Goal: Task Accomplishment & Management: Manage account settings

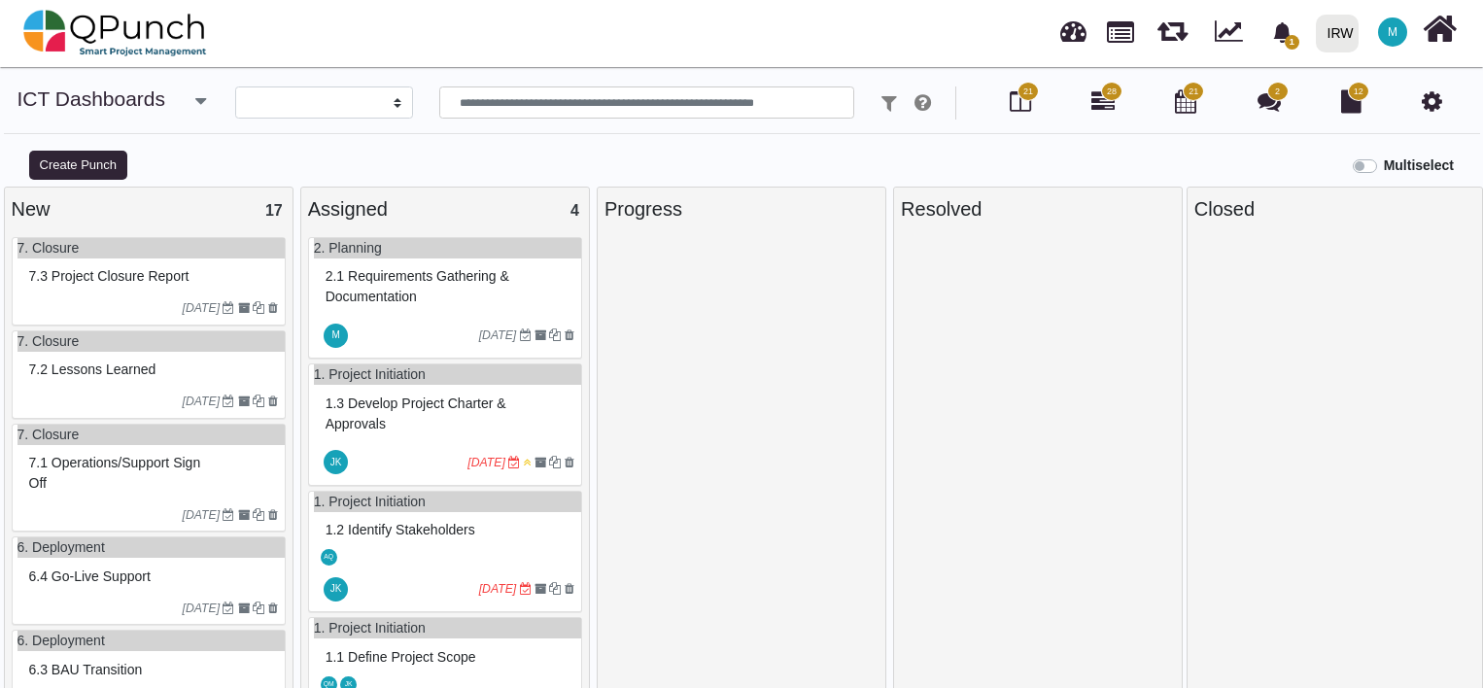
select select
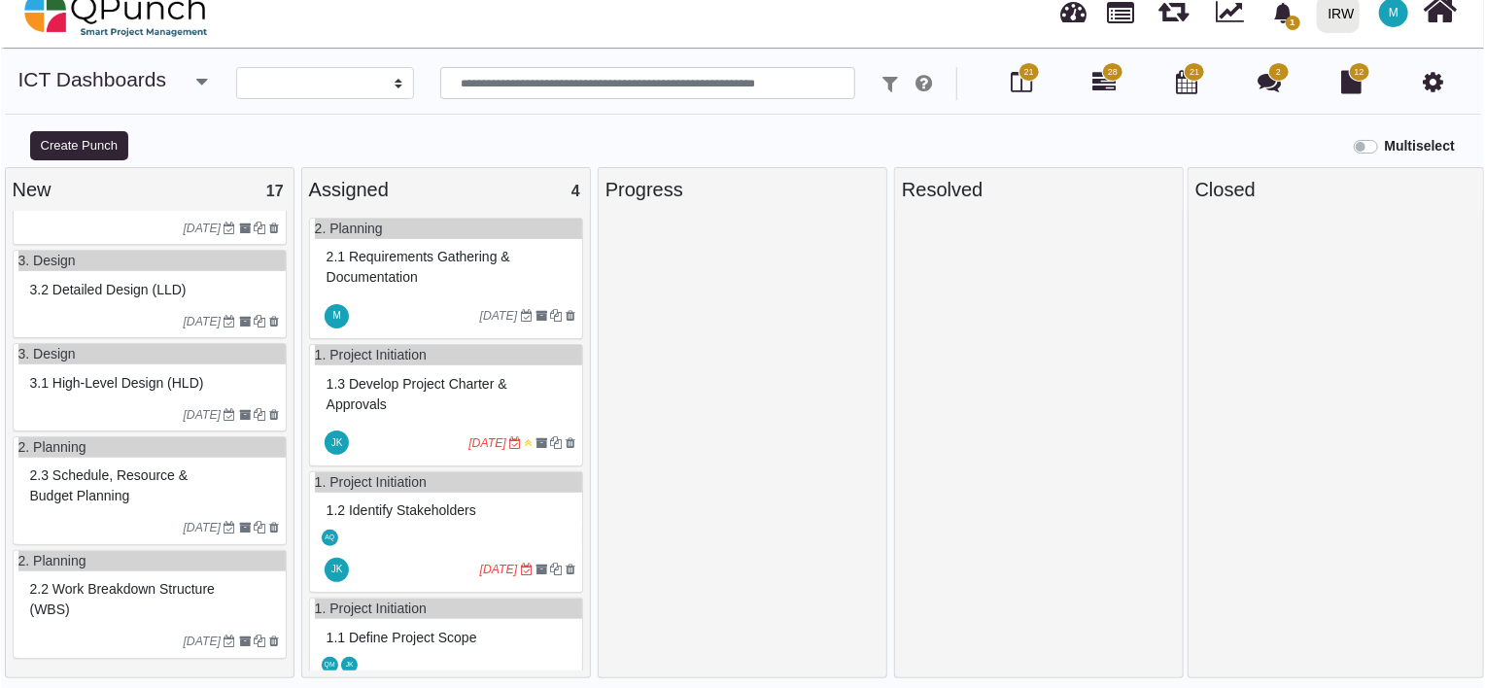
scroll to position [59, 0]
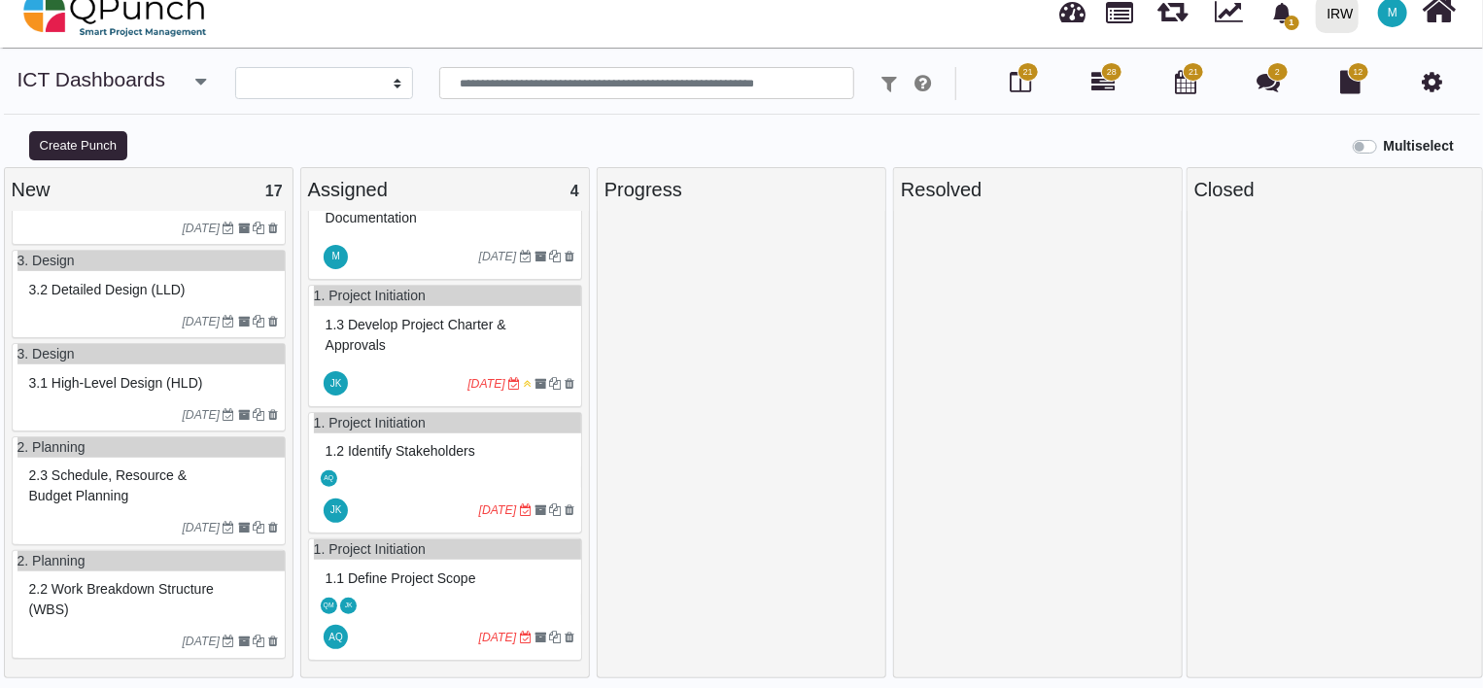
click at [422, 574] on span "1.1 Define project scope" at bounding box center [401, 579] width 151 height 16
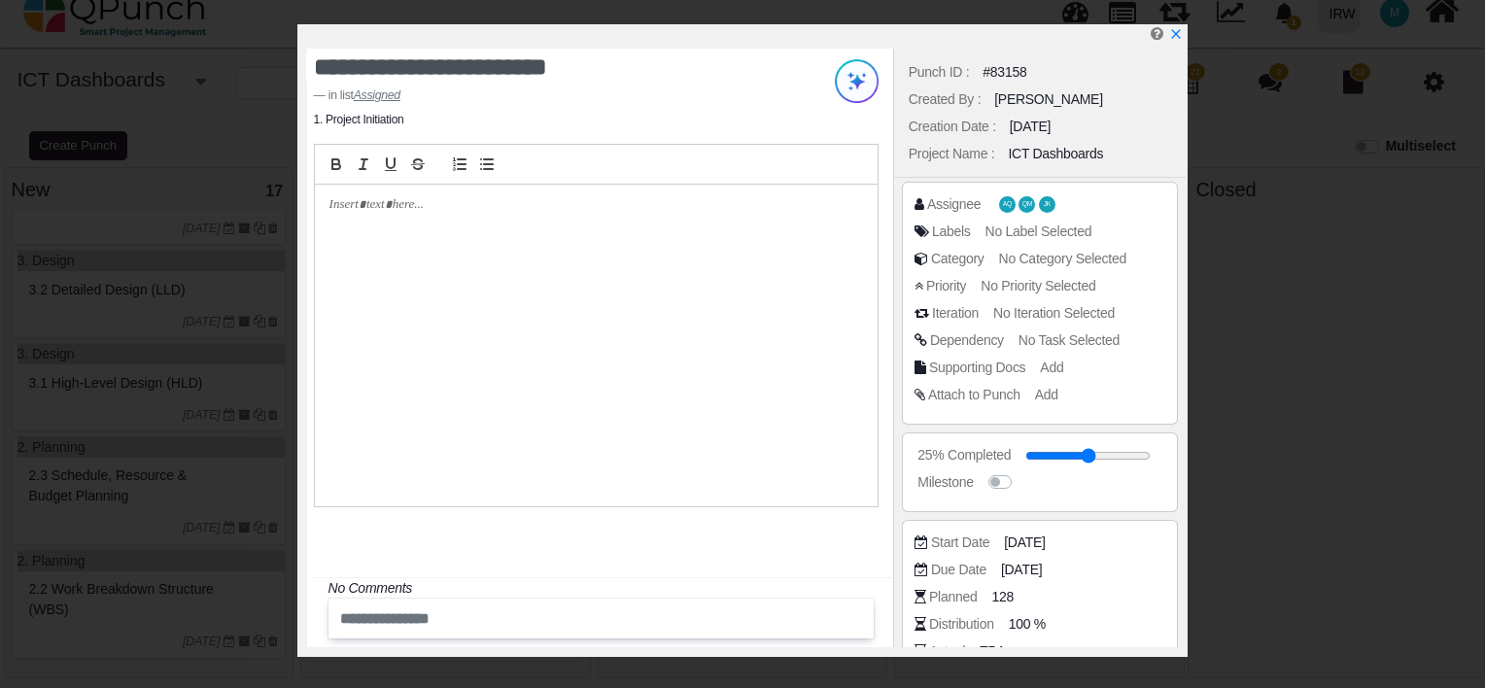
click at [420, 216] on div at bounding box center [596, 346] width 563 height 323
paste div
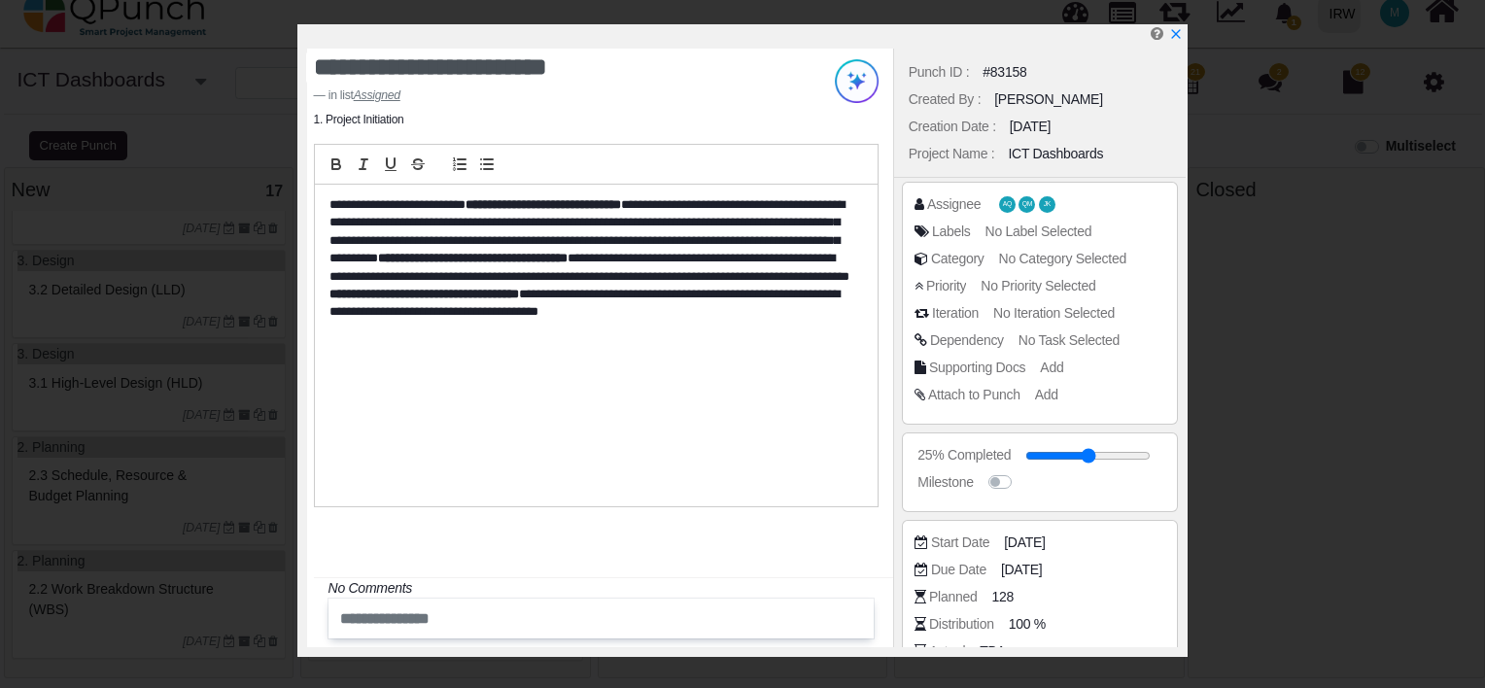
click at [350, 222] on p "**********" at bounding box center [591, 268] width 524 height 144
click at [416, 253] on p "**********" at bounding box center [591, 268] width 524 height 144
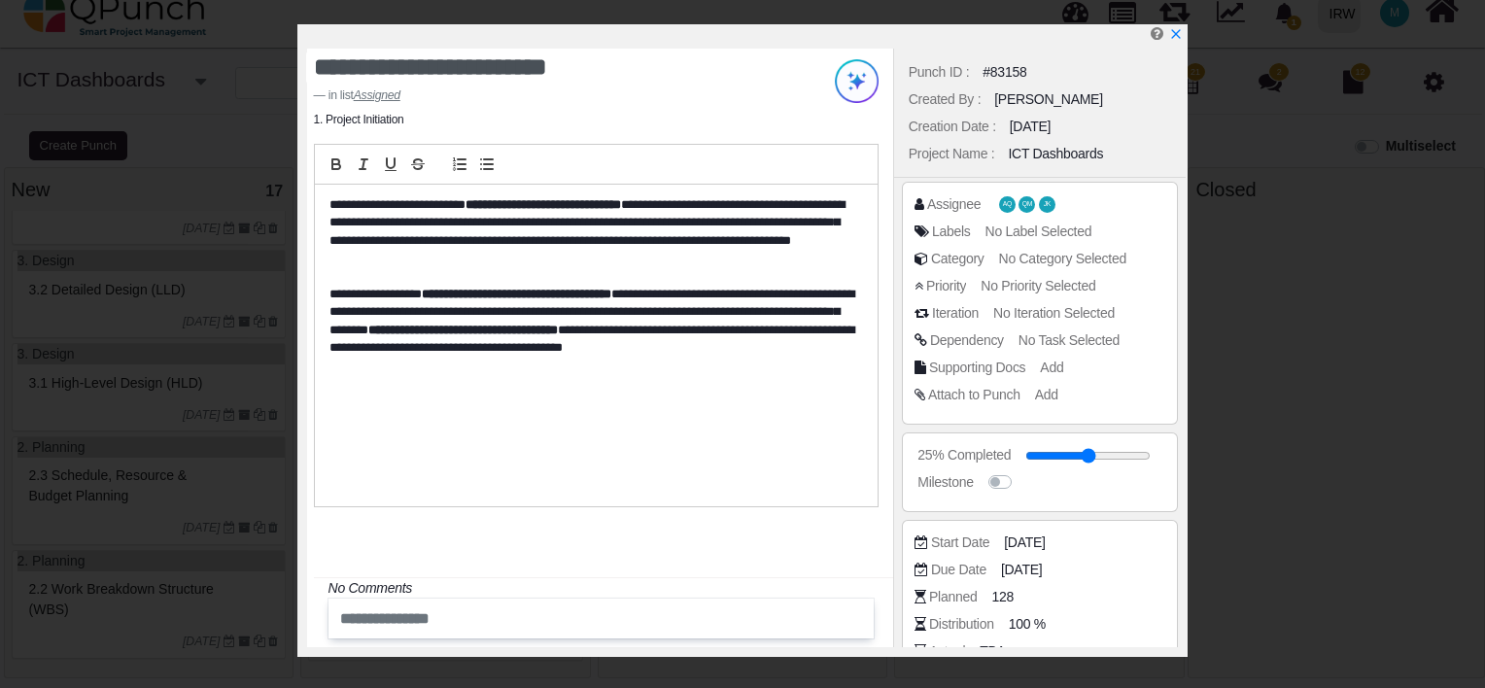
click at [494, 265] on p "**********" at bounding box center [591, 232] width 524 height 72
click at [1177, 39] on icon "x" at bounding box center [1175, 35] width 11 height 11
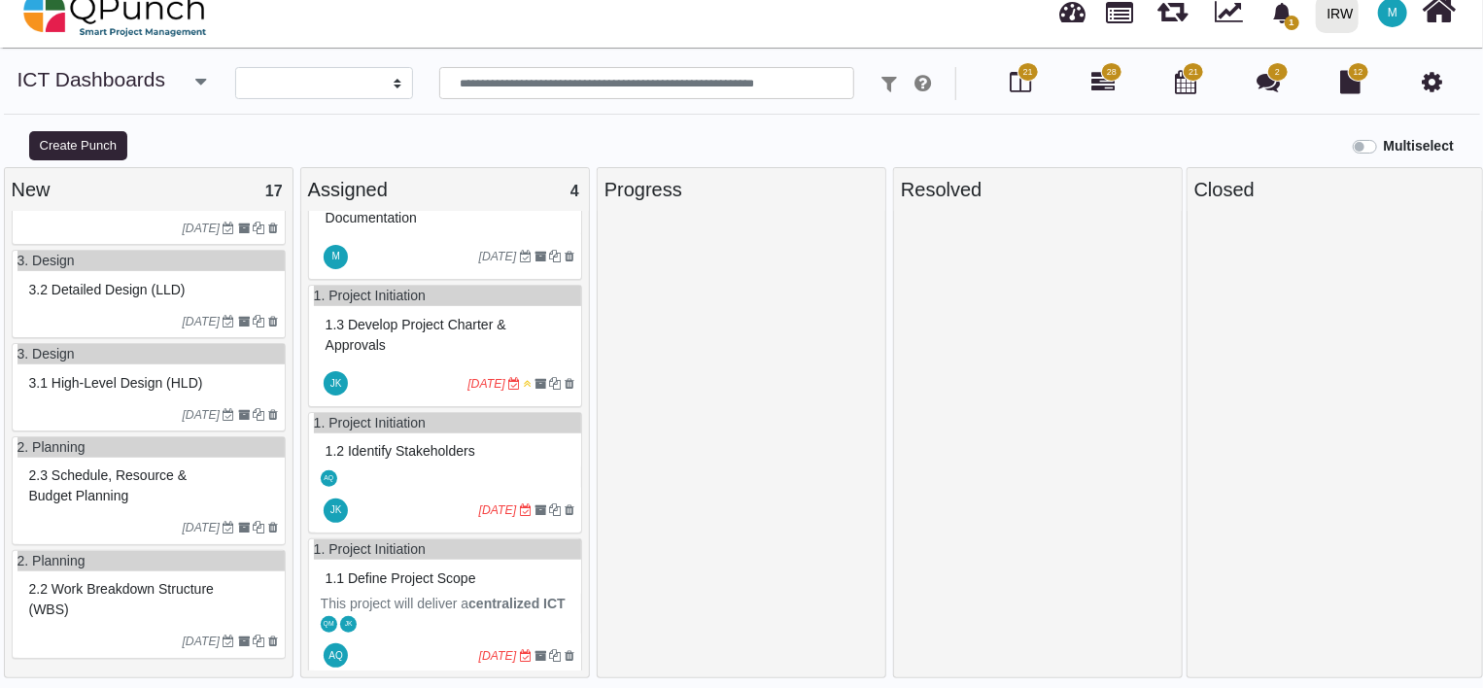
click at [420, 474] on div "AQ" at bounding box center [447, 478] width 267 height 20
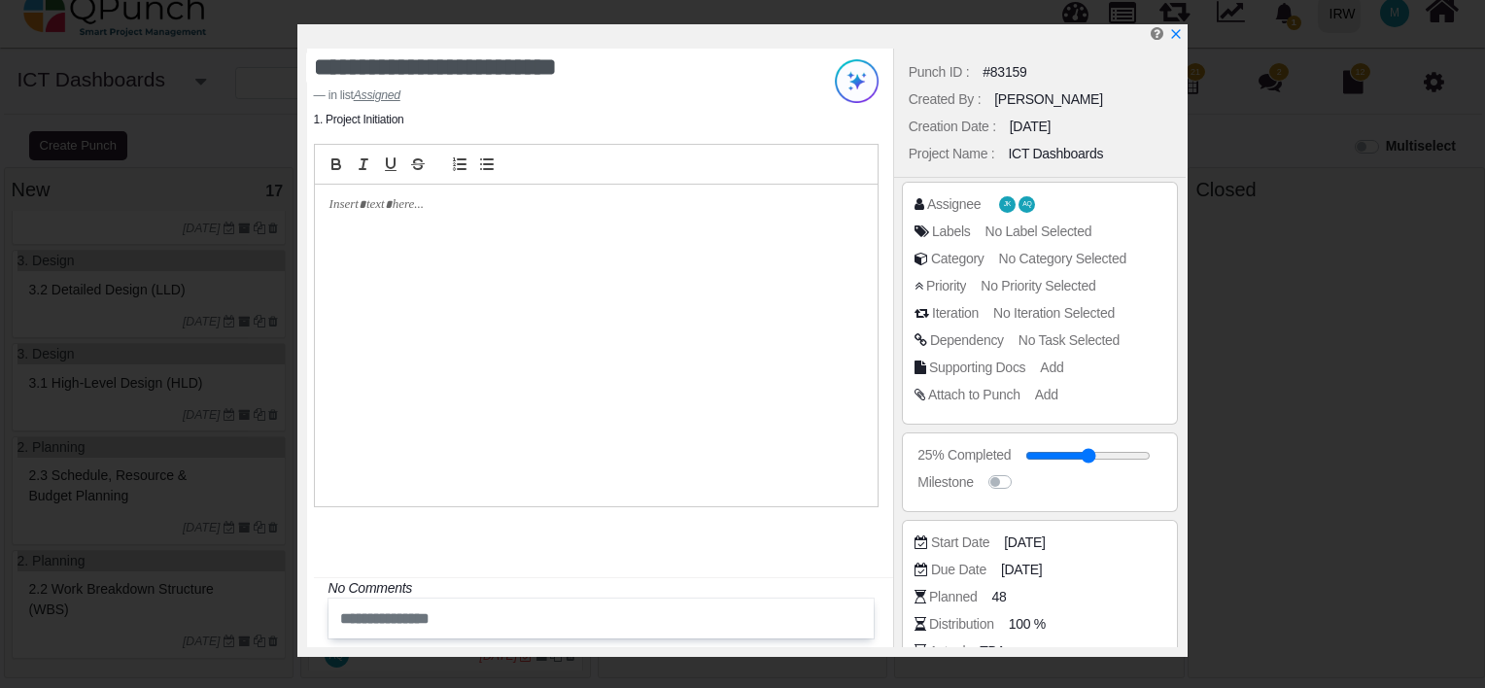
click at [419, 209] on p at bounding box center [590, 204] width 523 height 17
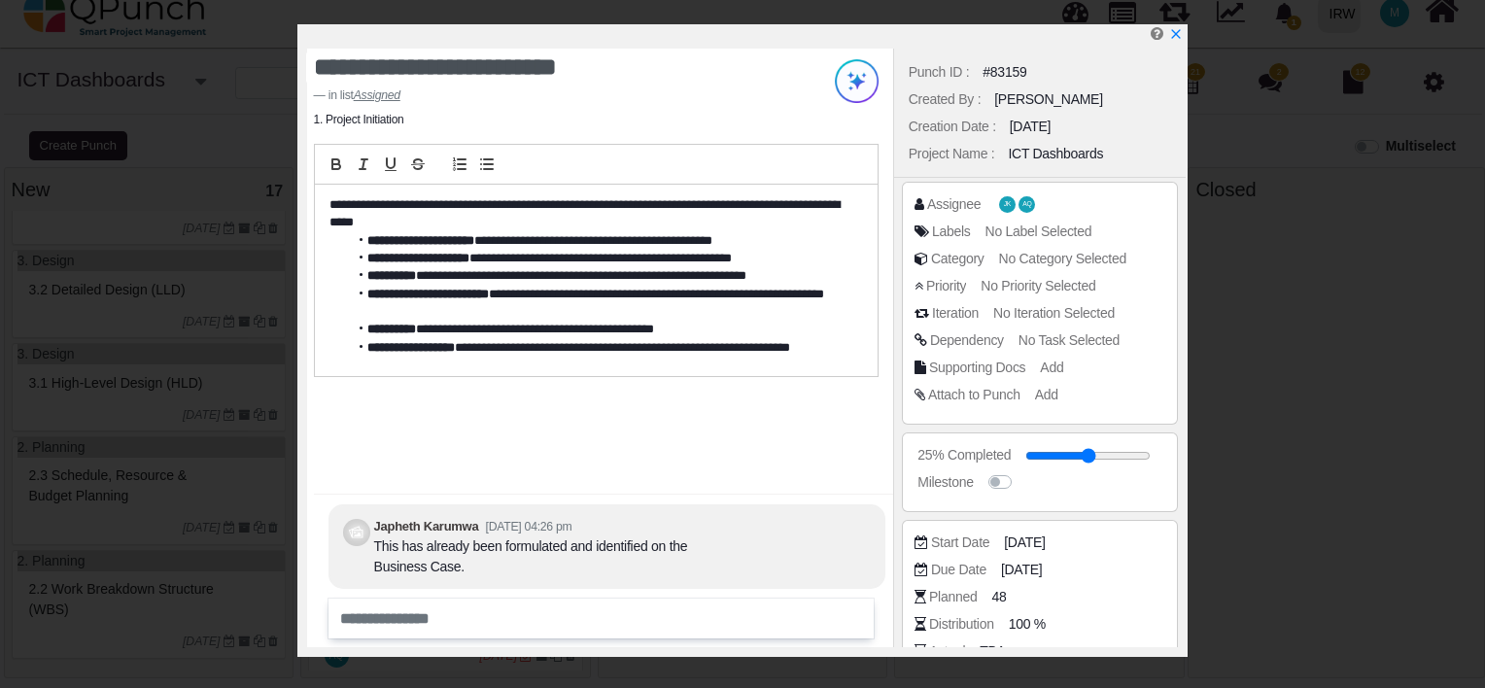
click at [754, 203] on p "**********" at bounding box center [590, 214] width 522 height 36
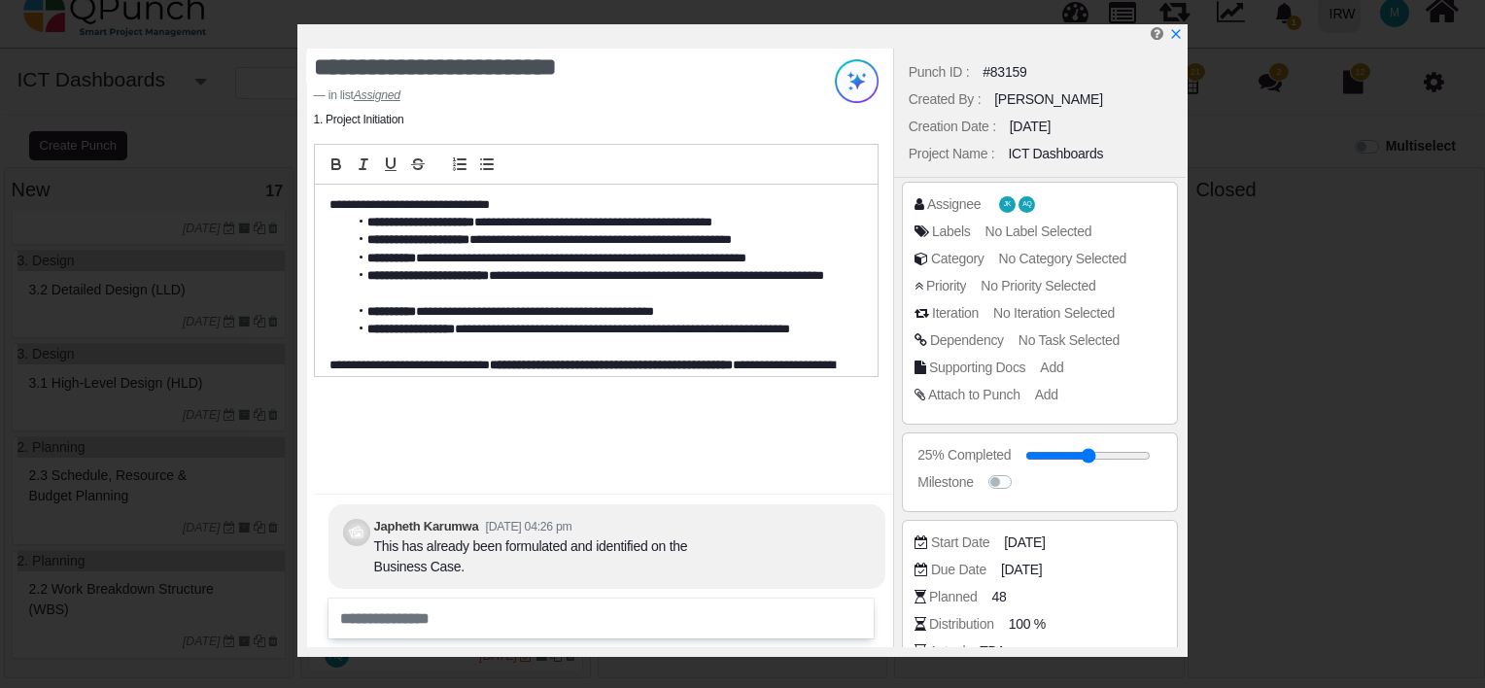
click at [590, 209] on p "**********" at bounding box center [590, 204] width 522 height 17
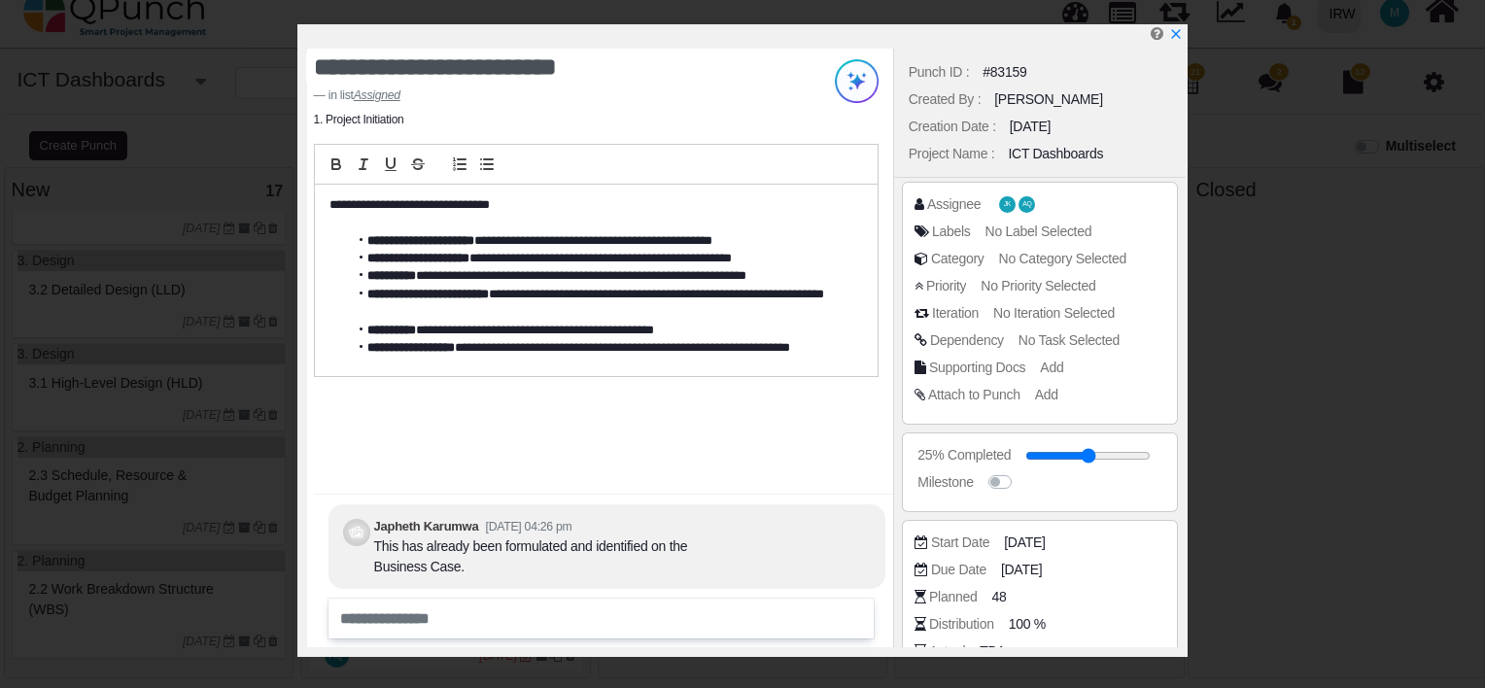
click at [368, 241] on strong "**********" at bounding box center [420, 240] width 107 height 13
click at [644, 238] on li "**********" at bounding box center [599, 240] width 503 height 17
click at [781, 256] on li "**********" at bounding box center [599, 258] width 503 height 17
click at [813, 275] on li "**********" at bounding box center [599, 275] width 503 height 17
click at [489, 295] on strong "**********" at bounding box center [427, 294] width 121 height 13
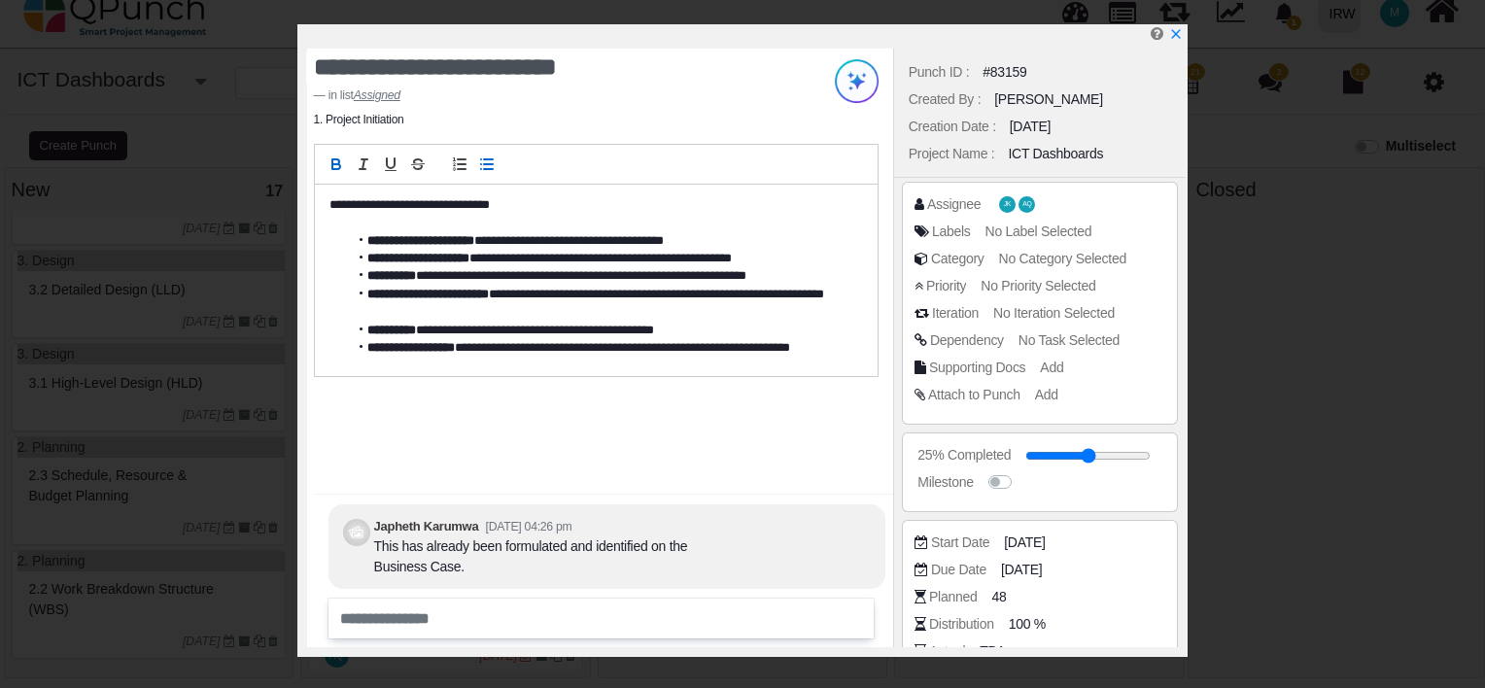
click at [447, 312] on li "**********" at bounding box center [599, 304] width 503 height 36
click at [469, 322] on li "**********" at bounding box center [599, 330] width 503 height 17
click at [682, 329] on li "**********" at bounding box center [599, 330] width 503 height 17
click at [828, 343] on li "**********" at bounding box center [599, 357] width 503 height 36
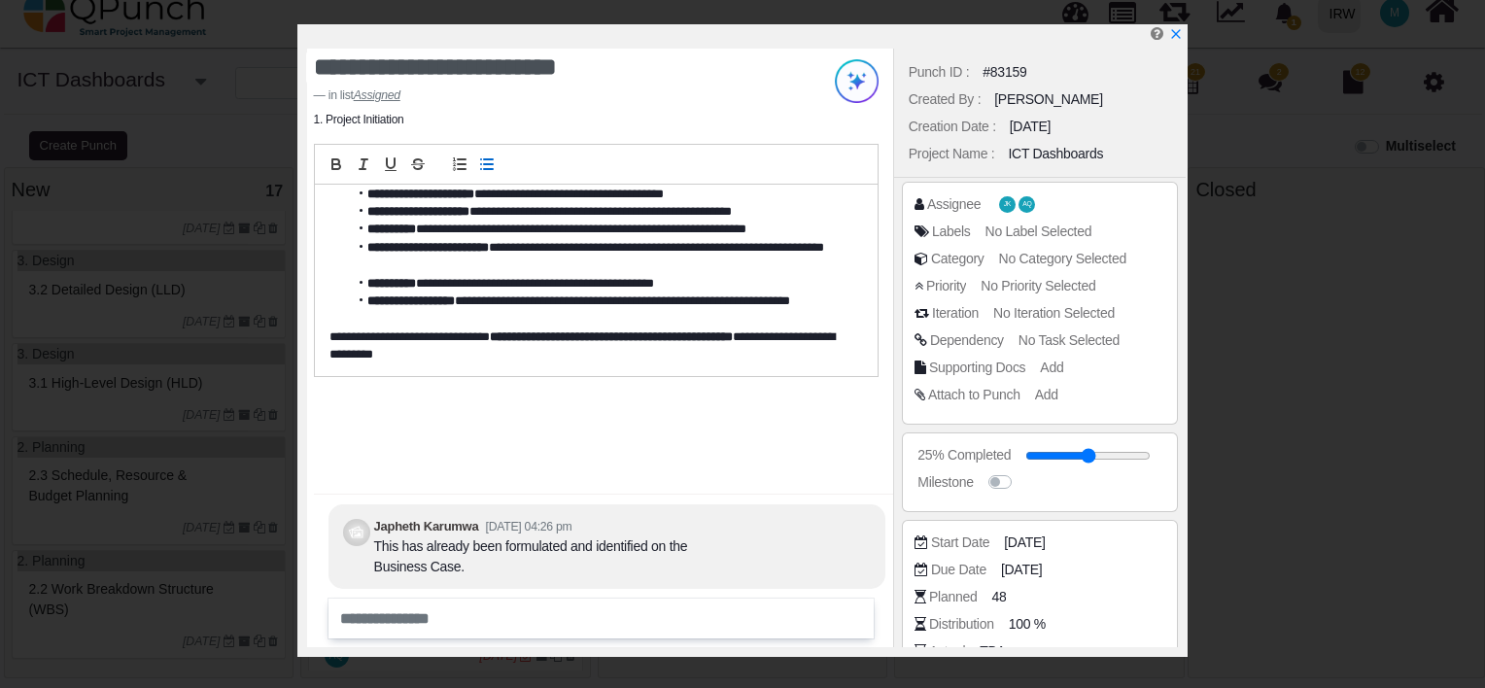
click at [328, 333] on div "**********" at bounding box center [597, 280] width 564 height 191
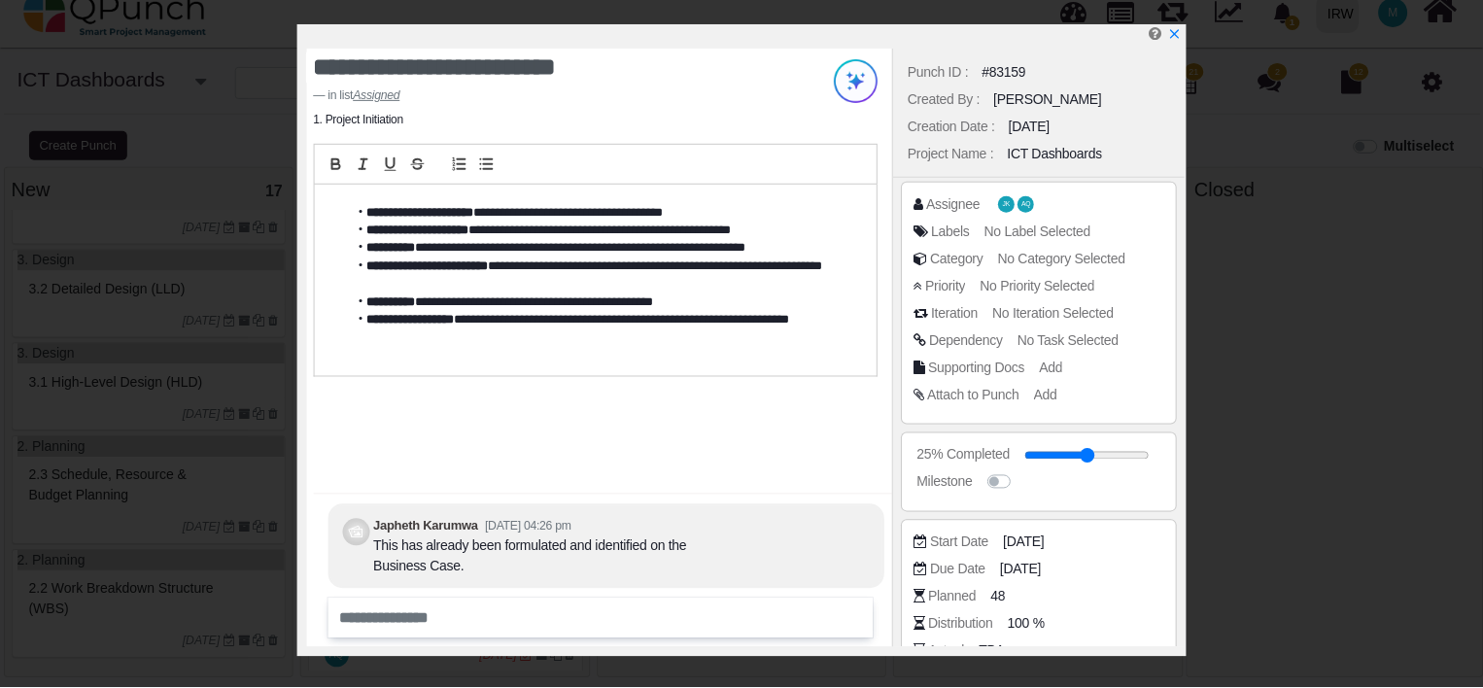
scroll to position [0, 0]
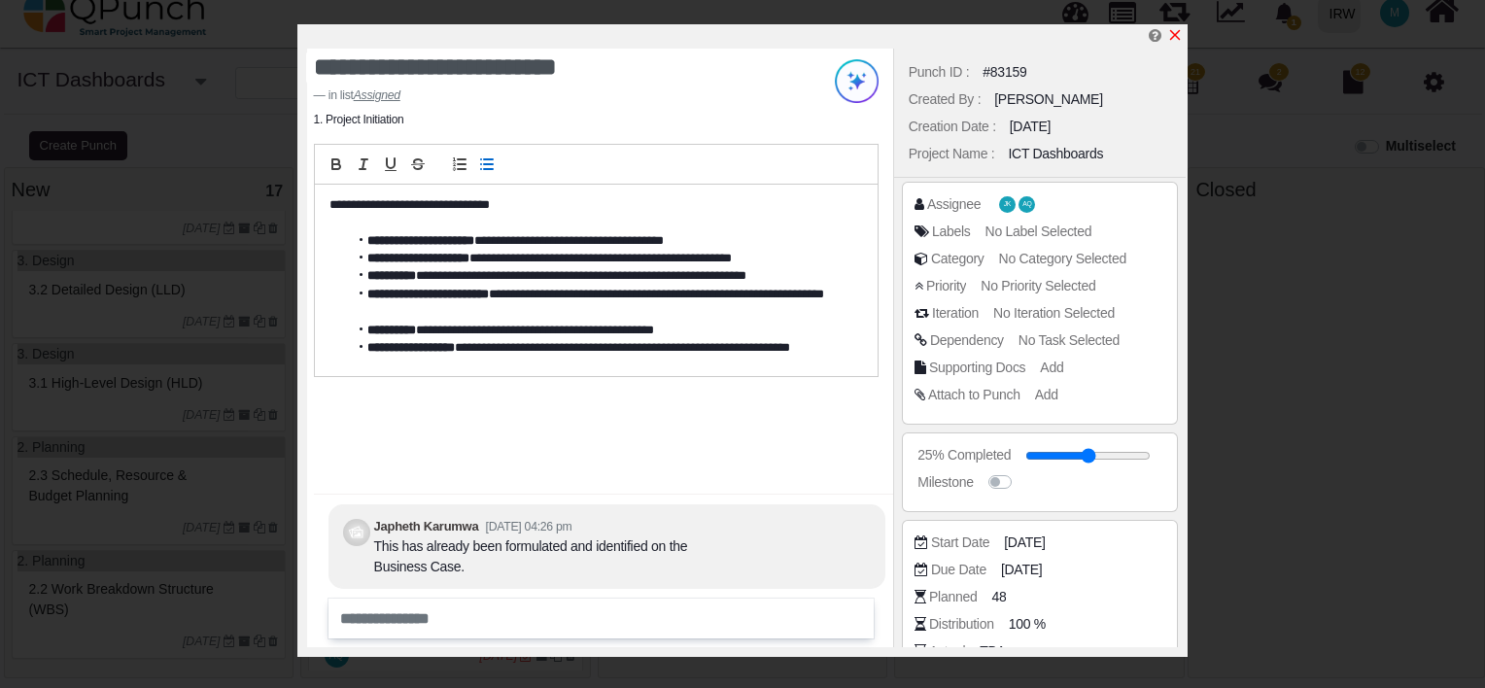
click at [1177, 36] on icon "x" at bounding box center [1175, 35] width 16 height 16
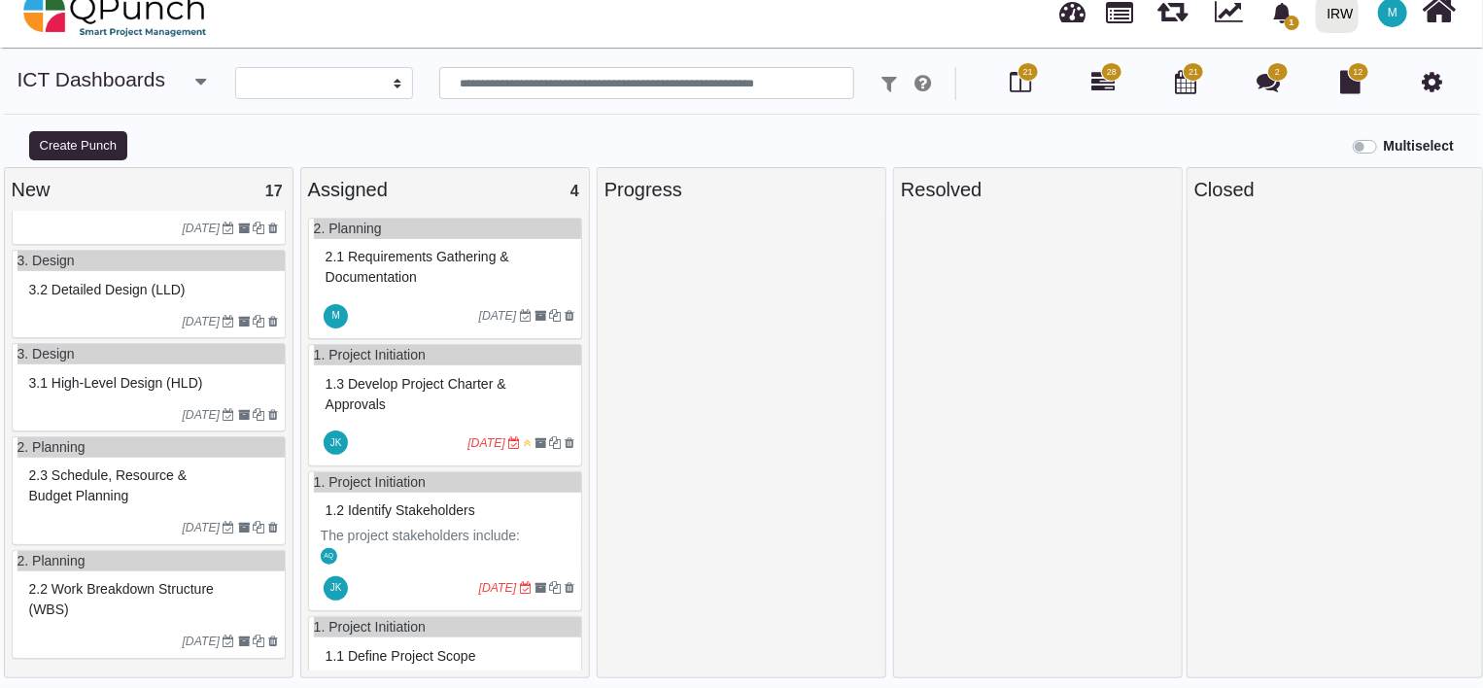
click at [416, 263] on span "2.1 Requirements gathering & documentation" at bounding box center [418, 267] width 184 height 36
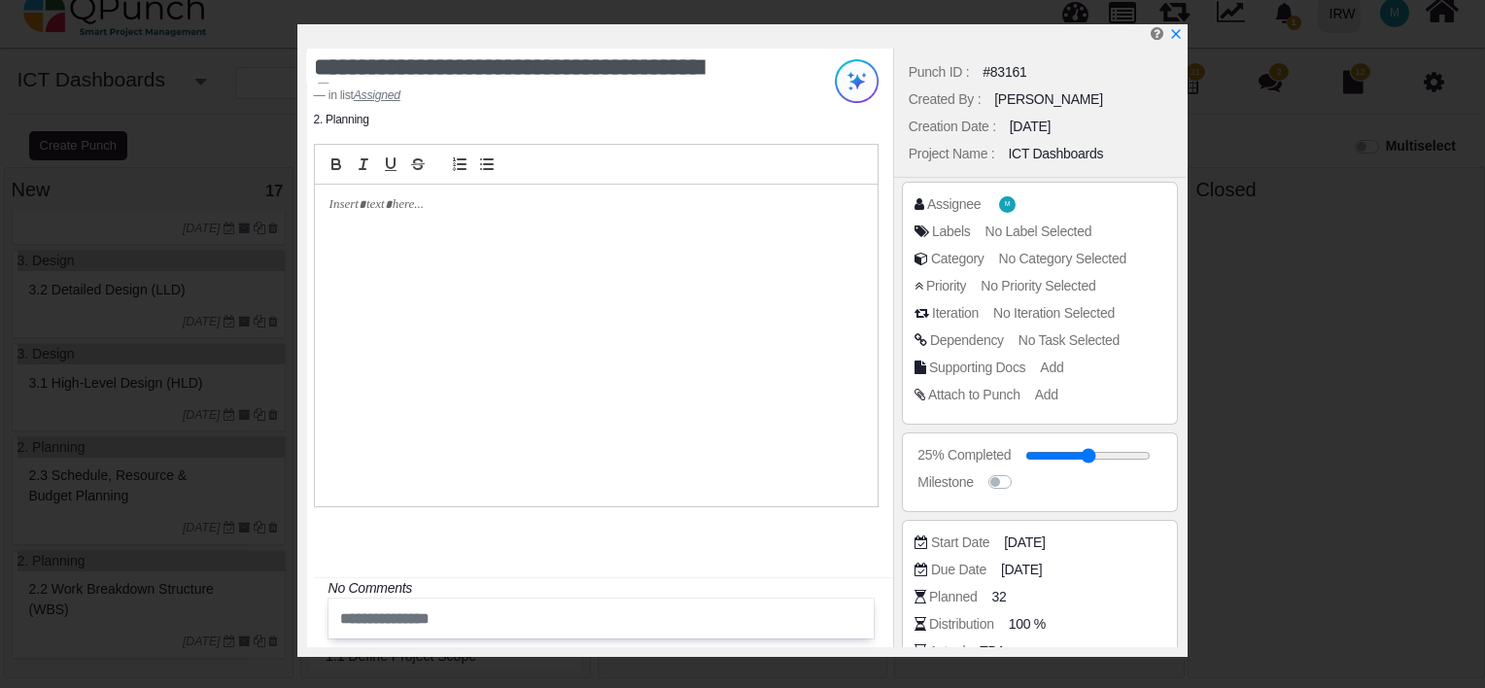
click at [476, 218] on div at bounding box center [596, 346] width 563 height 323
click at [1174, 36] on icon "x" at bounding box center [1175, 35] width 11 height 11
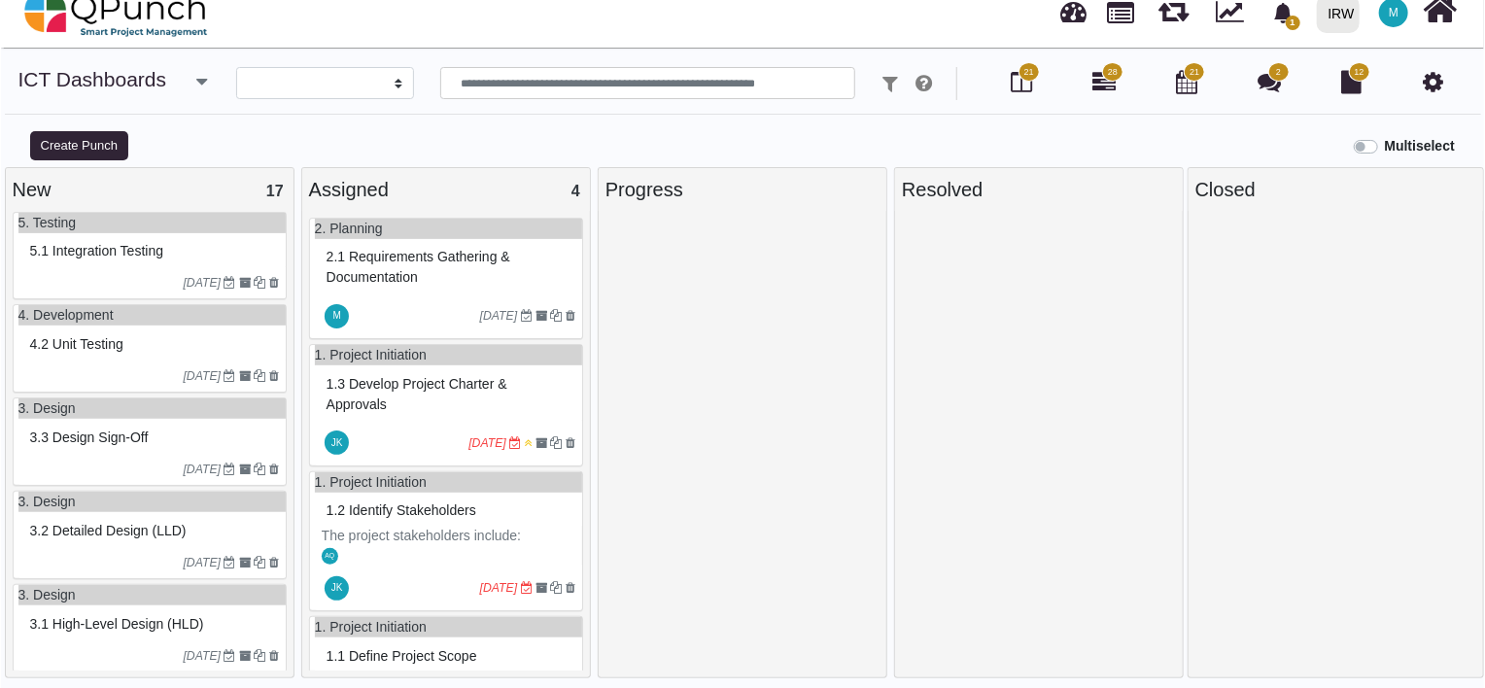
scroll to position [1232, 0]
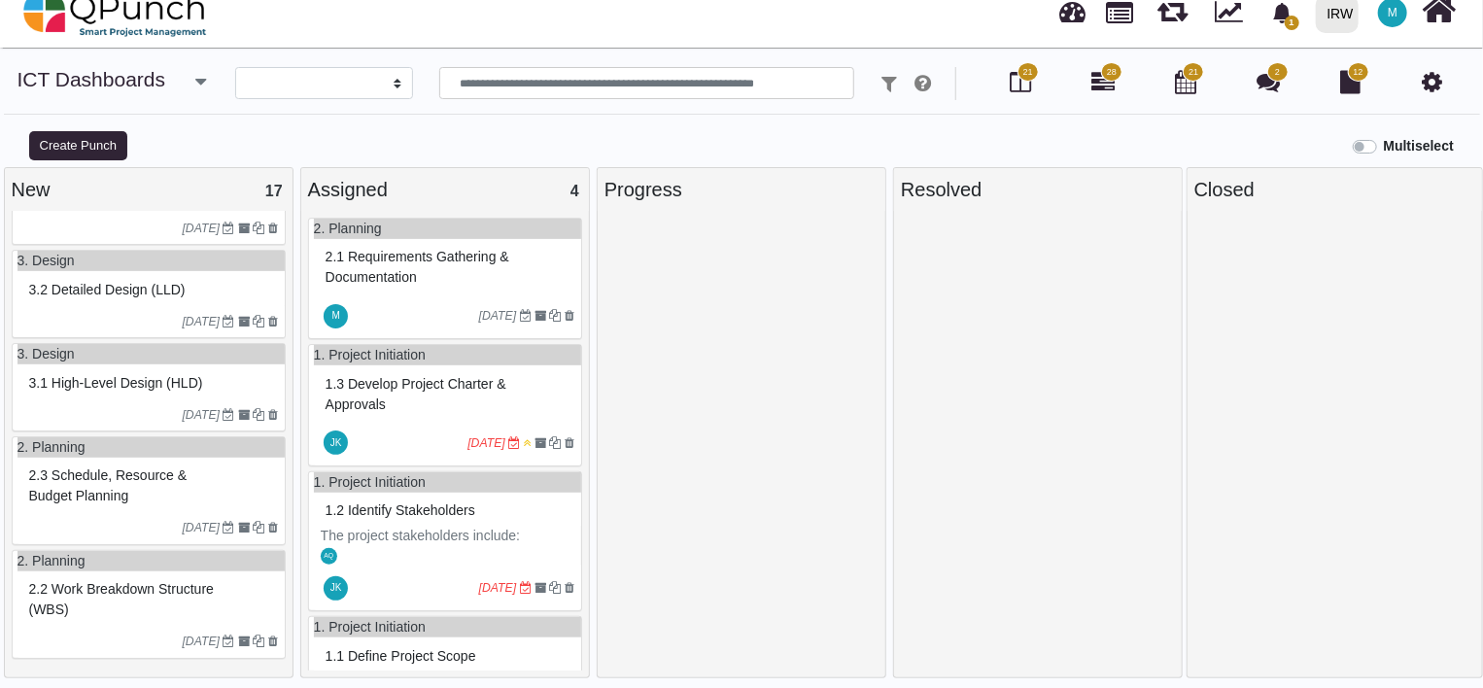
click at [432, 262] on span "2.1 Requirements gathering & documentation" at bounding box center [418, 267] width 184 height 36
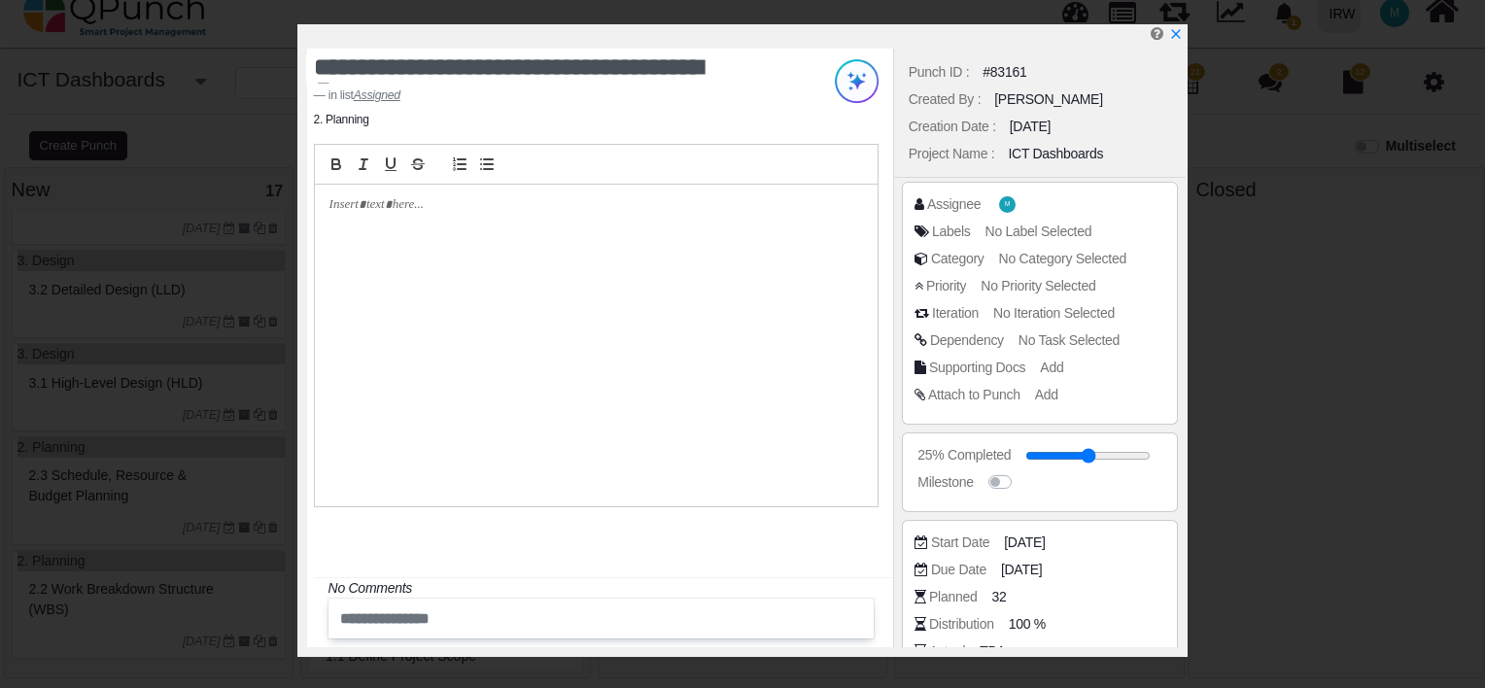
click at [502, 223] on div at bounding box center [596, 346] width 563 height 323
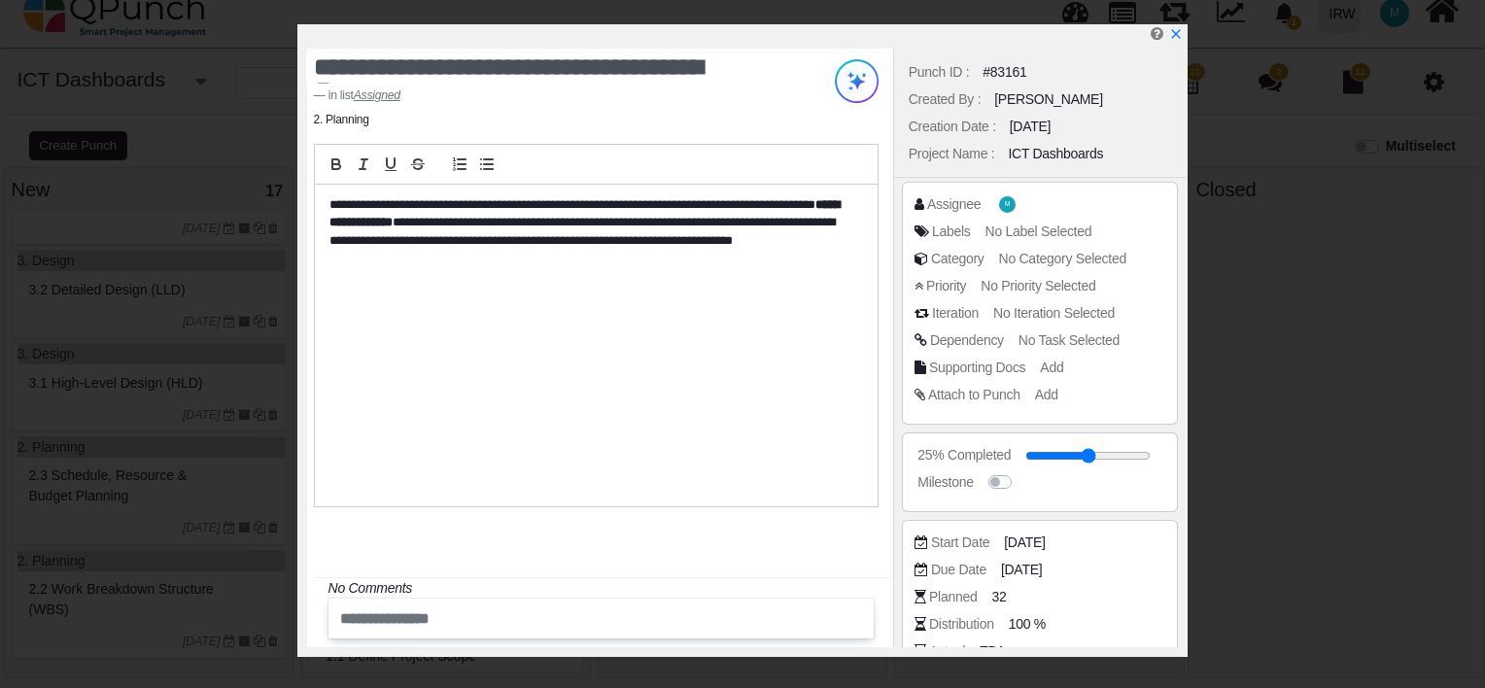
click at [406, 260] on p "**********" at bounding box center [591, 232] width 524 height 72
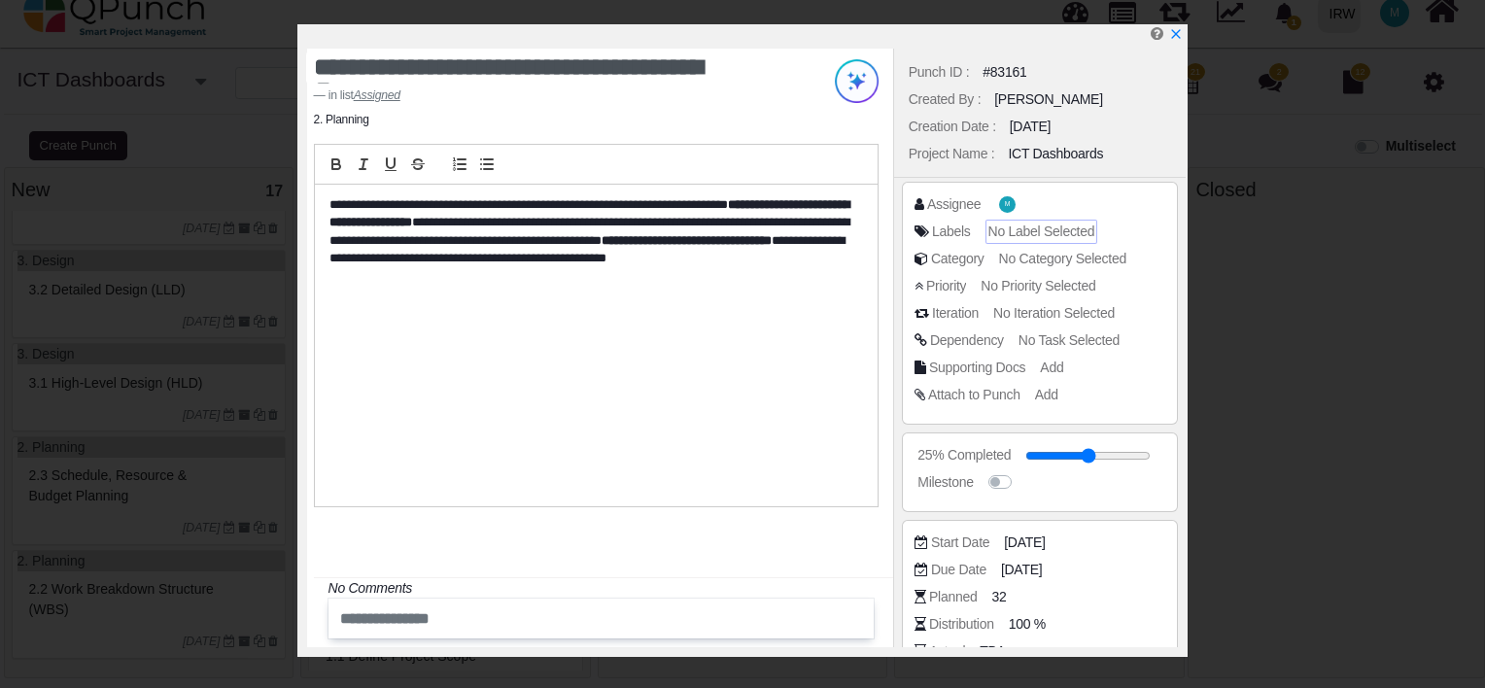
click at [1055, 231] on span "No Label Selected" at bounding box center [1041, 232] width 107 height 16
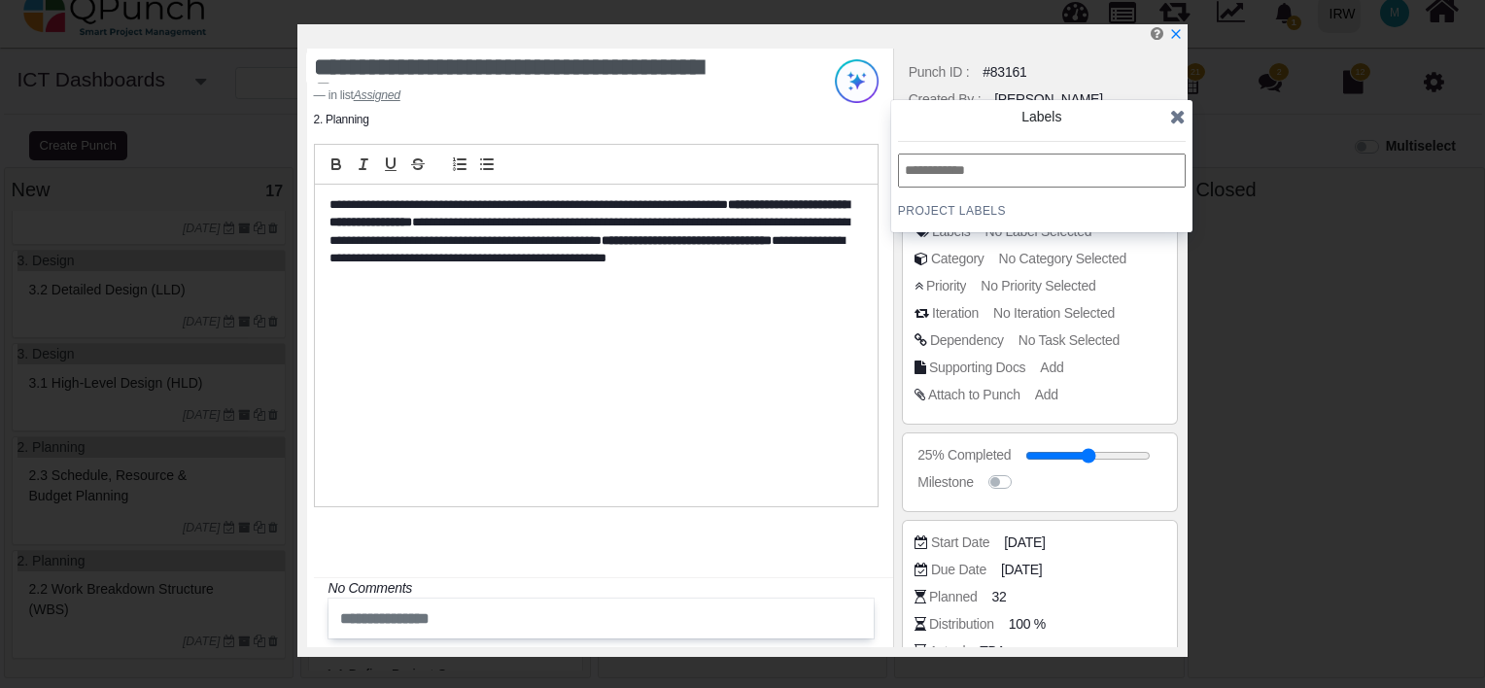
click at [977, 170] on input "text" at bounding box center [1042, 171] width 288 height 34
click at [972, 205] on h4 "PROJECT Labels" at bounding box center [1042, 211] width 288 height 16
click at [1034, 200] on div "PROJECT Labels" at bounding box center [1042, 186] width 288 height 65
click at [1112, 256] on span "No Category Selected" at bounding box center [1065, 259] width 127 height 16
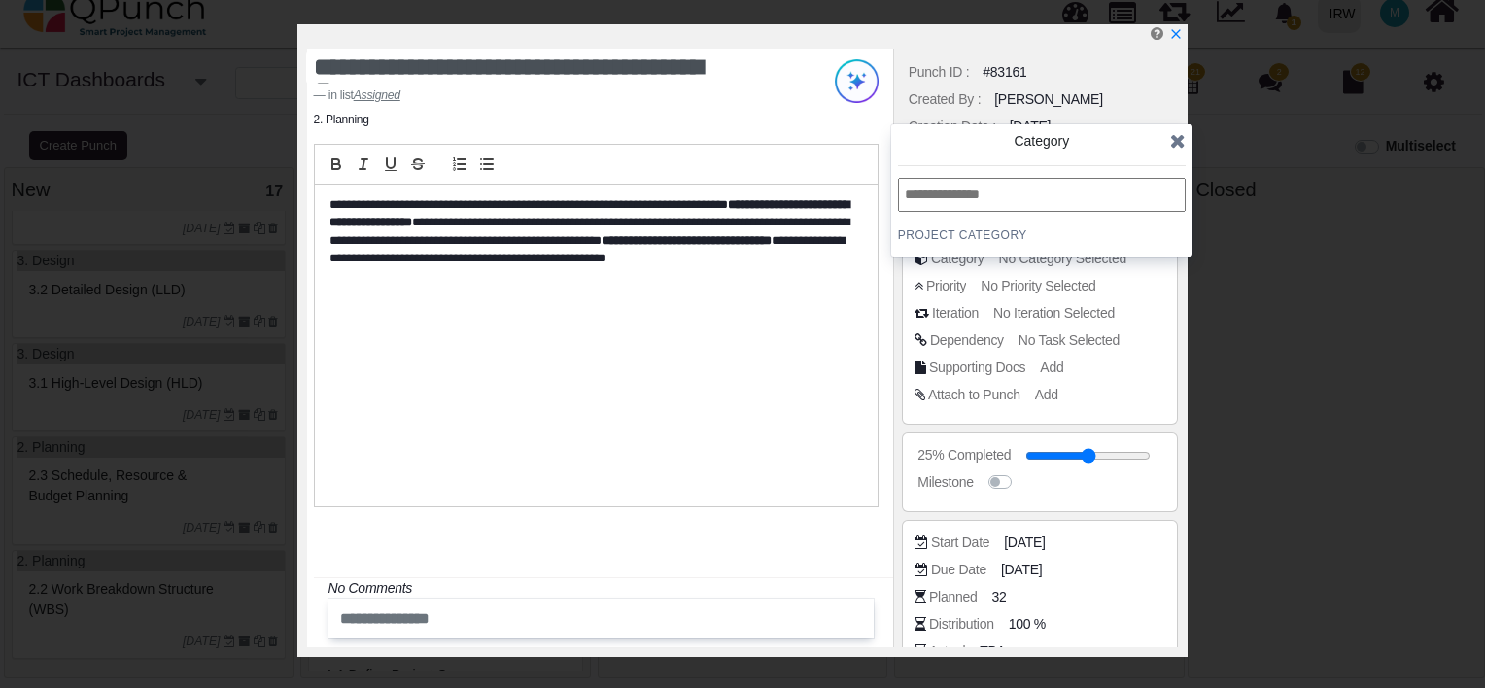
click at [990, 236] on h4 "PROJECT Category" at bounding box center [1042, 235] width 288 height 16
click at [1182, 140] on icon at bounding box center [1178, 140] width 16 height 19
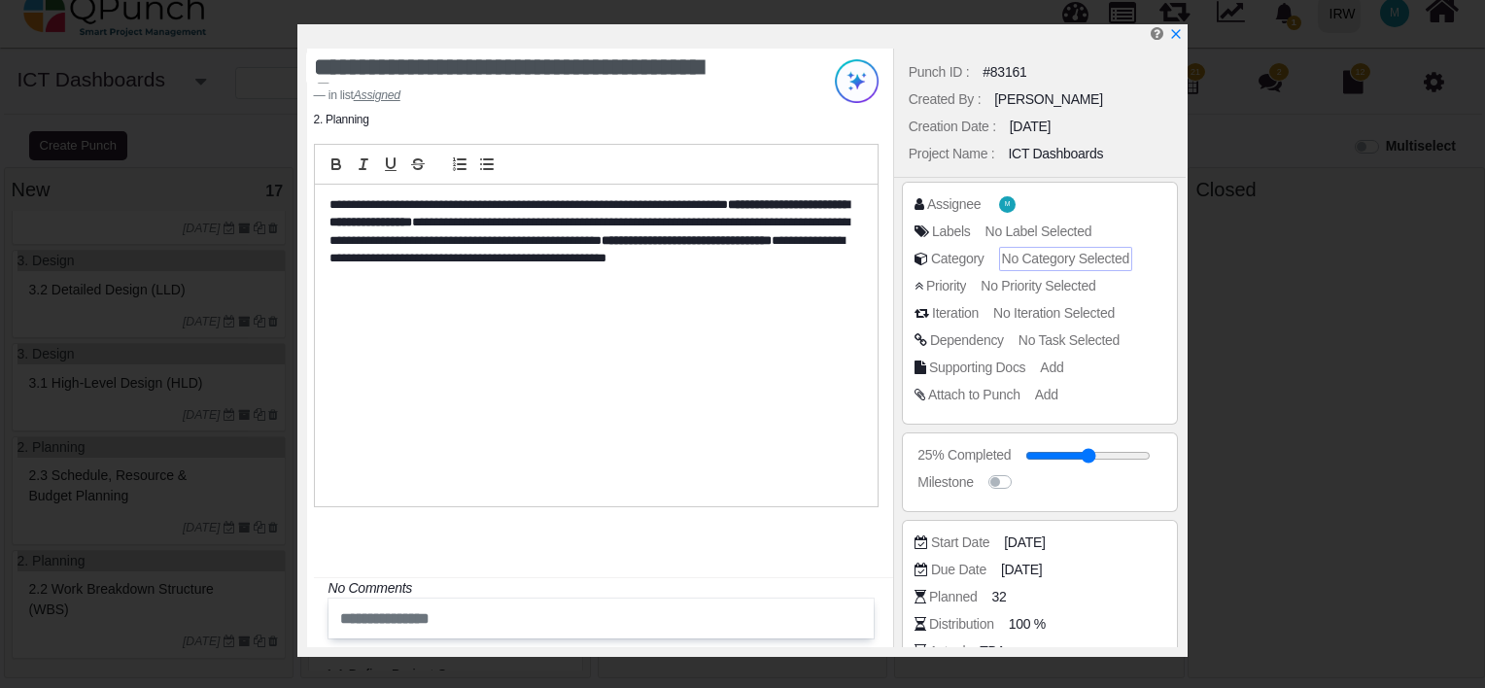
click at [1026, 254] on span "No Category Selected" at bounding box center [1065, 259] width 127 height 16
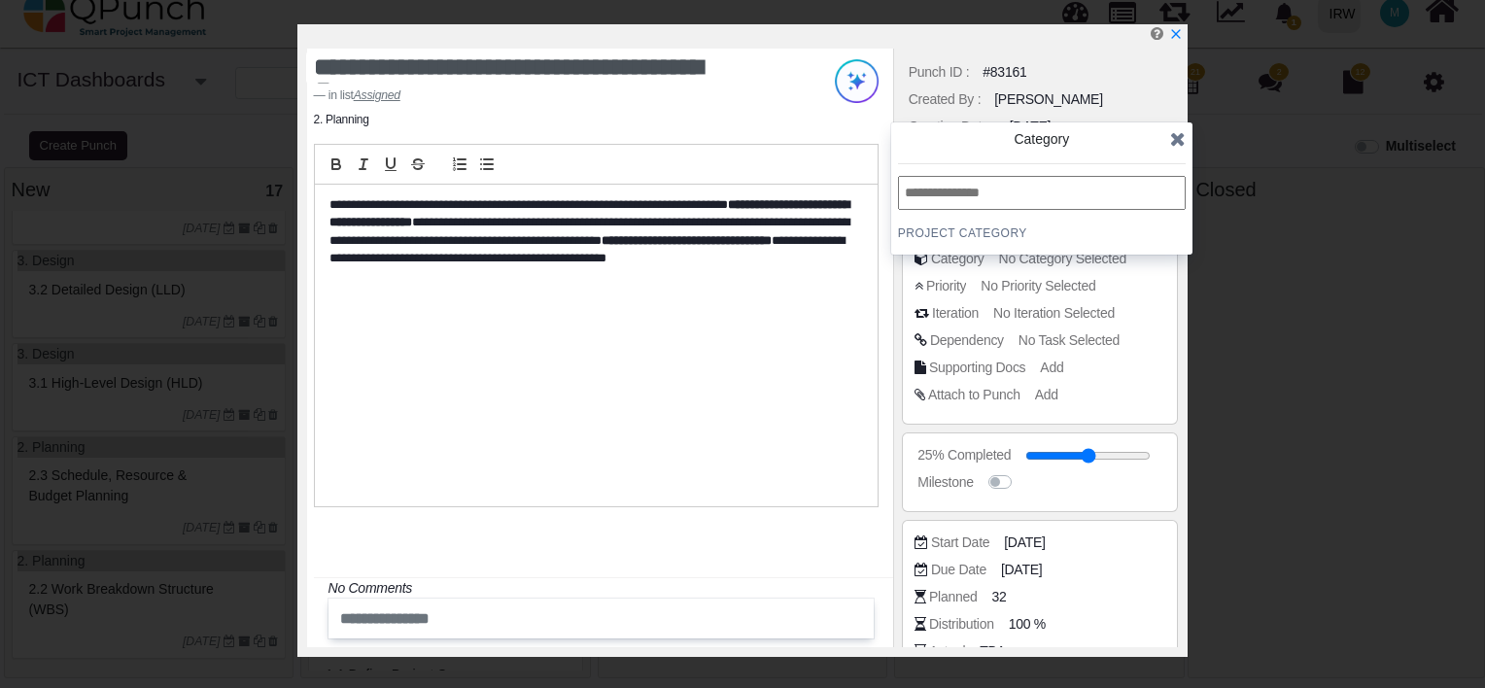
click at [957, 241] on div "Category PROJECT Category" at bounding box center [1041, 188] width 301 height 132
click at [1187, 139] on div "Category PROJECT Category" at bounding box center [1041, 188] width 301 height 132
click at [1177, 138] on icon at bounding box center [1178, 138] width 16 height 19
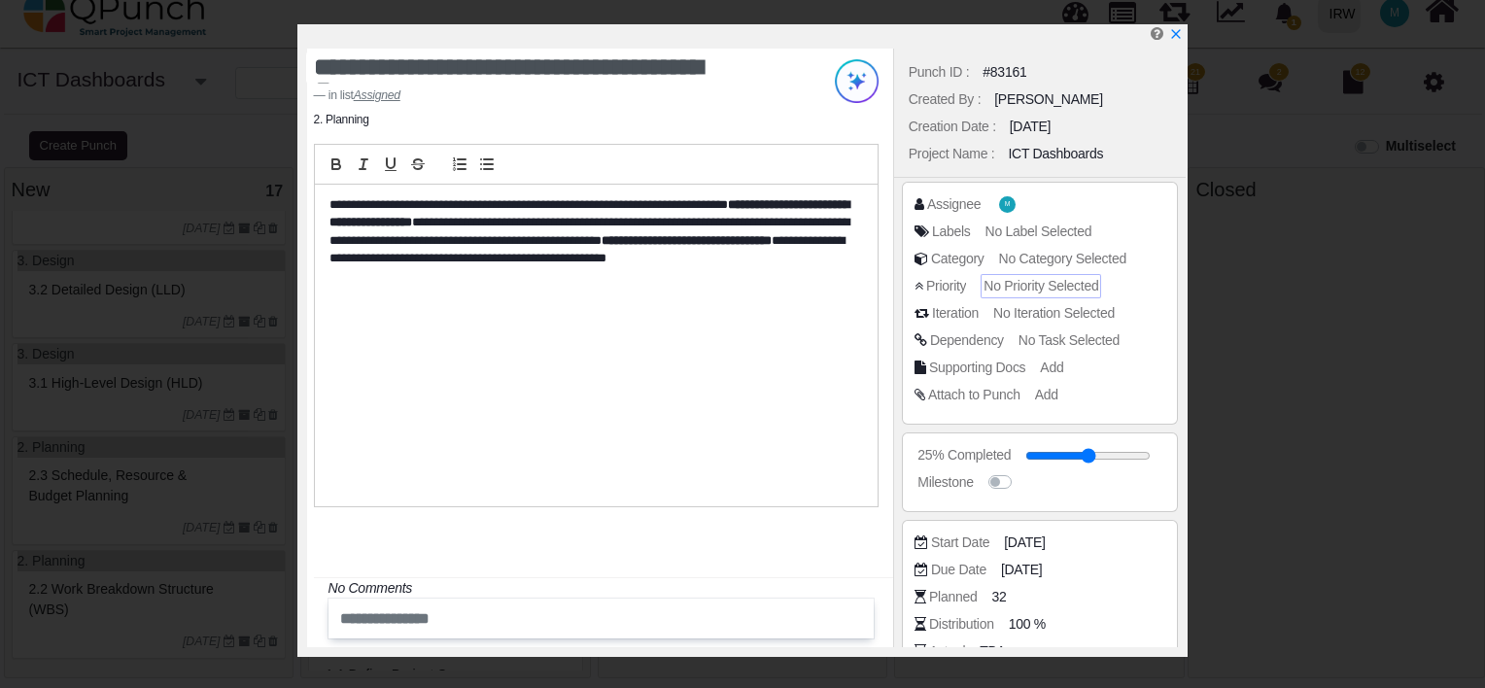
click at [1056, 289] on span "No Priority Selected" at bounding box center [1041, 286] width 115 height 16
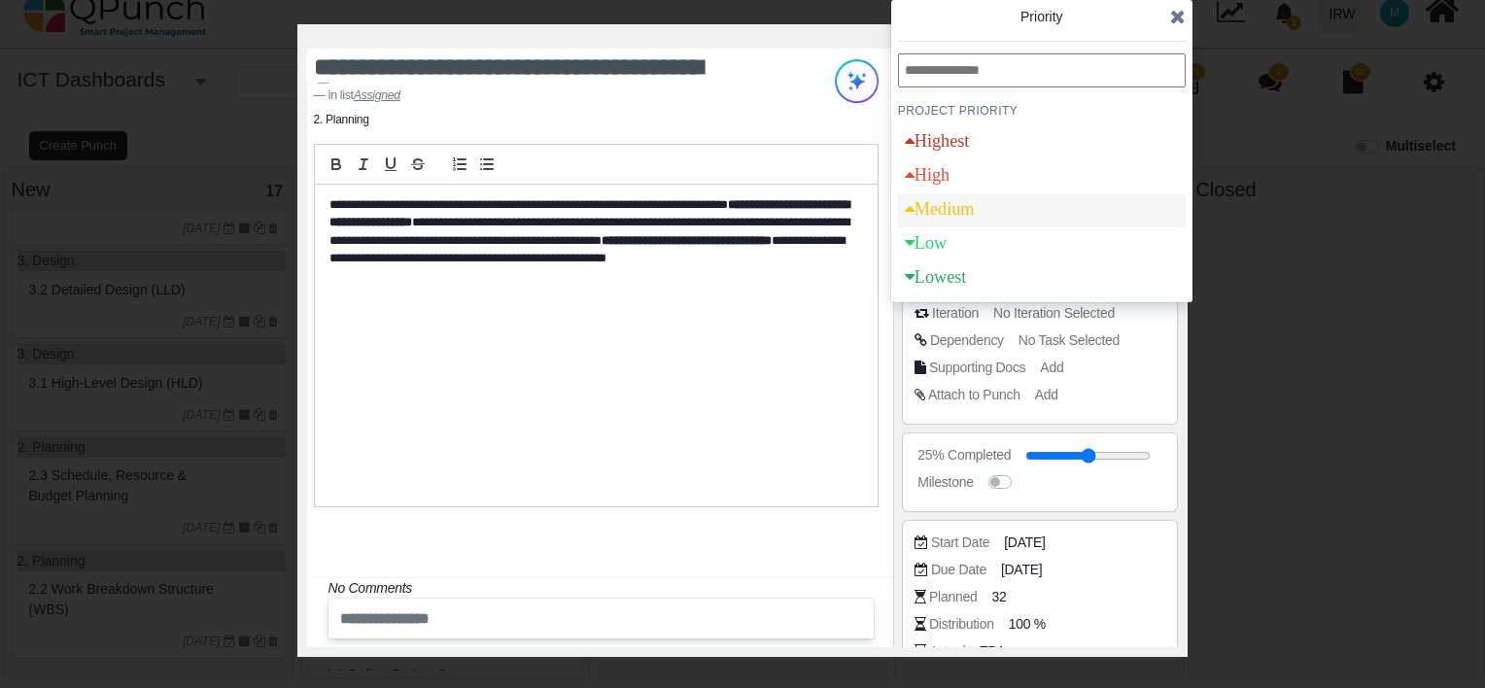
click at [962, 208] on div "Medium" at bounding box center [940, 208] width 70 height 17
click at [855, 345] on div "**********" at bounding box center [596, 346] width 563 height 323
click at [1170, 20] on icon at bounding box center [1178, 16] width 16 height 19
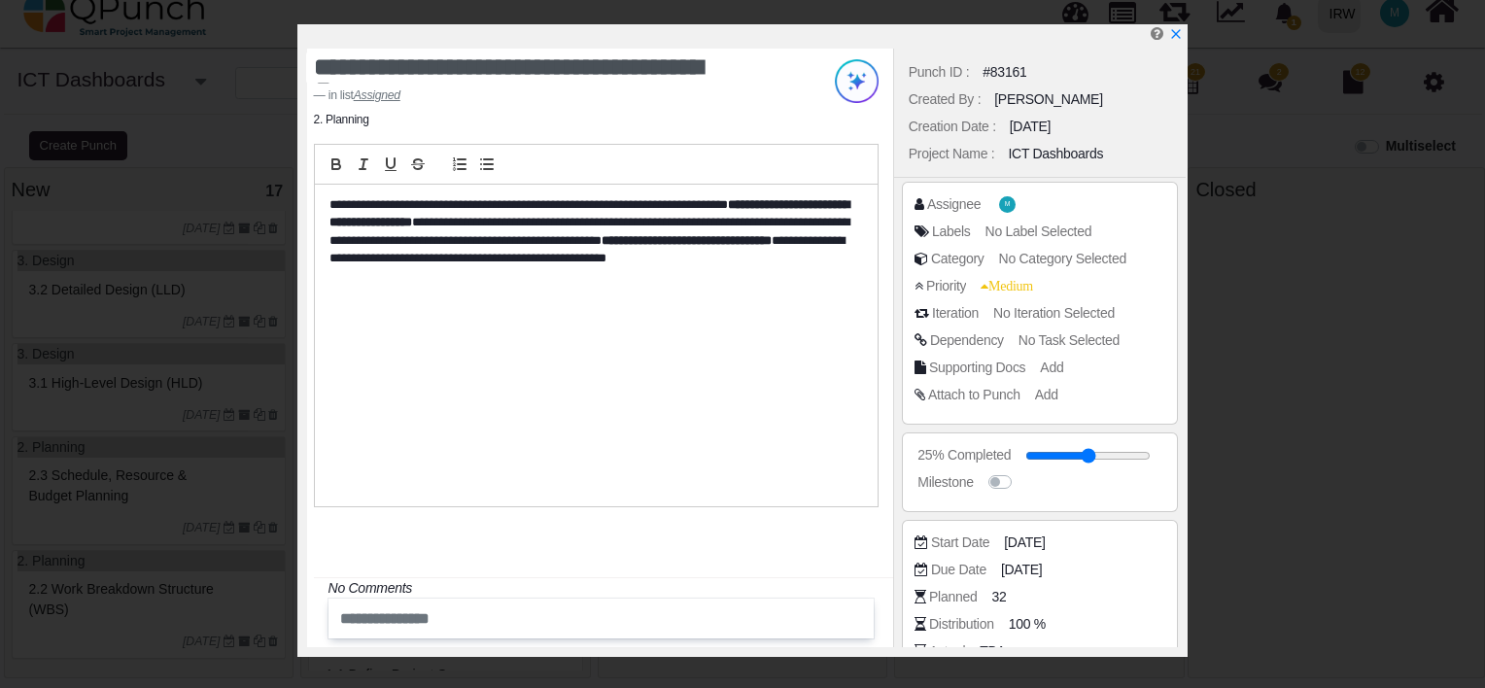
click at [1086, 313] on span "No Iteration Selected" at bounding box center [1053, 313] width 121 height 16
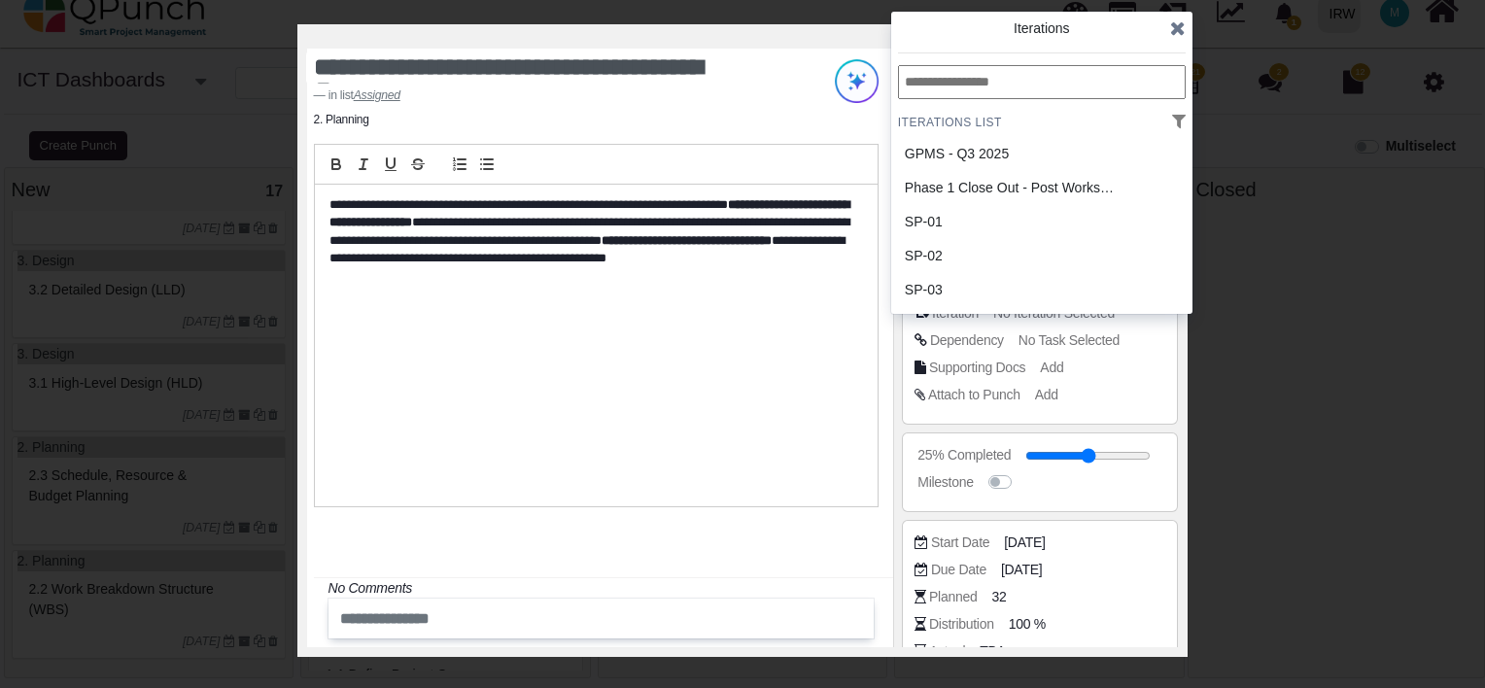
click at [828, 413] on div "**********" at bounding box center [596, 346] width 563 height 323
click at [1176, 23] on icon at bounding box center [1178, 27] width 16 height 19
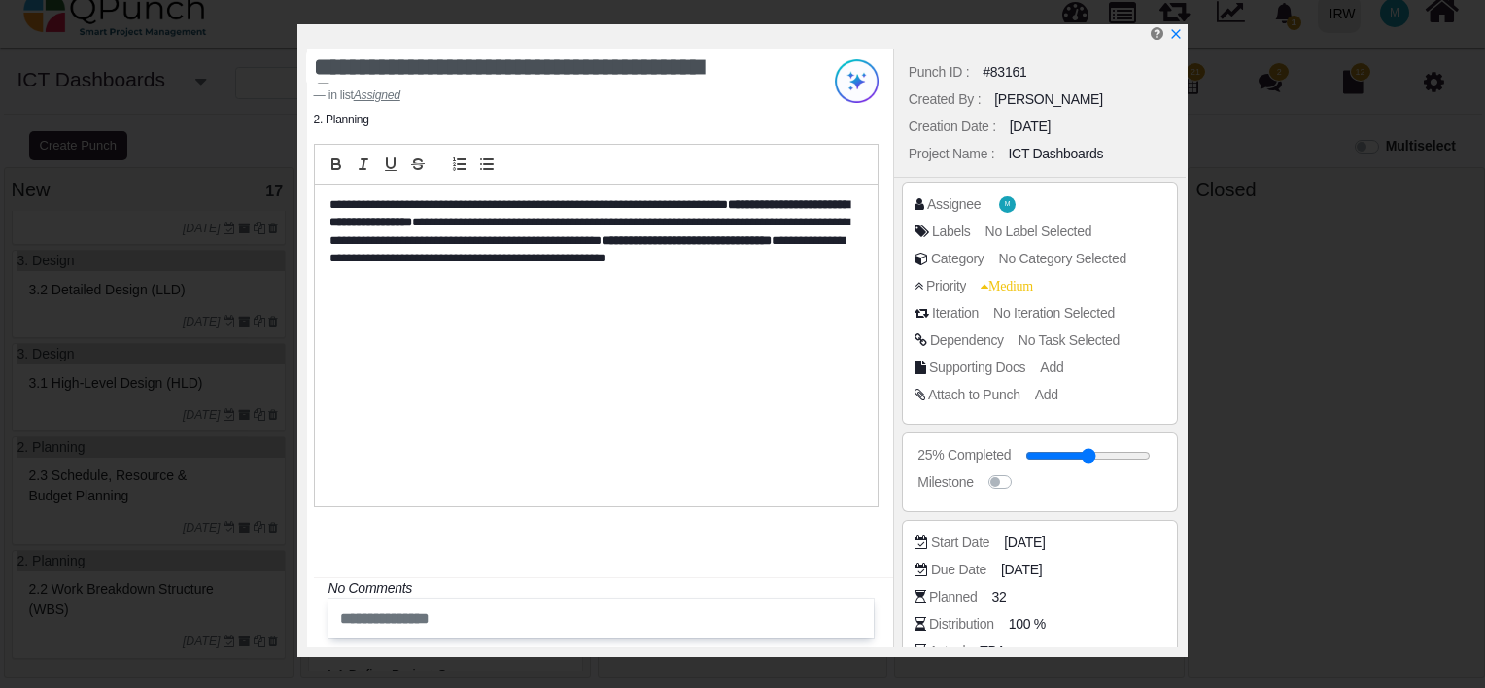
click at [1081, 341] on span "No Task Selected" at bounding box center [1069, 340] width 101 height 16
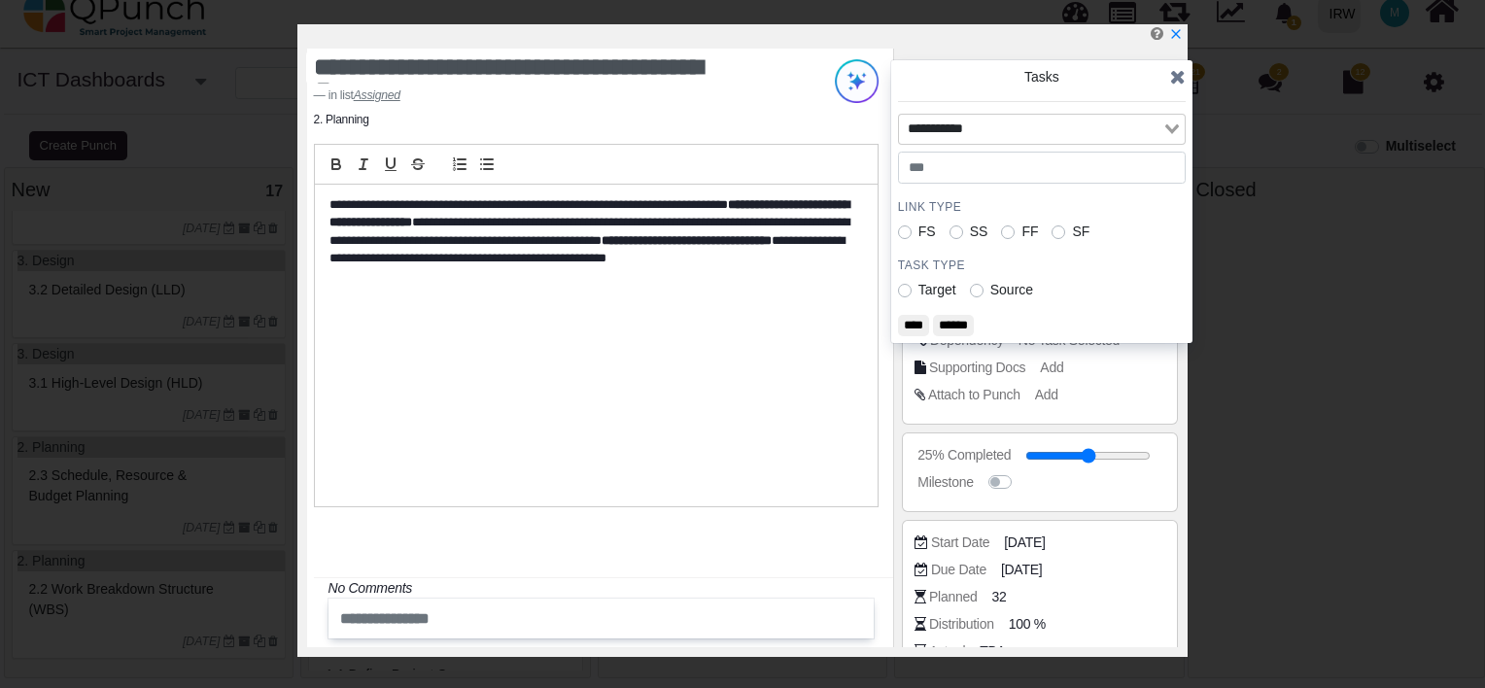
click at [1177, 81] on icon at bounding box center [1178, 76] width 16 height 19
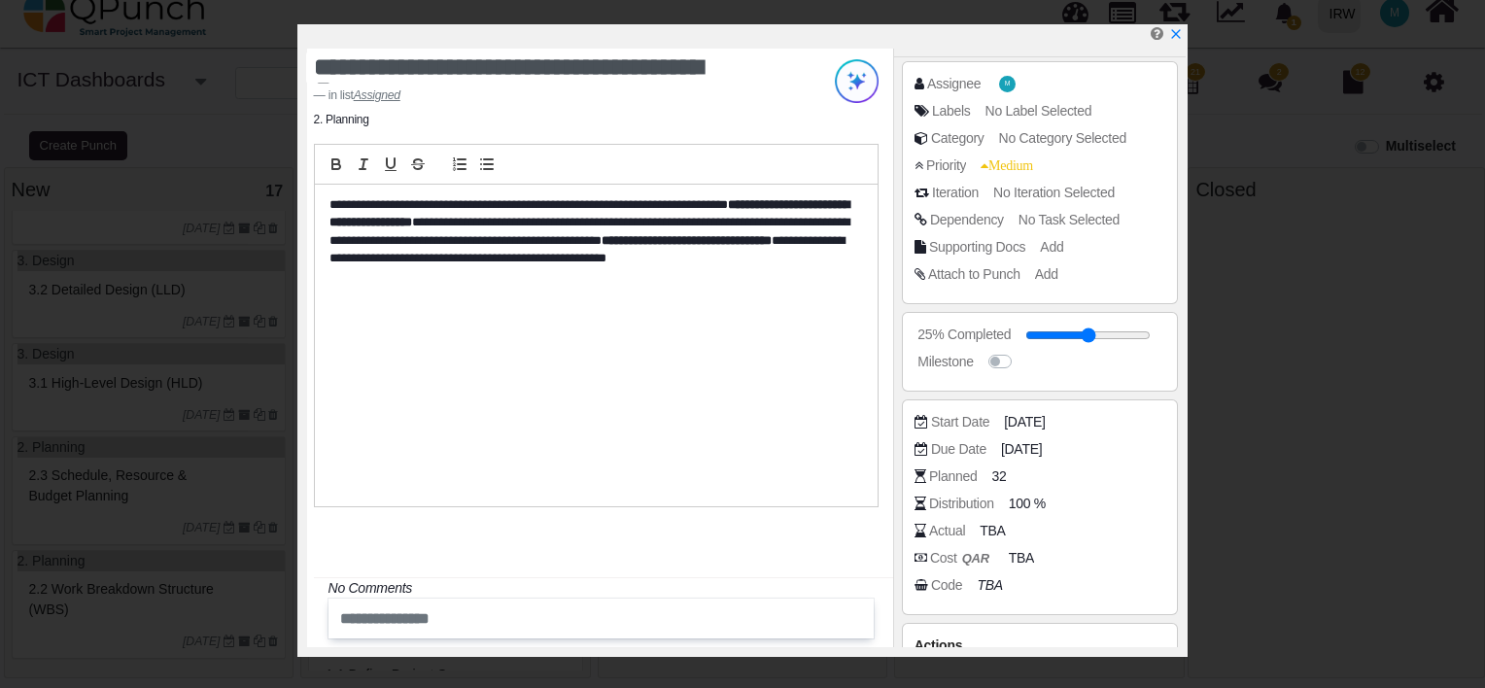
scroll to position [163, 0]
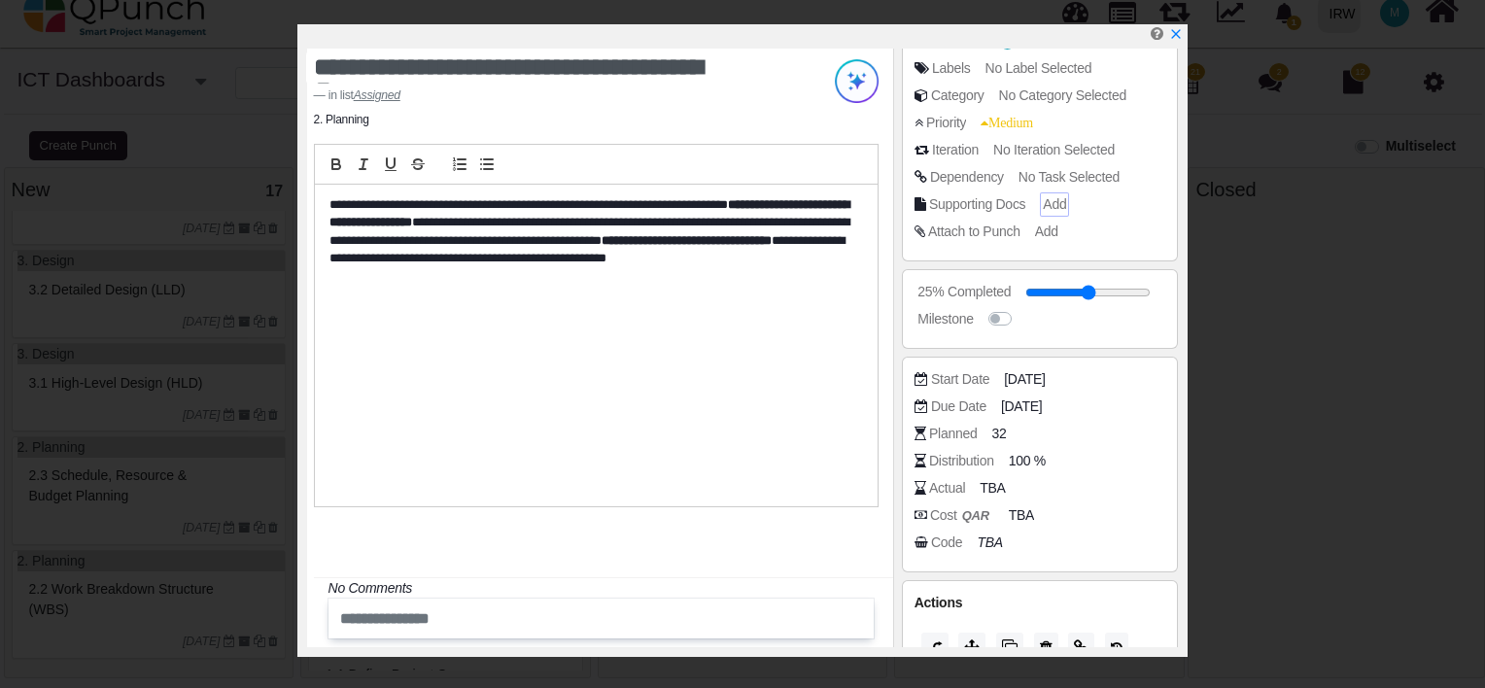
click at [1050, 198] on span "Add" at bounding box center [1054, 204] width 23 height 16
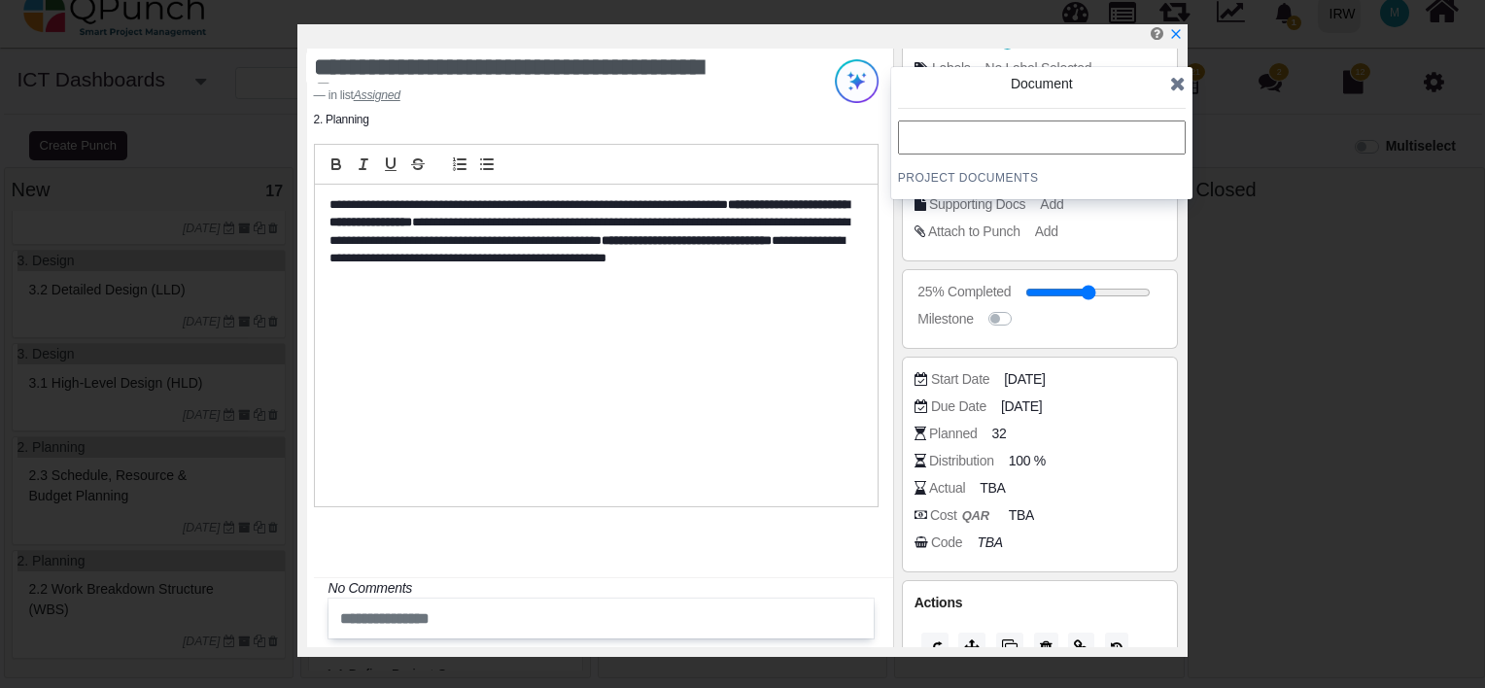
click at [986, 178] on h4 "Project Documents" at bounding box center [1042, 178] width 288 height 16
click at [1181, 87] on icon at bounding box center [1178, 83] width 16 height 19
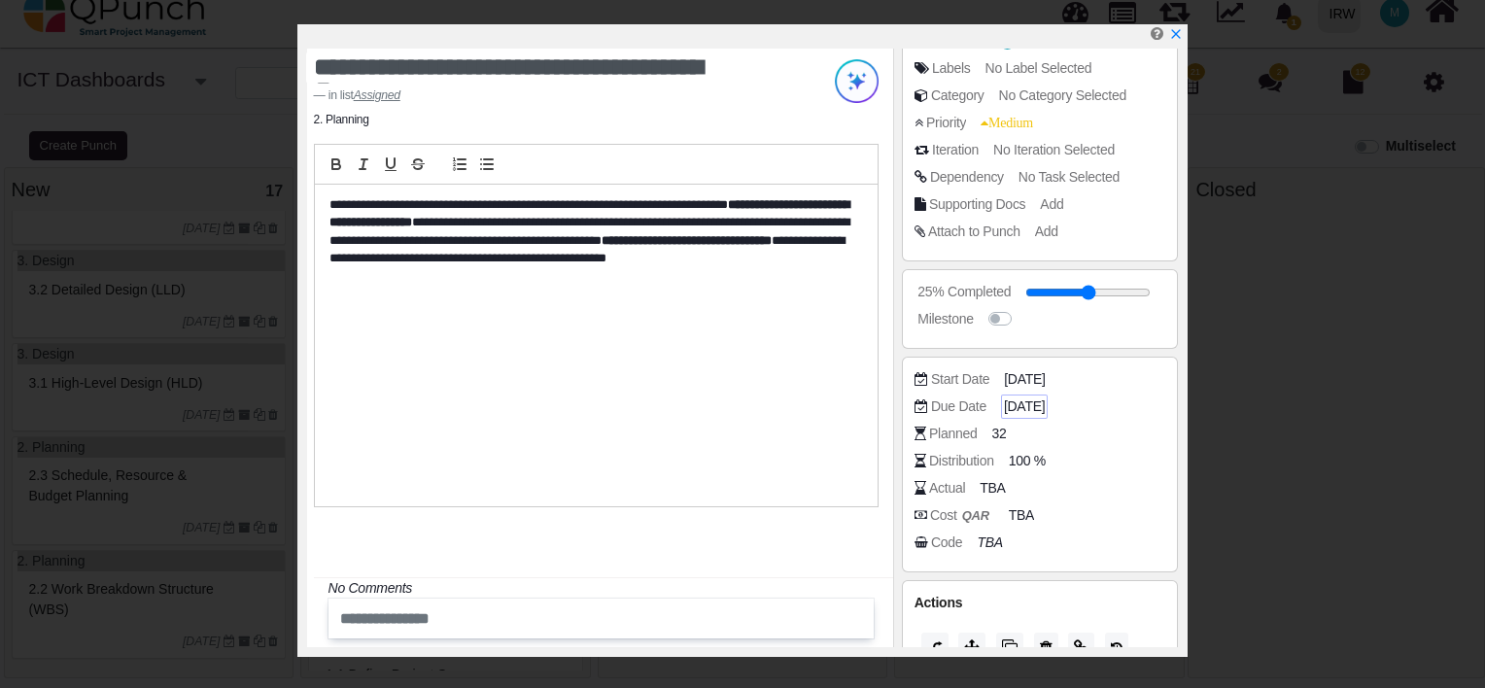
click at [1019, 408] on span "29-09-2025" at bounding box center [1024, 407] width 41 height 20
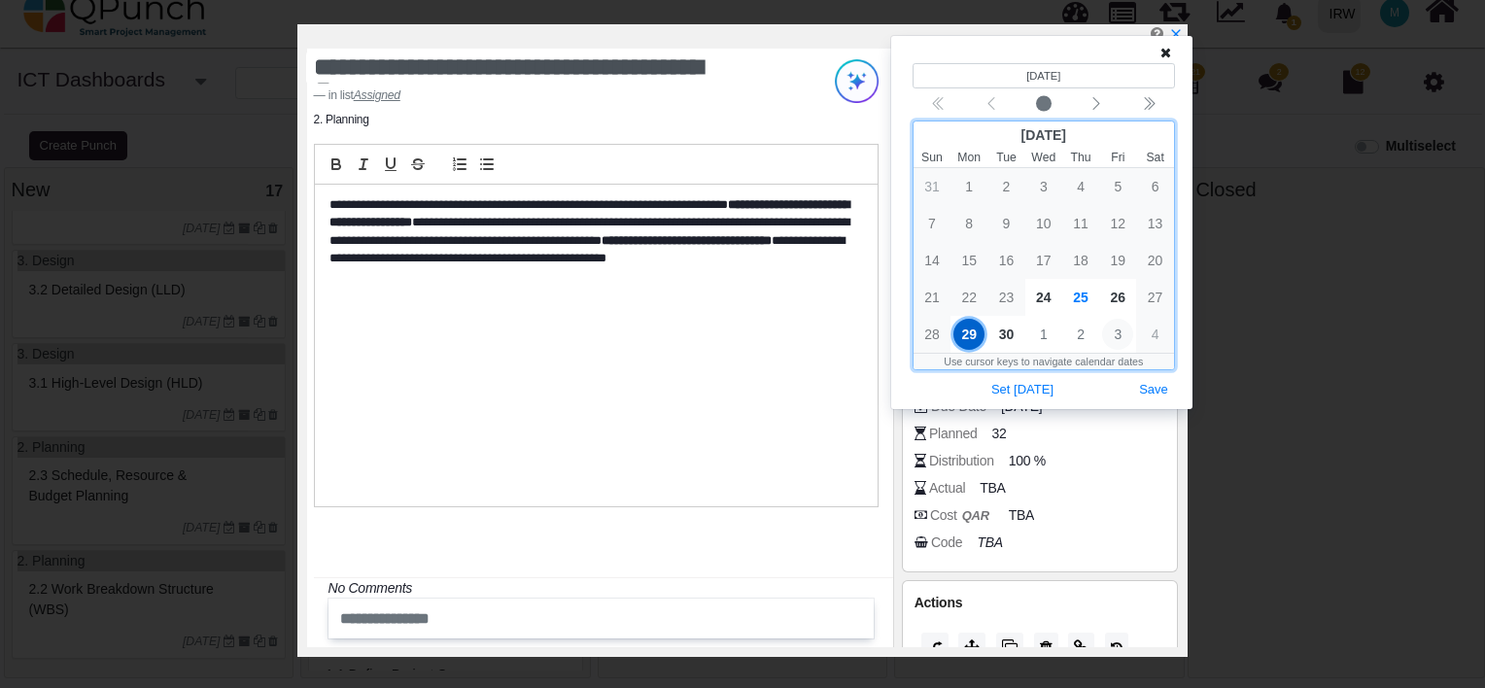
click at [1123, 337] on span "3" at bounding box center [1117, 334] width 31 height 31
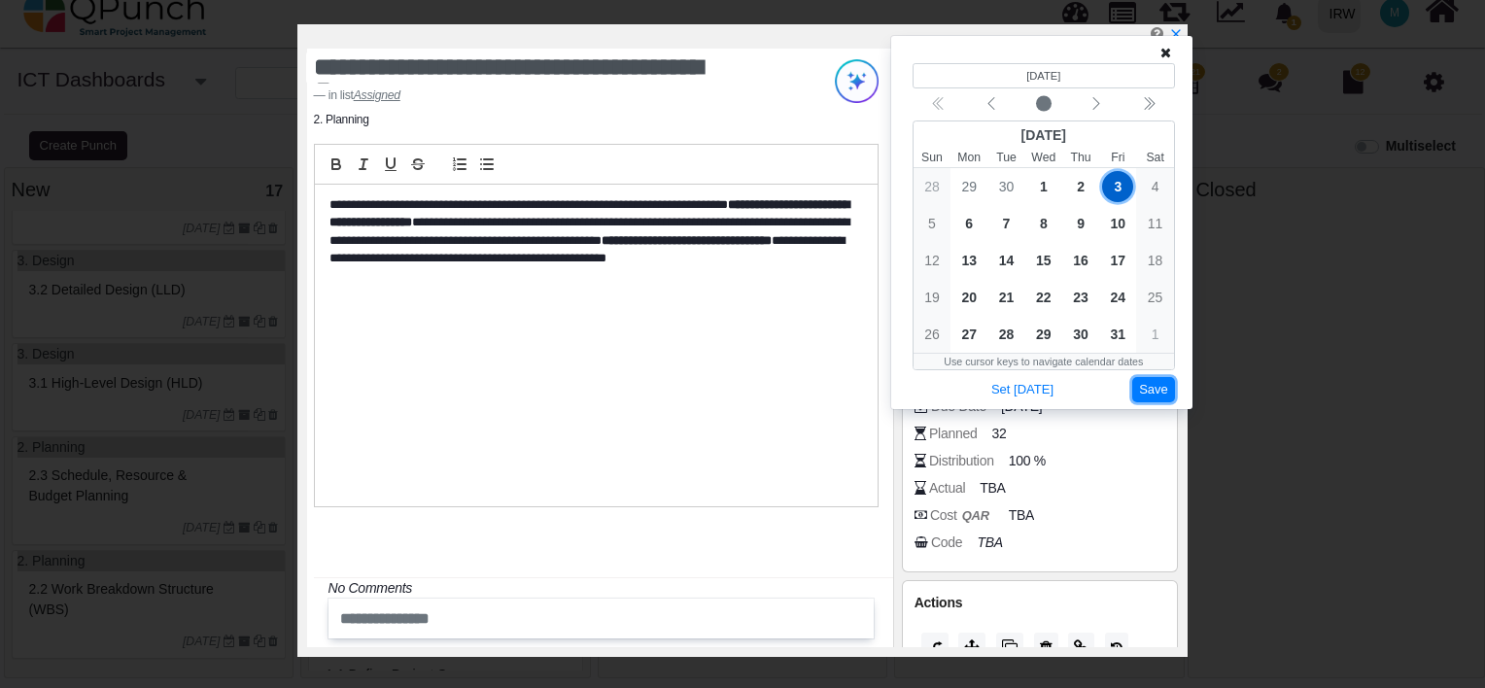
click at [1158, 393] on button "Save" at bounding box center [1153, 390] width 43 height 26
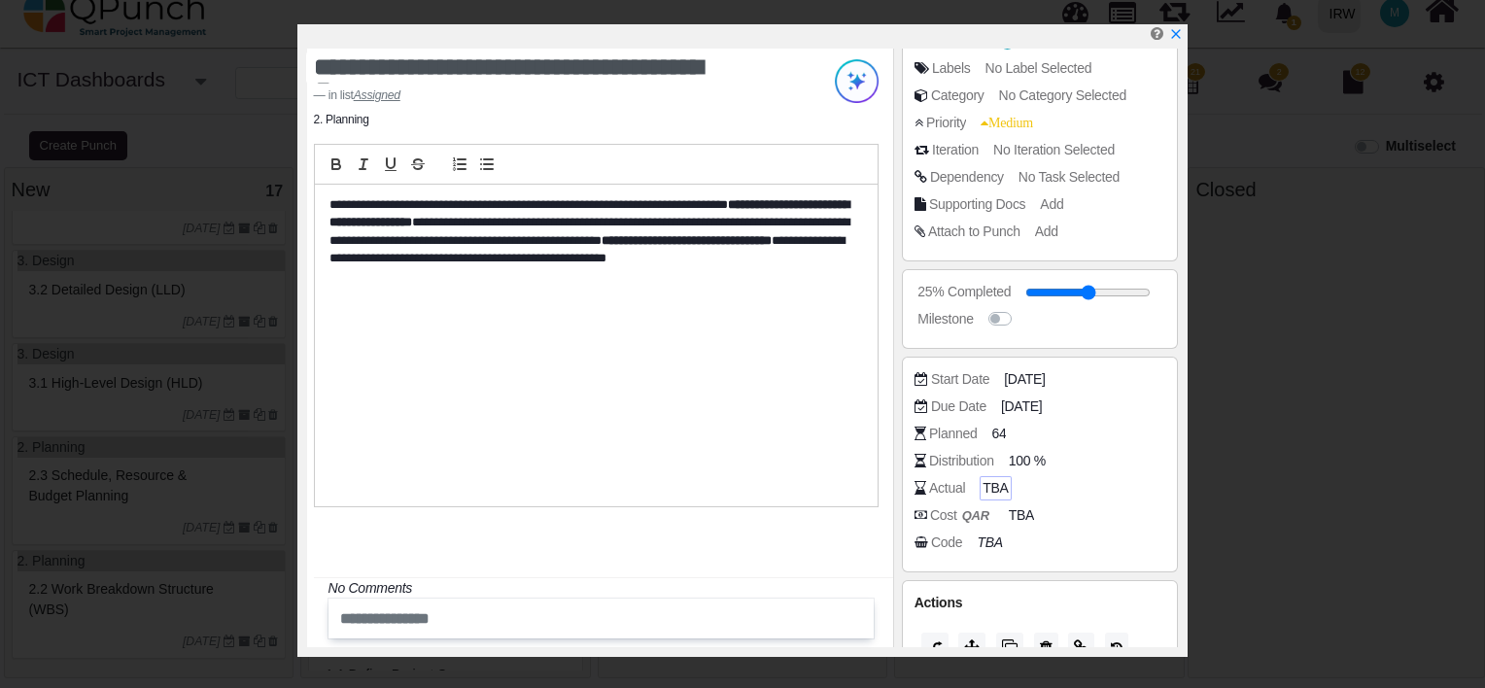
click at [998, 482] on span "TBA" at bounding box center [995, 488] width 25 height 20
click at [1104, 487] on input "number" at bounding box center [1073, 488] width 176 height 19
click at [1156, 440] on div "Planned 64" at bounding box center [1045, 433] width 261 height 19
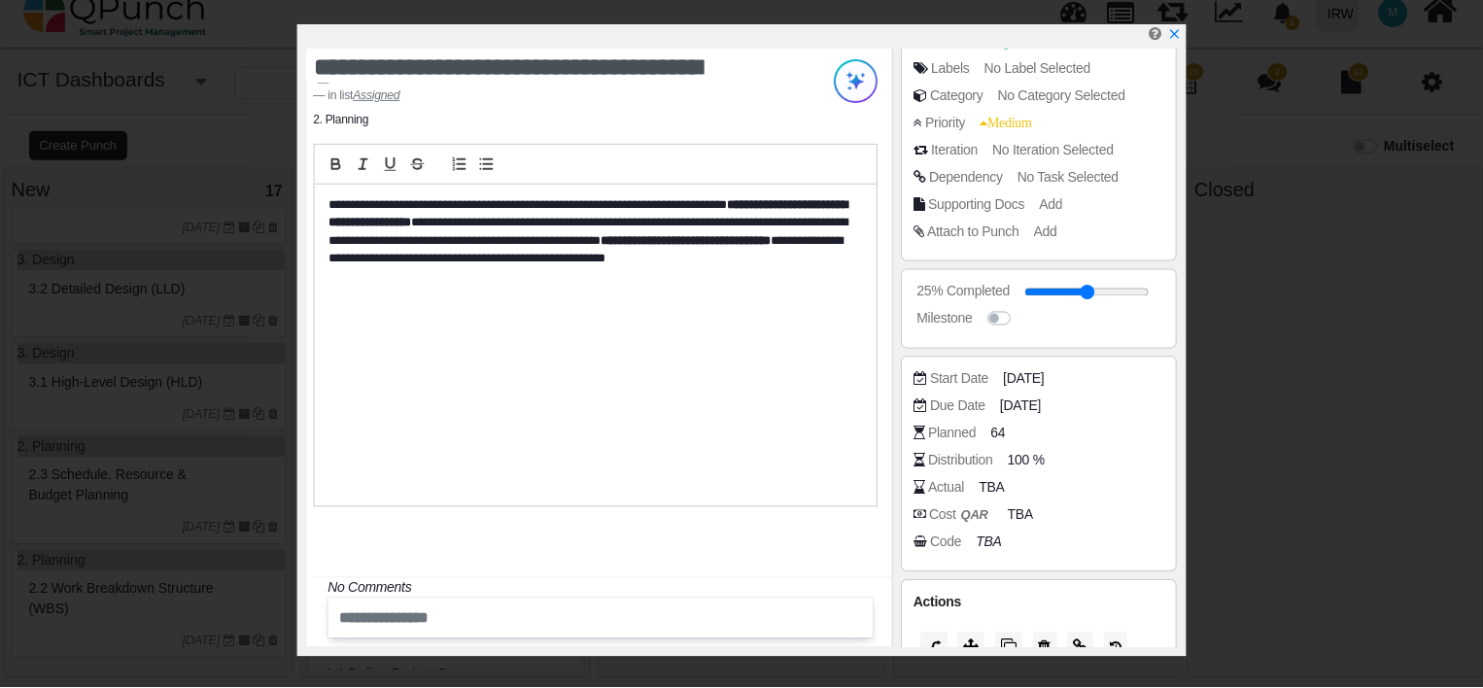
scroll to position [194, 0]
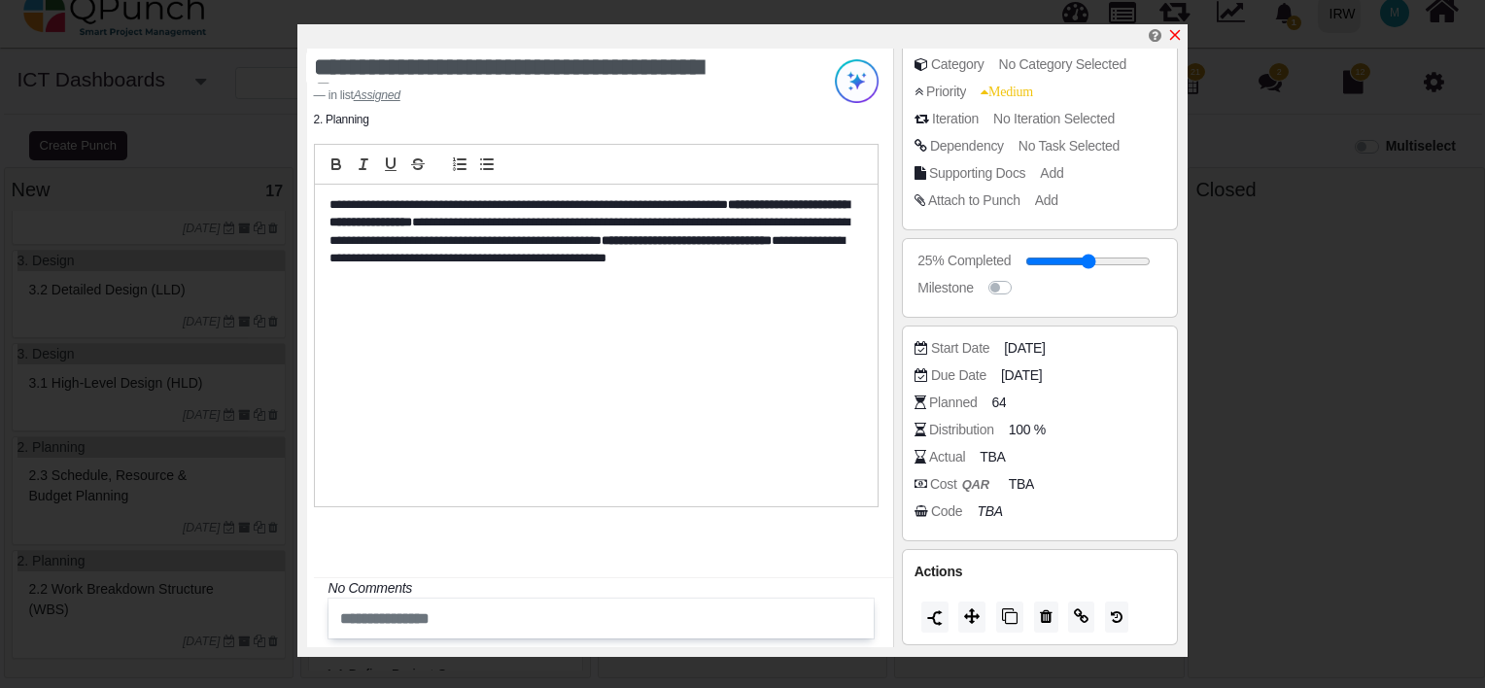
click at [1177, 35] on icon "x" at bounding box center [1175, 35] width 11 height 11
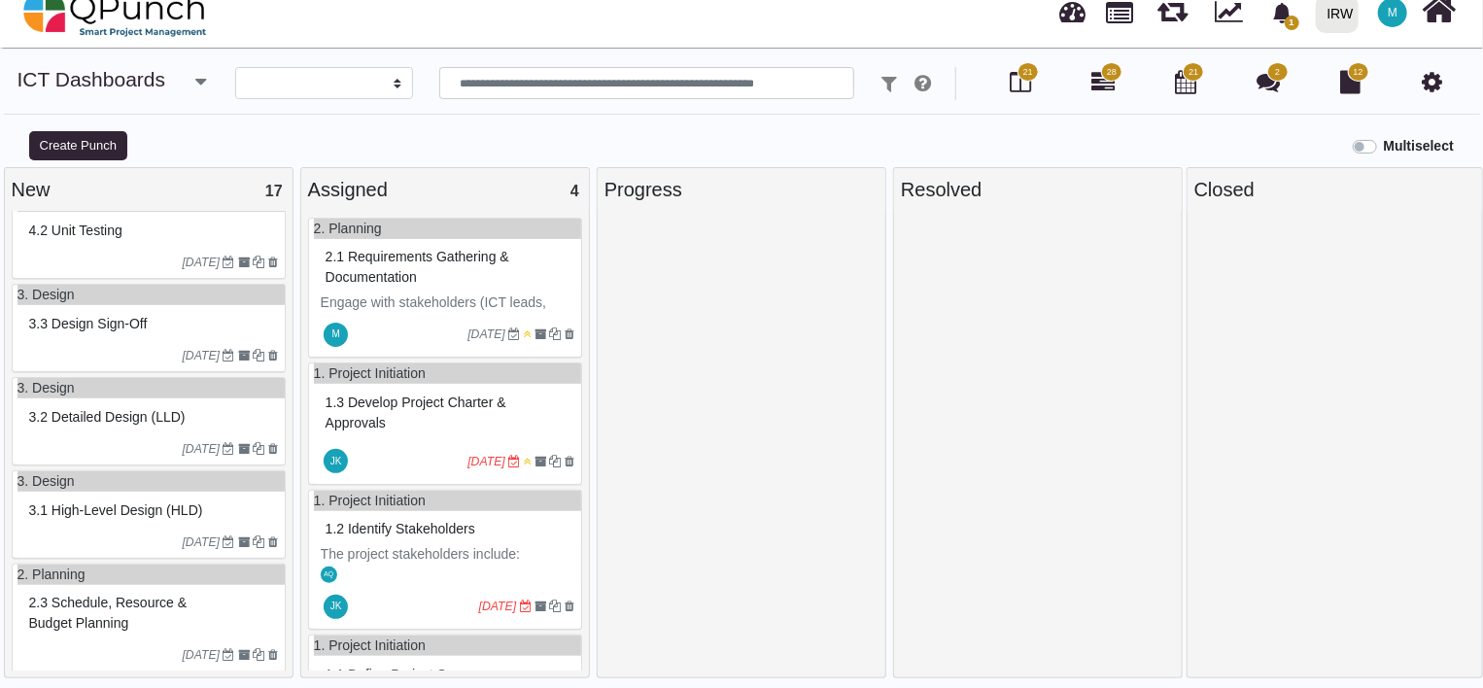
scroll to position [1232, 0]
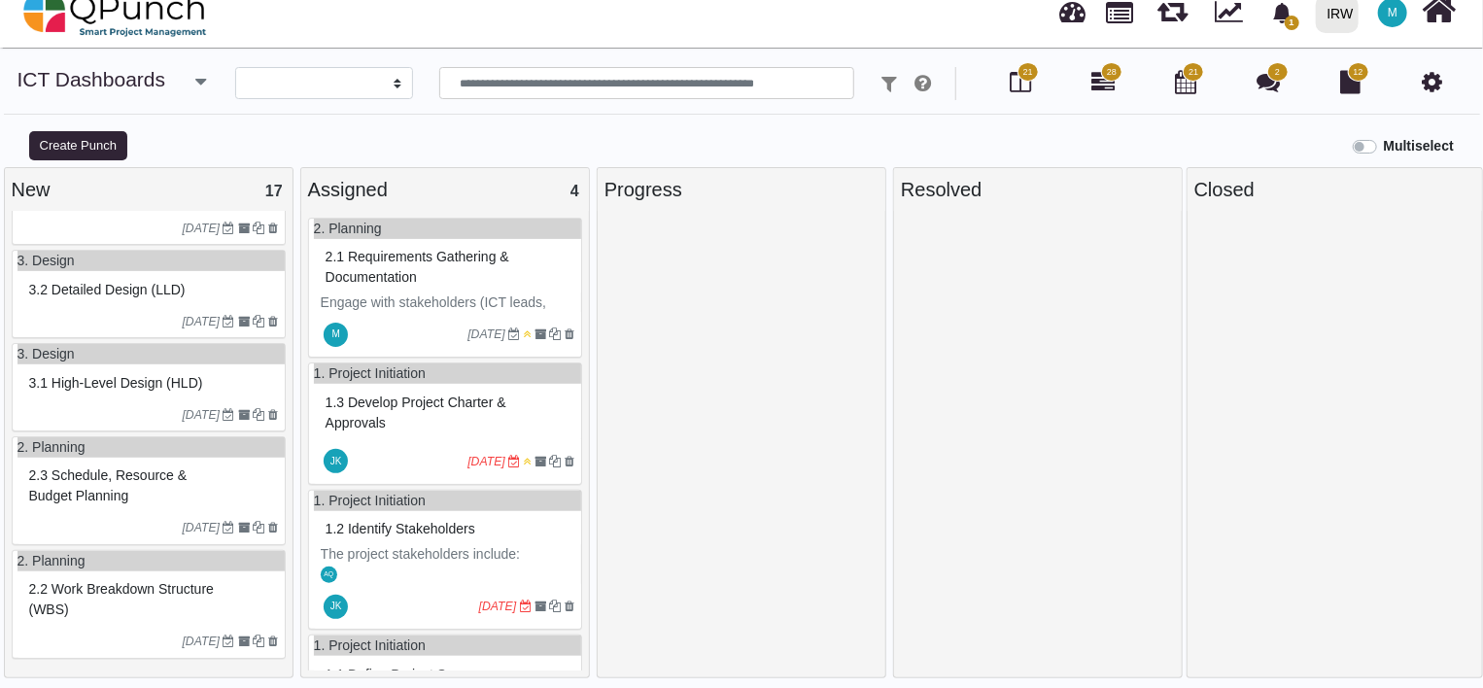
click at [1104, 77] on span "28" at bounding box center [1111, 71] width 21 height 19
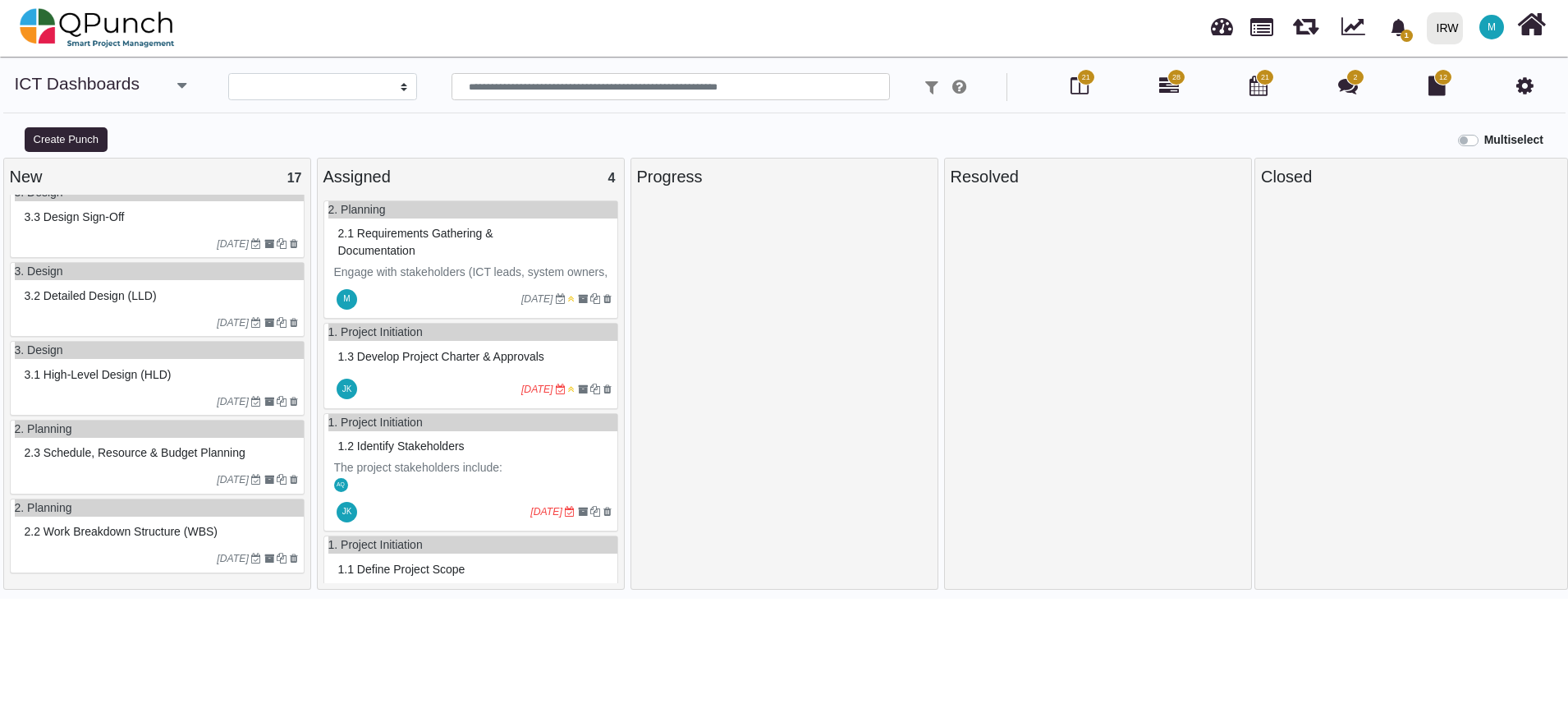
scroll to position [980, 0]
click at [1166, 81] on icon at bounding box center [1168, 85] width 19 height 19
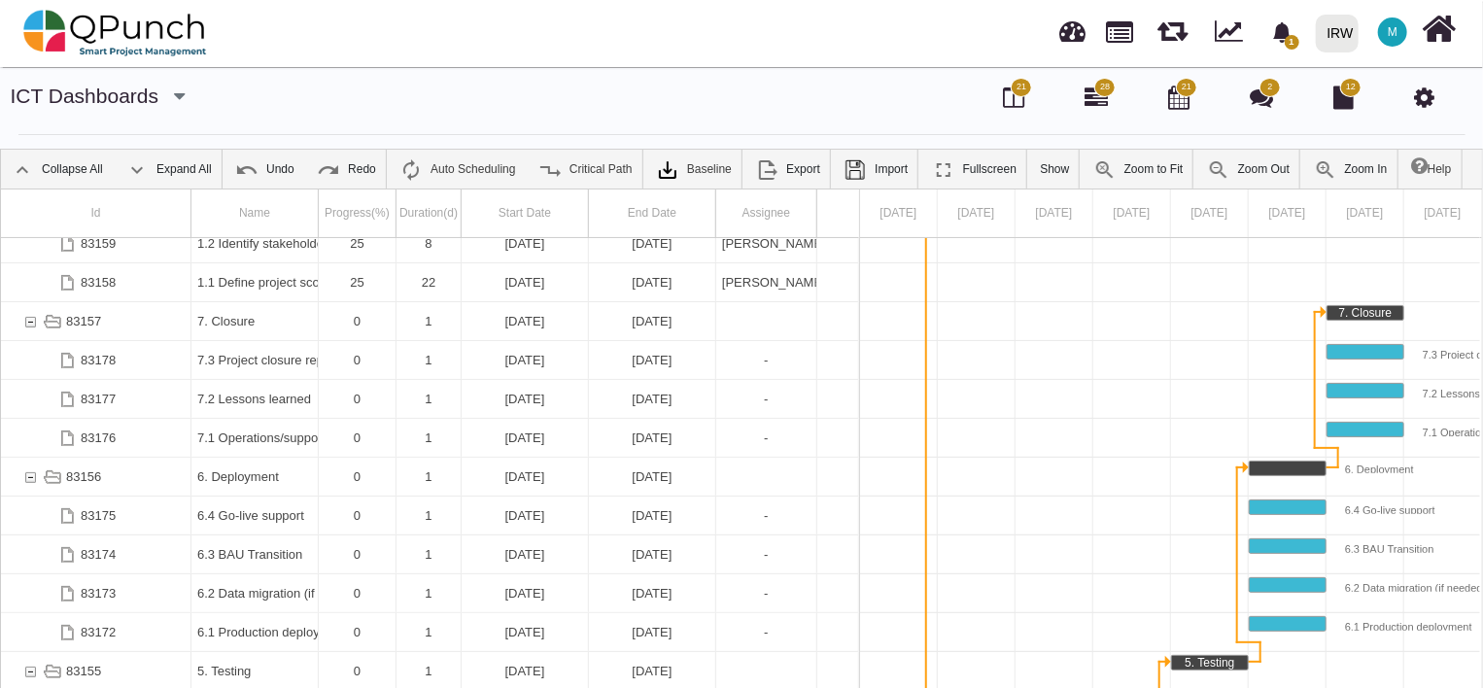
scroll to position [0, 97]
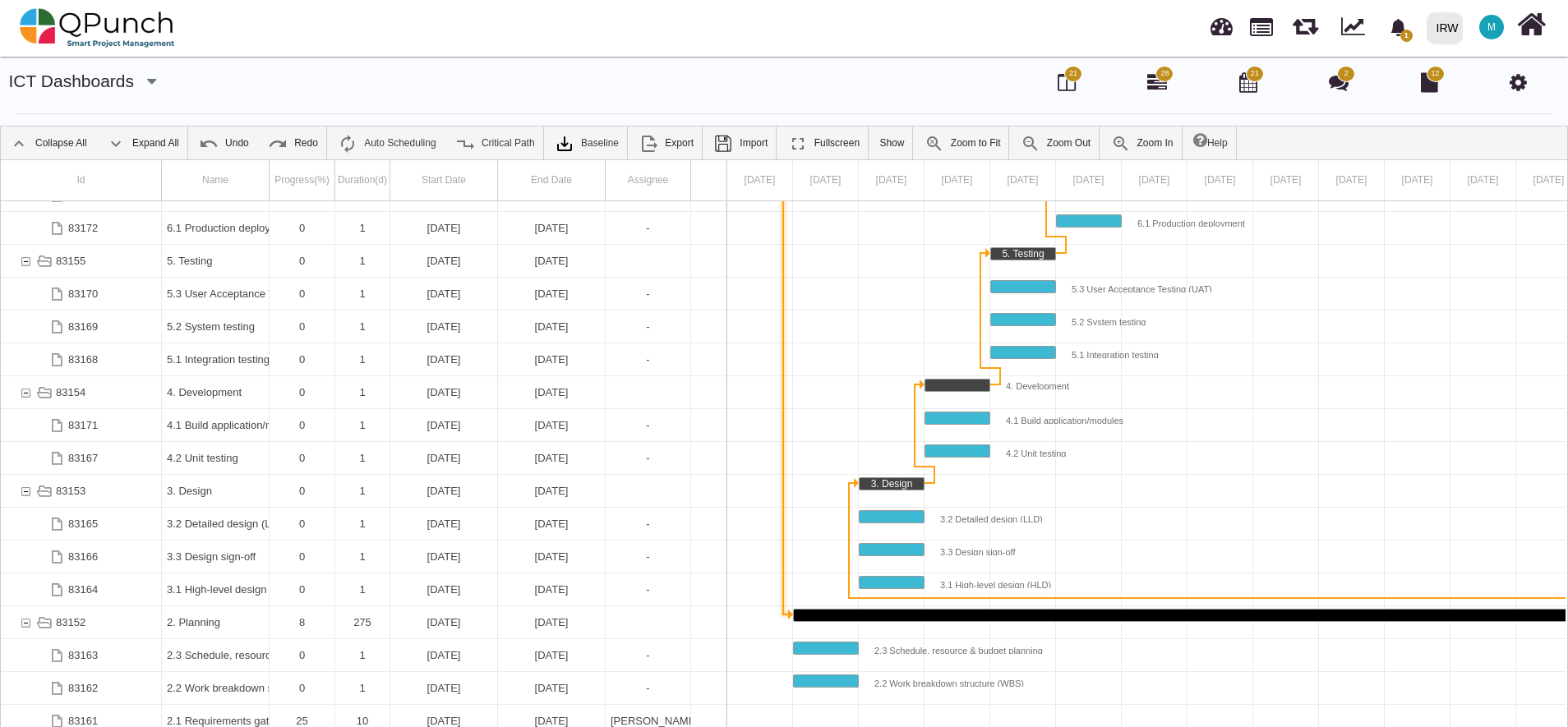
scroll to position [52, 0]
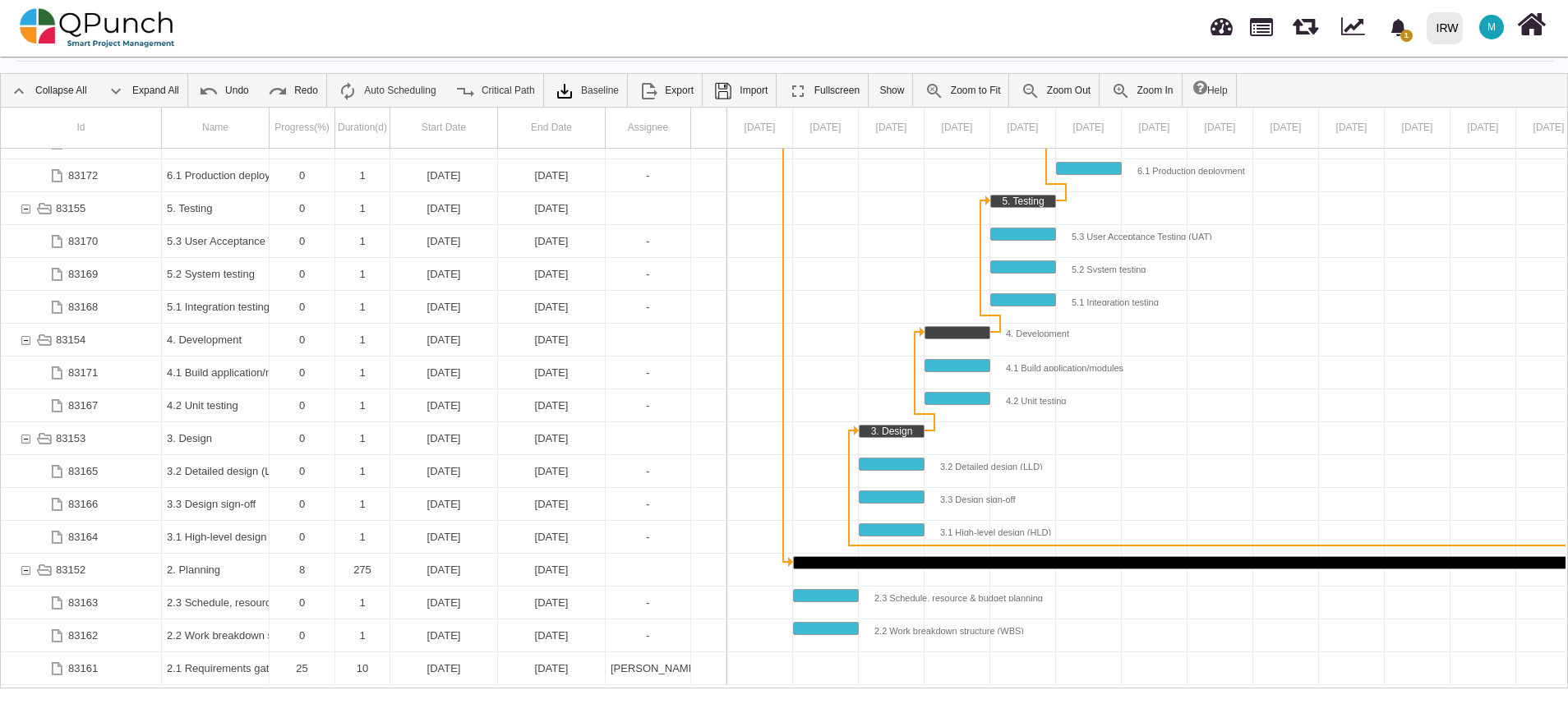
drag, startPoint x: 815, startPoint y: 648, endPoint x: 793, endPoint y: 644, distance: 22.4
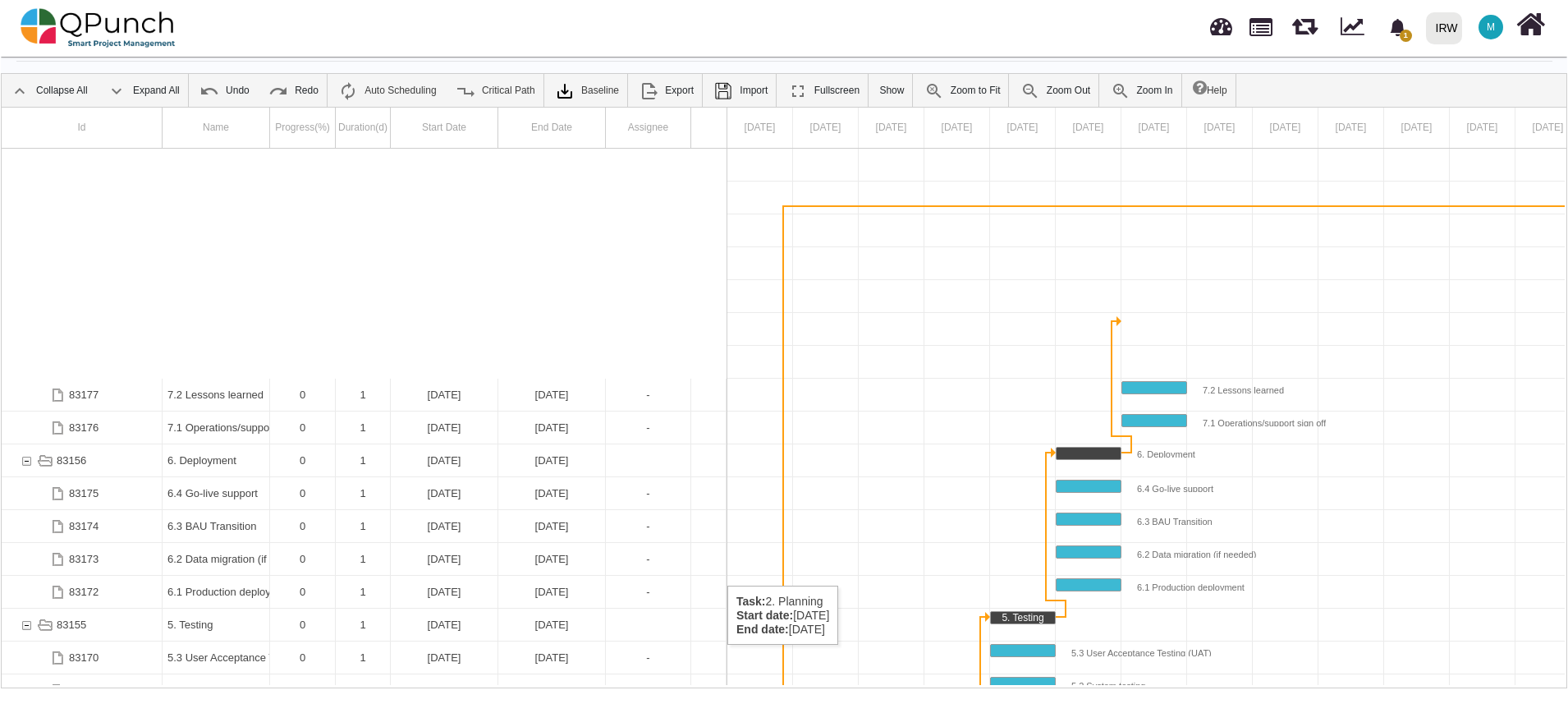
scroll to position [0, 0]
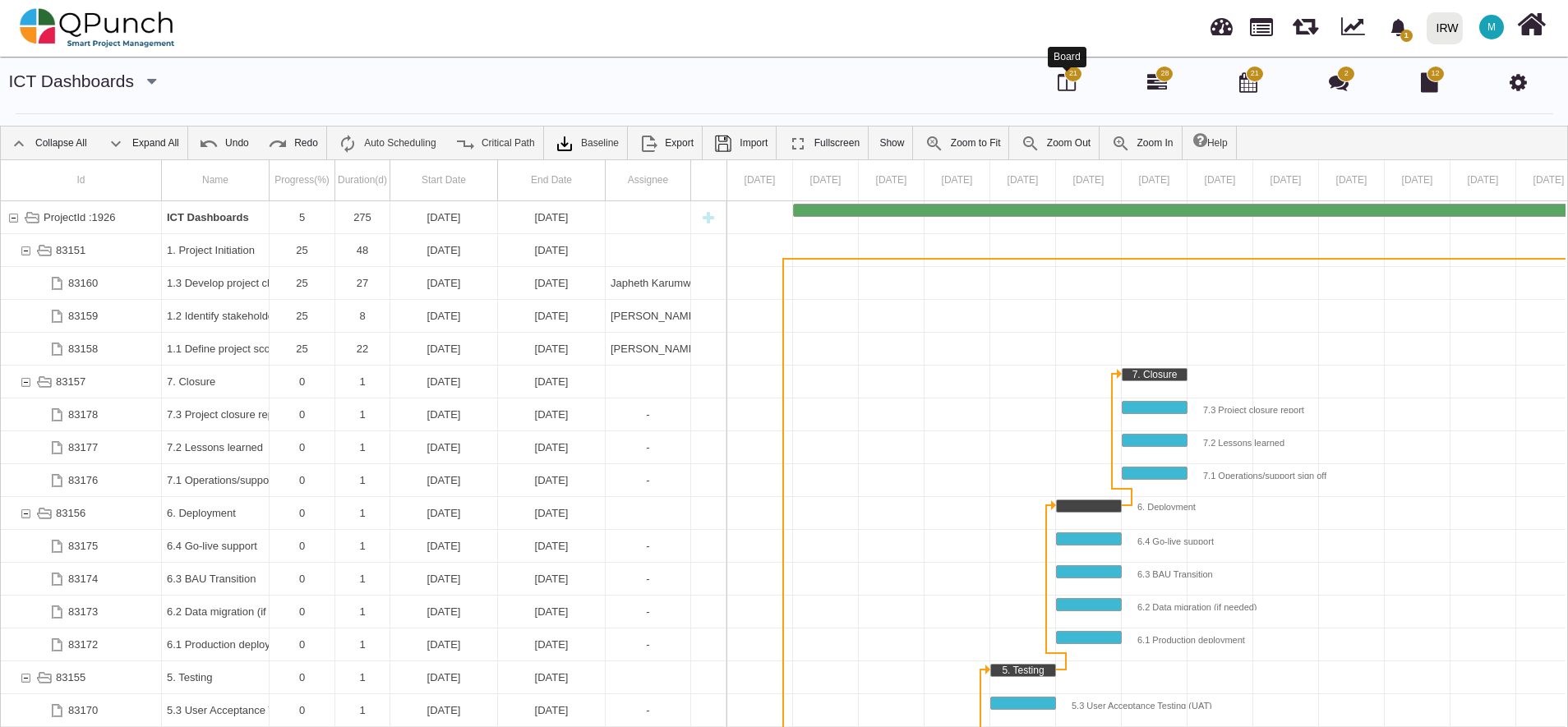
drag, startPoint x: 97, startPoint y: 570, endPoint x: 1074, endPoint y: 87, distance: 1089.9
click at [1074, 87] on icon at bounding box center [1066, 82] width 18 height 19
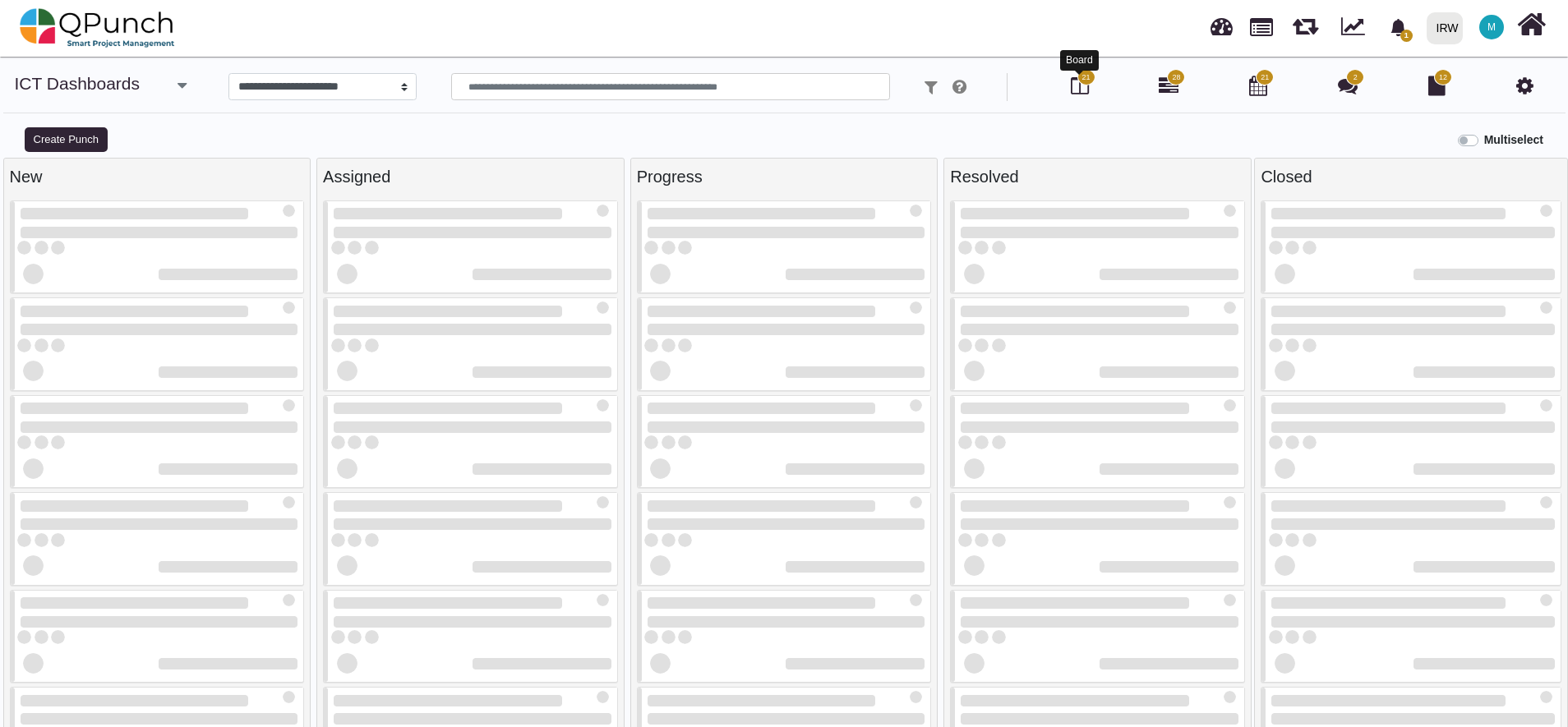
select select
click at [1259, 94] on icon at bounding box center [1257, 85] width 18 height 19
select select "****"
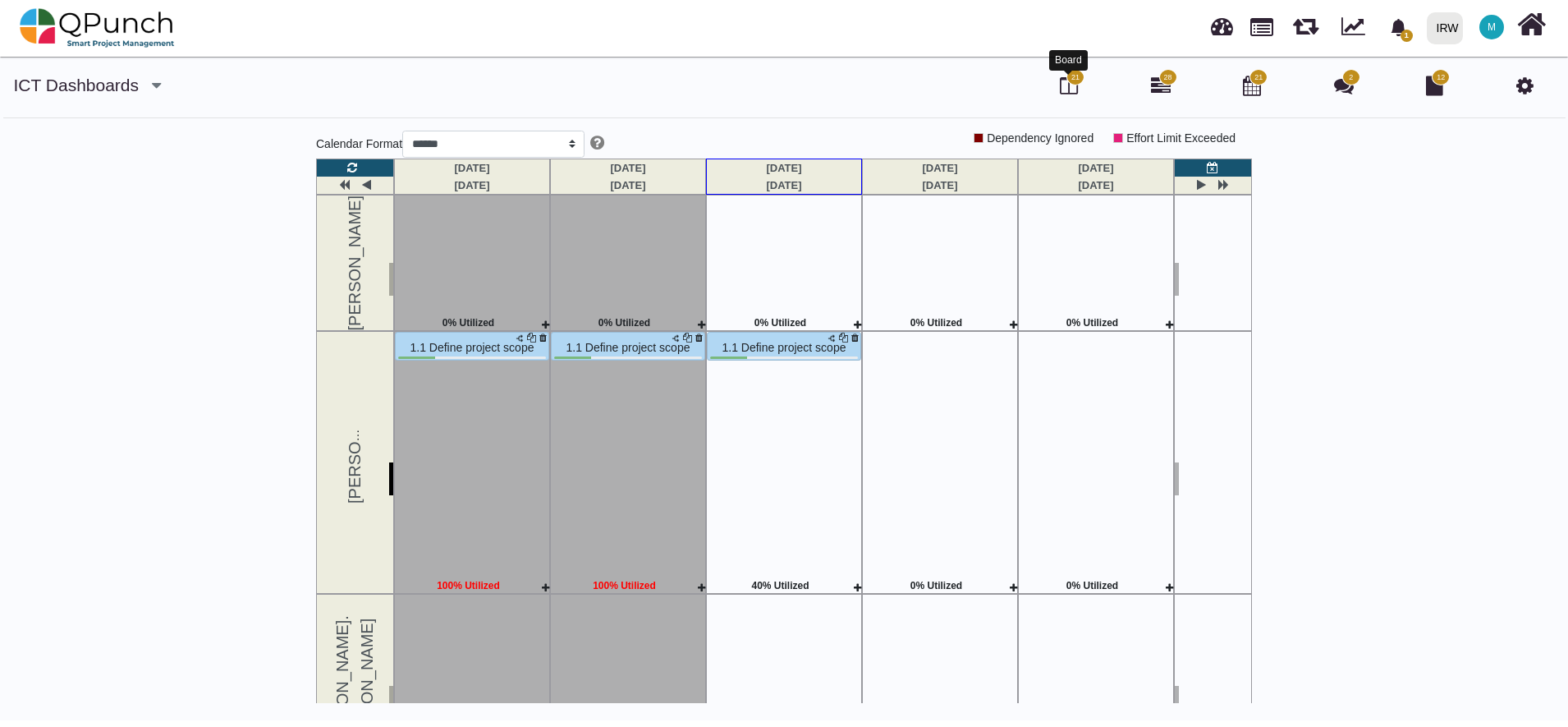
click at [1075, 89] on icon at bounding box center [1069, 85] width 18 height 19
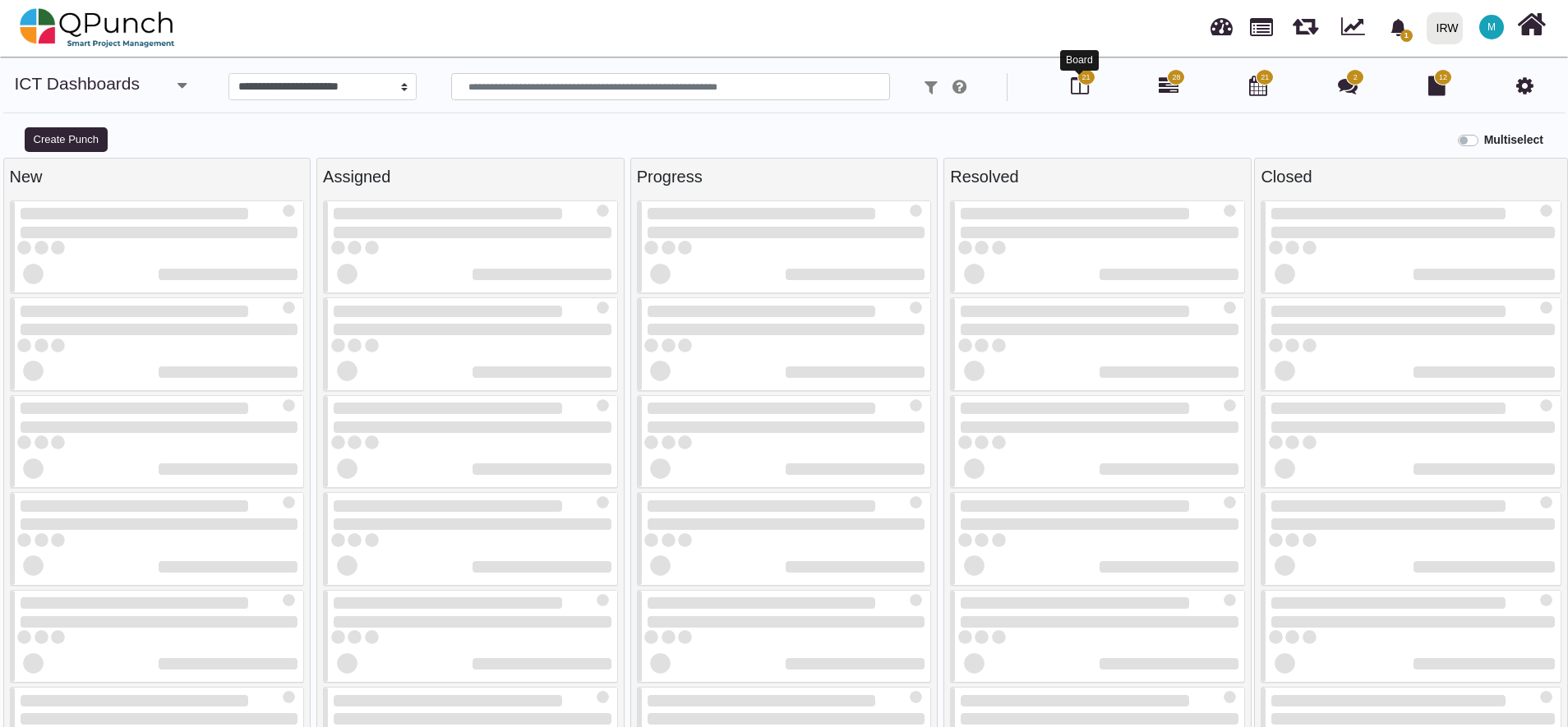
select select
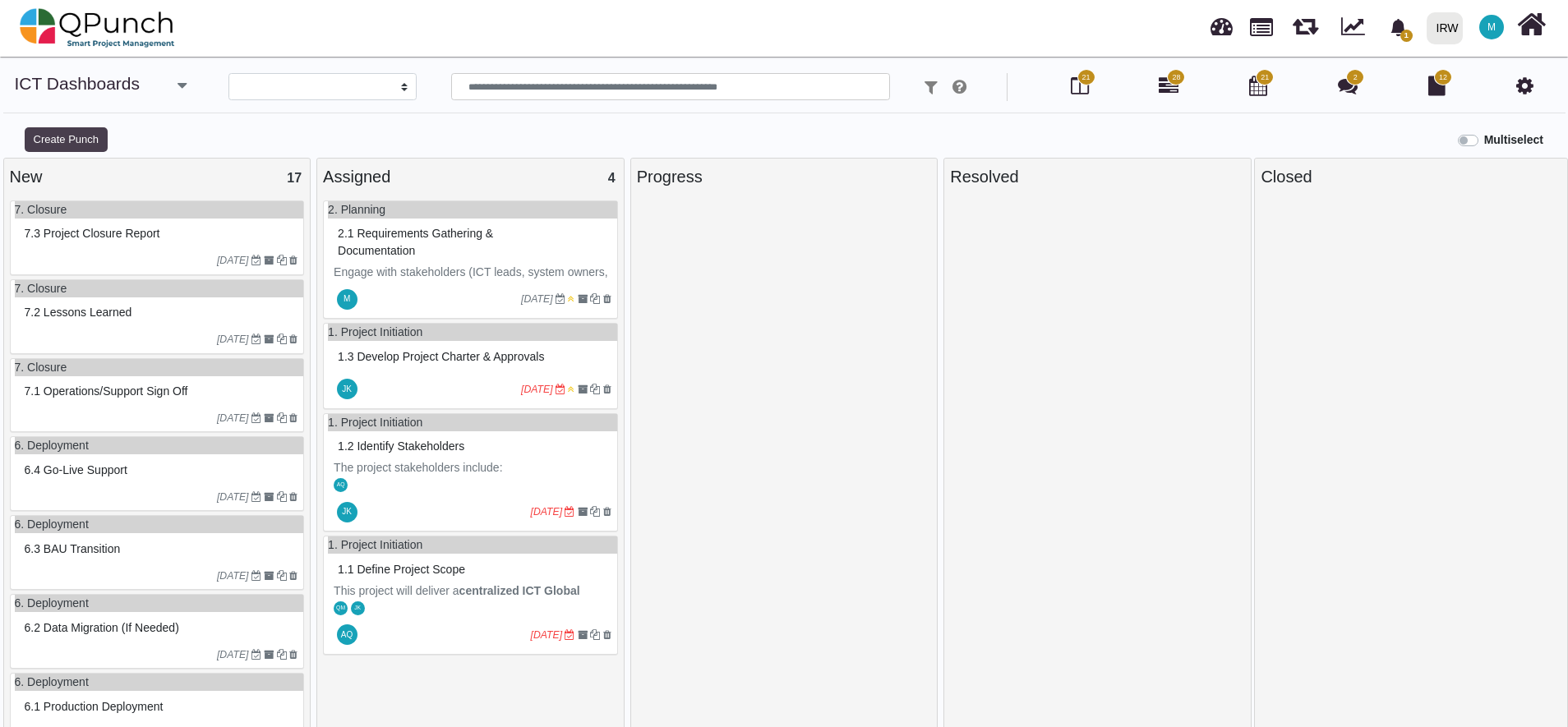
click at [75, 141] on button "Create Punch" at bounding box center [66, 139] width 83 height 25
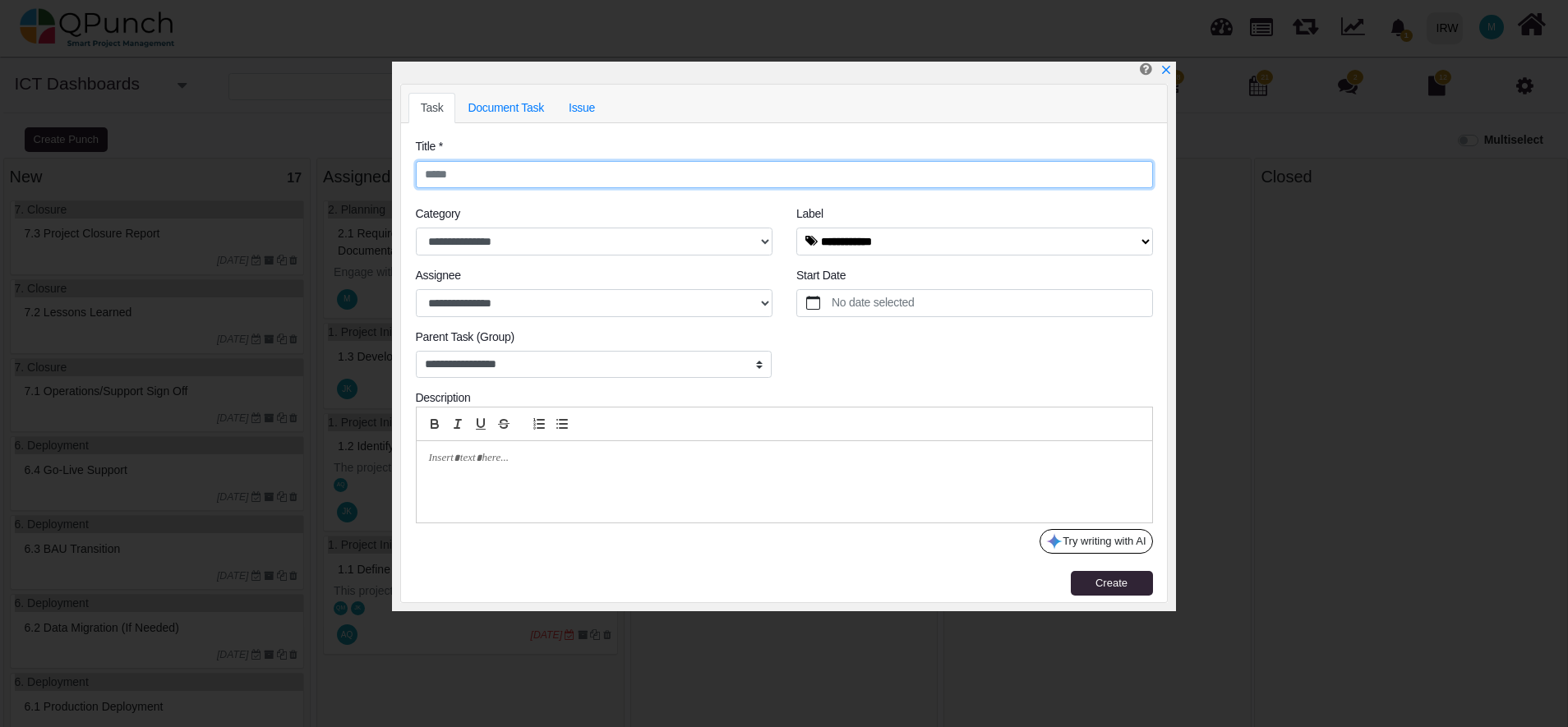
click at [460, 177] on input "text" at bounding box center [784, 175] width 737 height 28
click at [482, 168] on input "text" at bounding box center [784, 175] width 737 height 28
click at [1169, 69] on icon "x" at bounding box center [1164, 71] width 9 height 9
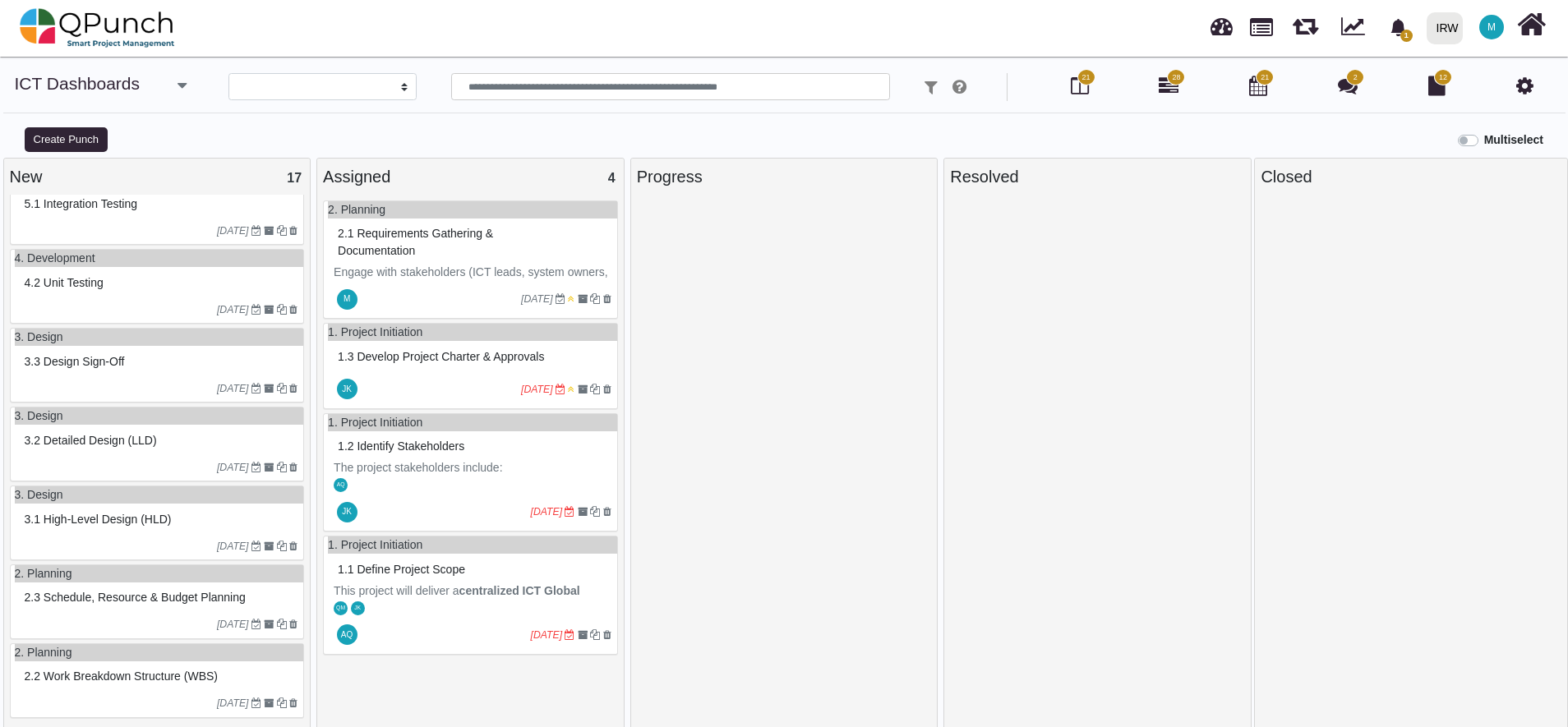
scroll to position [835, 0]
click at [77, 141] on button "Create Punch" at bounding box center [66, 139] width 83 height 25
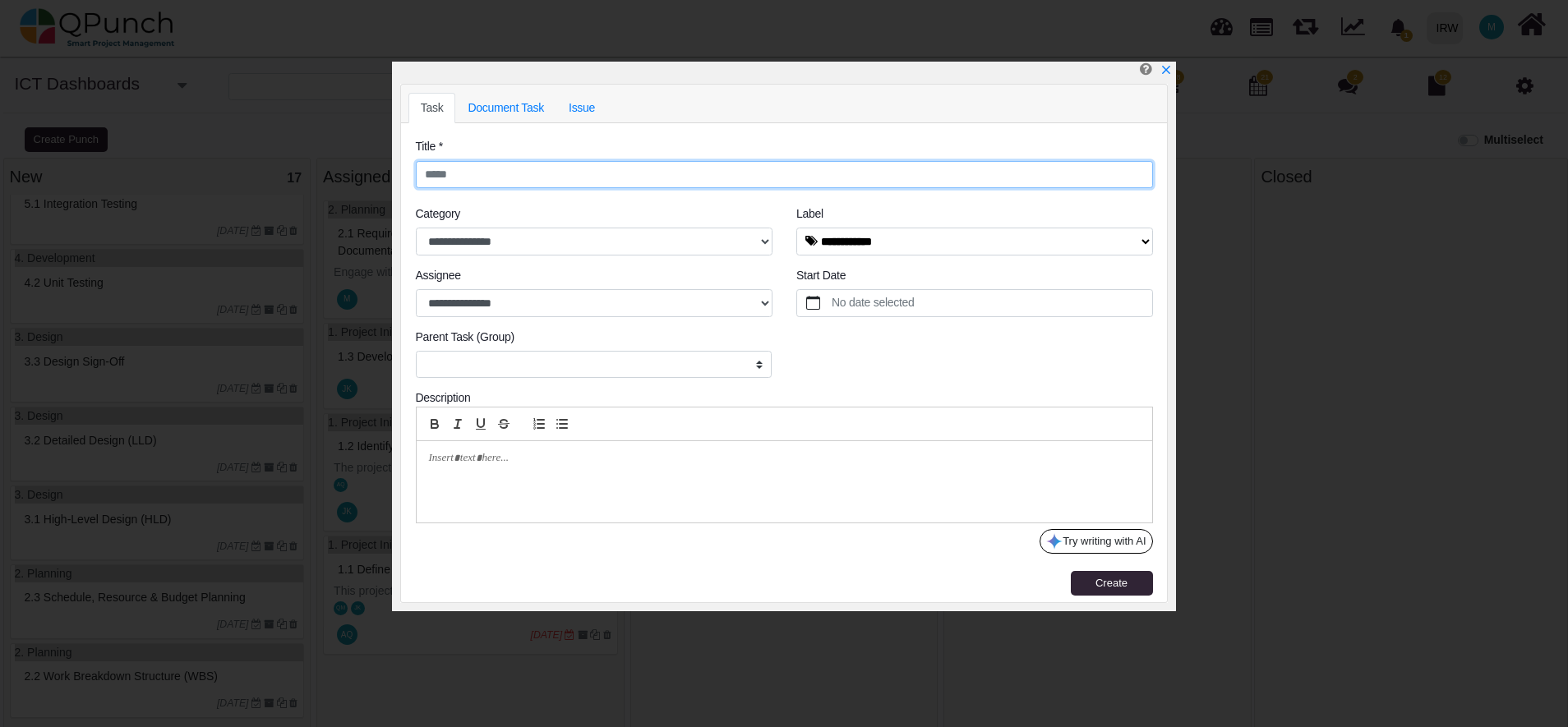
click at [484, 173] on input "text" at bounding box center [784, 175] width 737 height 28
paste input "**********"
type input "**********"
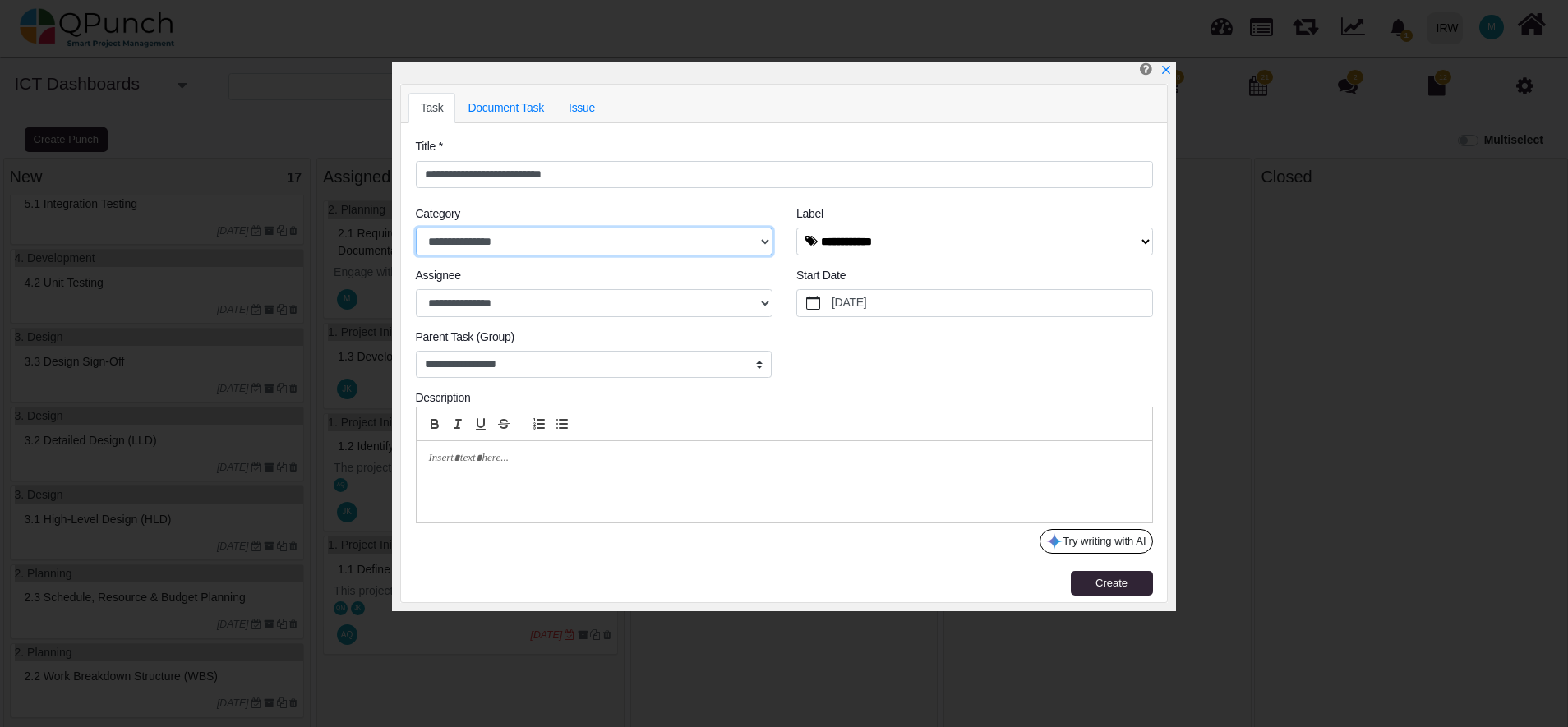
click at [545, 243] on select "**********" at bounding box center [594, 241] width 357 height 28
click at [757, 247] on select "**********" at bounding box center [594, 241] width 357 height 28
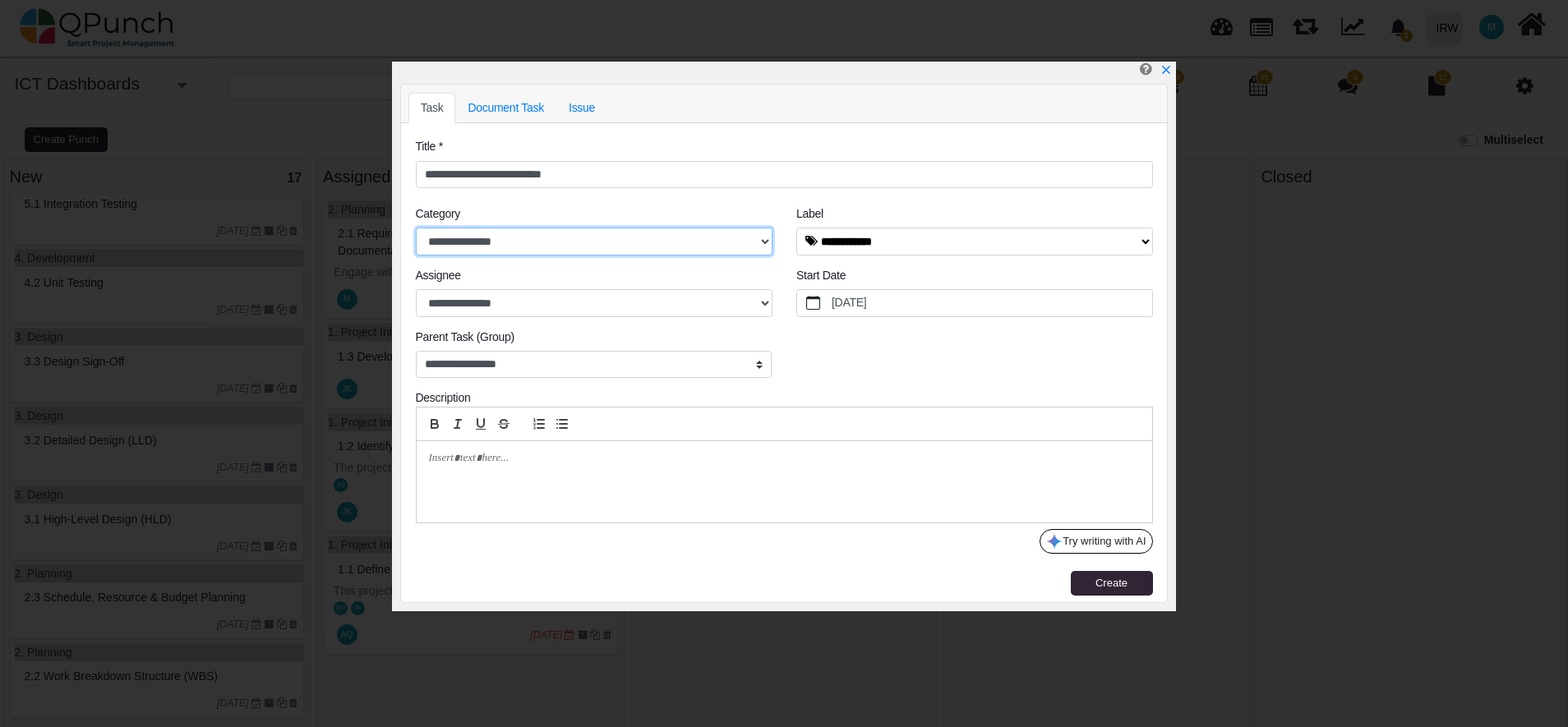
click at [757, 247] on select "**********" at bounding box center [594, 241] width 357 height 28
click at [915, 246] on select "**********" at bounding box center [975, 241] width 357 height 28
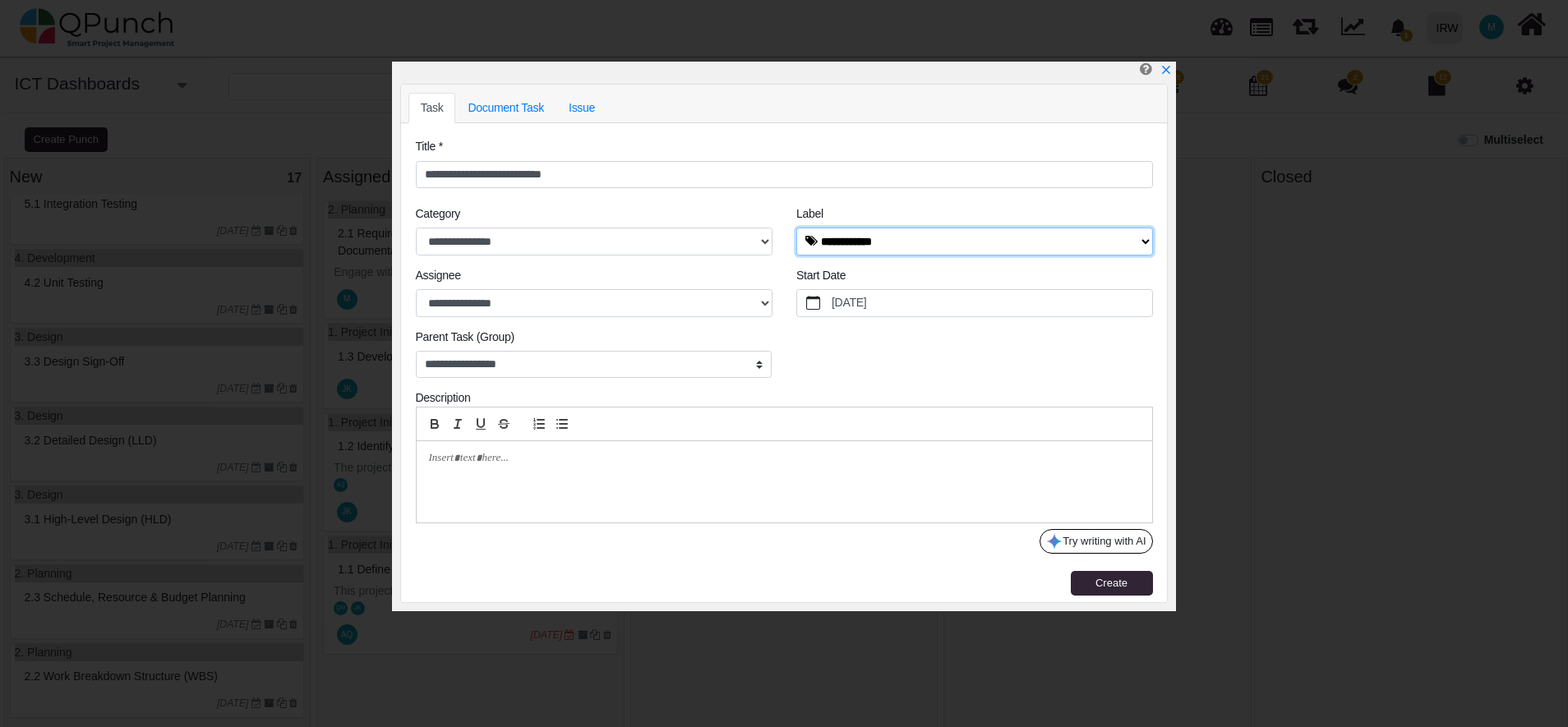
click at [915, 246] on select "**********" at bounding box center [975, 241] width 357 height 28
click at [758, 302] on select "**********" at bounding box center [594, 303] width 357 height 28
click at [833, 361] on div "**********" at bounding box center [784, 329] width 762 height 123
click at [845, 302] on label "9/25/2025" at bounding box center [991, 303] width 323 height 26
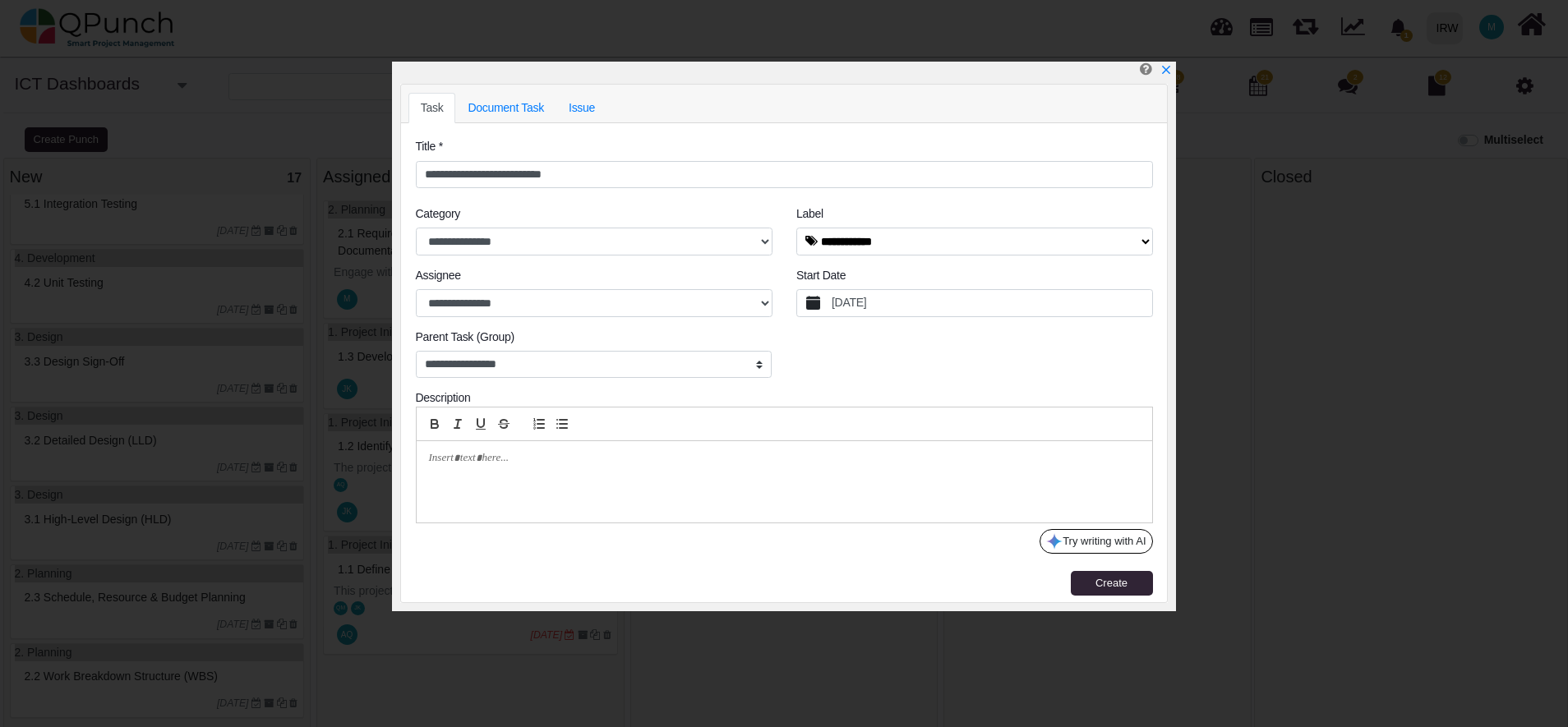
click at [829, 302] on button "9/25/2025" at bounding box center [813, 303] width 32 height 26
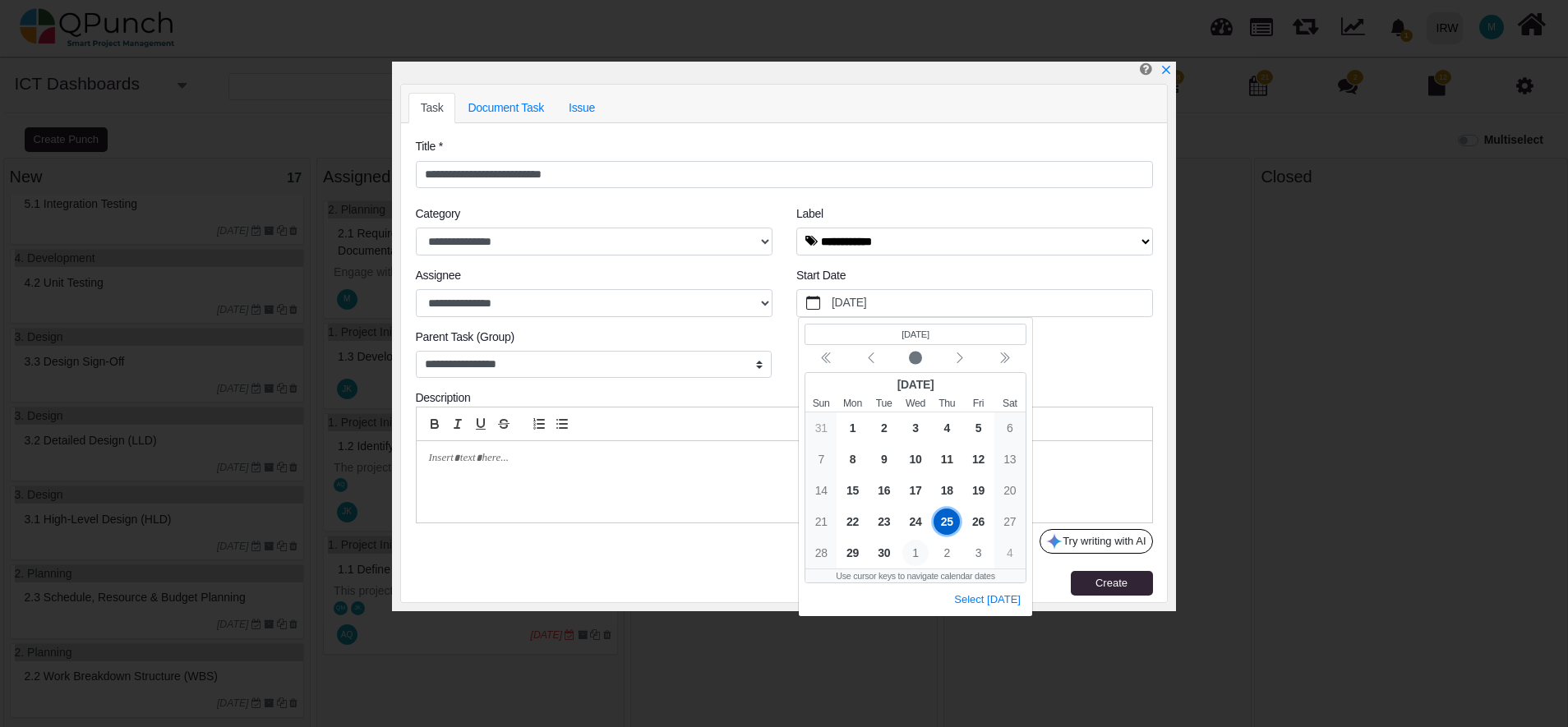
click at [912, 546] on span "1" at bounding box center [915, 552] width 26 height 26
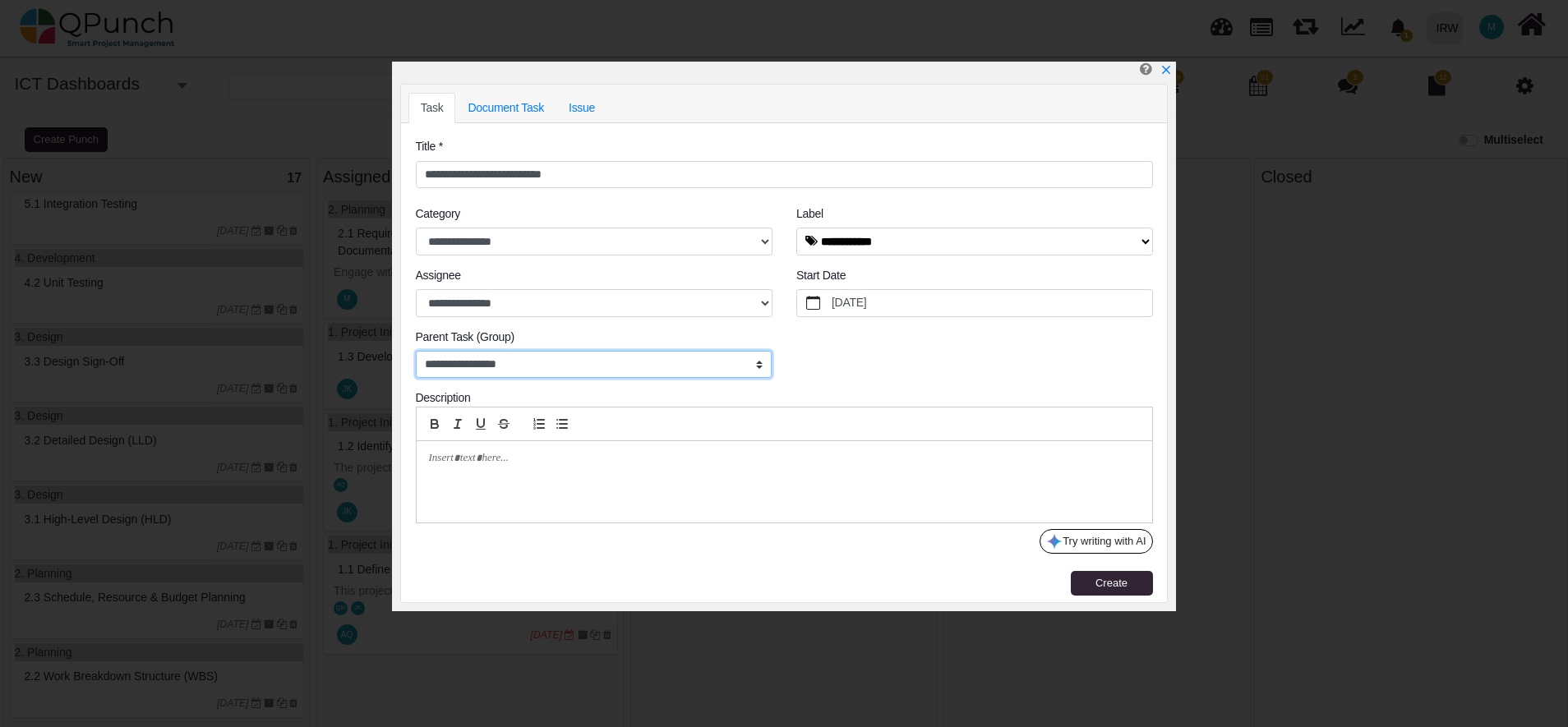
click at [750, 364] on select "**********" at bounding box center [594, 364] width 357 height 28
select select "*****"
click at [416, 351] on select "**********" at bounding box center [594, 364] width 357 height 28
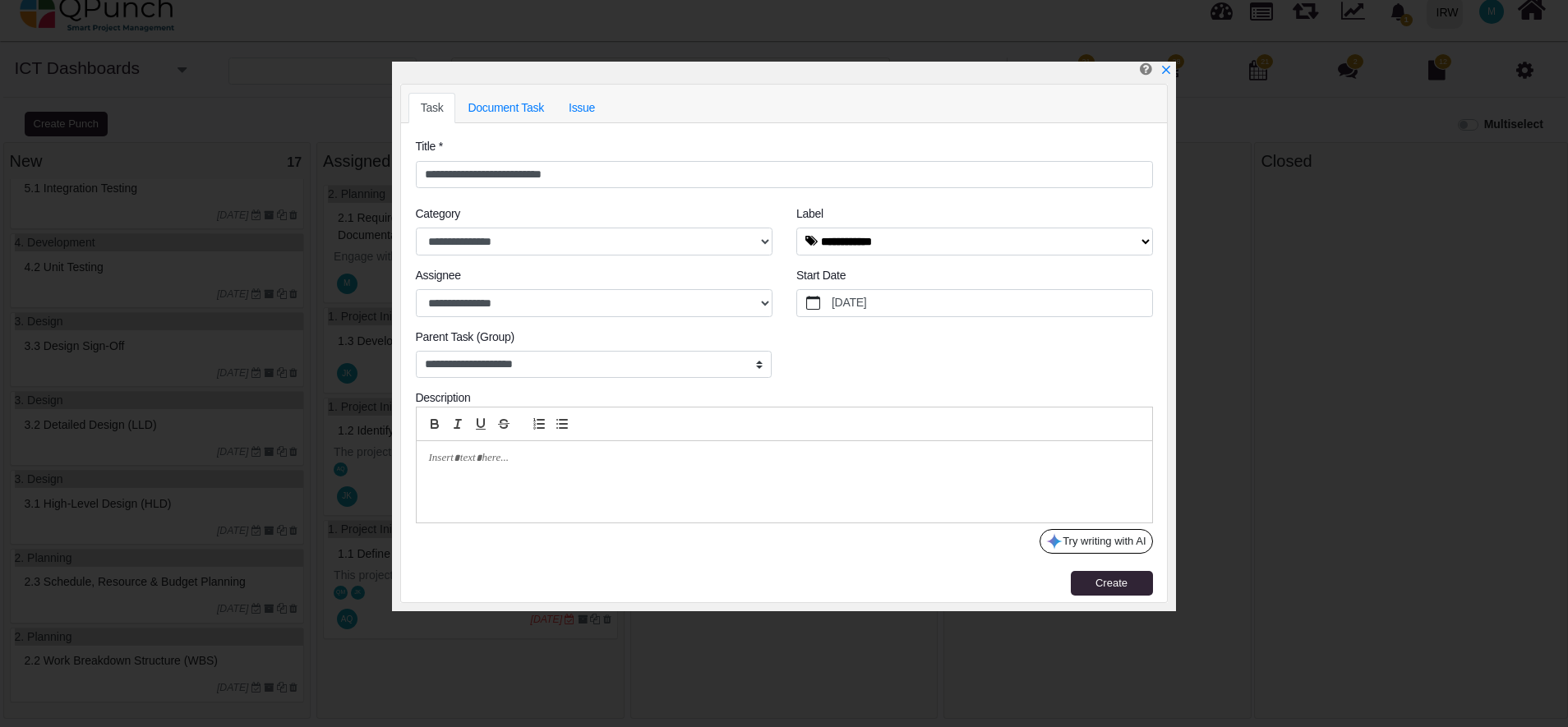
click at [530, 464] on p at bounding box center [779, 458] width 702 height 14
click at [574, 458] on p at bounding box center [779, 458] width 702 height 14
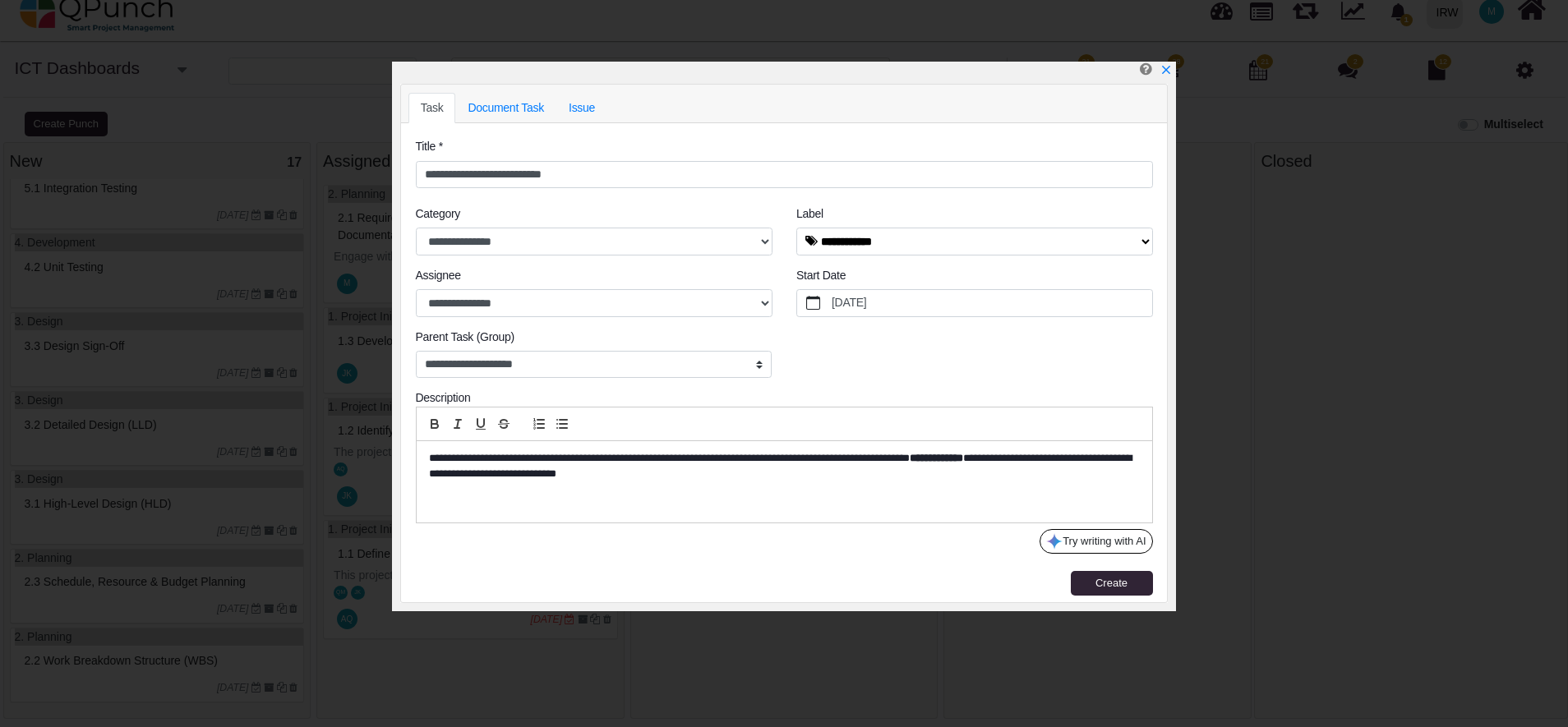
scroll to position [0, 0]
click at [713, 463] on p "**********" at bounding box center [779, 467] width 702 height 30
click at [822, 456] on p "**********" at bounding box center [779, 467] width 702 height 30
click at [1108, 586] on span "Create" at bounding box center [1112, 582] width 32 height 13
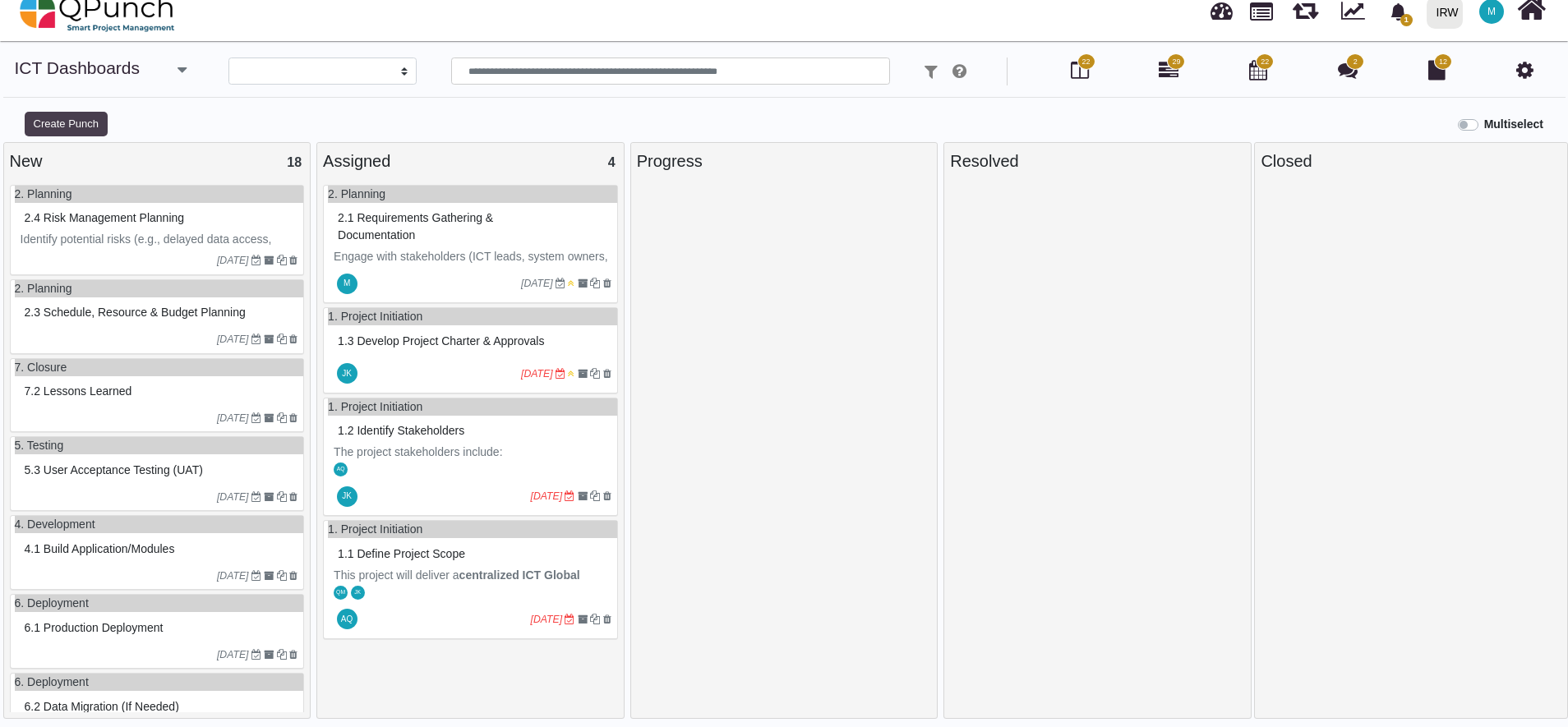
click at [63, 118] on button "Create Punch" at bounding box center [66, 123] width 83 height 25
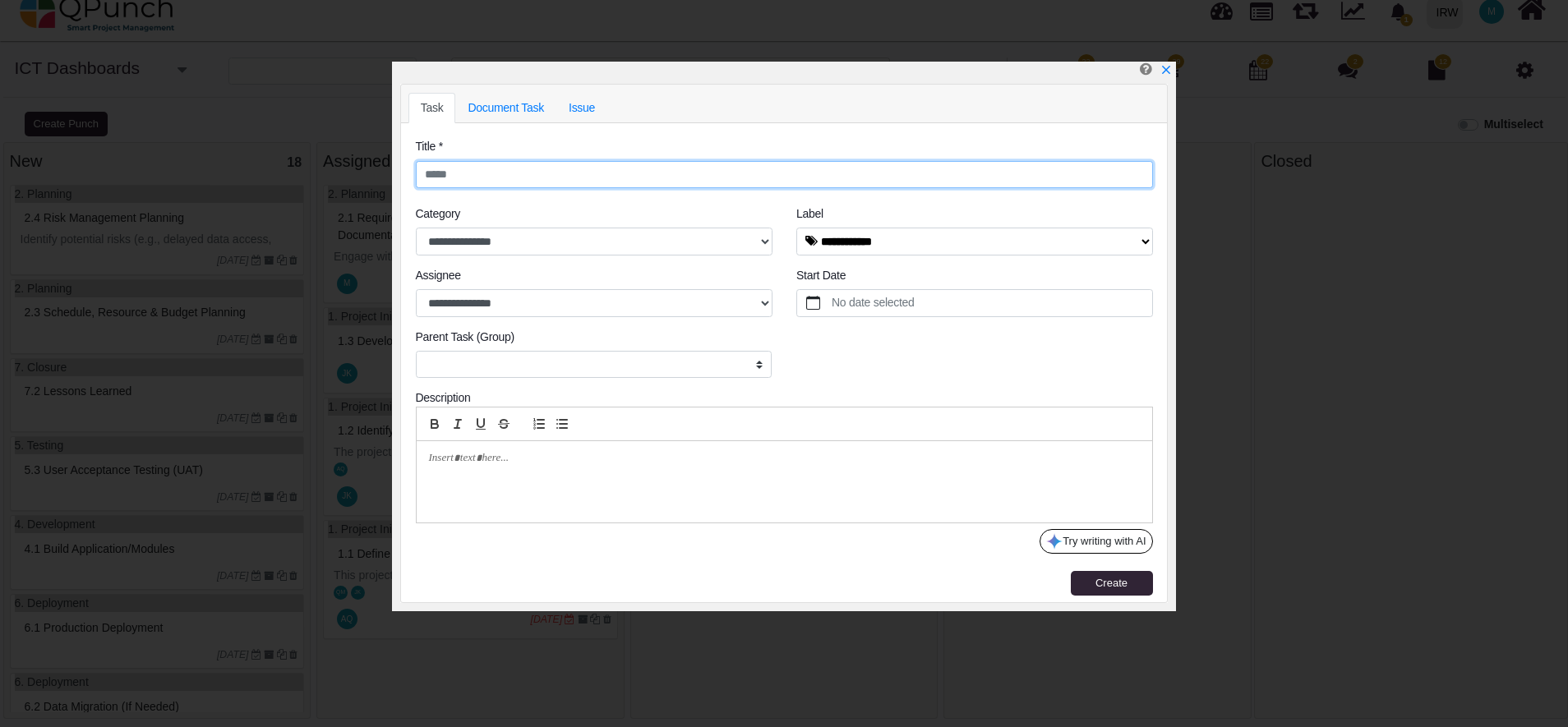
click at [511, 179] on input "text" at bounding box center [784, 175] width 737 height 28
paste input "**********"
type input "**********"
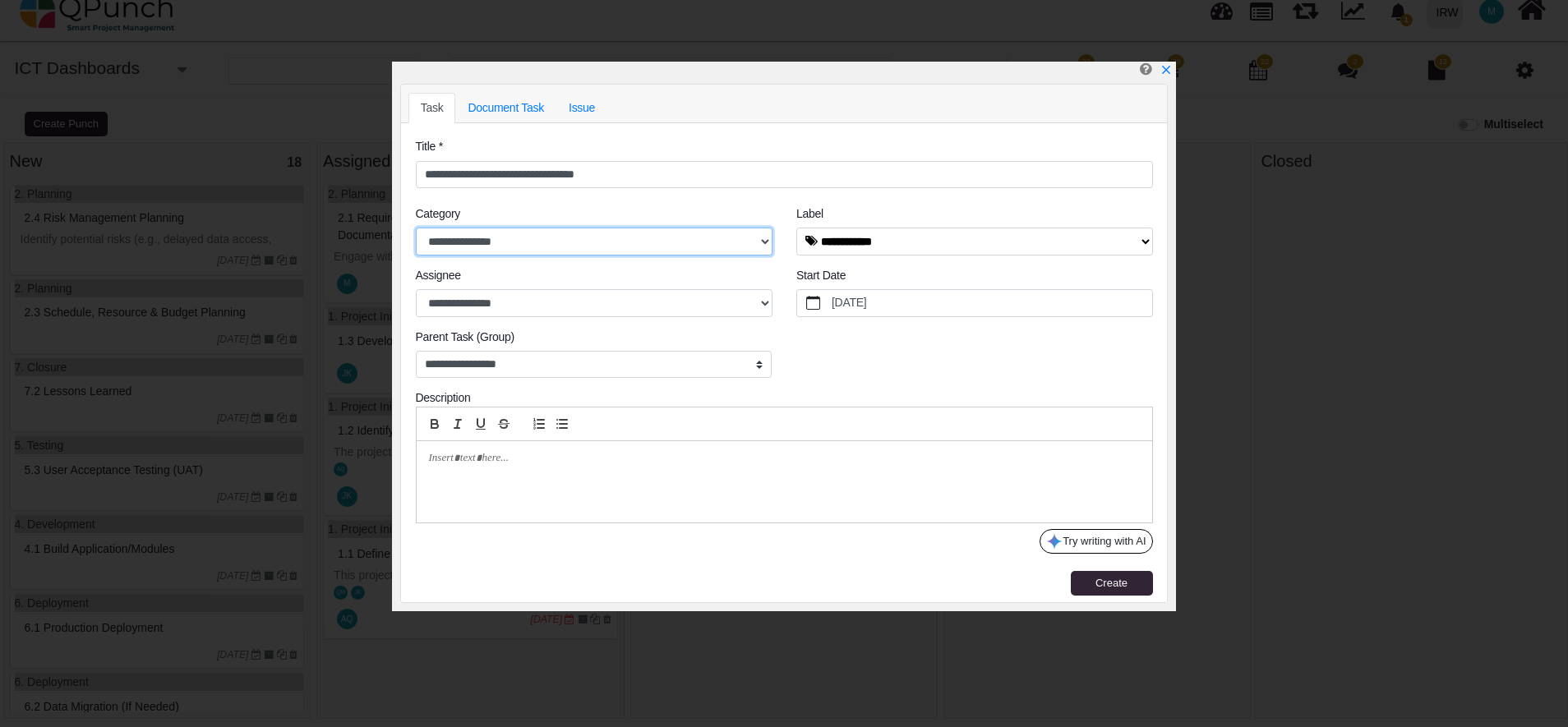
click at [560, 243] on select "**********" at bounding box center [594, 241] width 357 height 28
click at [697, 216] on legend "Category" at bounding box center [594, 216] width 357 height 22
click at [854, 301] on label "9/25/2025" at bounding box center [991, 303] width 323 height 26
click at [829, 301] on button "9/25/2025" at bounding box center [813, 303] width 32 height 26
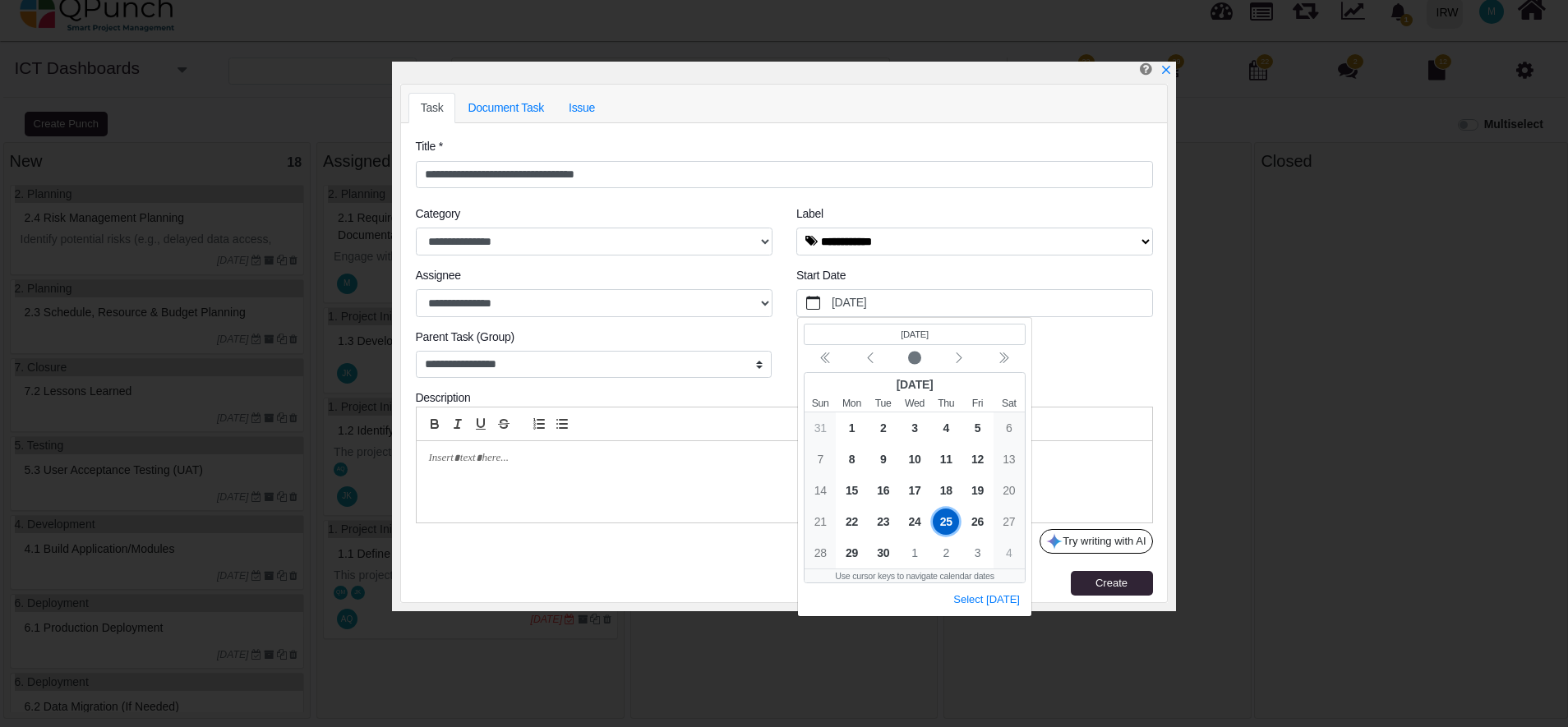
click at [942, 525] on span "25" at bounding box center [945, 521] width 26 height 26
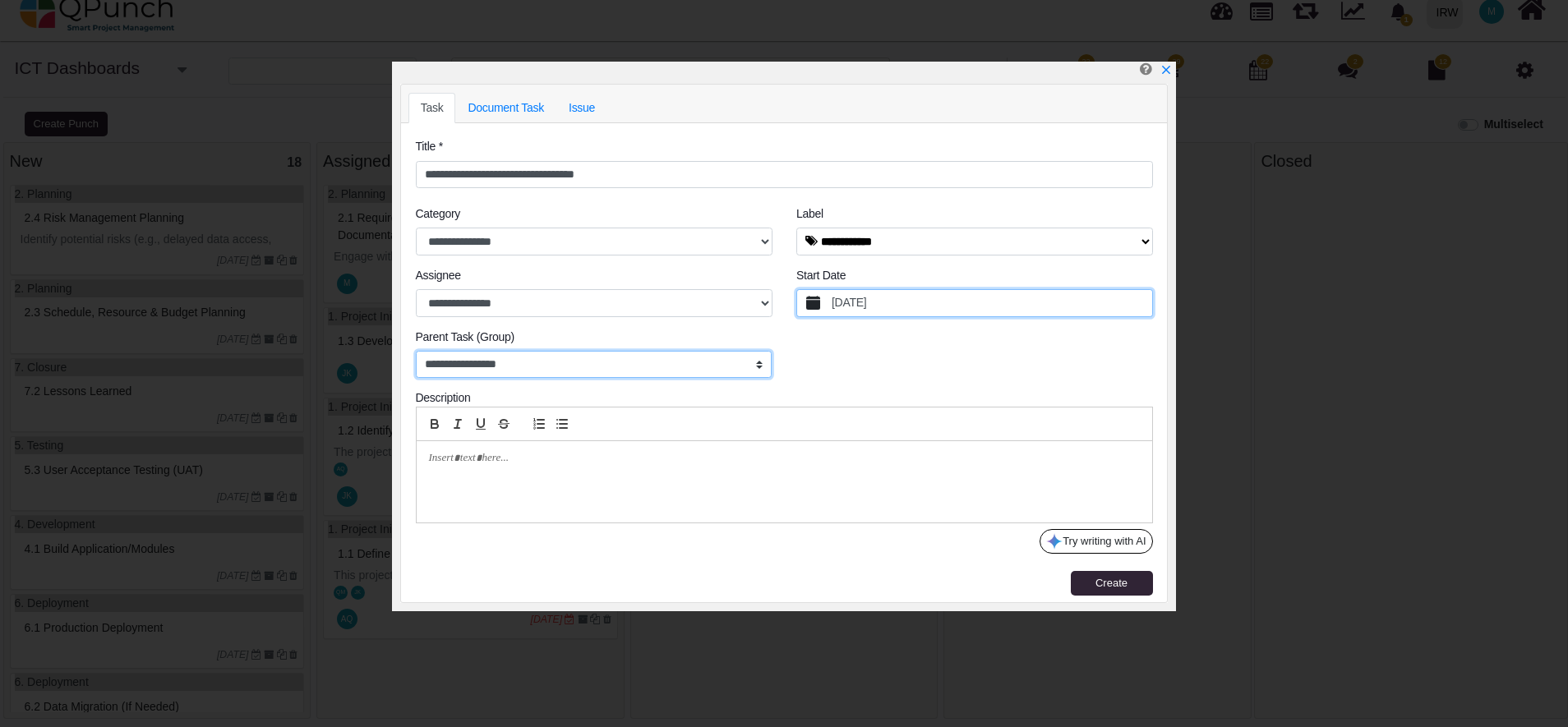
click at [544, 361] on select "**********" at bounding box center [594, 364] width 357 height 28
select select "*****"
click at [416, 351] on select "**********" at bounding box center [594, 364] width 357 height 28
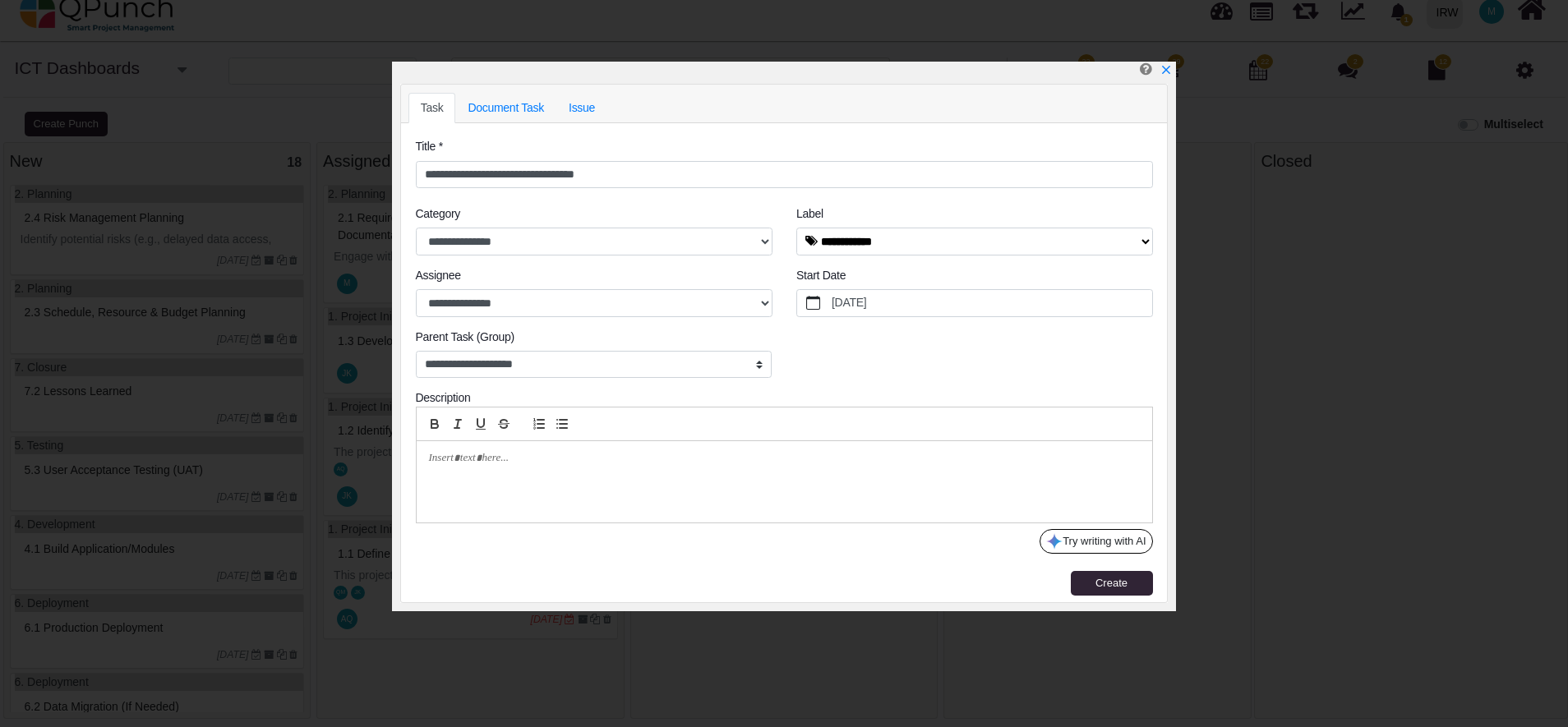
click at [520, 464] on p at bounding box center [779, 458] width 702 height 14
click at [647, 178] on input "**********" at bounding box center [784, 175] width 737 height 28
click at [596, 466] on p at bounding box center [779, 458] width 702 height 14
click at [603, 461] on p at bounding box center [779, 458] width 702 height 14
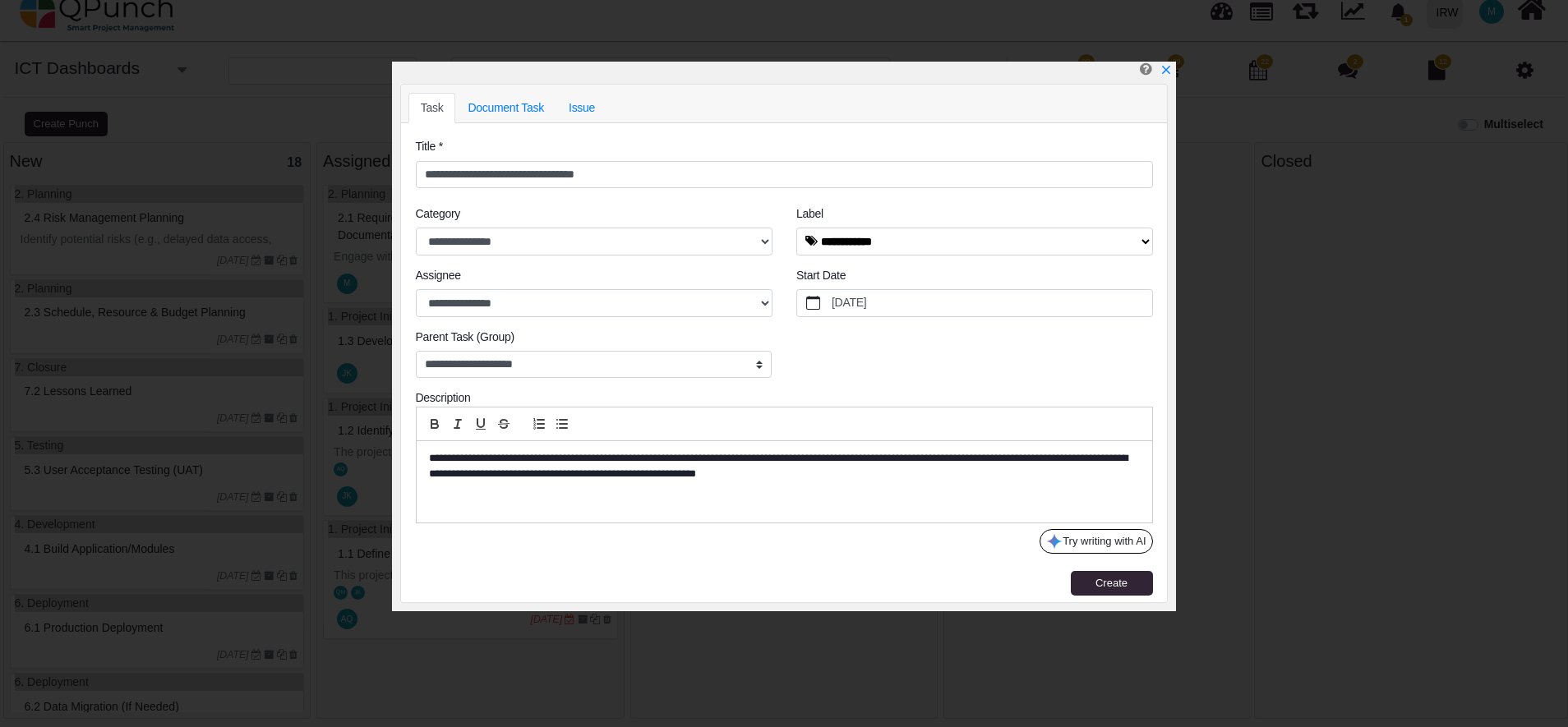
click at [937, 468] on p "**********" at bounding box center [779, 467] width 702 height 30
click at [906, 487] on div "**********" at bounding box center [784, 482] width 735 height 81
click at [1096, 584] on span "Create" at bounding box center [1112, 582] width 32 height 13
click at [517, 114] on link "Document Task" at bounding box center [505, 108] width 101 height 30
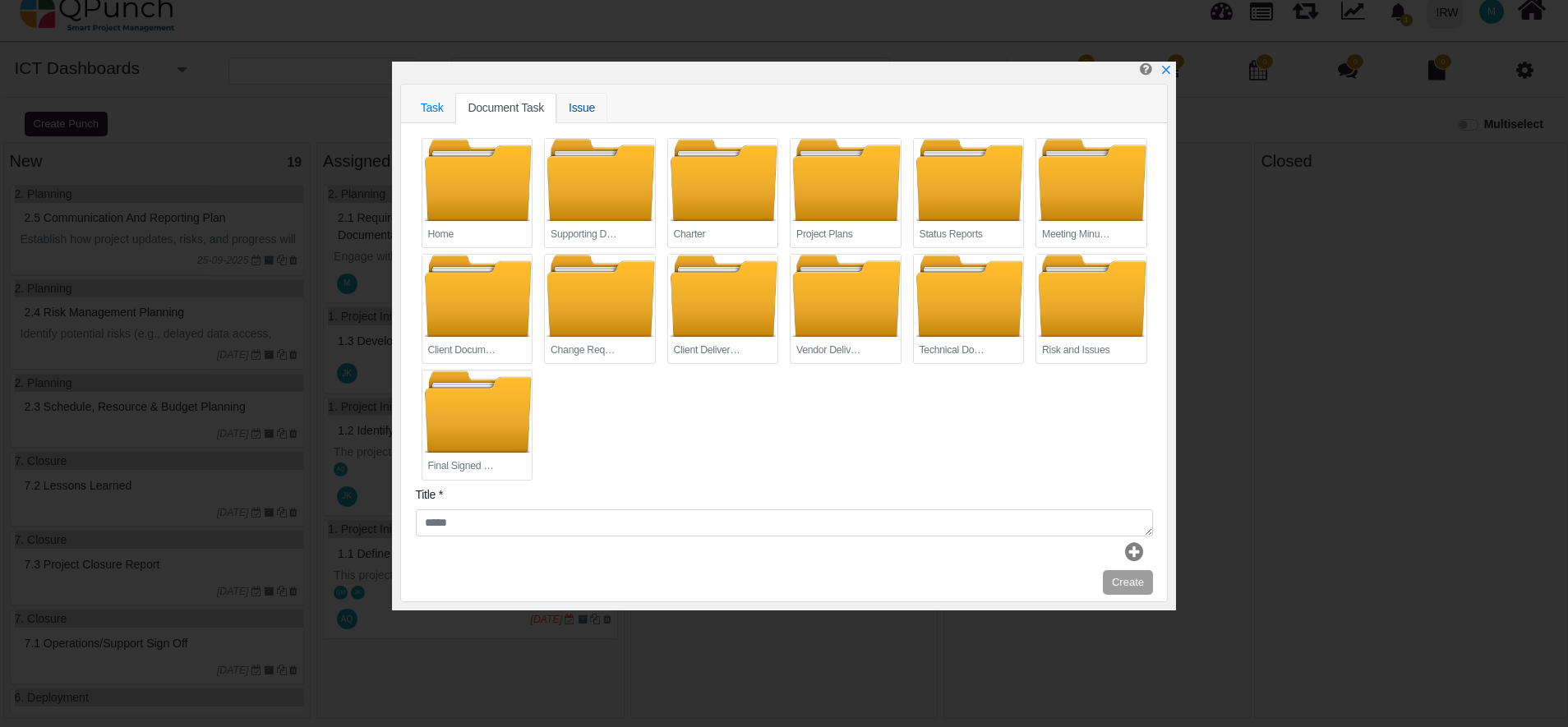
click at [579, 111] on link "Issue" at bounding box center [582, 108] width 51 height 30
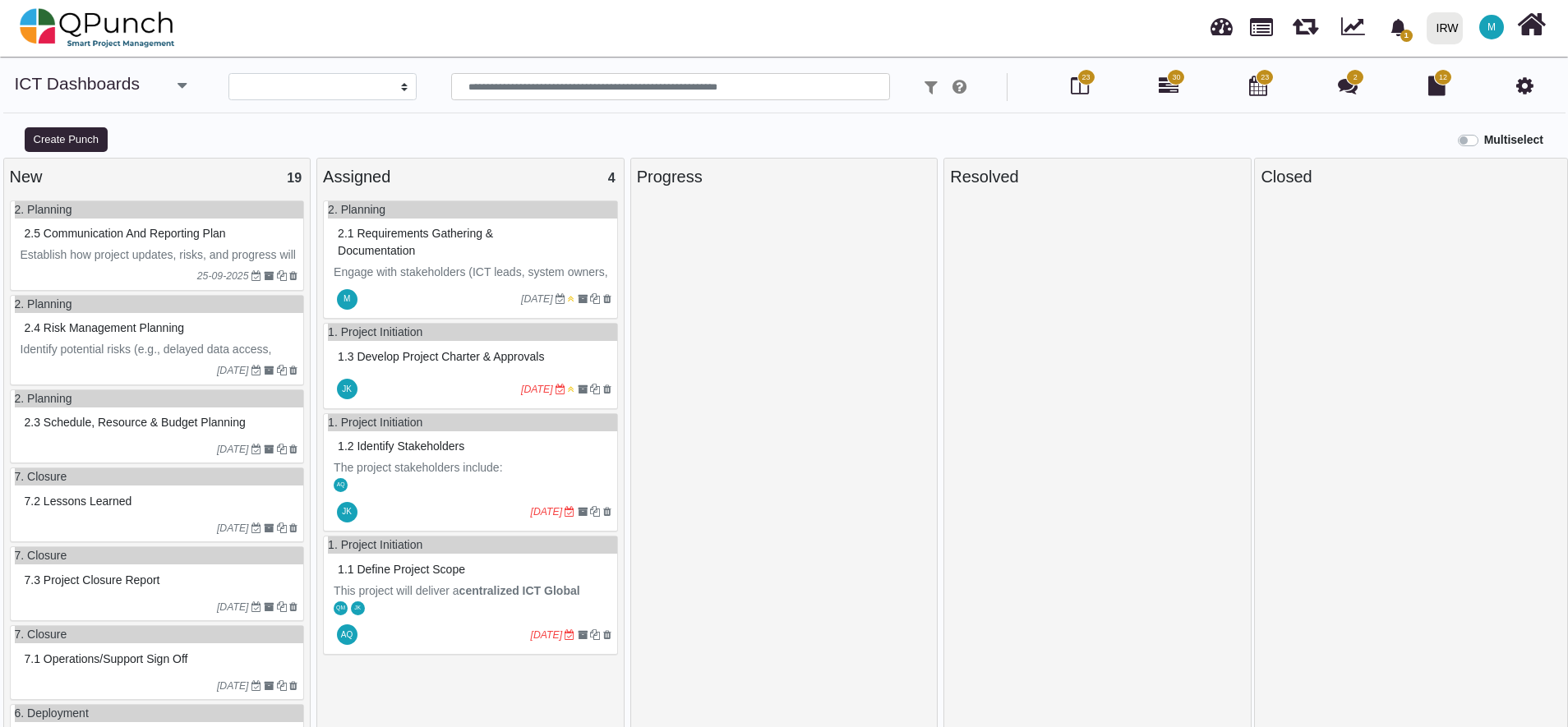
click at [166, 237] on span "2.5 Communication and Reporting Plan" at bounding box center [125, 233] width 201 height 14
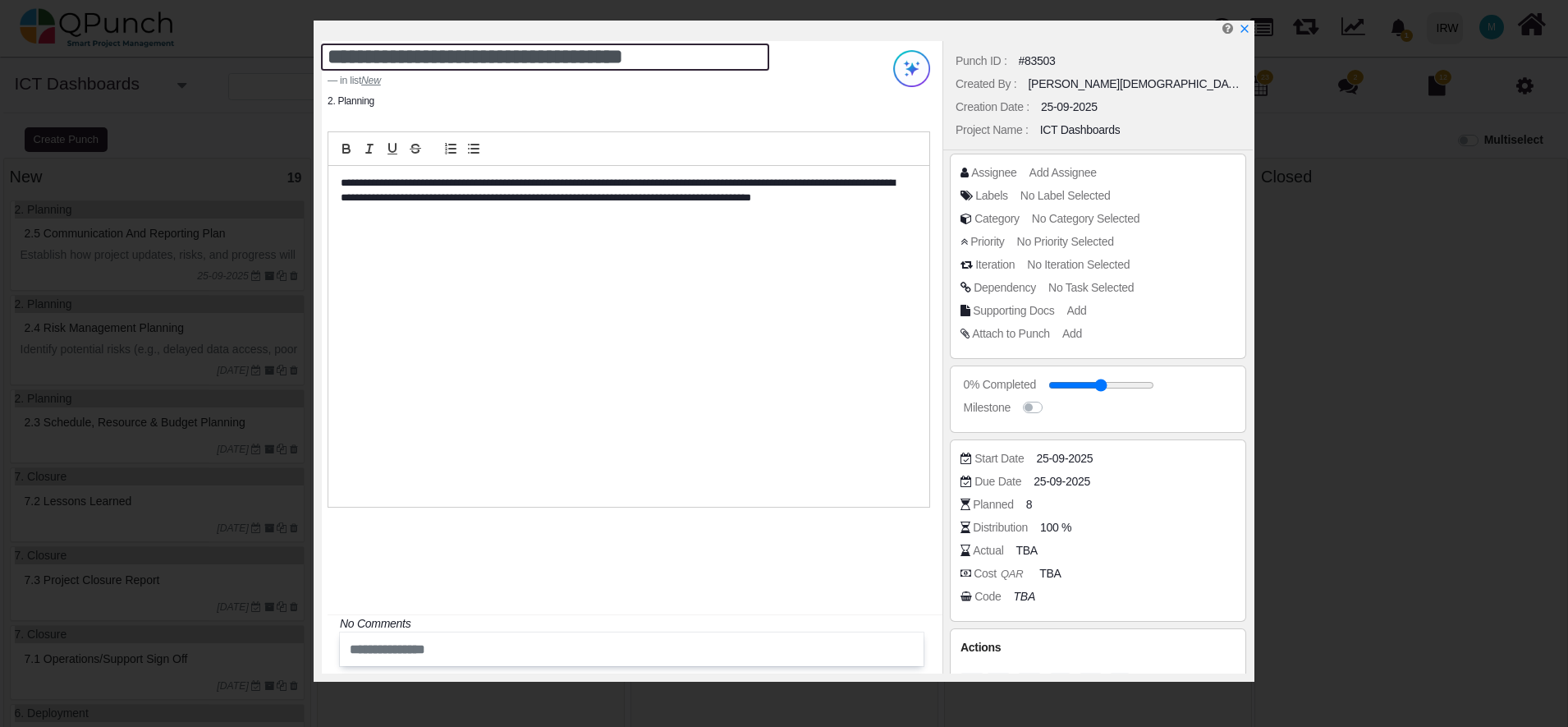
click at [689, 61] on textarea "**********" at bounding box center [545, 57] width 449 height 27
type textarea "**********"
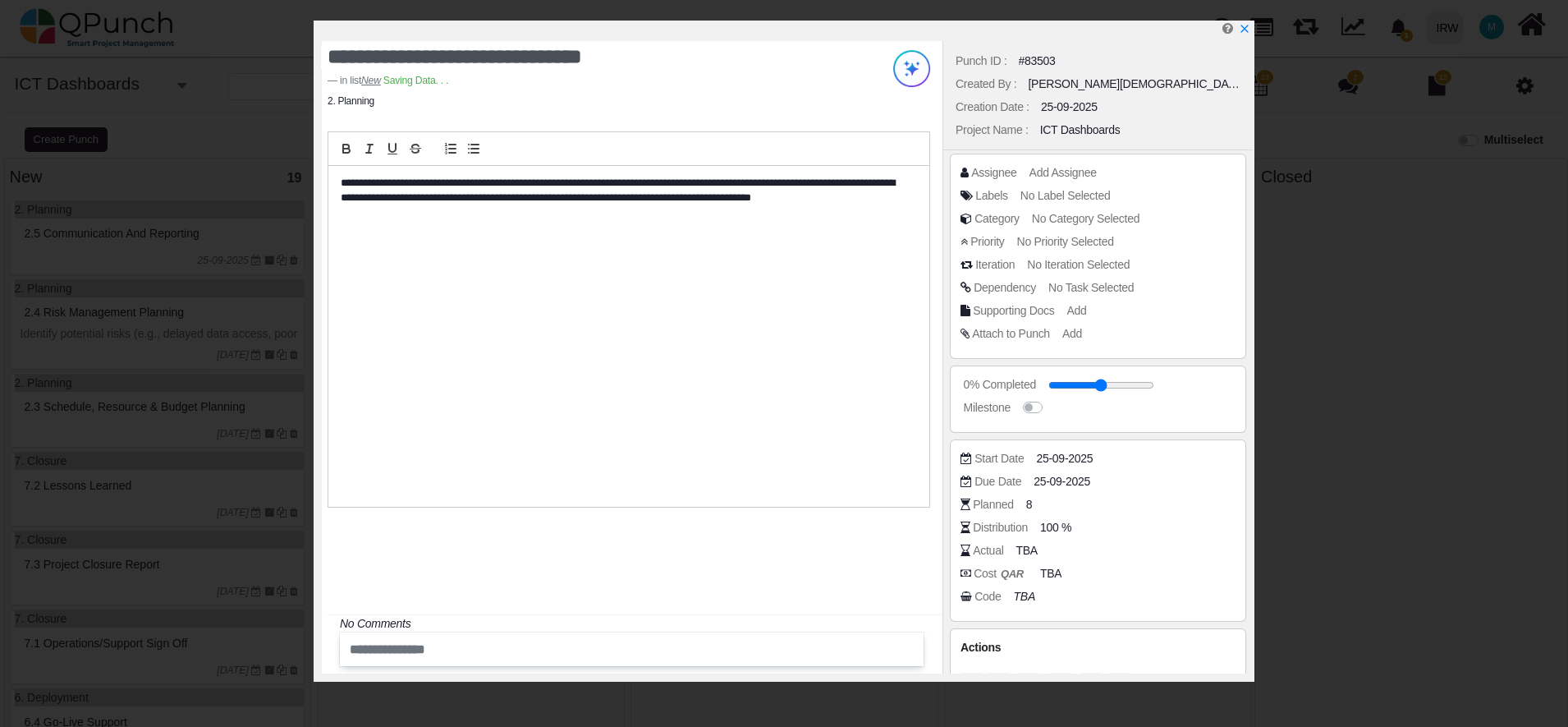
click at [669, 337] on div "**********" at bounding box center [629, 336] width 601 height 341
click at [1243, 31] on icon "x" at bounding box center [1244, 30] width 9 height 9
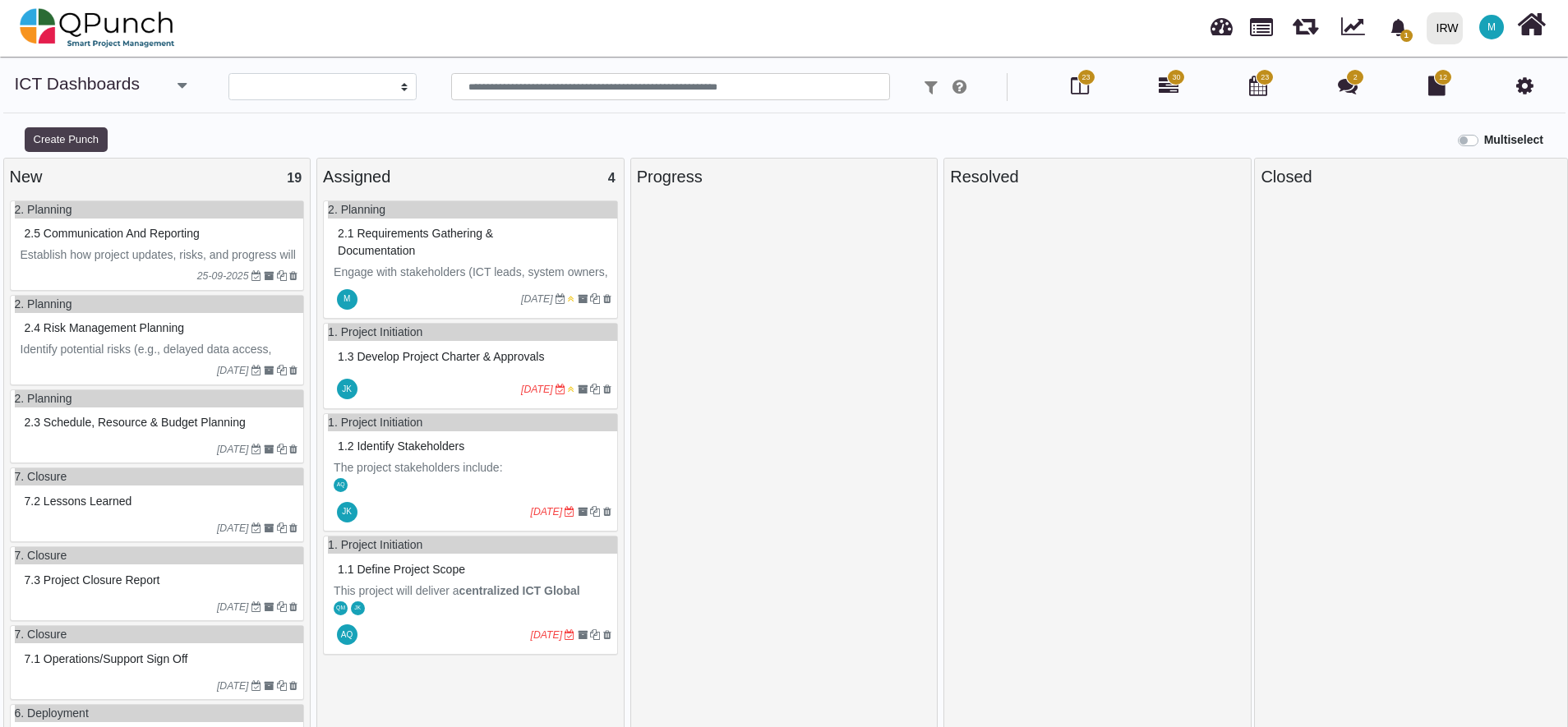
click at [87, 137] on button "Create Punch" at bounding box center [66, 139] width 83 height 25
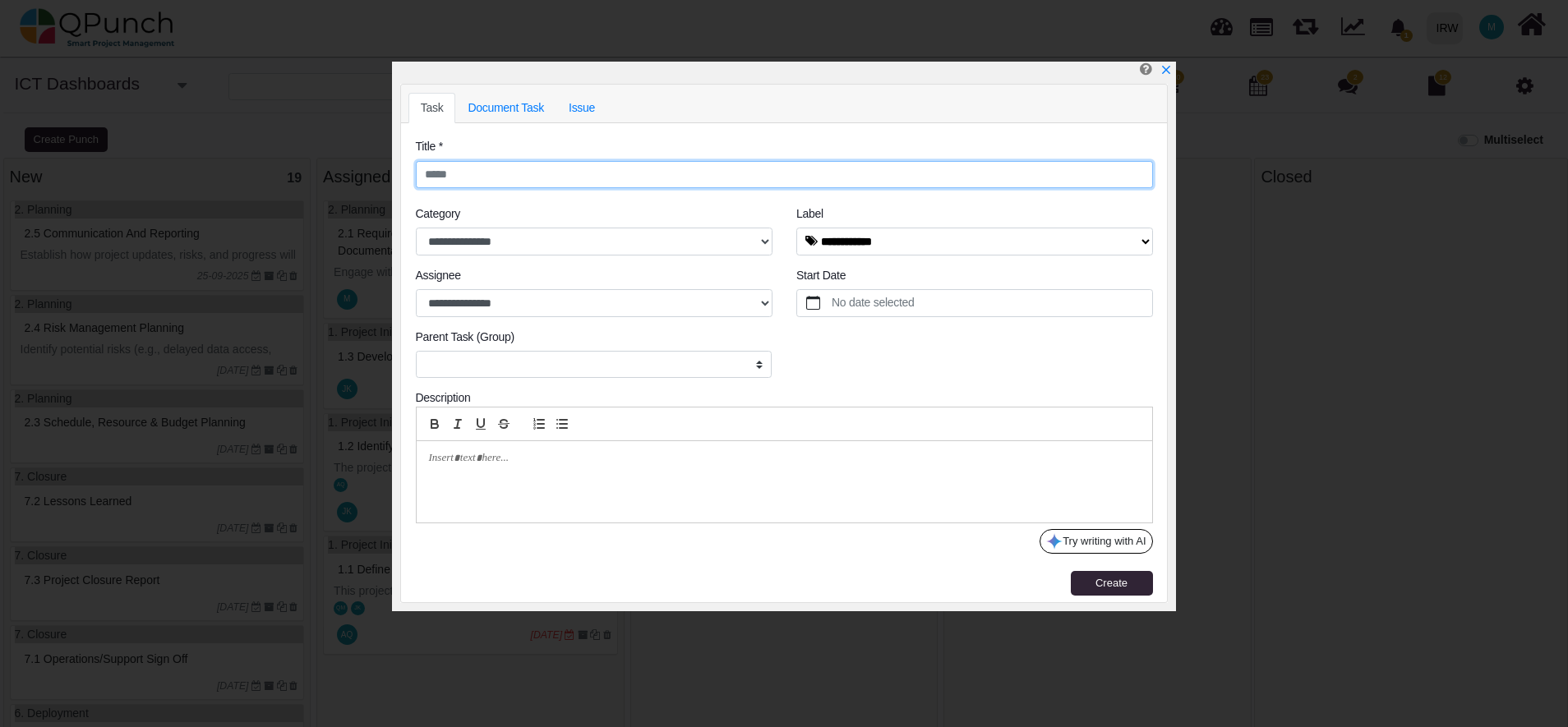
click at [478, 175] on input "text" at bounding box center [784, 175] width 737 height 28
paste input "**********"
type input "**********"
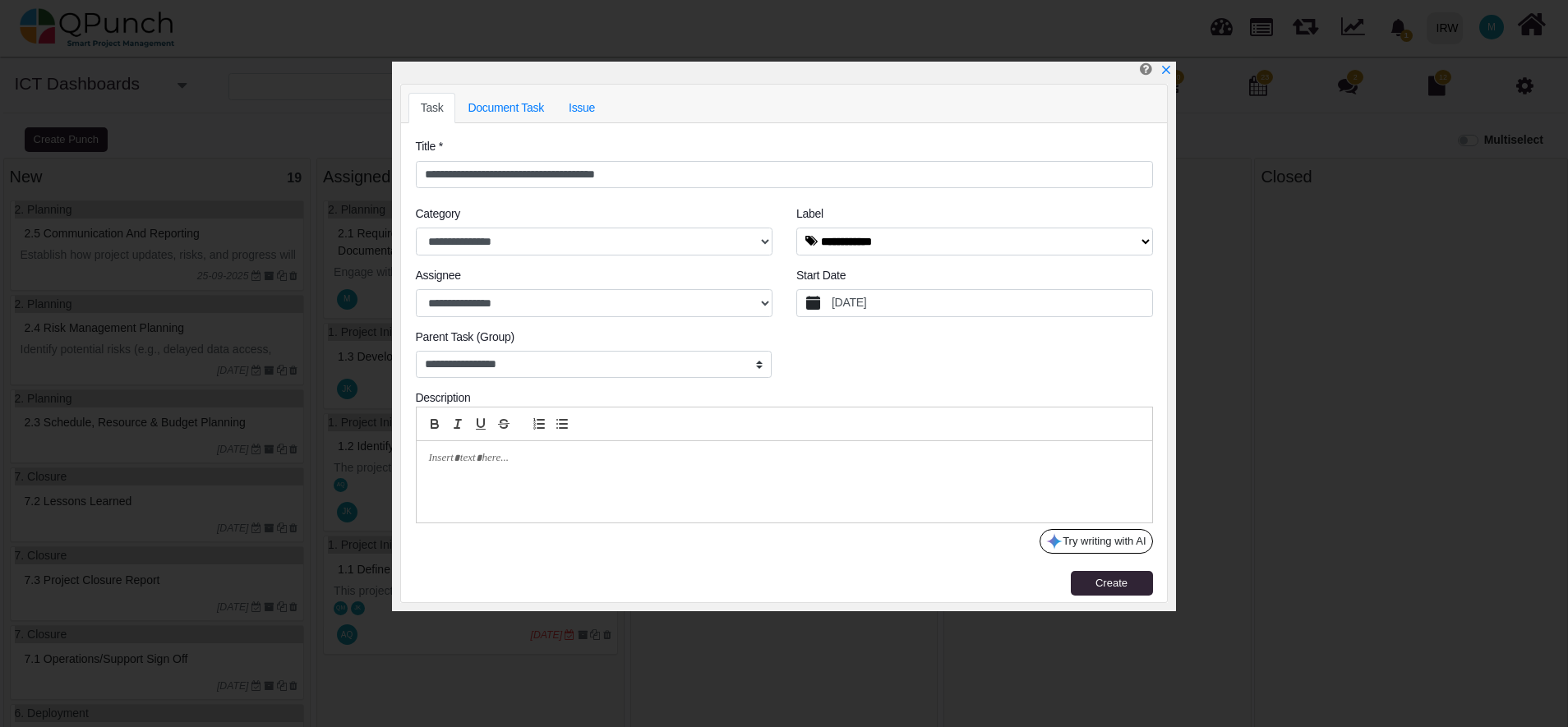
click at [864, 305] on label "9/25/2025" at bounding box center [991, 303] width 323 height 26
click at [829, 305] on button "9/25/2025" at bounding box center [813, 303] width 32 height 26
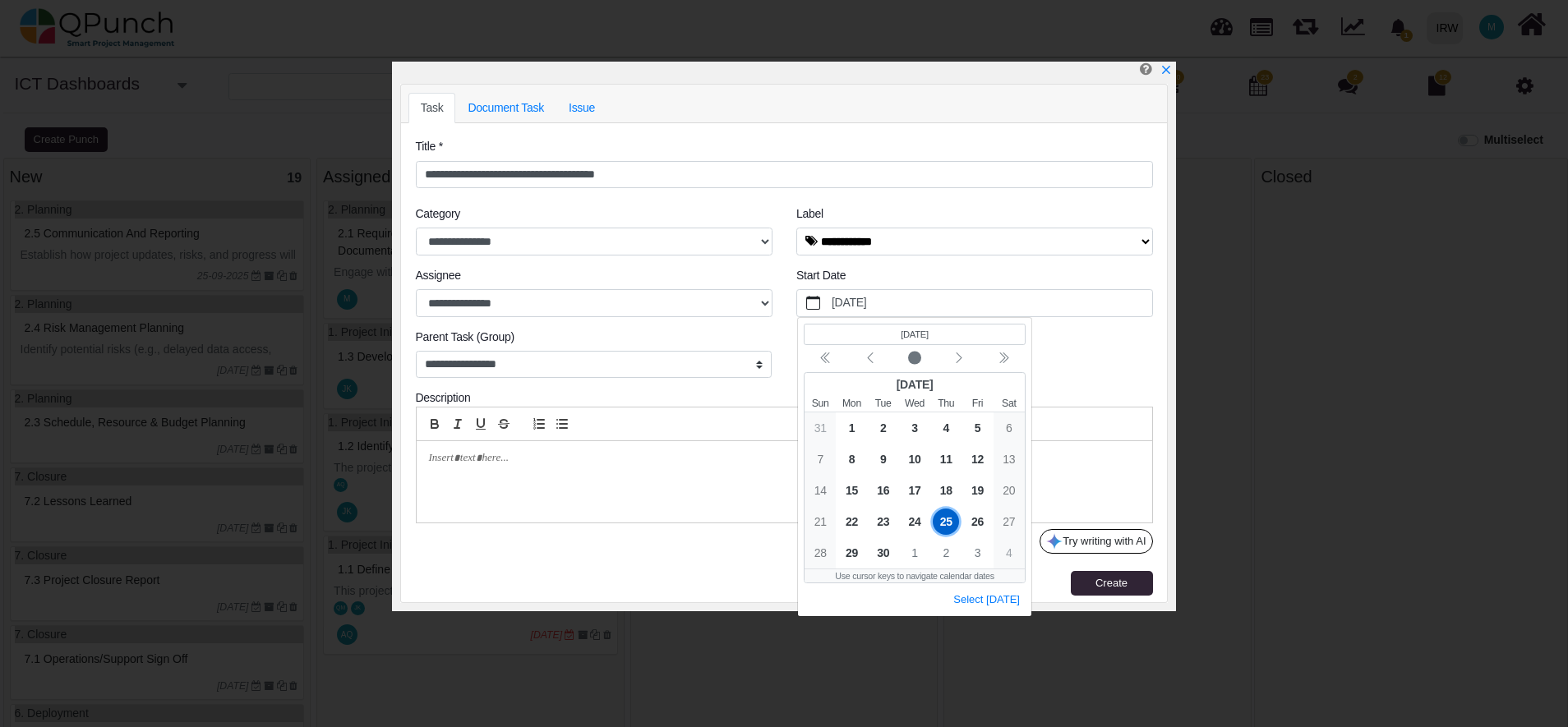
click at [945, 517] on span "25" at bounding box center [945, 521] width 26 height 26
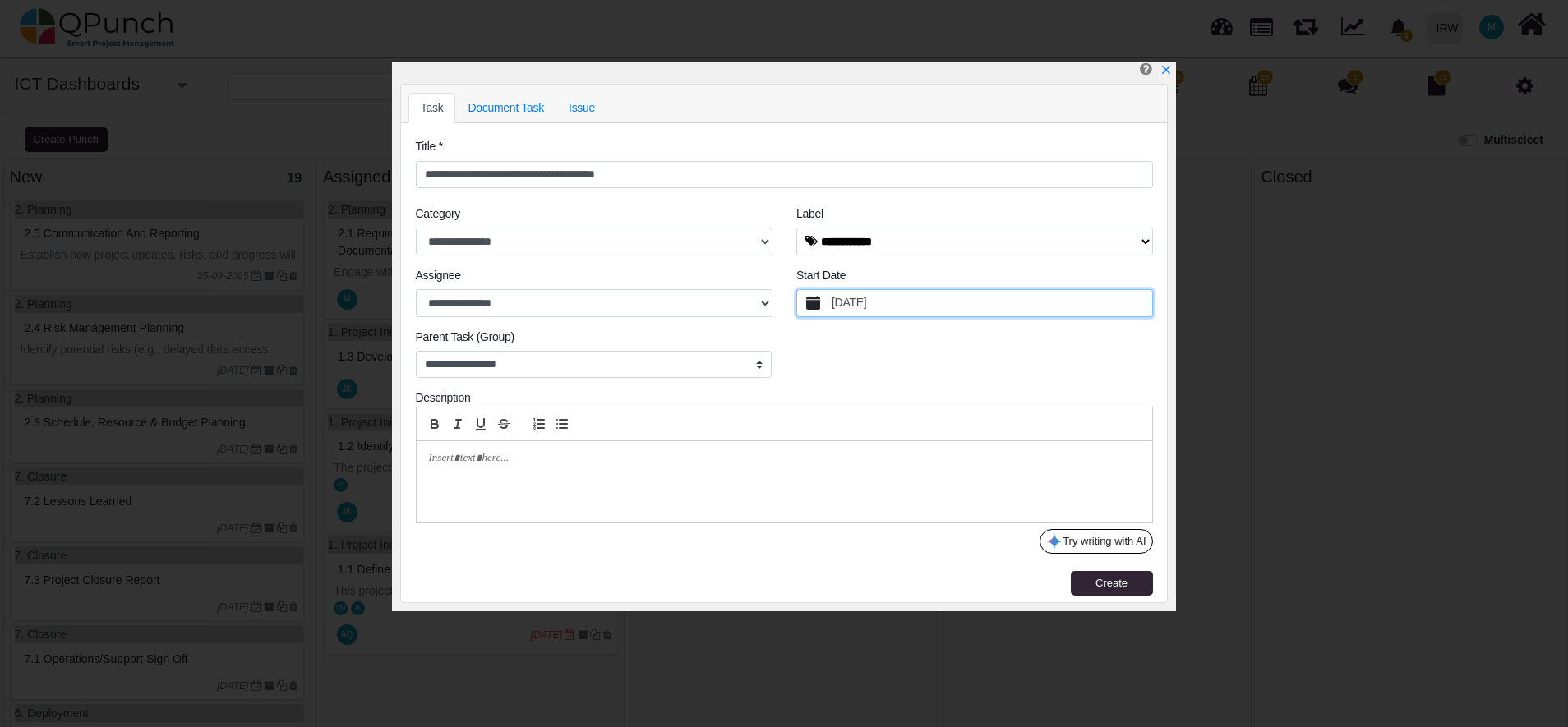
click at [501, 468] on div at bounding box center [784, 482] width 735 height 81
click at [582, 465] on p at bounding box center [779, 458] width 702 height 14
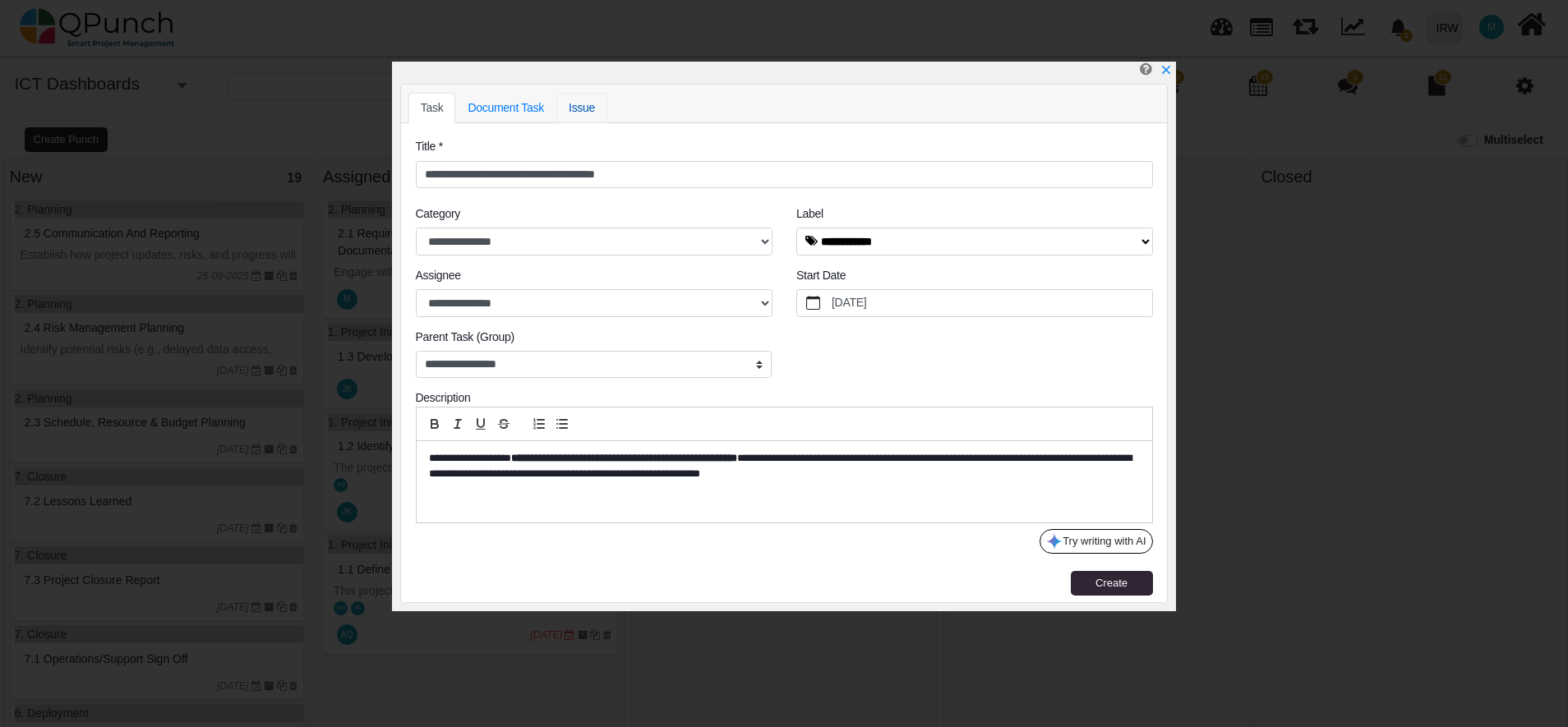
click at [577, 110] on link "Issue" at bounding box center [582, 108] width 51 height 30
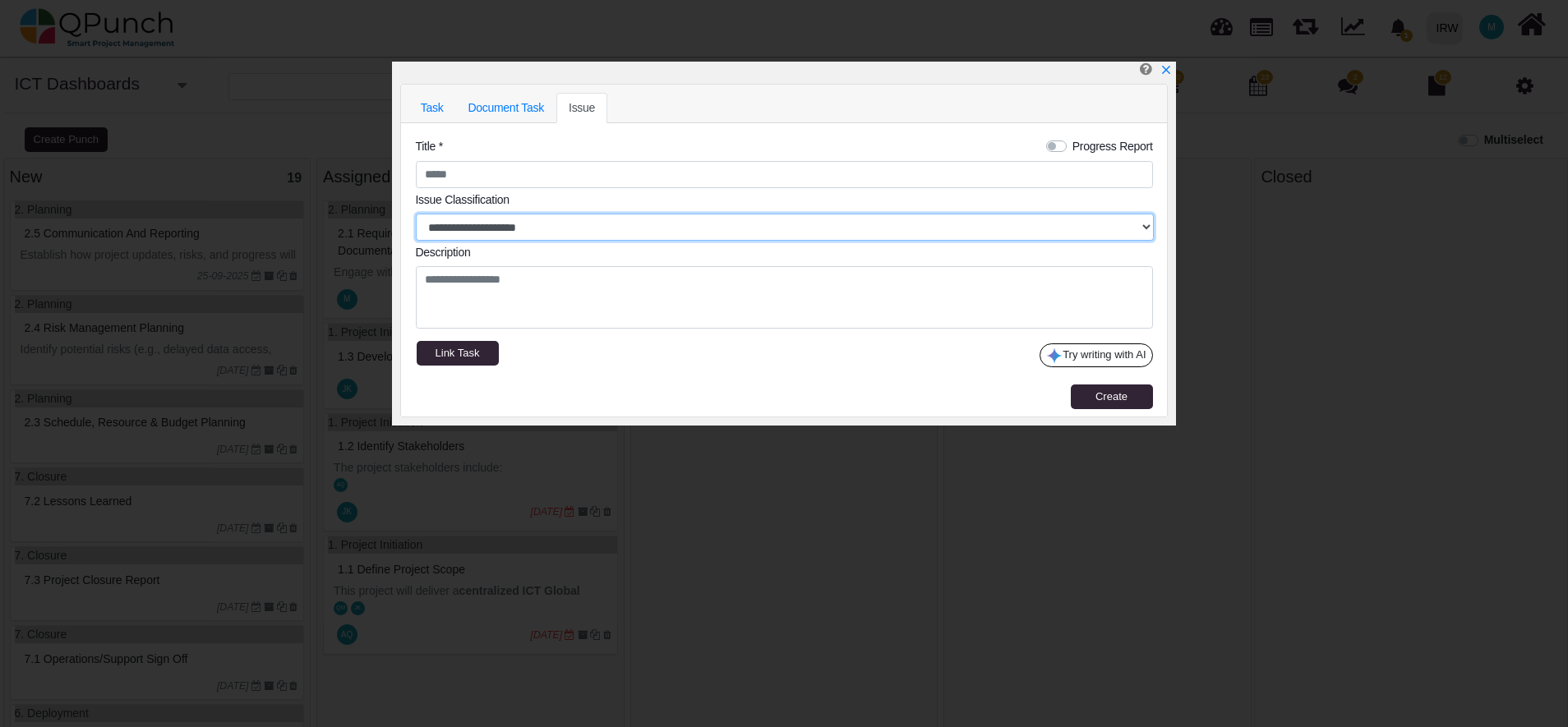
click at [499, 221] on select "**********" at bounding box center [784, 227] width 738 height 28
click at [638, 112] on ul "Task Document Task Issue" at bounding box center [784, 107] width 751 height 30
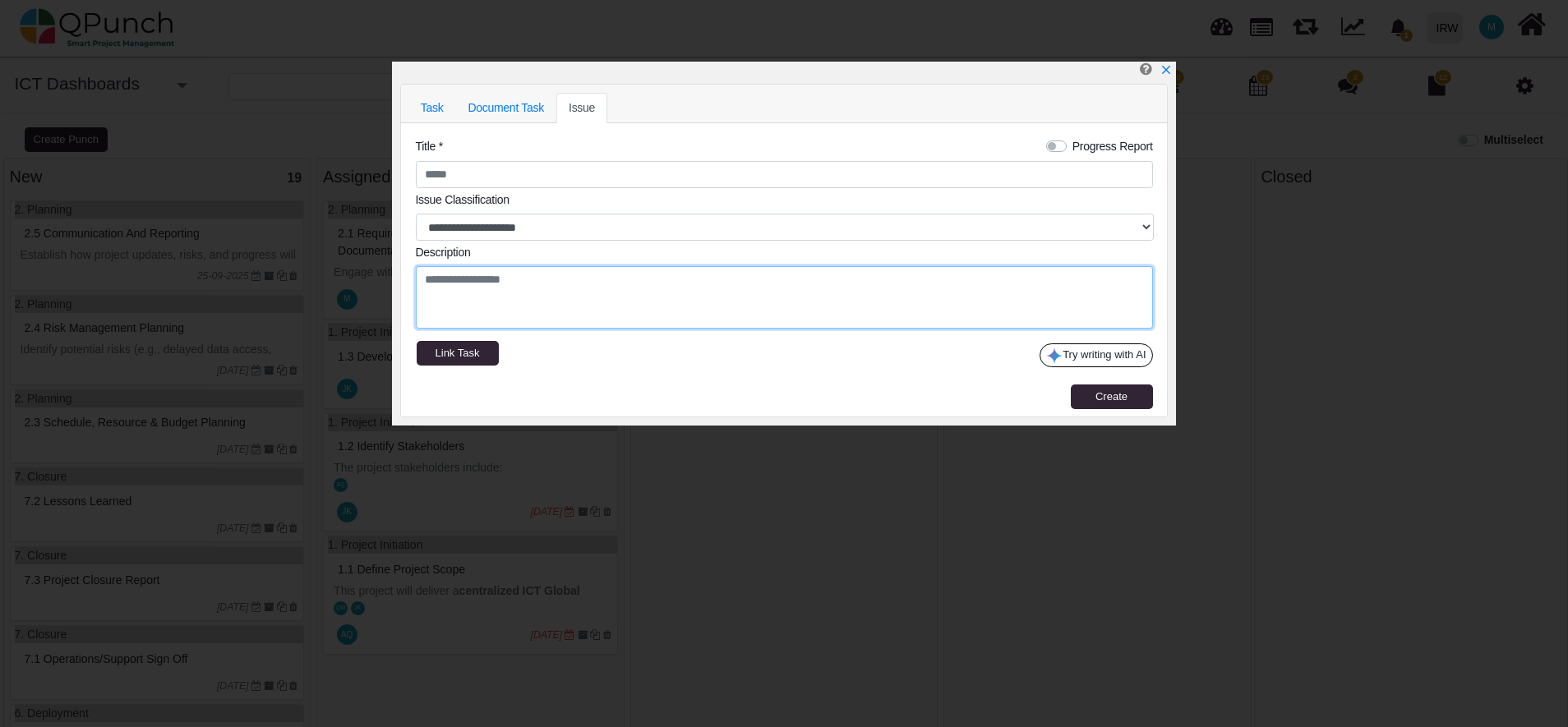
click at [544, 285] on textarea at bounding box center [784, 298] width 737 height 63
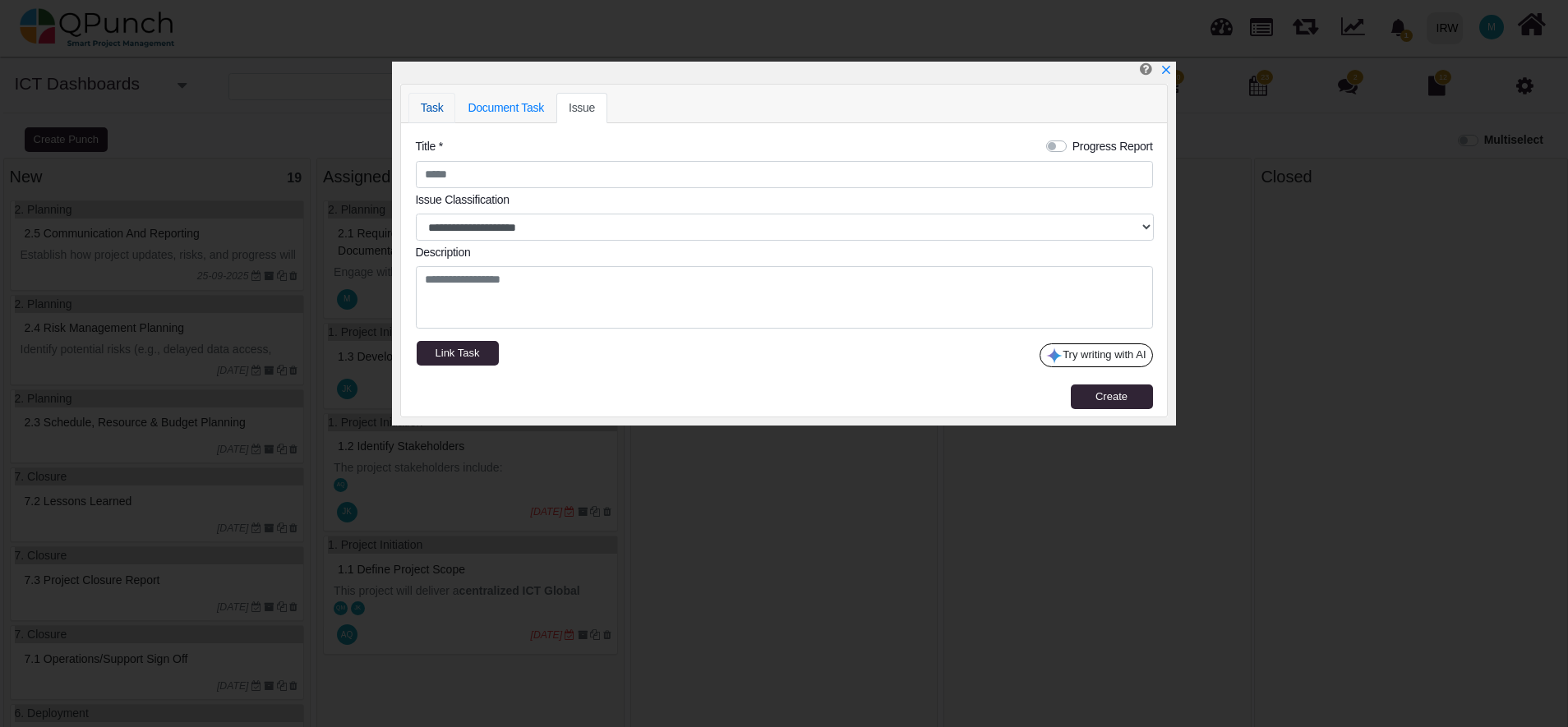
click at [428, 112] on link "Task" at bounding box center [432, 108] width 47 height 30
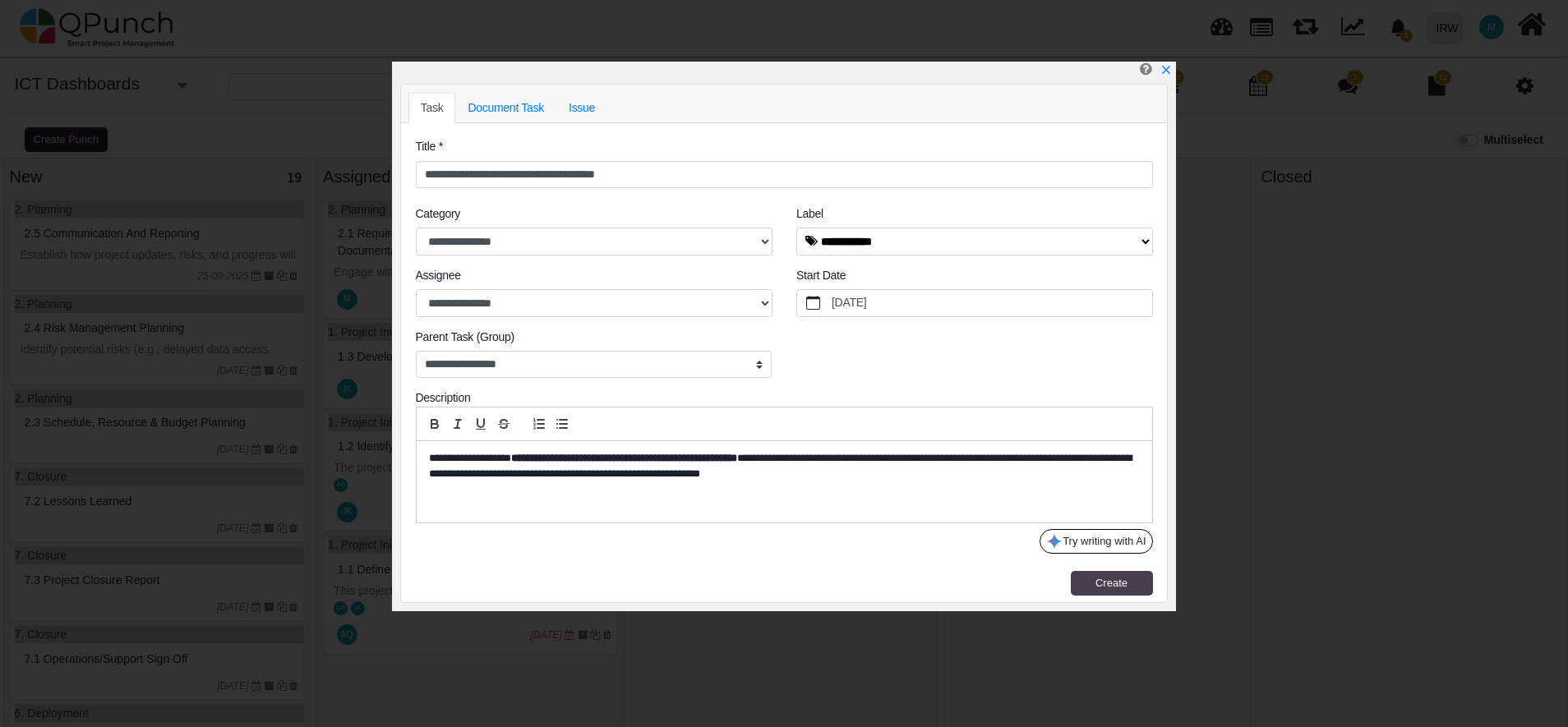
click at [1088, 580] on button "Create" at bounding box center [1111, 583] width 82 height 25
click at [746, 242] on select "**********" at bounding box center [594, 241] width 357 height 28
click at [748, 309] on select "**********" at bounding box center [594, 303] width 357 height 28
click at [844, 386] on div "**********" at bounding box center [784, 329] width 762 height 123
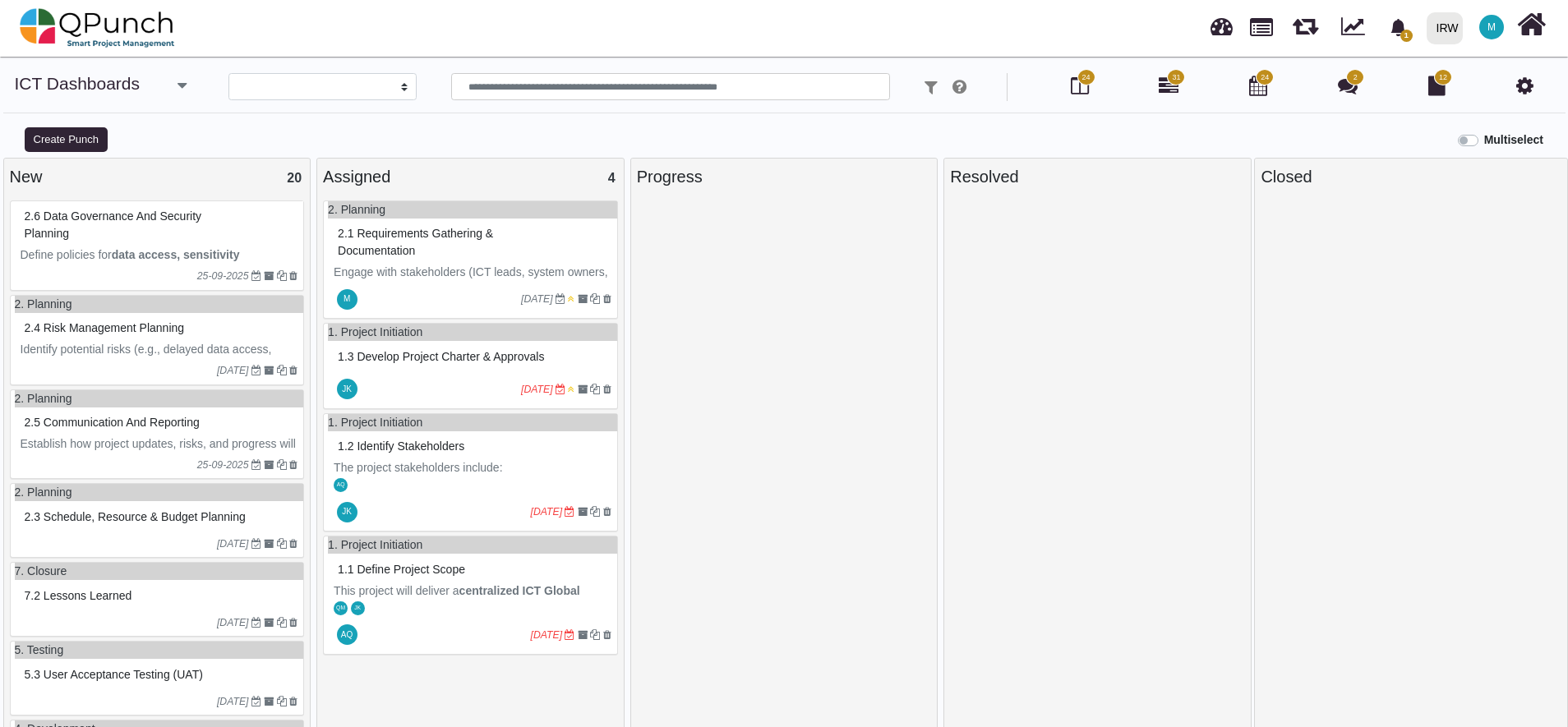
click at [134, 226] on div "2.6 Data Governance and Security Planning" at bounding box center [159, 225] width 278 height 43
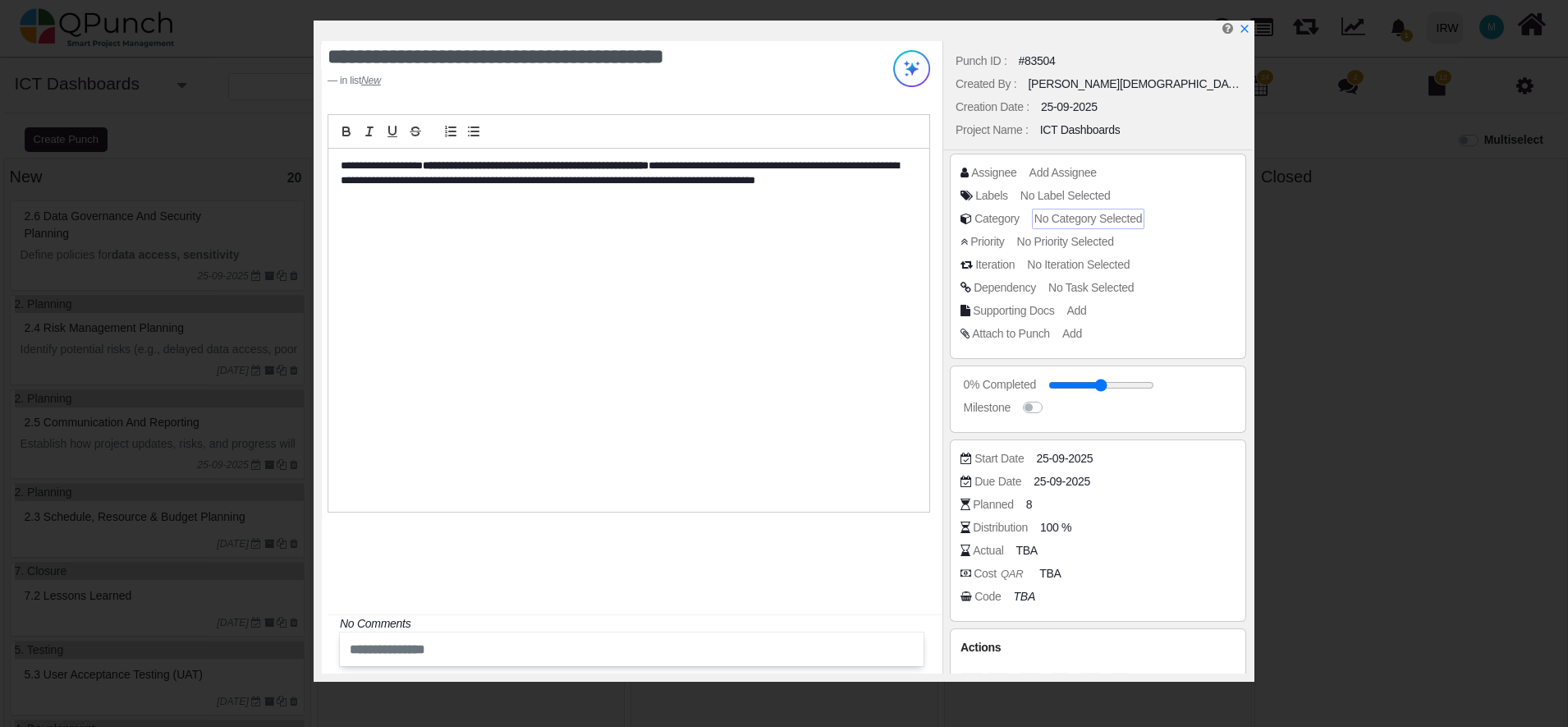
click at [1104, 212] on span "No Category Selected" at bounding box center [1088, 219] width 107 height 14
click at [1032, 164] on input "text" at bounding box center [1069, 160] width 243 height 29
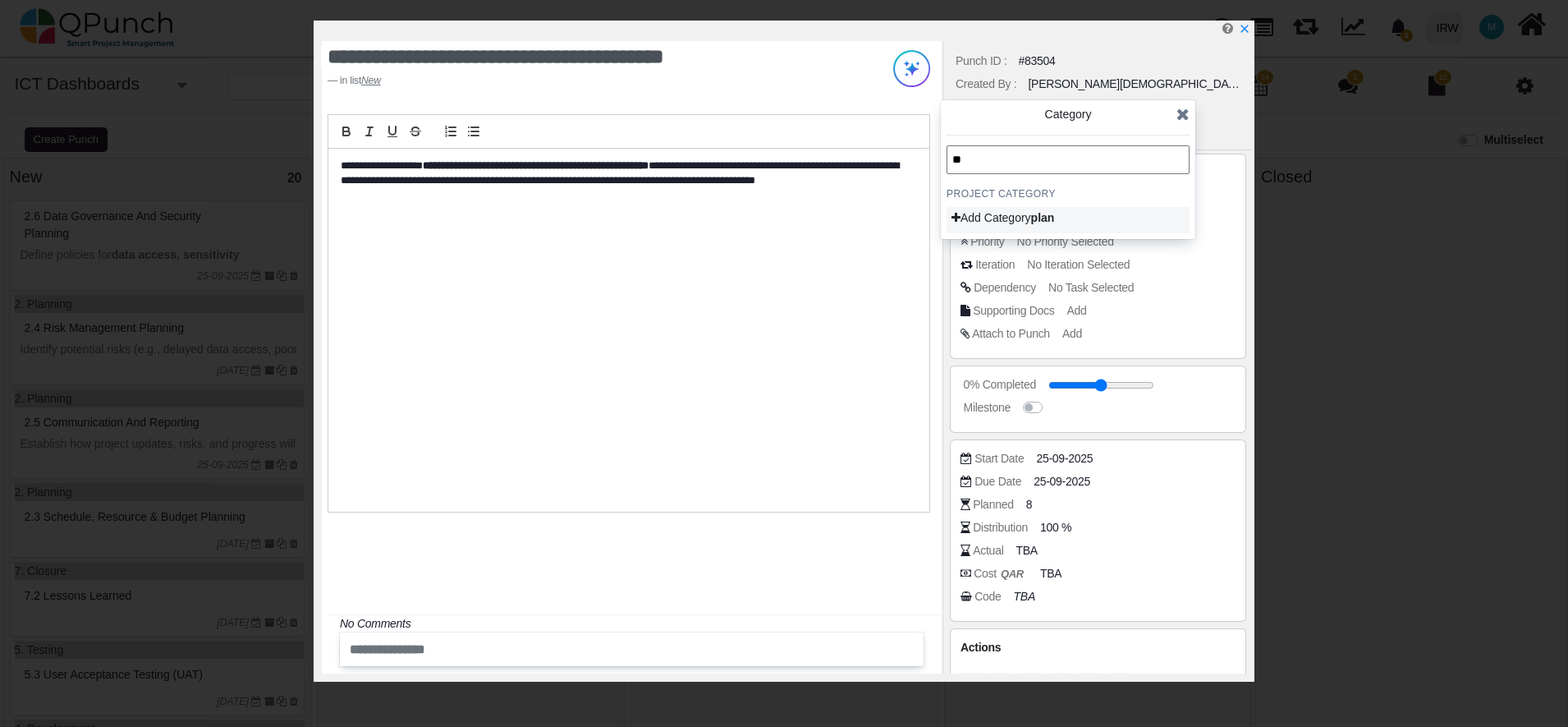
type input "*"
click at [1179, 122] on icon at bounding box center [1184, 113] width 14 height 16
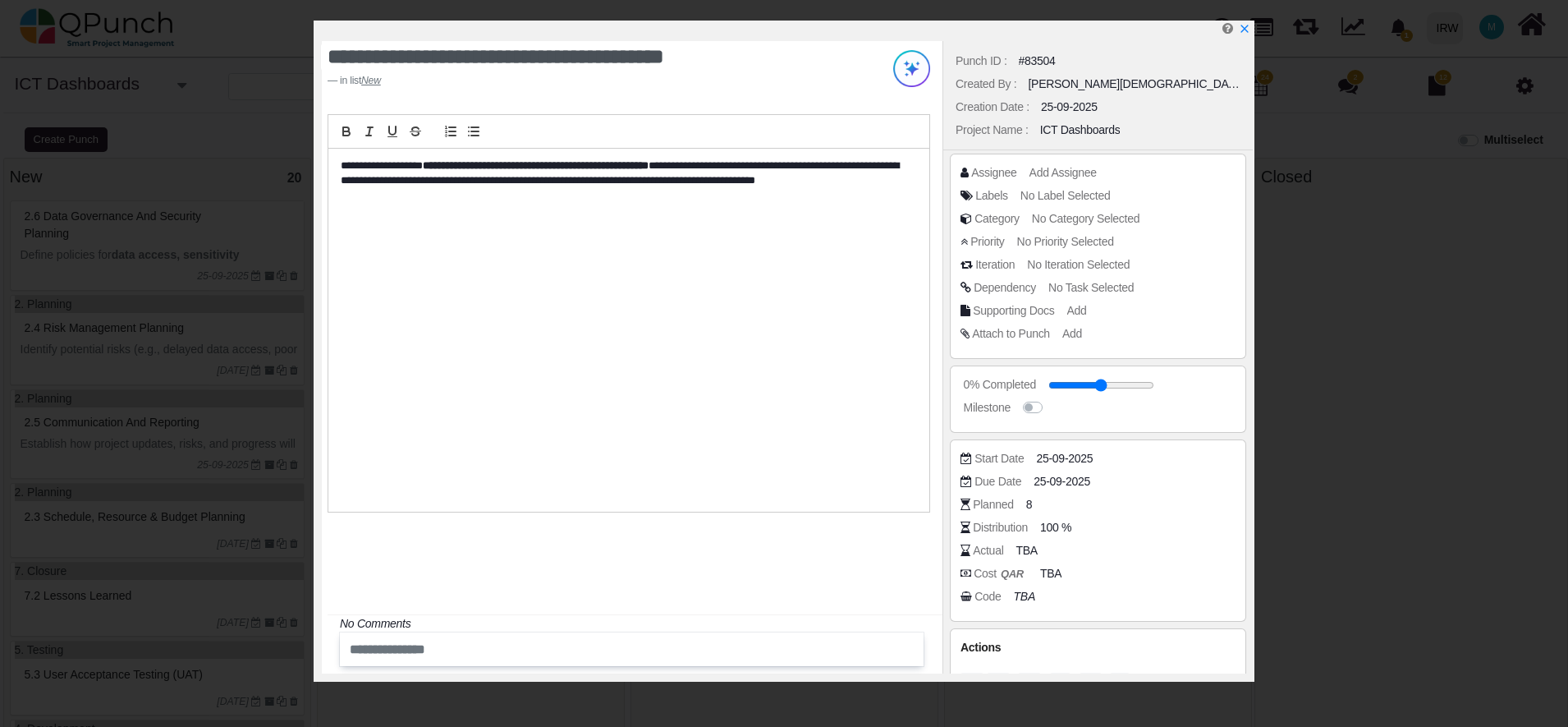
click at [1002, 218] on div "Category" at bounding box center [997, 219] width 45 height 17
click at [1047, 220] on span "No Category Selected" at bounding box center [1088, 219] width 107 height 14
click at [1009, 202] on h4 "PROJECT Category" at bounding box center [1069, 202] width 243 height 14
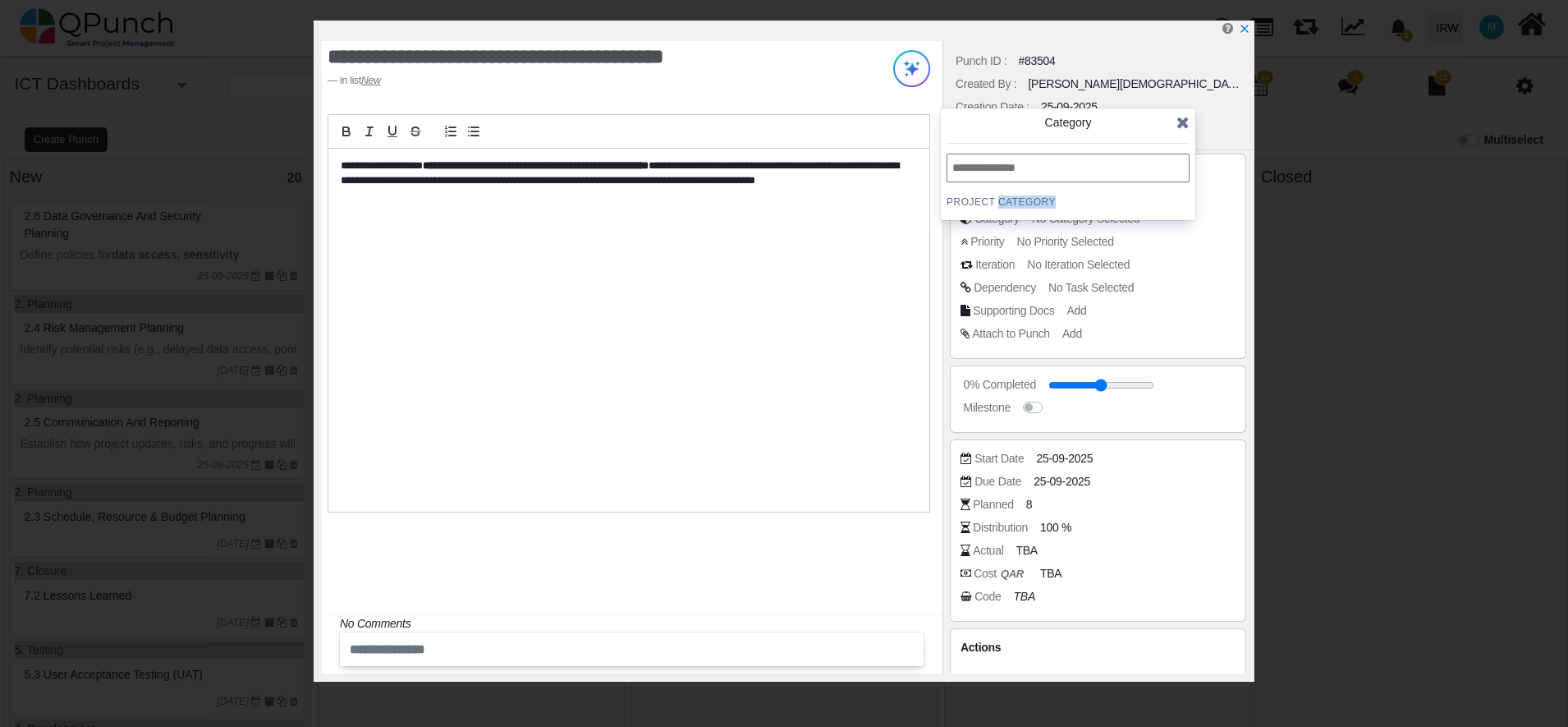
click at [1009, 202] on h4 "PROJECT Category" at bounding box center [1069, 202] width 243 height 14
drag, startPoint x: 1009, startPoint y: 202, endPoint x: 1065, endPoint y: 230, distance: 62.6
click at [1065, 230] on div "Category No Category Selected" at bounding box center [1098, 221] width 275 height 23
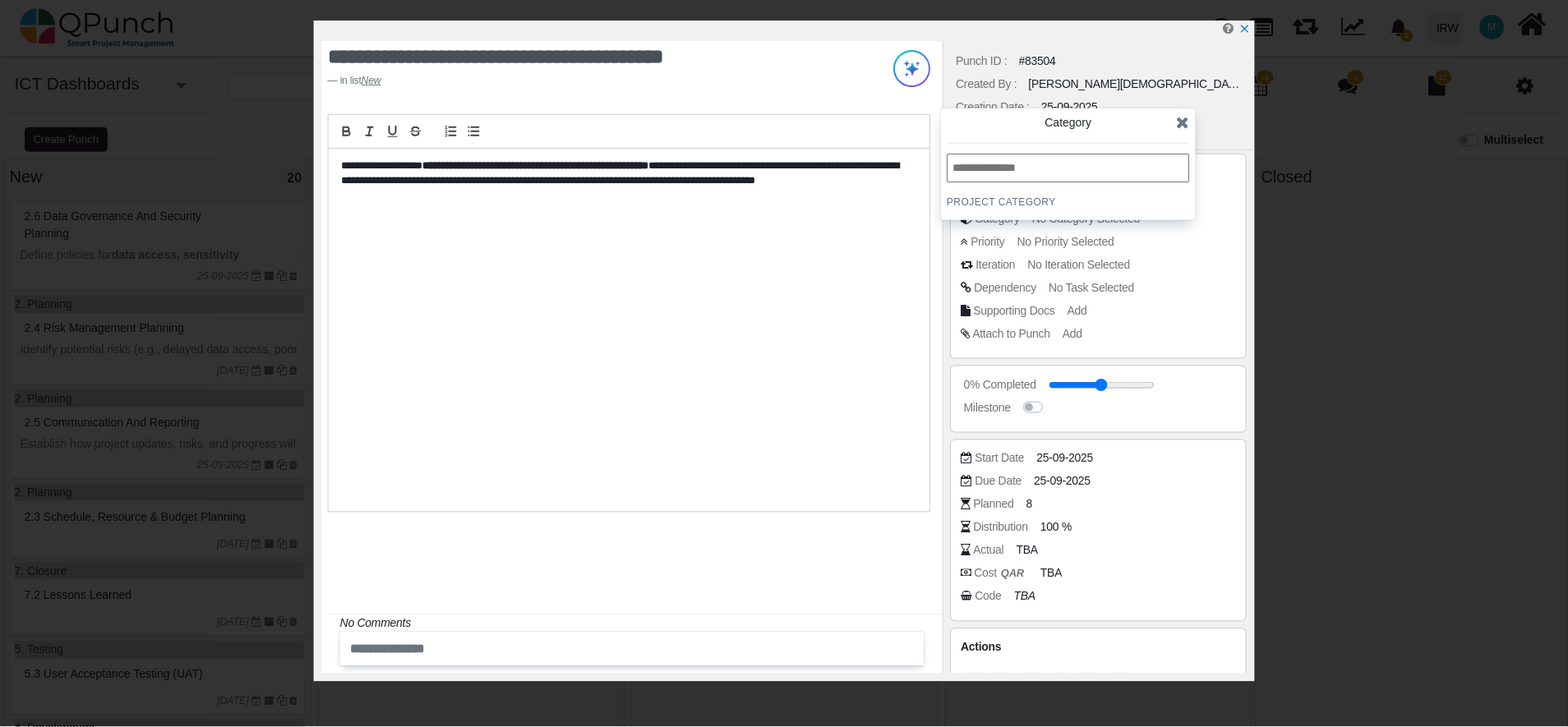
scroll to position [40, 0]
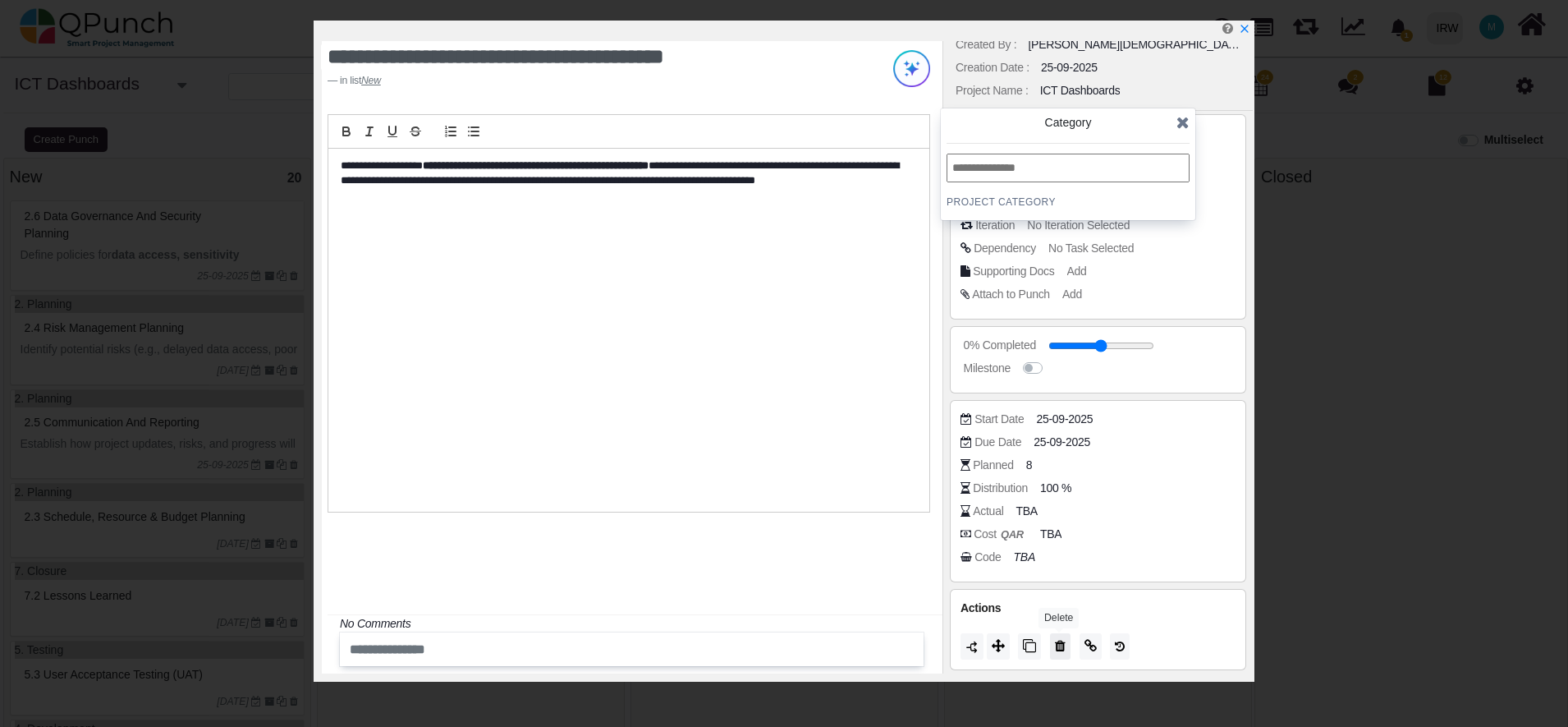
click at [1060, 649] on icon at bounding box center [1060, 646] width 11 height 14
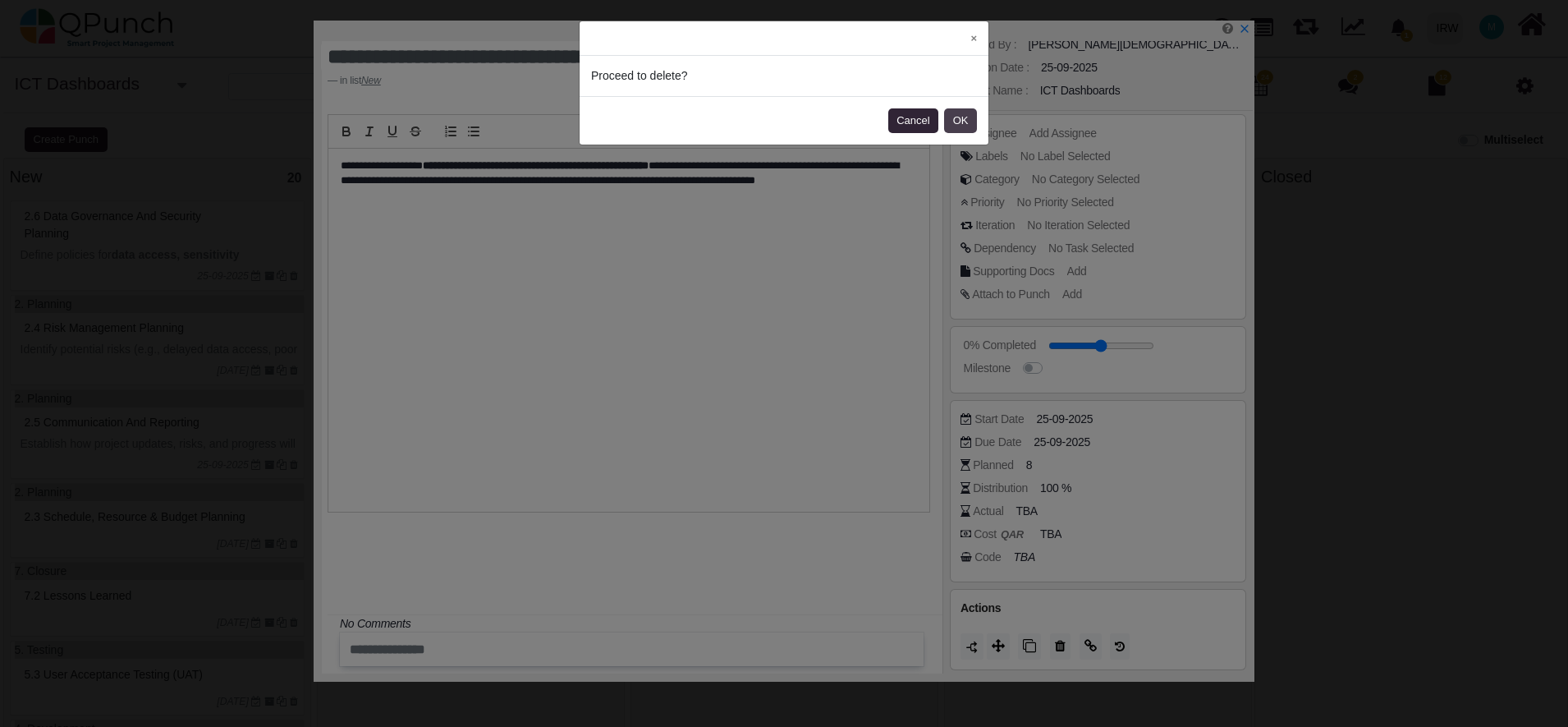
click at [961, 121] on button "OK" at bounding box center [961, 120] width 33 height 25
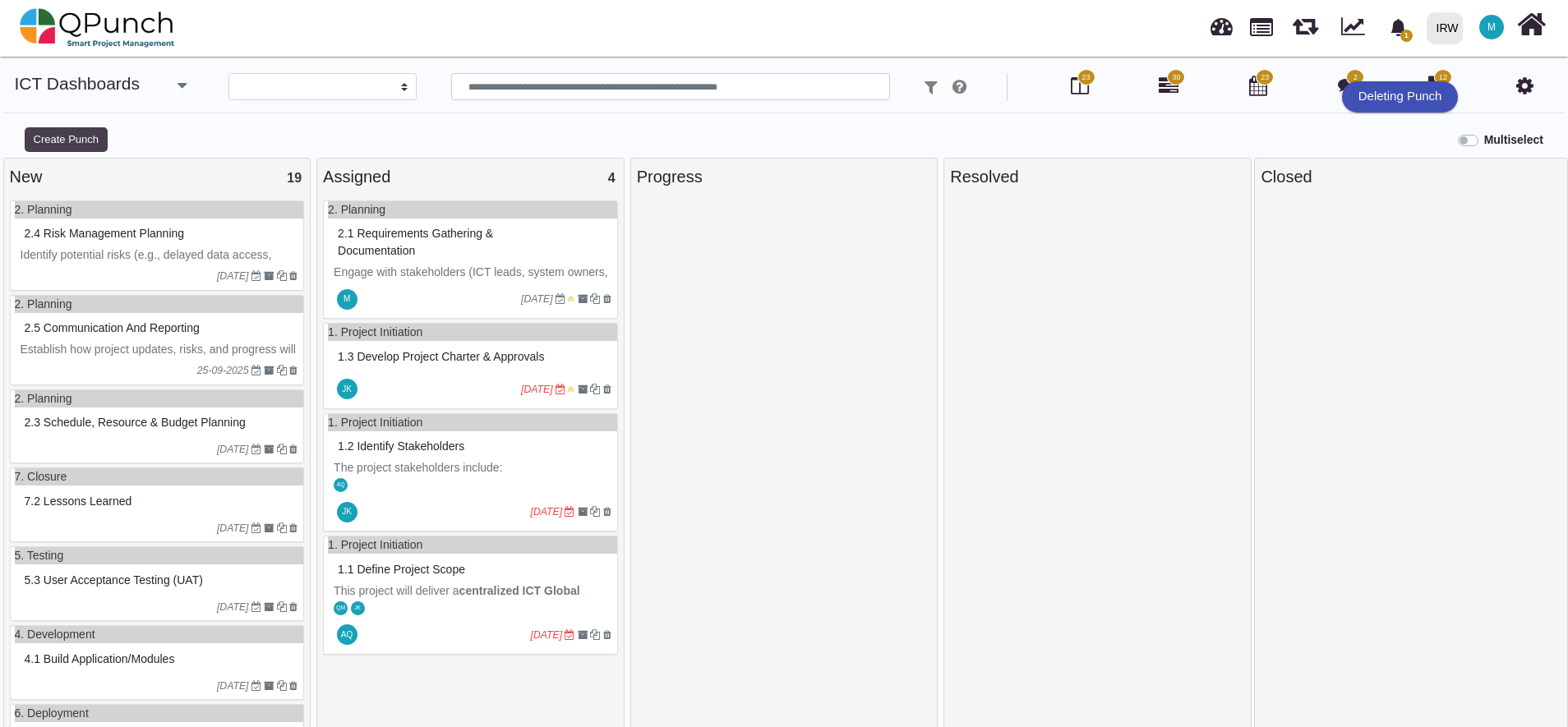
click at [68, 131] on button "Create Punch" at bounding box center [66, 139] width 83 height 25
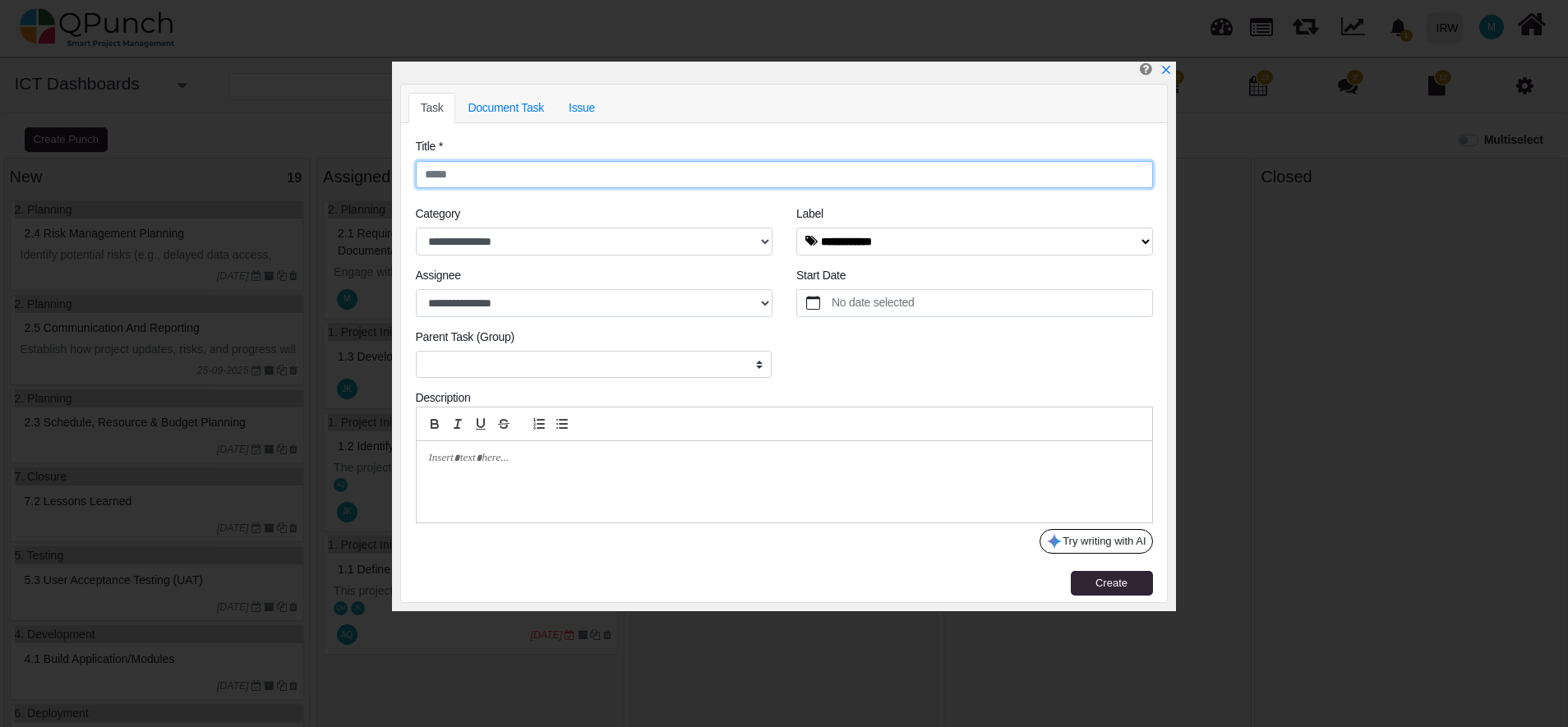
click at [495, 173] on input "text" at bounding box center [784, 175] width 737 height 28
paste input "**********"
type input "**********"
click at [598, 491] on div at bounding box center [784, 482] width 735 height 81
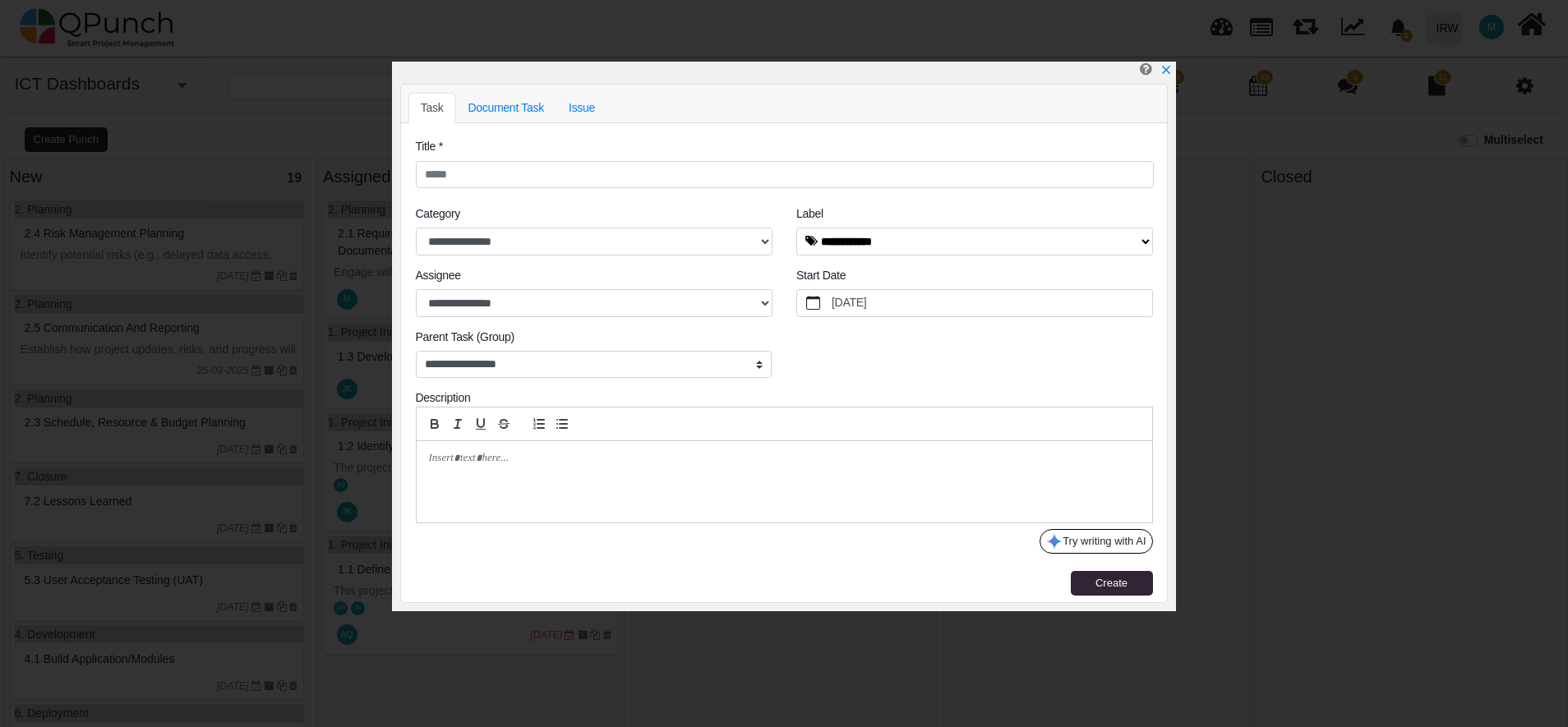
paste div
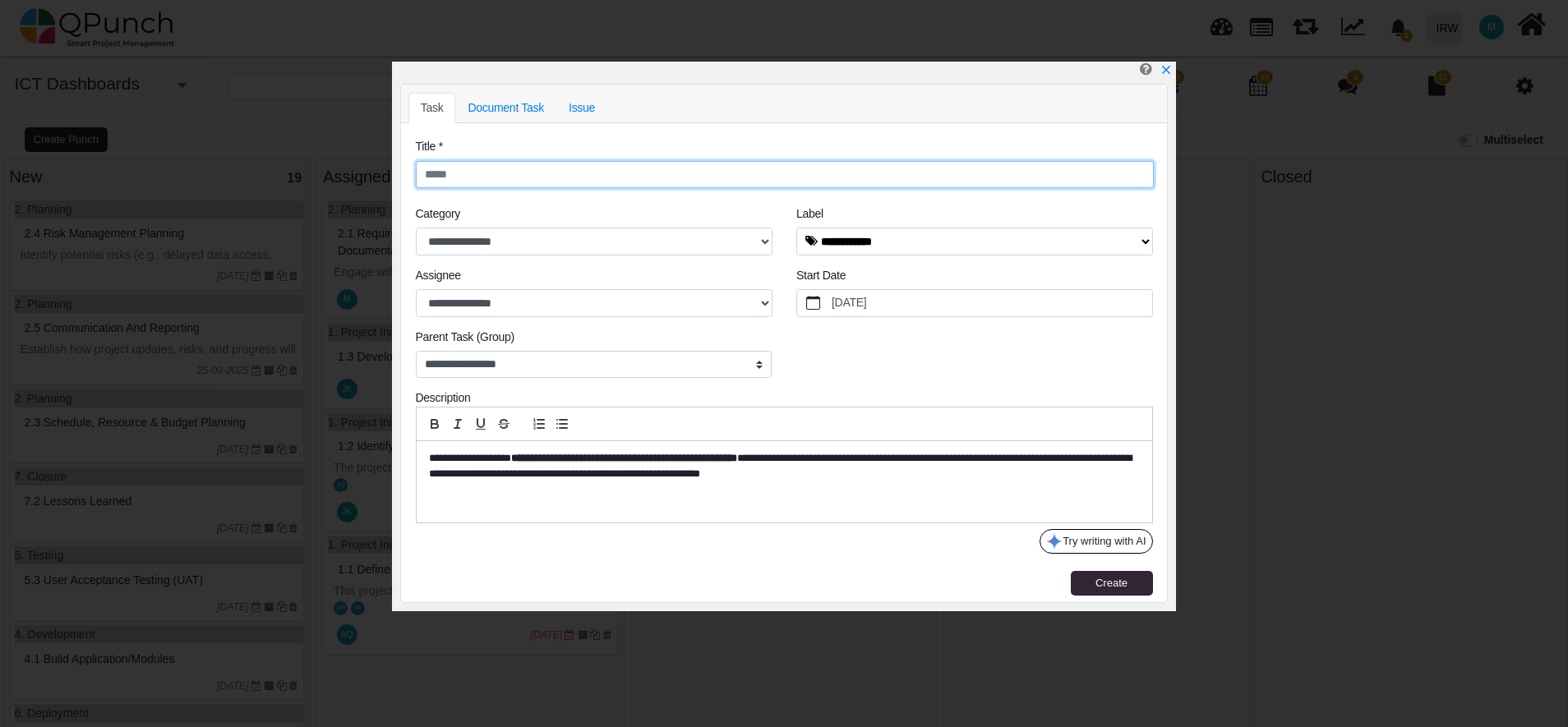
click at [489, 177] on input "text" at bounding box center [784, 175] width 738 height 28
paste input "**********"
click at [458, 173] on input "**********" at bounding box center [784, 175] width 738 height 28
type input "**********"
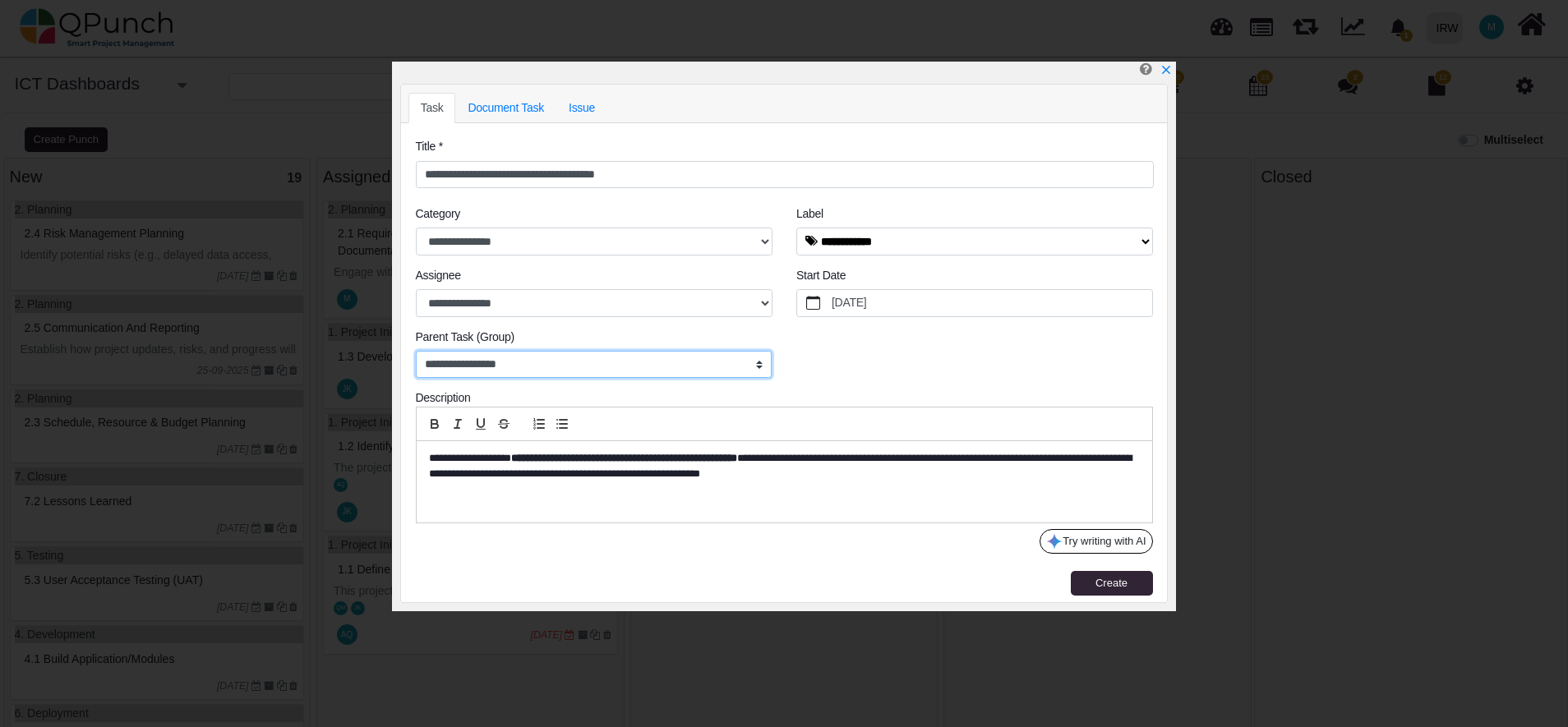
click at [626, 365] on select "**********" at bounding box center [594, 364] width 357 height 28
select select "*****"
click at [416, 351] on select "**********" at bounding box center [594, 364] width 357 height 28
click at [850, 372] on div "**********" at bounding box center [784, 329] width 762 height 123
click at [1090, 586] on button "Create" at bounding box center [1111, 583] width 82 height 25
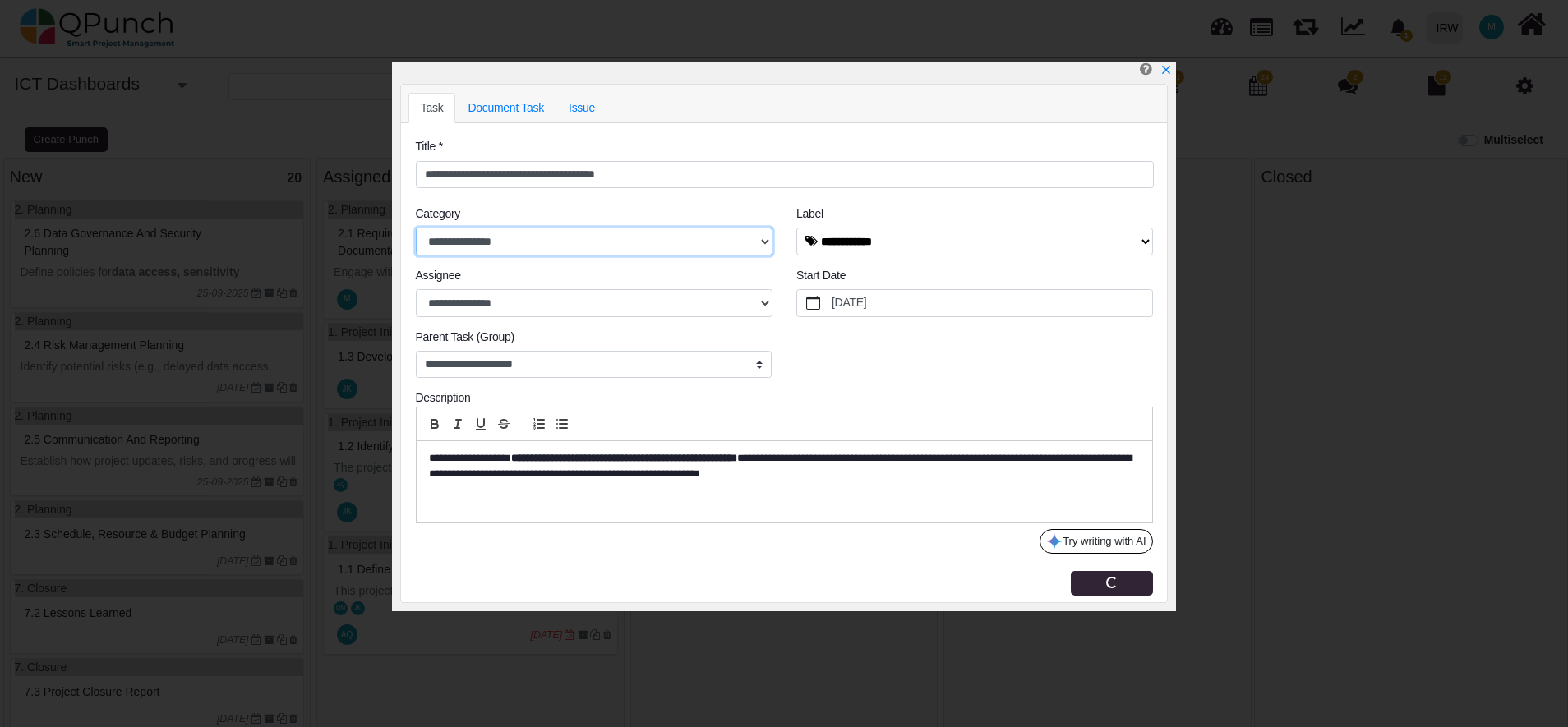
click at [755, 248] on select "**********" at bounding box center [594, 241] width 357 height 28
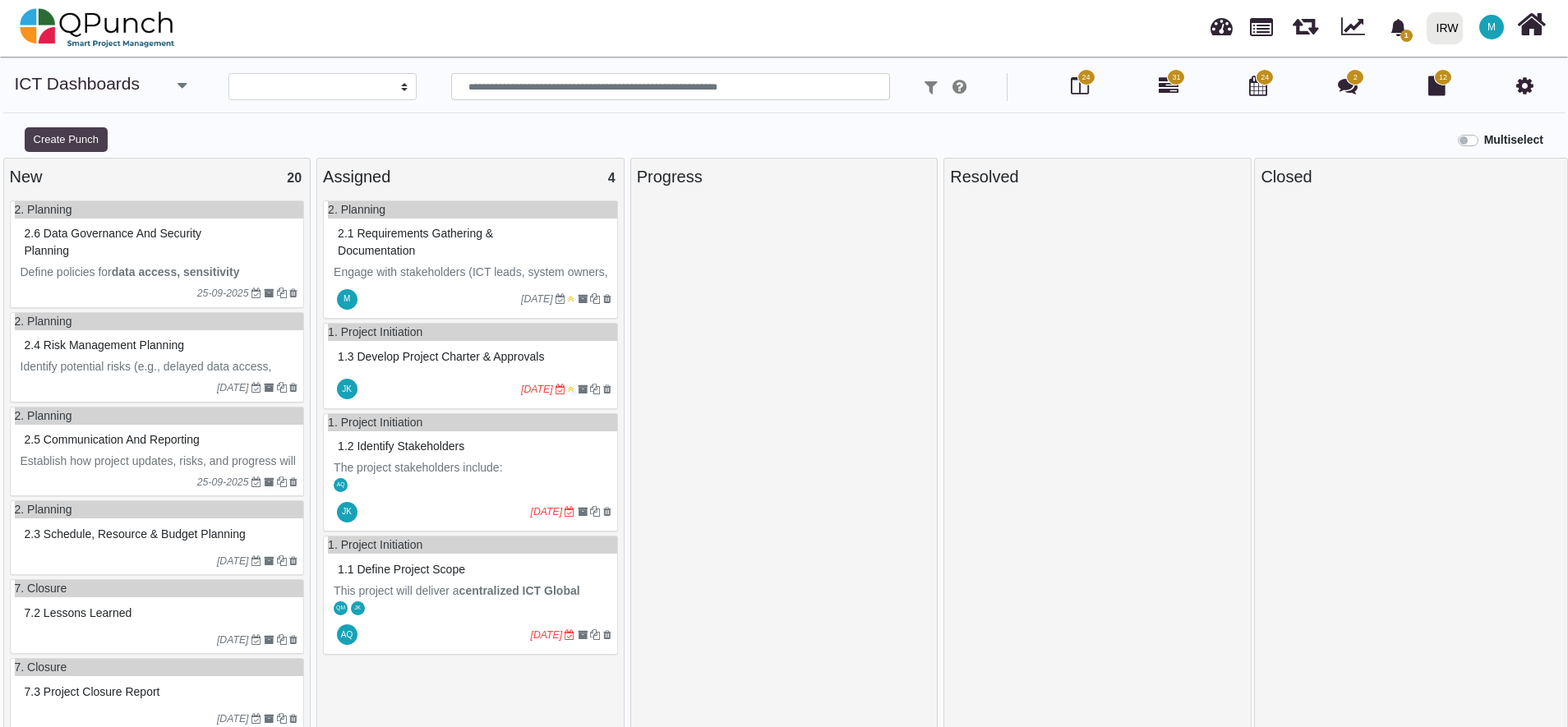
click at [81, 145] on button "Create Punch" at bounding box center [66, 139] width 83 height 25
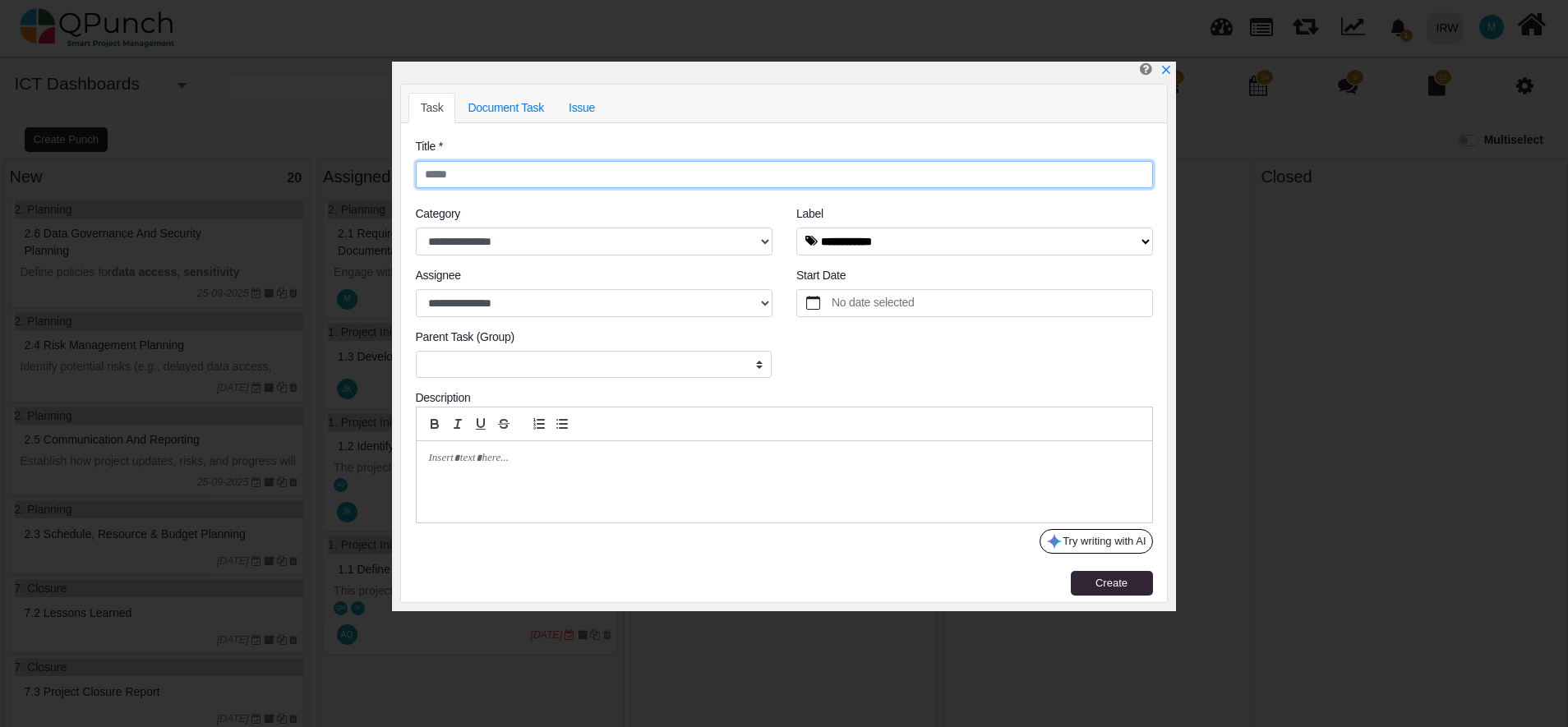
click at [515, 173] on input "text" at bounding box center [784, 175] width 737 height 28
paste input "**********"
type input "**********"
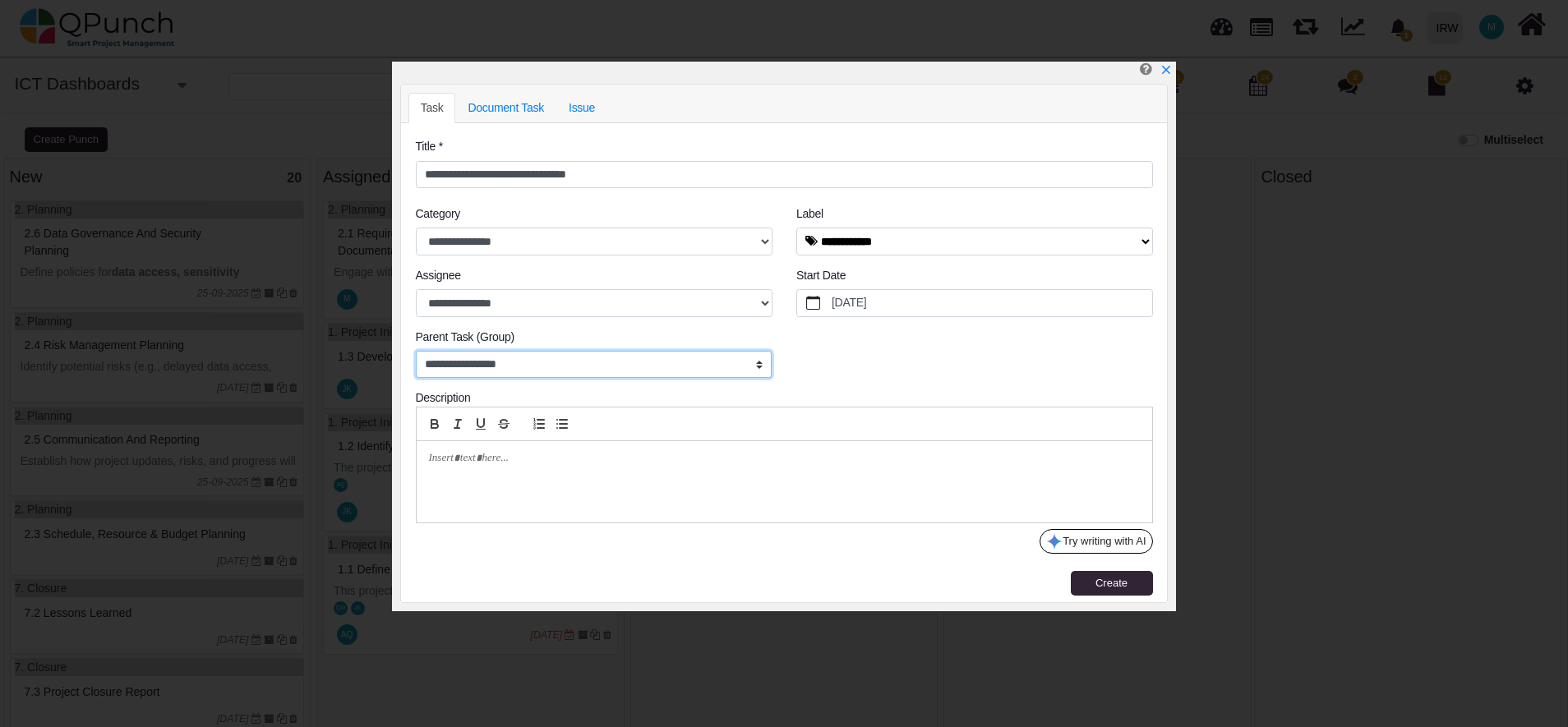
click at [592, 363] on select "**********" at bounding box center [594, 364] width 357 height 28
select select "*****"
click at [416, 351] on select "**********" at bounding box center [594, 364] width 357 height 28
click at [496, 366] on select "**********" at bounding box center [594, 364] width 357 height 28
click at [416, 351] on select "**********" at bounding box center [594, 364] width 357 height 28
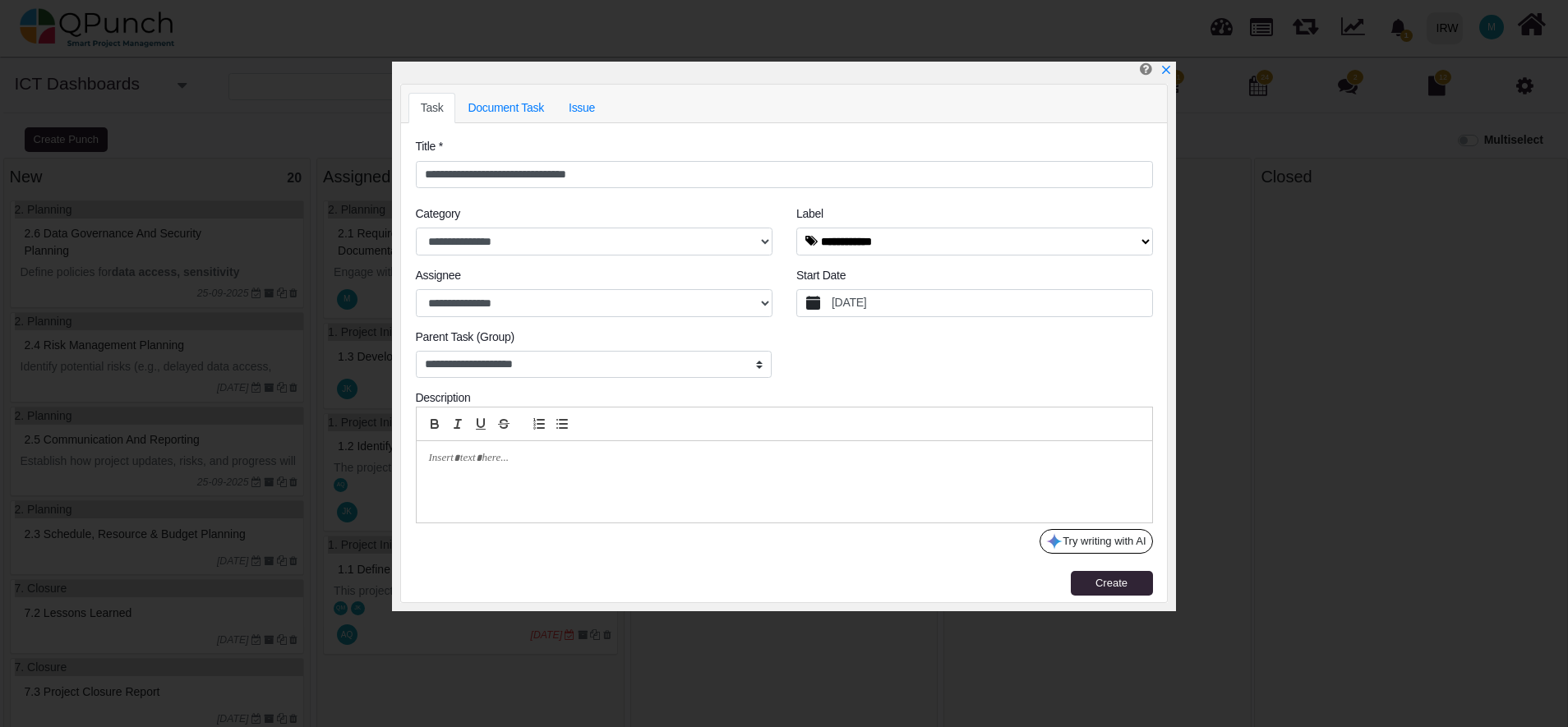
click at [875, 303] on label "9/25/2025" at bounding box center [991, 303] width 323 height 26
click at [829, 303] on button "9/25/2025" at bounding box center [813, 303] width 32 height 26
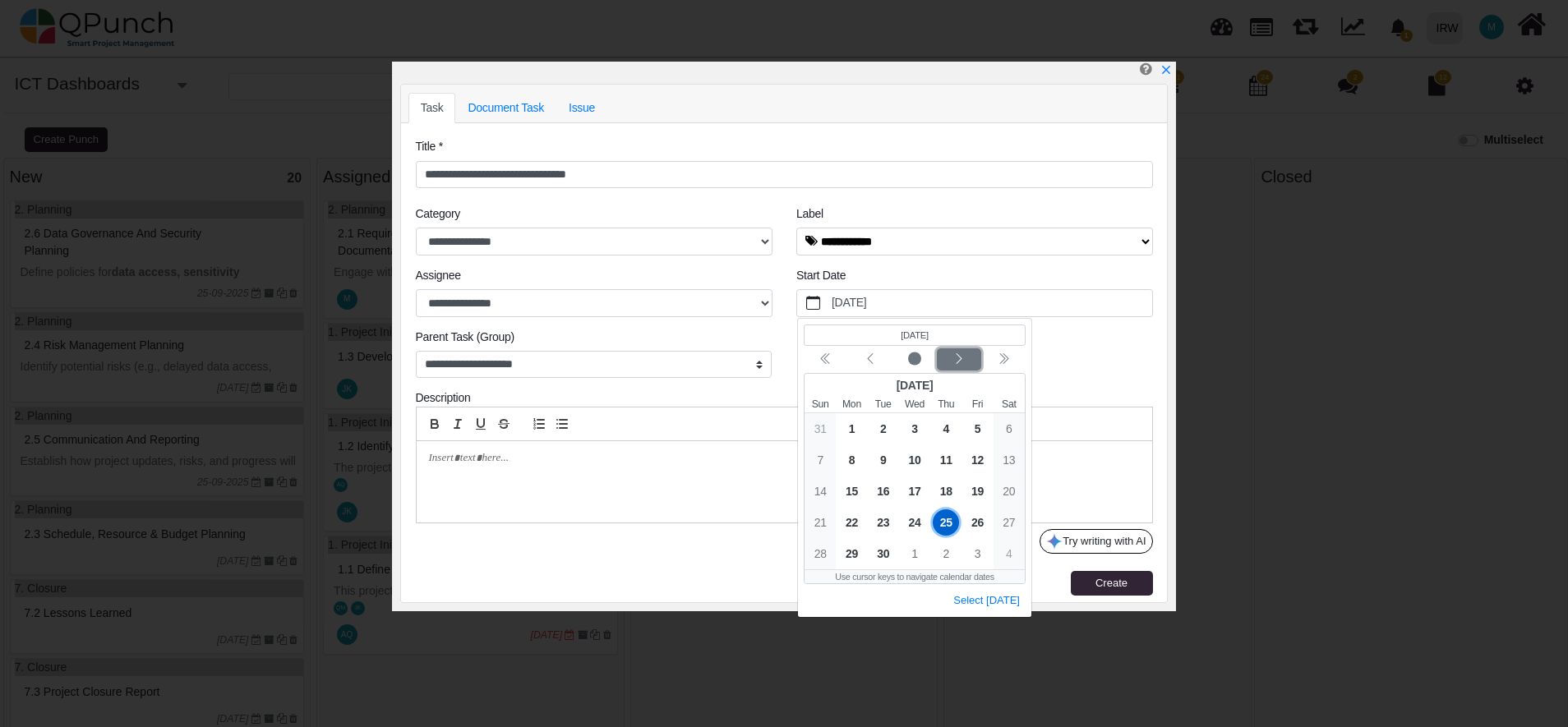
click at [956, 358] on icon "chevron left" at bounding box center [959, 358] width 14 height 14
click at [981, 457] on span "10" at bounding box center [977, 459] width 26 height 26
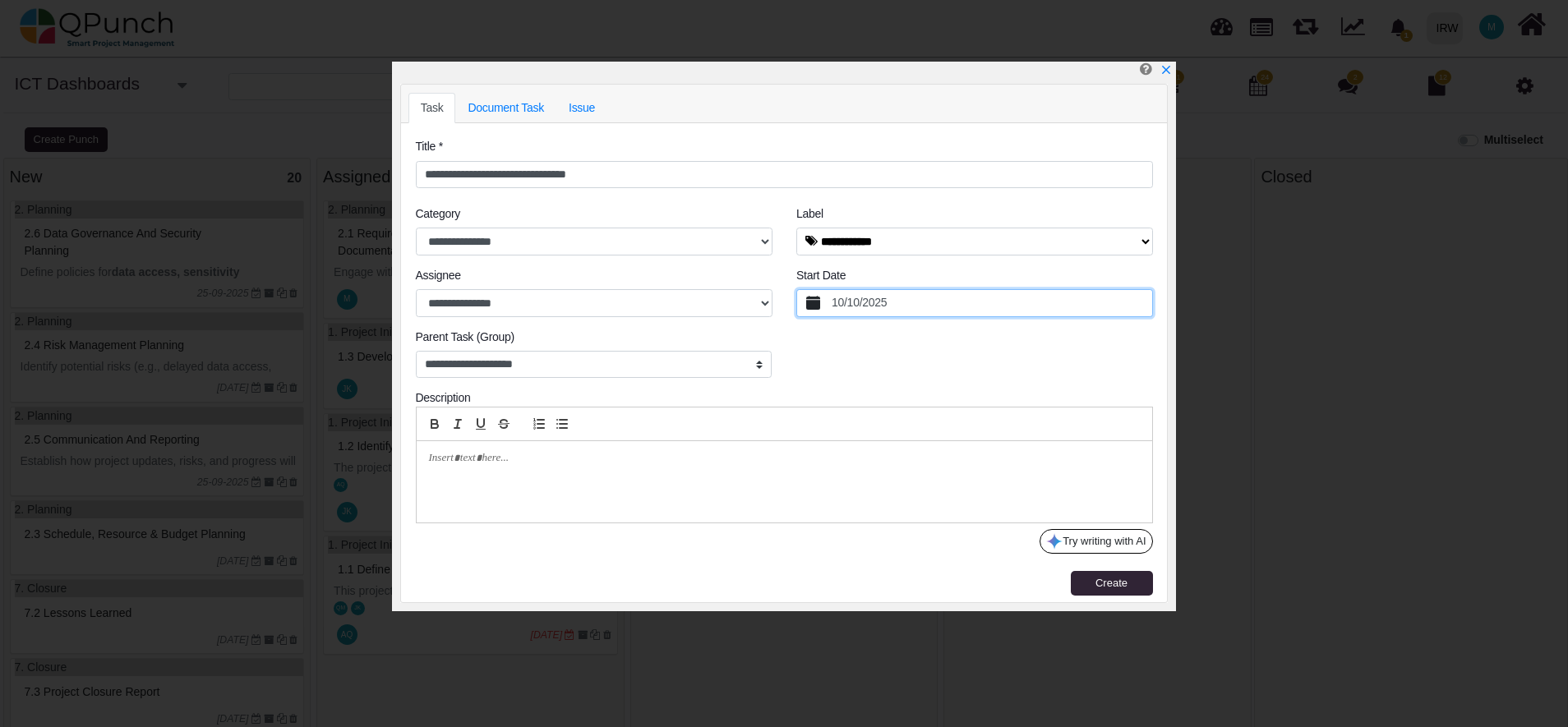
click at [820, 360] on div "**********" at bounding box center [784, 329] width 762 height 123
click at [484, 479] on div at bounding box center [784, 482] width 735 height 81
click at [590, 463] on p at bounding box center [779, 458] width 702 height 14
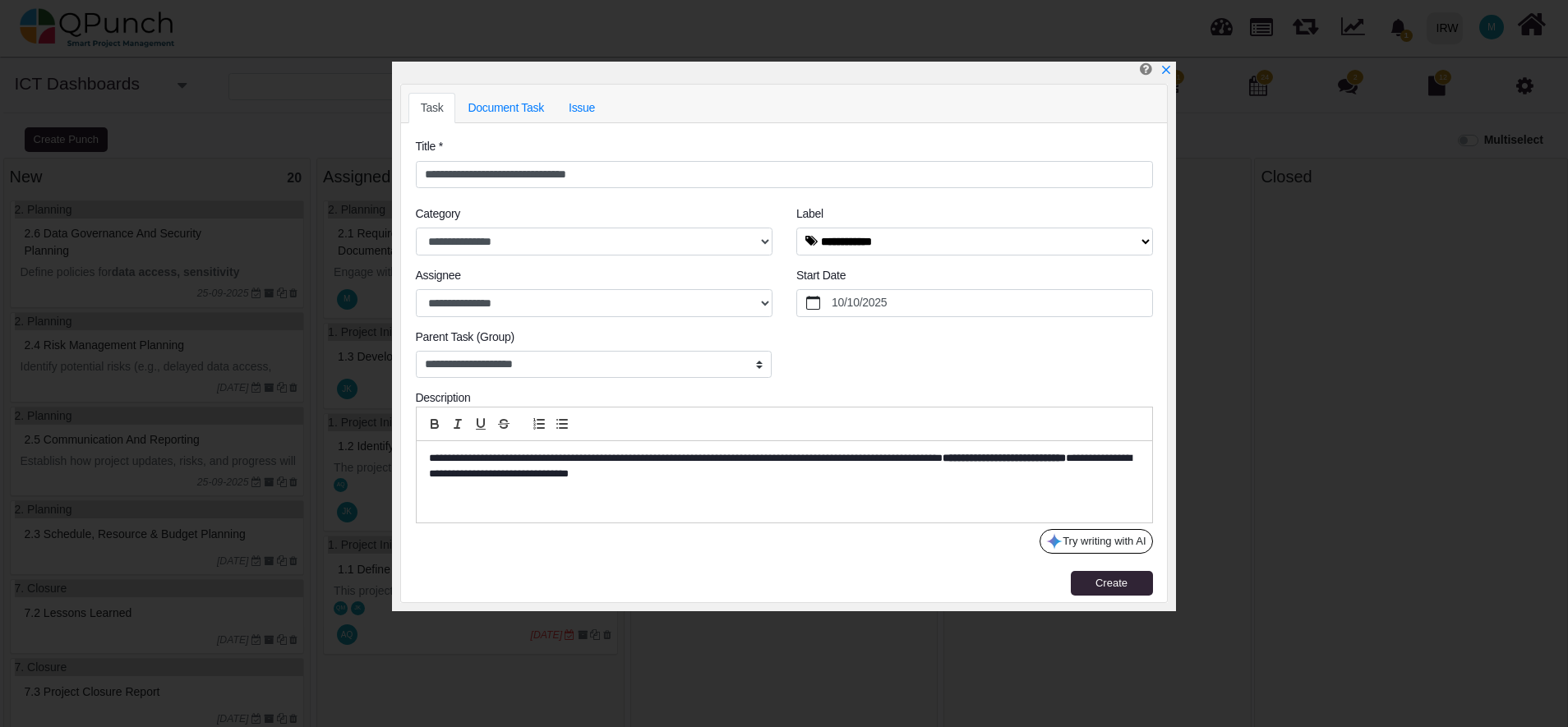
click at [942, 463] on strong "**********" at bounding box center [1004, 458] width 123 height 11
click at [1087, 582] on button "Create" at bounding box center [1111, 583] width 82 height 25
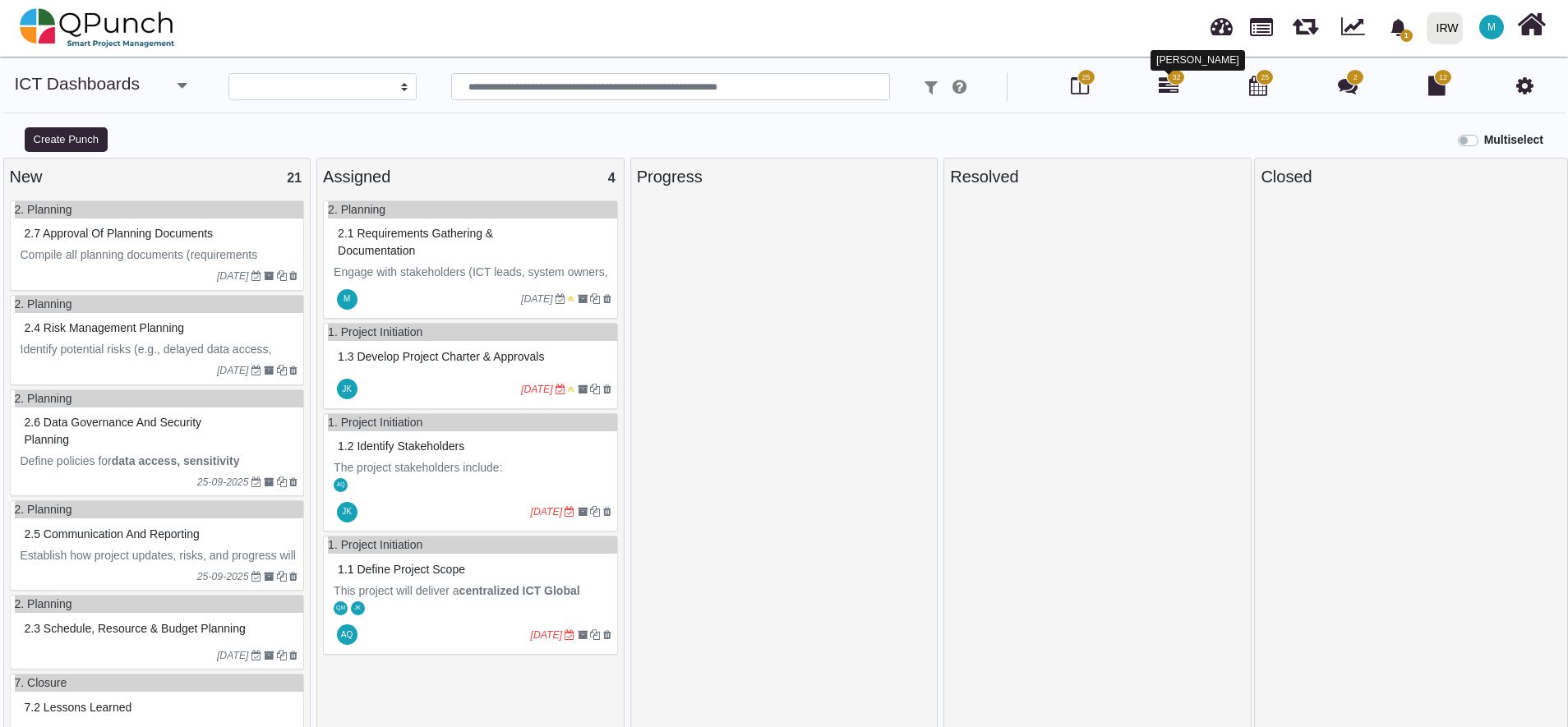
click at [1171, 90] on icon at bounding box center [1167, 85] width 19 height 19
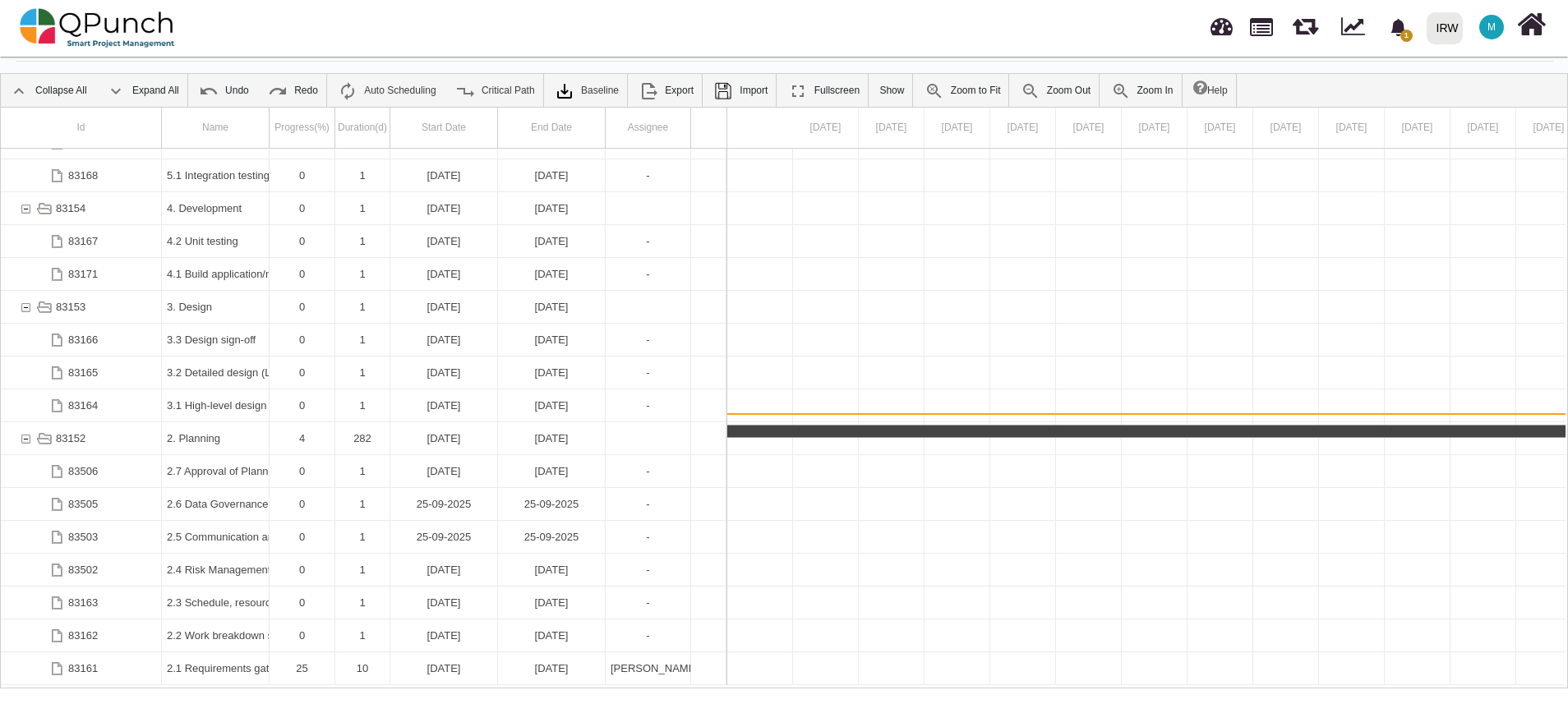
scroll to position [0, 1242]
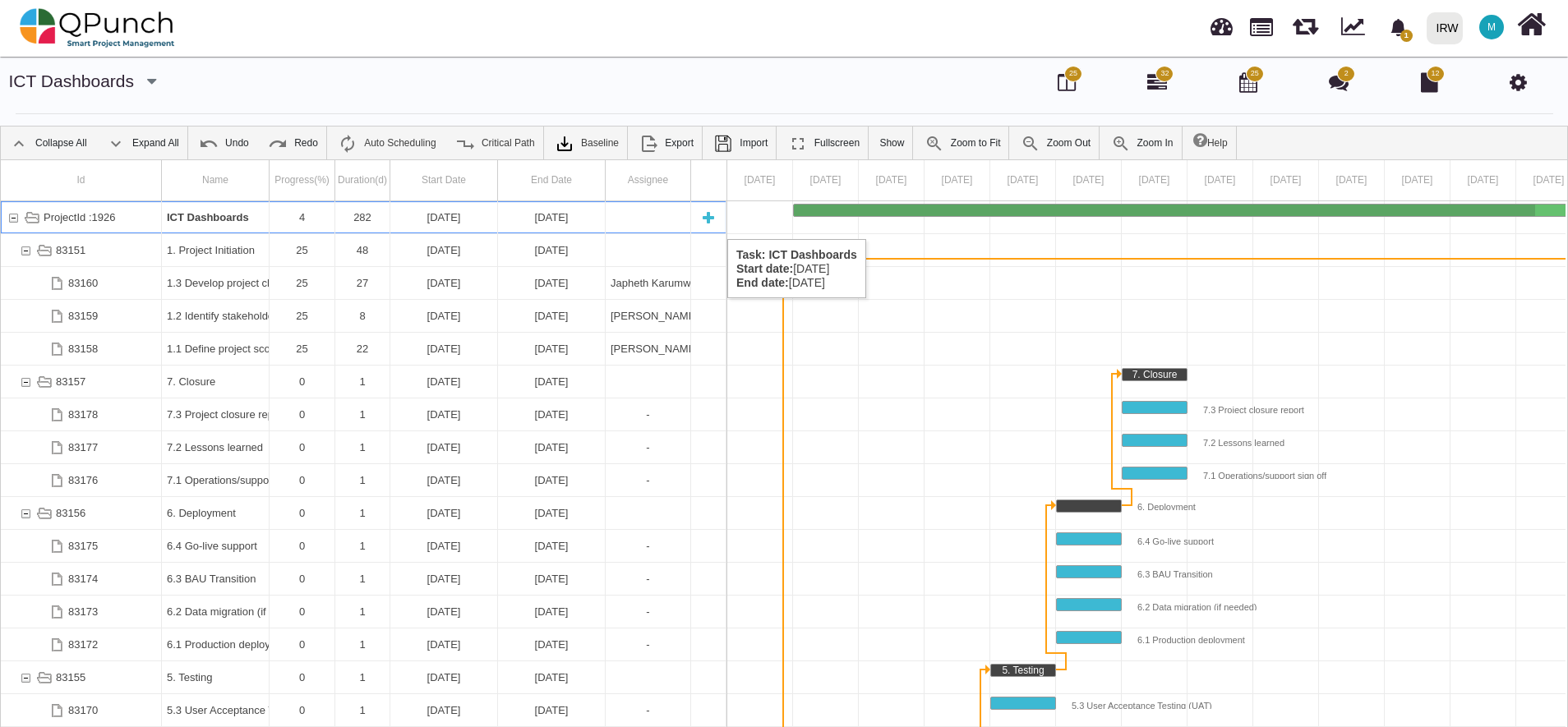
click at [446, 221] on div "[DATE]" at bounding box center [444, 217] width 97 height 32
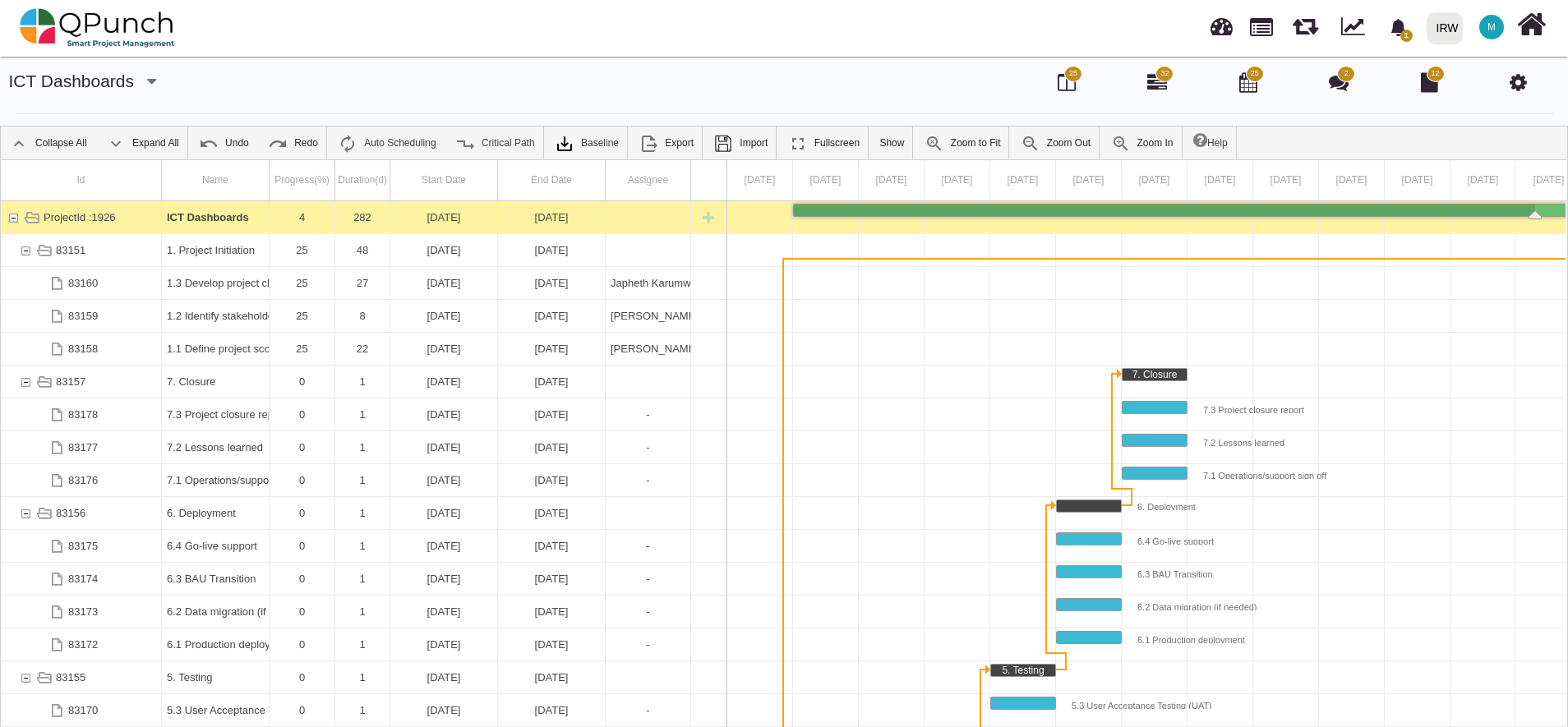
click at [446, 221] on div "[DATE]" at bounding box center [444, 217] width 97 height 32
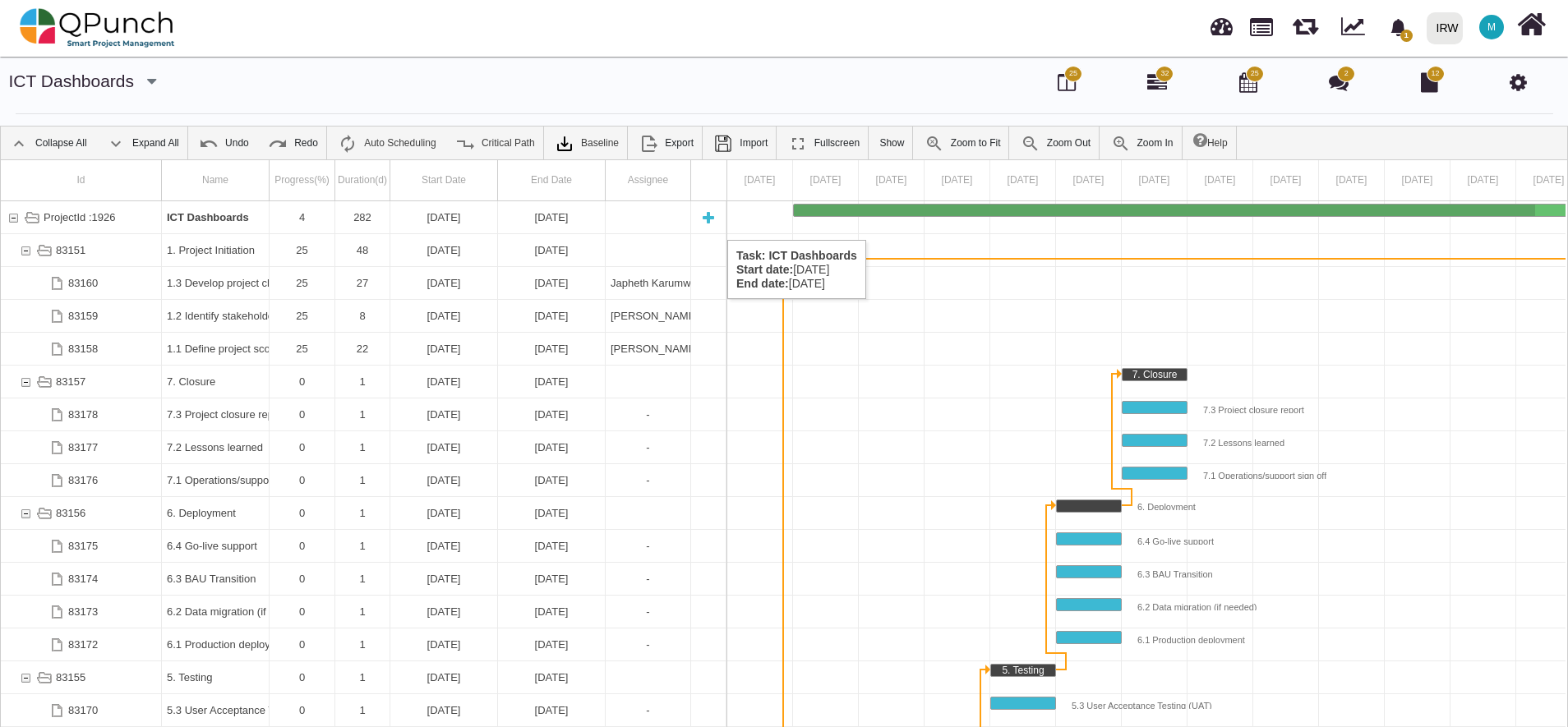
drag, startPoint x: 440, startPoint y: 223, endPoint x: 119, endPoint y: 222, distance: 321.0
click at [119, 222] on div "ProjectId :1926" at bounding box center [81, 217] width 161 height 32
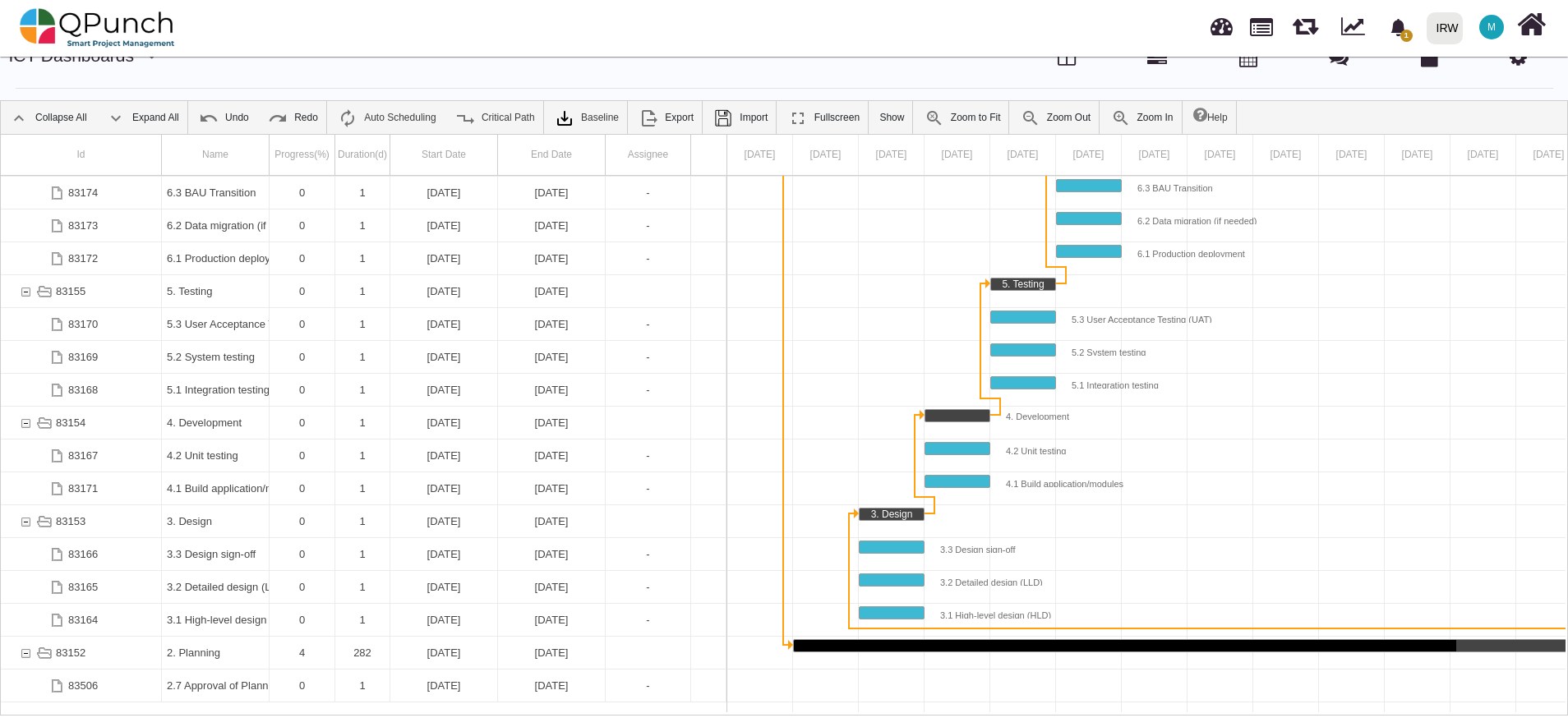
scroll to position [268, 0]
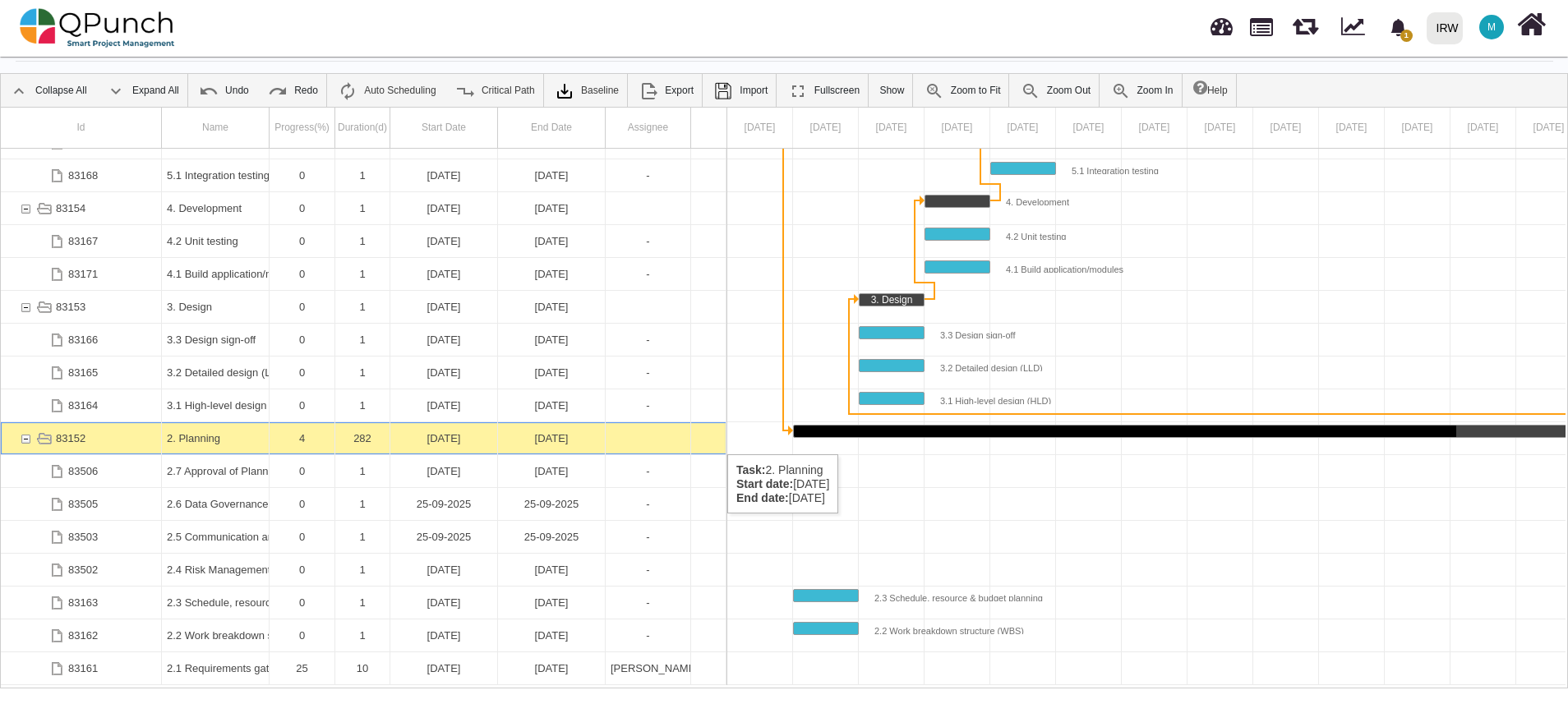
click at [458, 438] on div "[DATE]" at bounding box center [444, 439] width 97 height 32
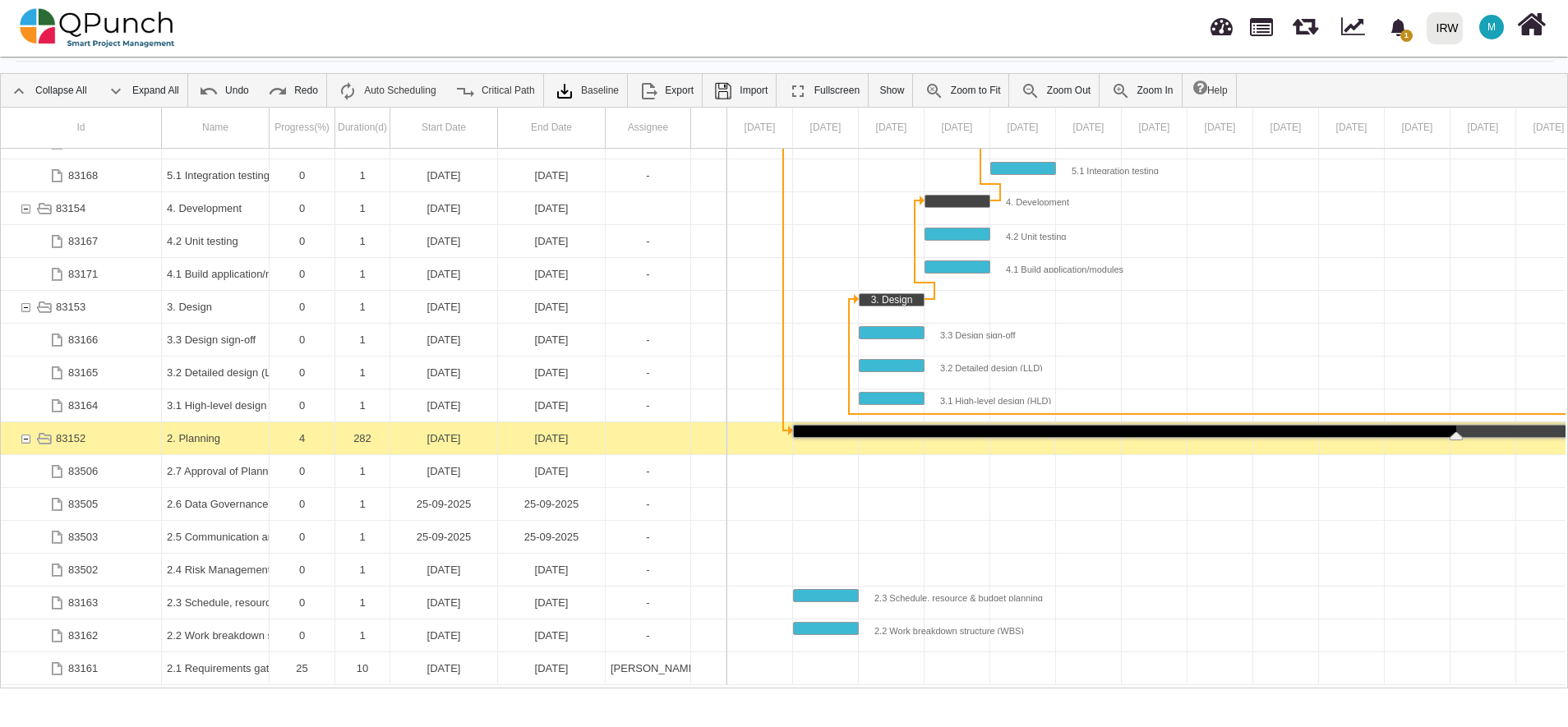
click at [458, 438] on div "[DATE]" at bounding box center [444, 439] width 97 height 32
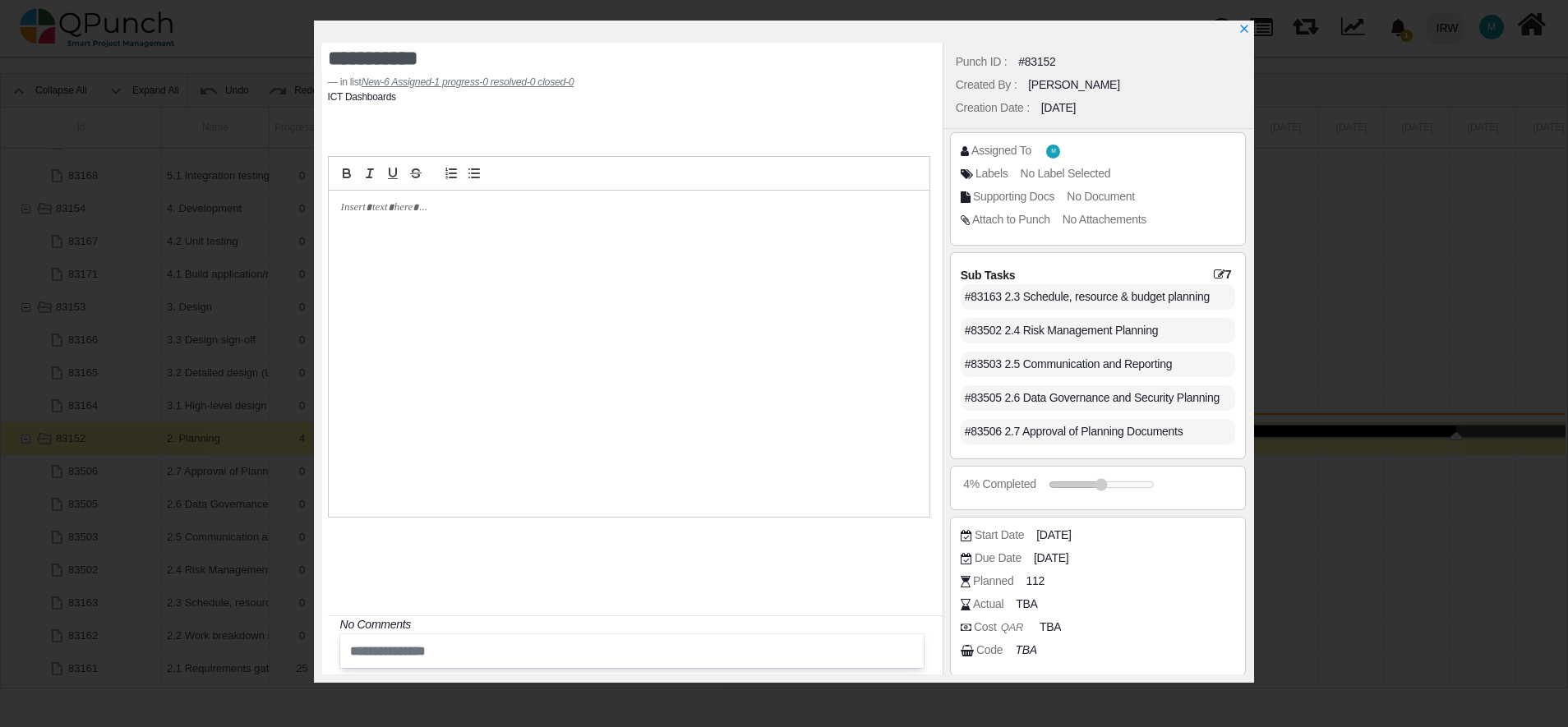
click at [454, 243] on div at bounding box center [629, 353] width 601 height 326
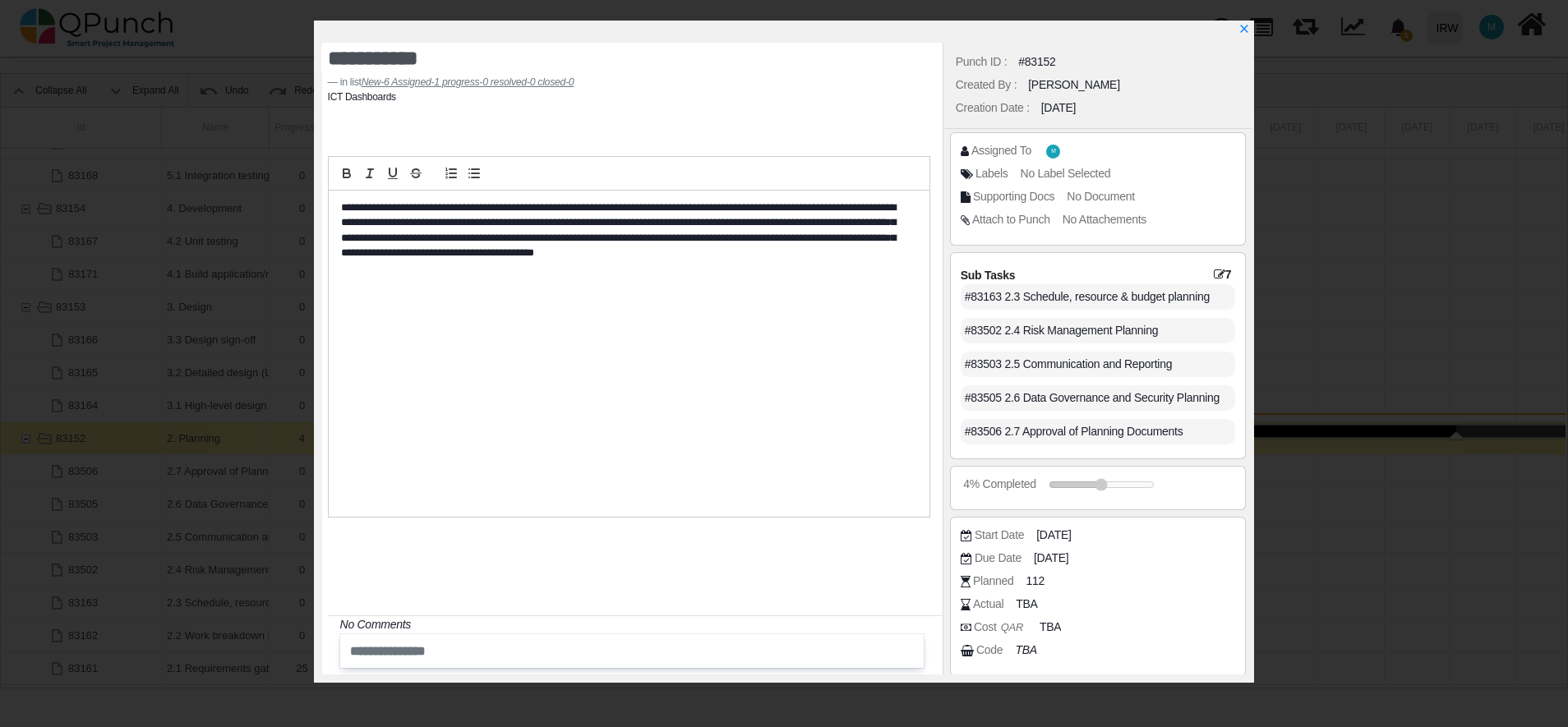
scroll to position [0, 0]
click at [1073, 538] on span "[DATE]" at bounding box center [1056, 535] width 35 height 17
click at [1073, 532] on span "[DATE]" at bounding box center [1056, 535] width 35 height 17
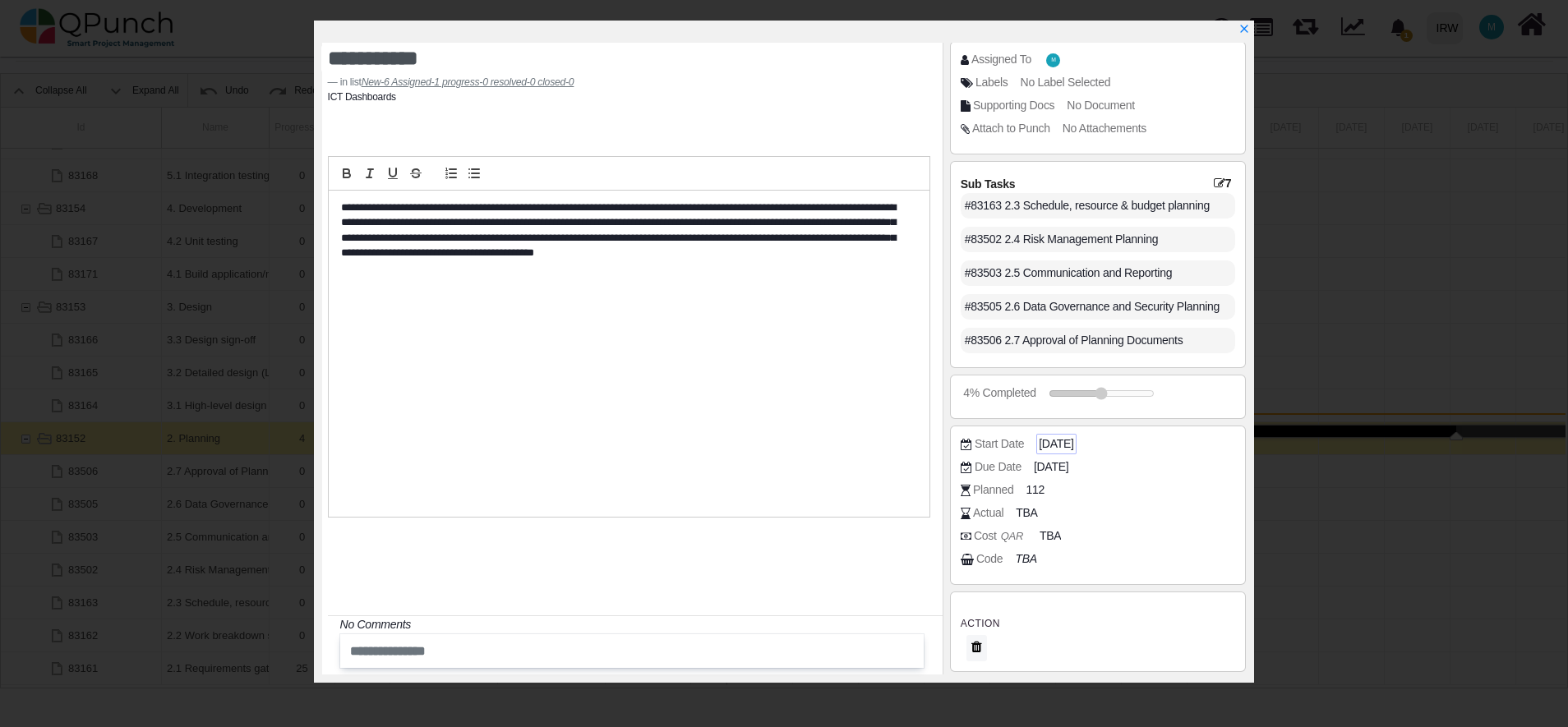
click at [1068, 440] on span "[DATE]" at bounding box center [1056, 444] width 35 height 17
click at [1068, 442] on span "[DATE]" at bounding box center [1056, 444] width 35 height 17
click at [1073, 447] on span "[DATE]" at bounding box center [1056, 444] width 35 height 17
click at [1246, 30] on icon "x" at bounding box center [1243, 30] width 9 height 9
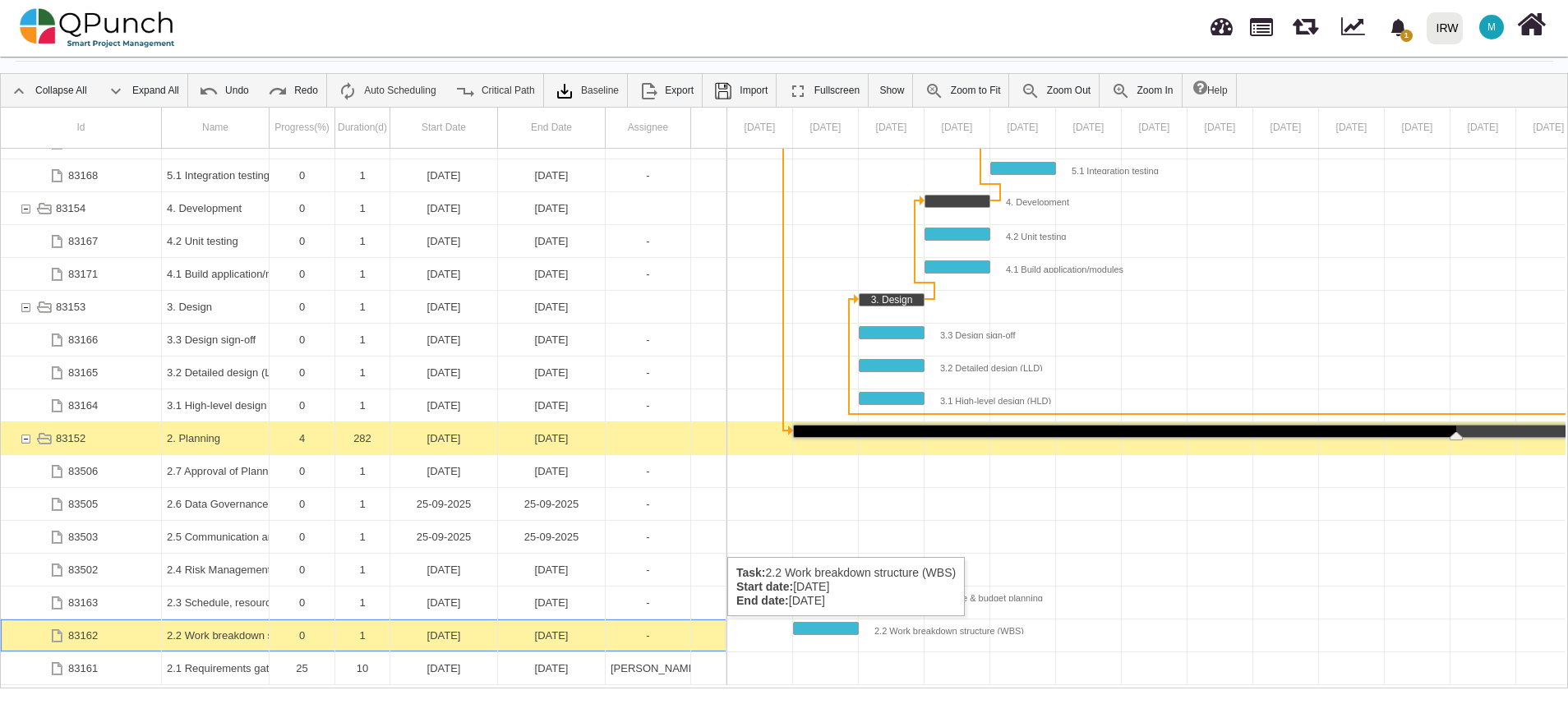
click at [445, 632] on div "[DATE]" at bounding box center [444, 636] width 97 height 32
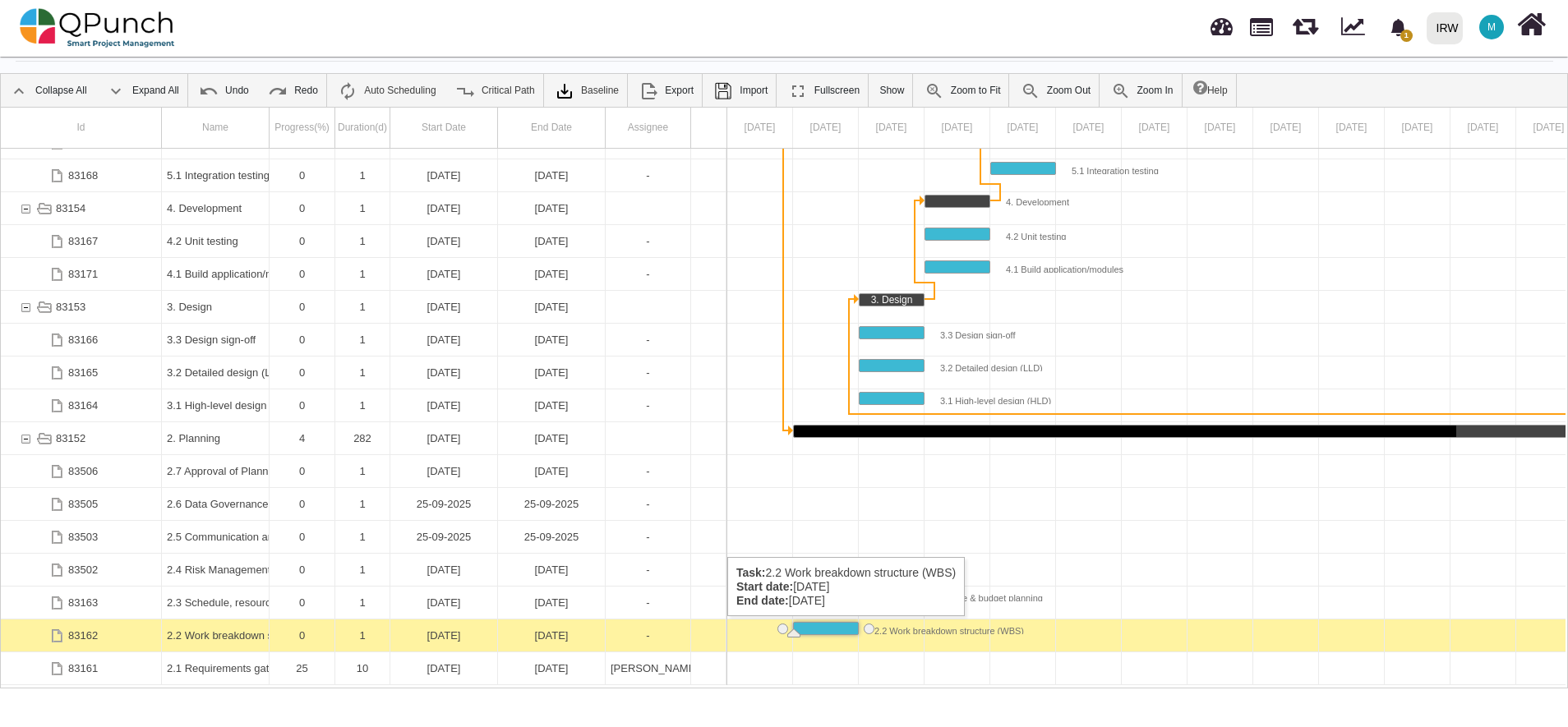
click at [445, 632] on div "[DATE]" at bounding box center [444, 636] width 97 height 32
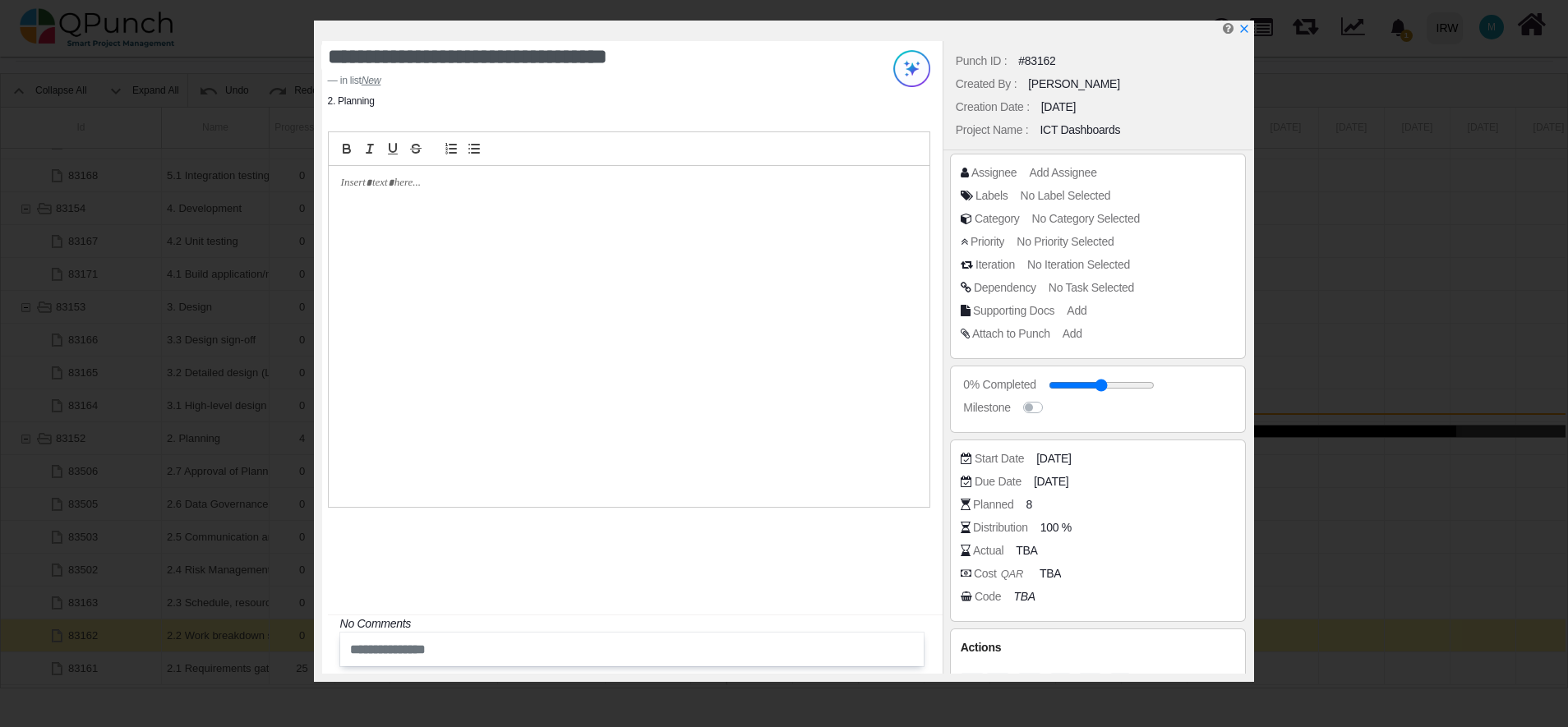
click at [500, 236] on div at bounding box center [629, 336] width 601 height 341
click at [435, 182] on p at bounding box center [624, 183] width 567 height 14
click at [462, 185] on p at bounding box center [624, 183] width 567 height 14
click at [467, 236] on div at bounding box center [629, 336] width 601 height 341
click at [426, 183] on p at bounding box center [624, 183] width 567 height 14
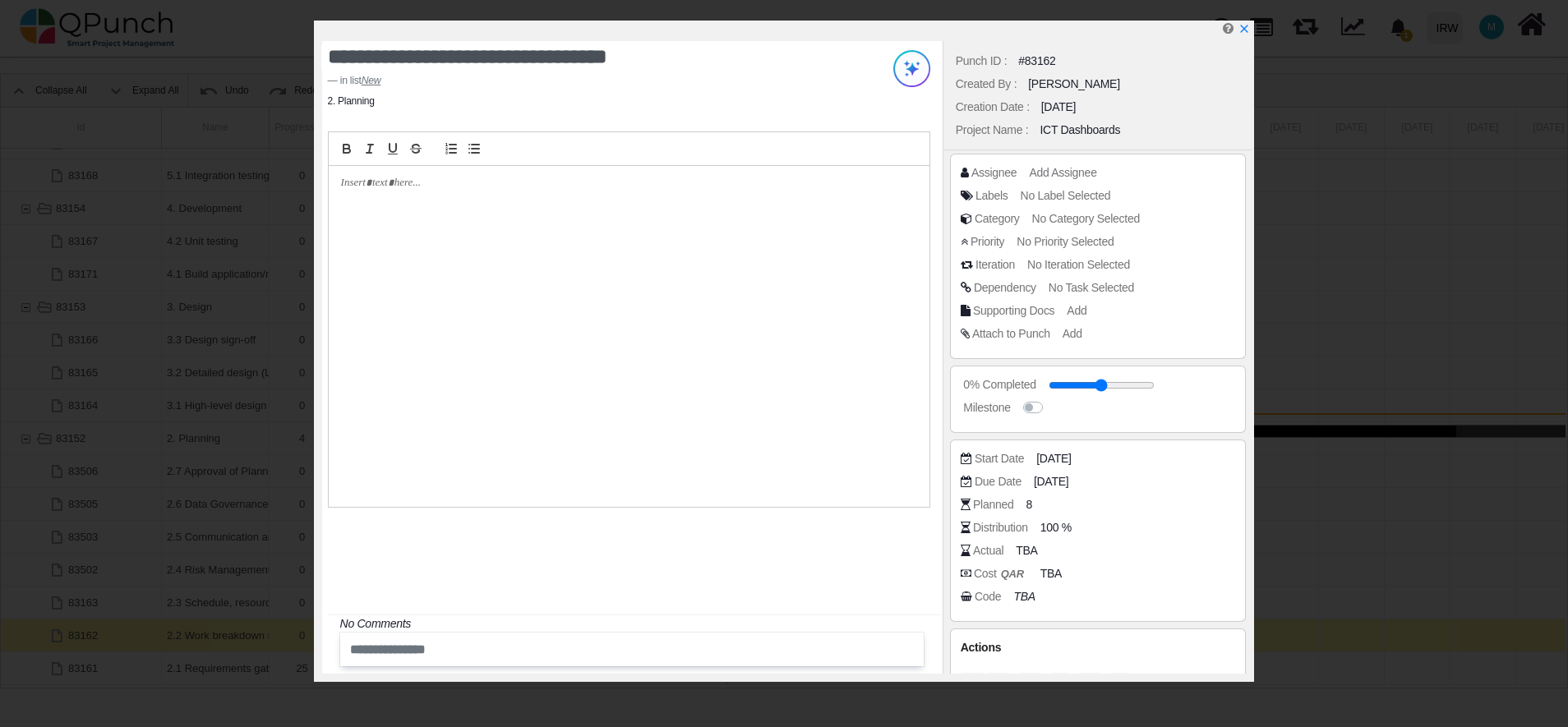
click at [426, 183] on p at bounding box center [624, 183] width 567 height 14
click at [393, 183] on p at bounding box center [624, 183] width 567 height 14
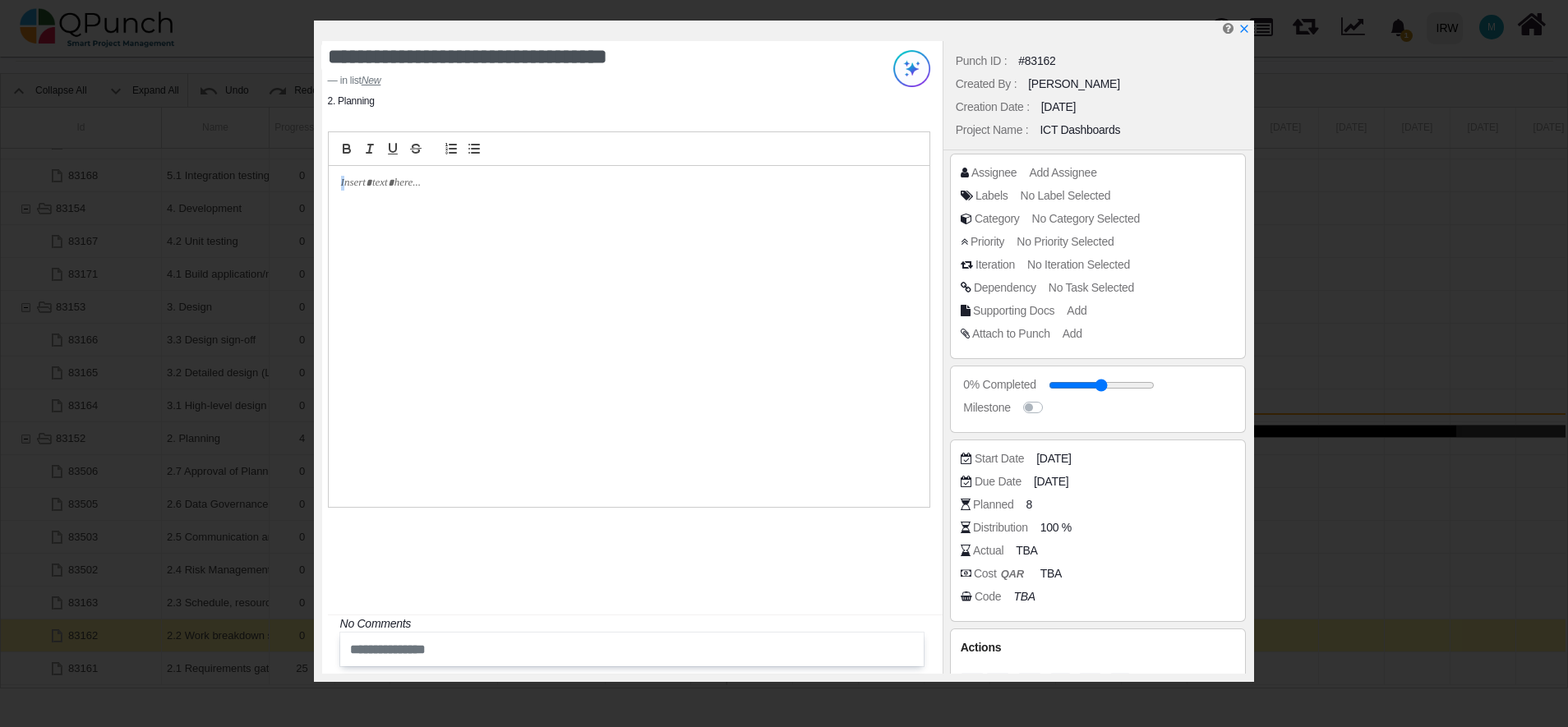
click at [393, 183] on p at bounding box center [624, 183] width 567 height 14
click at [542, 306] on div at bounding box center [629, 336] width 601 height 341
click at [1247, 31] on icon "x" at bounding box center [1243, 30] width 14 height 14
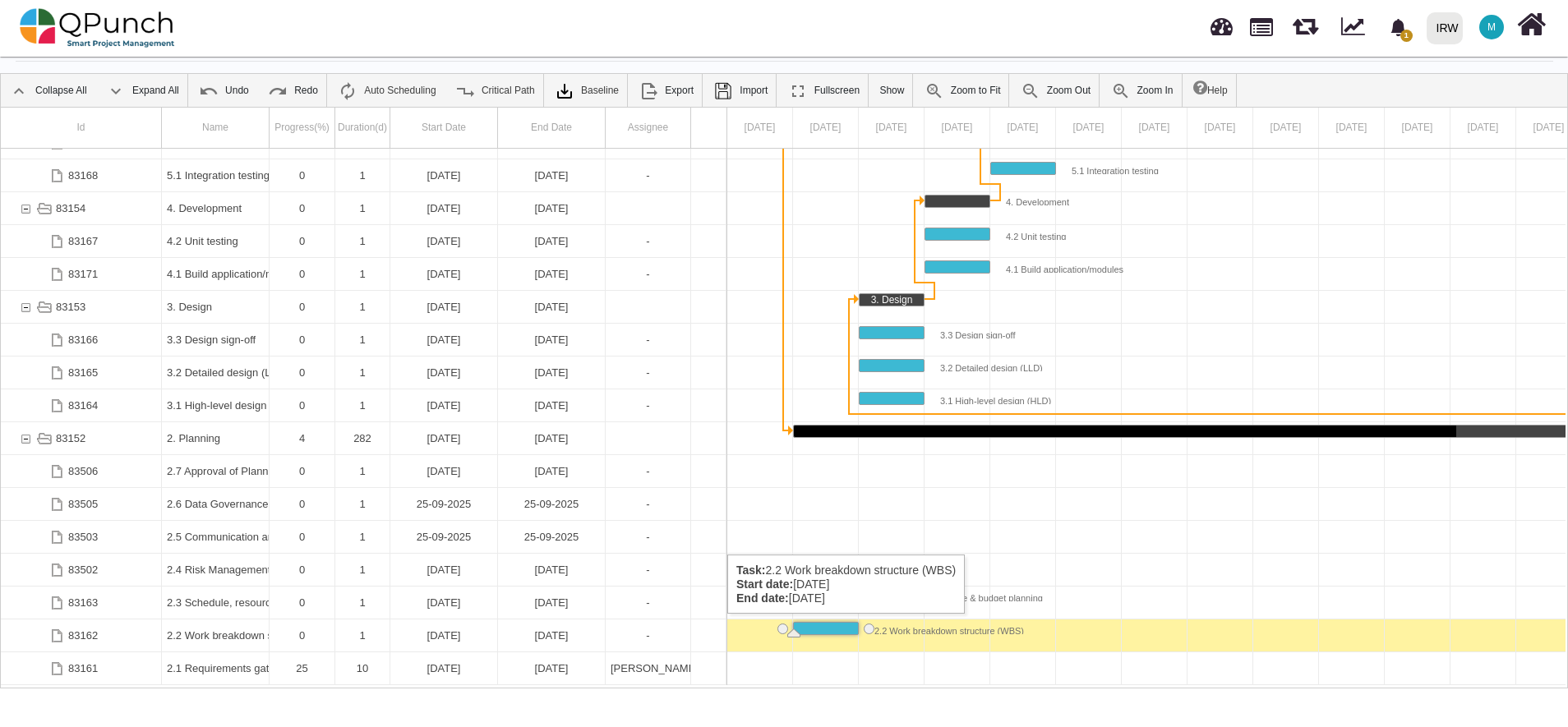
click at [542, 630] on div "[DATE]" at bounding box center [551, 636] width 97 height 32
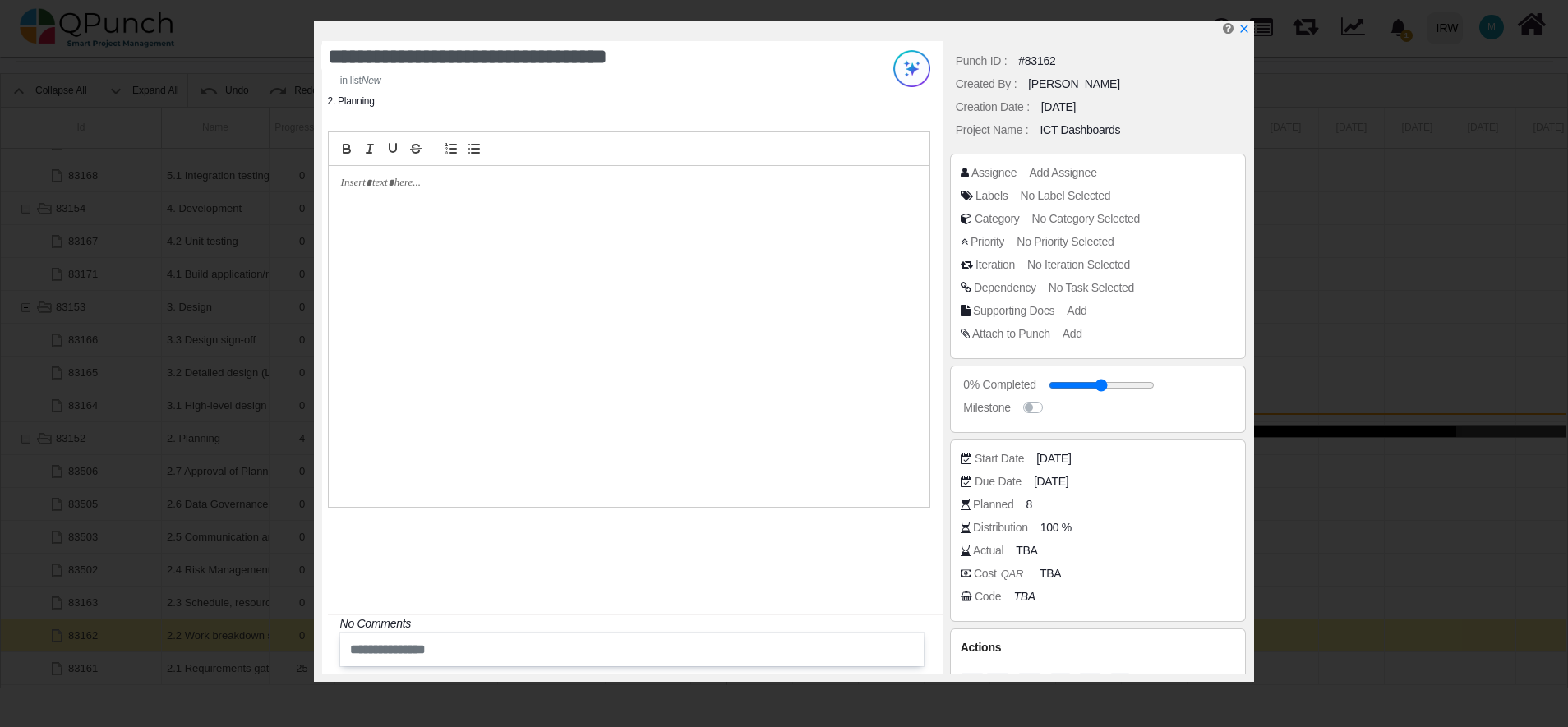
click at [409, 183] on p at bounding box center [624, 183] width 567 height 14
click at [369, 184] on p at bounding box center [624, 183] width 567 height 14
click at [1247, 33] on icon "x" at bounding box center [1243, 30] width 14 height 14
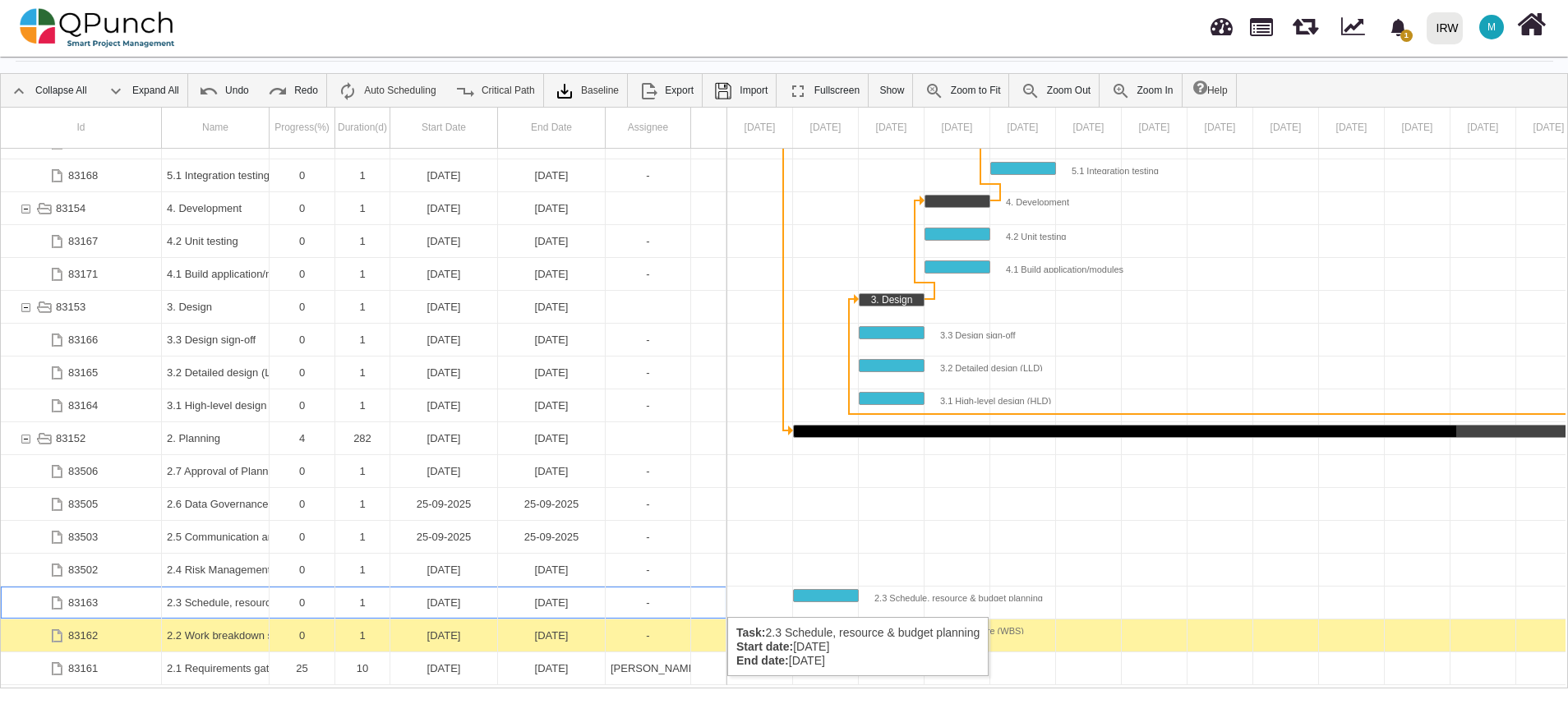
click at [556, 601] on div "[DATE]" at bounding box center [551, 603] width 97 height 32
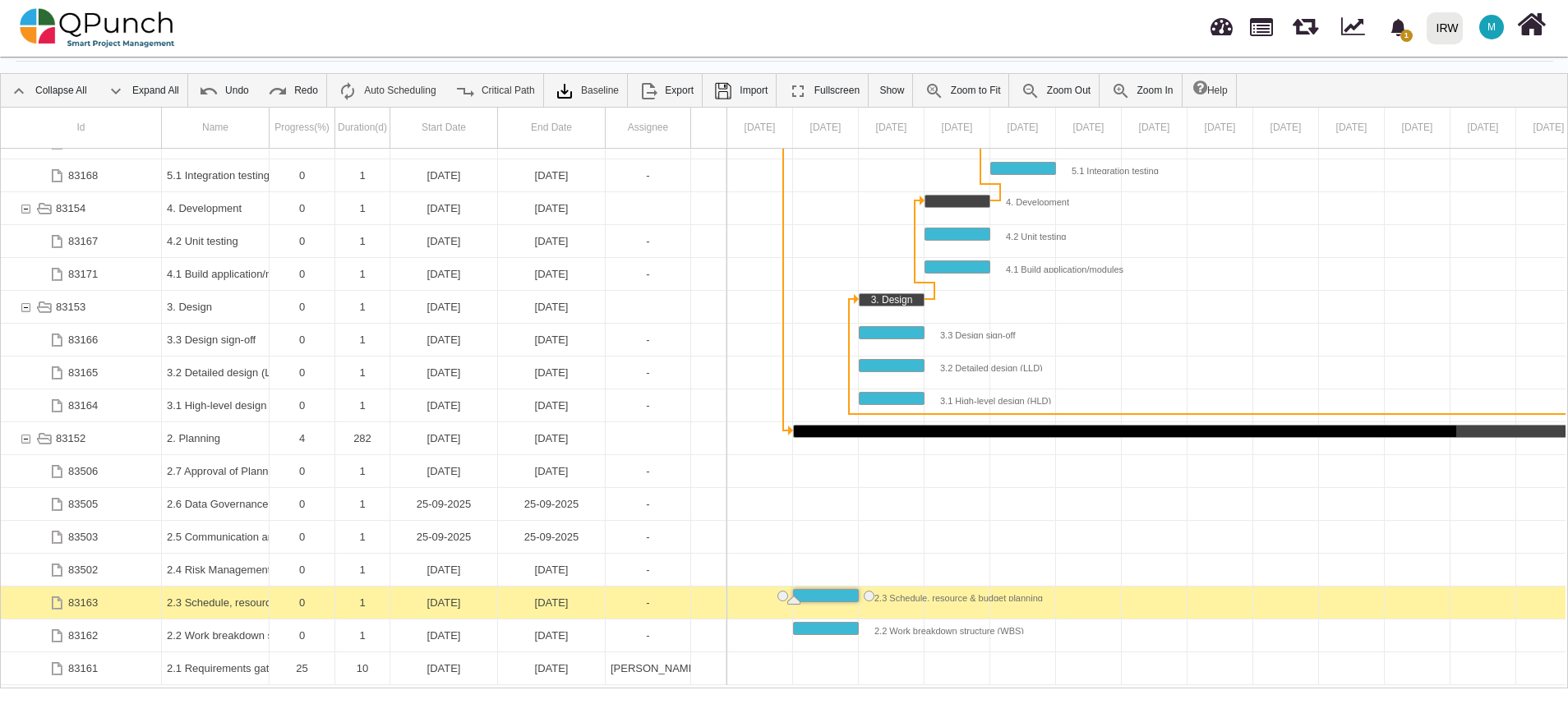
click at [556, 601] on div "[DATE]" at bounding box center [551, 603] width 97 height 32
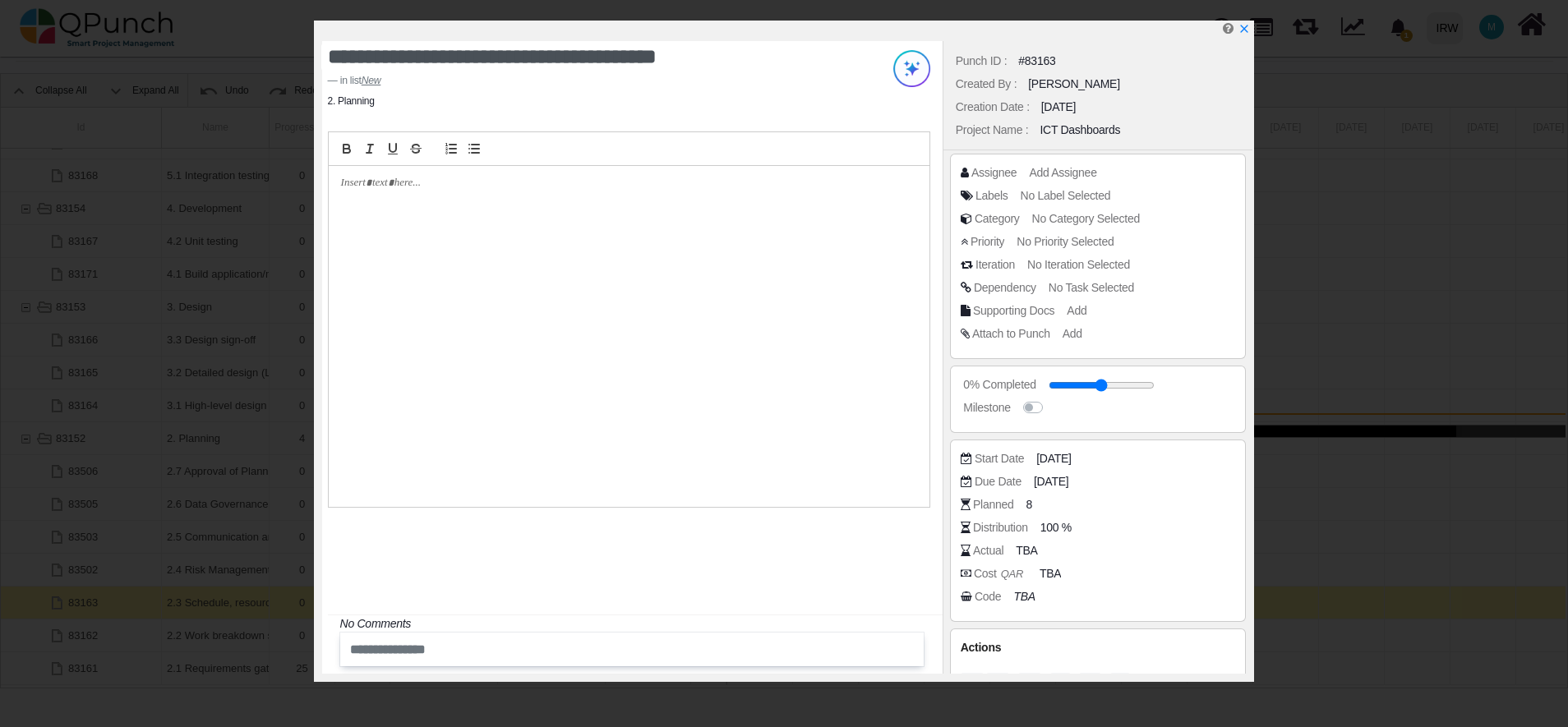
click at [407, 180] on p at bounding box center [624, 183] width 567 height 14
click at [370, 188] on p at bounding box center [624, 183] width 567 height 14
click at [385, 223] on div at bounding box center [629, 336] width 601 height 341
click at [394, 183] on p at bounding box center [624, 183] width 567 height 14
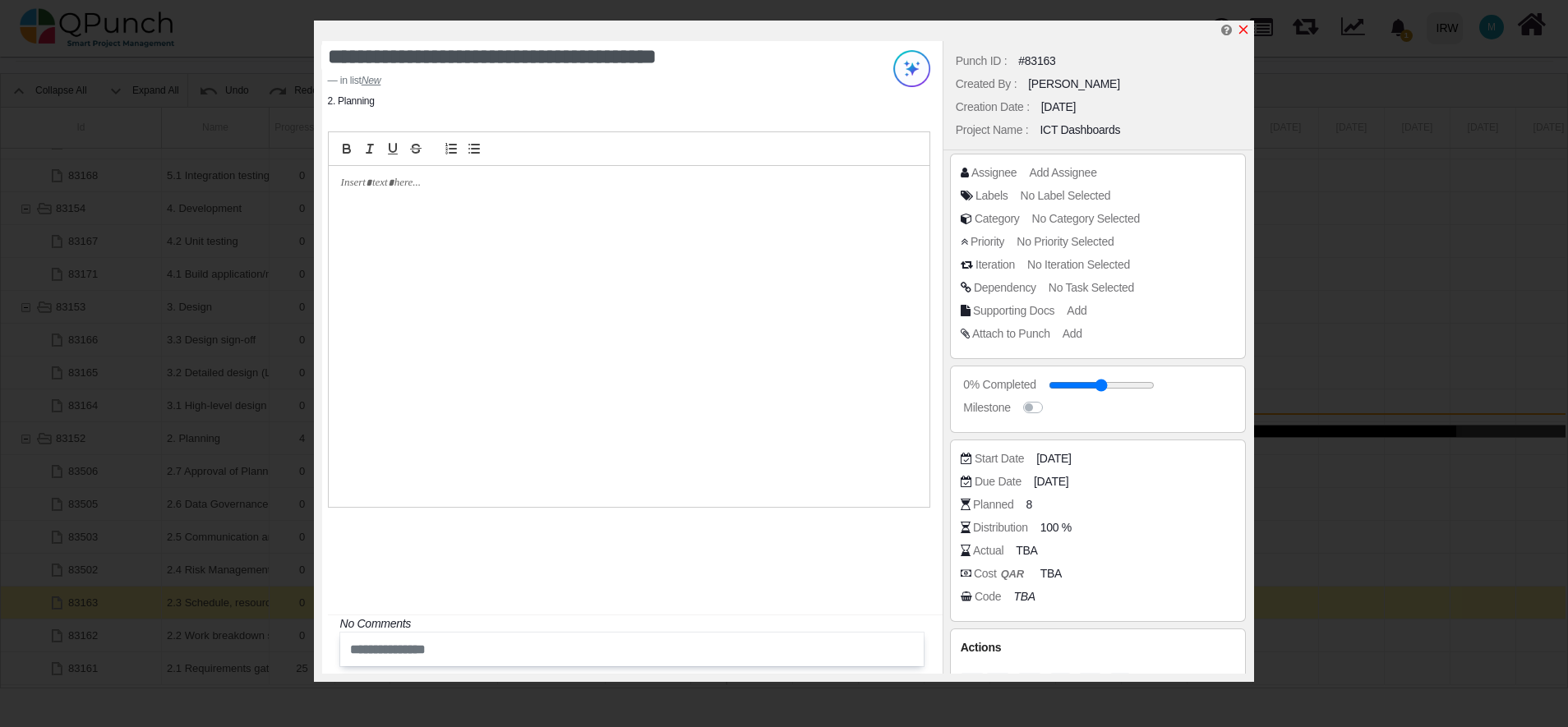
click at [1247, 31] on icon "x" at bounding box center [1243, 30] width 14 height 14
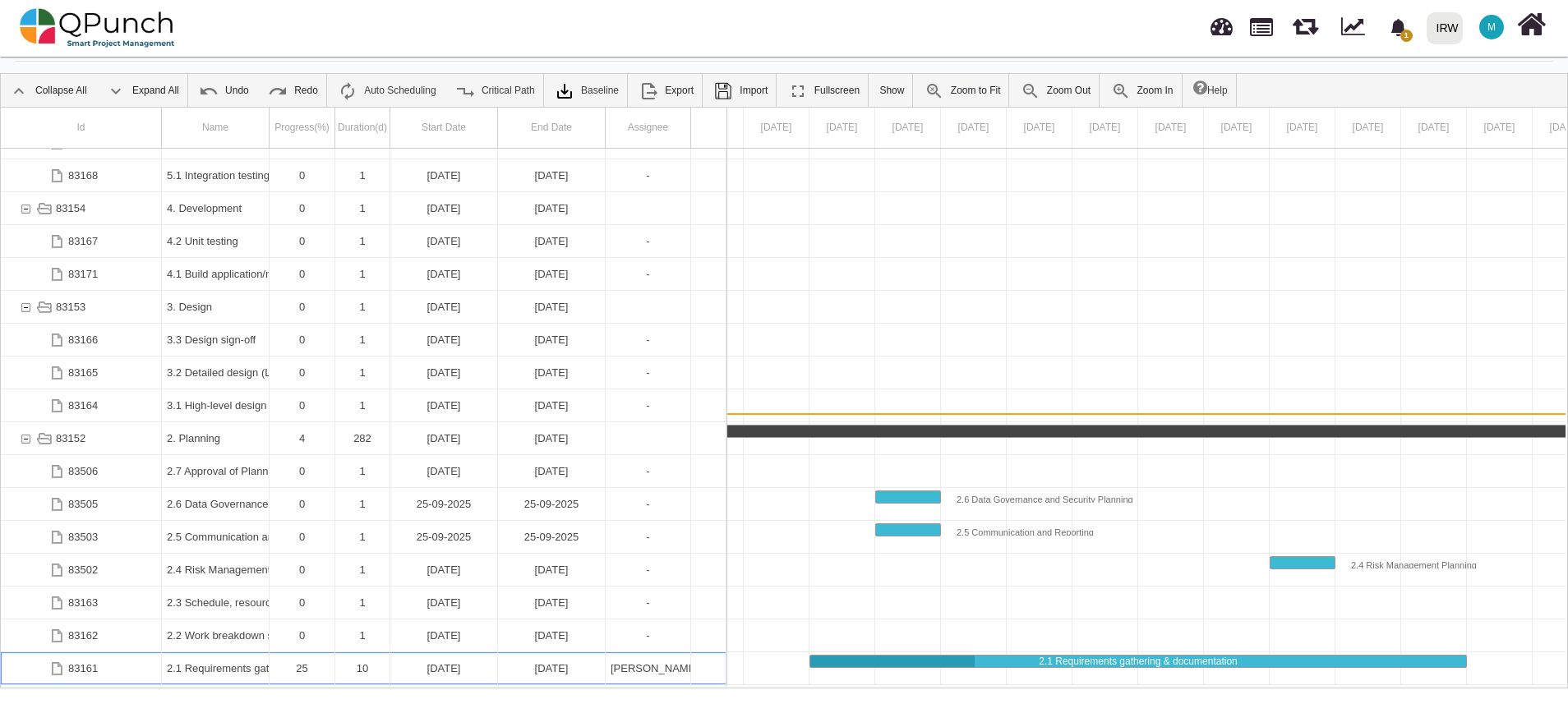
click at [560, 660] on div "[DATE]" at bounding box center [551, 669] width 97 height 32
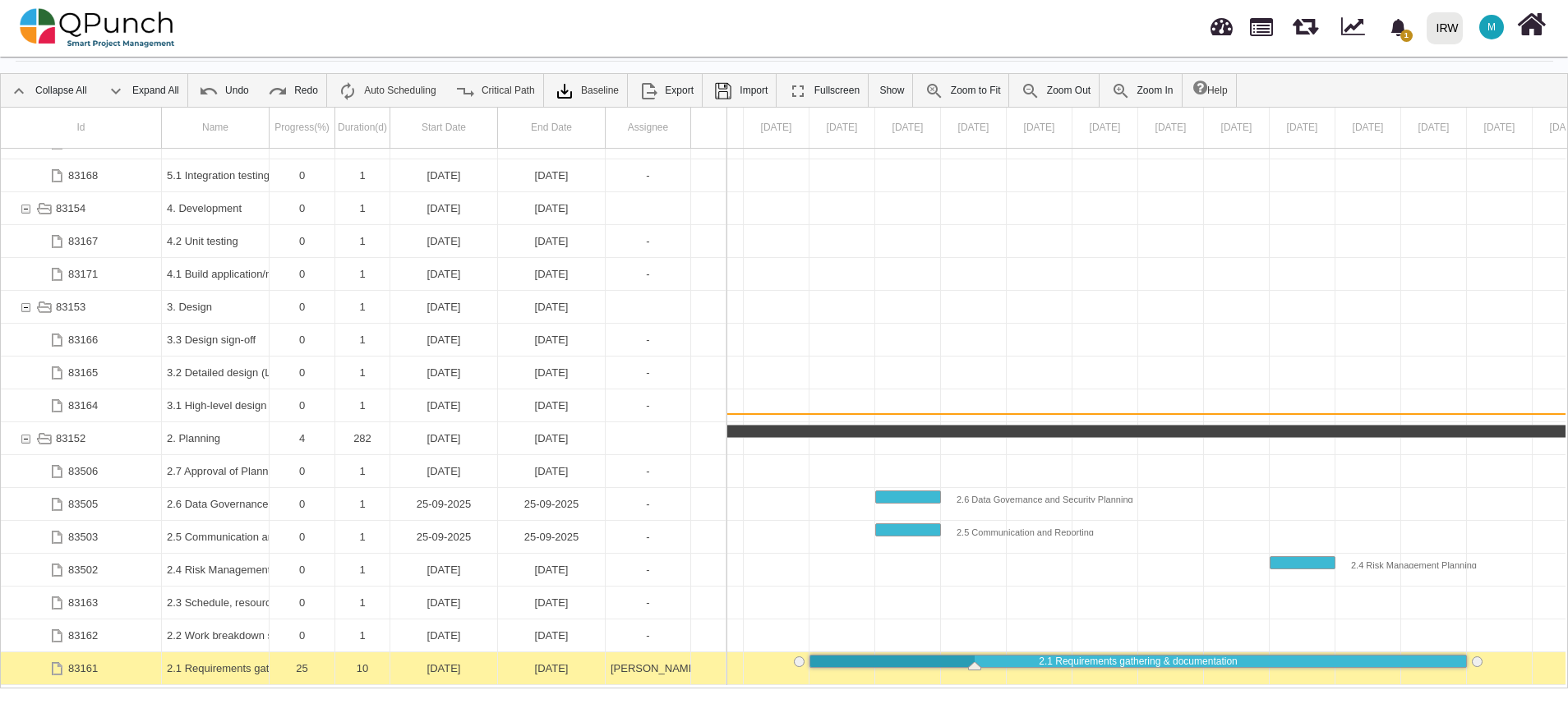
click at [560, 660] on div "[DATE]" at bounding box center [551, 669] width 97 height 32
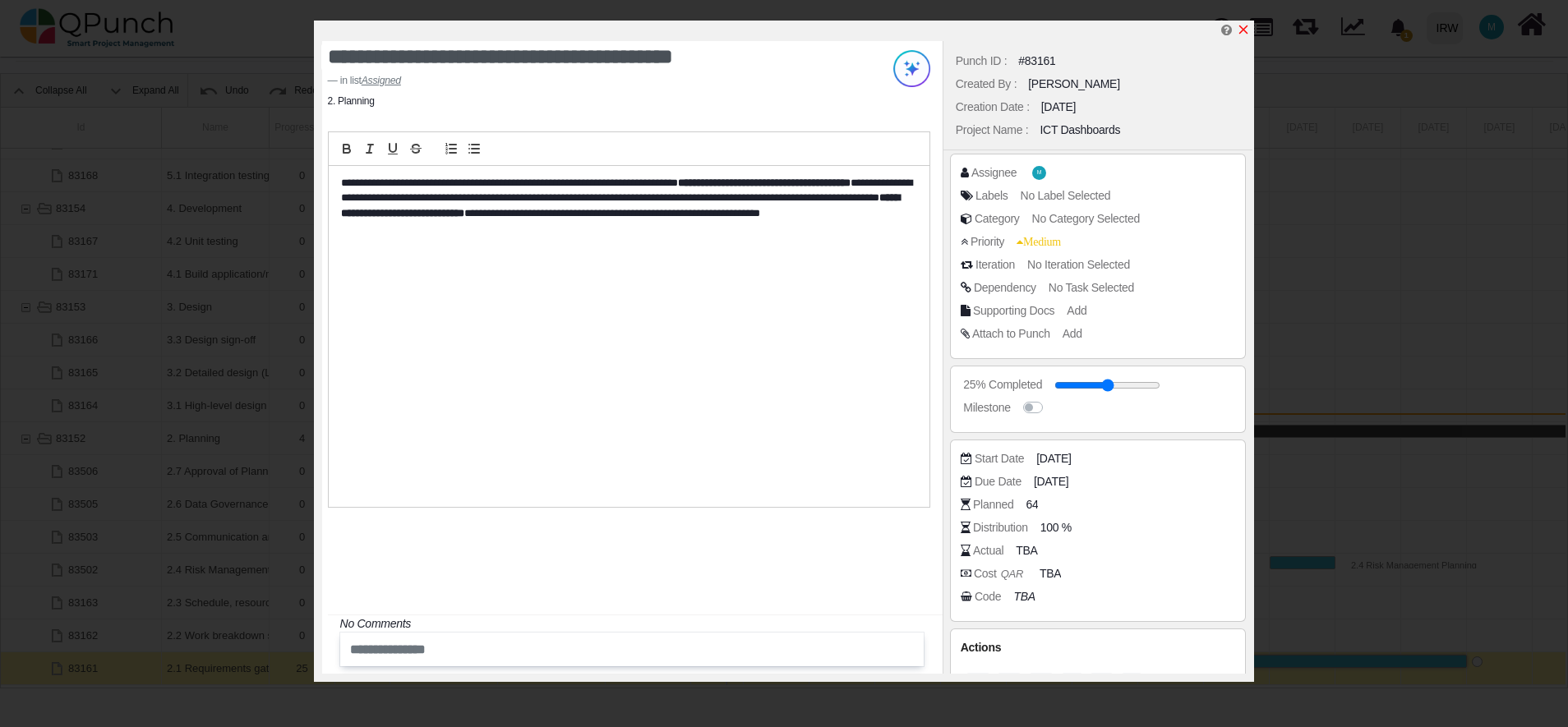
click at [1246, 30] on icon "x" at bounding box center [1243, 30] width 14 height 14
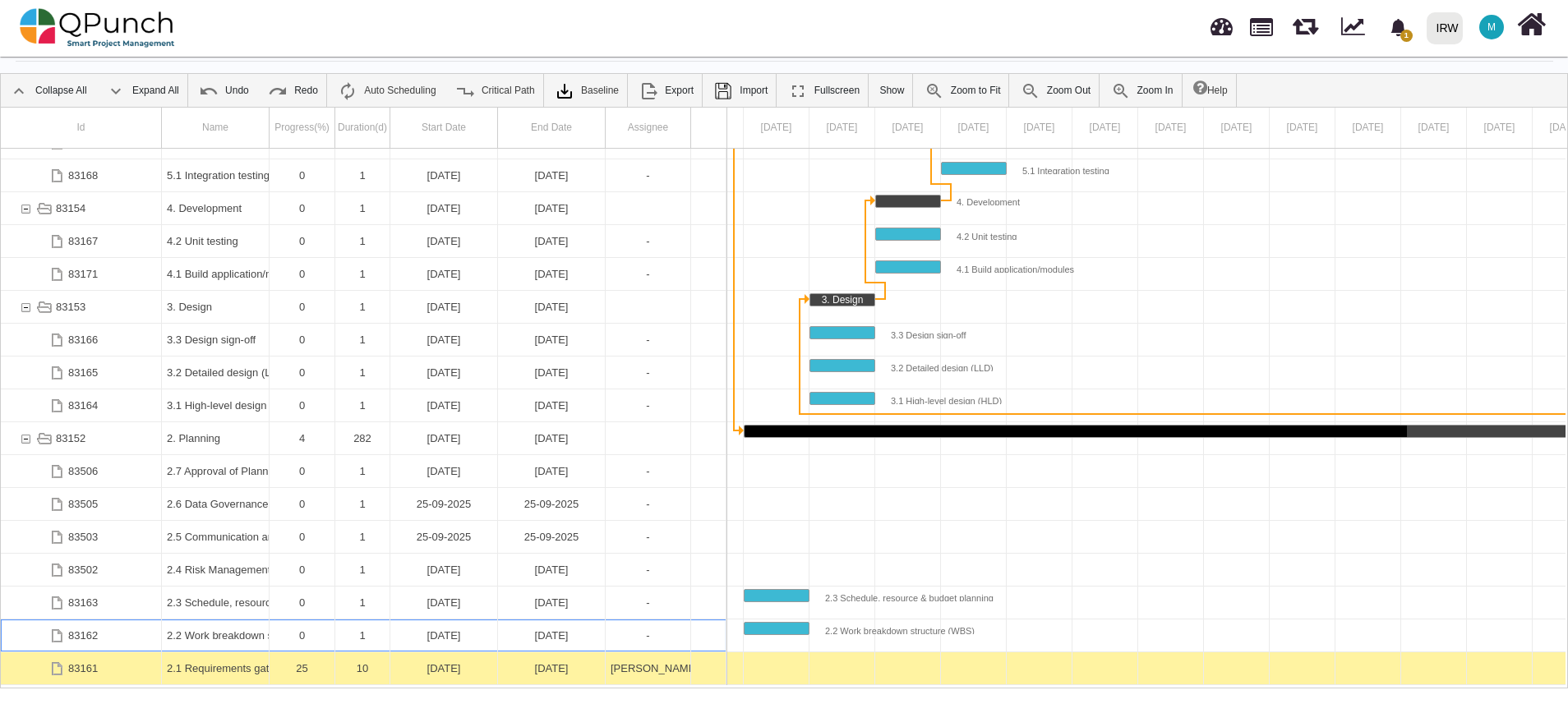
click at [522, 641] on div "[DATE]" at bounding box center [551, 636] width 97 height 32
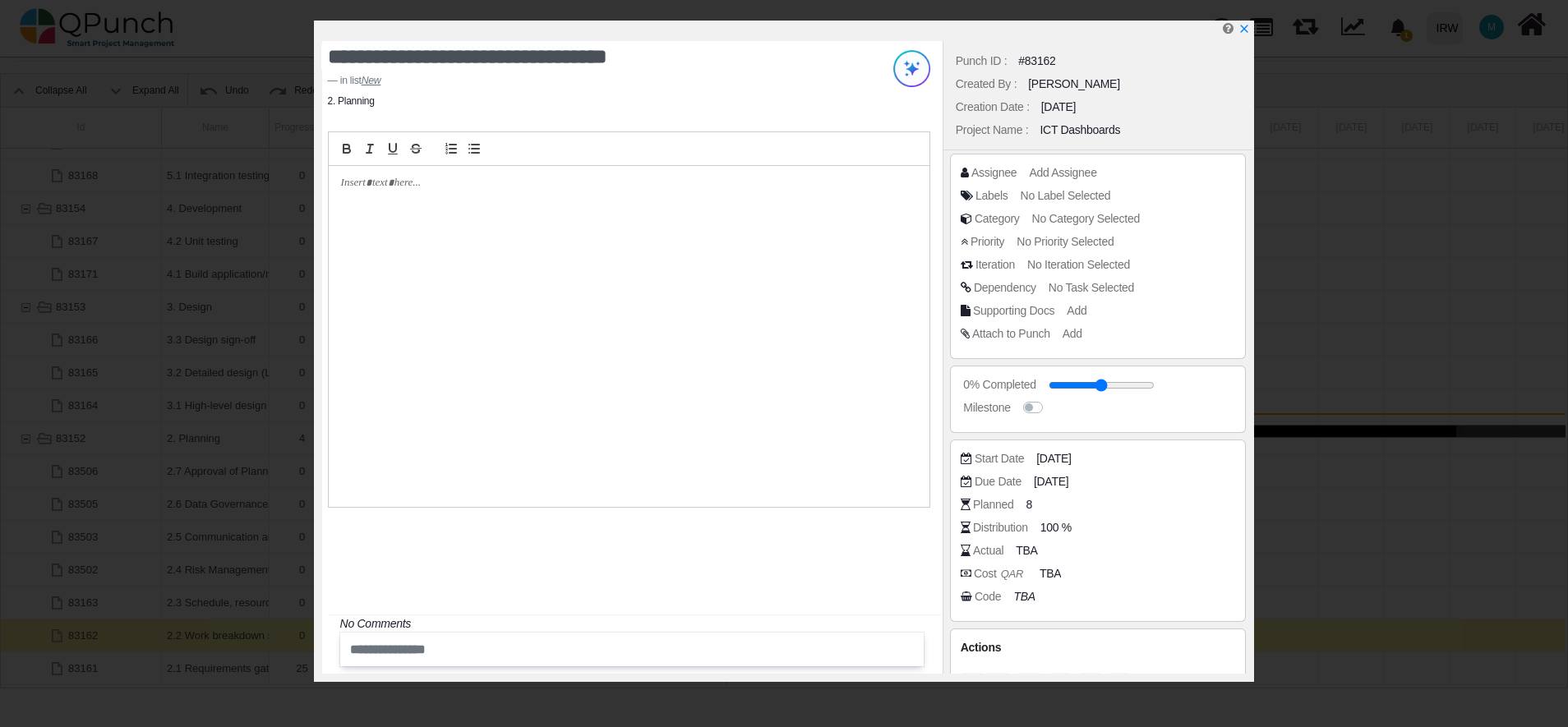
click at [415, 177] on p at bounding box center [624, 183] width 567 height 14
click at [396, 183] on p at bounding box center [624, 183] width 567 height 14
click at [399, 186] on p at bounding box center [624, 183] width 567 height 14
click at [424, 183] on p at bounding box center [624, 183] width 567 height 14
drag, startPoint x: 411, startPoint y: 184, endPoint x: 364, endPoint y: 280, distance: 106.9
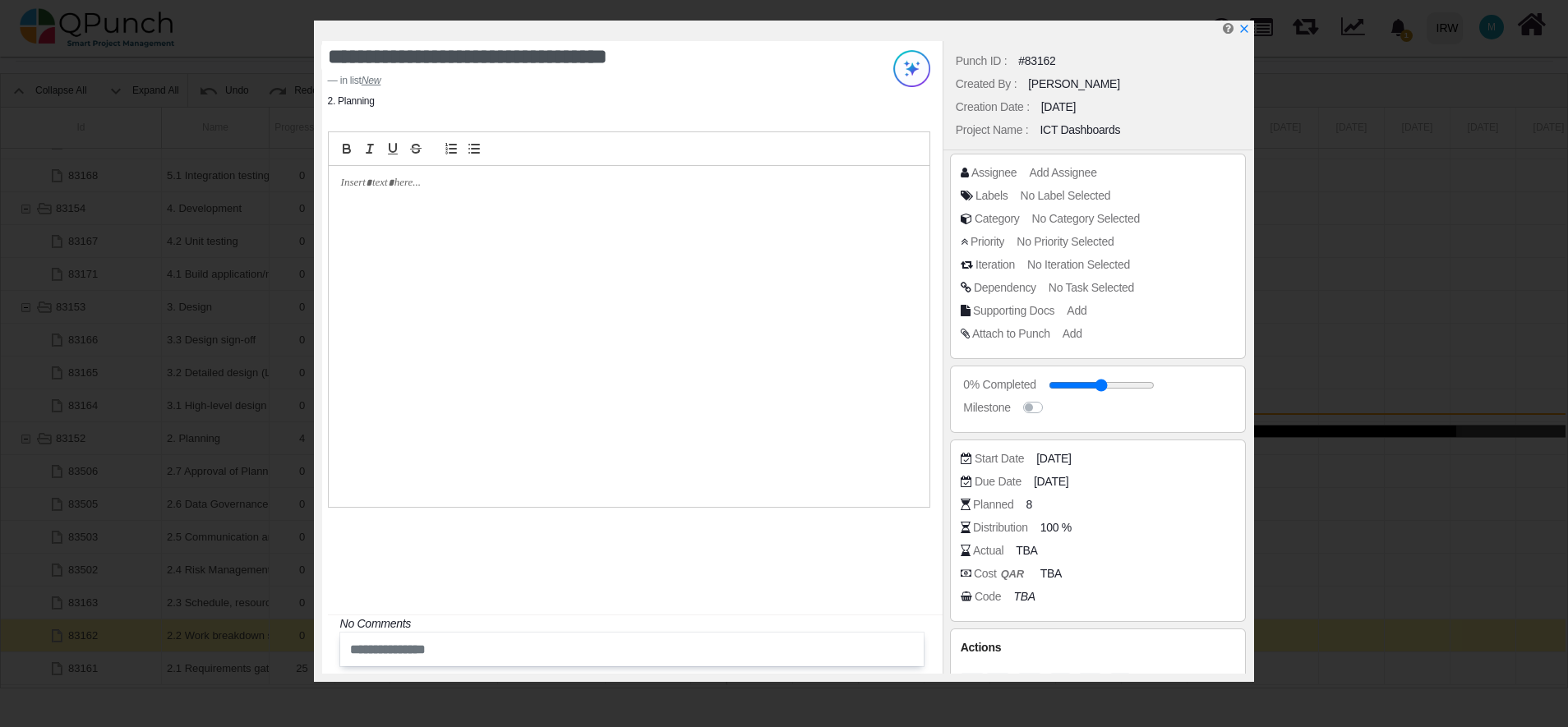
click at [364, 280] on div at bounding box center [629, 336] width 601 height 341
click at [347, 178] on p at bounding box center [624, 183] width 567 height 14
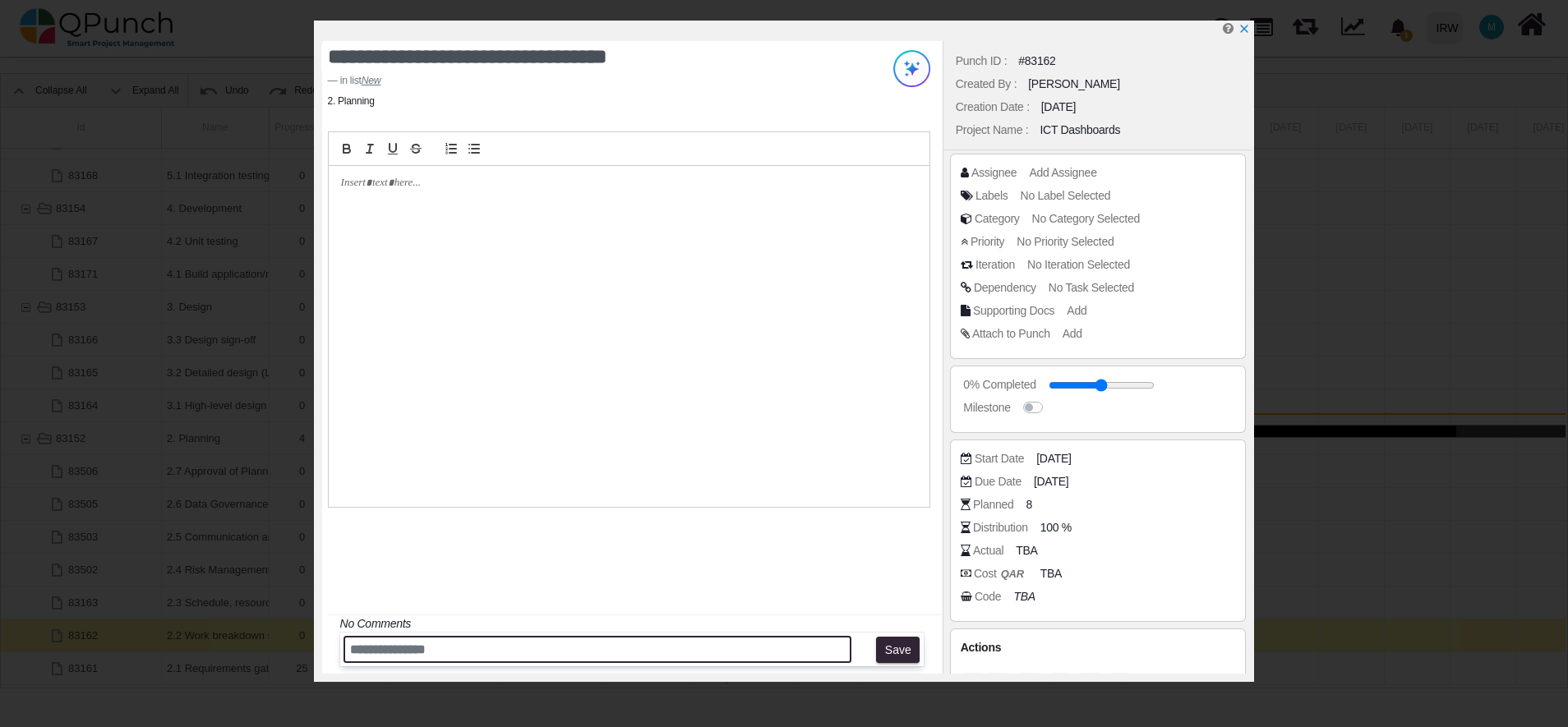
click at [471, 656] on input "text" at bounding box center [597, 649] width 508 height 27
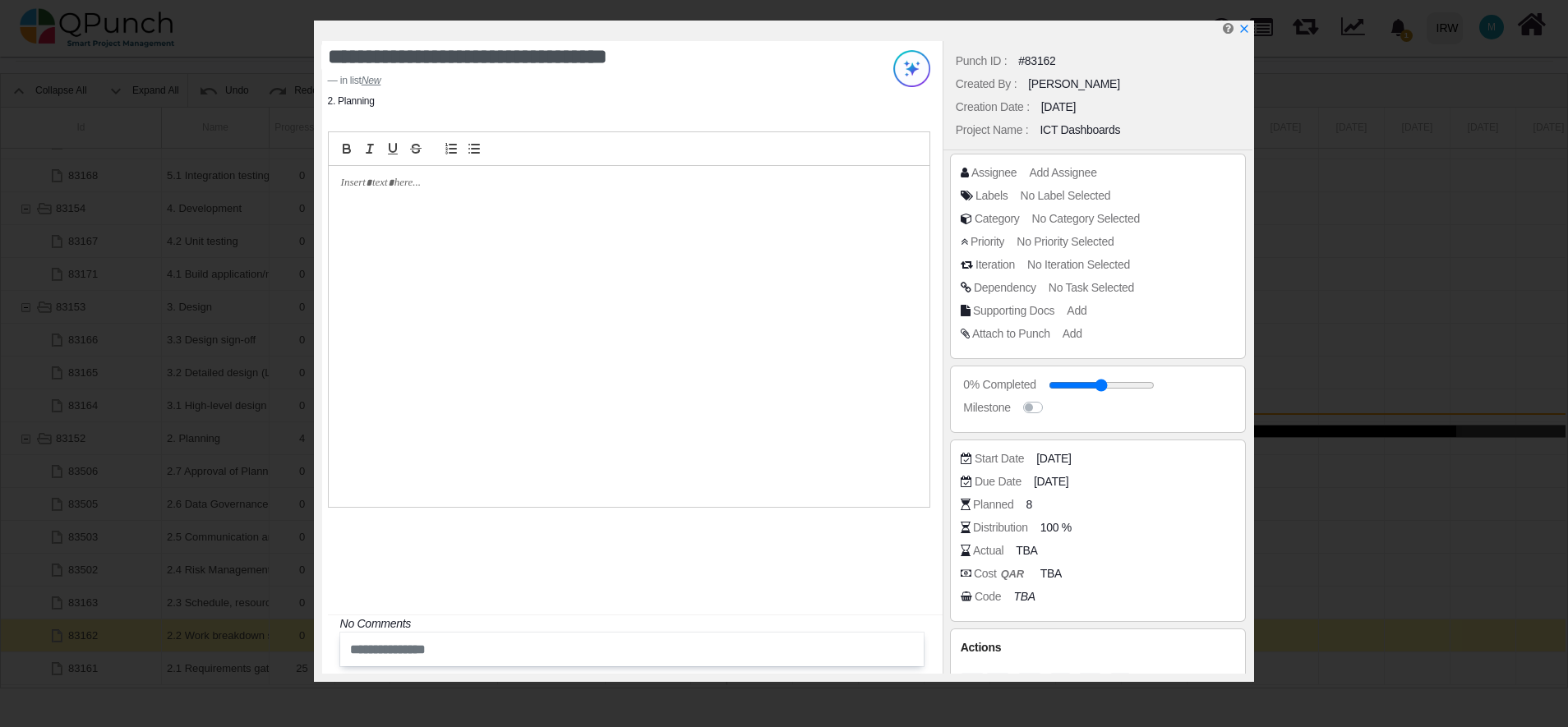
click at [381, 161] on div at bounding box center [629, 149] width 602 height 35
click at [385, 176] on p at bounding box center [624, 183] width 567 height 14
click at [1247, 31] on icon "x" at bounding box center [1243, 30] width 14 height 14
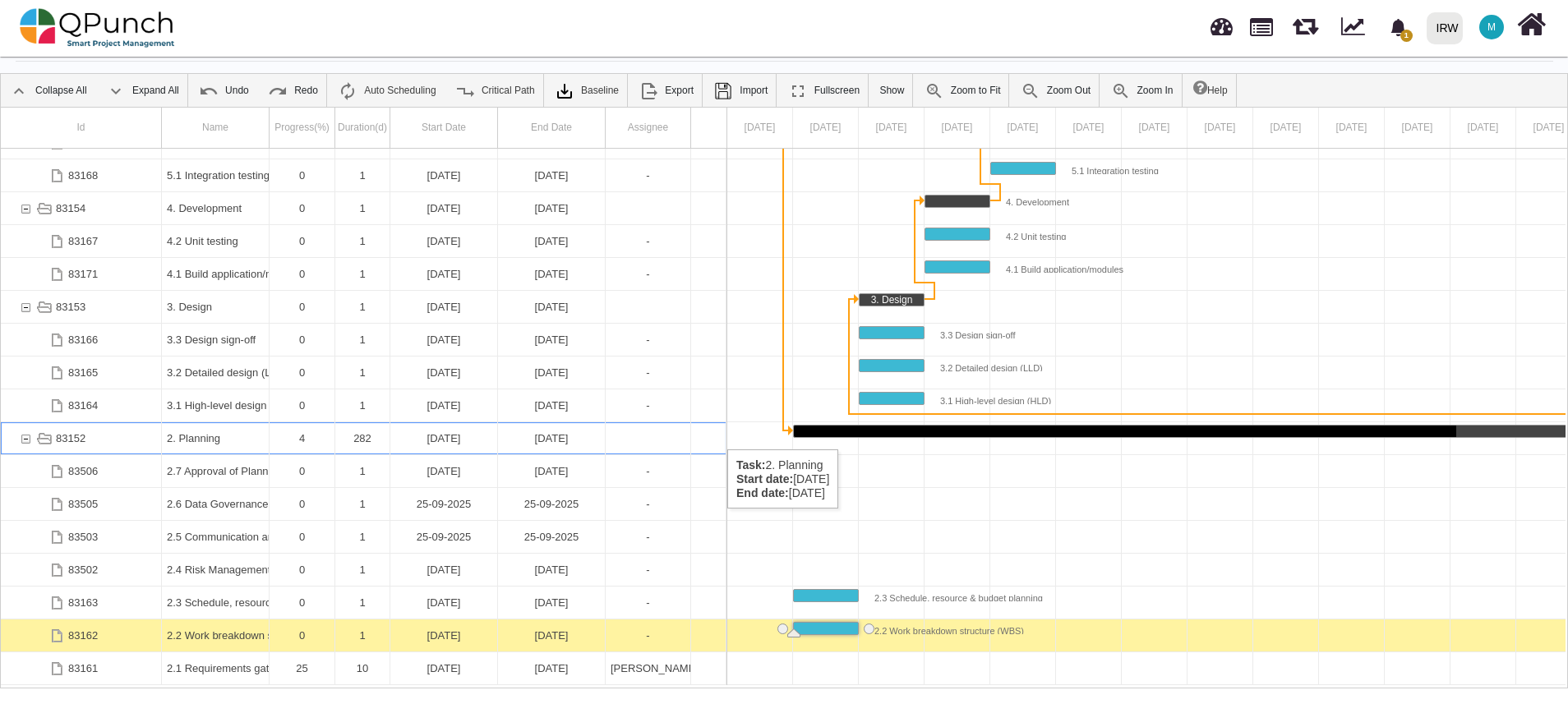
click at [555, 433] on div "[DATE]" at bounding box center [551, 439] width 97 height 32
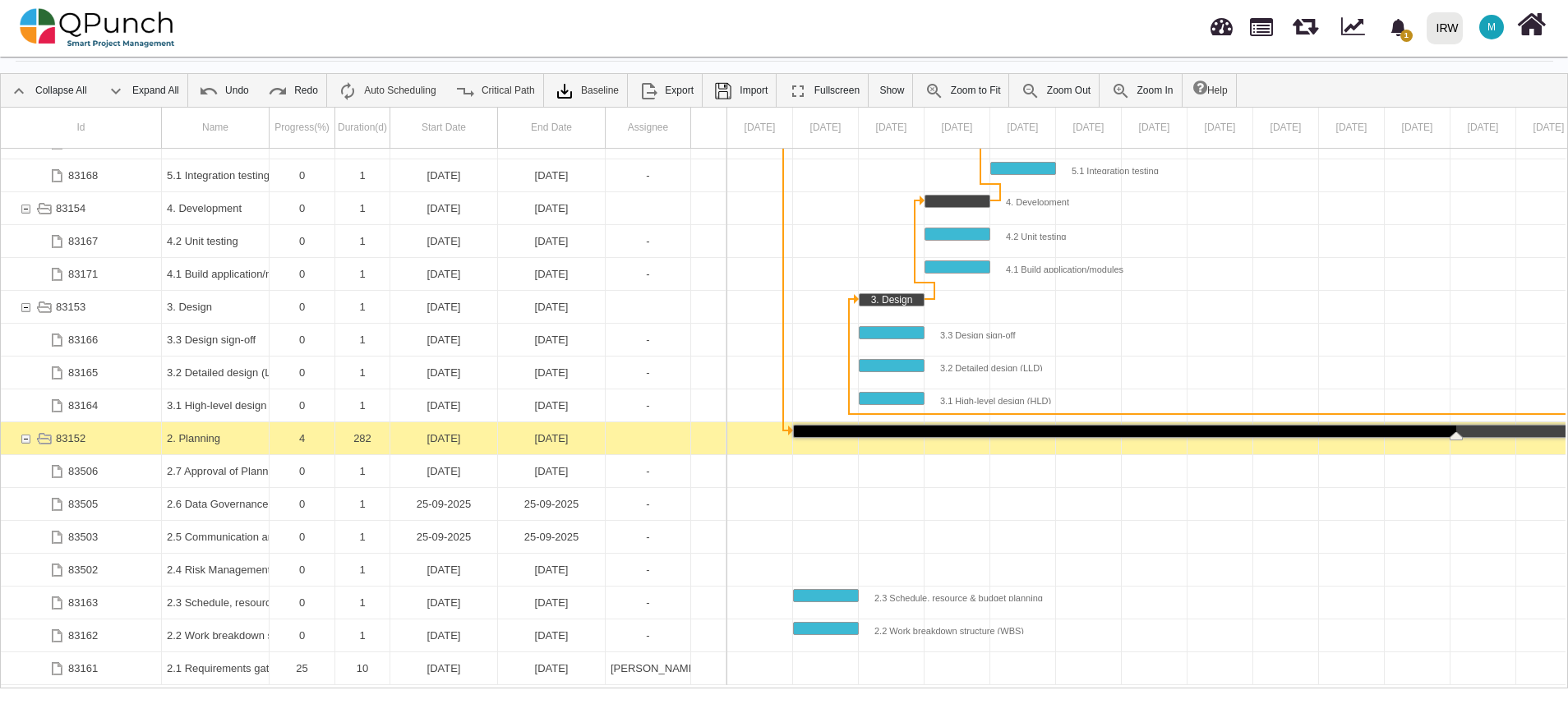
click at [555, 433] on div "[DATE]" at bounding box center [551, 439] width 97 height 32
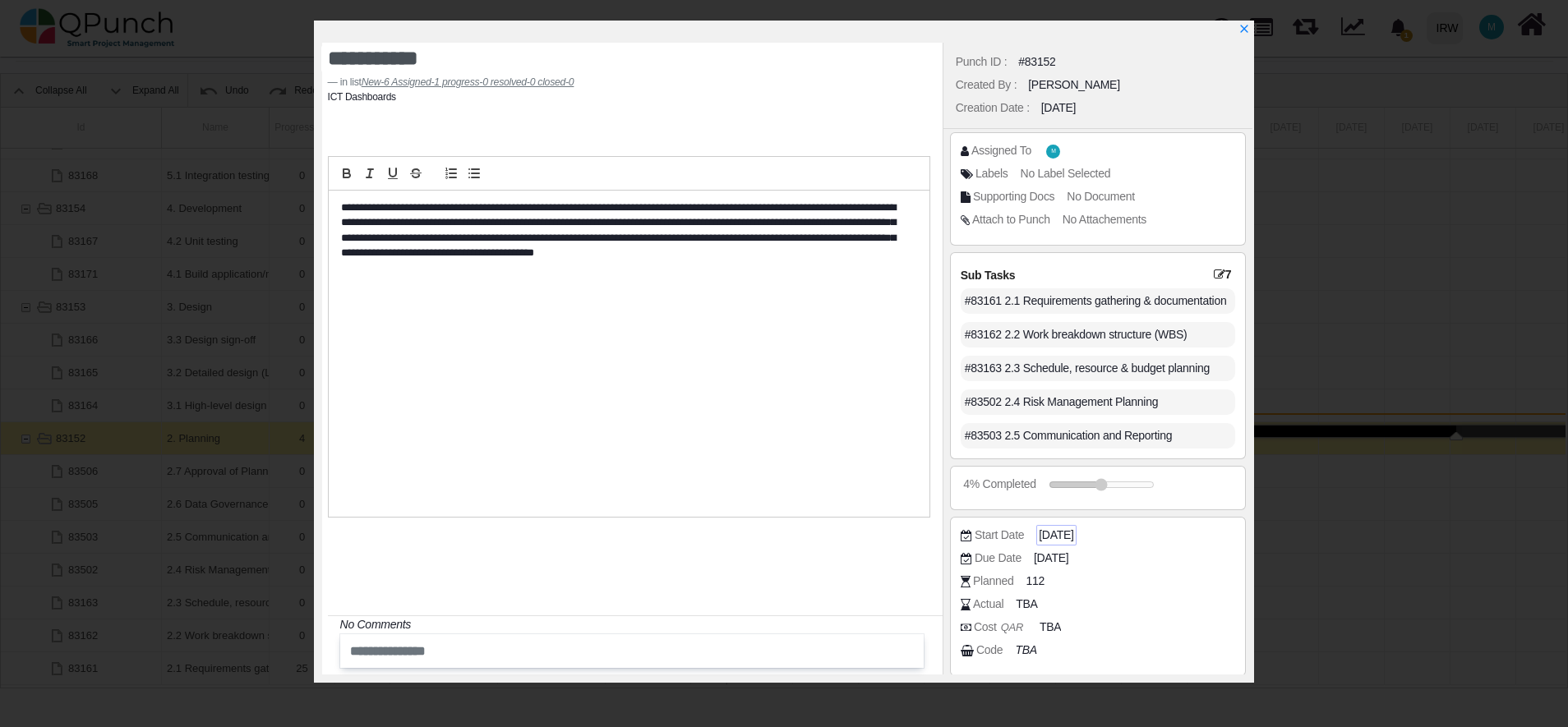
click at [1073, 527] on span "2025-01-02" at bounding box center [1056, 535] width 35 height 17
click at [1073, 537] on span "2025-01-02" at bounding box center [1056, 535] width 35 height 17
click at [1070, 558] on span "[DATE]" at bounding box center [1053, 558] width 35 height 17
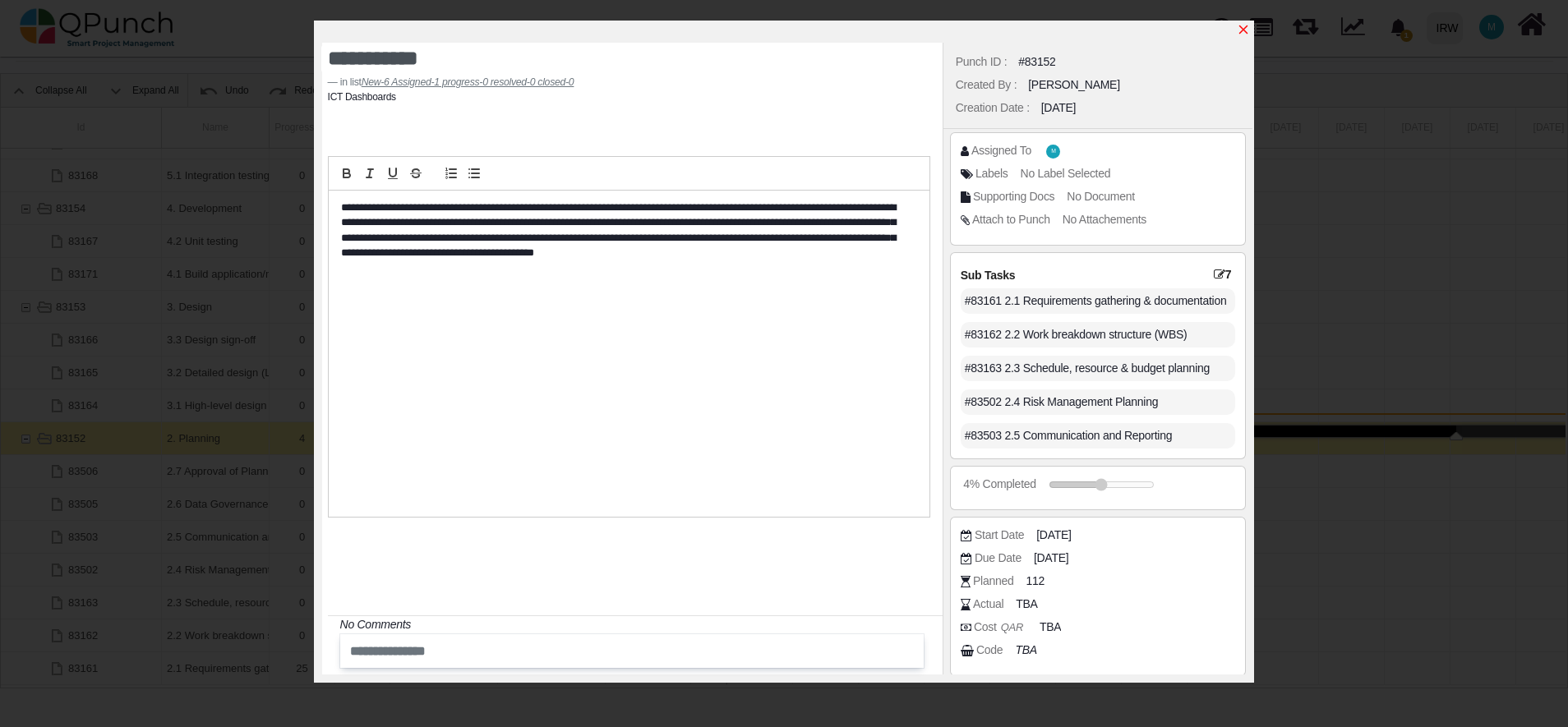
click at [1243, 29] on icon "x" at bounding box center [1243, 30] width 14 height 14
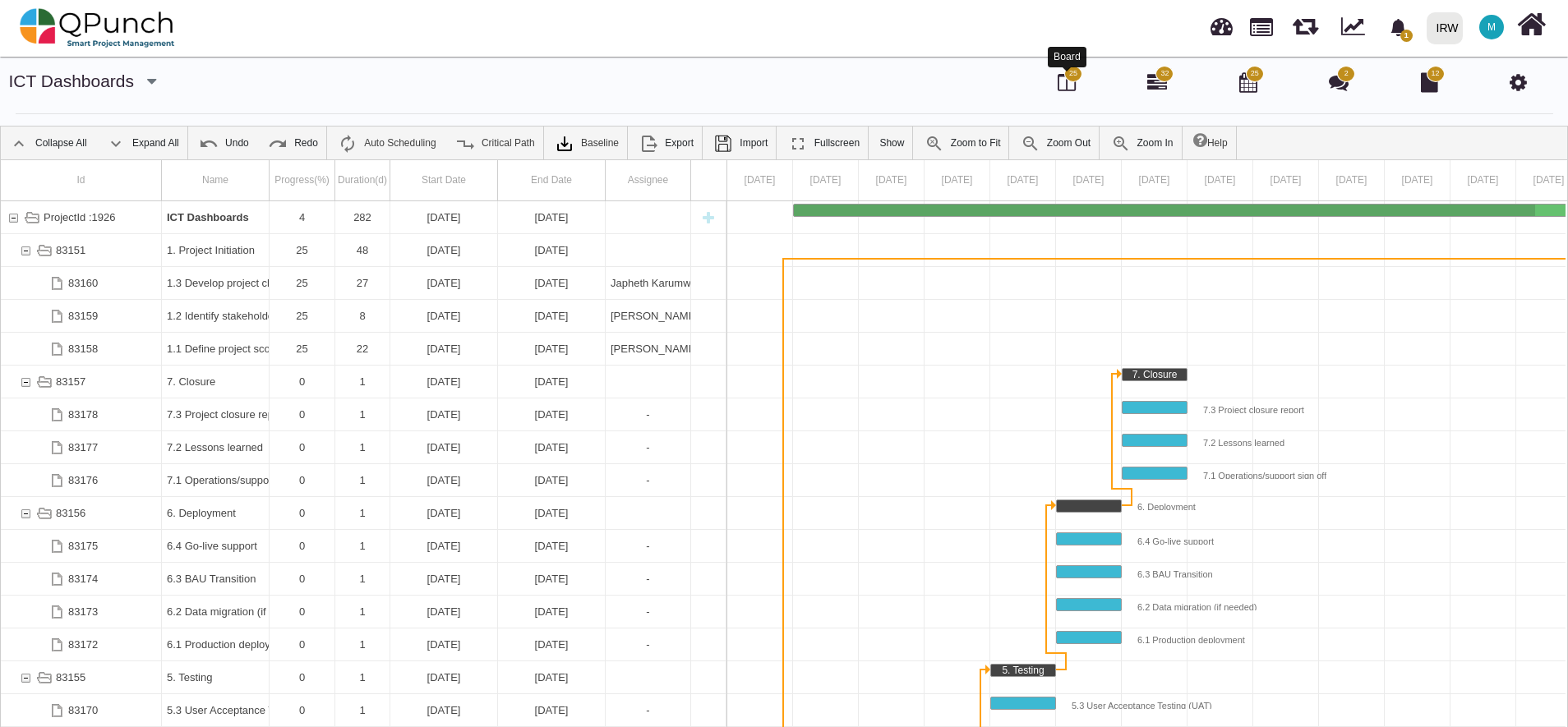
click at [1068, 86] on icon at bounding box center [1066, 82] width 18 height 19
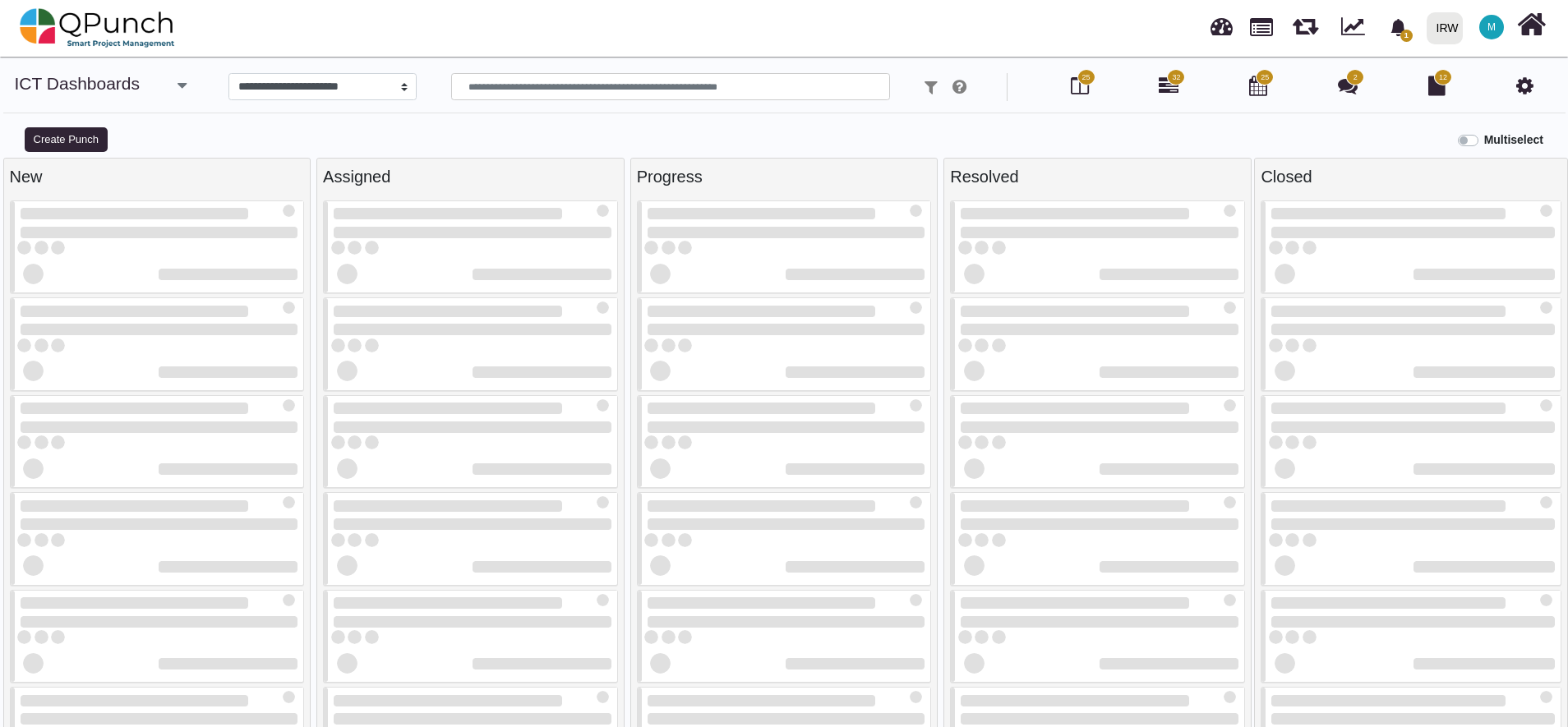
select select
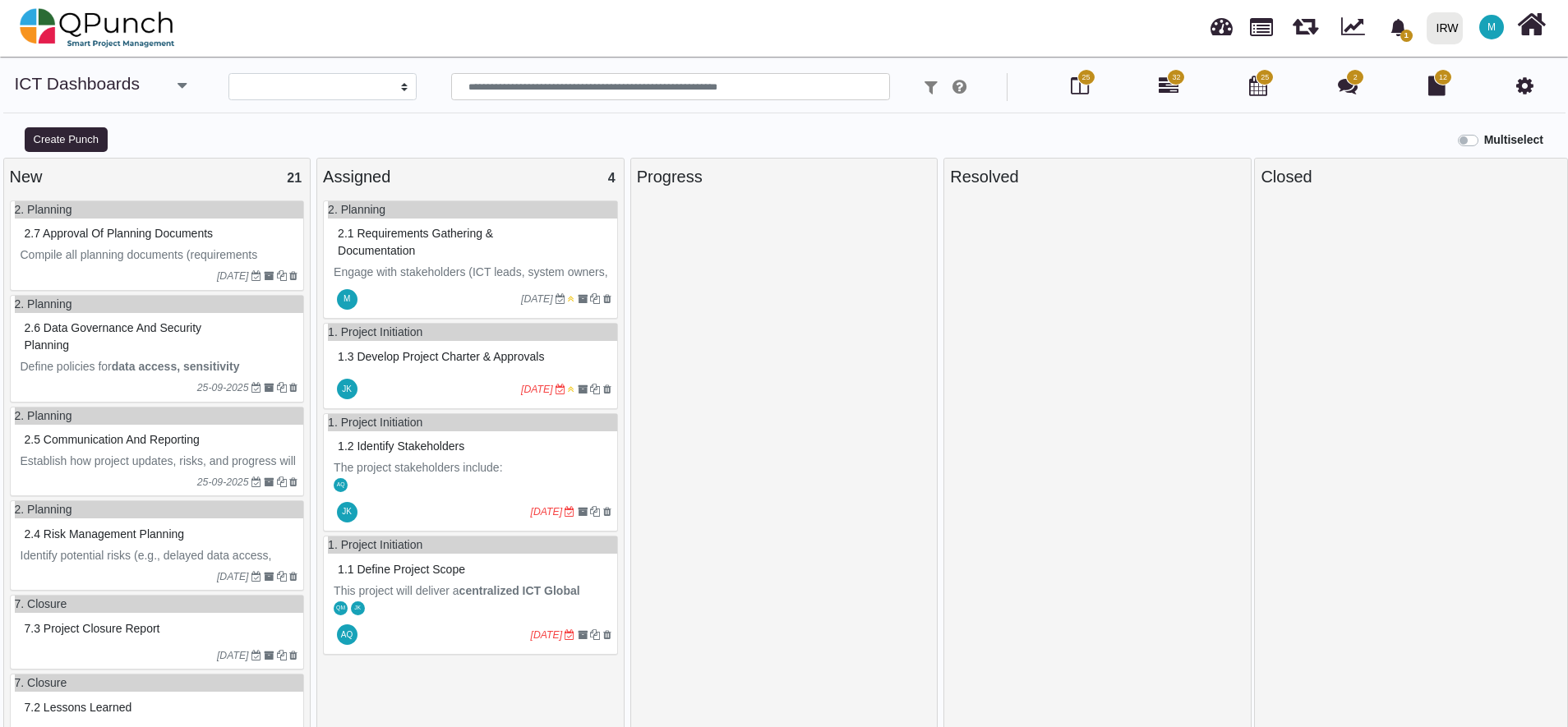
click at [1526, 83] on icon at bounding box center [1524, 85] width 17 height 19
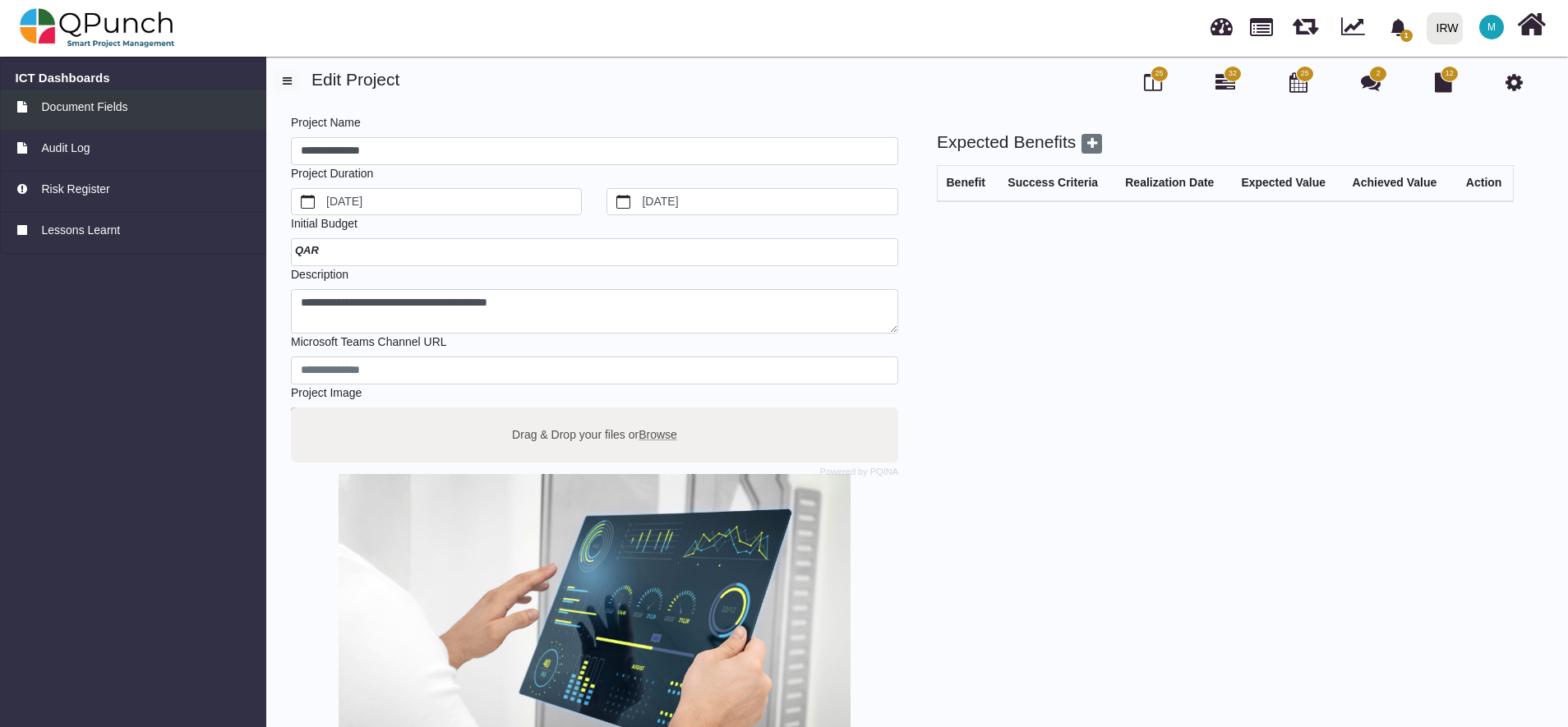
click at [64, 112] on span "Document Fields" at bounding box center [85, 107] width 86 height 17
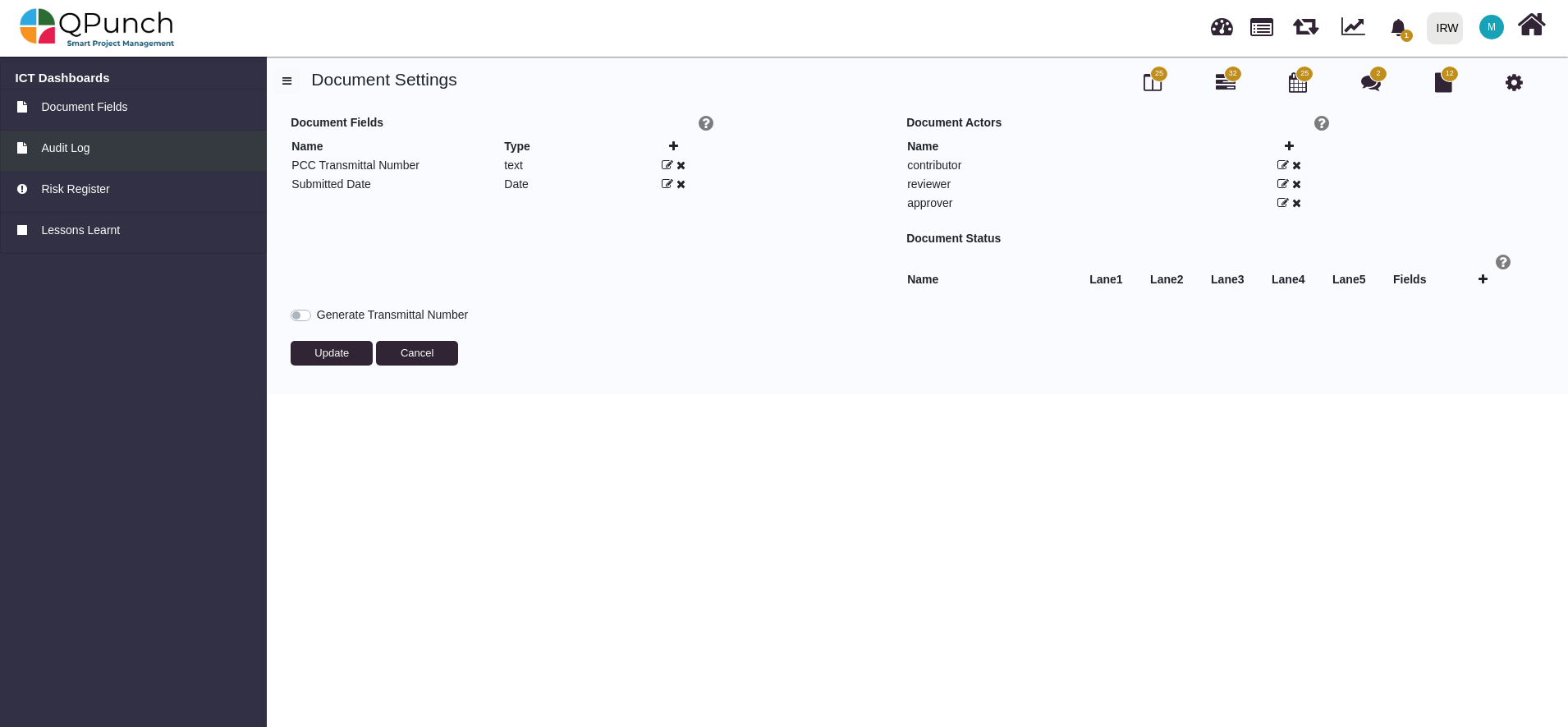
click at [78, 150] on span "Audit Log" at bounding box center [65, 148] width 48 height 17
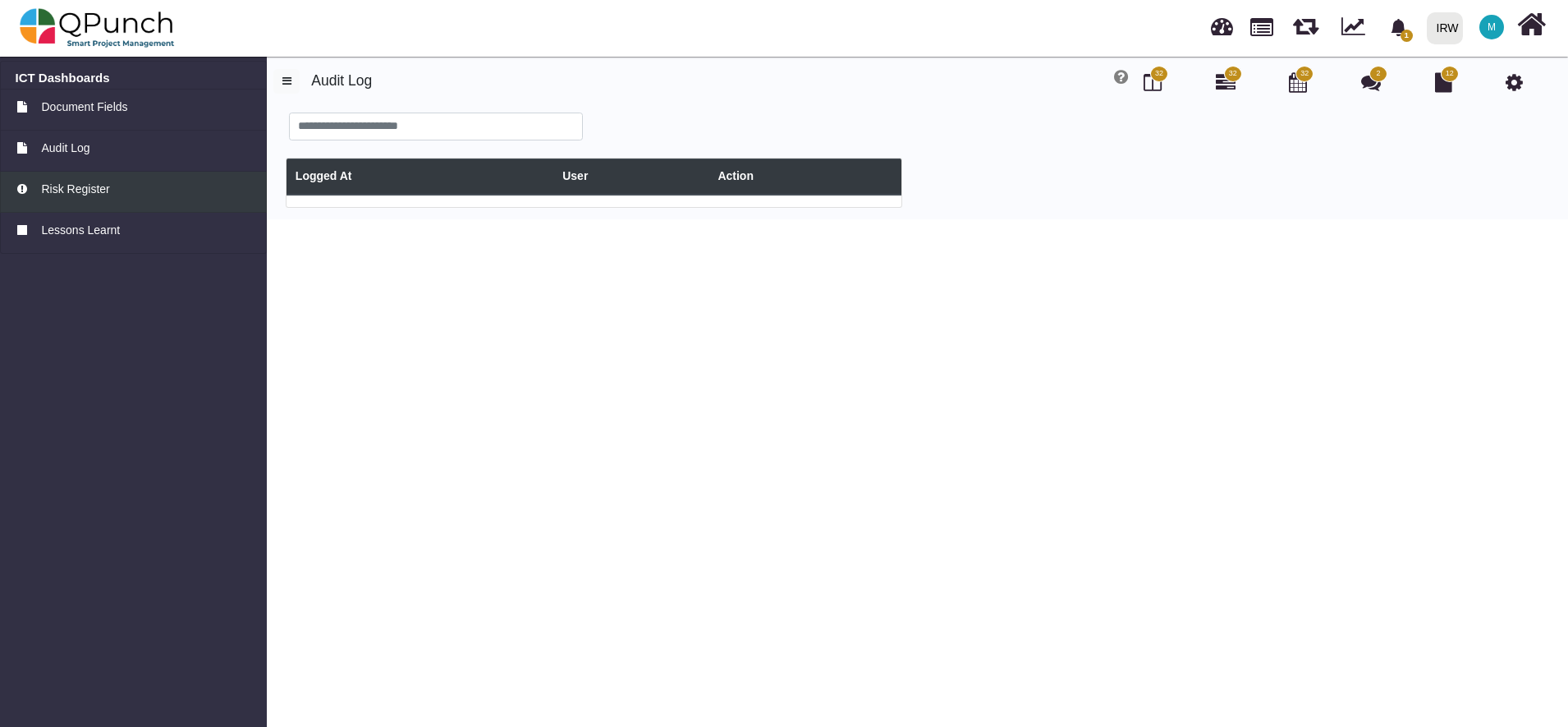
click at [80, 189] on span "Risk Register" at bounding box center [75, 189] width 68 height 17
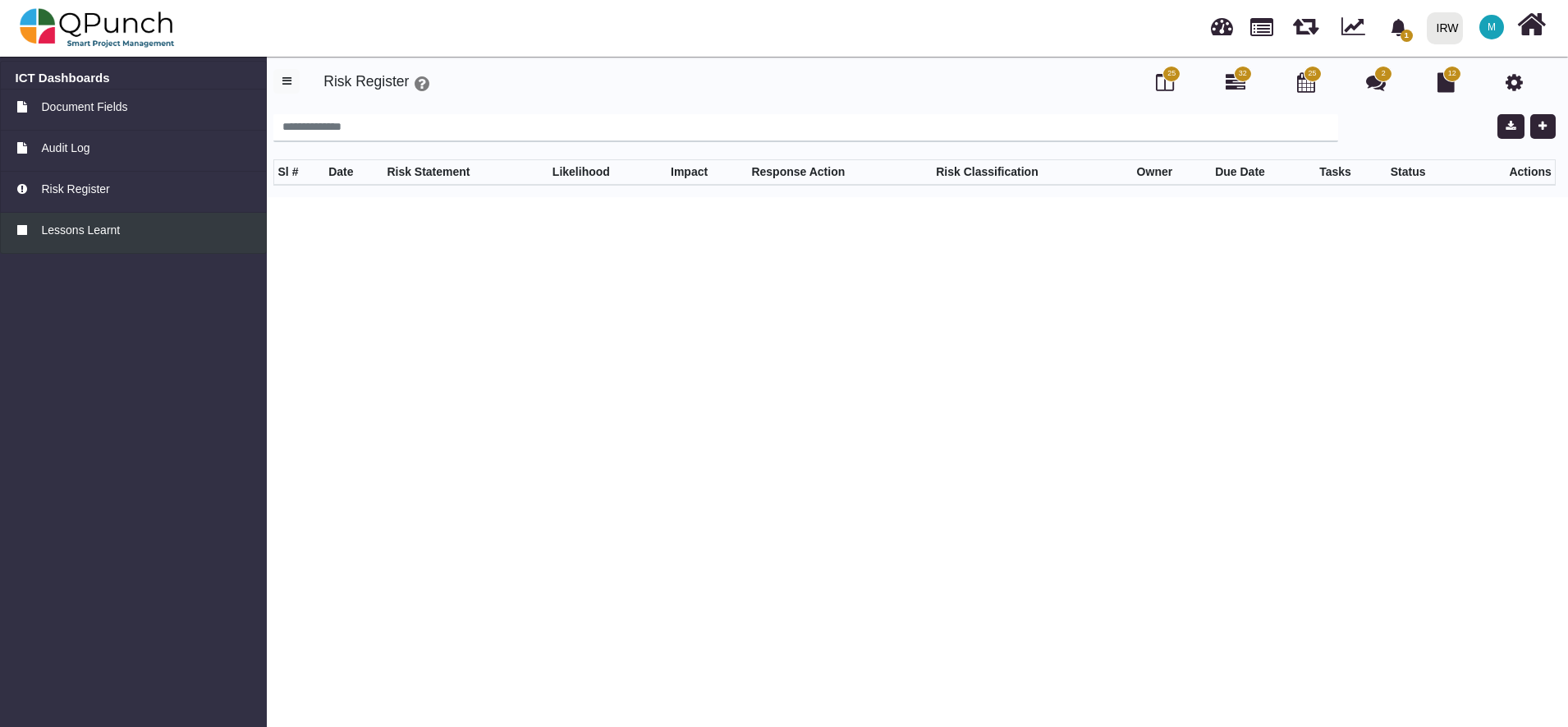
click at [82, 236] on span "Lessons Learnt" at bounding box center [80, 230] width 79 height 17
click at [67, 197] on span "Risk Register" at bounding box center [75, 189] width 68 height 17
click at [1440, 84] on icon at bounding box center [1446, 82] width 17 height 19
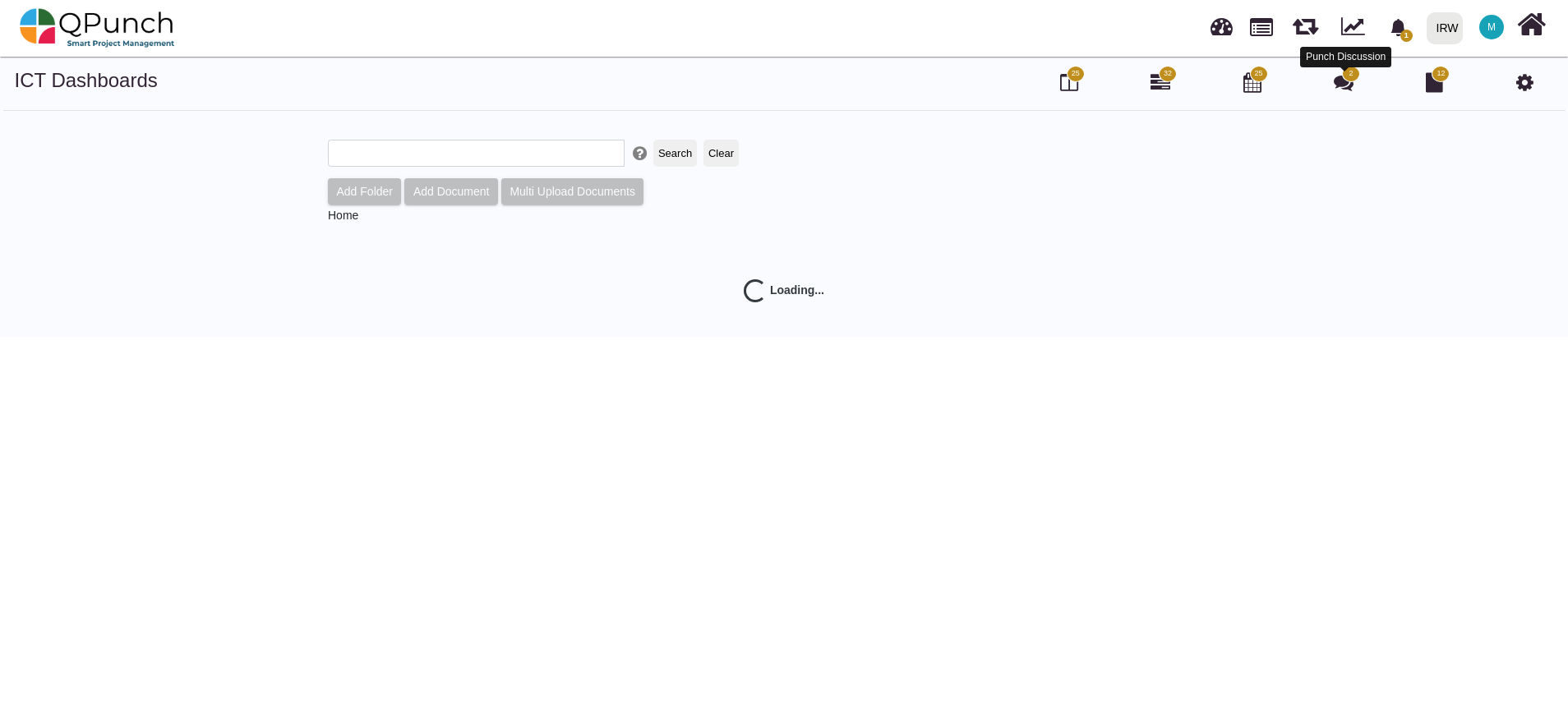
click at [1347, 85] on icon at bounding box center [1343, 82] width 19 height 19
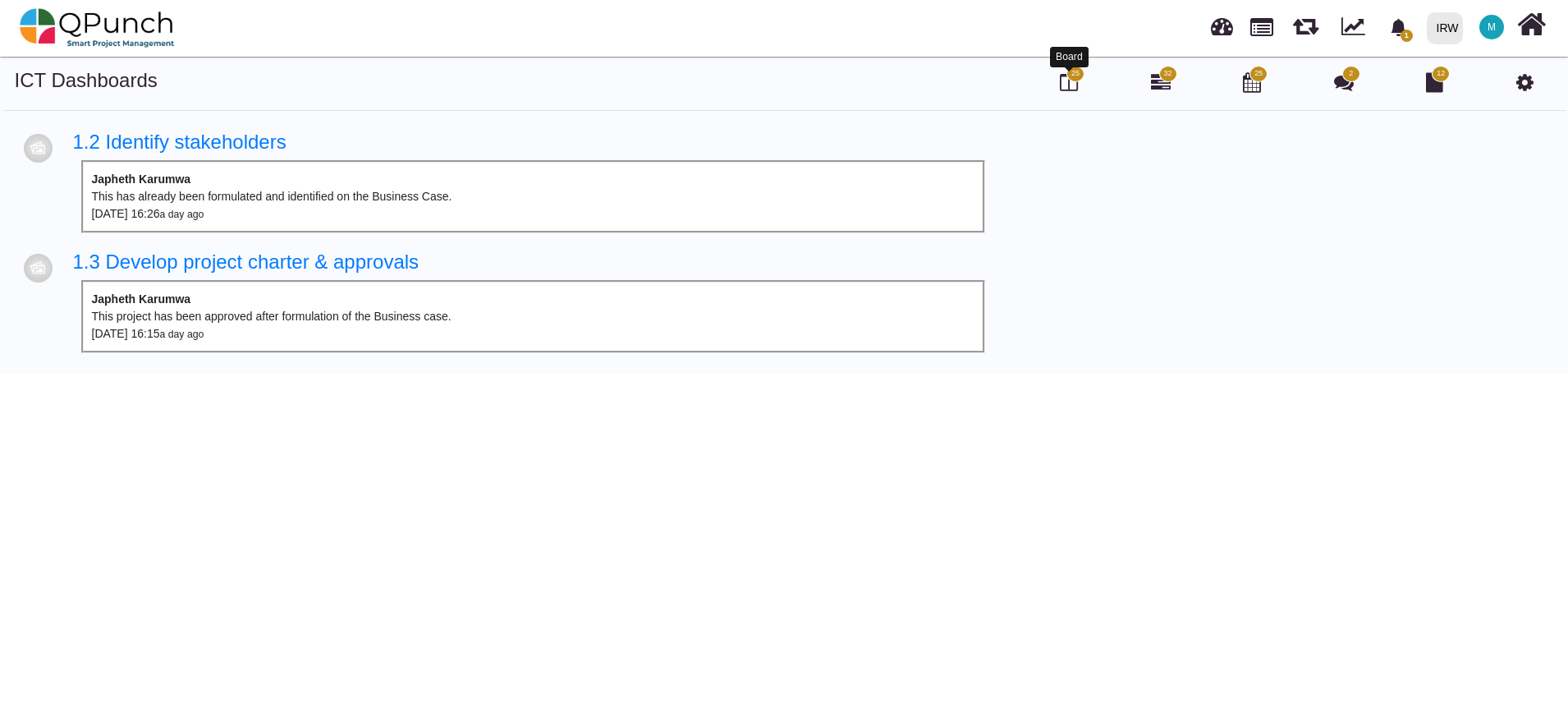
click at [1071, 85] on icon at bounding box center [1069, 82] width 18 height 19
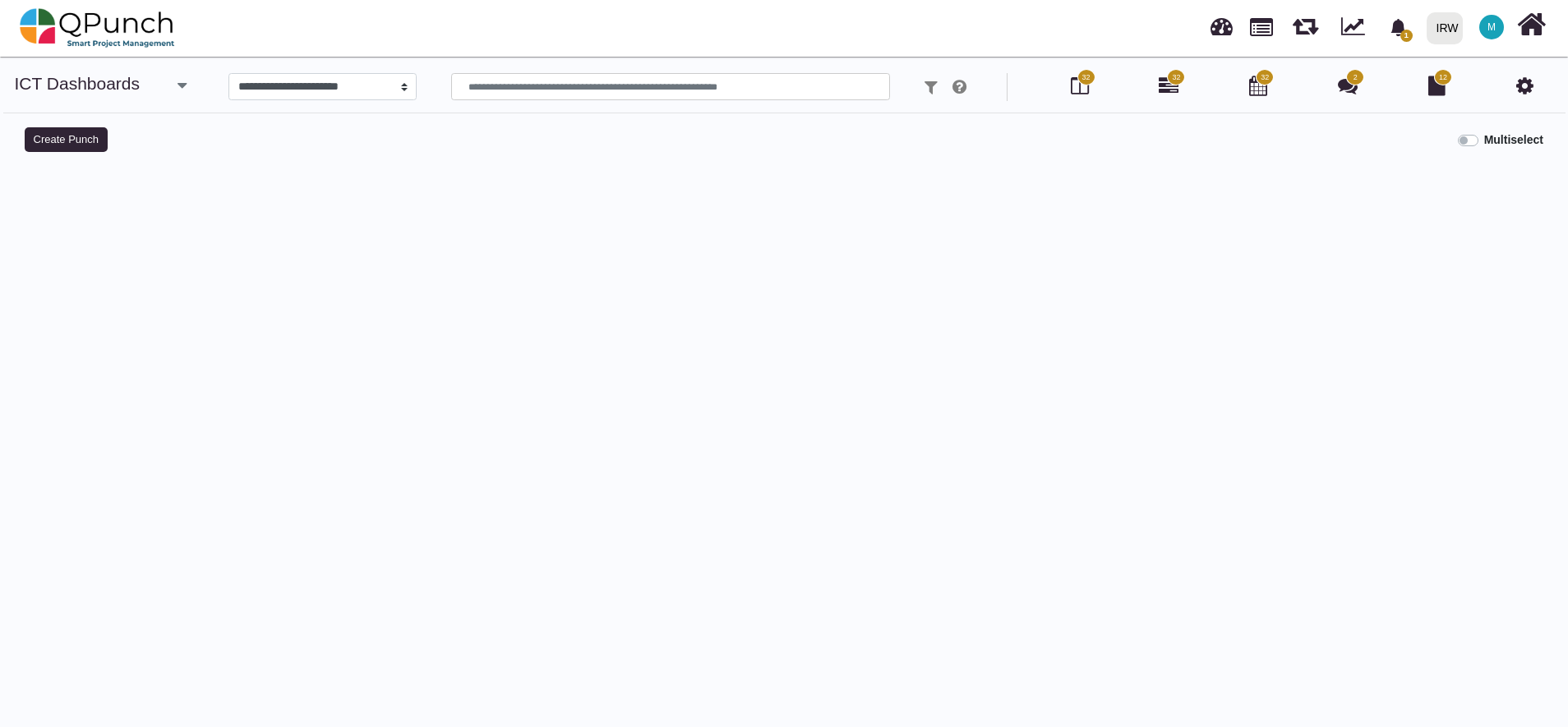
select select
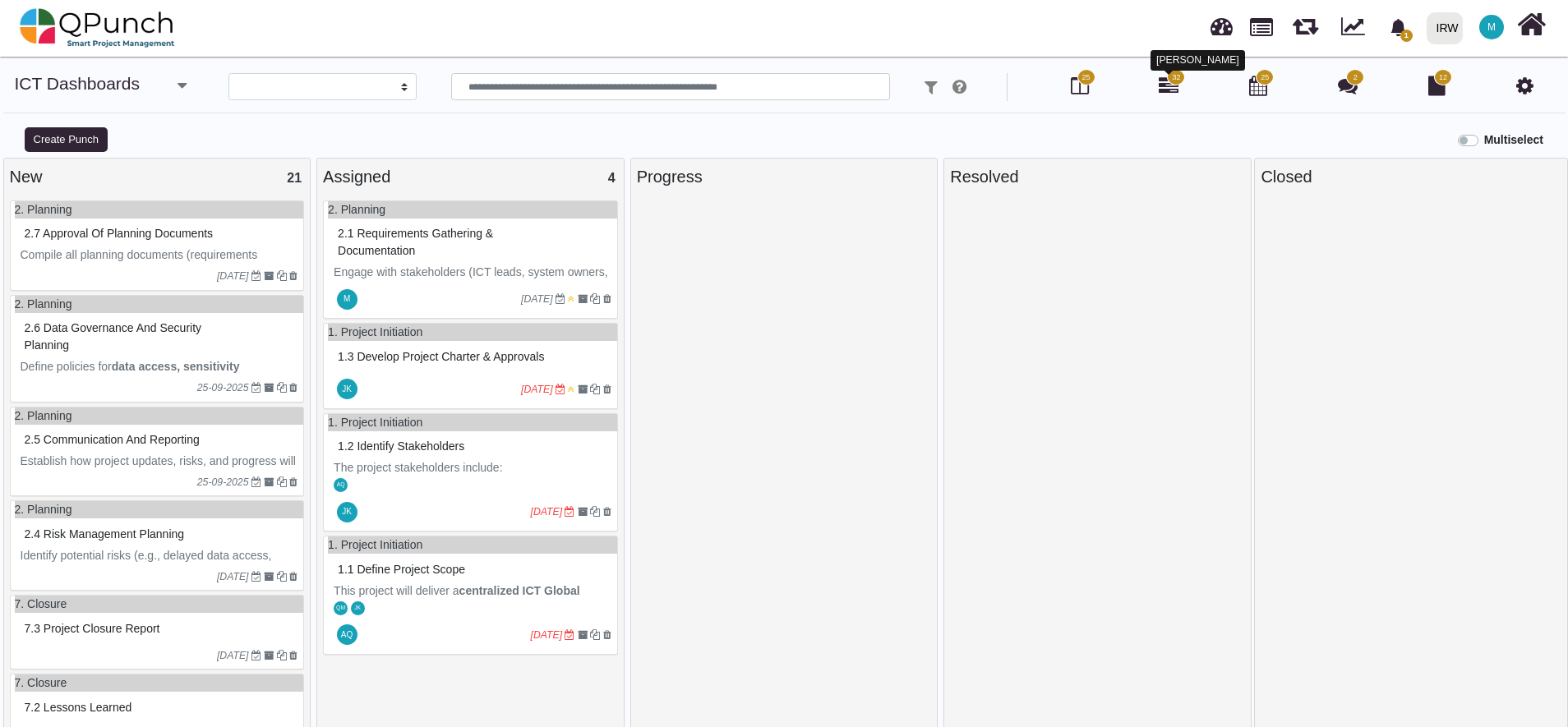
click at [1171, 87] on icon at bounding box center [1167, 85] width 19 height 19
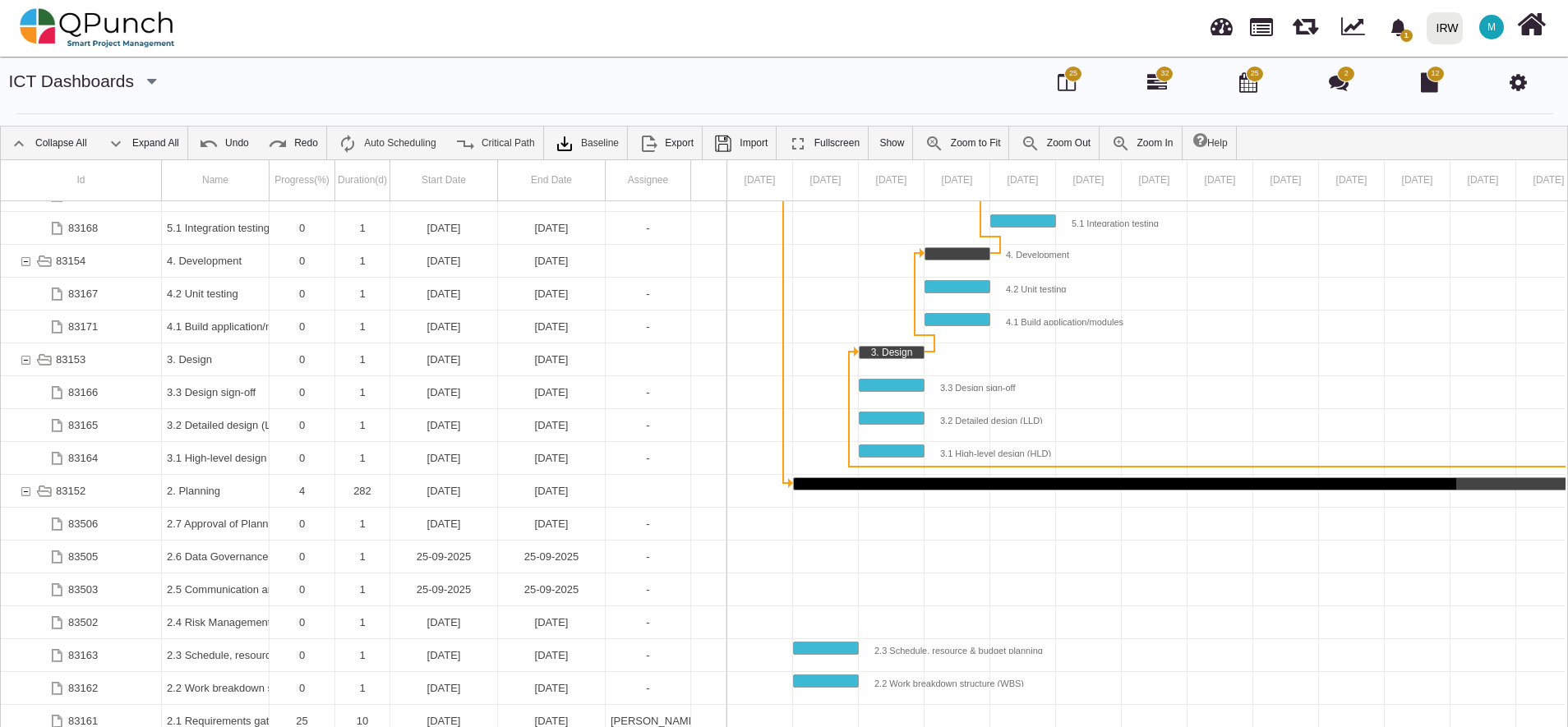
scroll to position [52, 0]
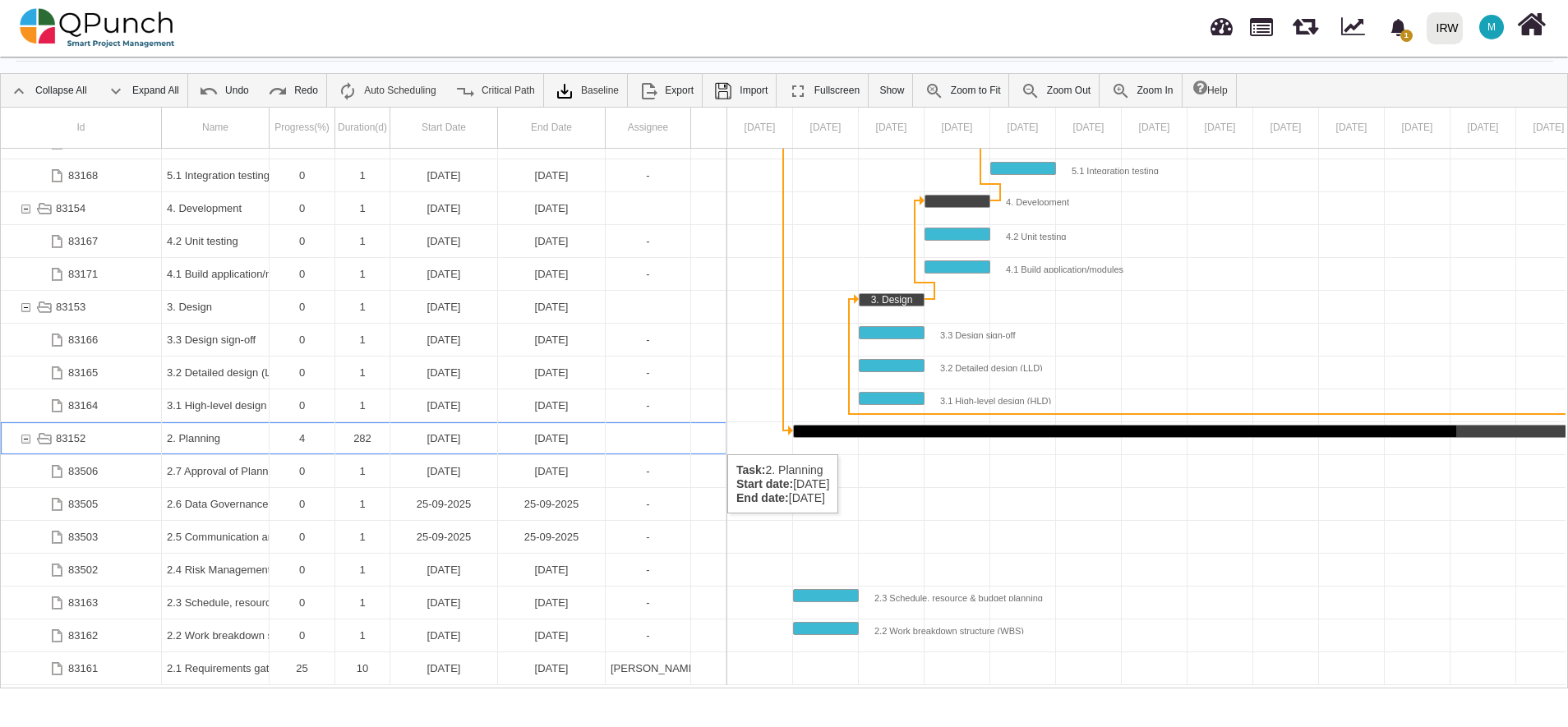
click at [461, 438] on div "[DATE]" at bounding box center [444, 439] width 97 height 32
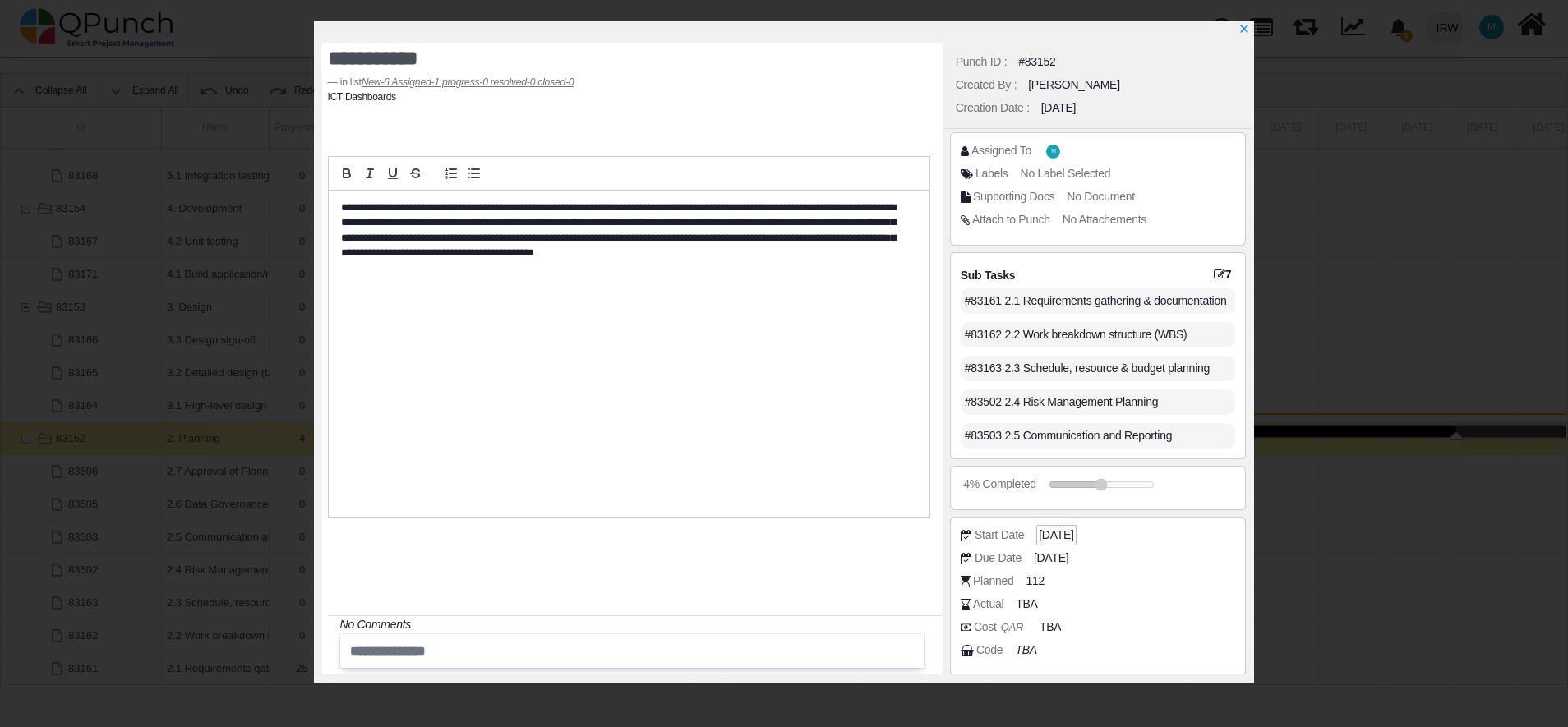
click at [1073, 535] on span "2025-01-02" at bounding box center [1056, 535] width 35 height 17
click at [1068, 533] on span "2025-01-02" at bounding box center [1056, 535] width 35 height 17
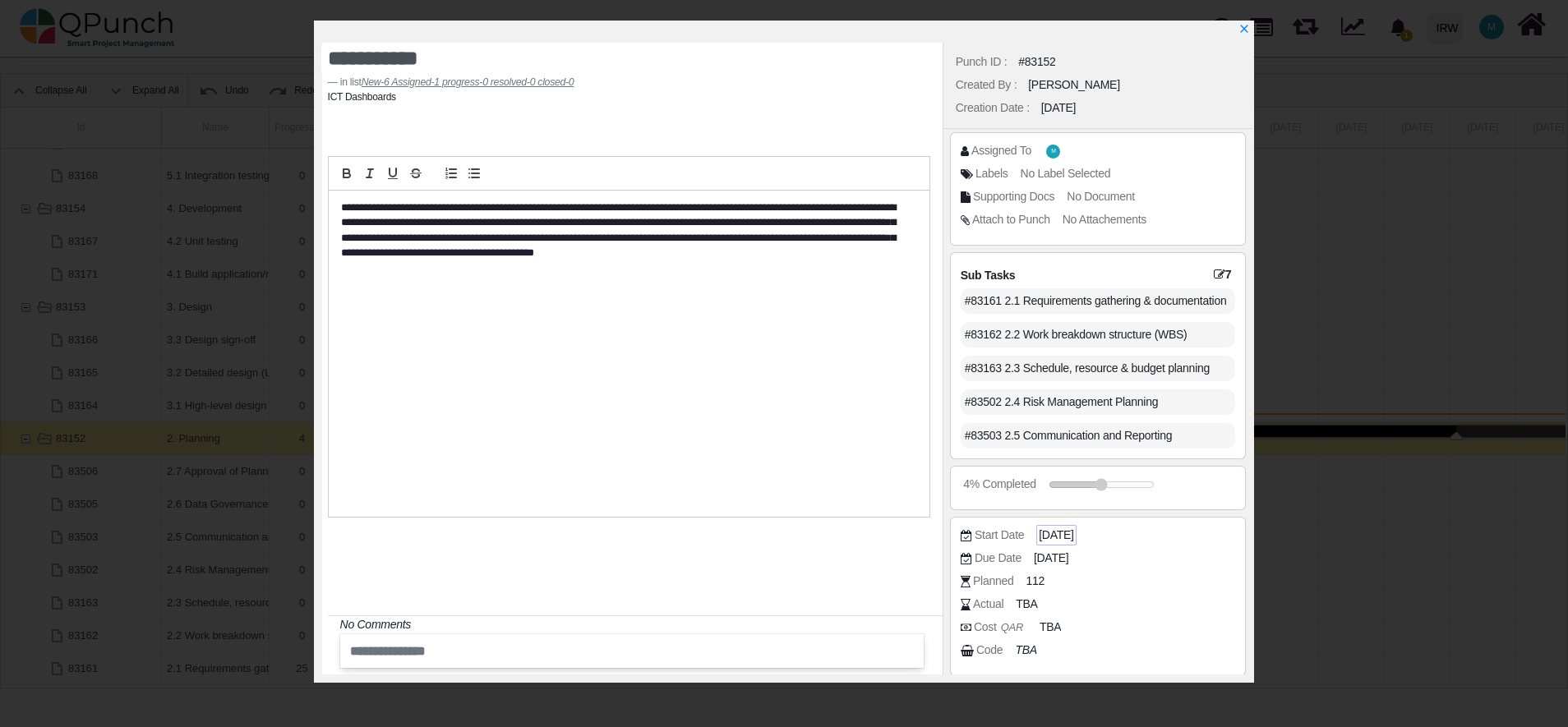
click at [1068, 533] on span "2025-01-02" at bounding box center [1056, 535] width 35 height 17
click at [1060, 563] on span "2025-10-10" at bounding box center [1053, 558] width 35 height 17
click at [1066, 559] on span "2025-10-10" at bounding box center [1053, 558] width 35 height 17
click at [1073, 540] on span "2025-01-02" at bounding box center [1056, 535] width 35 height 17
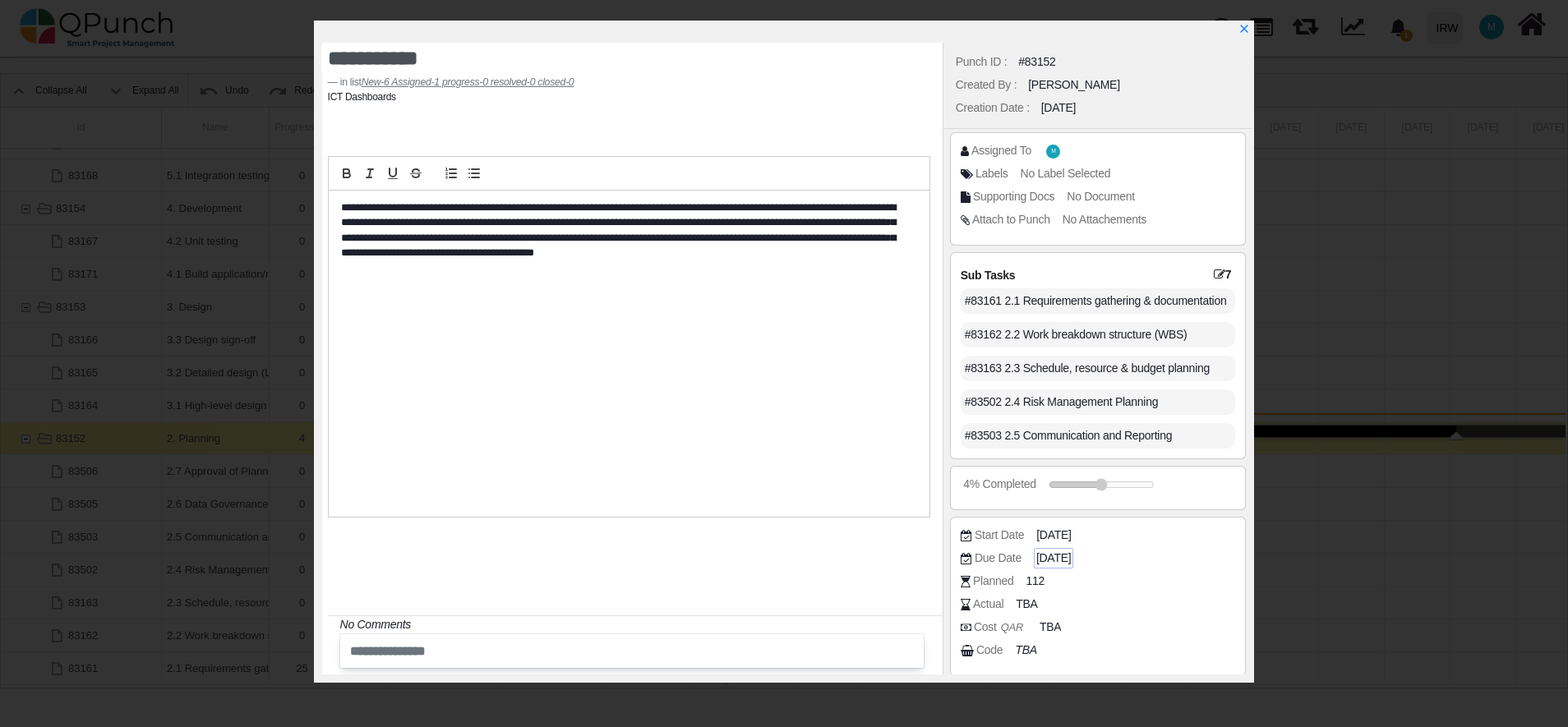
click at [1070, 554] on span "2025-10-10" at bounding box center [1053, 558] width 35 height 17
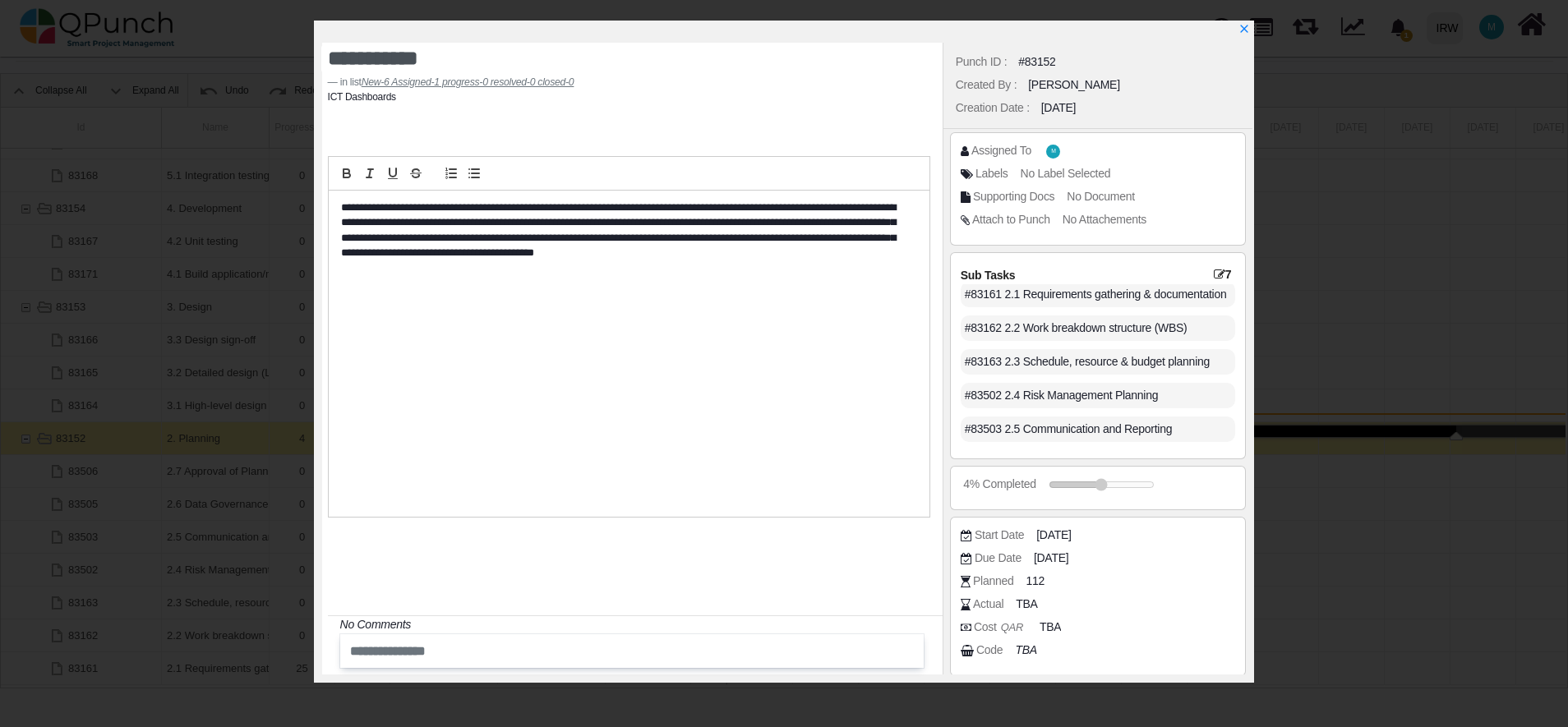
scroll to position [0, 0]
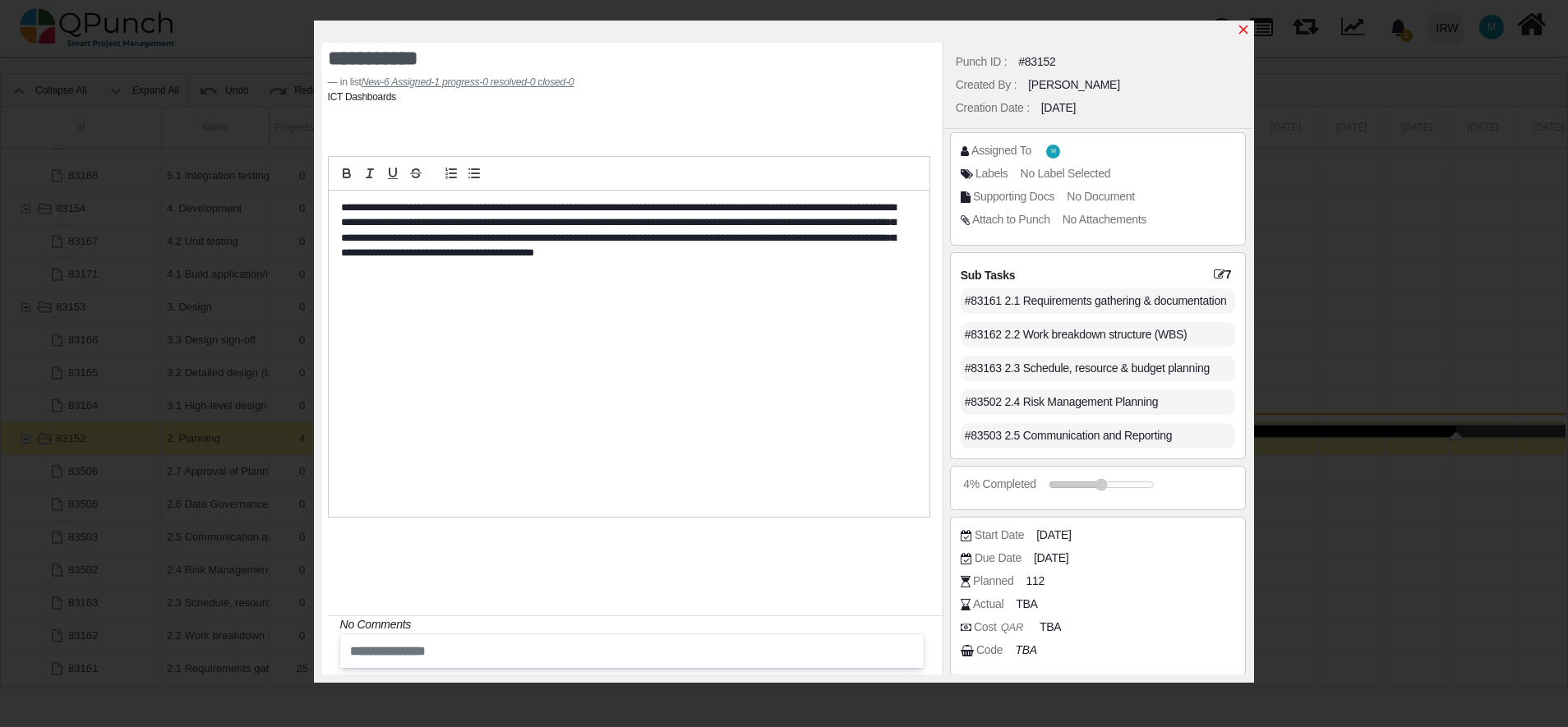
click at [1243, 30] on icon "x" at bounding box center [1243, 30] width 14 height 14
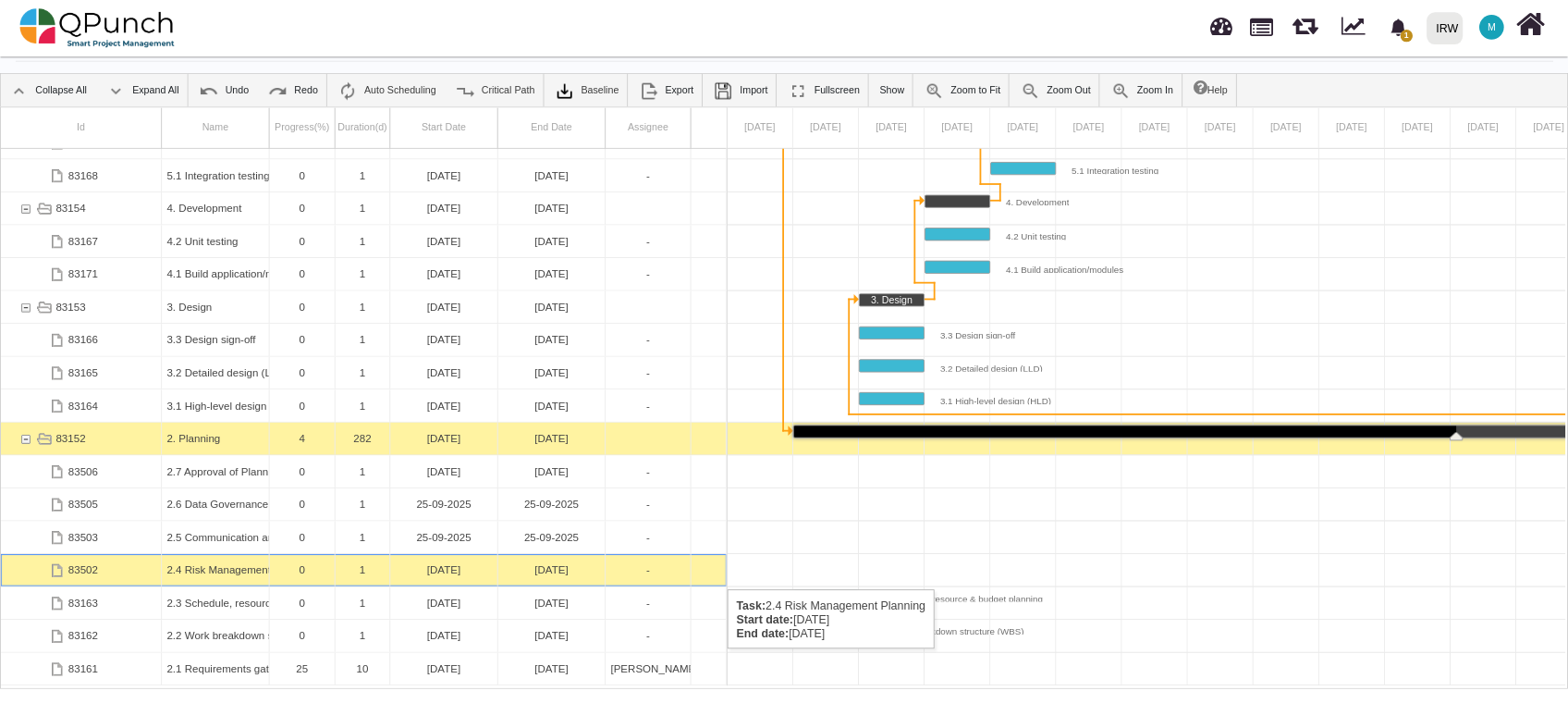
scroll to position [0, 20104]
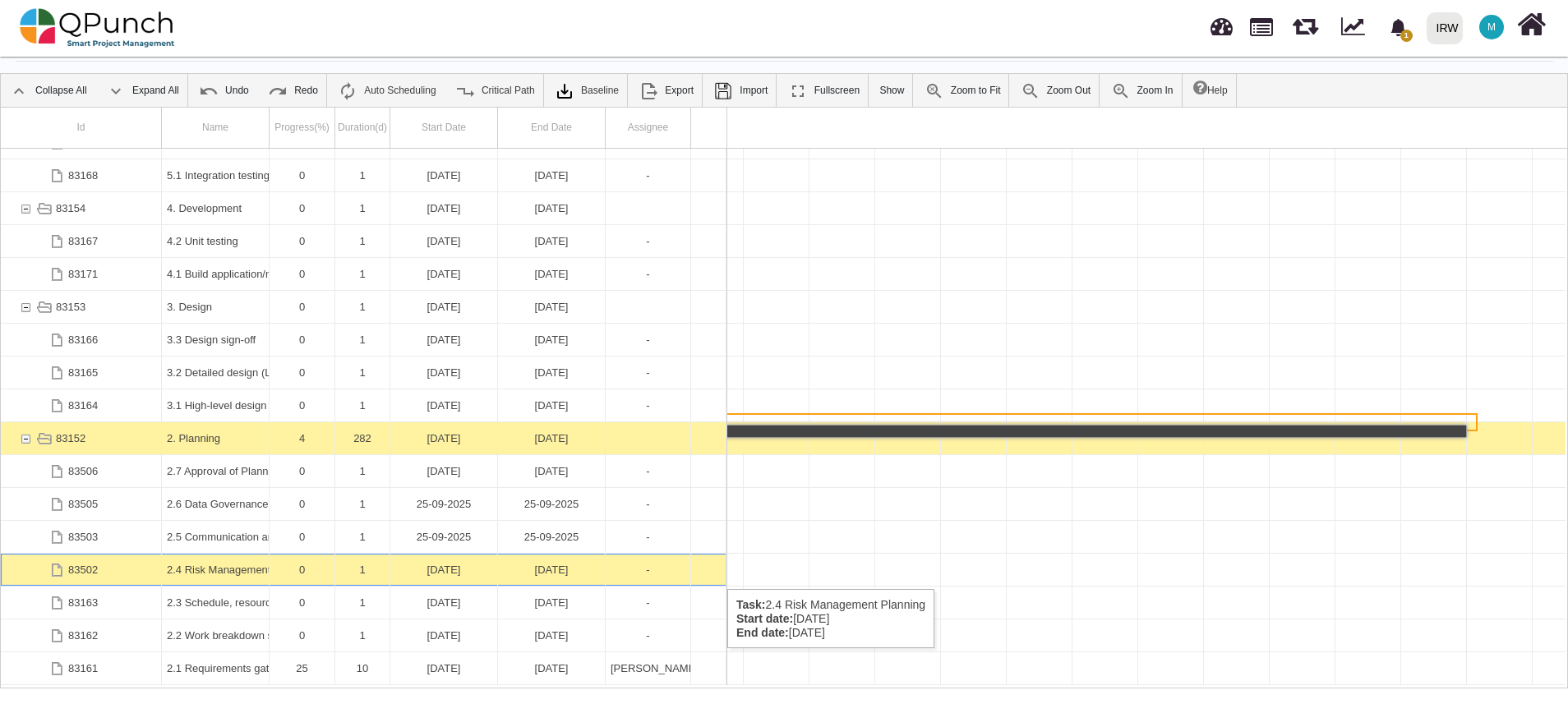
click at [218, 572] on div "2.4 Risk Management Planning" at bounding box center [215, 570] width 97 height 32
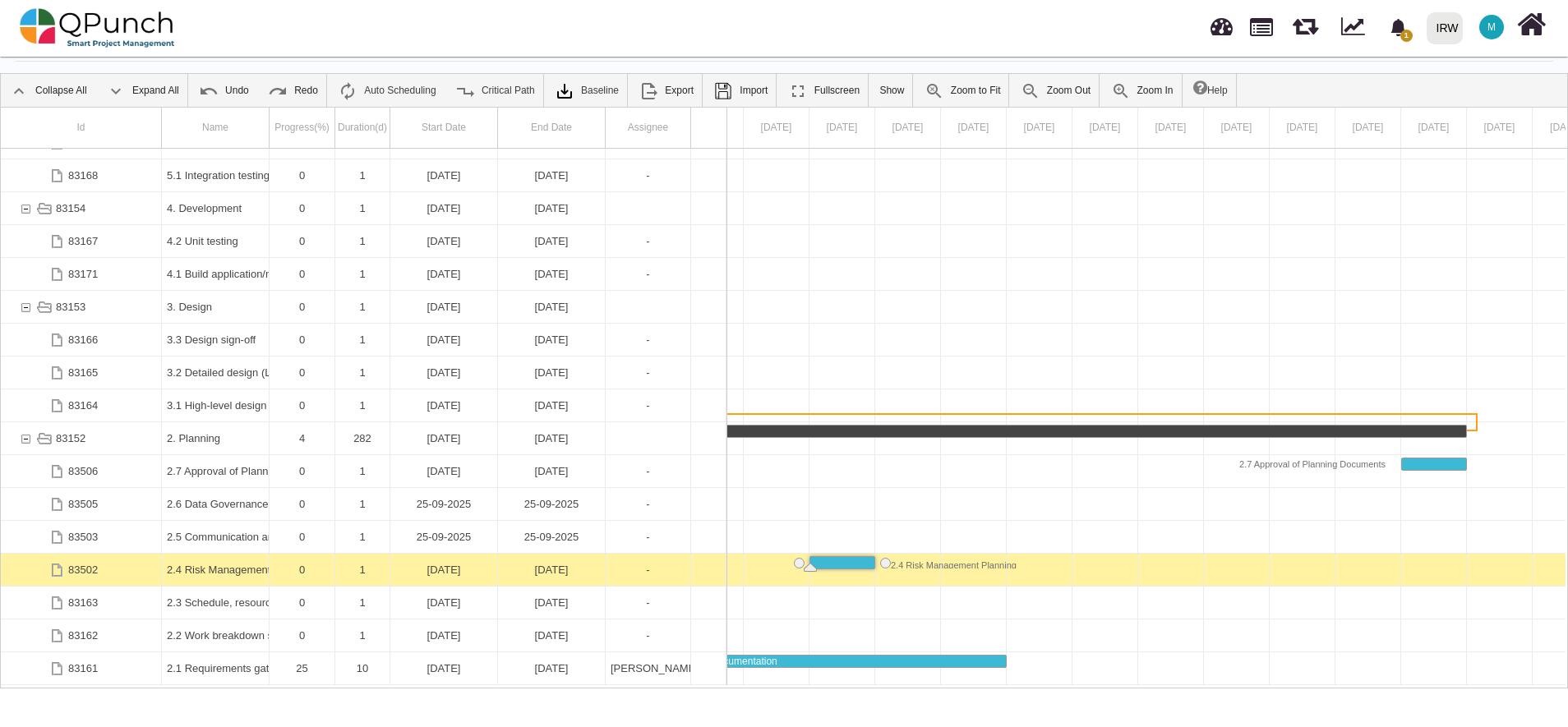
click at [218, 572] on div "2.4 Risk Management Planning" at bounding box center [215, 570] width 97 height 32
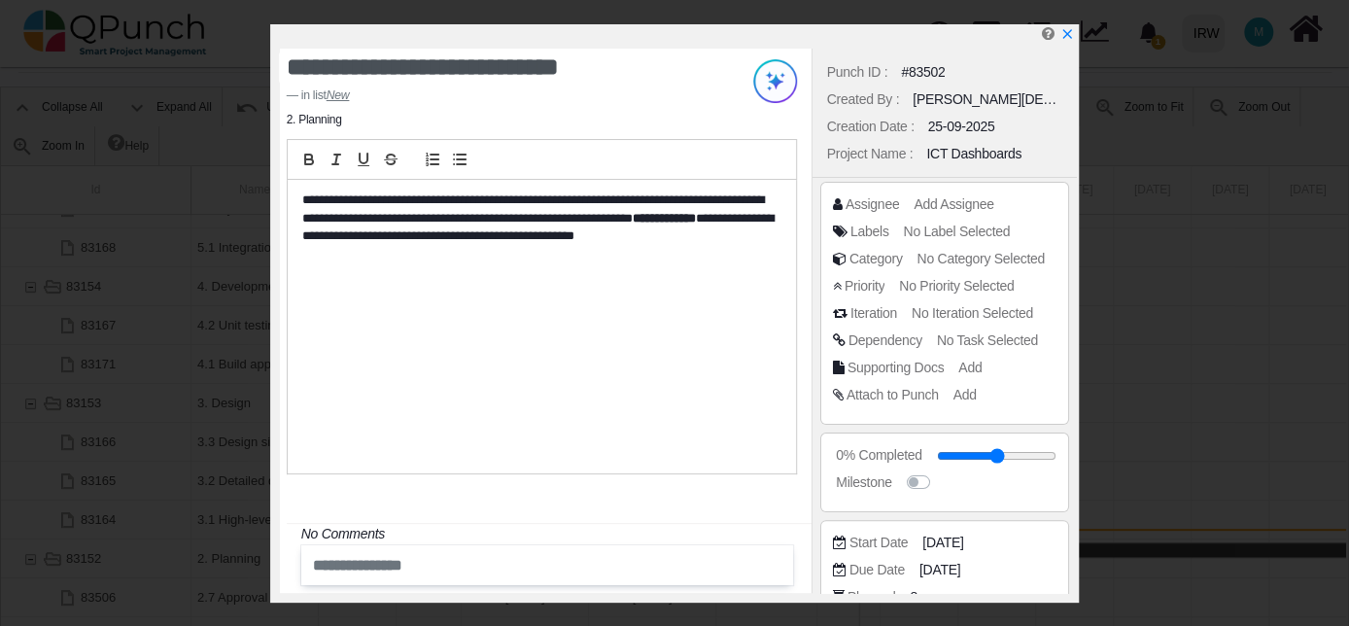
scroll to position [0, 21129]
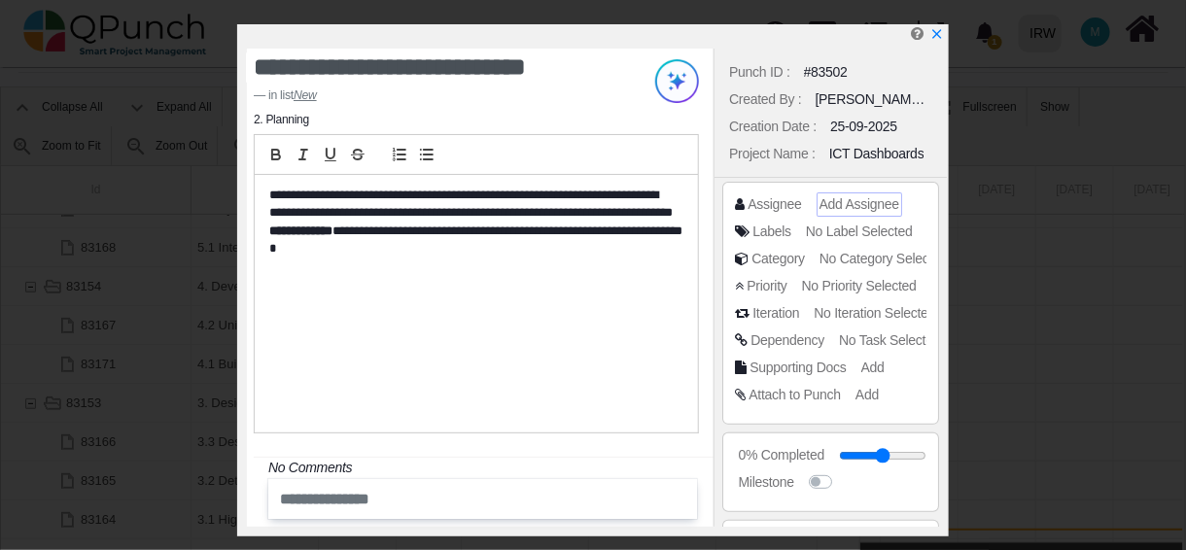
click at [859, 202] on span "Add Assignee" at bounding box center [859, 204] width 80 height 16
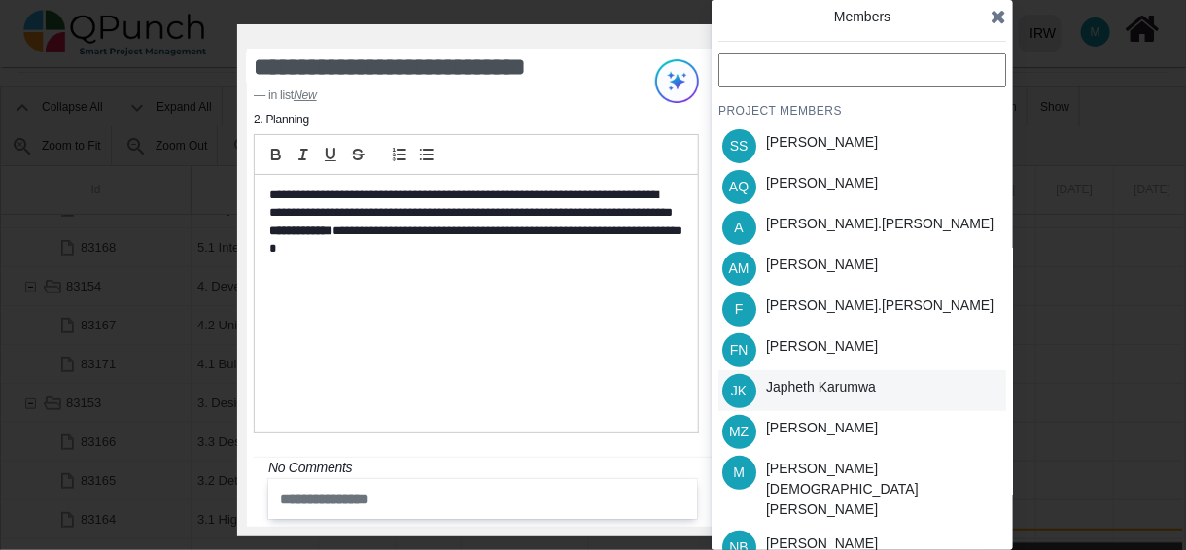
click at [841, 397] on div "Japheth Karumwa" at bounding box center [821, 387] width 110 height 20
click at [998, 17] on icon at bounding box center [998, 16] width 16 height 19
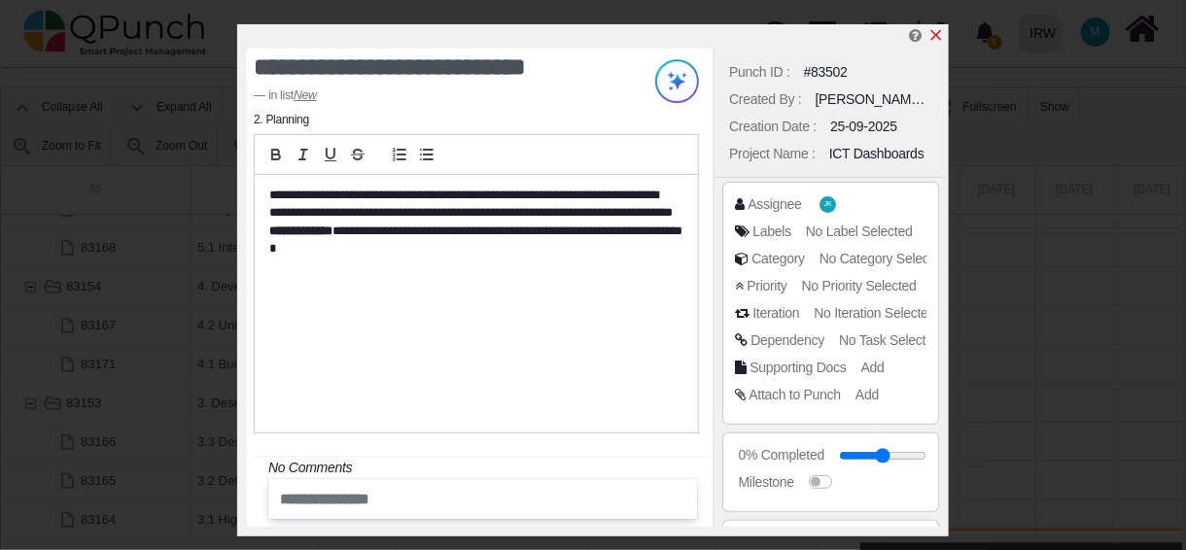
click at [938, 38] on icon "x" at bounding box center [936, 35] width 11 height 11
type input "**"
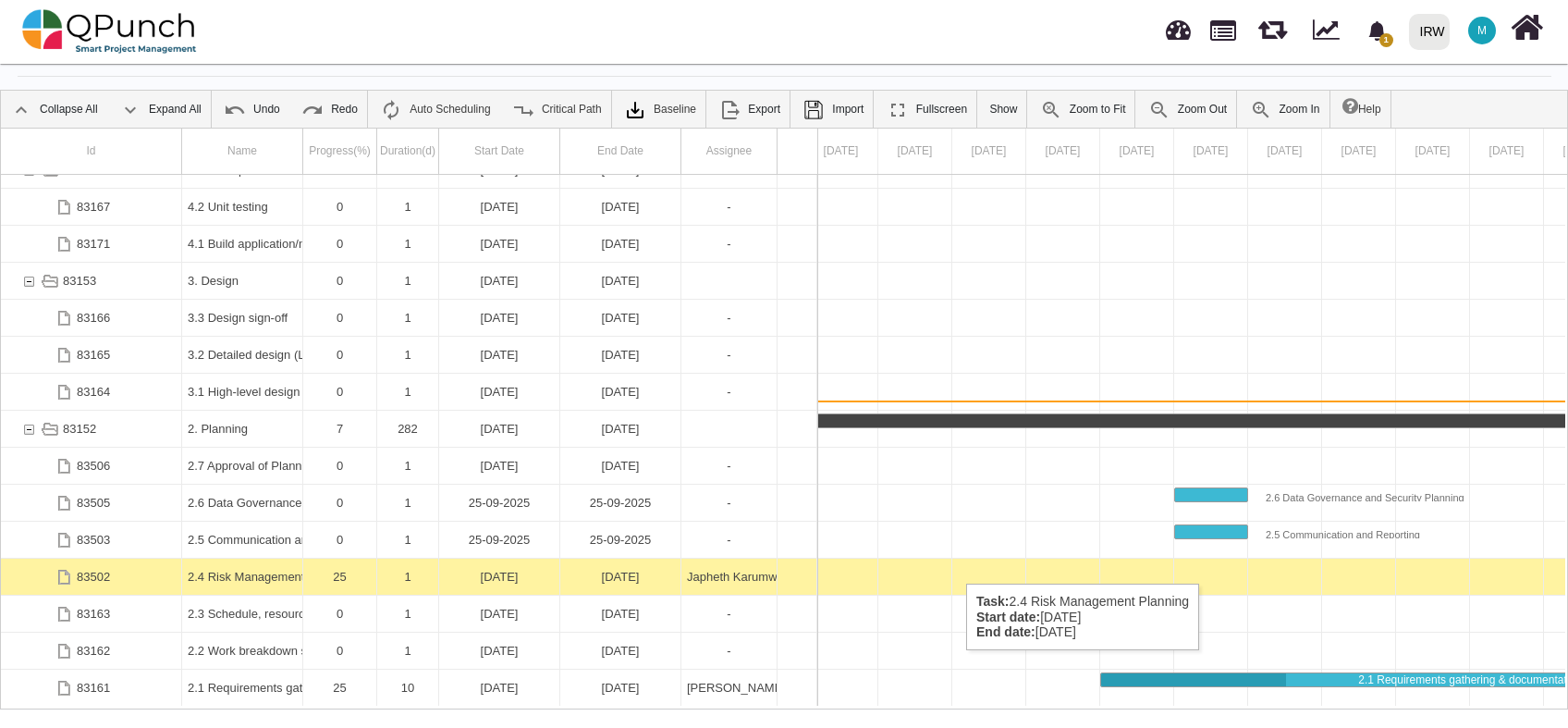
scroll to position [0, 19388]
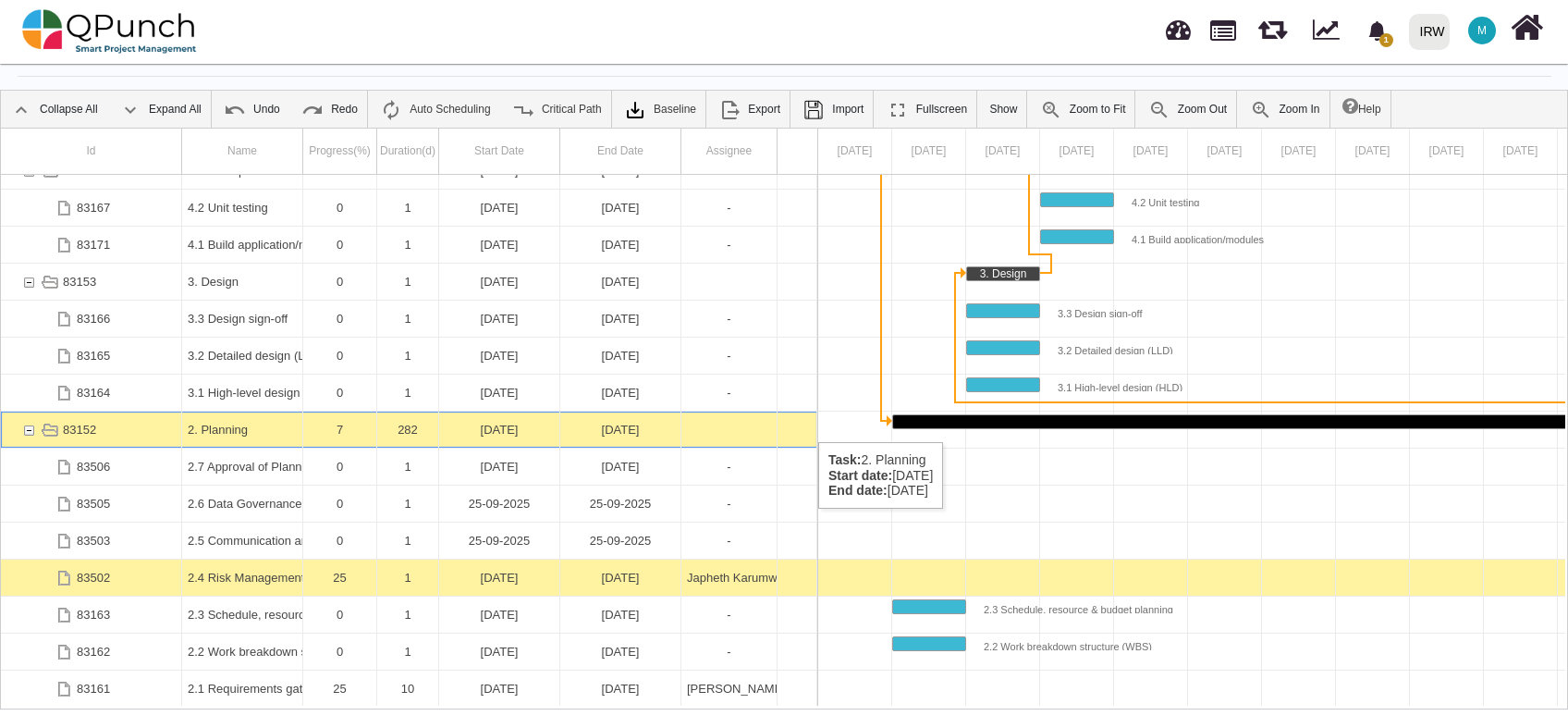
click at [660, 423] on div "[DATE]" at bounding box center [620, 430] width 109 height 36
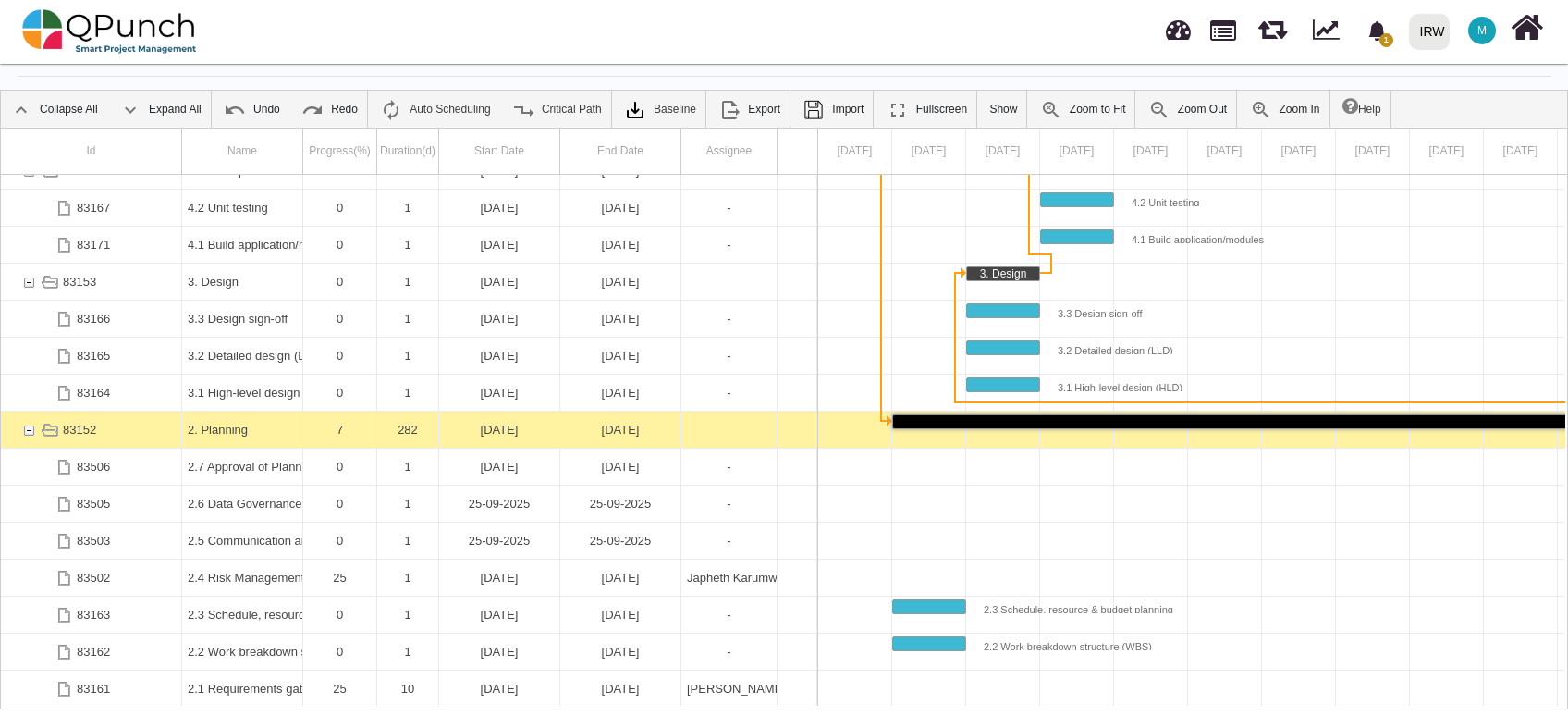
click at [660, 423] on div "[DATE]" at bounding box center [620, 430] width 109 height 36
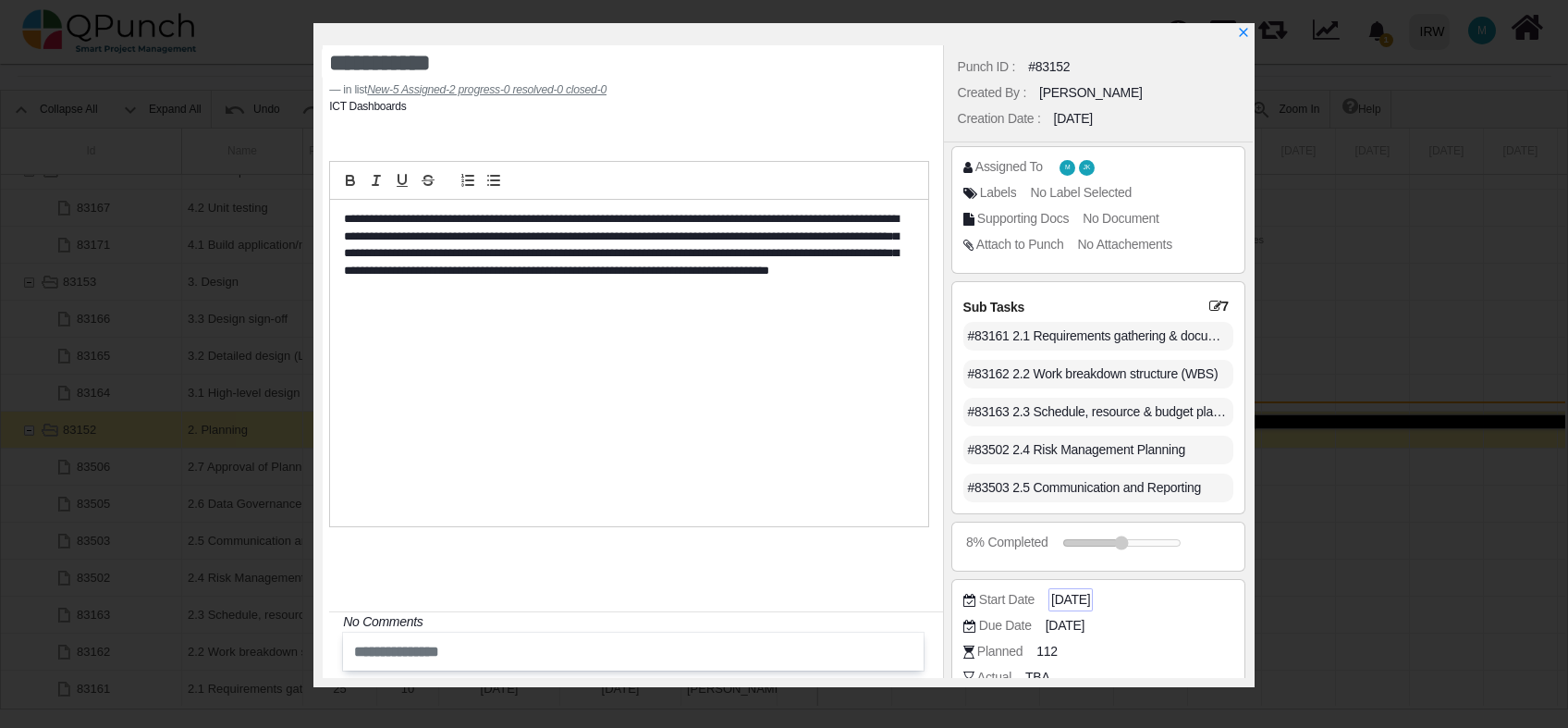
click at [1083, 597] on span "2025-01-02" at bounding box center [1070, 600] width 39 height 19
click at [1243, 35] on icon "x" at bounding box center [1243, 33] width 10 height 10
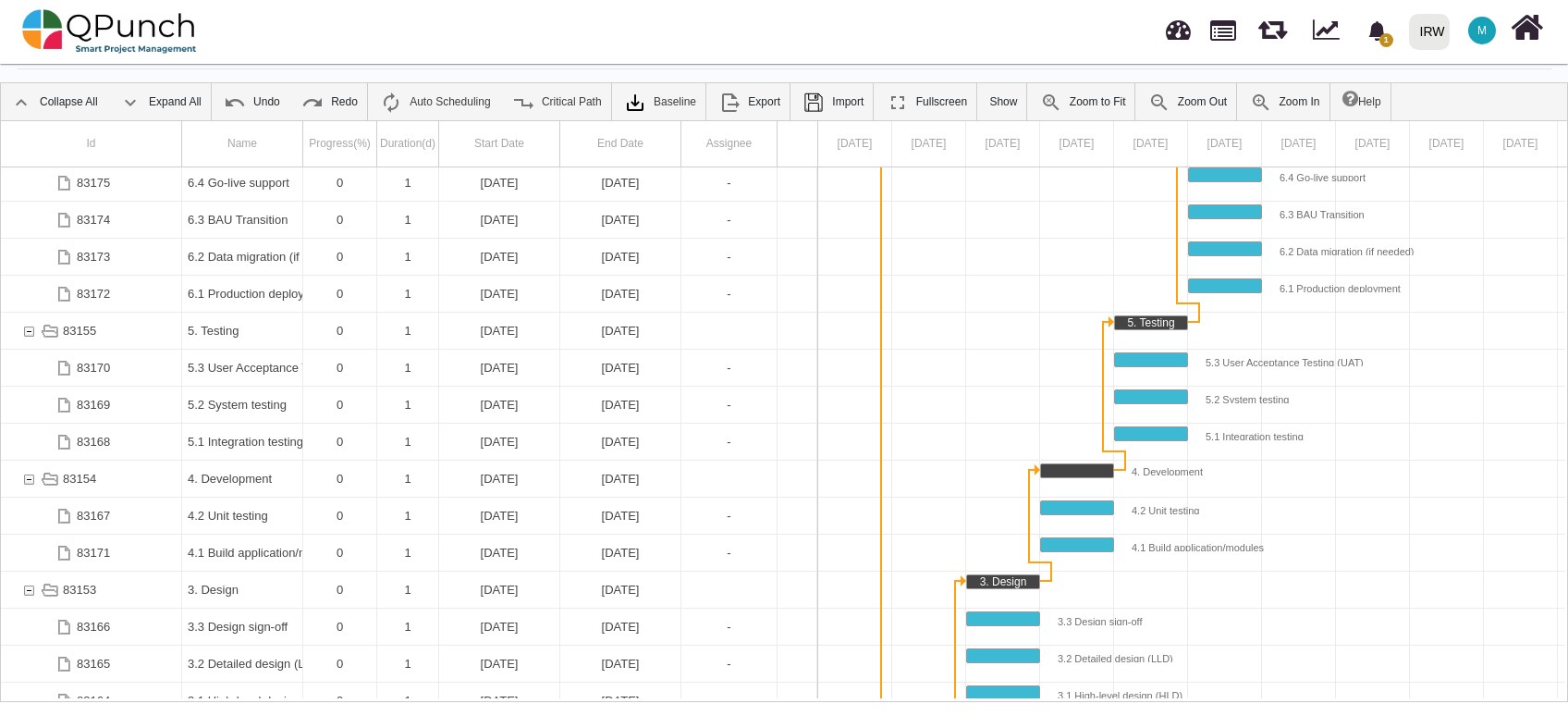
scroll to position [362, 0]
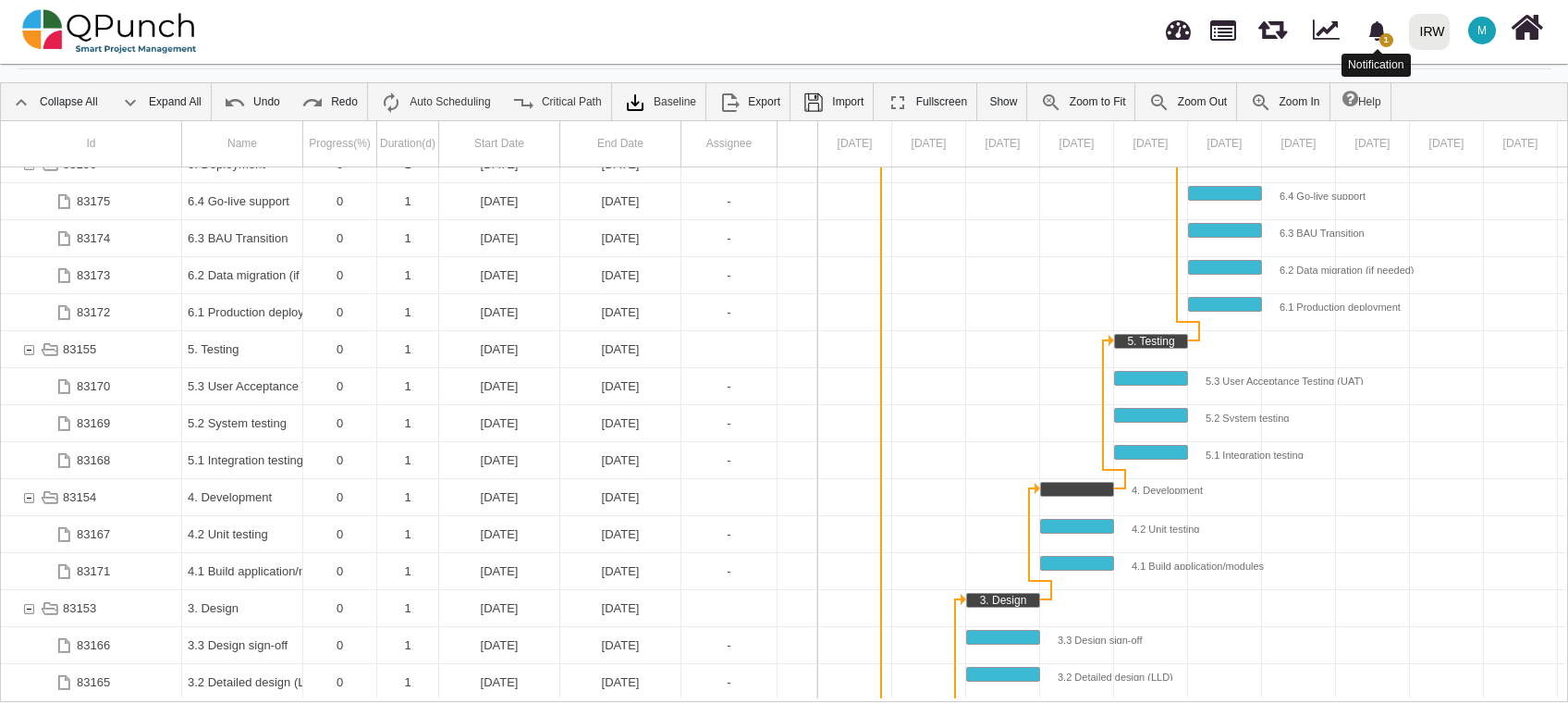
click at [1382, 37] on span "1" at bounding box center [1386, 40] width 14 height 14
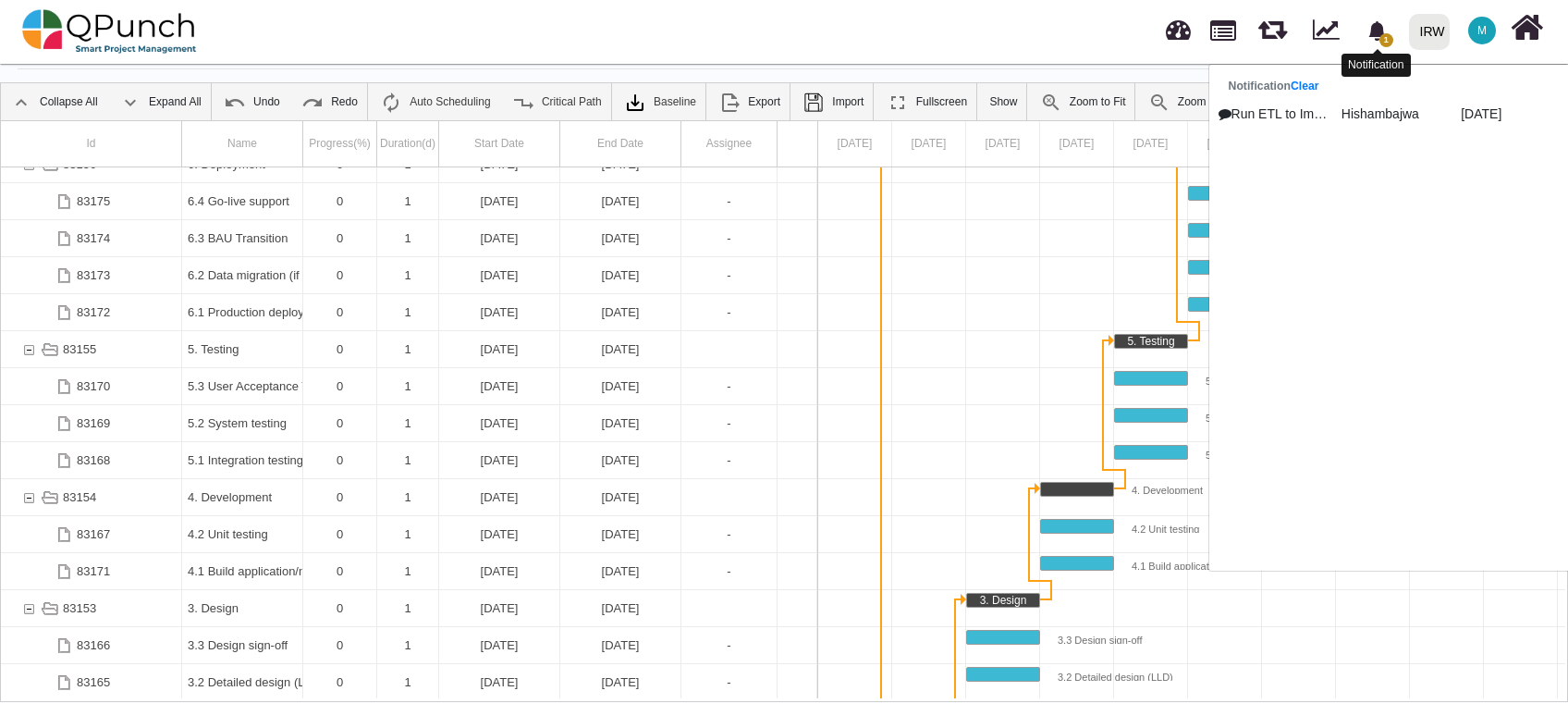
click at [1382, 37] on span "1" at bounding box center [1386, 40] width 14 height 14
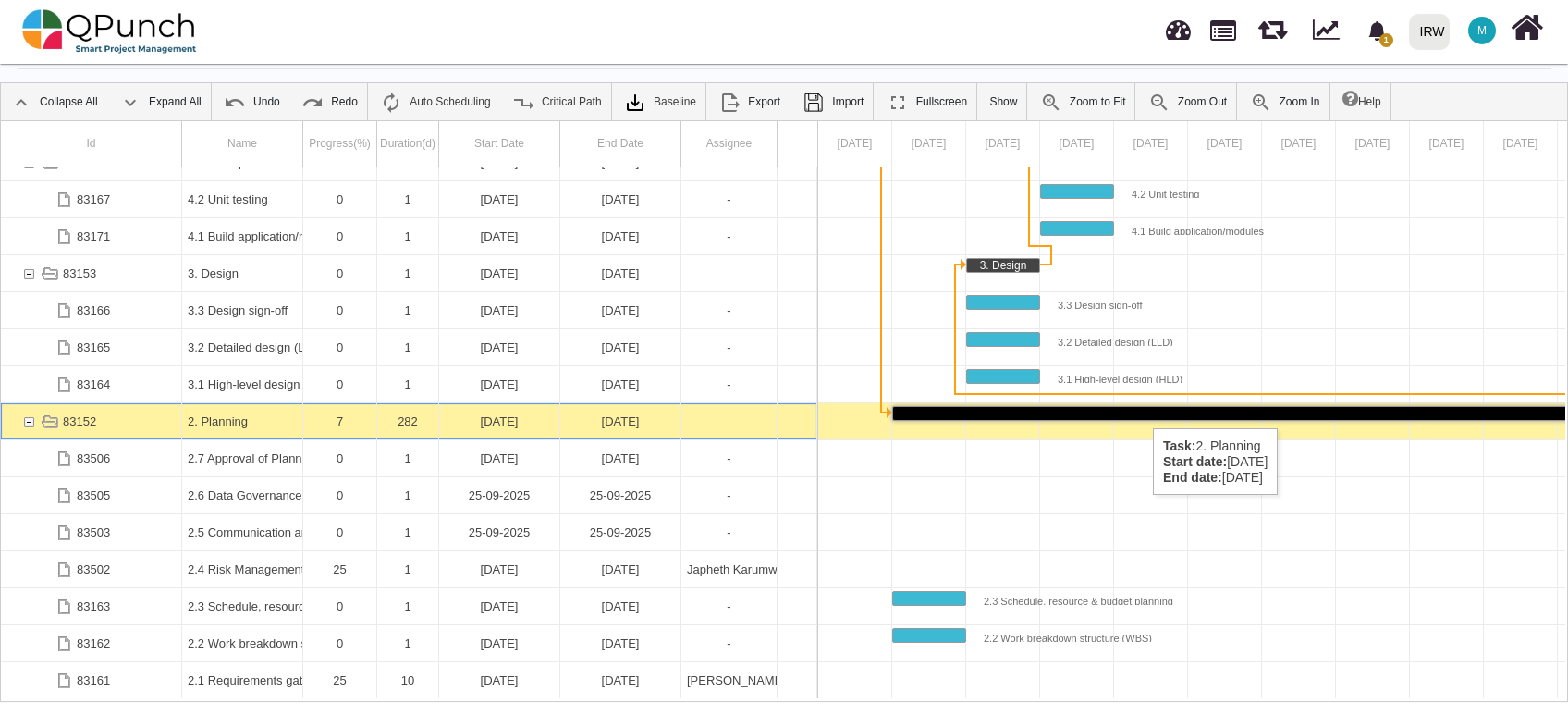
scroll to position [688, 0]
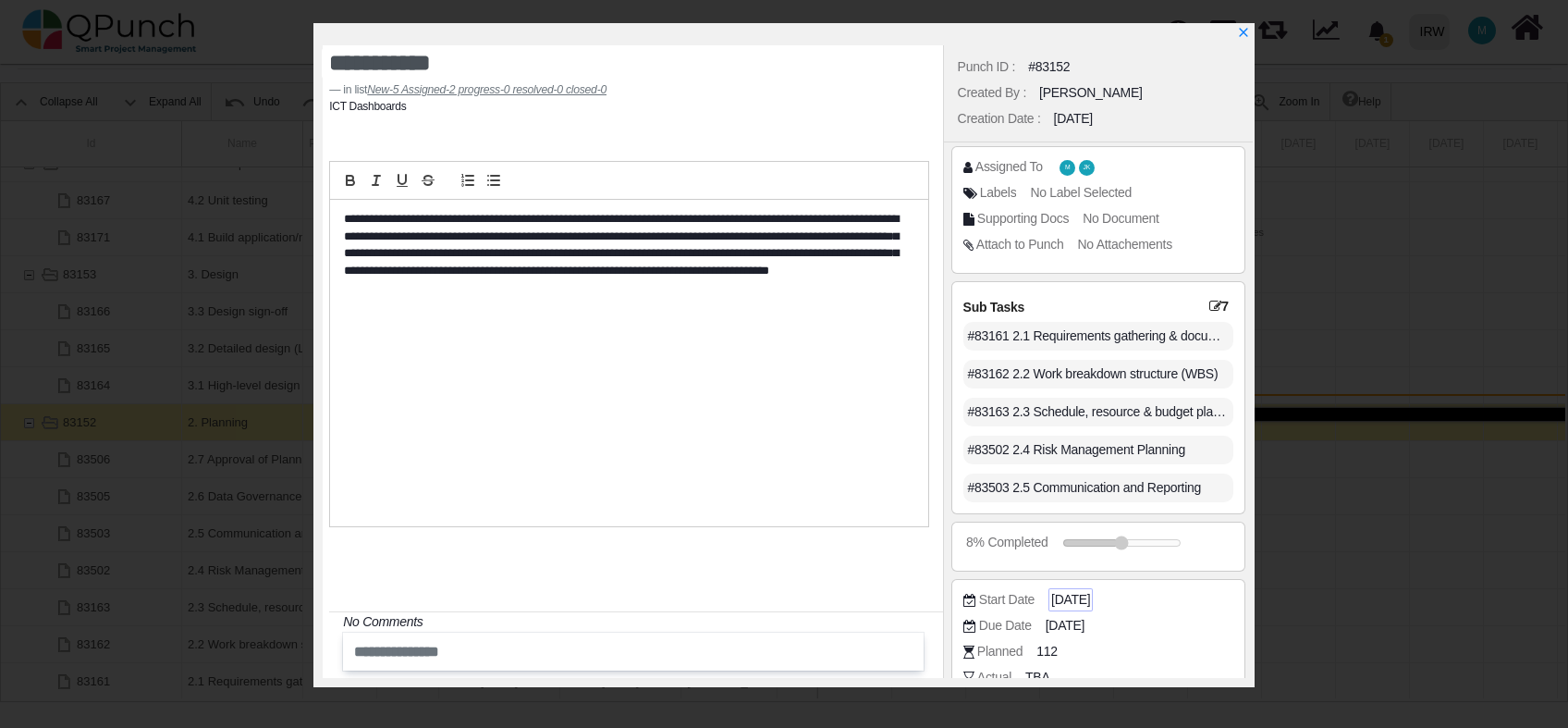
click at [1090, 596] on span "2025-01-02" at bounding box center [1070, 600] width 39 height 19
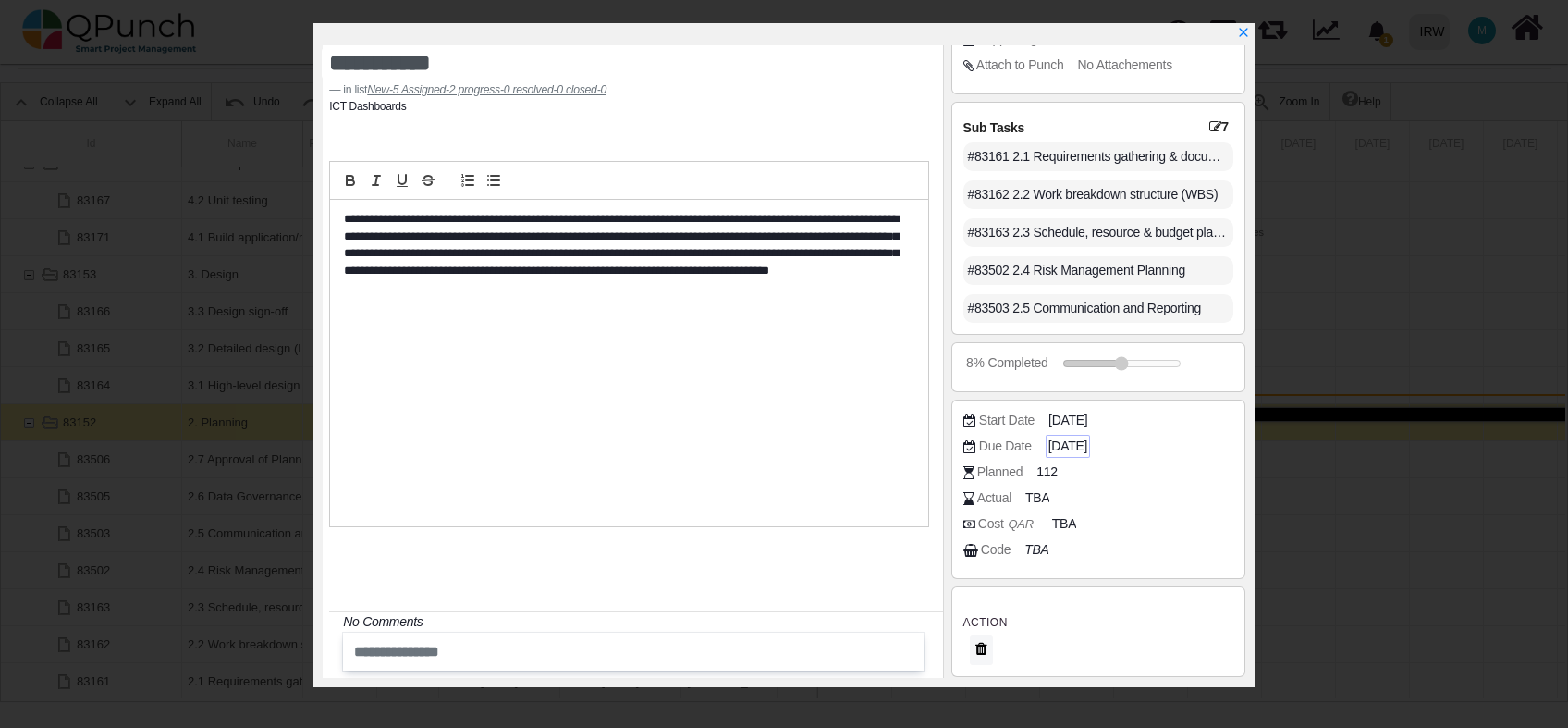
scroll to position [0, 0]
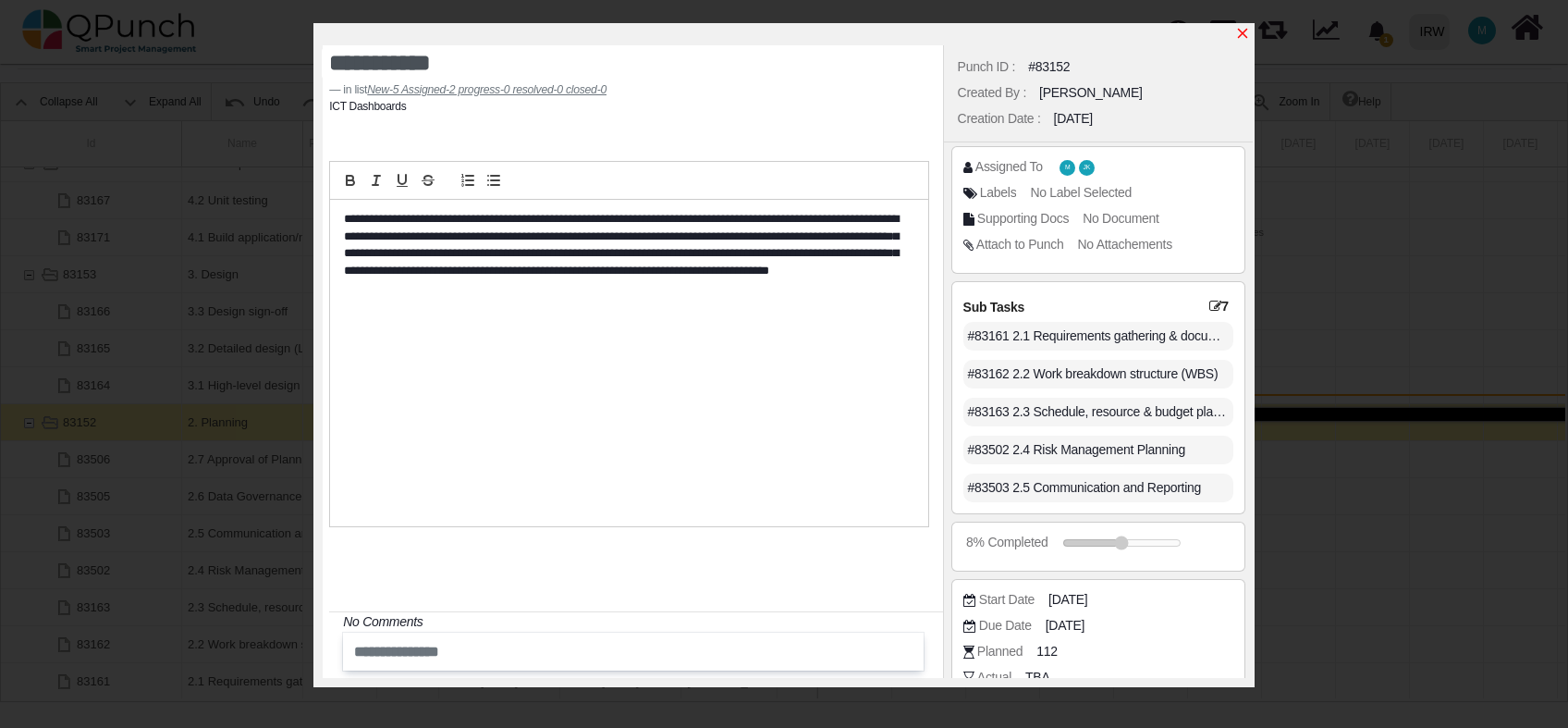
click at [1243, 36] on icon "x" at bounding box center [1244, 33] width 15 height 15
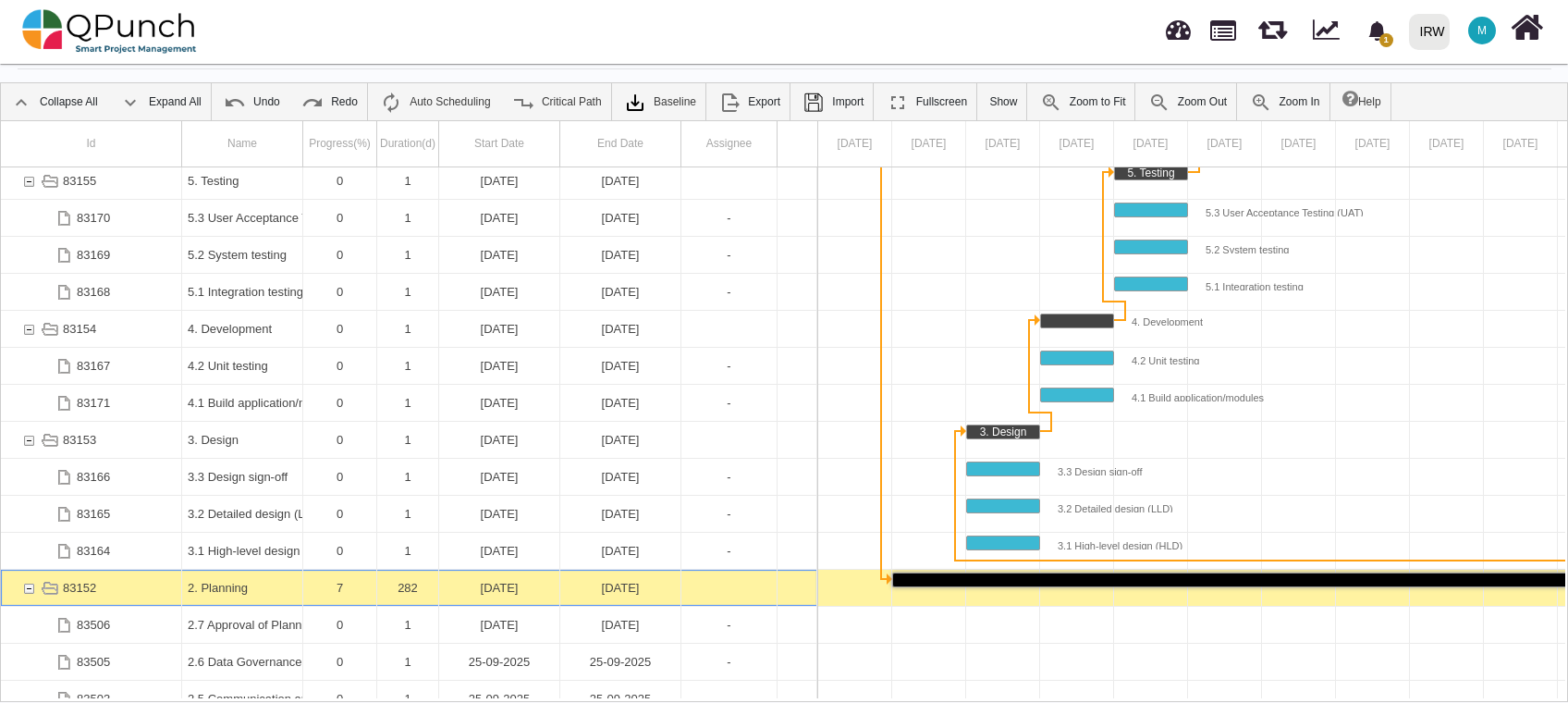
scroll to position [475, 0]
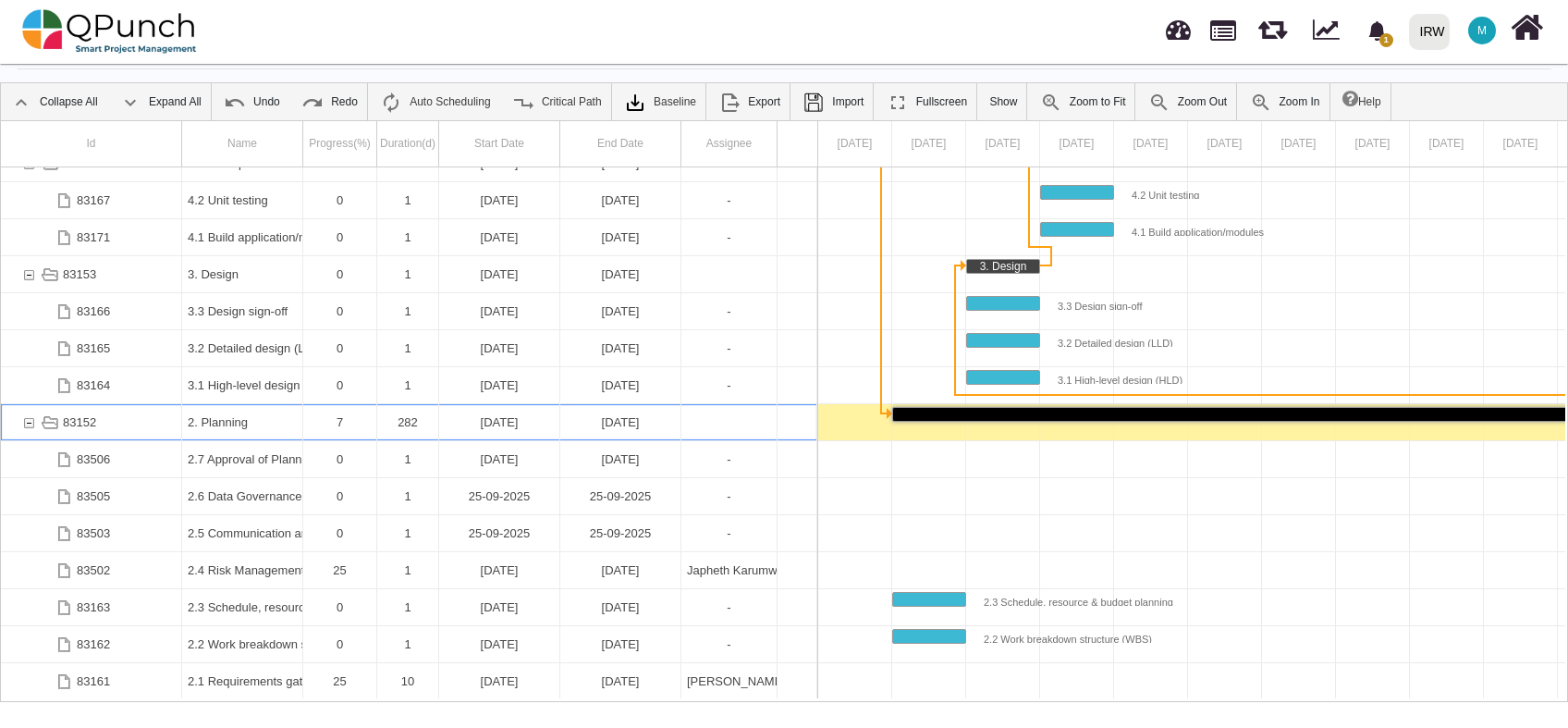
click at [510, 419] on div "02-01-2025" at bounding box center [500, 423] width 109 height 36
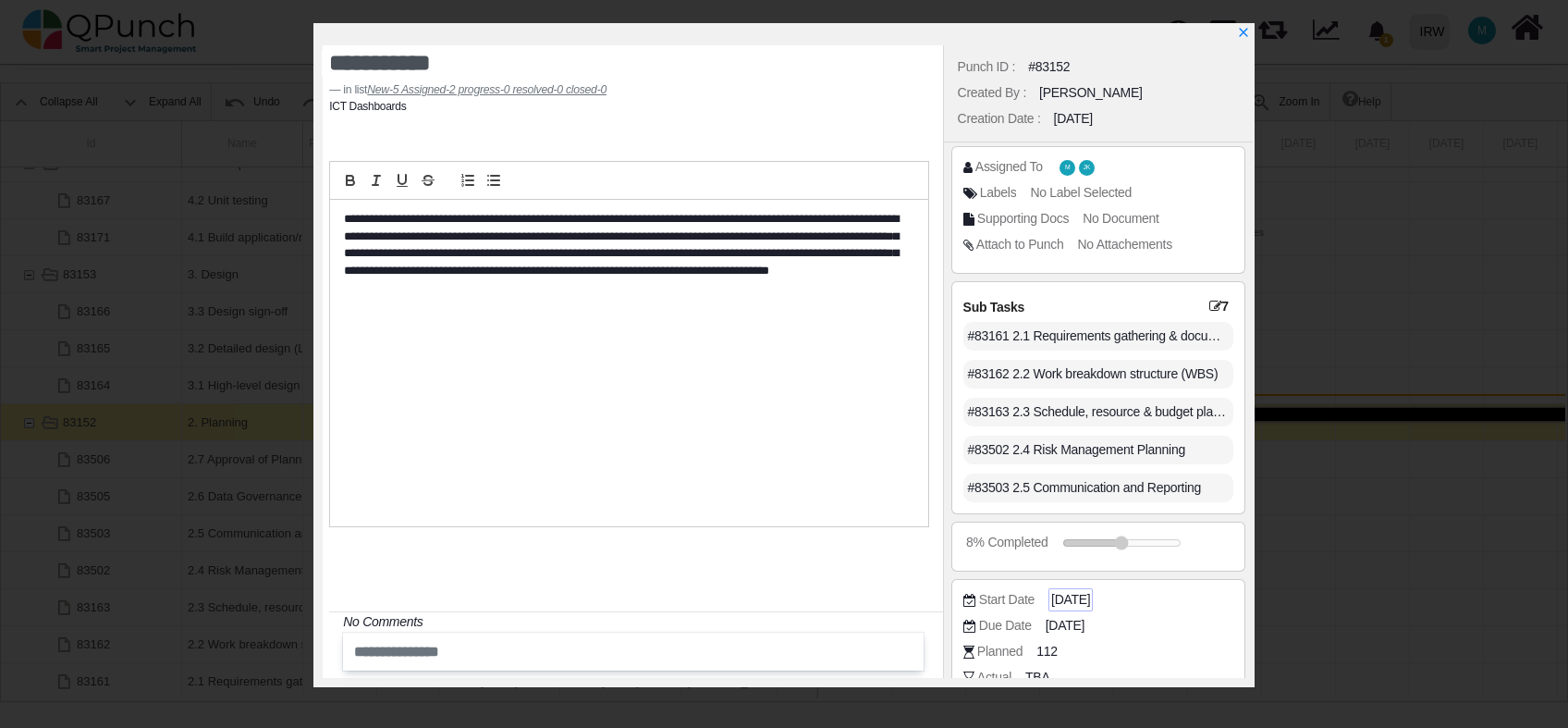
click at [1090, 600] on span "2025-01-02" at bounding box center [1070, 600] width 39 height 19
click at [1088, 630] on span "2025-10-10" at bounding box center [1068, 625] width 39 height 19
click at [1074, 597] on span "2025-01-02" at bounding box center [1070, 600] width 39 height 19
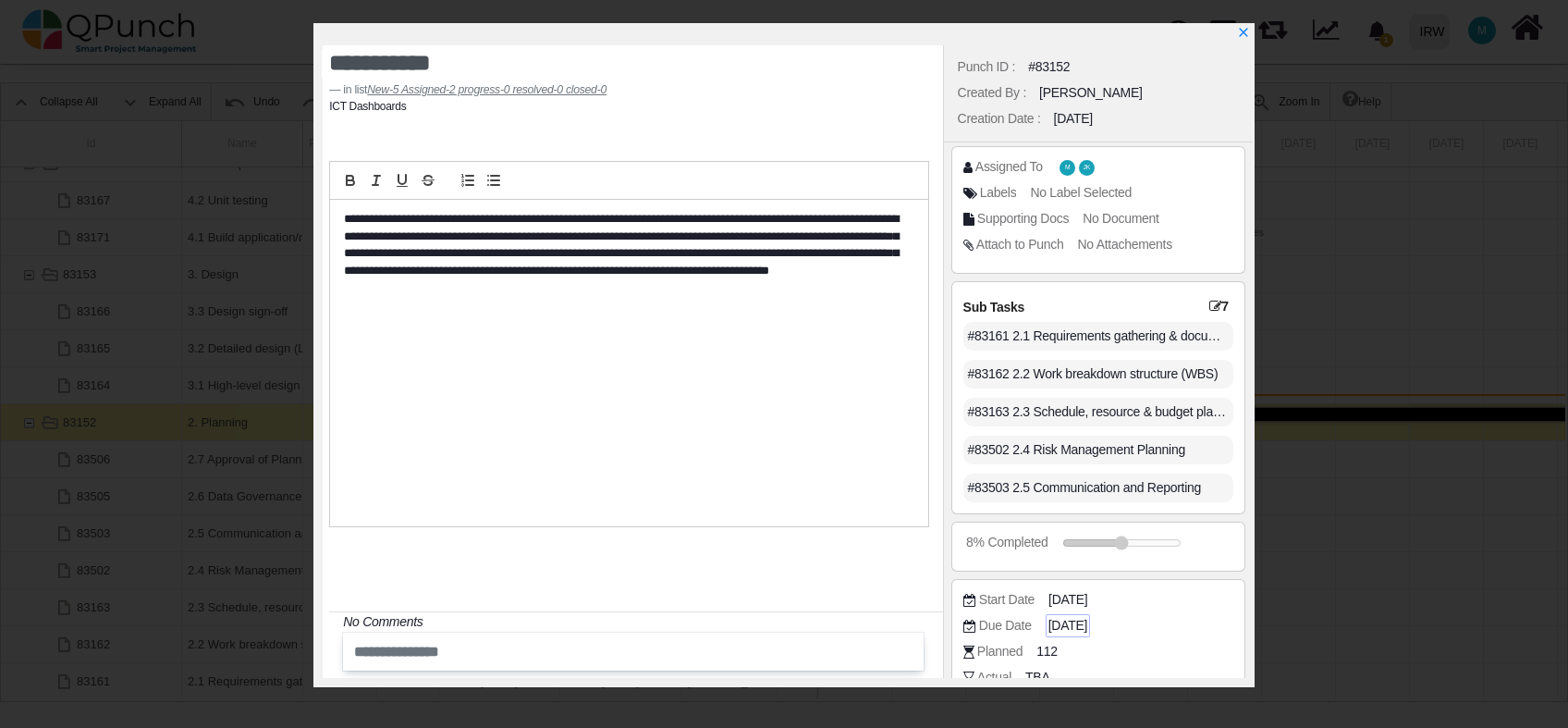
click at [1087, 621] on span "2025-10-10" at bounding box center [1068, 625] width 39 height 19
click at [1080, 599] on span "2025-01-02" at bounding box center [1070, 600] width 39 height 19
click at [1090, 592] on span "2025-01-02" at bounding box center [1070, 600] width 39 height 19
click at [1088, 629] on span "2025-10-10" at bounding box center [1068, 625] width 39 height 19
click at [1079, 600] on span "2025-01-02" at bounding box center [1070, 600] width 39 height 19
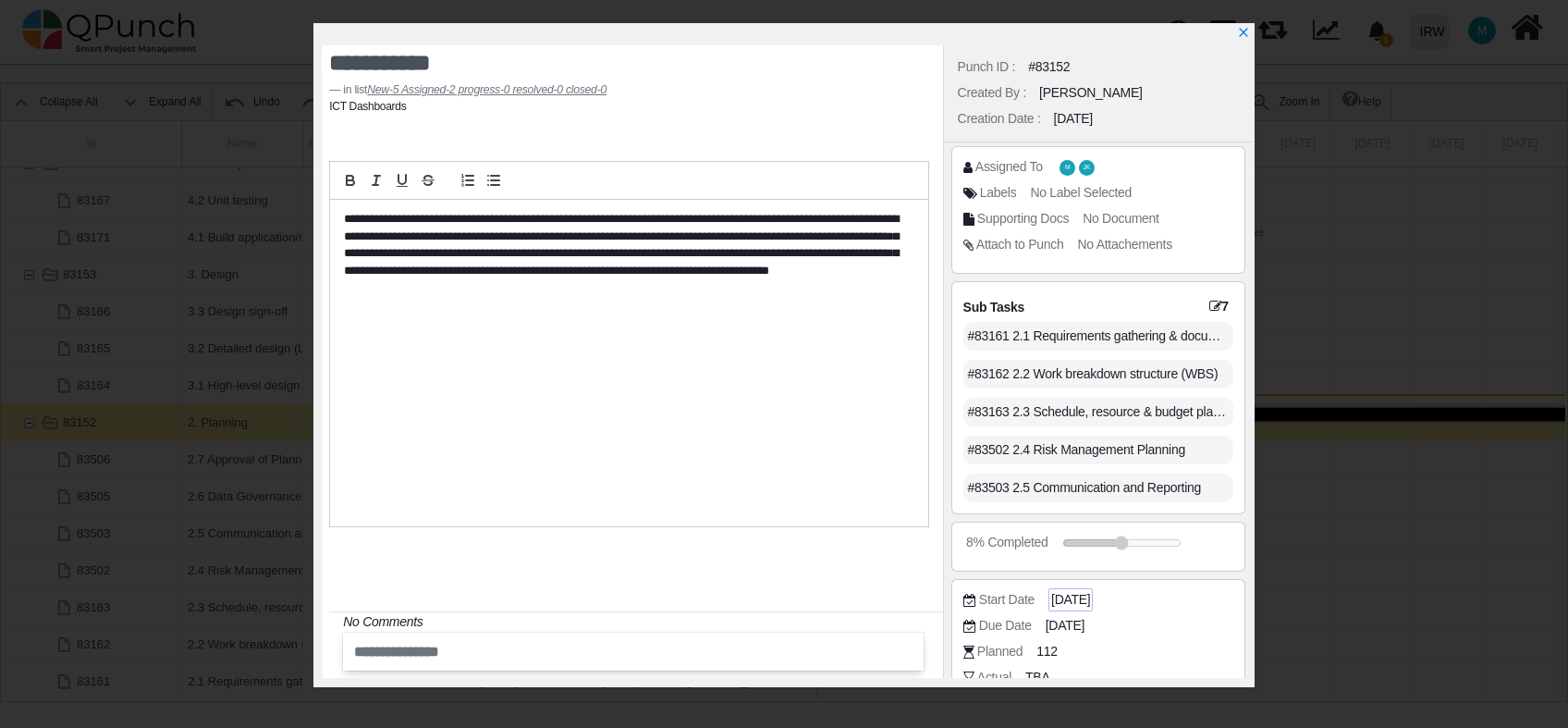
click at [1079, 600] on span "2025-01-02" at bounding box center [1070, 600] width 39 height 19
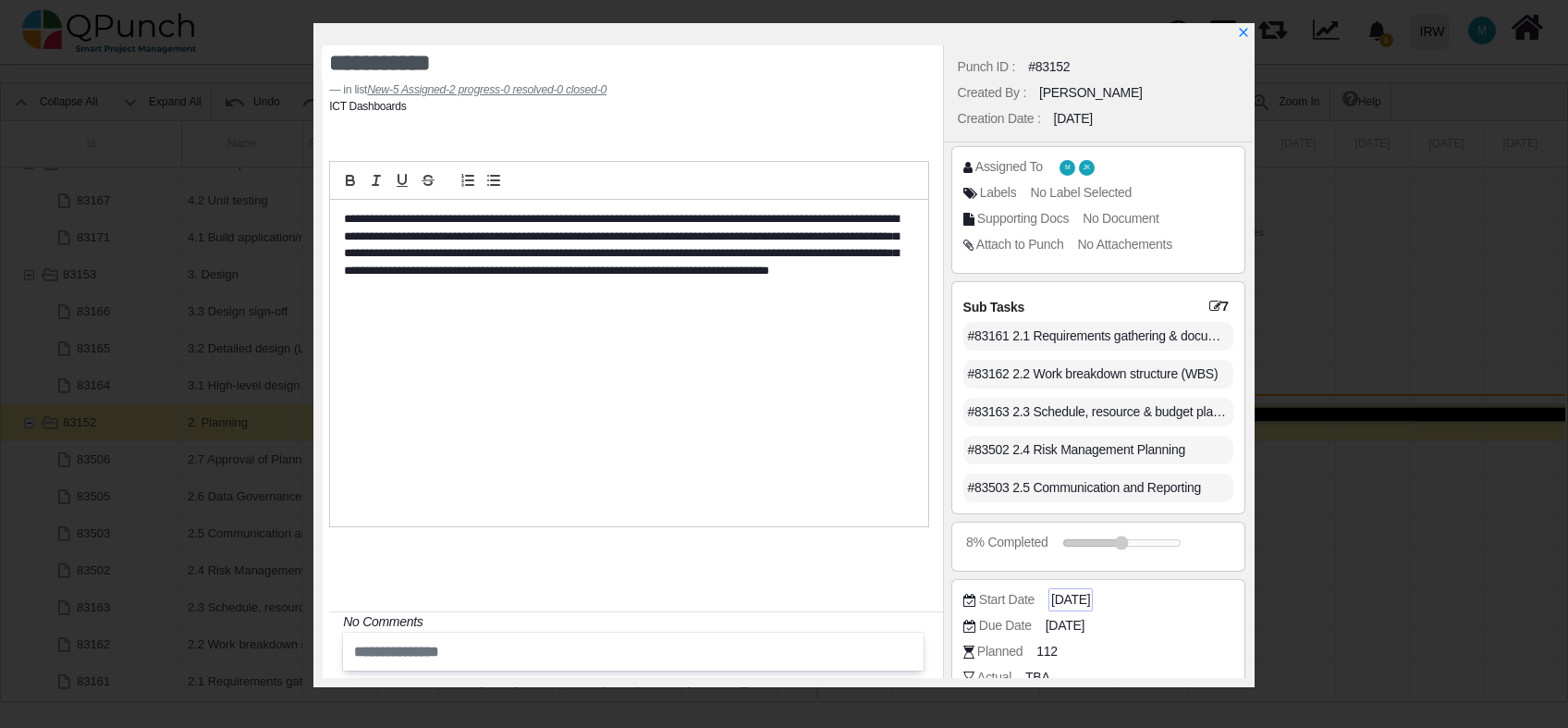
click at [1079, 600] on span "2025-01-02" at bounding box center [1070, 600] width 39 height 19
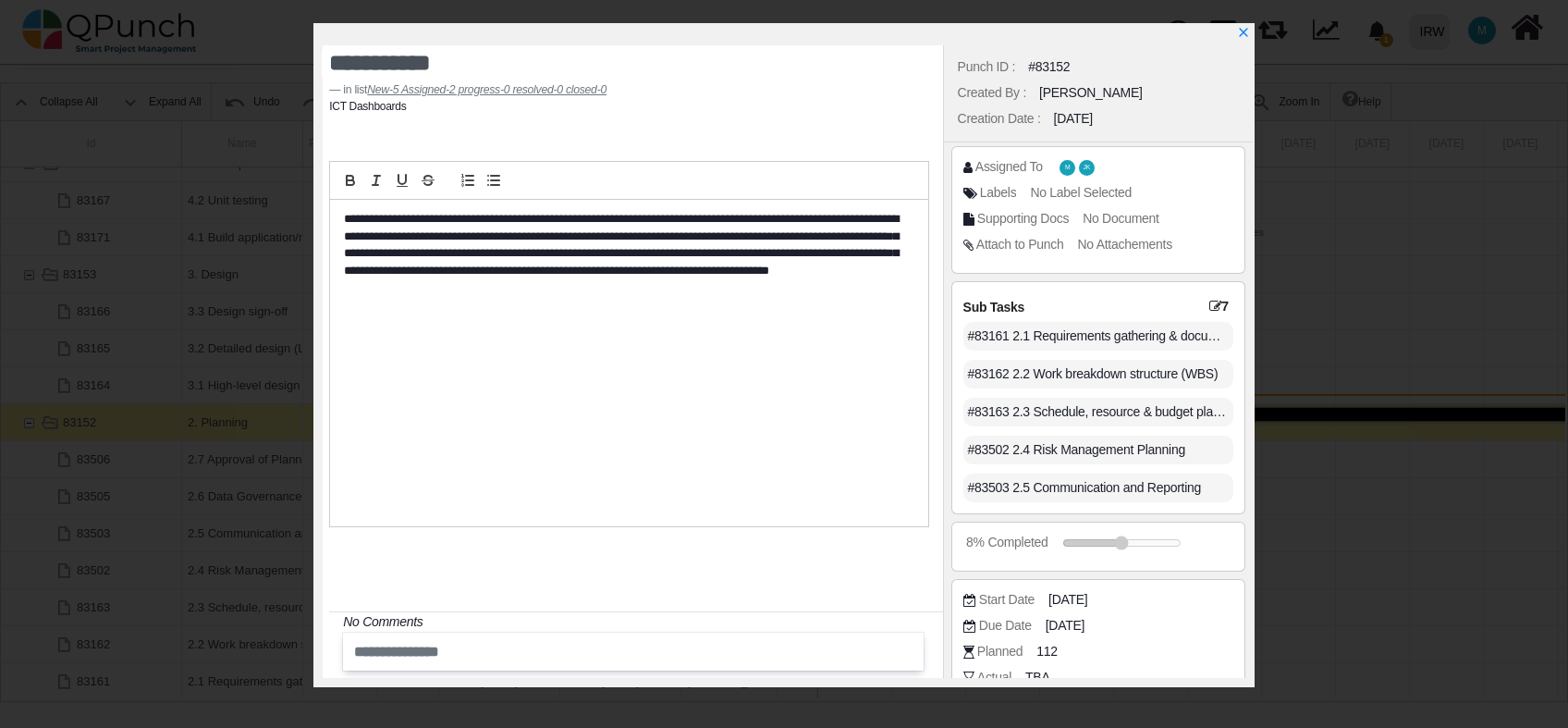
click at [856, 580] on div "**********" at bounding box center [632, 363] width 619 height 634
click at [1090, 601] on span "2025-01-02" at bounding box center [1070, 600] width 39 height 19
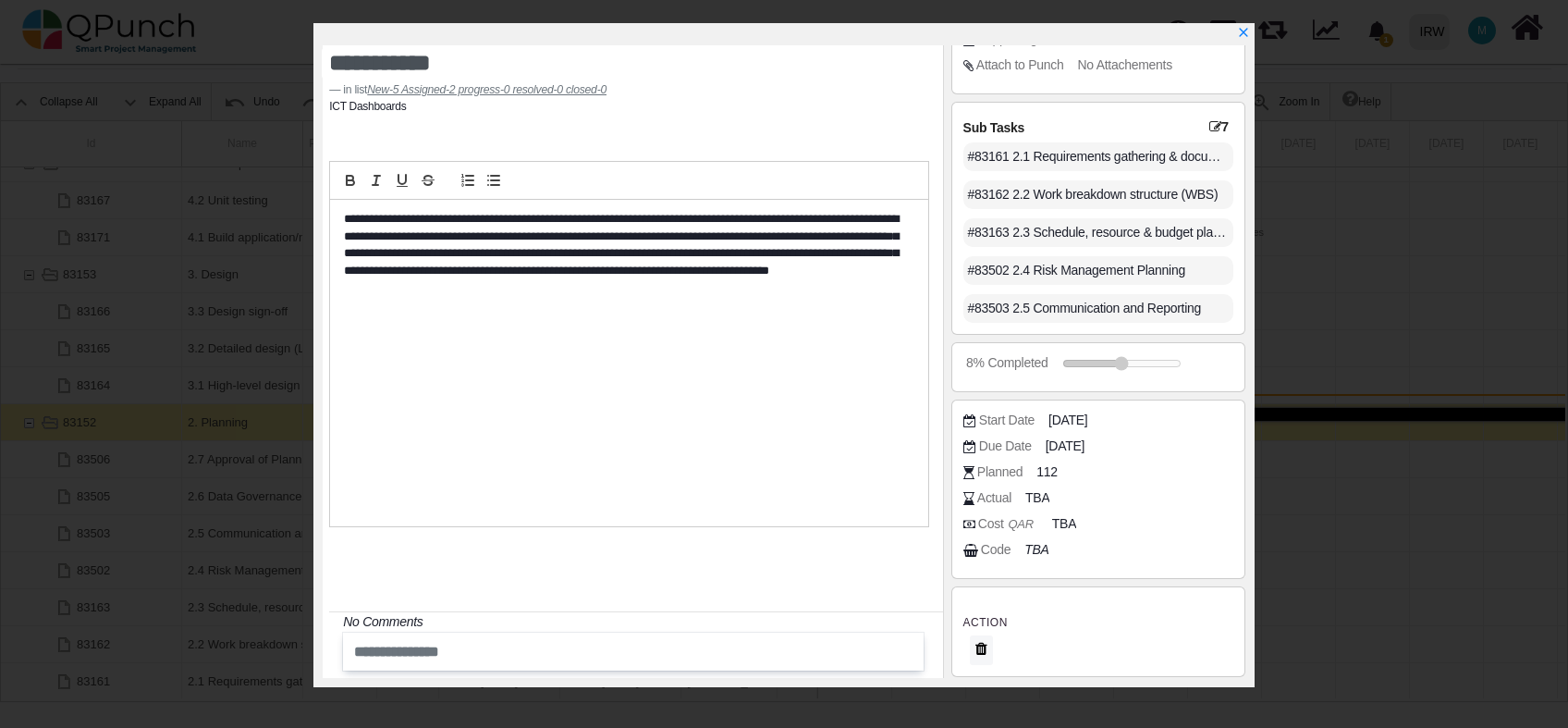
scroll to position [0, 0]
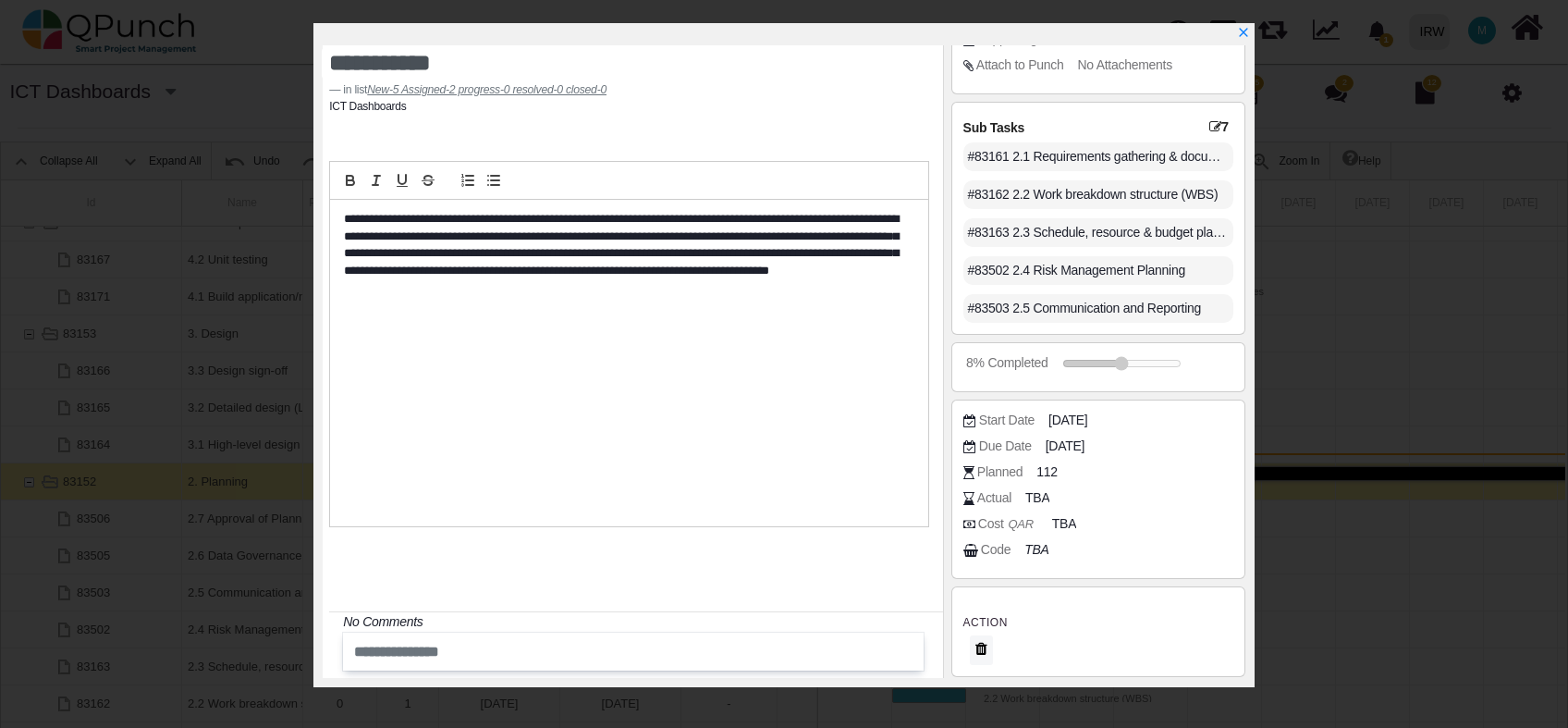
click at [1061, 224] on div "#83163 2.3 Schedule, resource & budget planning" at bounding box center [1099, 232] width 270 height 29
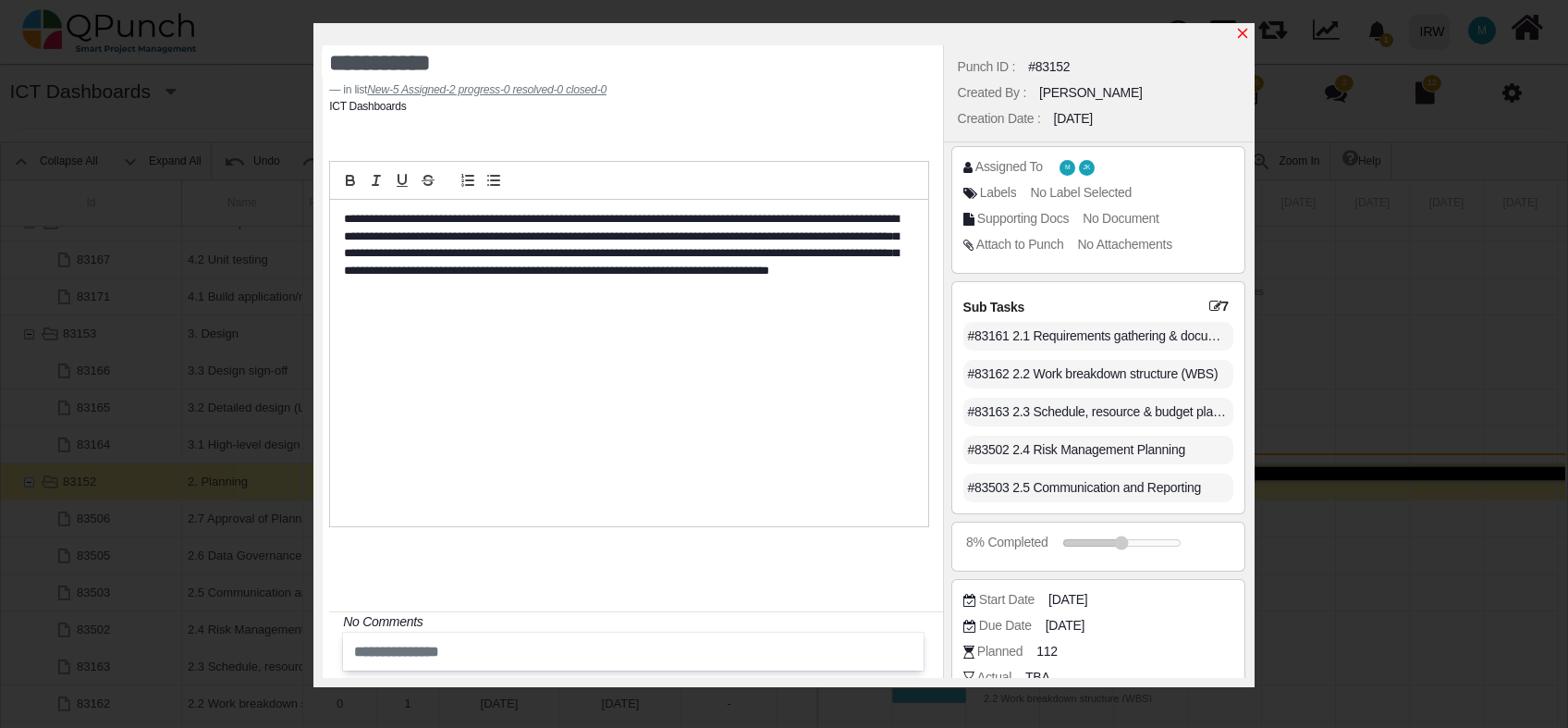
click at [1241, 32] on icon "x" at bounding box center [1243, 33] width 10 height 10
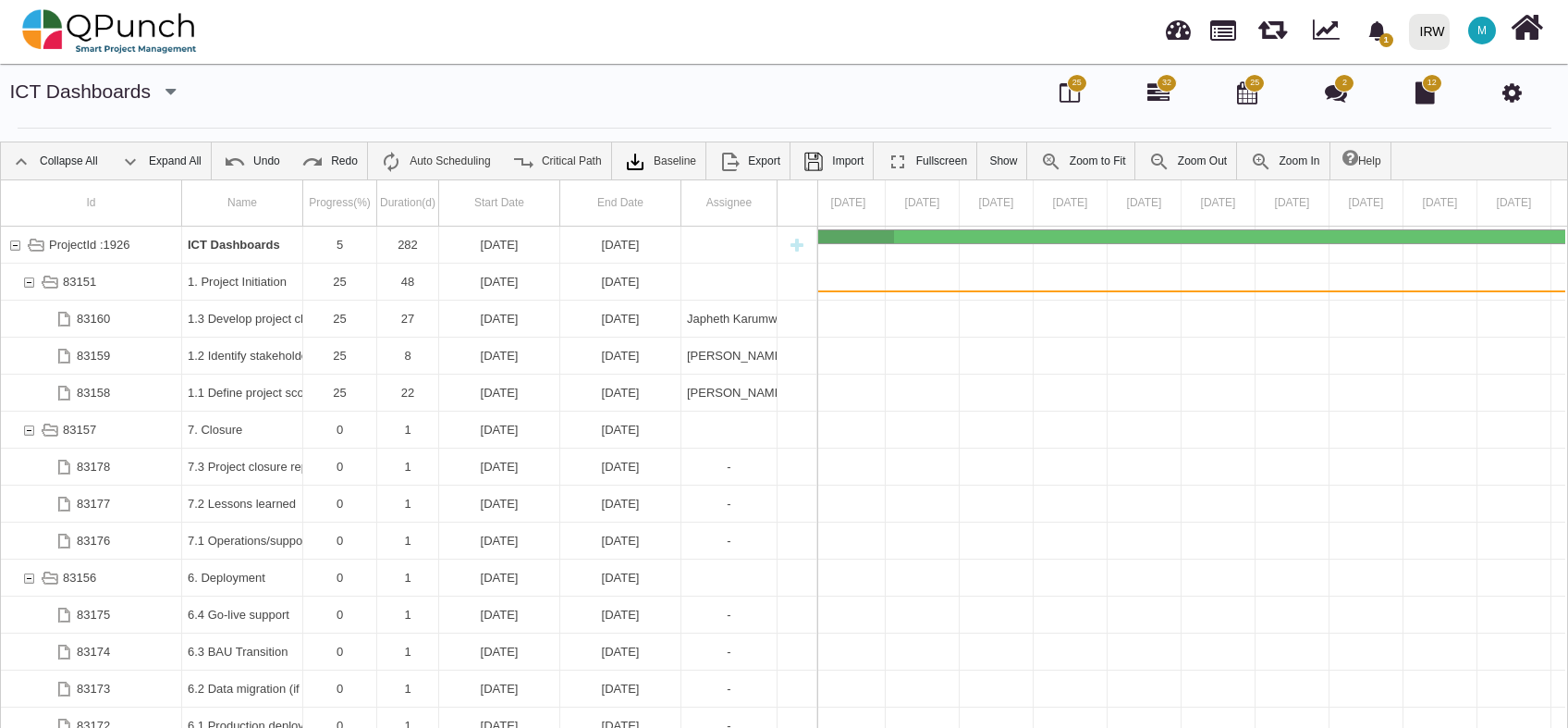
scroll to position [0, 1335]
click at [613, 246] on div "[DATE]" at bounding box center [620, 245] width 109 height 36
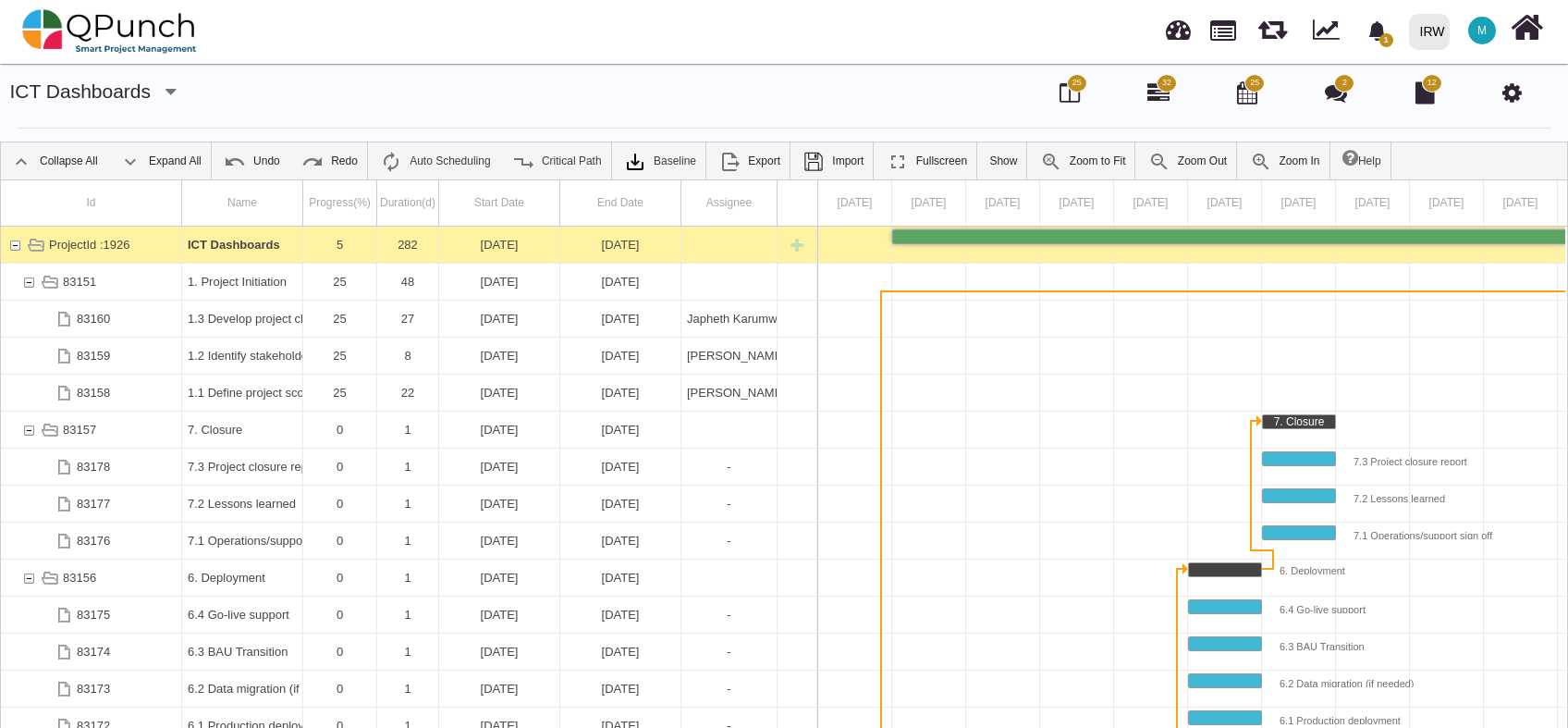
click at [613, 246] on div "[DATE]" at bounding box center [620, 245] width 109 height 36
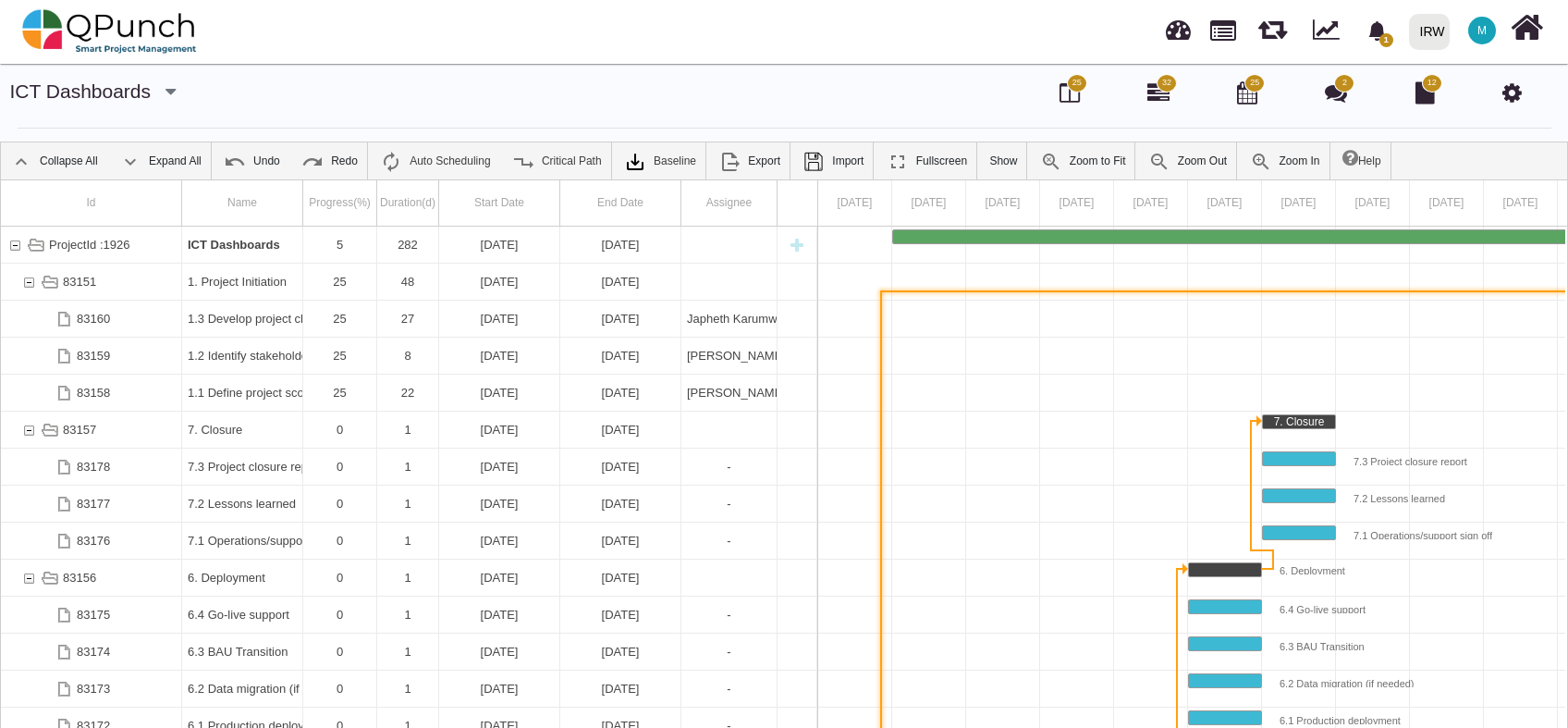
click at [877, 347] on div "Link 1. Project Initiation (end) 2. Planning (start)" at bounding box center [881, 725] width 18 height 888
click at [880, 350] on div "Link 1. Project Initiation (end) 2. Planning (start)" at bounding box center [881, 726] width 2 height 872
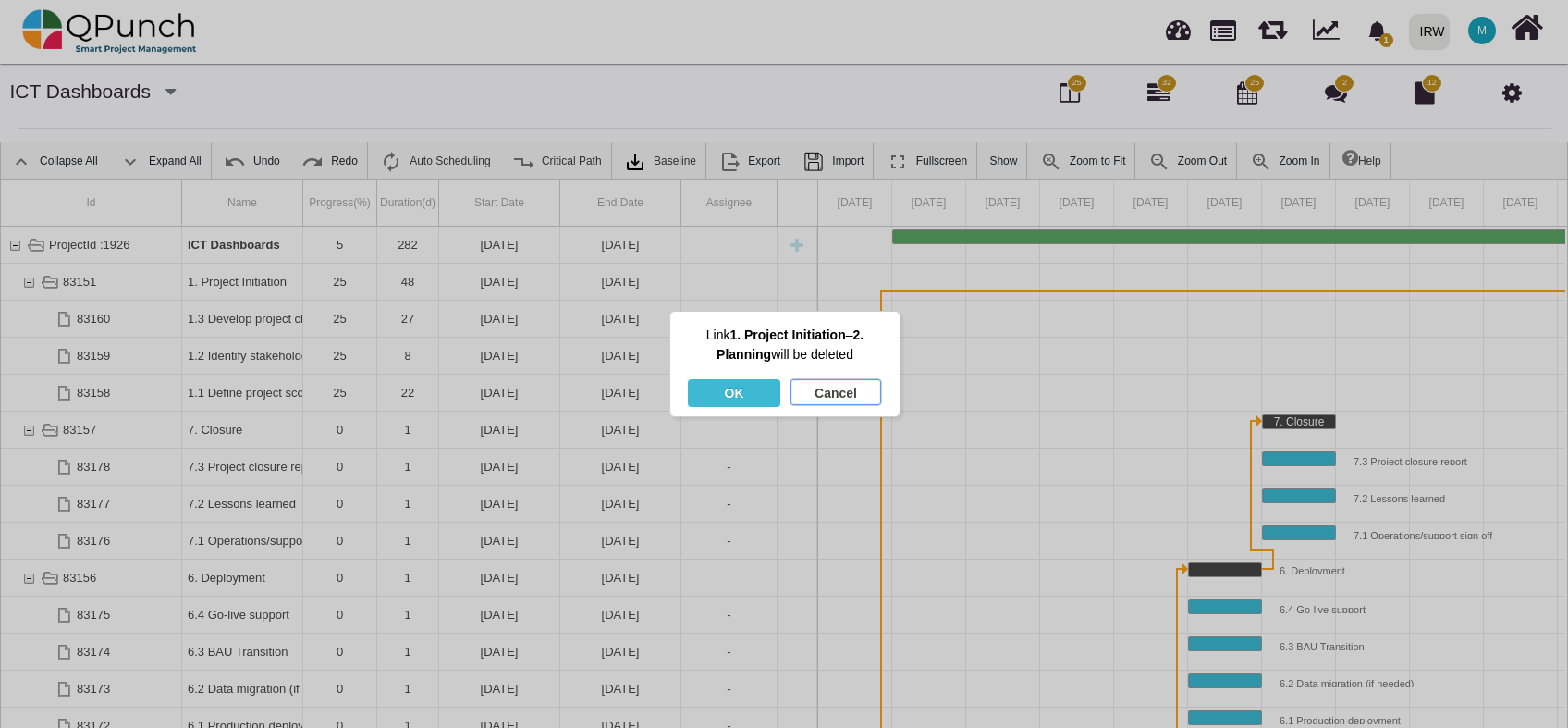
click at [849, 395] on div "Cancel" at bounding box center [835, 393] width 90 height 28
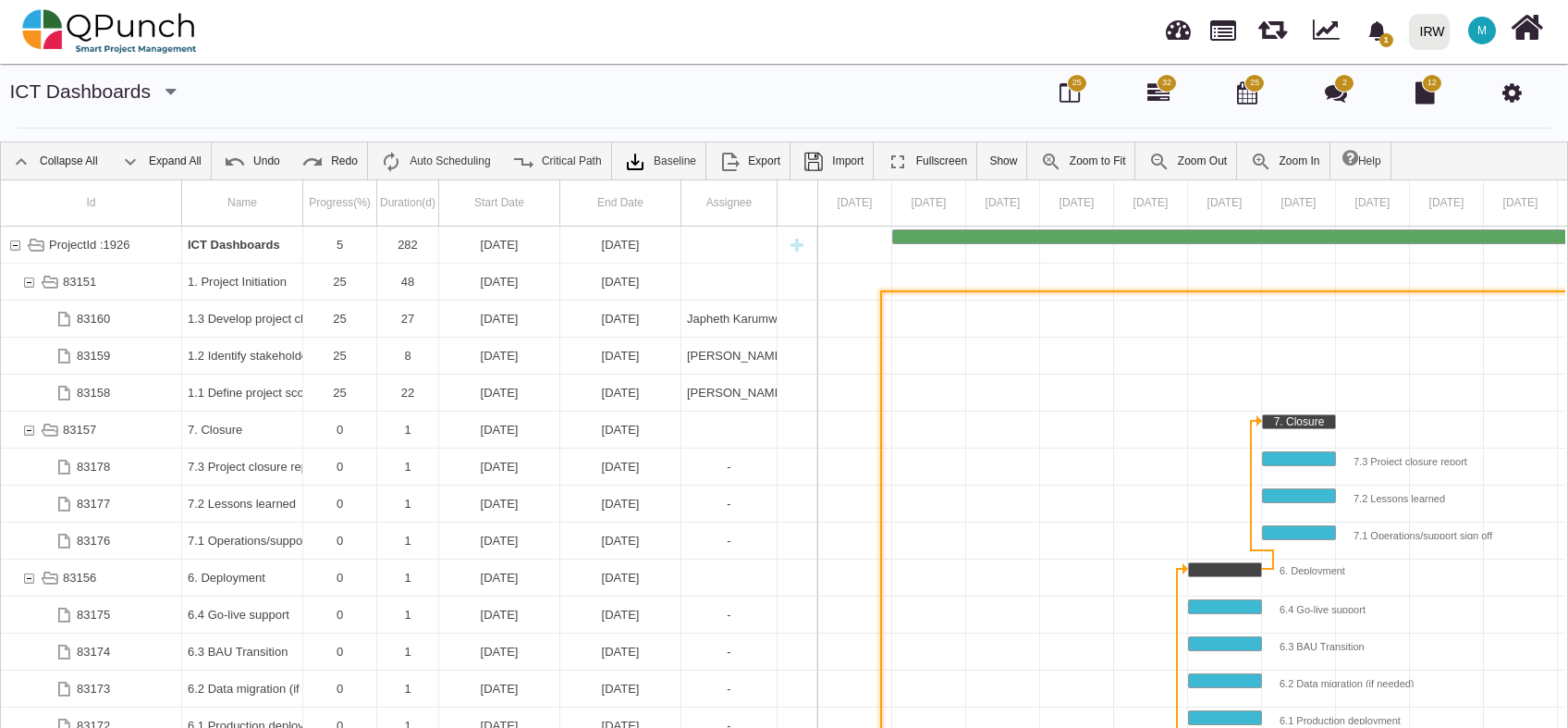
click at [880, 407] on div "Link 1. Project Initiation (end) 2. Planning (start)" at bounding box center [881, 726] width 2 height 872
drag, startPoint x: 879, startPoint y: 407, endPoint x: 883, endPoint y: 432, distance: 25.3
click at [883, 432] on div "Link 1. Project Initiation (end) 2. Planning (start)" at bounding box center [881, 725] width 18 height 888
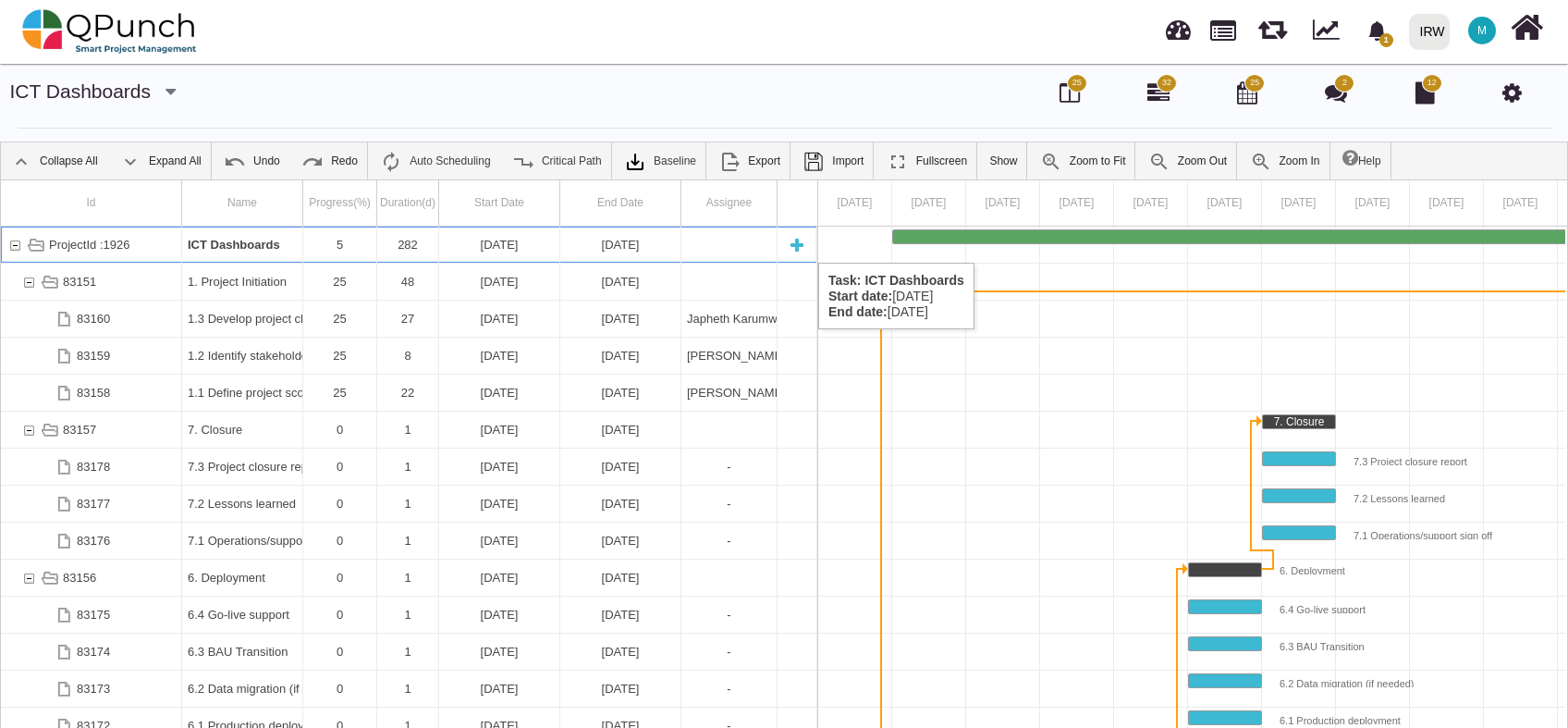
click at [637, 245] on div "[DATE]" at bounding box center [620, 245] width 109 height 36
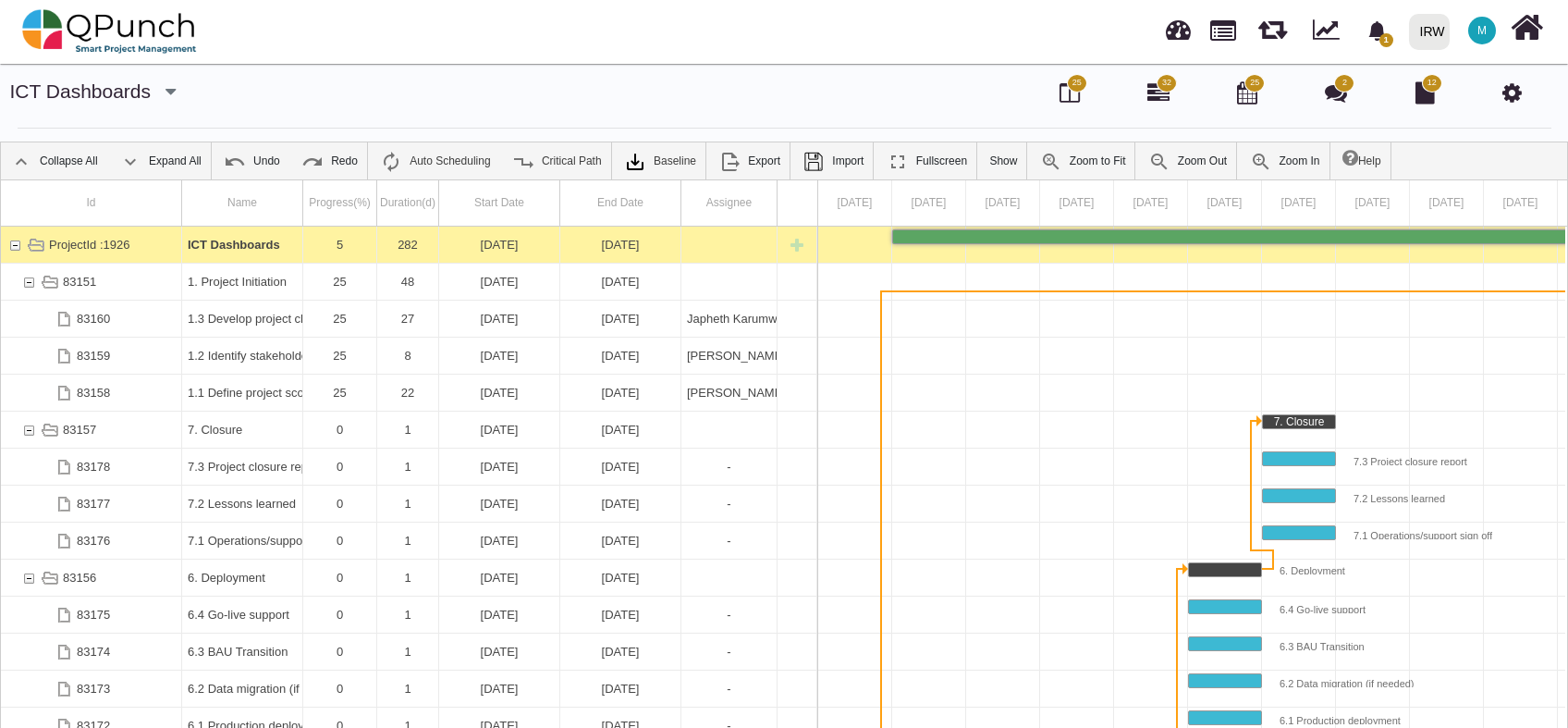
click at [637, 245] on div "[DATE]" at bounding box center [620, 245] width 109 height 36
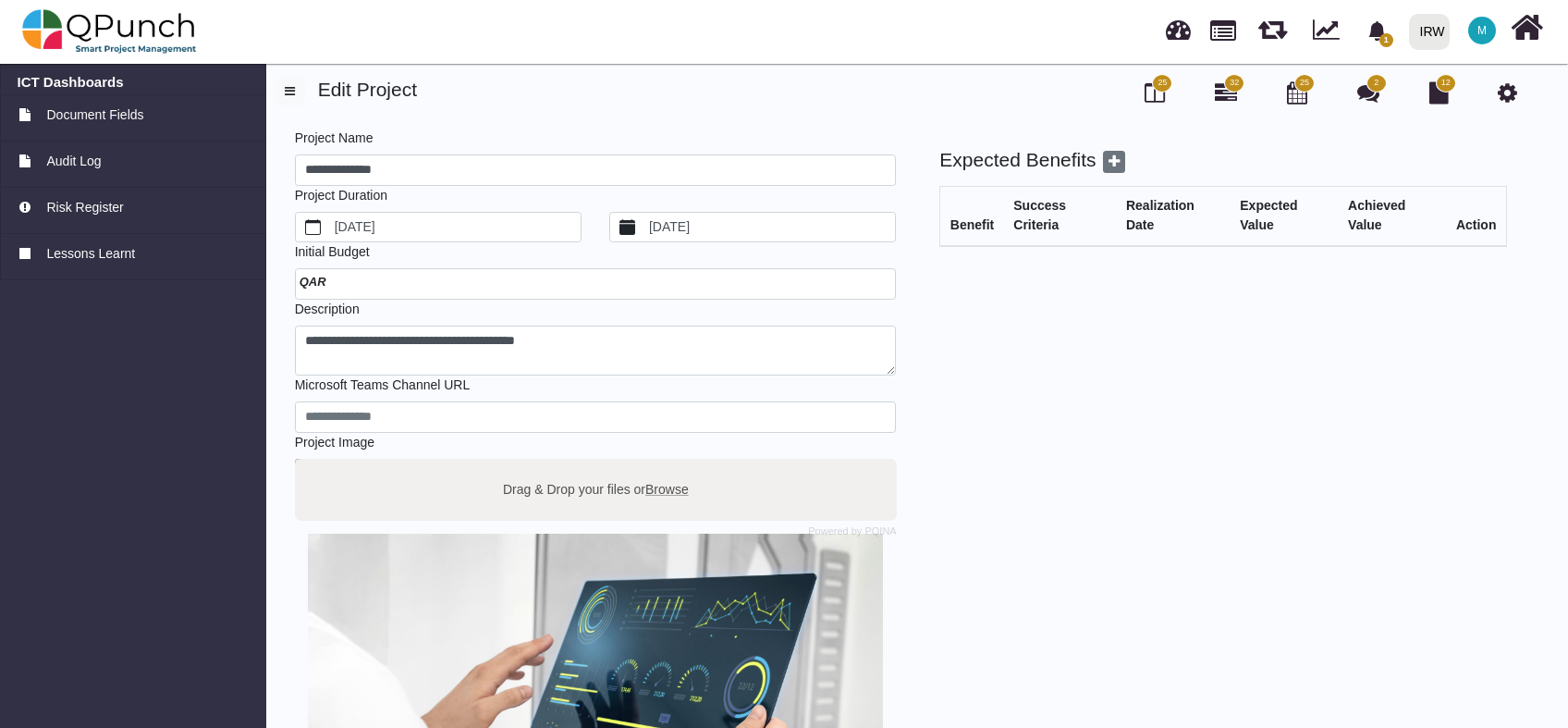
click at [716, 222] on label "12/1/2025" at bounding box center [770, 227] width 249 height 30
click at [646, 222] on button "12/1/2025" at bounding box center [628, 227] width 36 height 30
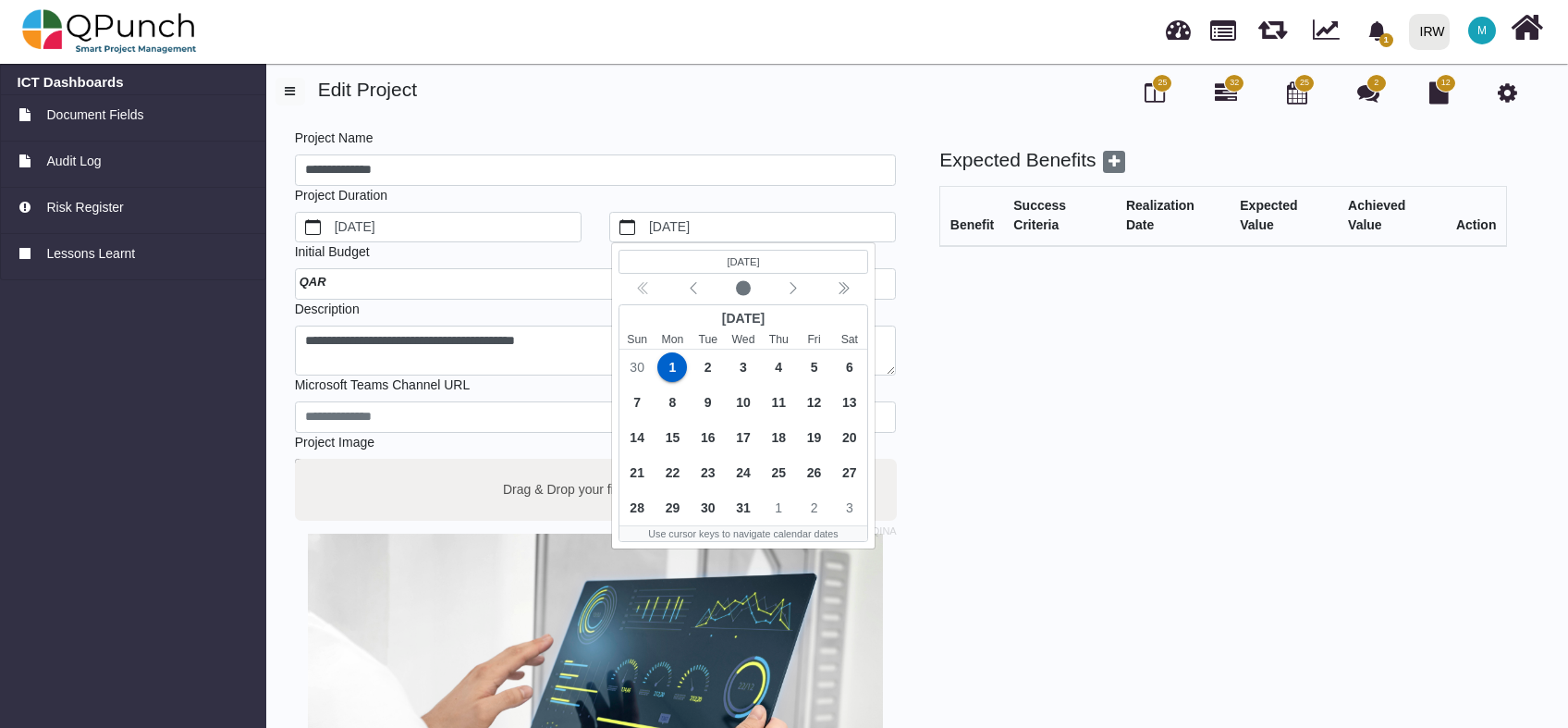
click at [982, 459] on div "Expected Benefits Benefit Success Criteria Realization Date Expected Value Achi…" at bounding box center [1206, 552] width 611 height 808
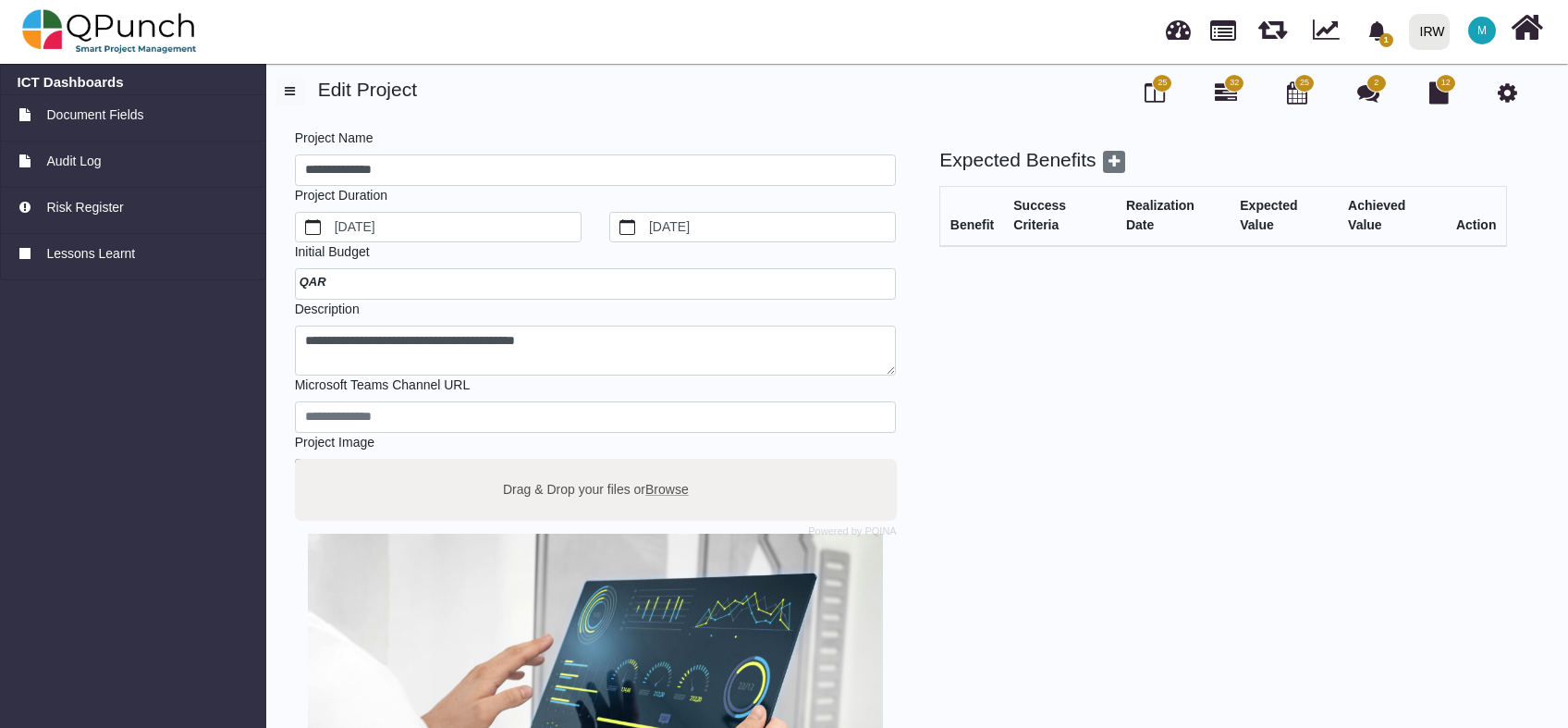
scroll to position [258, 0]
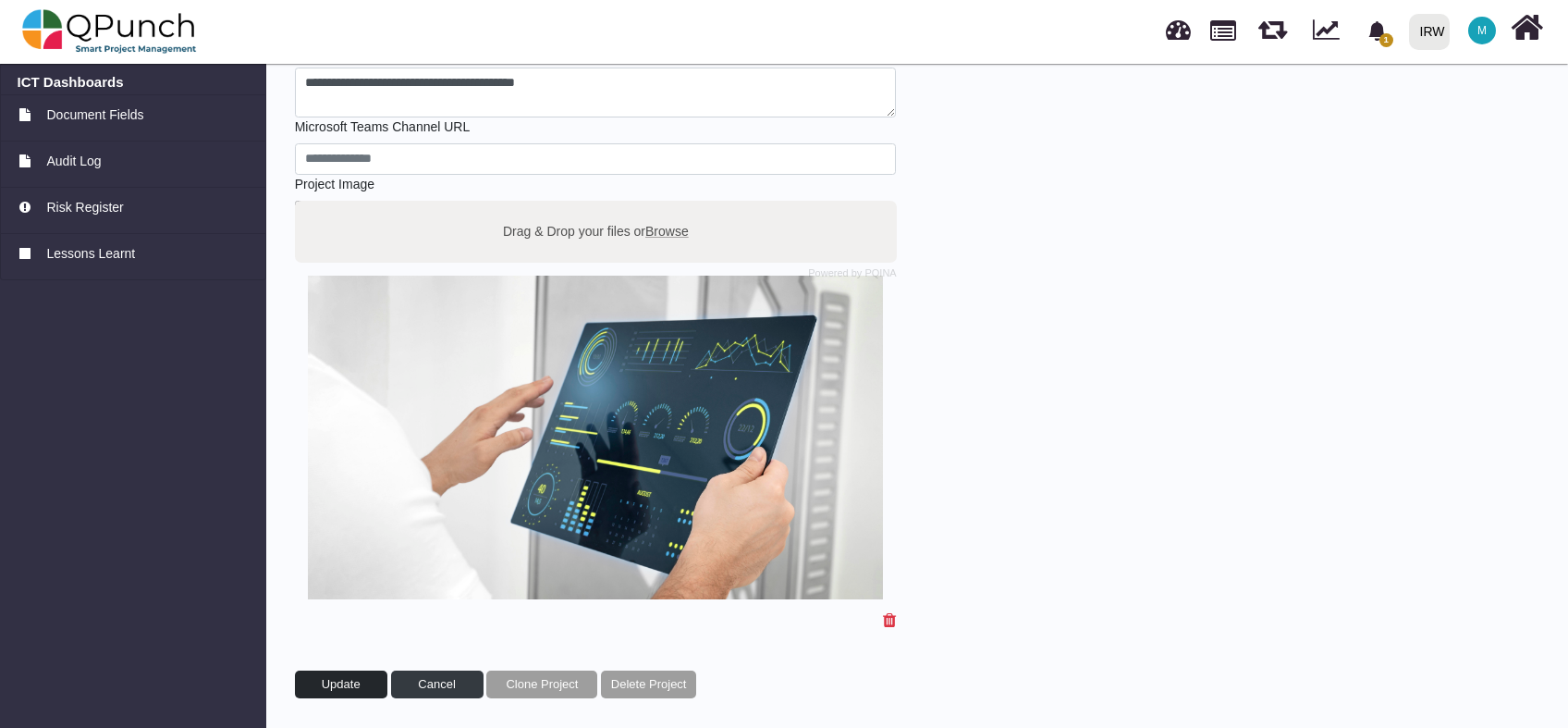
click at [346, 683] on span "Update" at bounding box center [341, 683] width 39 height 14
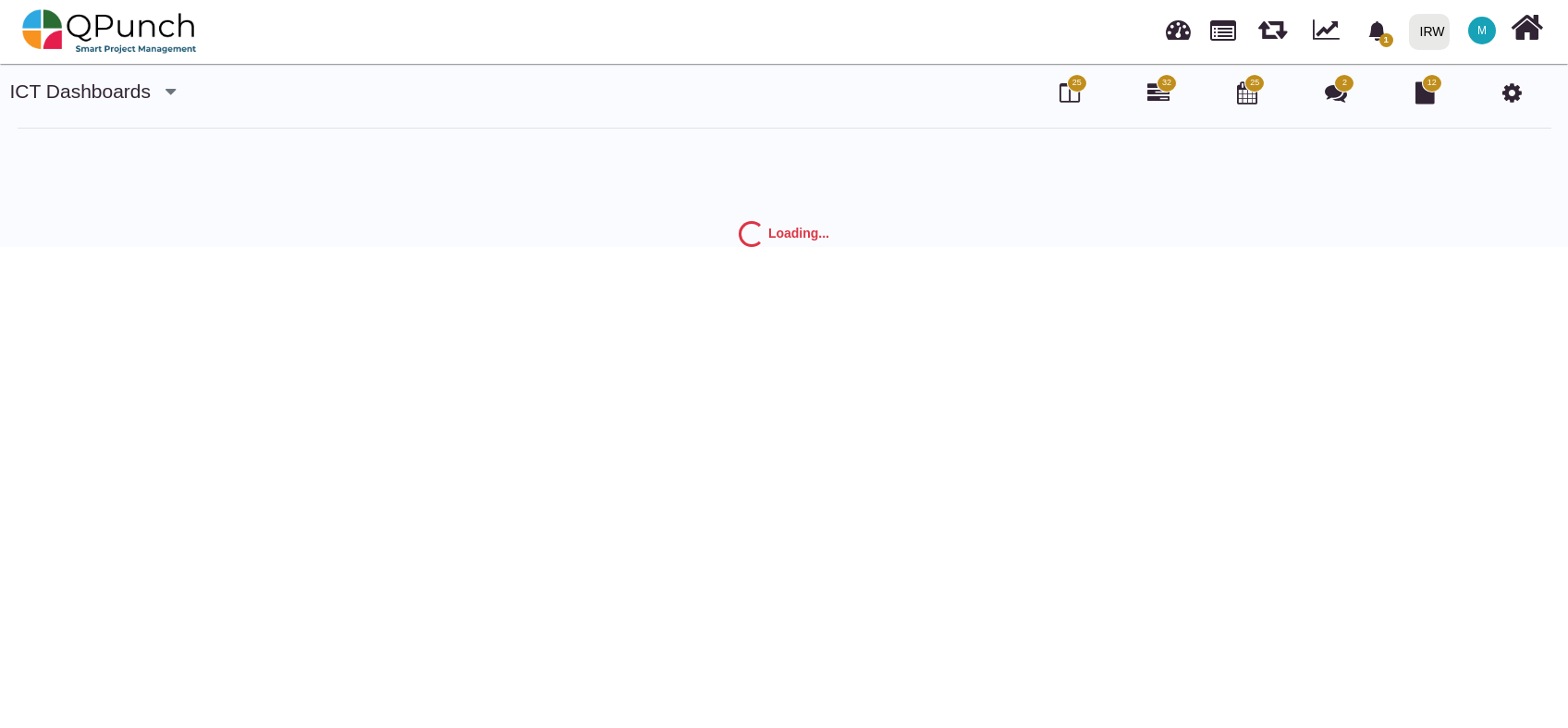
click at [1515, 94] on icon at bounding box center [1512, 92] width 19 height 22
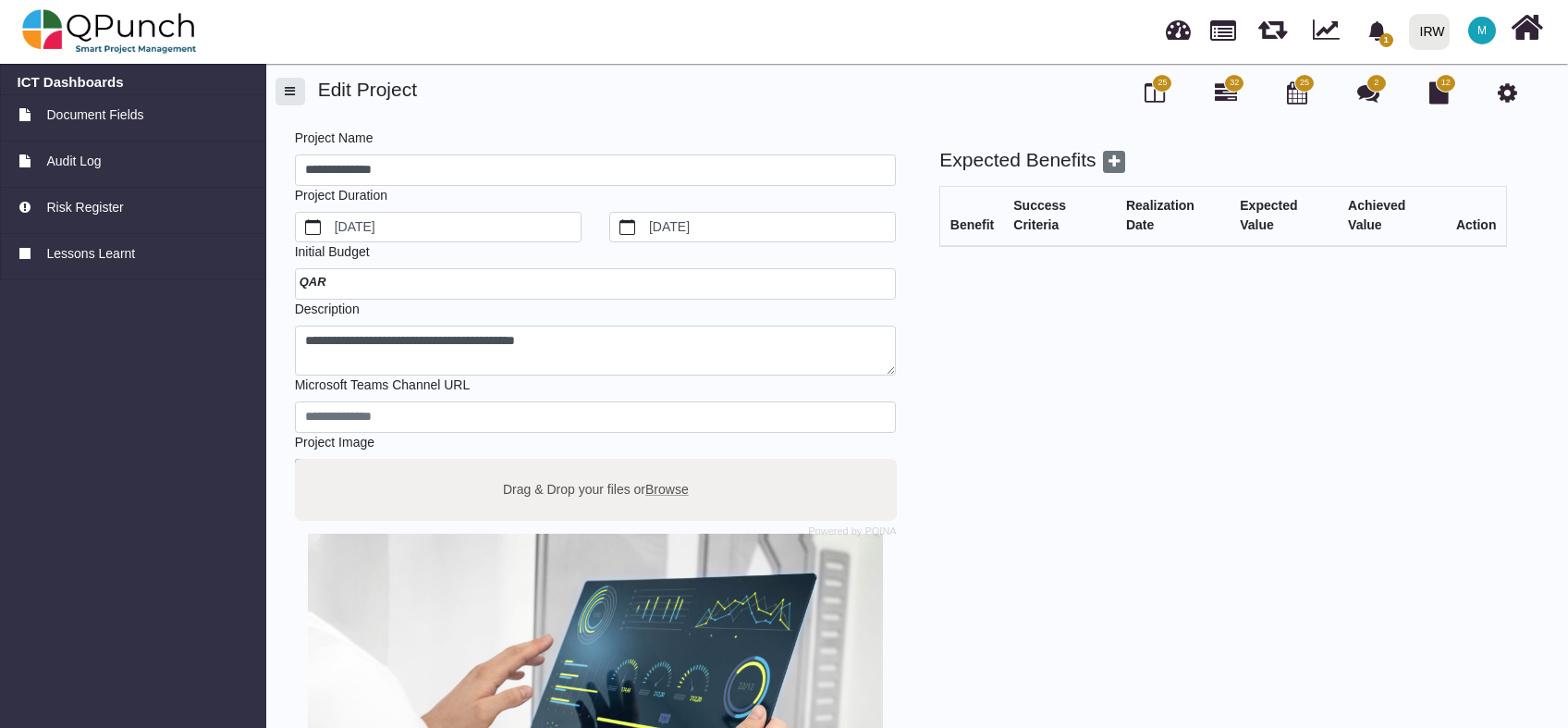
click at [284, 84] on button "button" at bounding box center [290, 91] width 29 height 28
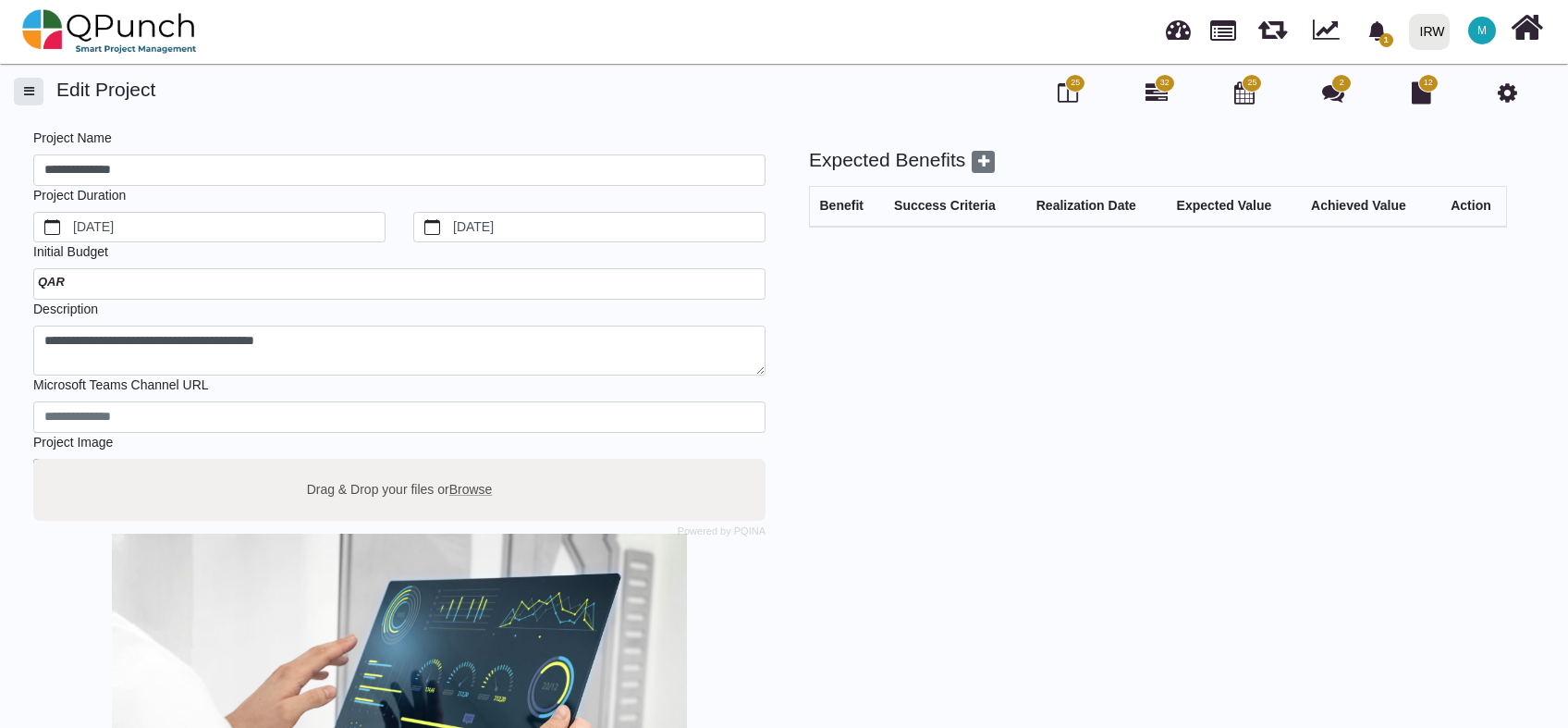
click at [22, 95] on button "button" at bounding box center [29, 91] width 29 height 28
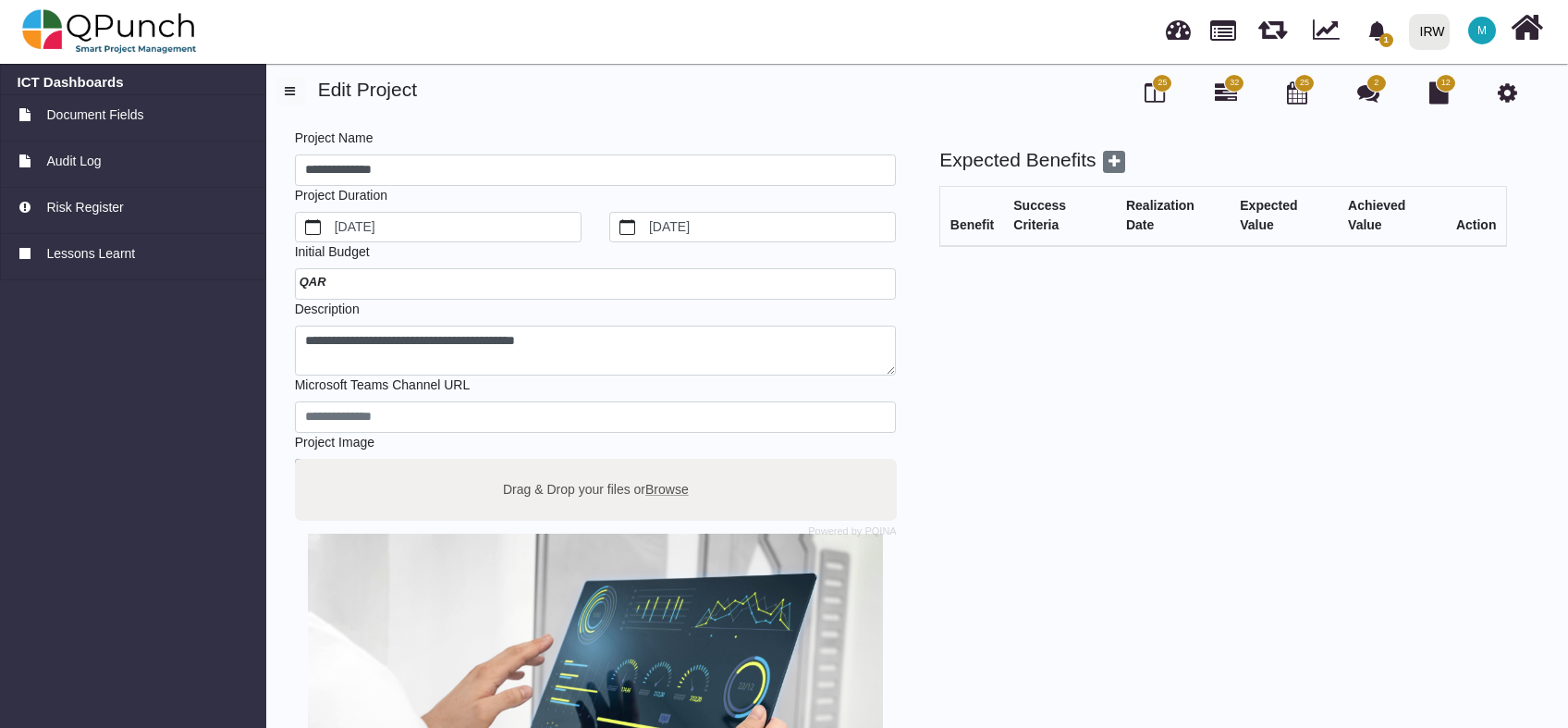
click at [1507, 90] on icon at bounding box center [1508, 92] width 19 height 22
click at [283, 87] on button "button" at bounding box center [290, 91] width 29 height 28
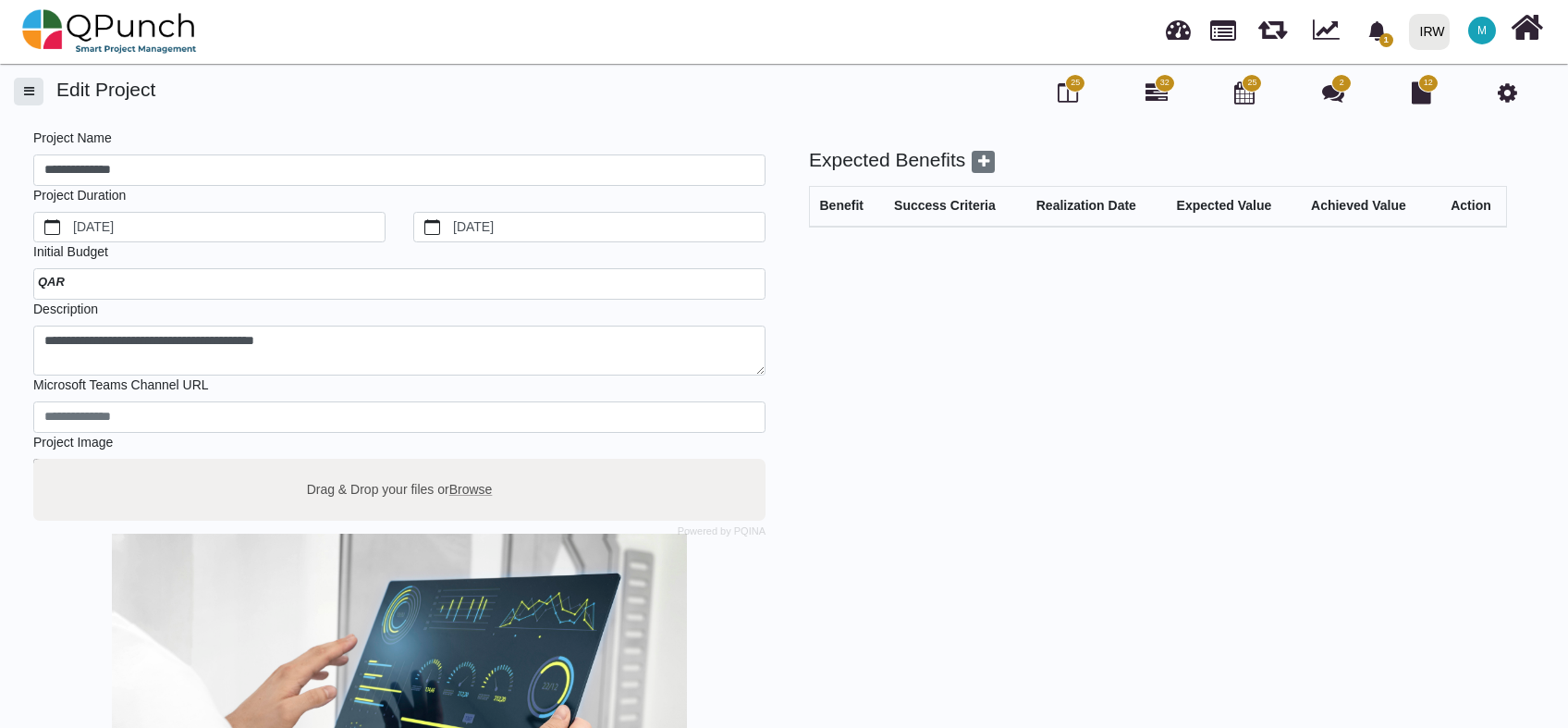
click at [33, 91] on span "button" at bounding box center [29, 90] width 10 height 12
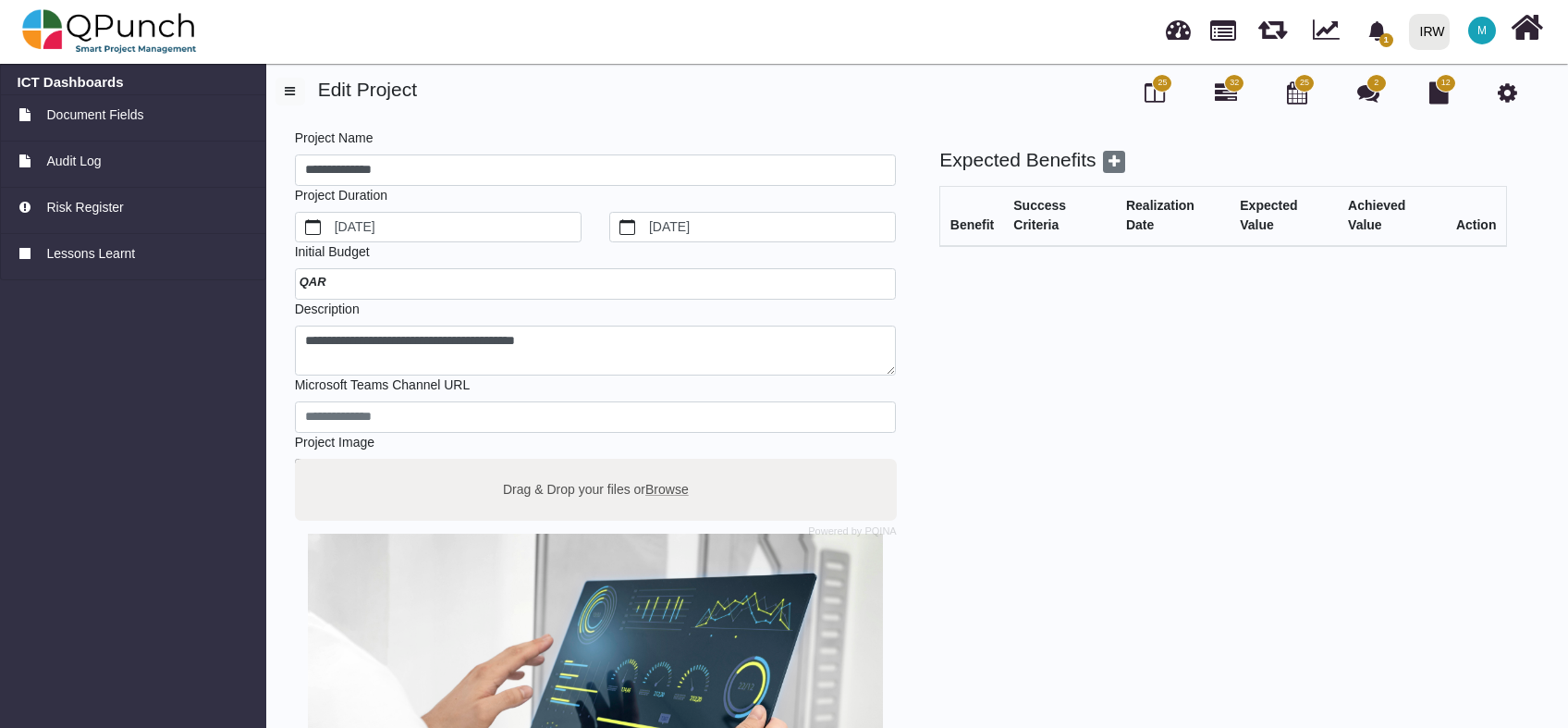
click at [1162, 89] on span "25" at bounding box center [1162, 83] width 20 height 18
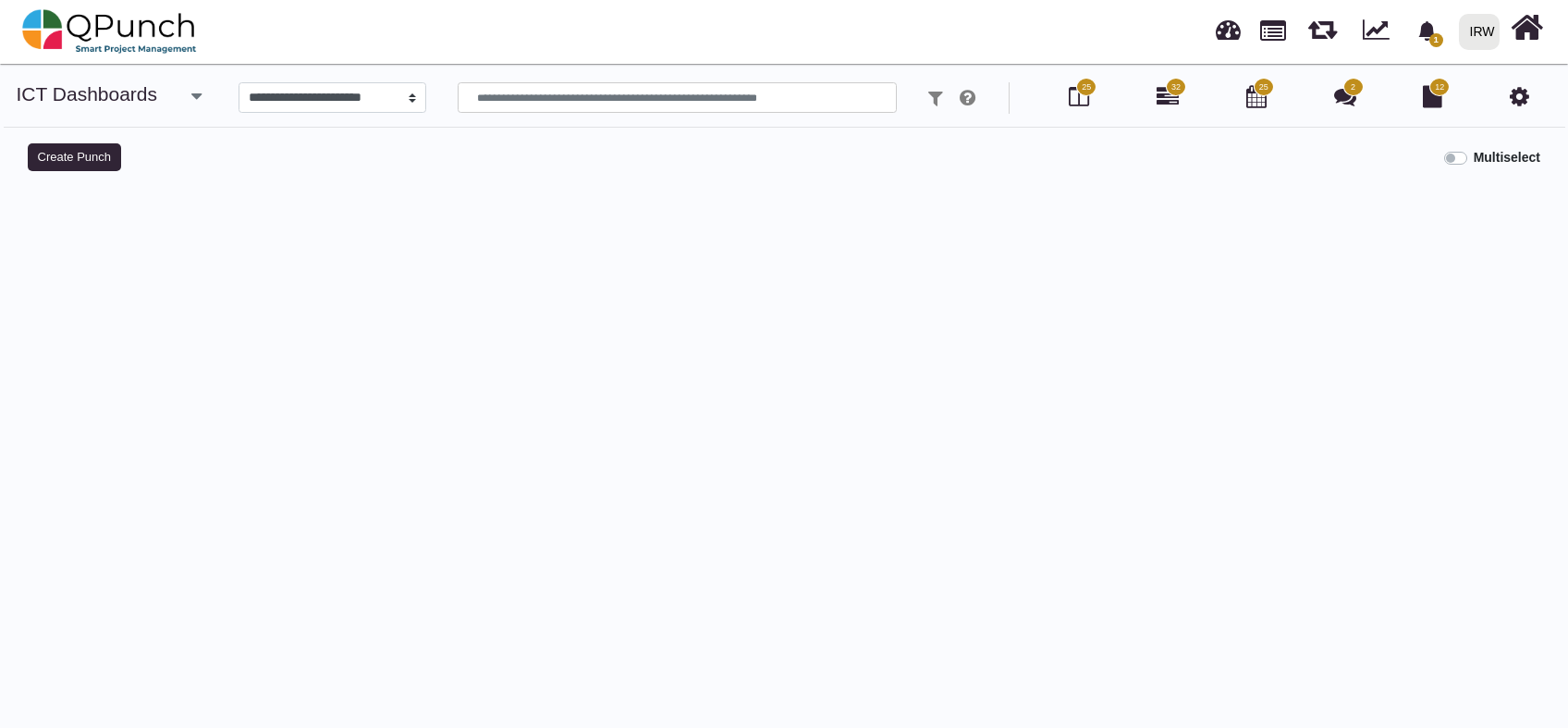
select select
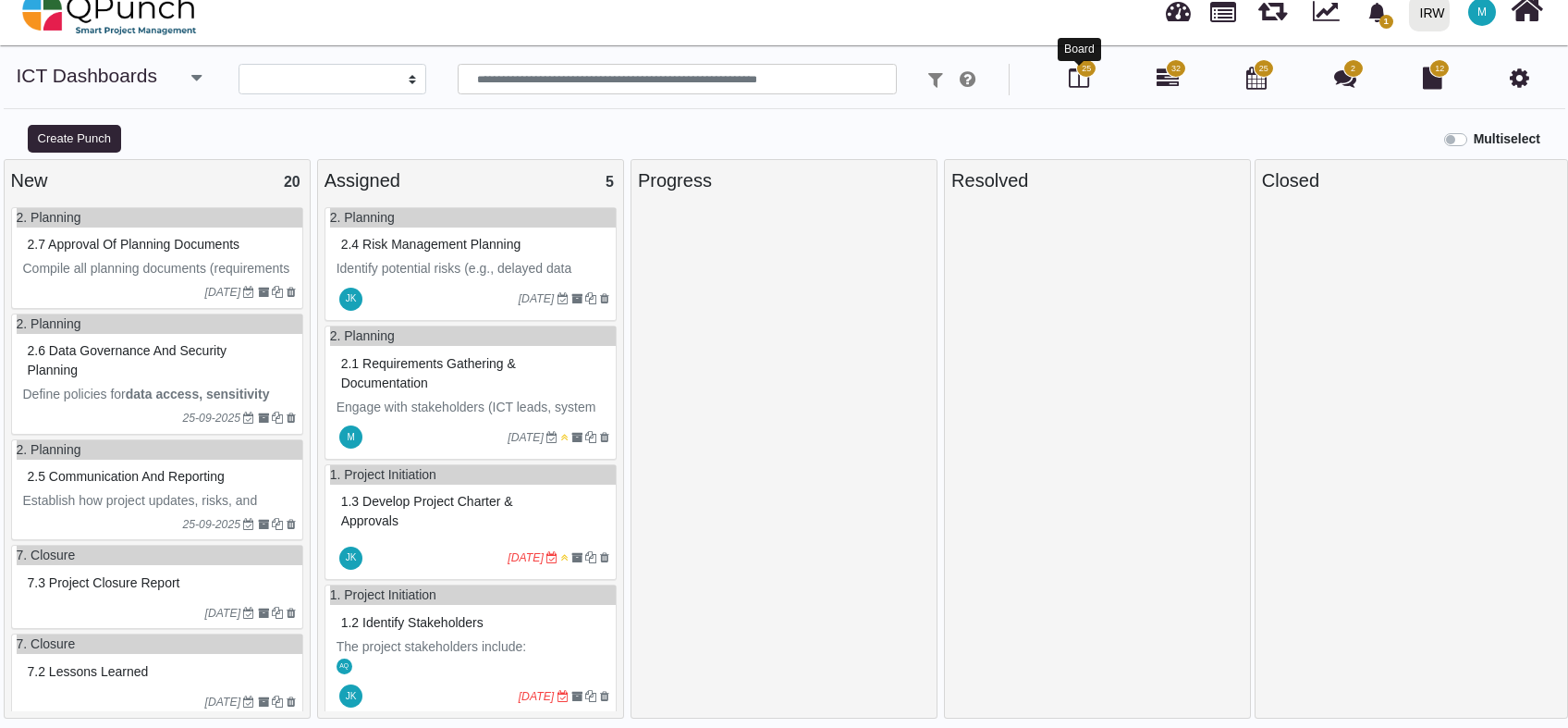
click at [1080, 80] on icon at bounding box center [1079, 77] width 20 height 22
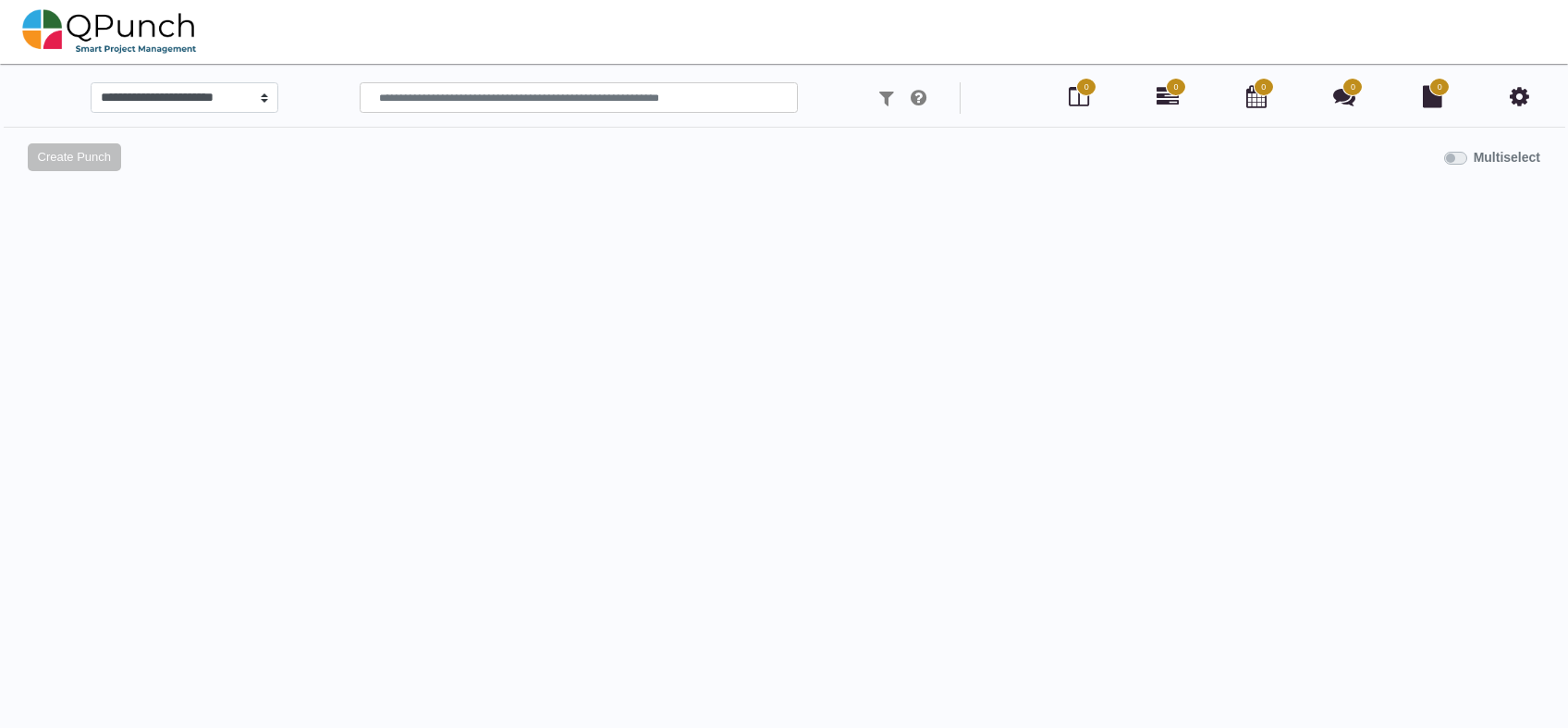
scroll to position [18, 0]
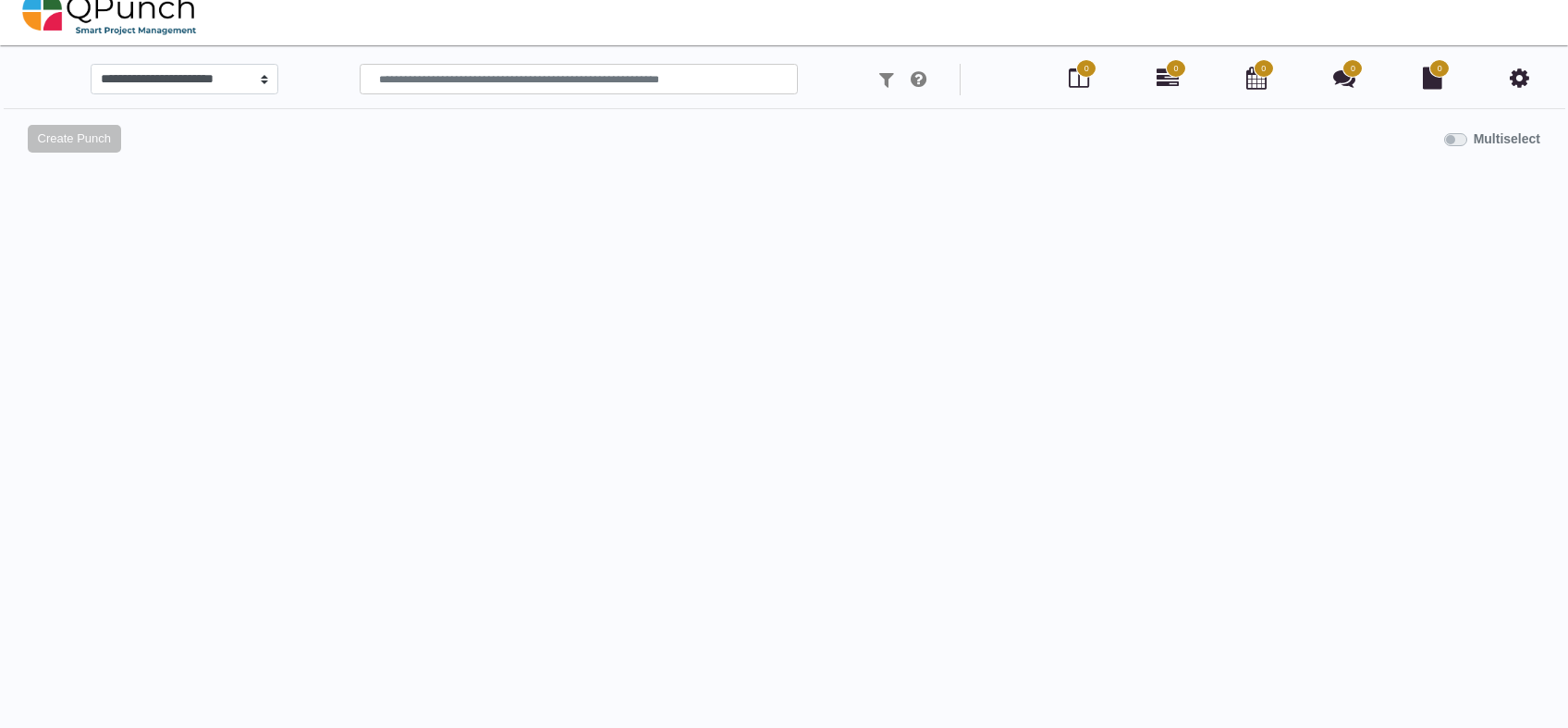
select select
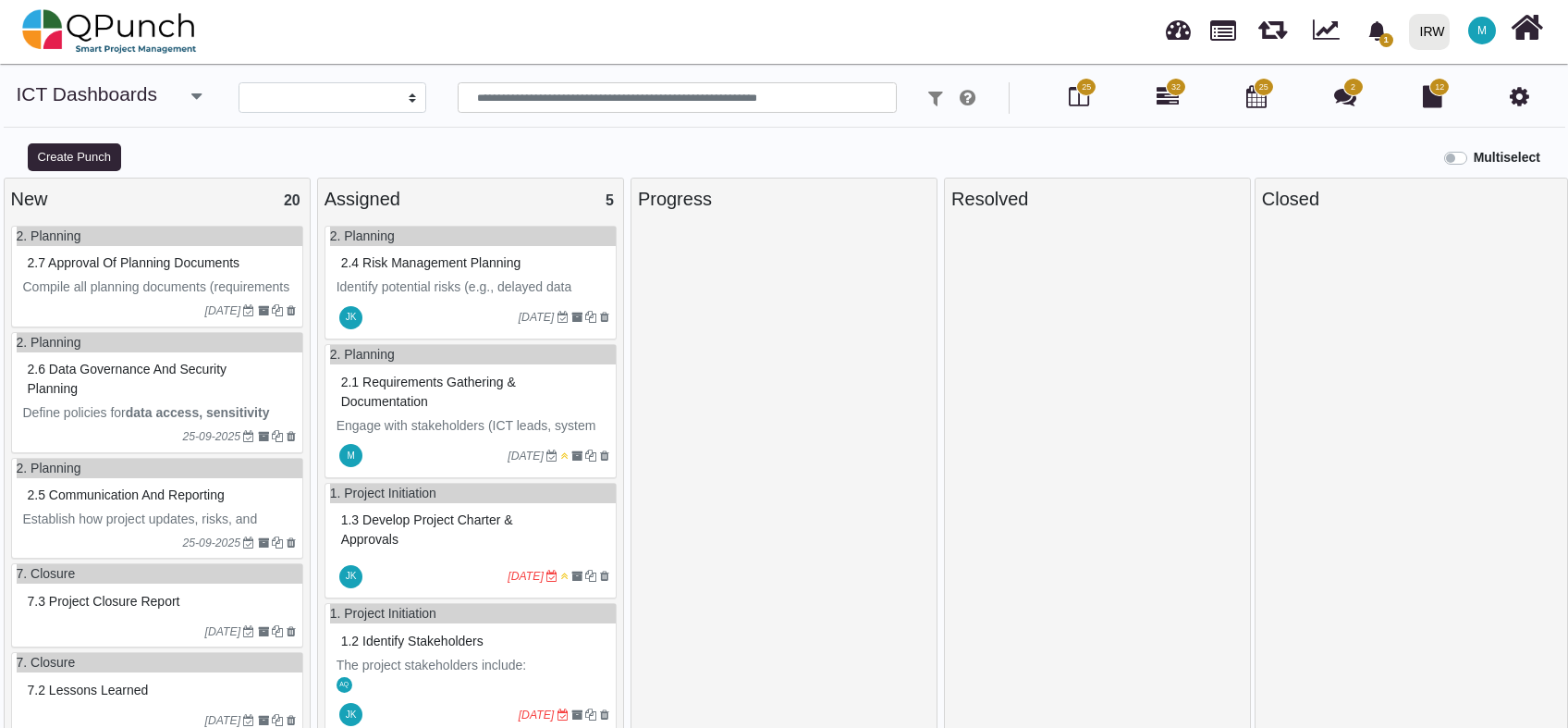
scroll to position [155, 0]
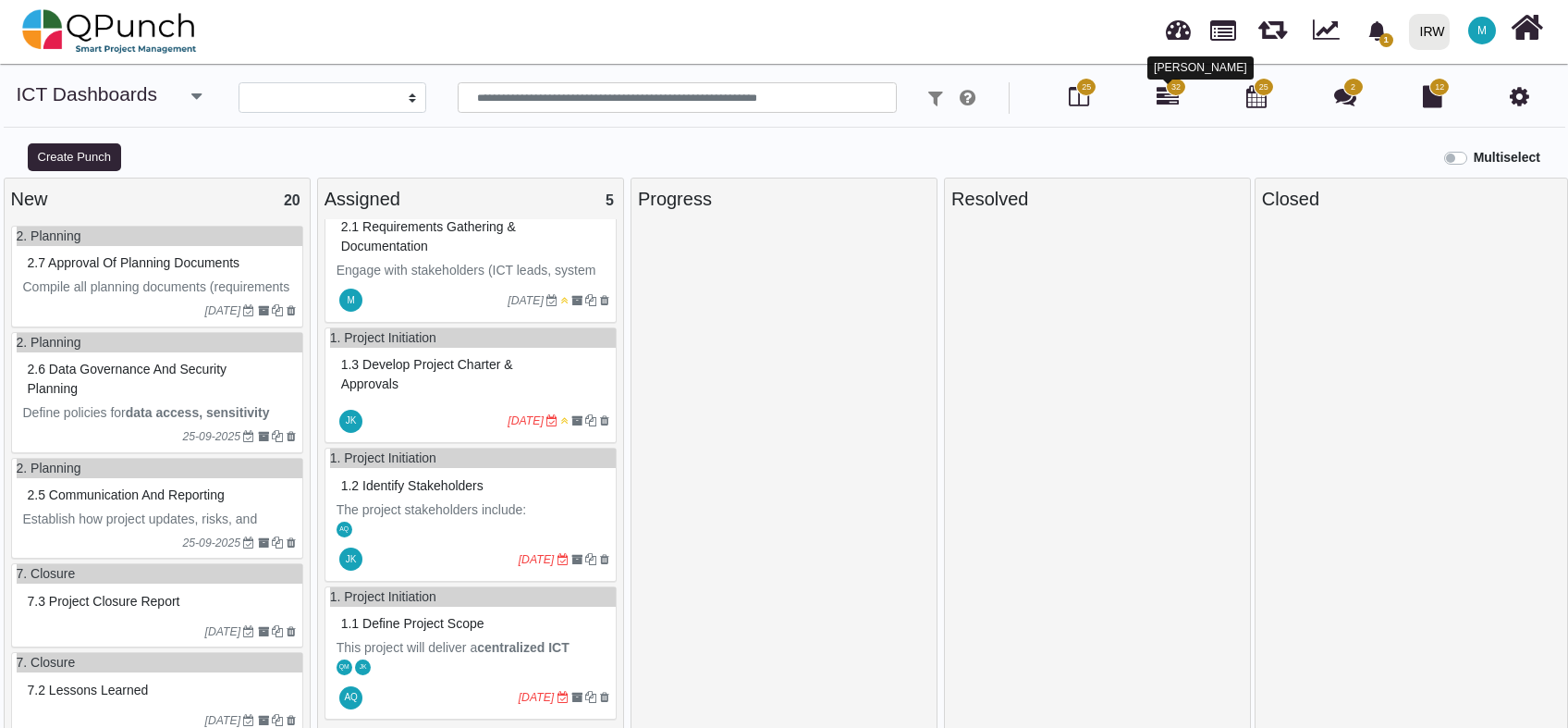
click at [1167, 96] on icon at bounding box center [1167, 95] width 22 height 22
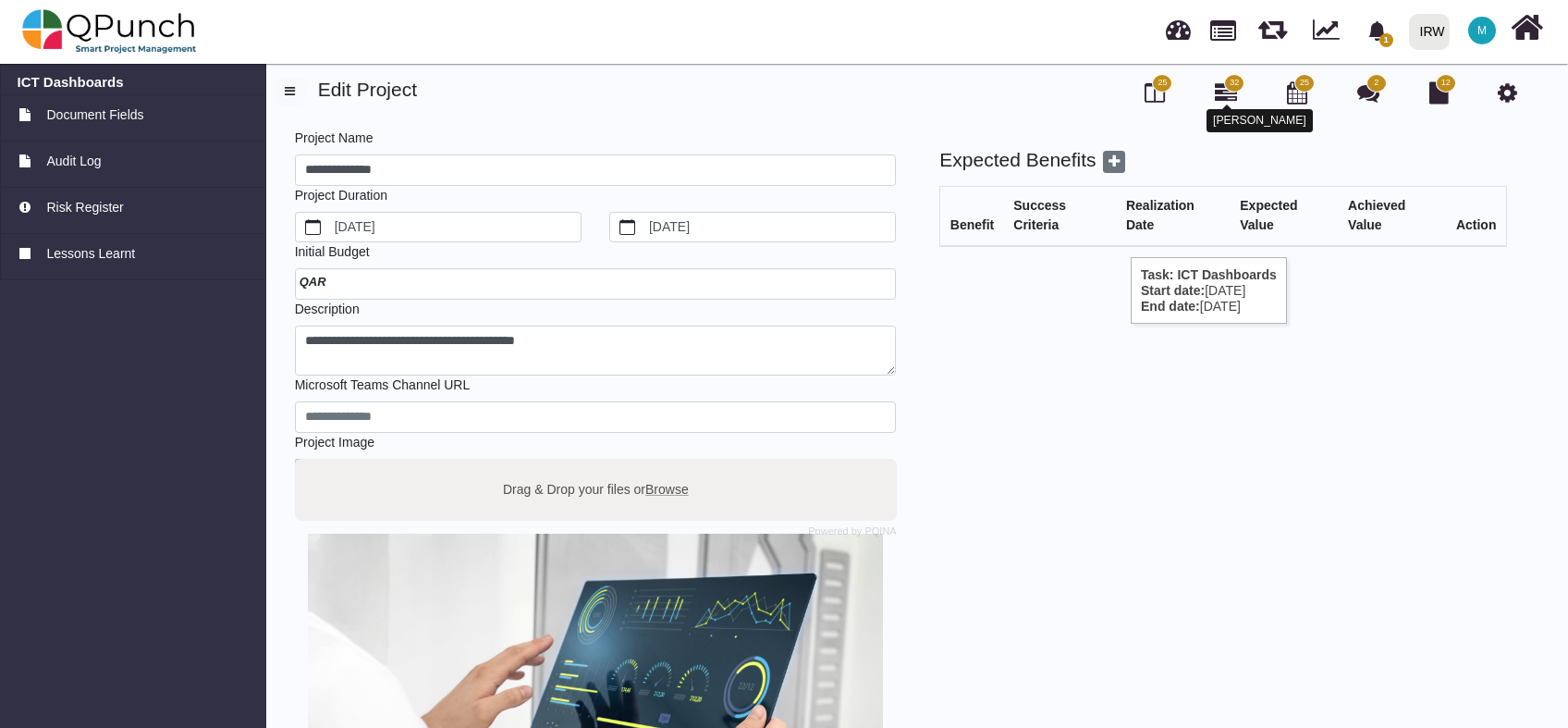
click at [1226, 92] on icon at bounding box center [1225, 92] width 22 height 22
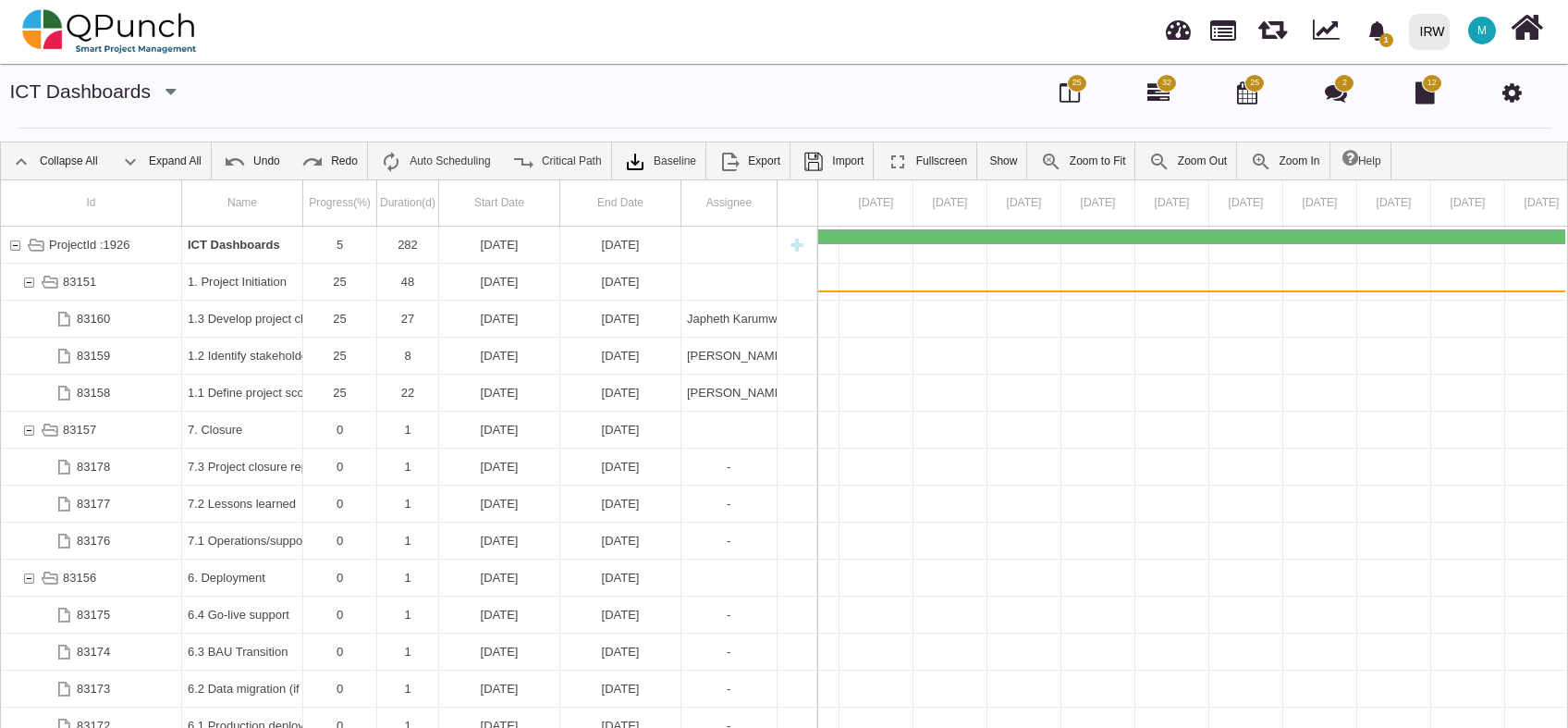
scroll to position [0, 3907]
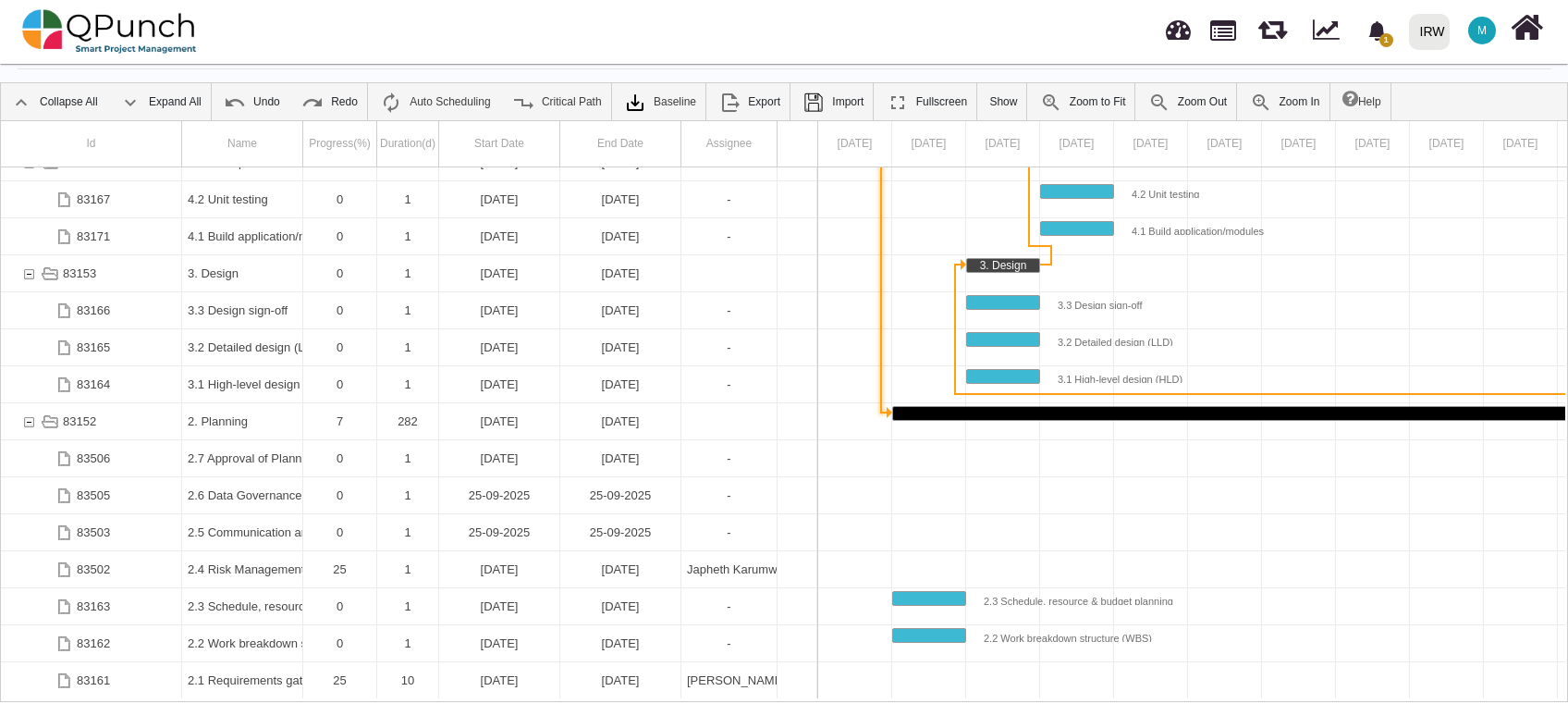
click at [884, 407] on div "Link 1. Project Initiation (end) 2. Planning (start)" at bounding box center [884, 412] width 24 height 18
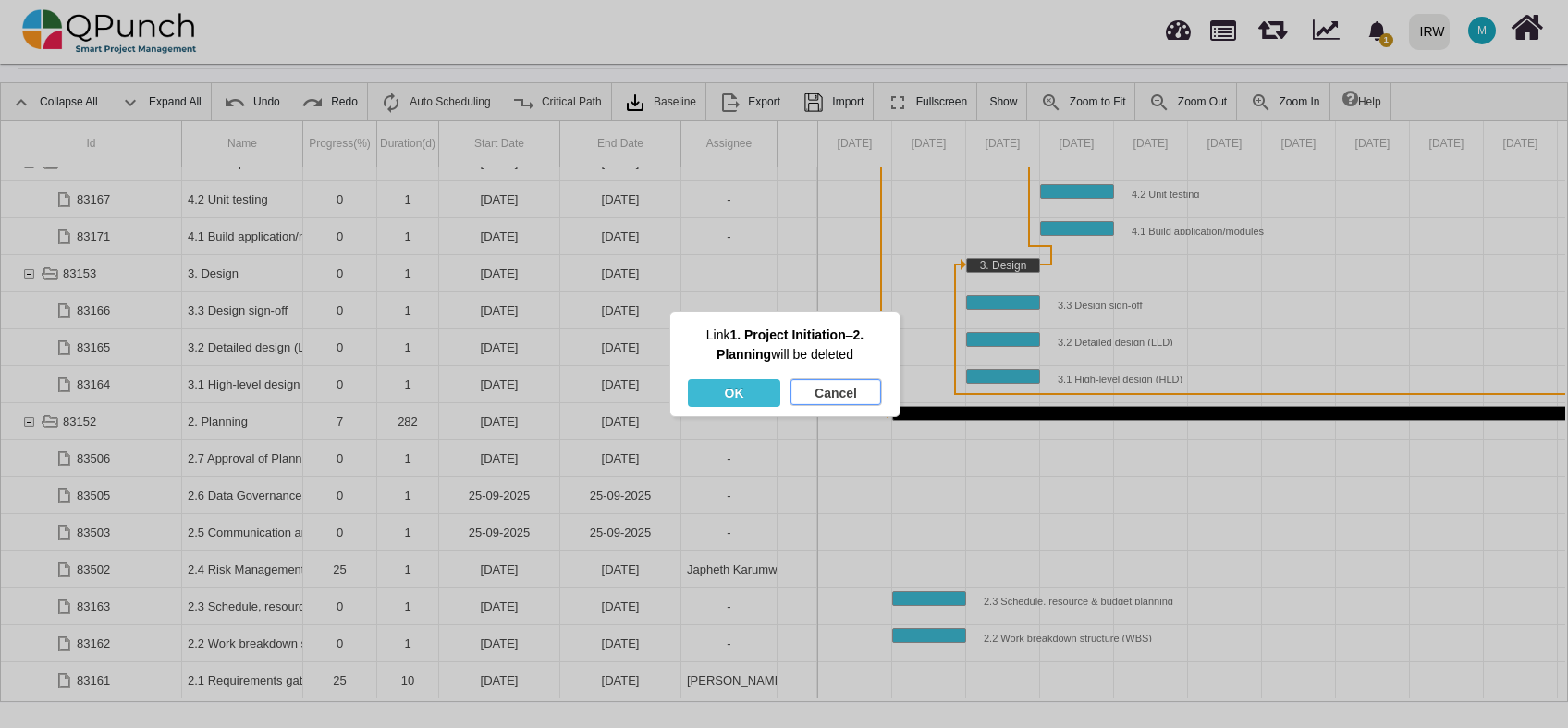
click at [846, 397] on div "Cancel" at bounding box center [835, 393] width 90 height 28
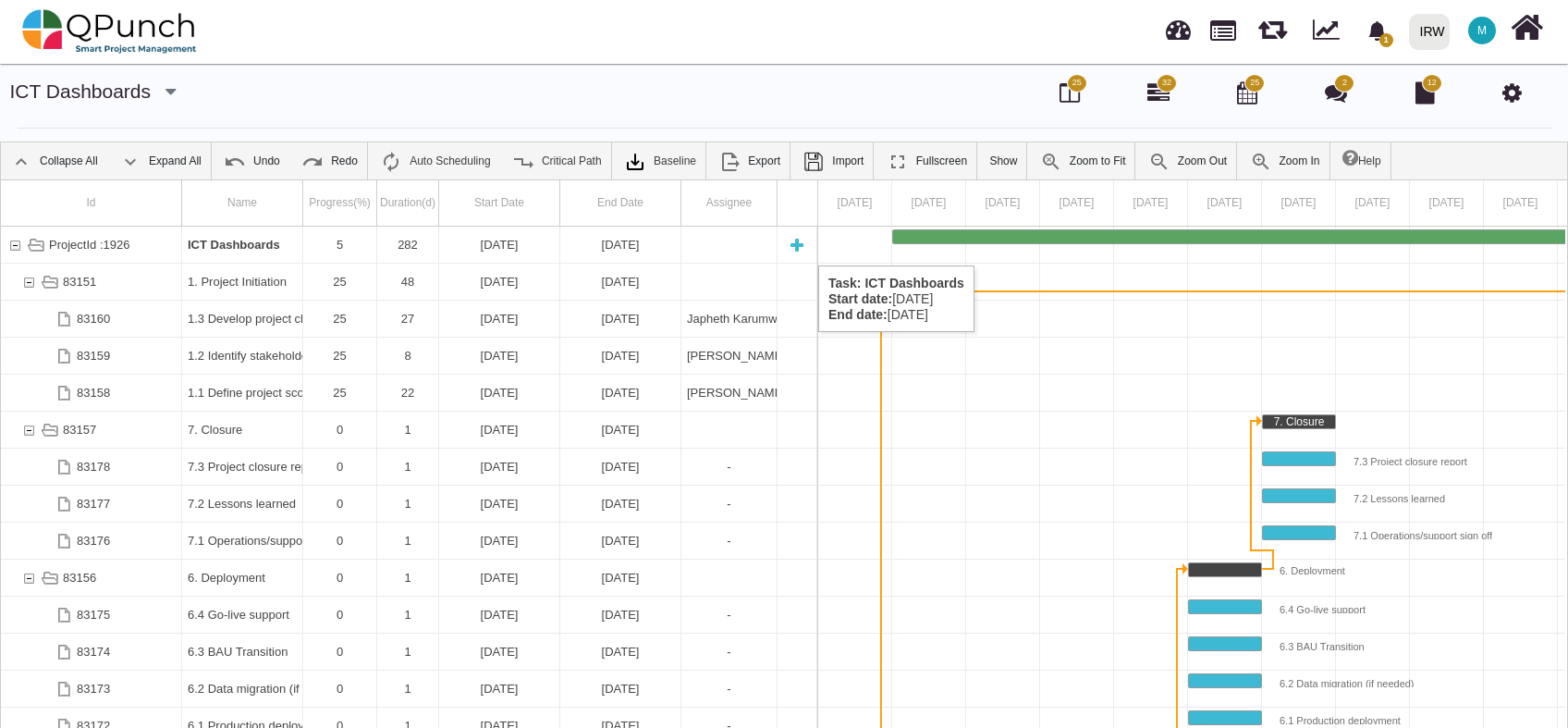
click at [607, 246] on div "[DATE]" at bounding box center [620, 245] width 109 height 36
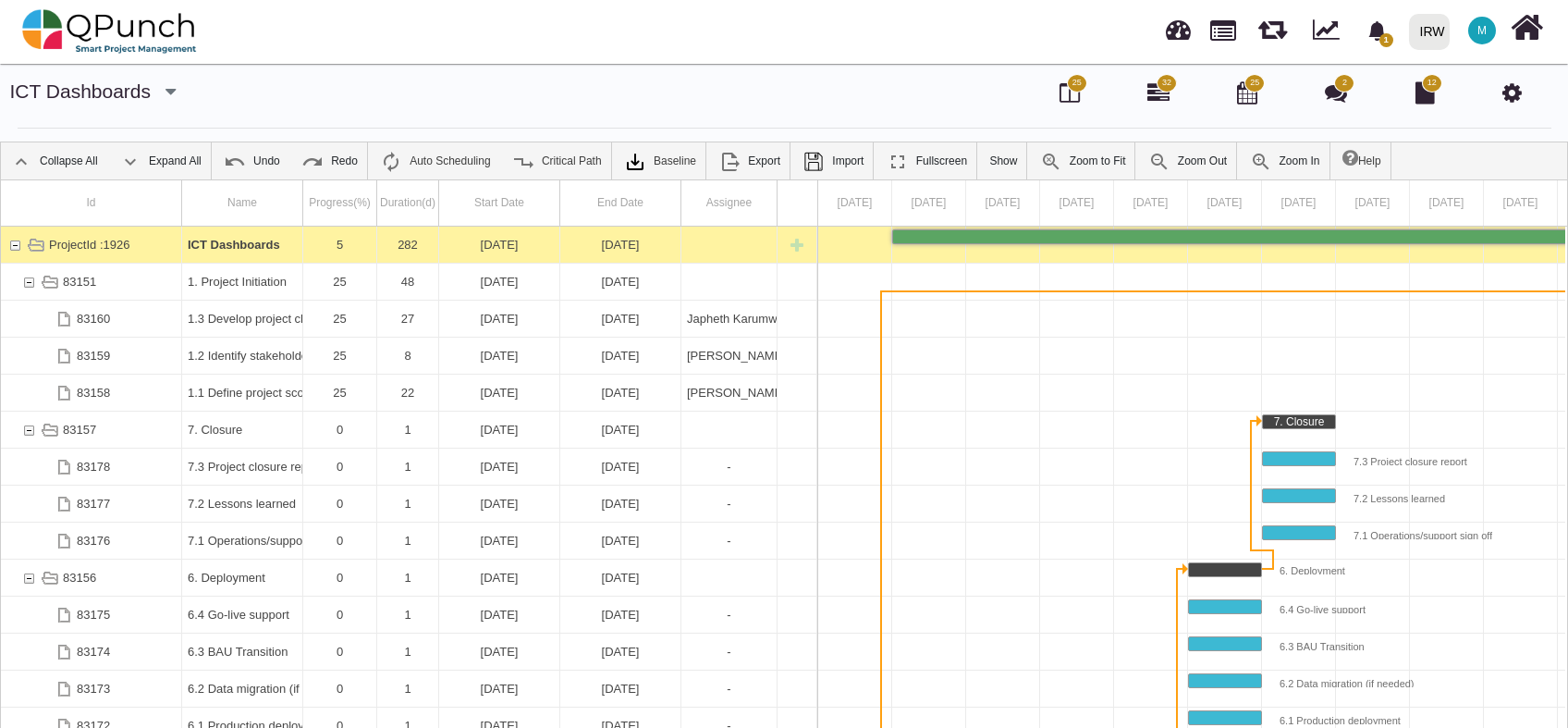
click at [607, 246] on div "[DATE]" at bounding box center [620, 245] width 109 height 36
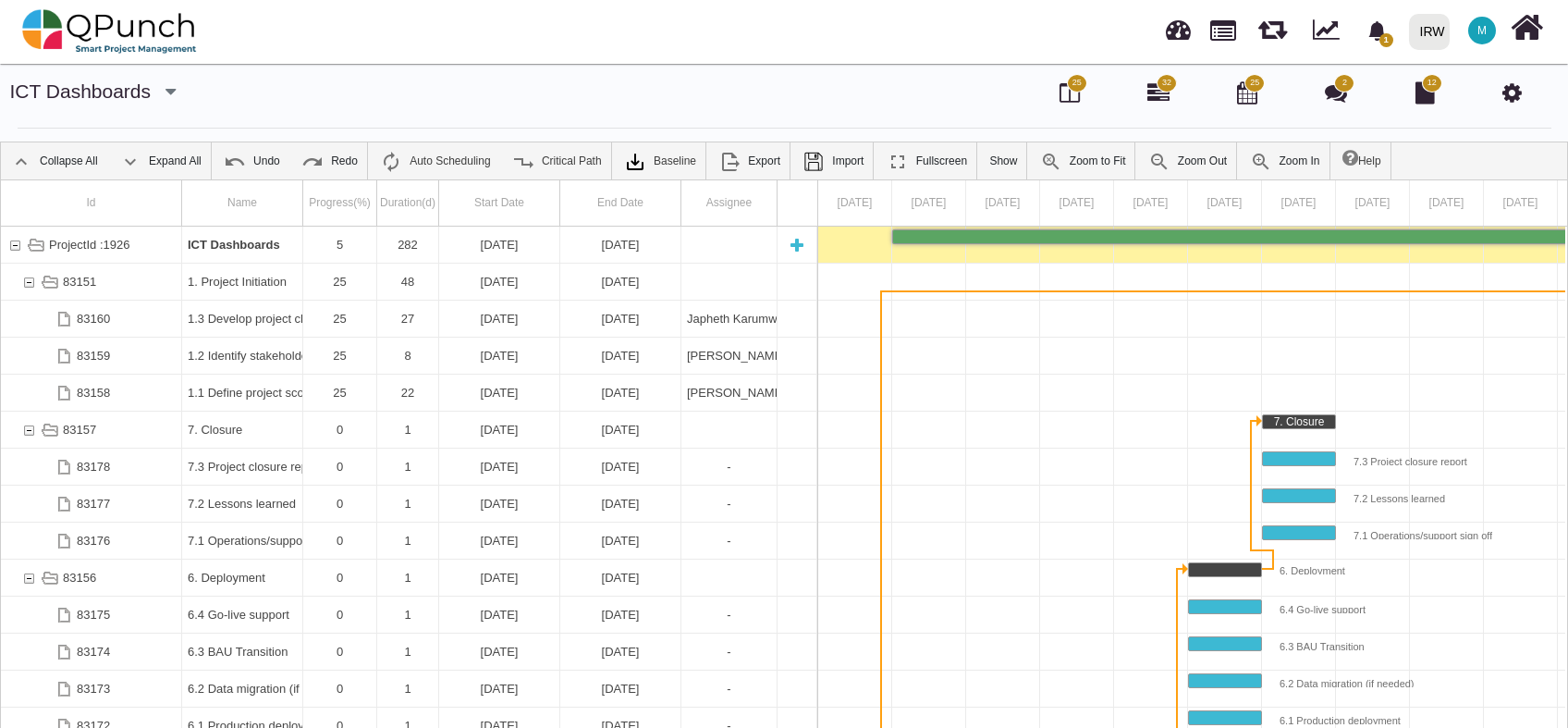
drag, startPoint x: 607, startPoint y: 247, endPoint x: 594, endPoint y: 244, distance: 13.3
click at [594, 244] on div "[DATE]" at bounding box center [620, 245] width 109 height 36
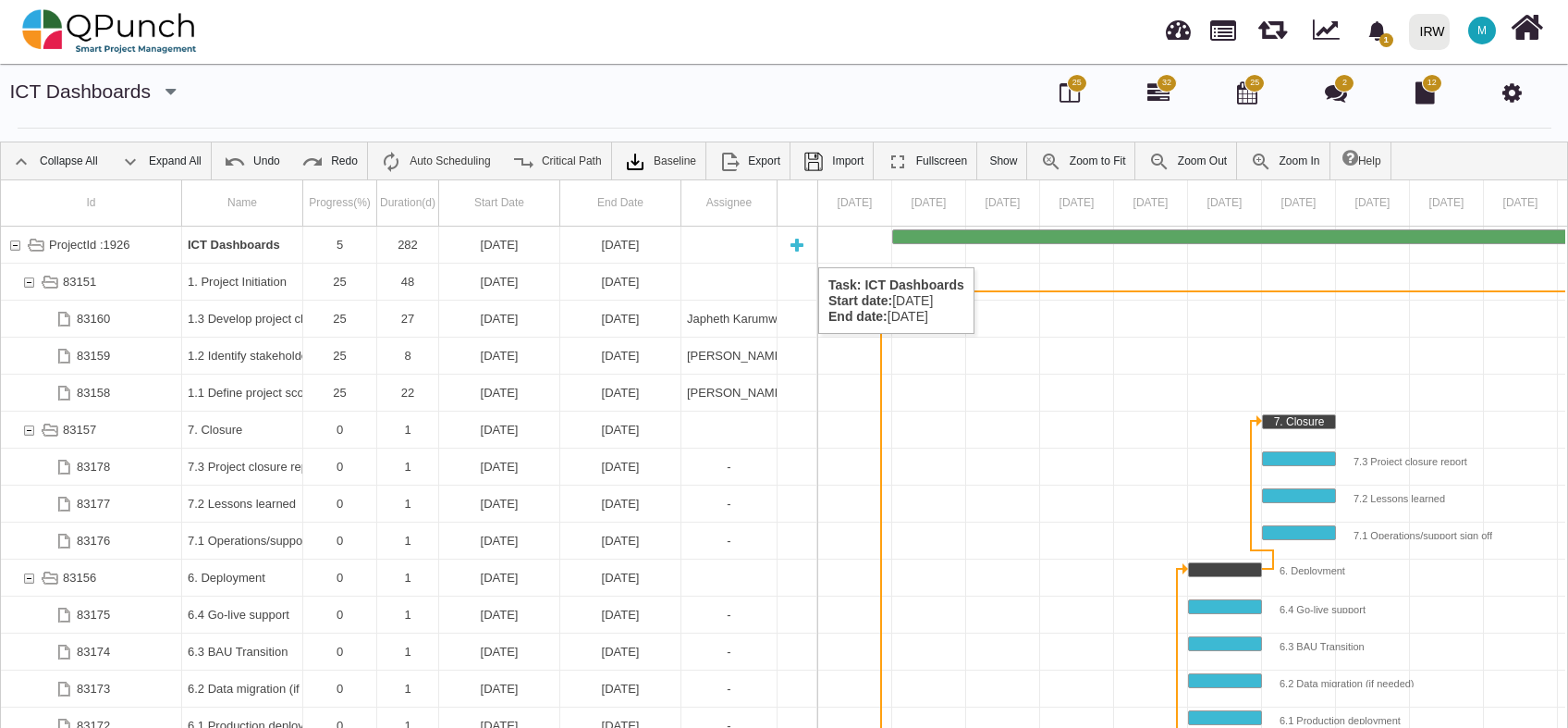
click at [799, 248] on div "New task" at bounding box center [796, 245] width 28 height 36
select select "*"
select select "****"
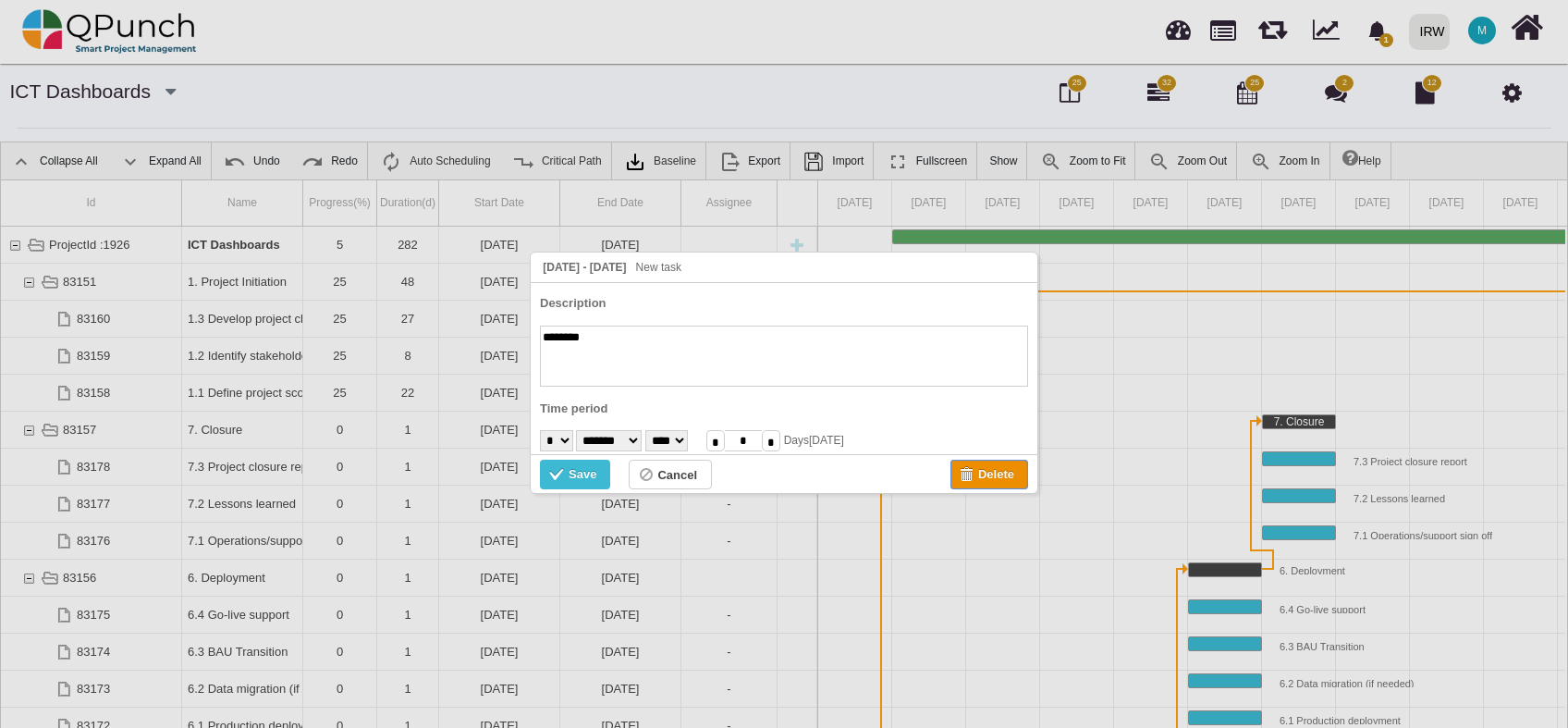
click at [988, 474] on div "Delete" at bounding box center [996, 474] width 36 height 20
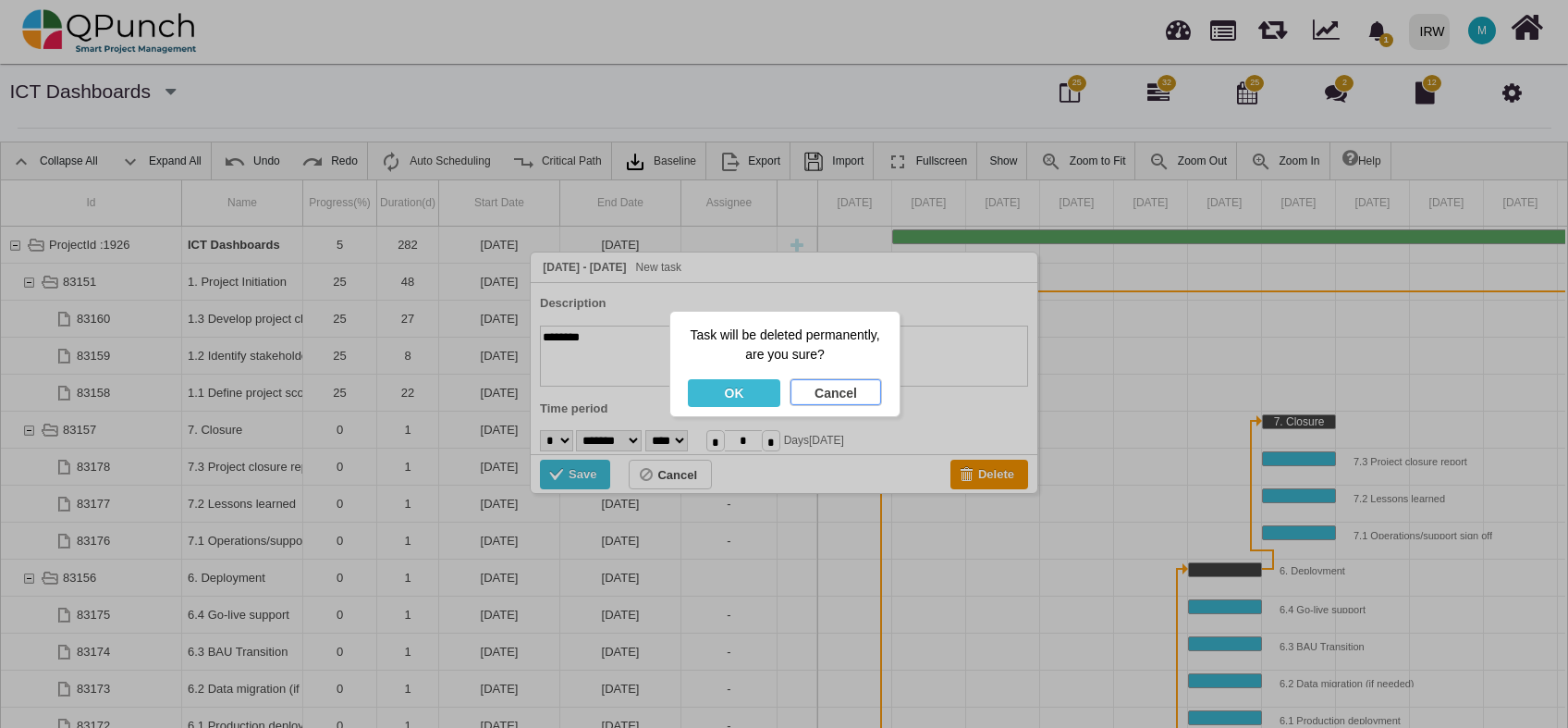
click at [820, 387] on div "Cancel" at bounding box center [835, 393] width 90 height 28
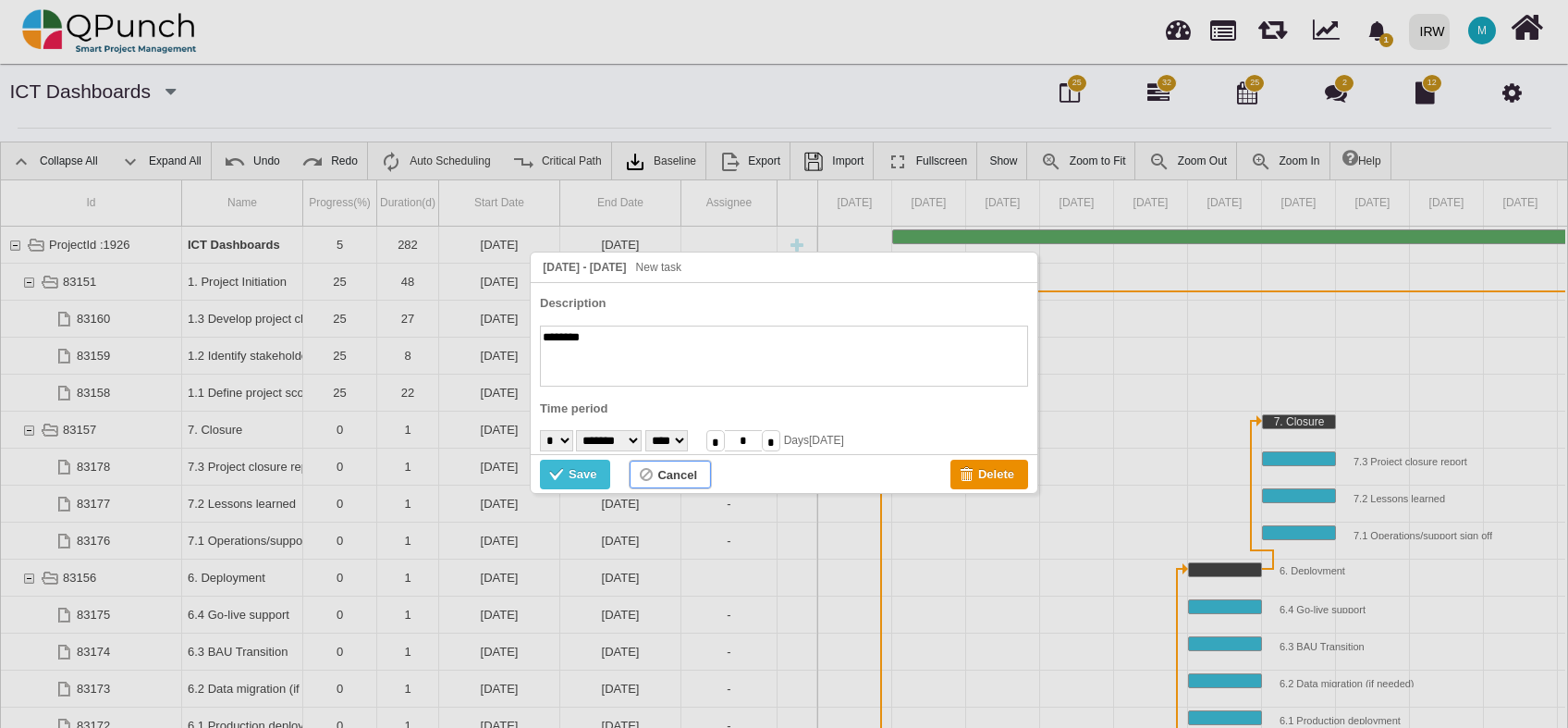
click at [694, 478] on div "Cancel" at bounding box center [677, 475] width 40 height 20
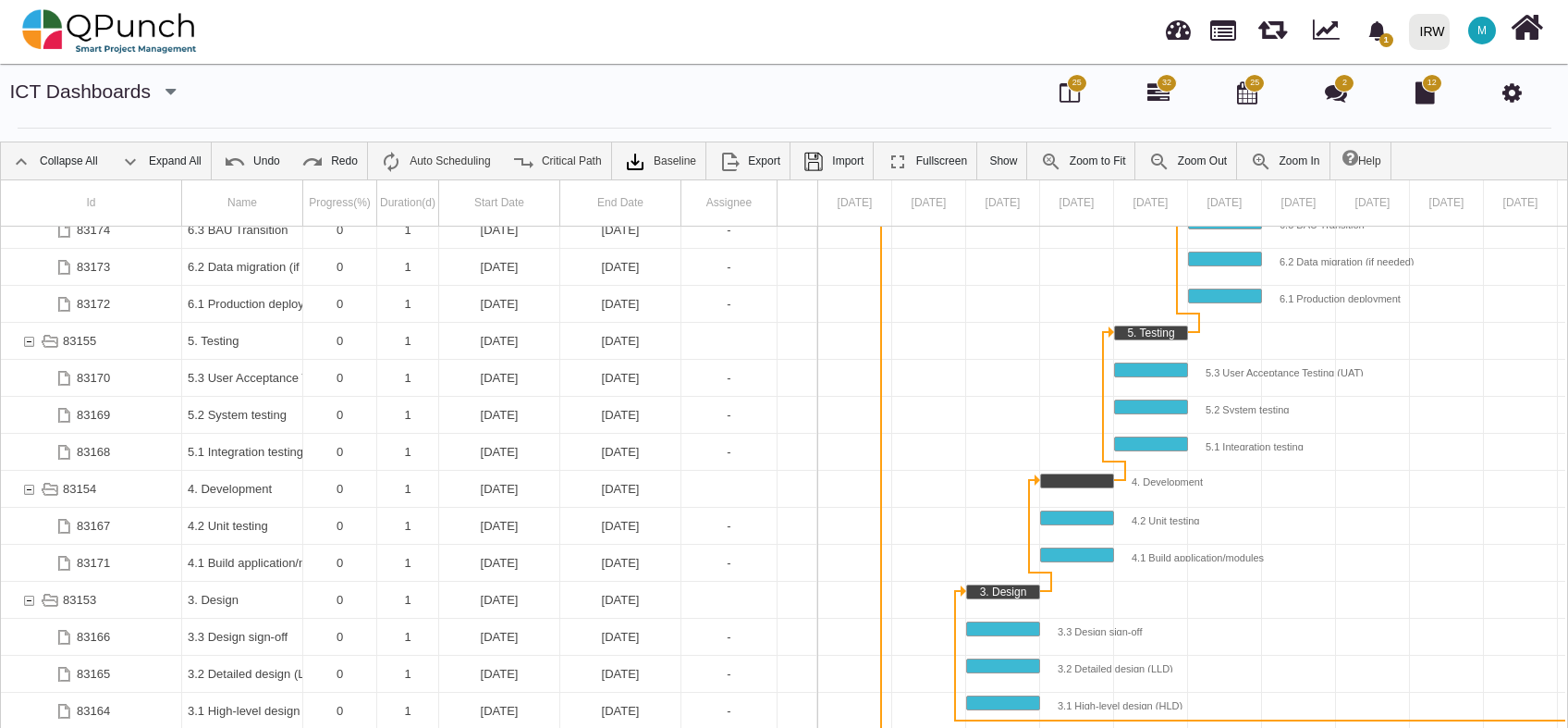
scroll to position [452, 0]
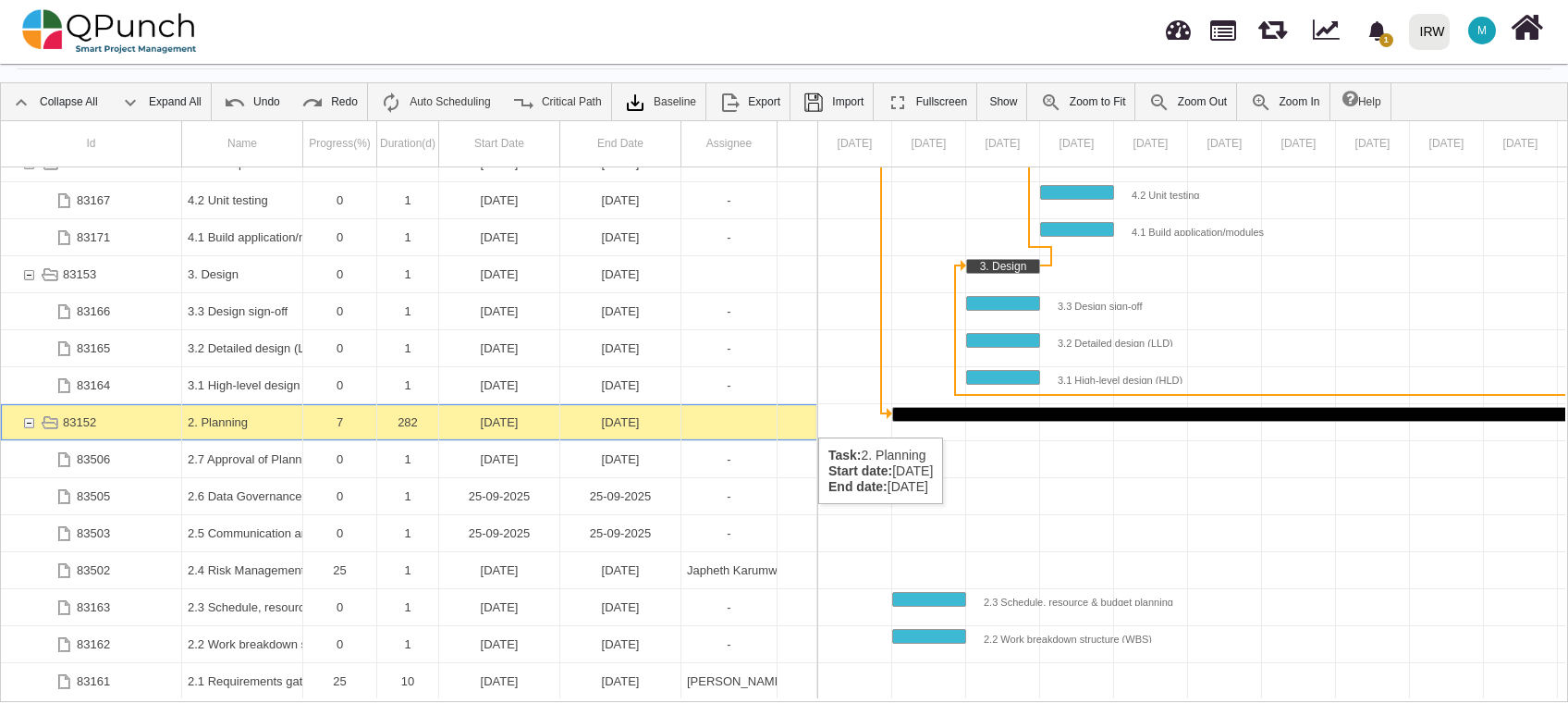
click at [606, 419] on div "[DATE]" at bounding box center [620, 423] width 109 height 36
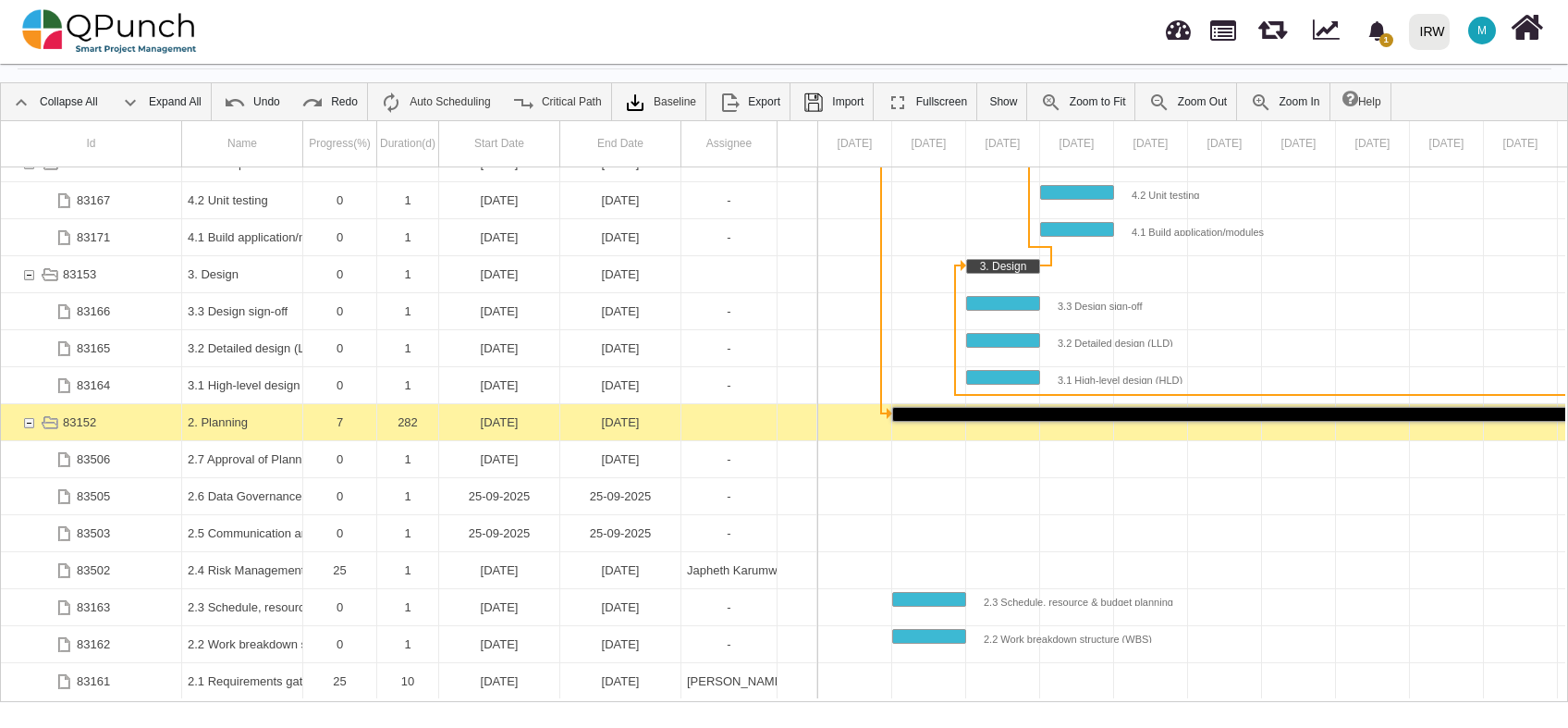
click at [606, 419] on div "[DATE]" at bounding box center [620, 423] width 109 height 36
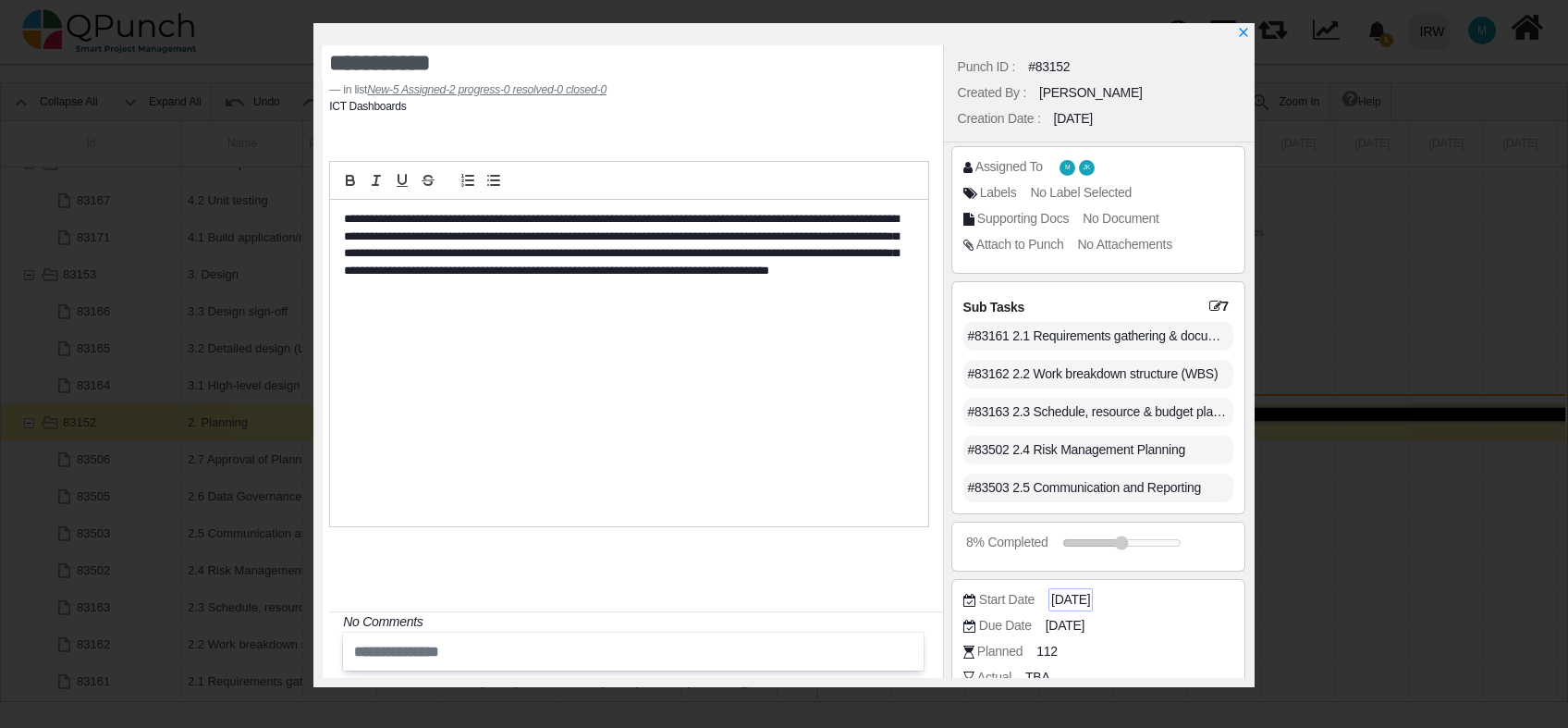
click at [1090, 606] on span "[DATE]" at bounding box center [1070, 600] width 39 height 19
click at [1075, 607] on span "[DATE]" at bounding box center [1070, 600] width 39 height 19
click at [1090, 598] on span "[DATE]" at bounding box center [1070, 600] width 39 height 19
drag, startPoint x: 1093, startPoint y: 598, endPoint x: 1098, endPoint y: 631, distance: 33.4
click at [1098, 631] on div "Start Date [DATE] Due Date [DATE] Planned 112 Actual TBA Cost QAR TBA Code TBA" at bounding box center [1099, 668] width 270 height 155
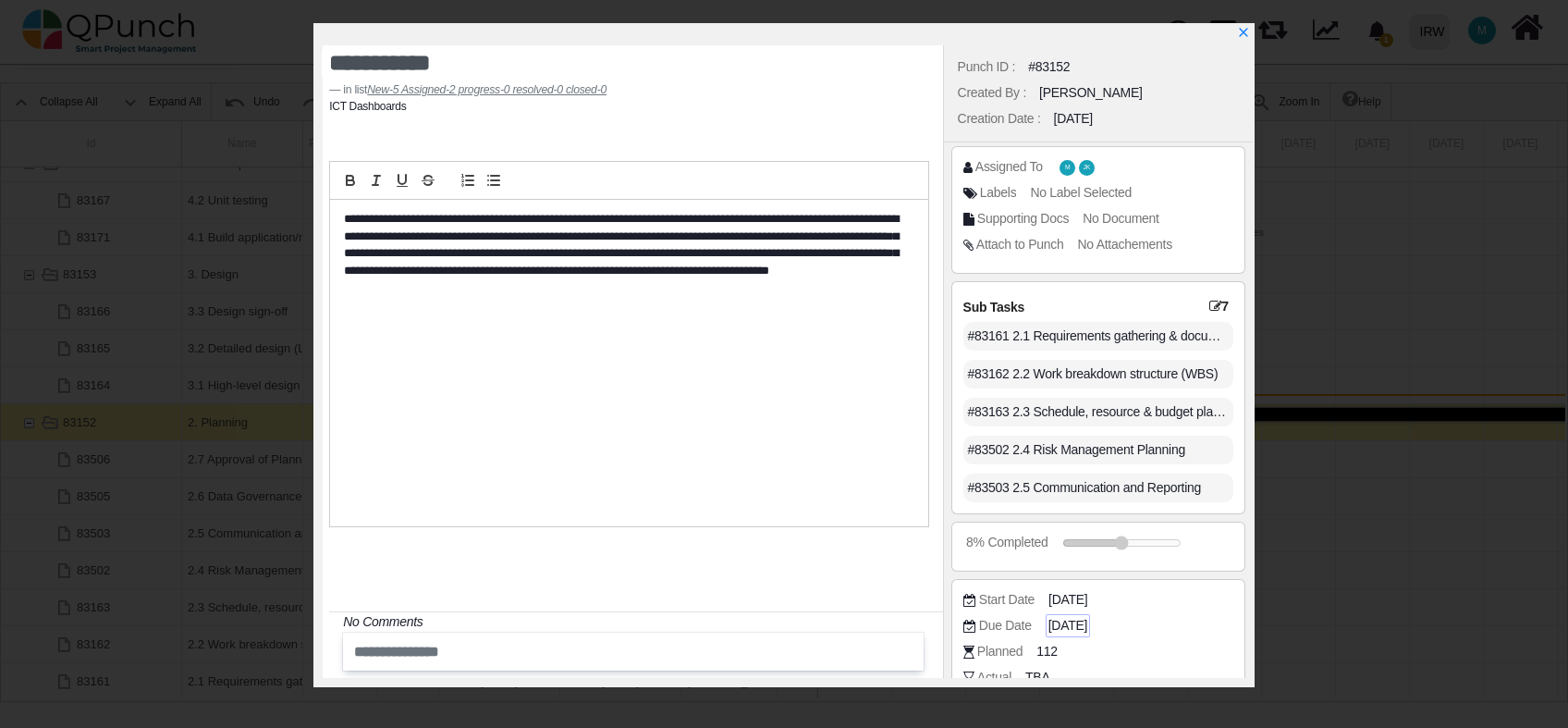
click at [1088, 631] on span "[DATE]" at bounding box center [1068, 625] width 39 height 19
click at [1127, 623] on div "Due Date [DATE]" at bounding box center [1104, 625] width 280 height 18
click at [1088, 623] on span "[DATE]" at bounding box center [1068, 625] width 39 height 19
click at [1241, 31] on icon "x" at bounding box center [1243, 33] width 10 height 10
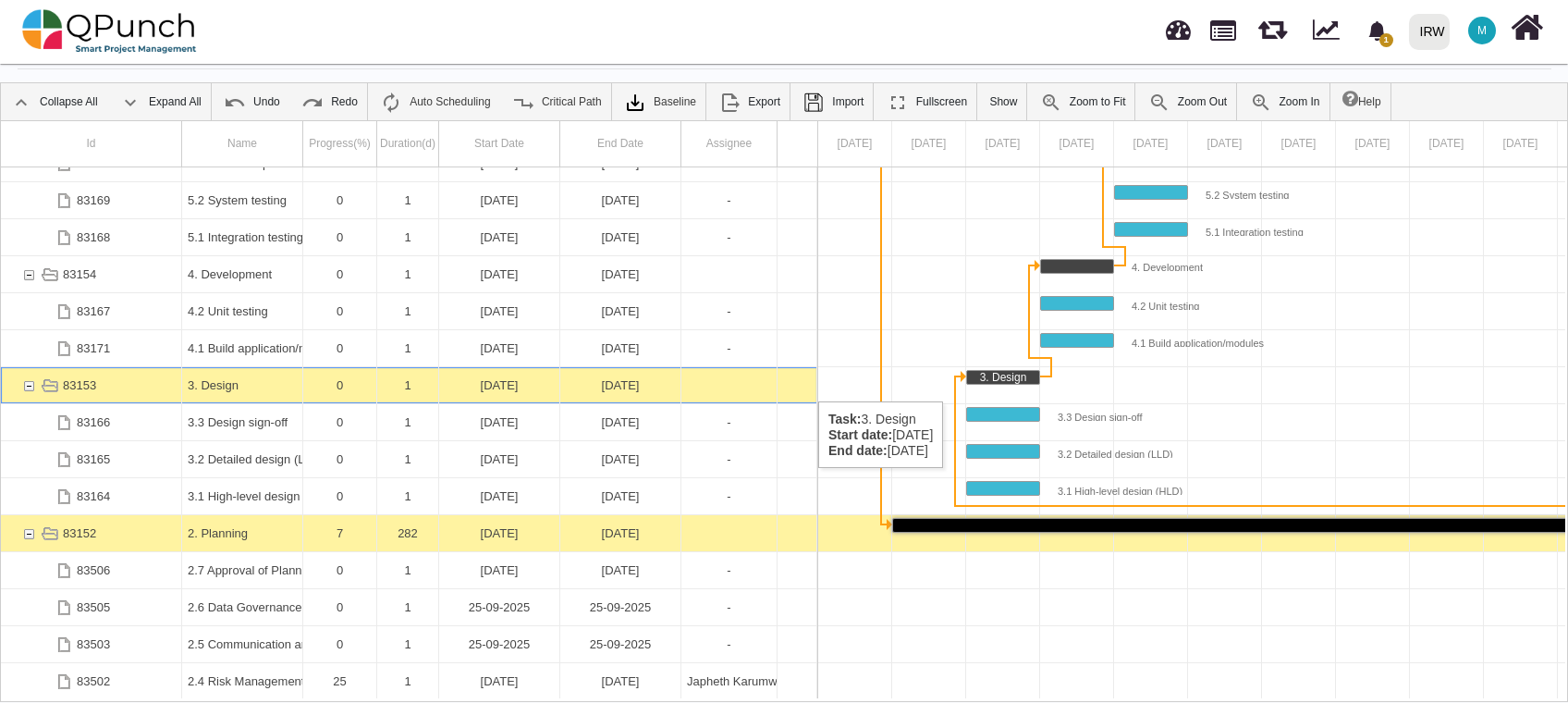
click at [629, 383] on div "[DATE]" at bounding box center [620, 385] width 109 height 36
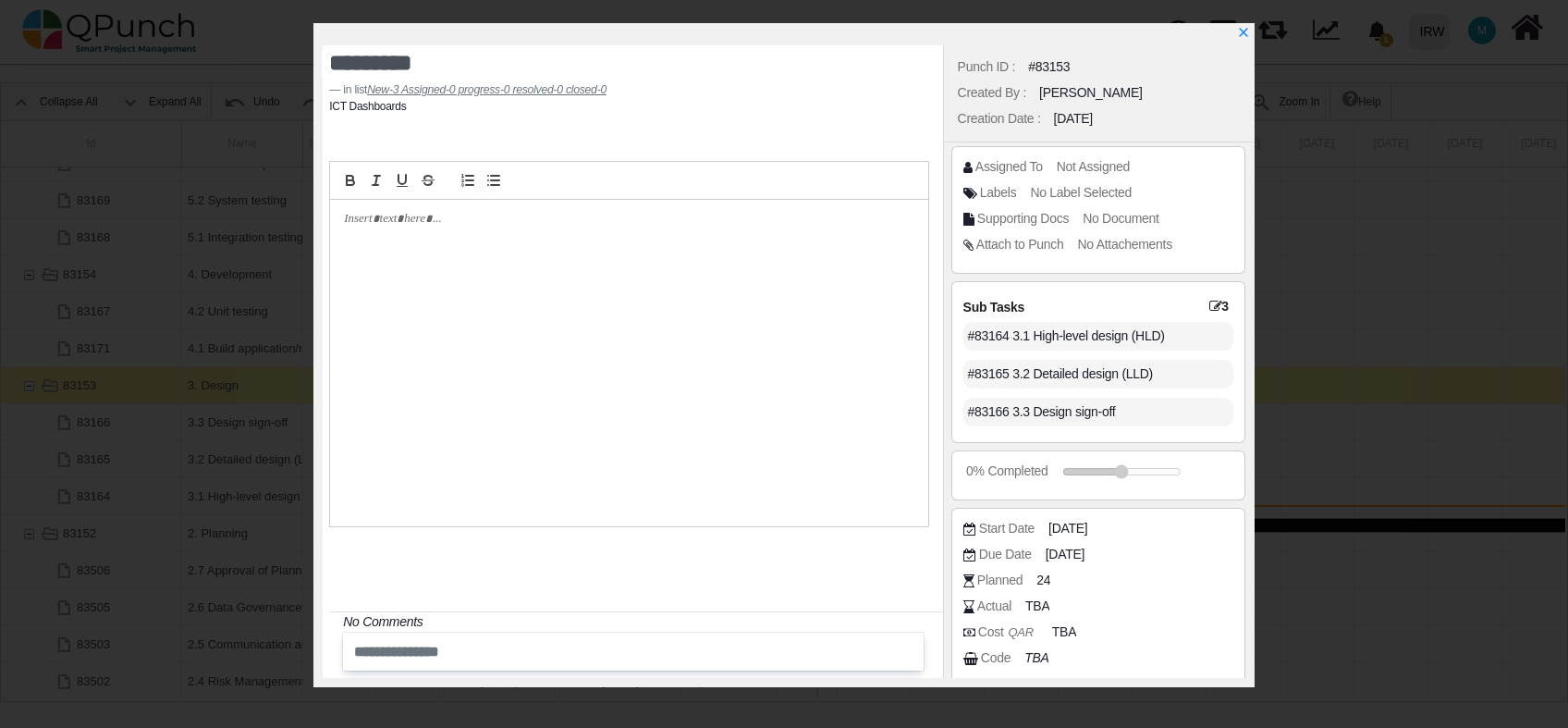
click at [474, 232] on div at bounding box center [629, 363] width 598 height 326
click at [1088, 533] on span "[DATE]" at bounding box center [1070, 528] width 39 height 19
click at [1084, 552] on span "2025-01-03" at bounding box center [1068, 554] width 39 height 19
click at [1090, 528] on span "2025-01-03" at bounding box center [1070, 528] width 39 height 19
click at [1088, 555] on span "2025-01-03" at bounding box center [1068, 554] width 39 height 19
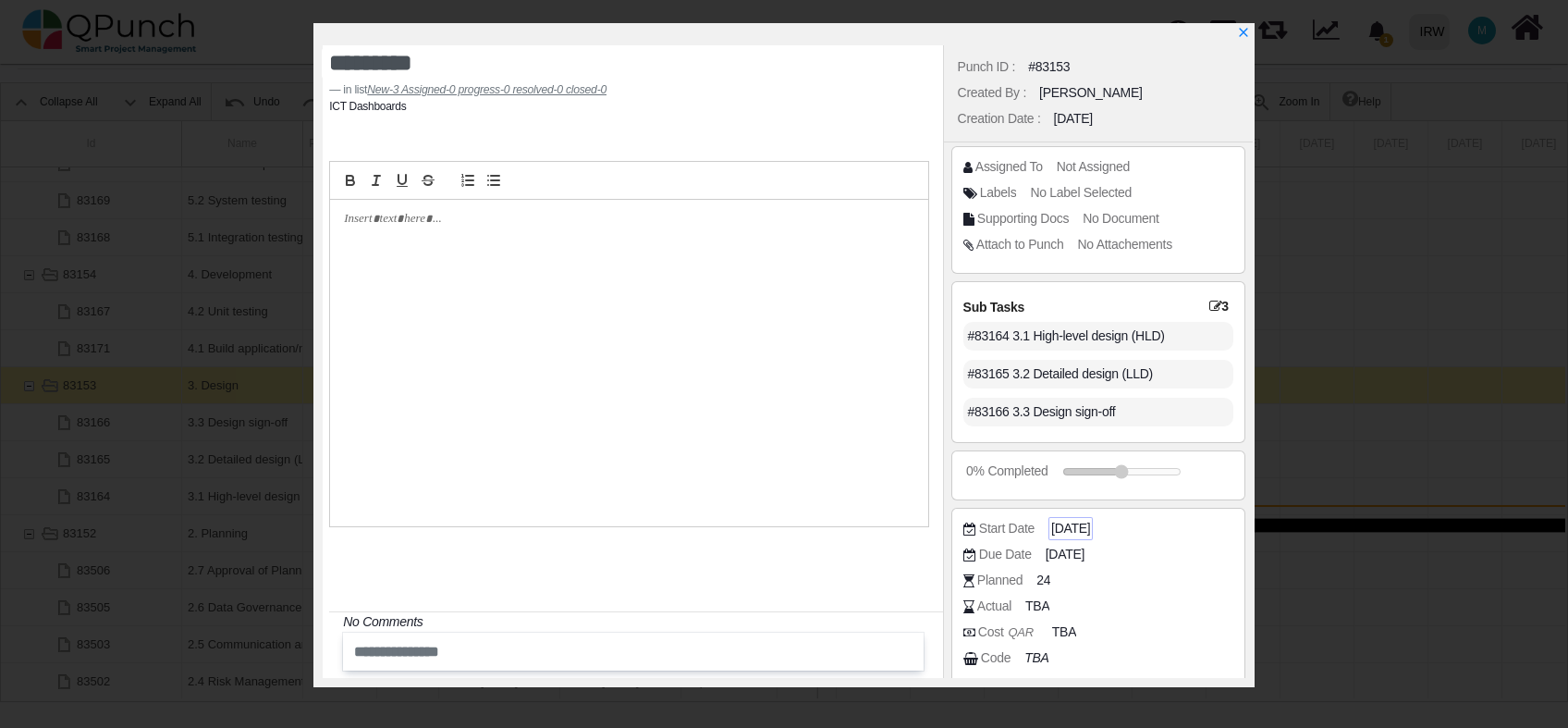
click at [1090, 533] on span "2025-01-03" at bounding box center [1070, 528] width 39 height 19
click at [1088, 559] on span "2025-01-03" at bounding box center [1068, 554] width 39 height 19
click at [1079, 529] on span "2025-01-03" at bounding box center [1070, 528] width 39 height 19
click at [1090, 564] on div "2025-01-03" at bounding box center [1068, 555] width 45 height 23
click at [1082, 554] on span "2025-01-03" at bounding box center [1068, 554] width 39 height 19
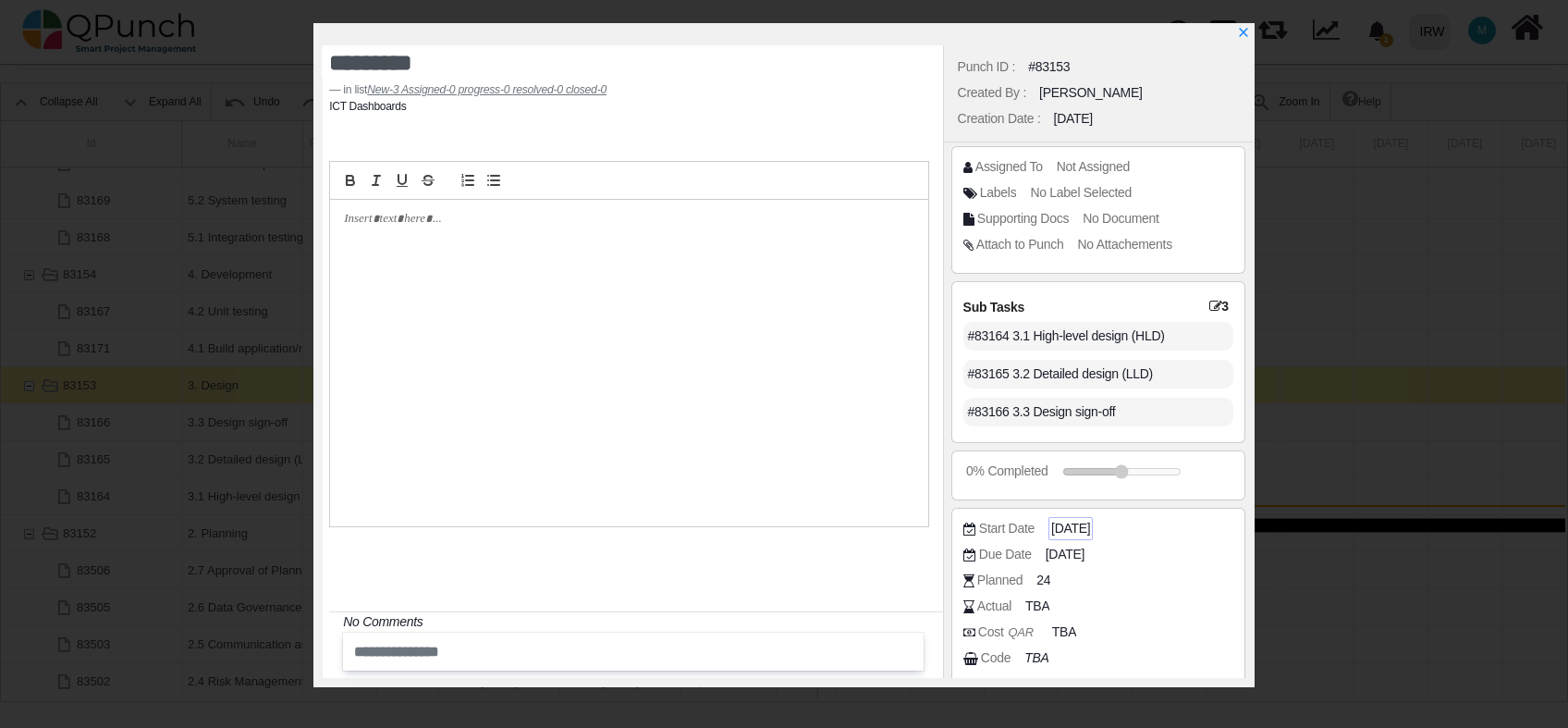
click at [1088, 521] on span "2025-01-03" at bounding box center [1070, 528] width 39 height 19
click at [1245, 29] on icon "x" at bounding box center [1244, 33] width 15 height 15
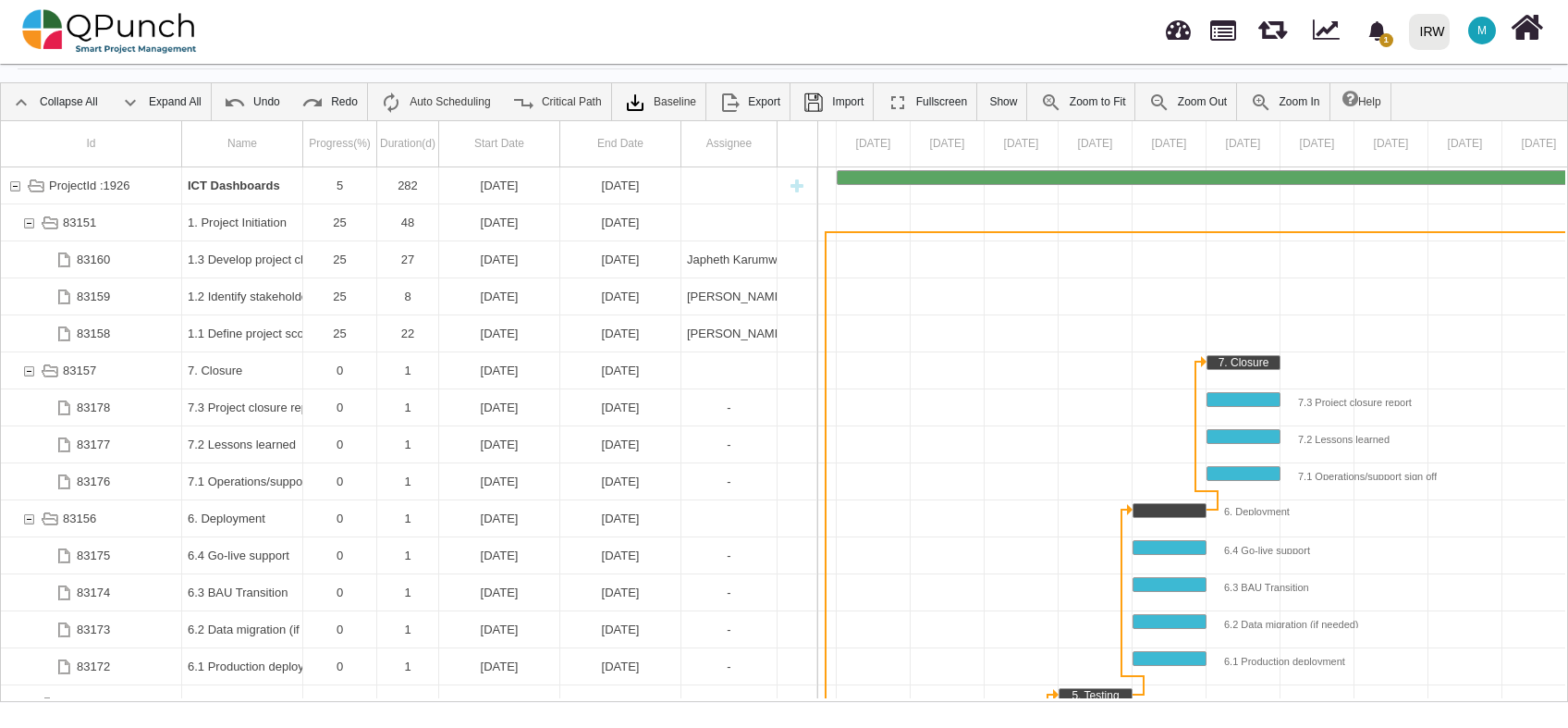
scroll to position [0, 0]
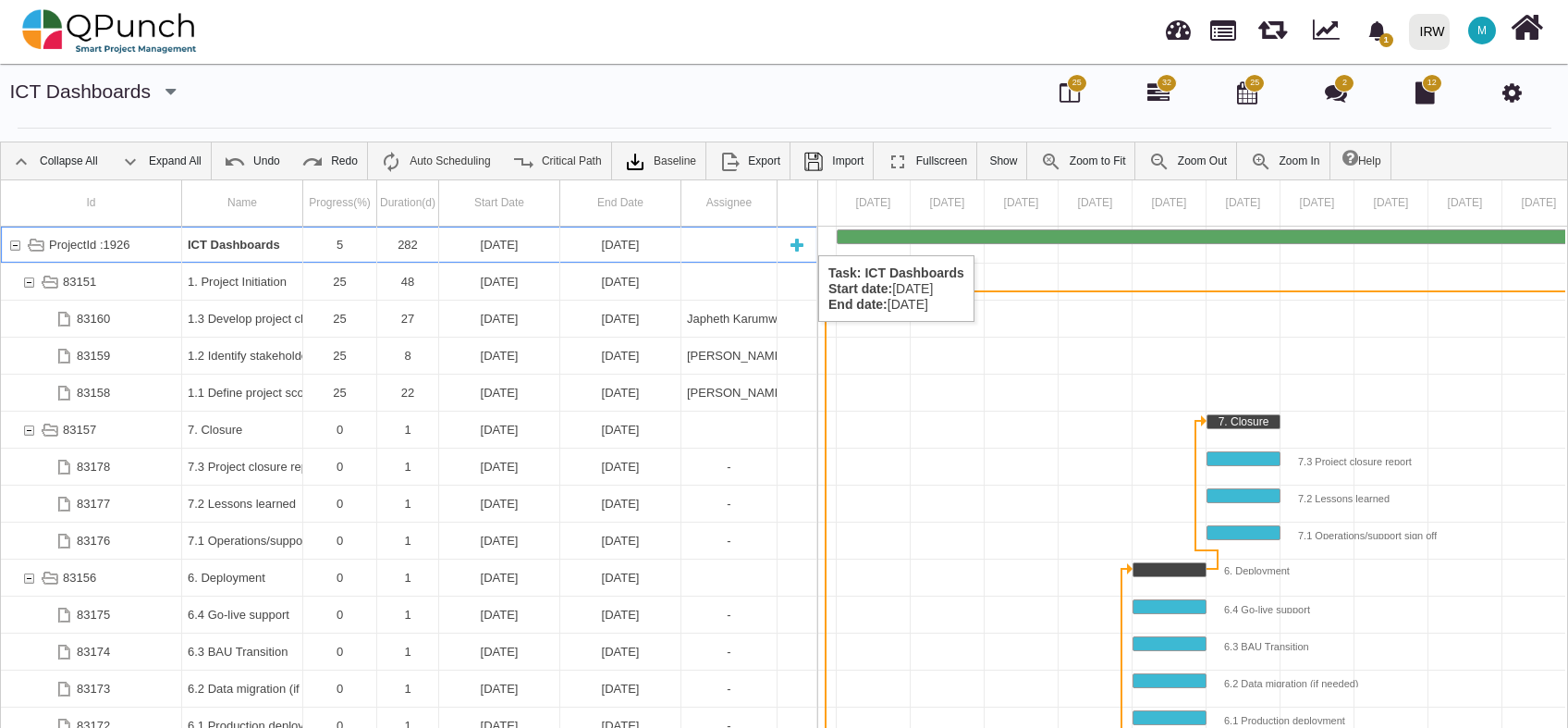
click at [413, 237] on div "282" at bounding box center [407, 245] width 49 height 36
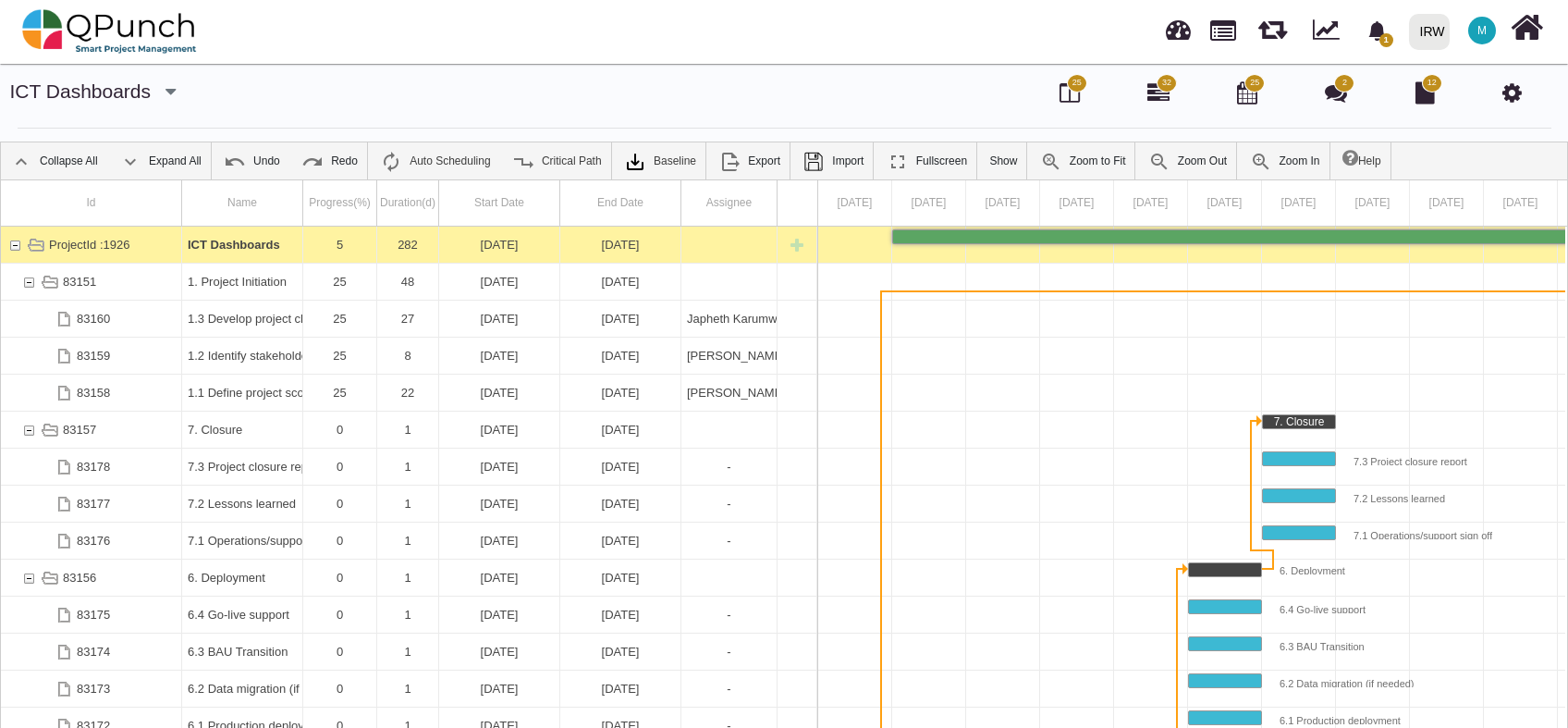
click at [413, 237] on div "282" at bounding box center [407, 245] width 49 height 36
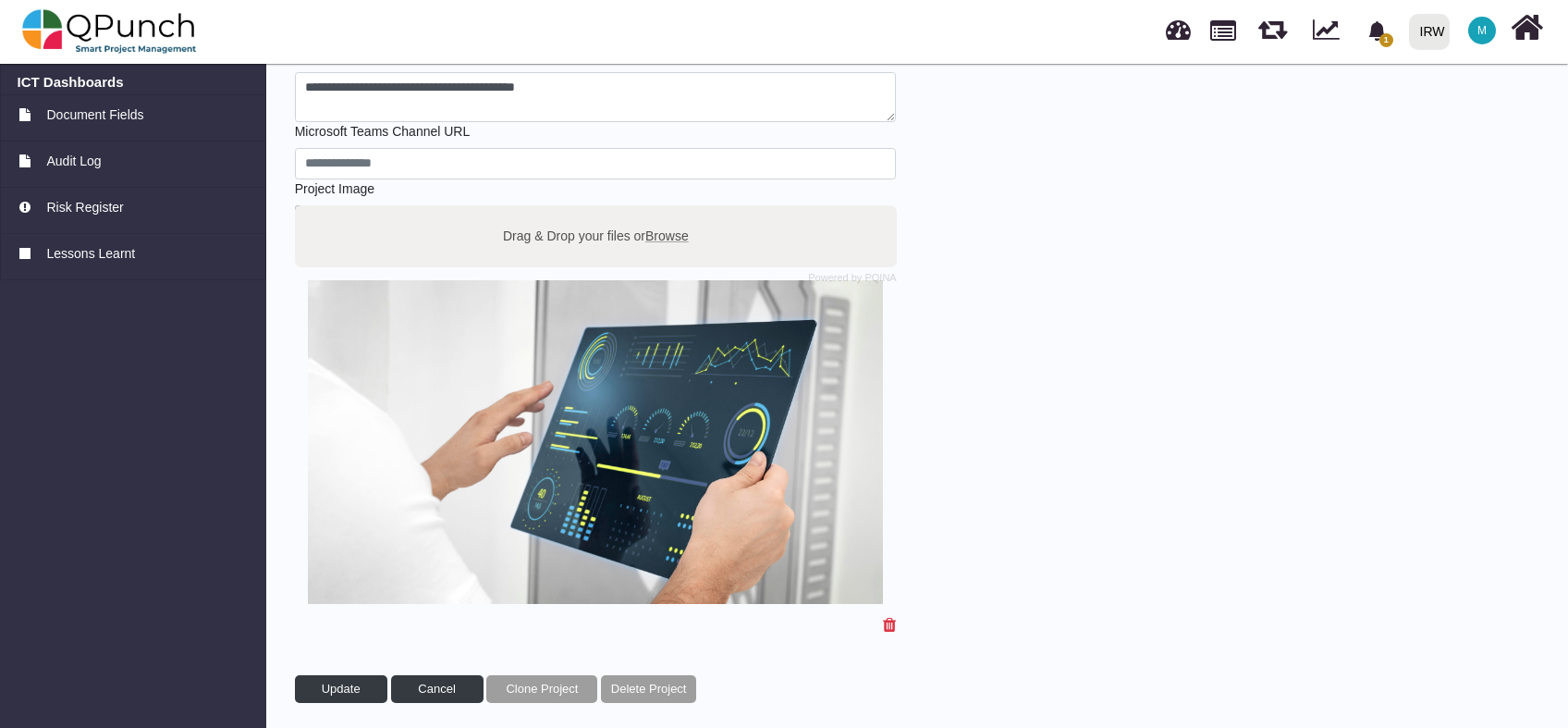
scroll to position [258, 0]
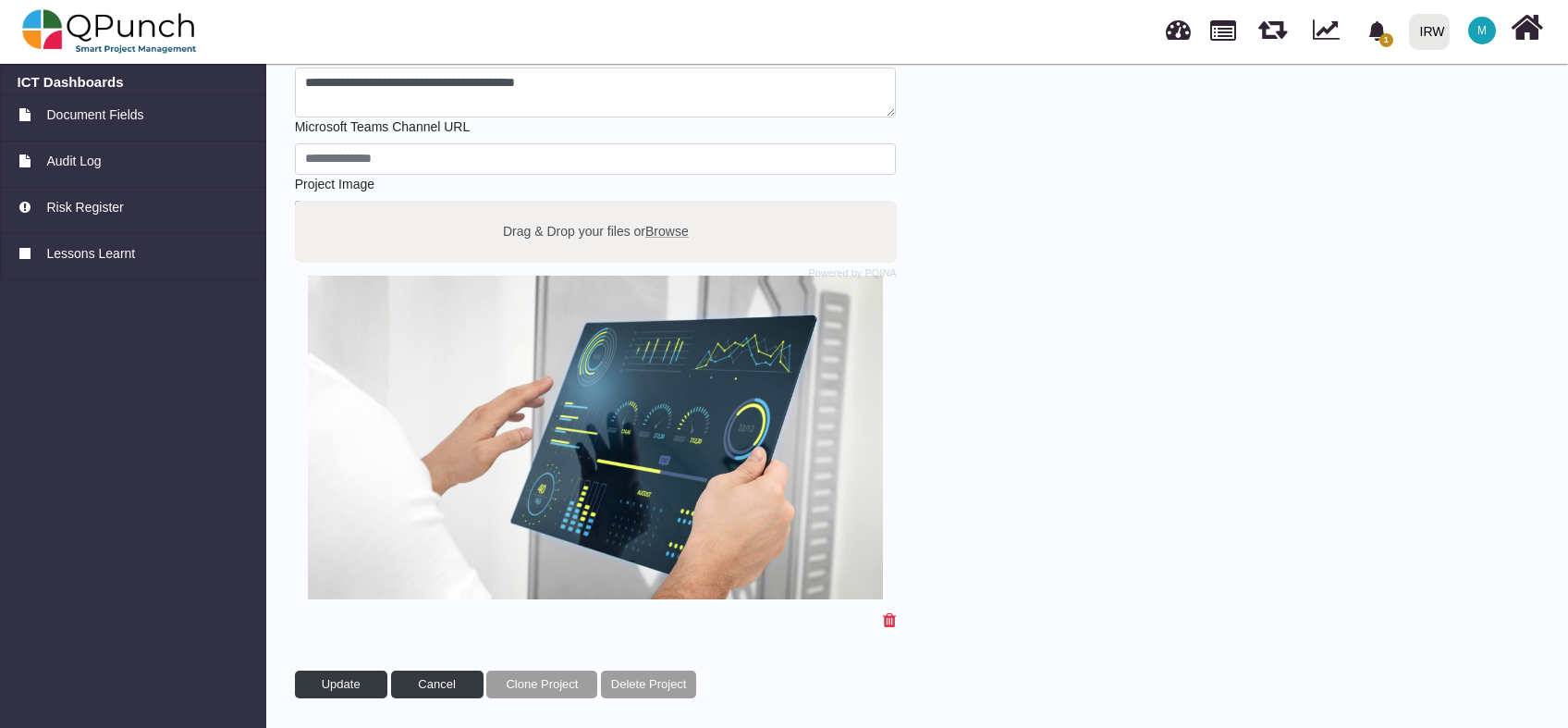
click at [663, 226] on span "Browse" at bounding box center [667, 230] width 44 height 15
click at [663, 207] on input "Drag & Drop your files or Browse" at bounding box center [596, 204] width 602 height 6
type input "**********"
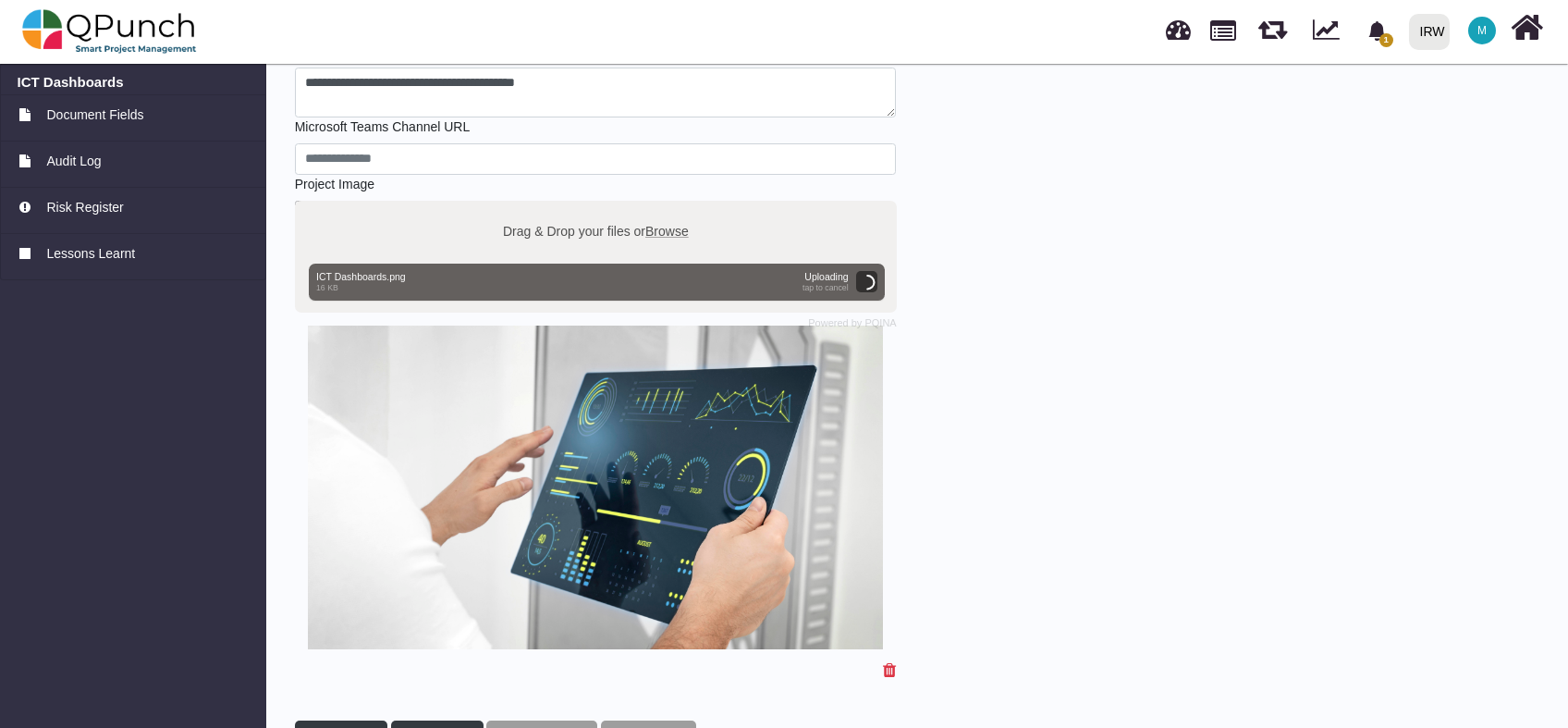
scroll to position [308, 0]
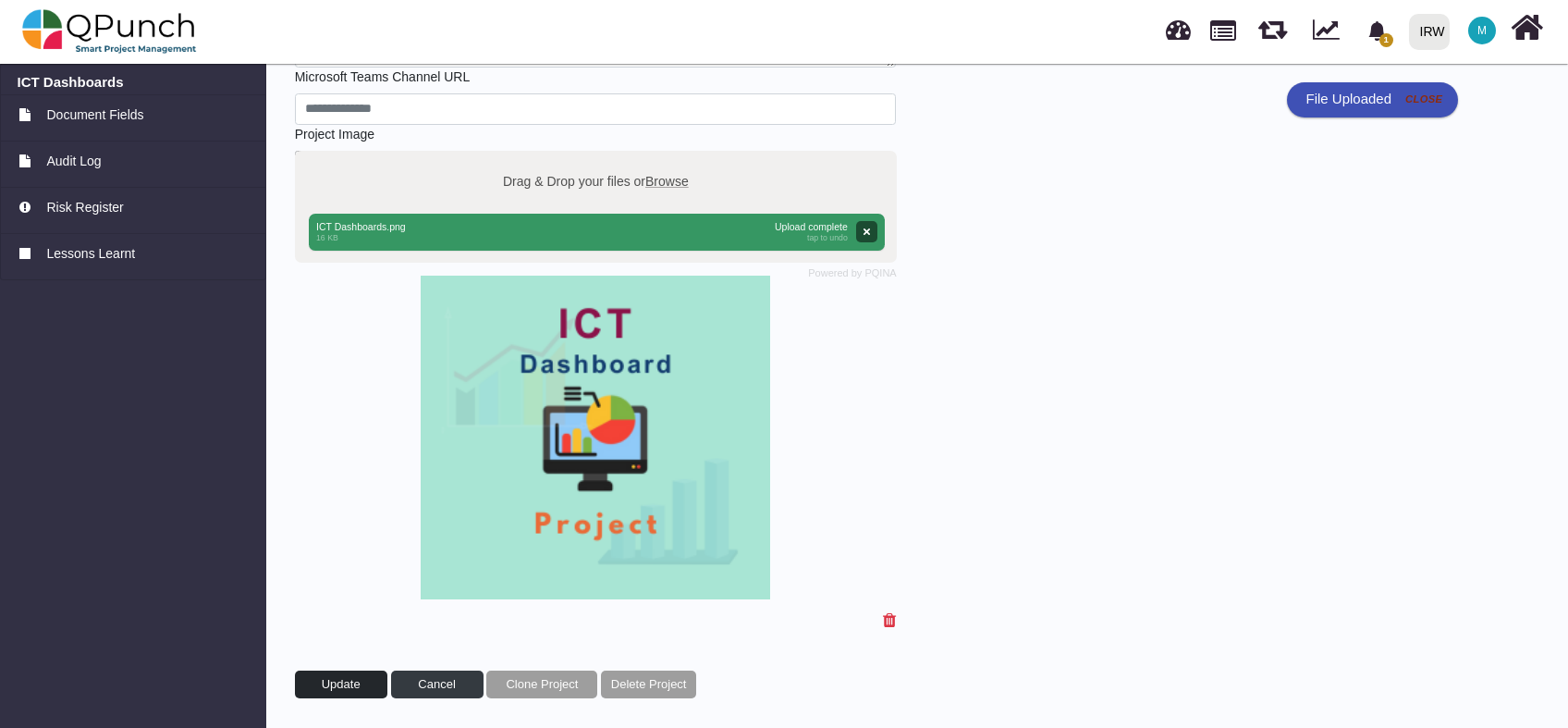
click at [358, 677] on span "Update" at bounding box center [341, 683] width 39 height 14
click at [1216, 37] on link at bounding box center [1223, 29] width 26 height 31
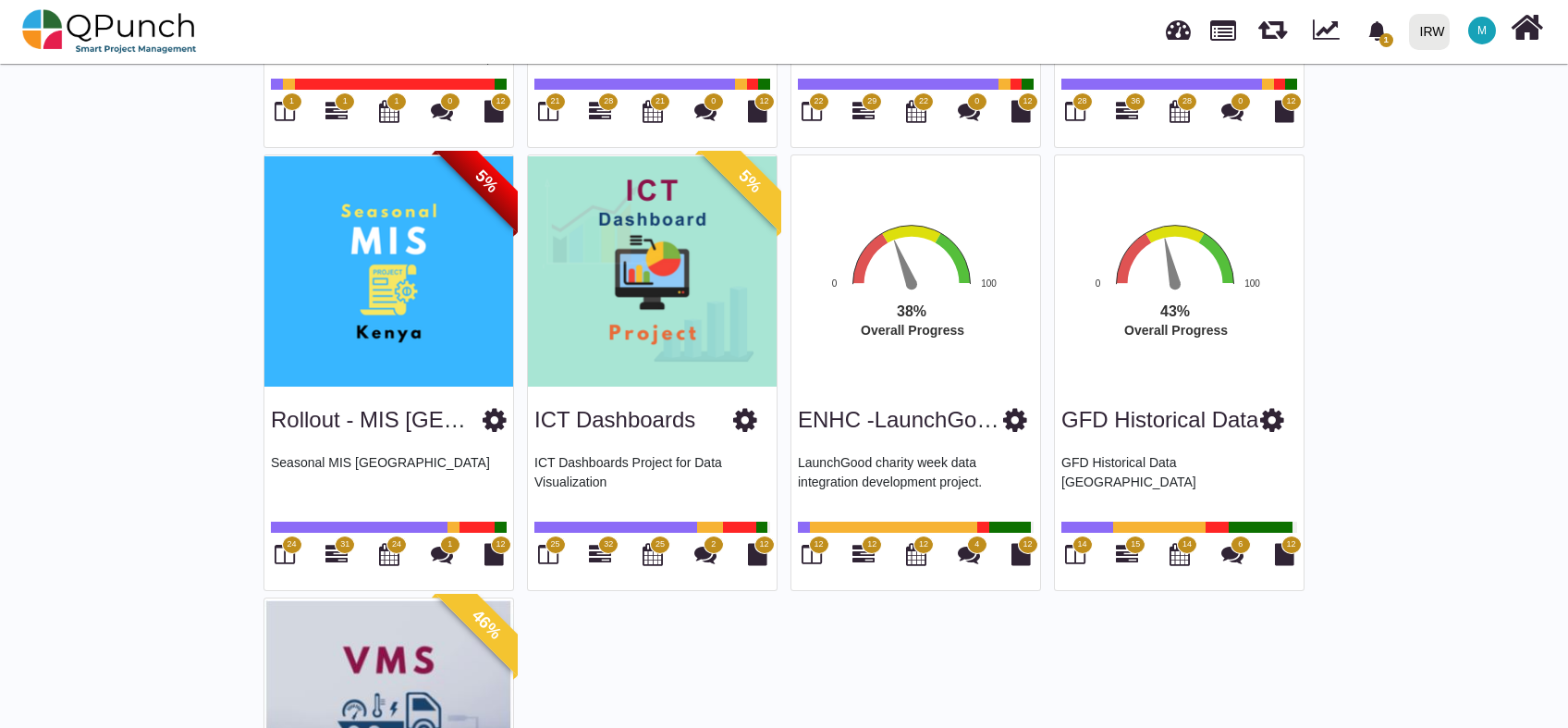
scroll to position [1806, 0]
click at [710, 297] on img at bounding box center [652, 271] width 248 height 231
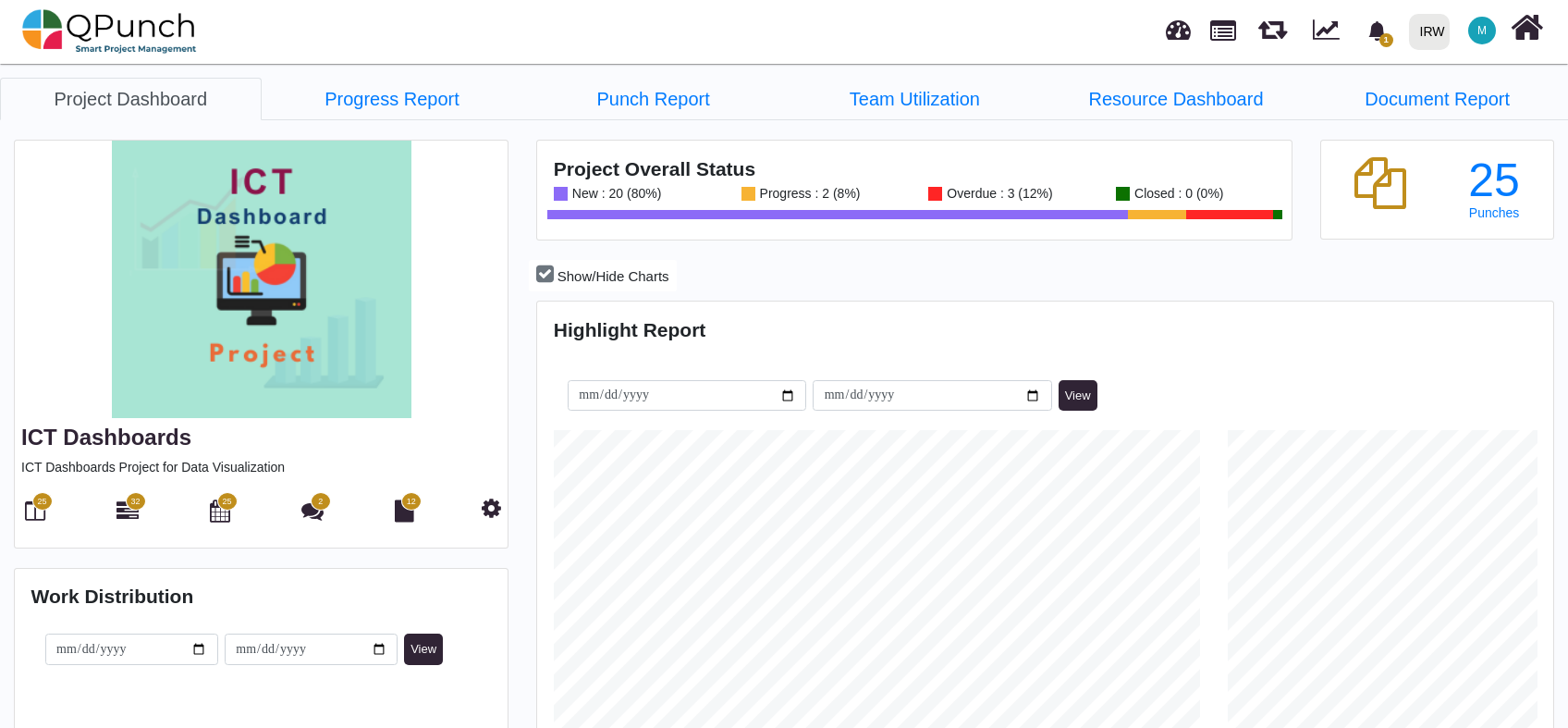
scroll to position [322, 337]
click at [953, 96] on link "Team Utilization" at bounding box center [914, 99] width 262 height 43
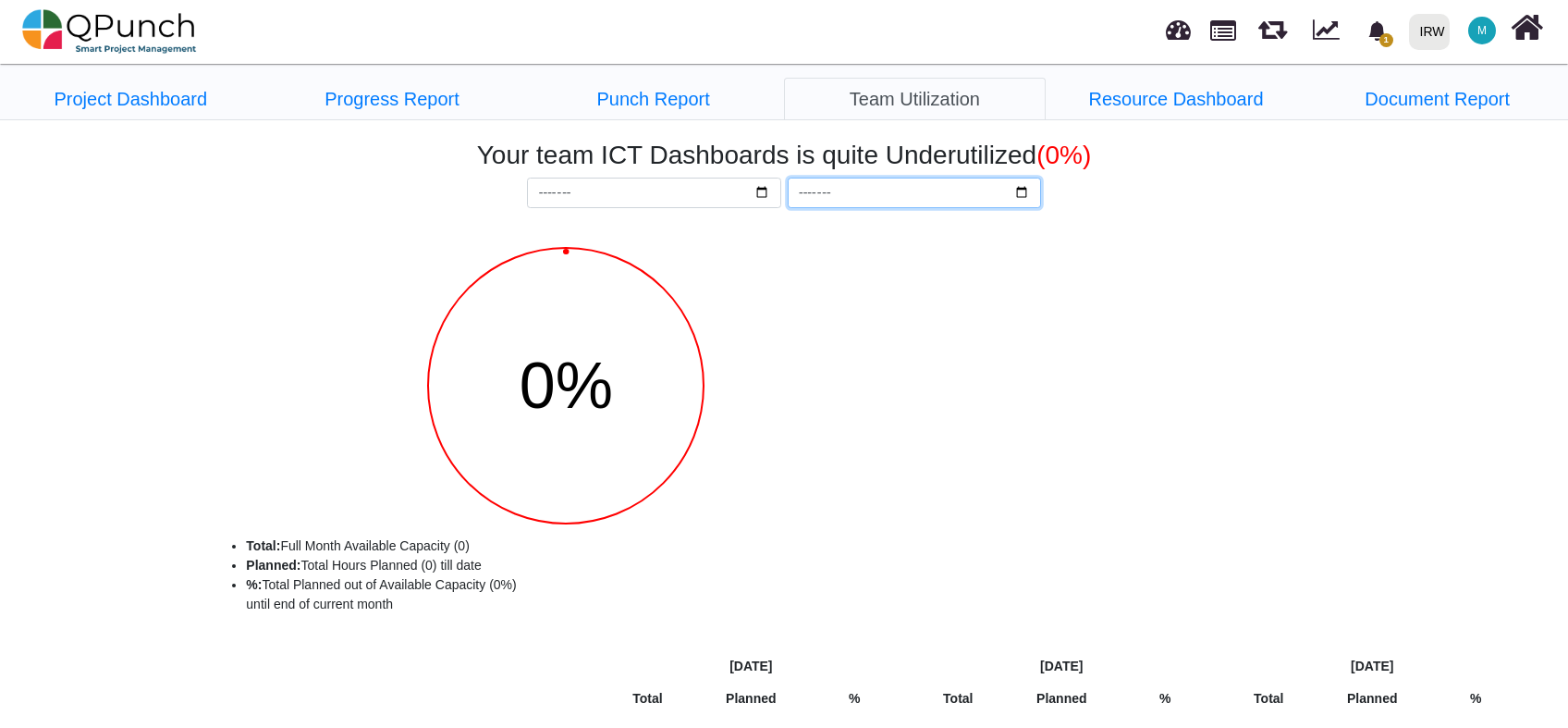
click at [1022, 194] on input "*******" at bounding box center [914, 193] width 253 height 31
type input "*******"
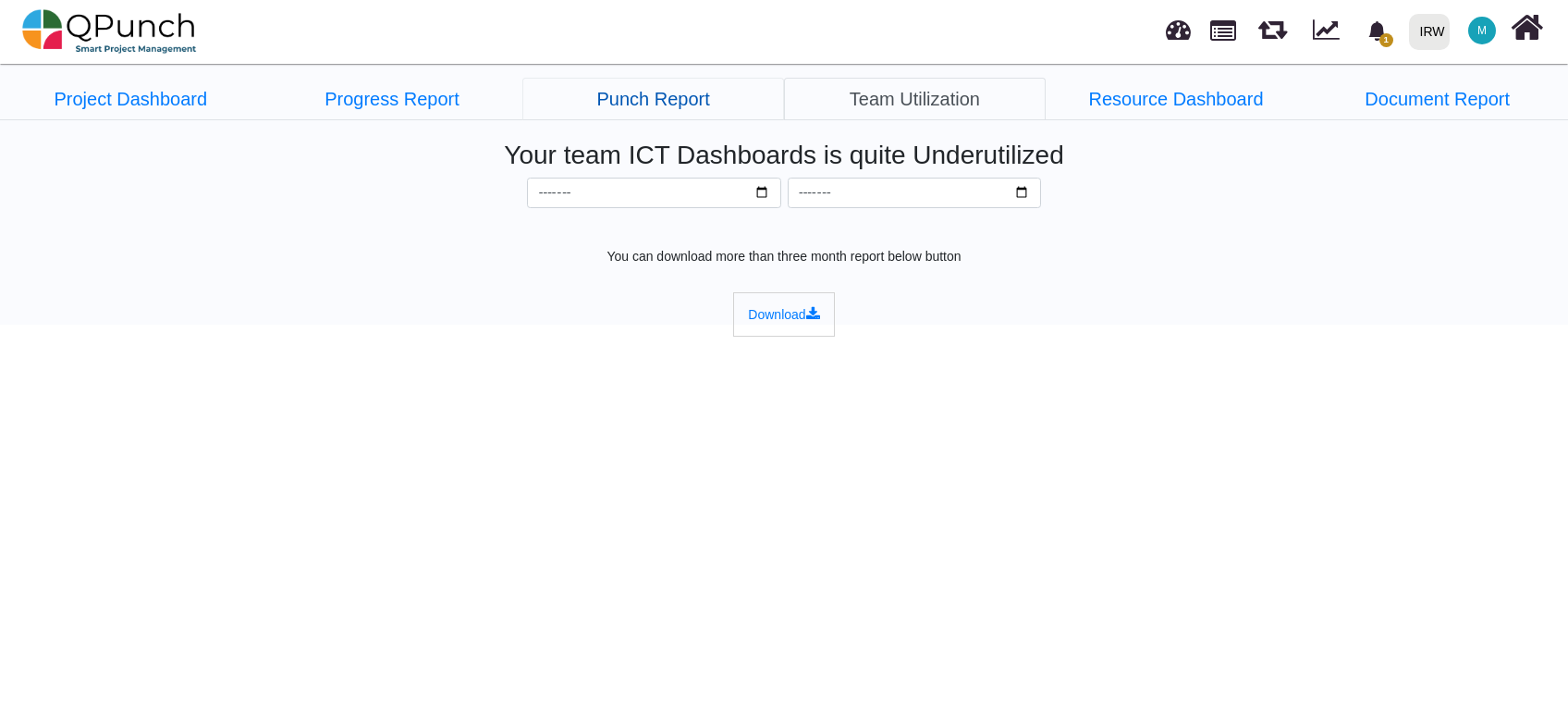
click at [692, 111] on link "Punch Report" at bounding box center [653, 99] width 262 height 43
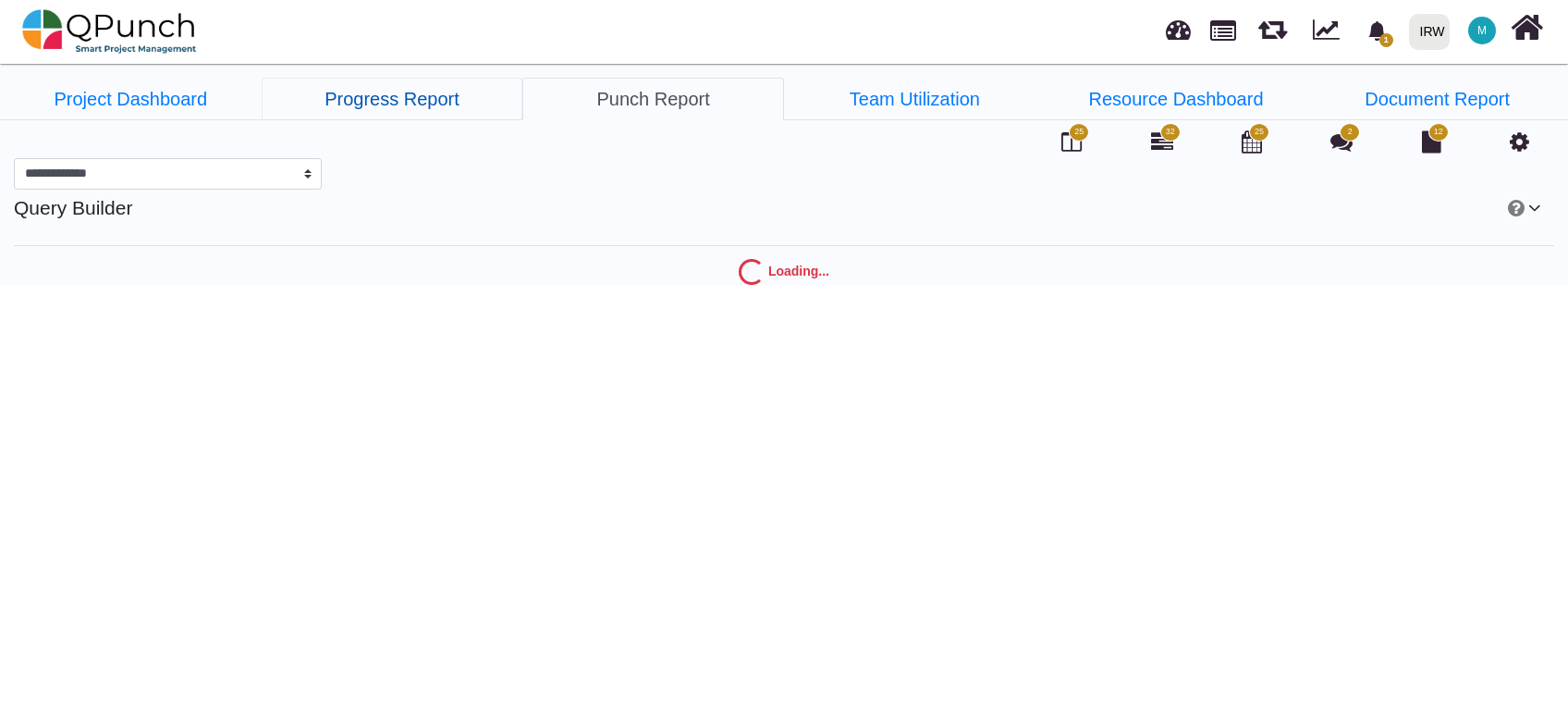
click at [429, 97] on link "Progress Report" at bounding box center [392, 99] width 262 height 43
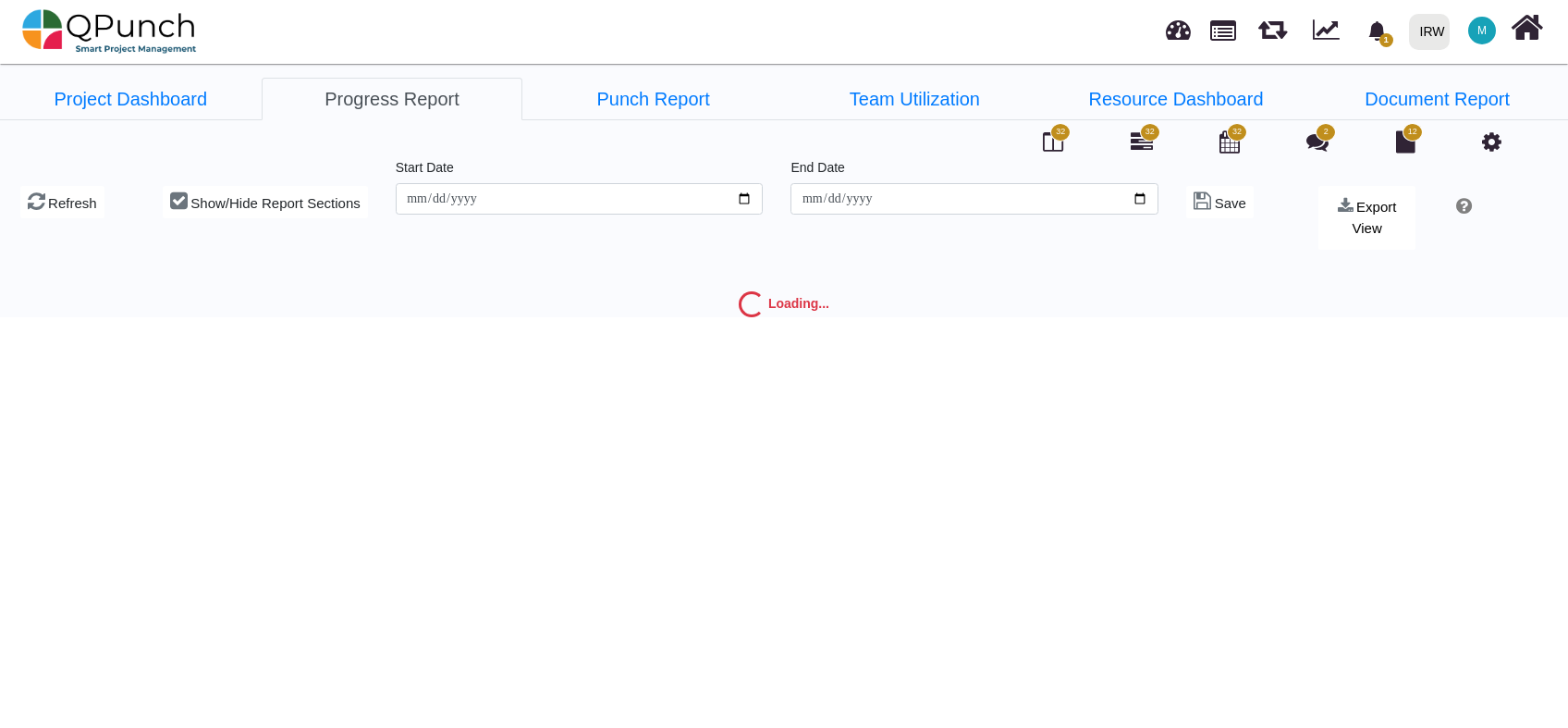
click at [1498, 141] on icon at bounding box center [1492, 141] width 19 height 22
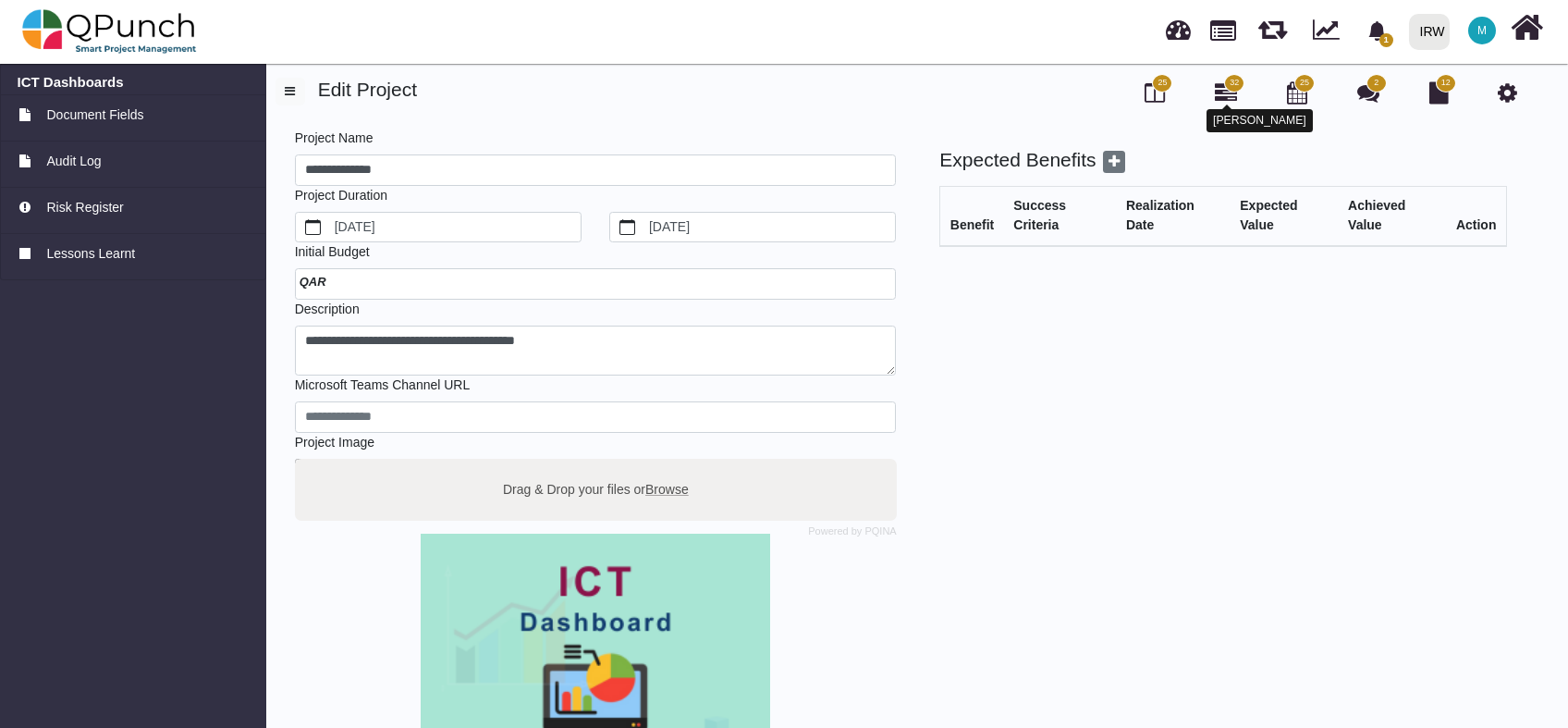
click at [1222, 94] on icon at bounding box center [1225, 92] width 22 height 22
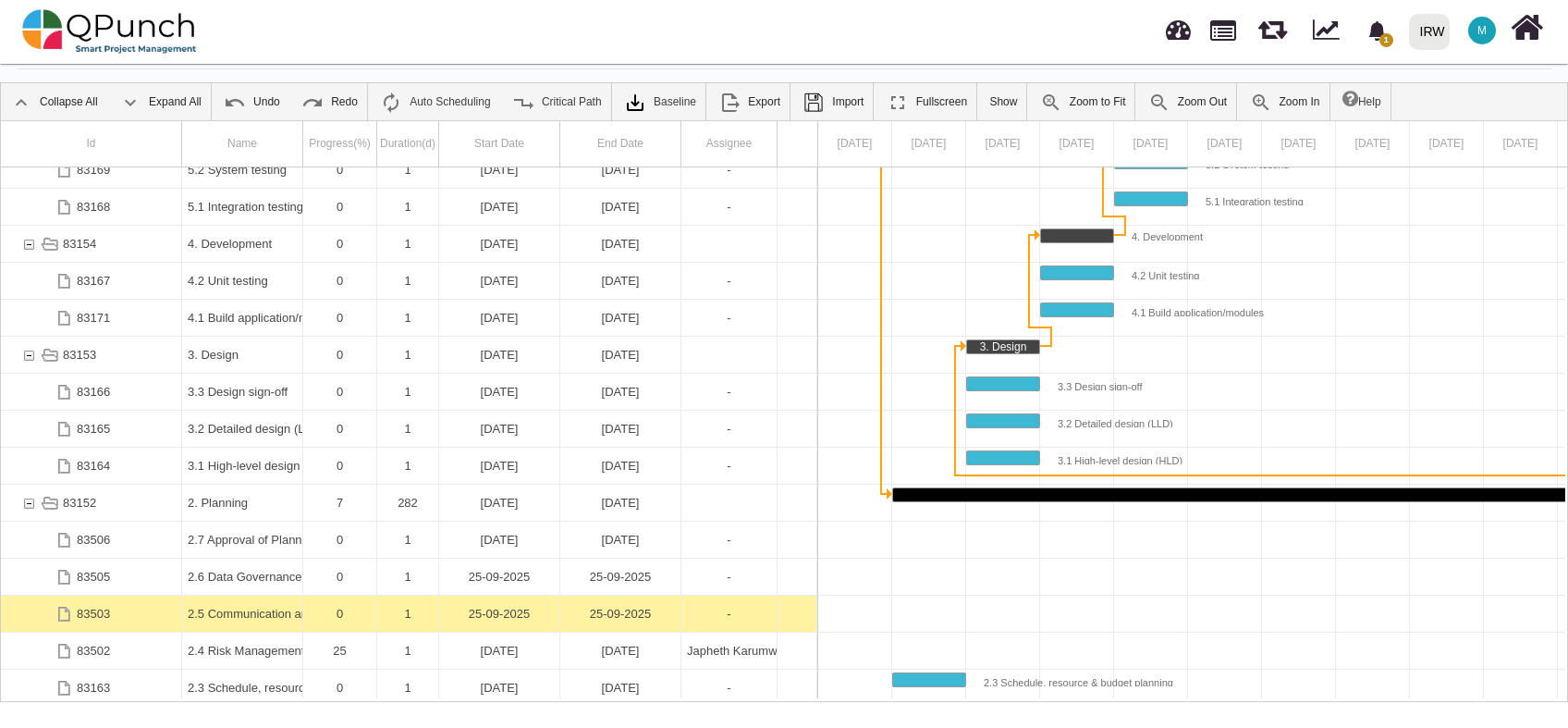
scroll to position [605, 0]
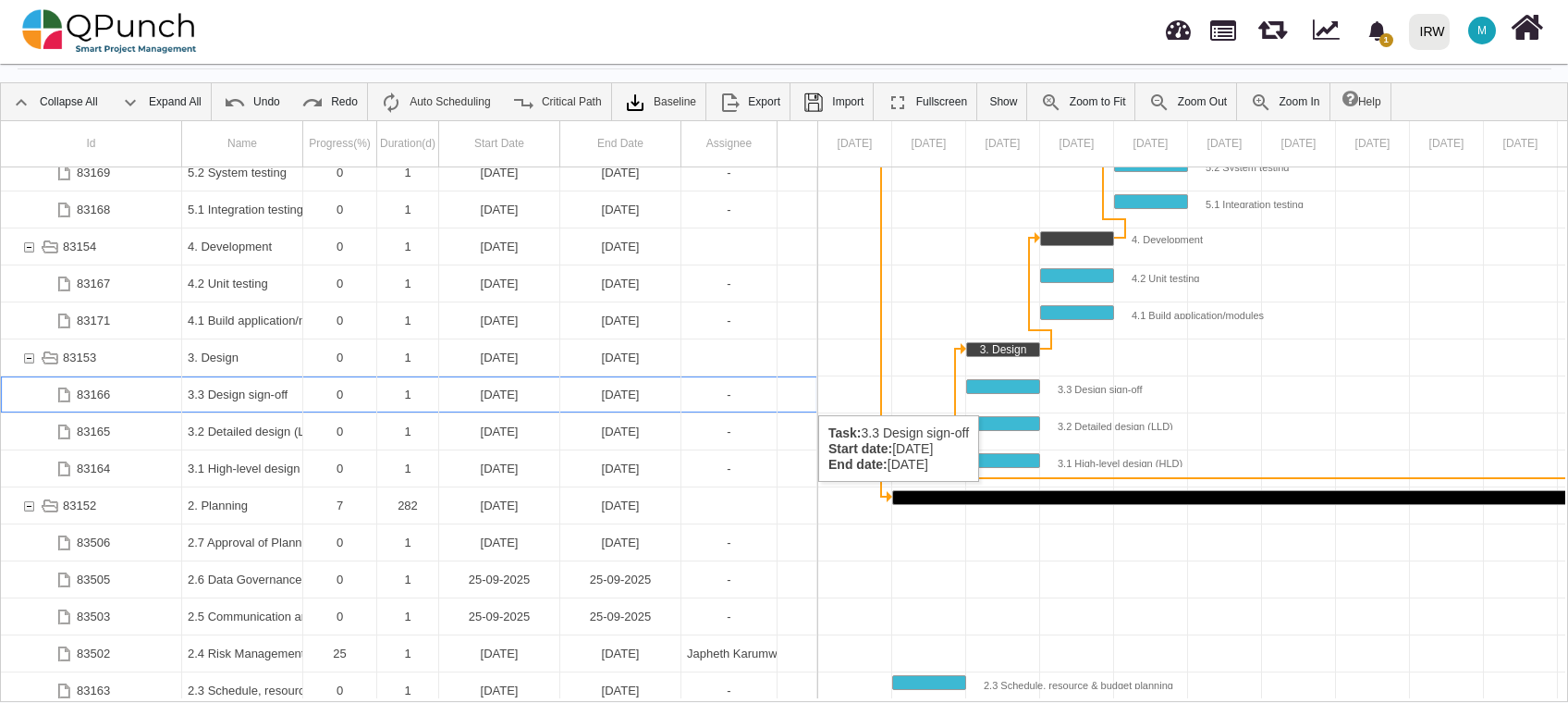
click at [614, 397] on div "[DATE]" at bounding box center [620, 395] width 109 height 36
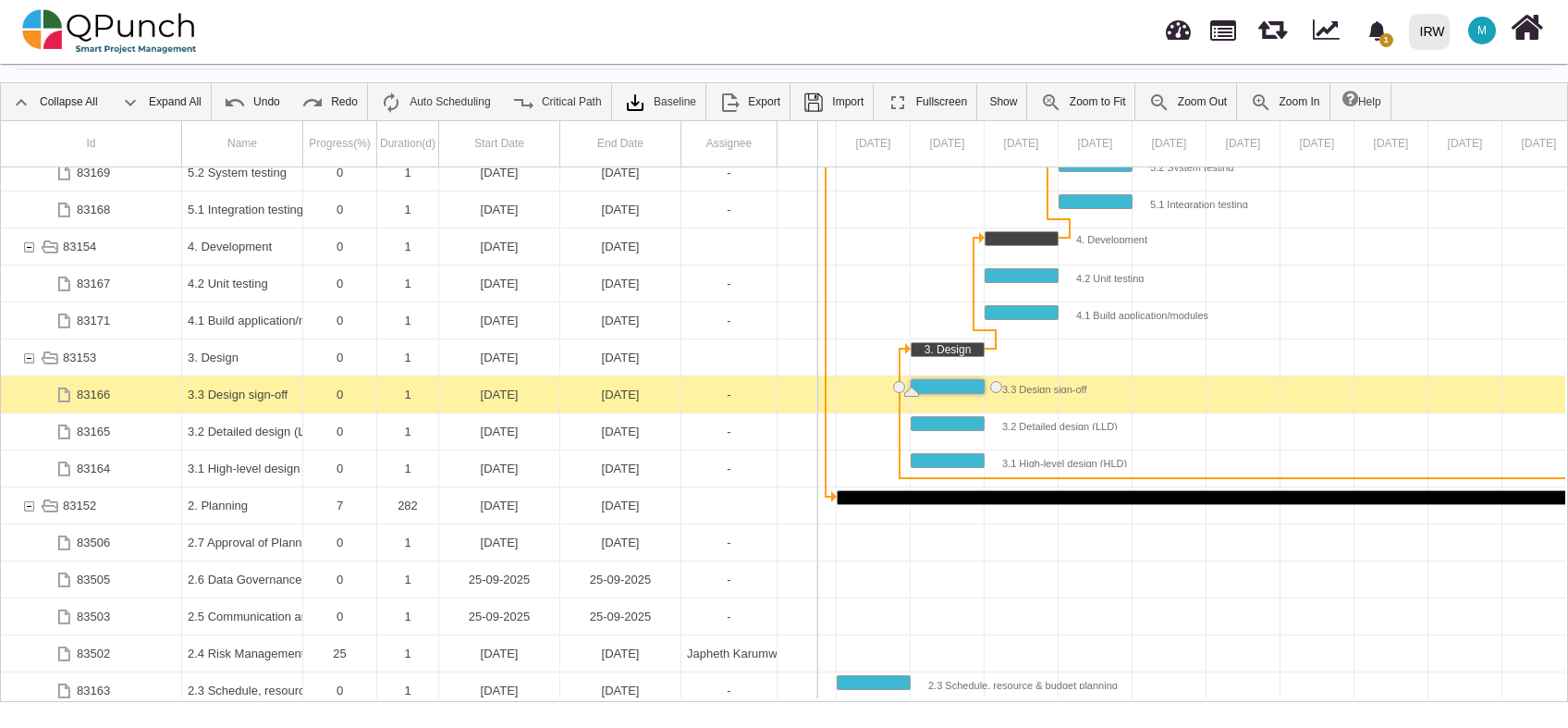
click at [614, 397] on div "[DATE]" at bounding box center [620, 395] width 109 height 36
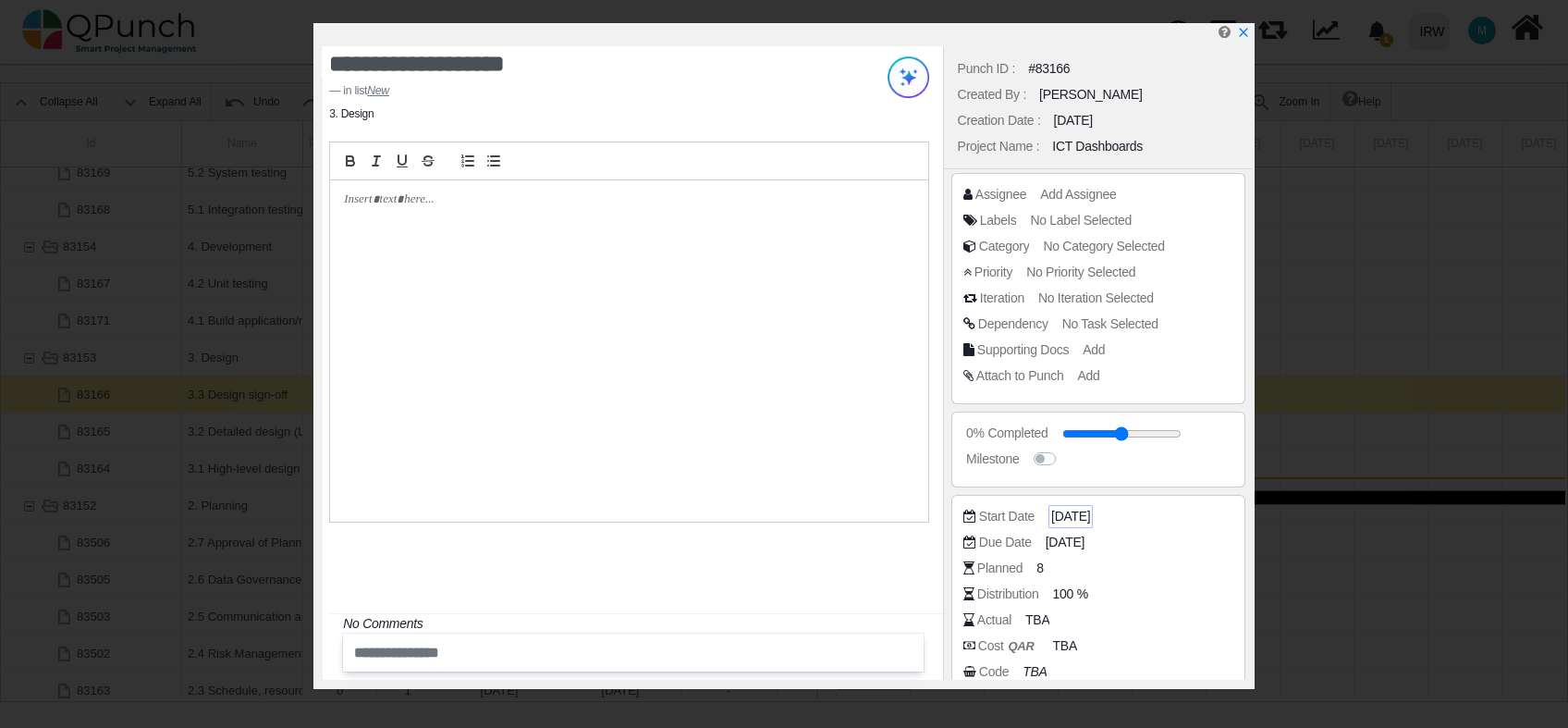
click at [1084, 512] on span "[DATE]" at bounding box center [1070, 517] width 39 height 19
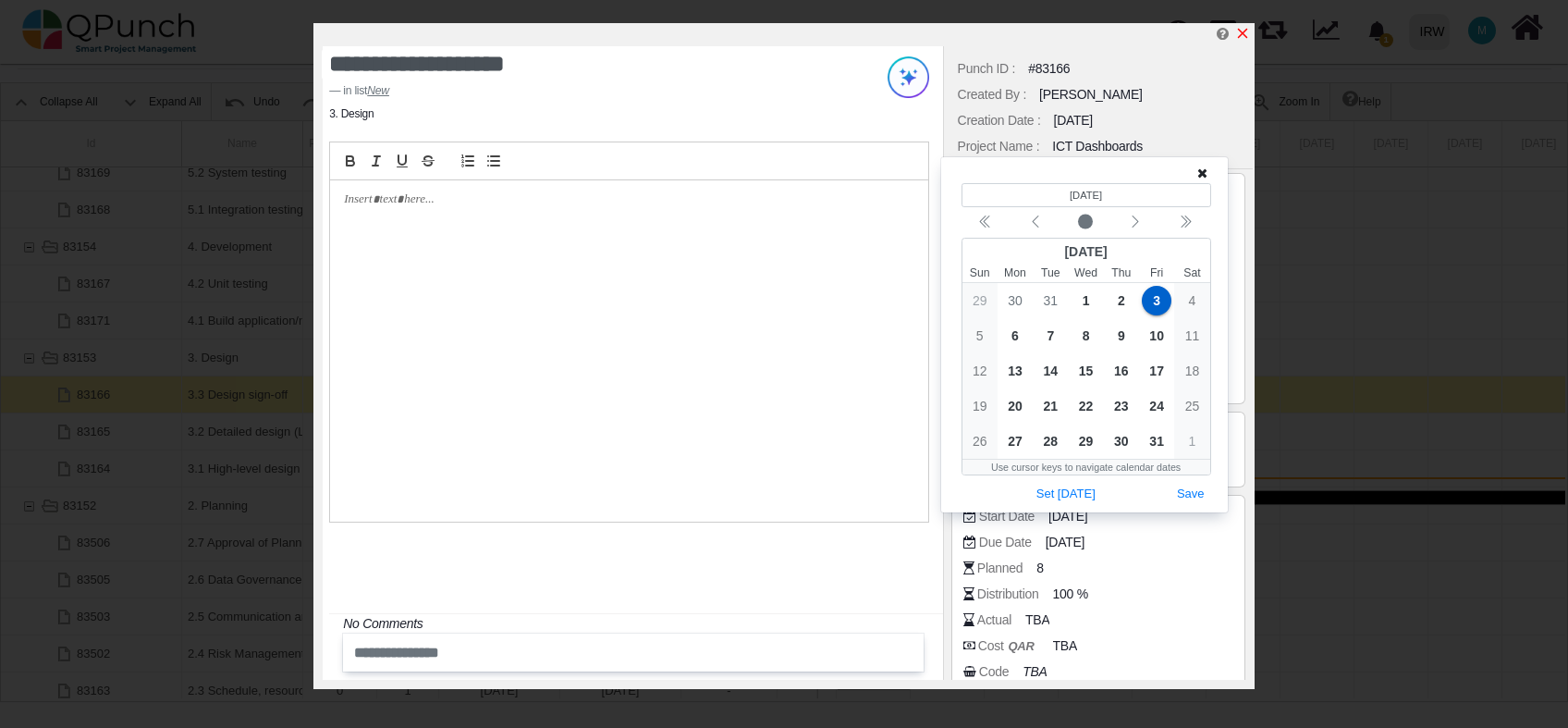
click at [1242, 36] on icon "x" at bounding box center [1243, 33] width 10 height 10
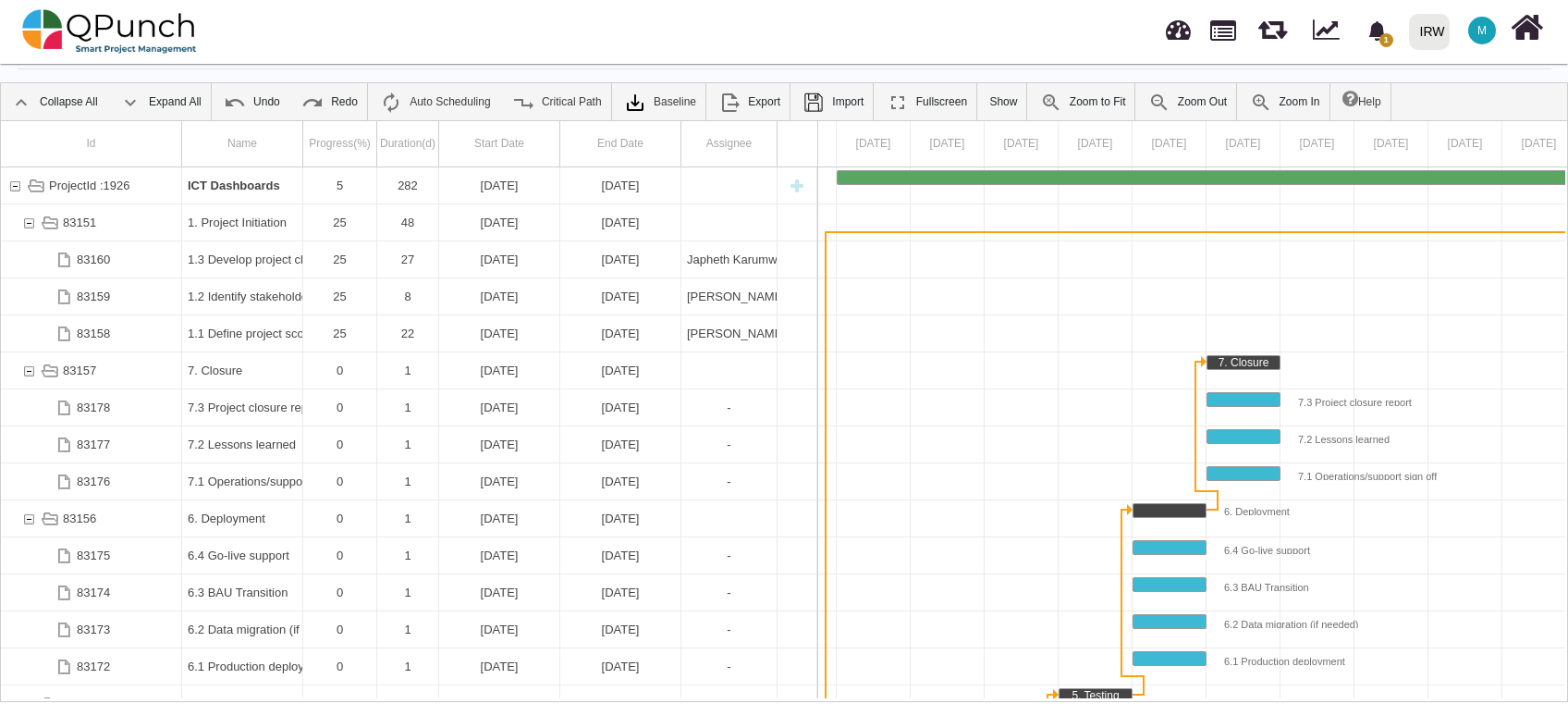
scroll to position [0, 0]
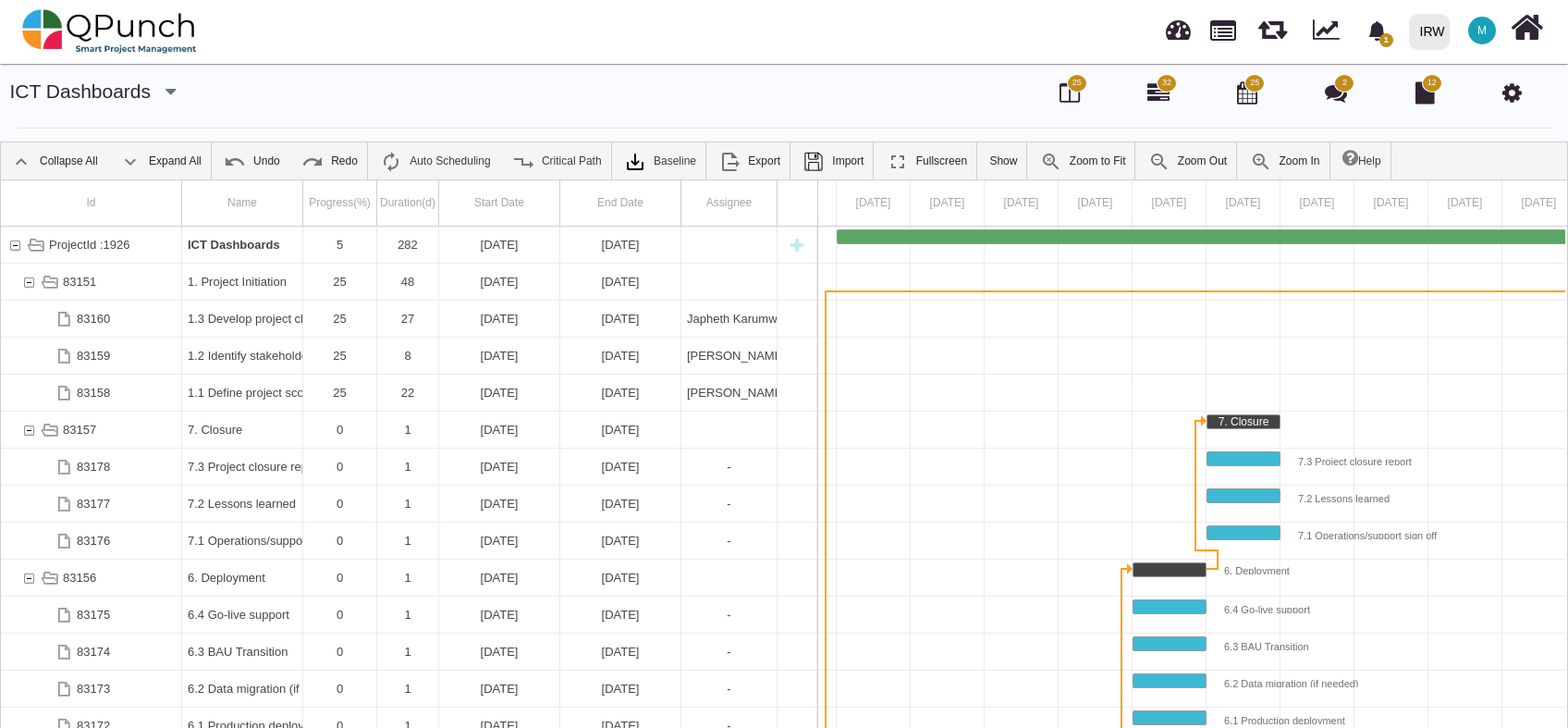
click at [1517, 88] on icon at bounding box center [1512, 92] width 19 height 22
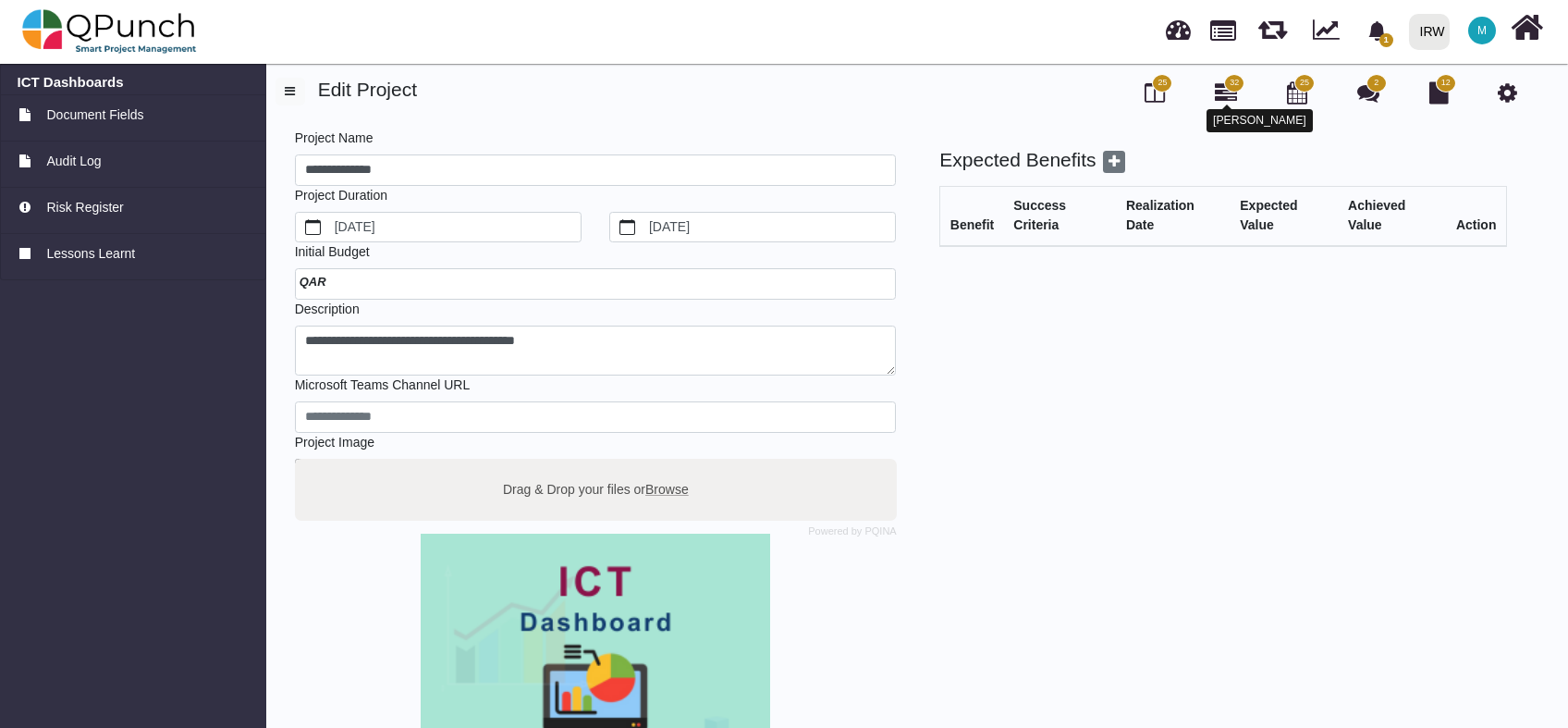
click at [1229, 89] on span "32" at bounding box center [1234, 83] width 20 height 18
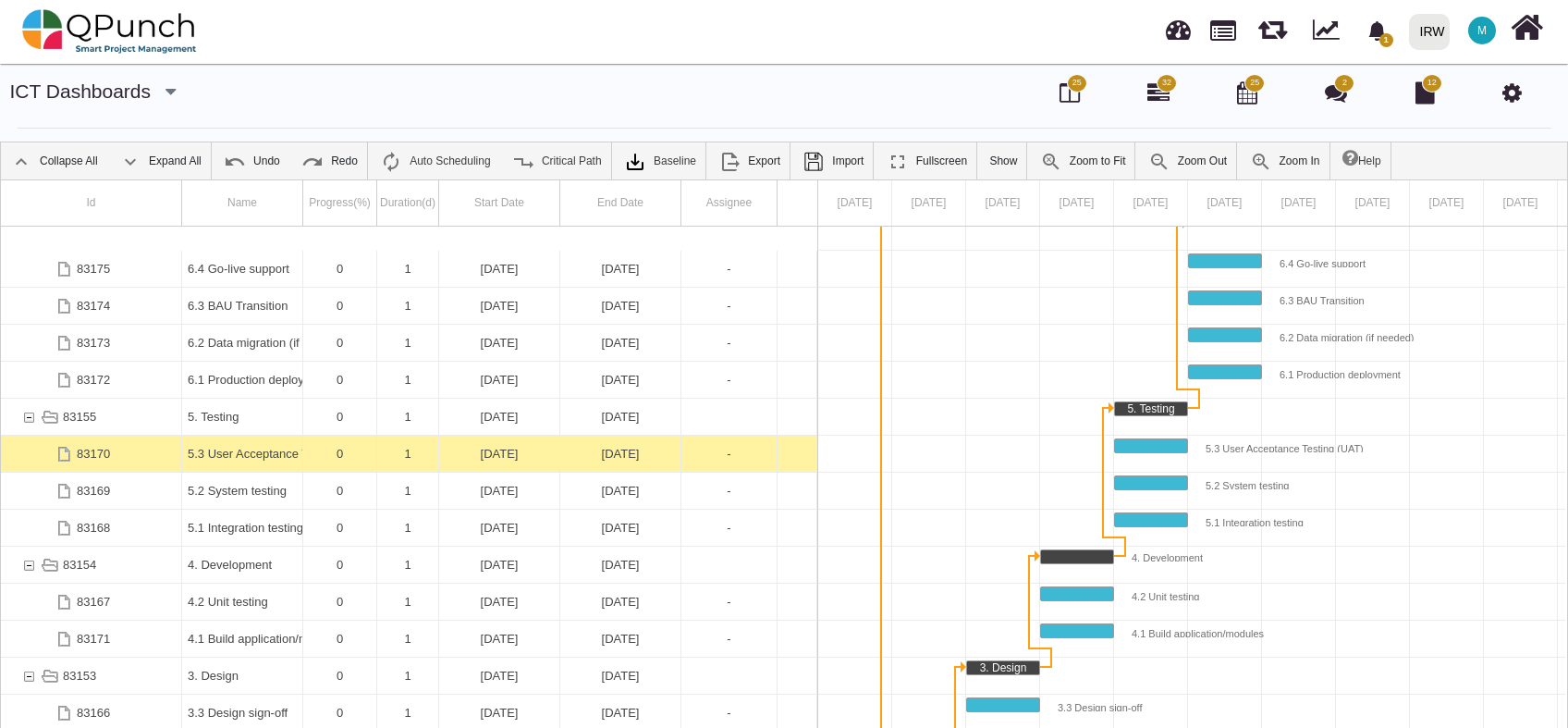
scroll to position [471, 0]
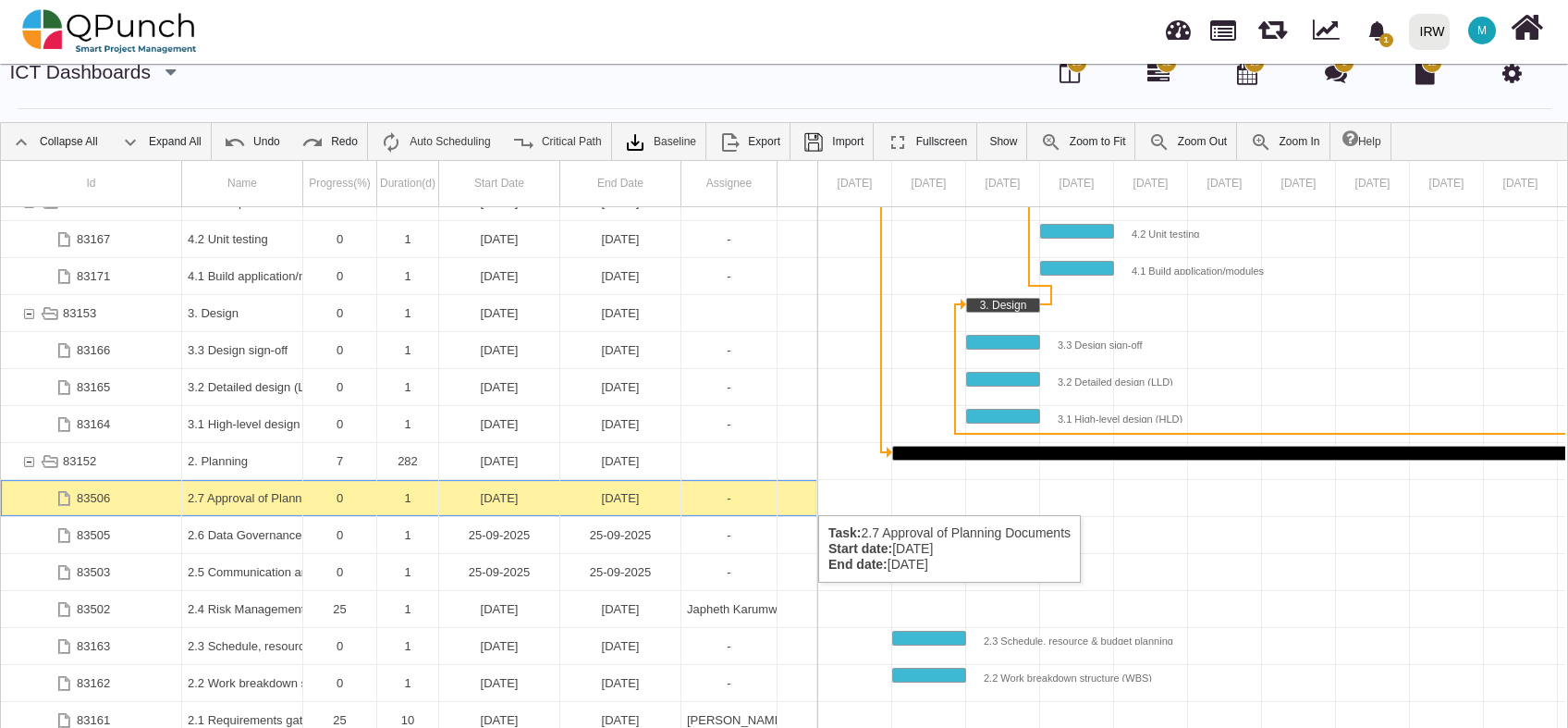
click at [612, 498] on div "[DATE]" at bounding box center [620, 498] width 109 height 36
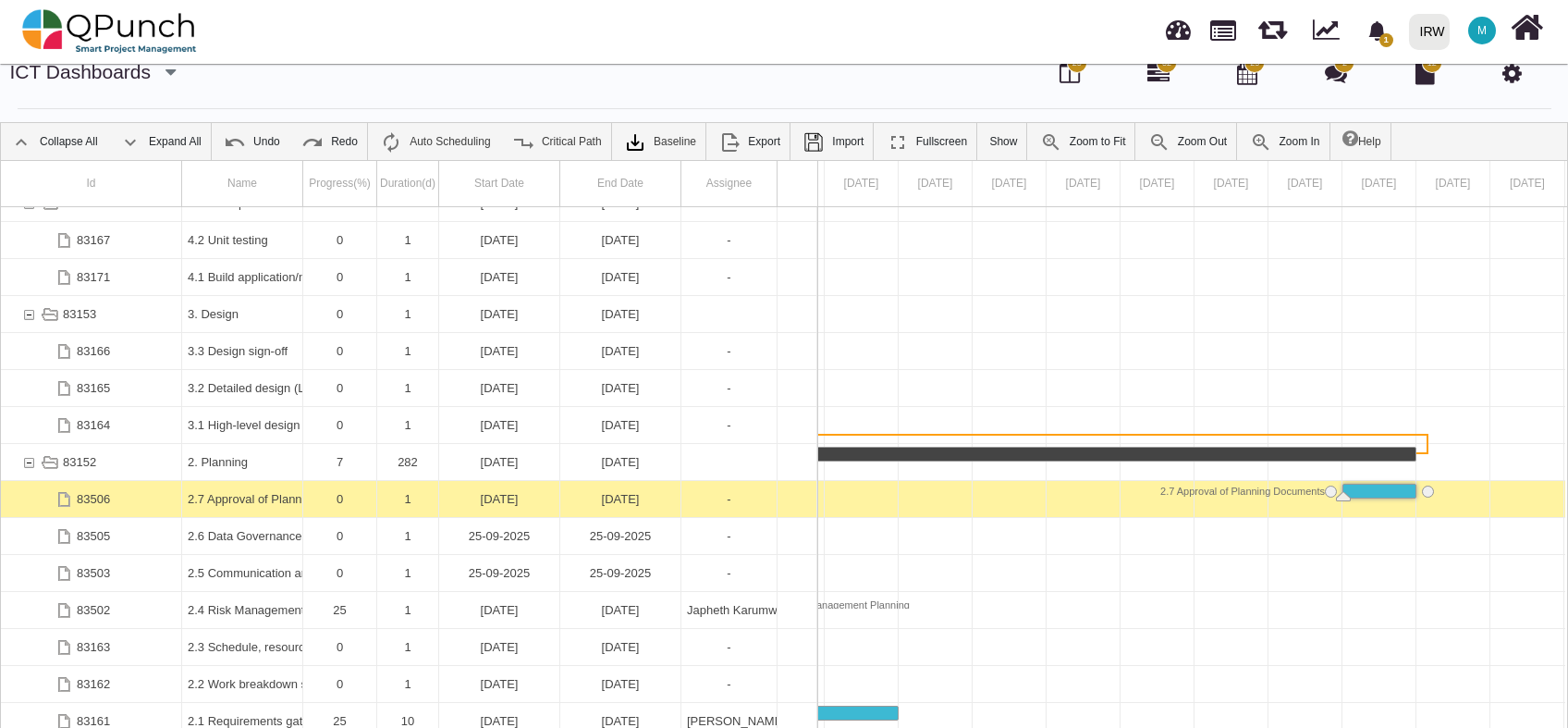
click at [612, 498] on div "[DATE]" at bounding box center [620, 499] width 109 height 36
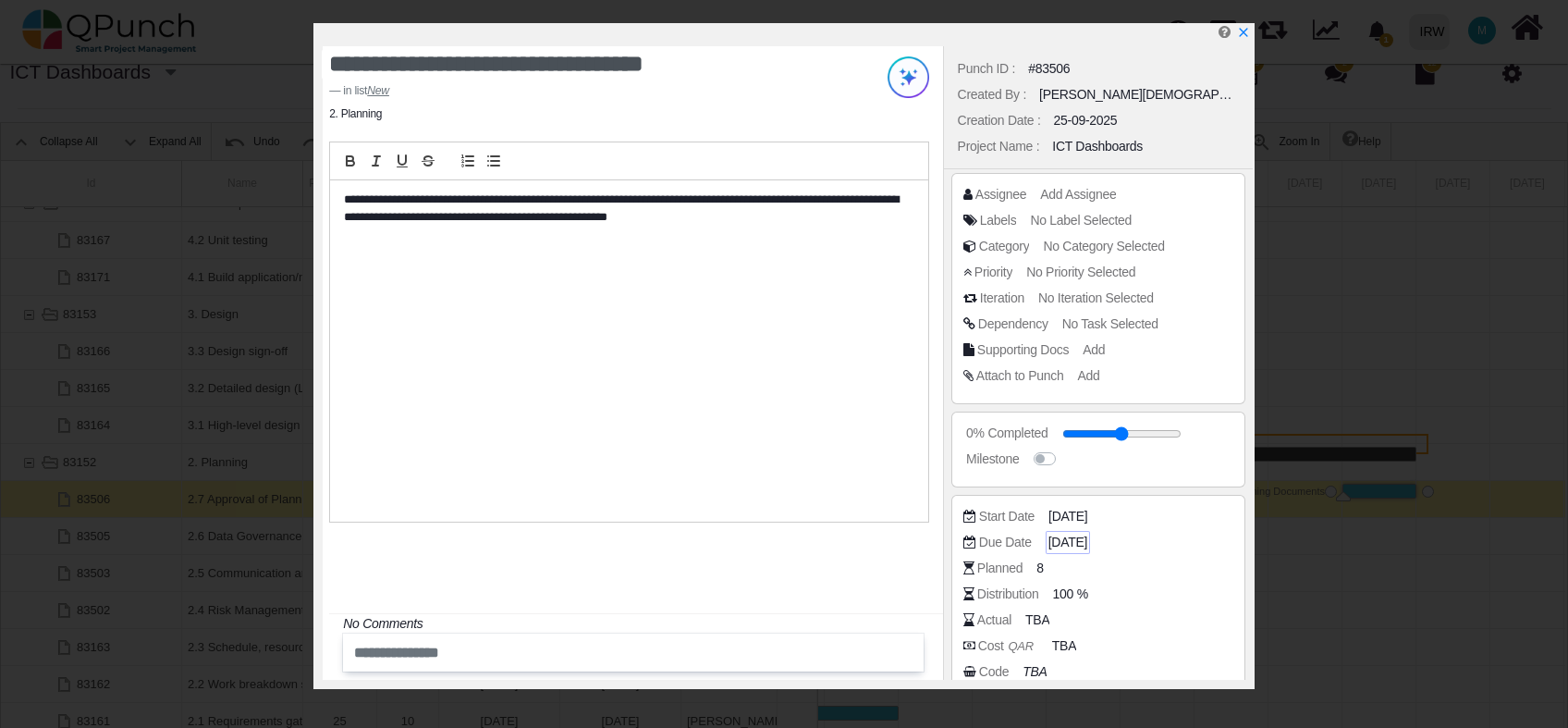
click at [1088, 545] on span "[DATE]" at bounding box center [1068, 542] width 39 height 19
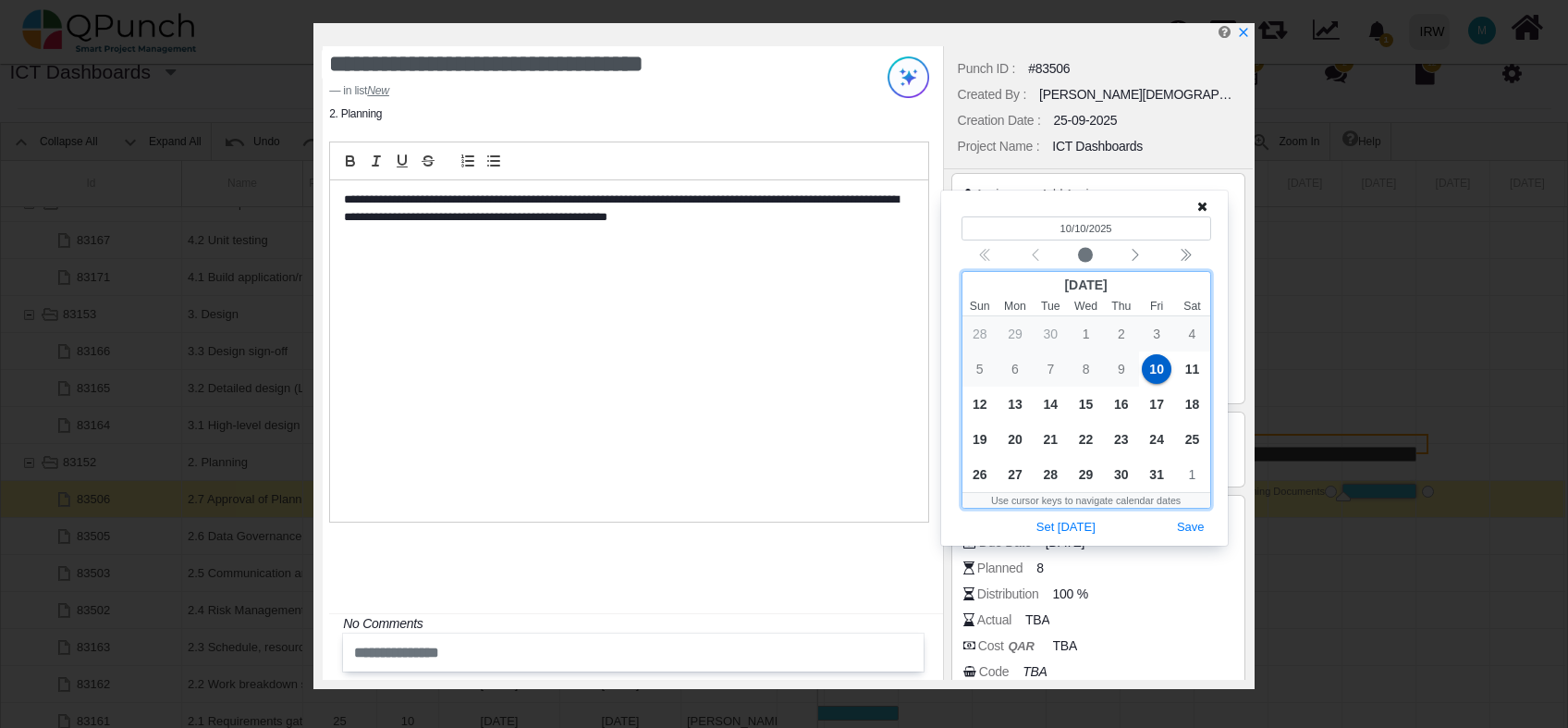
click at [1048, 370] on div "7" at bounding box center [1050, 368] width 35 height 35
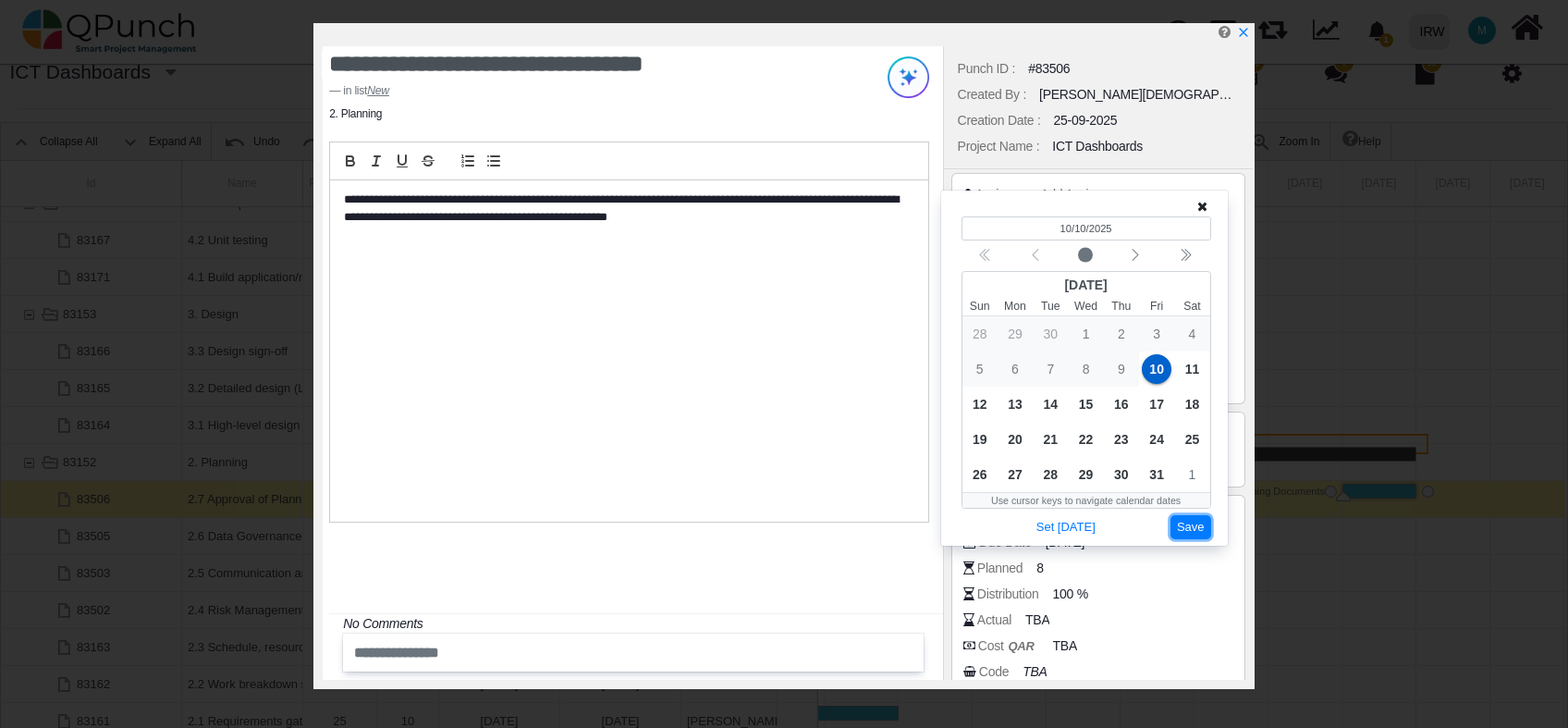
click at [1193, 525] on button "Save" at bounding box center [1191, 527] width 41 height 25
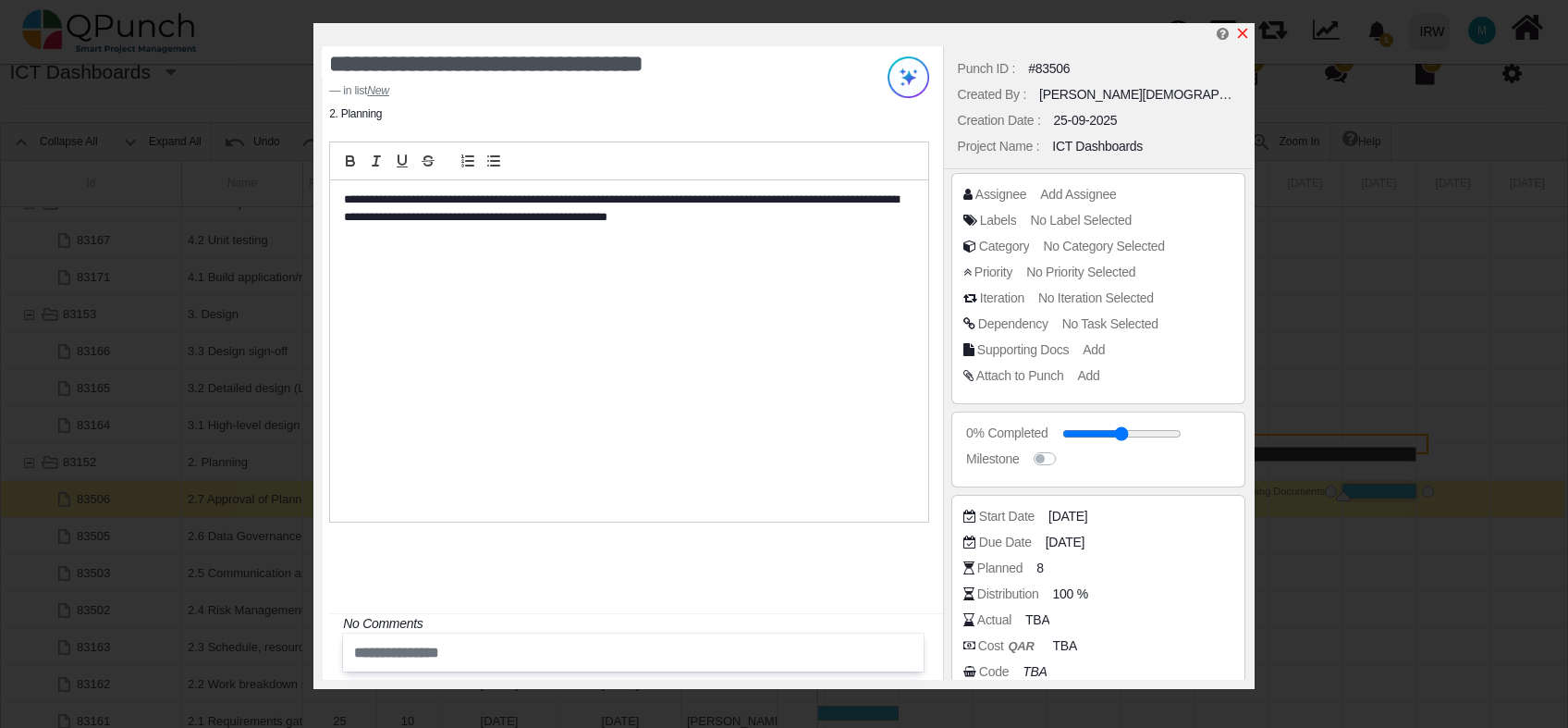
click at [1242, 34] on icon "x" at bounding box center [1243, 33] width 10 height 10
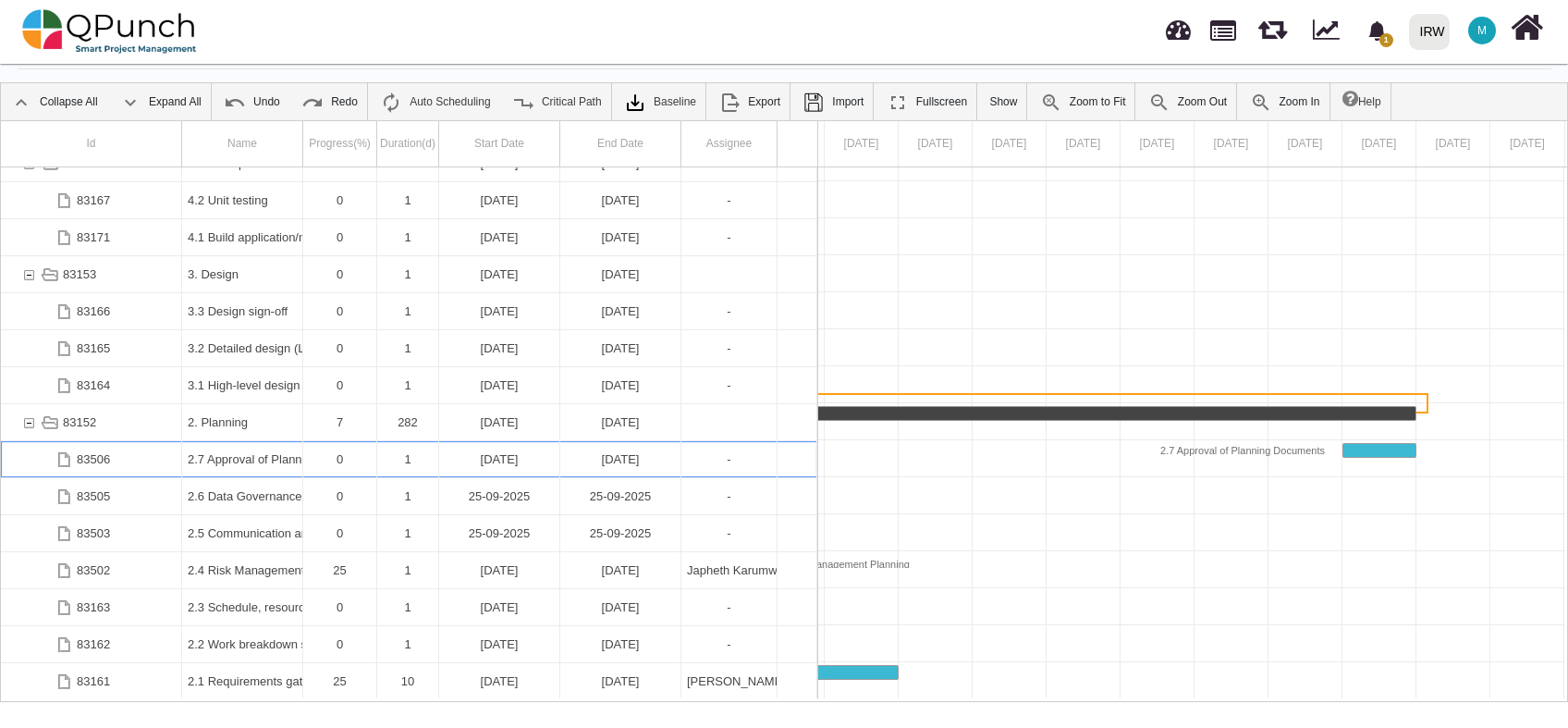
scroll to position [688, 0]
click at [637, 453] on div "[DATE]" at bounding box center [620, 460] width 109 height 36
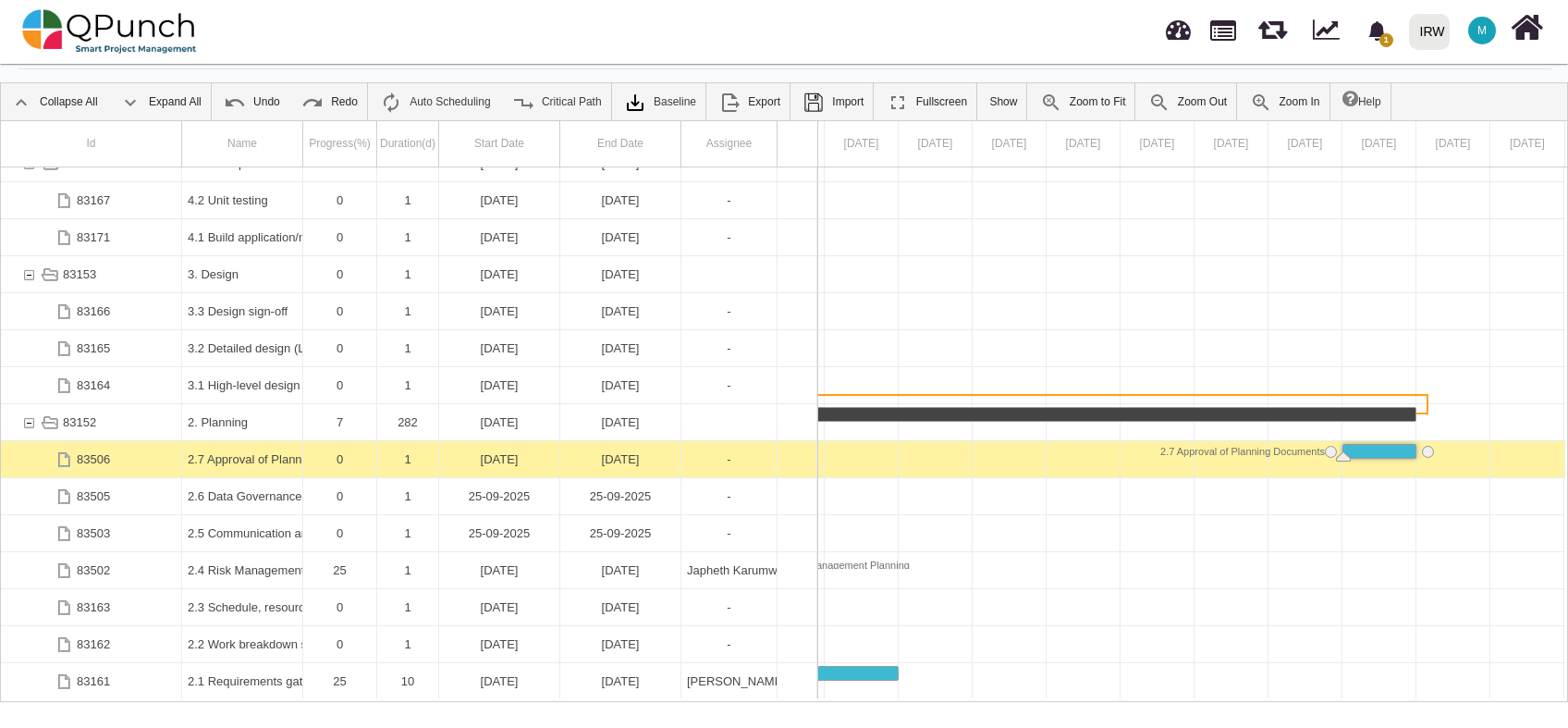
click at [637, 453] on div "[DATE]" at bounding box center [620, 460] width 109 height 36
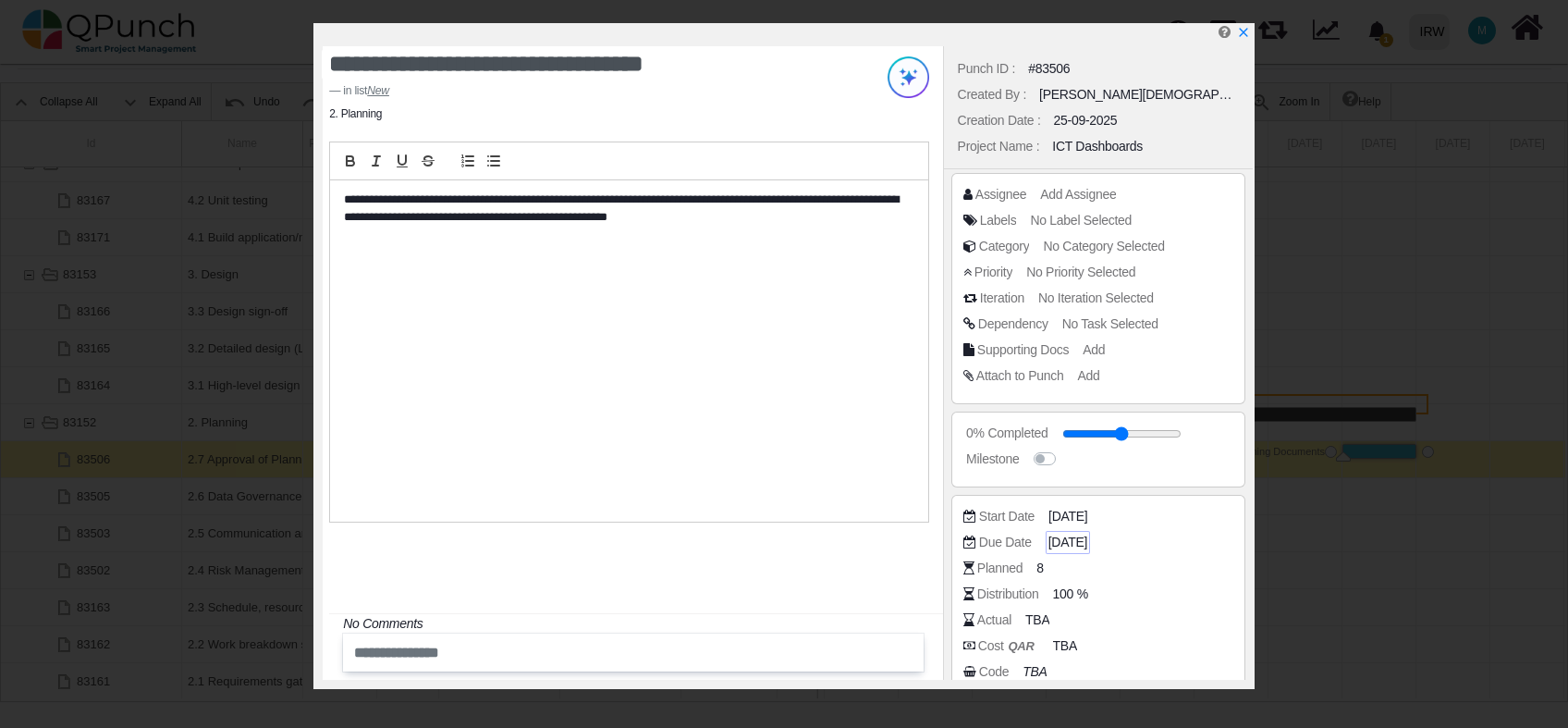
click at [1066, 546] on span "[DATE]" at bounding box center [1068, 542] width 39 height 19
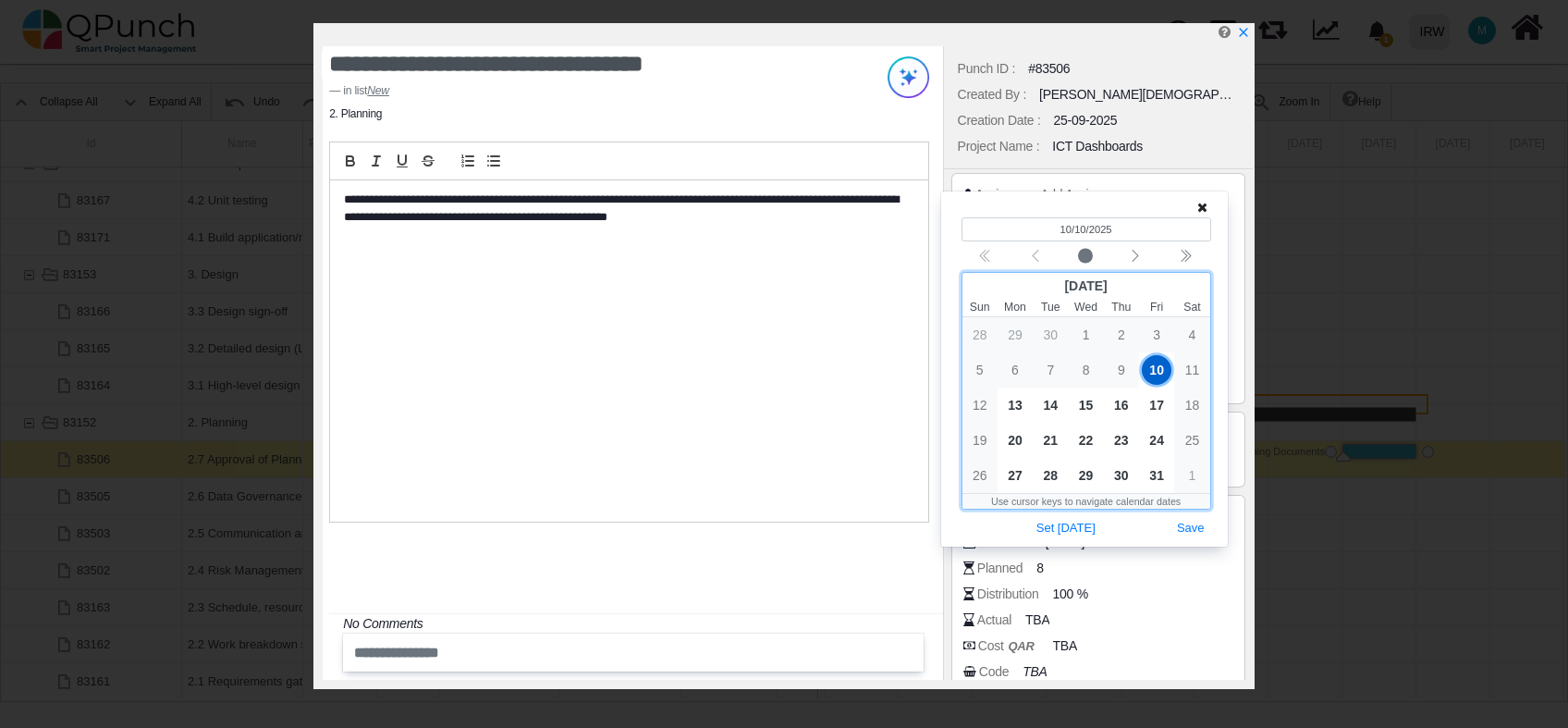
click at [1089, 370] on div "8" at bounding box center [1086, 369] width 35 height 35
click at [1083, 374] on div "8" at bounding box center [1086, 369] width 35 height 35
click at [1243, 33] on icon "x" at bounding box center [1243, 33] width 10 height 10
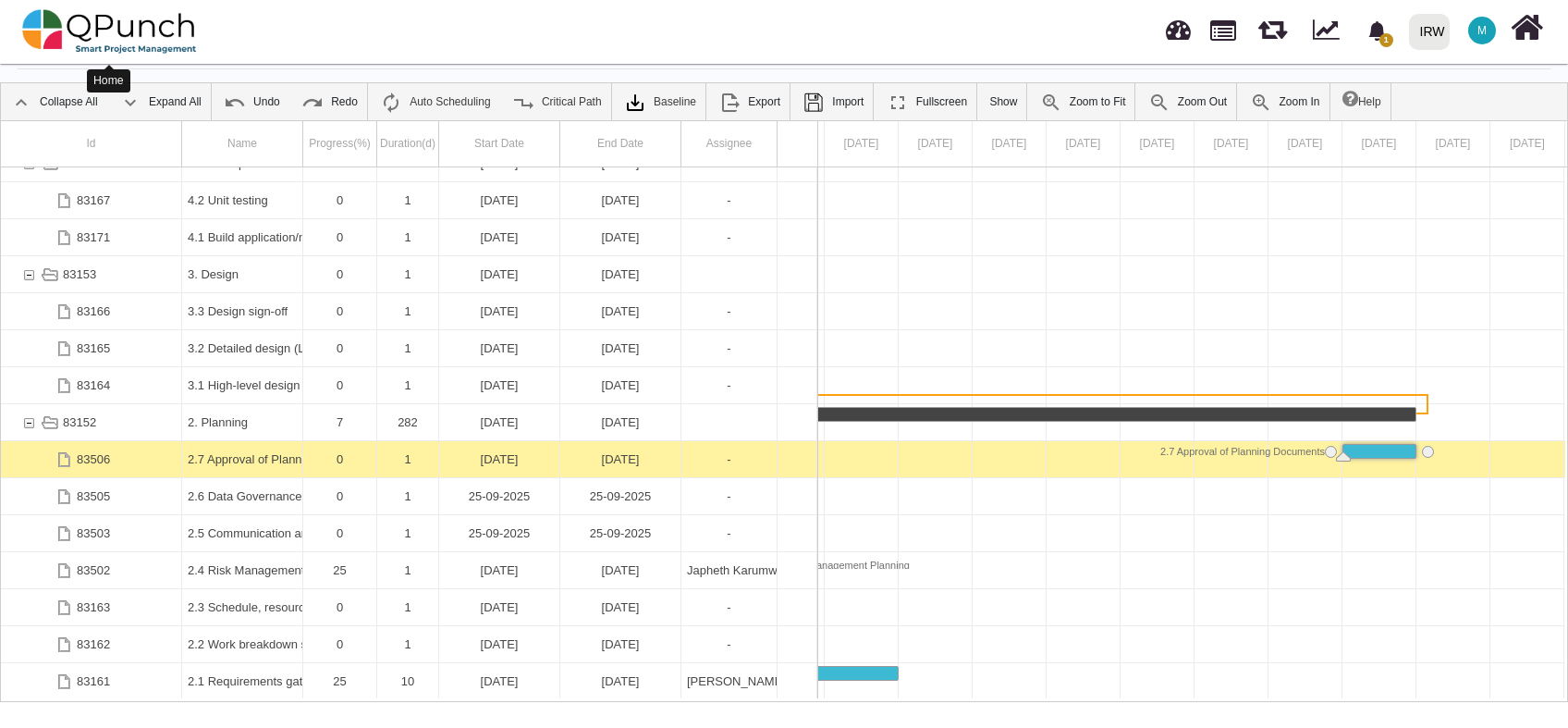
drag, startPoint x: 133, startPoint y: 44, endPoint x: 1180, endPoint y: 30, distance: 1047.1
drag, startPoint x: 1180, startPoint y: 30, endPoint x: 1049, endPoint y: 41, distance: 131.5
click at [1049, 41] on div "1 Notification Clear Run ETL to Import to RE Hishambajwa 22-09-2025 IRW IRW 0 T…" at bounding box center [1115, 31] width 862 height 61
click at [502, 49] on nav "1 Notification Clear Run ETL to Import to RE Hishambajwa 22-09-2025 IRW IRW 0 T…" at bounding box center [784, 31] width 1568 height 64
drag, startPoint x: 167, startPoint y: 40, endPoint x: 677, endPoint y: 33, distance: 510.0
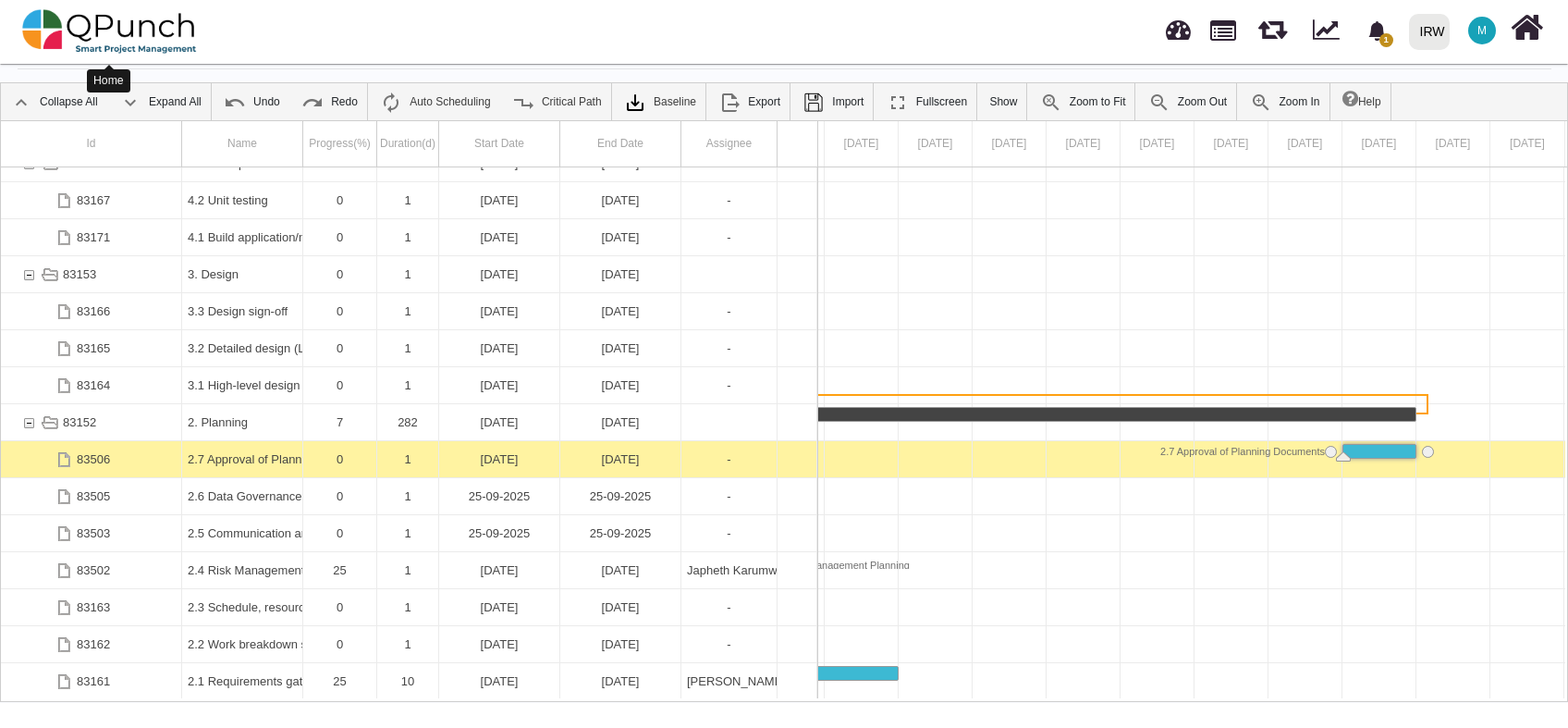
click at [677, 33] on nav "1 Notification Clear Run ETL to Import to RE Hishambajwa 22-09-2025 IRW IRW 0 T…" at bounding box center [784, 31] width 1568 height 64
drag, startPoint x: 1184, startPoint y: 32, endPoint x: 1116, endPoint y: 30, distance: 68.0
click at [1116, 30] on div "1 Notification Clear Run ETL to Import to RE Hishambajwa 22-09-2025 IRW IRW 0 T…" at bounding box center [1115, 31] width 862 height 61
drag, startPoint x: 1529, startPoint y: 30, endPoint x: 1017, endPoint y: 25, distance: 512.0
click at [1017, 25] on div "1 Notification Clear Run ETL to Import to RE Hishambajwa 22-09-2025 IRW IRW 0 T…" at bounding box center [1115, 31] width 862 height 61
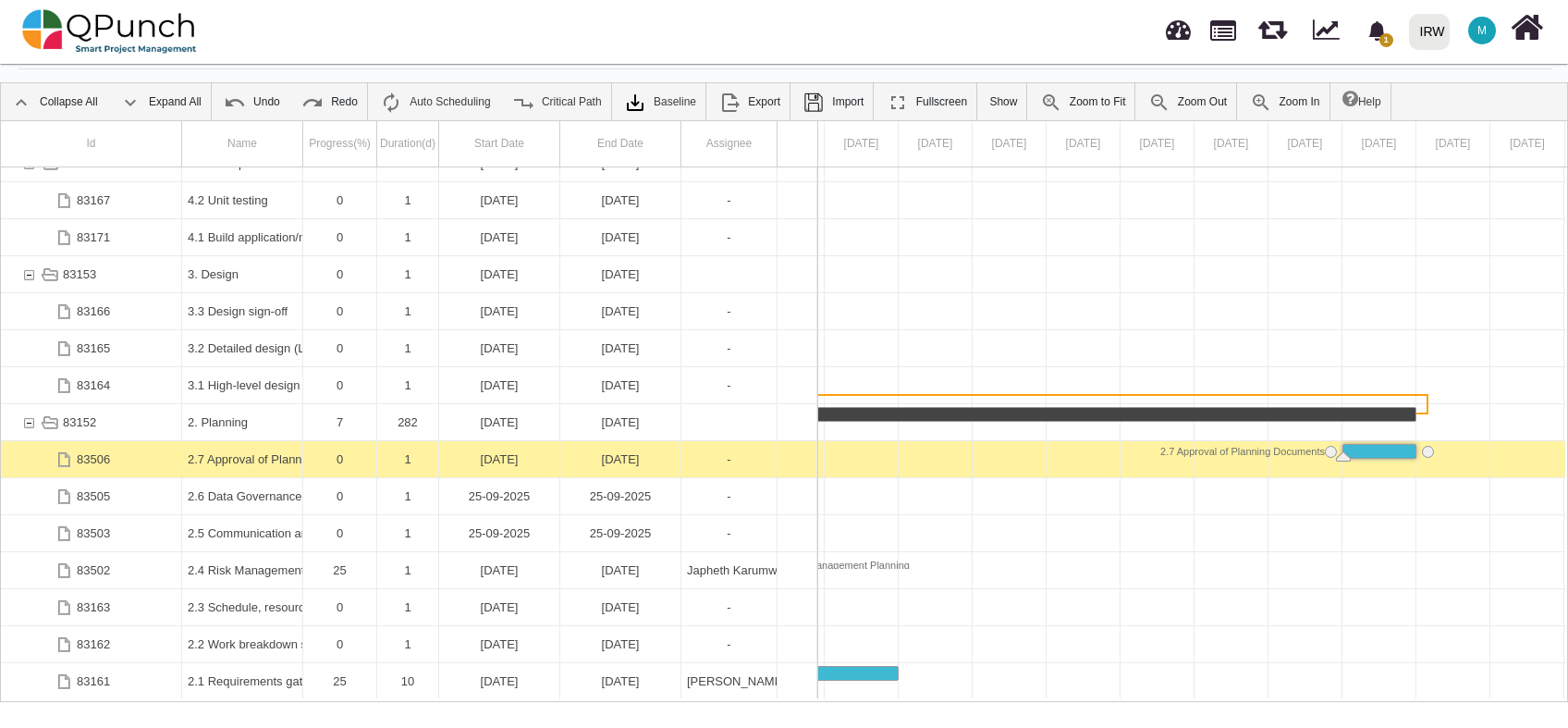
drag, startPoint x: 874, startPoint y: 214, endPoint x: 813, endPoint y: 43, distance: 181.6
click at [813, 43] on div "1 Notification Clear Run ETL to Import to RE Hishambajwa 22-09-2025 IRW IRW 0 T…" at bounding box center [1115, 31] width 862 height 61
drag, startPoint x: 813, startPoint y: 43, endPoint x: 770, endPoint y: 43, distance: 43.0
click at [770, 43] on div "1 Notification Clear Run ETL to Import to RE Hishambajwa 22-09-2025 IRW IRW 0 T…" at bounding box center [1115, 31] width 862 height 61
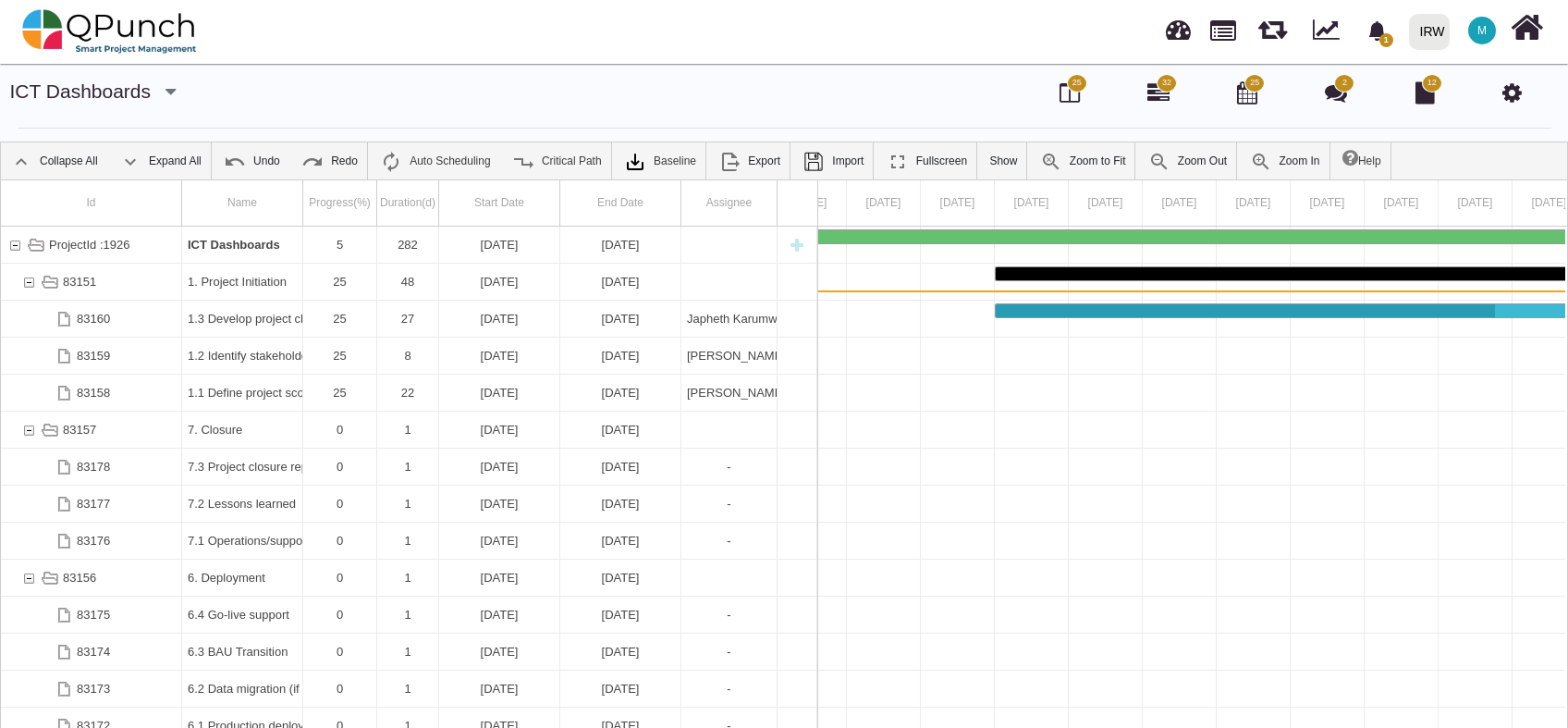
scroll to position [0, 15675]
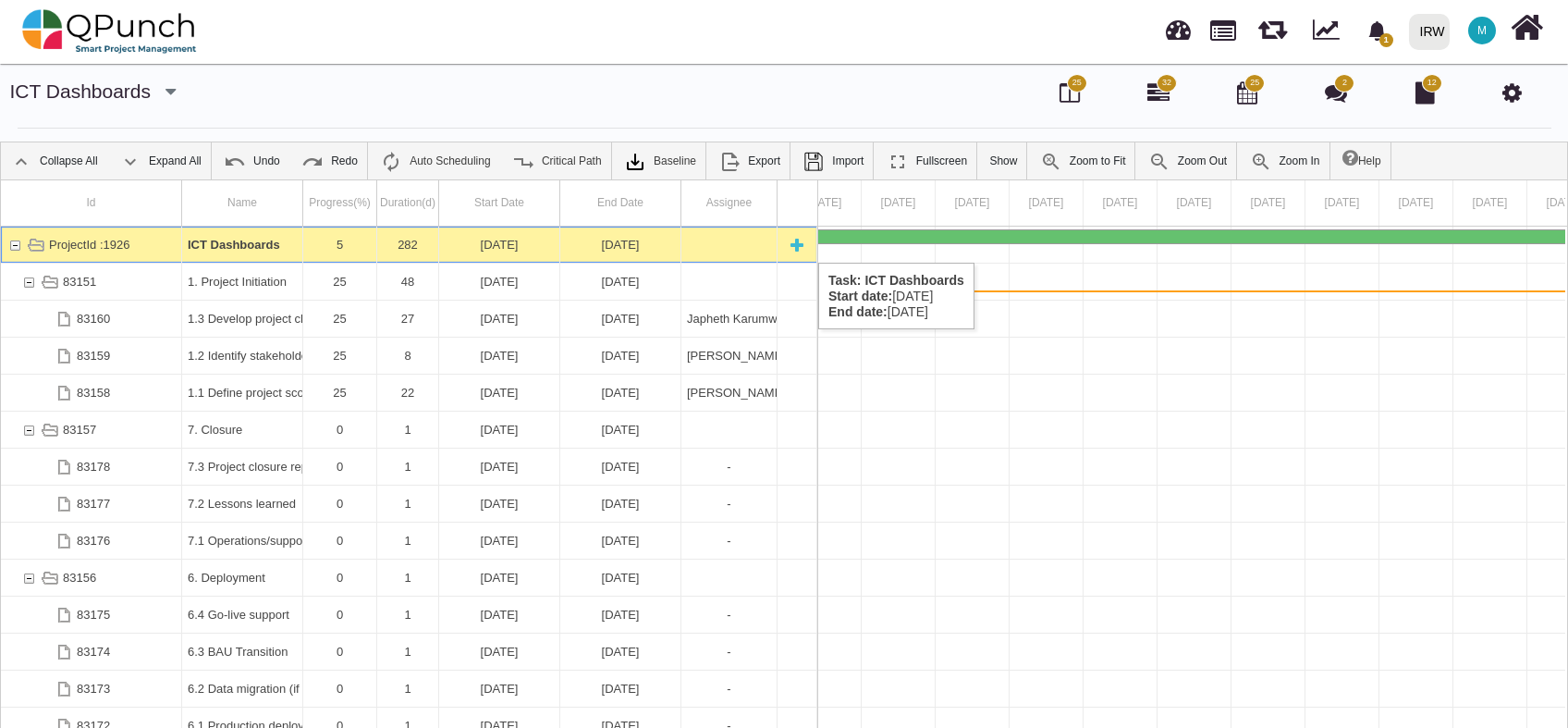
drag, startPoint x: 266, startPoint y: 245, endPoint x: 228, endPoint y: 247, distance: 38.1
click at [228, 247] on b "ICT Dashboards" at bounding box center [233, 245] width 92 height 14
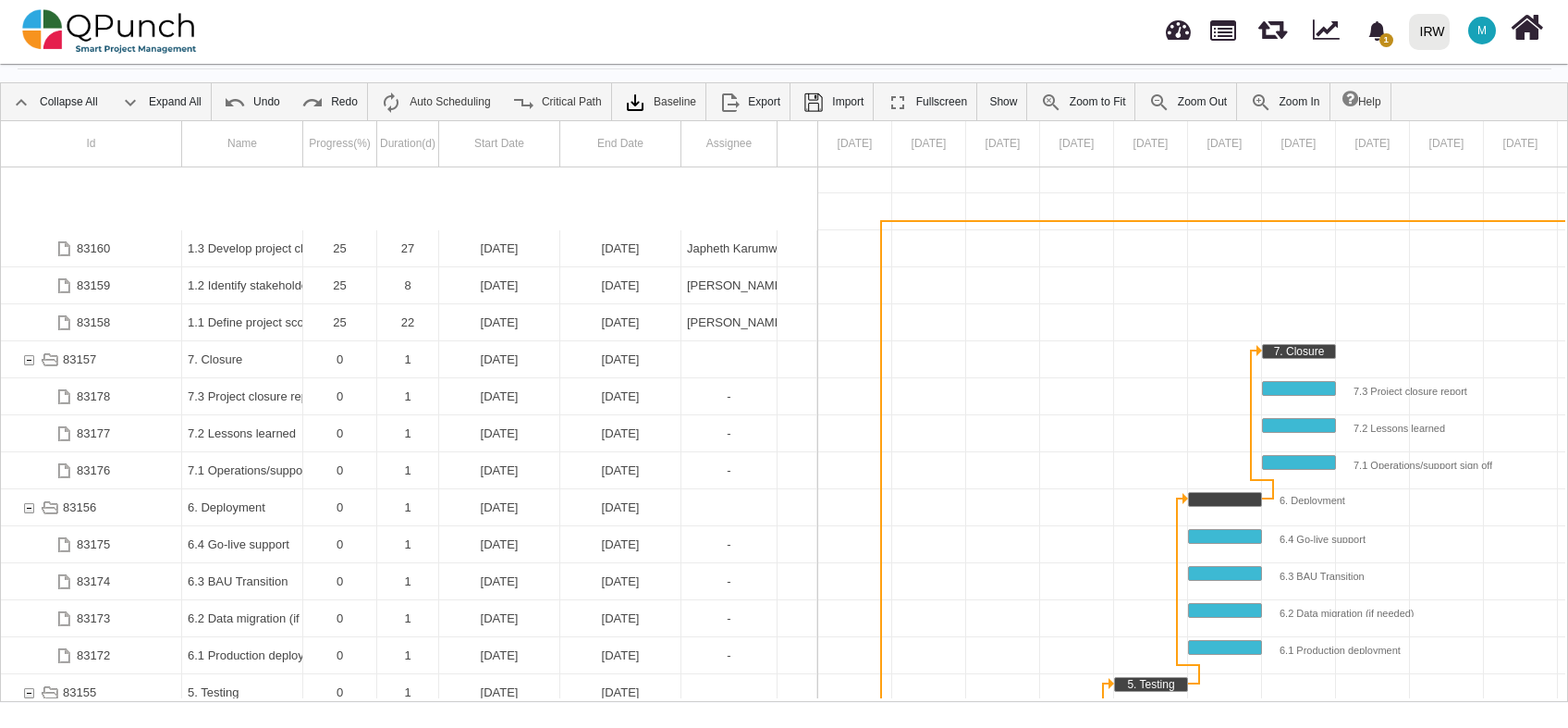
scroll to position [0, 0]
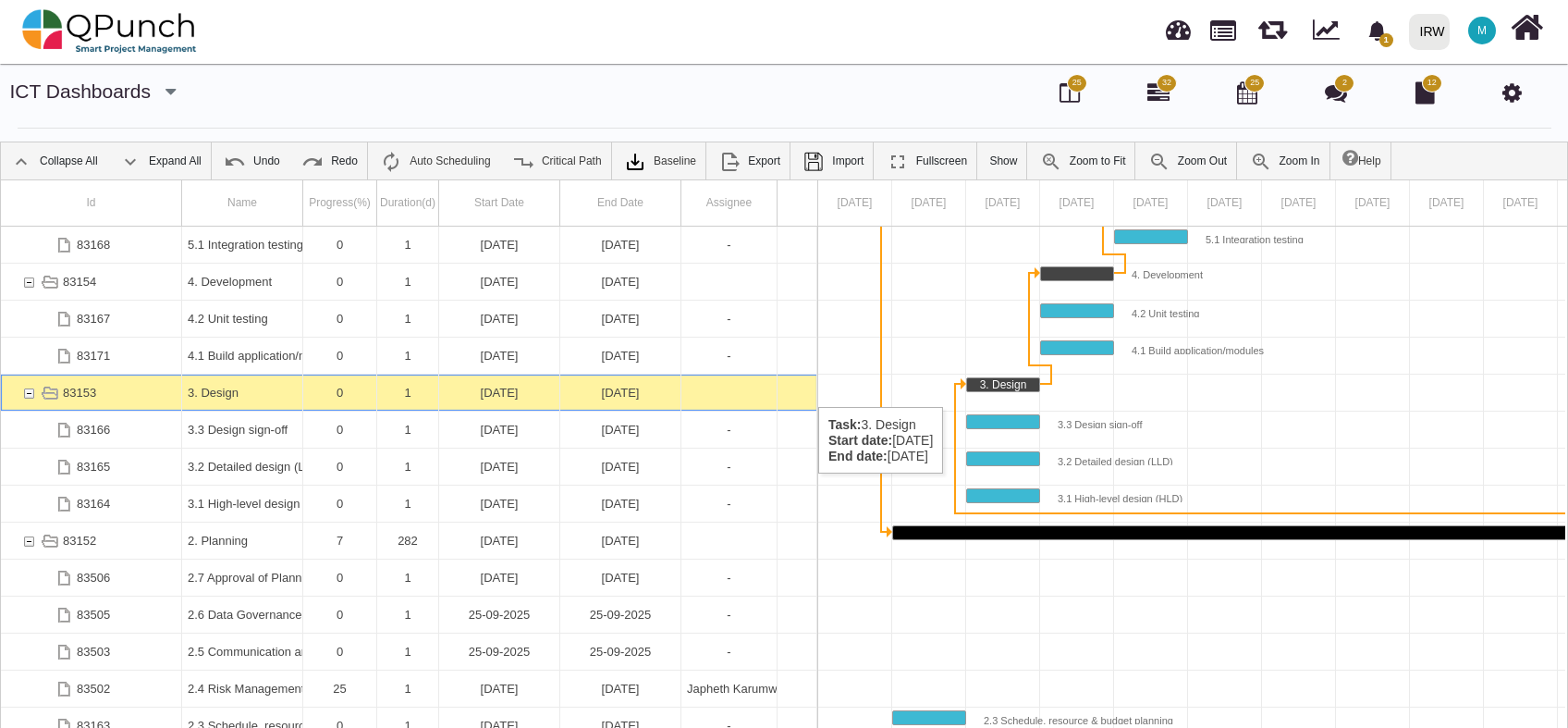
click at [518, 388] on div "03-01-2025" at bounding box center [500, 393] width 109 height 36
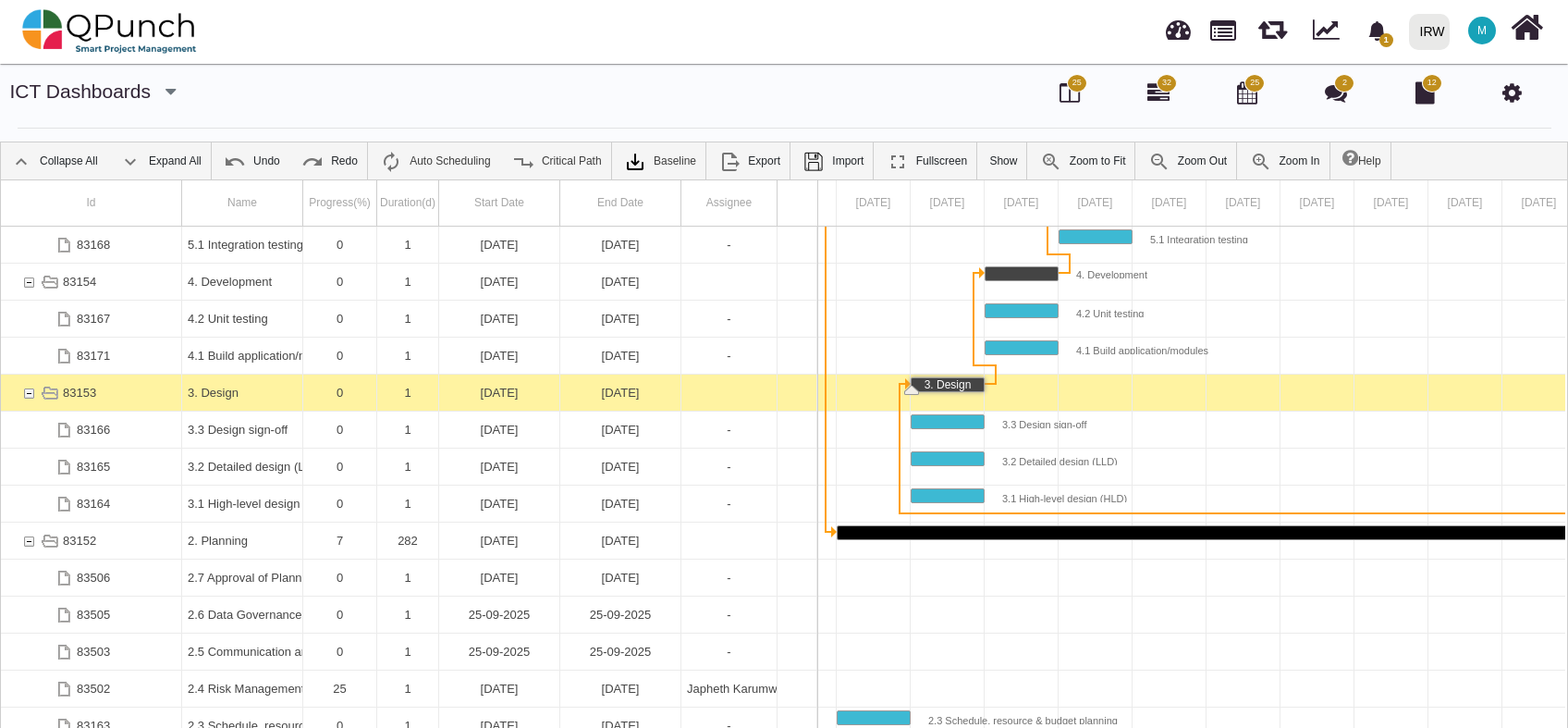
click at [518, 388] on div "03-01-2025" at bounding box center [500, 393] width 109 height 36
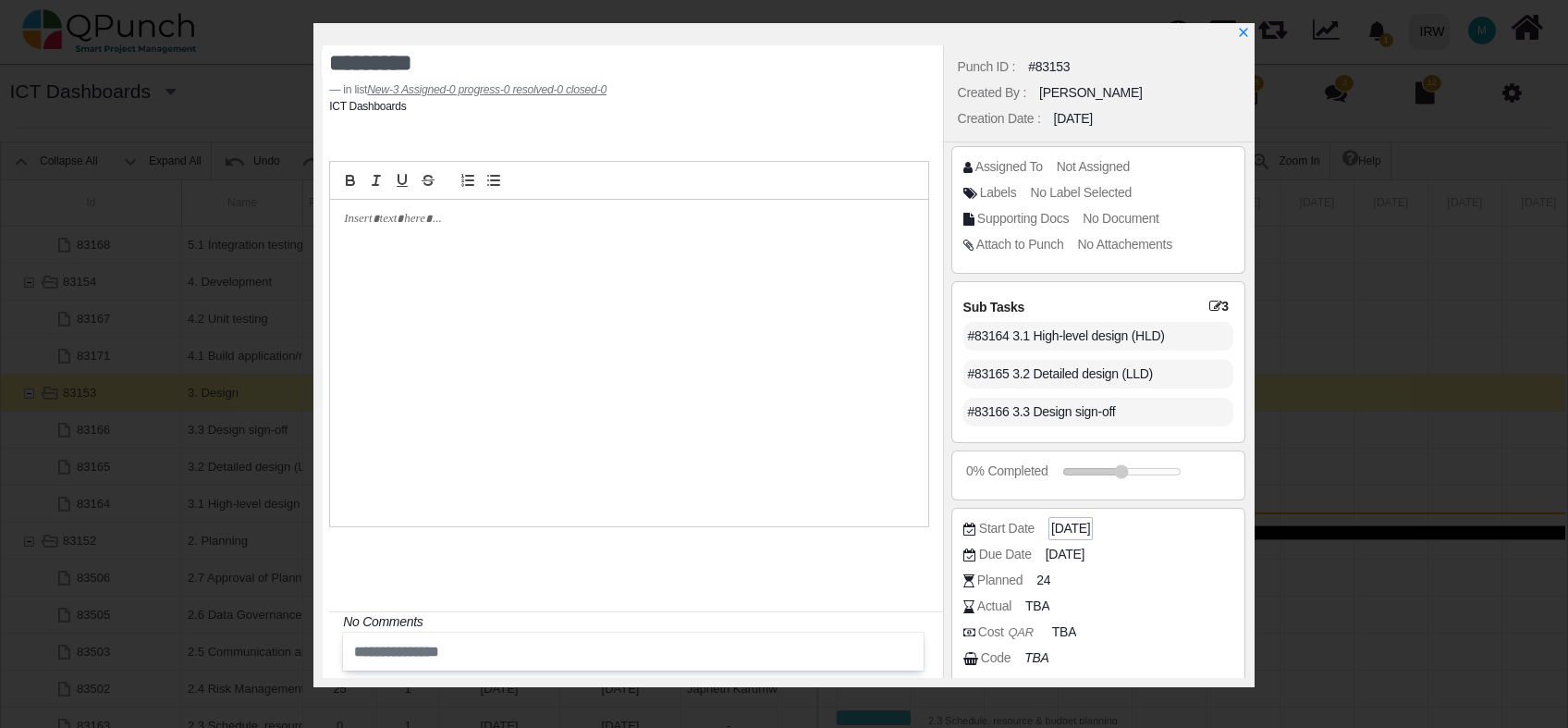
click at [1090, 524] on span "2025-01-03" at bounding box center [1070, 528] width 39 height 19
click at [1090, 519] on span "2025-01-03" at bounding box center [1070, 528] width 39 height 19
click at [1086, 550] on span "2025-01-03" at bounding box center [1068, 554] width 39 height 19
click at [1244, 31] on icon "x" at bounding box center [1243, 33] width 10 height 10
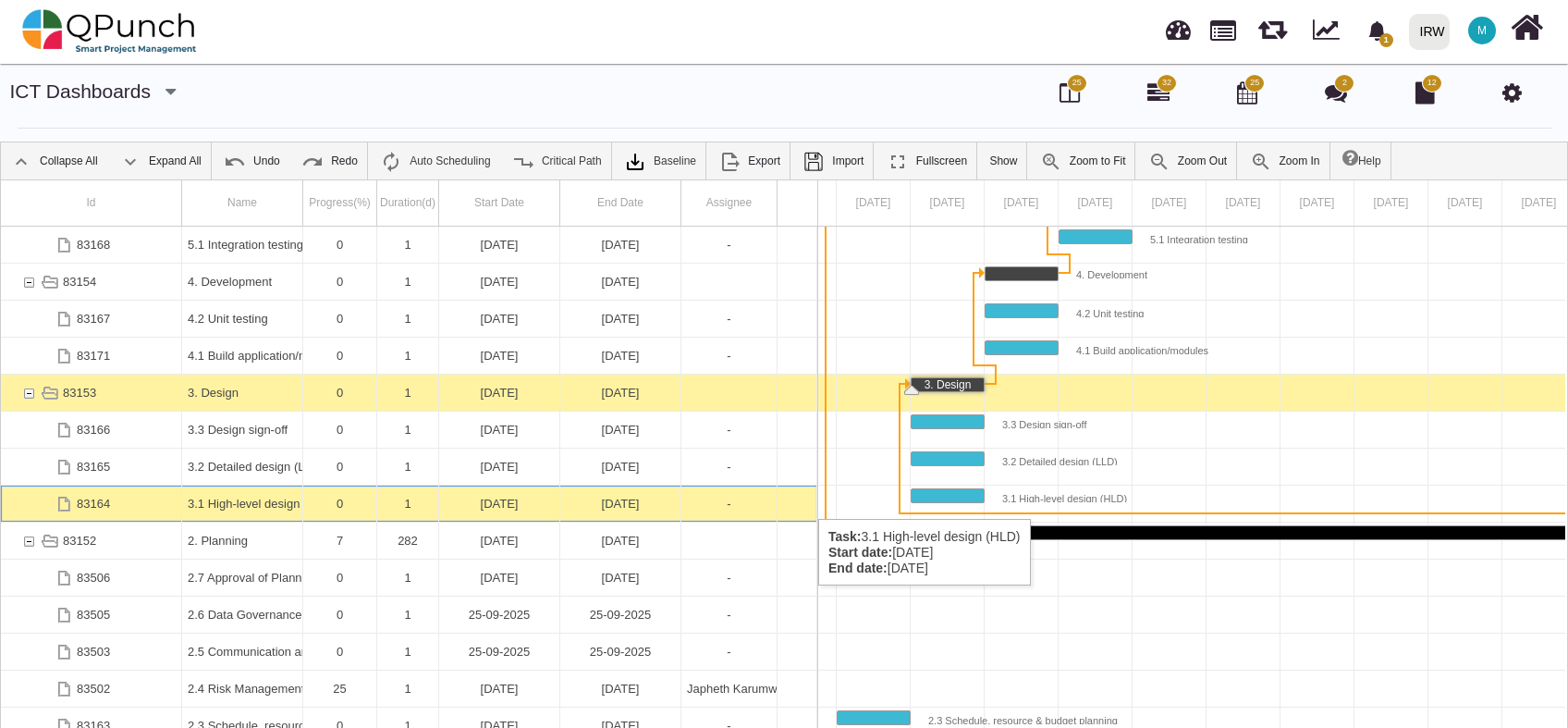
click at [483, 501] on div "03-01-2025" at bounding box center [500, 503] width 109 height 36
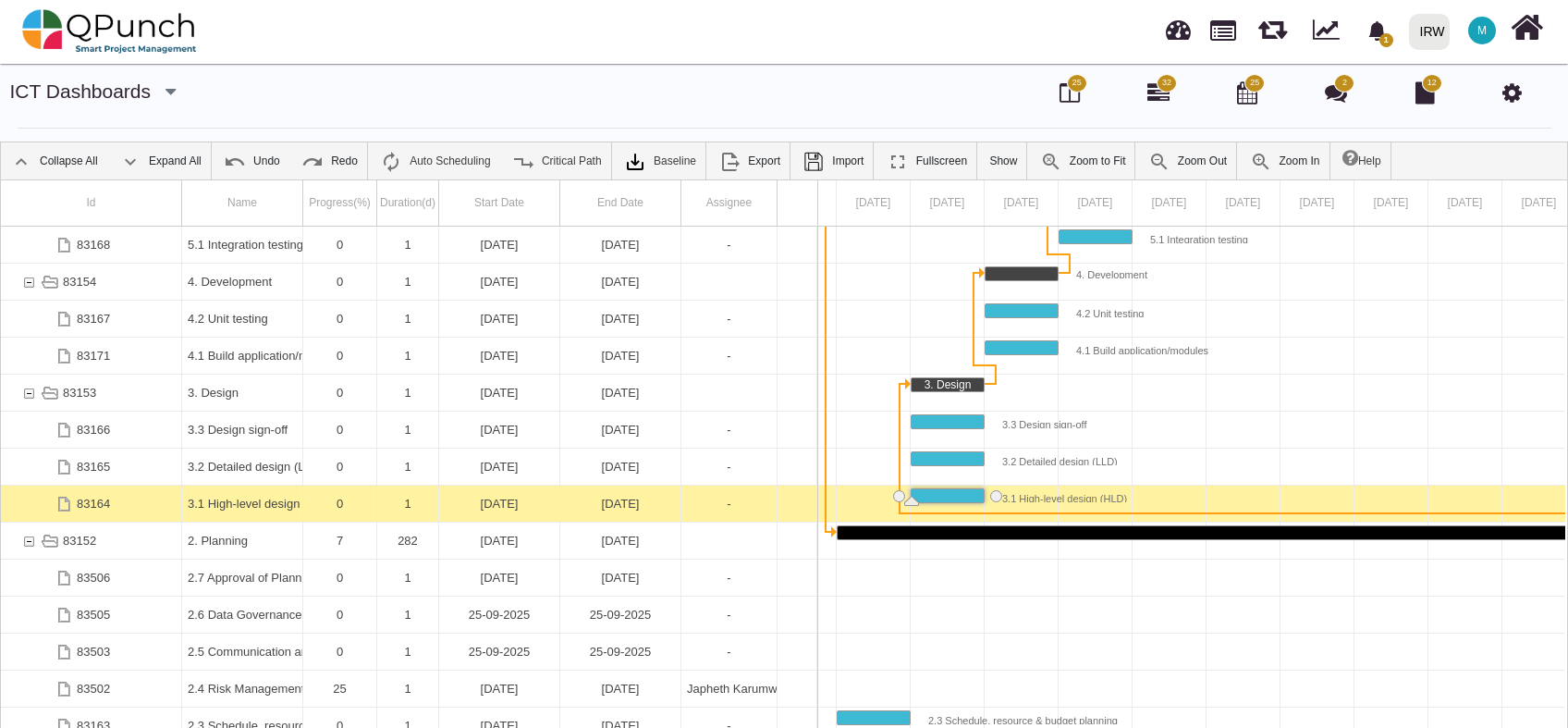
click at [483, 501] on div "03-01-2025" at bounding box center [500, 503] width 109 height 36
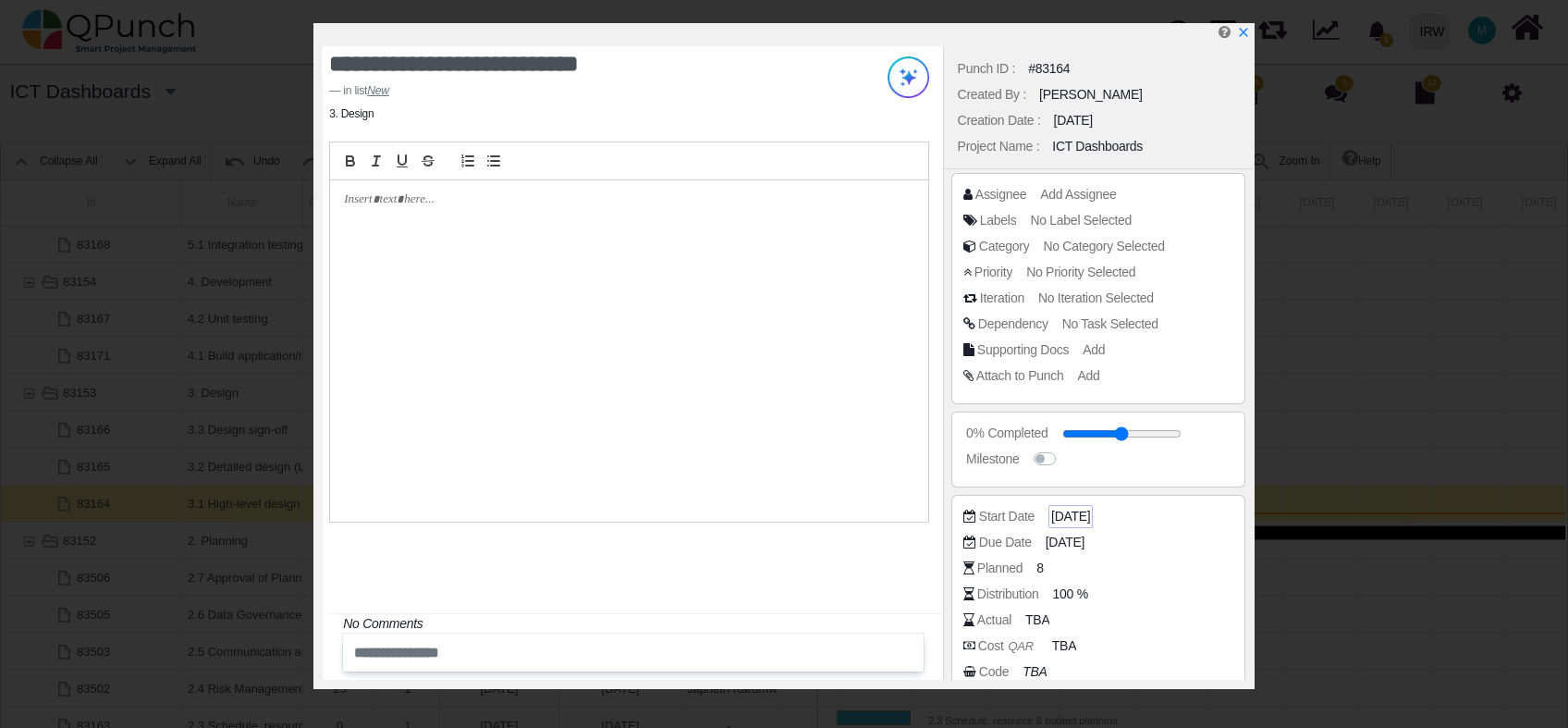
click at [1072, 515] on span "03-01-2025" at bounding box center [1070, 517] width 39 height 19
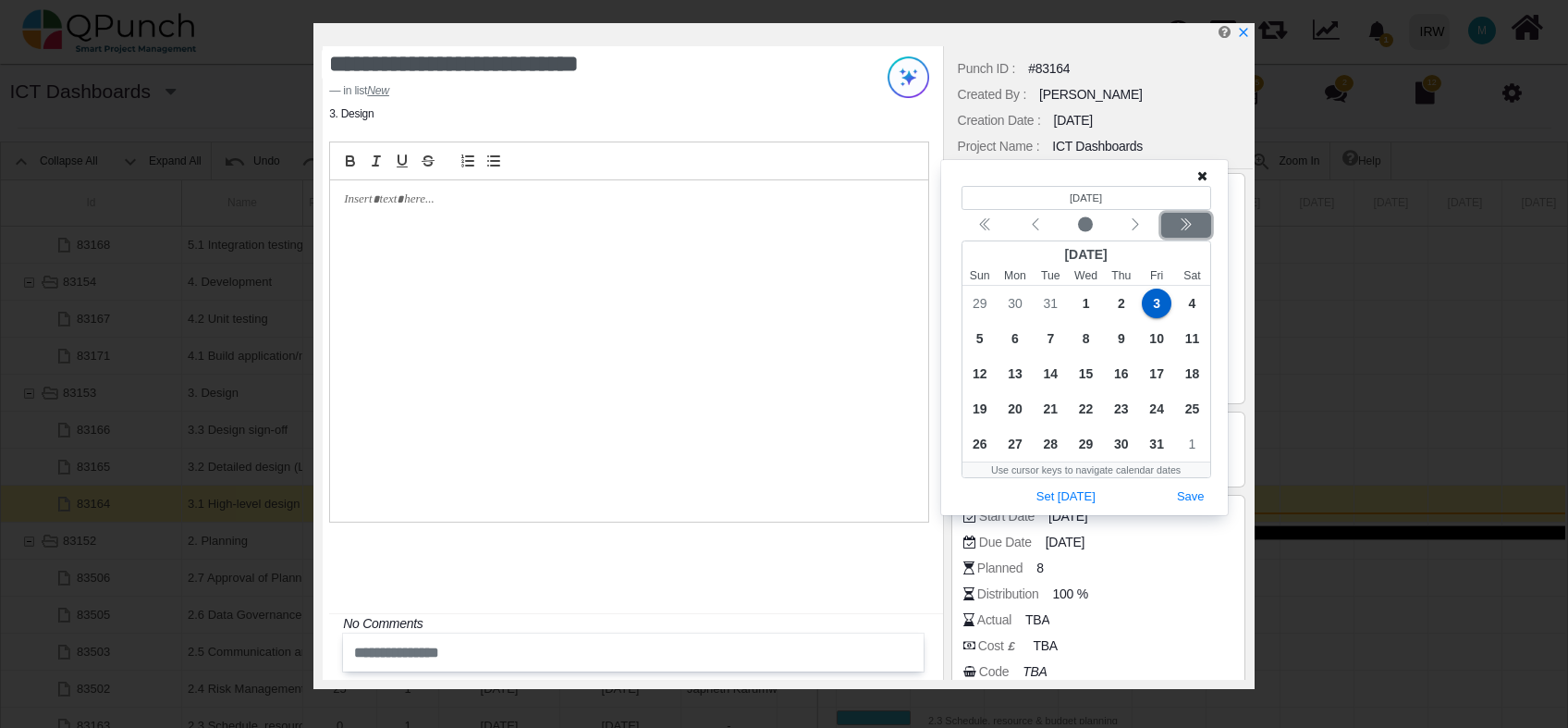
click at [1183, 218] on icon "chevron double left" at bounding box center [1186, 225] width 15 height 15
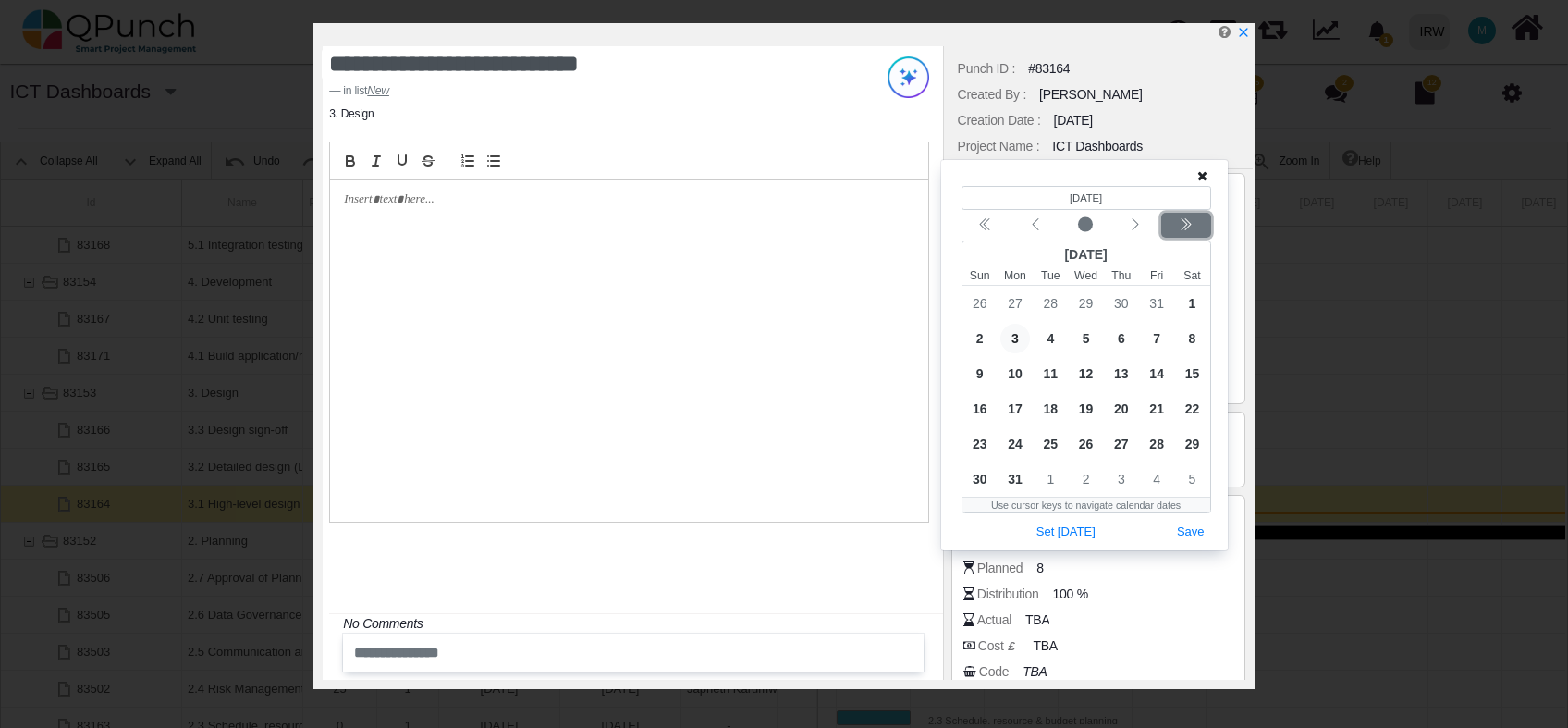
click at [1183, 218] on icon "chevron double left" at bounding box center [1186, 225] width 15 height 15
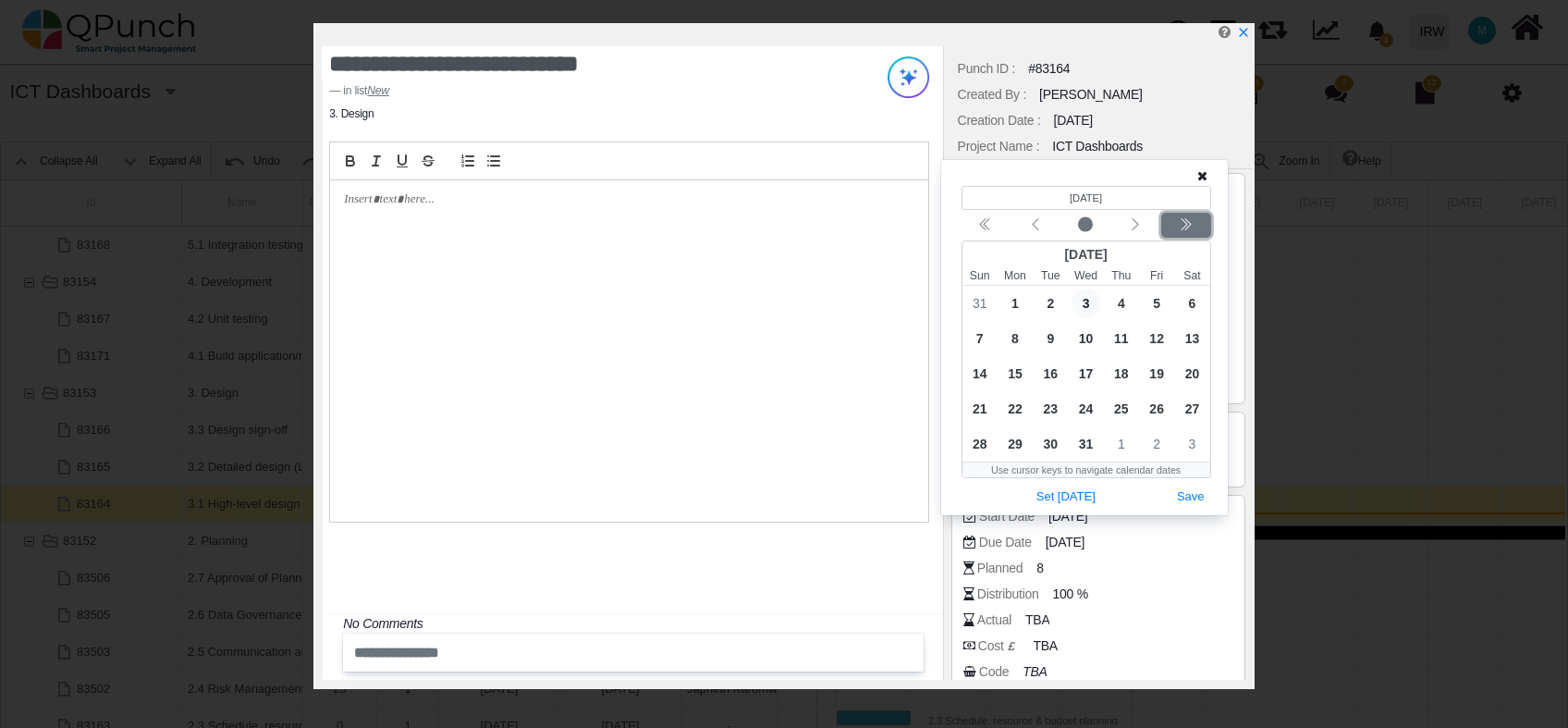
click at [1183, 218] on icon "chevron double left" at bounding box center [1186, 225] width 15 height 15
click at [1144, 223] on div "Next month" at bounding box center [1136, 225] width 44 height 18
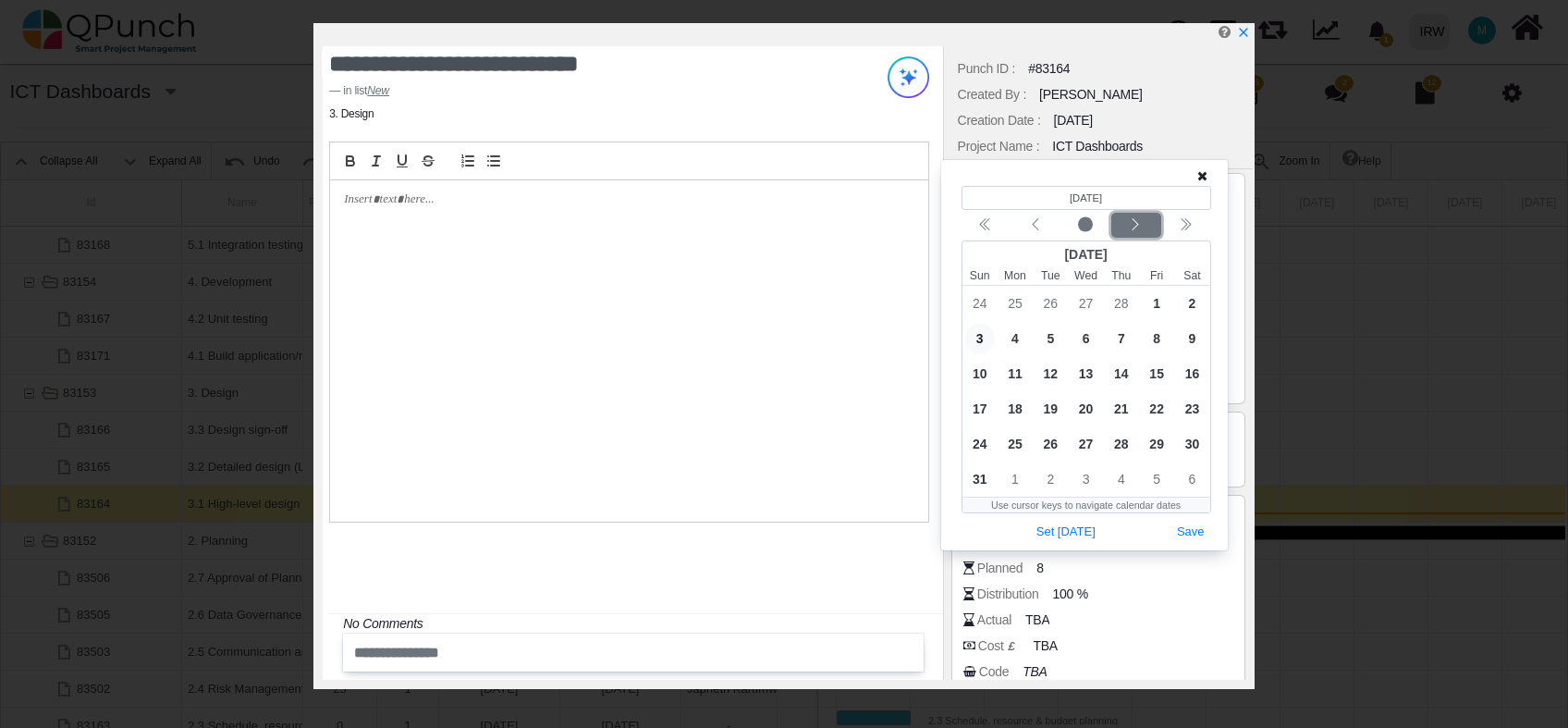
click at [1144, 223] on div "Next month" at bounding box center [1136, 225] width 44 height 18
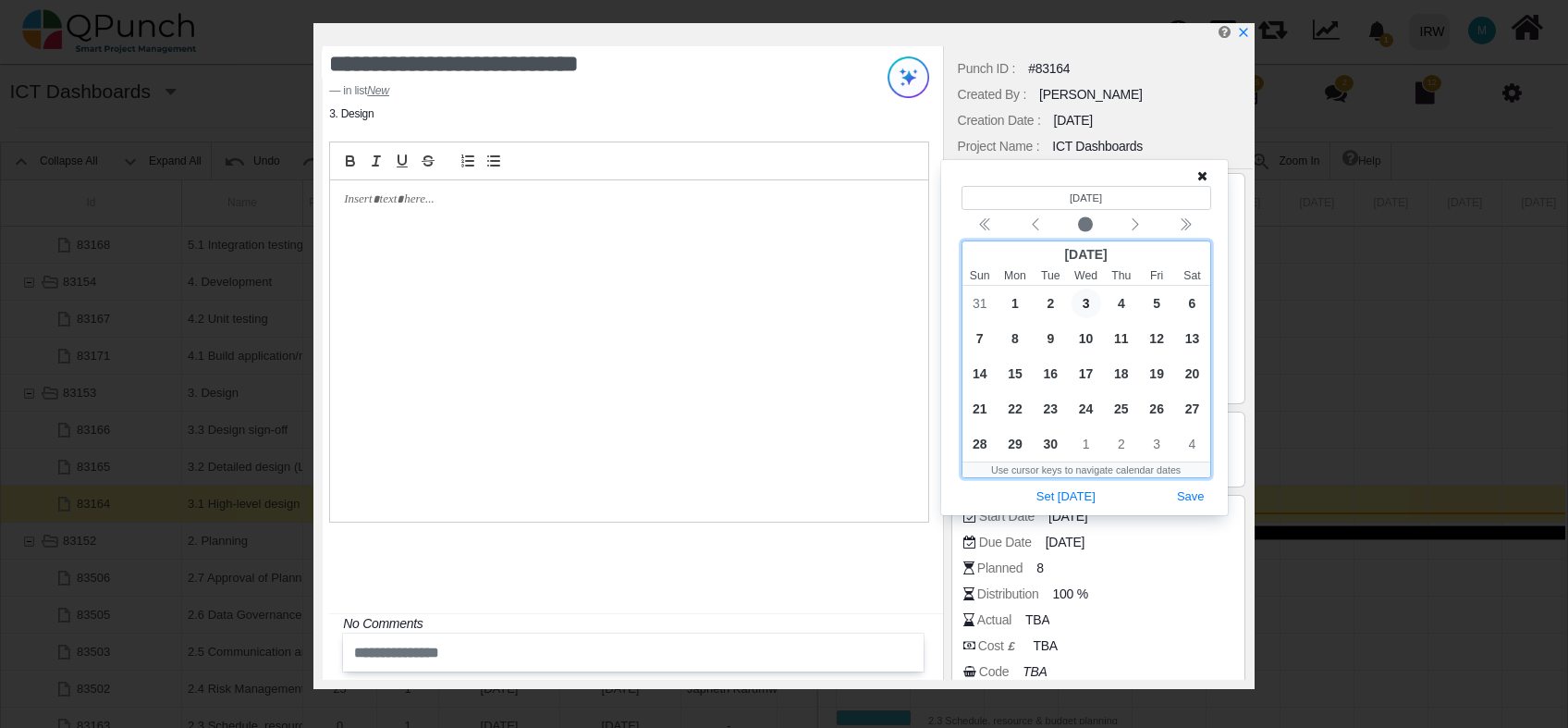
click at [1103, 198] on bdi "1/3/2025" at bounding box center [1087, 198] width 32 height 11
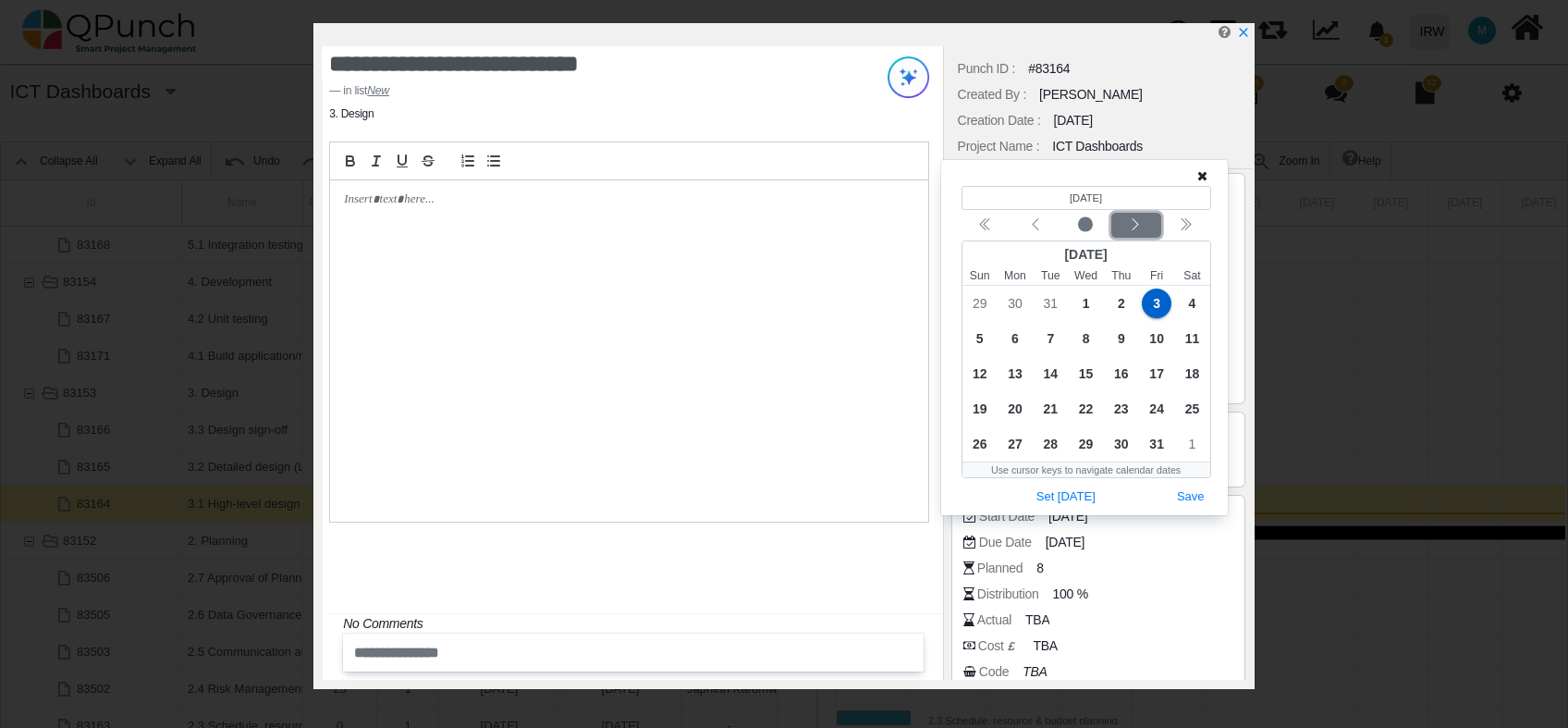
click at [1133, 225] on icon "chevron left" at bounding box center [1136, 225] width 15 height 15
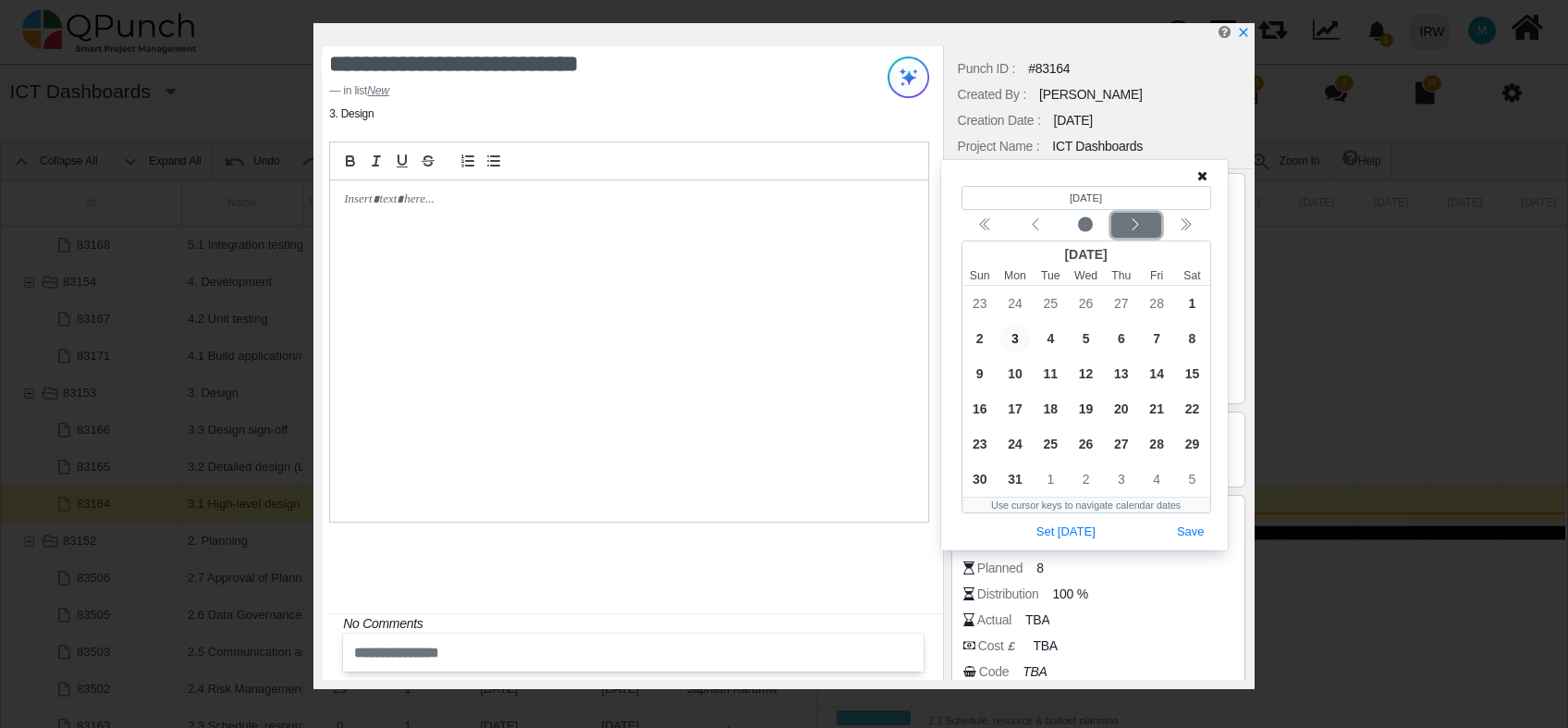
click at [1133, 225] on icon "chevron left" at bounding box center [1136, 225] width 15 height 15
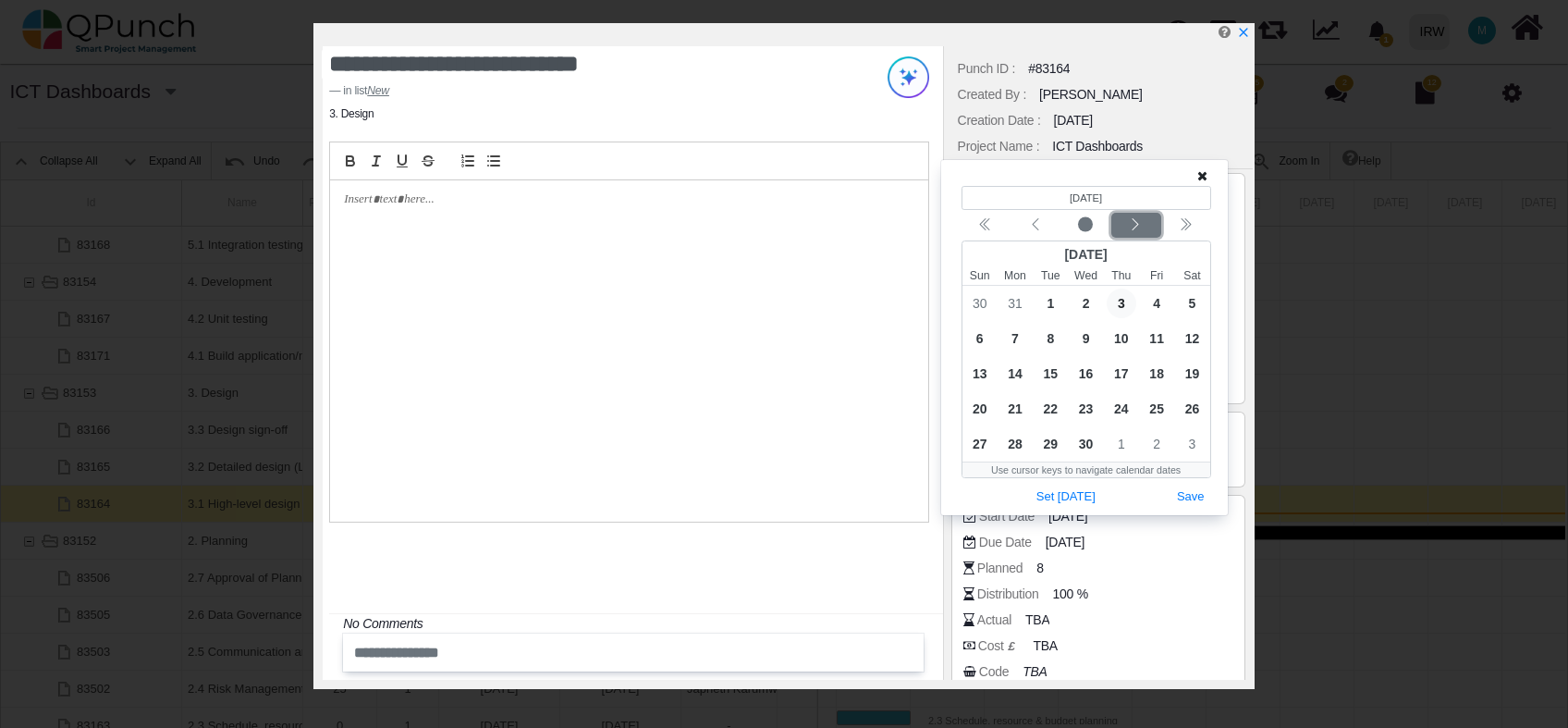
click at [1133, 225] on icon "chevron left" at bounding box center [1136, 225] width 15 height 15
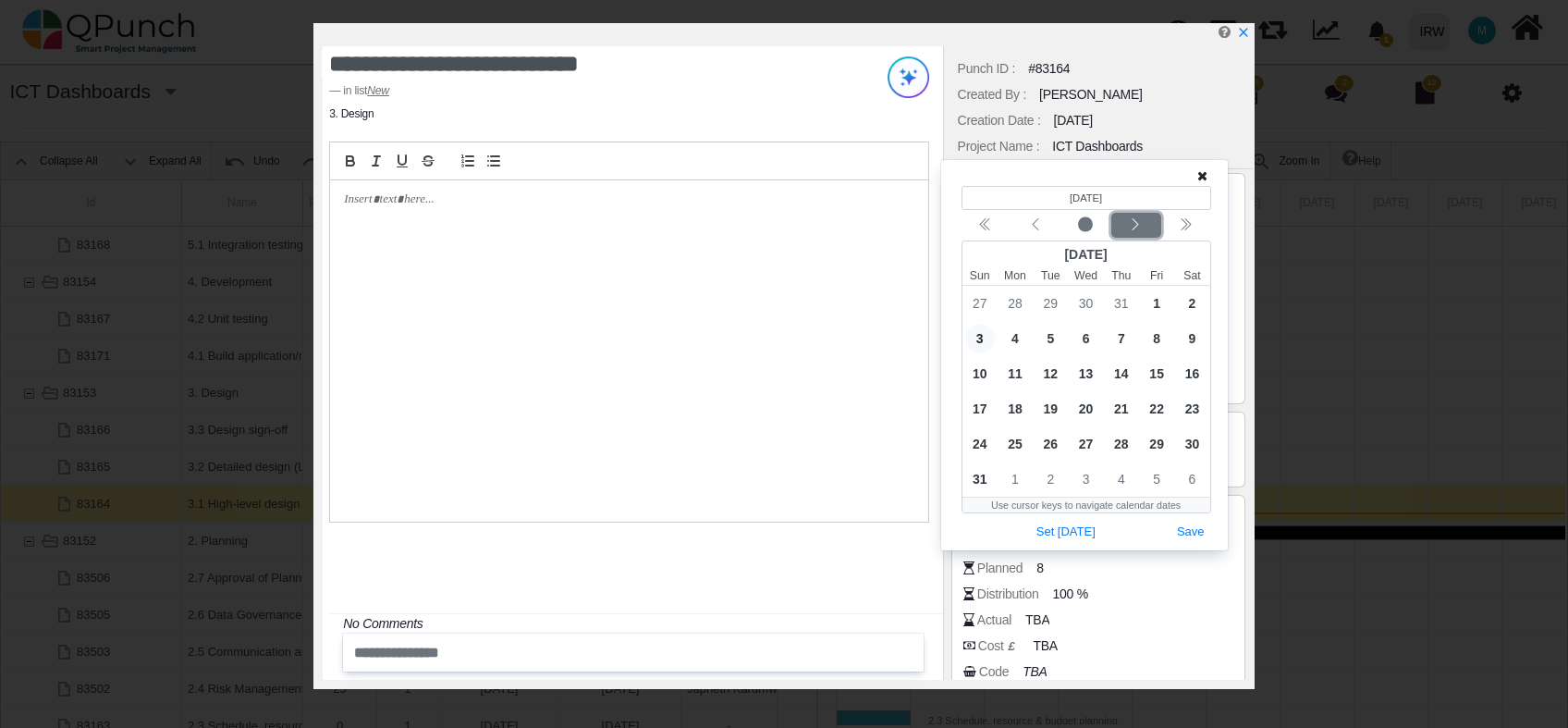
click at [1133, 225] on icon "chevron left" at bounding box center [1136, 225] width 15 height 15
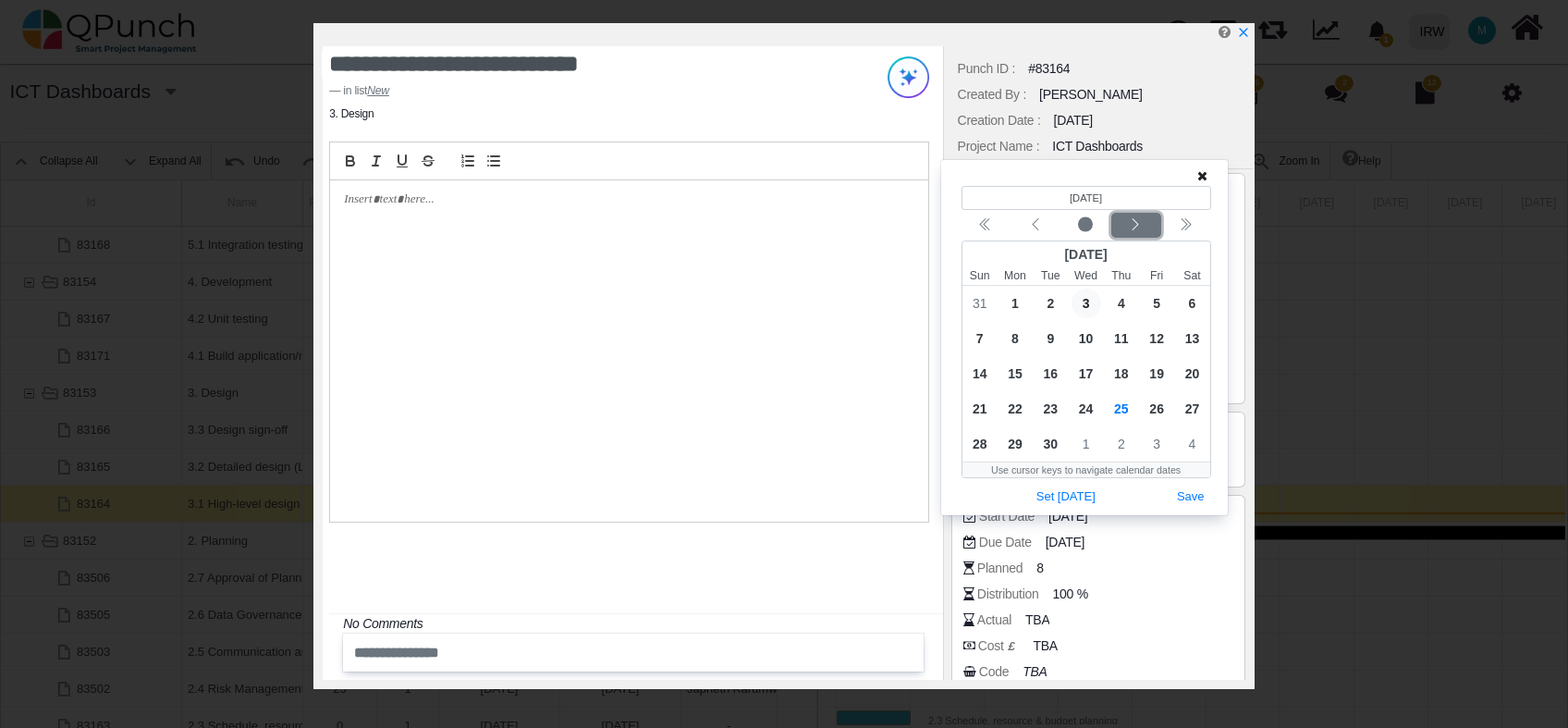
click at [1133, 225] on icon "chevron left" at bounding box center [1136, 225] width 15 height 15
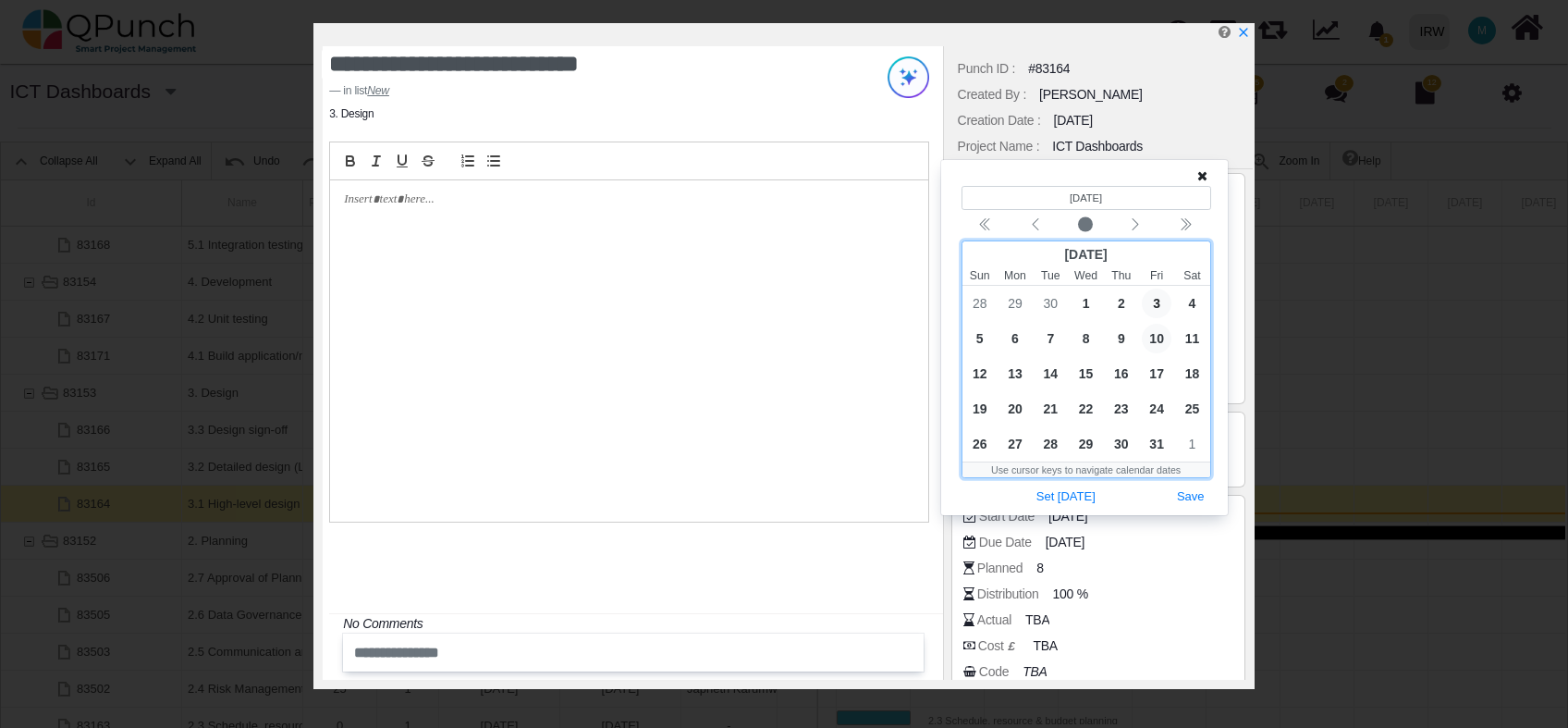
click at [1154, 337] on span "10" at bounding box center [1156, 338] width 29 height 30
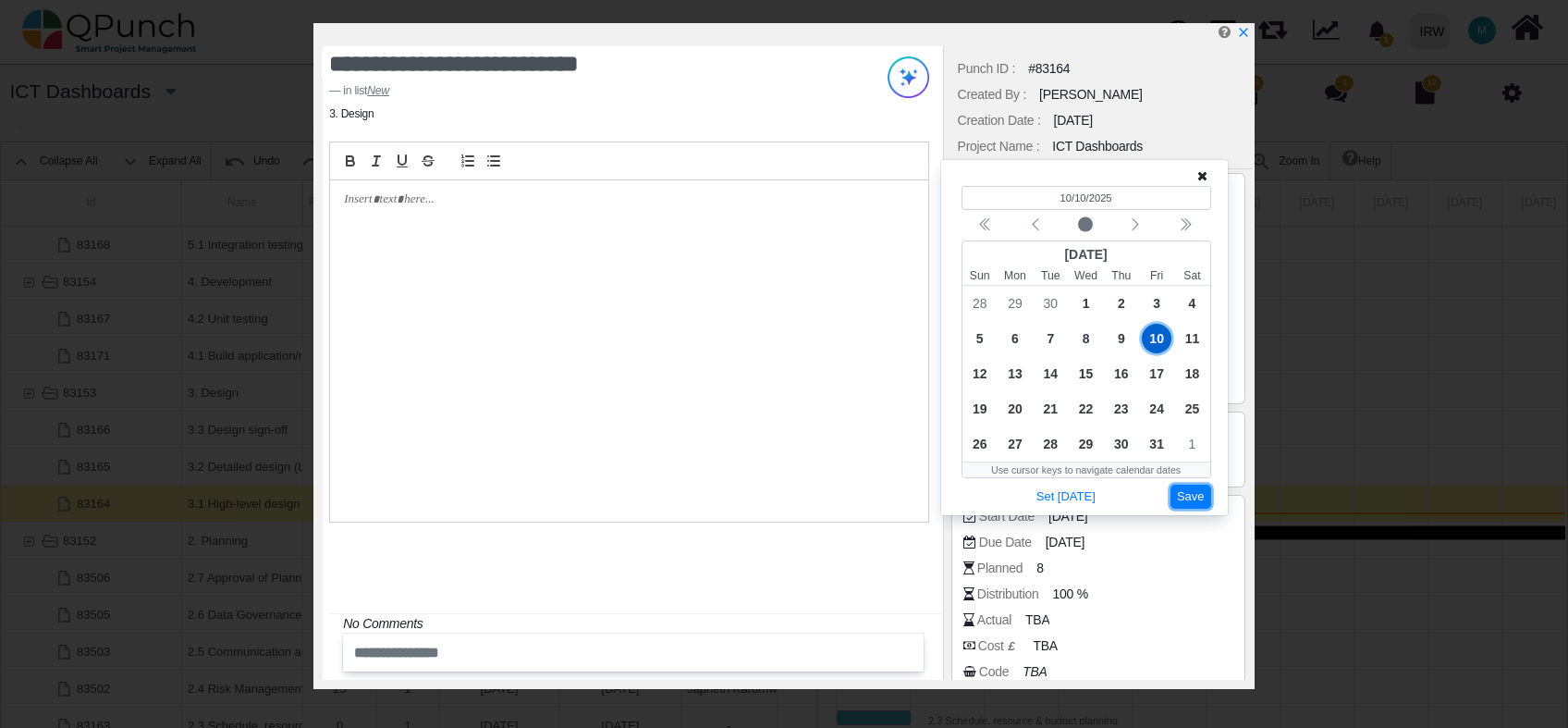
click at [1197, 501] on button "Save" at bounding box center [1191, 497] width 41 height 25
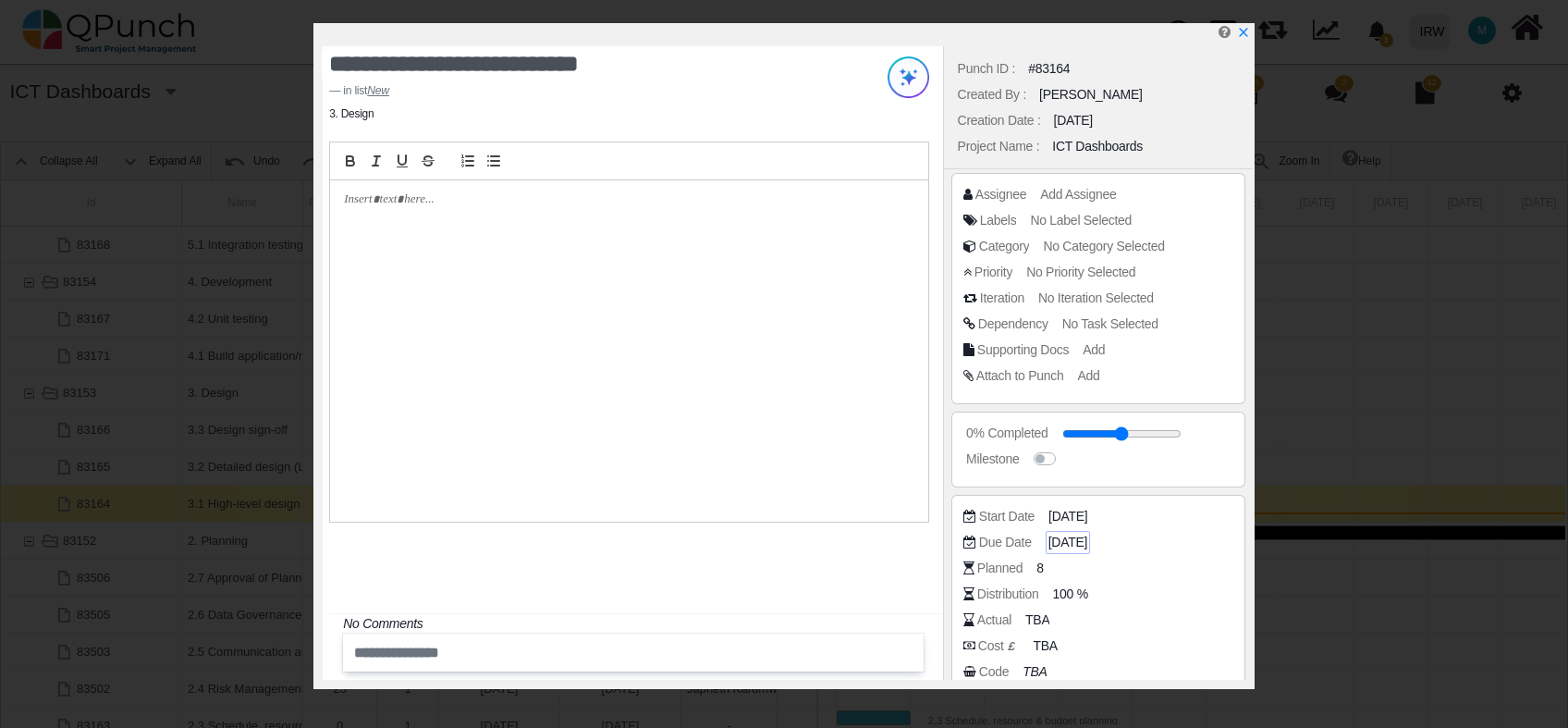
click at [1067, 537] on span "03-01-2025" at bounding box center [1068, 542] width 39 height 19
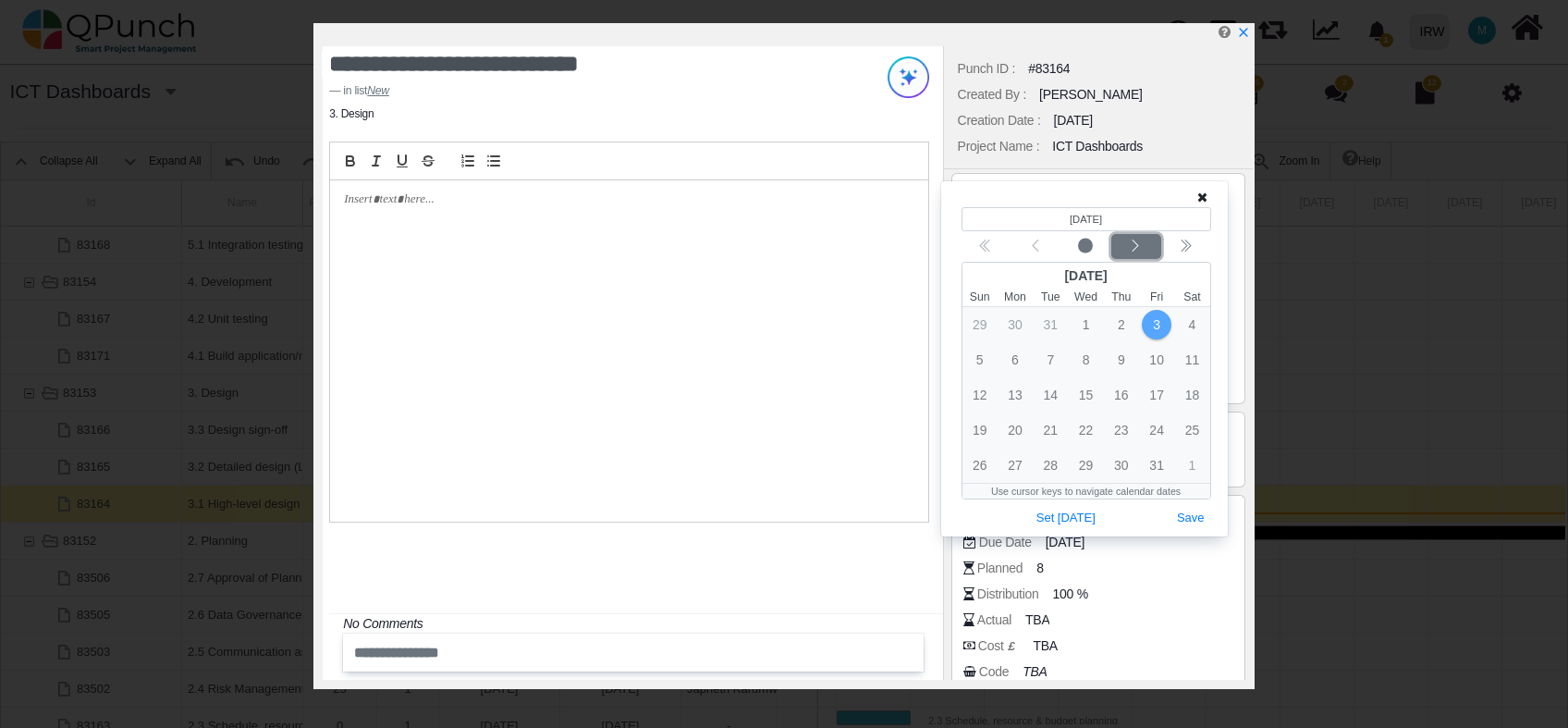
click at [1135, 247] on icon "chevron left" at bounding box center [1136, 246] width 15 height 15
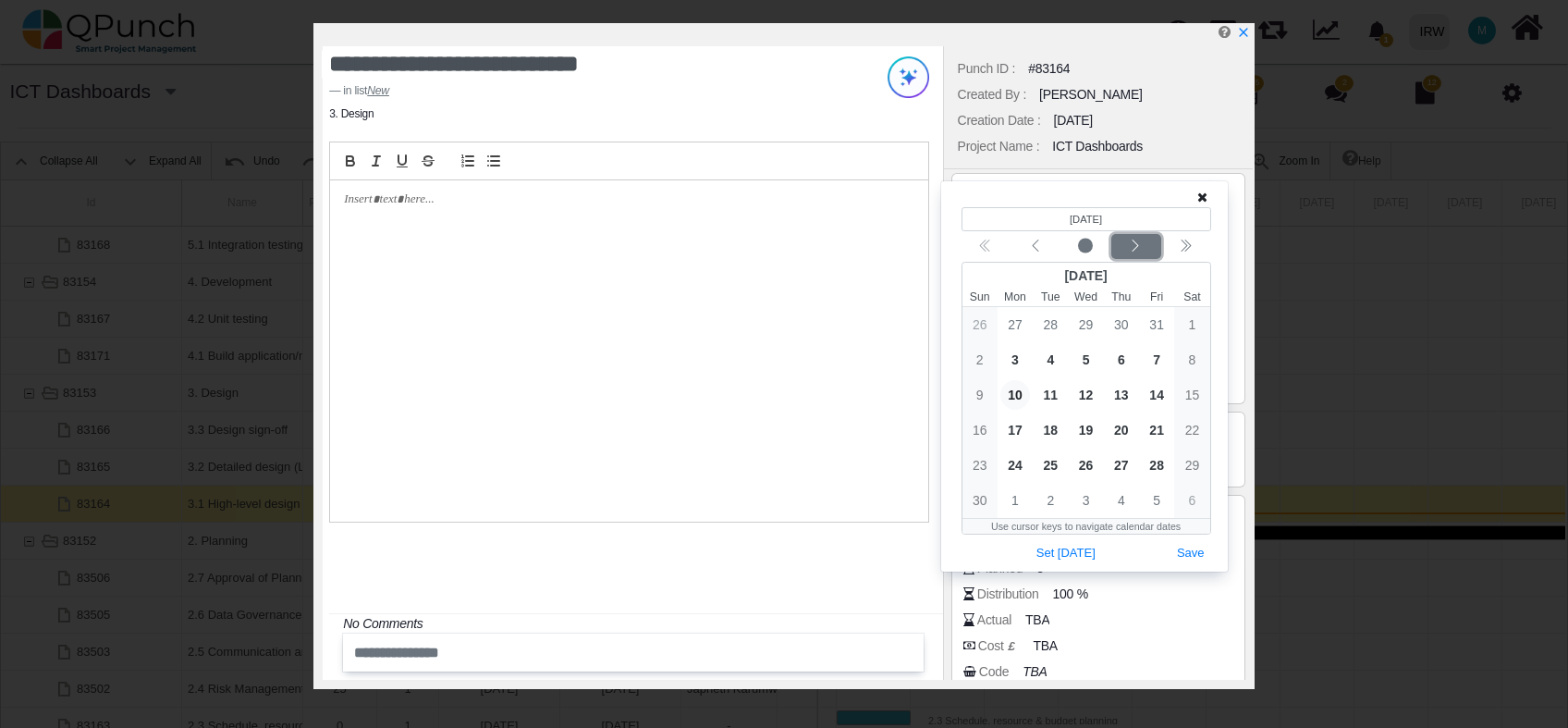
click at [1135, 247] on icon "chevron left" at bounding box center [1136, 246] width 15 height 15
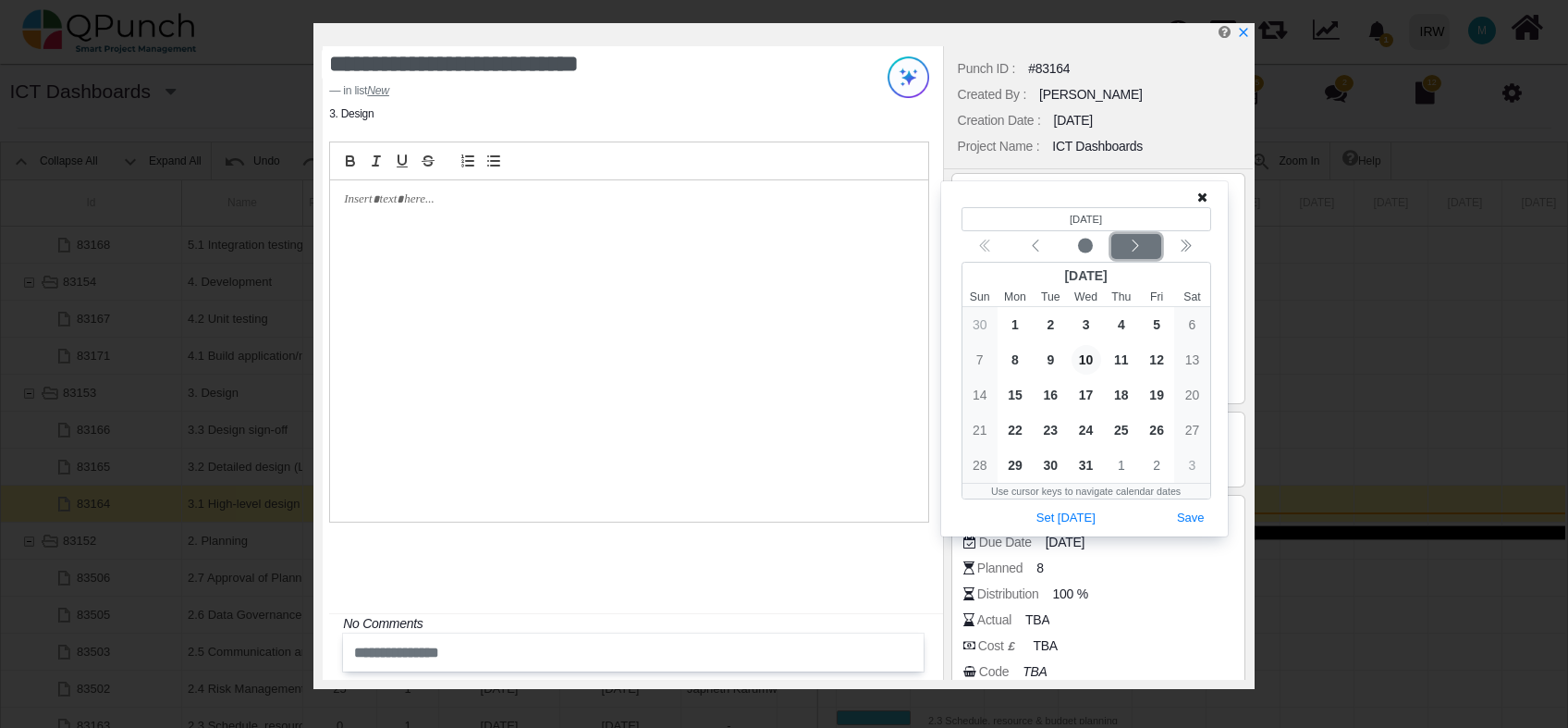
click at [1135, 247] on icon "chevron left" at bounding box center [1136, 246] width 15 height 15
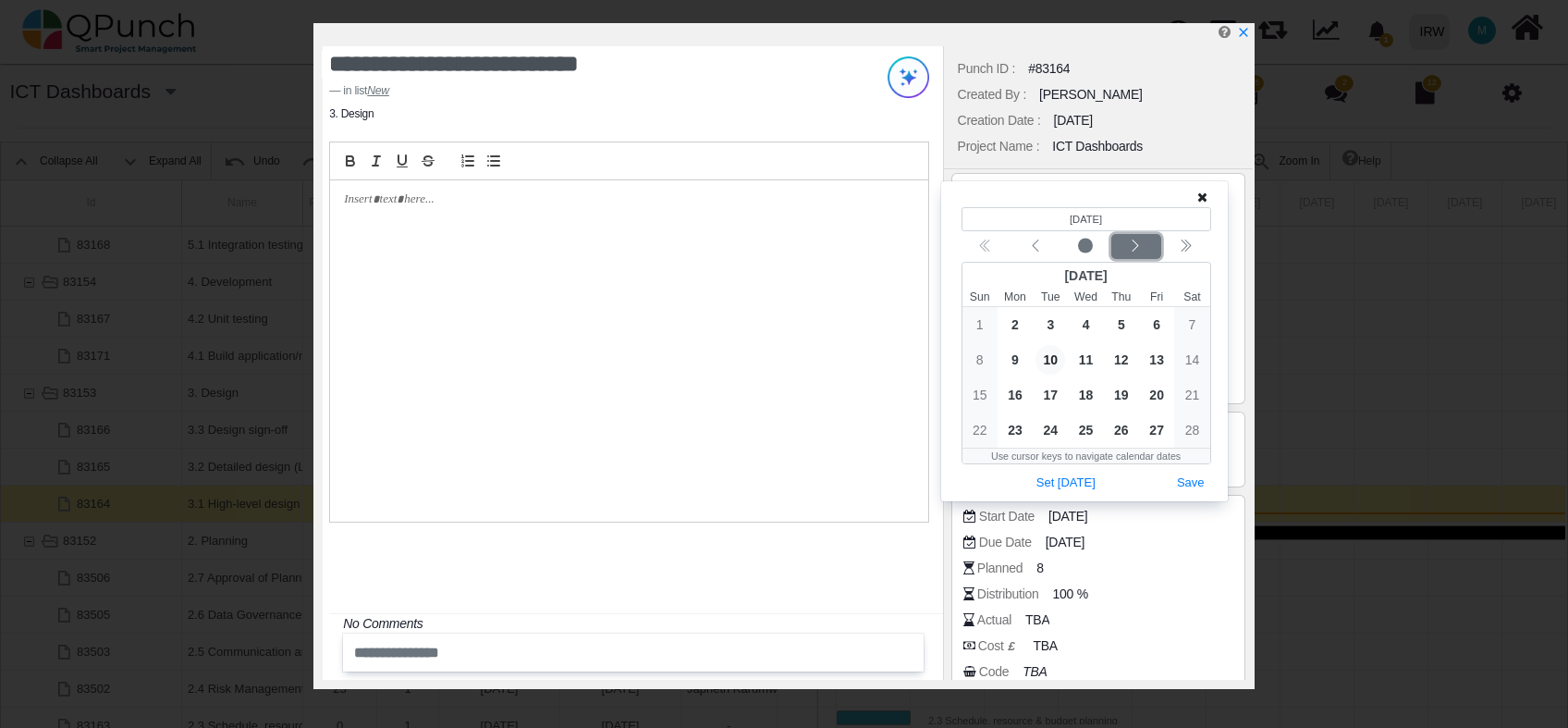
click at [1135, 247] on icon "chevron left" at bounding box center [1136, 246] width 15 height 15
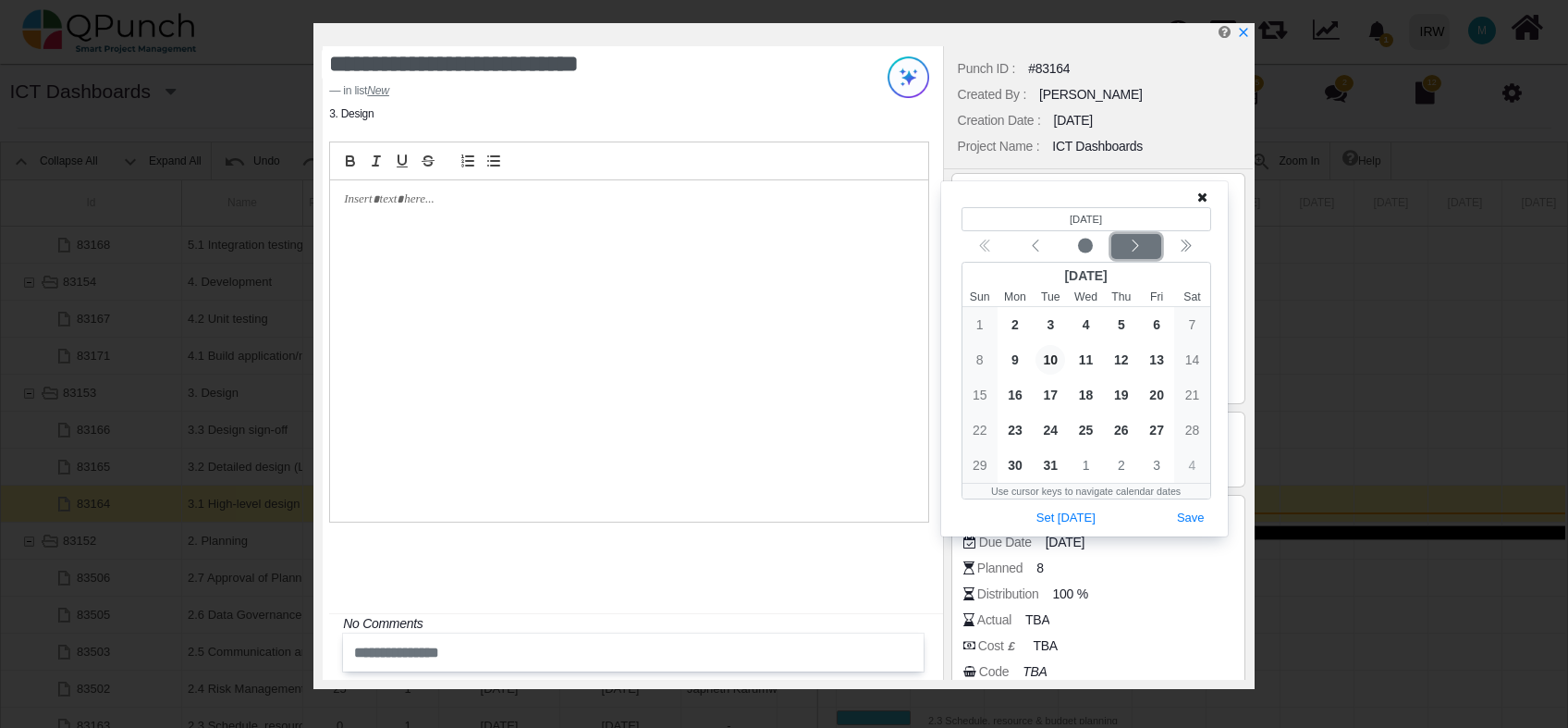
click at [1135, 247] on icon "chevron left" at bounding box center [1136, 246] width 15 height 15
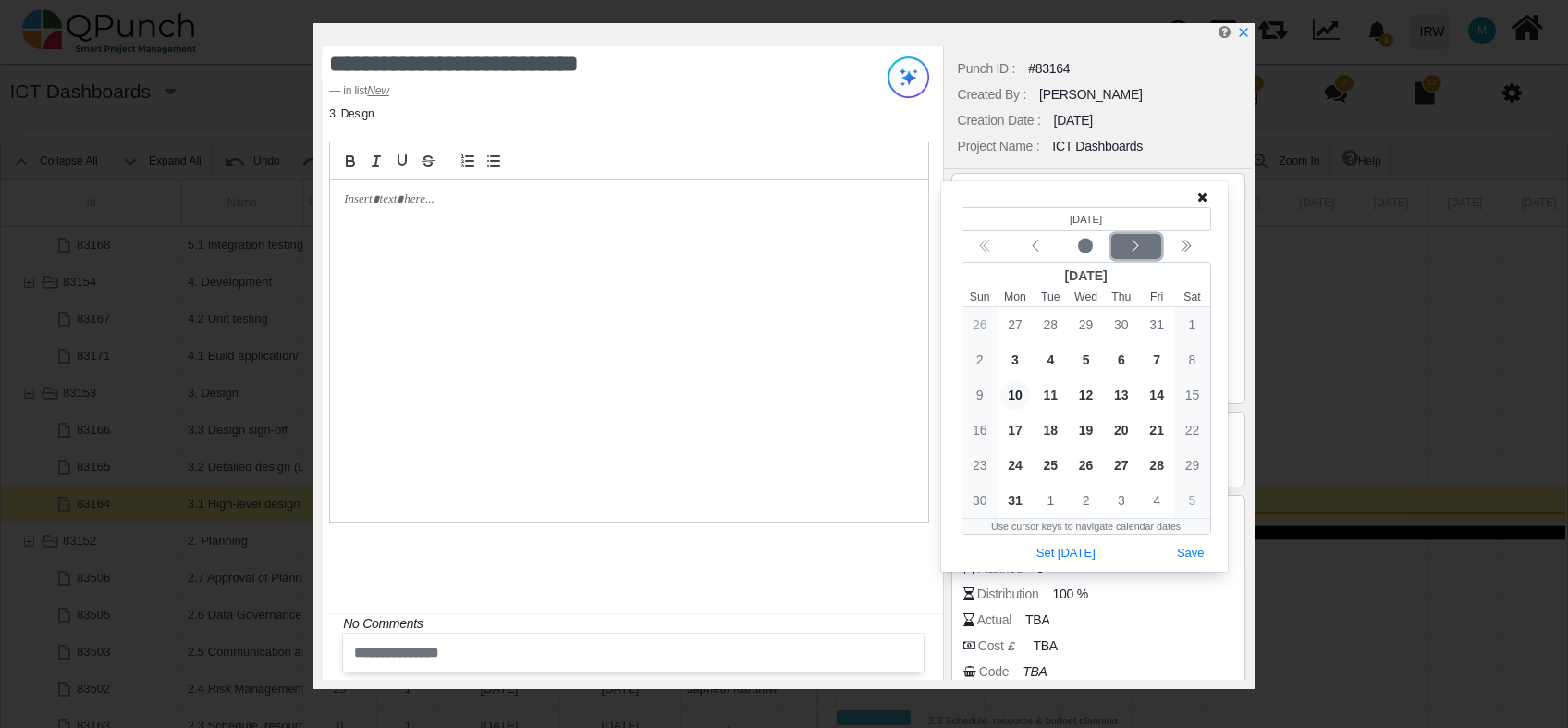
click at [1135, 247] on icon "chevron left" at bounding box center [1136, 246] width 15 height 15
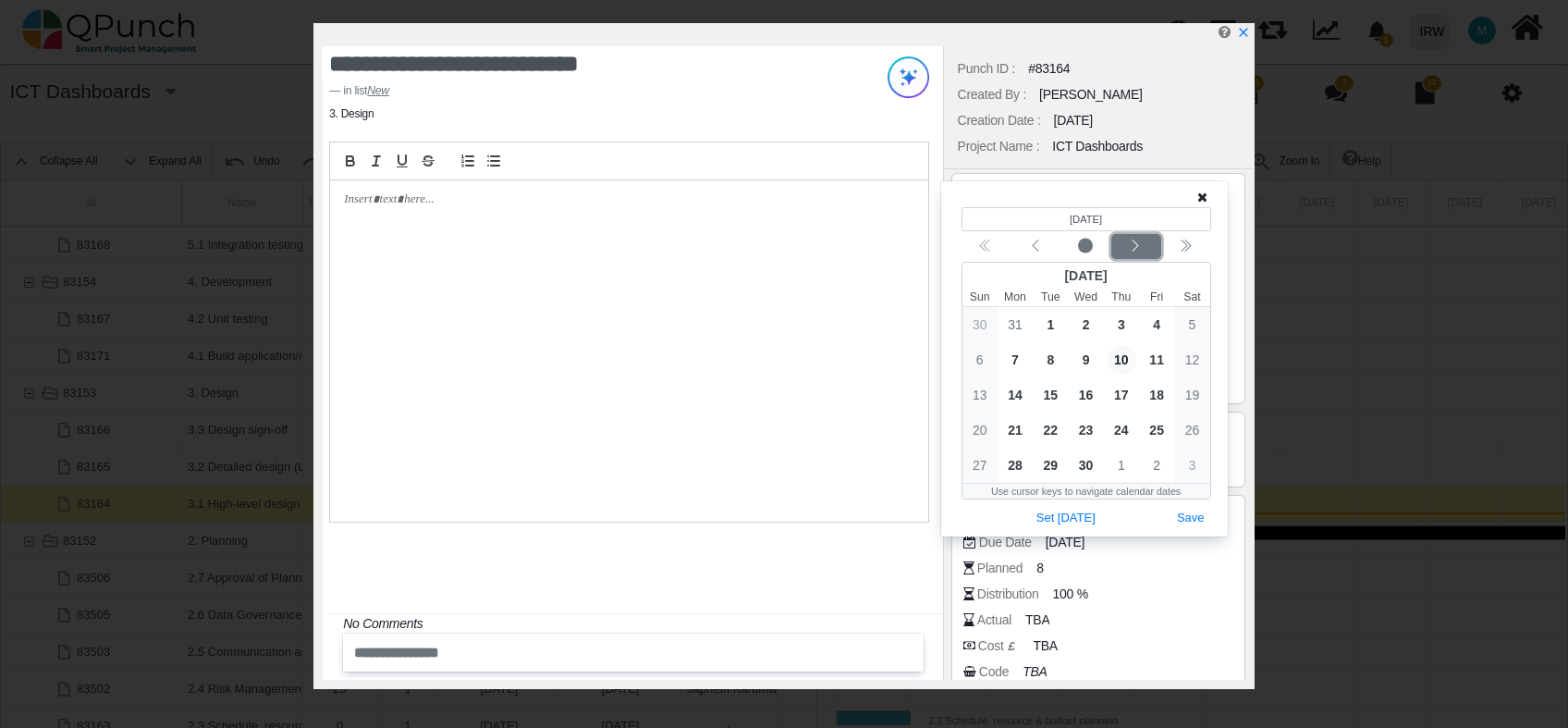
click at [1135, 247] on icon "chevron left" at bounding box center [1136, 246] width 15 height 15
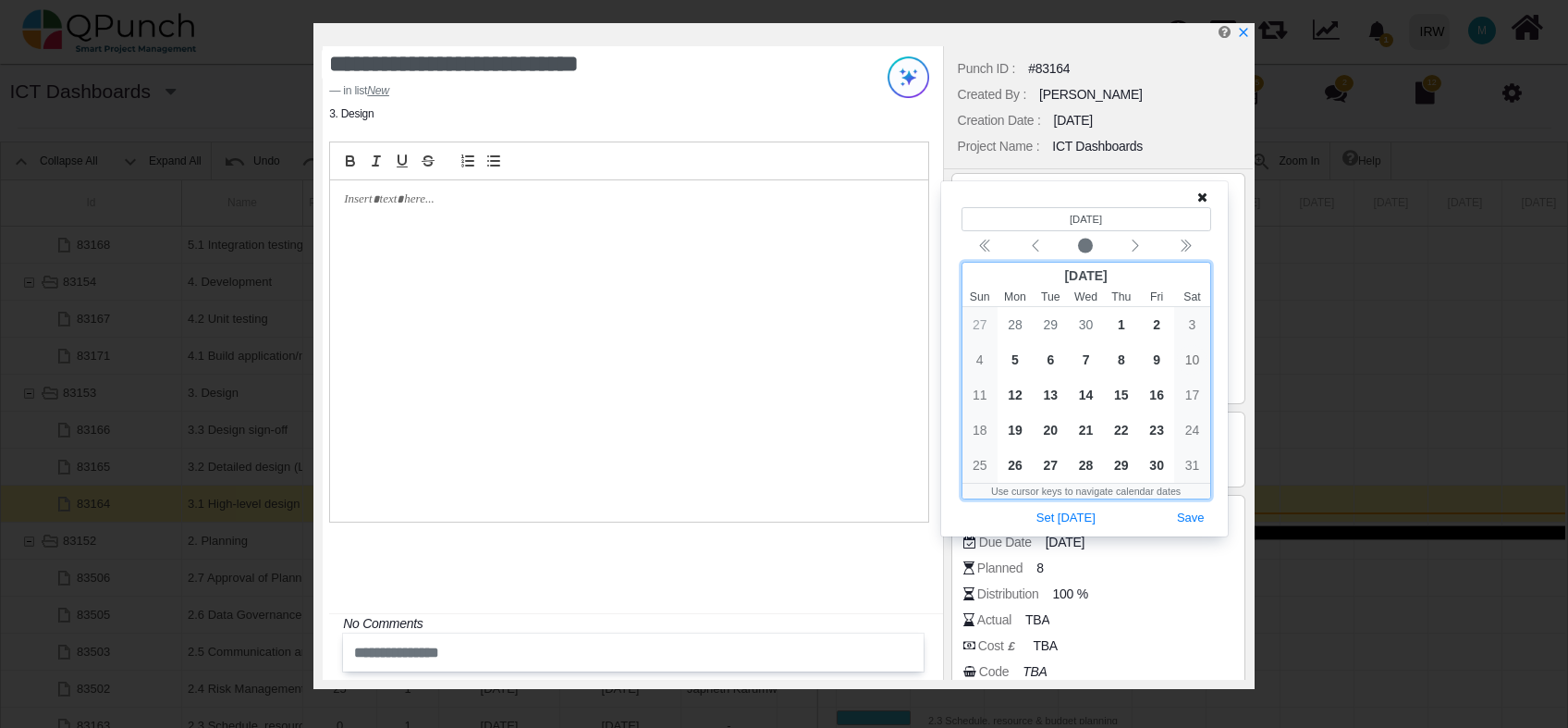
click at [1088, 217] on bdi "1/3/2025" at bounding box center [1087, 220] width 32 height 11
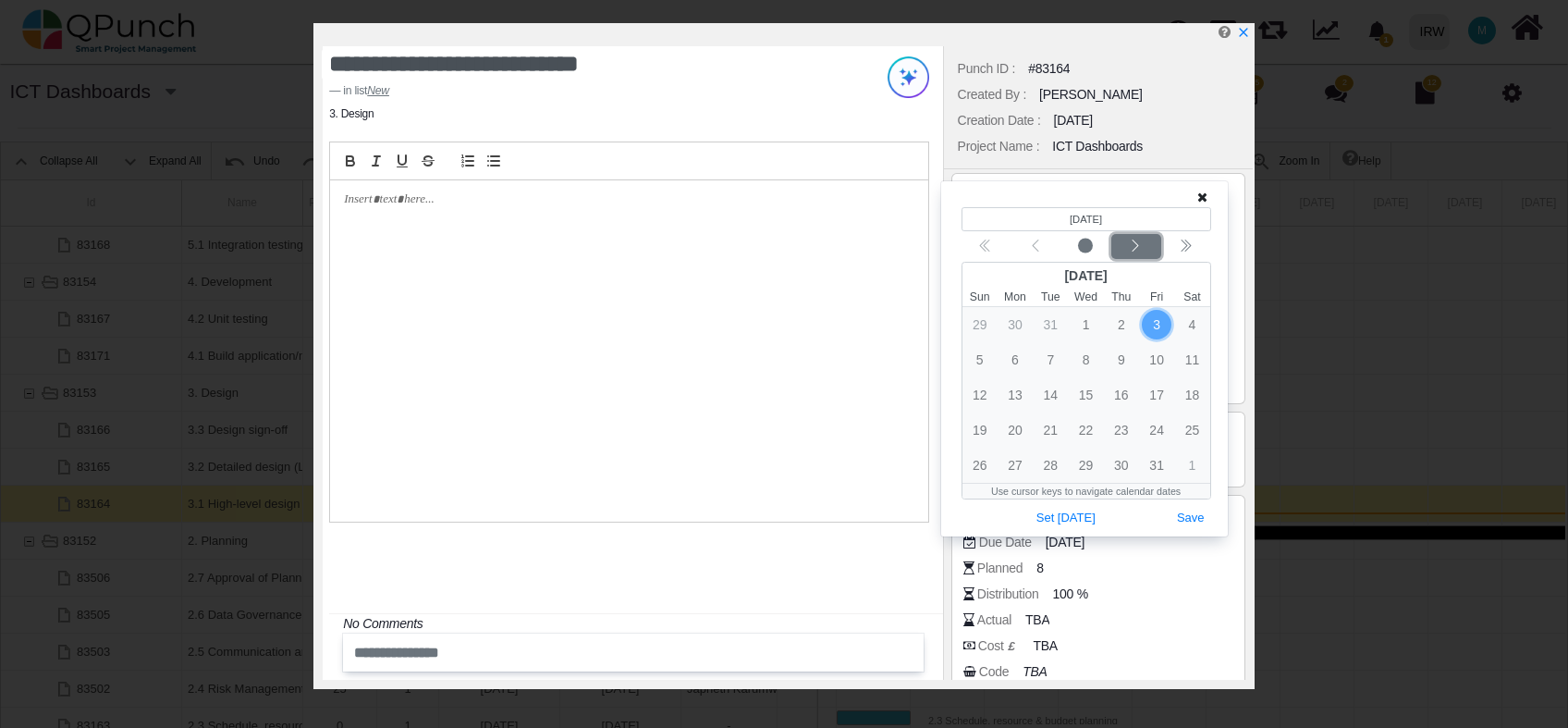
click at [1135, 250] on icon "chevron left" at bounding box center [1136, 246] width 15 height 15
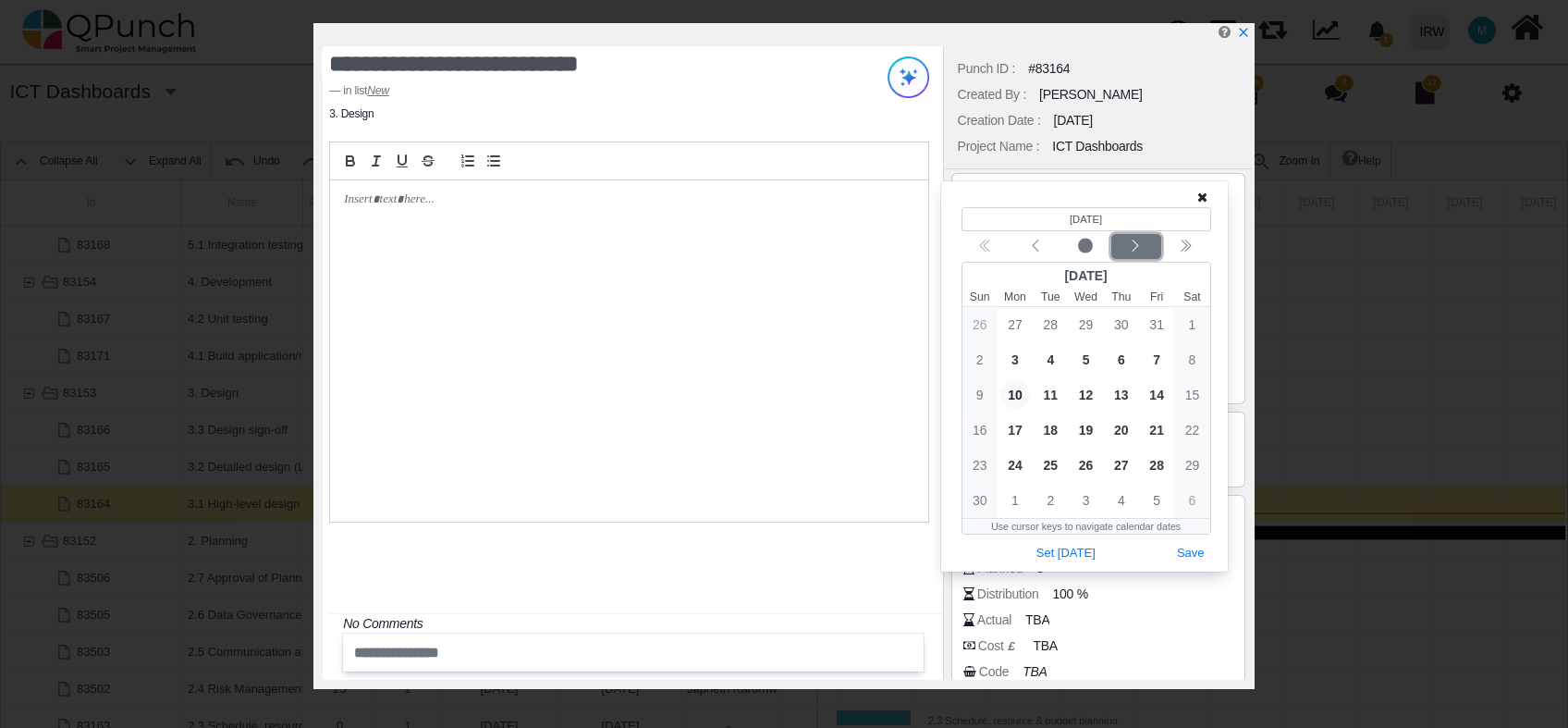
click at [1135, 250] on icon "chevron left" at bounding box center [1136, 246] width 15 height 15
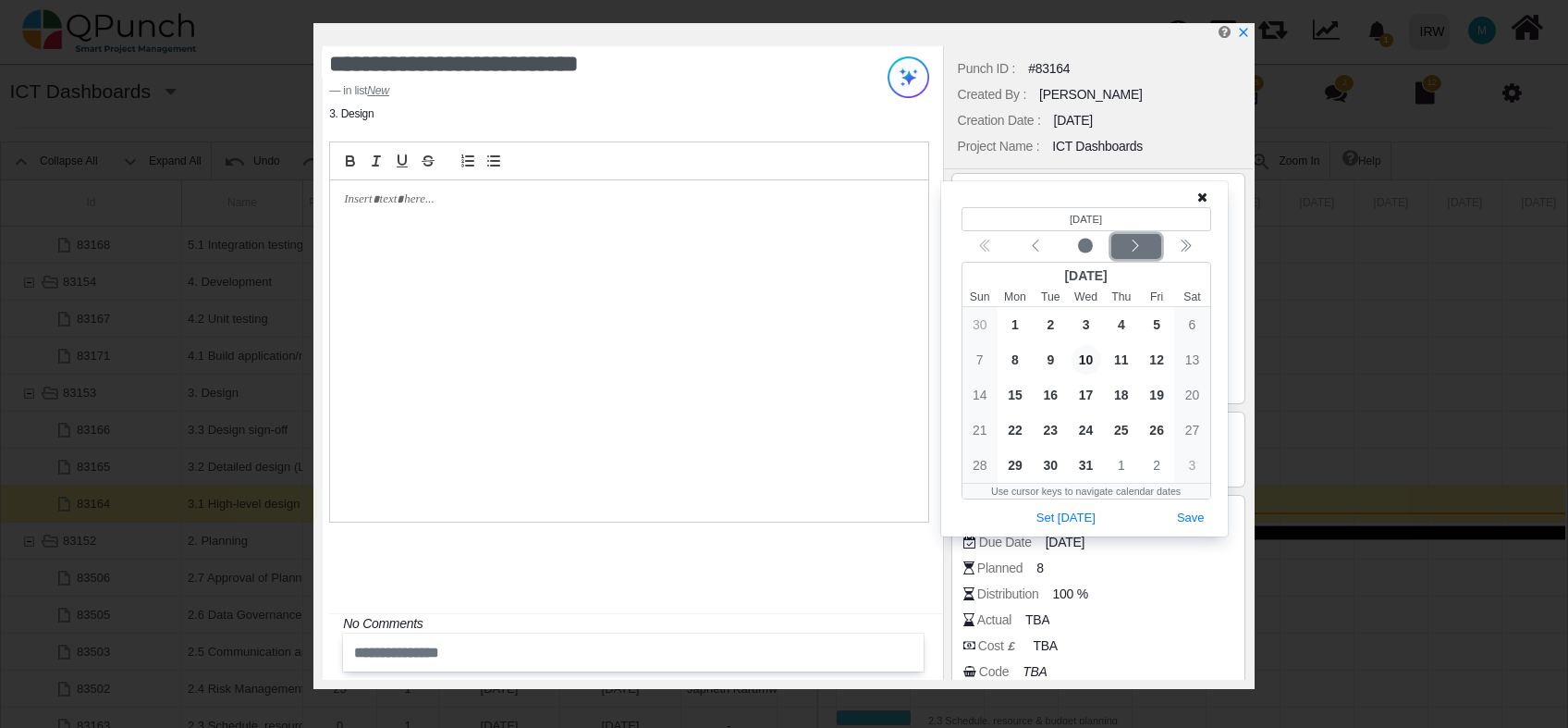
click at [1135, 250] on icon "chevron left" at bounding box center [1136, 246] width 15 height 15
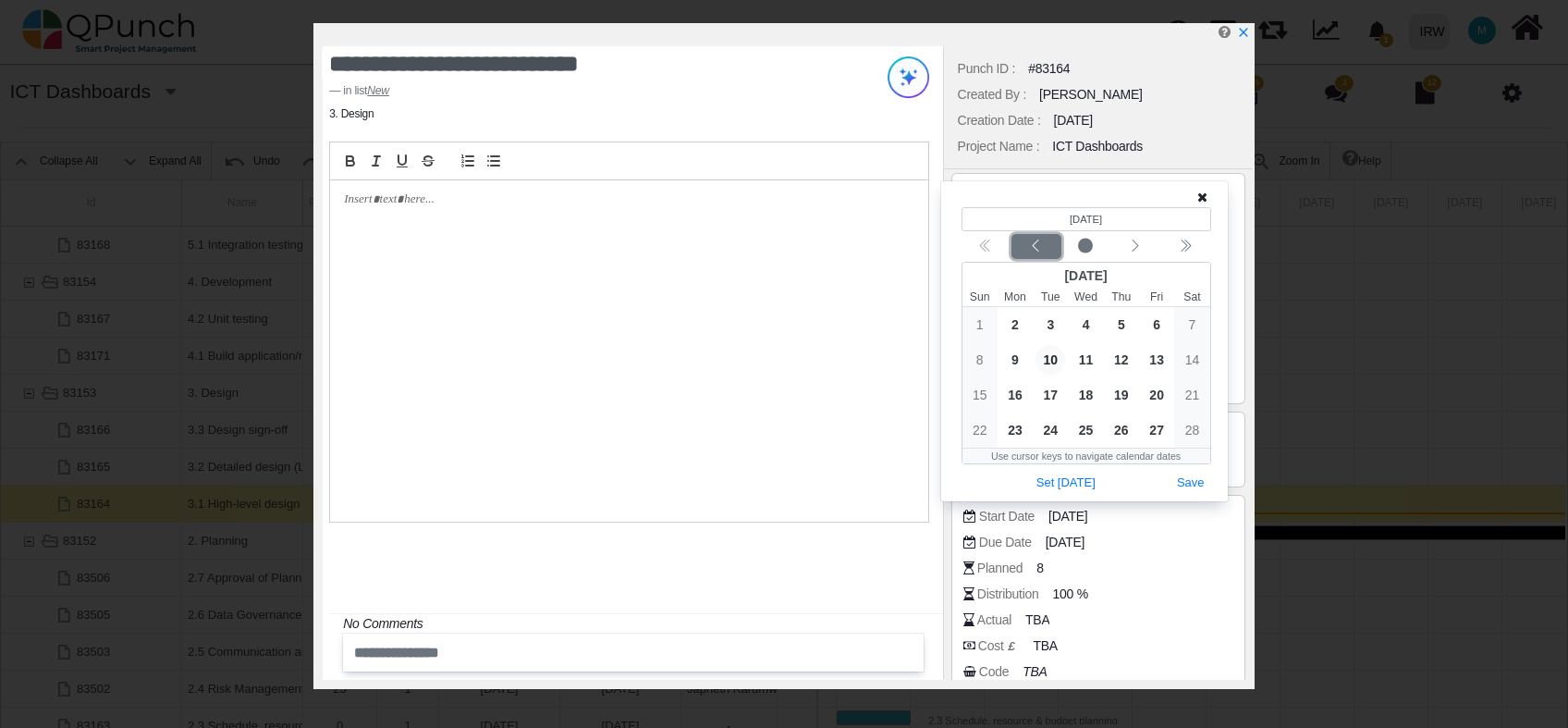
click at [1038, 247] on icon "chevron left" at bounding box center [1036, 246] width 15 height 15
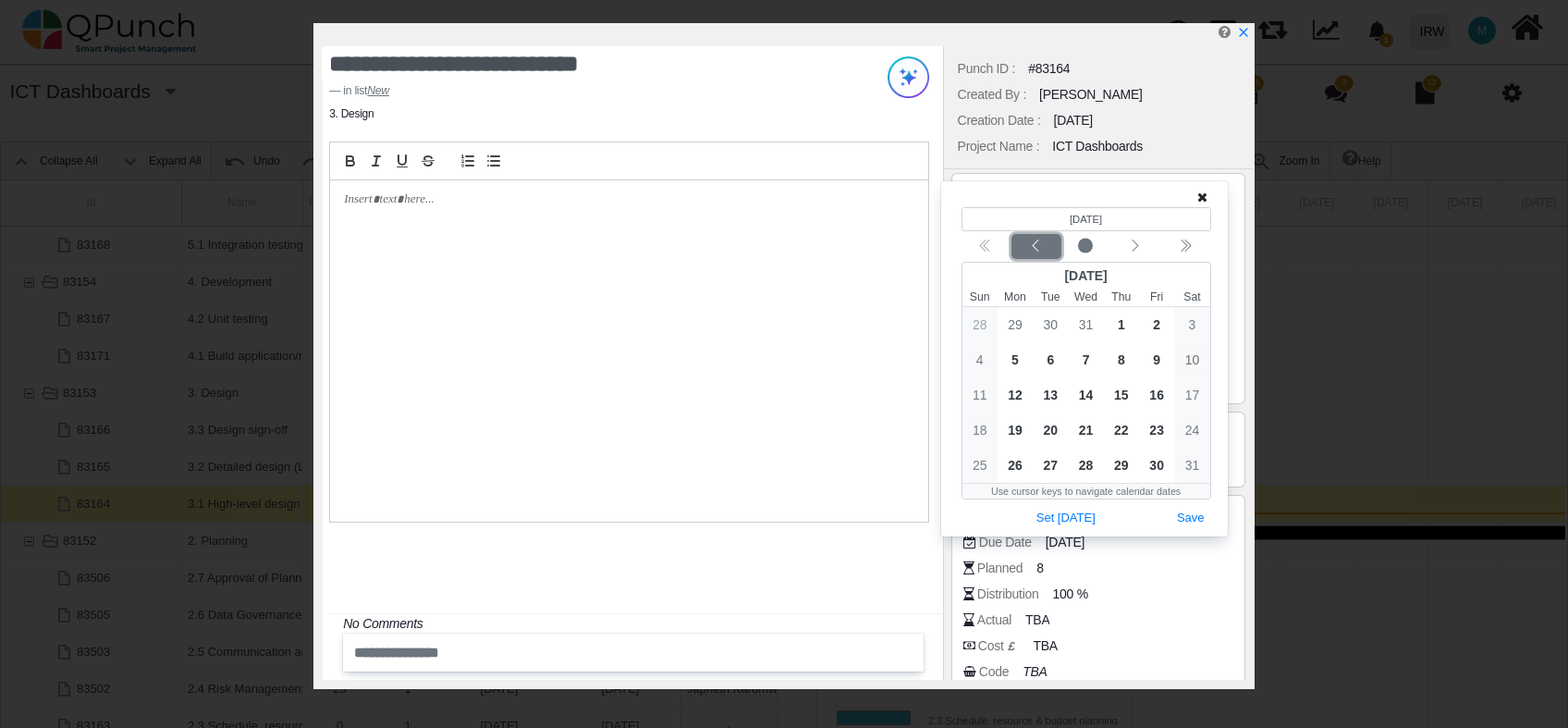
click at [1038, 247] on icon "chevron left" at bounding box center [1036, 246] width 15 height 15
click at [1029, 251] on icon "chevron left" at bounding box center [1036, 246] width 15 height 15
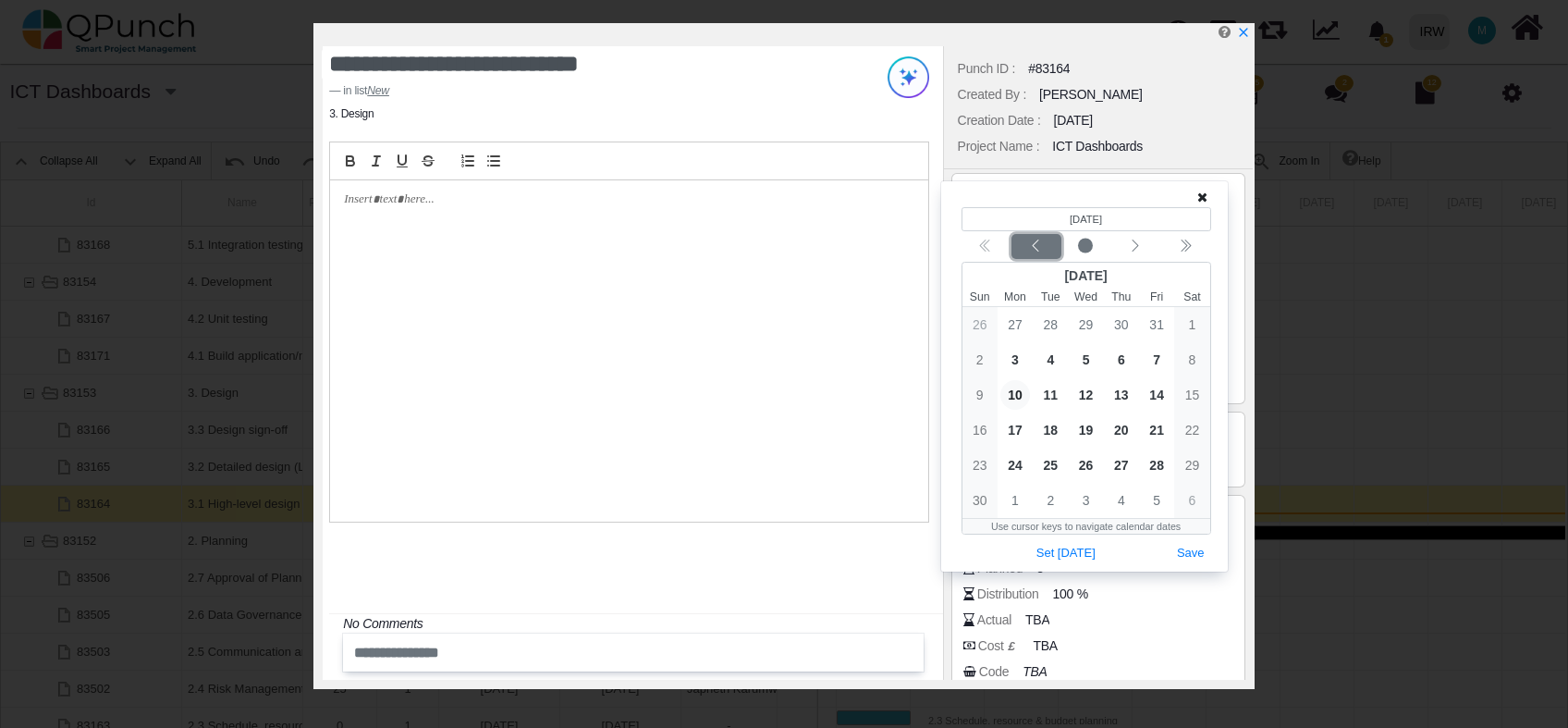
click at [1029, 250] on icon "chevron left" at bounding box center [1036, 246] width 15 height 15
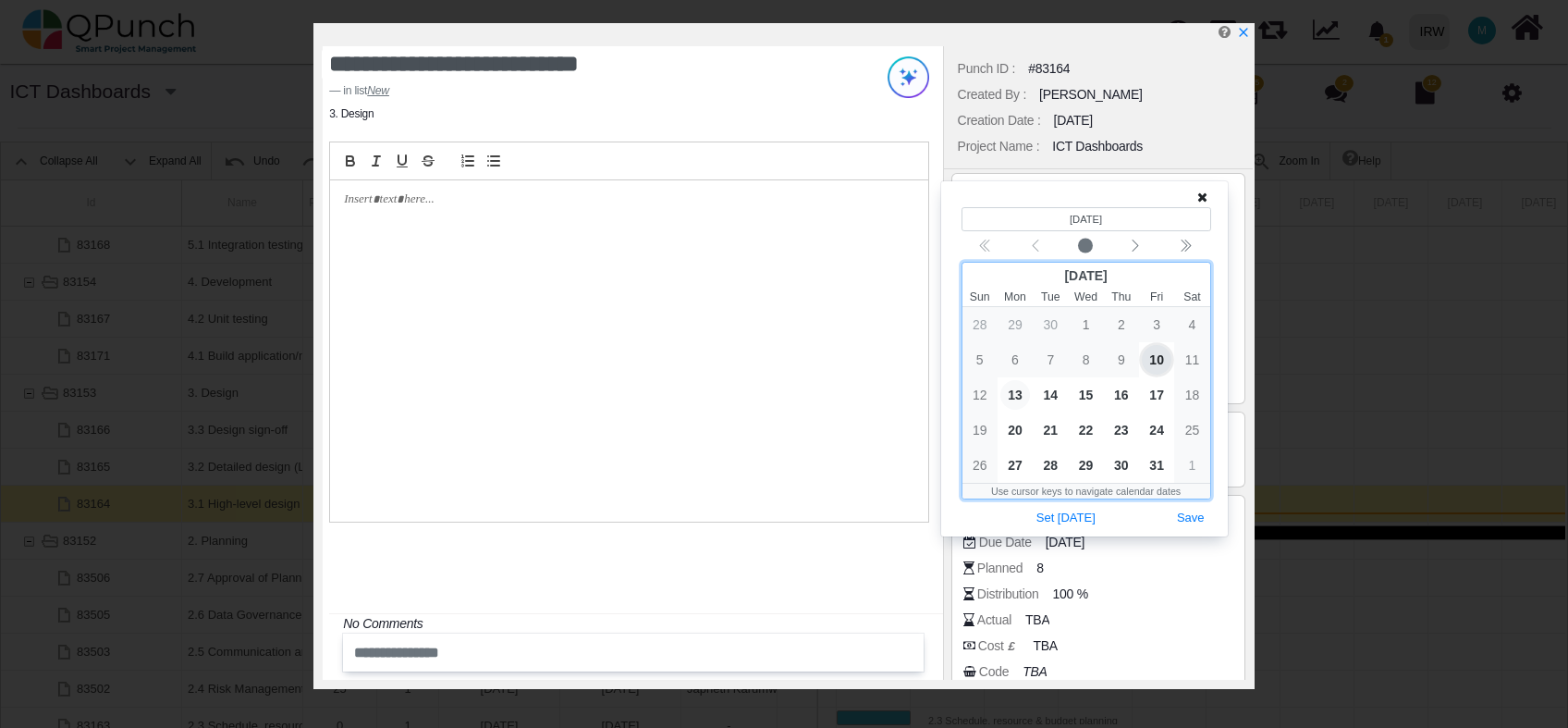
click at [1011, 398] on span "13" at bounding box center [1015, 394] width 29 height 30
click at [1056, 399] on span "14" at bounding box center [1050, 394] width 29 height 30
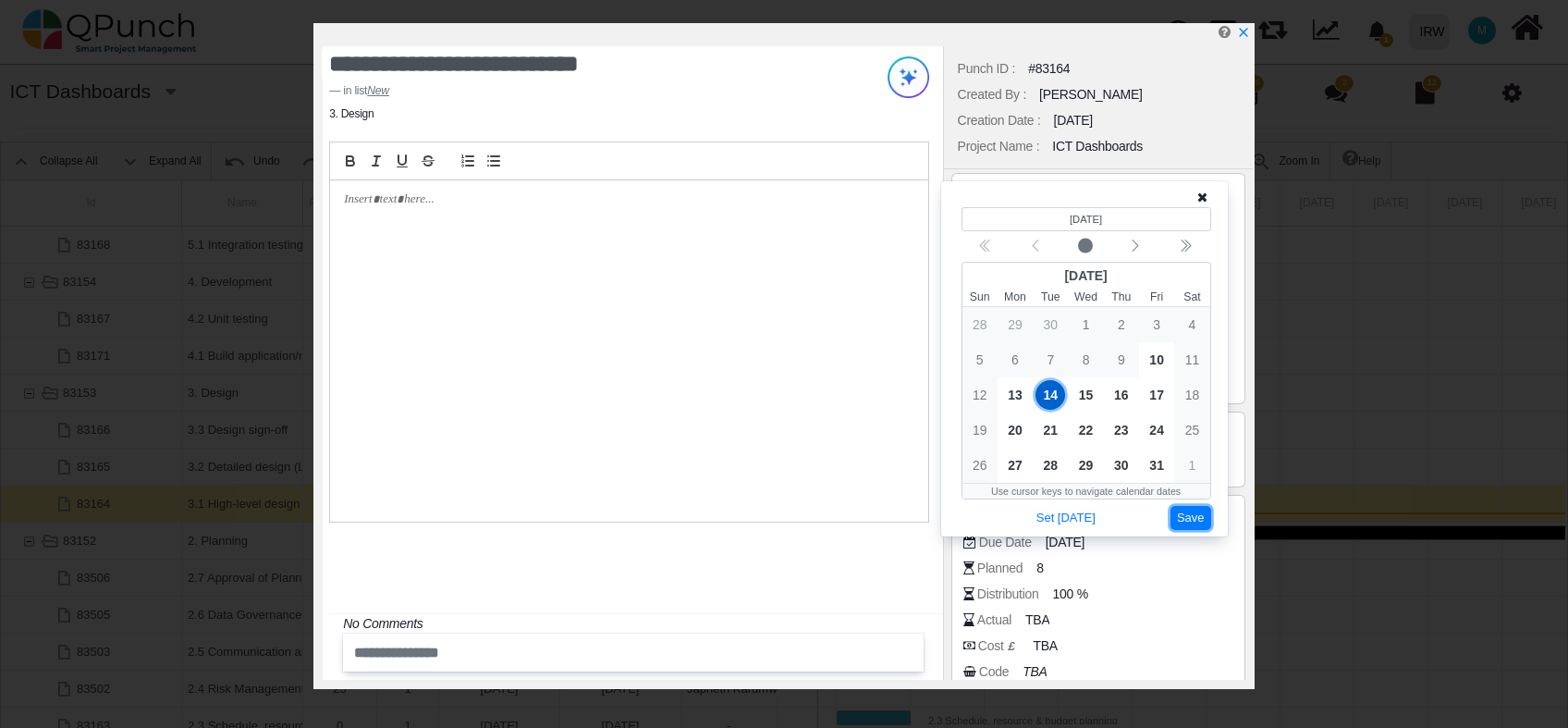
click at [1203, 520] on button "Save" at bounding box center [1191, 519] width 41 height 25
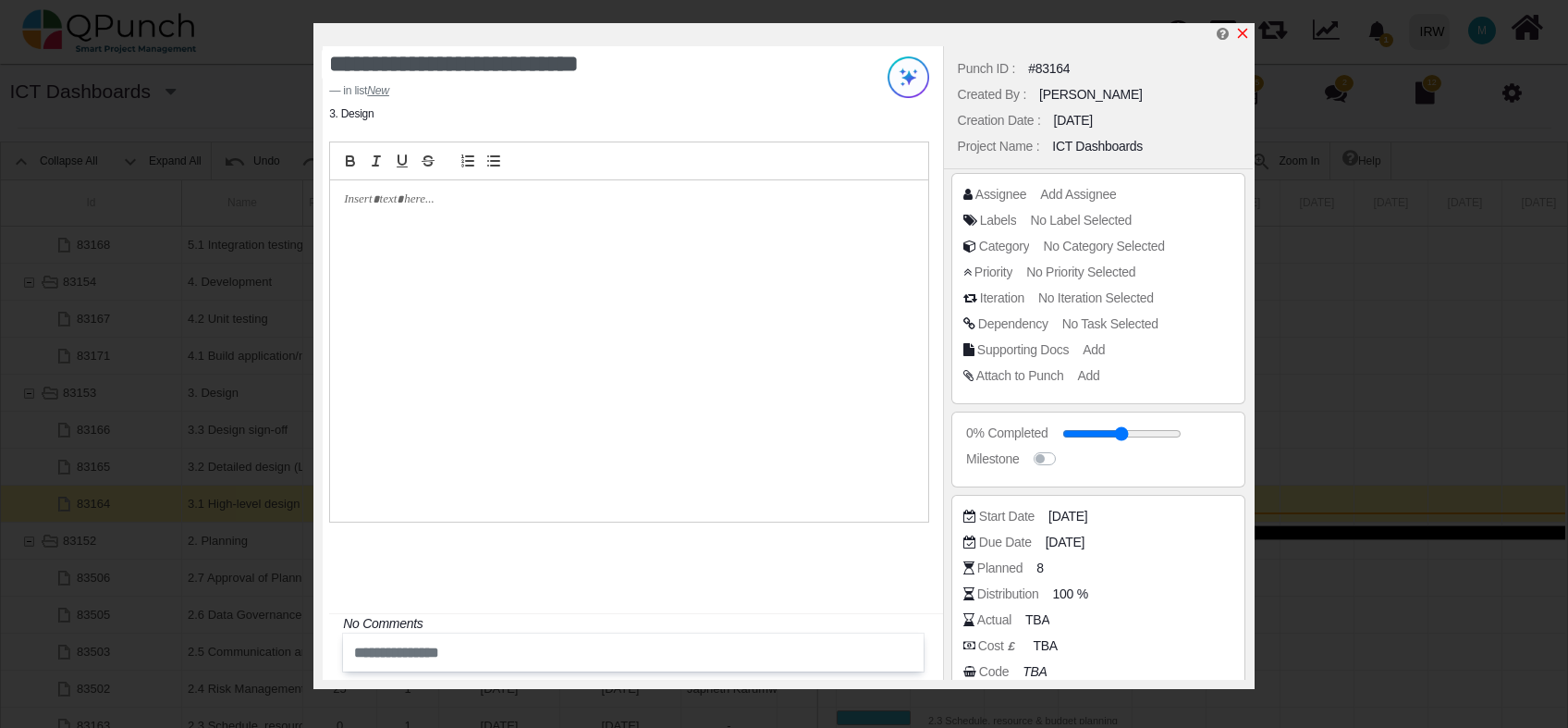
click at [1240, 36] on icon "x" at bounding box center [1243, 33] width 10 height 10
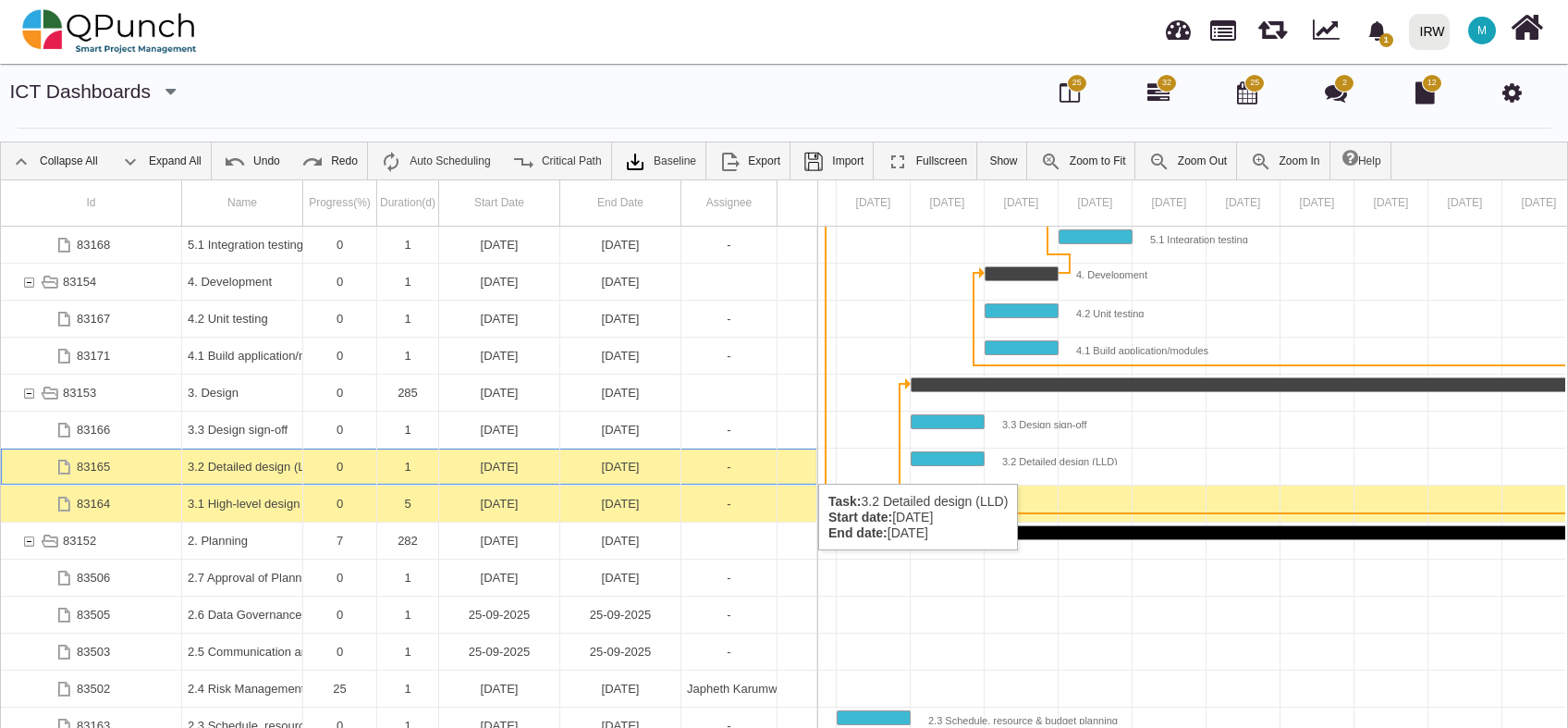
click at [511, 465] on div "03-01-2025" at bounding box center [500, 466] width 109 height 36
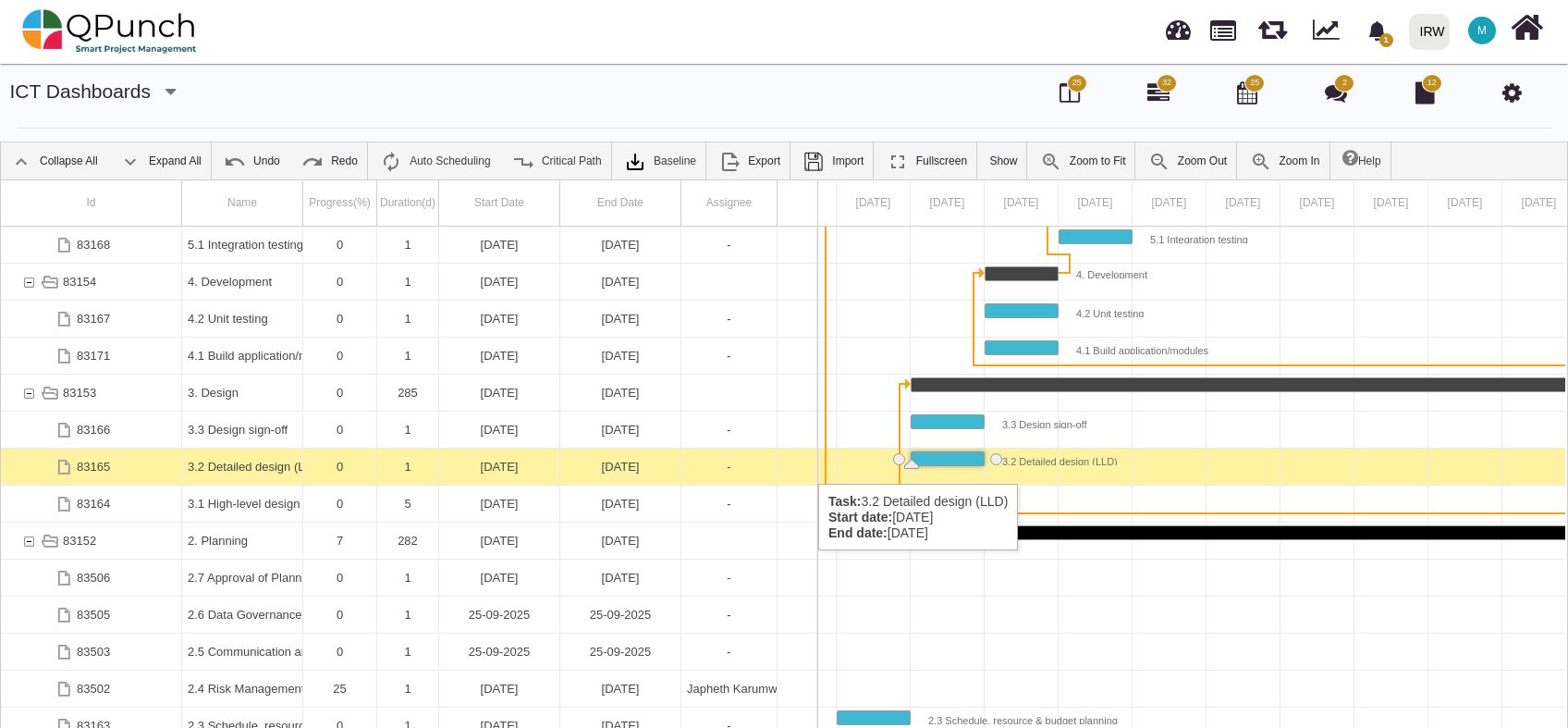
click at [511, 465] on div "03-01-2025" at bounding box center [500, 466] width 109 height 36
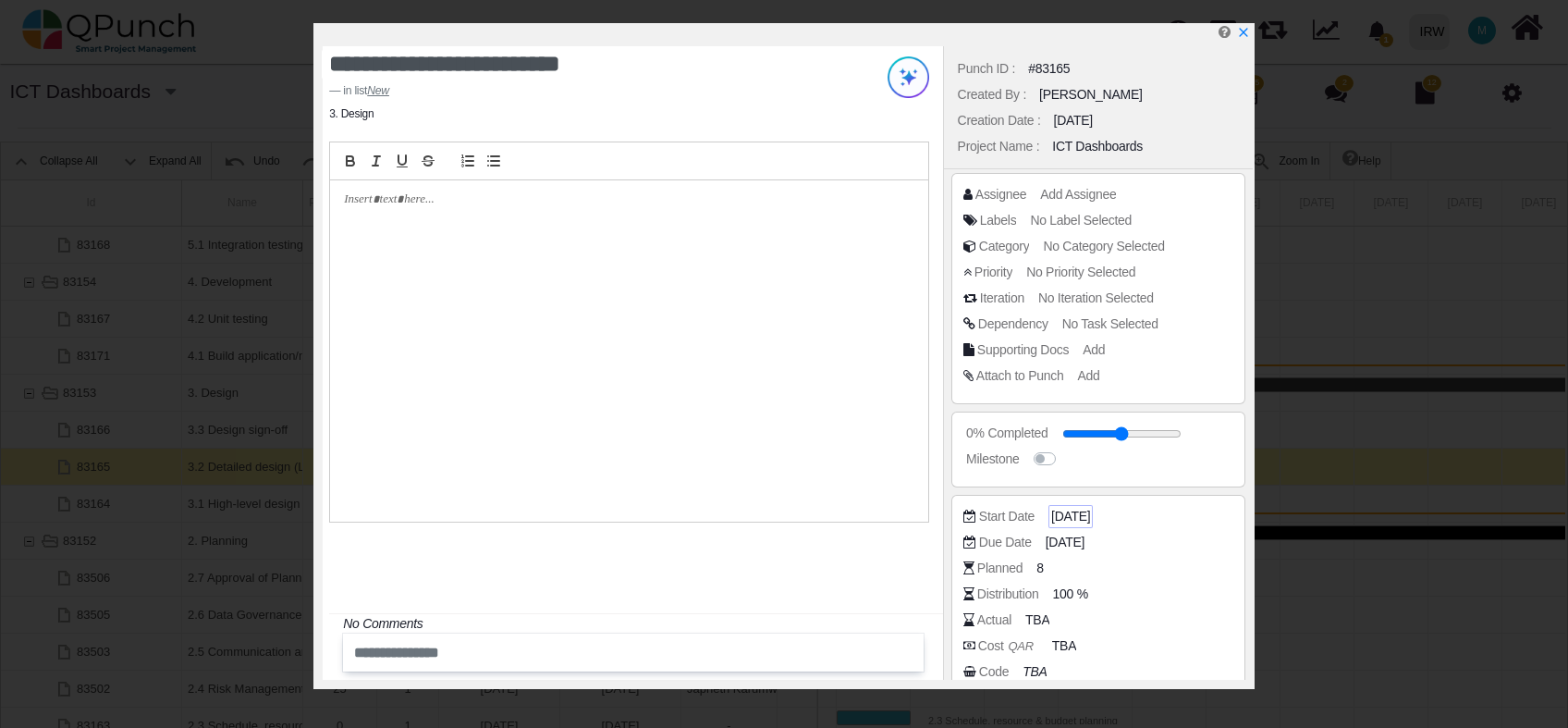
click at [1069, 515] on span "03-01-2025" at bounding box center [1070, 517] width 39 height 19
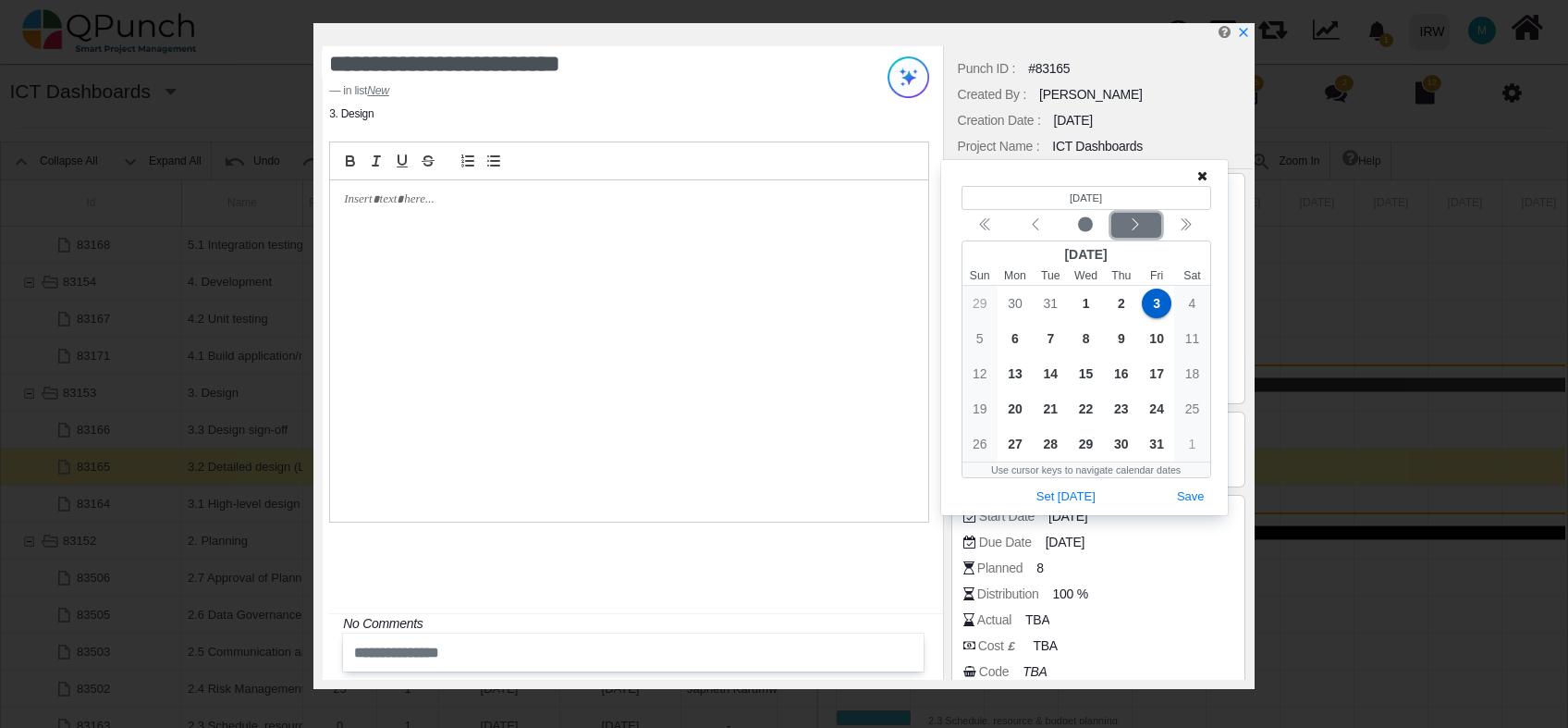
click at [1132, 229] on icon "chevron left" at bounding box center [1136, 225] width 15 height 15
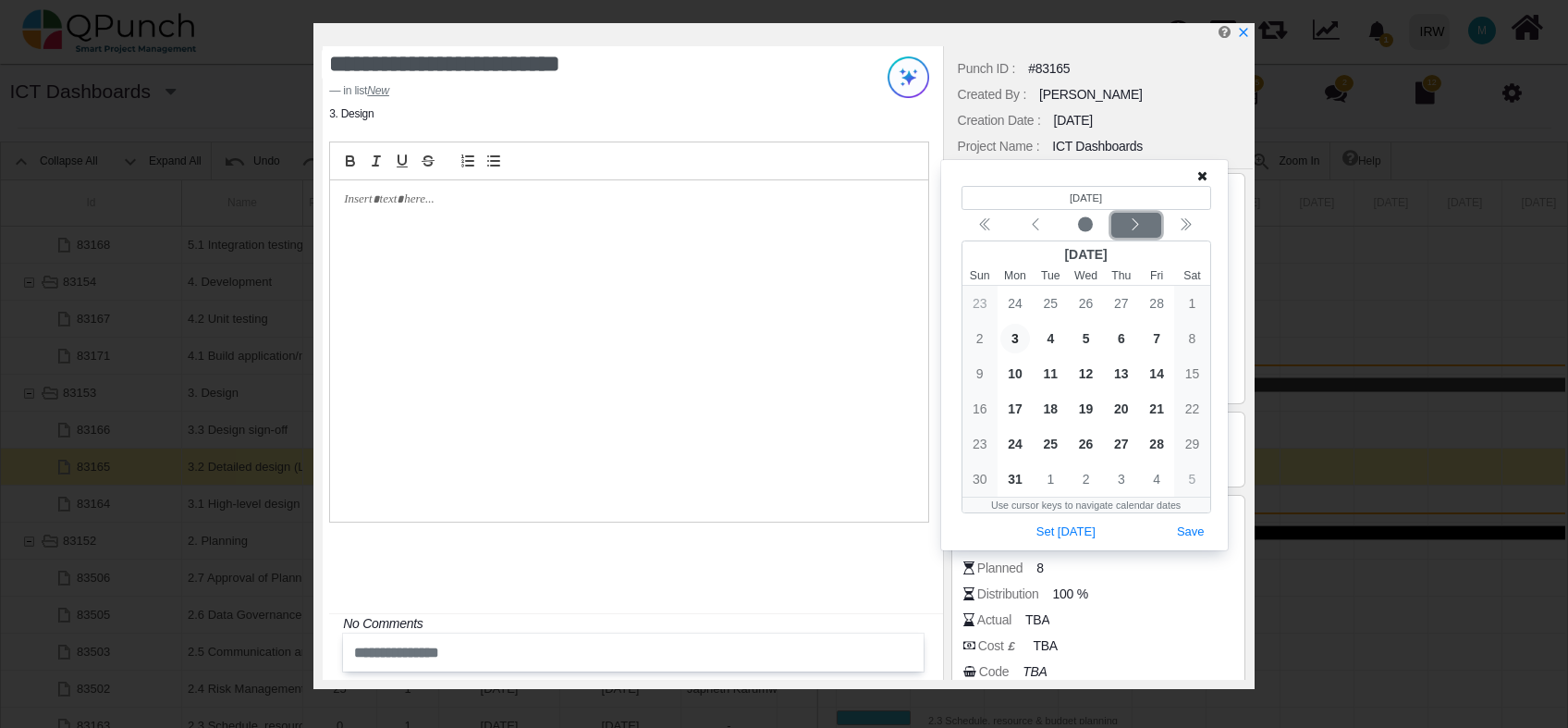
click at [1132, 229] on icon "chevron left" at bounding box center [1136, 225] width 15 height 15
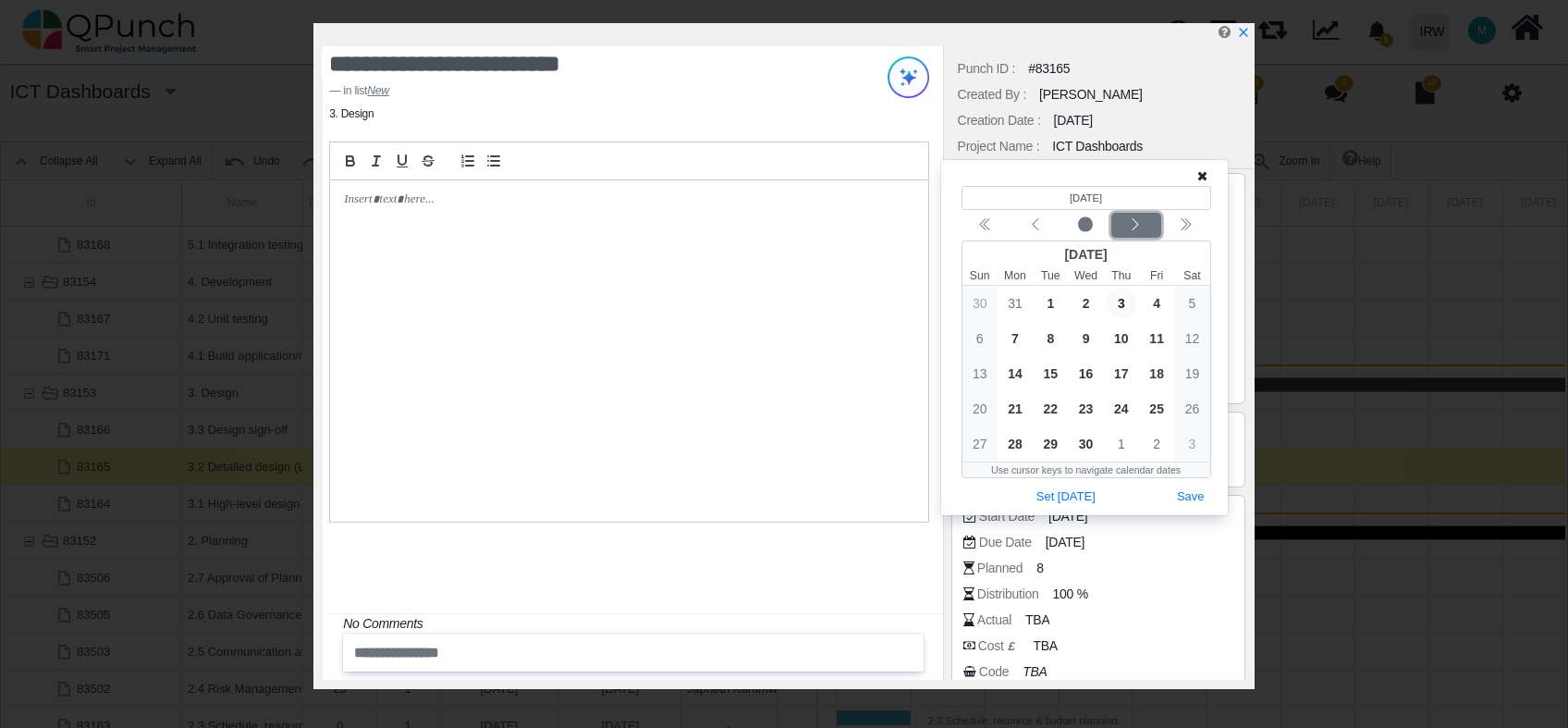
click at [1132, 229] on icon "chevron left" at bounding box center [1136, 225] width 15 height 15
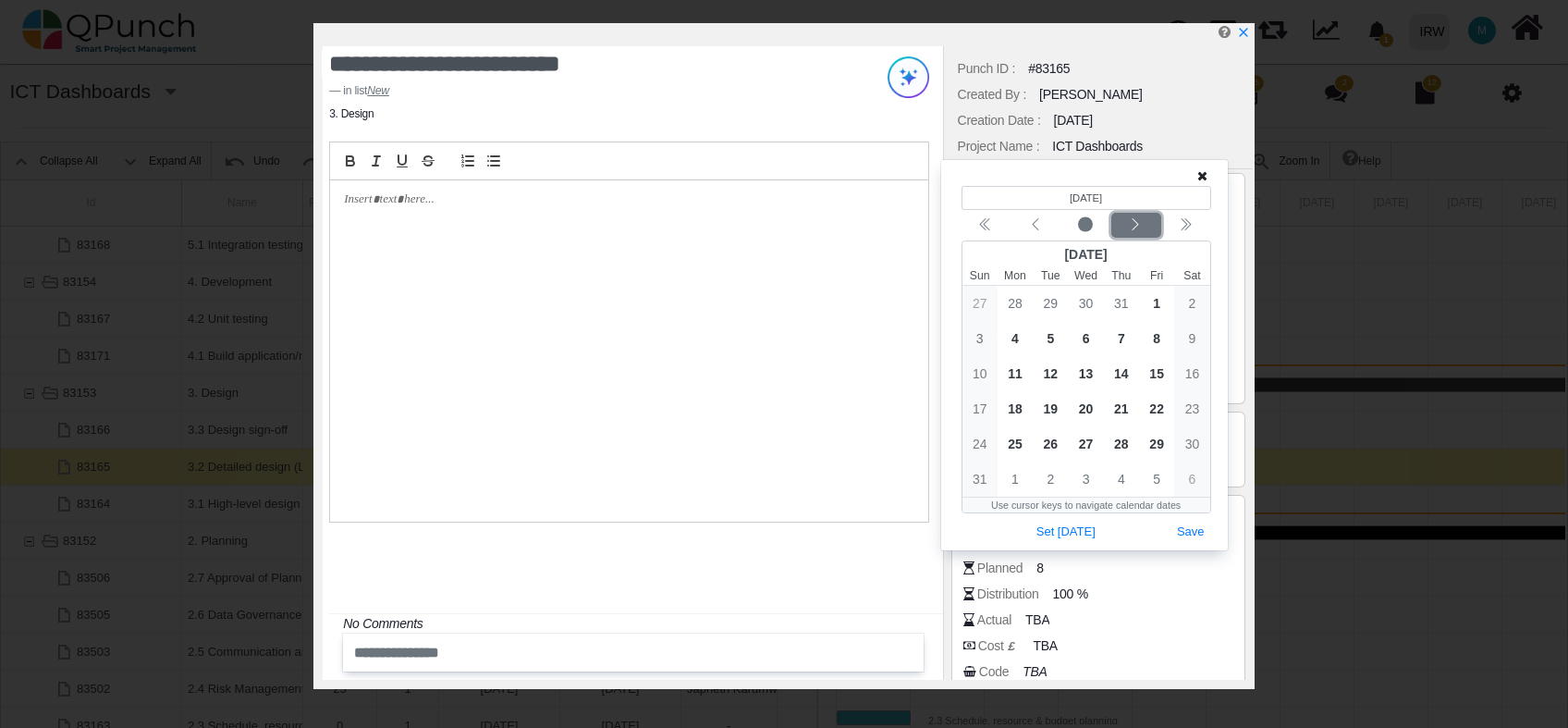
click at [1132, 229] on icon "chevron left" at bounding box center [1136, 225] width 15 height 15
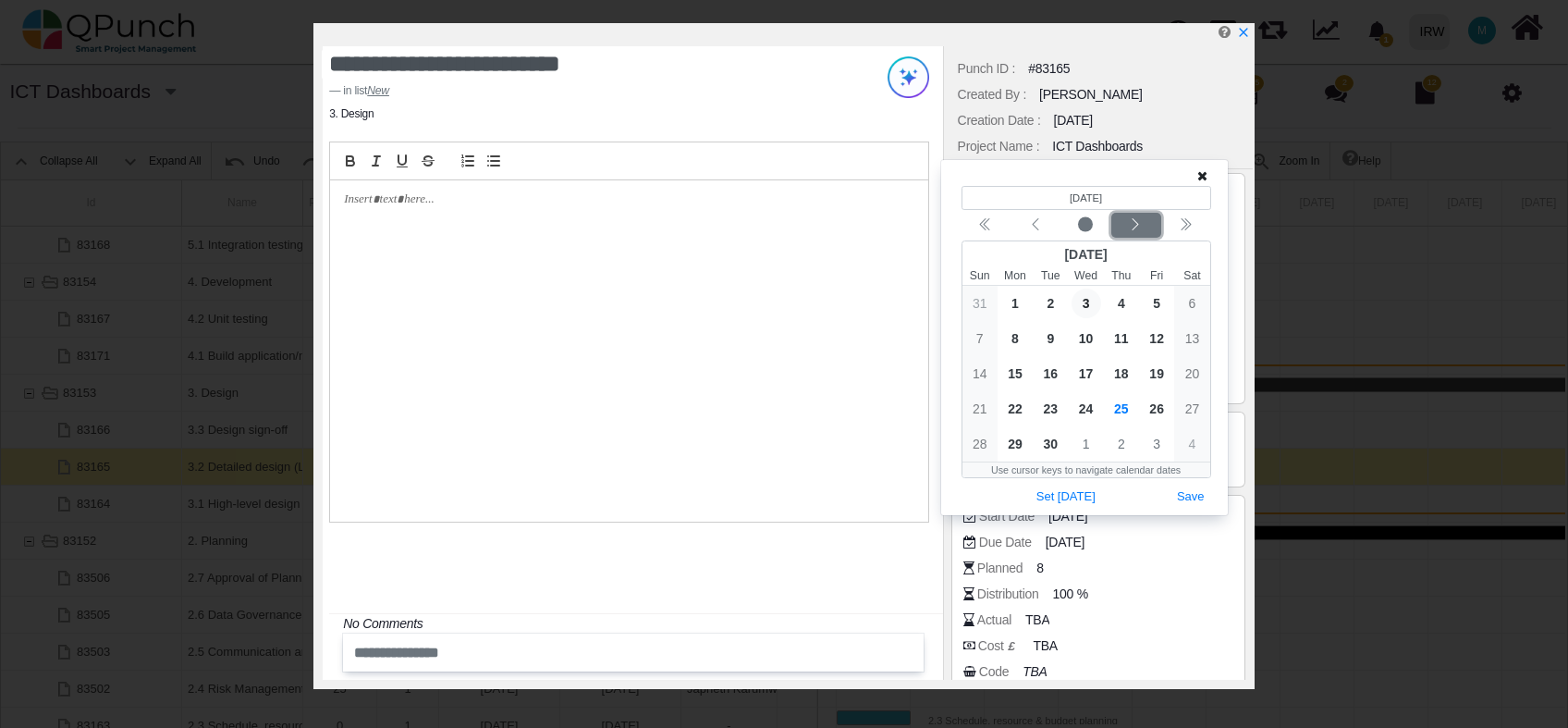
click at [1132, 229] on icon "chevron left" at bounding box center [1136, 225] width 15 height 15
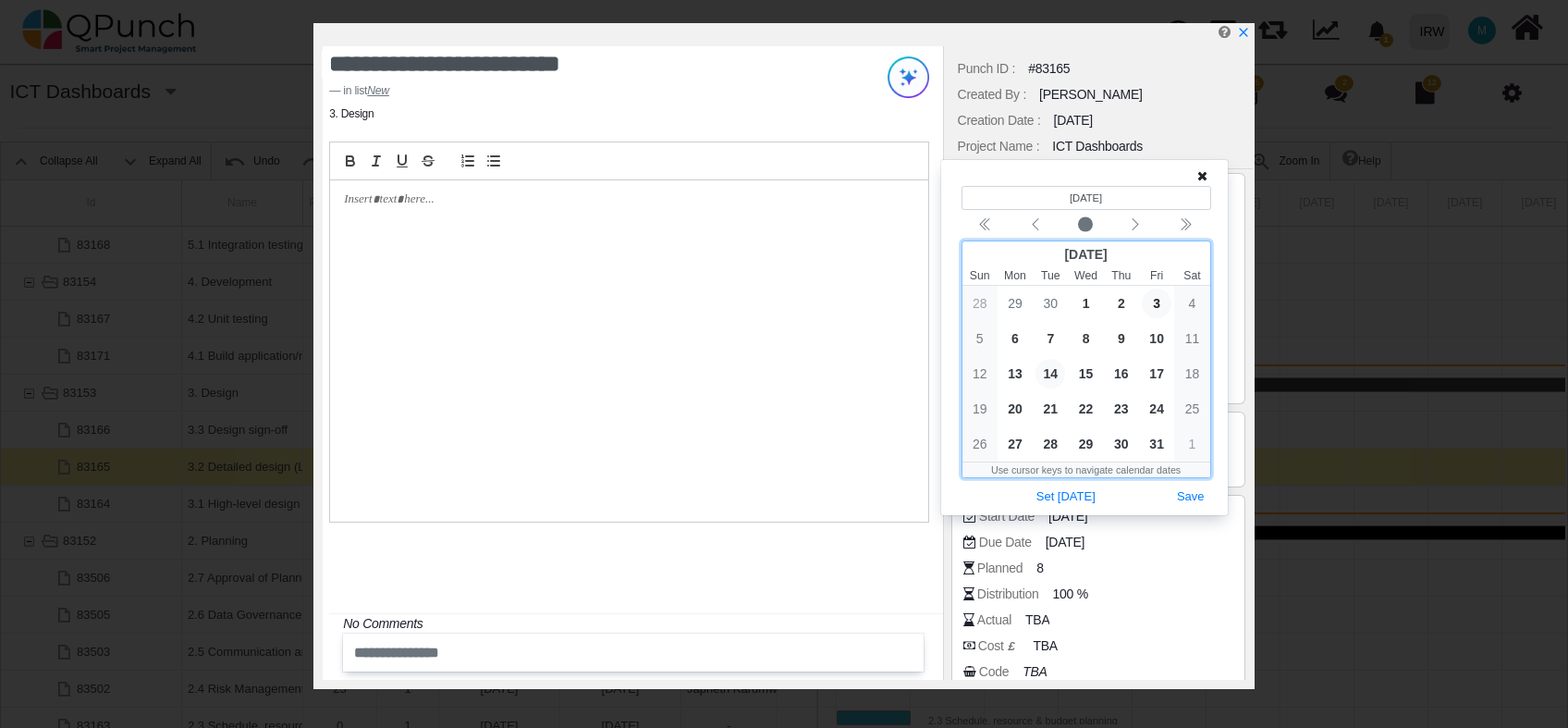
click at [1057, 371] on span "14" at bounding box center [1050, 373] width 29 height 30
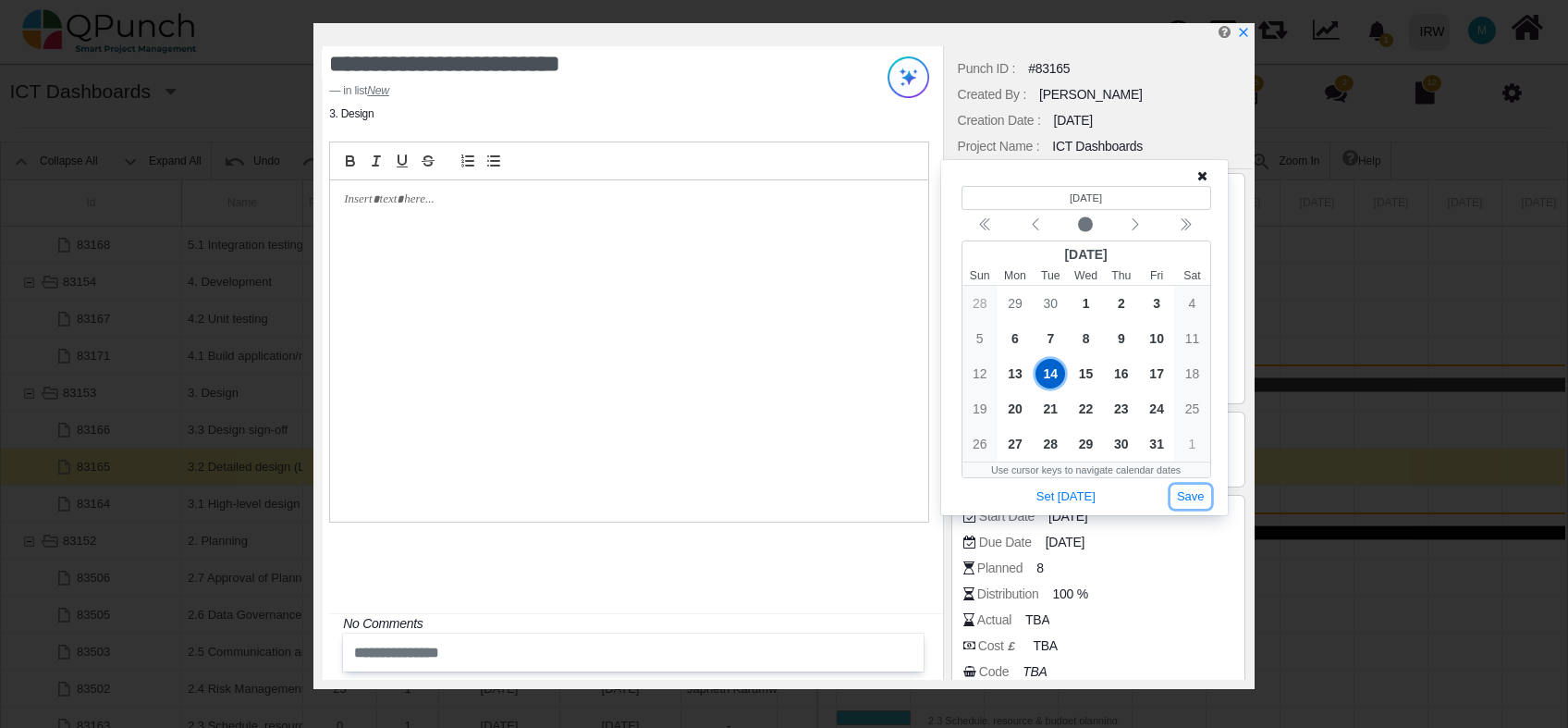
click at [1184, 499] on button "Save" at bounding box center [1191, 497] width 41 height 25
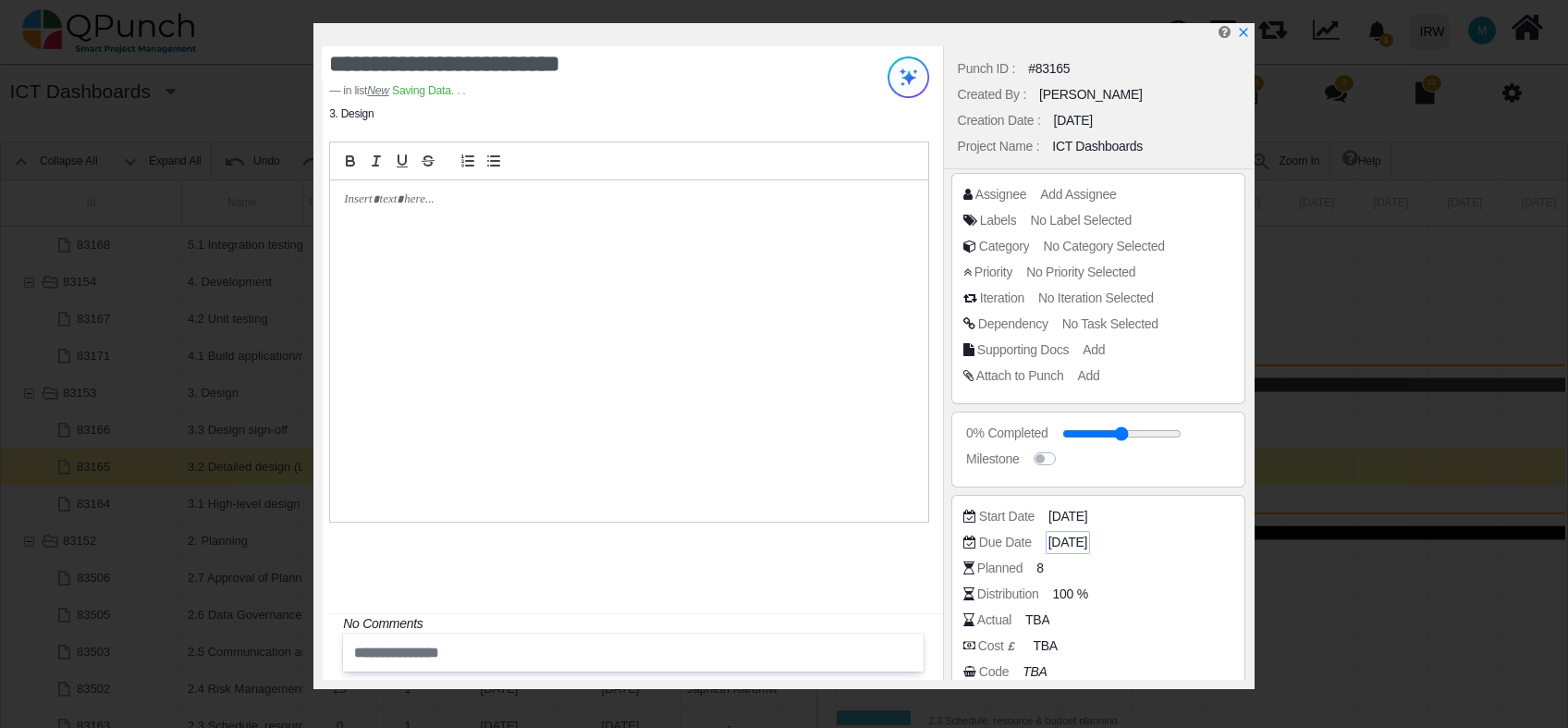
click at [1072, 539] on span "03-01-2025" at bounding box center [1068, 542] width 39 height 19
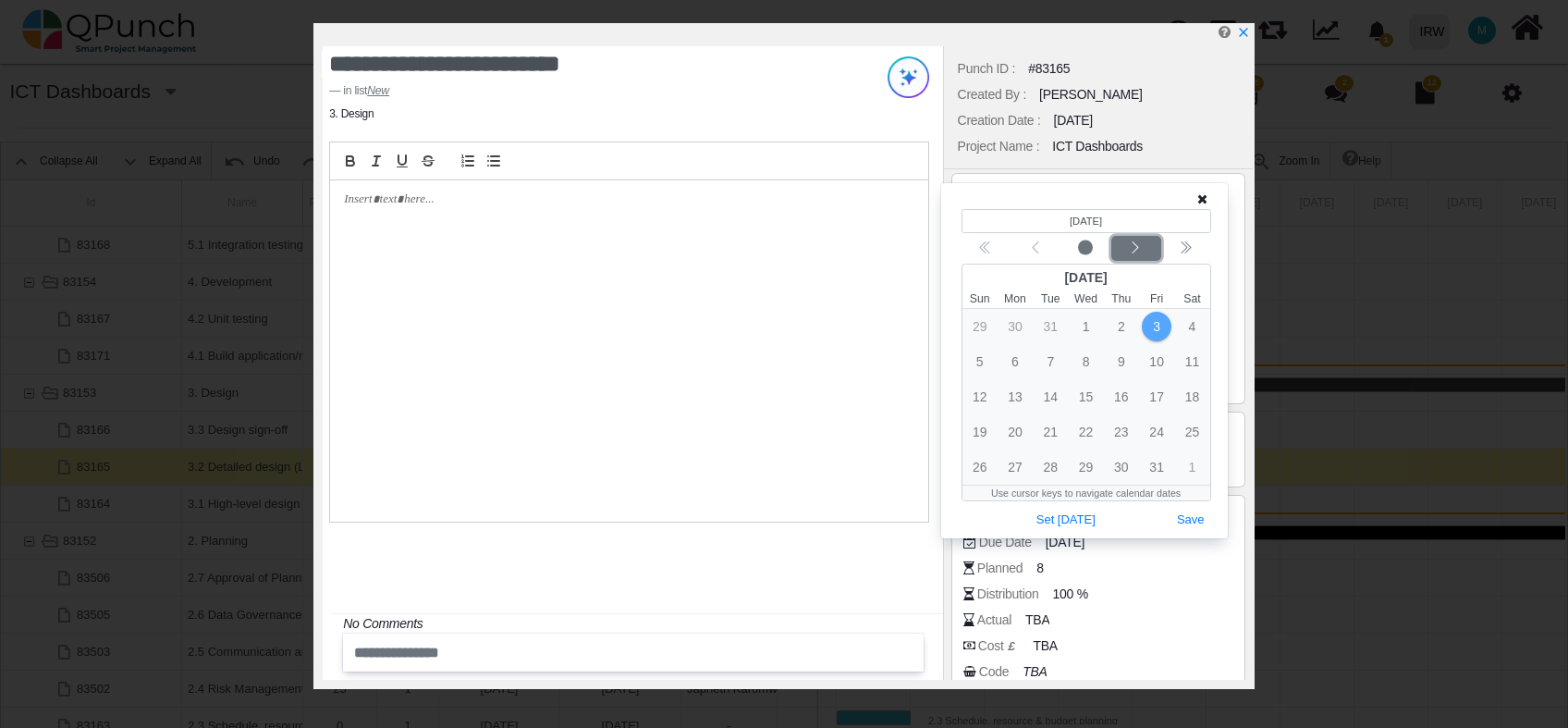
click at [1143, 245] on icon "chevron left" at bounding box center [1136, 248] width 15 height 15
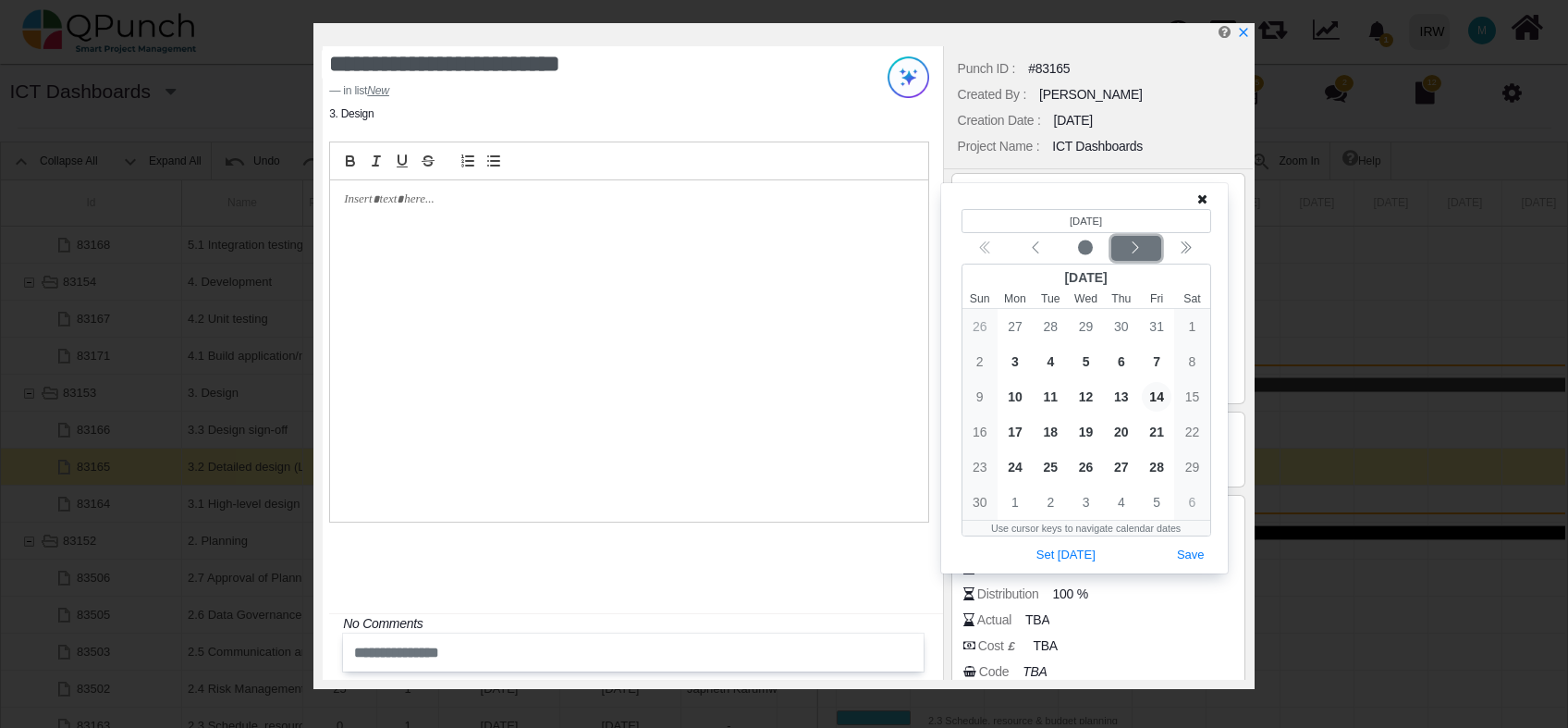
click at [1143, 245] on icon "chevron left" at bounding box center [1136, 248] width 15 height 15
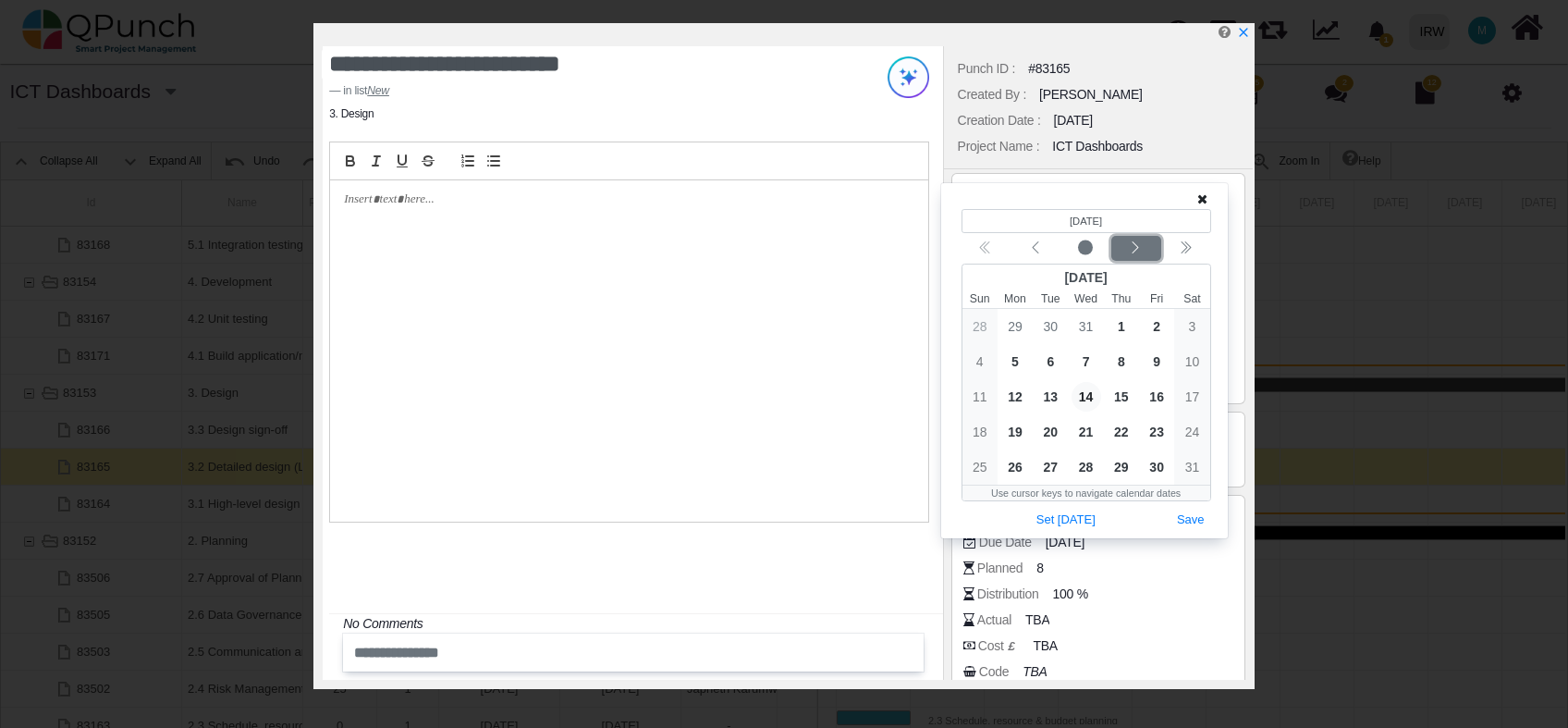
click at [1143, 245] on icon "chevron left" at bounding box center [1136, 248] width 15 height 15
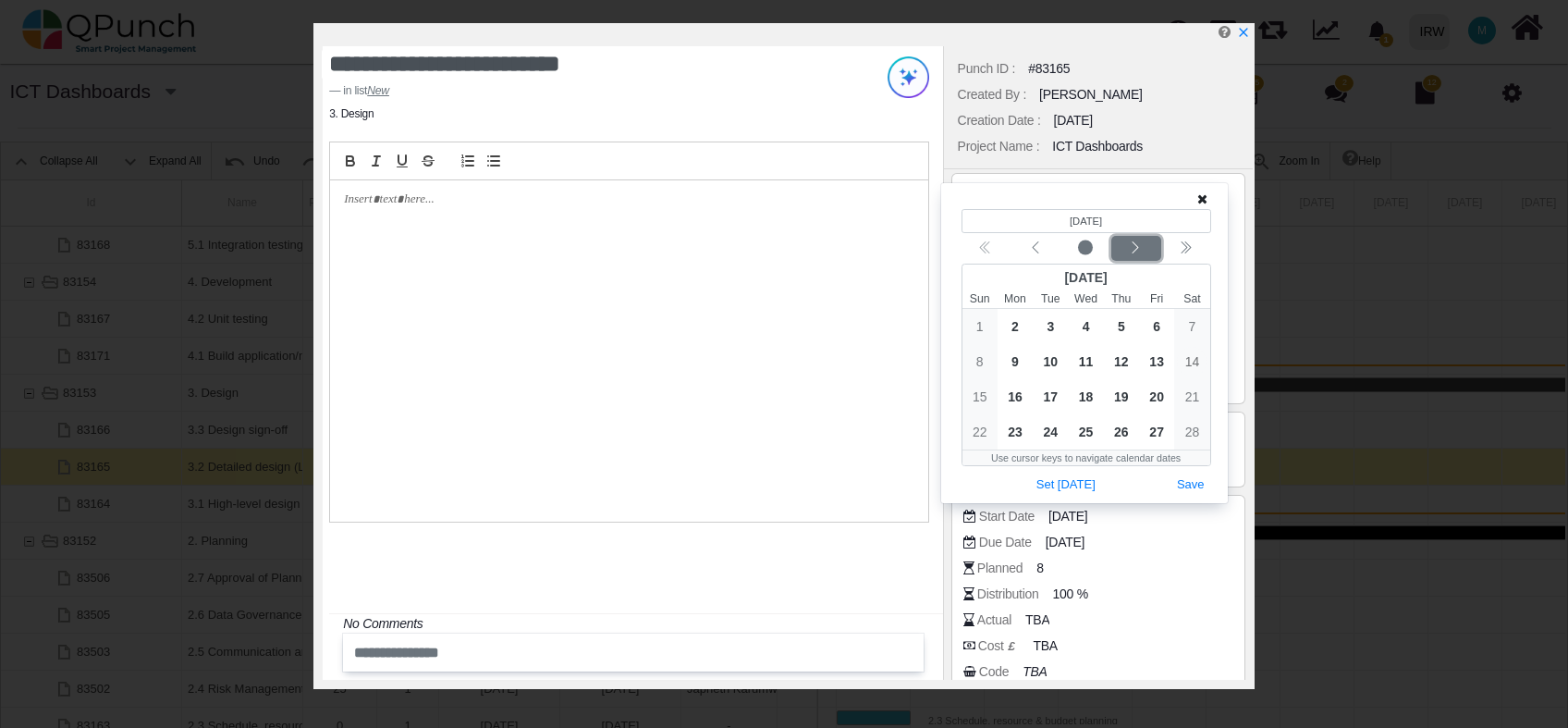
click at [1143, 245] on icon "chevron left" at bounding box center [1136, 248] width 15 height 15
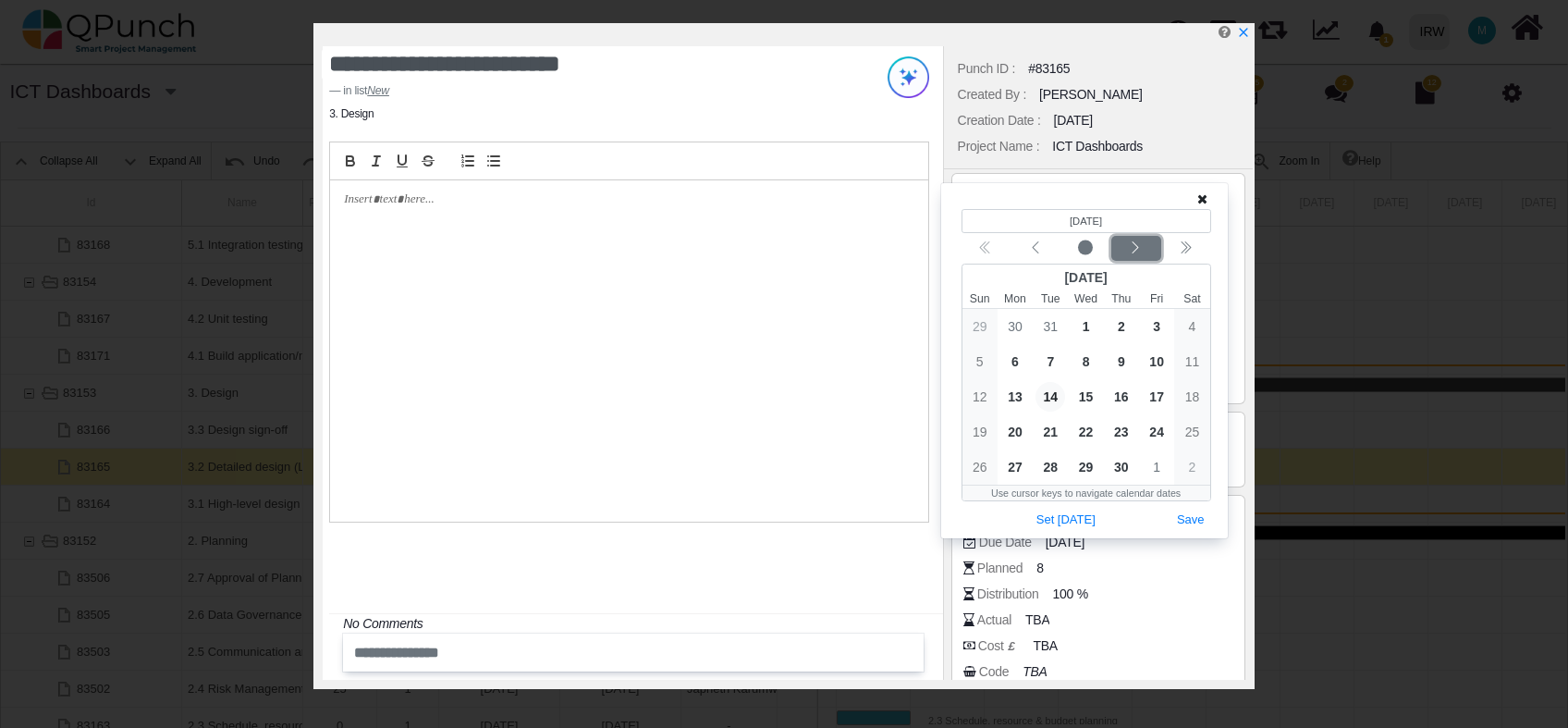
click at [1143, 245] on icon "chevron left" at bounding box center [1136, 248] width 15 height 15
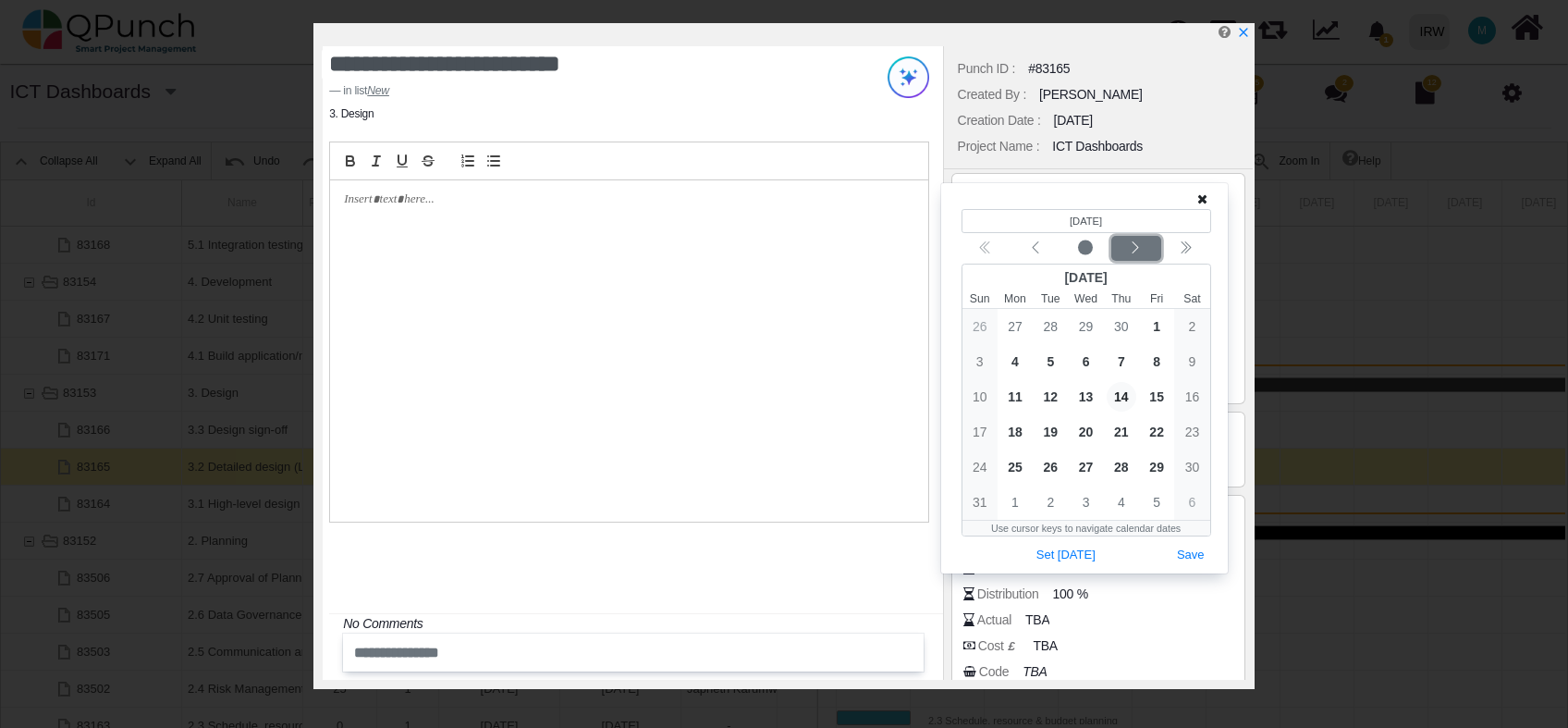
click at [1143, 245] on icon "chevron left" at bounding box center [1136, 248] width 15 height 15
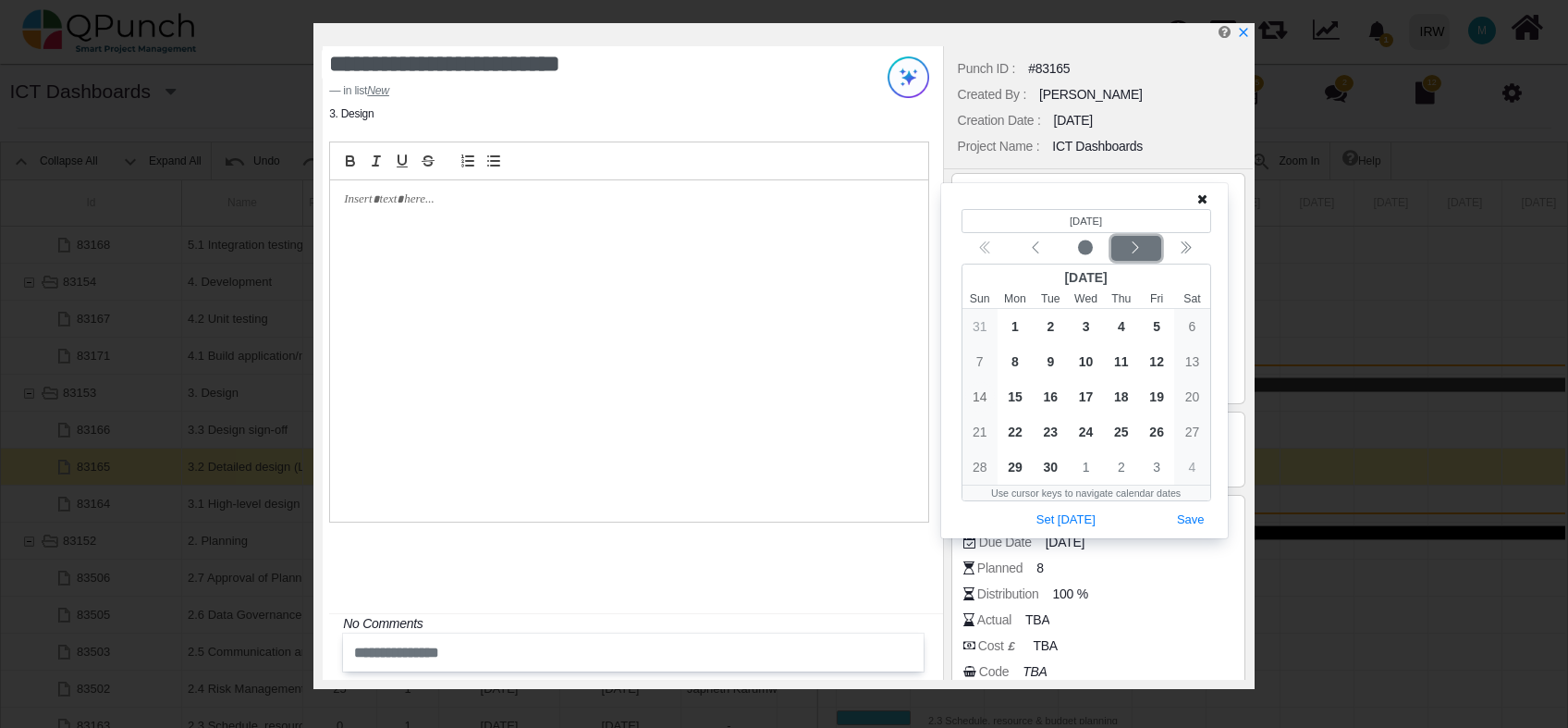
click at [1143, 245] on icon "chevron left" at bounding box center [1136, 248] width 15 height 15
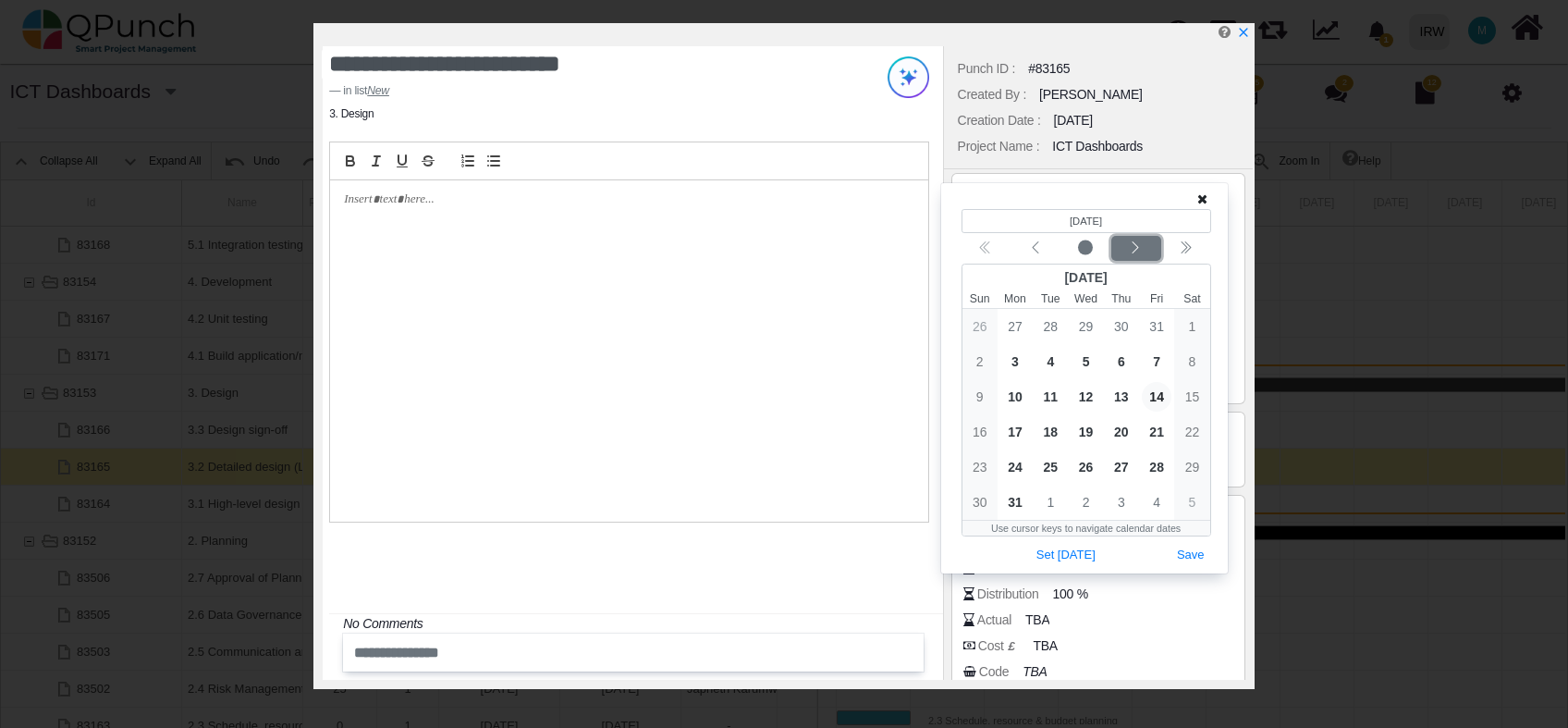
click at [1143, 245] on icon "chevron left" at bounding box center [1136, 248] width 15 height 15
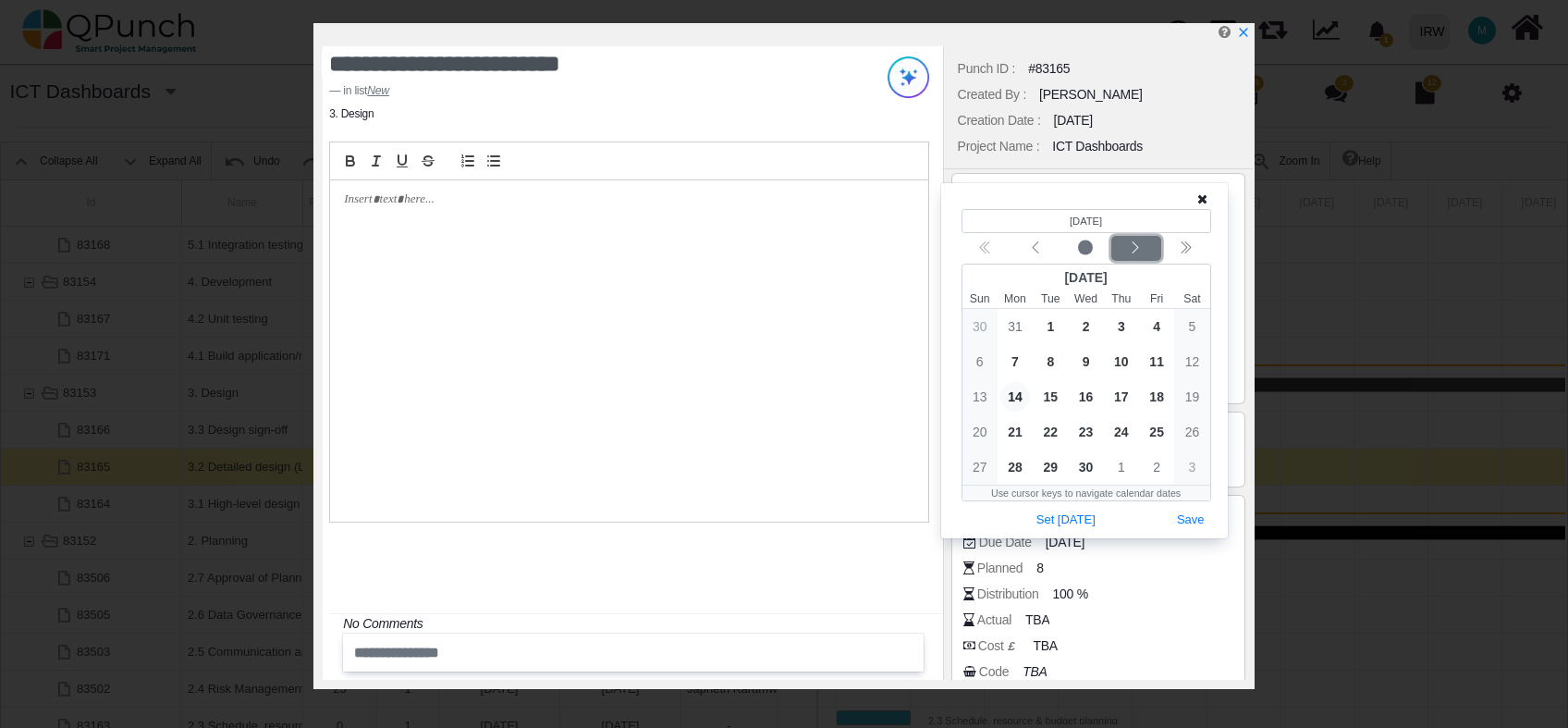
click at [1143, 245] on icon "chevron left" at bounding box center [1136, 248] width 15 height 15
click at [1152, 398] on span "16" at bounding box center [1156, 396] width 29 height 30
click at [1188, 517] on button "Save" at bounding box center [1191, 521] width 41 height 25
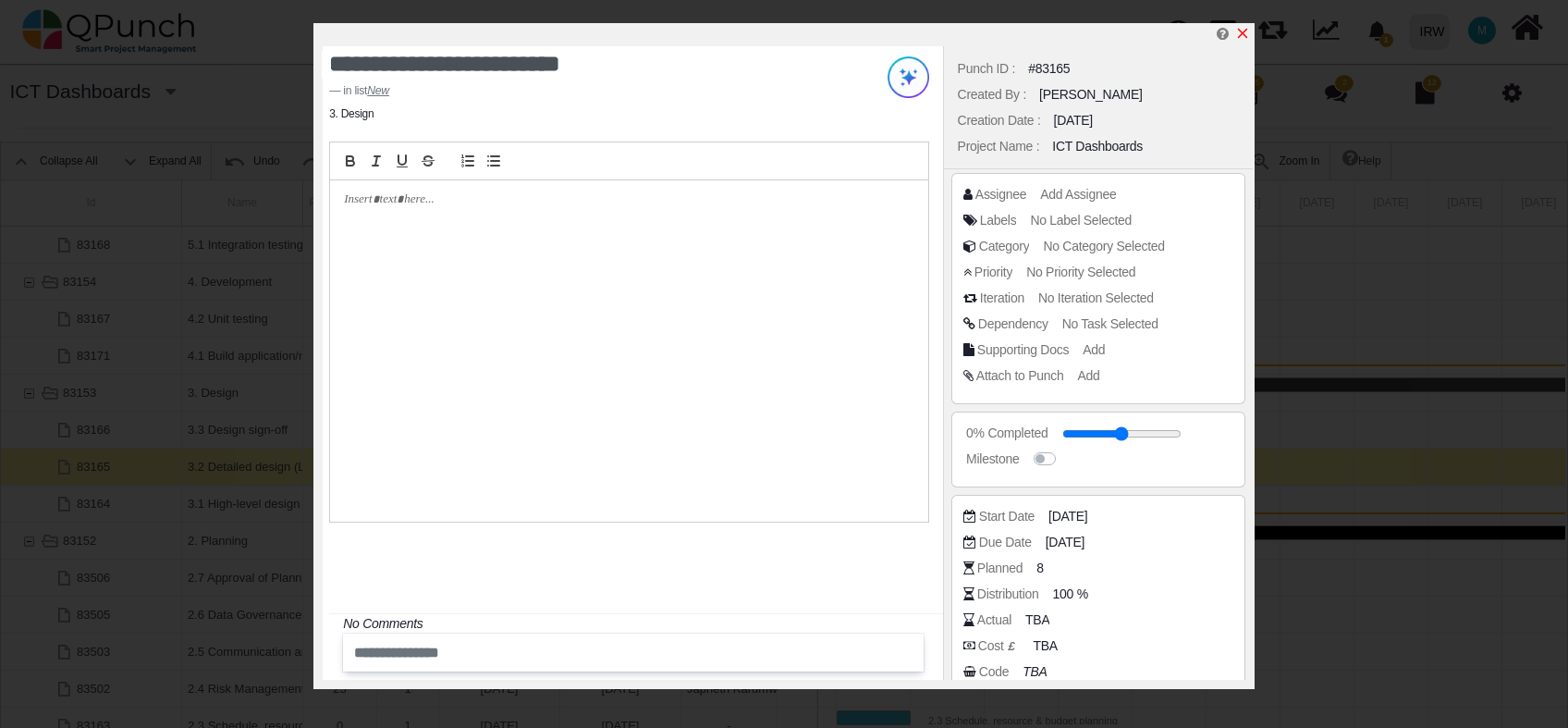
click at [1243, 30] on icon "x" at bounding box center [1244, 33] width 15 height 15
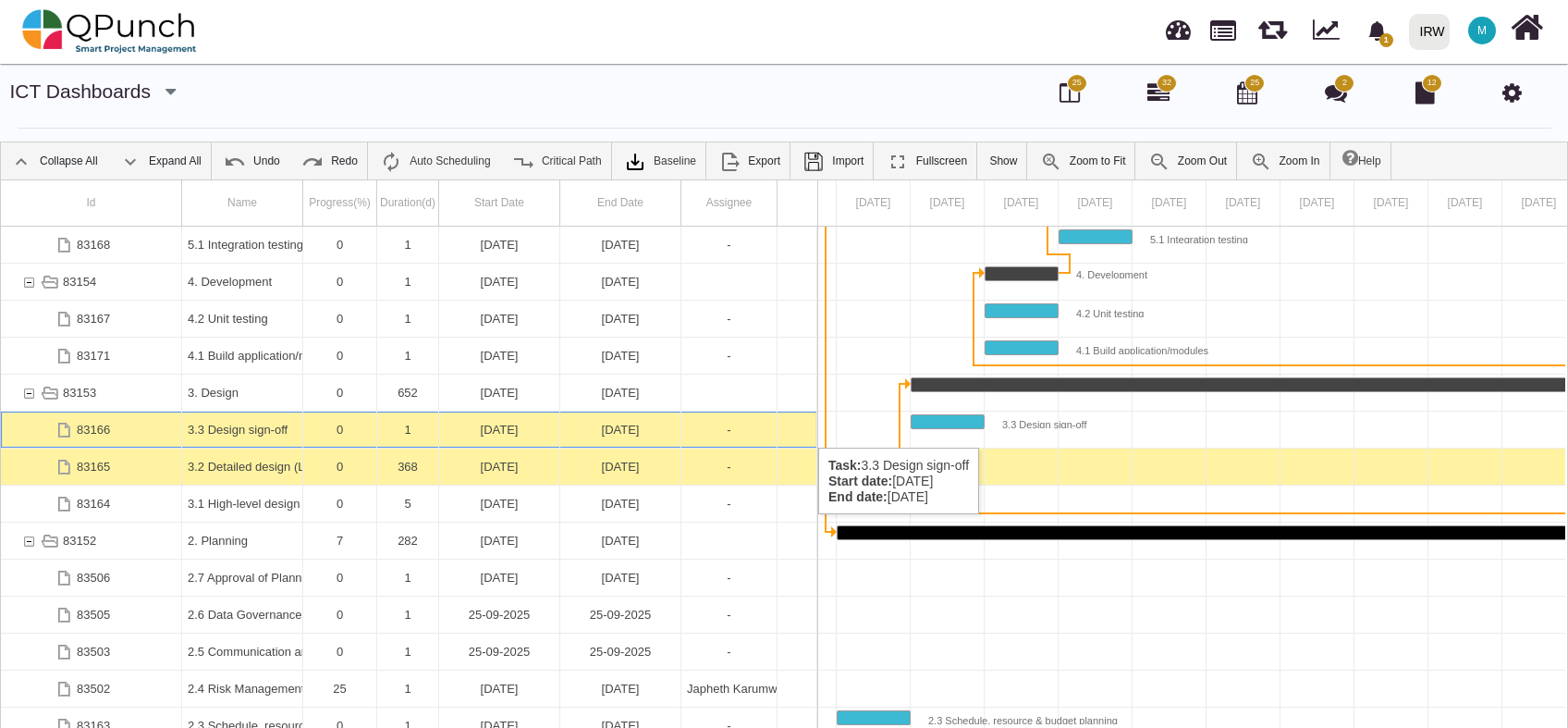
click at [591, 429] on div "03-01-2025" at bounding box center [620, 430] width 109 height 36
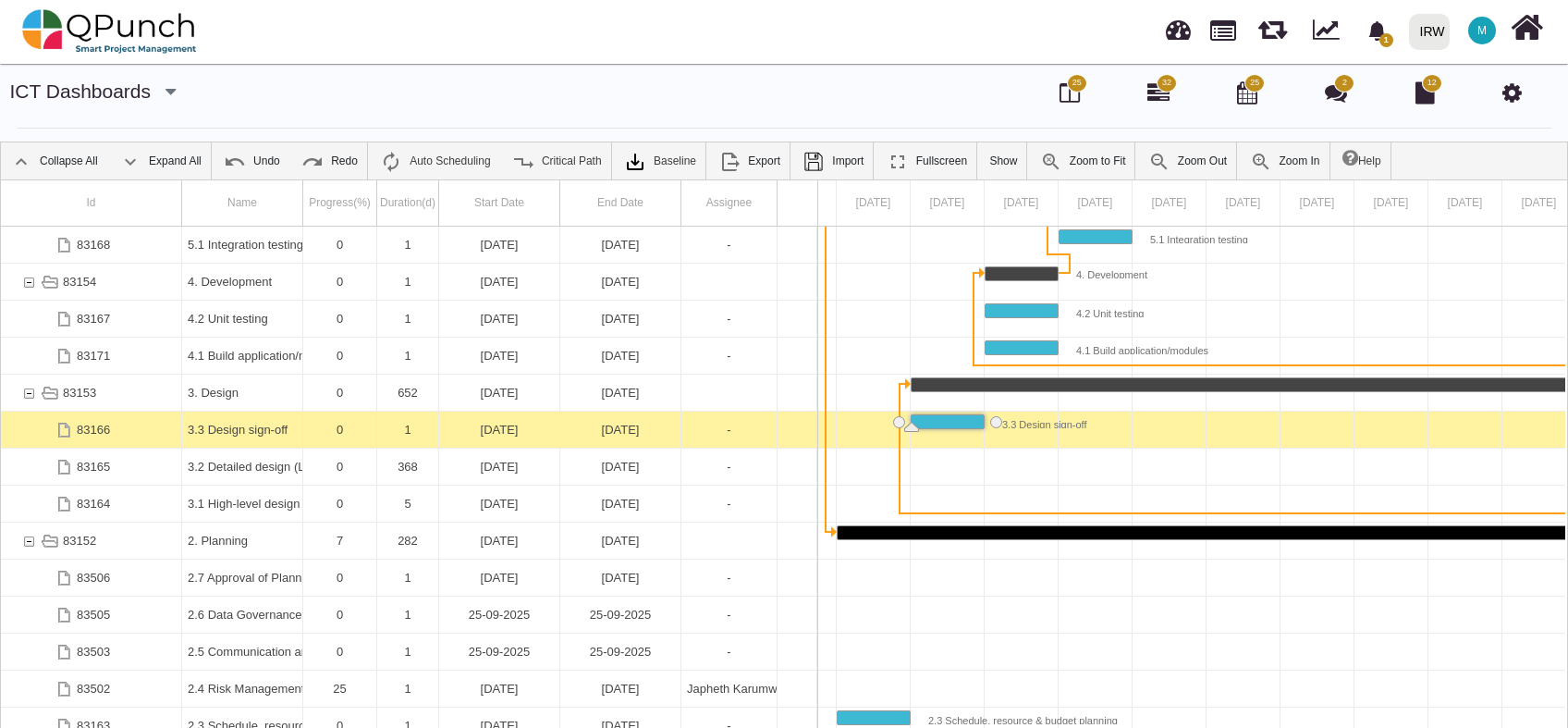
click at [591, 429] on div "03-01-2025" at bounding box center [620, 430] width 109 height 36
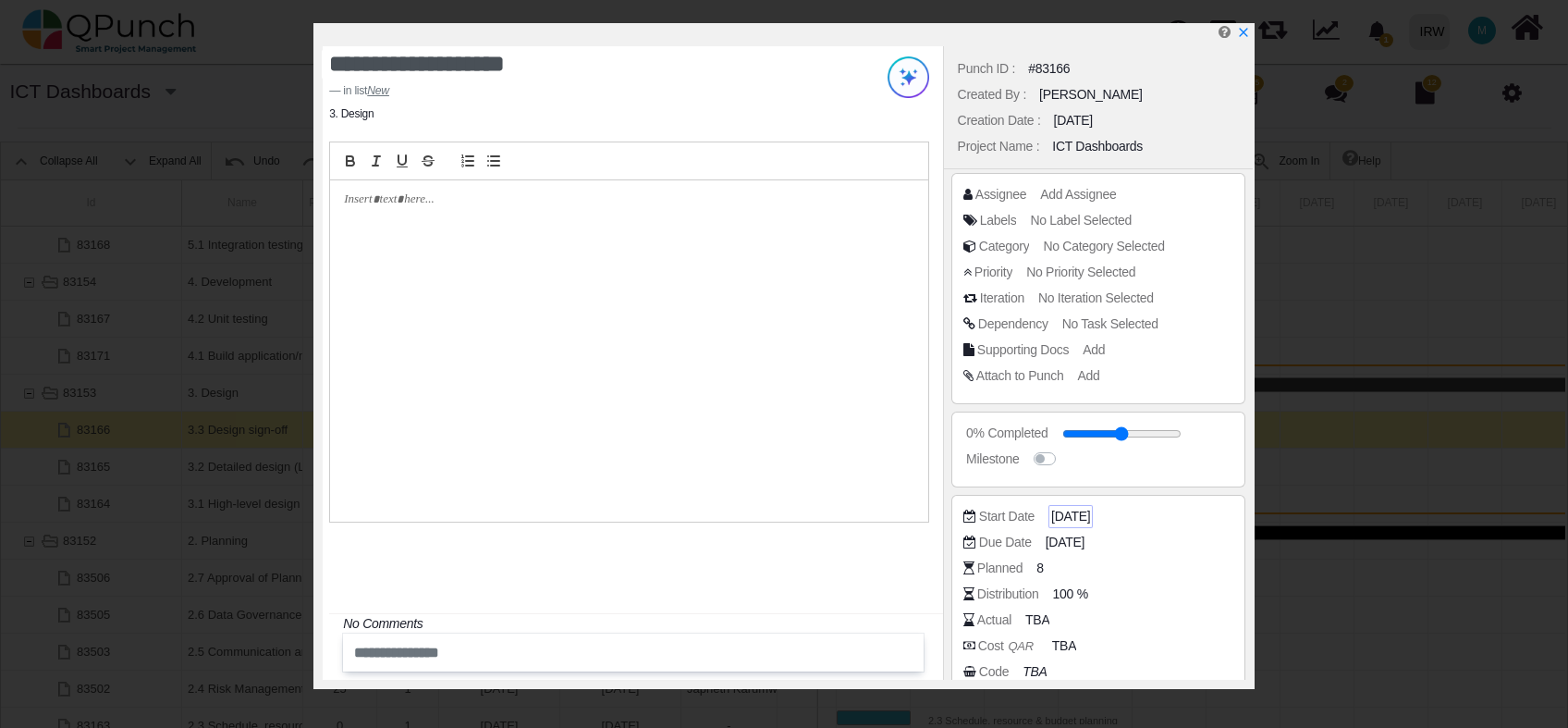
click at [1090, 518] on span "03-01-2025" at bounding box center [1070, 517] width 39 height 19
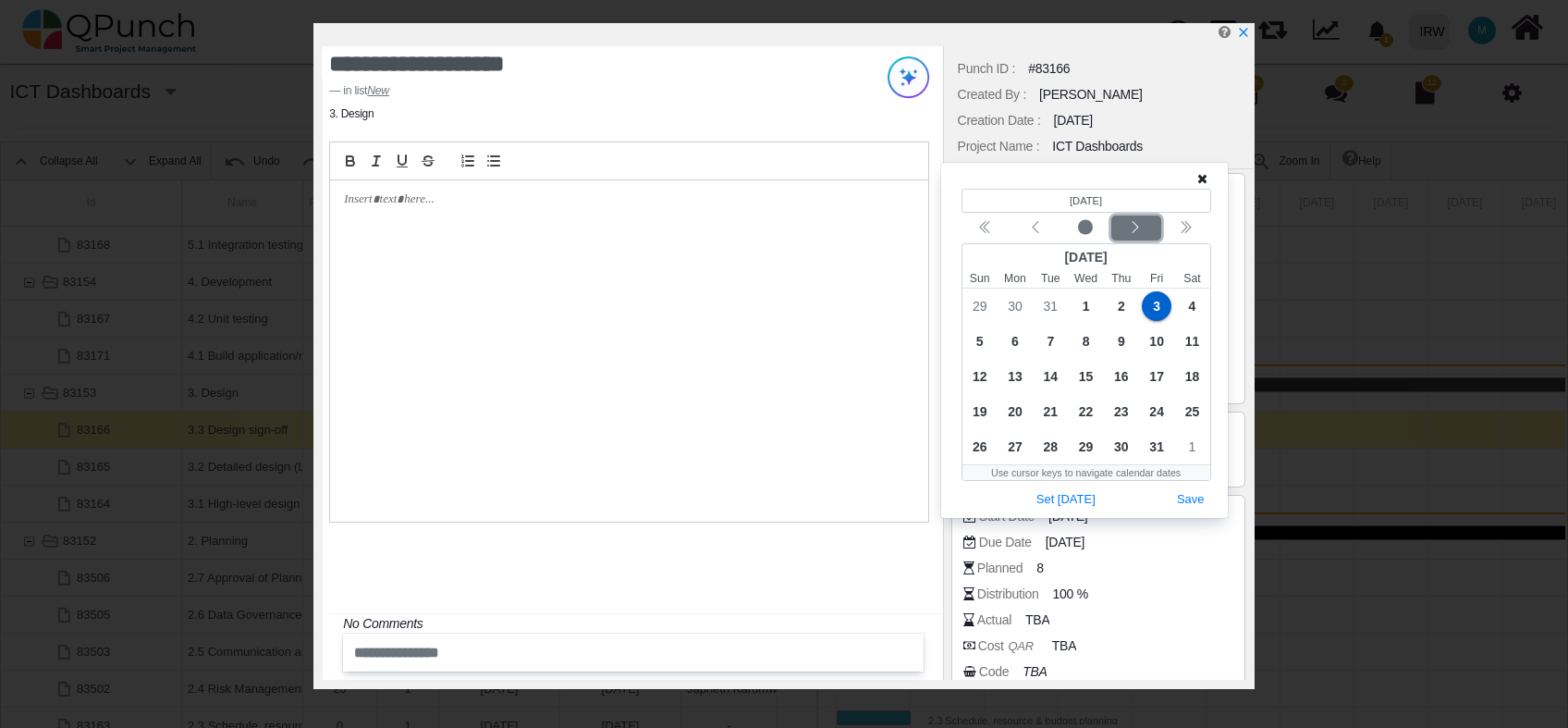
click at [1127, 219] on div "Next month" at bounding box center [1136, 227] width 44 height 18
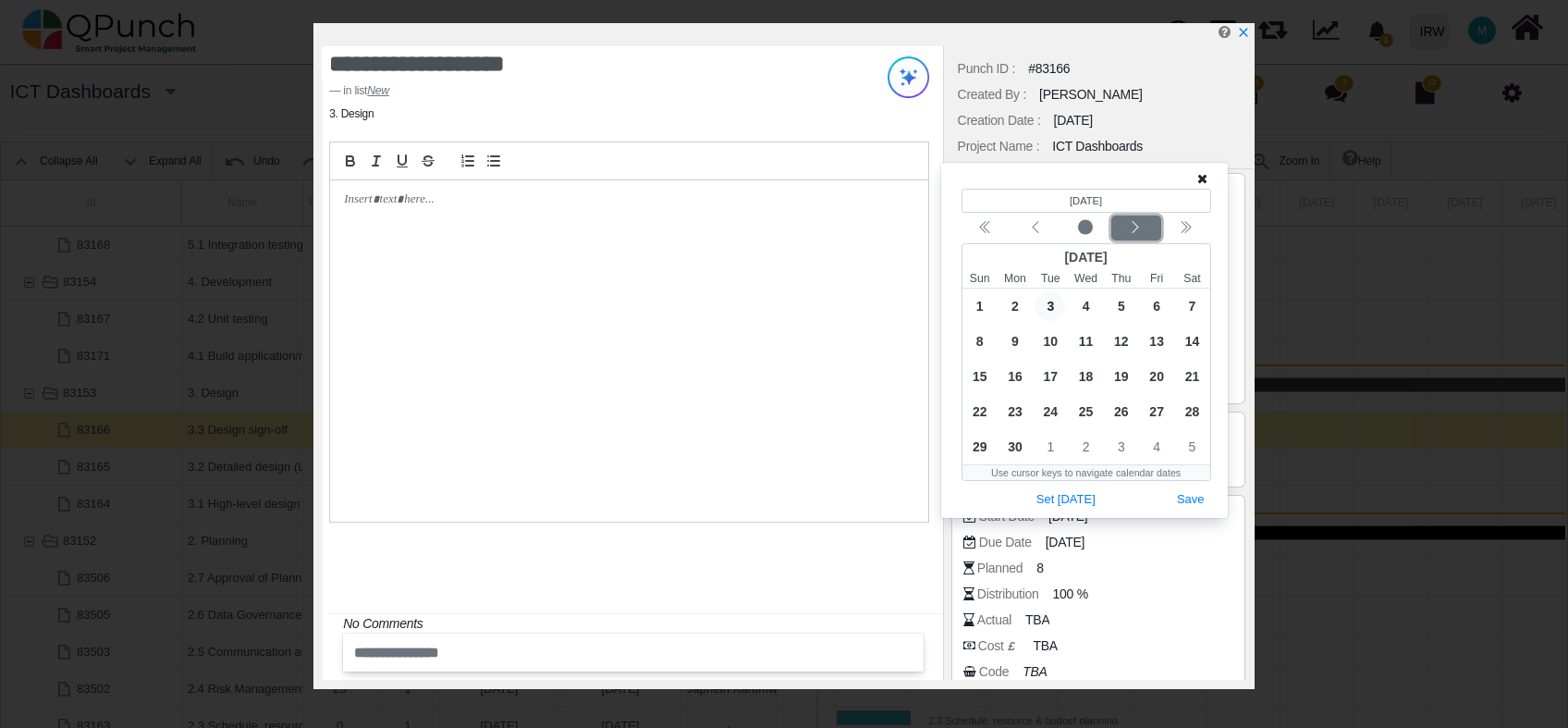
click at [1127, 219] on div "Next month" at bounding box center [1136, 227] width 44 height 18
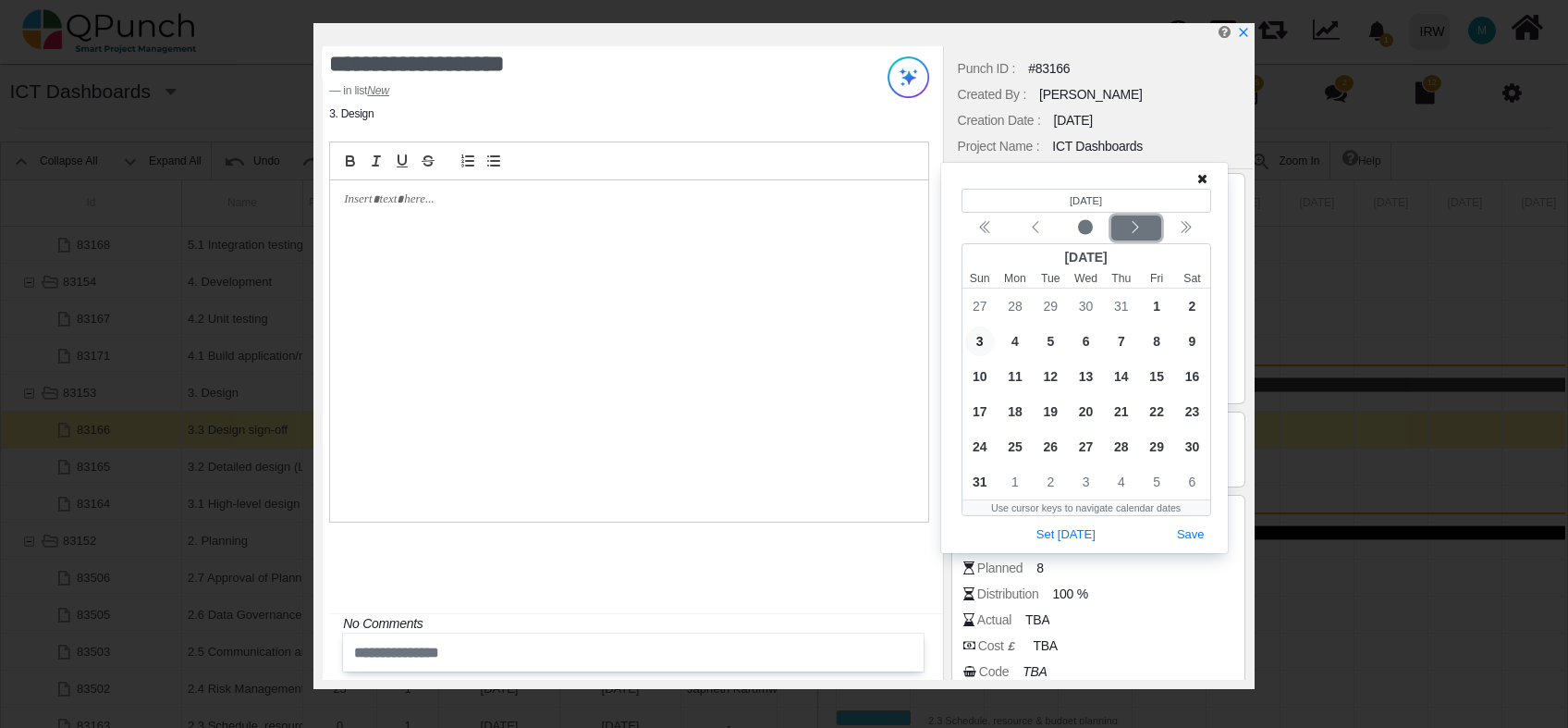
click at [1127, 219] on div "Next month" at bounding box center [1136, 227] width 44 height 18
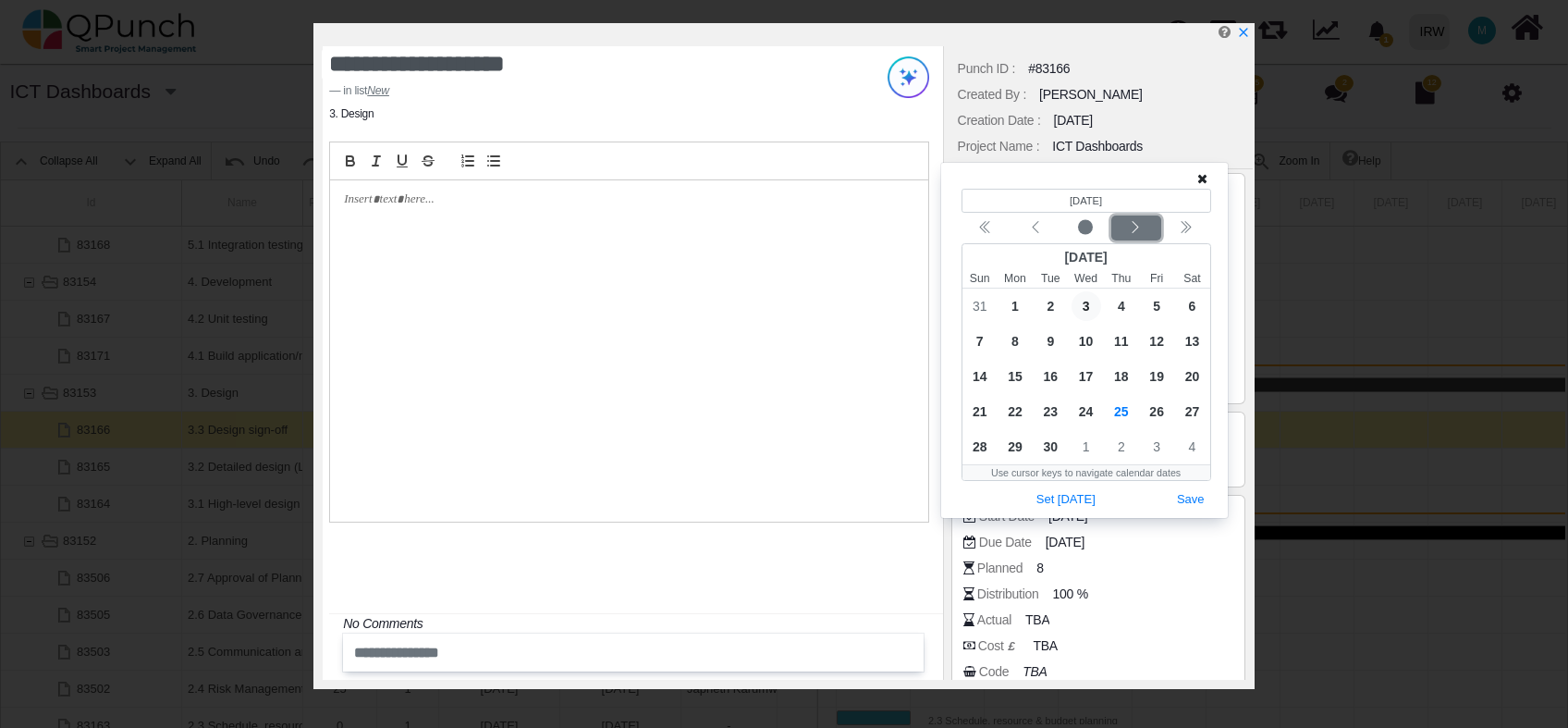
click at [1127, 219] on div "Next month" at bounding box center [1136, 227] width 44 height 18
click at [1130, 214] on div "(Selected date) 1/3/2025 October 2025 Sun Mon Tue Wed Thu Fri Sat 28 29 30 1 2 …" at bounding box center [1087, 349] width 249 height 323
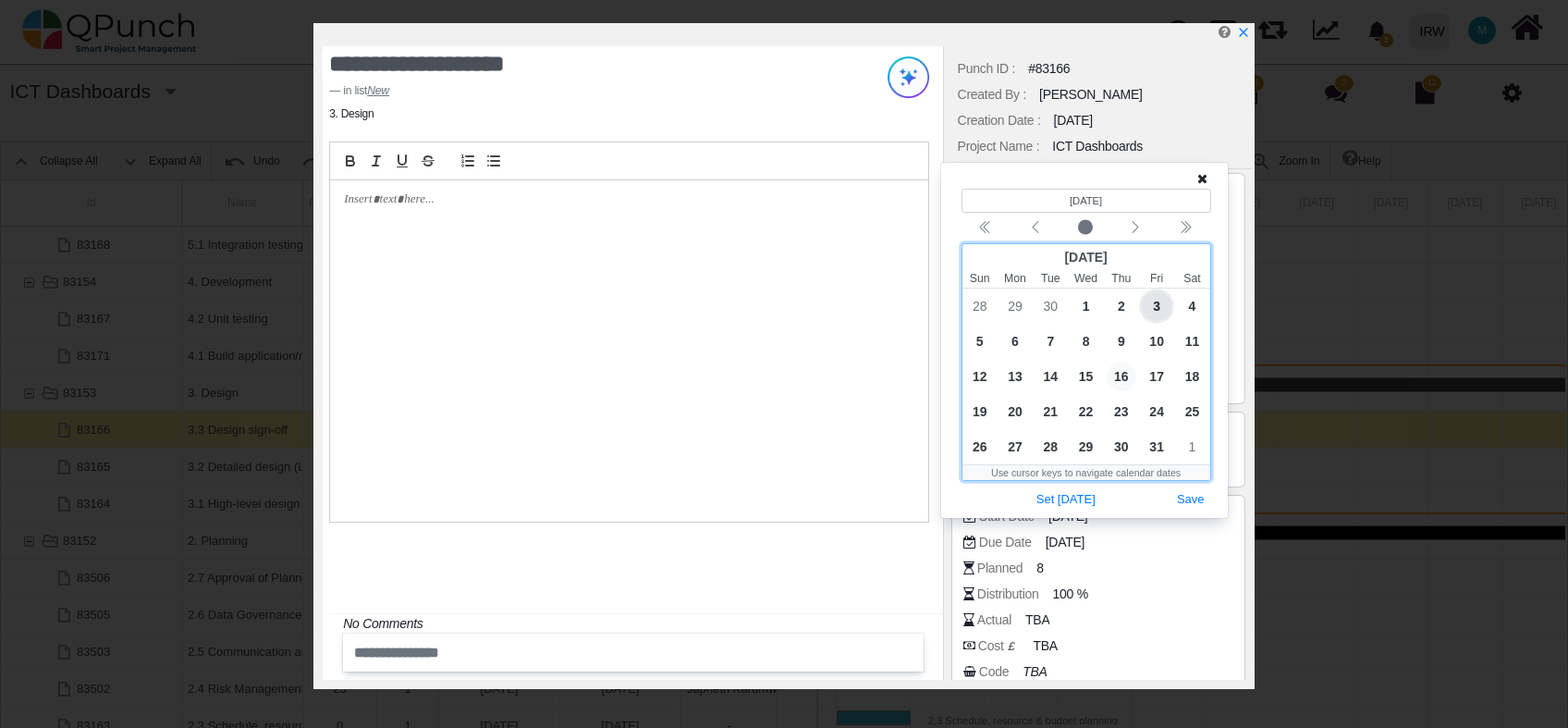
click at [1118, 370] on span "16" at bounding box center [1121, 376] width 29 height 30
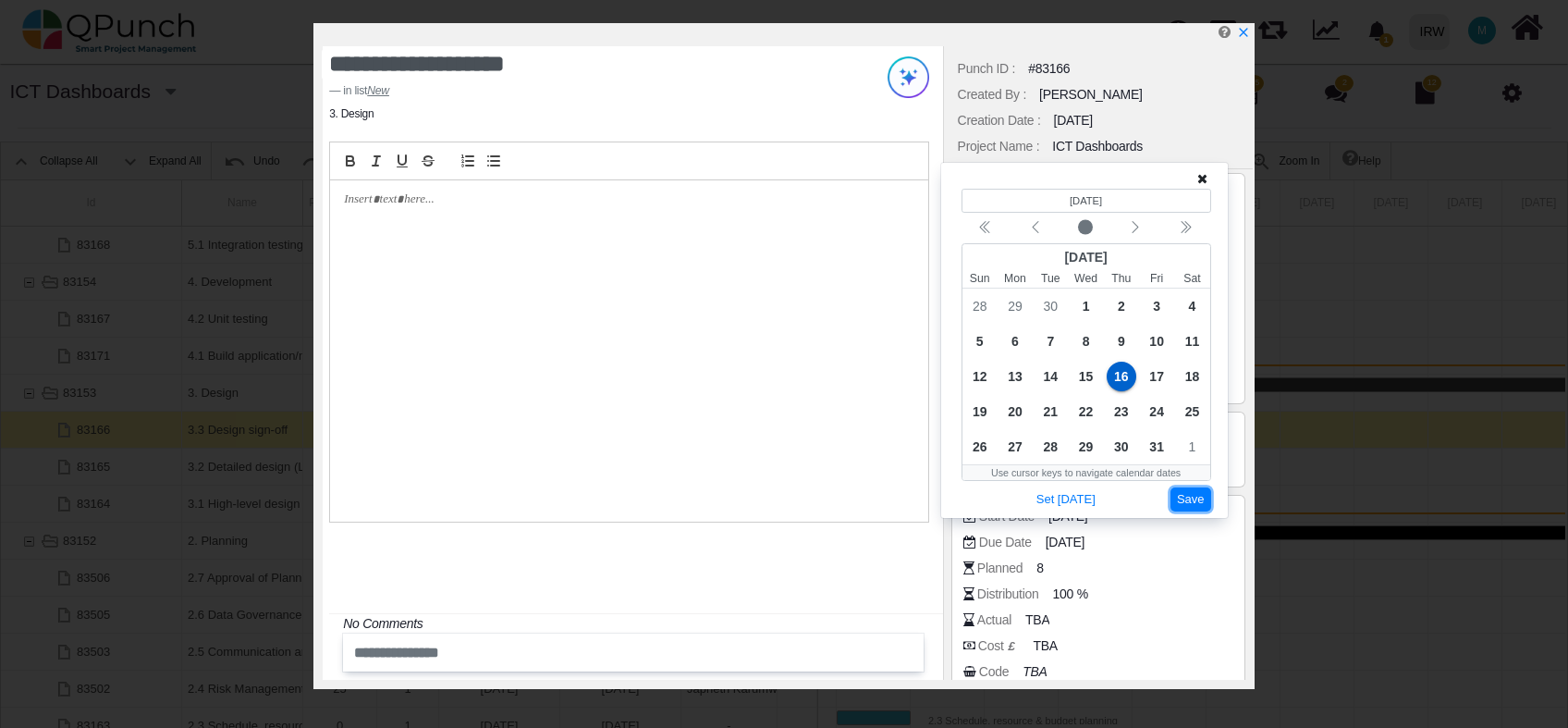
click at [1191, 503] on button "Save" at bounding box center [1191, 500] width 41 height 25
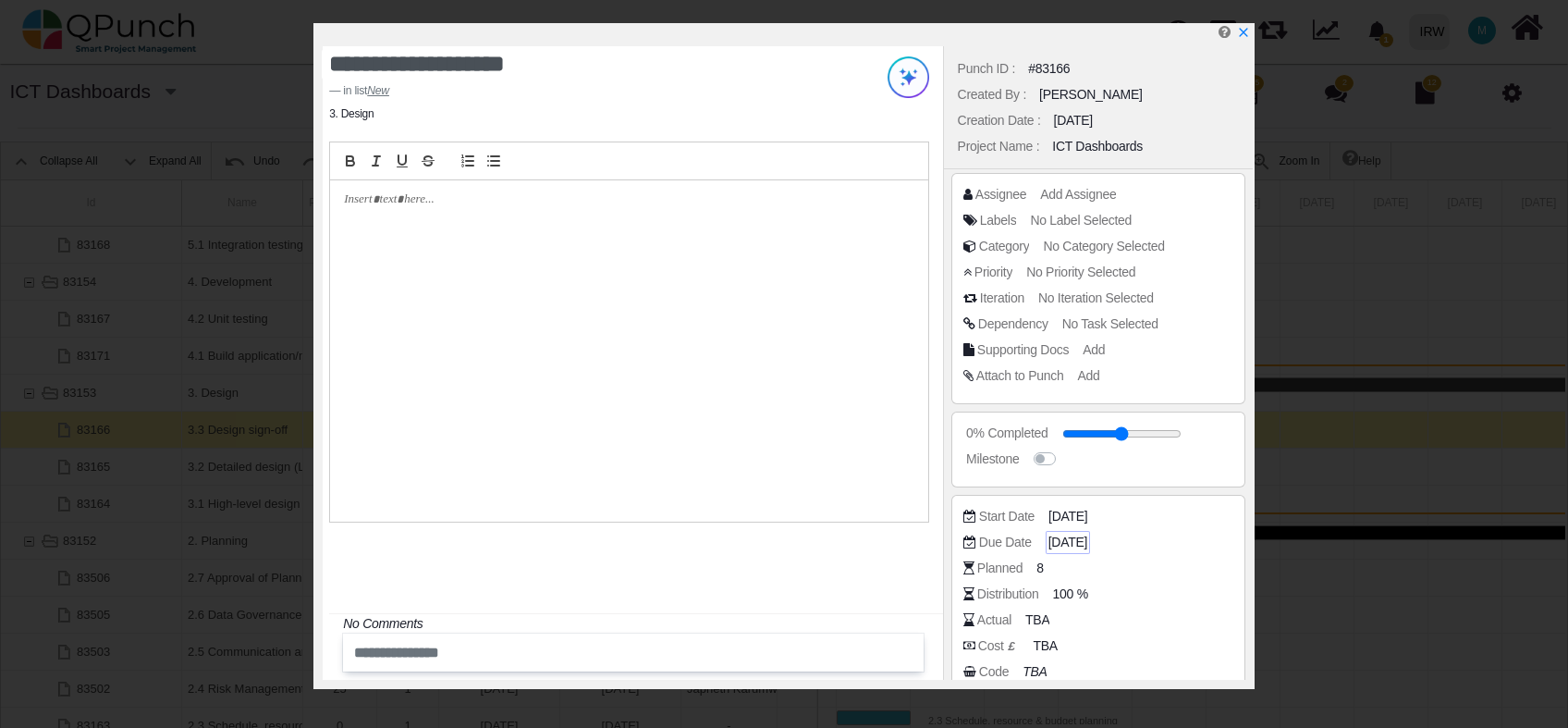
click at [1084, 544] on span "03-01-2025" at bounding box center [1068, 542] width 39 height 19
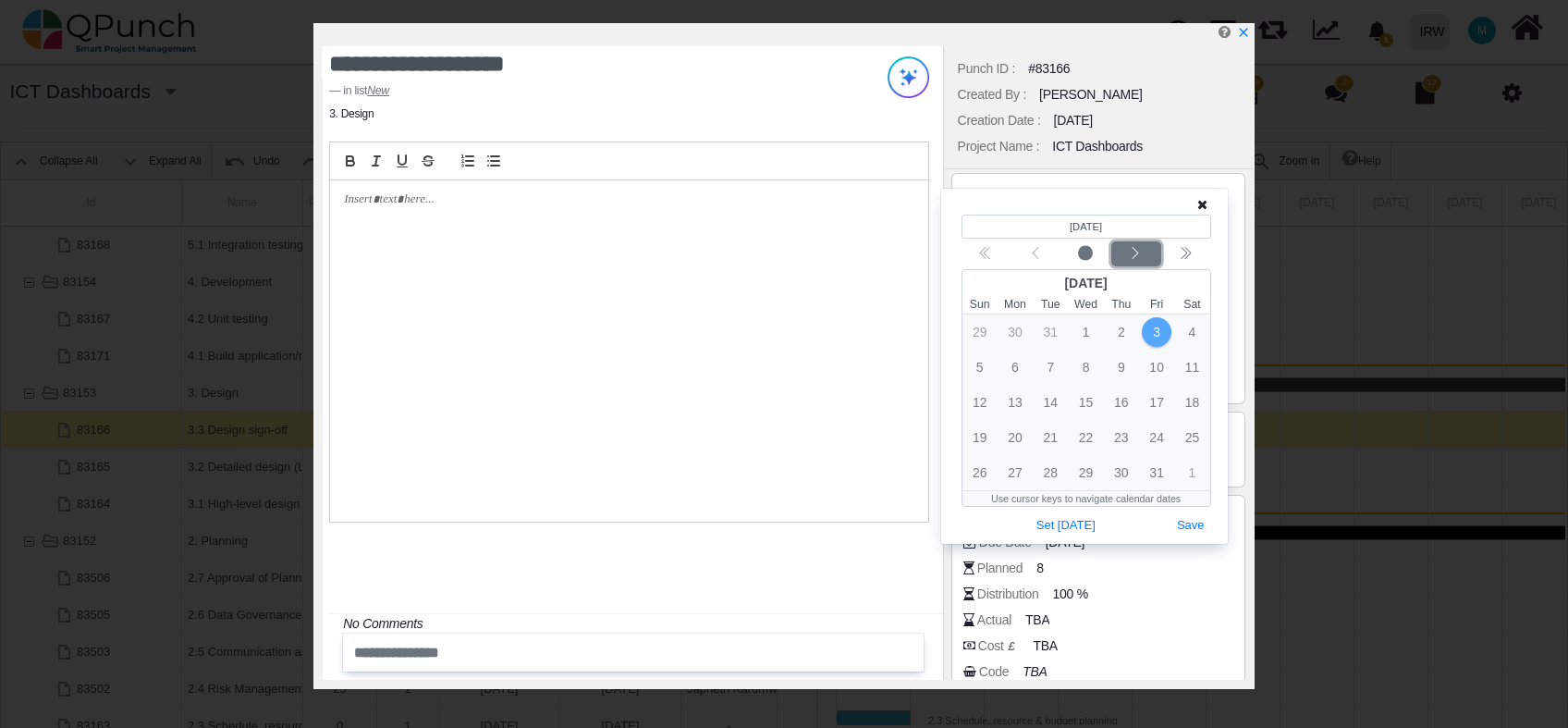
click at [1139, 255] on icon "chevron left" at bounding box center [1136, 254] width 15 height 15
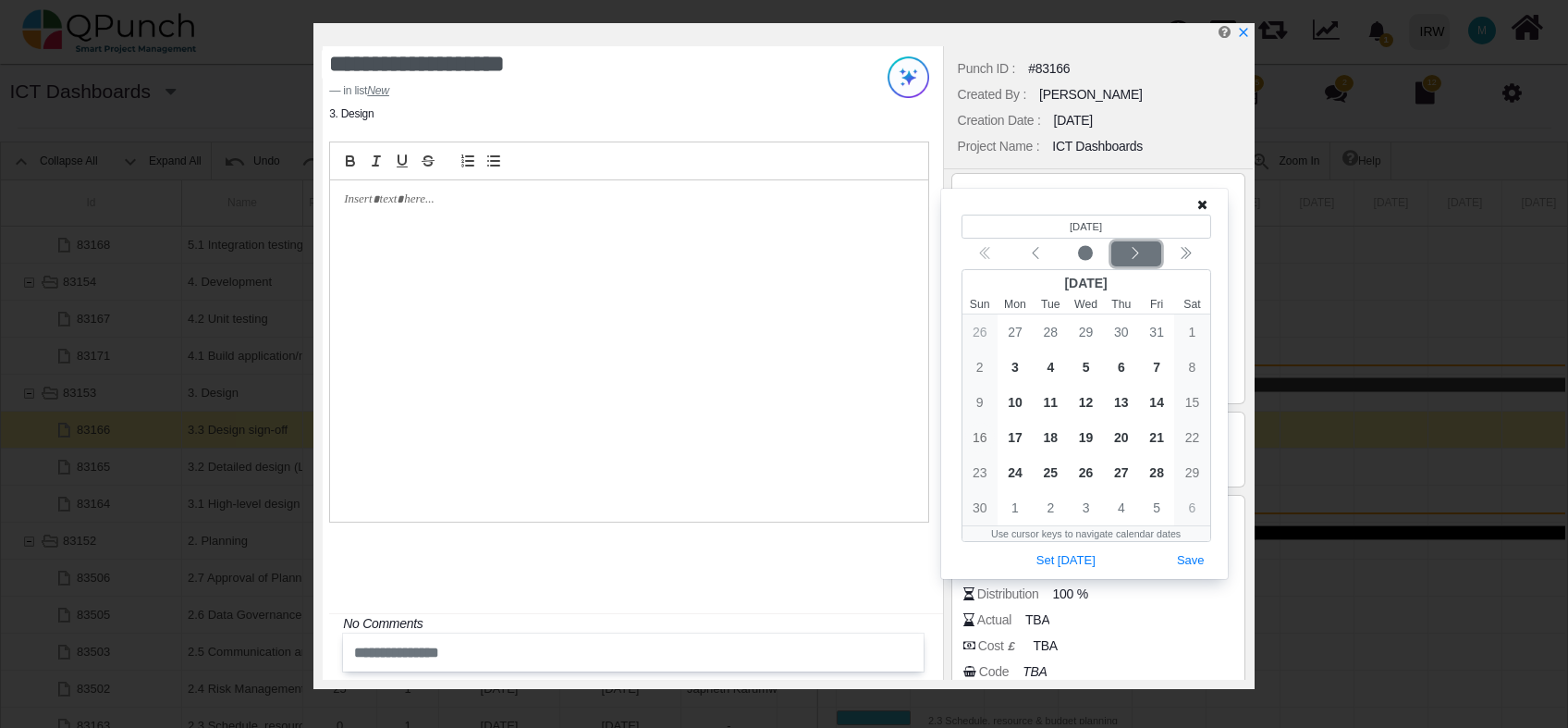
click at [1139, 255] on icon "chevron left" at bounding box center [1136, 254] width 15 height 15
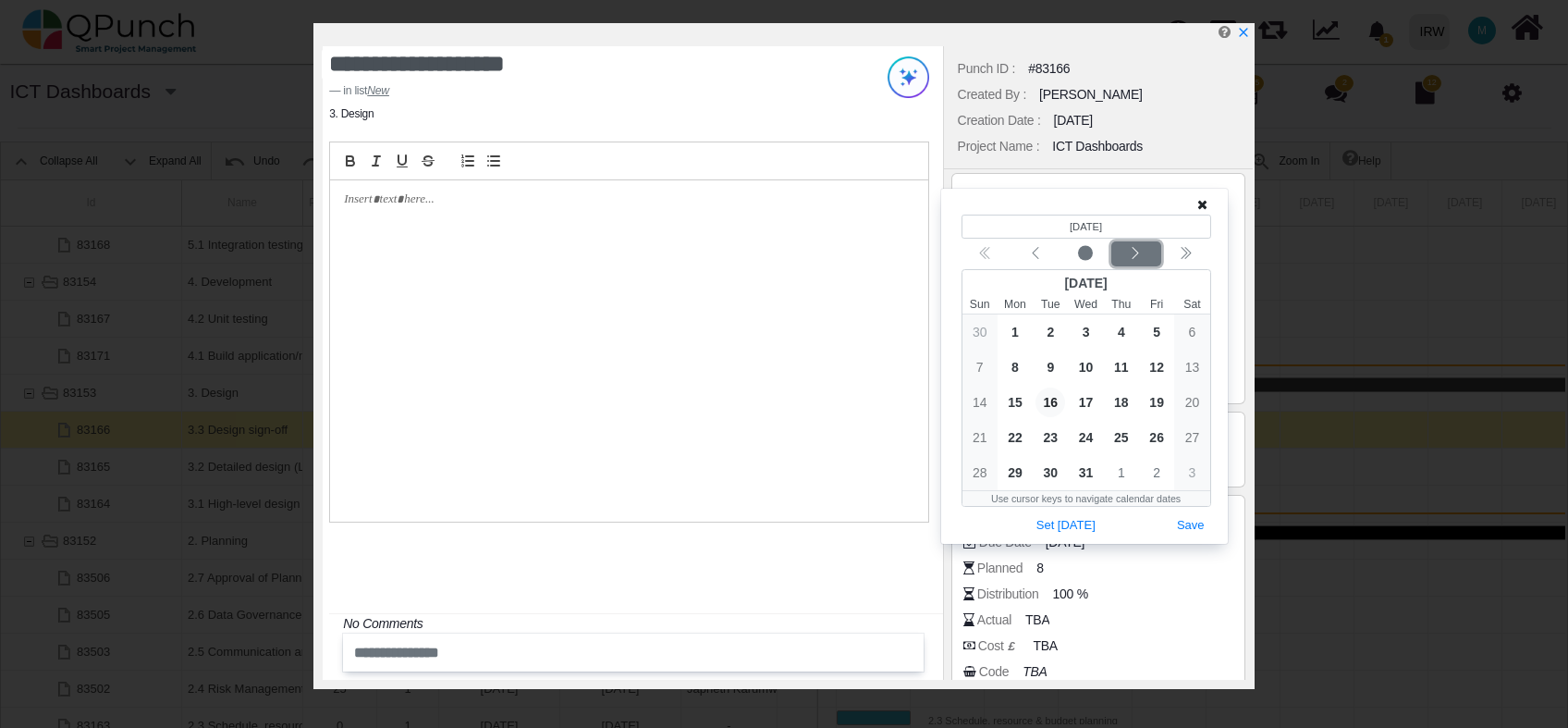
click at [1139, 255] on icon "chevron left" at bounding box center [1136, 254] width 15 height 15
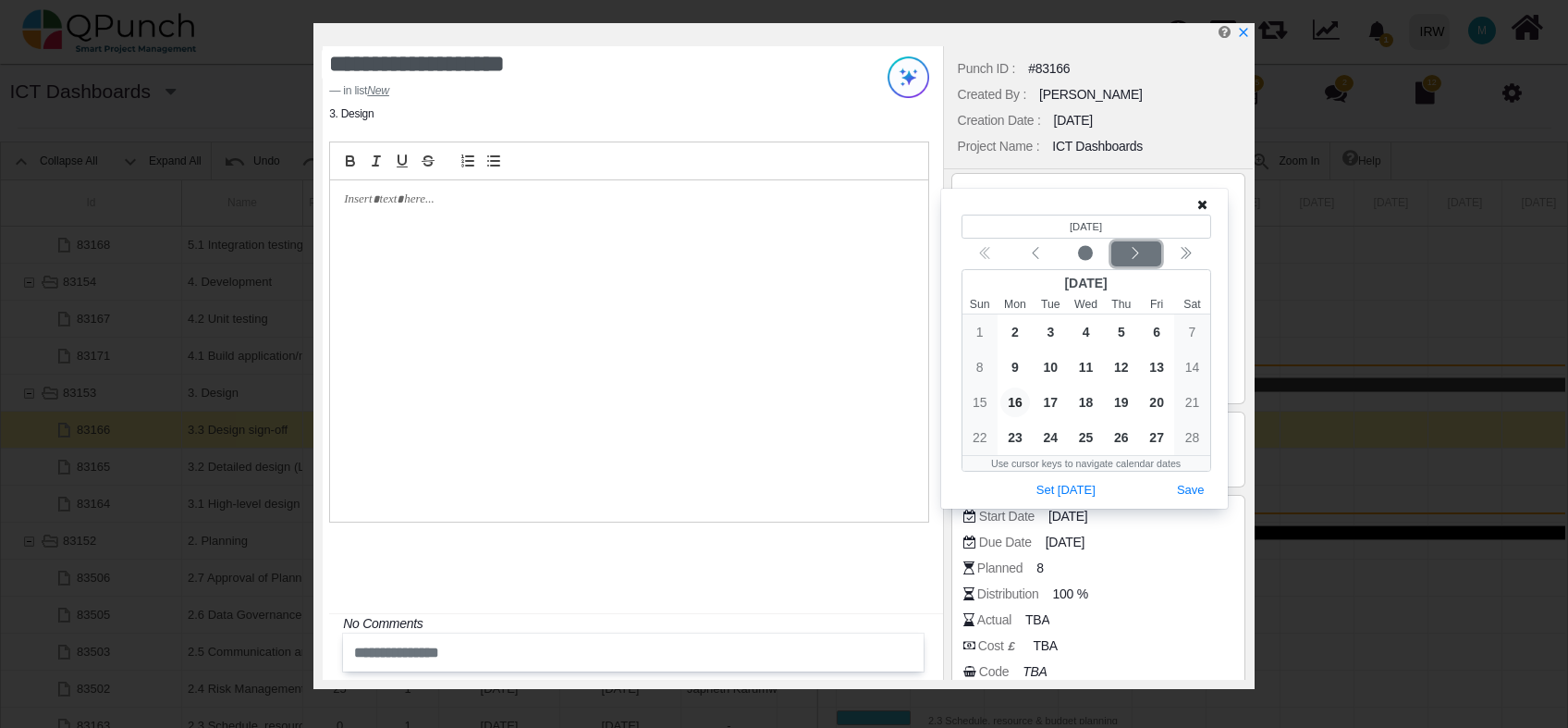
click at [1139, 255] on icon "chevron left" at bounding box center [1136, 254] width 15 height 15
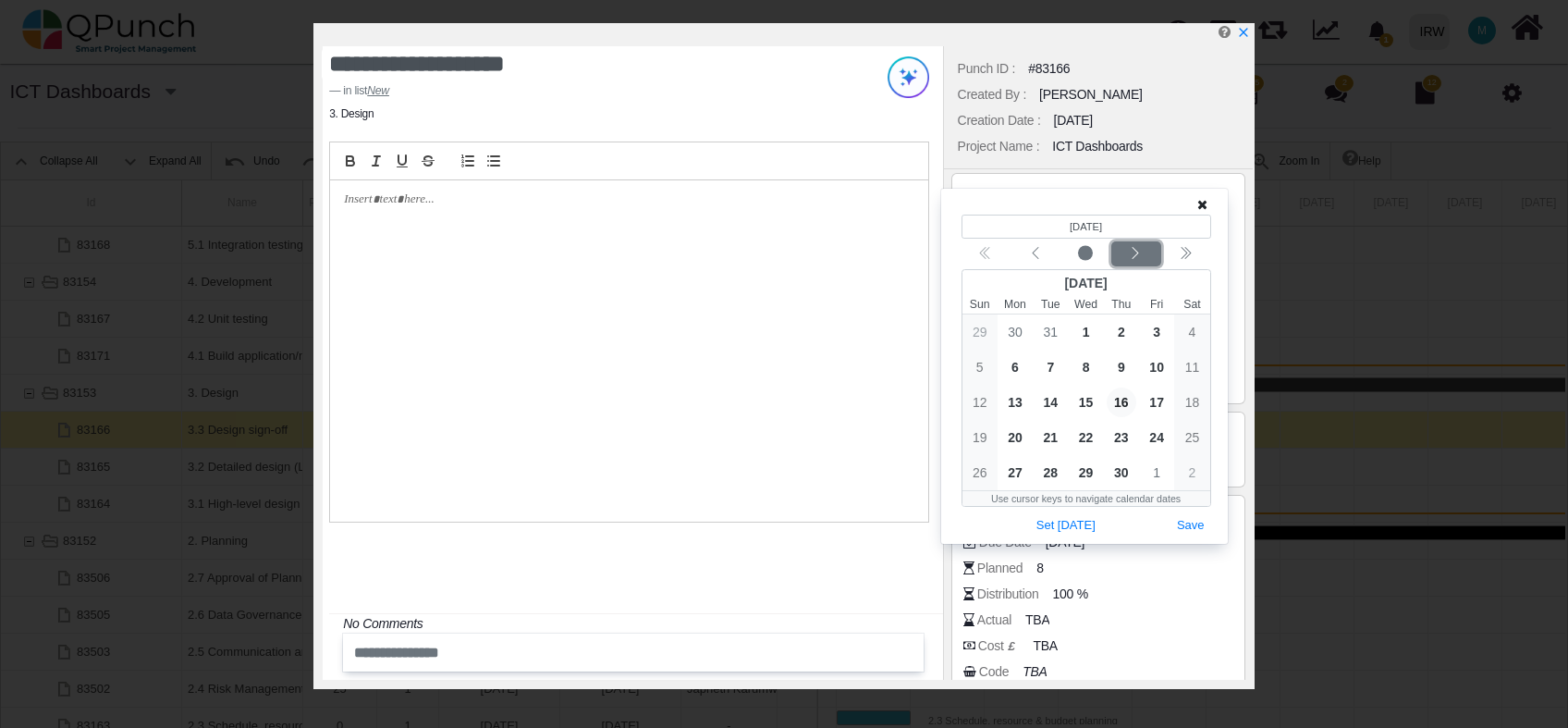
click at [1139, 255] on icon "chevron left" at bounding box center [1136, 254] width 15 height 15
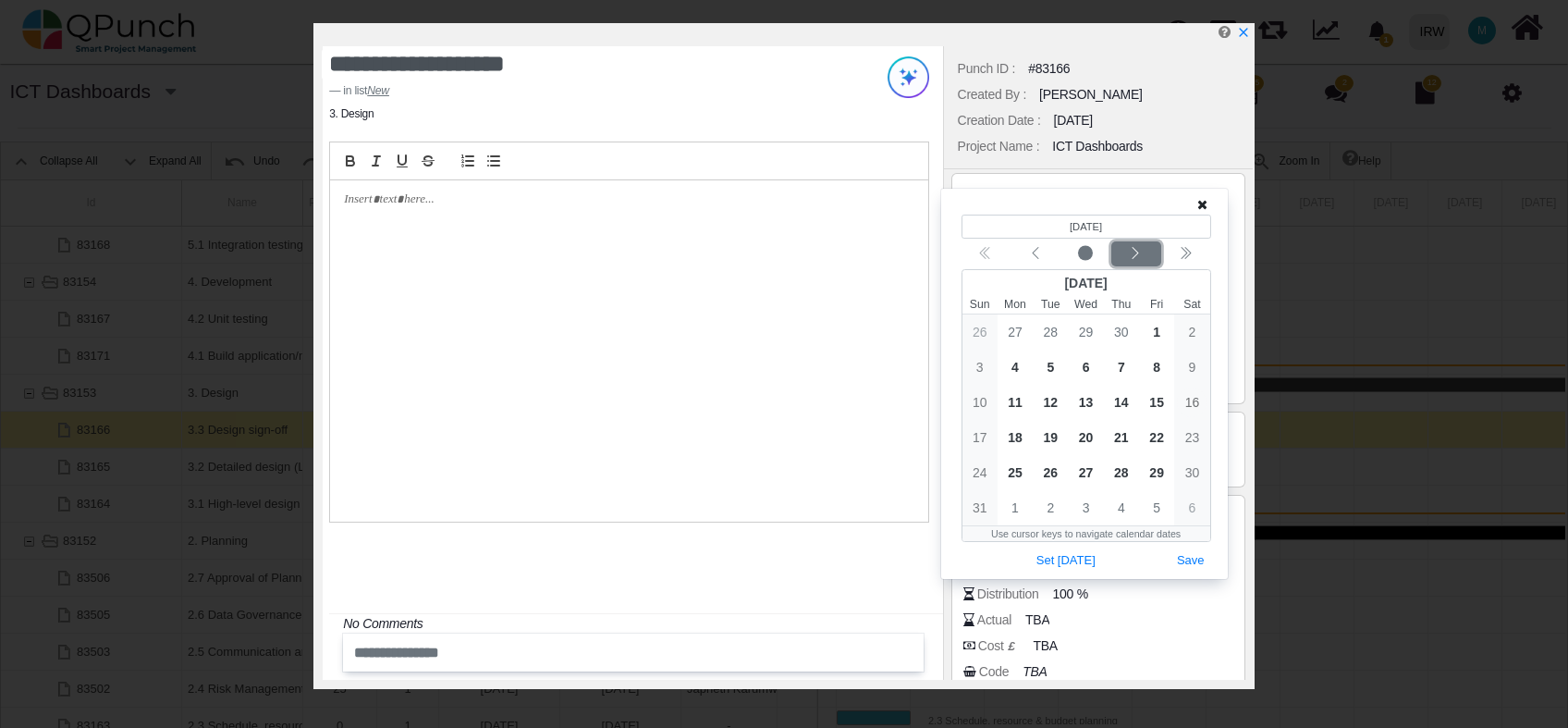
click at [1139, 255] on icon "chevron left" at bounding box center [1136, 254] width 15 height 15
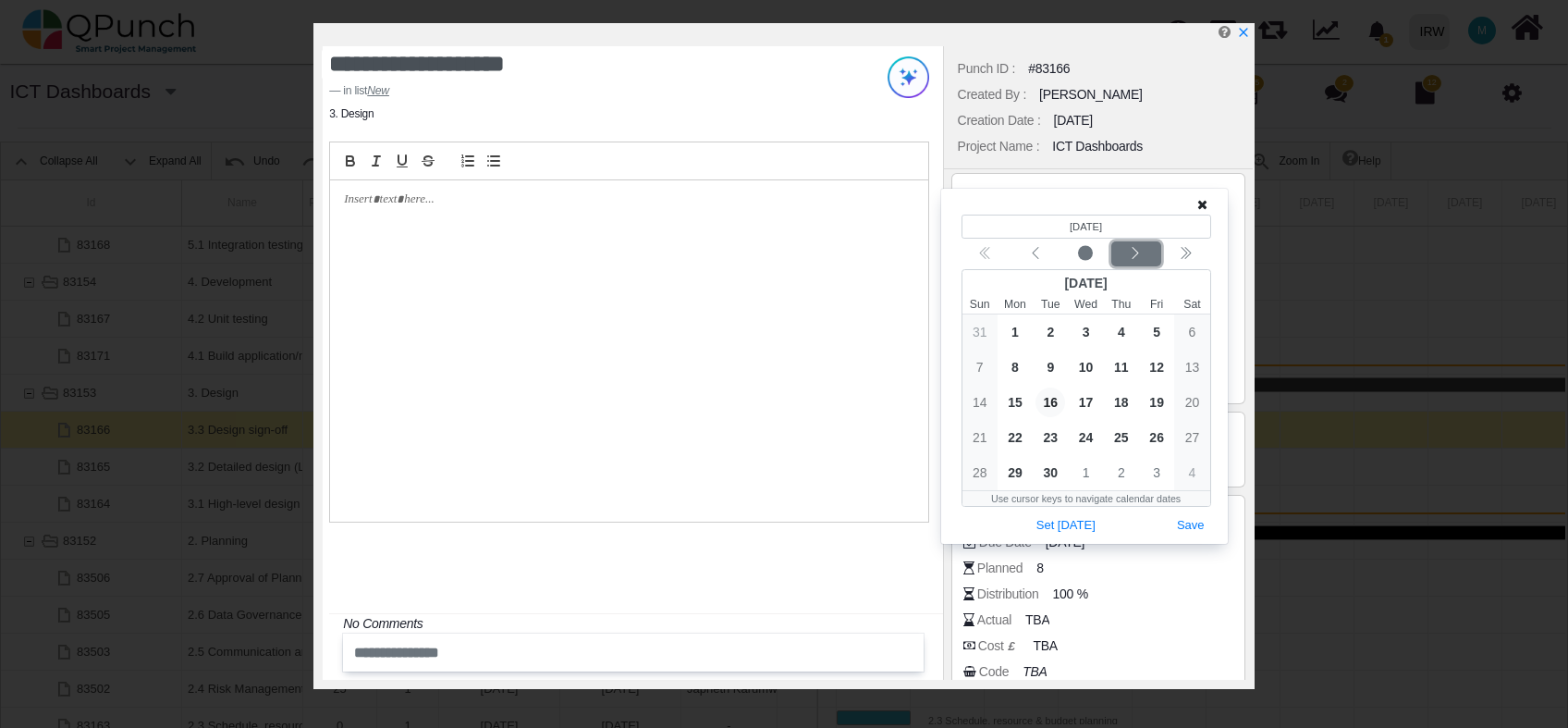
click at [1139, 255] on icon "chevron left" at bounding box center [1136, 254] width 15 height 15
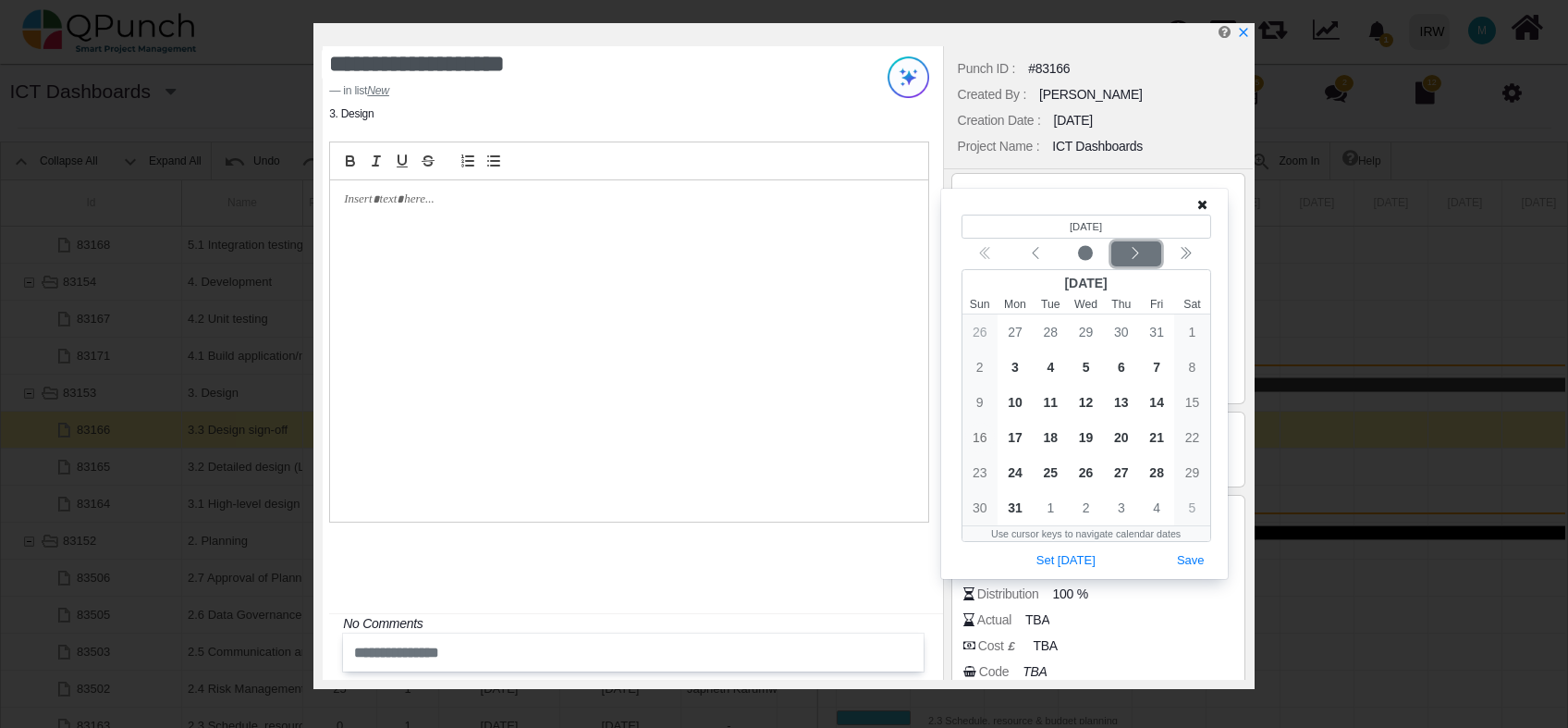
click at [1139, 255] on icon "chevron left" at bounding box center [1136, 254] width 15 height 15
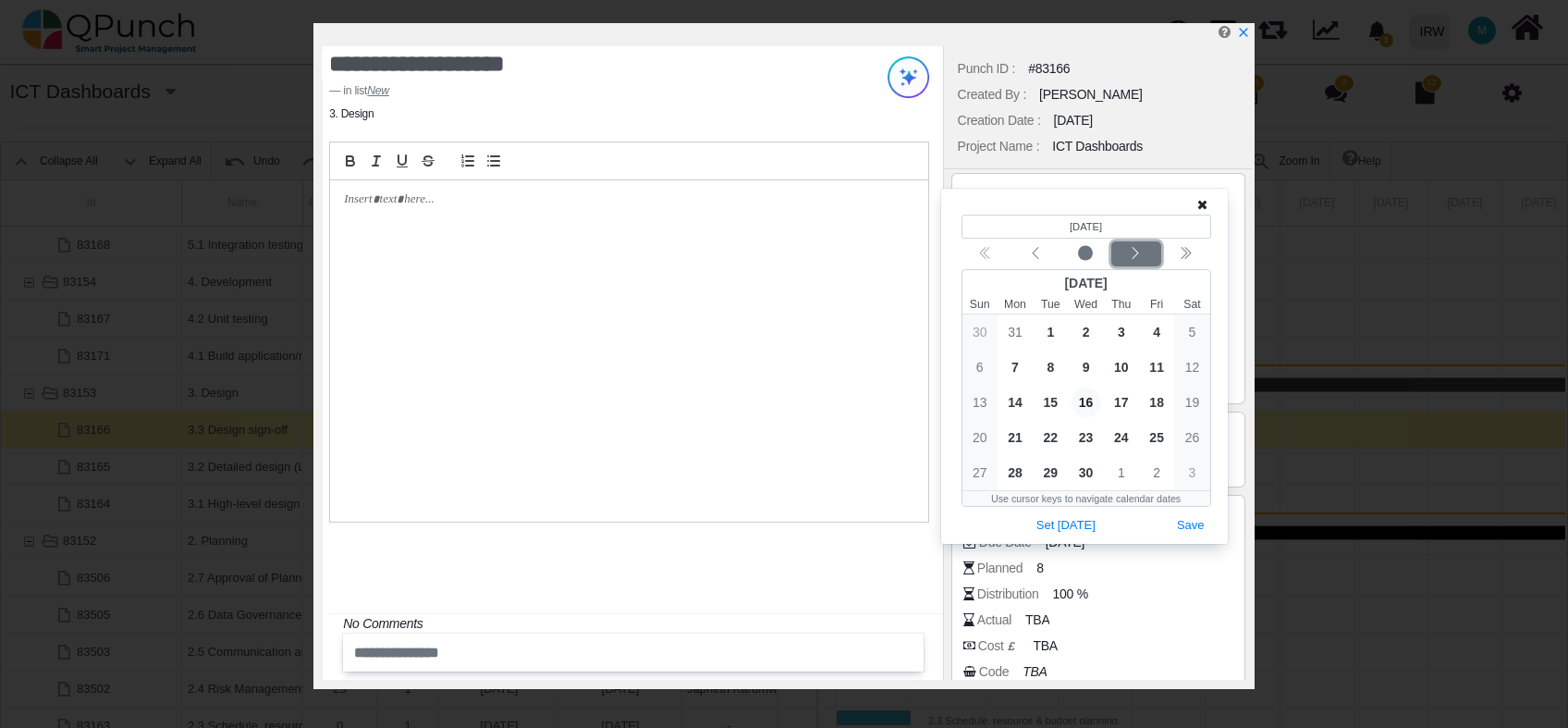
click at [1139, 255] on icon "chevron left" at bounding box center [1136, 254] width 15 height 15
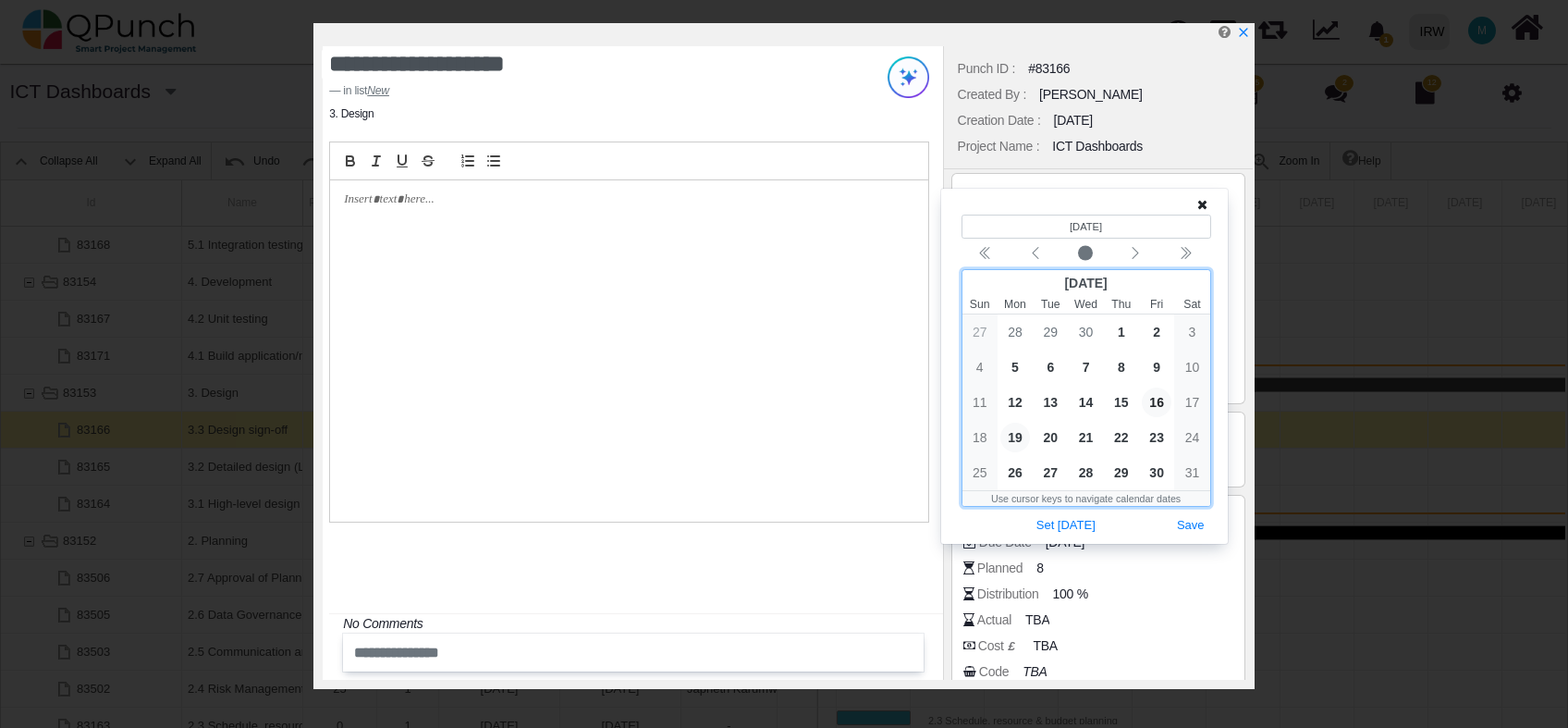
click at [1013, 443] on span "19" at bounding box center [1015, 437] width 29 height 30
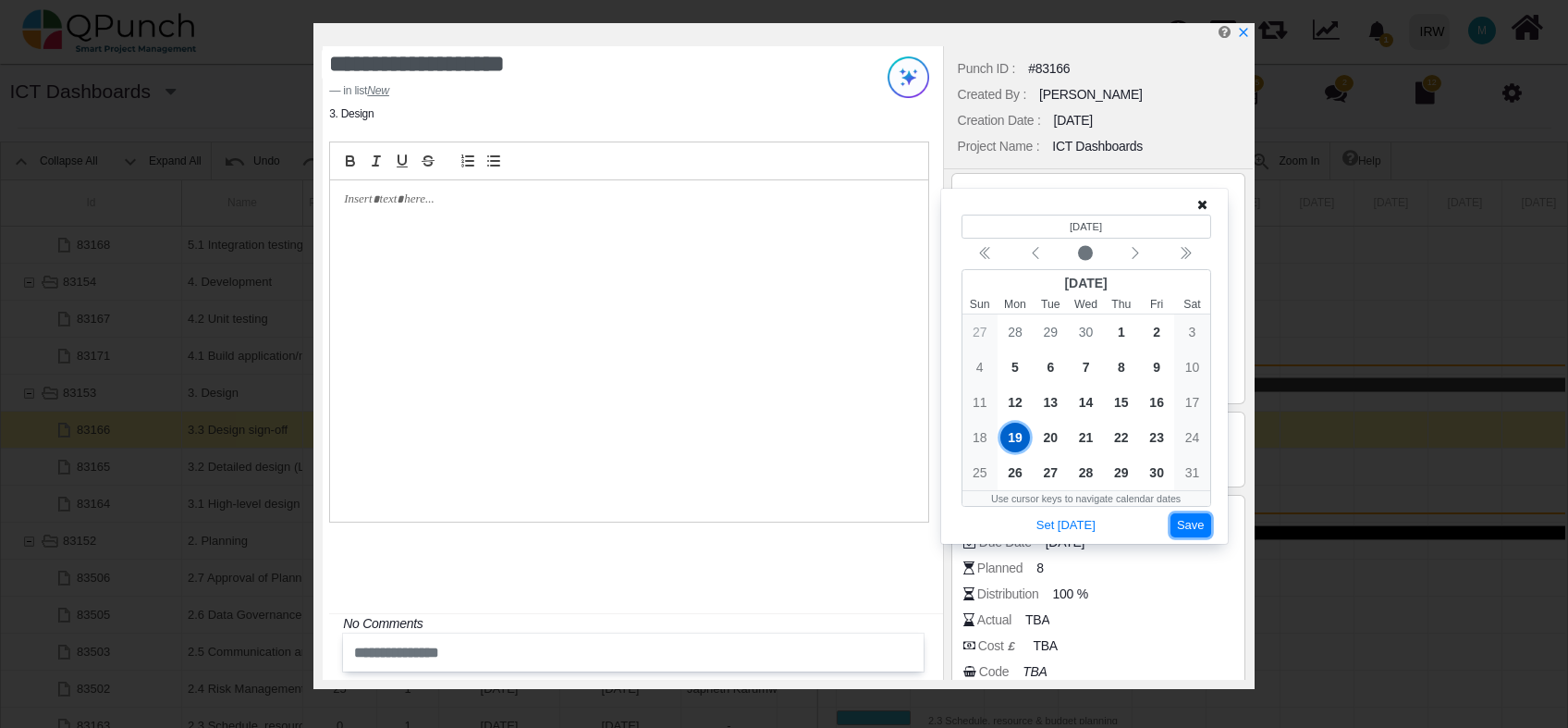
click at [1190, 524] on button "Save" at bounding box center [1191, 525] width 41 height 25
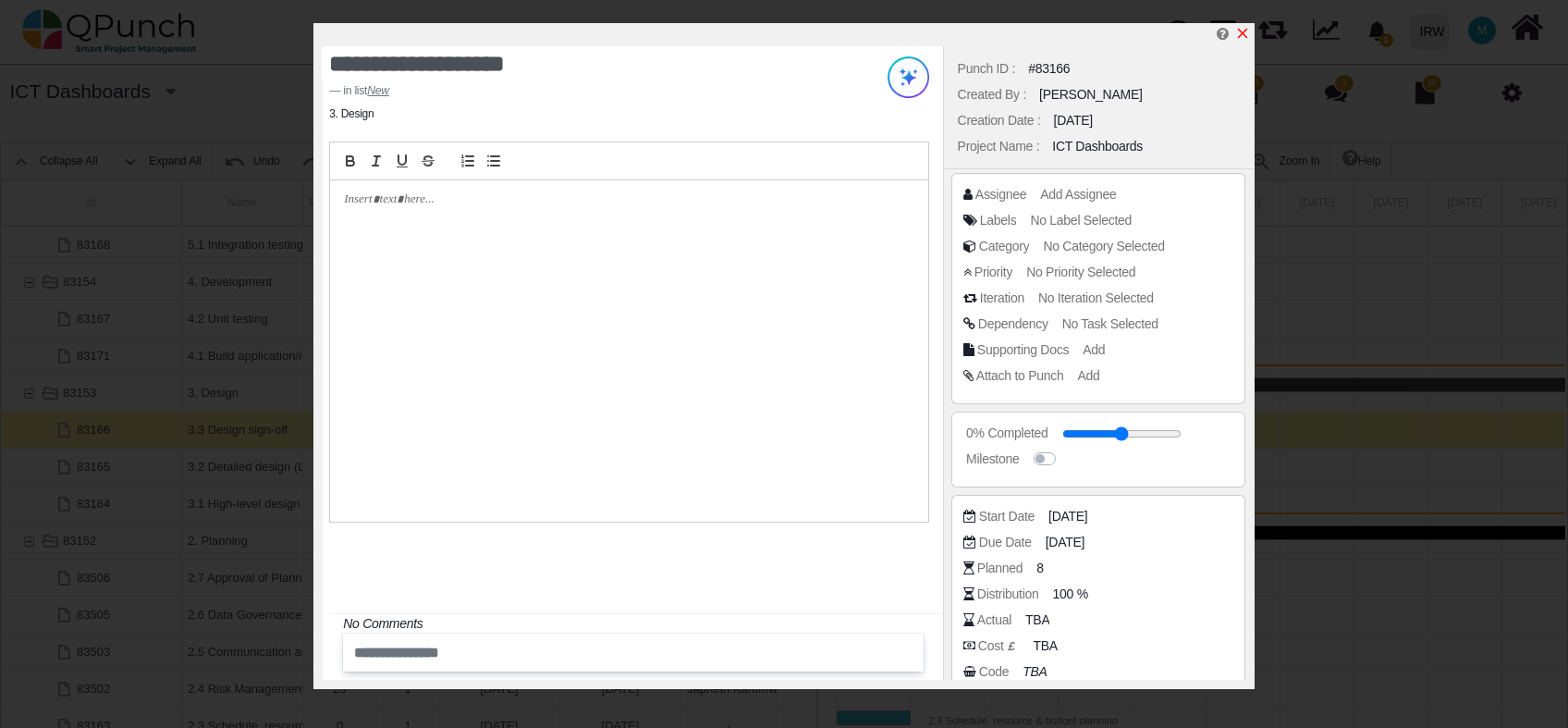
click at [1243, 37] on icon "x" at bounding box center [1244, 33] width 15 height 15
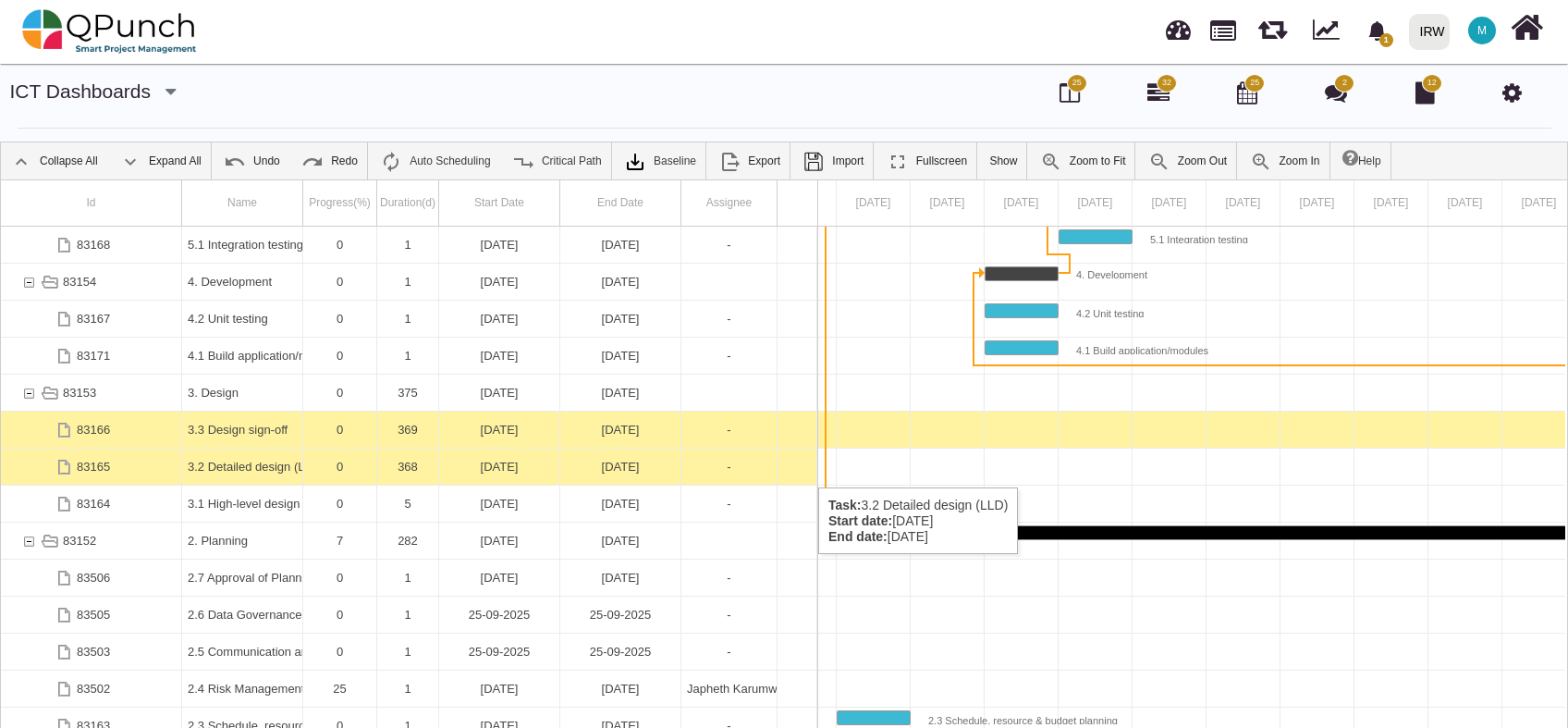
click at [625, 469] on div "16-10-2026" at bounding box center [620, 466] width 109 height 36
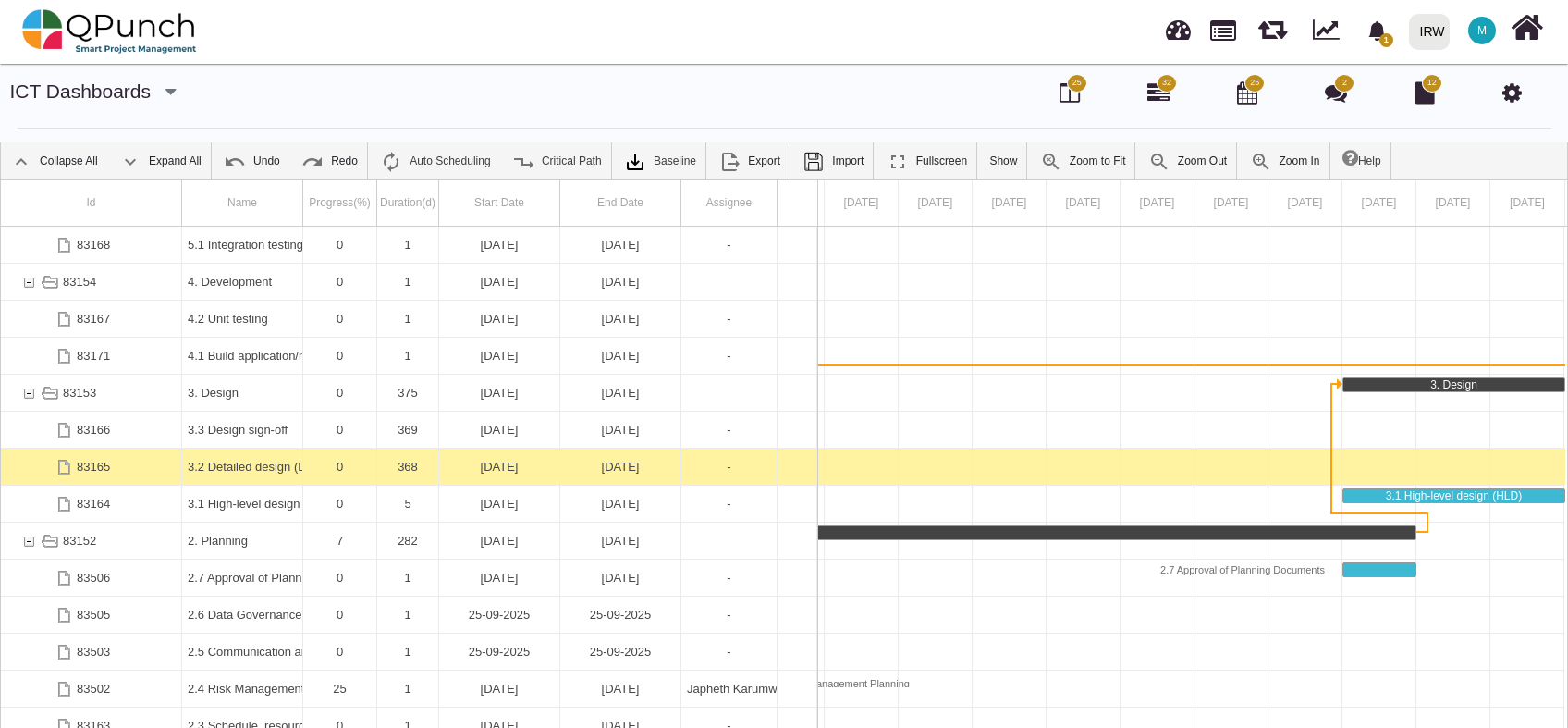
click at [625, 469] on div "16-10-2026" at bounding box center [620, 466] width 109 height 36
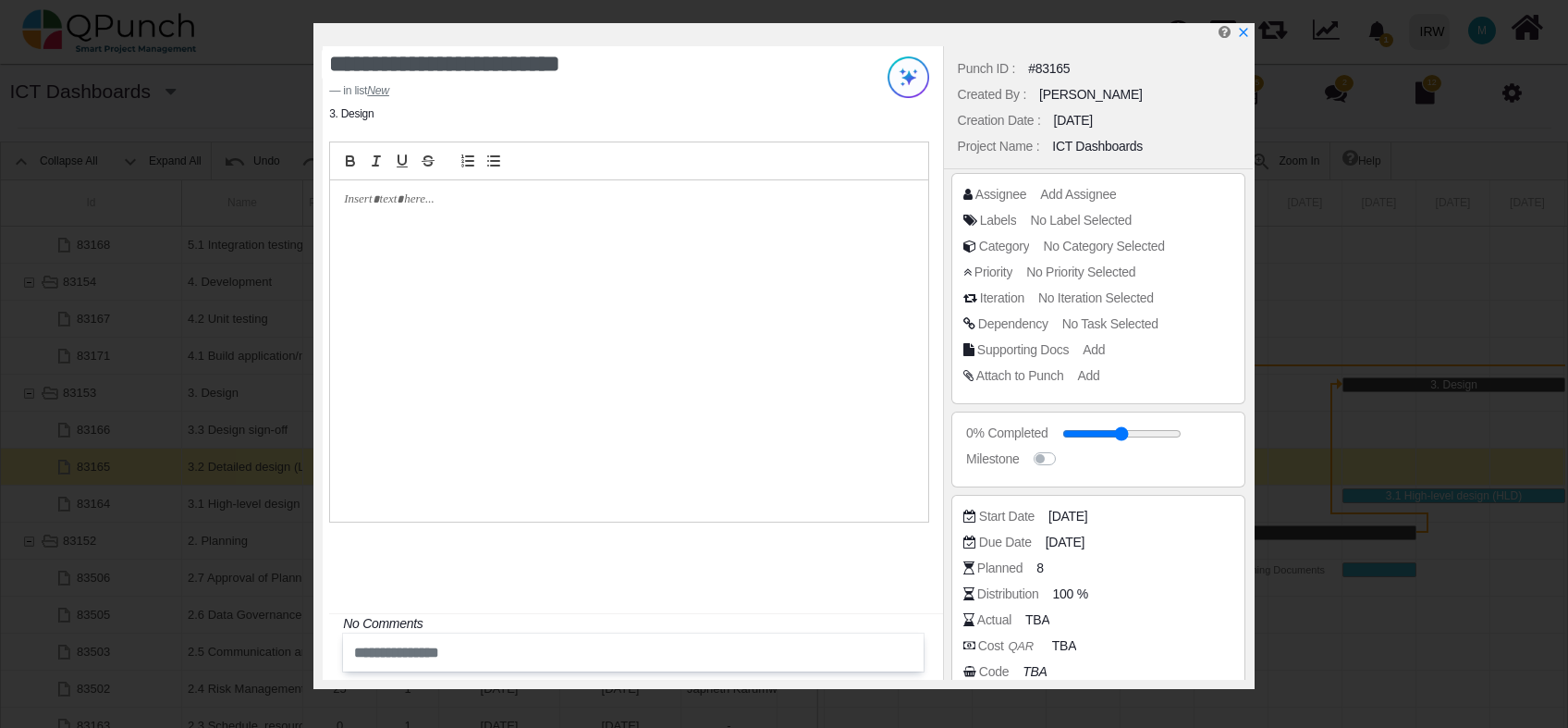
click at [1082, 555] on div "Due Date 16-10-2026" at bounding box center [1099, 545] width 270 height 26
click at [1088, 545] on span "16-10-2026" at bounding box center [1068, 542] width 39 height 19
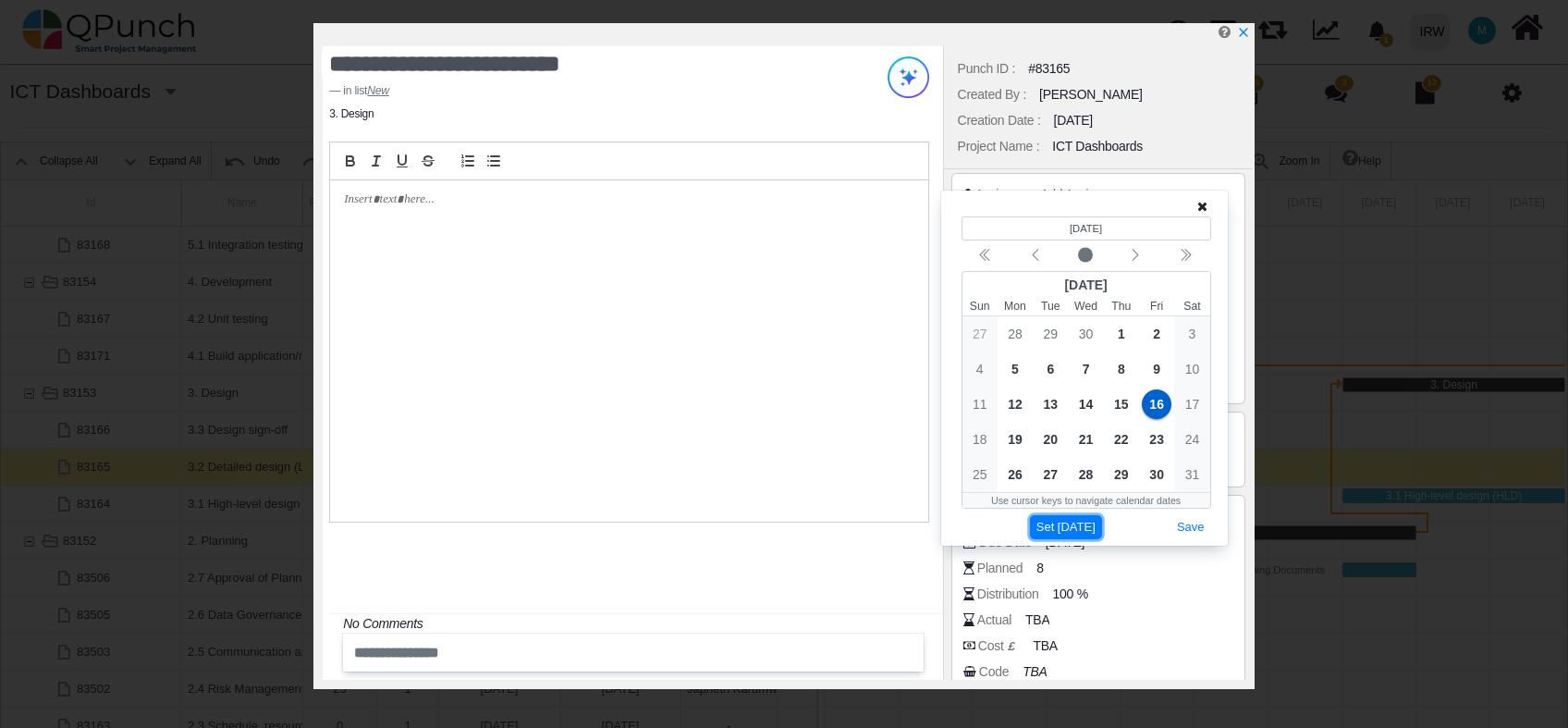
click at [1085, 526] on button "Set Today" at bounding box center [1067, 527] width 72 height 25
click at [1126, 259] on div "Next month" at bounding box center [1136, 256] width 44 height 18
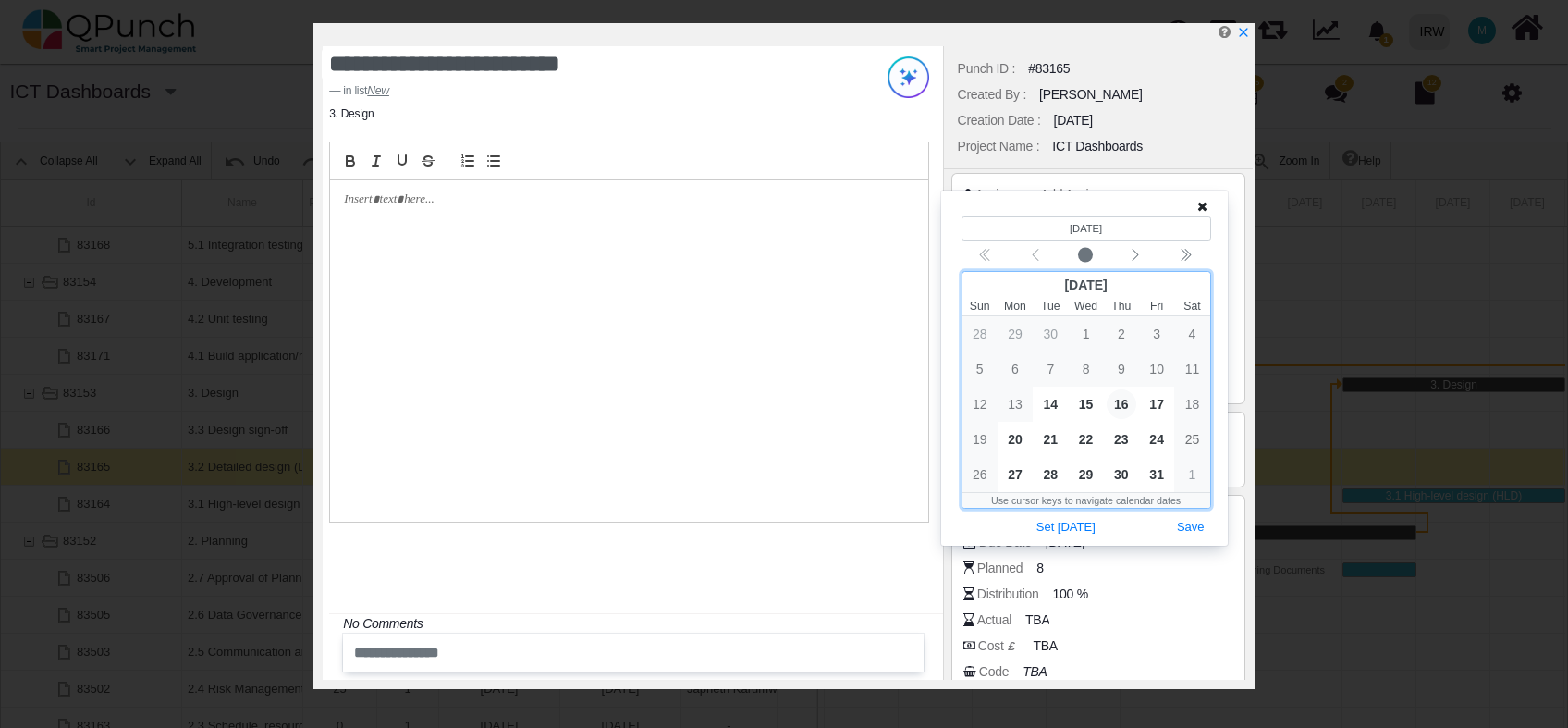
click at [1119, 402] on span "16" at bounding box center [1121, 403] width 29 height 30
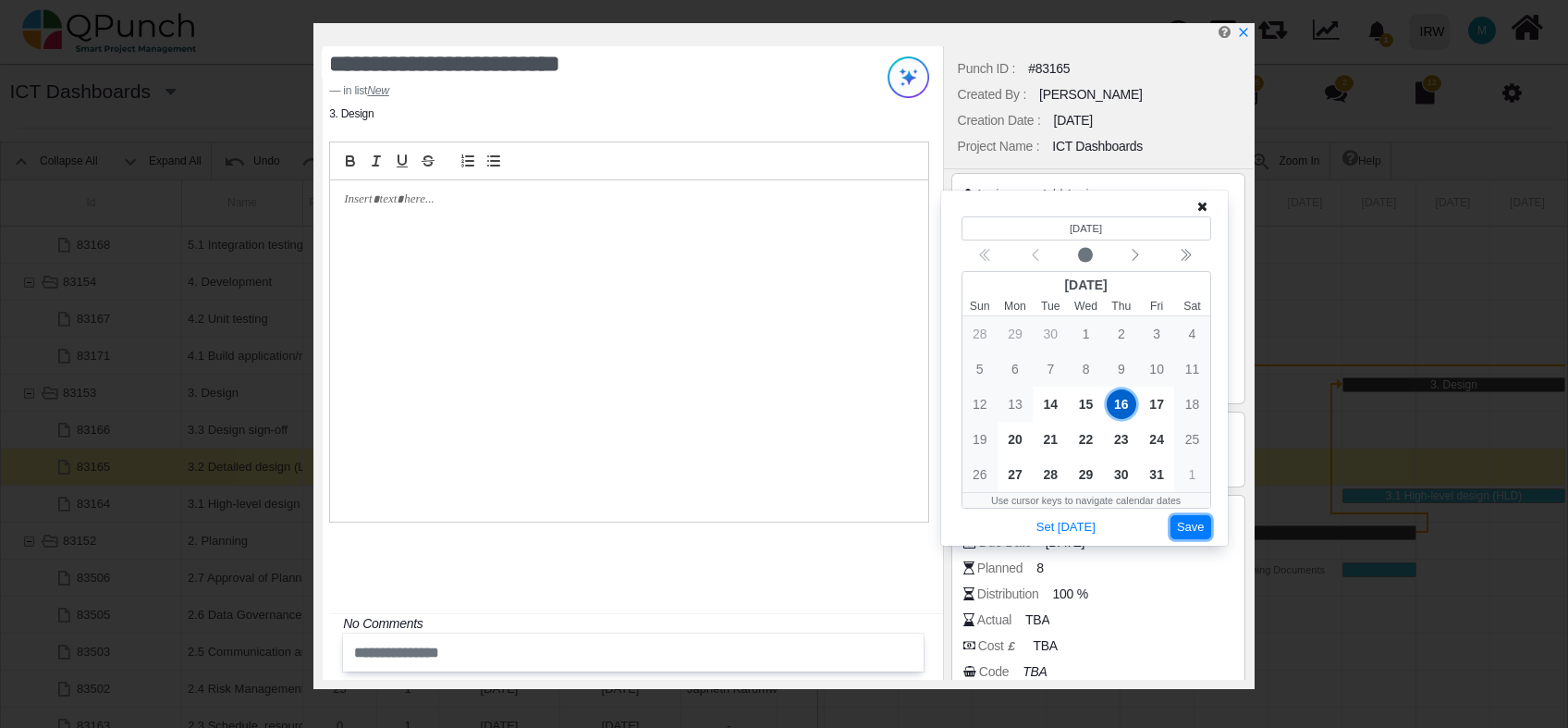
click at [1190, 526] on button "Save" at bounding box center [1191, 527] width 41 height 25
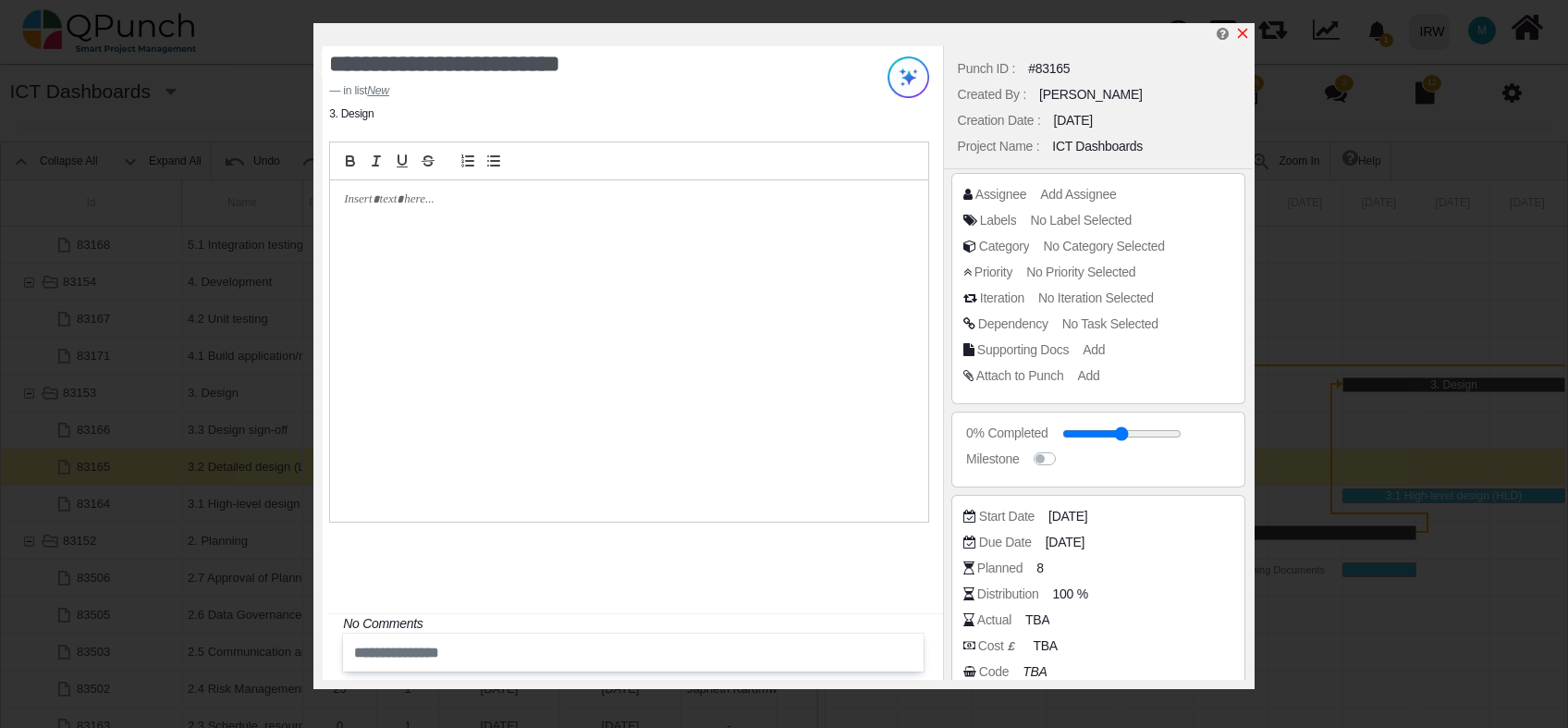
click at [1246, 30] on icon "x" at bounding box center [1243, 33] width 10 height 10
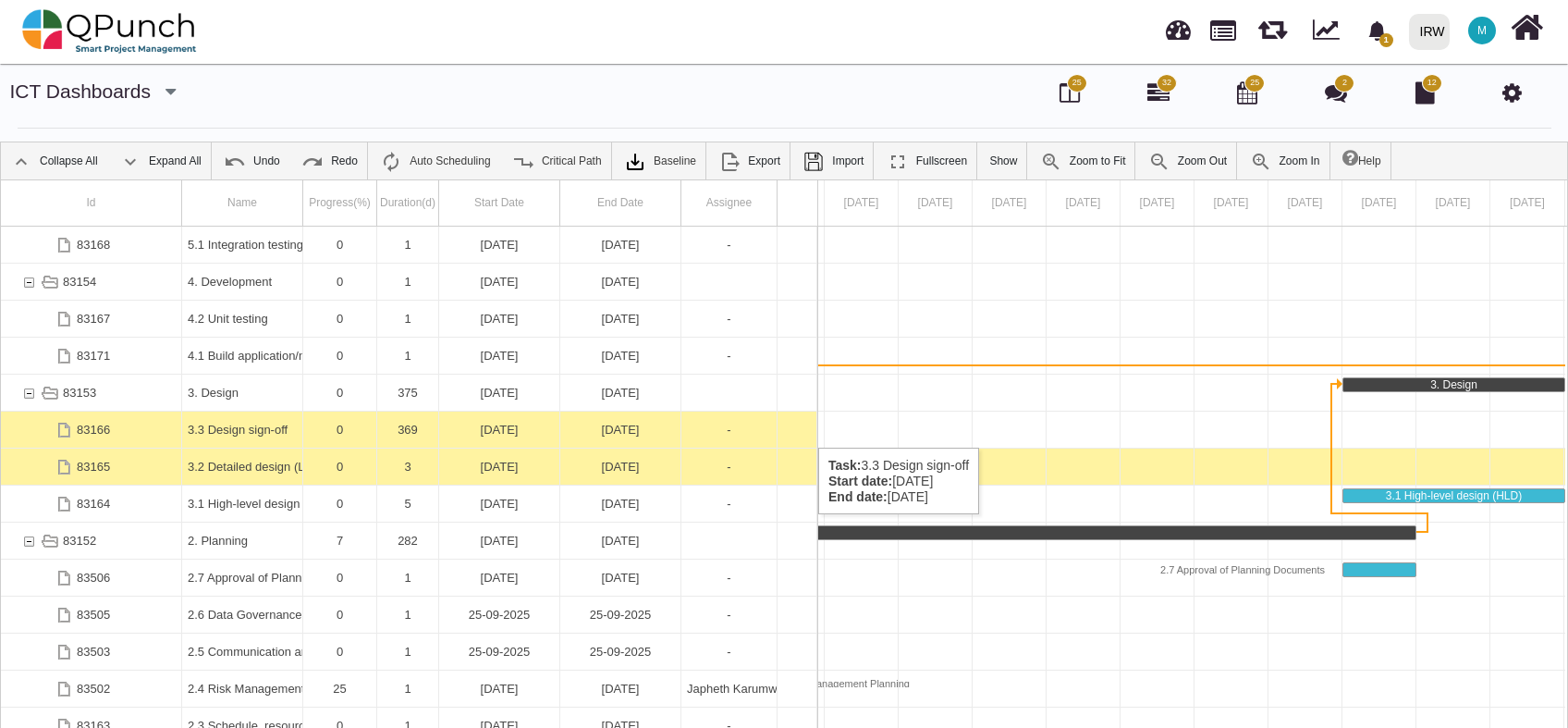
click at [617, 429] on div "19-10-2026" at bounding box center [620, 430] width 109 height 36
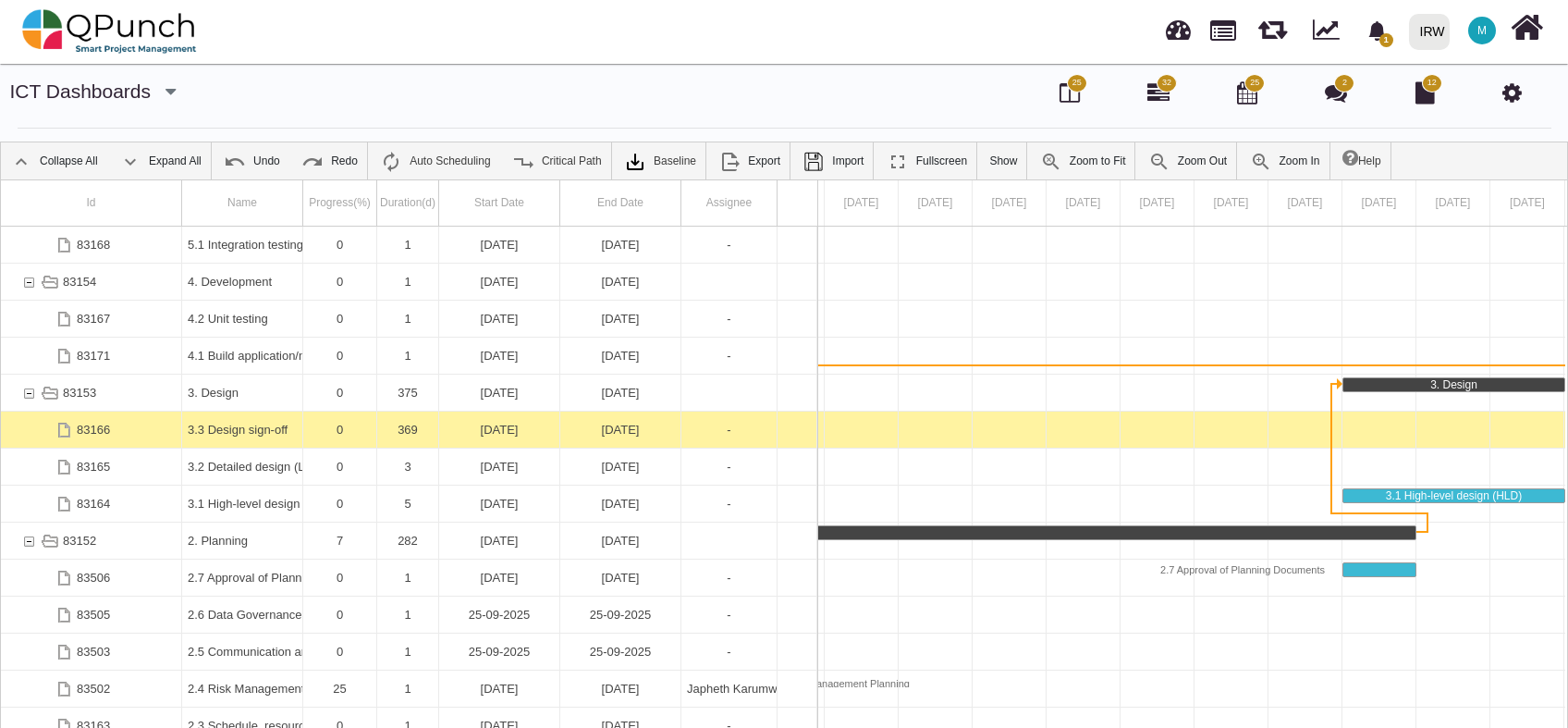
click at [617, 429] on div "19-10-2026" at bounding box center [620, 430] width 109 height 36
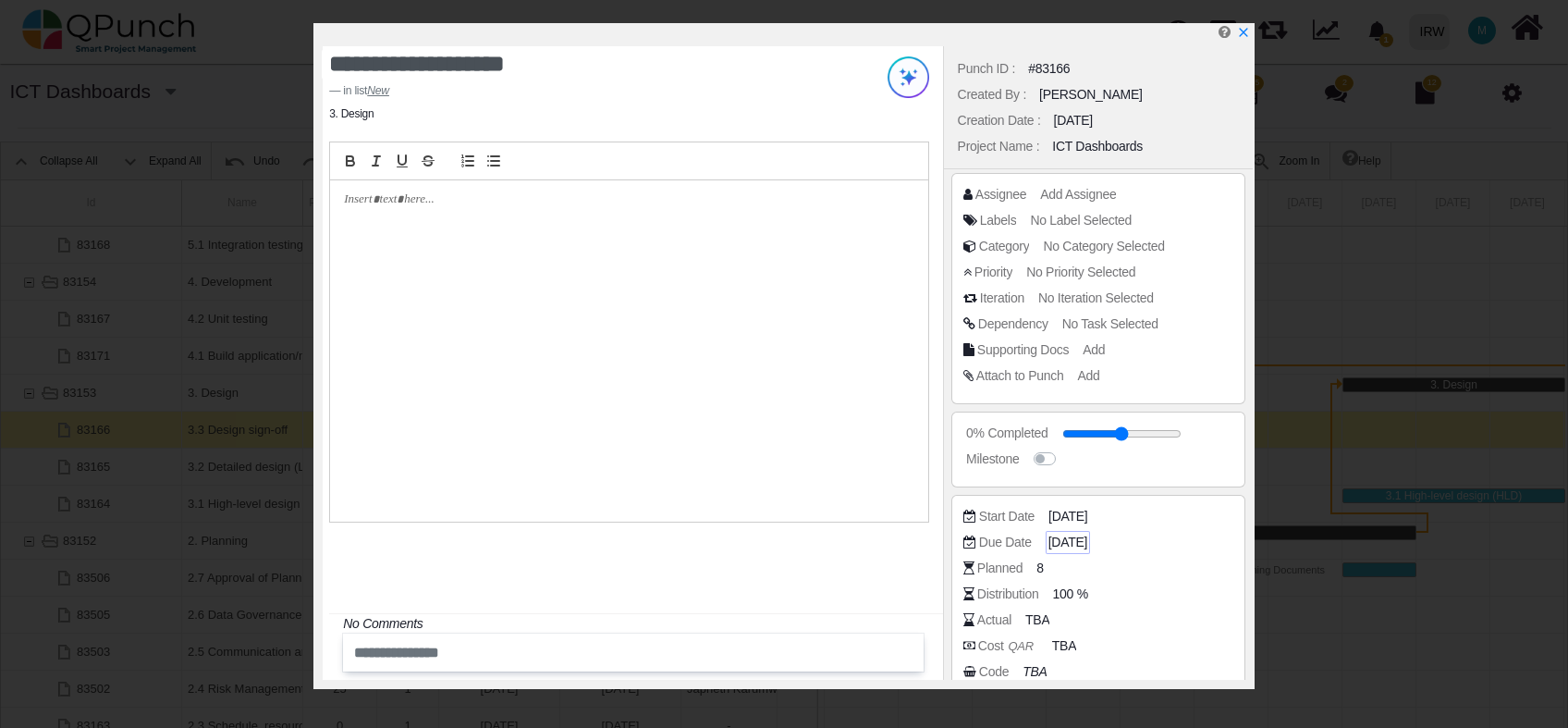
click at [1083, 534] on span "19-10-2026" at bounding box center [1068, 542] width 39 height 19
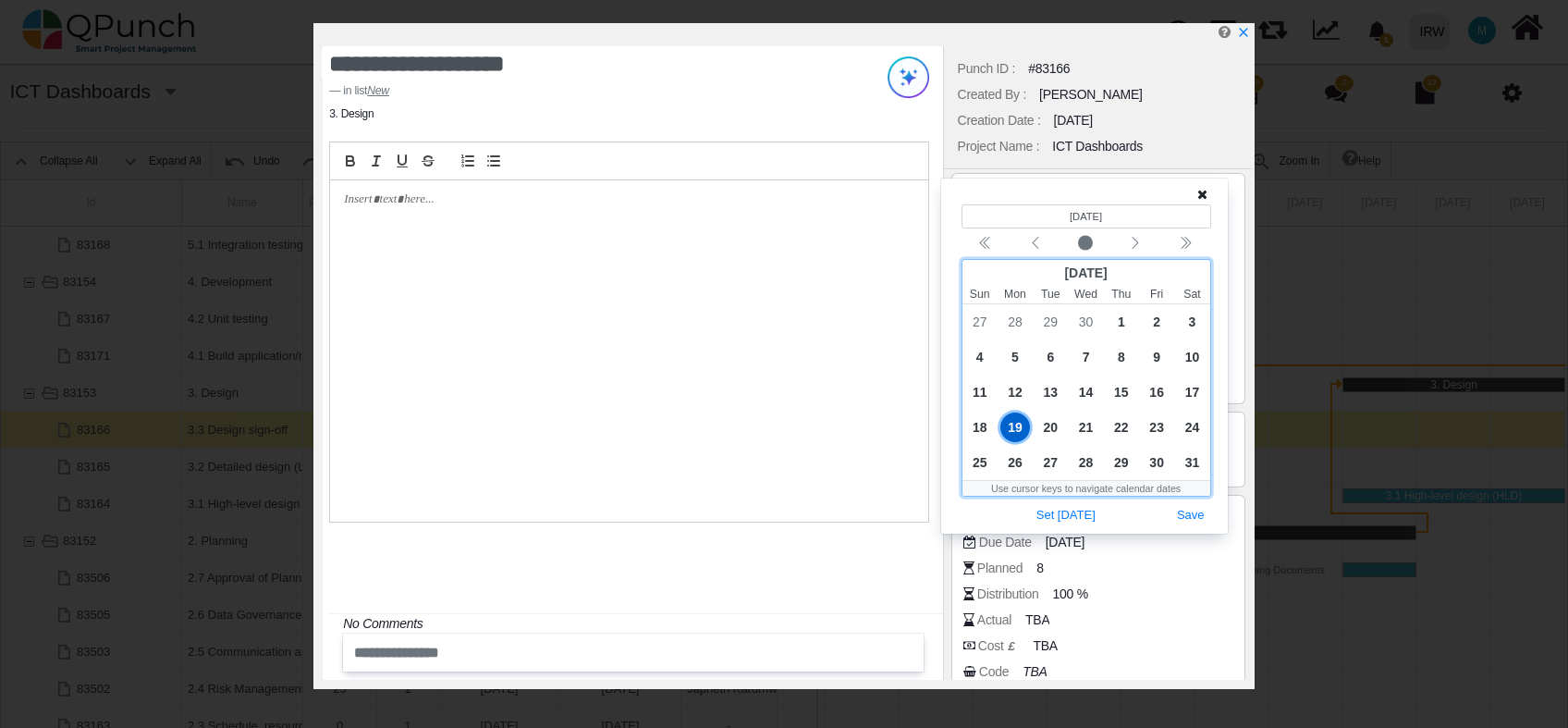
click at [1109, 272] on div "October 2026" at bounding box center [1087, 272] width 247 height 26
click at [1103, 216] on bdi "10/19/2026" at bounding box center [1087, 217] width 32 height 11
click at [1065, 514] on button "Set Today" at bounding box center [1067, 516] width 72 height 25
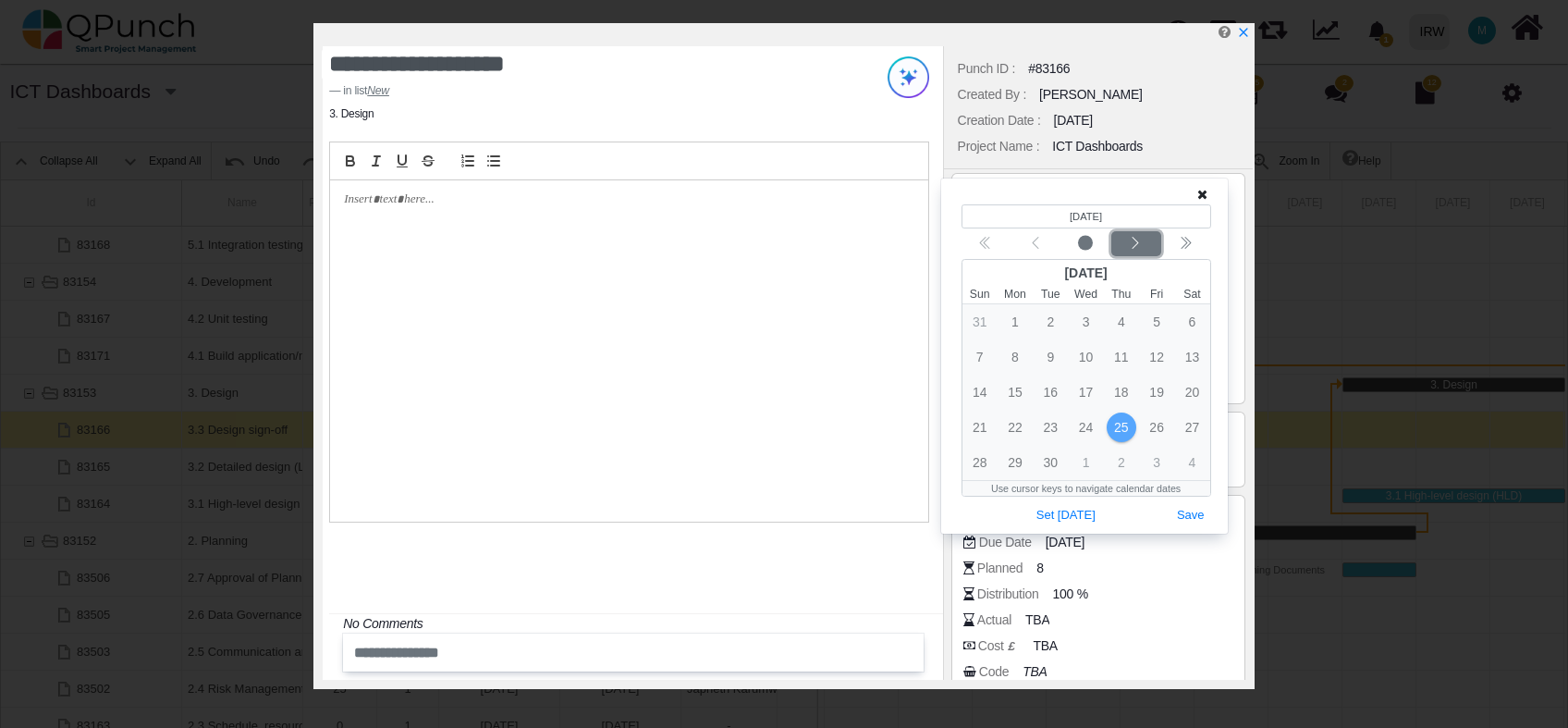
click at [1146, 245] on div "Next month" at bounding box center [1136, 244] width 44 height 18
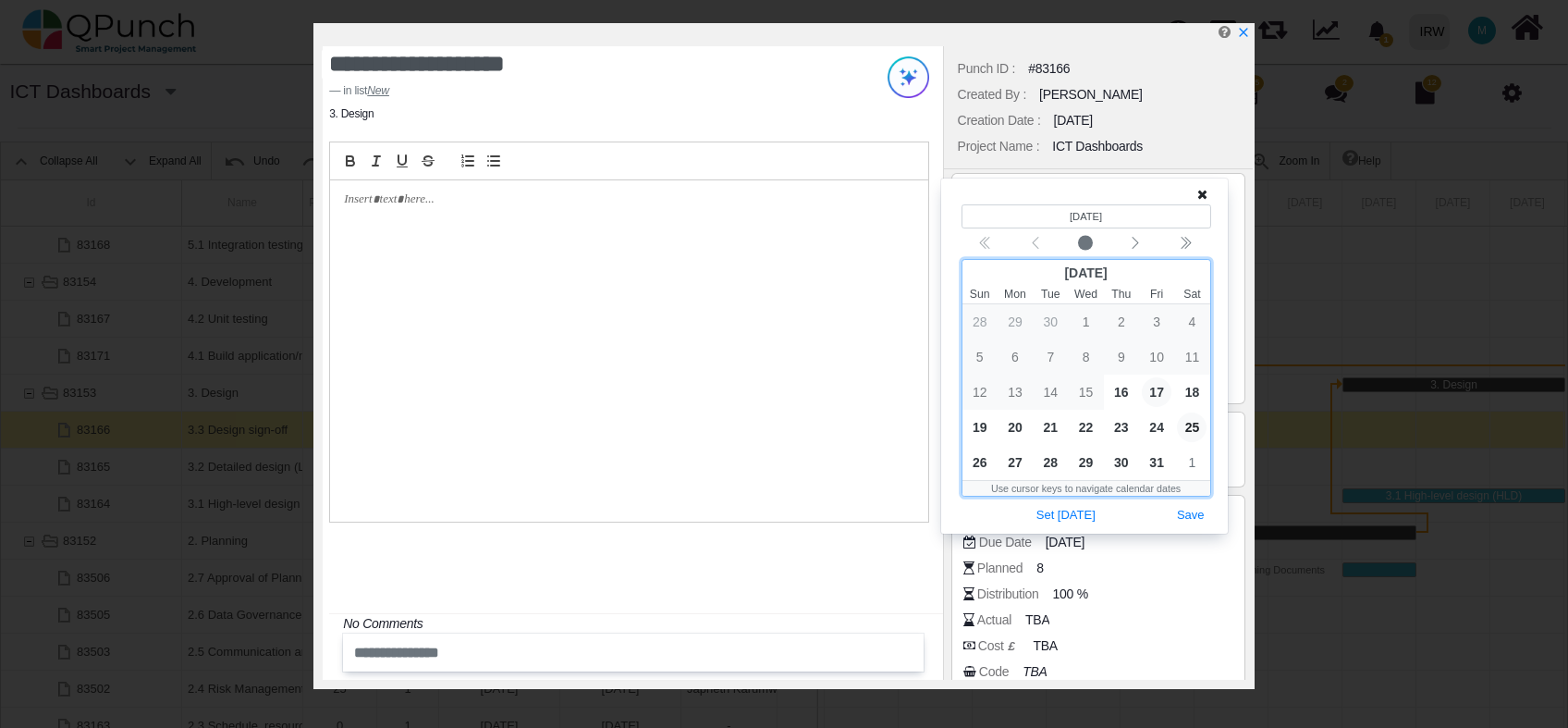
click at [1160, 392] on span "17" at bounding box center [1156, 392] width 29 height 30
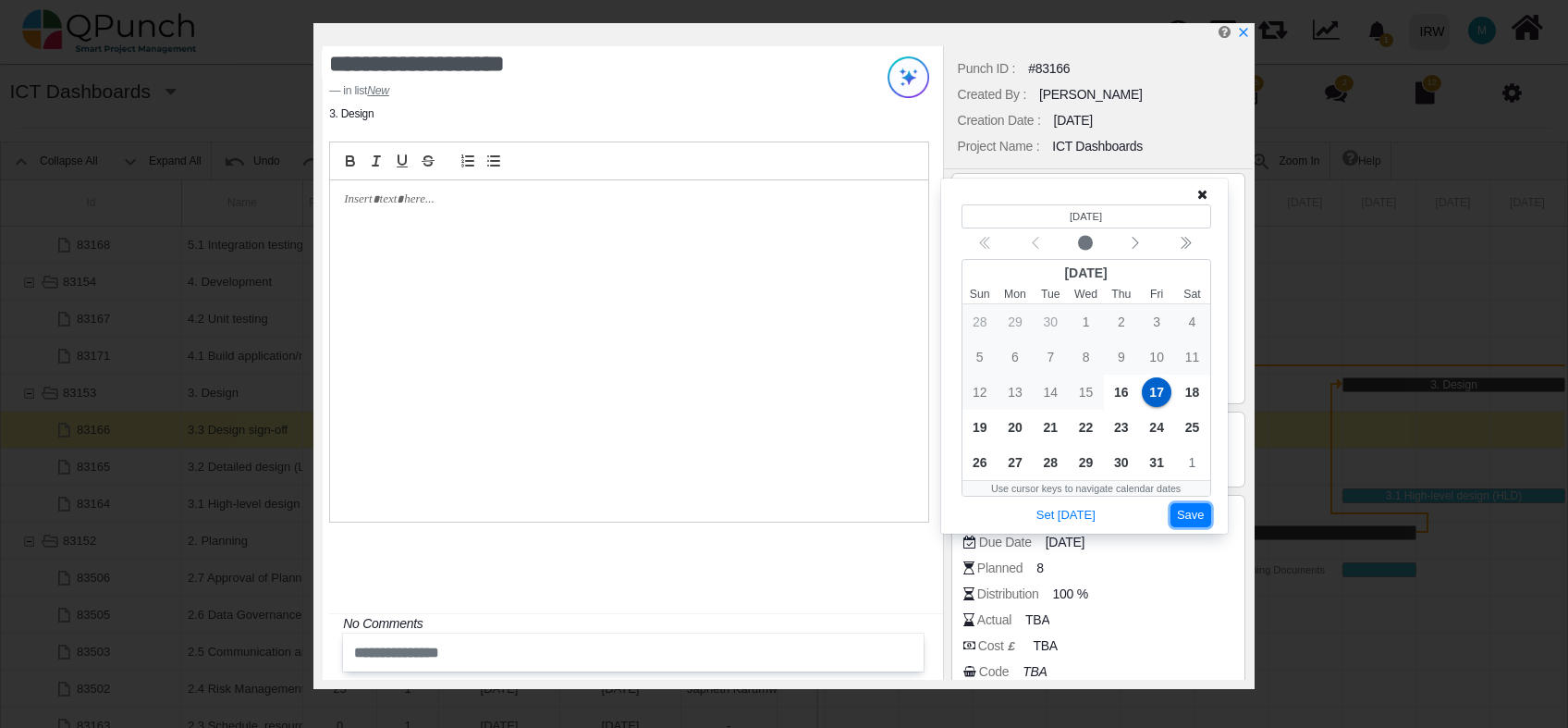
click at [1186, 511] on button "Save" at bounding box center [1191, 516] width 41 height 25
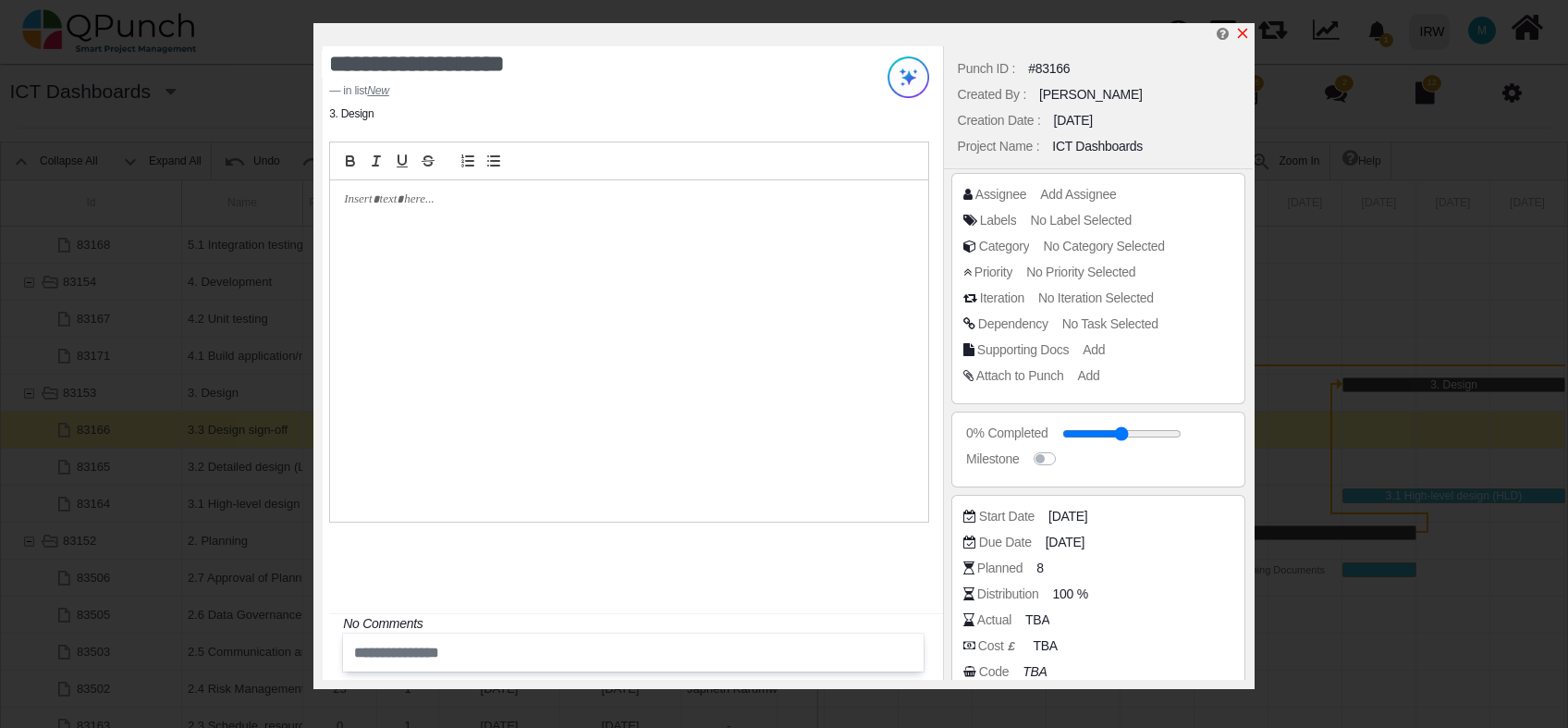
click at [1239, 30] on icon "x" at bounding box center [1243, 33] width 10 height 10
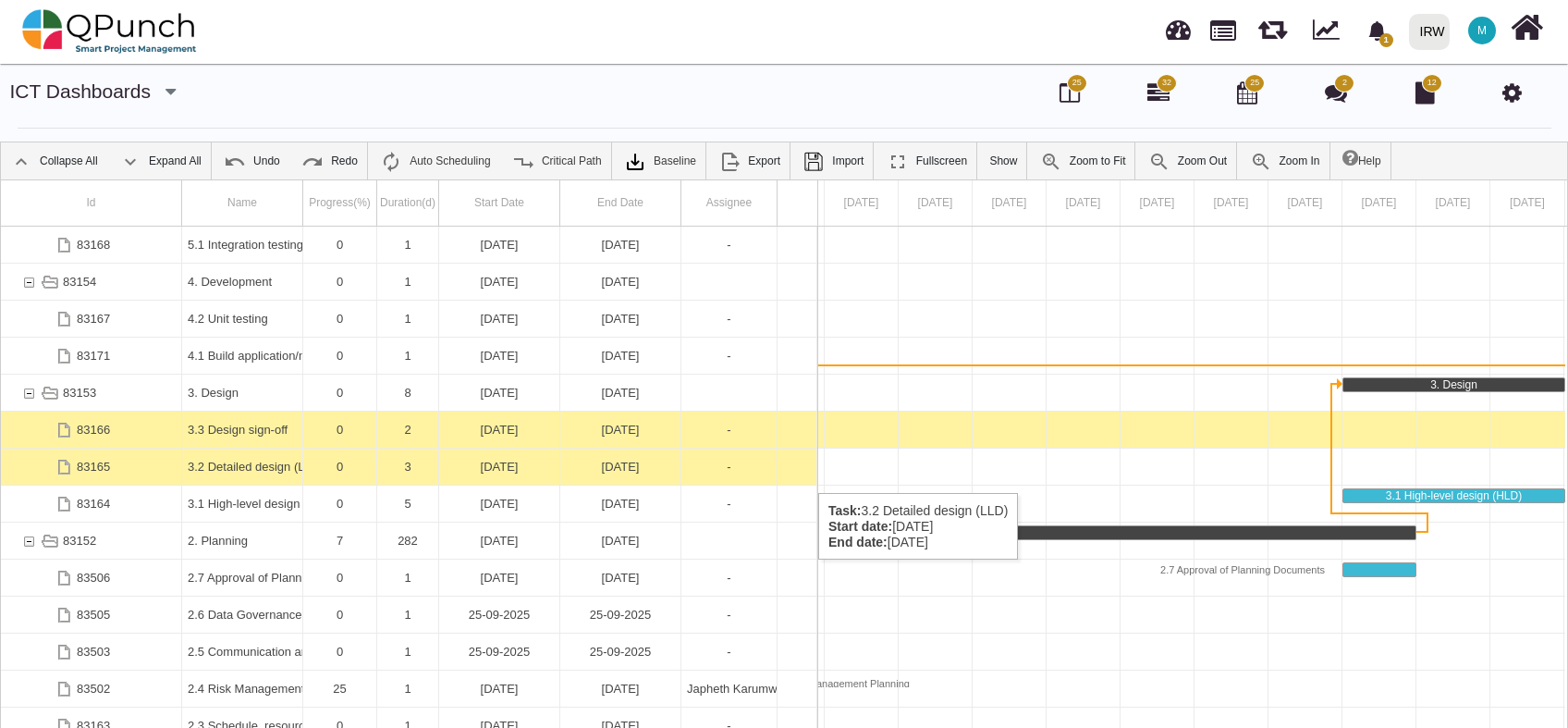
scroll to position [537, 0]
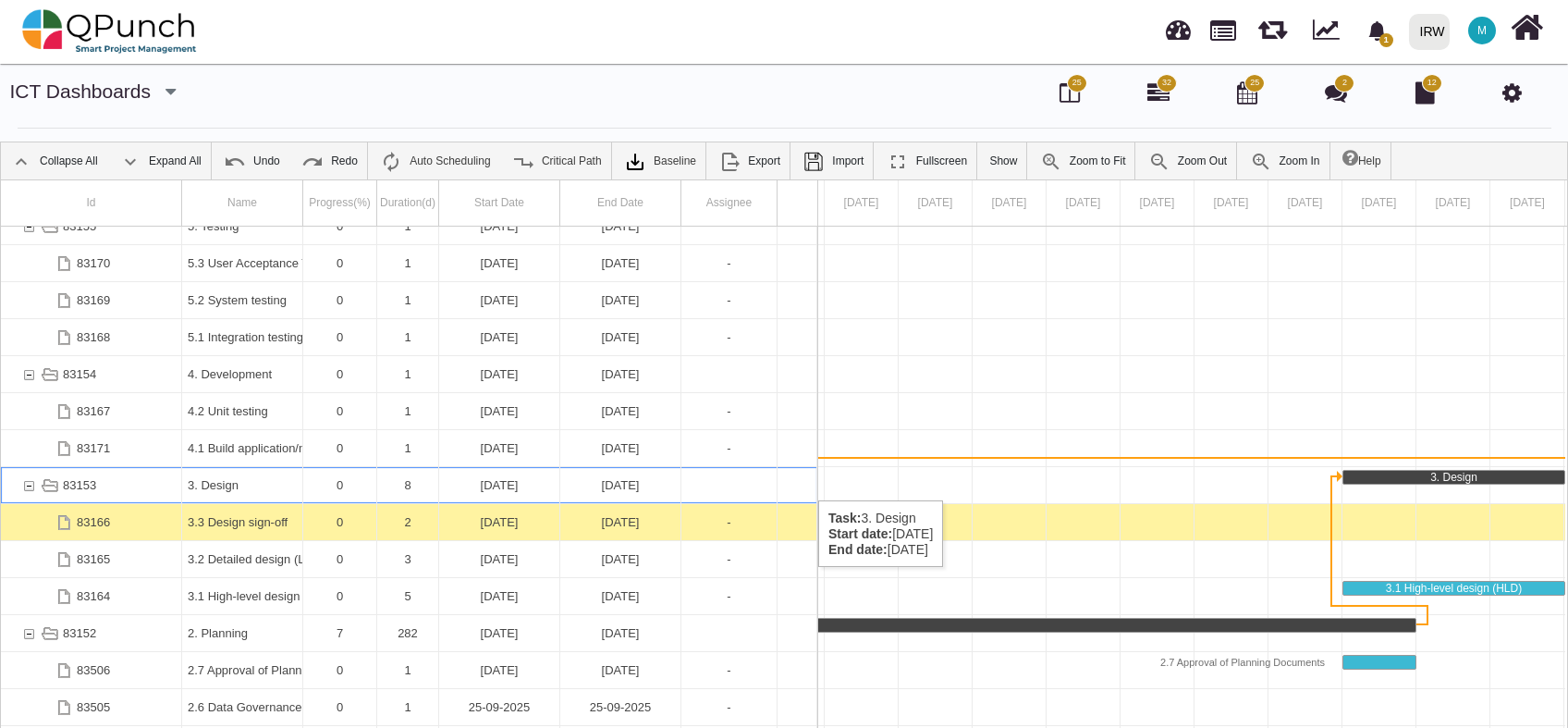
click at [22, 482] on div "83153" at bounding box center [28, 485] width 16 height 36
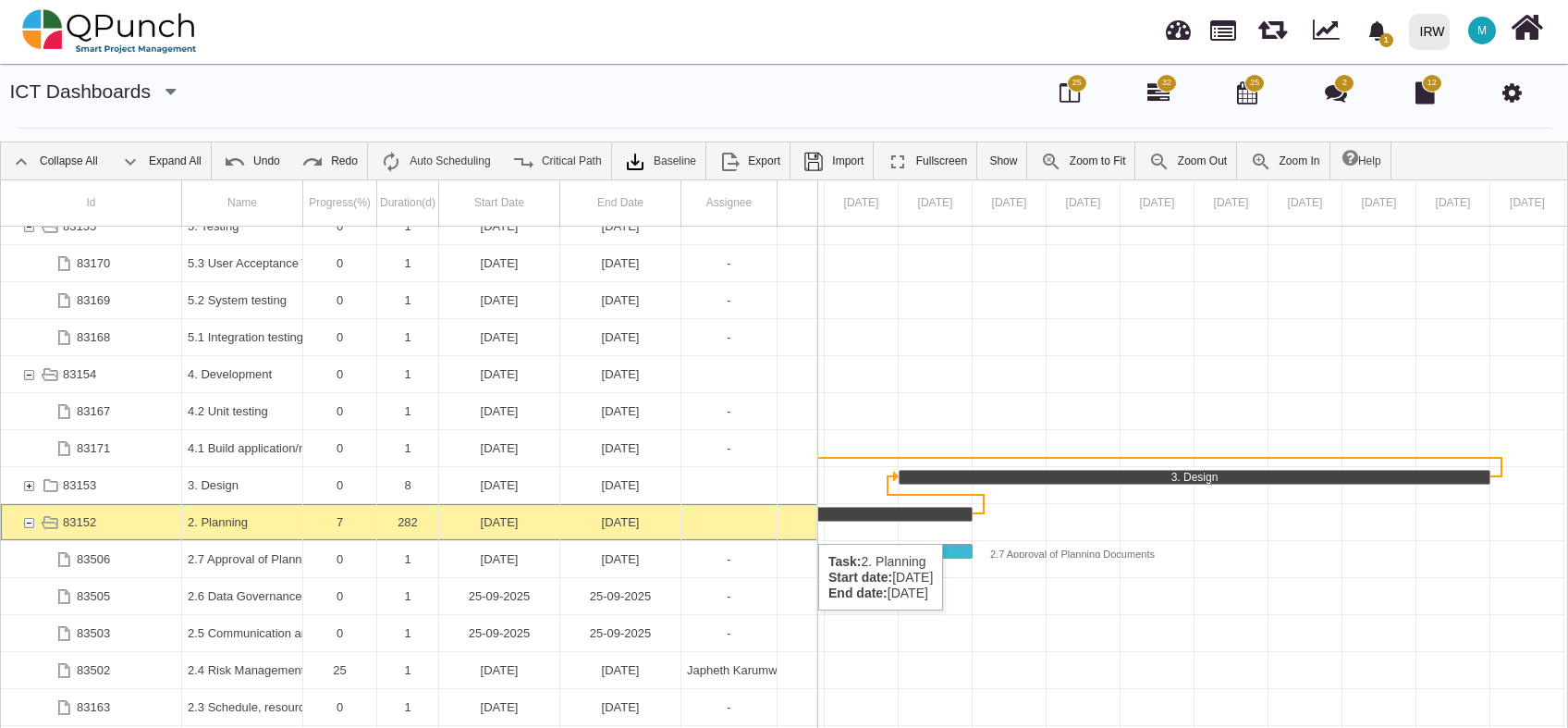
click at [29, 525] on div "83152" at bounding box center [28, 522] width 16 height 36
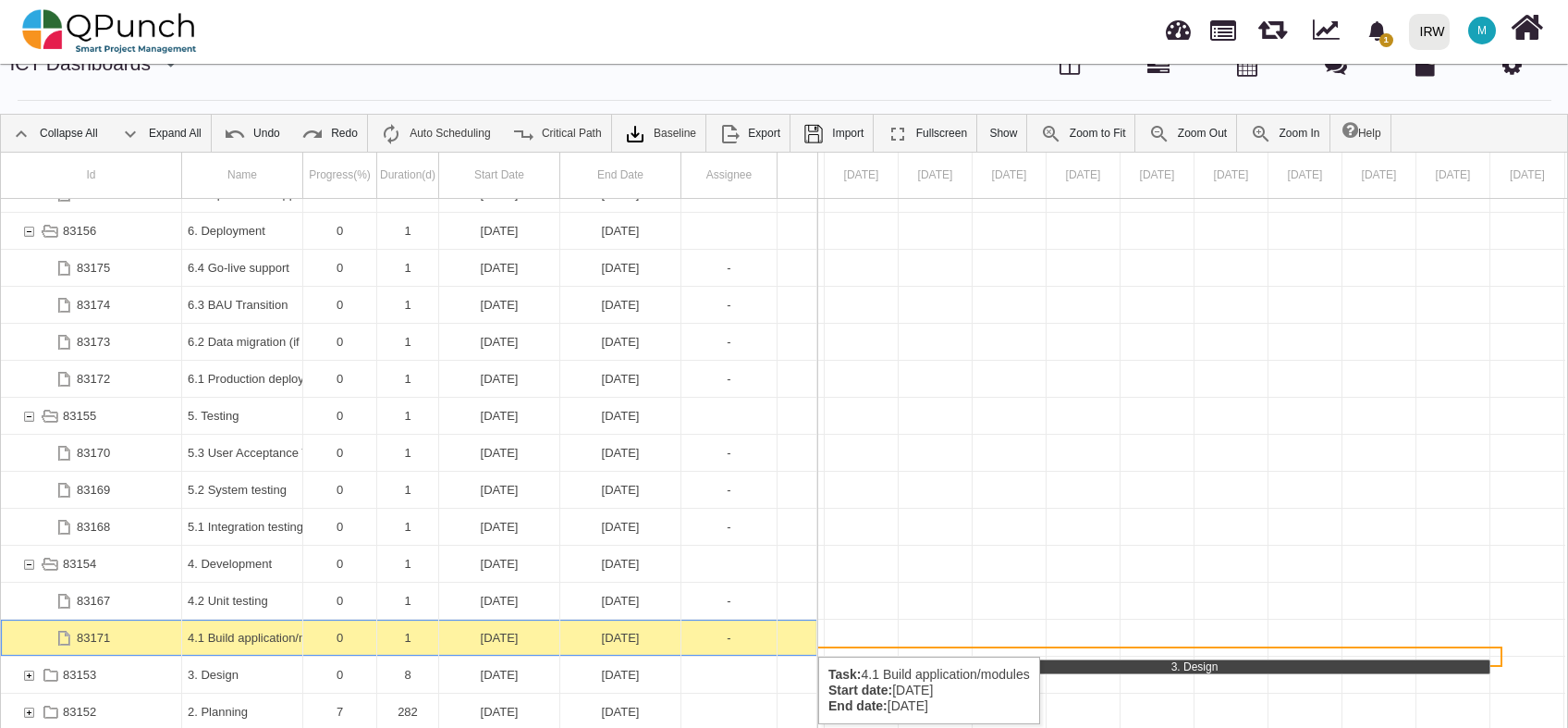
click at [525, 639] on div "04-01-2025" at bounding box center [500, 638] width 109 height 36
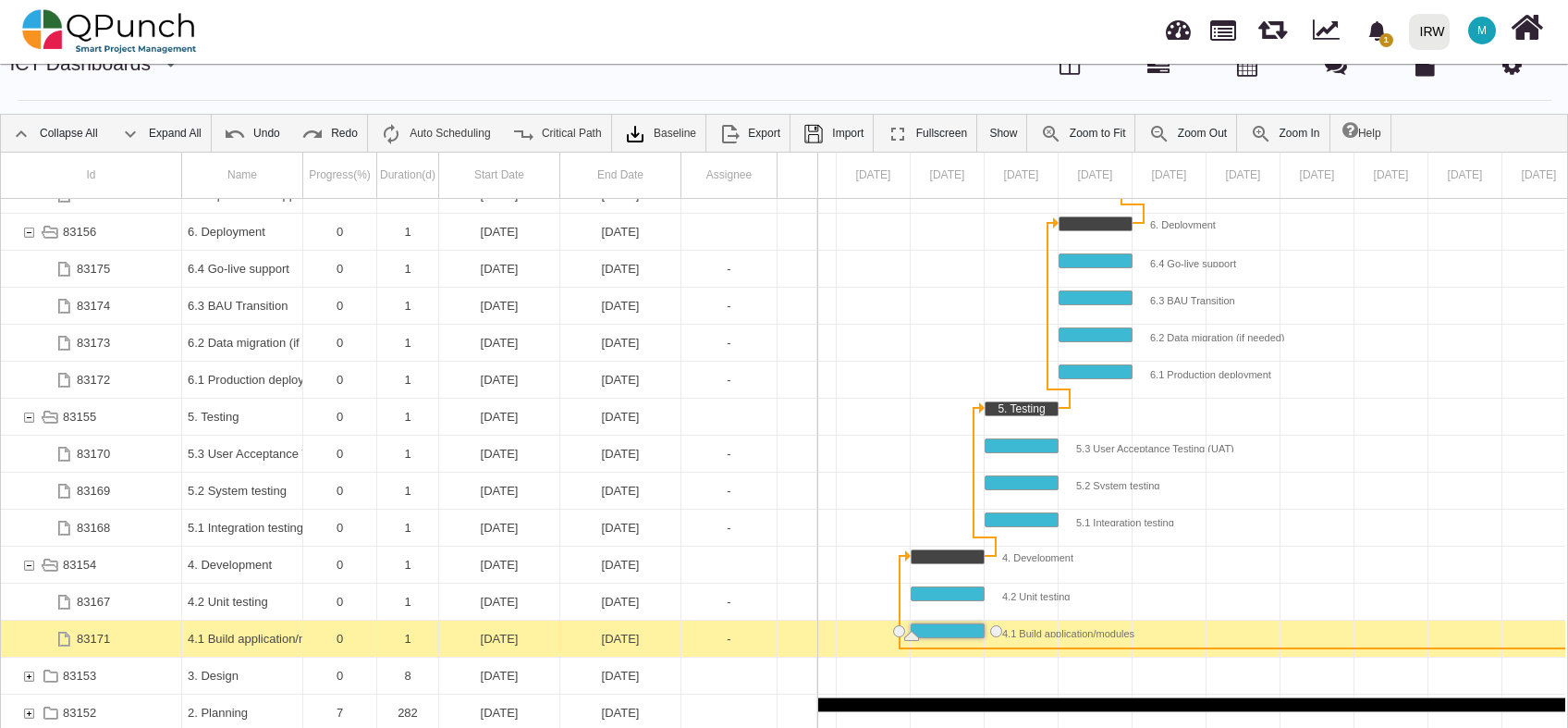
click at [525, 639] on div "04-01-2025" at bounding box center [500, 639] width 109 height 36
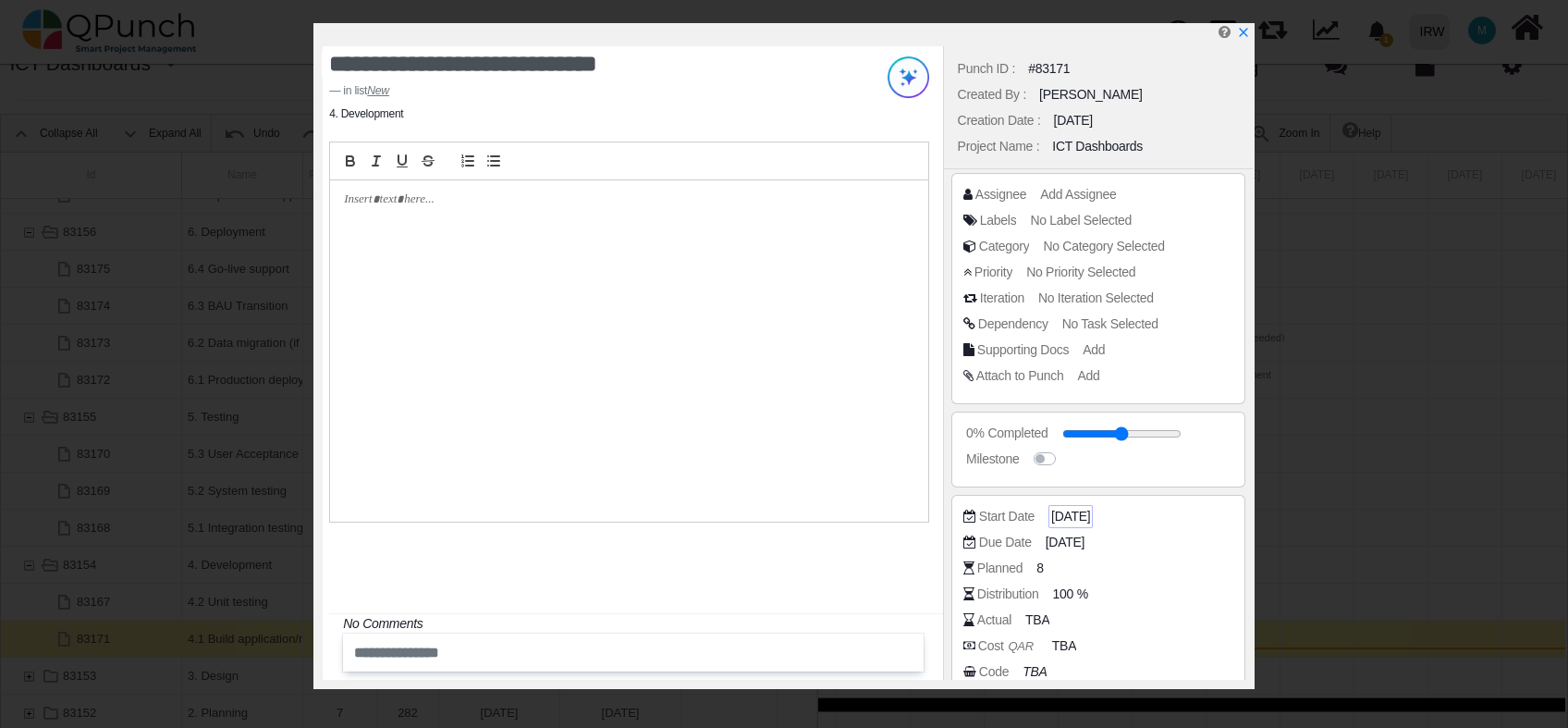
click at [1066, 507] on span "04-01-2025" at bounding box center [1070, 517] width 39 height 19
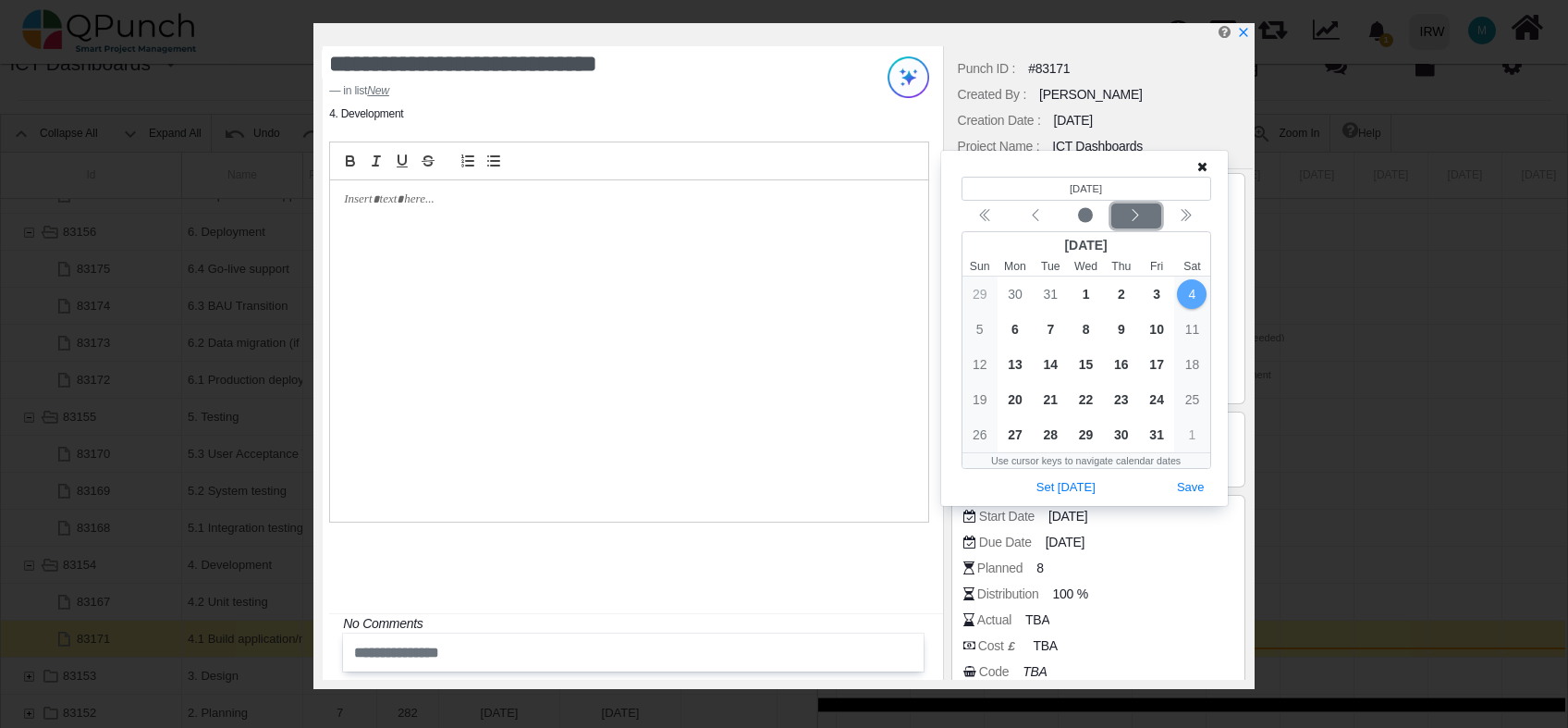
click at [1145, 217] on div "Next month" at bounding box center [1136, 216] width 44 height 18
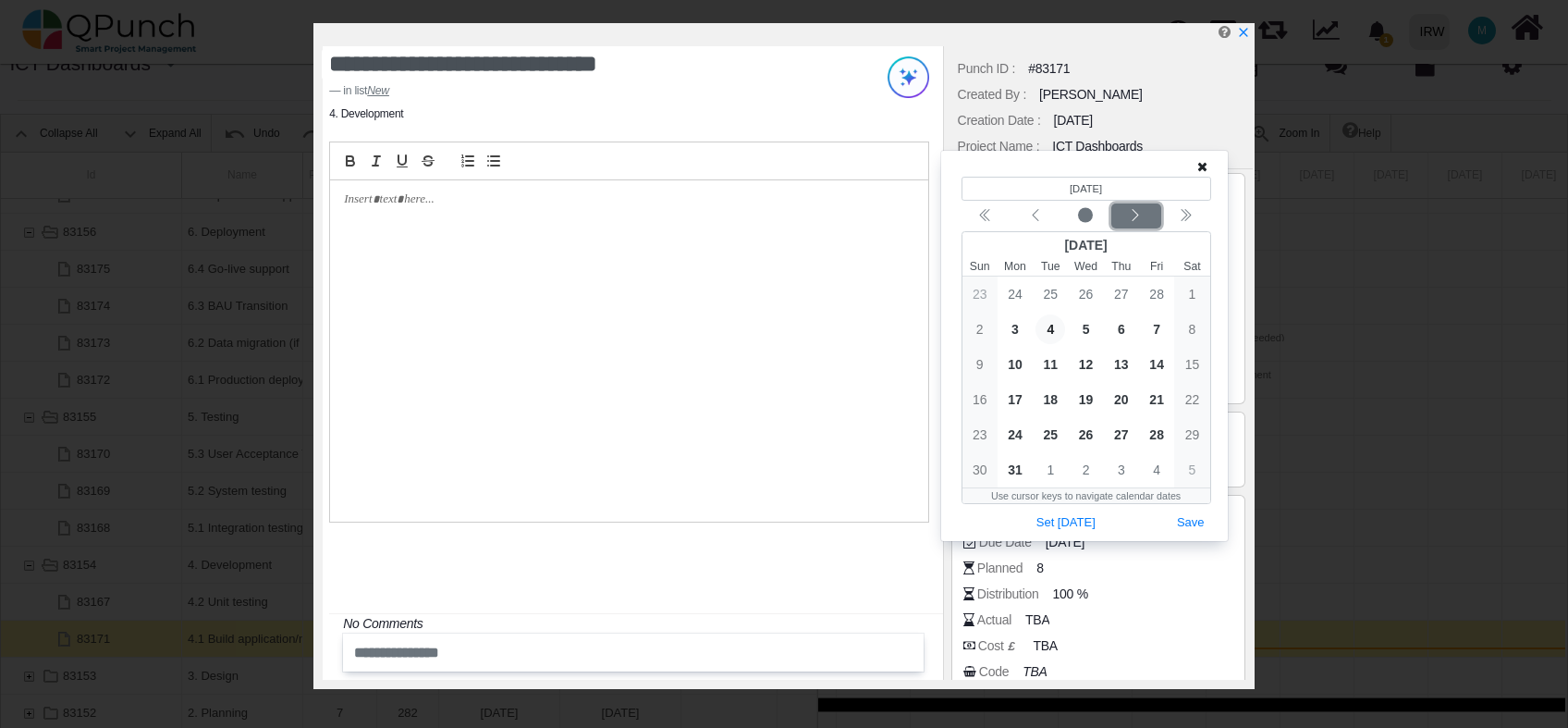
click at [1145, 217] on div "Next month" at bounding box center [1136, 216] width 44 height 18
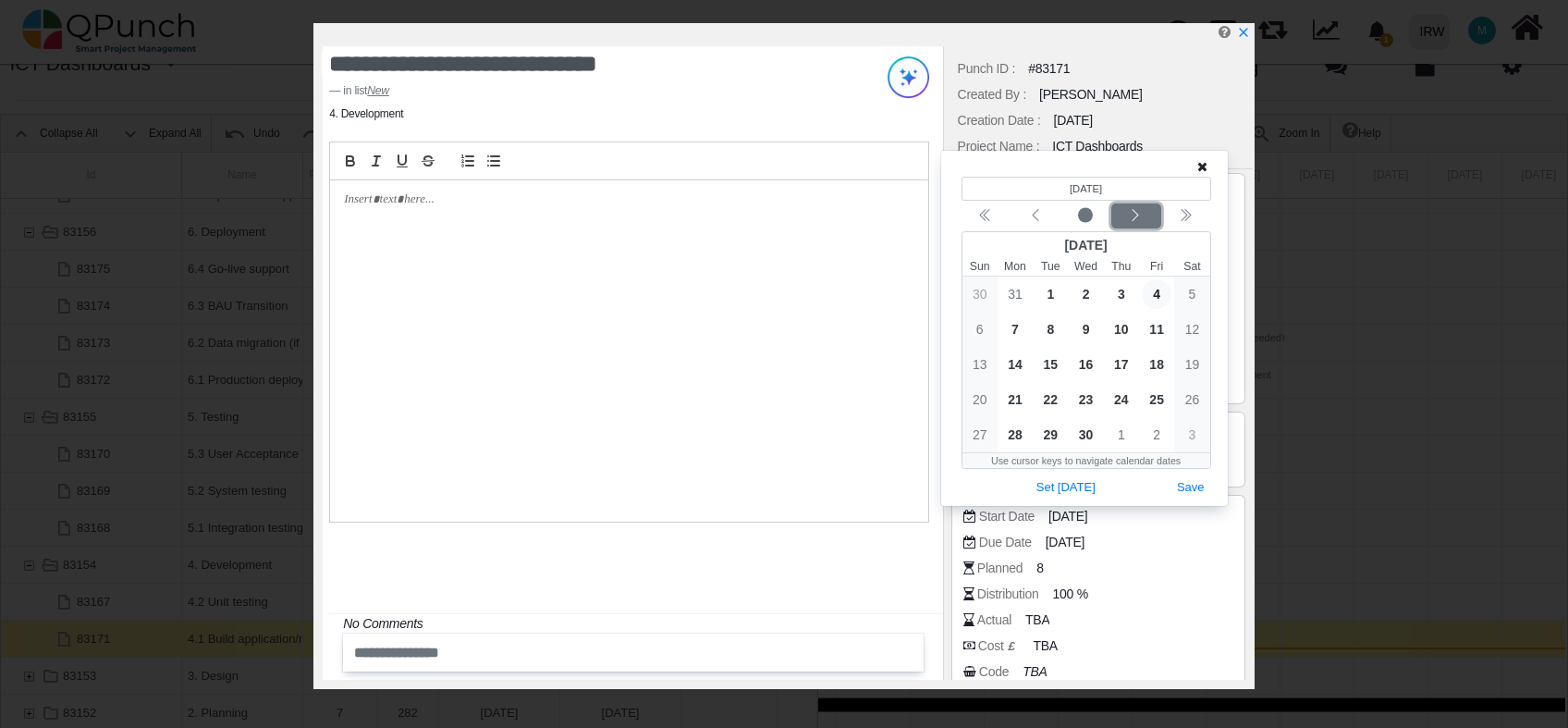
click at [1145, 217] on div "Next month" at bounding box center [1136, 216] width 44 height 18
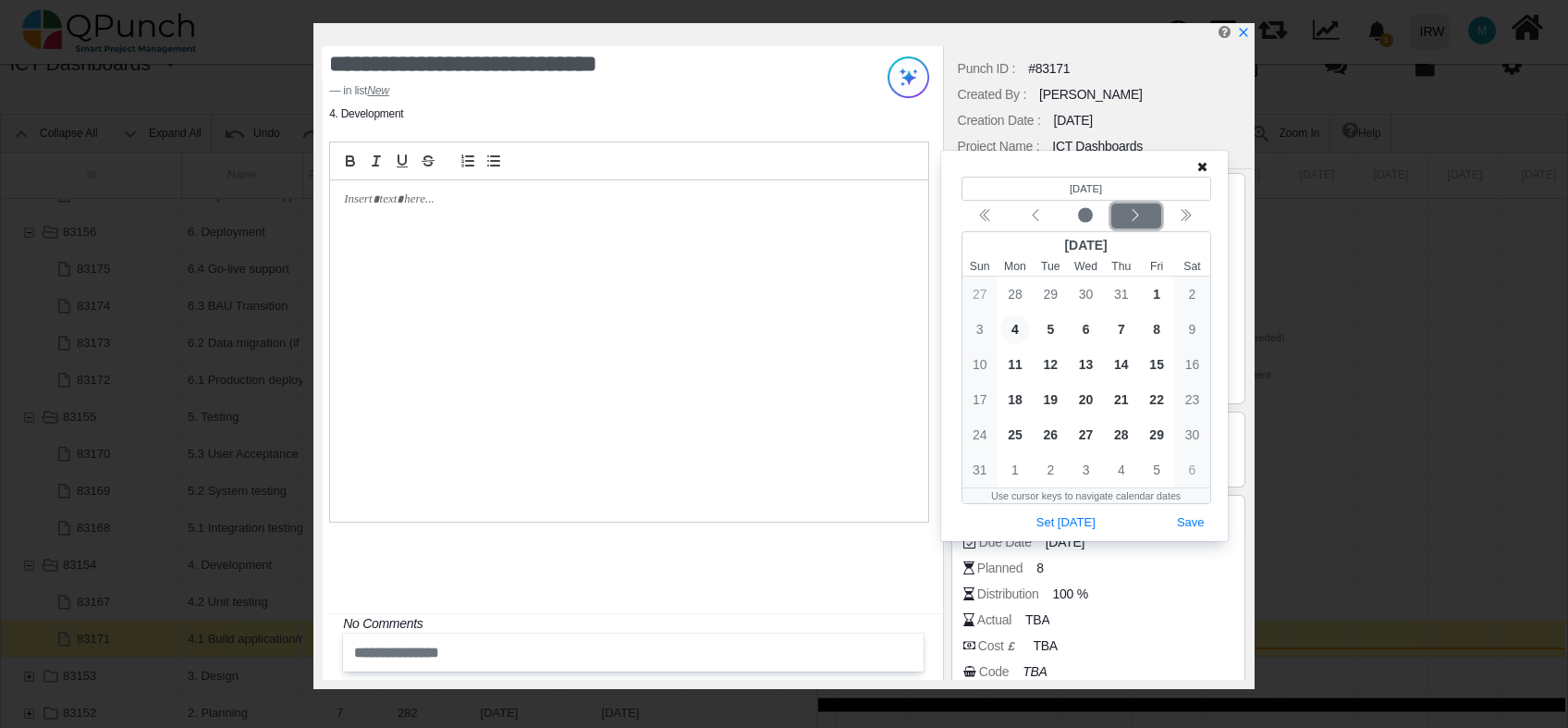
click at [1145, 217] on div "Next month" at bounding box center [1136, 216] width 44 height 18
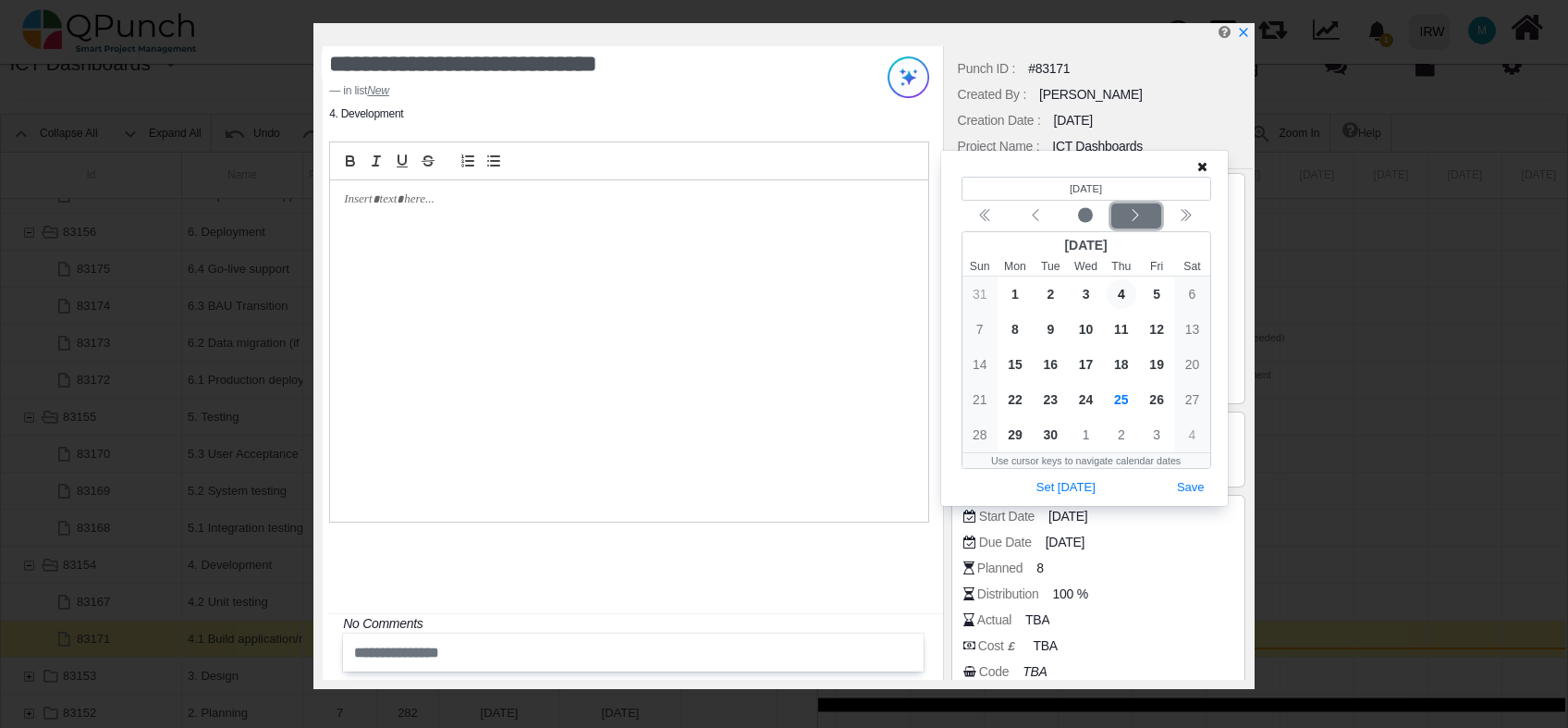
click at [1143, 225] on button "Next month" at bounding box center [1136, 216] width 49 height 25
click at [1015, 391] on span "20" at bounding box center [1015, 399] width 29 height 30
click at [1187, 492] on button "Save" at bounding box center [1191, 488] width 41 height 25
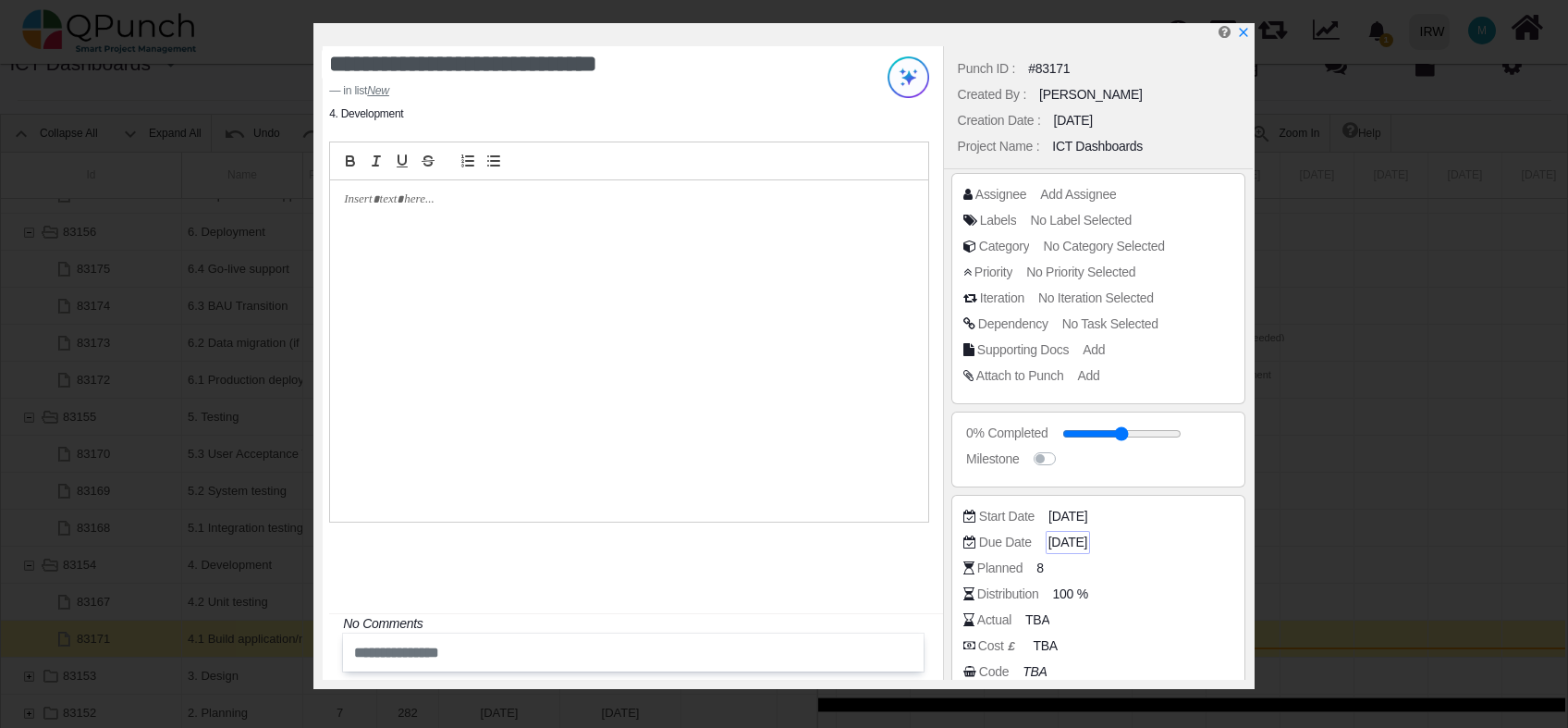
click at [1072, 541] on span "04-01-2025" at bounding box center [1068, 542] width 39 height 19
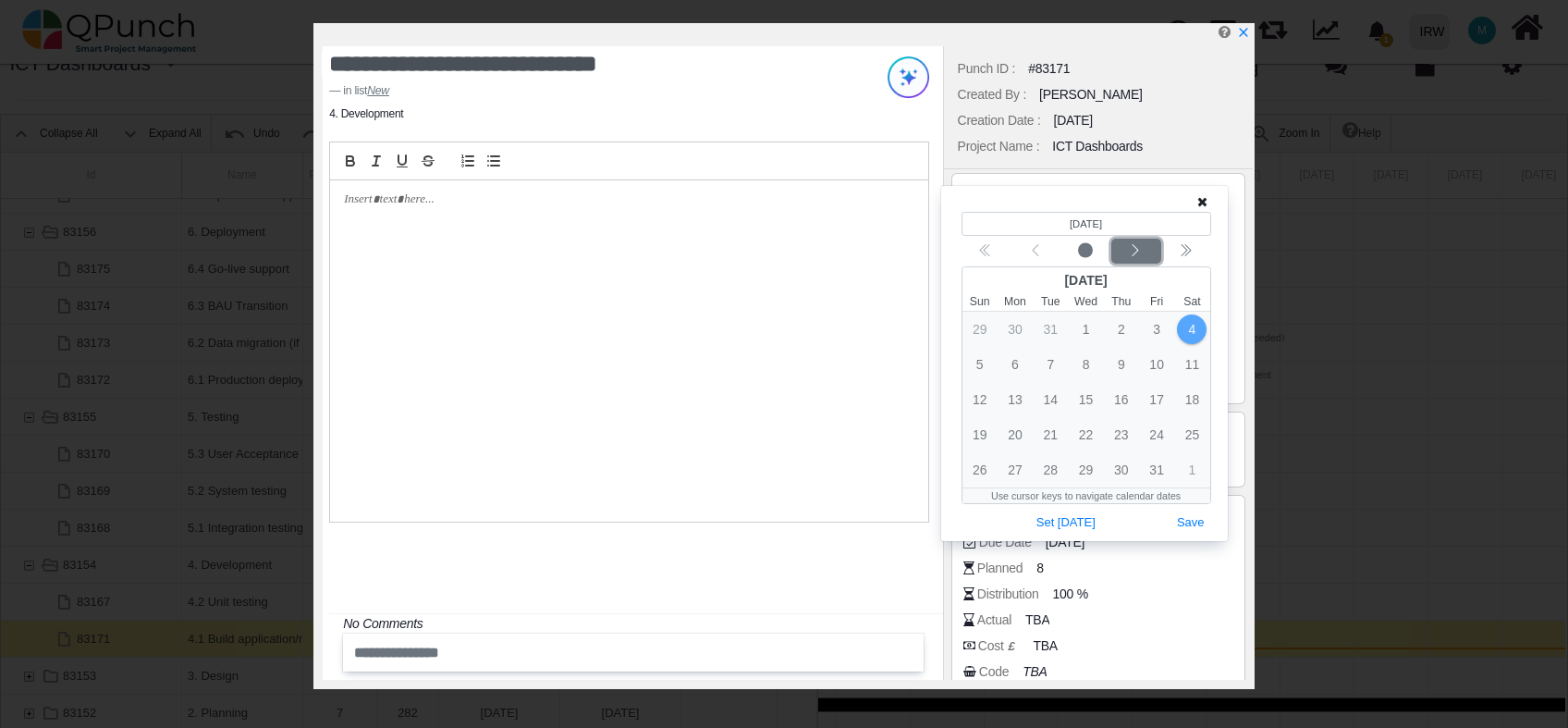
click at [1141, 247] on icon "chevron left" at bounding box center [1136, 251] width 15 height 15
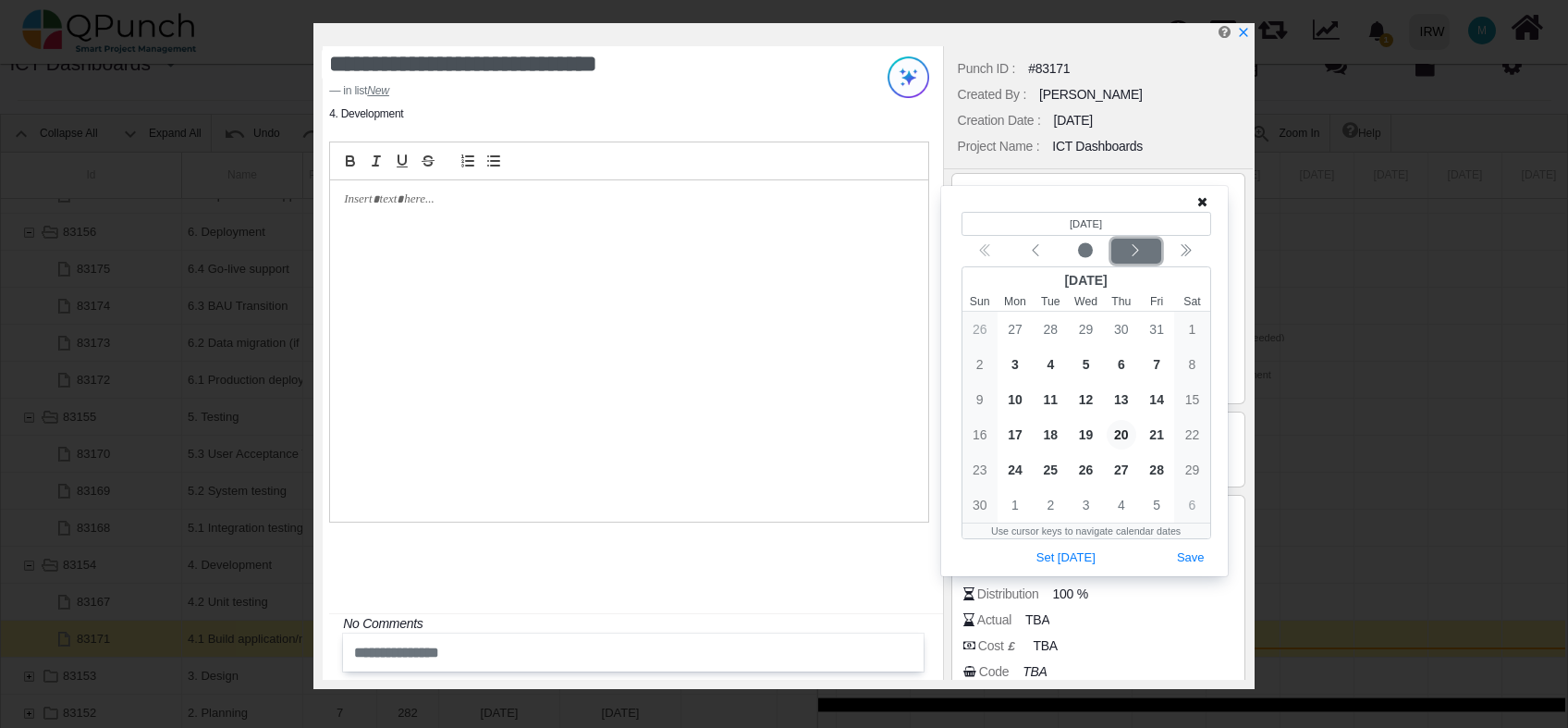
click at [1141, 247] on icon "chevron left" at bounding box center [1136, 251] width 15 height 15
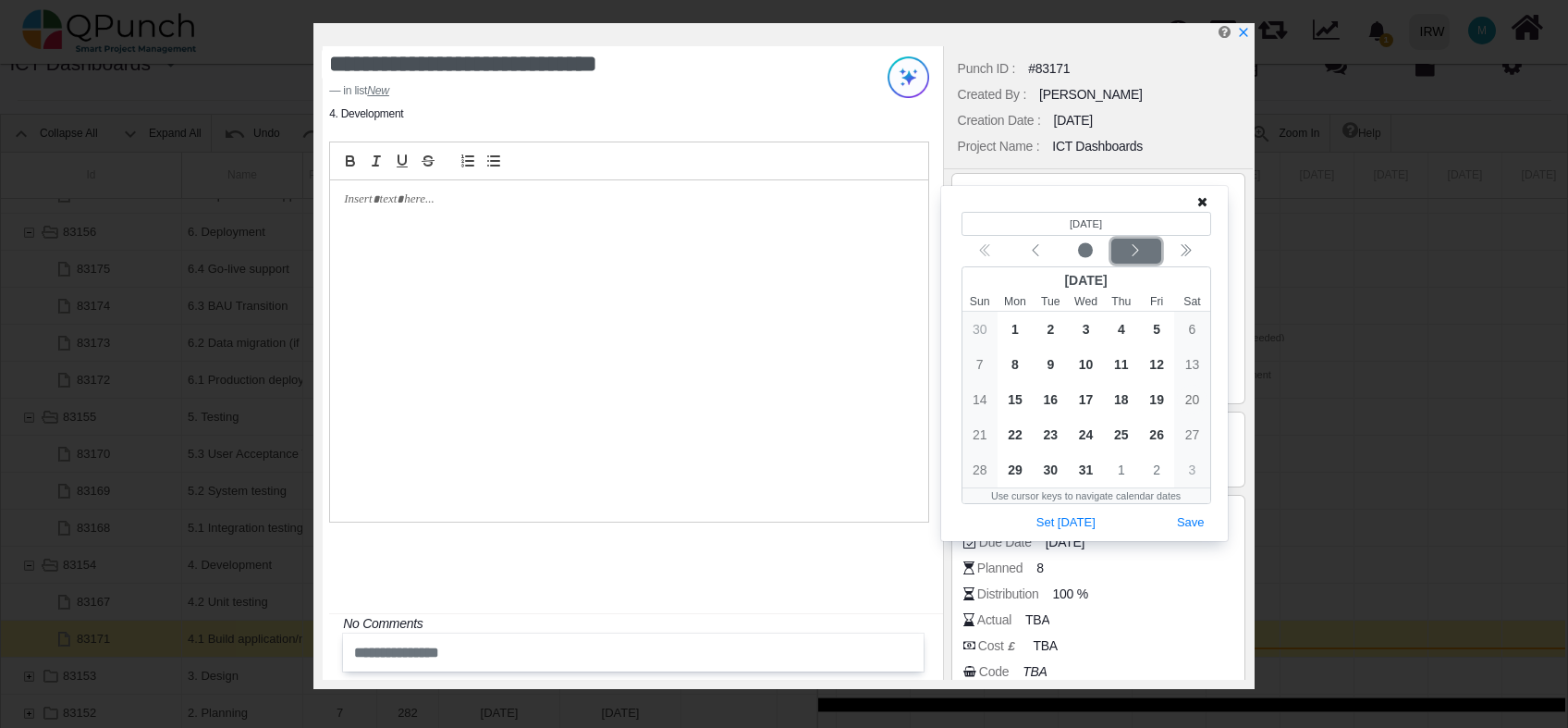
click at [1141, 247] on icon "chevron left" at bounding box center [1136, 251] width 15 height 15
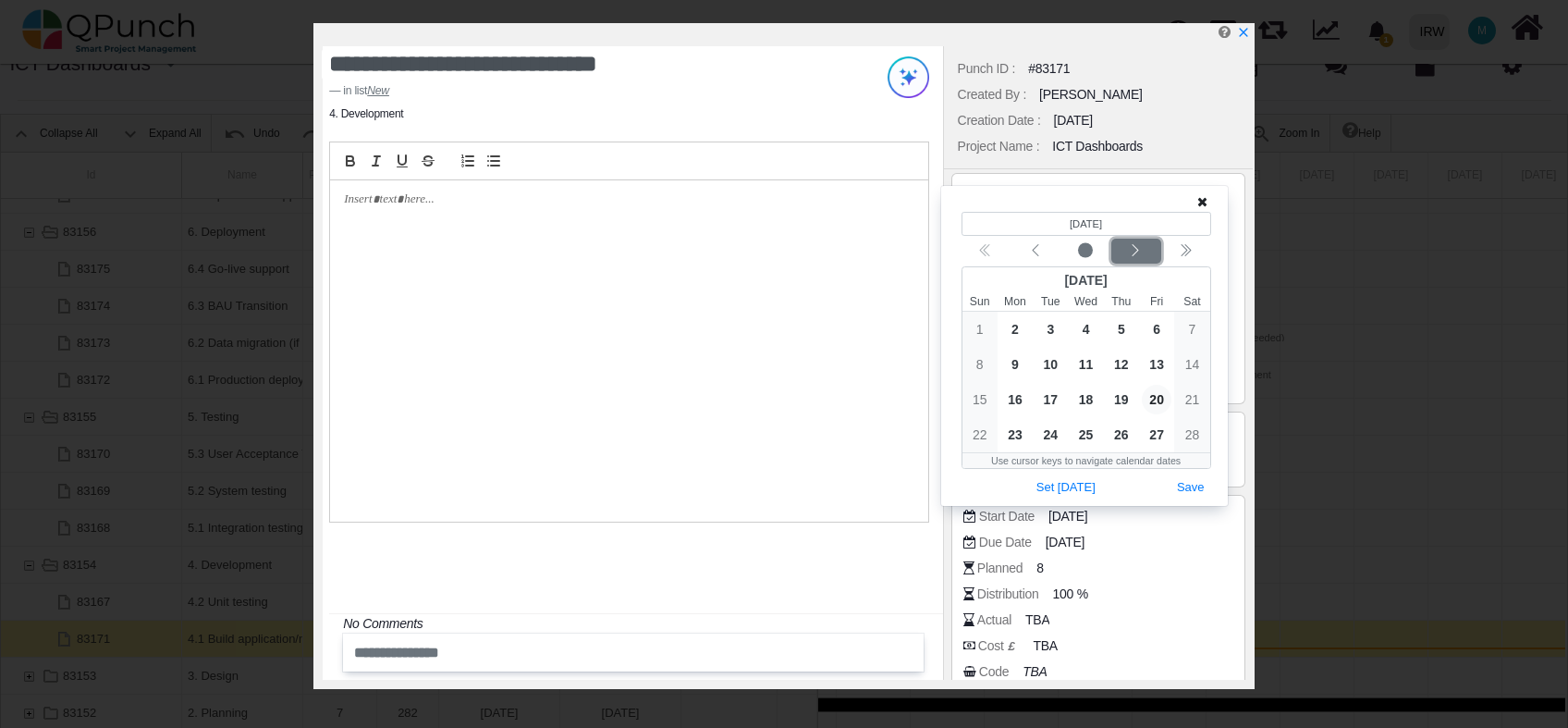
click at [1141, 247] on icon "chevron left" at bounding box center [1136, 251] width 15 height 15
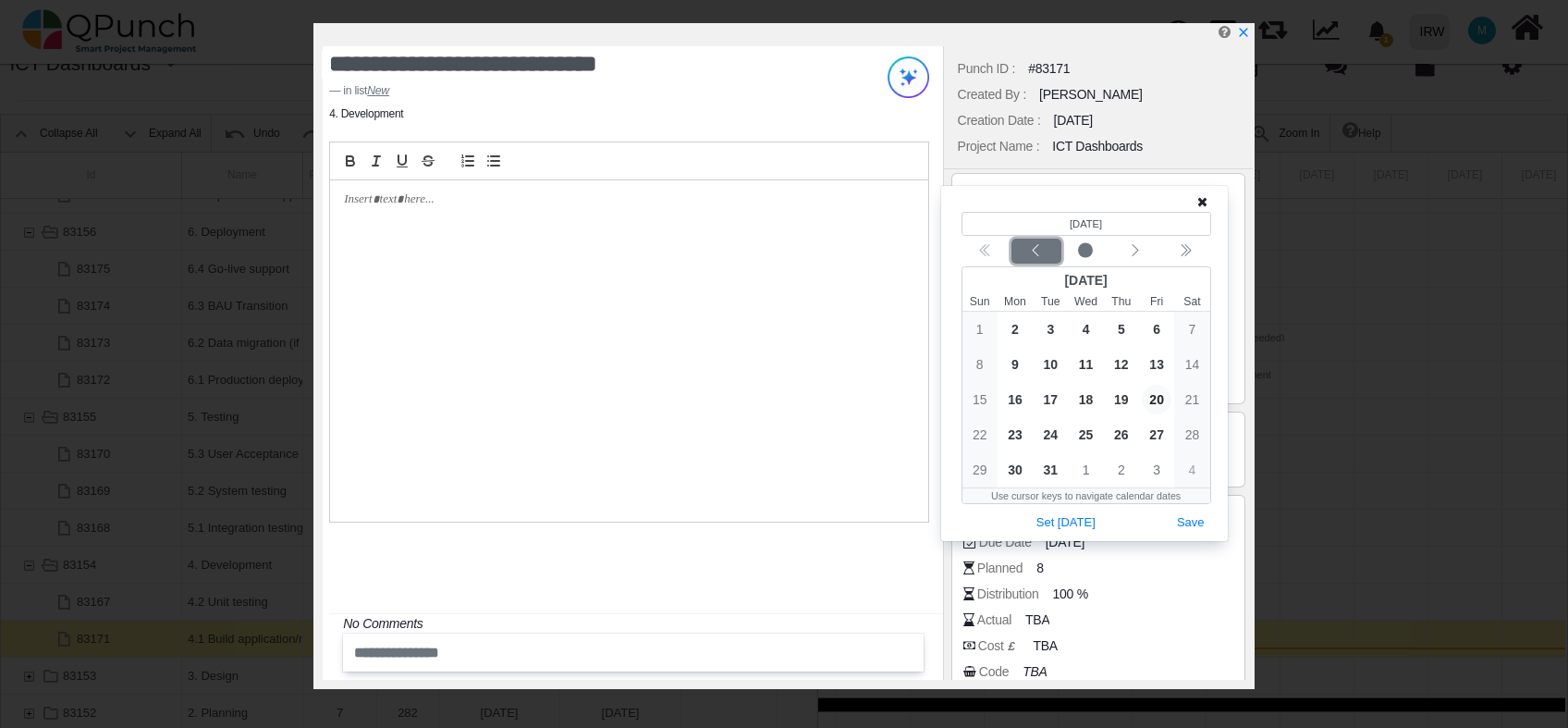
click at [1038, 249] on icon "chevron left" at bounding box center [1036, 251] width 15 height 15
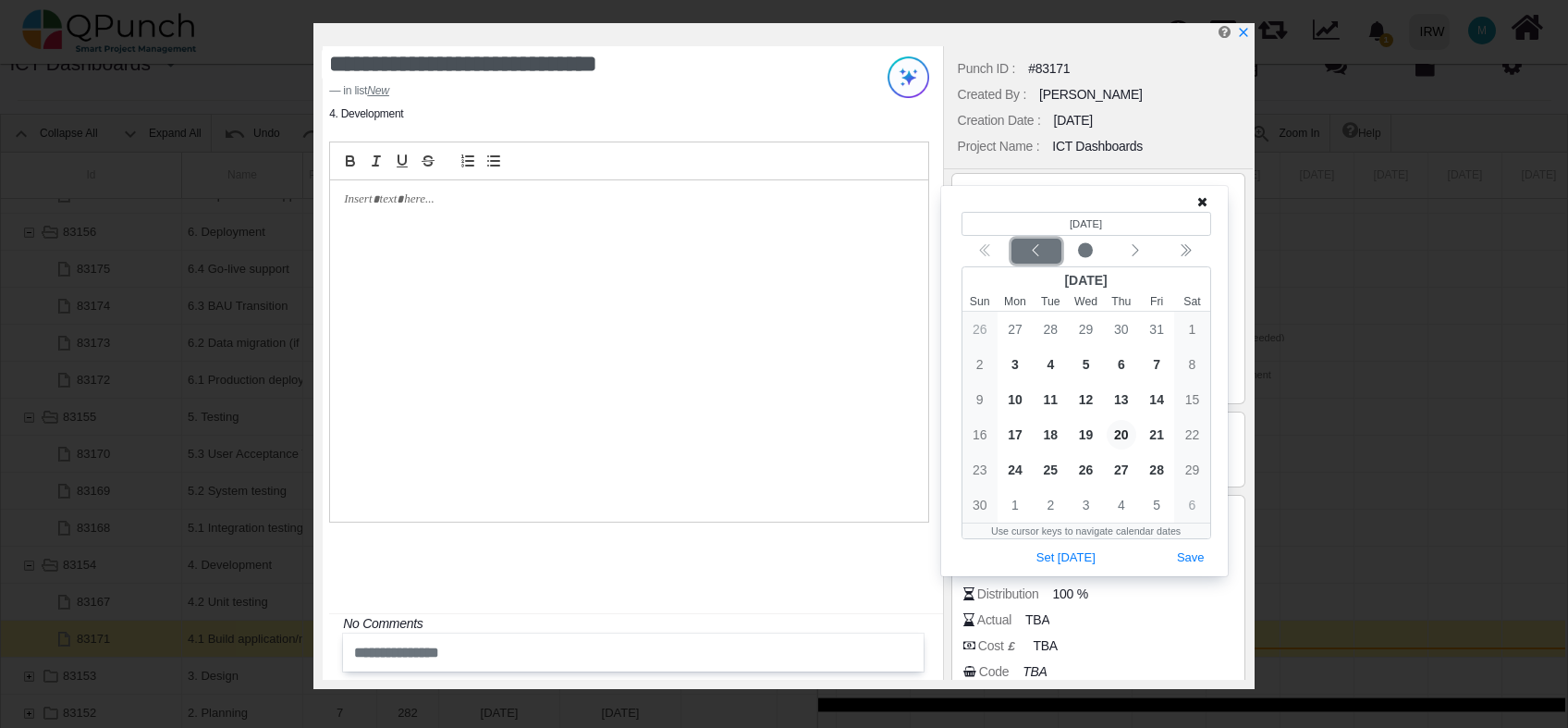
click at [1038, 249] on icon "chevron left" at bounding box center [1036, 251] width 15 height 15
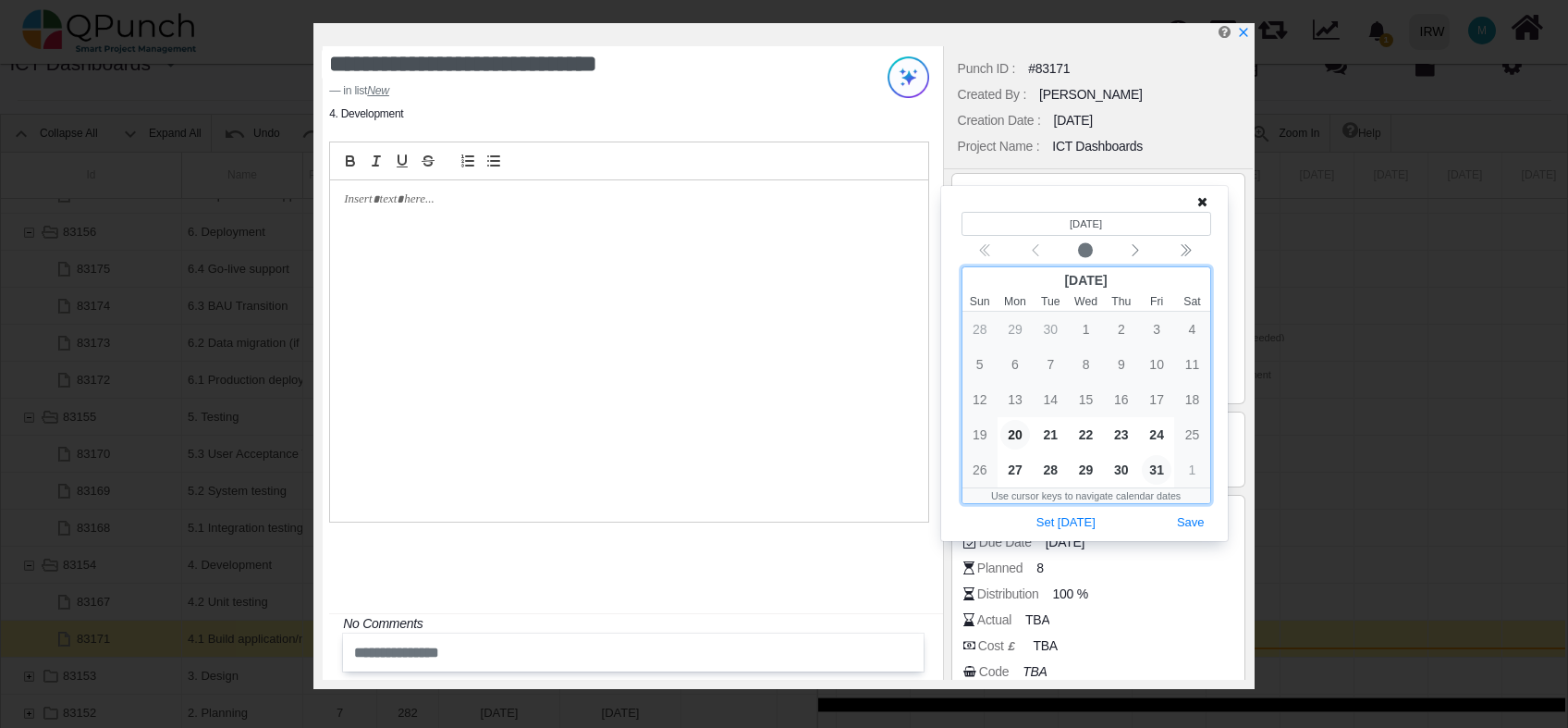
click at [1156, 477] on span "31" at bounding box center [1156, 469] width 29 height 30
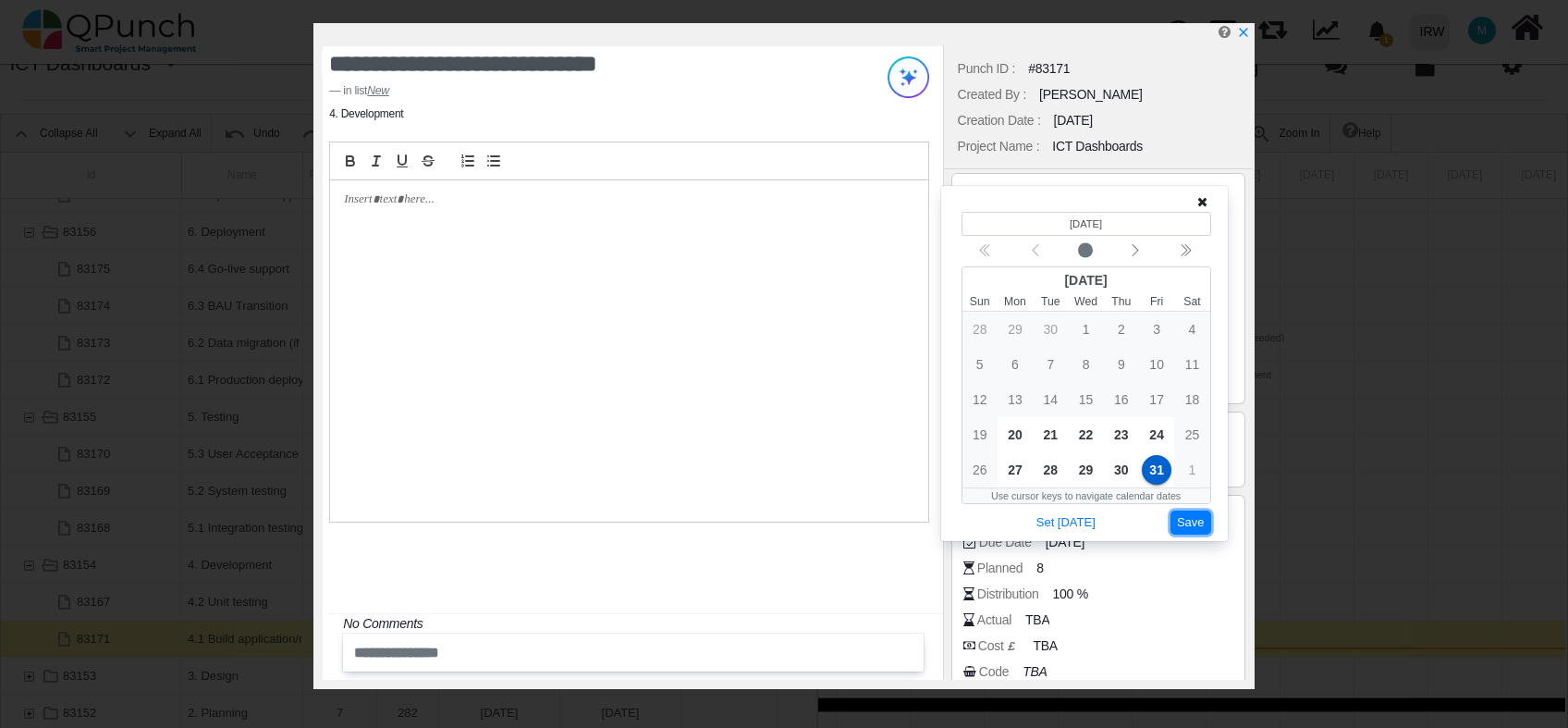
click at [1197, 522] on button "Save" at bounding box center [1191, 523] width 41 height 25
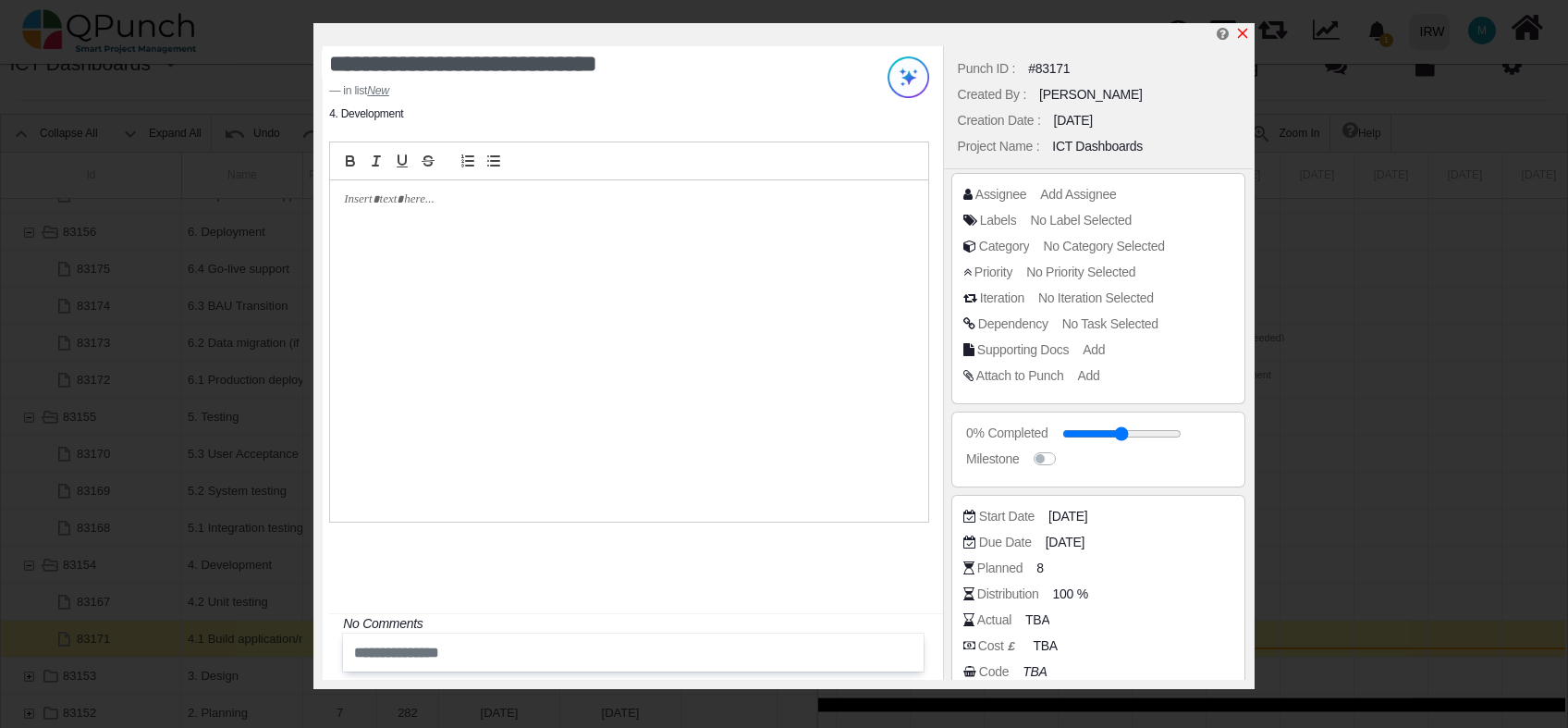
click at [1243, 32] on icon "x" at bounding box center [1244, 33] width 15 height 15
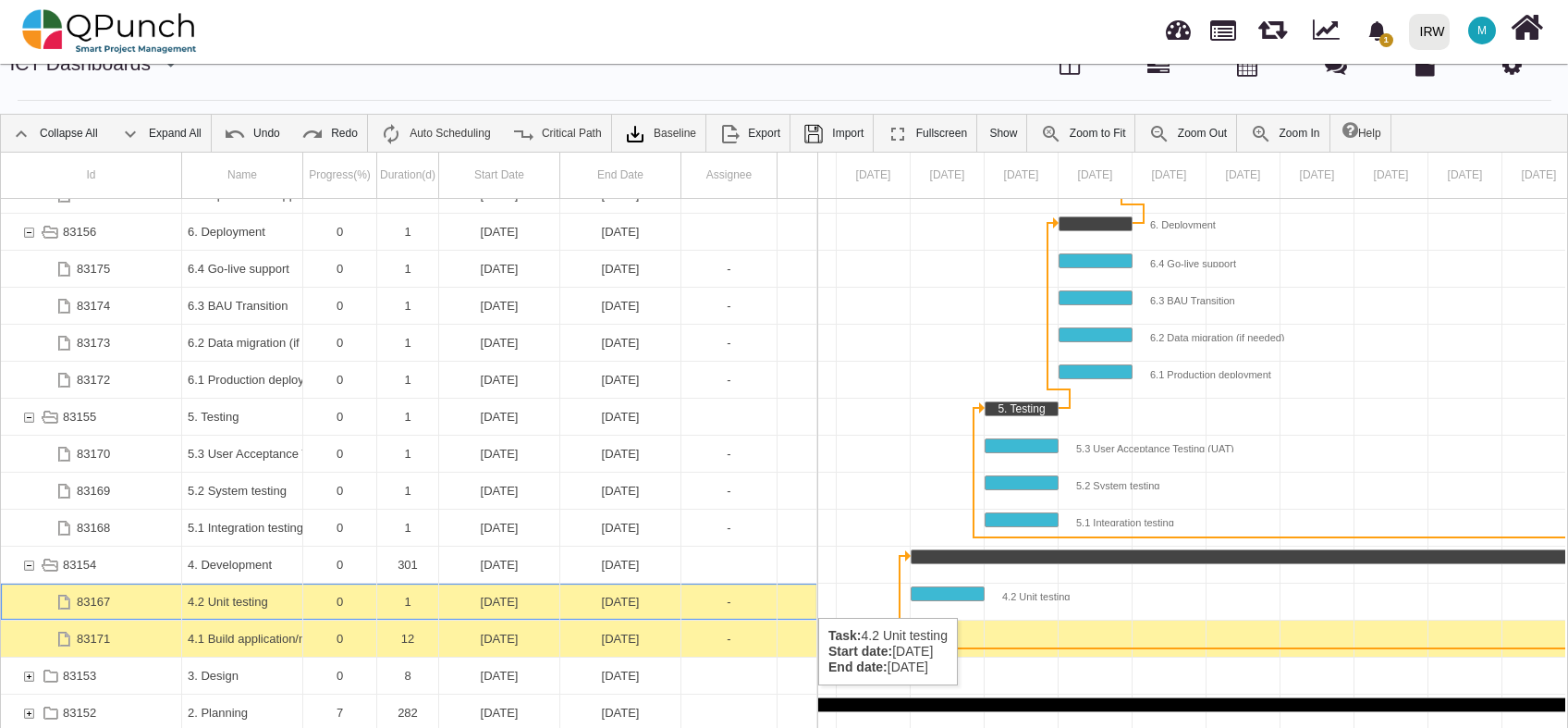
click at [482, 600] on div "04-01-2025" at bounding box center [500, 601] width 109 height 36
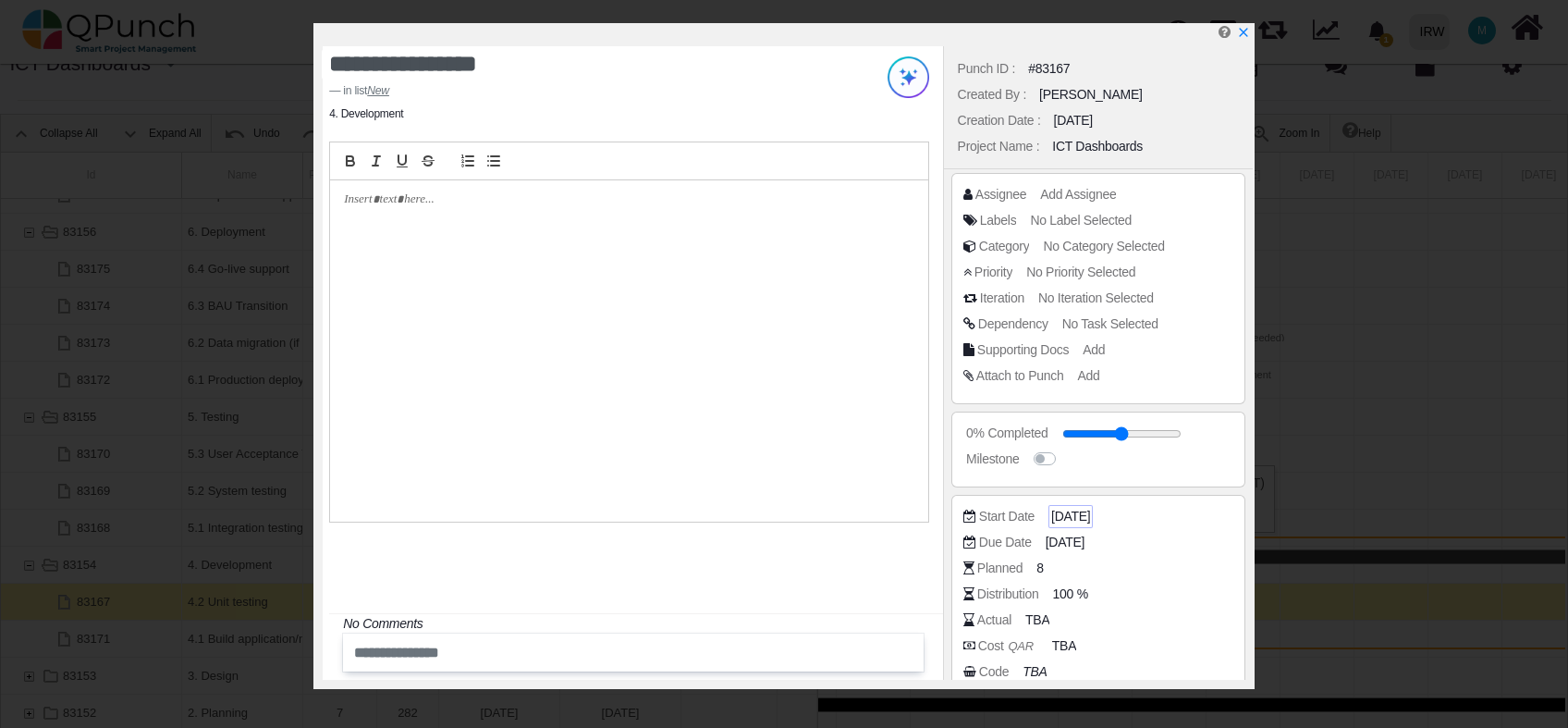
click at [1092, 525] on div "04-01-2025" at bounding box center [1070, 517] width 45 height 23
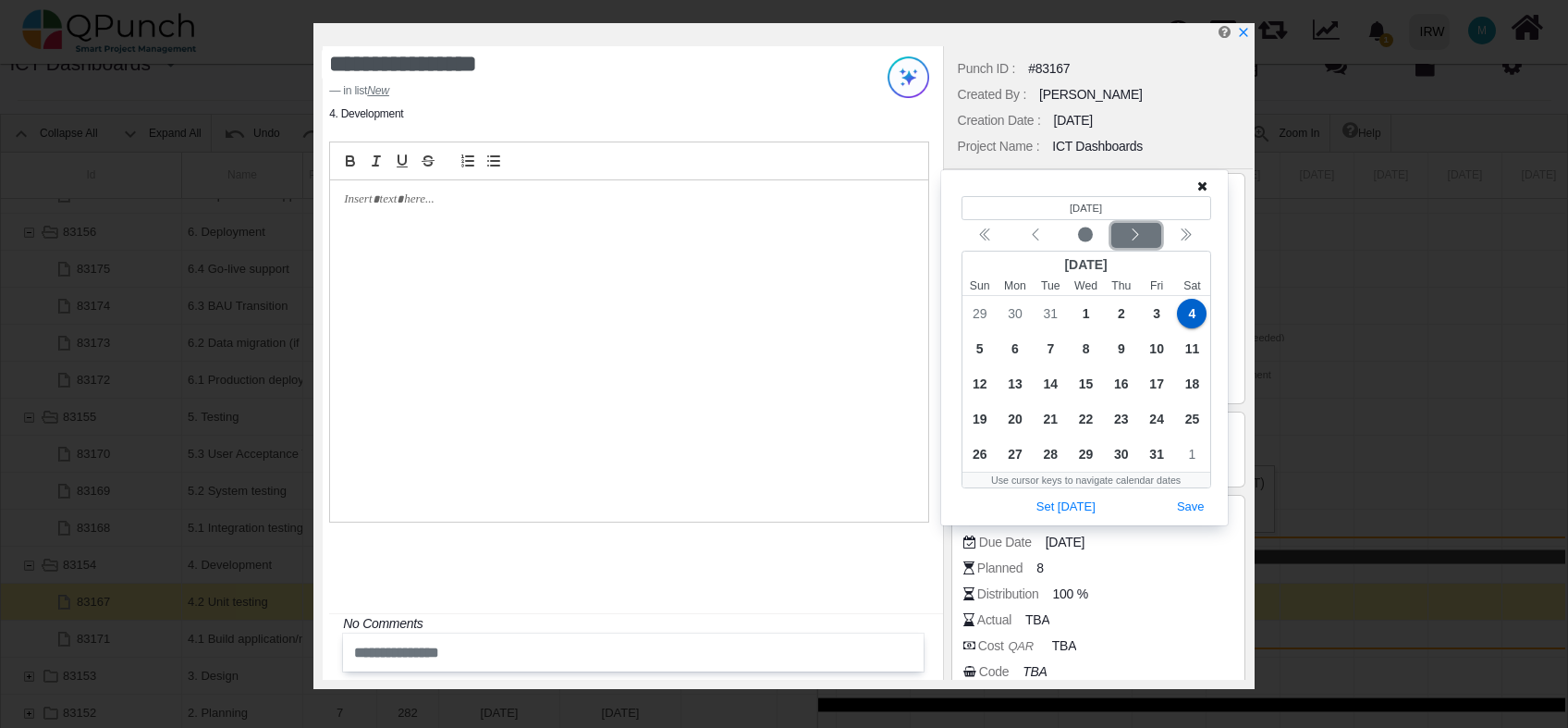
click at [1127, 239] on div "Next month" at bounding box center [1136, 235] width 44 height 18
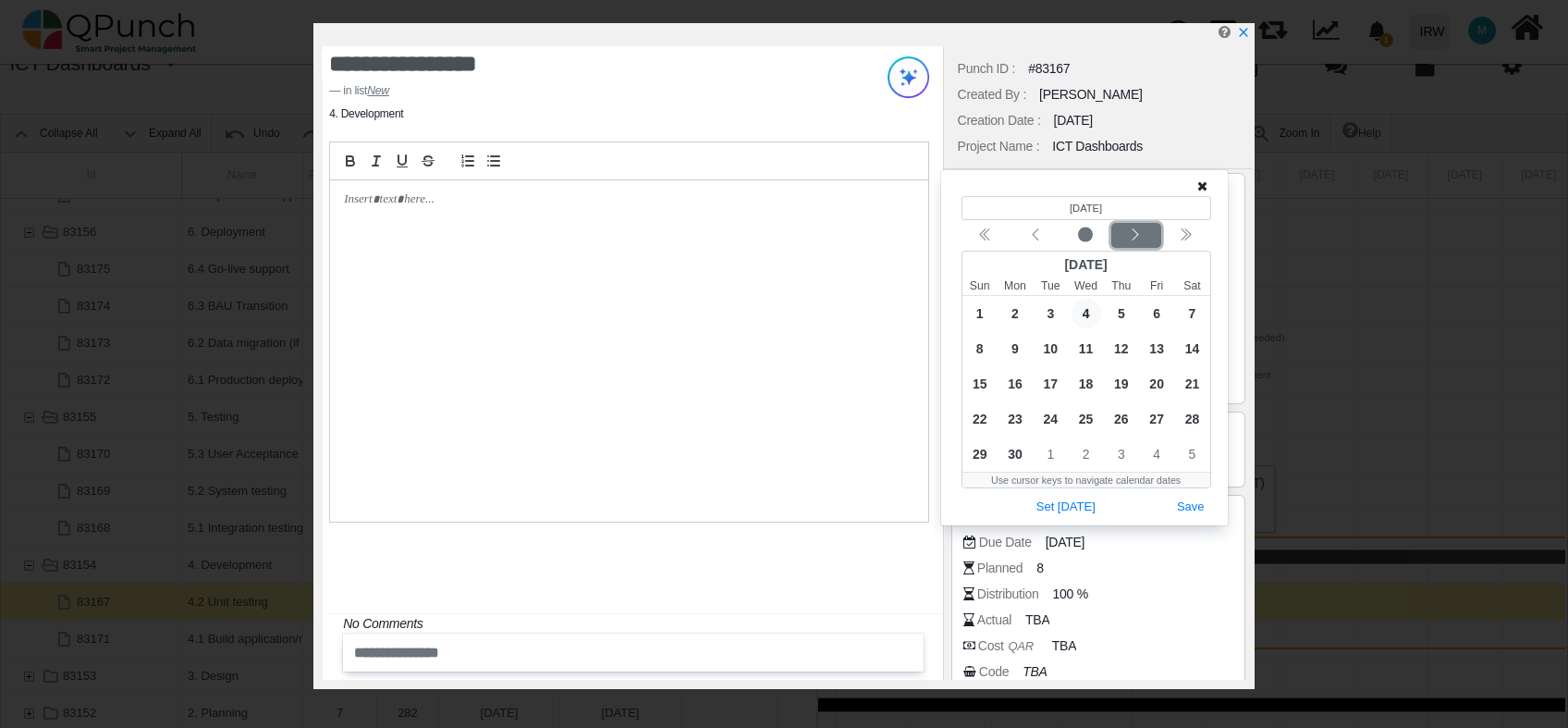
click at [1127, 239] on div "Next month" at bounding box center [1136, 235] width 44 height 18
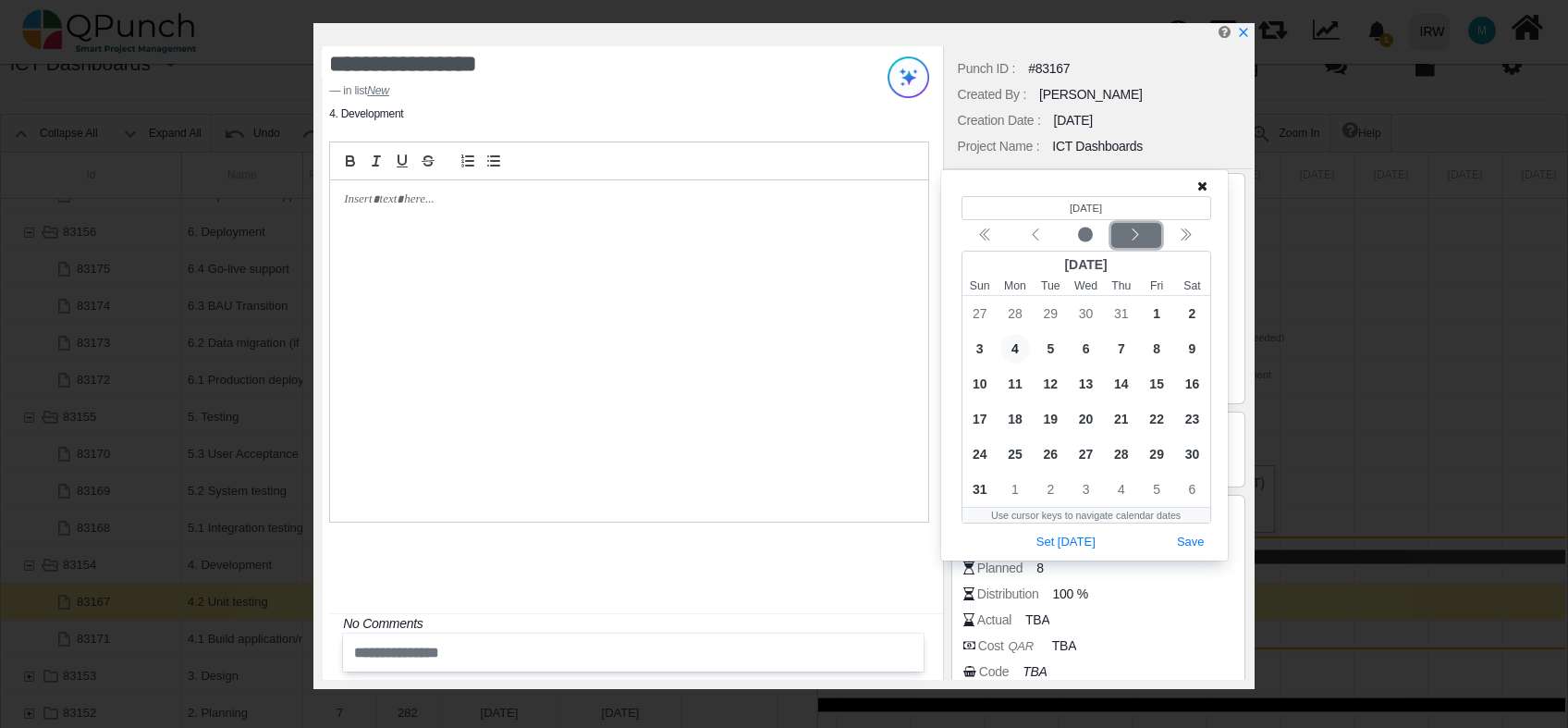
click at [1127, 239] on div "Next month" at bounding box center [1136, 235] width 44 height 18
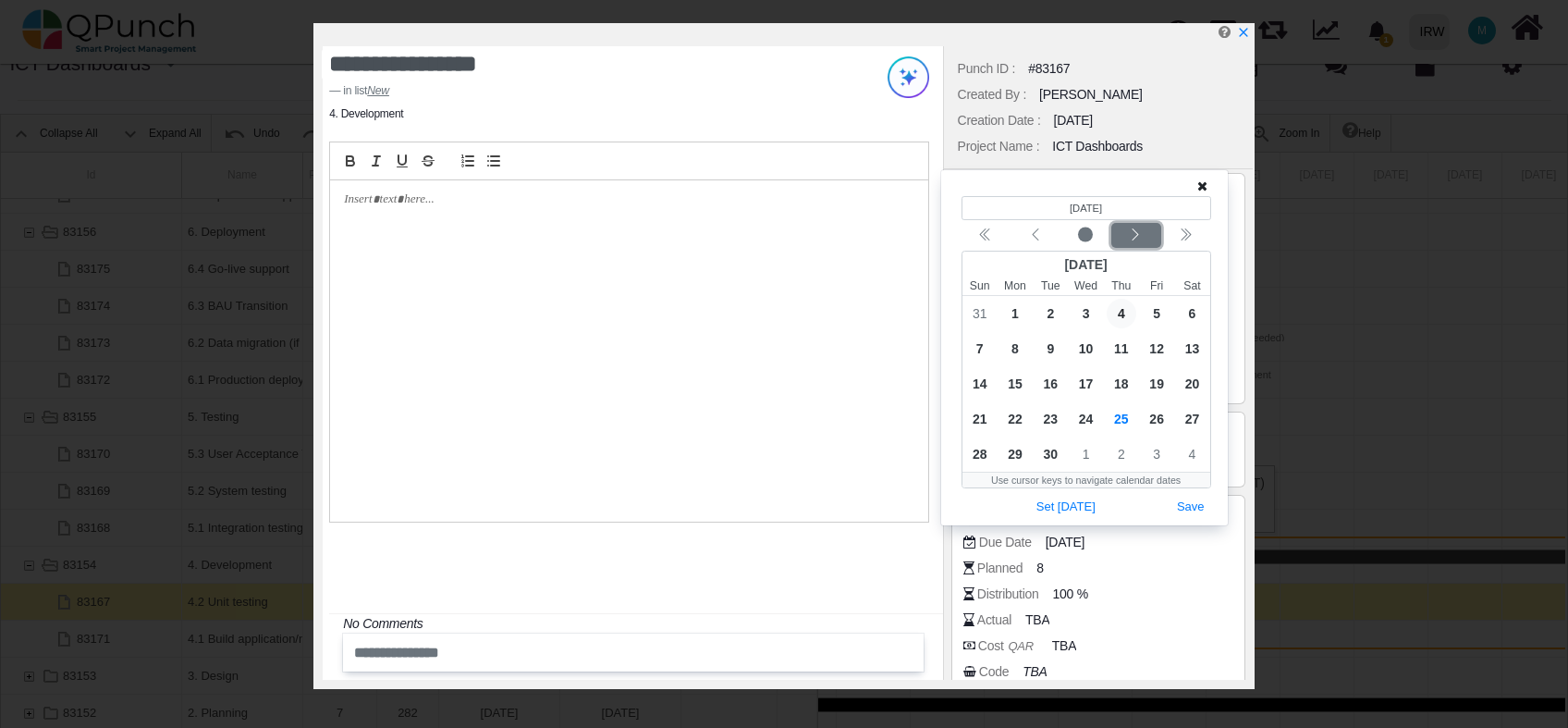
click at [1127, 239] on div "Next month" at bounding box center [1136, 235] width 44 height 18
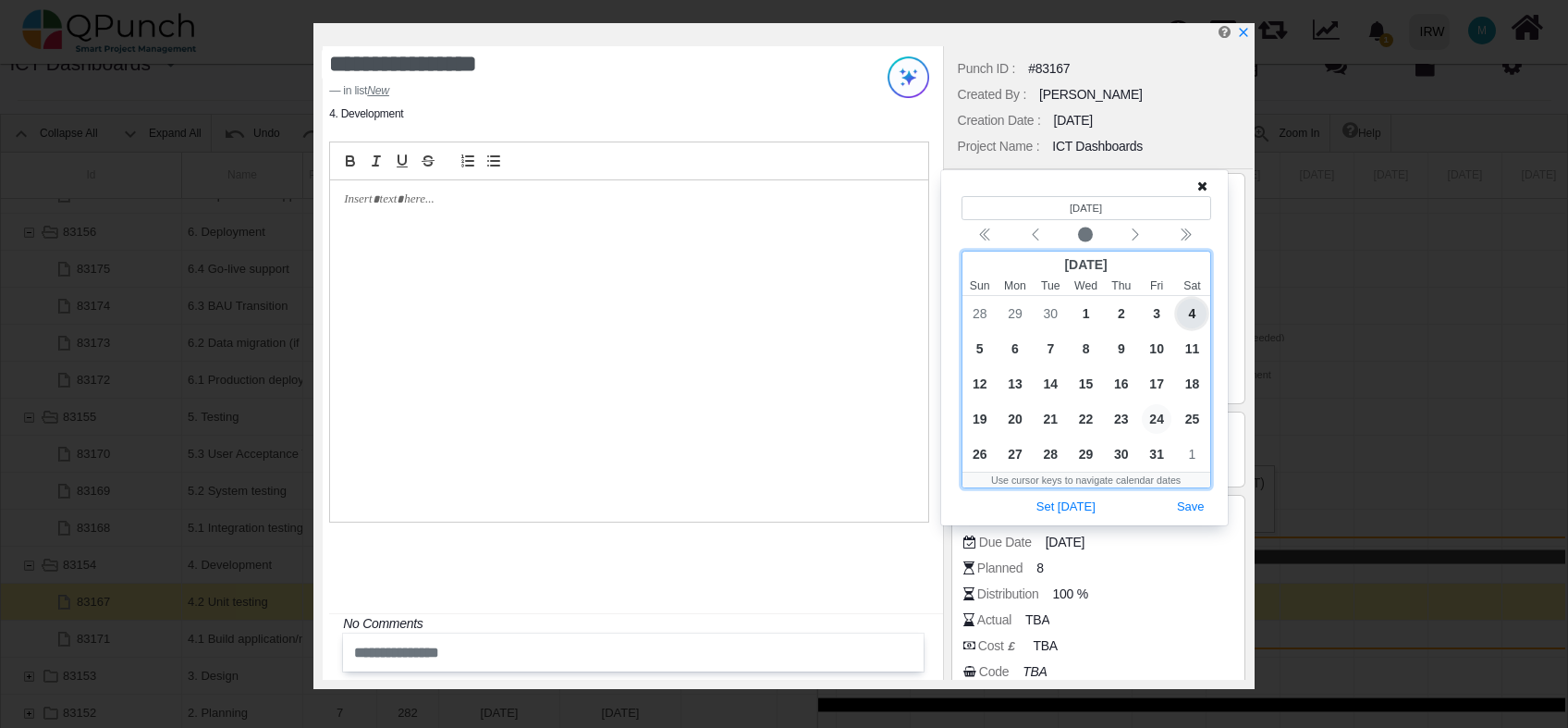
click at [1160, 421] on span "24" at bounding box center [1156, 419] width 29 height 30
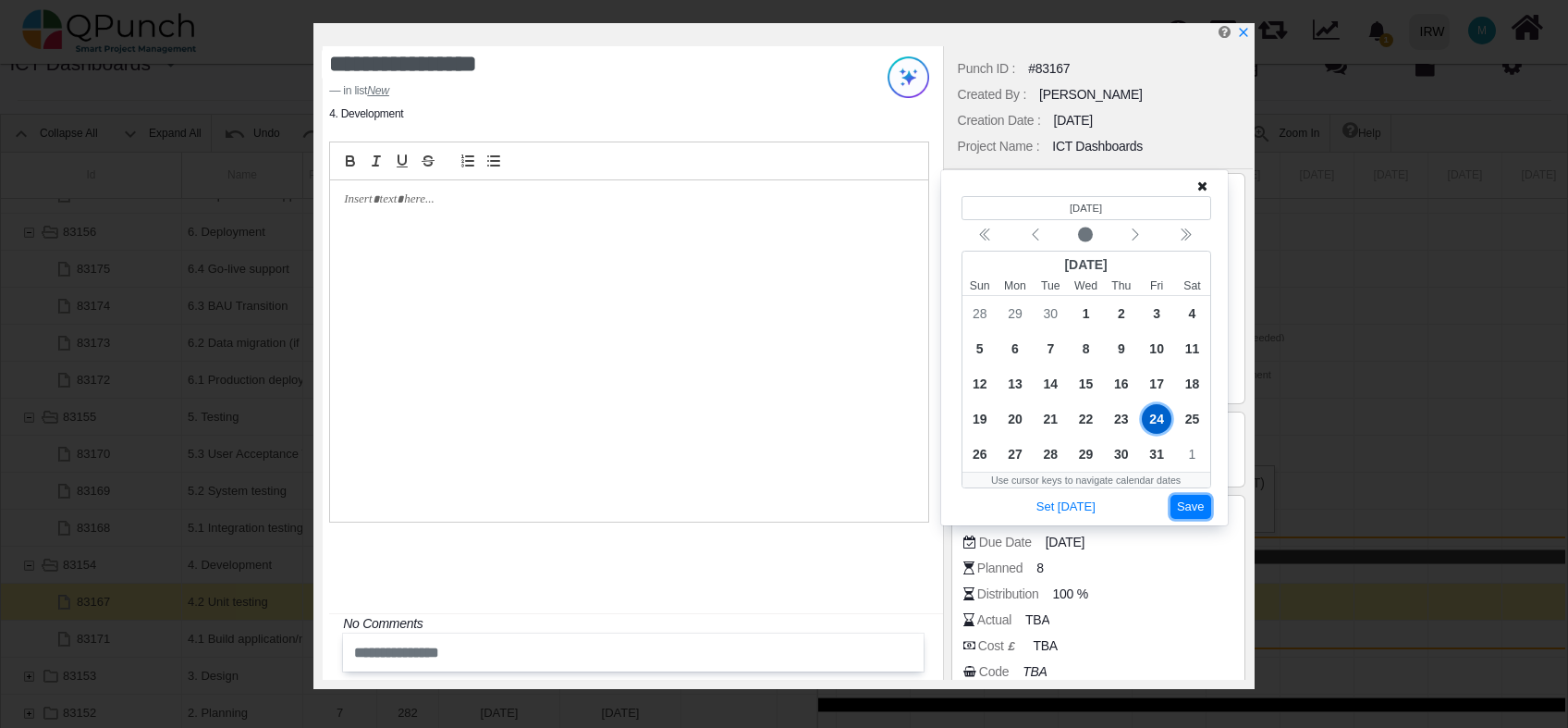
click at [1188, 501] on button "Save" at bounding box center [1191, 507] width 41 height 25
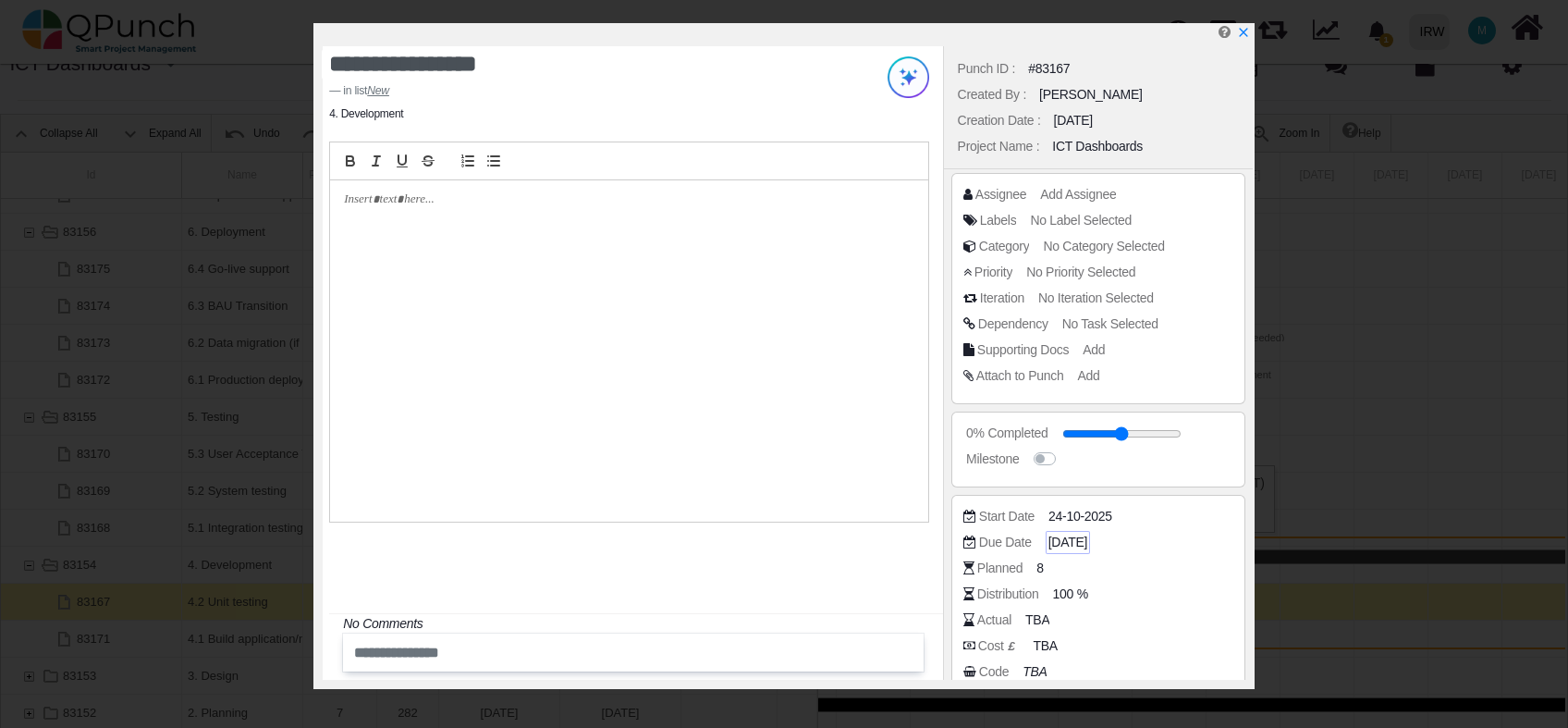
click at [1088, 537] on span "04-01-2025" at bounding box center [1068, 542] width 39 height 19
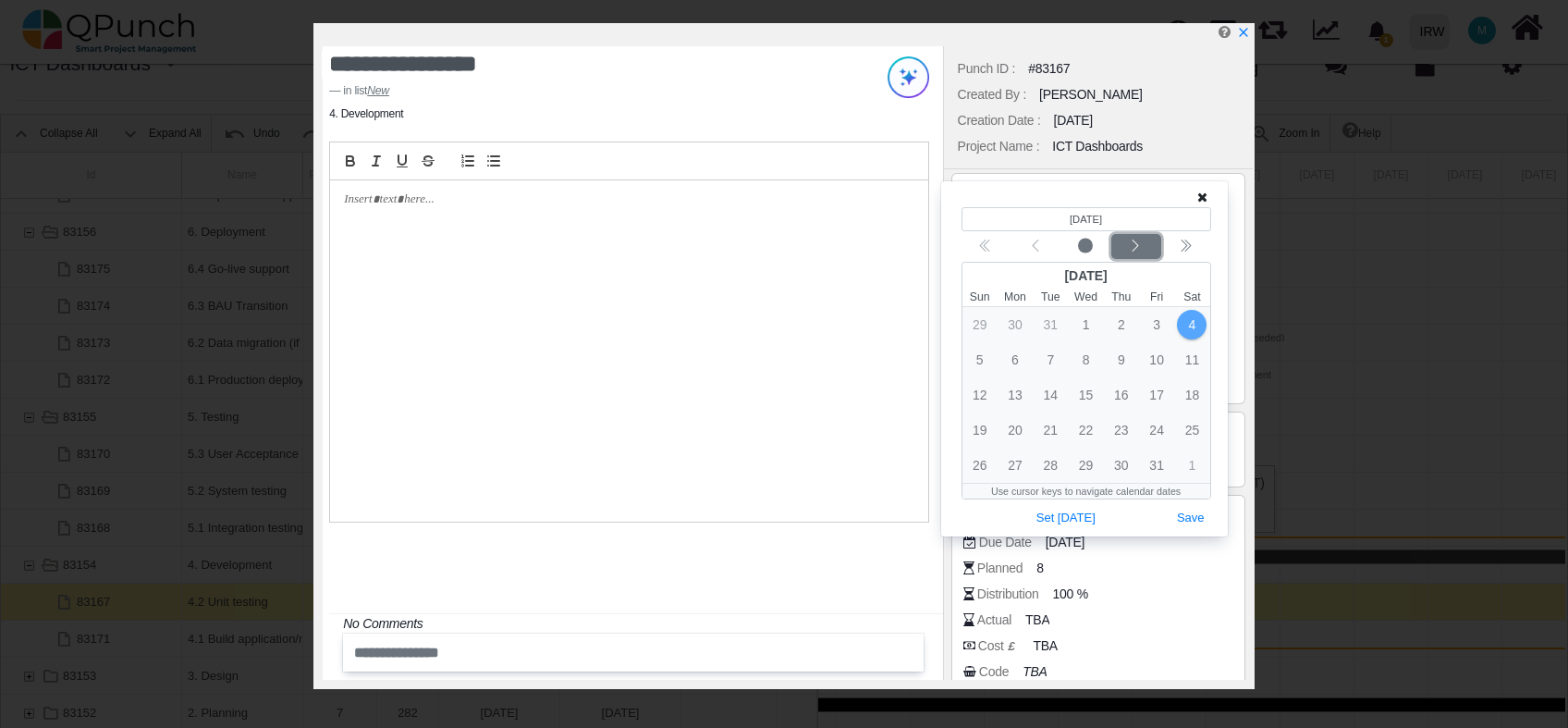
click at [1133, 246] on icon "chevron left" at bounding box center [1136, 246] width 15 height 15
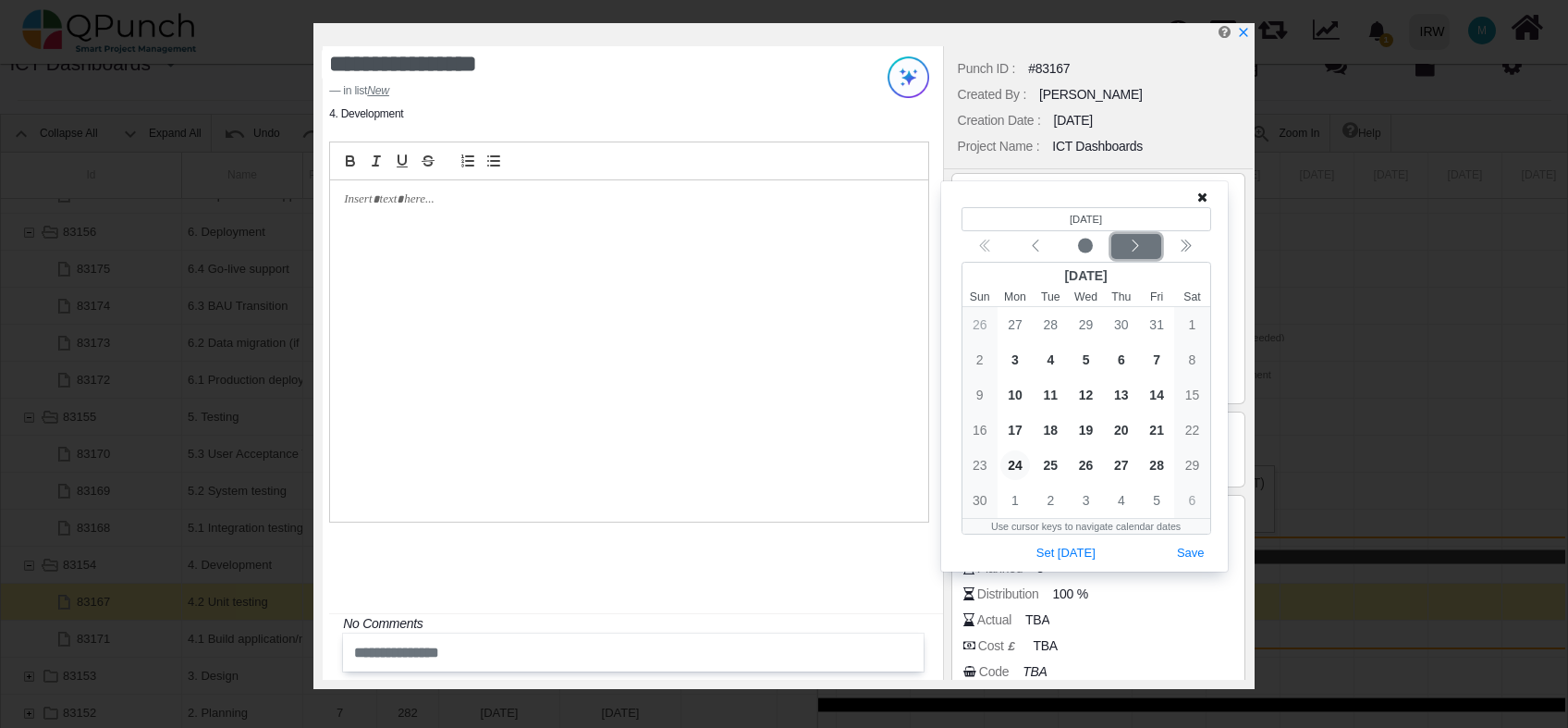
click at [1133, 246] on icon "chevron left" at bounding box center [1136, 246] width 15 height 15
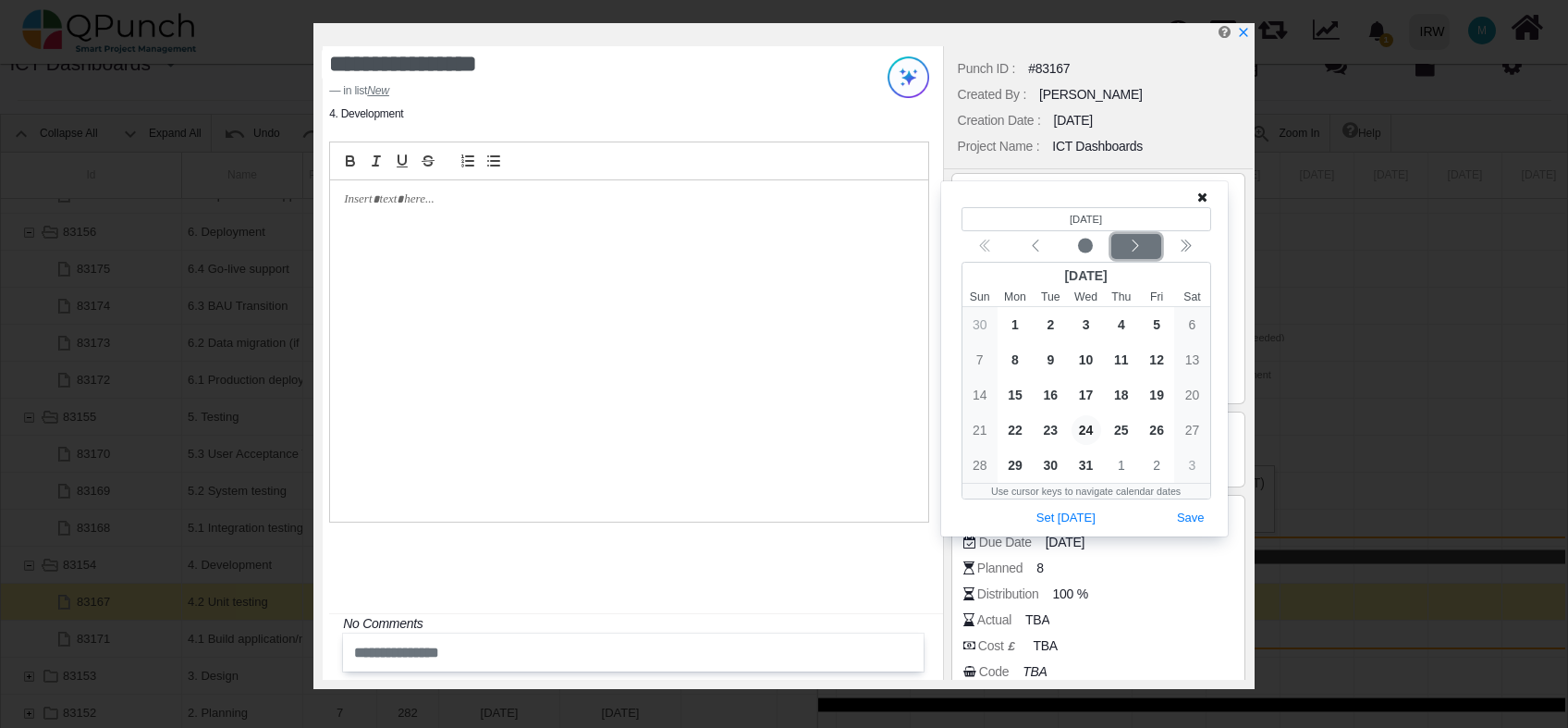
click at [1133, 246] on icon "chevron left" at bounding box center [1136, 246] width 15 height 15
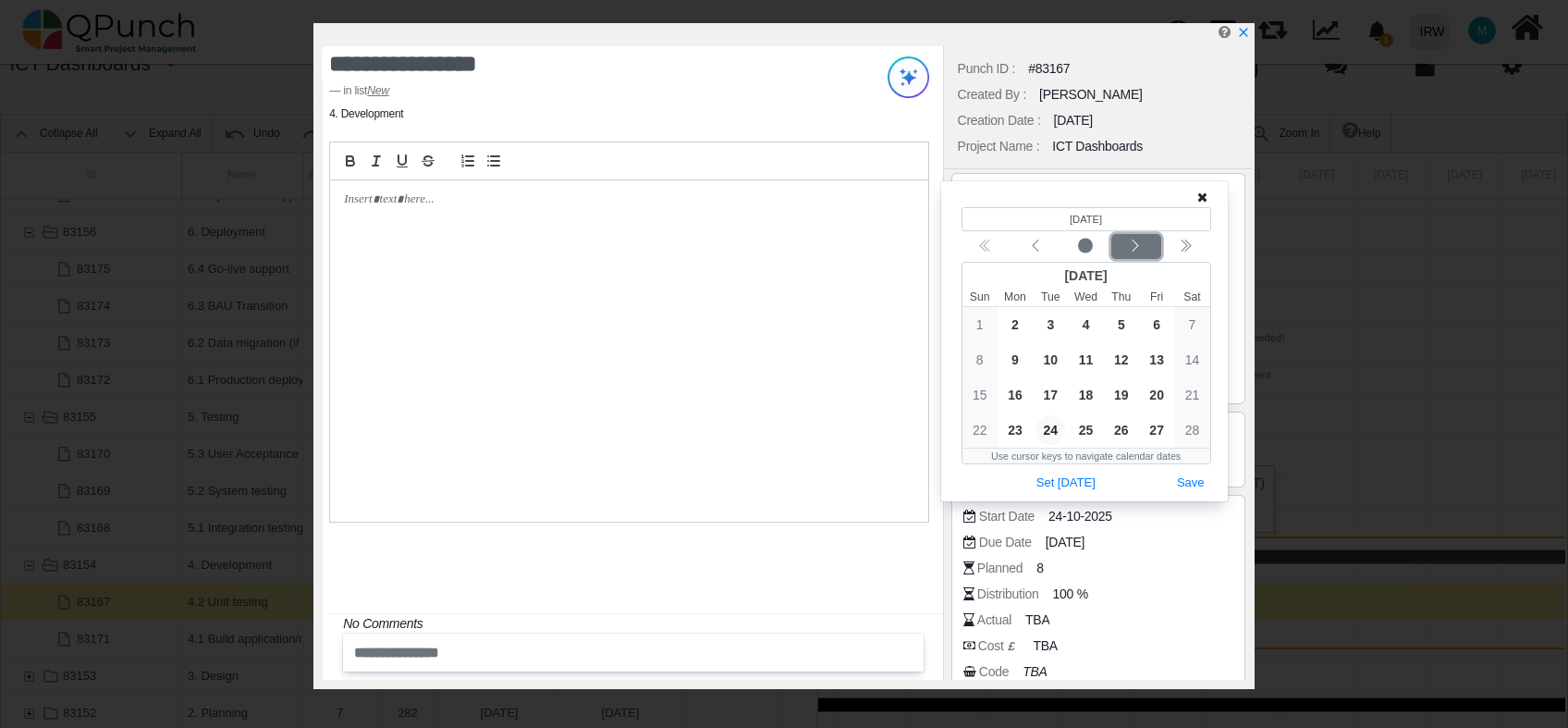
click at [1133, 246] on icon "chevron left" at bounding box center [1136, 246] width 15 height 15
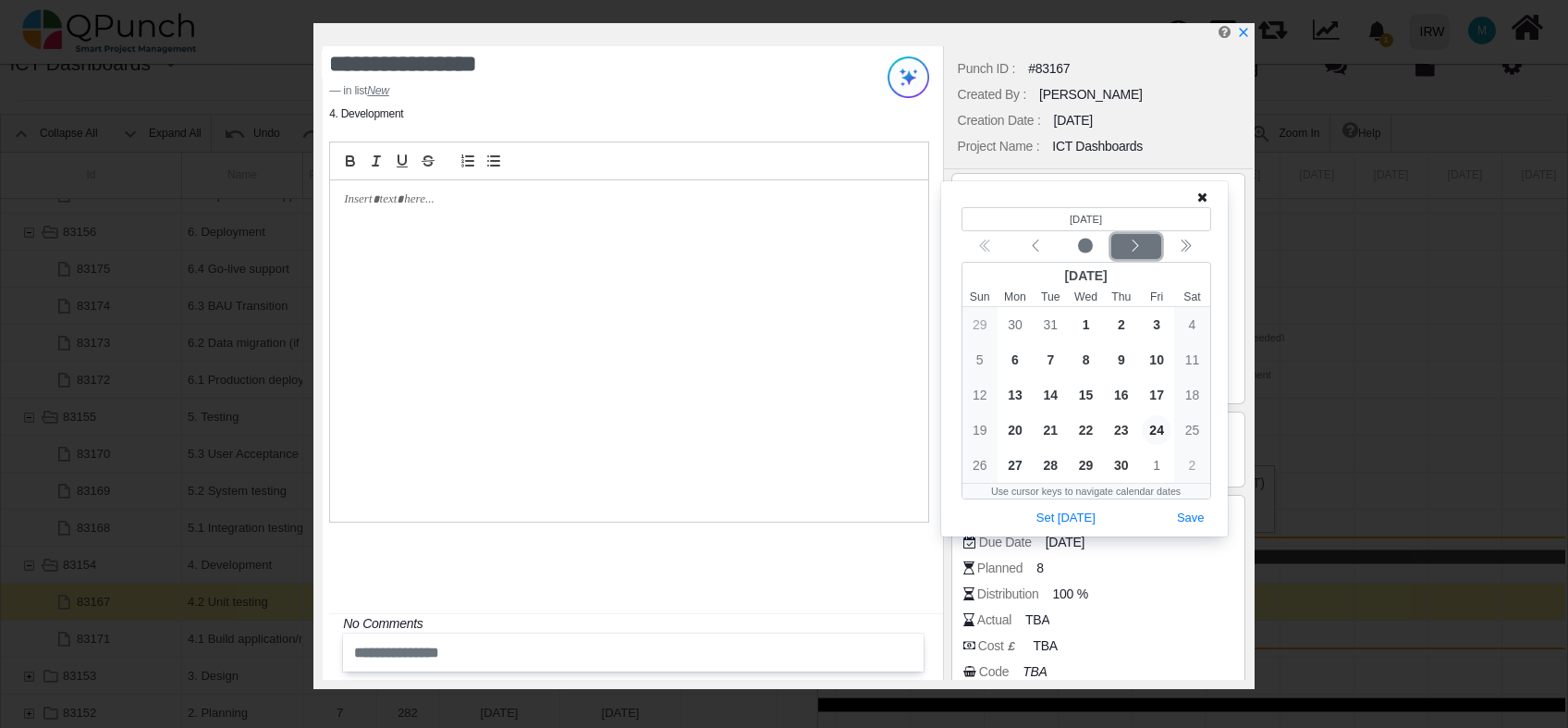
click at [1133, 246] on icon "chevron left" at bounding box center [1136, 246] width 15 height 15
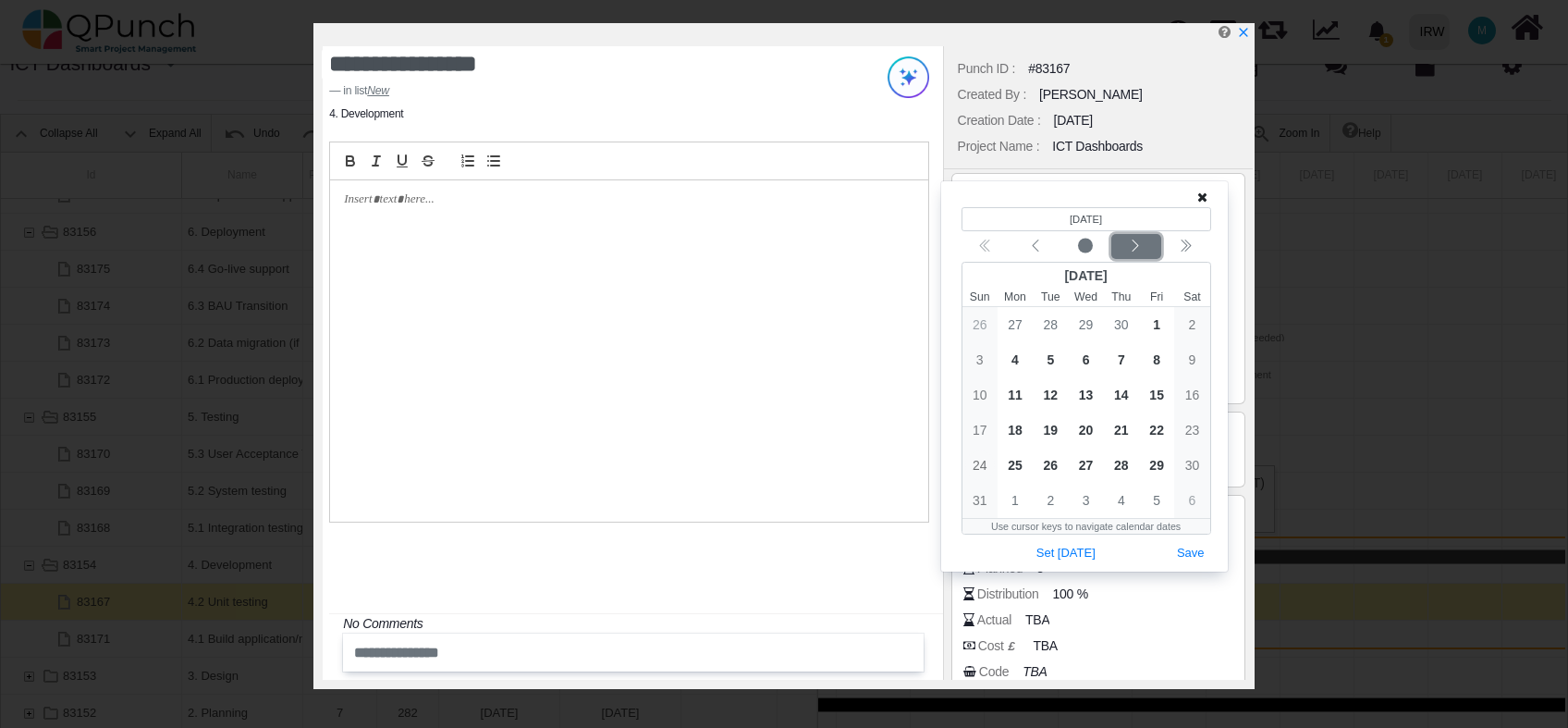
click at [1133, 246] on icon "chevron left" at bounding box center [1136, 246] width 15 height 15
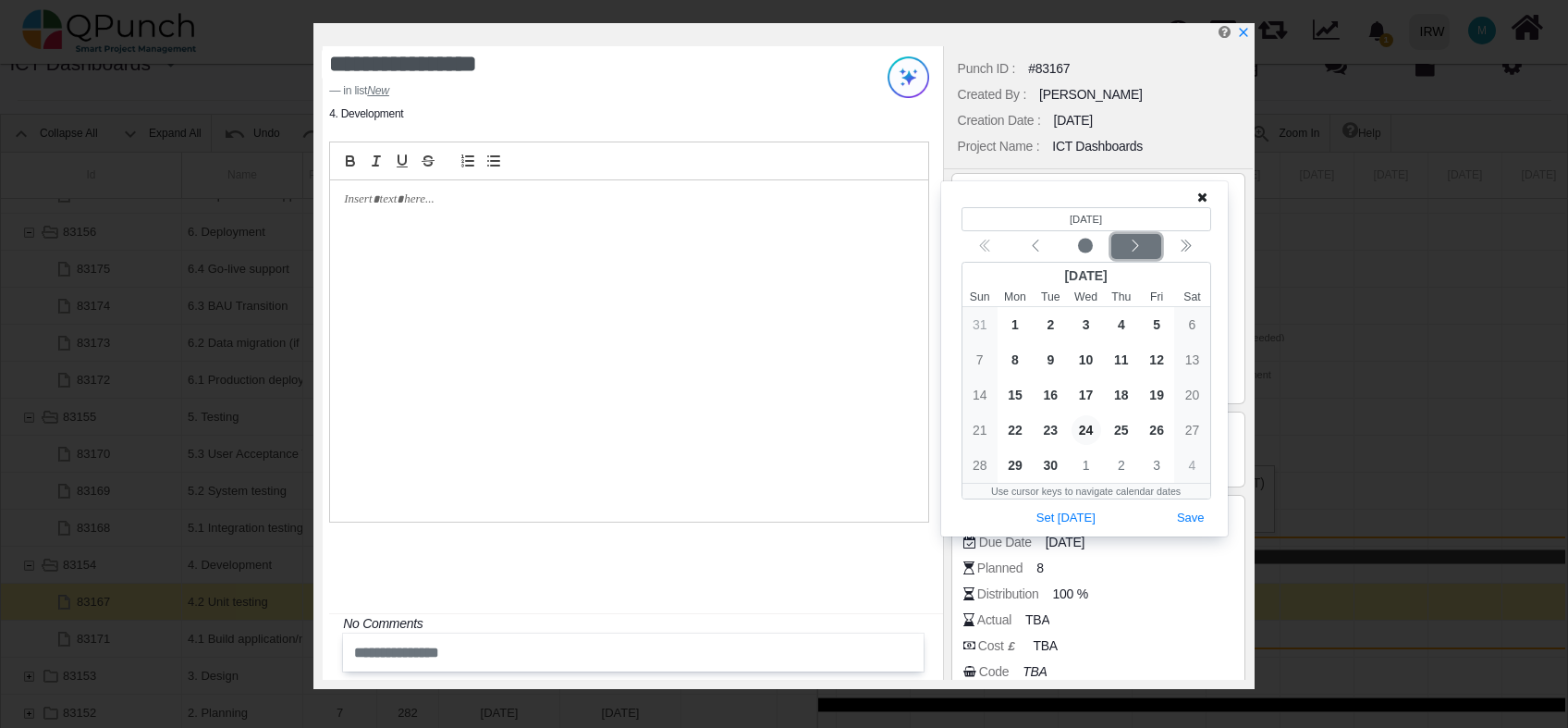
click at [1133, 246] on icon "chevron left" at bounding box center [1136, 246] width 15 height 15
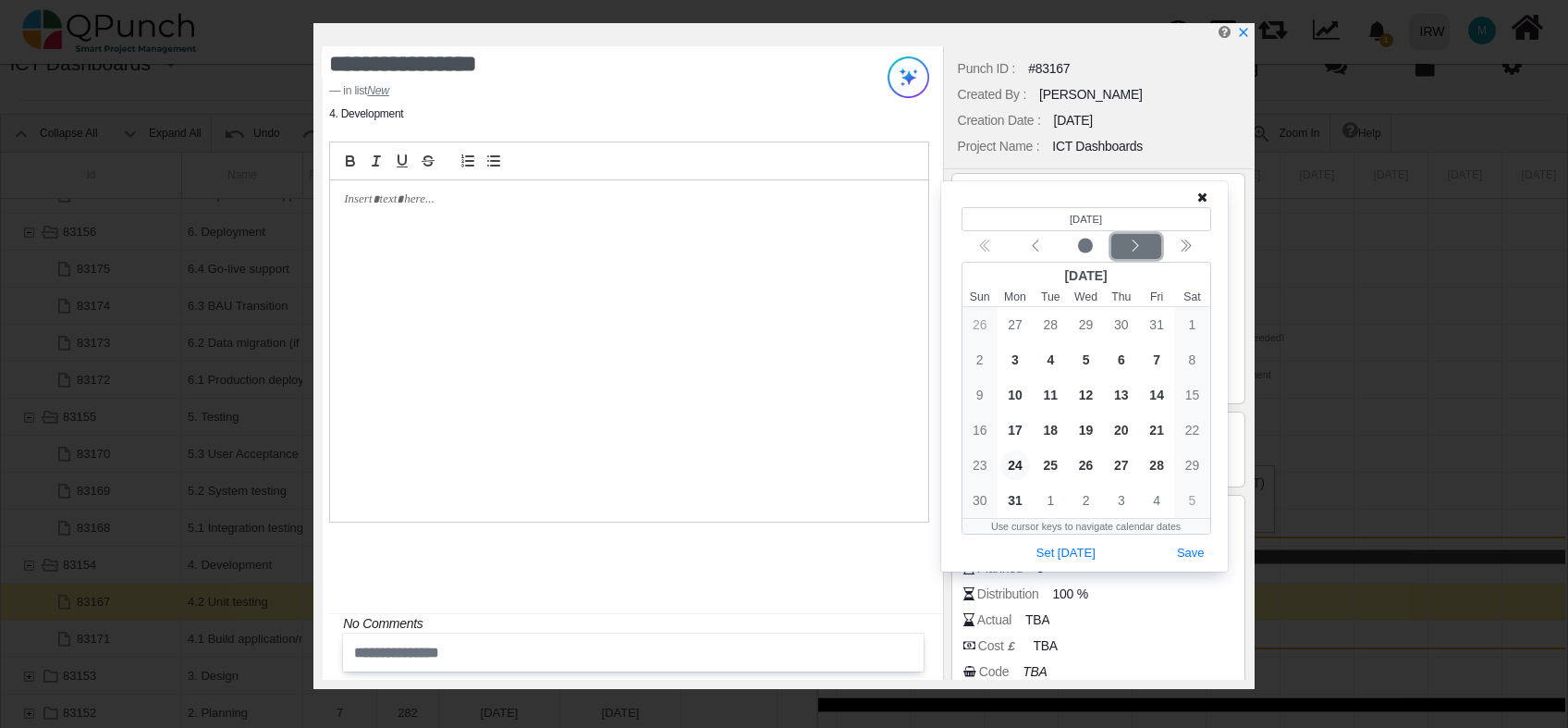
click at [1133, 246] on icon "chevron left" at bounding box center [1136, 246] width 15 height 15
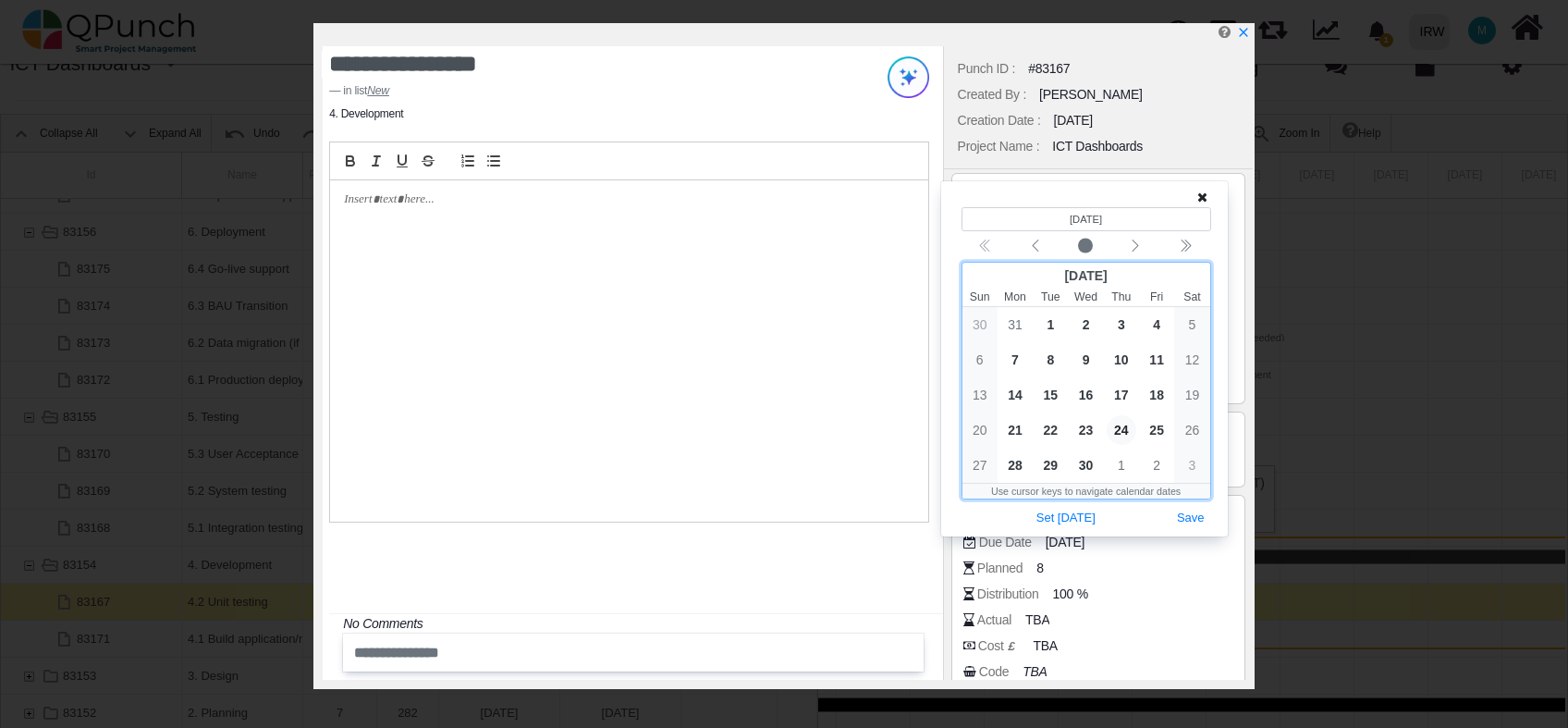
click at [1092, 214] on bdi "1/4/2025" at bounding box center [1087, 220] width 32 height 11
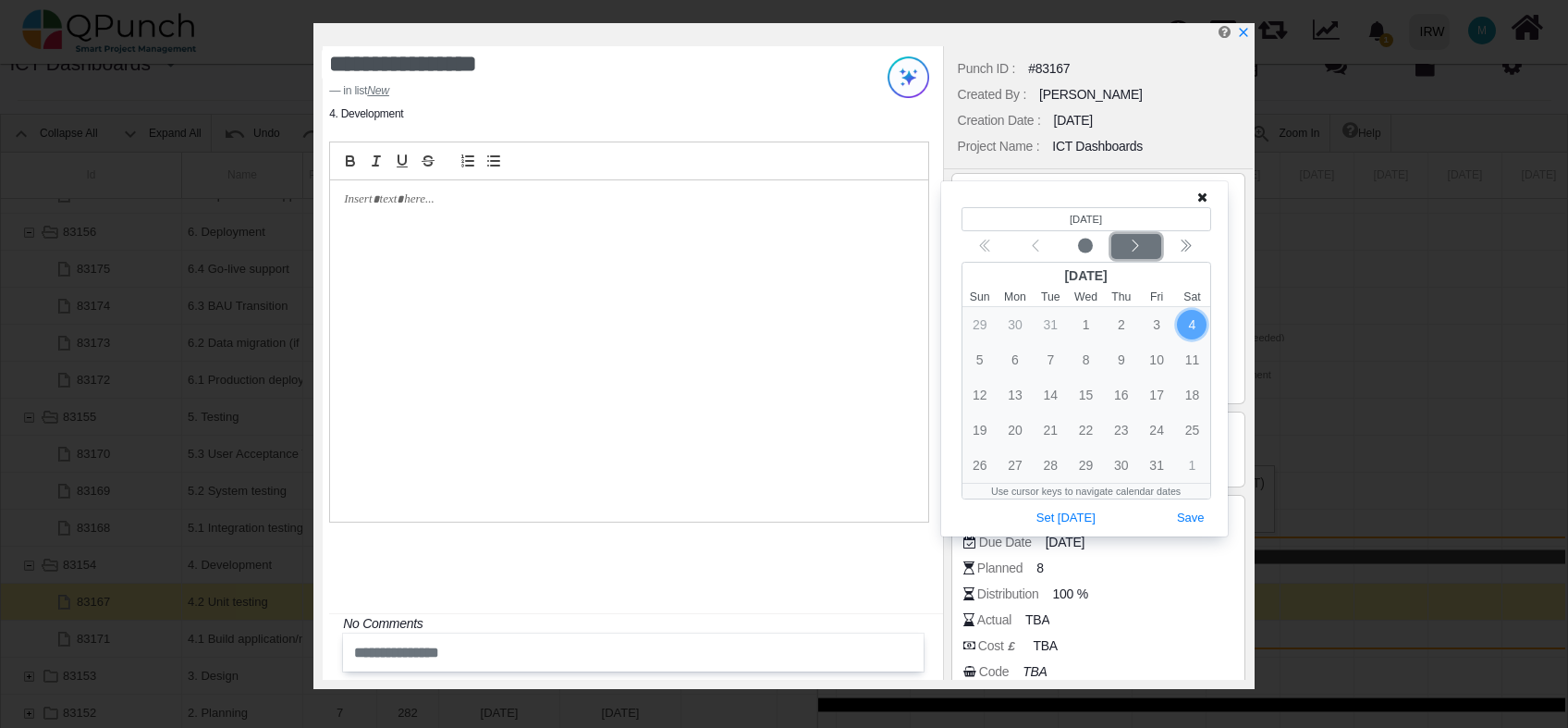
click at [1129, 251] on icon "chevron left" at bounding box center [1136, 246] width 15 height 15
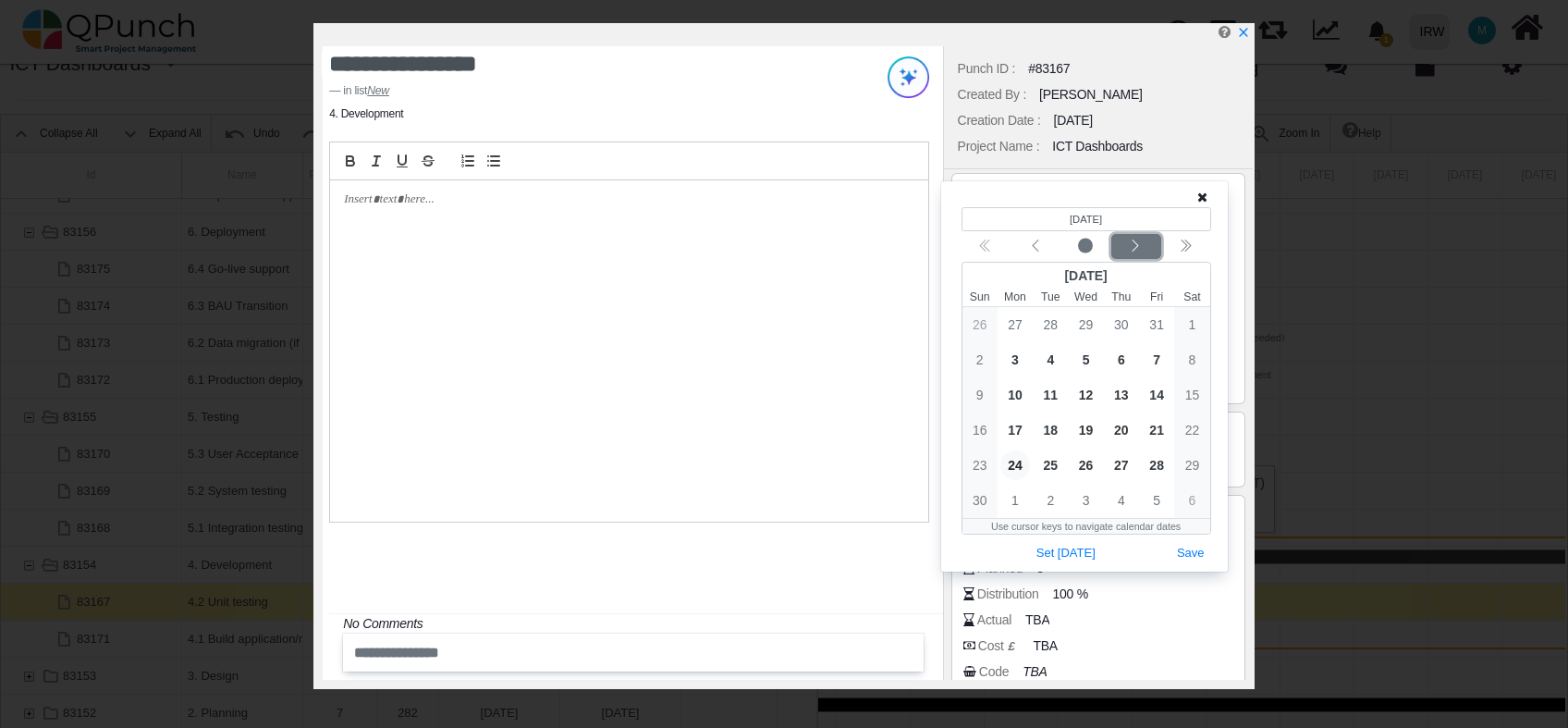
click at [1129, 251] on icon "chevron left" at bounding box center [1136, 246] width 15 height 15
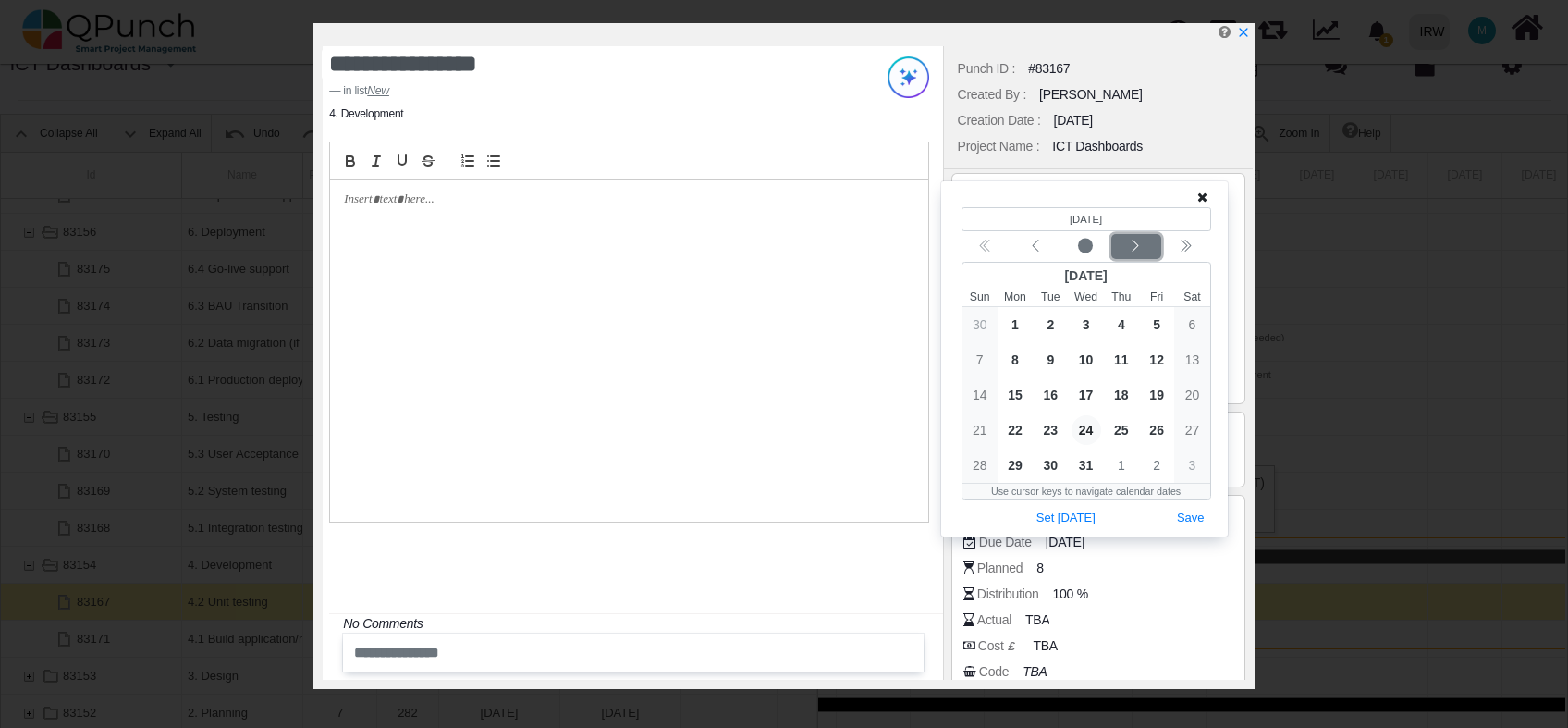
click at [1129, 251] on icon "chevron left" at bounding box center [1136, 246] width 15 height 15
click at [1049, 250] on div "Previous month" at bounding box center [1036, 246] width 44 height 18
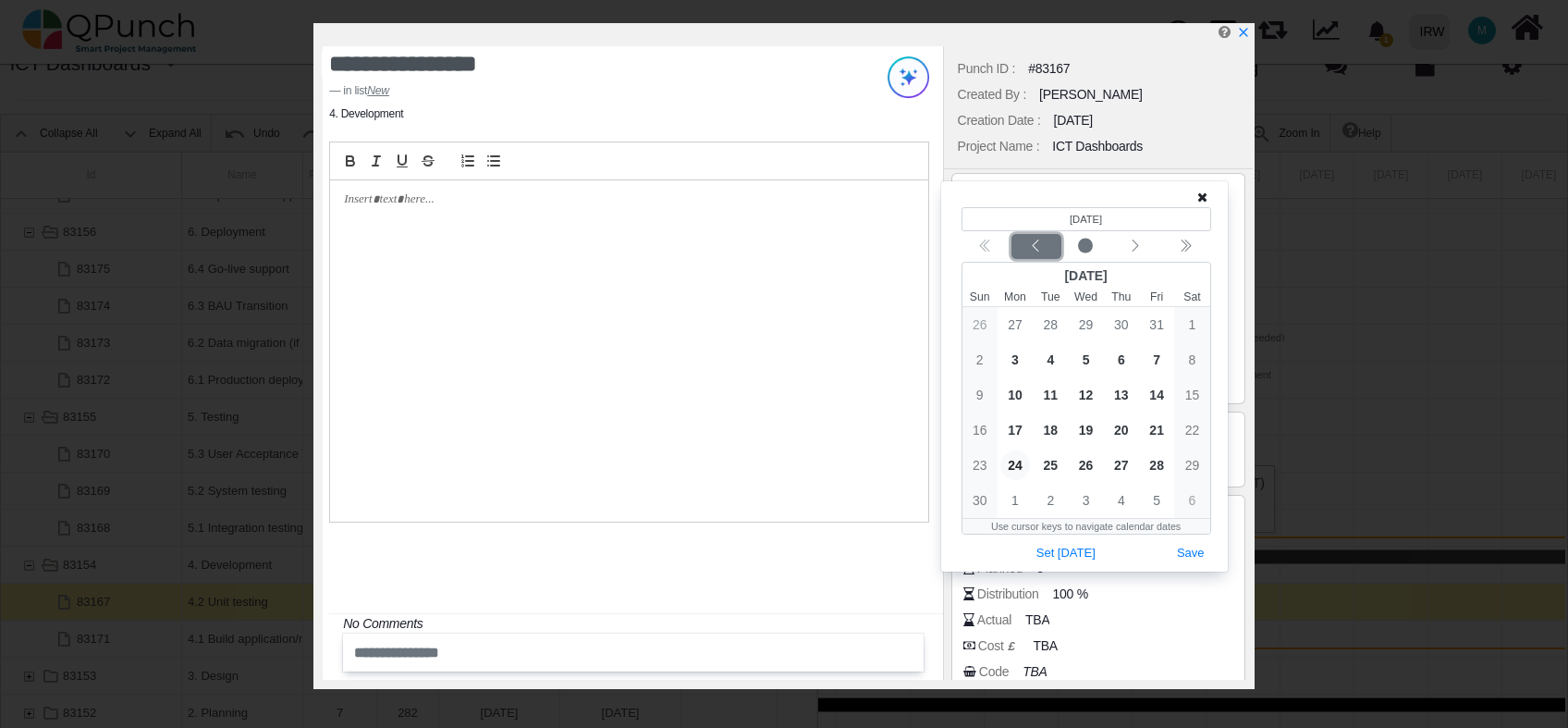
click at [1049, 250] on div "Previous month" at bounding box center [1036, 246] width 44 height 18
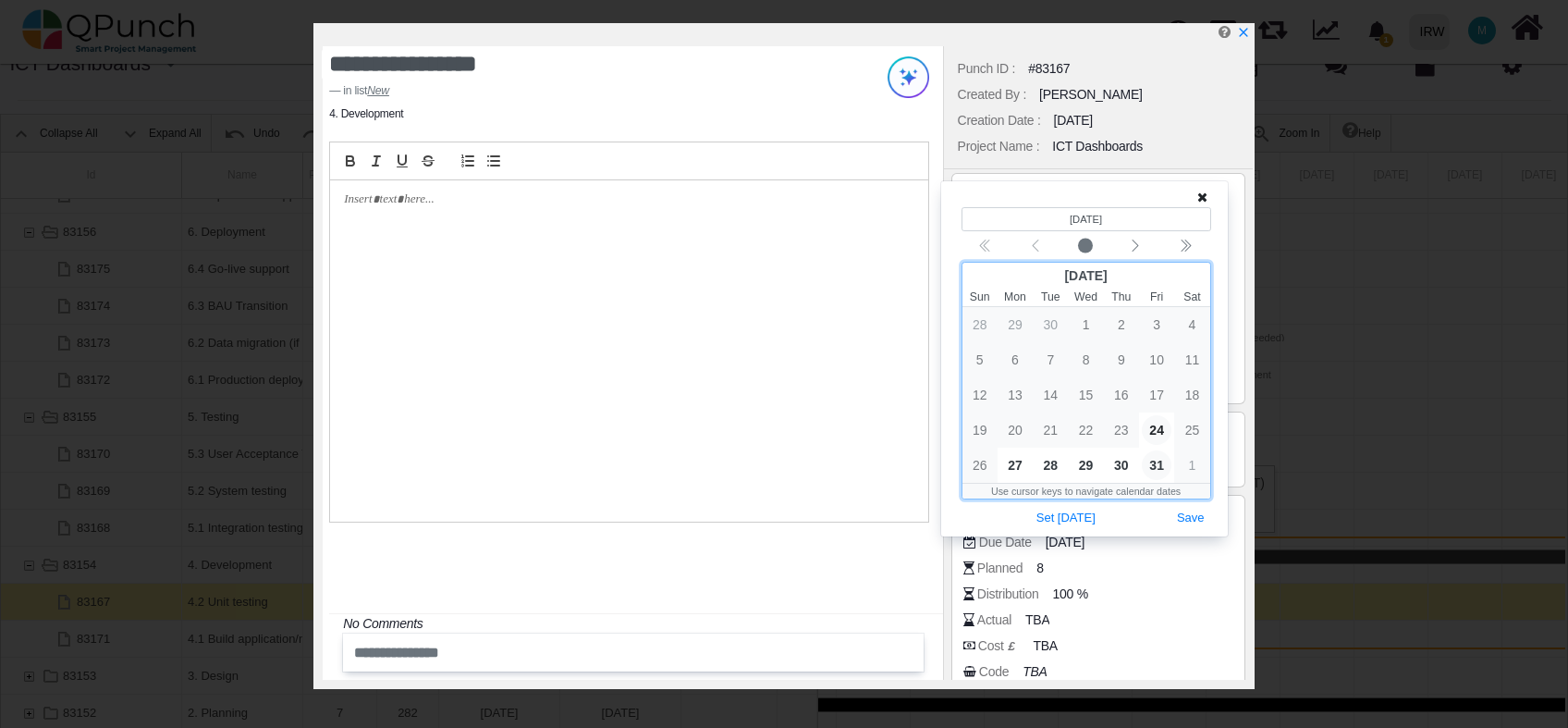
click at [1147, 467] on span "31" at bounding box center [1156, 464] width 29 height 30
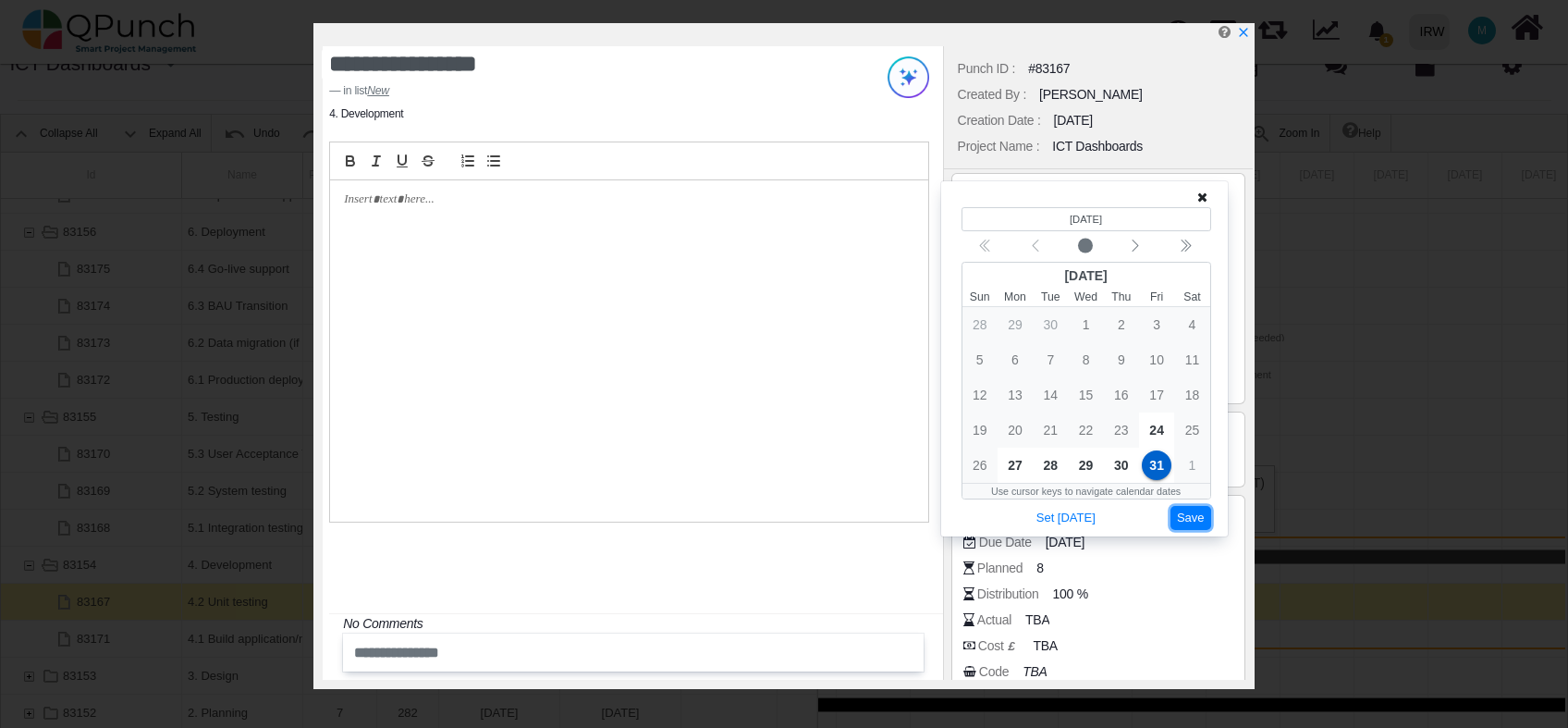
click at [1187, 516] on button "Save" at bounding box center [1191, 519] width 41 height 25
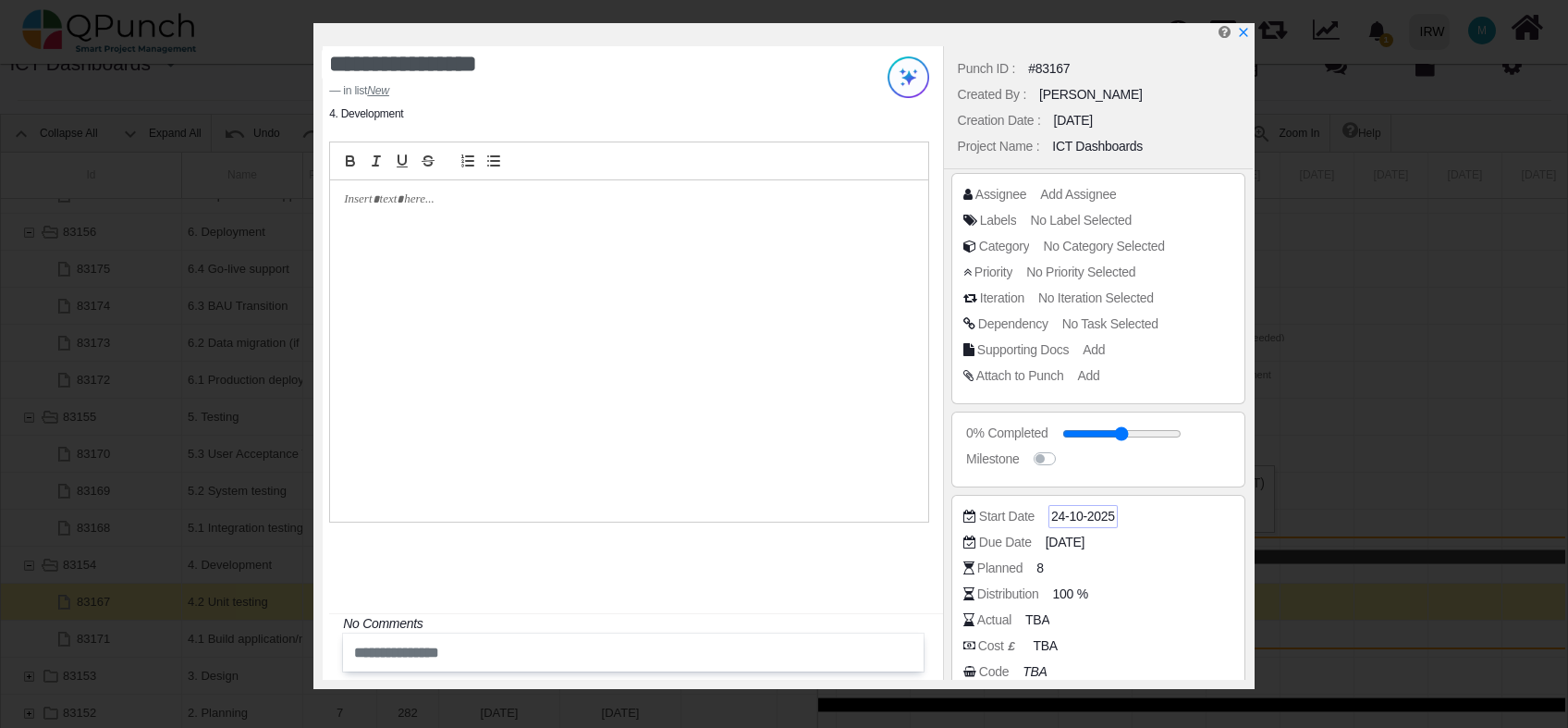
click at [1080, 511] on span "24-10-2025" at bounding box center [1083, 517] width 64 height 19
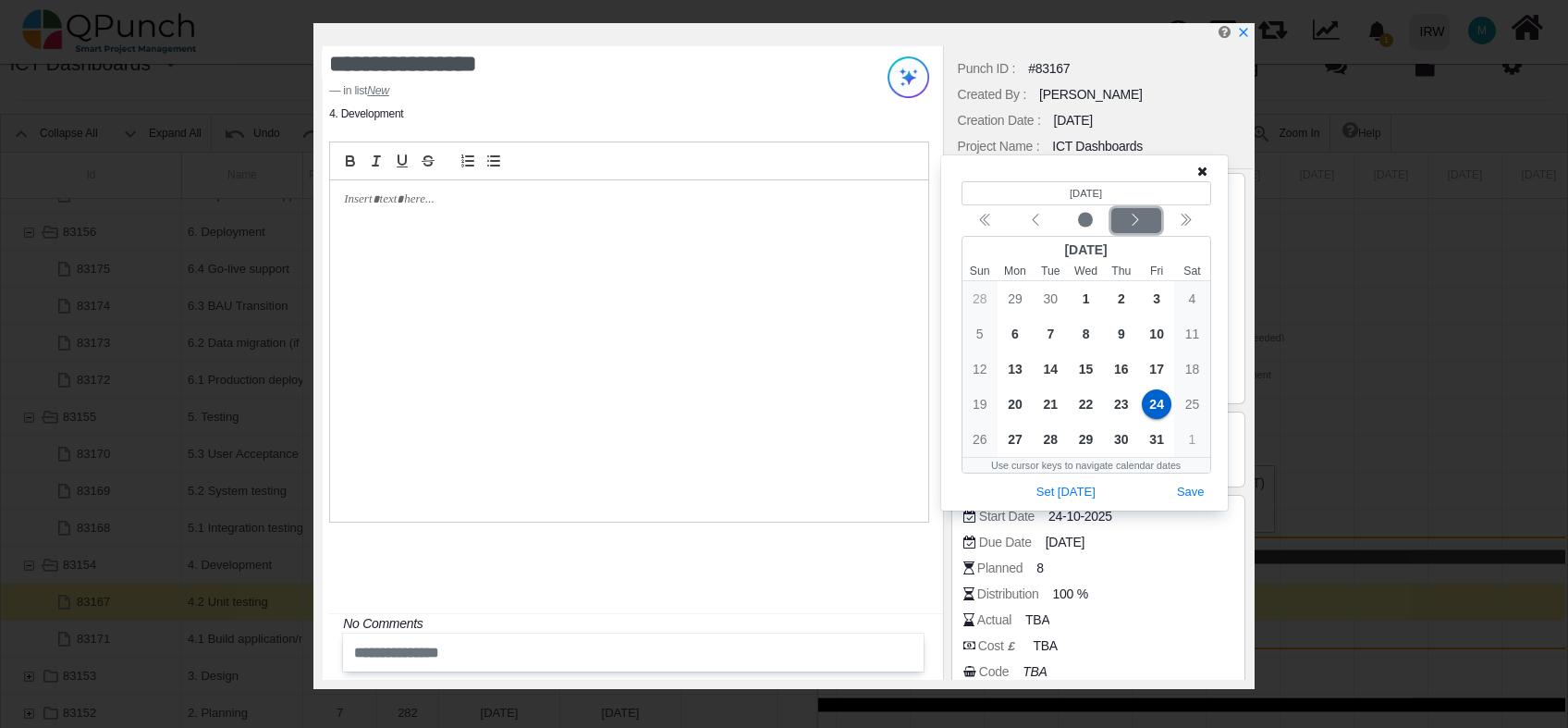
click at [1135, 224] on icon "chevron left" at bounding box center [1136, 221] width 15 height 15
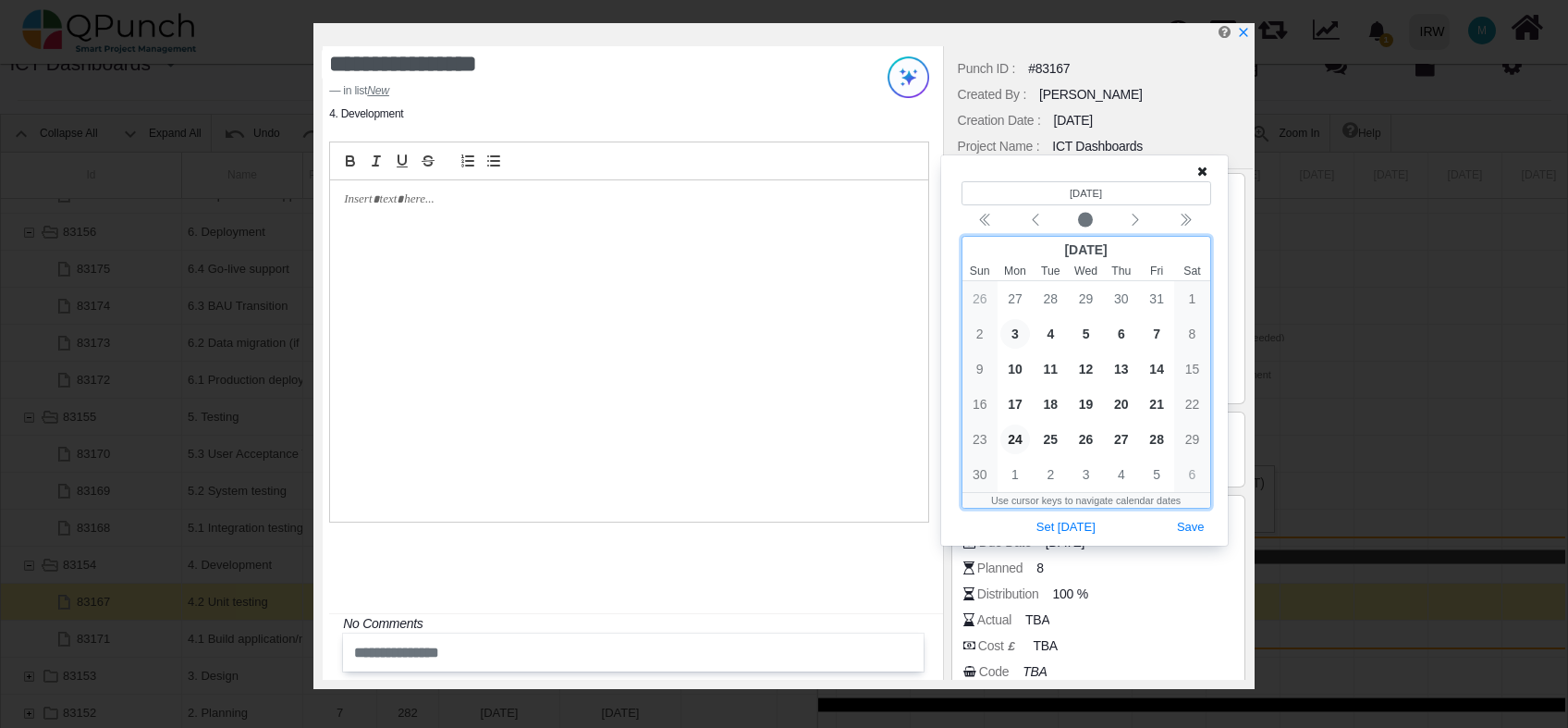
click at [1013, 325] on span "3" at bounding box center [1015, 333] width 29 height 30
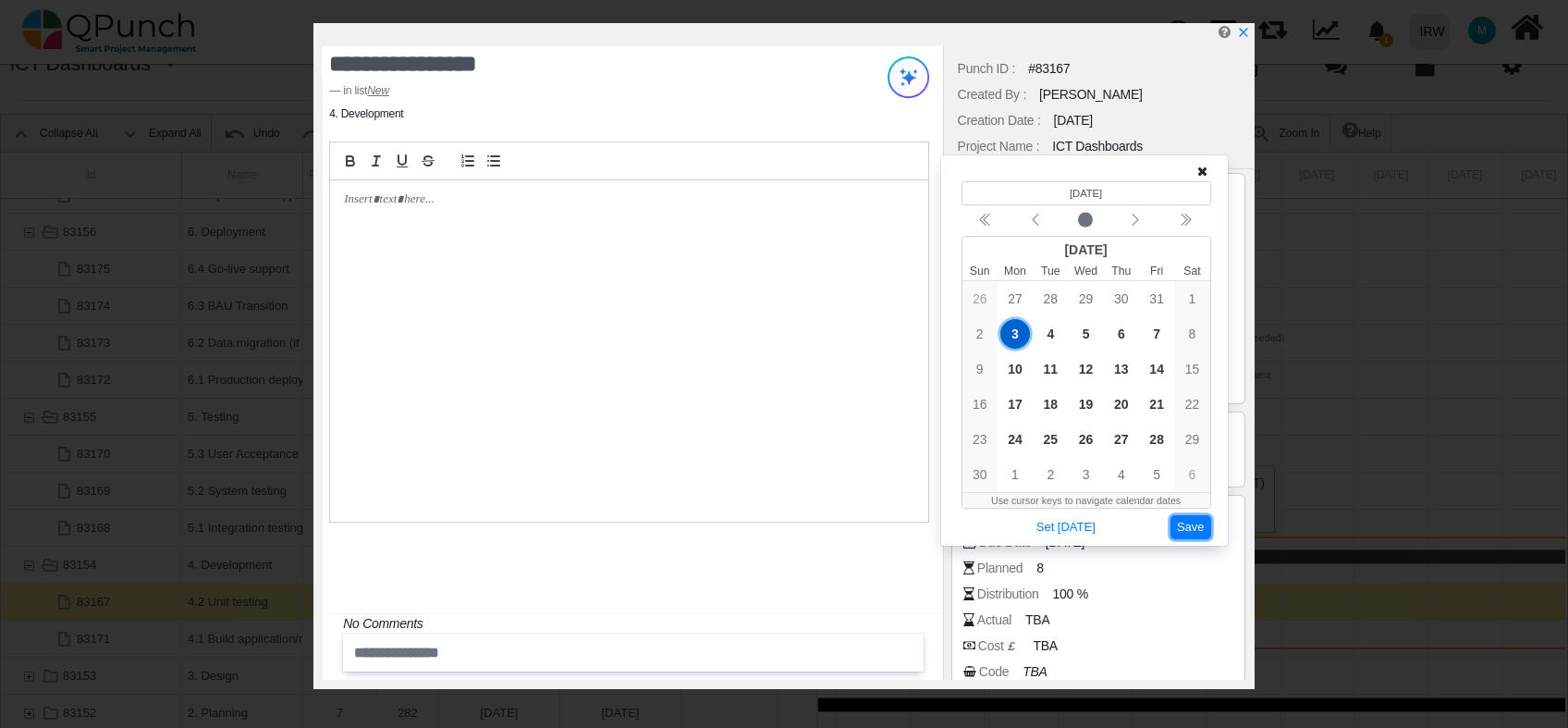
click at [1191, 527] on button "Save" at bounding box center [1191, 527] width 41 height 25
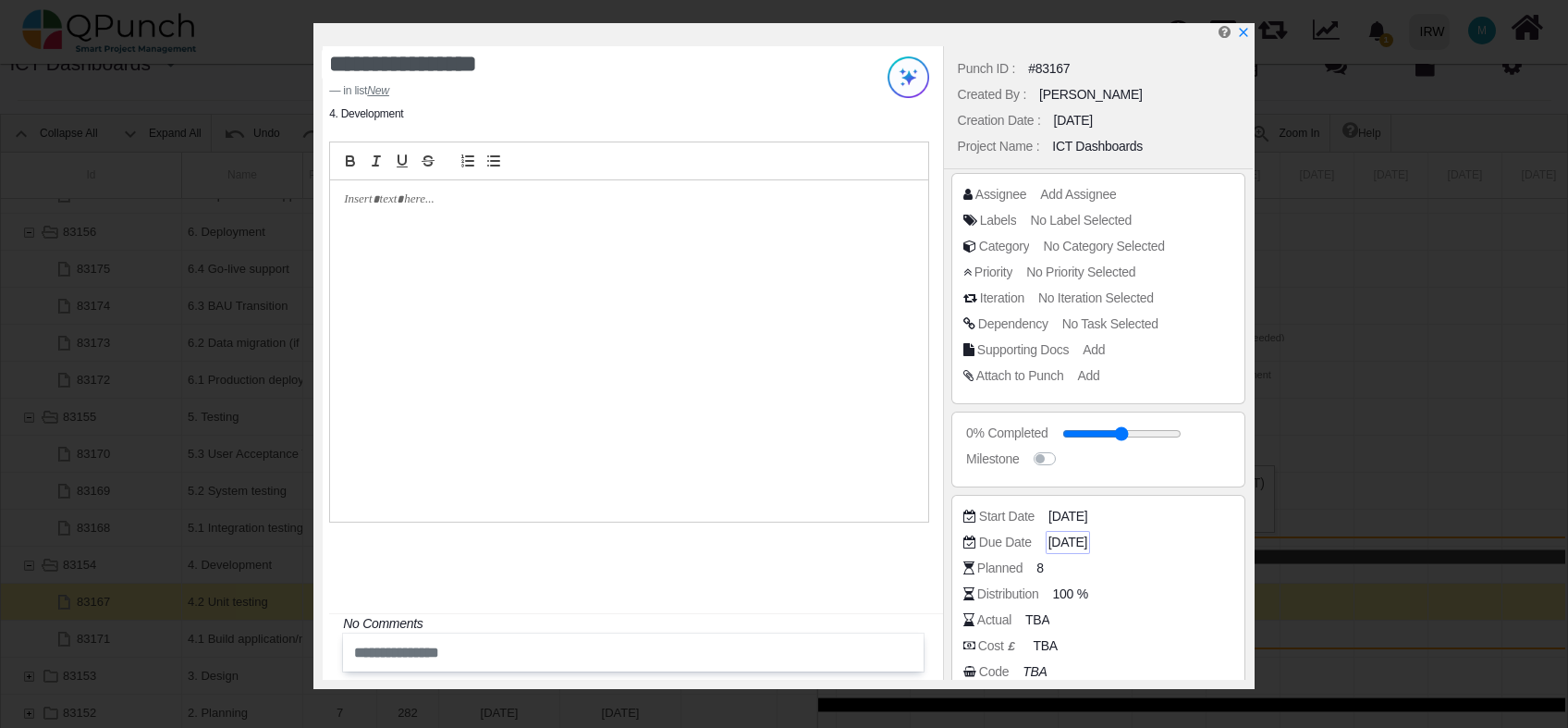
click at [1085, 545] on span "[DATE]" at bounding box center [1068, 542] width 39 height 19
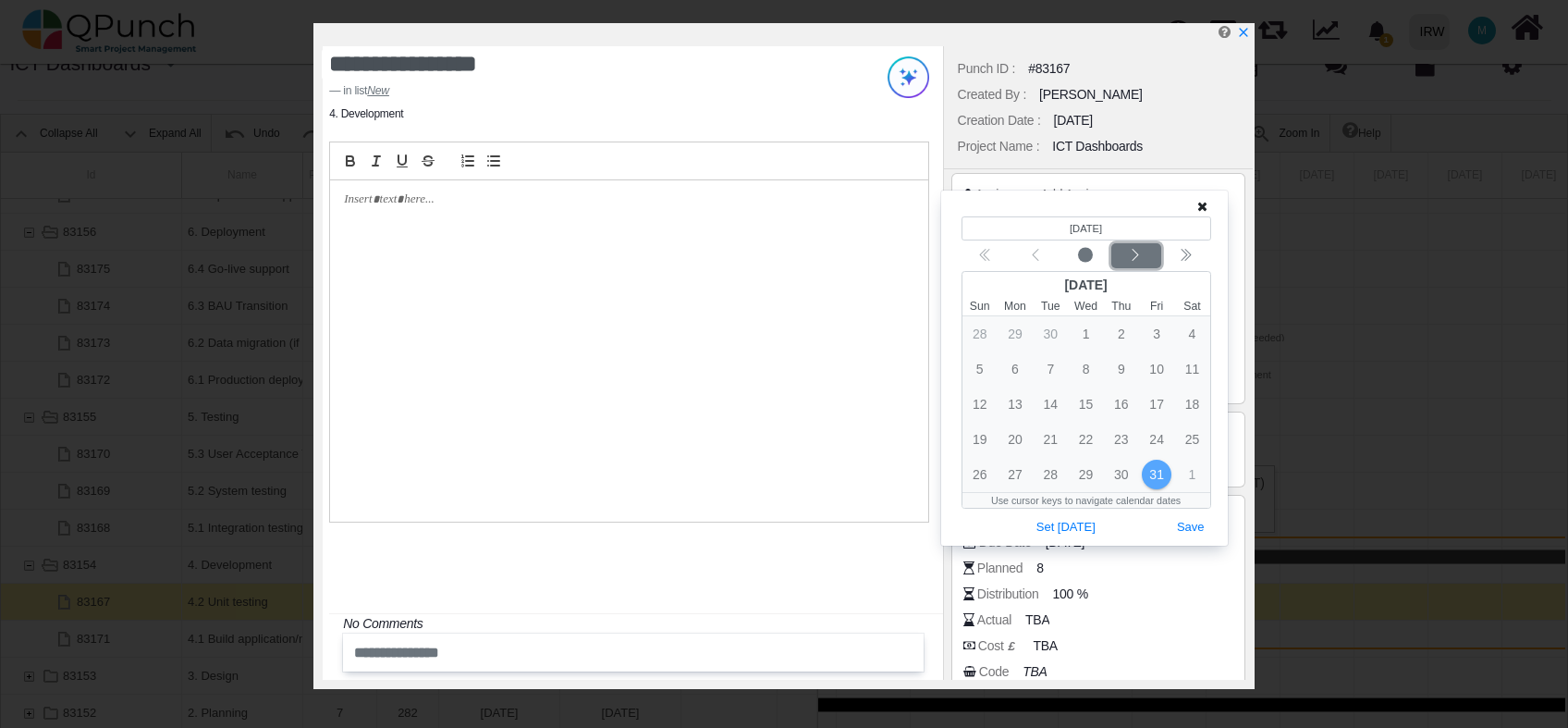
click at [1133, 257] on icon "chevron left" at bounding box center [1136, 255] width 15 height 15
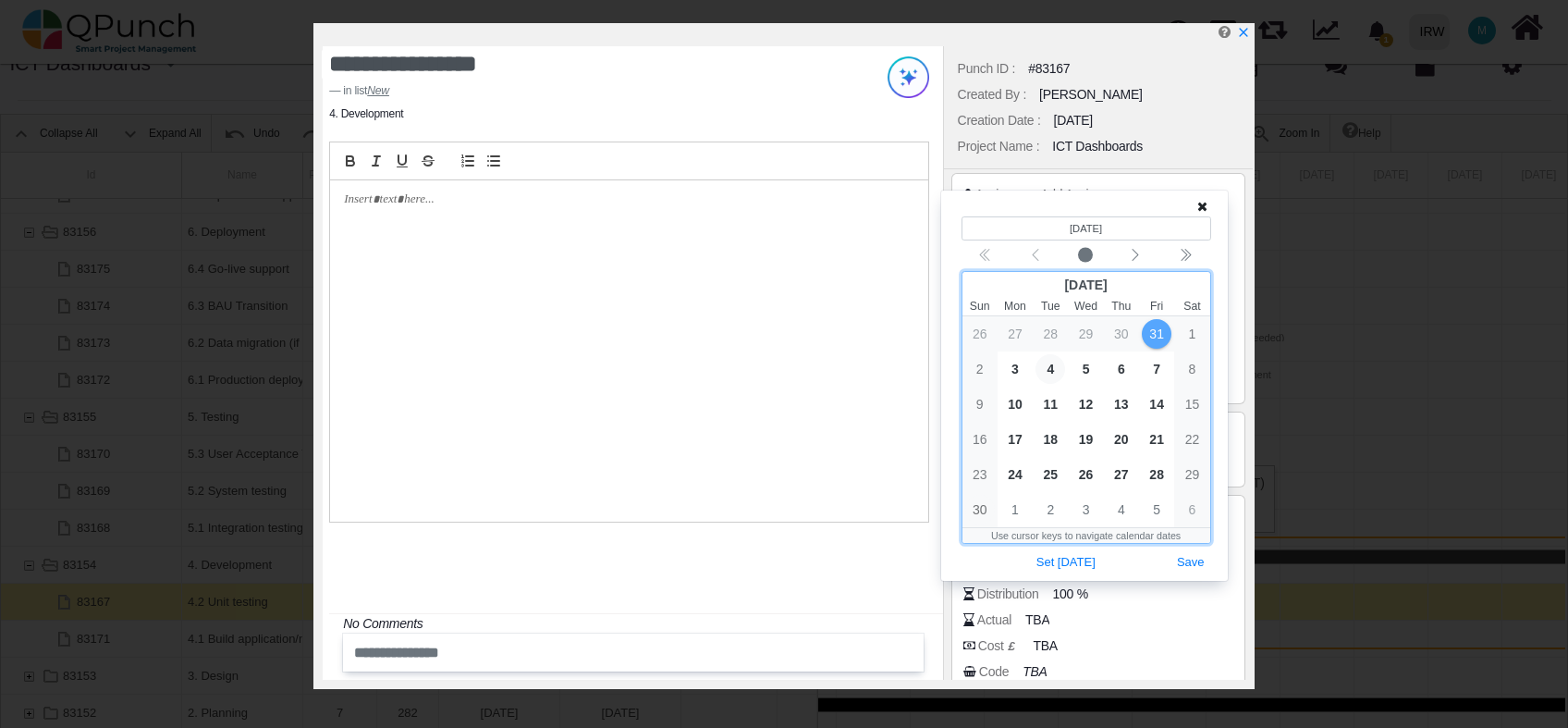
click at [1052, 370] on span "4" at bounding box center [1050, 368] width 29 height 30
click at [1083, 367] on span "5" at bounding box center [1087, 368] width 29 height 30
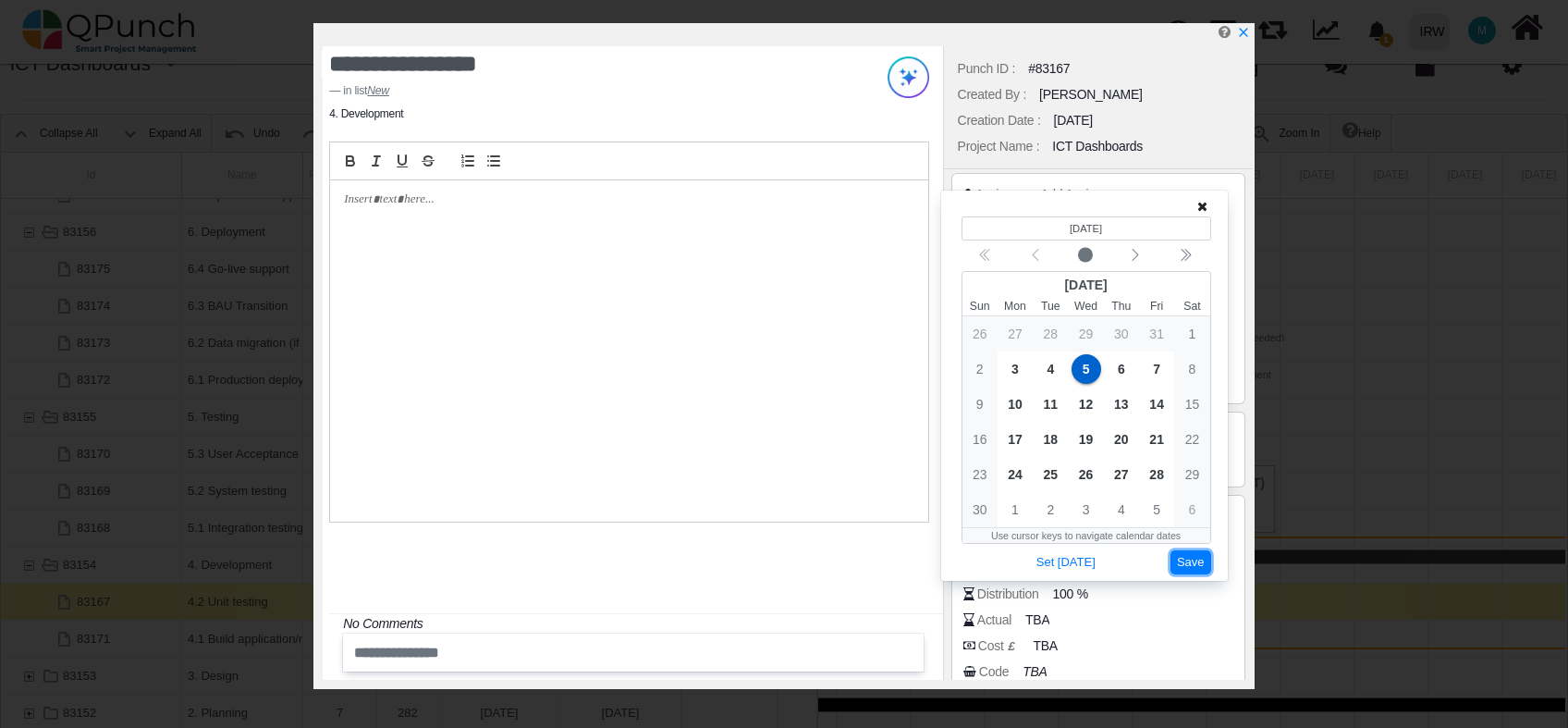
click at [1188, 561] on button "Save" at bounding box center [1191, 562] width 41 height 25
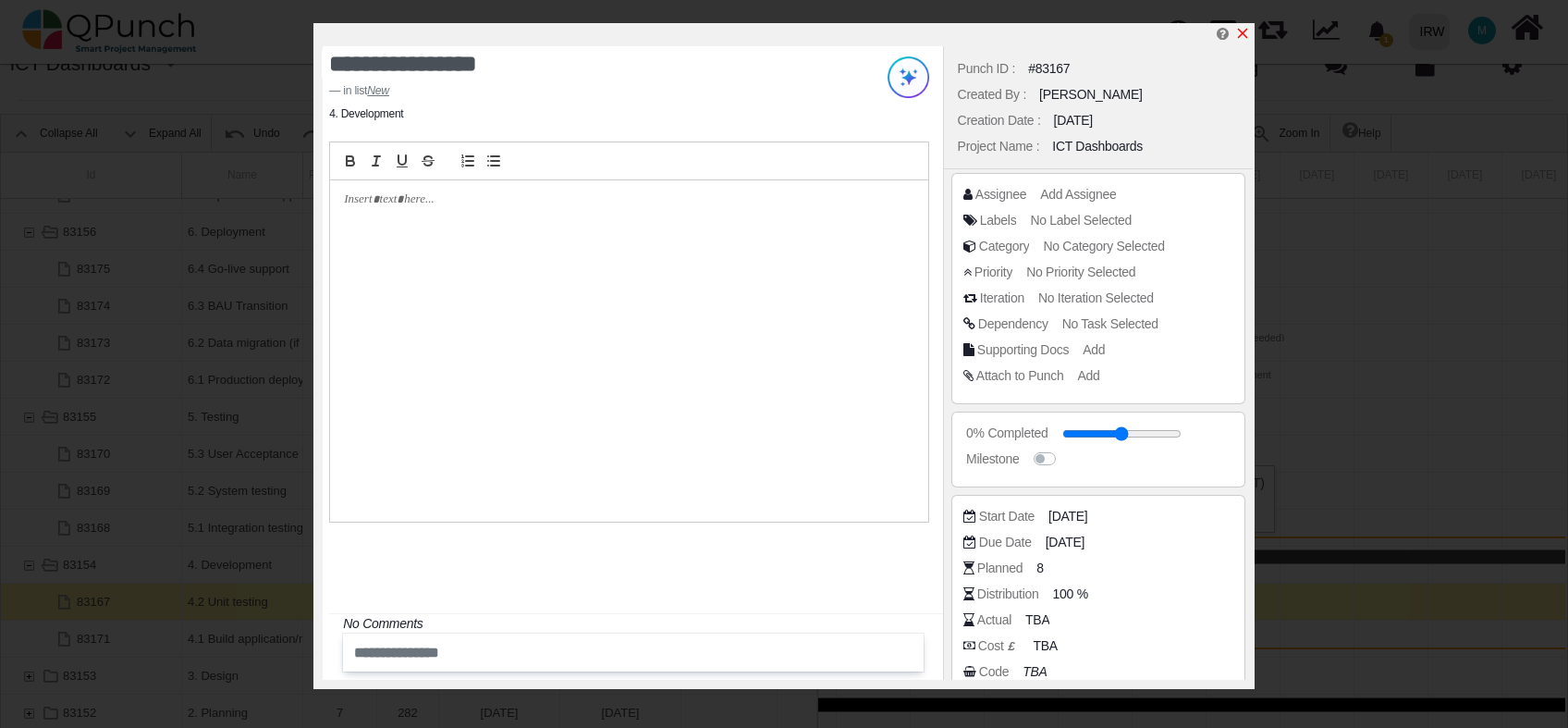
click at [1245, 35] on icon "x" at bounding box center [1244, 33] width 15 height 15
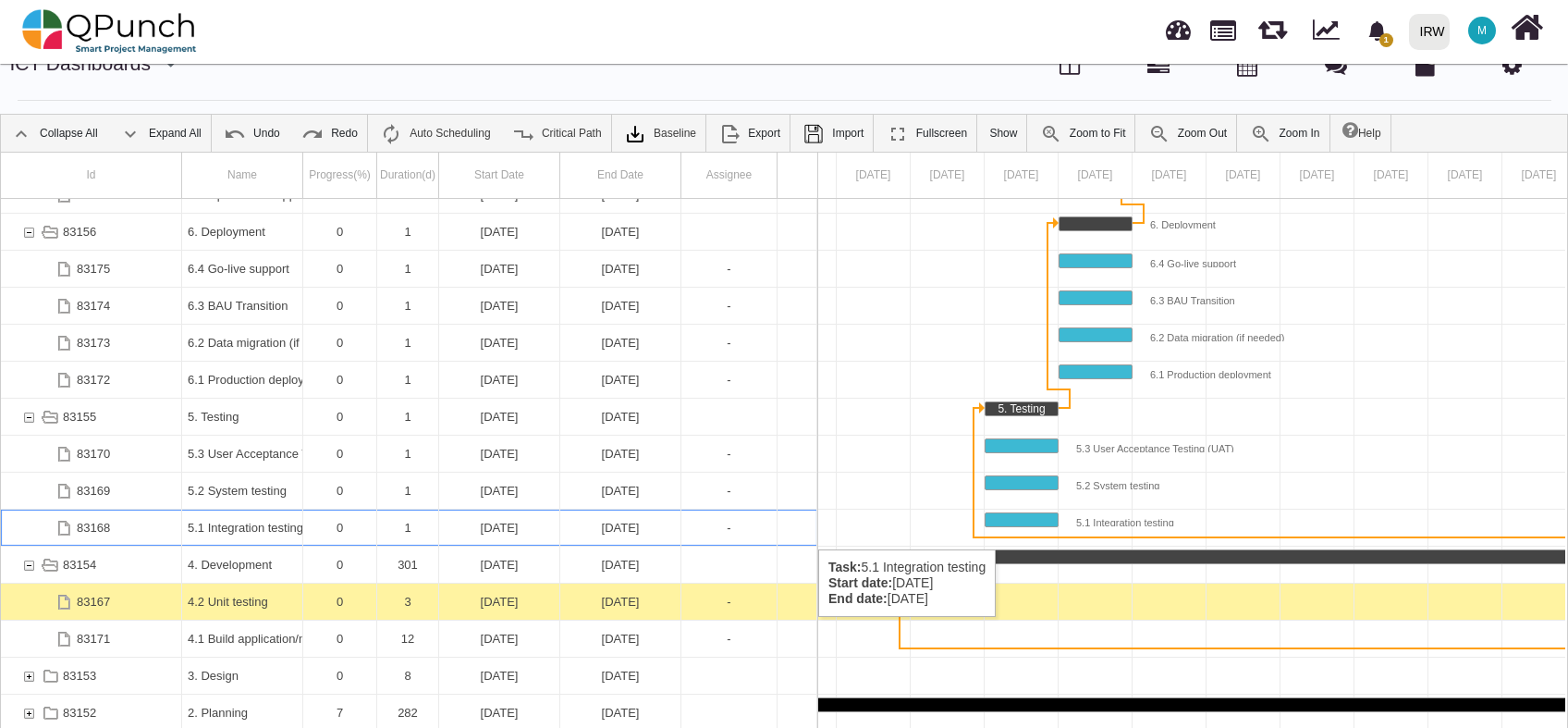
click at [493, 530] on div "05-01-2025" at bounding box center [500, 528] width 109 height 36
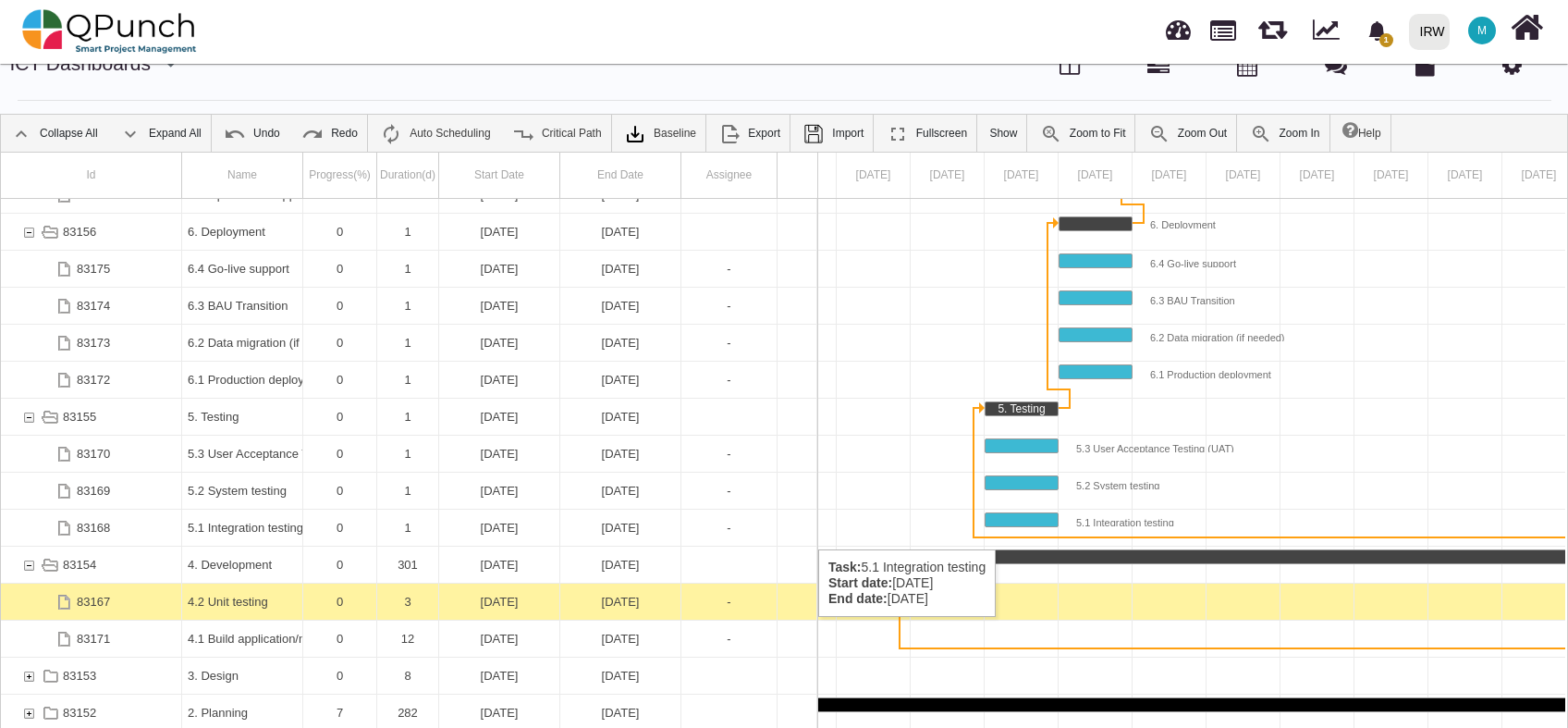
scroll to position [0, 204]
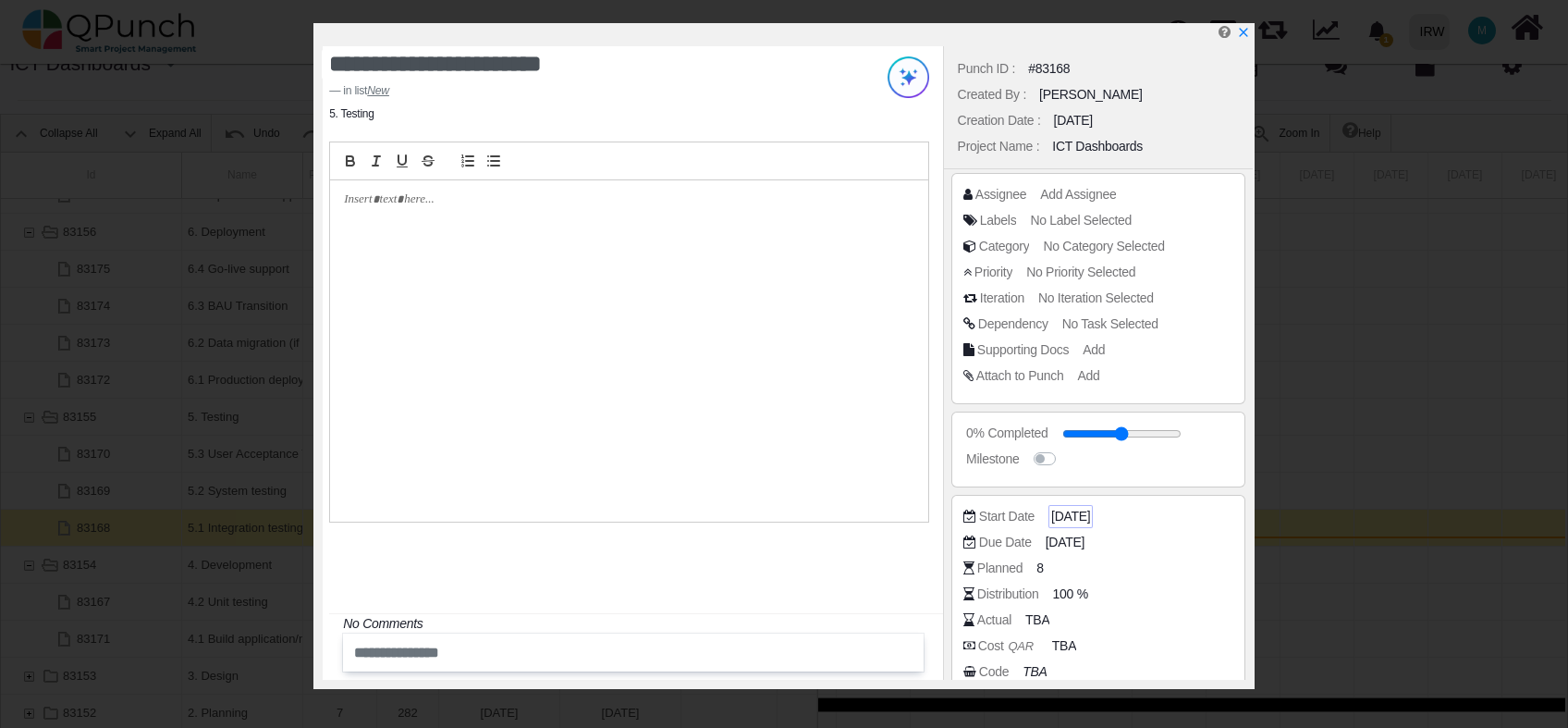
click at [1068, 515] on span "05-01-2025" at bounding box center [1070, 517] width 39 height 19
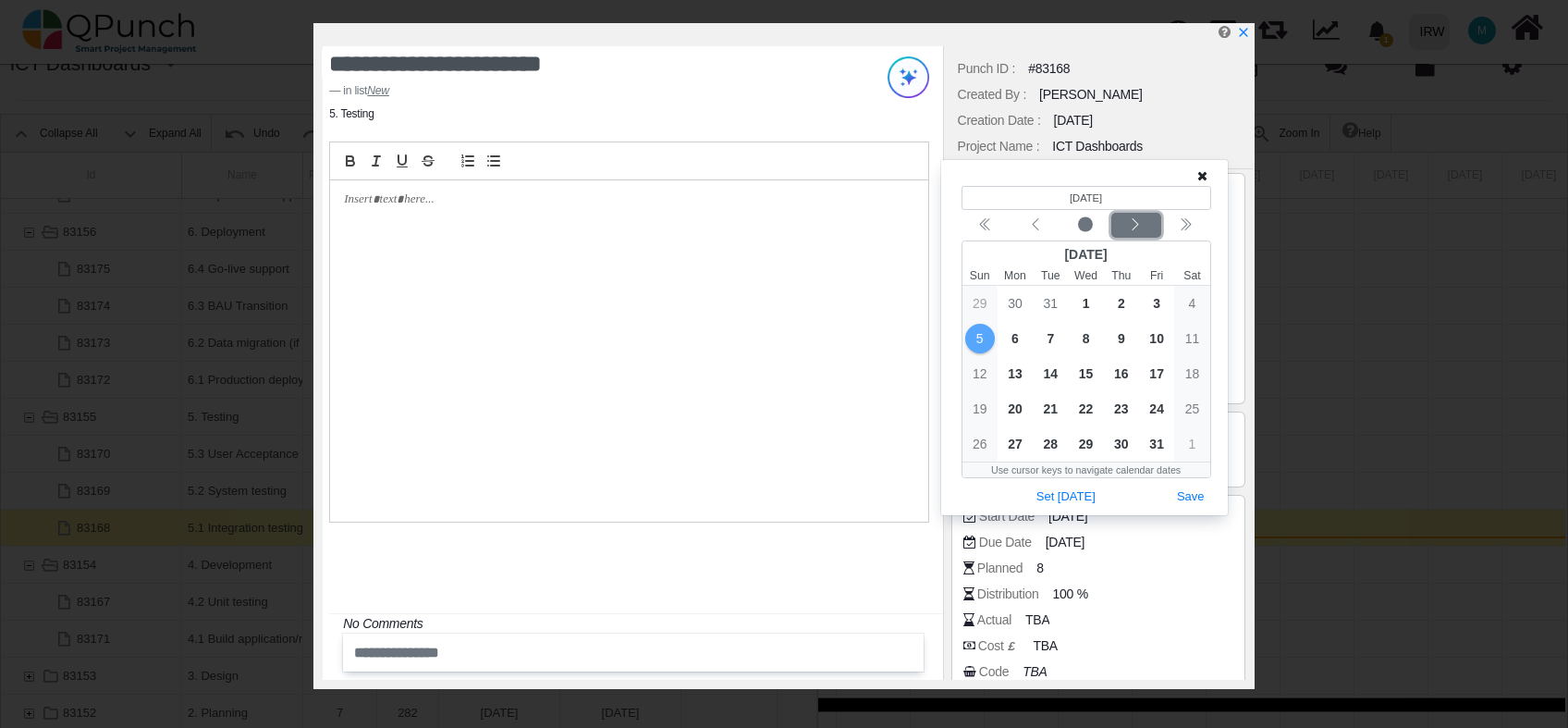
click at [1141, 228] on icon "chevron left" at bounding box center [1136, 225] width 15 height 15
click at [1079, 499] on button "Set Today" at bounding box center [1067, 497] width 72 height 25
click at [1129, 223] on icon "chevron left" at bounding box center [1136, 225] width 15 height 15
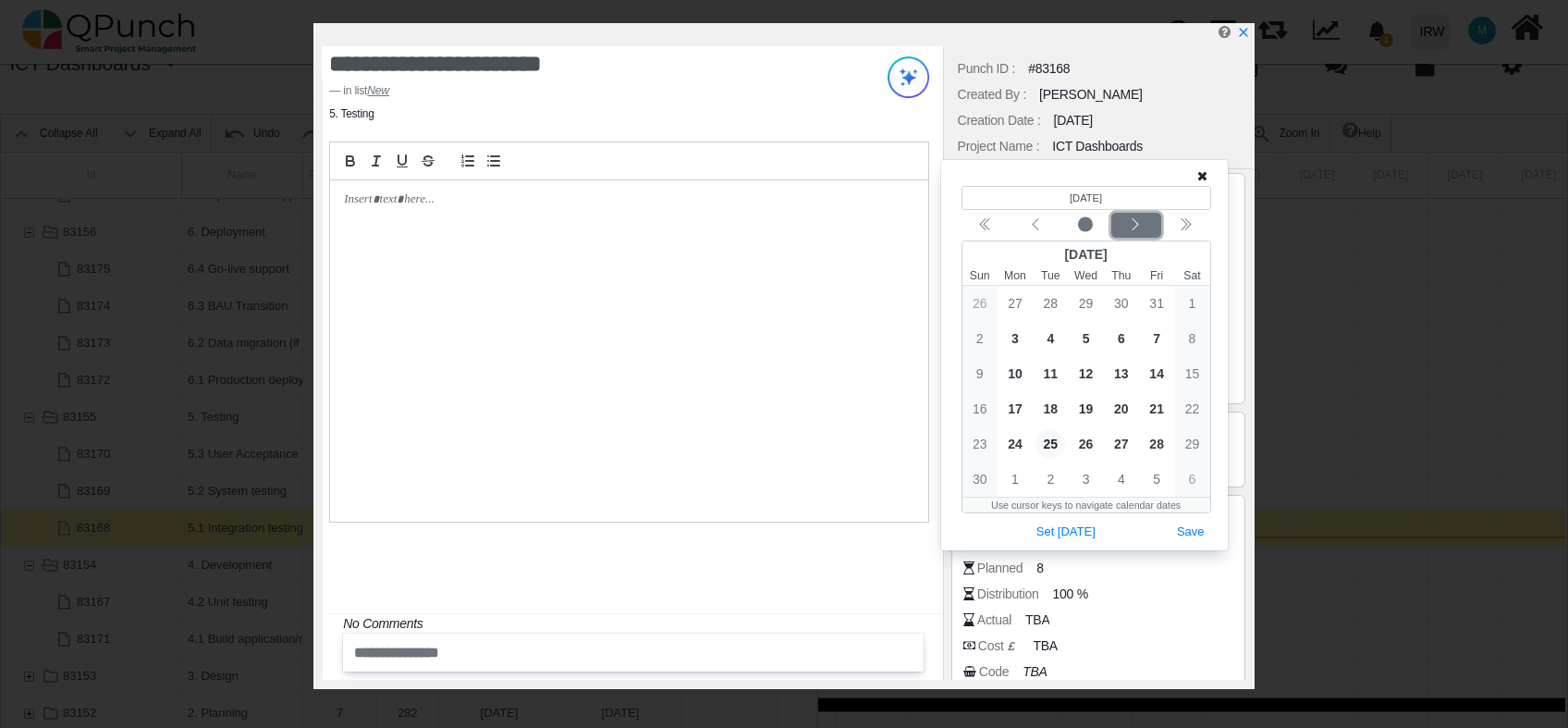
click at [1129, 223] on icon "chevron left" at bounding box center [1136, 225] width 15 height 15
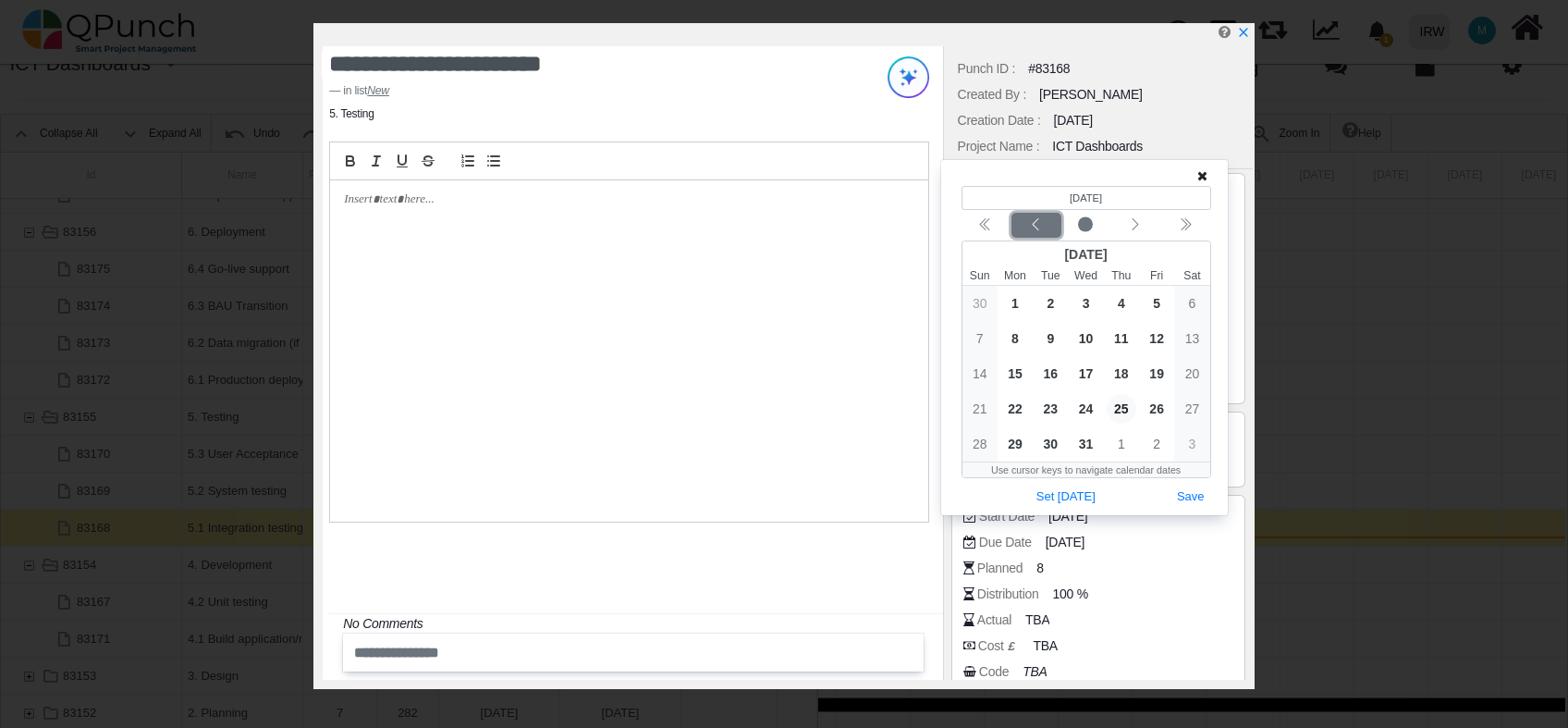
click at [1043, 218] on icon "chevron left" at bounding box center [1036, 225] width 15 height 15
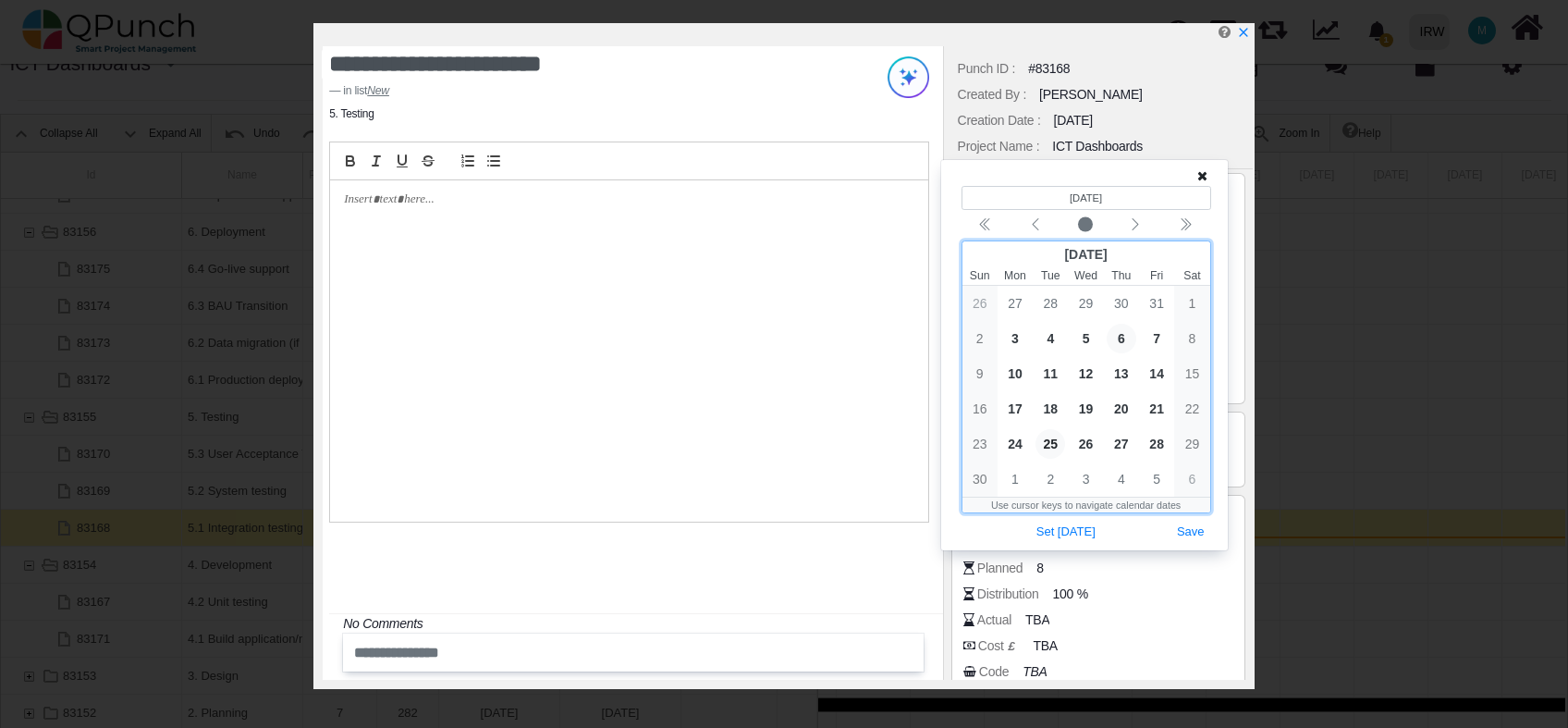
click at [1120, 337] on span "6" at bounding box center [1121, 338] width 29 height 30
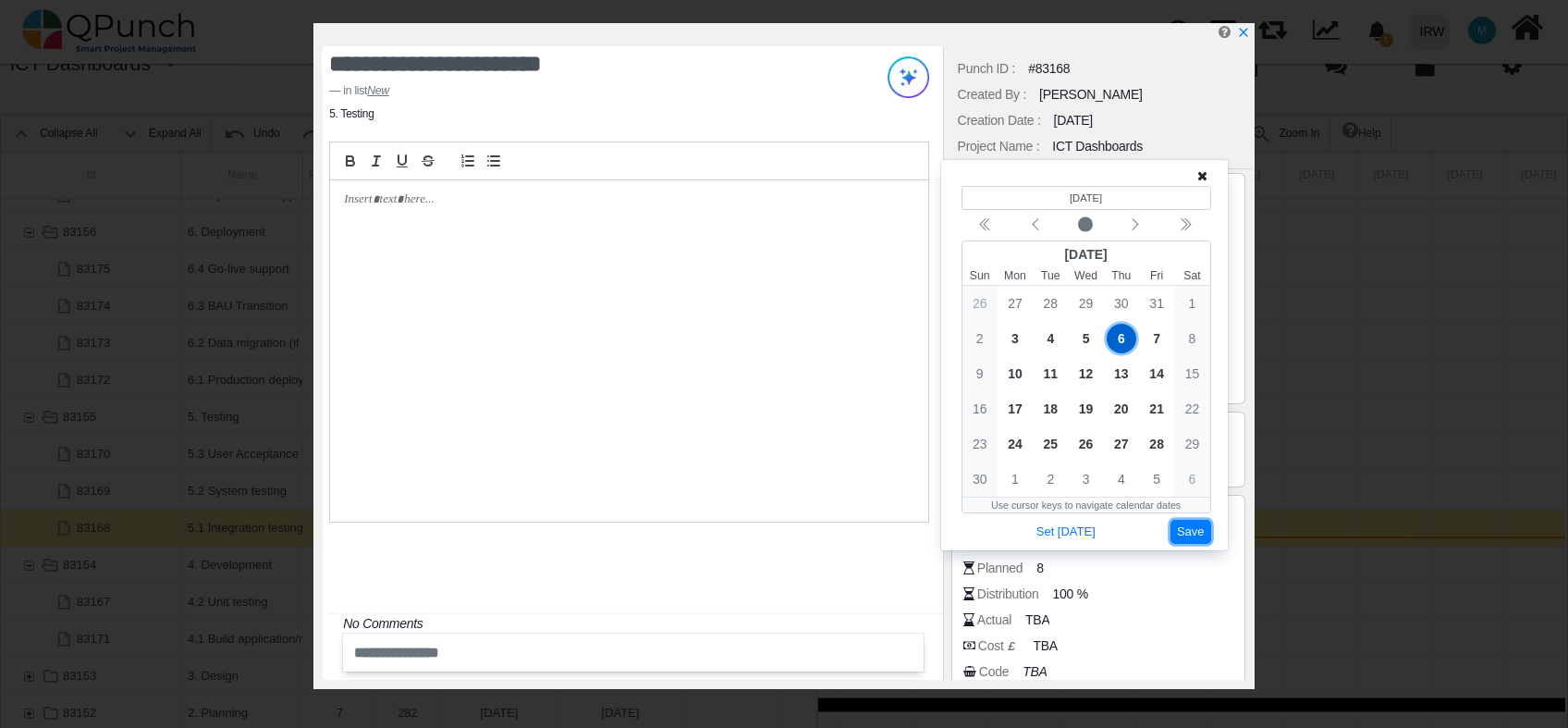
click at [1197, 531] on button "Save" at bounding box center [1191, 532] width 41 height 25
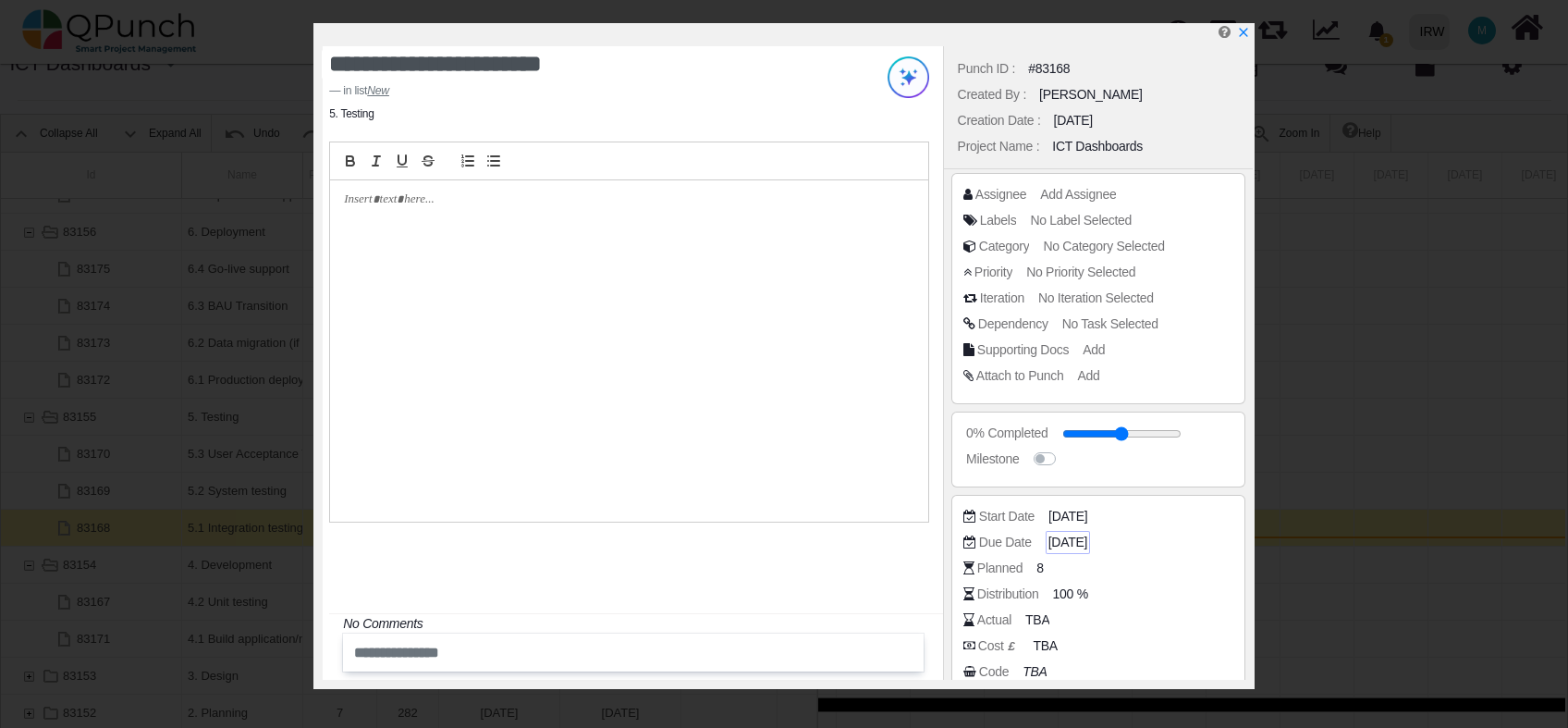
click at [1081, 542] on span "05-01-2025" at bounding box center [1068, 542] width 39 height 19
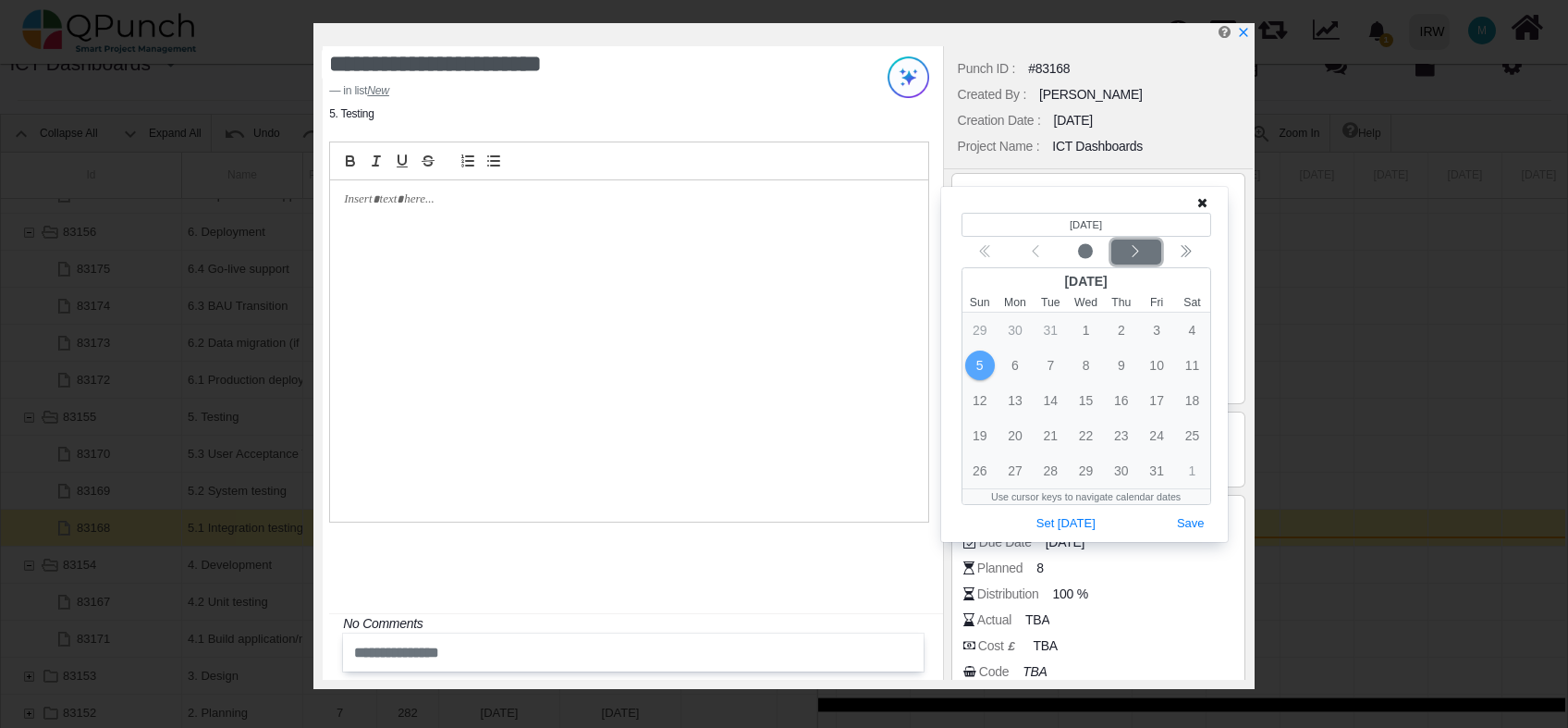
click at [1132, 254] on icon "chevron left" at bounding box center [1136, 252] width 15 height 15
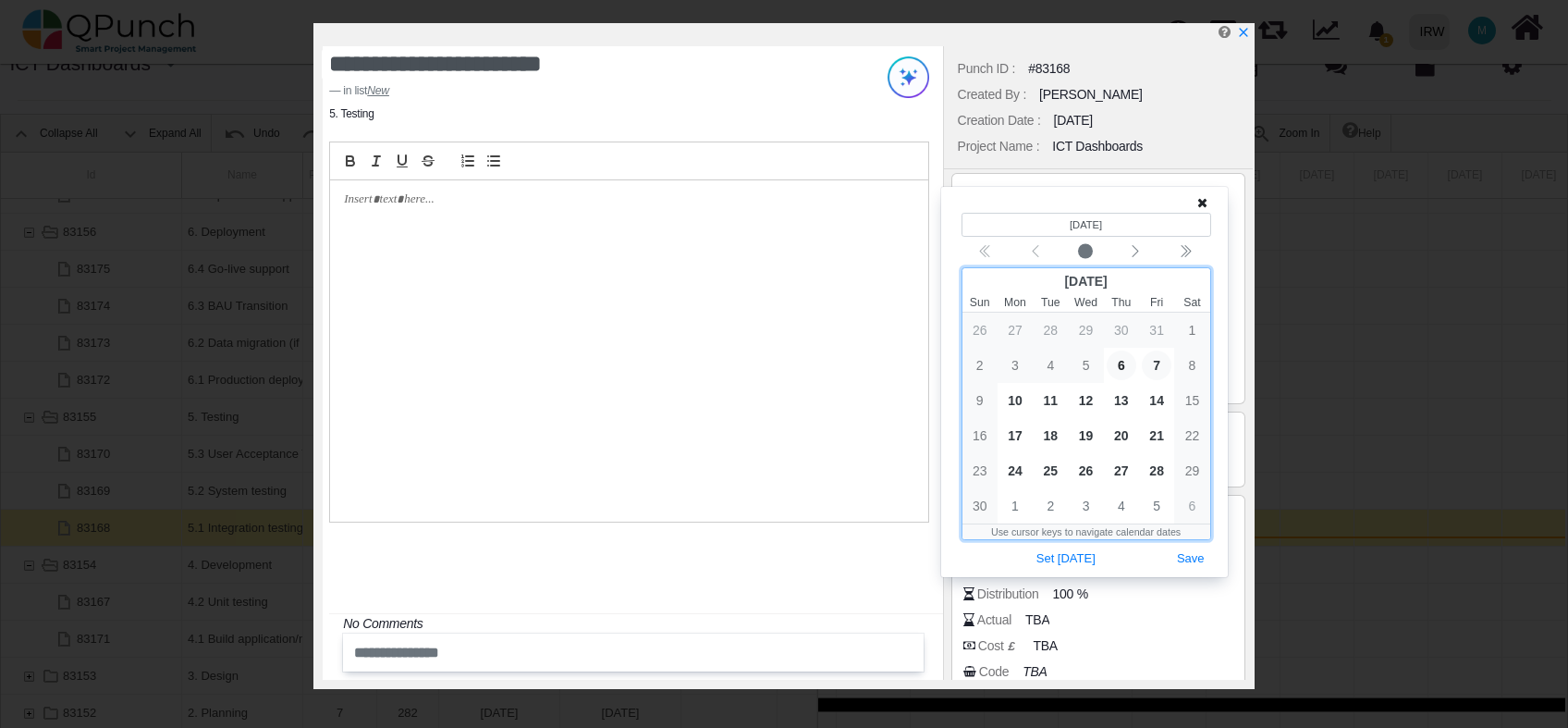
click at [1151, 372] on span "7" at bounding box center [1156, 364] width 29 height 30
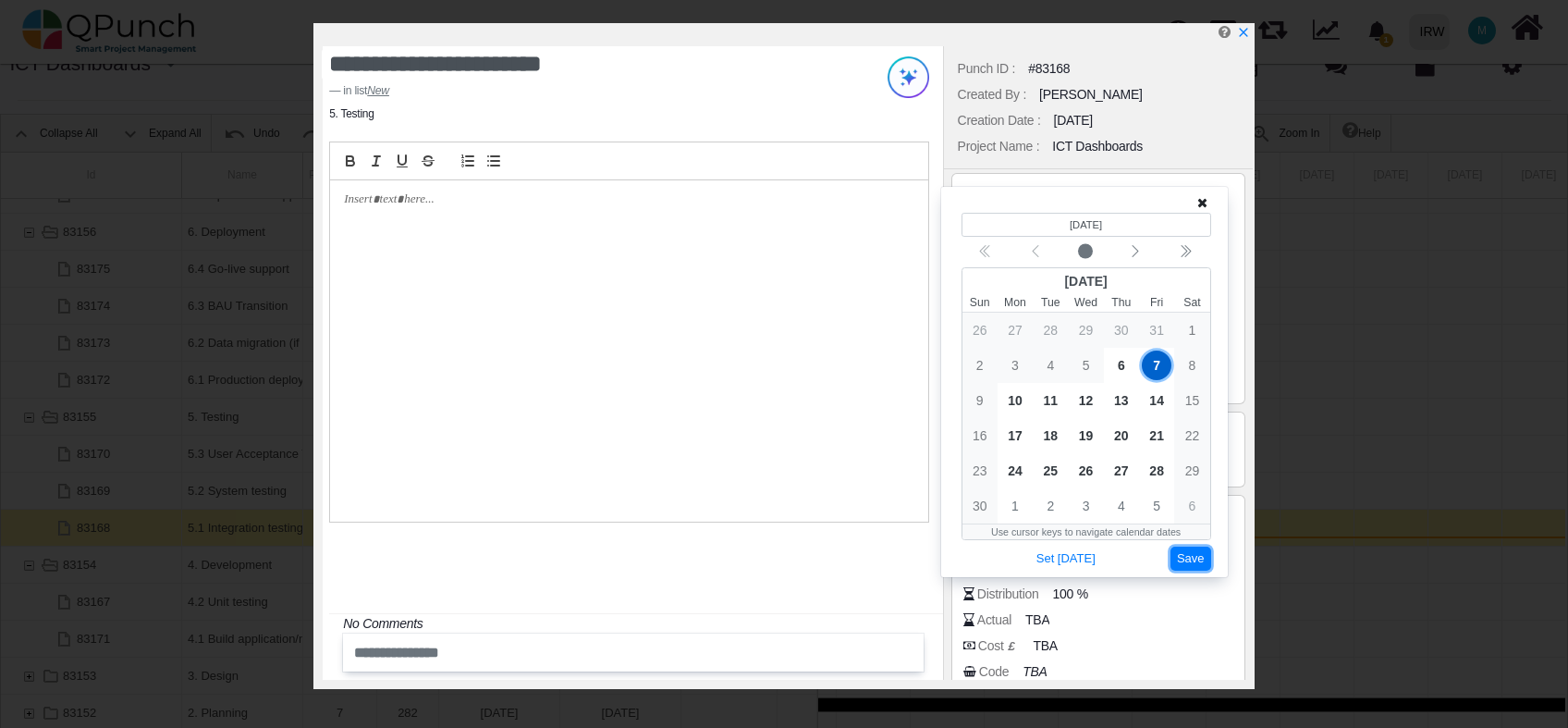
click at [1193, 559] on button "Save" at bounding box center [1191, 559] width 41 height 25
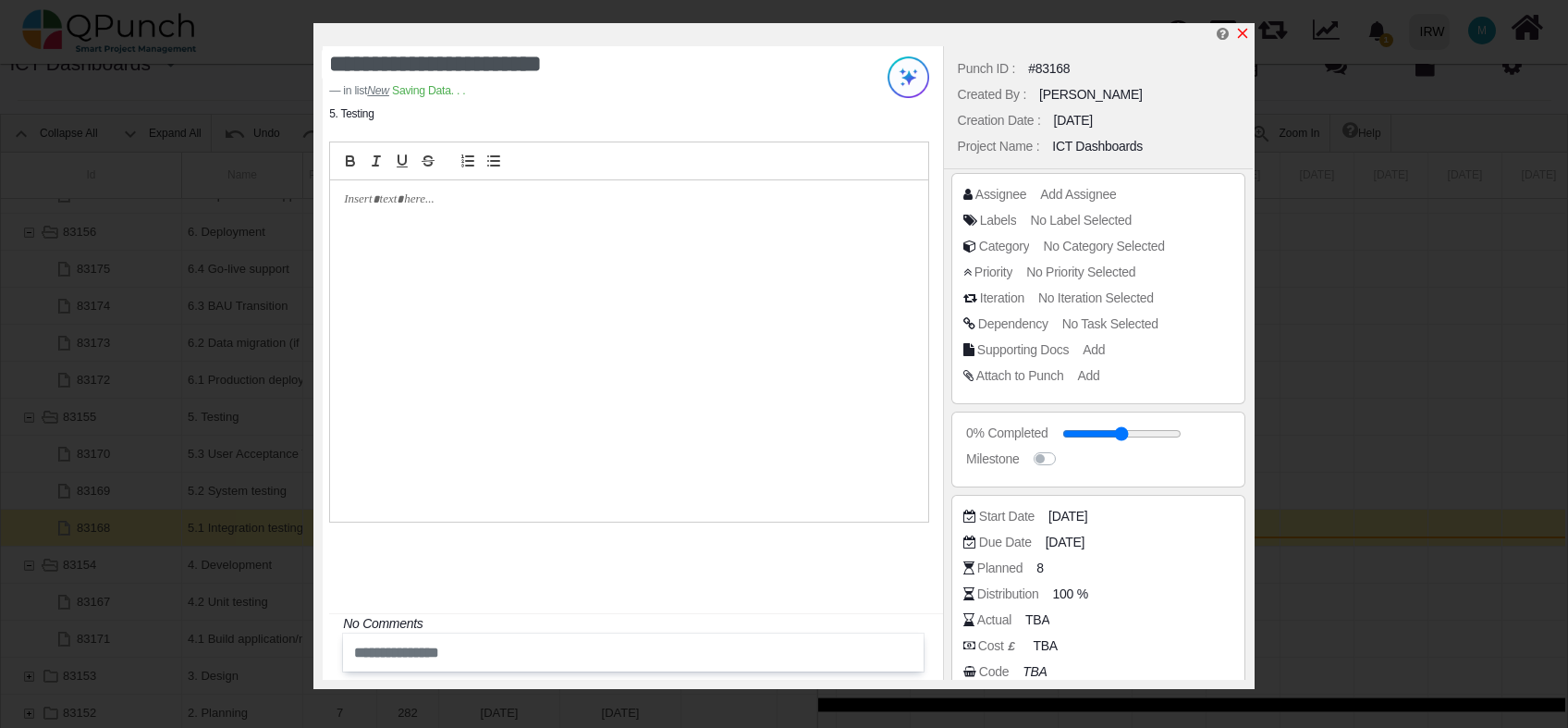
click at [1243, 33] on icon "x" at bounding box center [1243, 33] width 10 height 10
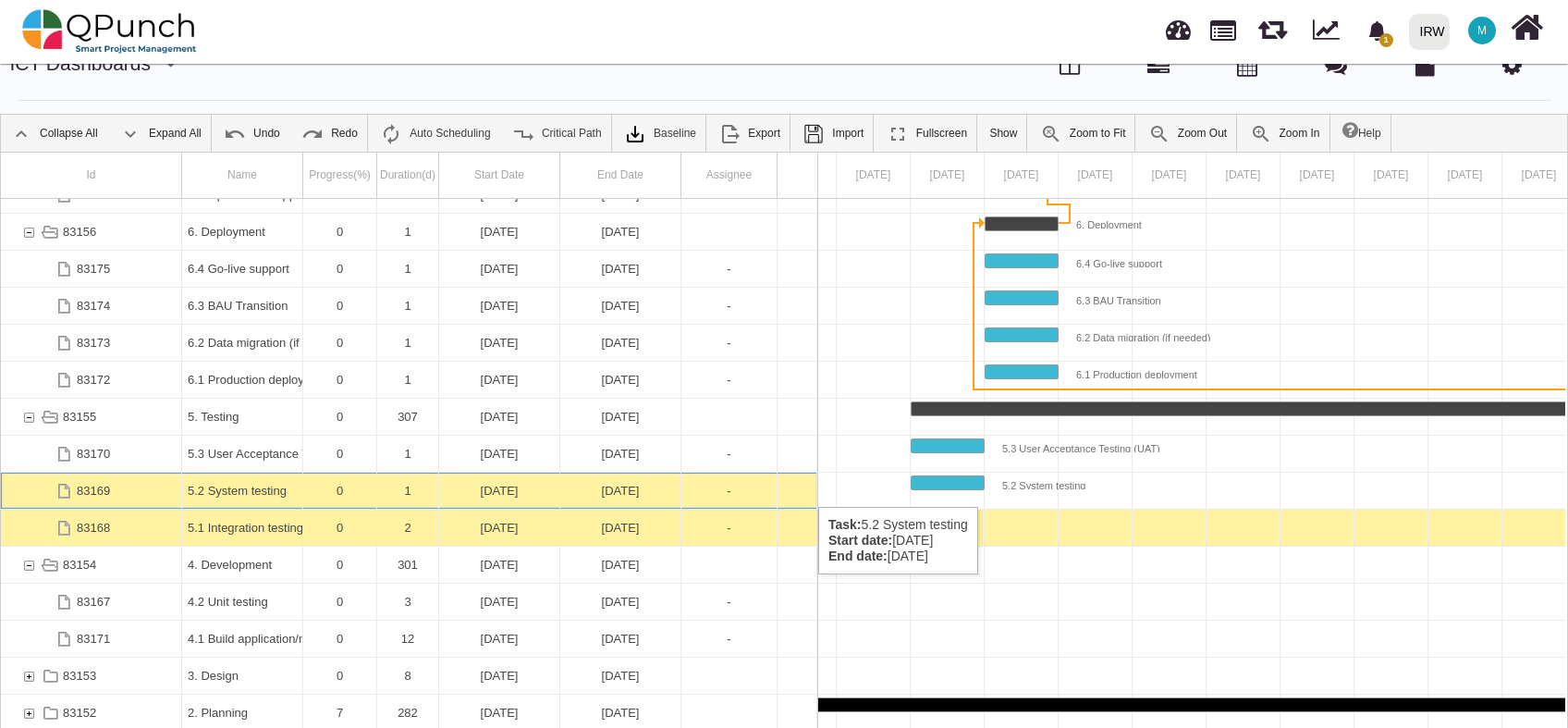
click at [625, 488] on div "05-01-2025" at bounding box center [620, 491] width 109 height 36
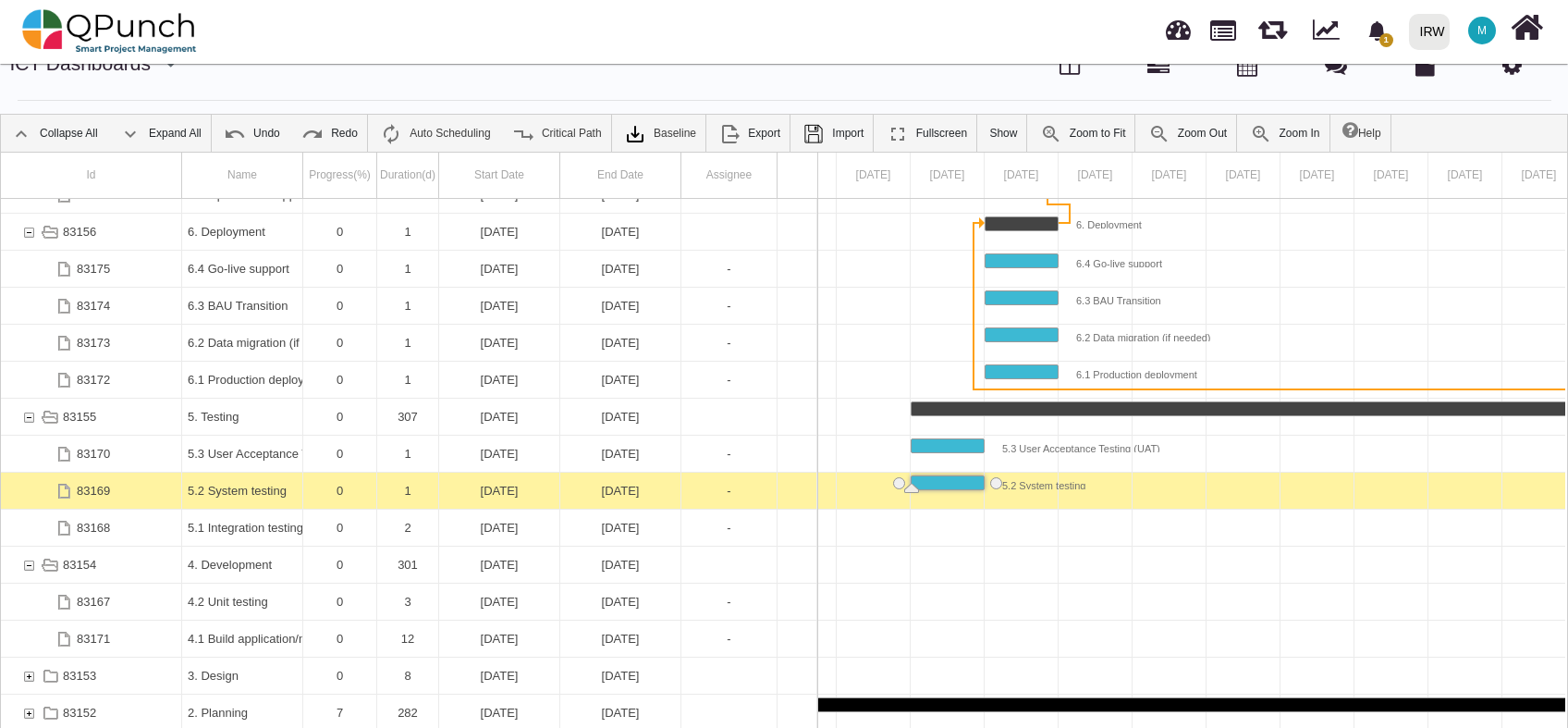
click at [625, 487] on div "05-01-2025" at bounding box center [620, 491] width 109 height 36
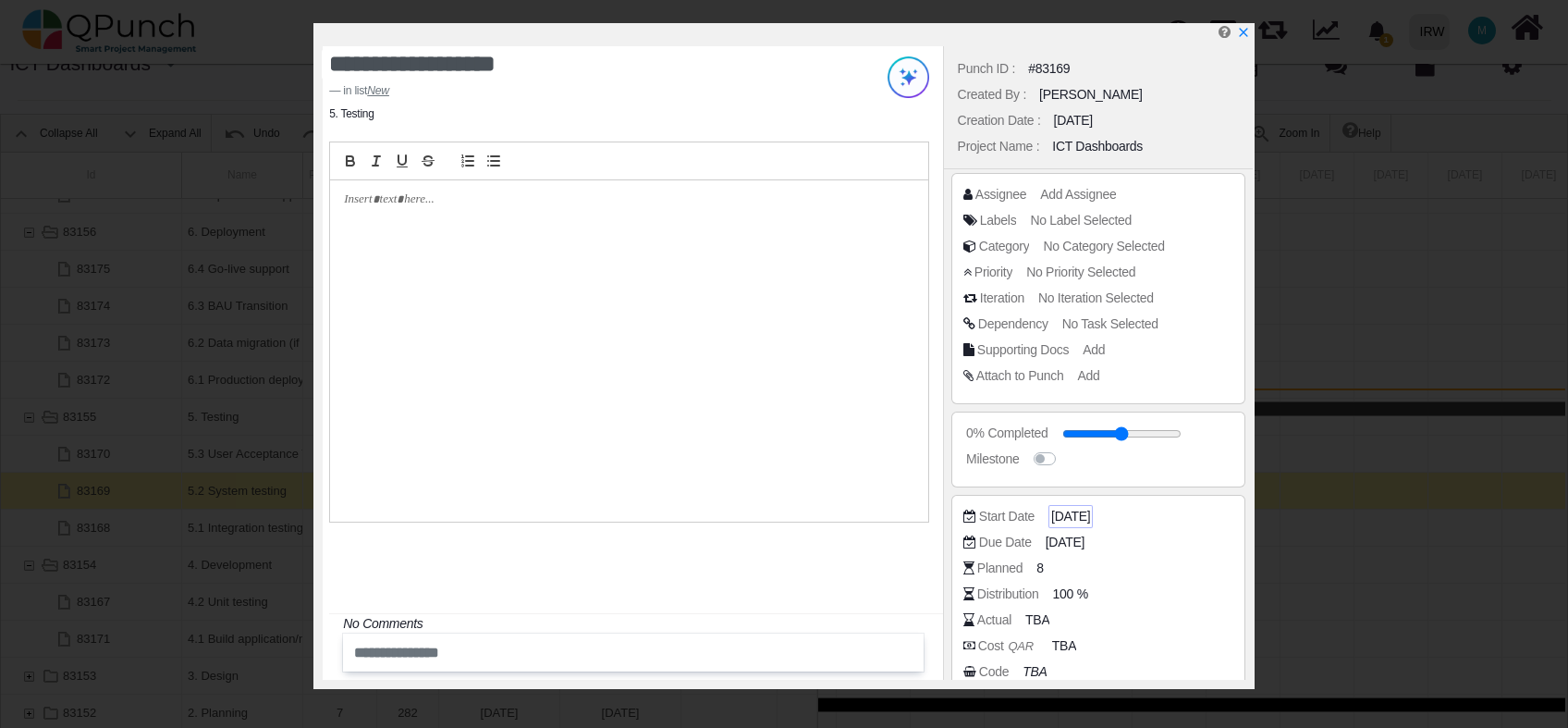
click at [1065, 520] on span "05-01-2025" at bounding box center [1070, 517] width 39 height 19
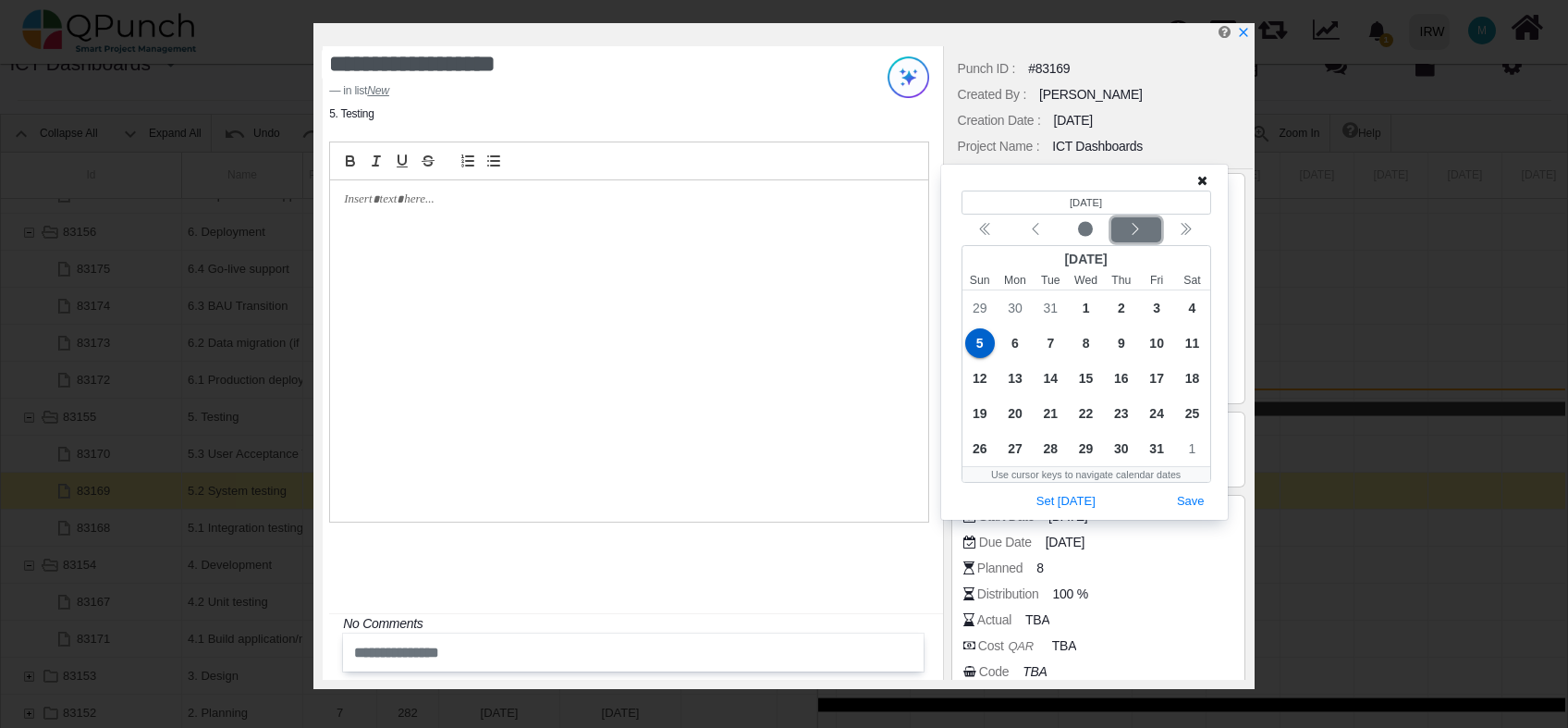
click at [1146, 232] on div "Next month" at bounding box center [1136, 229] width 44 height 18
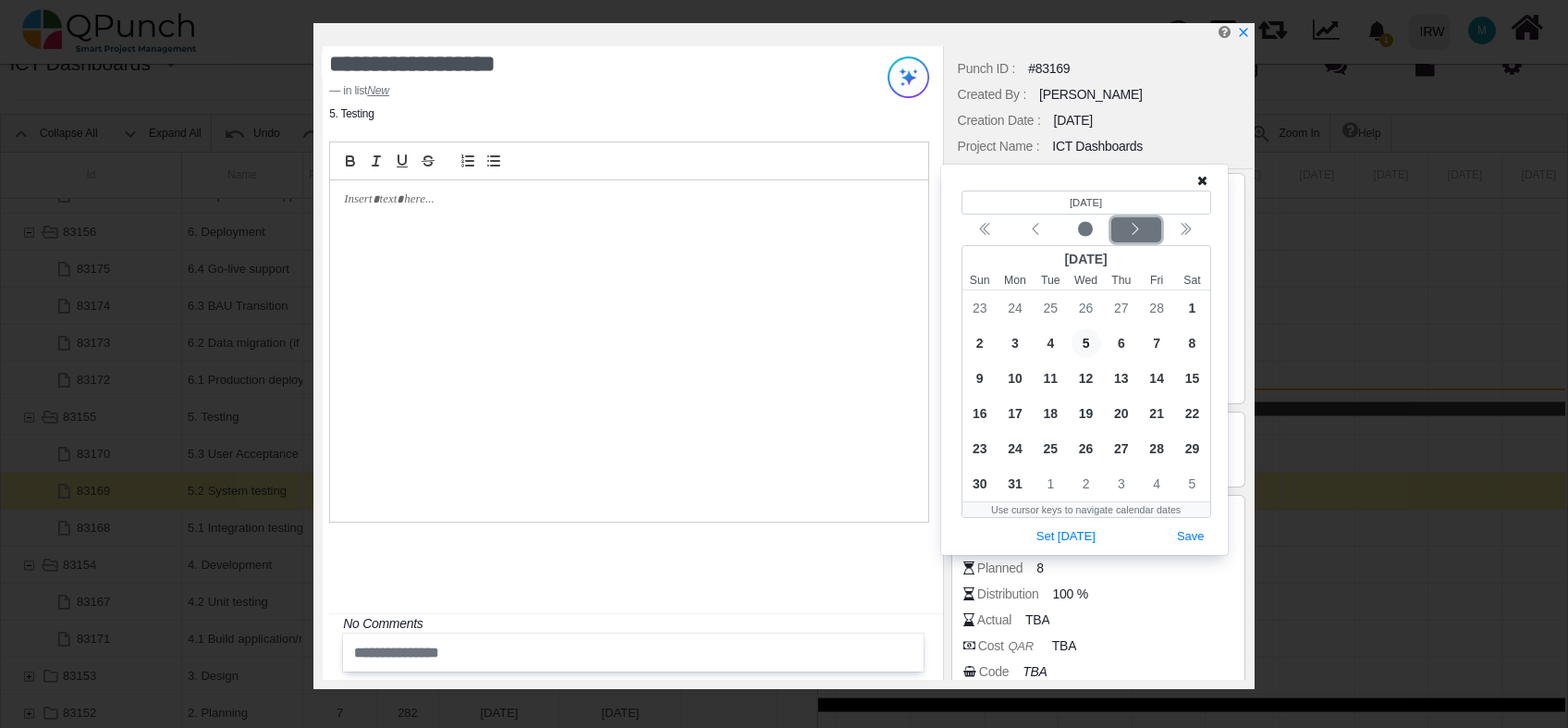
click at [1146, 232] on div "Next month" at bounding box center [1136, 229] width 44 height 18
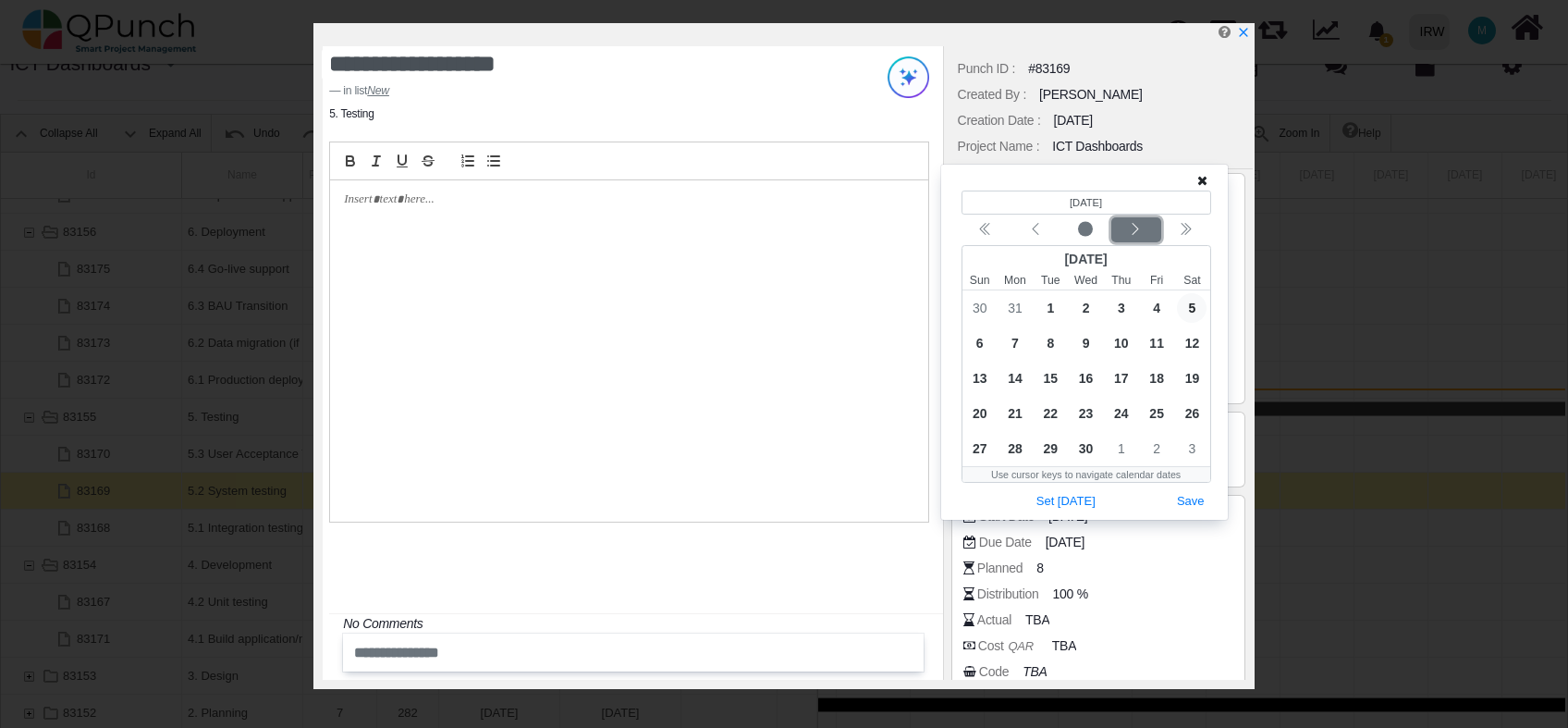
click at [1146, 232] on div "Next month" at bounding box center [1136, 229] width 44 height 18
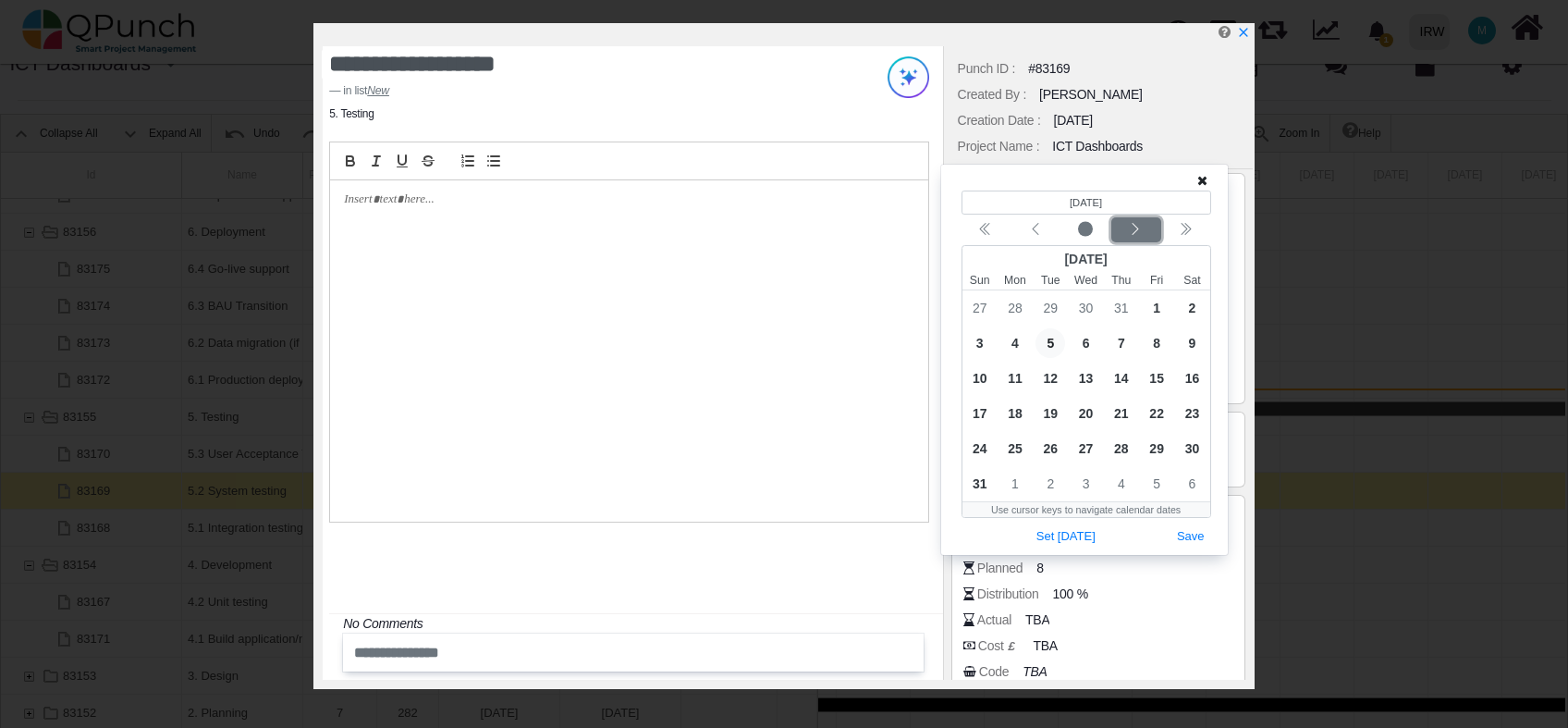
click at [1146, 232] on div "Next month" at bounding box center [1136, 229] width 44 height 18
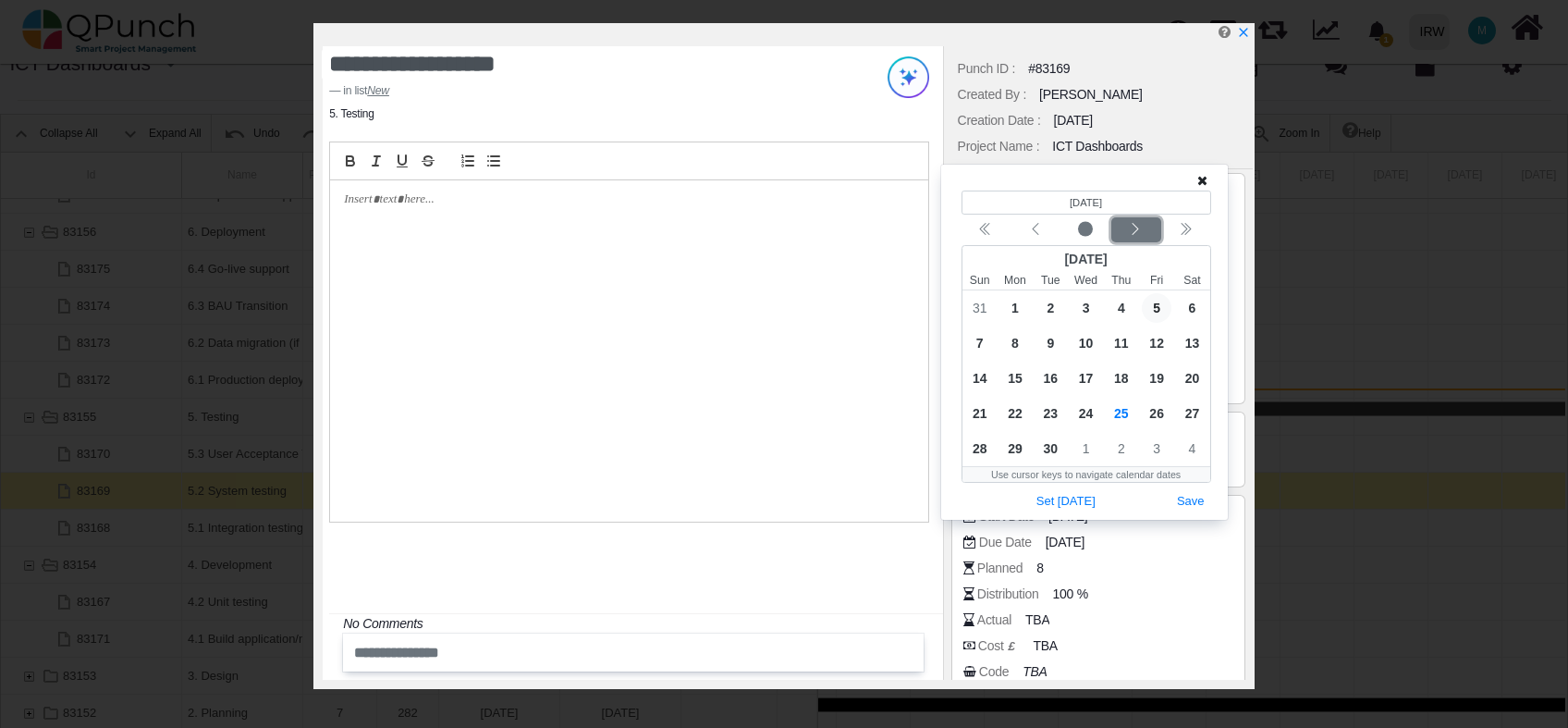
click at [1146, 232] on div "Next month" at bounding box center [1136, 229] width 44 height 18
click at [1147, 233] on div "Next month" at bounding box center [1136, 229] width 44 height 18
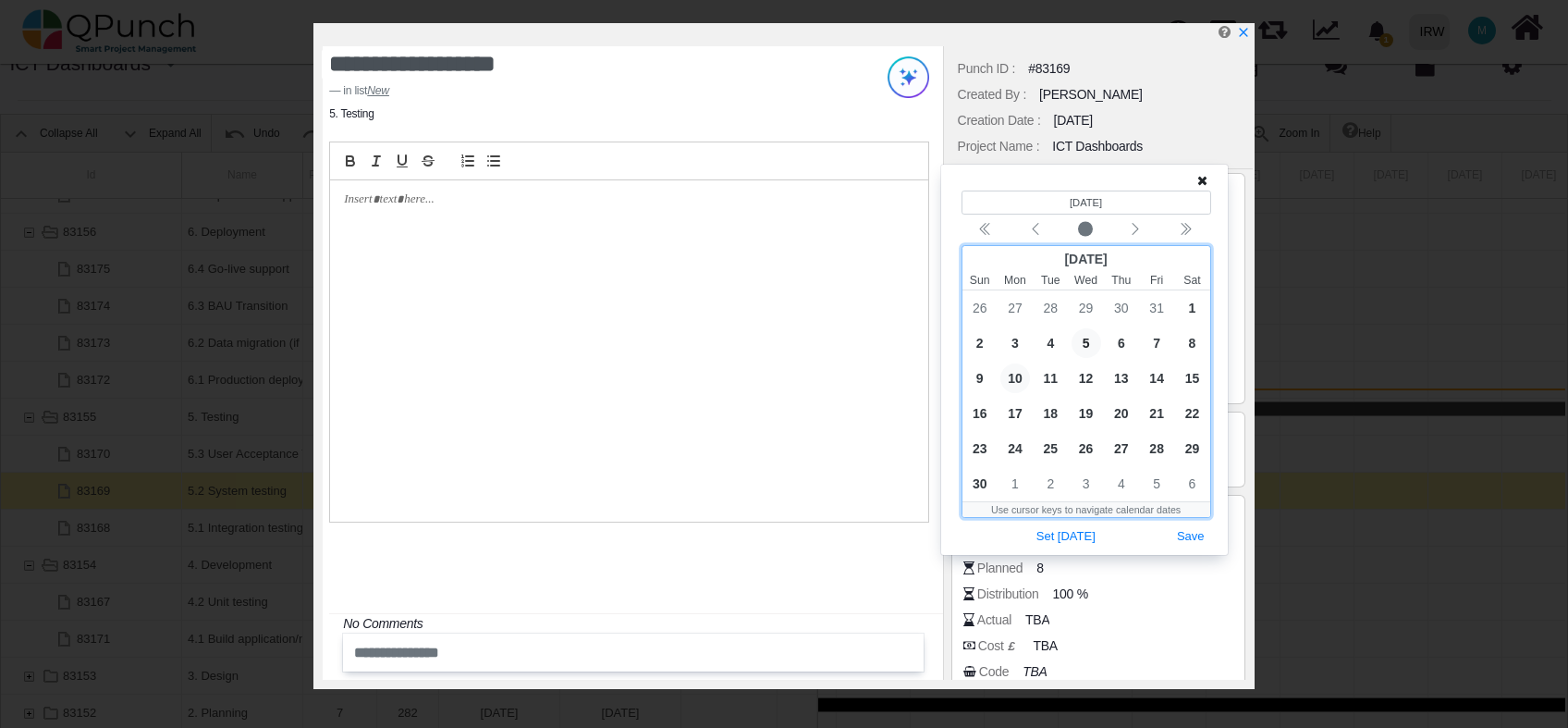
click at [1009, 379] on span "10" at bounding box center [1015, 378] width 29 height 30
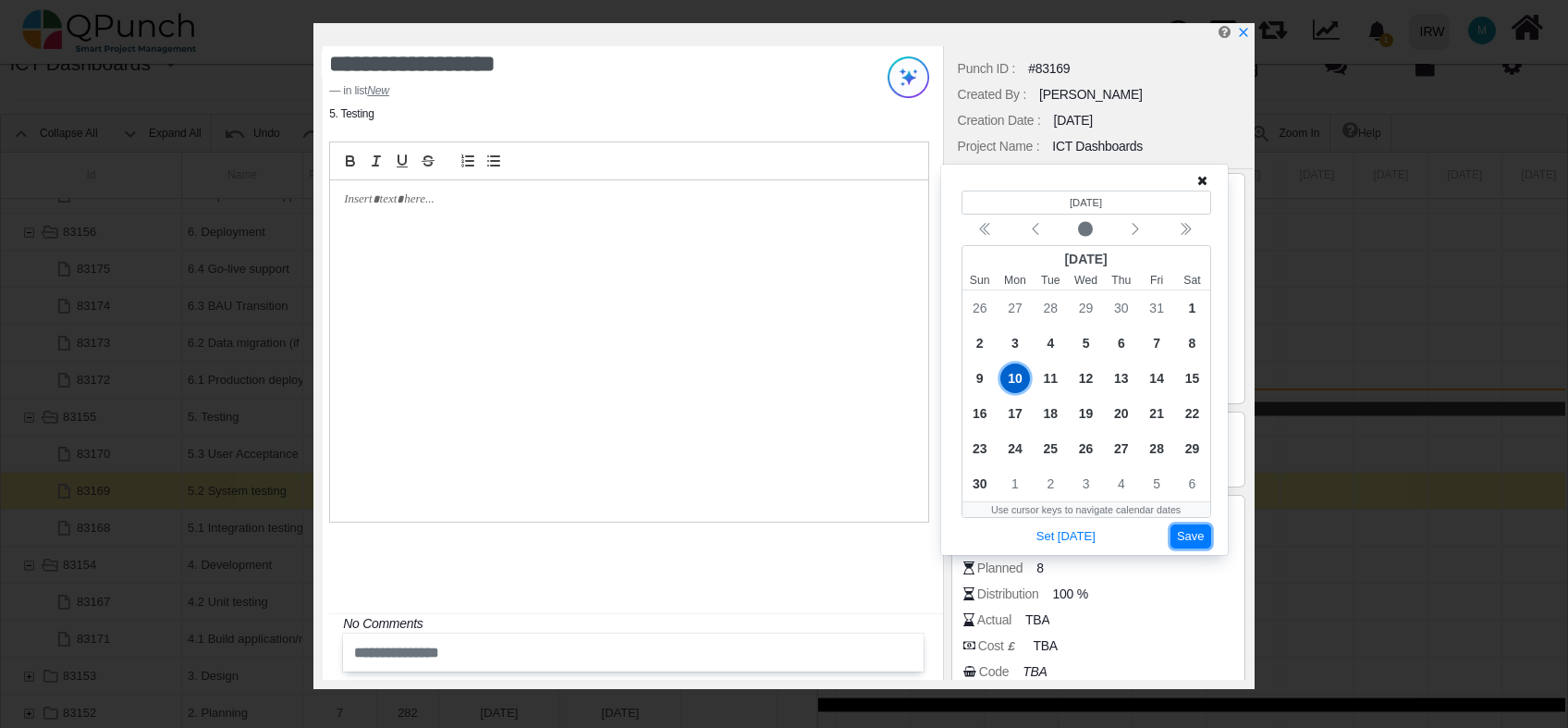
click at [1187, 533] on button "Save" at bounding box center [1191, 537] width 41 height 25
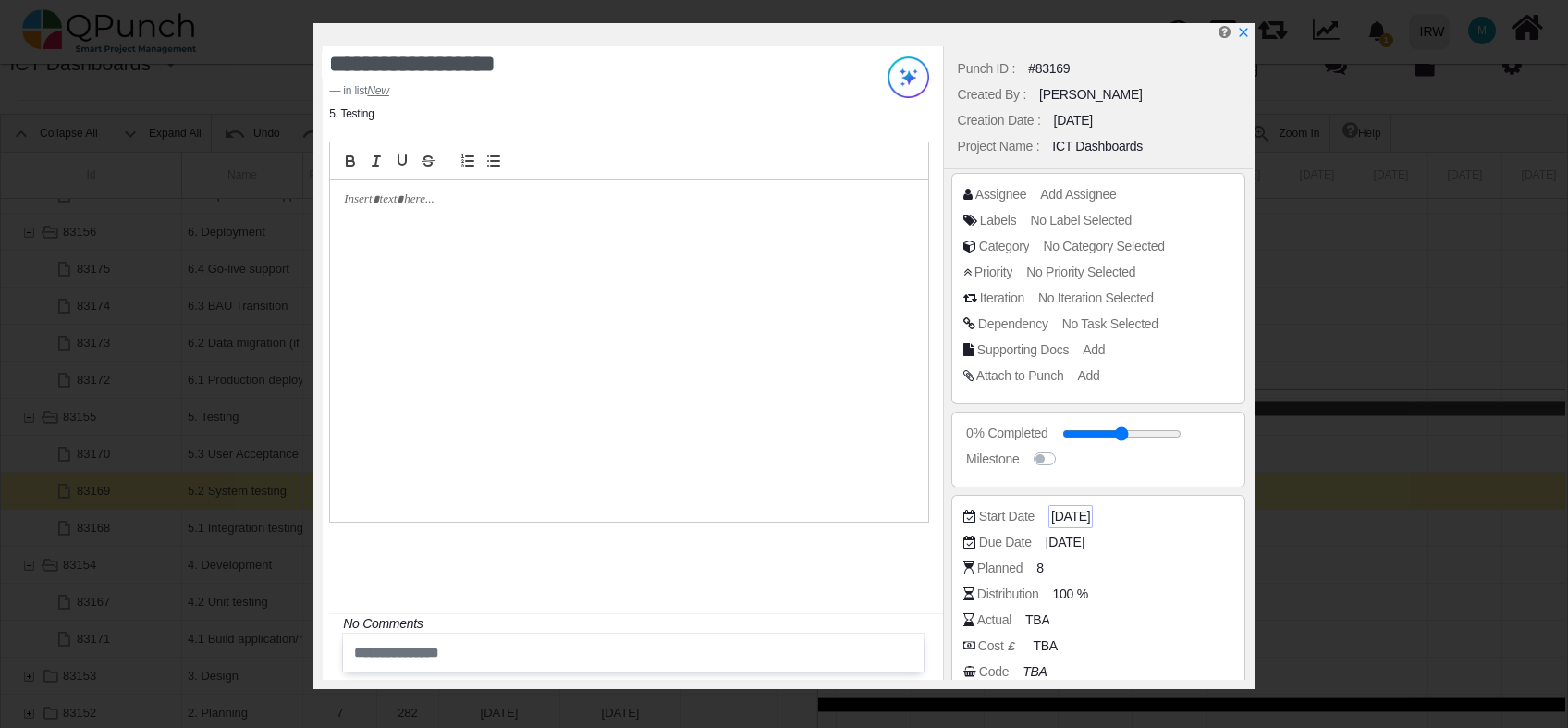
click at [1079, 516] on span "[DATE]" at bounding box center [1070, 517] width 39 height 19
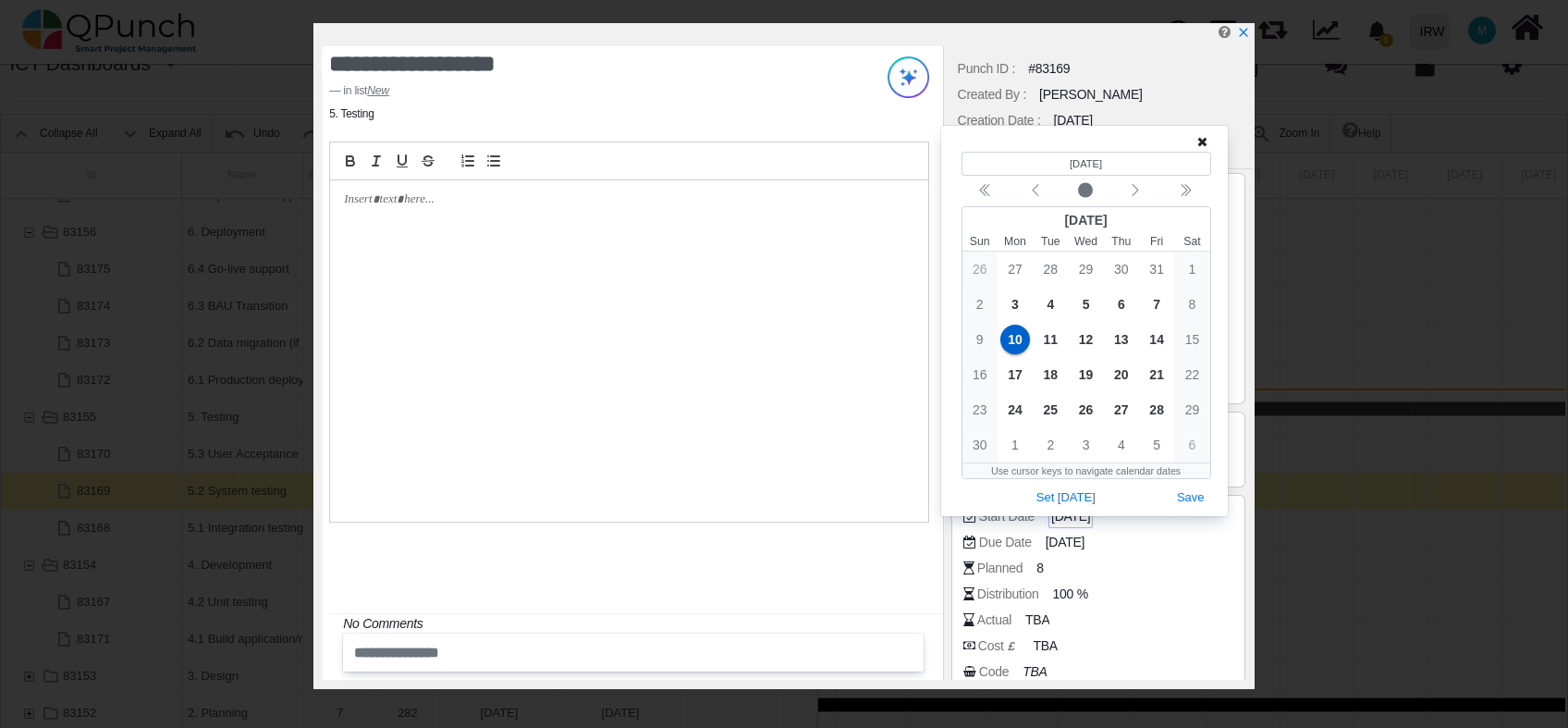
click at [1079, 516] on span "[DATE]" at bounding box center [1070, 517] width 39 height 19
drag, startPoint x: 1079, startPoint y: 516, endPoint x: 1095, endPoint y: 541, distance: 29.7
click at [1088, 541] on span "05-01-2025" at bounding box center [1068, 542] width 39 height 19
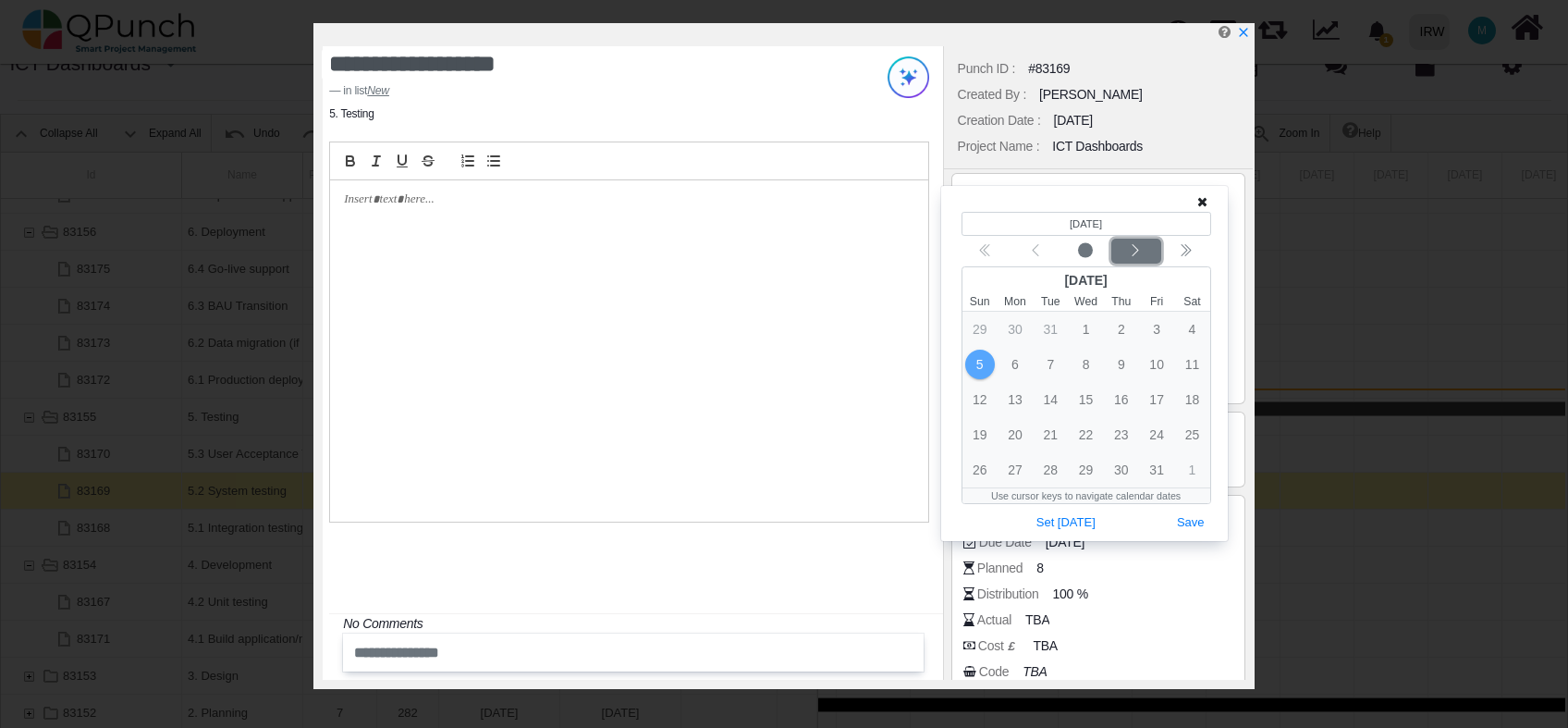
click at [1135, 248] on icon "chevron left" at bounding box center [1136, 251] width 15 height 15
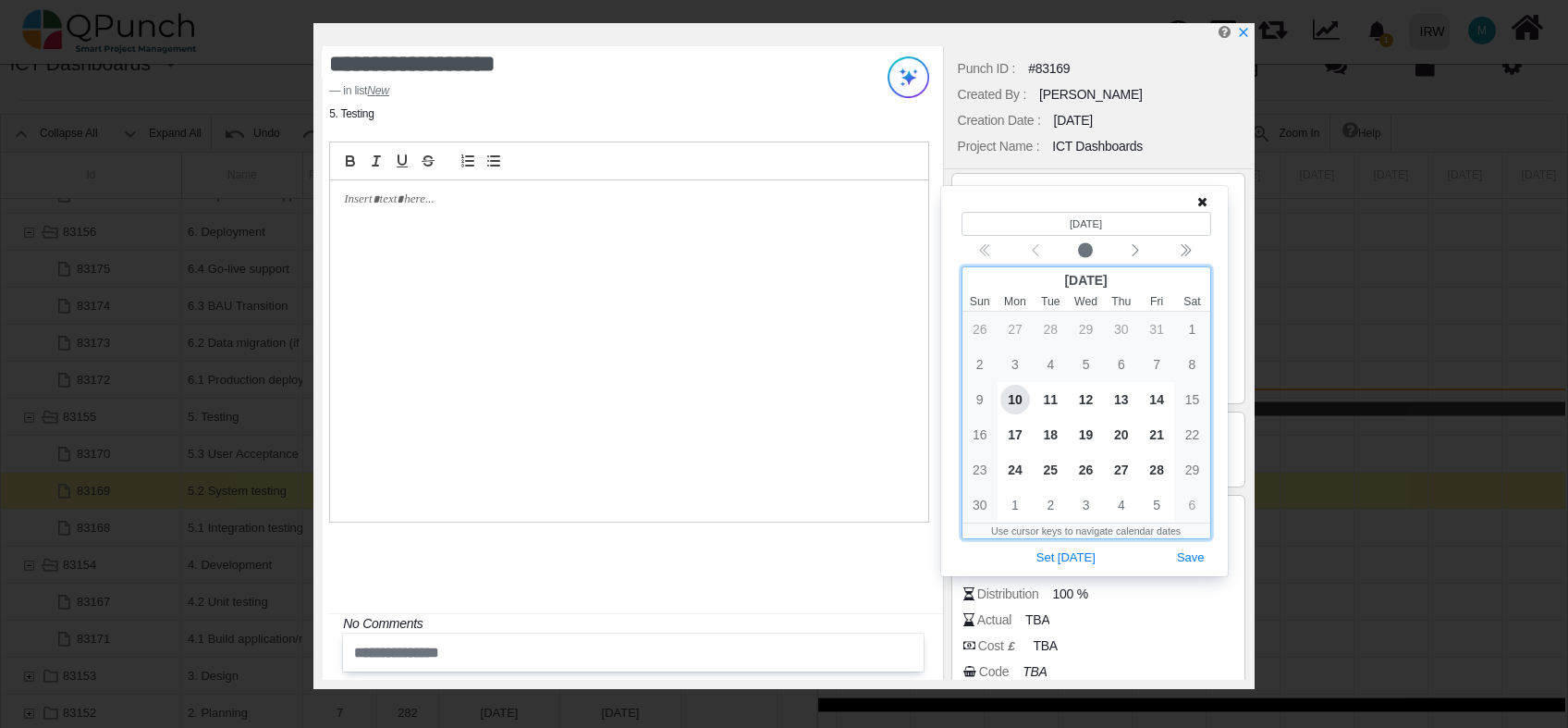
click at [1017, 407] on span "10" at bounding box center [1015, 399] width 29 height 30
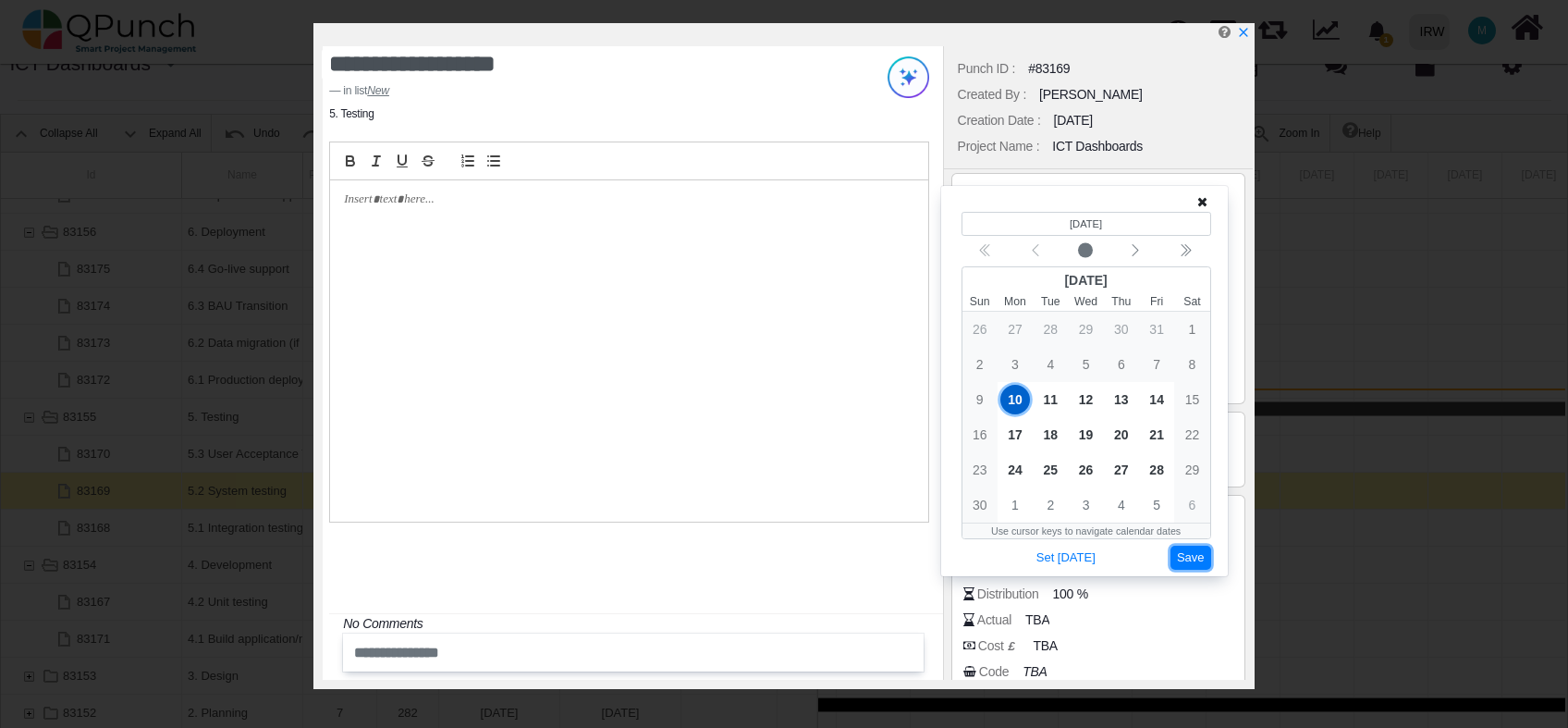
click at [1187, 556] on button "Save" at bounding box center [1191, 558] width 41 height 25
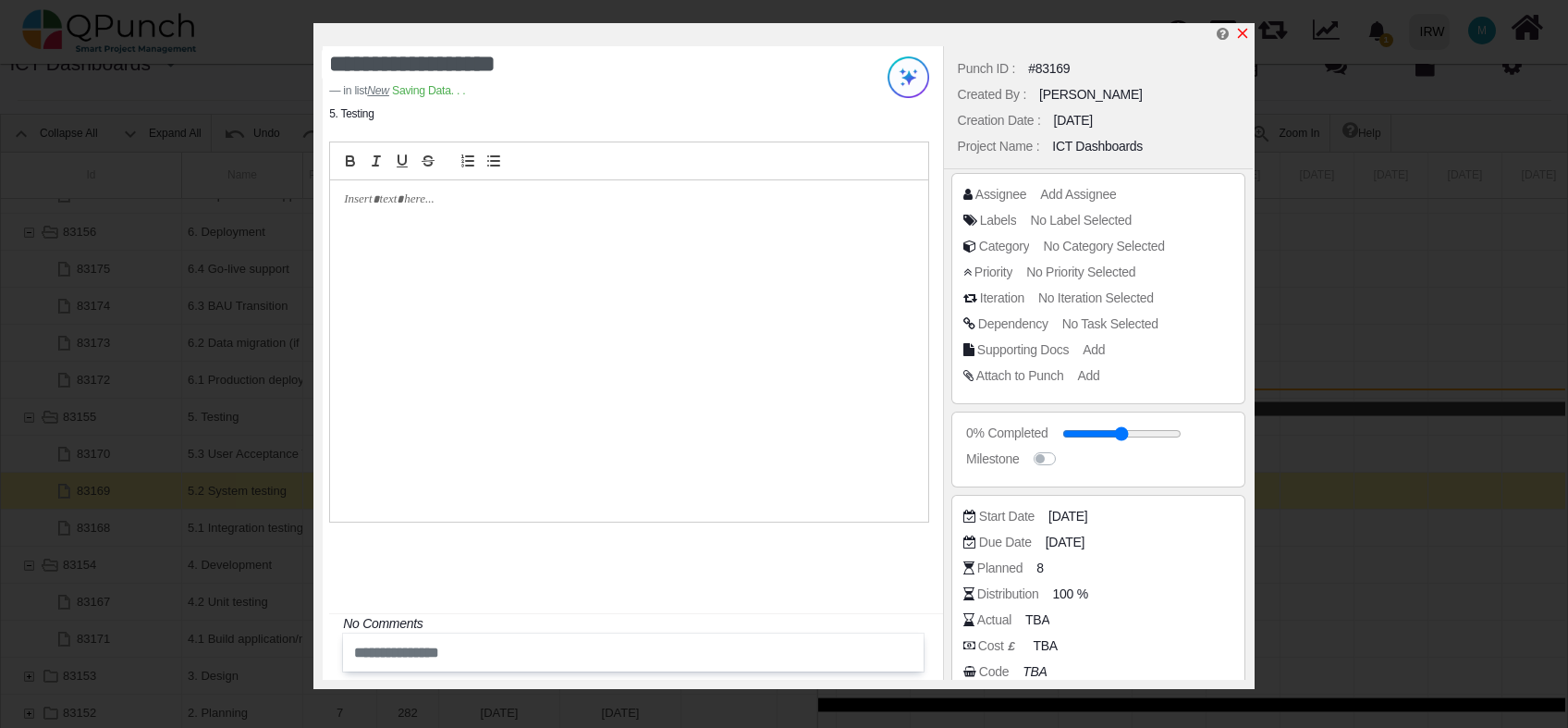
click at [1243, 31] on icon "x" at bounding box center [1244, 33] width 15 height 15
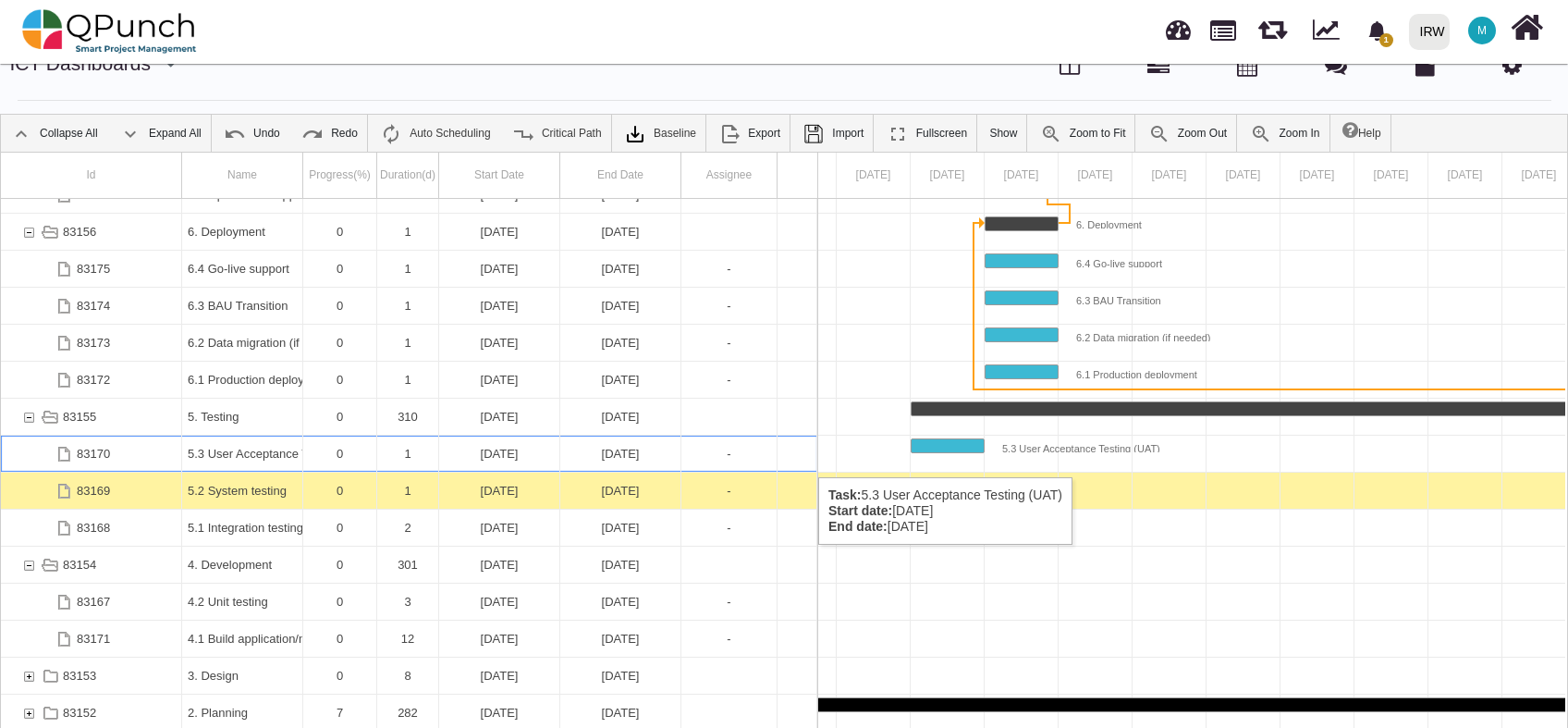
click at [496, 459] on div "05-01-2025" at bounding box center [500, 454] width 109 height 36
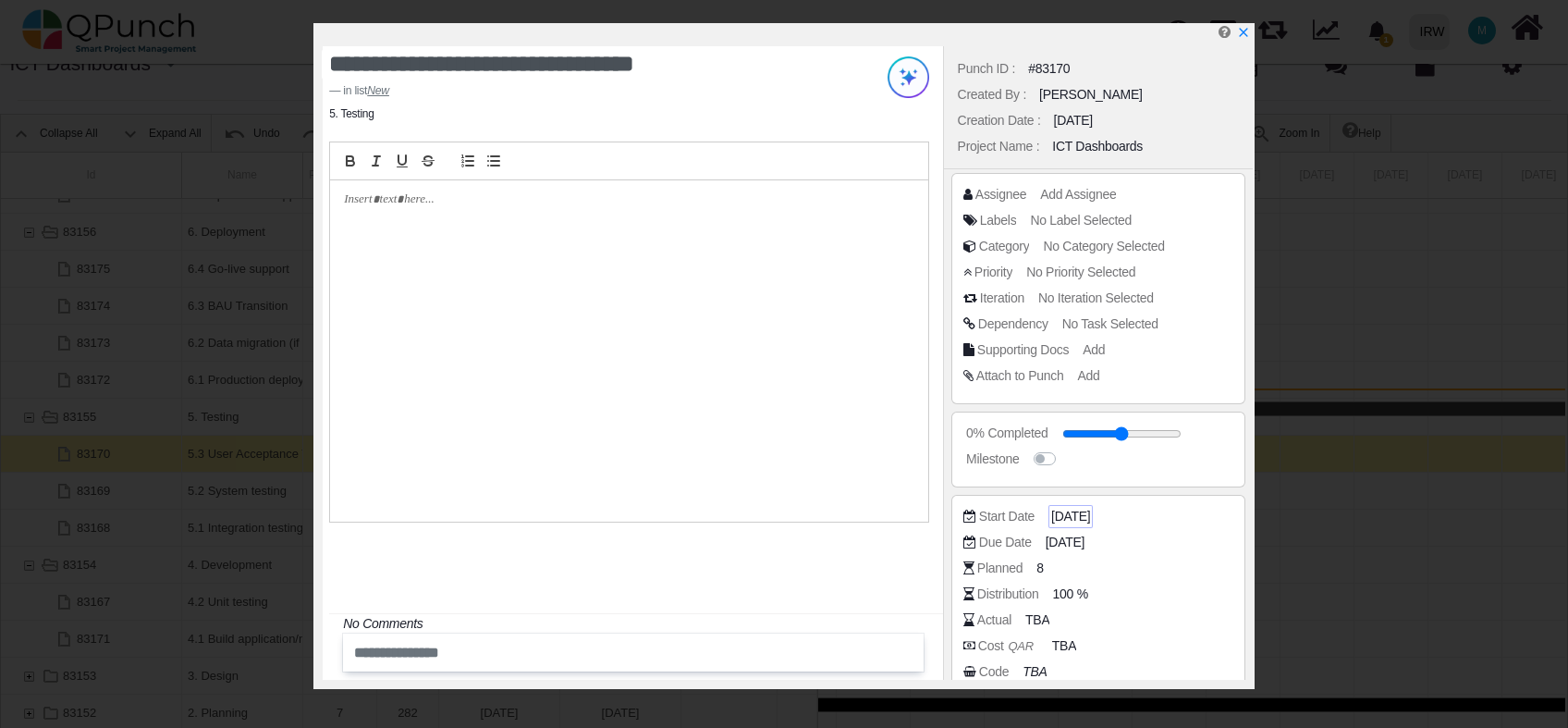
click at [1071, 513] on span "05-01-2025" at bounding box center [1070, 517] width 39 height 19
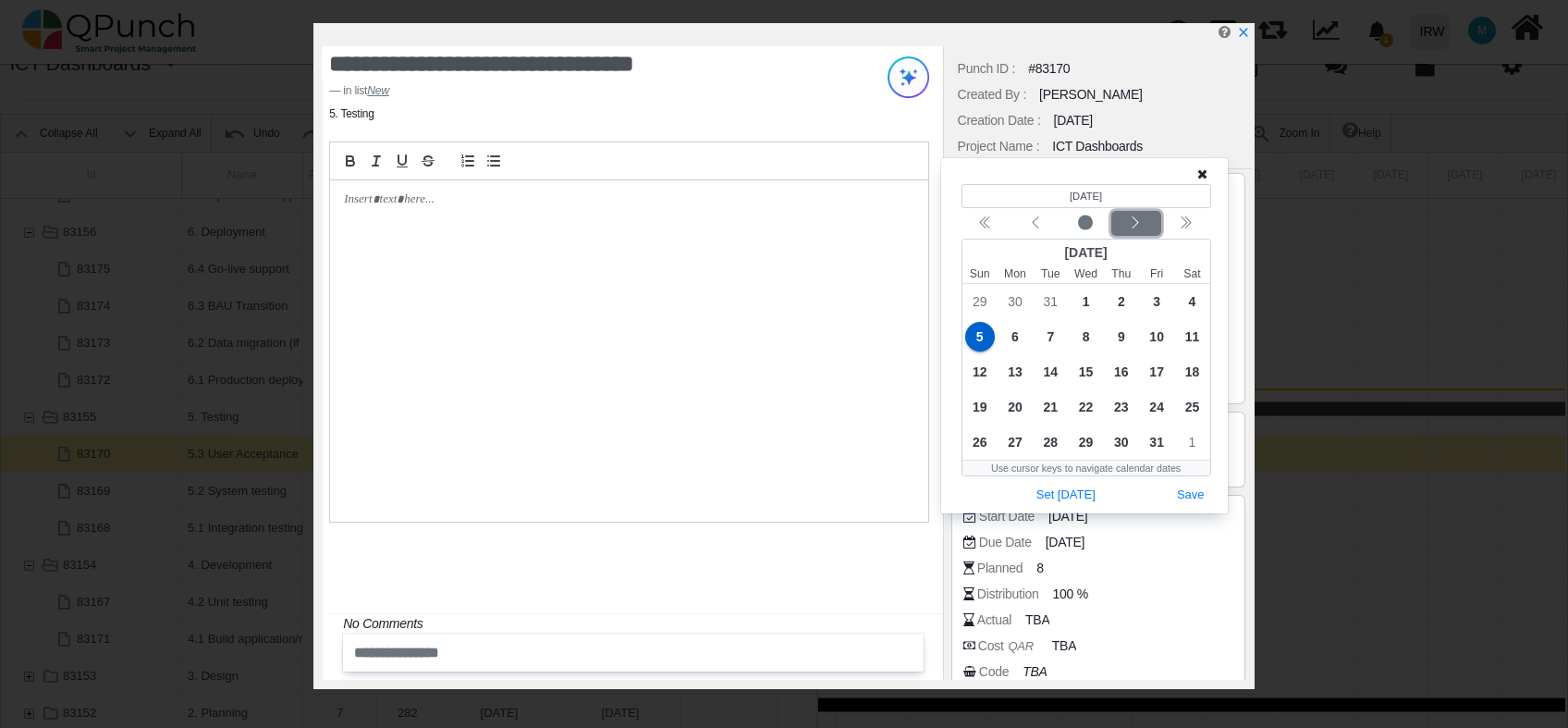
click at [1127, 233] on button "Next month" at bounding box center [1136, 224] width 49 height 25
click at [1132, 227] on icon "chevron left" at bounding box center [1136, 223] width 15 height 15
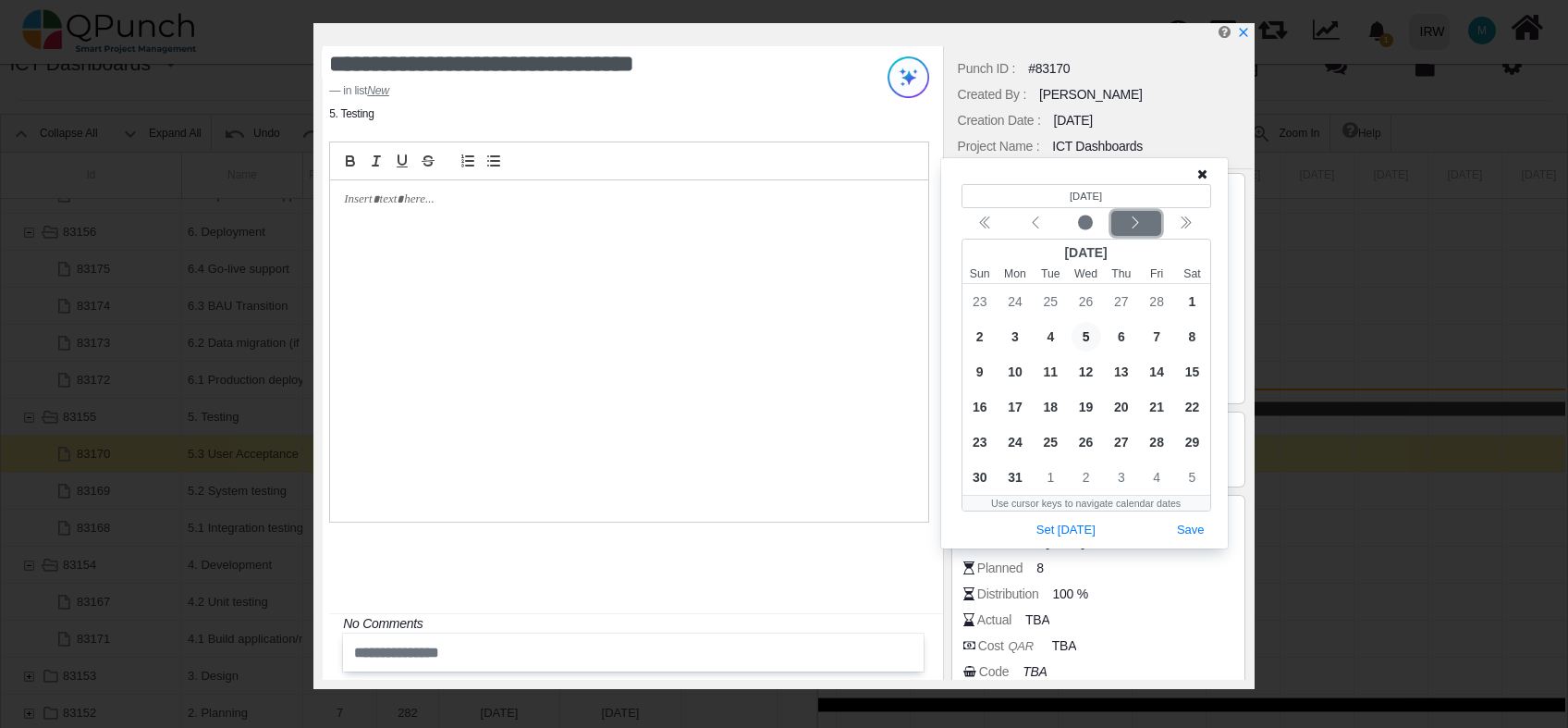
click at [1132, 227] on icon "chevron left" at bounding box center [1136, 223] width 15 height 15
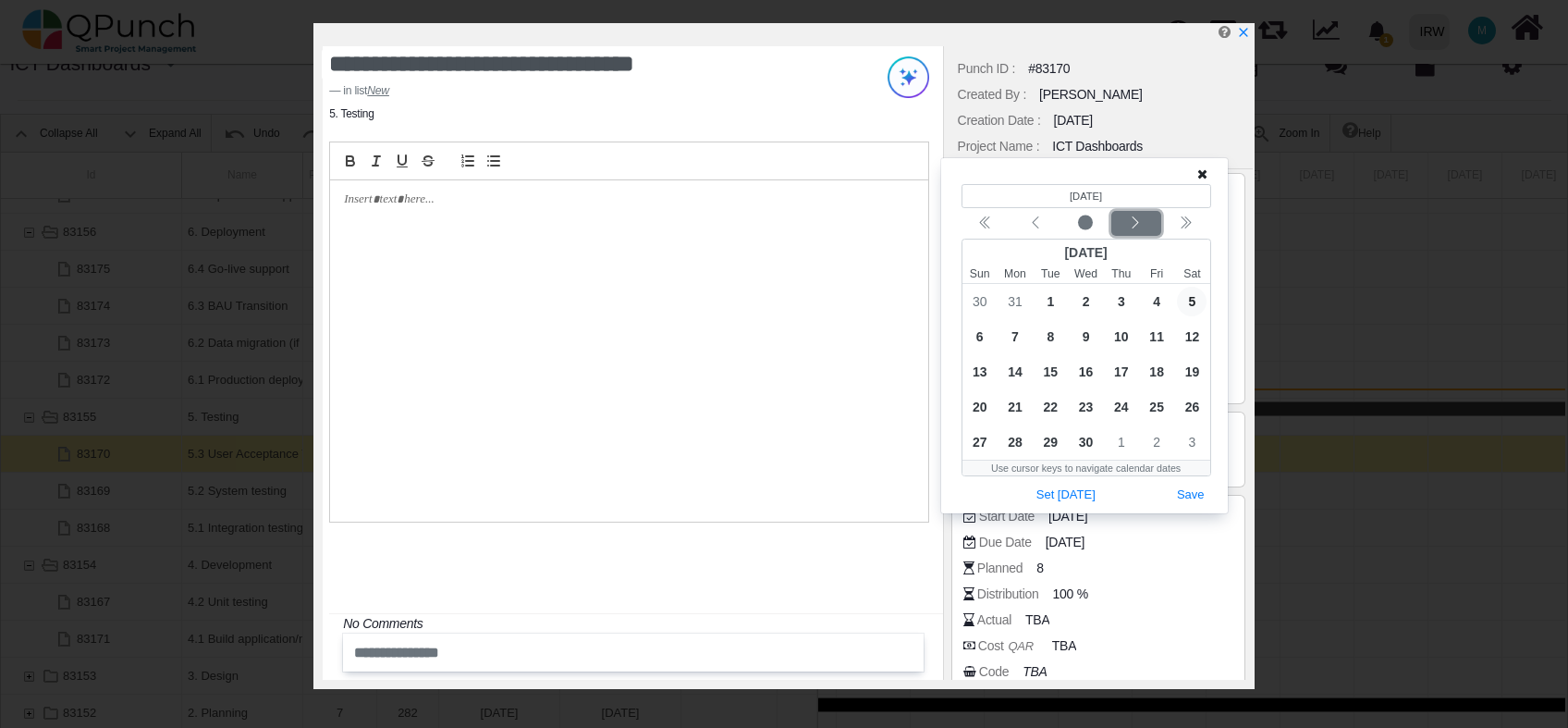
click at [1132, 227] on icon "chevron left" at bounding box center [1136, 223] width 15 height 15
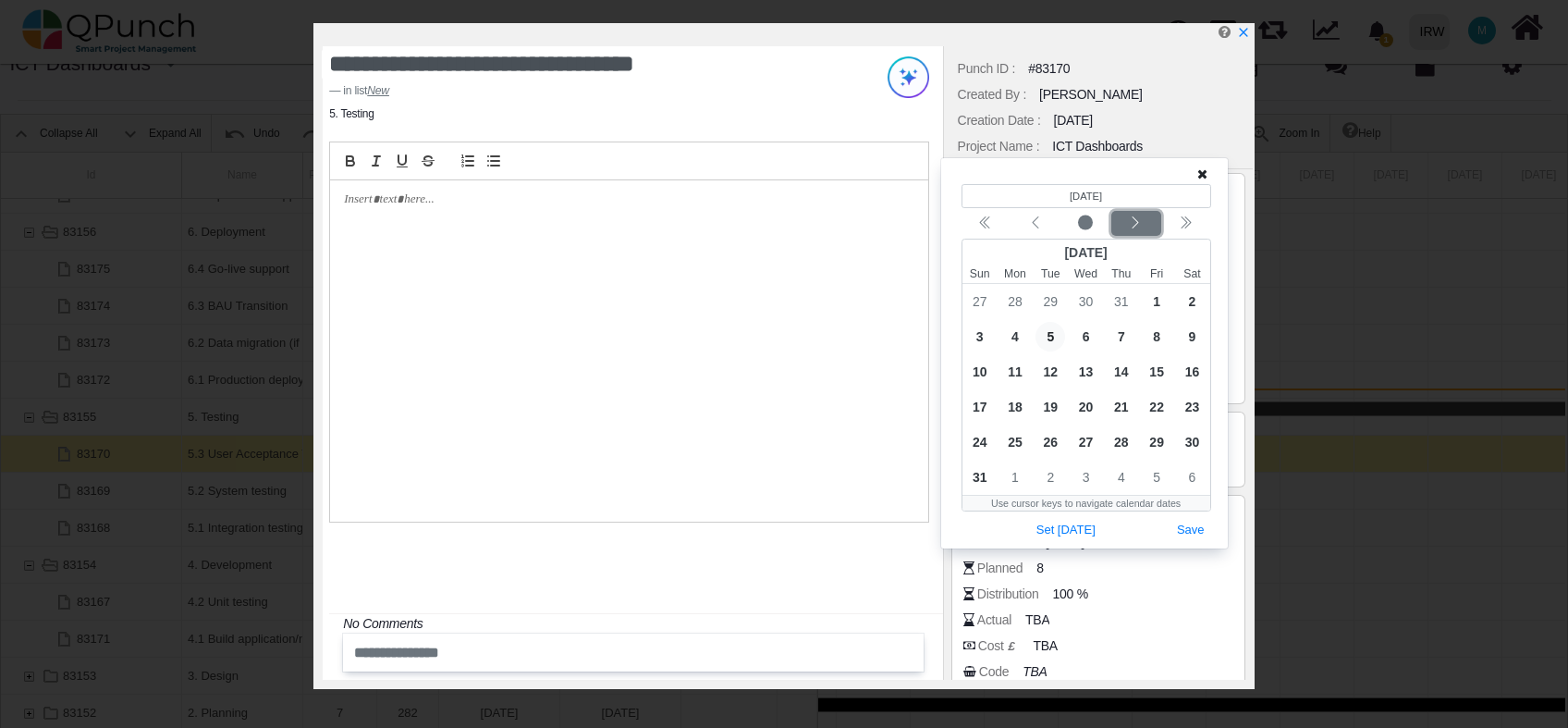
click at [1132, 227] on icon "chevron left" at bounding box center [1136, 223] width 15 height 15
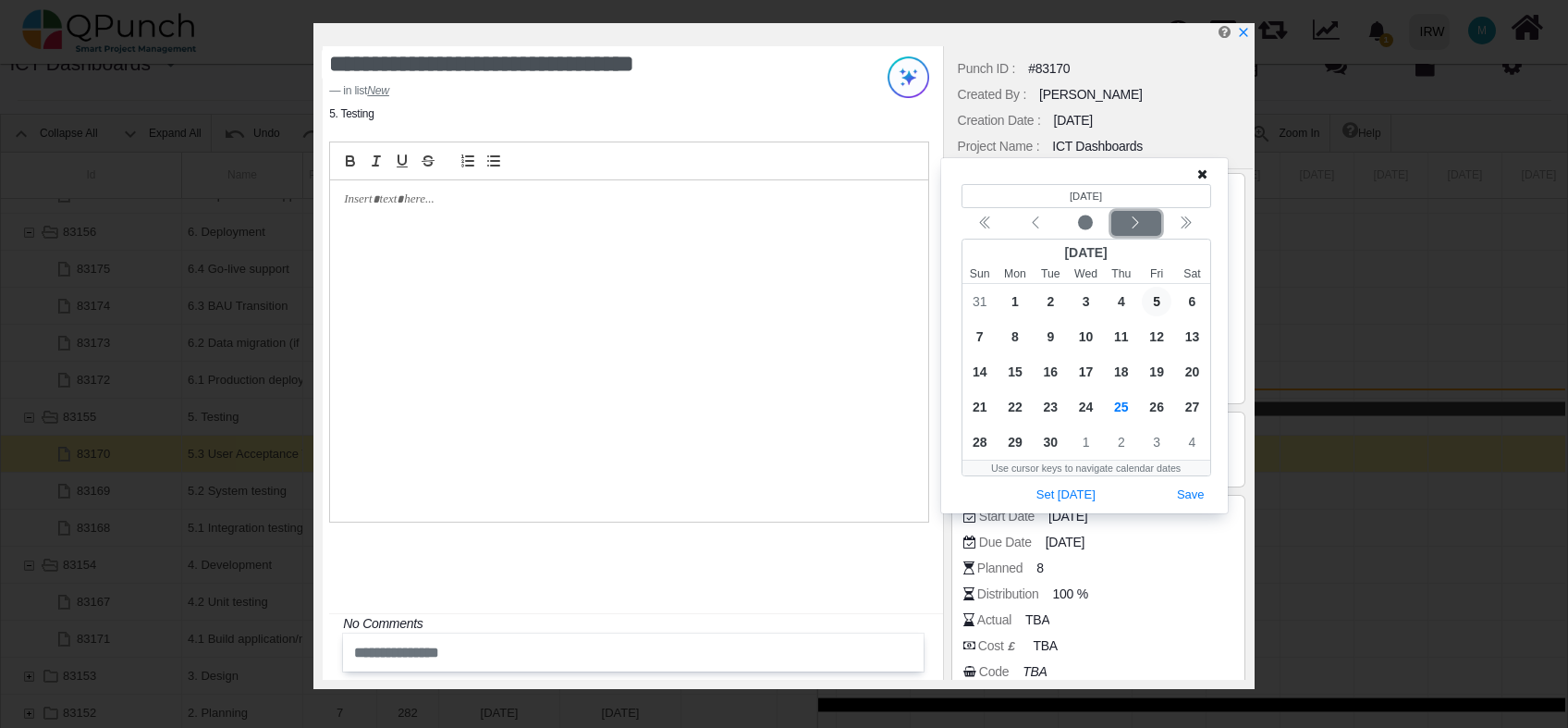
click at [1132, 227] on icon "chevron left" at bounding box center [1136, 223] width 15 height 15
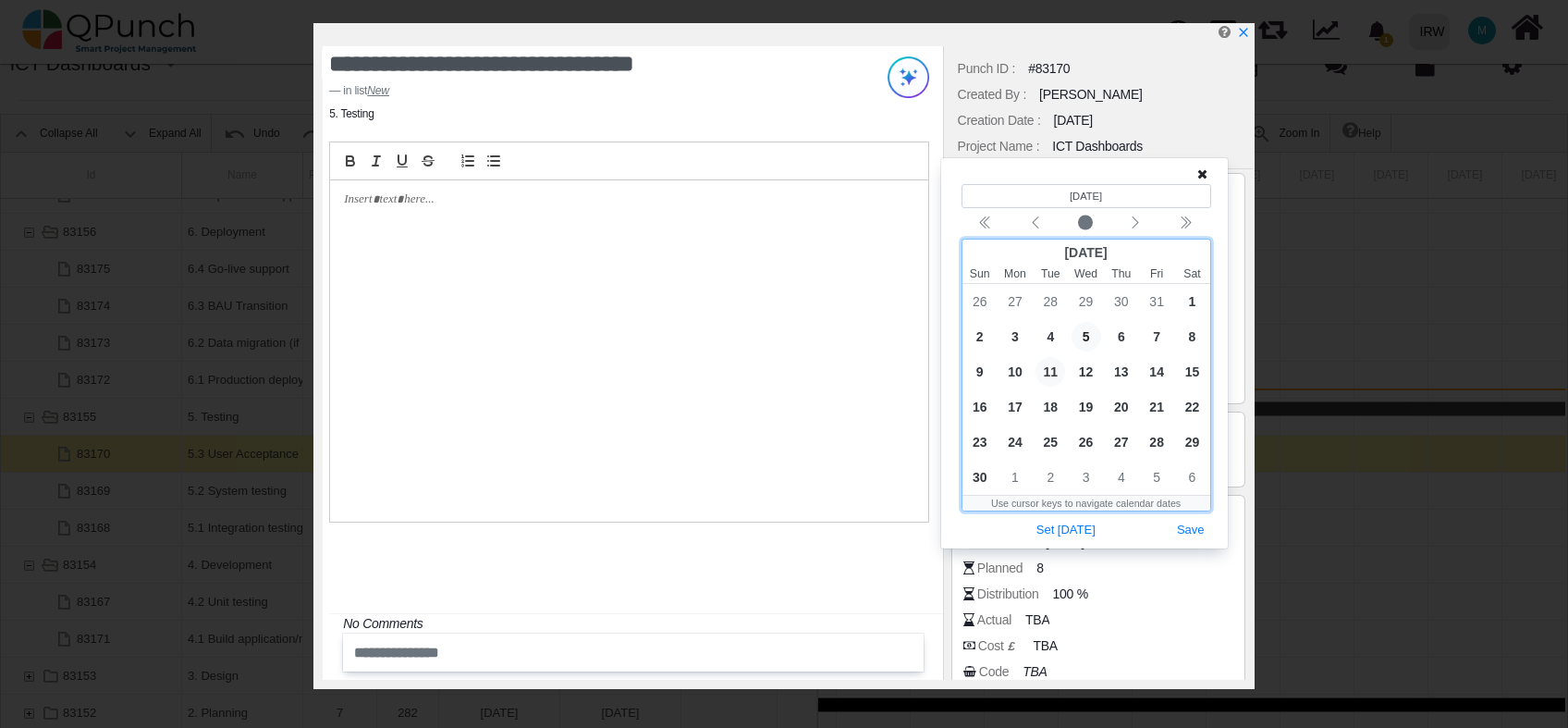
click at [1054, 378] on span "11" at bounding box center [1050, 371] width 29 height 30
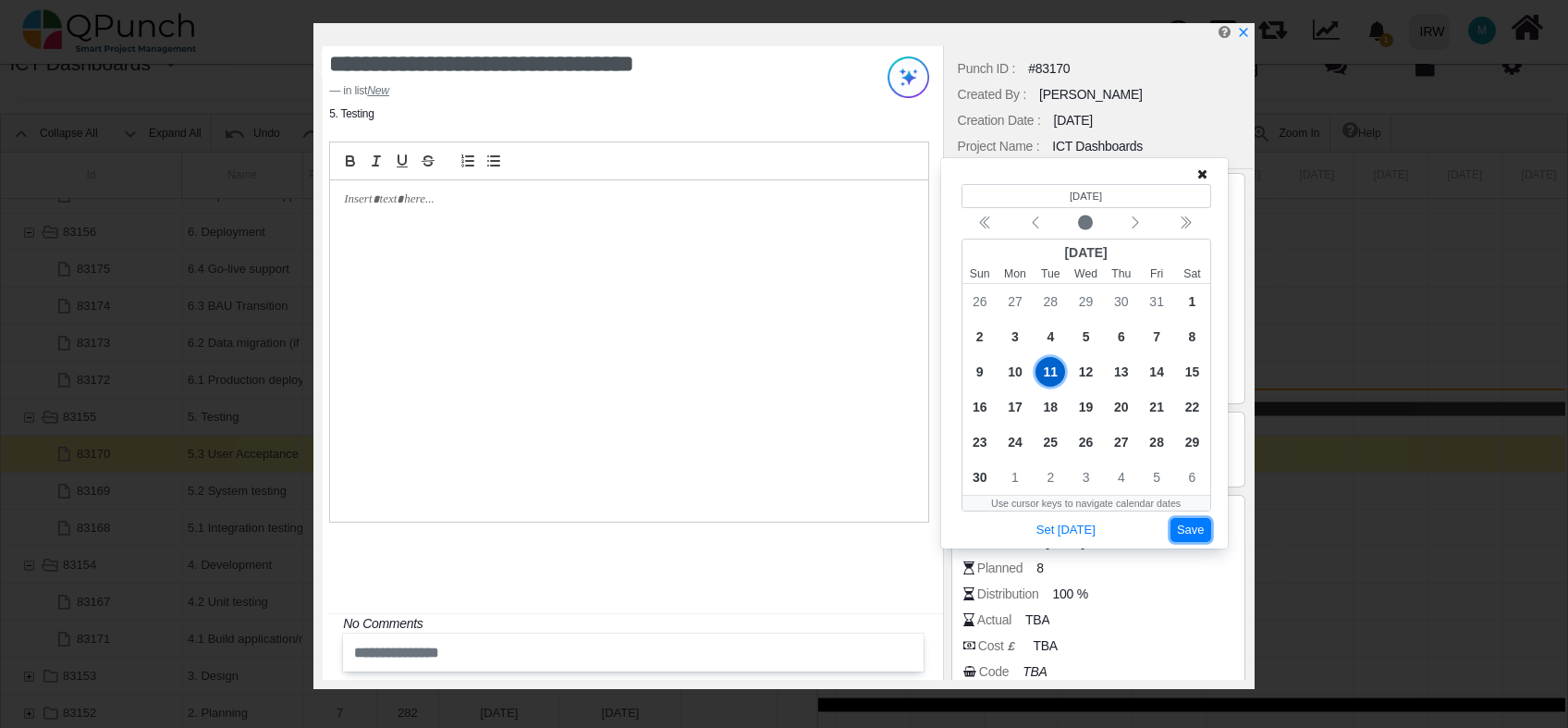
click at [1194, 521] on button "Save" at bounding box center [1191, 530] width 41 height 25
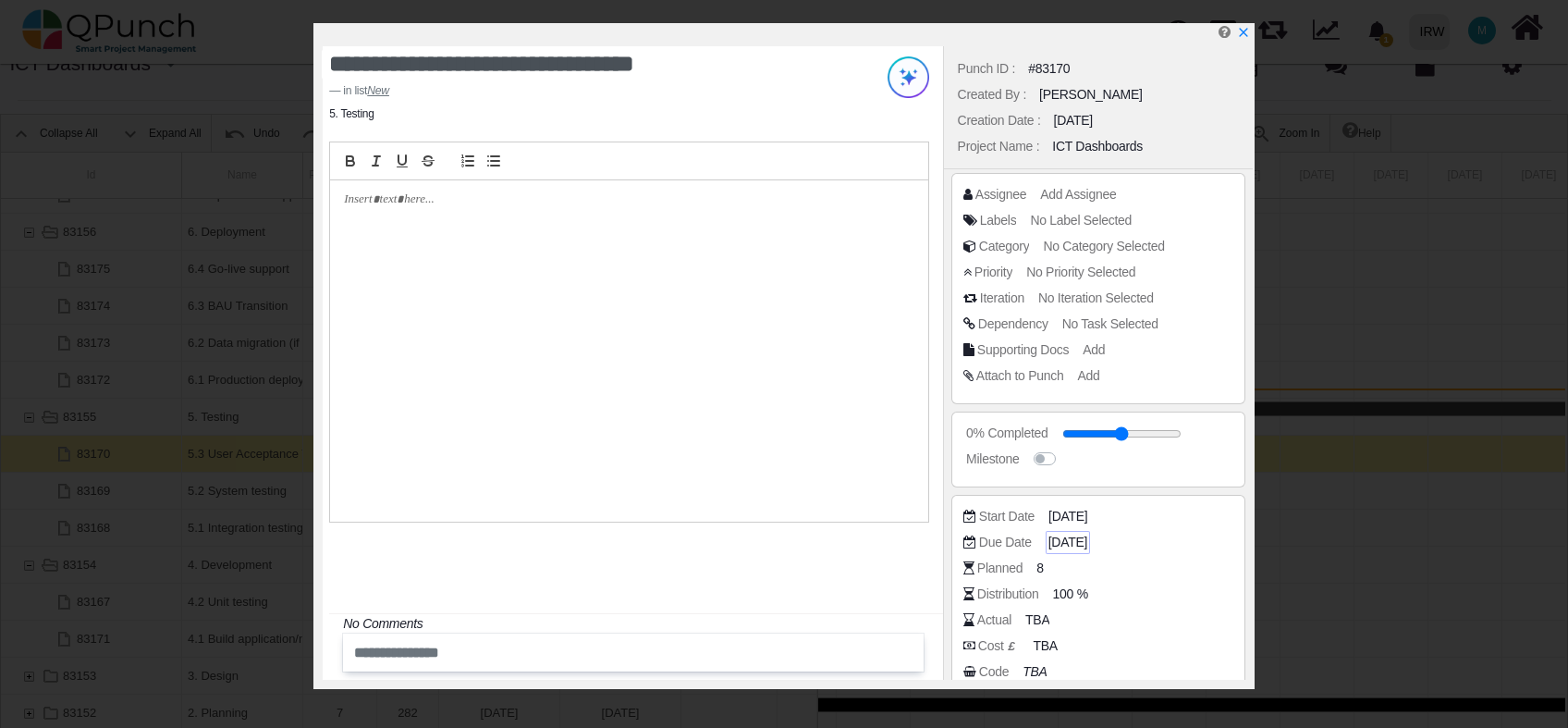
click at [1088, 535] on span "05-01-2025" at bounding box center [1068, 542] width 39 height 19
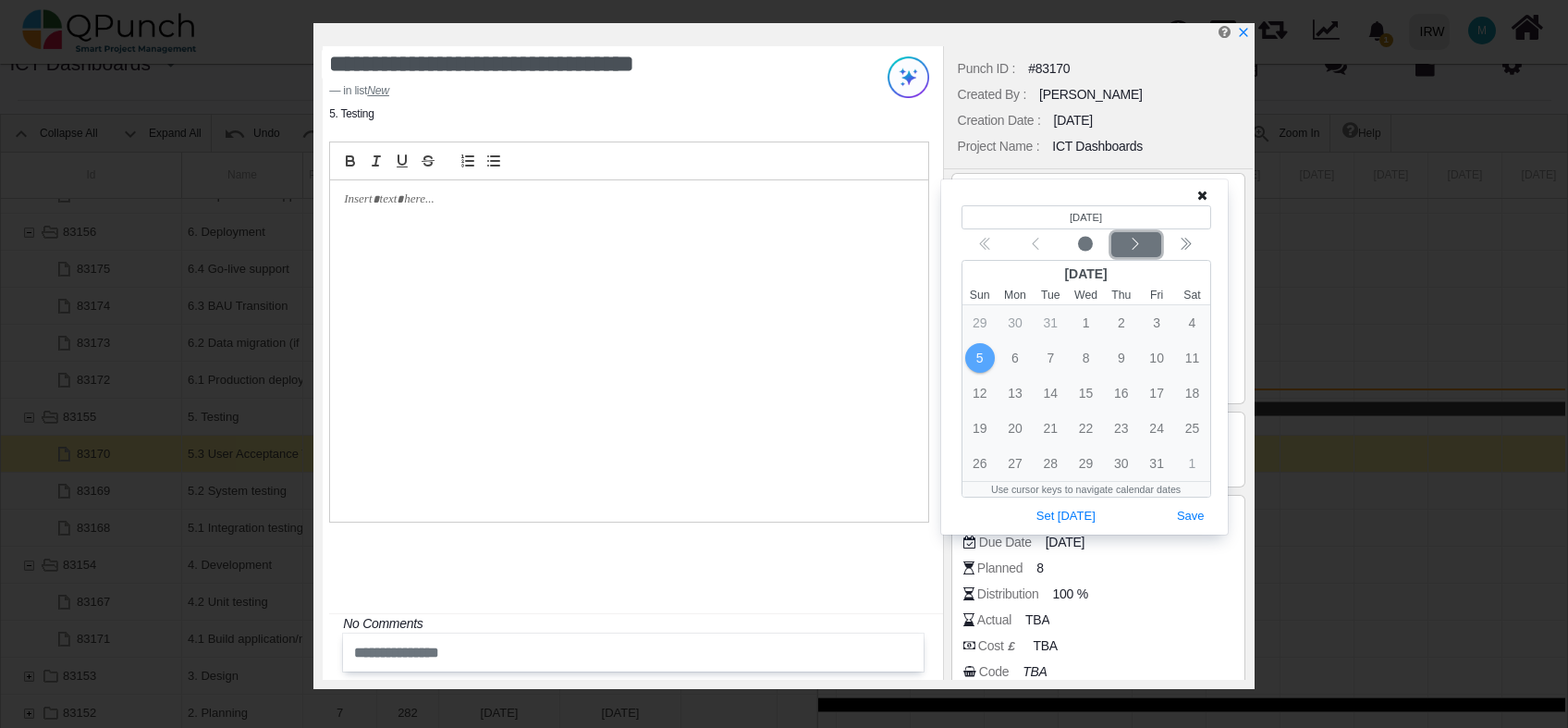
click at [1145, 237] on div "Next month" at bounding box center [1136, 245] width 44 height 18
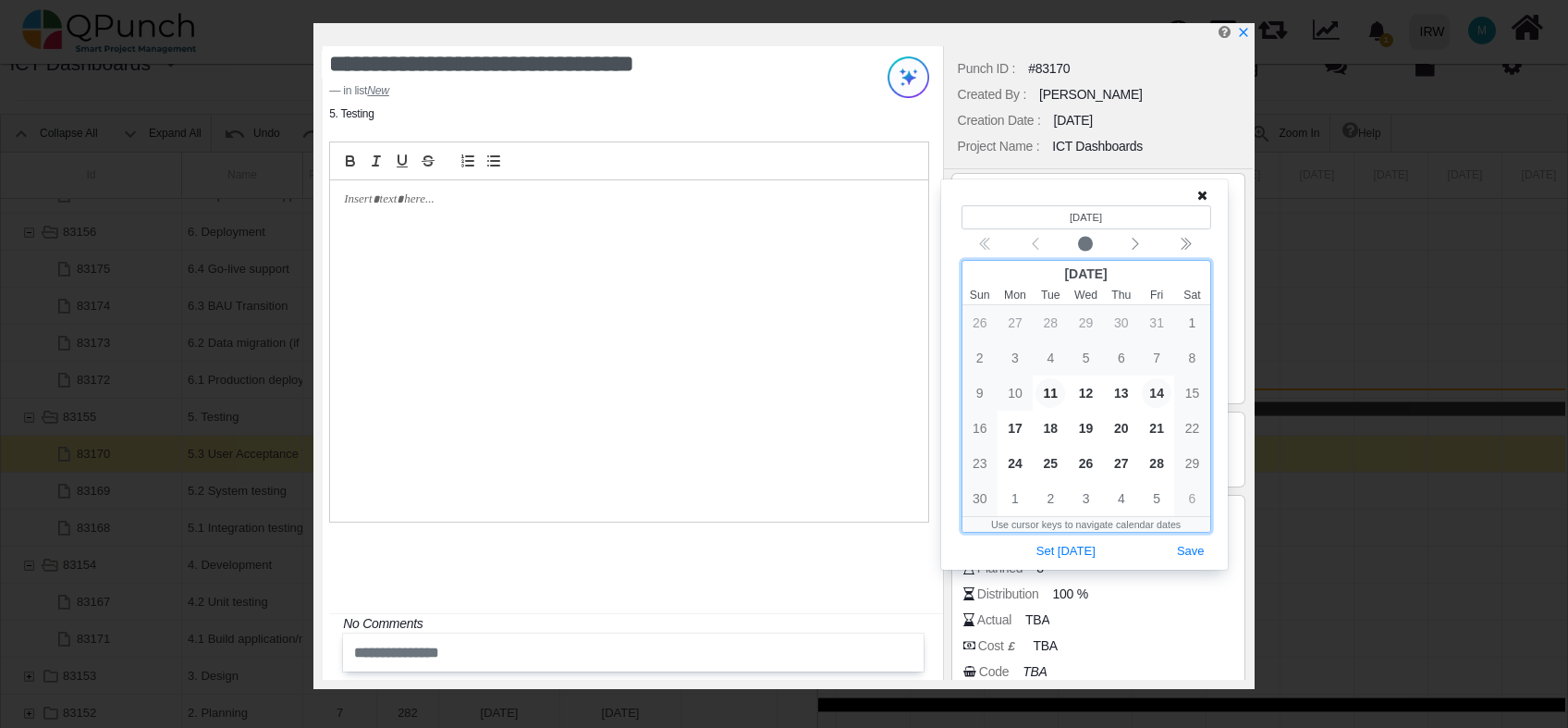
click at [1153, 400] on span "14" at bounding box center [1156, 393] width 29 height 30
click at [1188, 550] on button "Save" at bounding box center [1191, 552] width 41 height 25
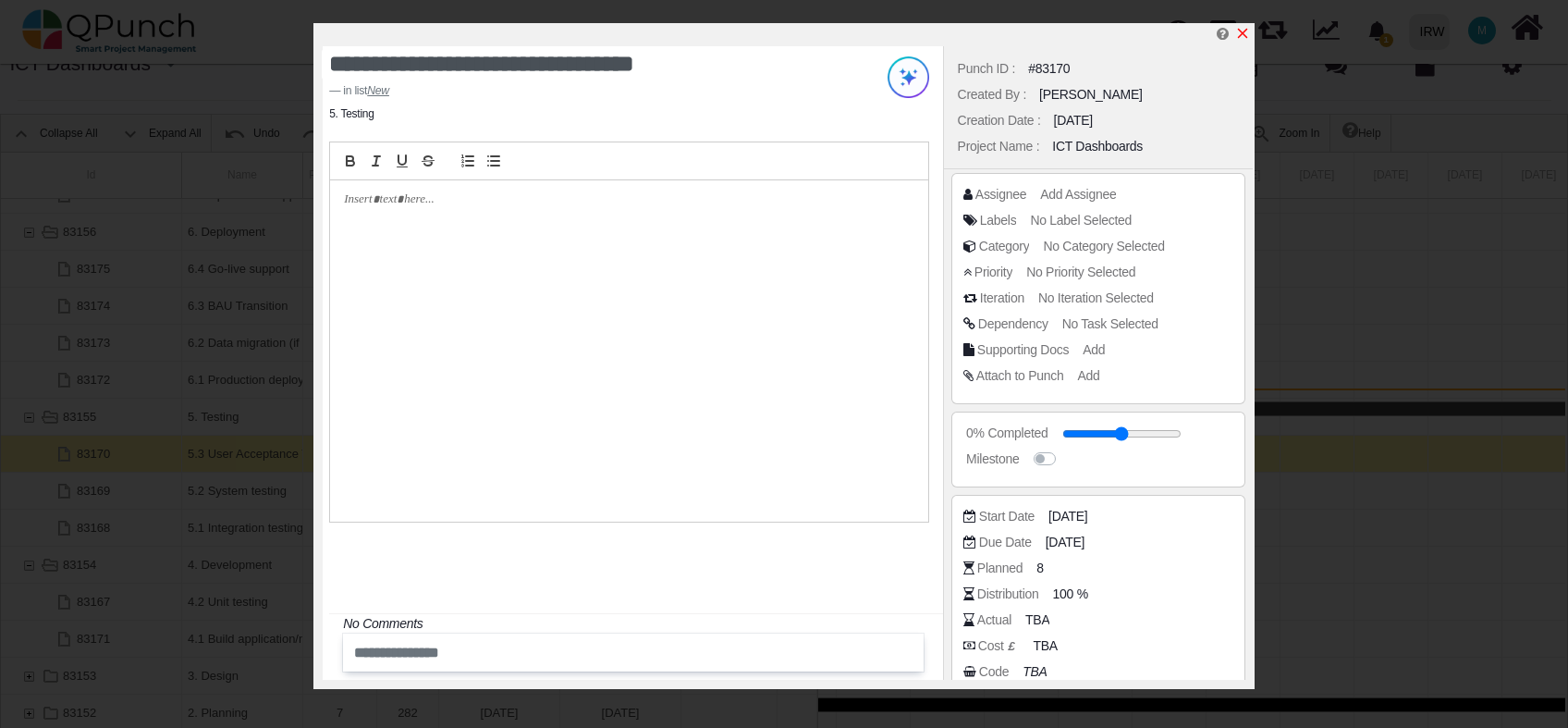
click at [1240, 30] on icon "x" at bounding box center [1244, 33] width 15 height 15
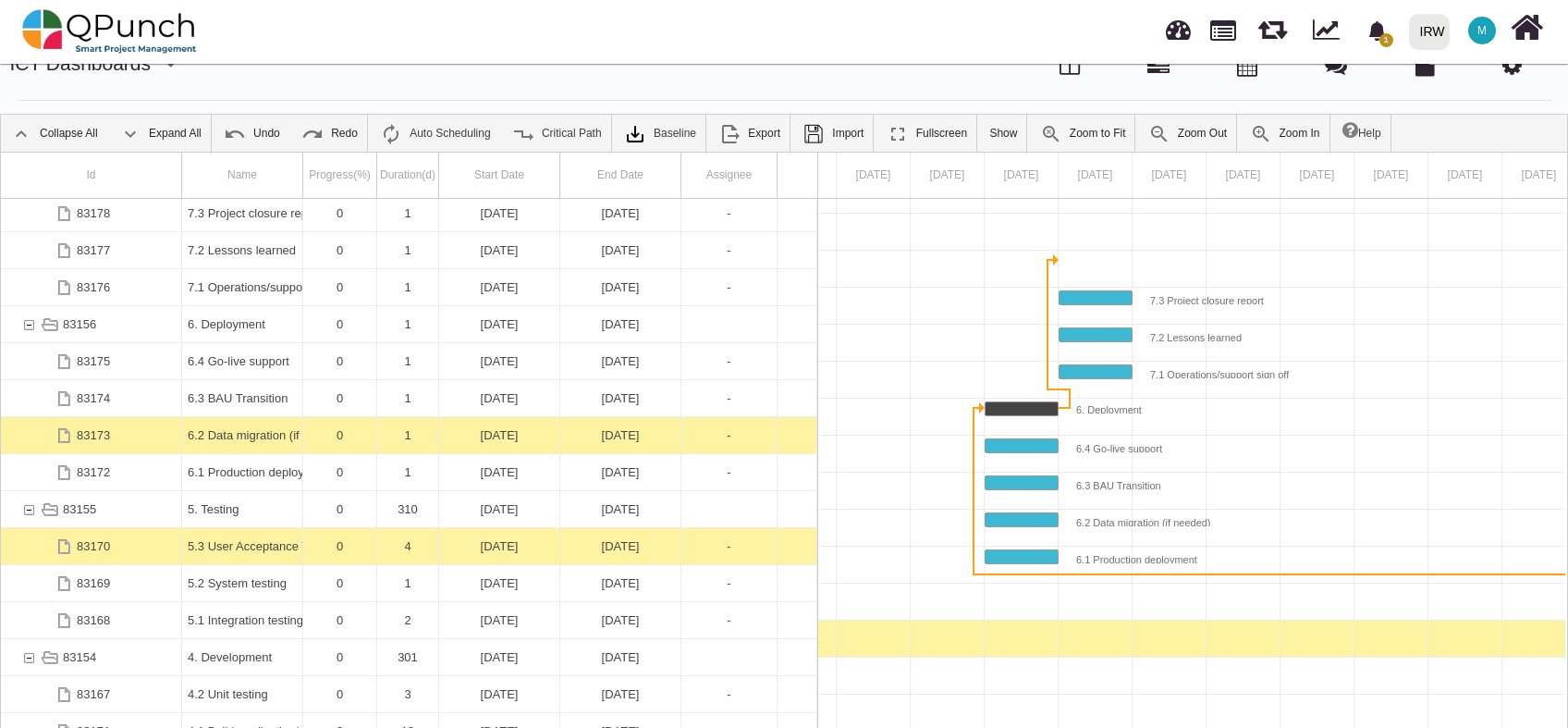
scroll to position [226, 0]
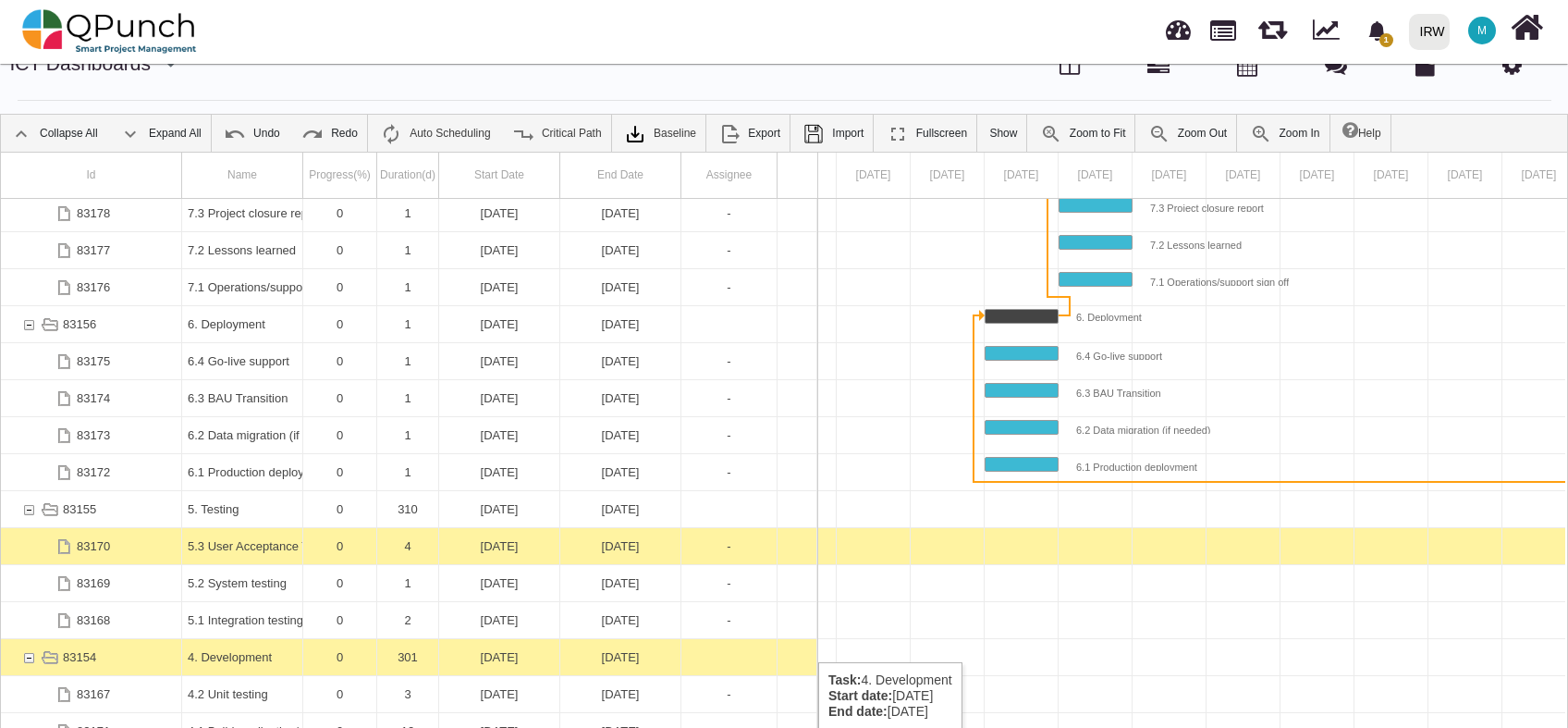
click at [24, 651] on div "83154" at bounding box center [28, 658] width 16 height 36
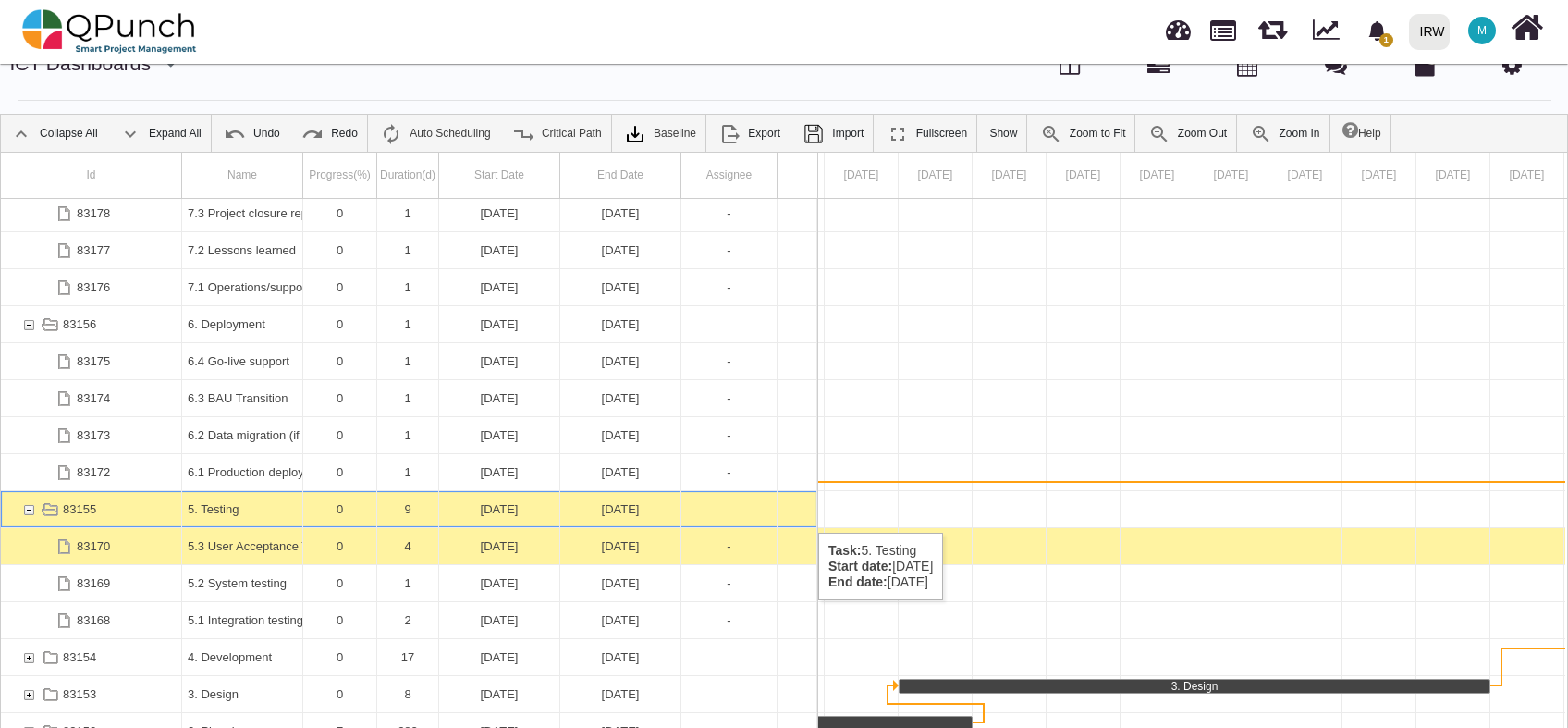
click at [24, 514] on div "83155" at bounding box center [28, 509] width 16 height 36
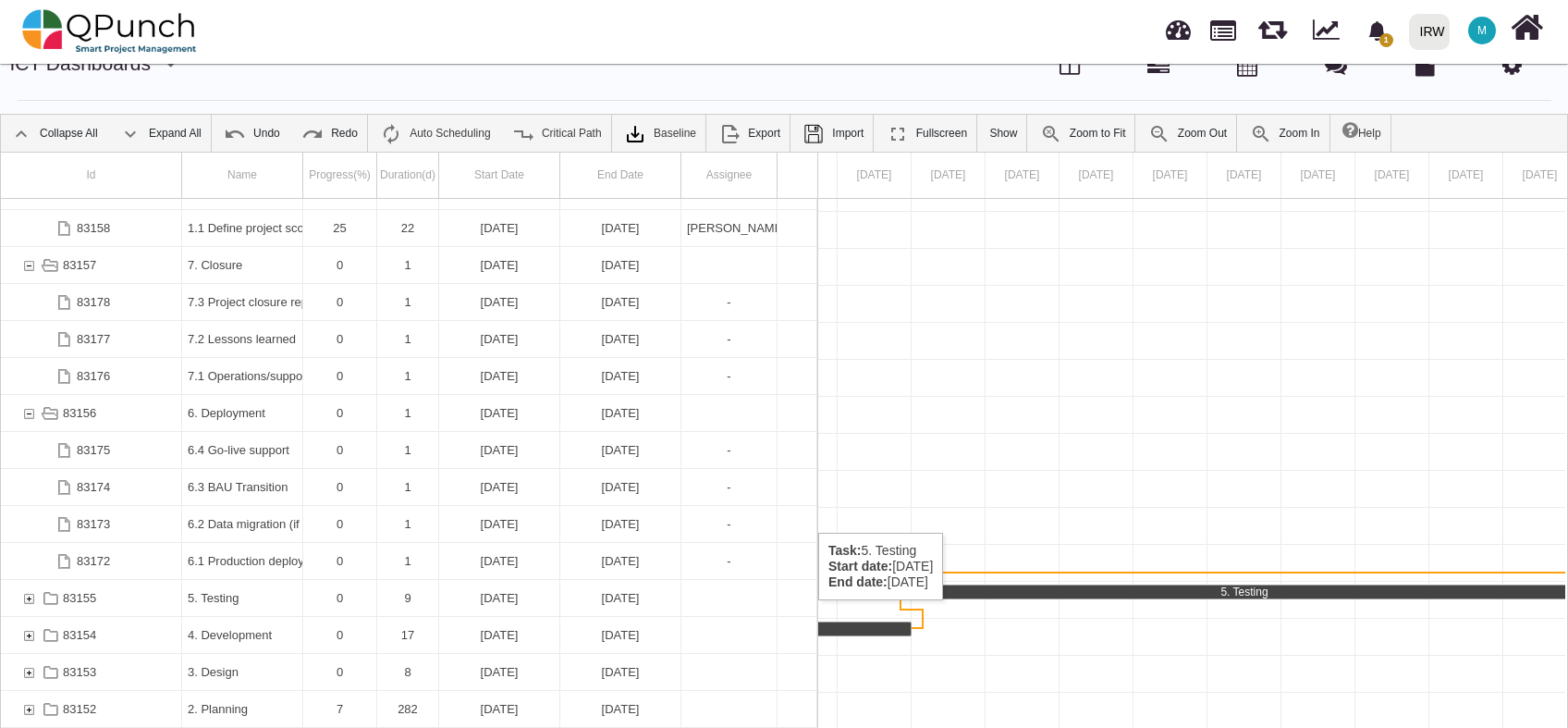
scroll to position [134, 0]
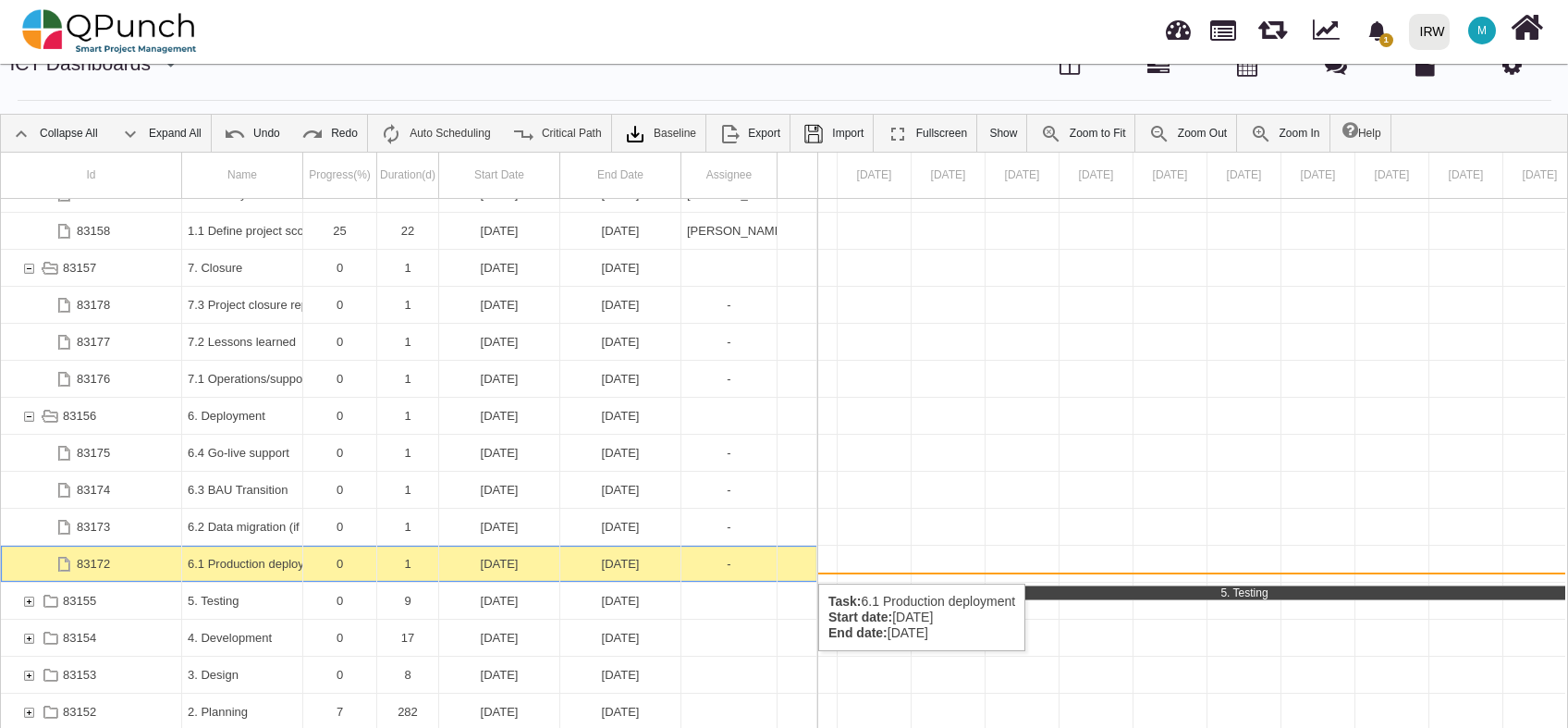
click at [486, 565] on div "06-01-2025" at bounding box center [500, 563] width 109 height 36
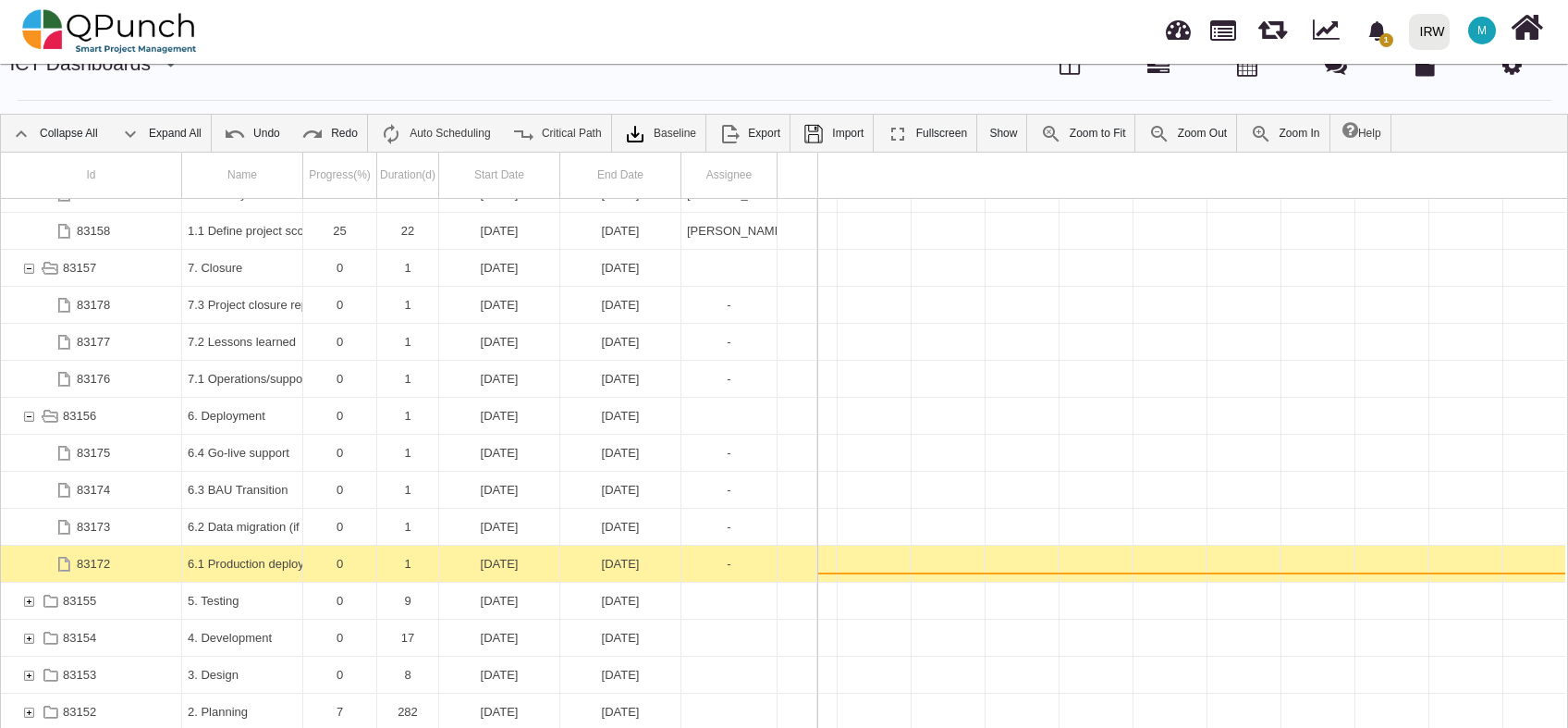
scroll to position [133, 0]
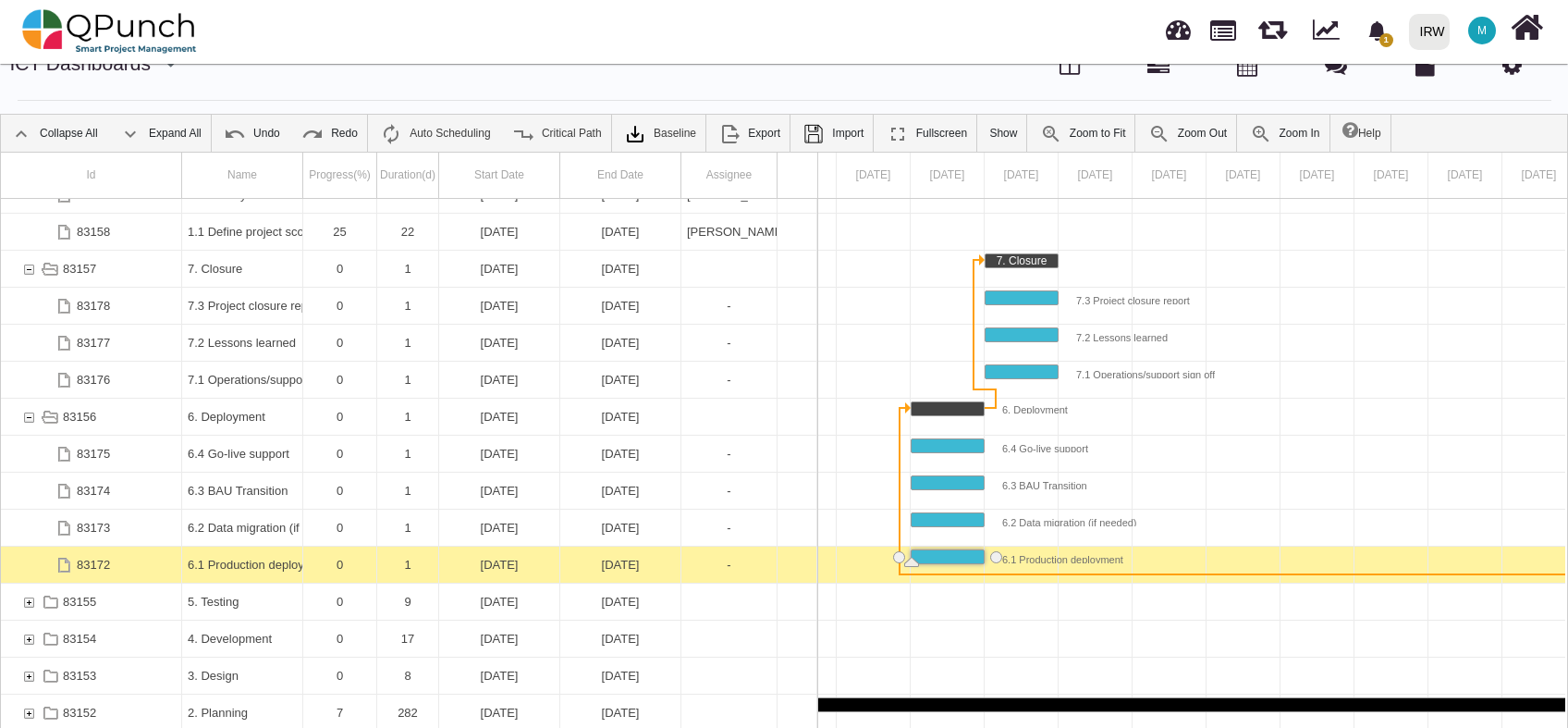
click at [486, 565] on div "06-01-2025" at bounding box center [500, 564] width 109 height 36
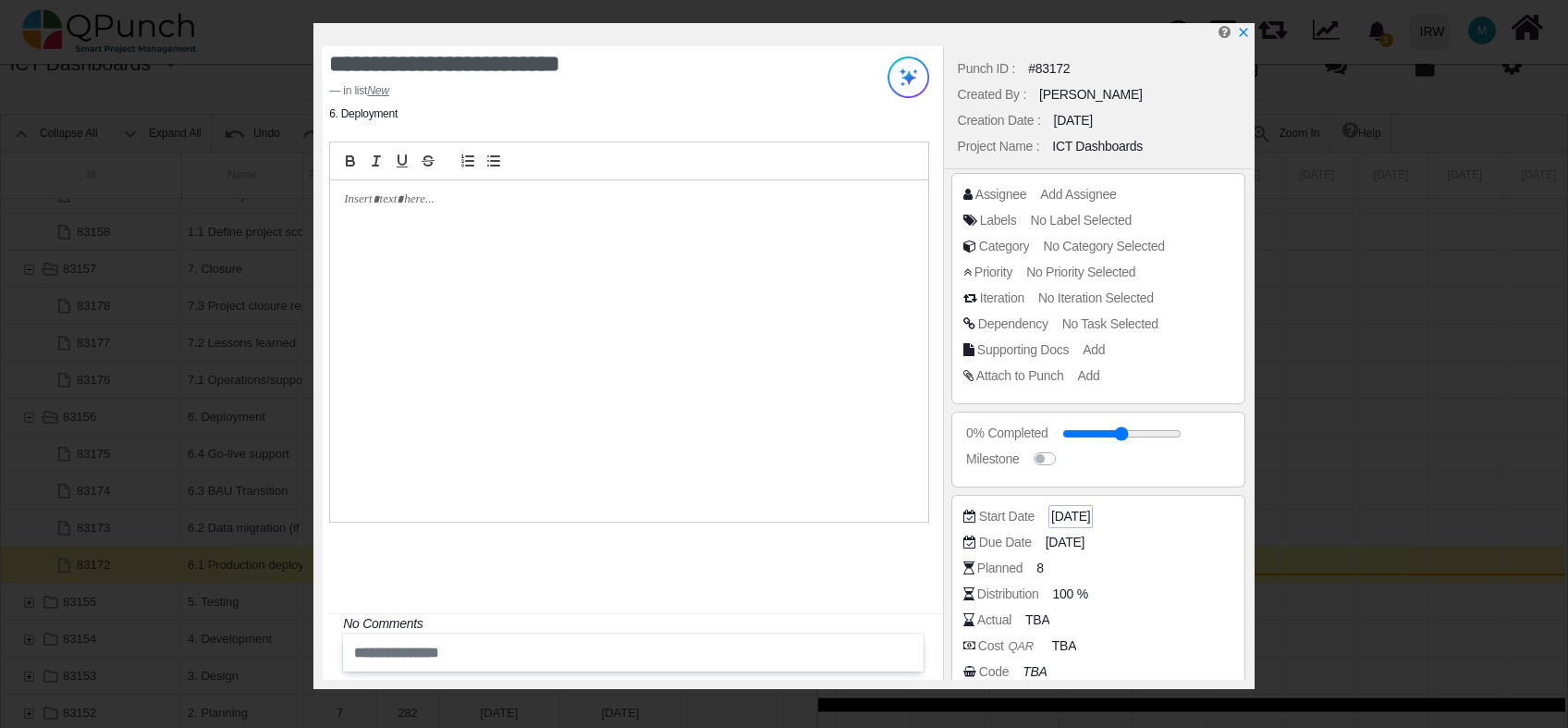
click at [1072, 521] on span "06-01-2025" at bounding box center [1070, 517] width 39 height 19
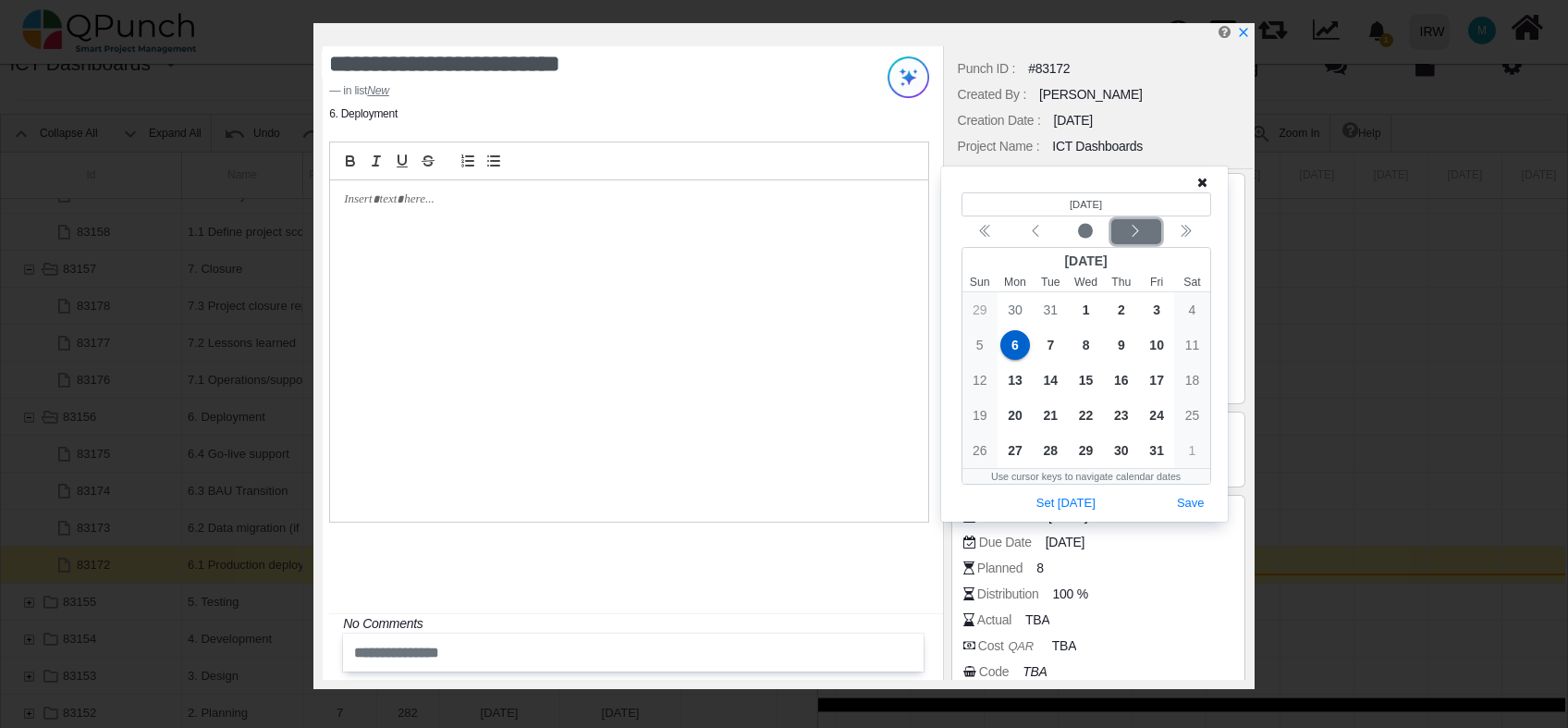
click at [1136, 236] on icon "chevron left" at bounding box center [1136, 231] width 15 height 15
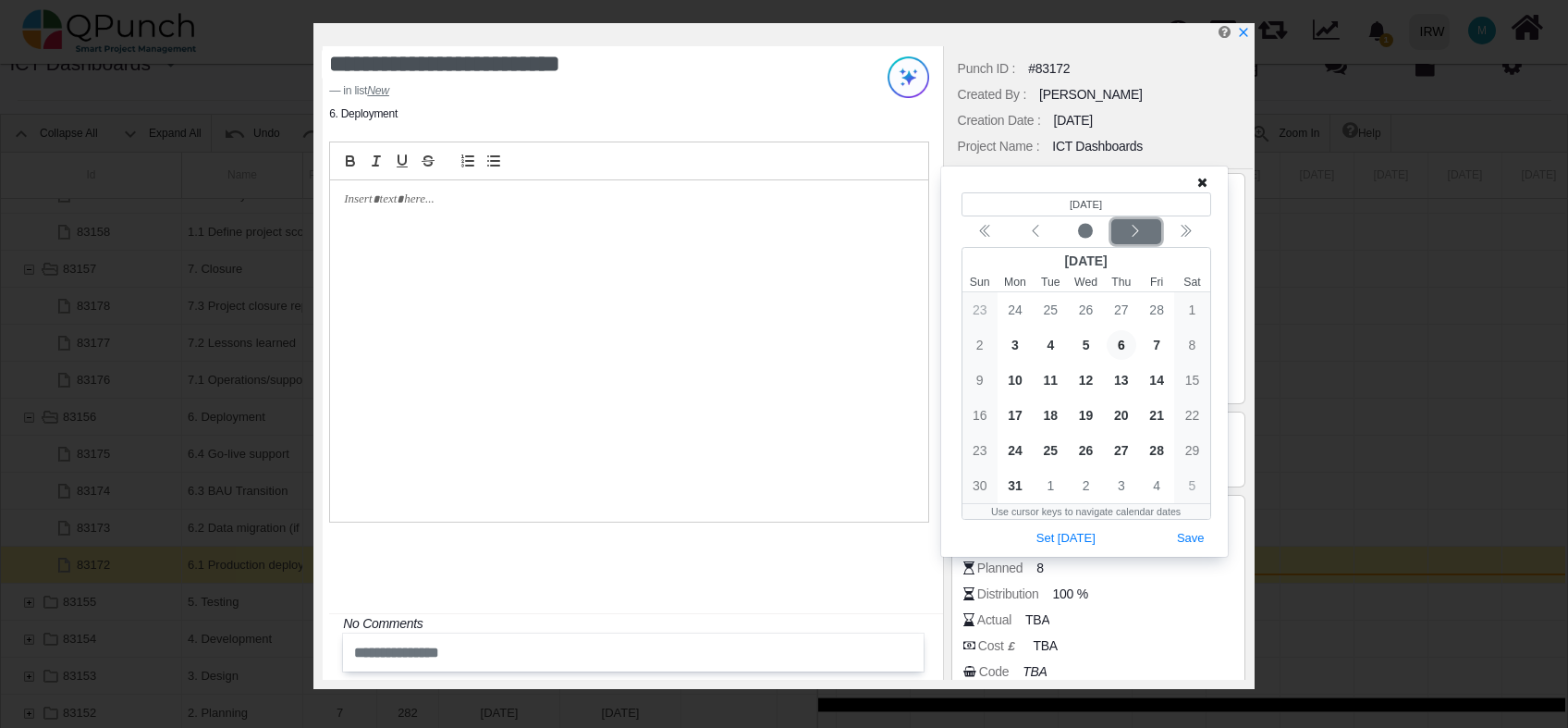
click at [1136, 236] on icon "chevron left" at bounding box center [1136, 231] width 15 height 15
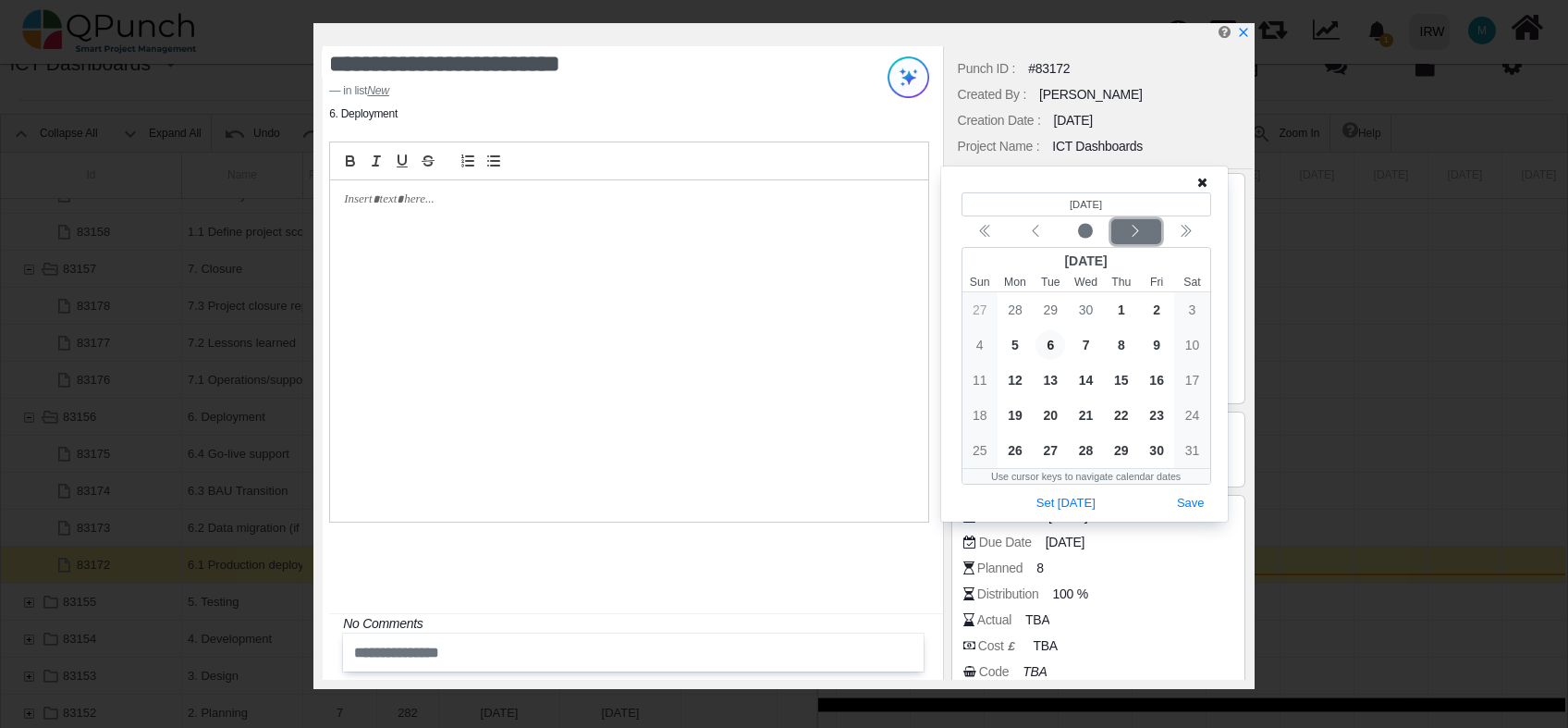
click at [1136, 236] on icon "chevron left" at bounding box center [1136, 231] width 15 height 15
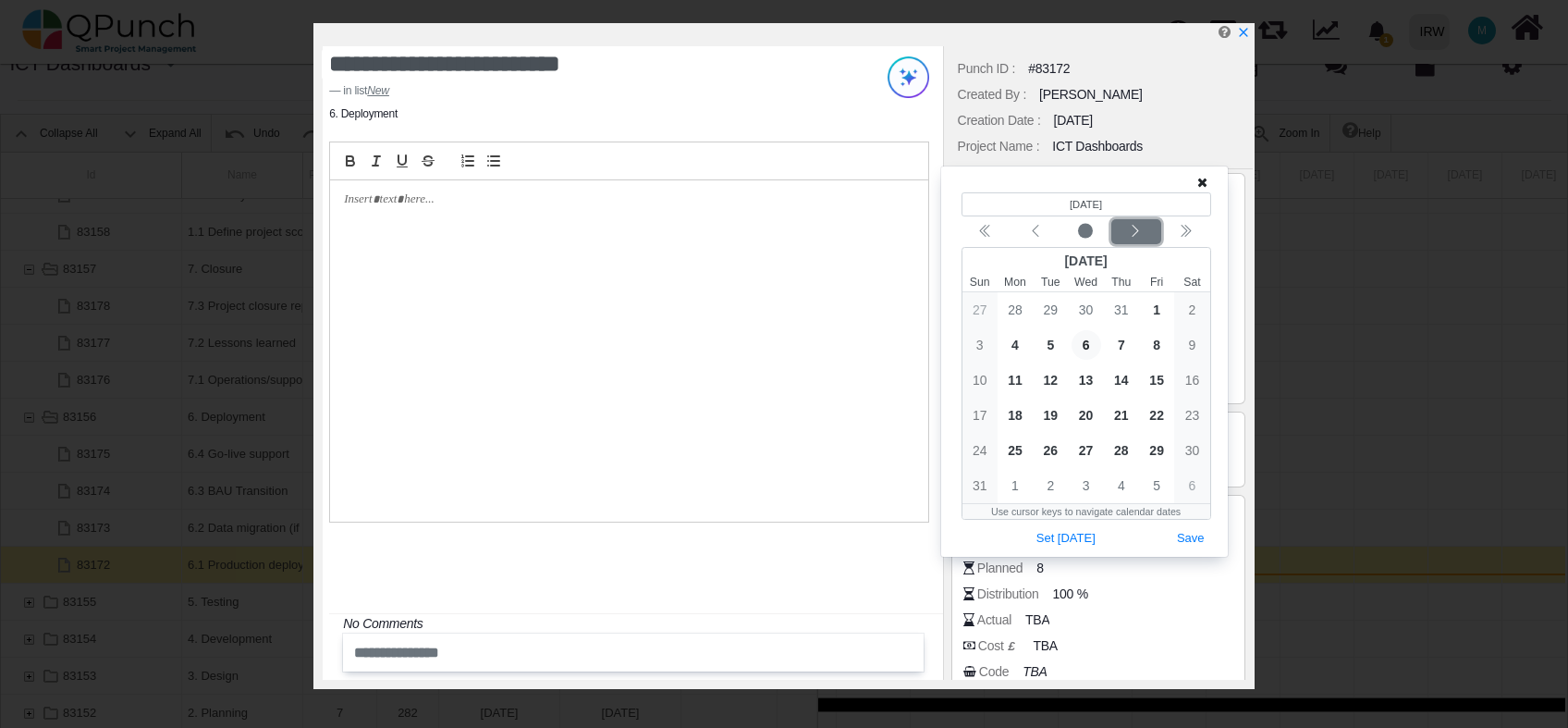
click at [1136, 236] on icon "chevron left" at bounding box center [1136, 231] width 15 height 15
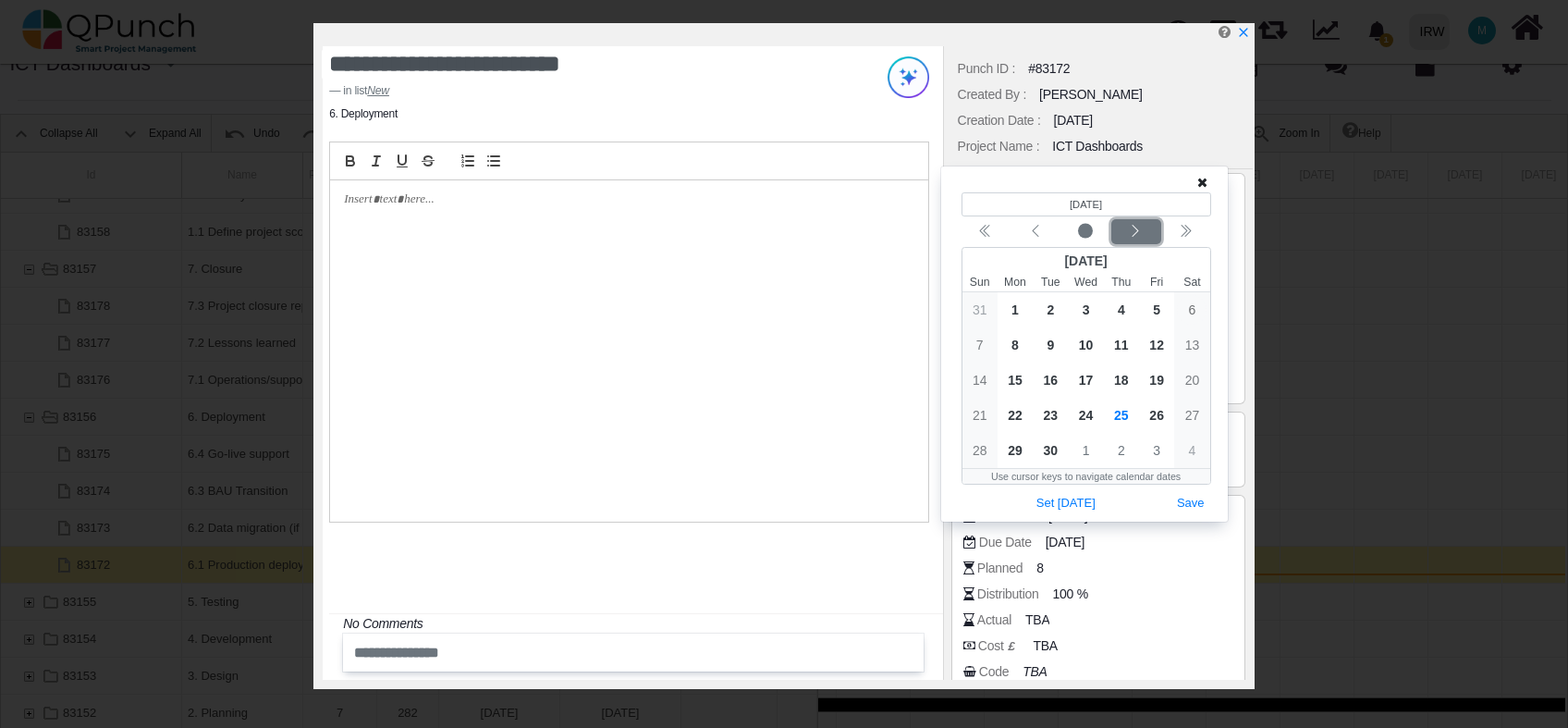
click at [1136, 236] on icon "chevron left" at bounding box center [1136, 231] width 15 height 15
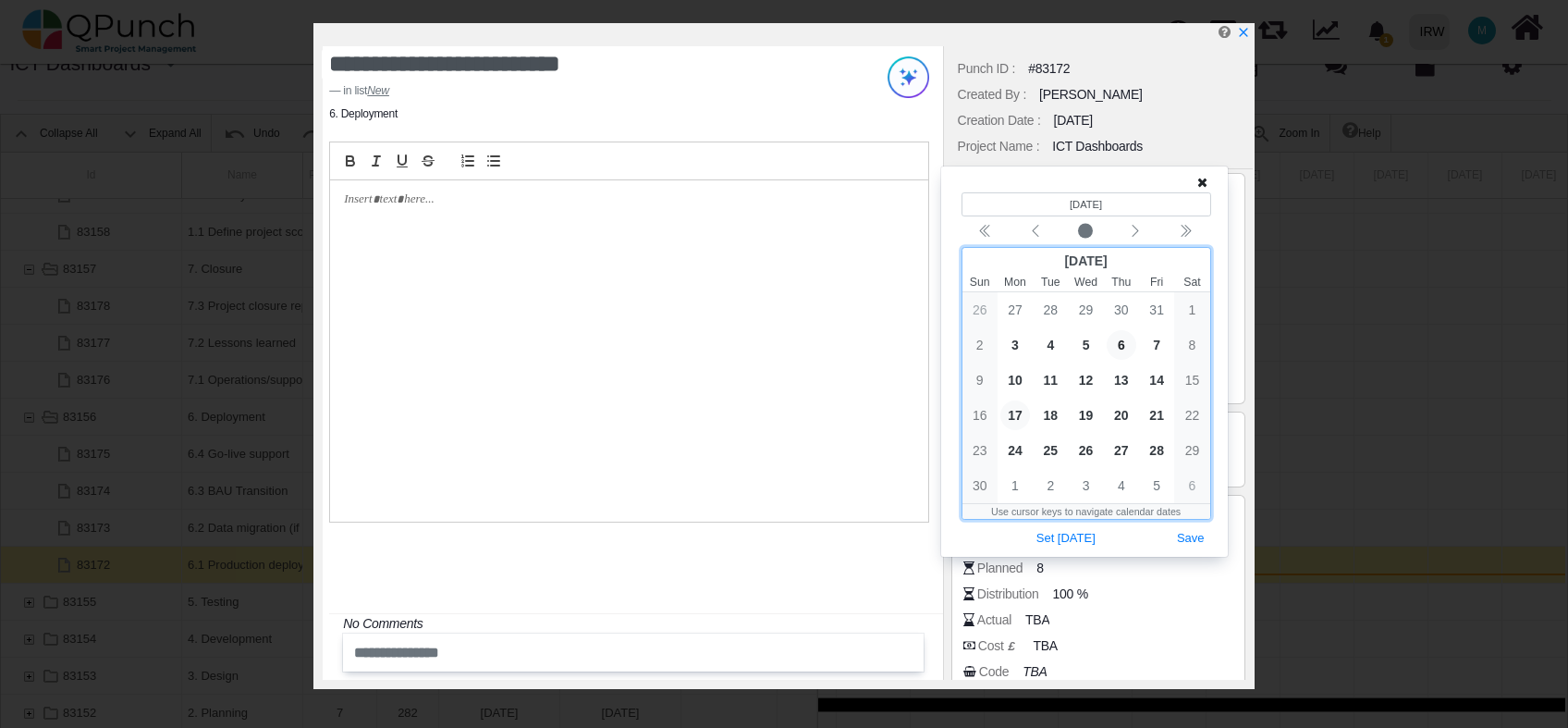
click at [1019, 416] on span "17" at bounding box center [1015, 415] width 29 height 30
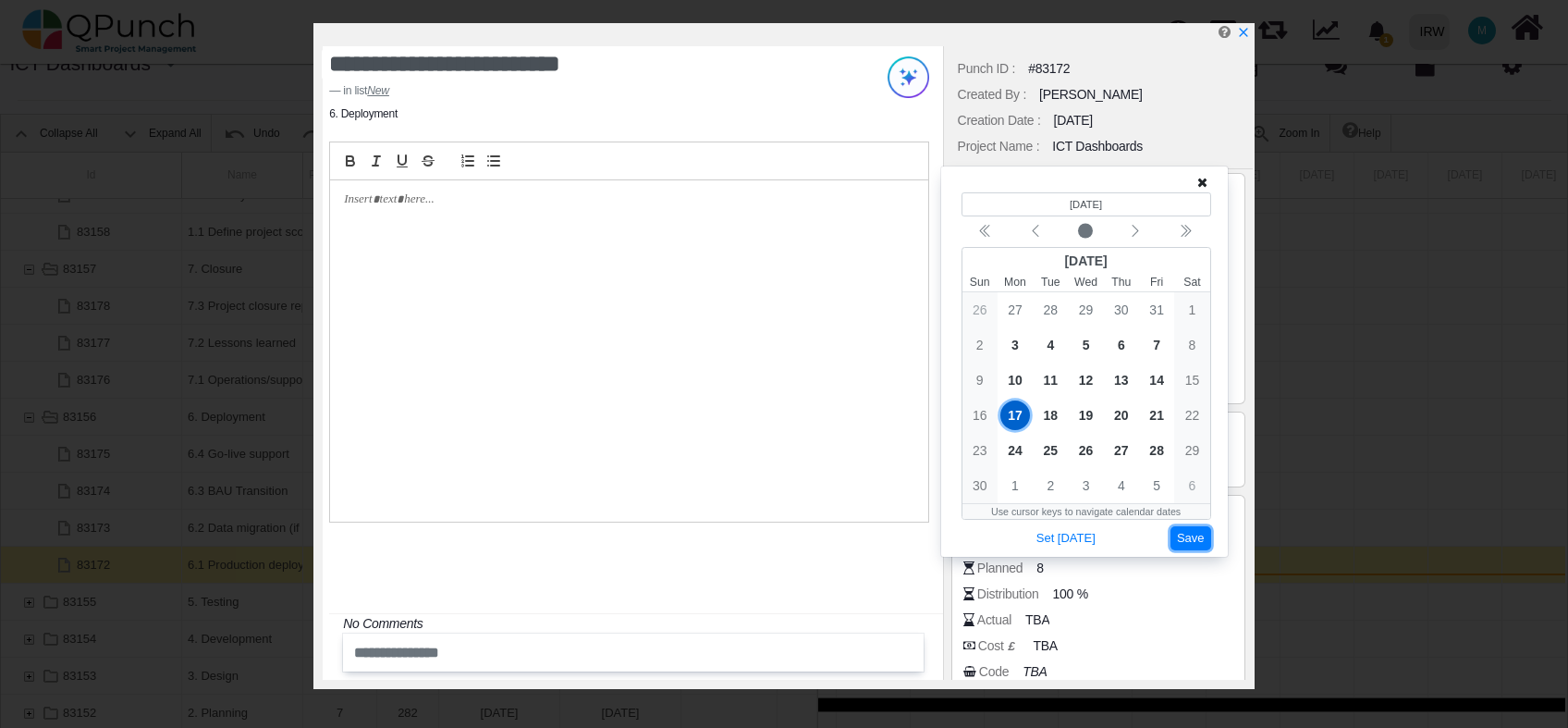
click at [1186, 543] on button "Save" at bounding box center [1191, 539] width 41 height 25
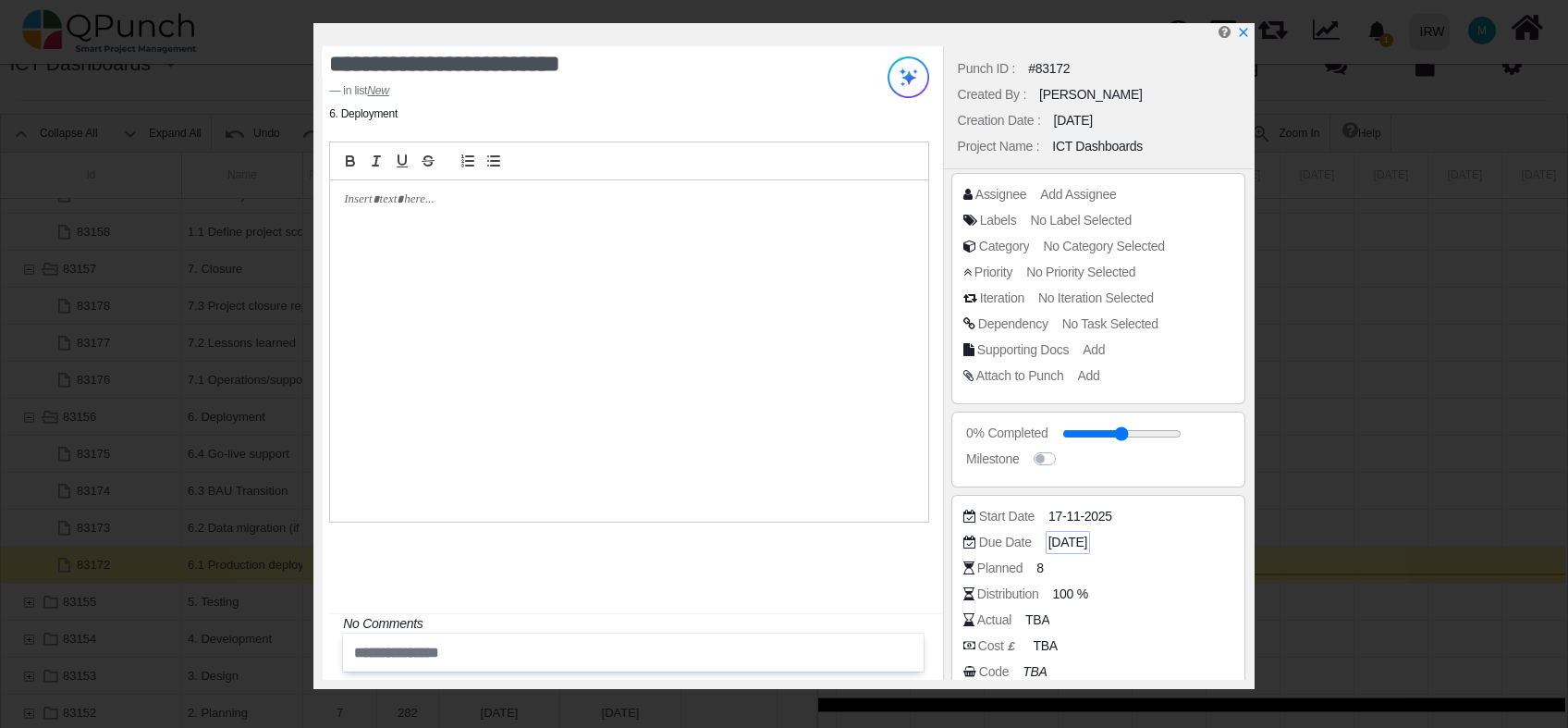
click at [1058, 540] on span "06-01-2025" at bounding box center [1068, 542] width 39 height 19
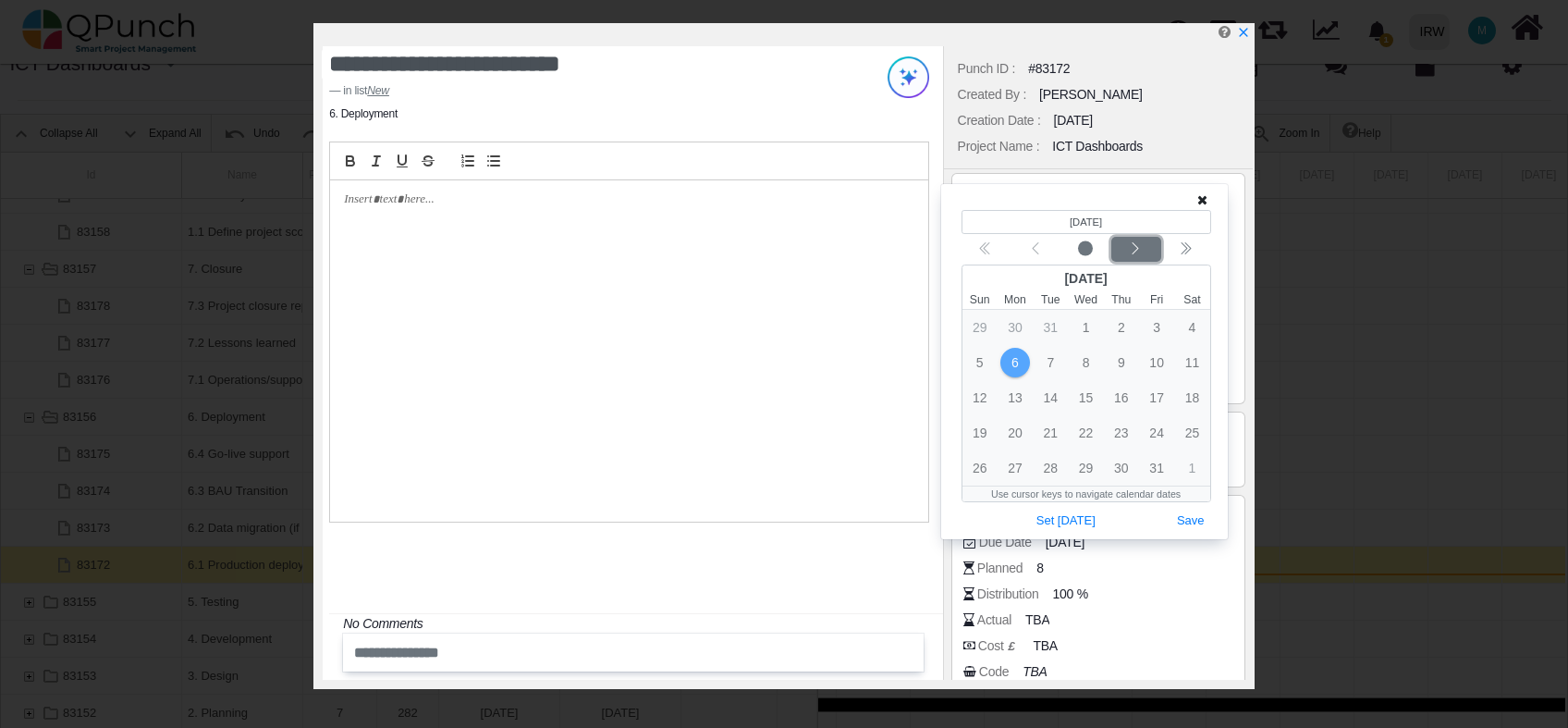
click at [1138, 247] on icon "chevron left" at bounding box center [1136, 248] width 7 height 12
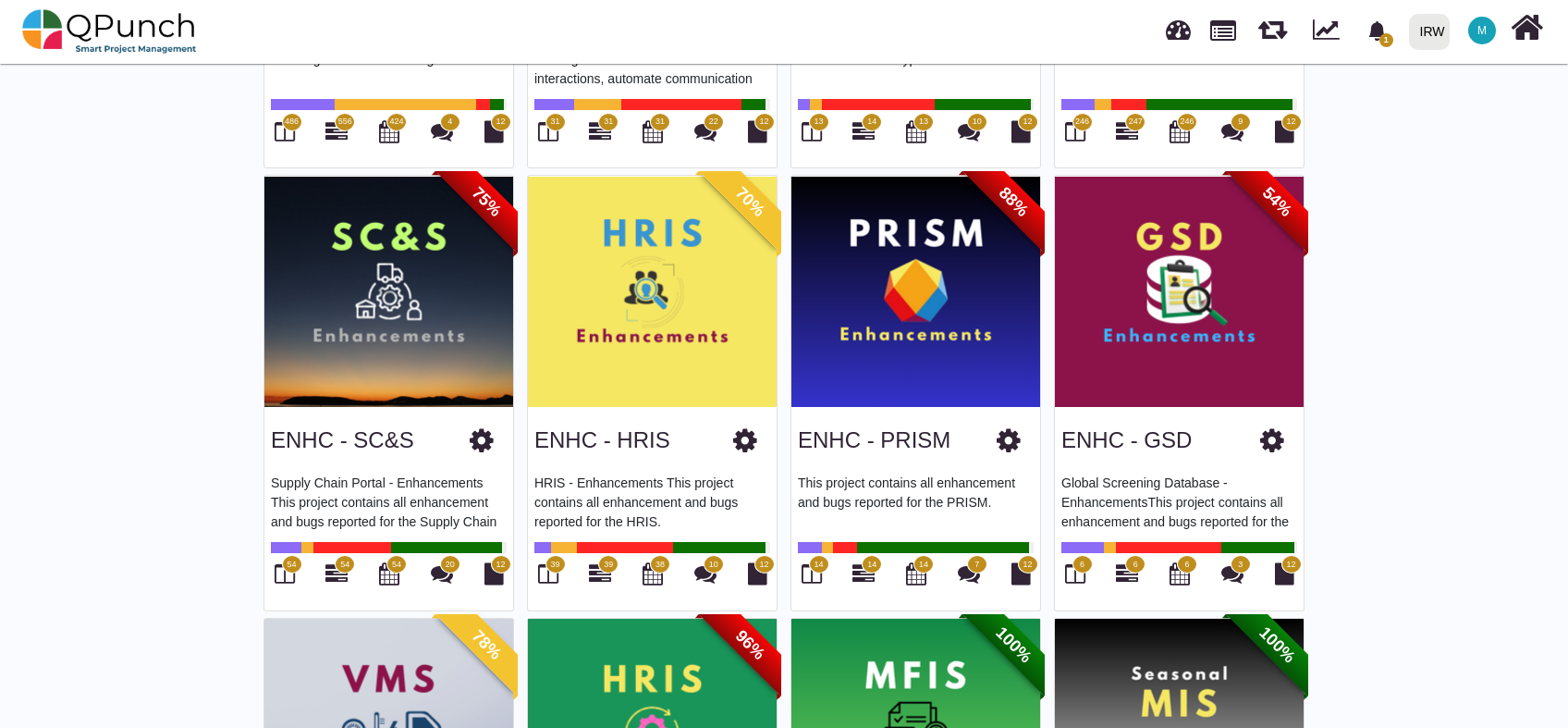
scroll to position [218, 0]
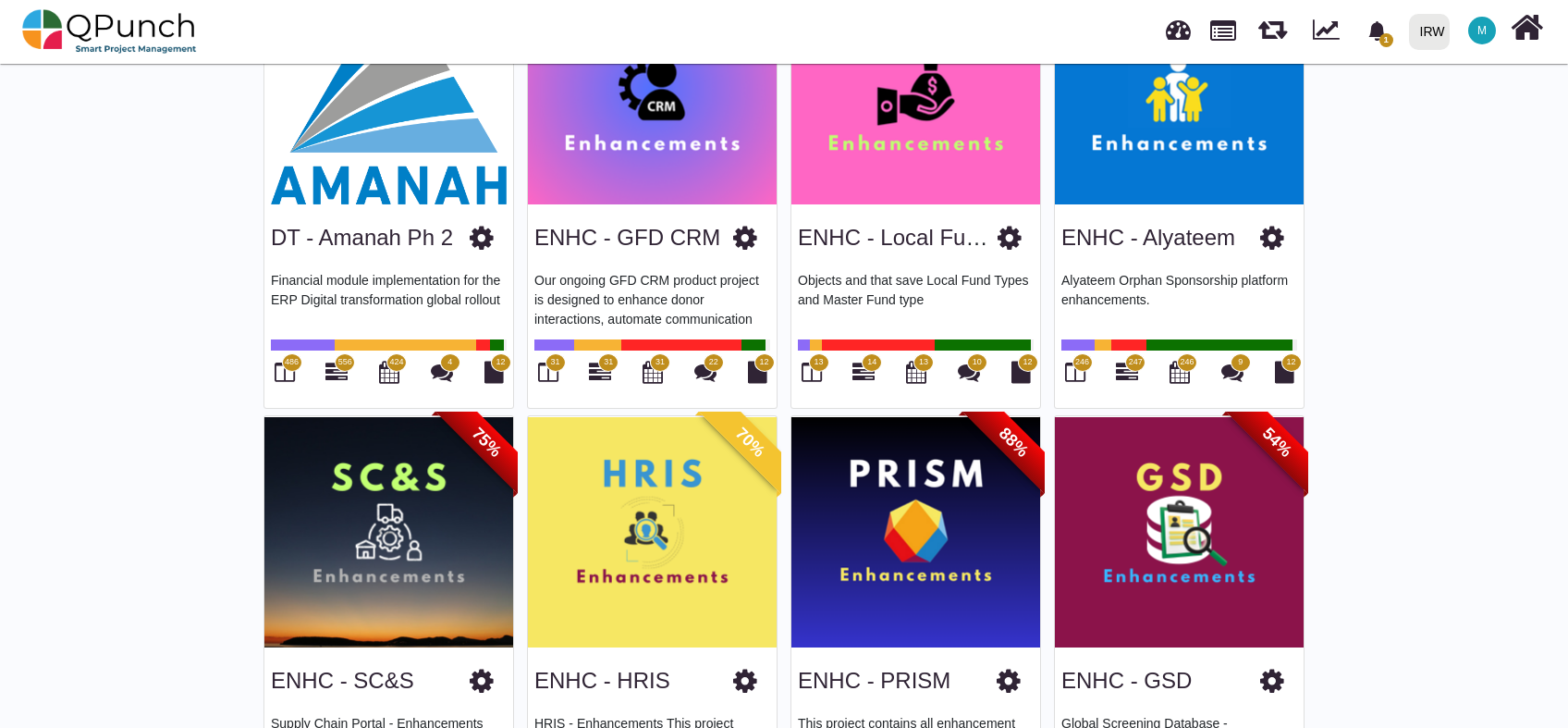
click at [1487, 30] on span "M" at bounding box center [1481, 30] width 28 height 28
click at [1431, 27] on div "IRW" at bounding box center [1433, 32] width 25 height 32
click at [1480, 30] on span "M" at bounding box center [1482, 30] width 10 height 11
click at [1434, 77] on link "Subscription Settings" at bounding box center [1425, 84] width 161 height 26
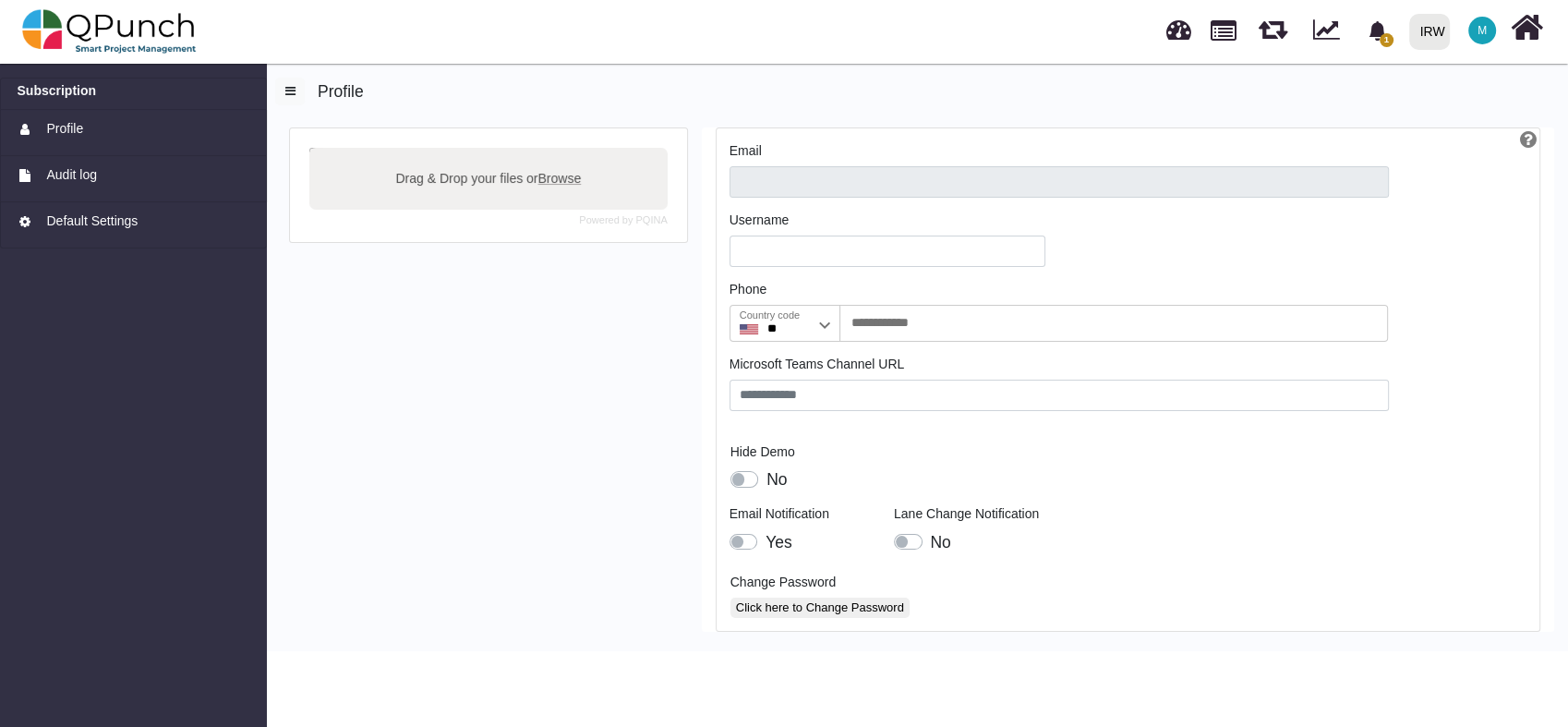
type input "**********"
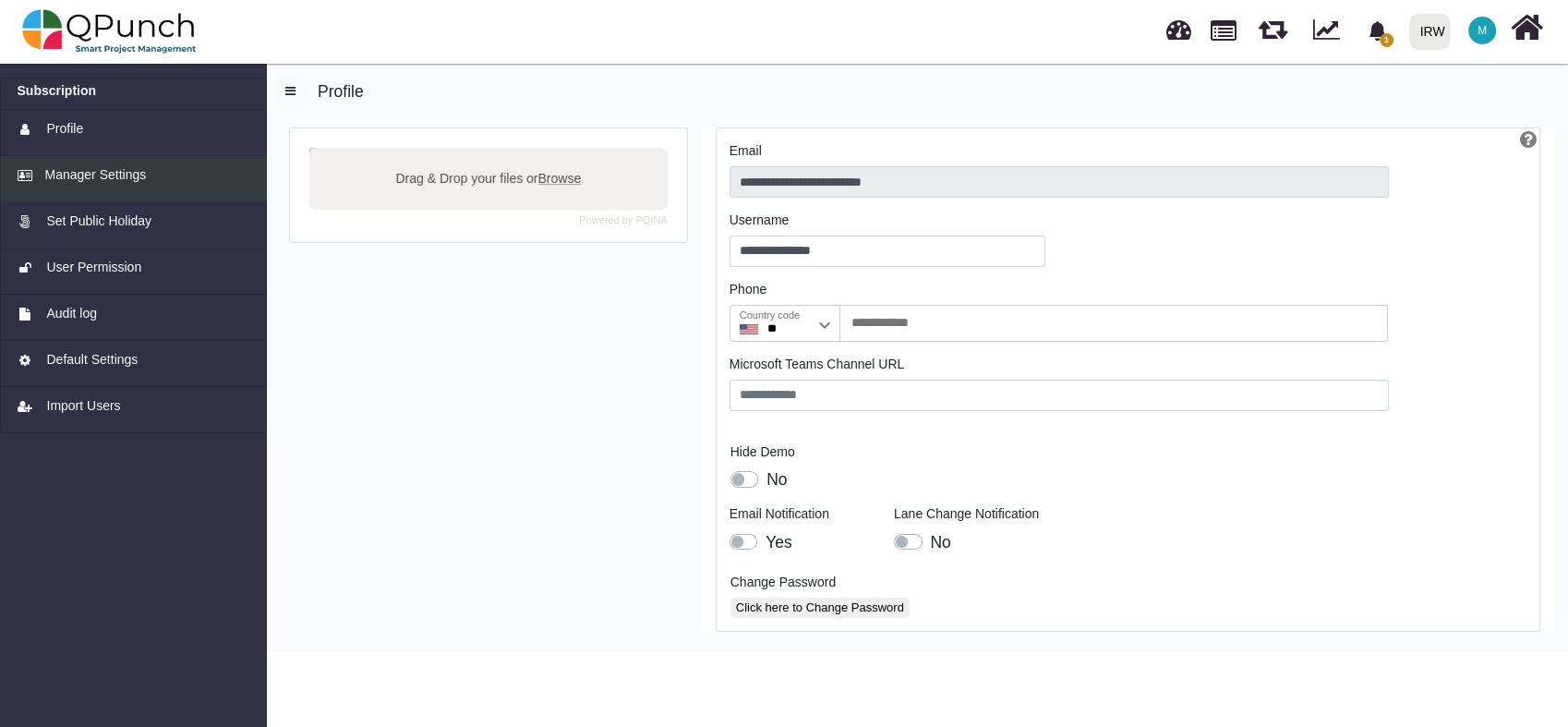
click at [94, 172] on span "Manager Settings" at bounding box center [96, 175] width 102 height 19
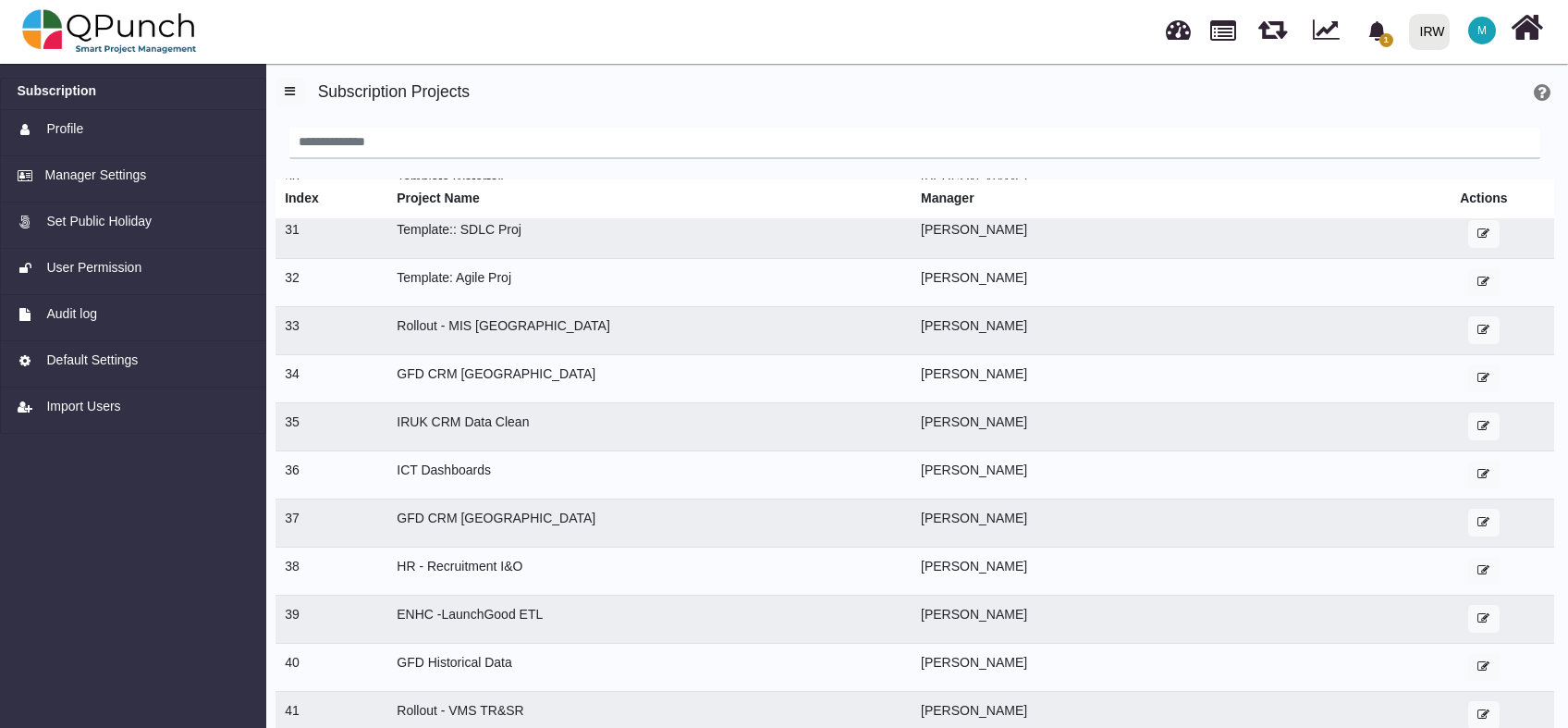
scroll to position [30, 0]
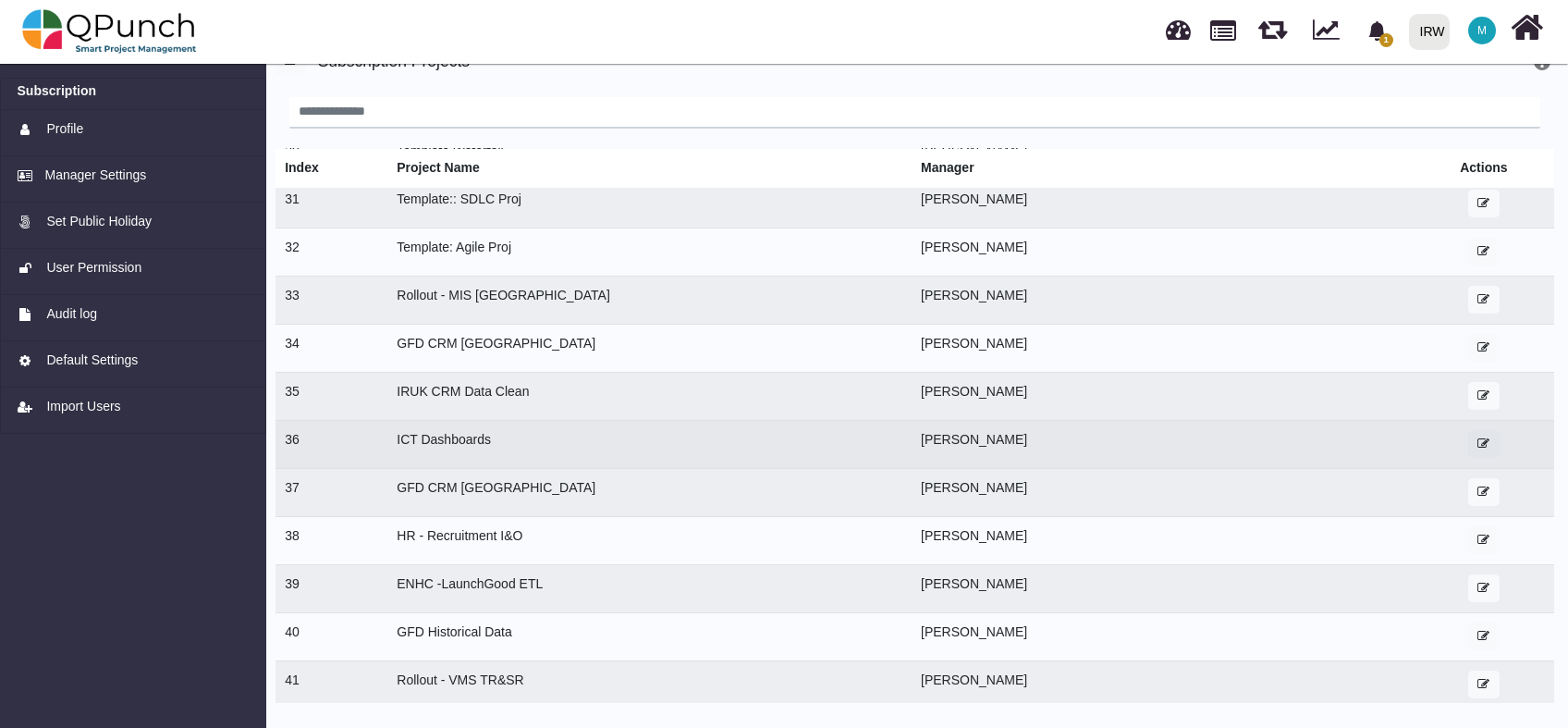
click at [1478, 442] on icon "button" at bounding box center [1483, 443] width 12 height 12
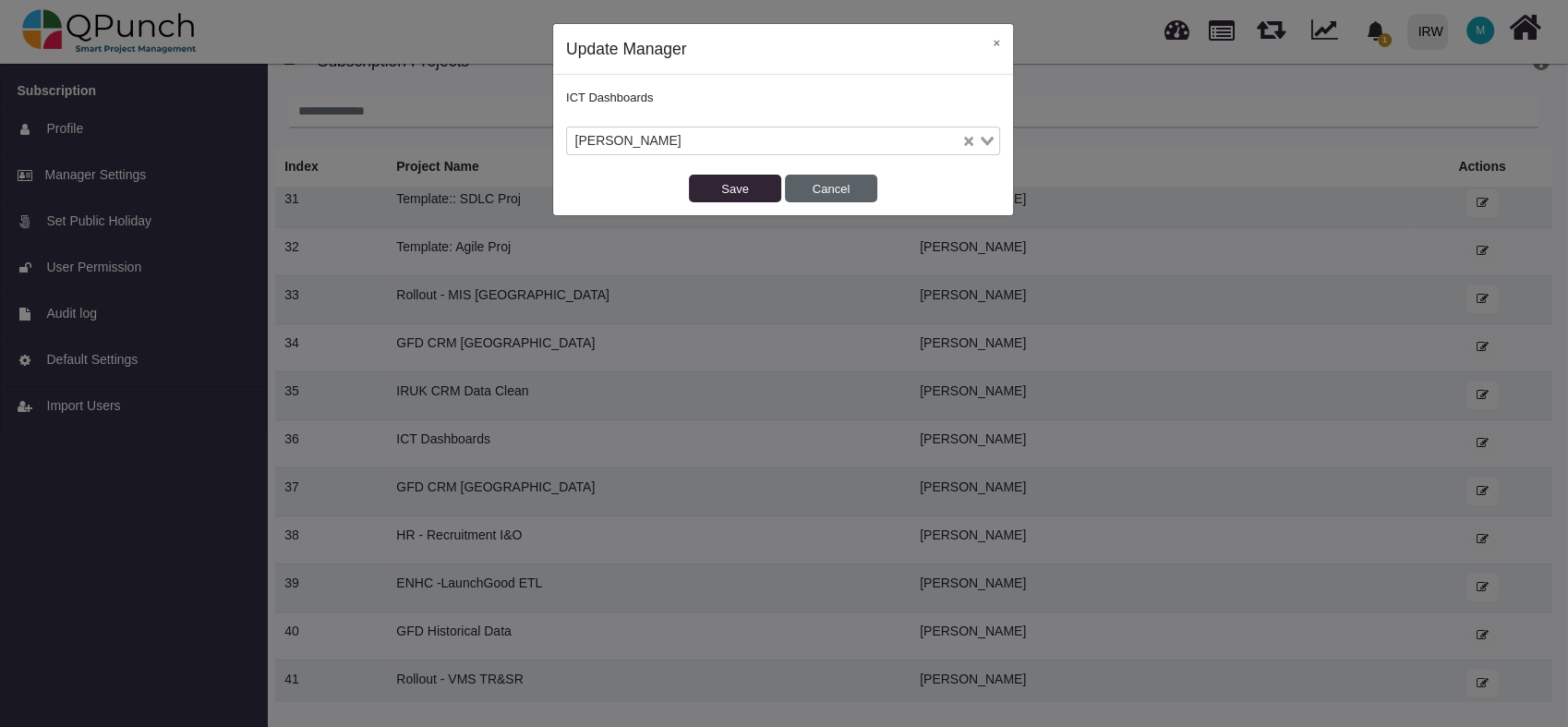
click at [836, 192] on button "Cancel" at bounding box center [831, 188] width 92 height 28
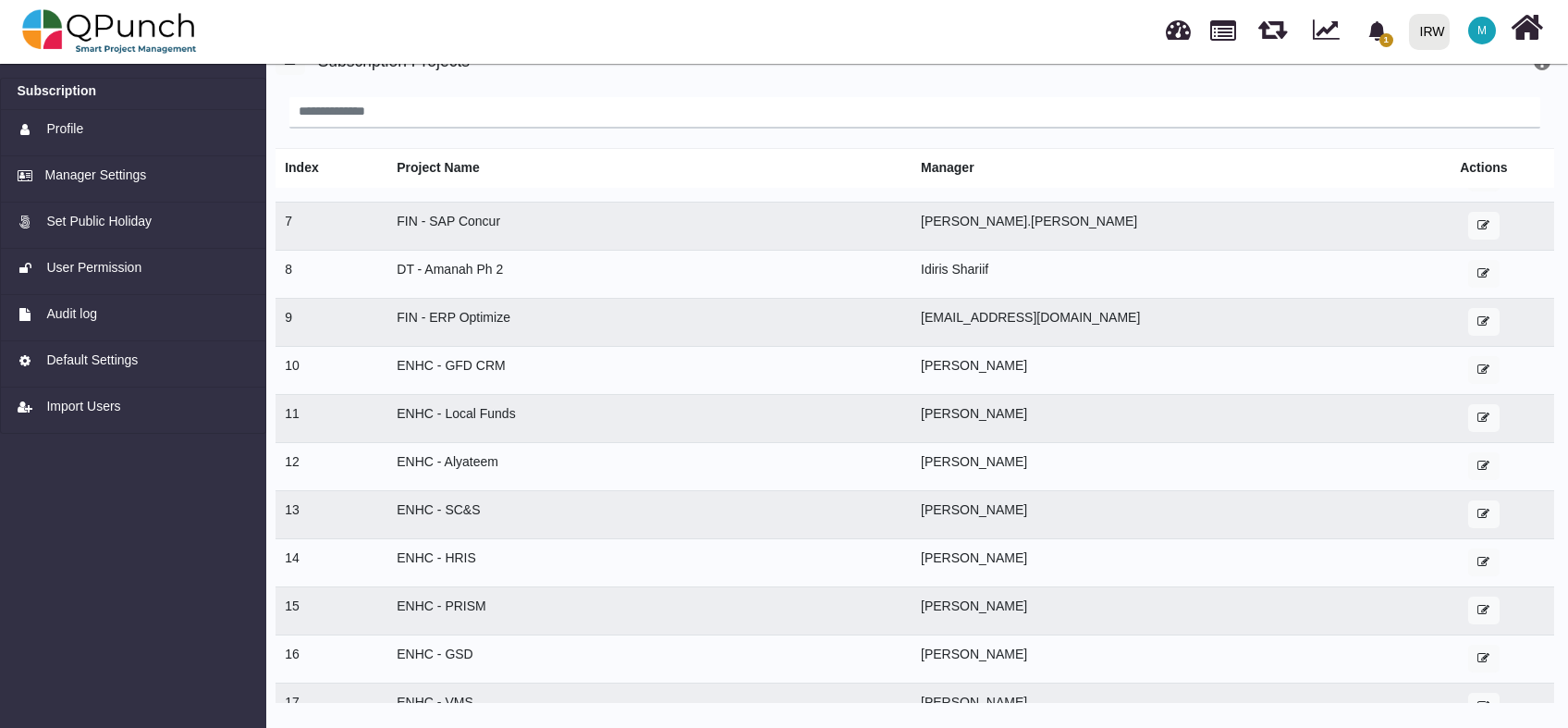
scroll to position [0, 0]
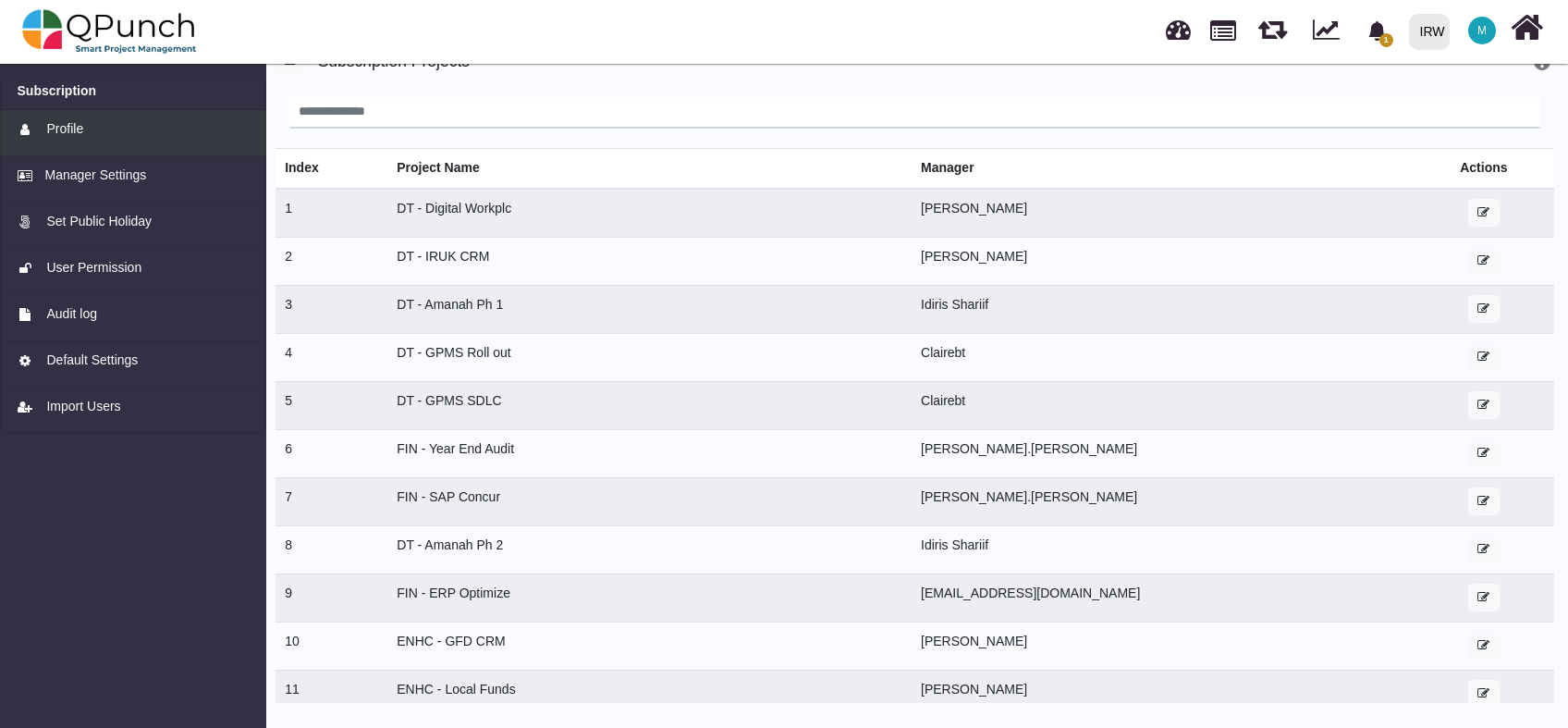
click at [75, 137] on span "Profile" at bounding box center [65, 128] width 37 height 19
click at [127, 273] on span "User Permission" at bounding box center [94, 267] width 95 height 19
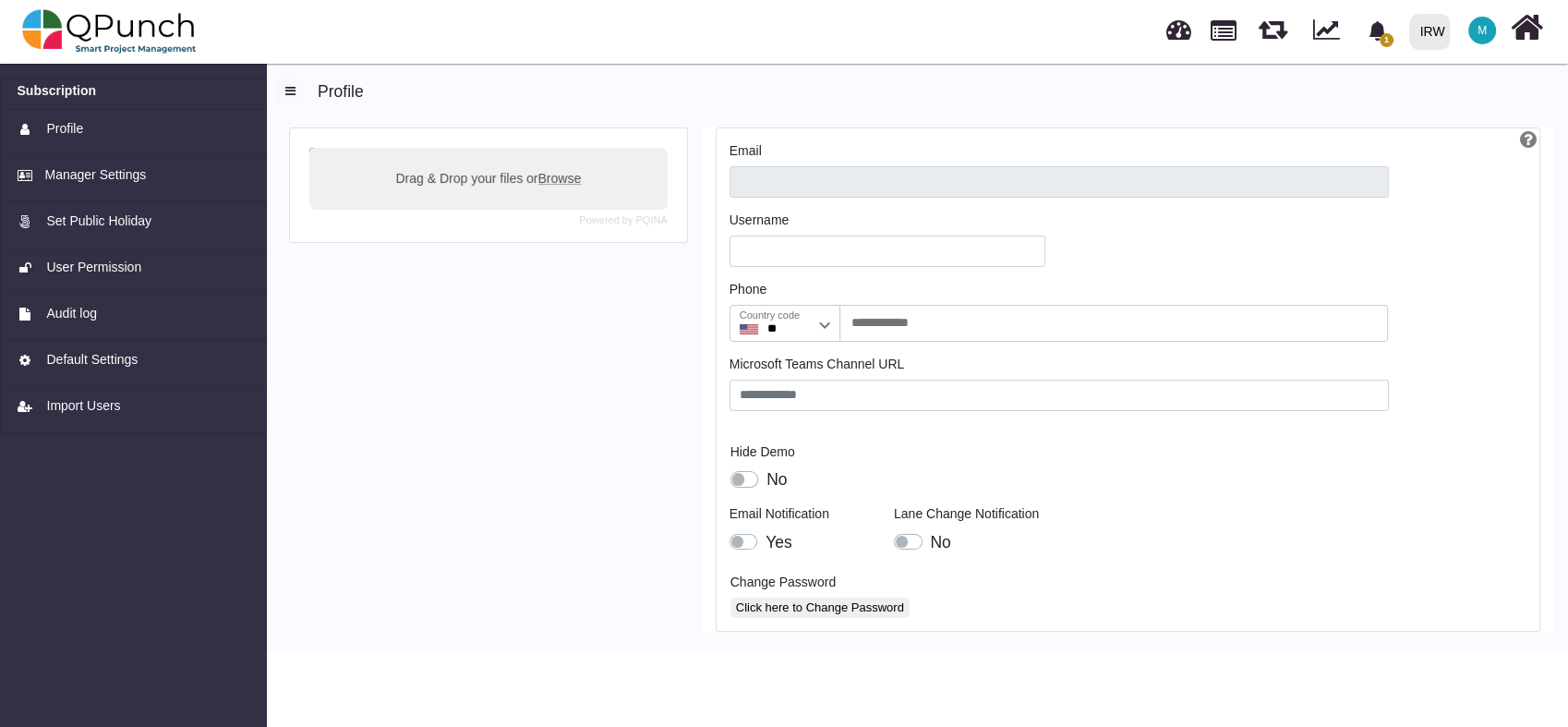
type input "**********"
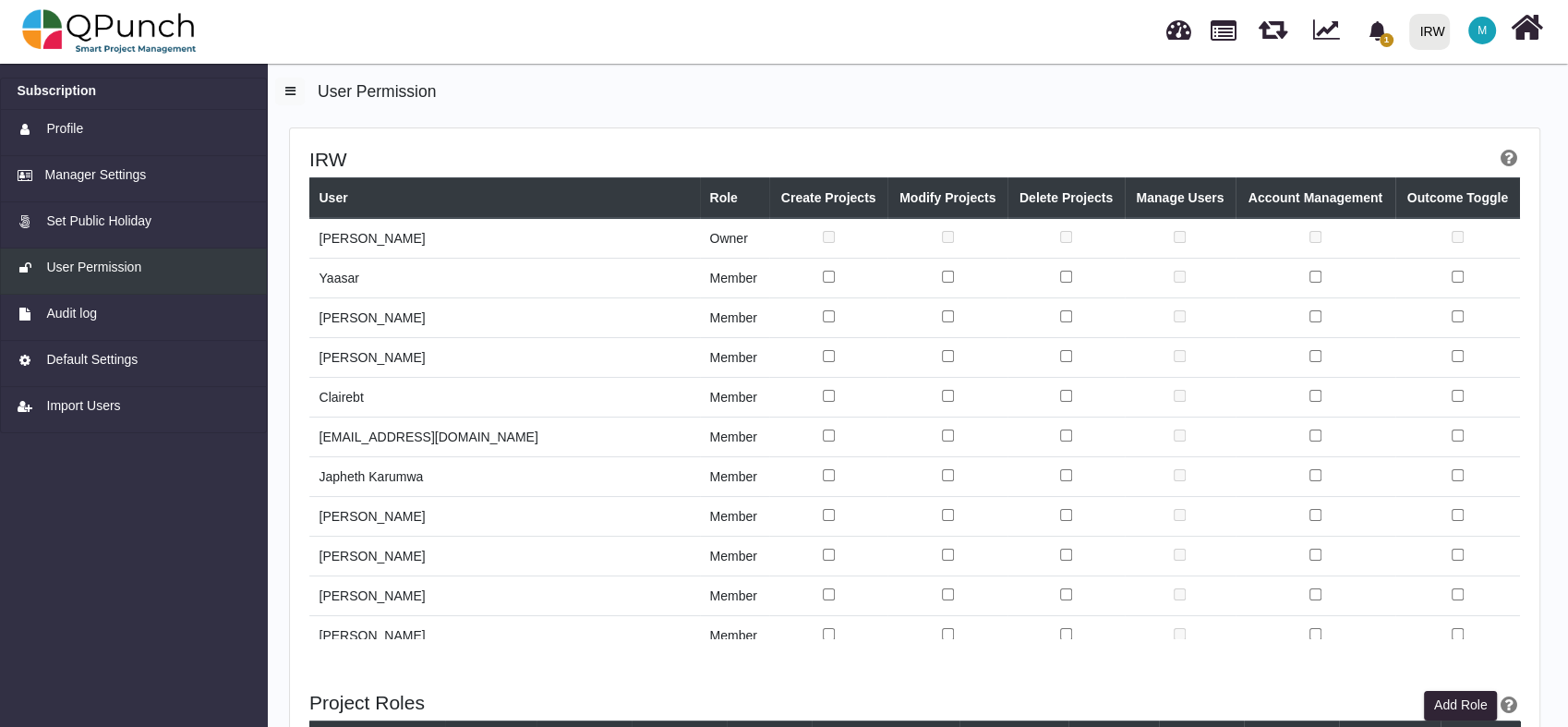
click at [104, 264] on span "User Permission" at bounding box center [94, 267] width 95 height 19
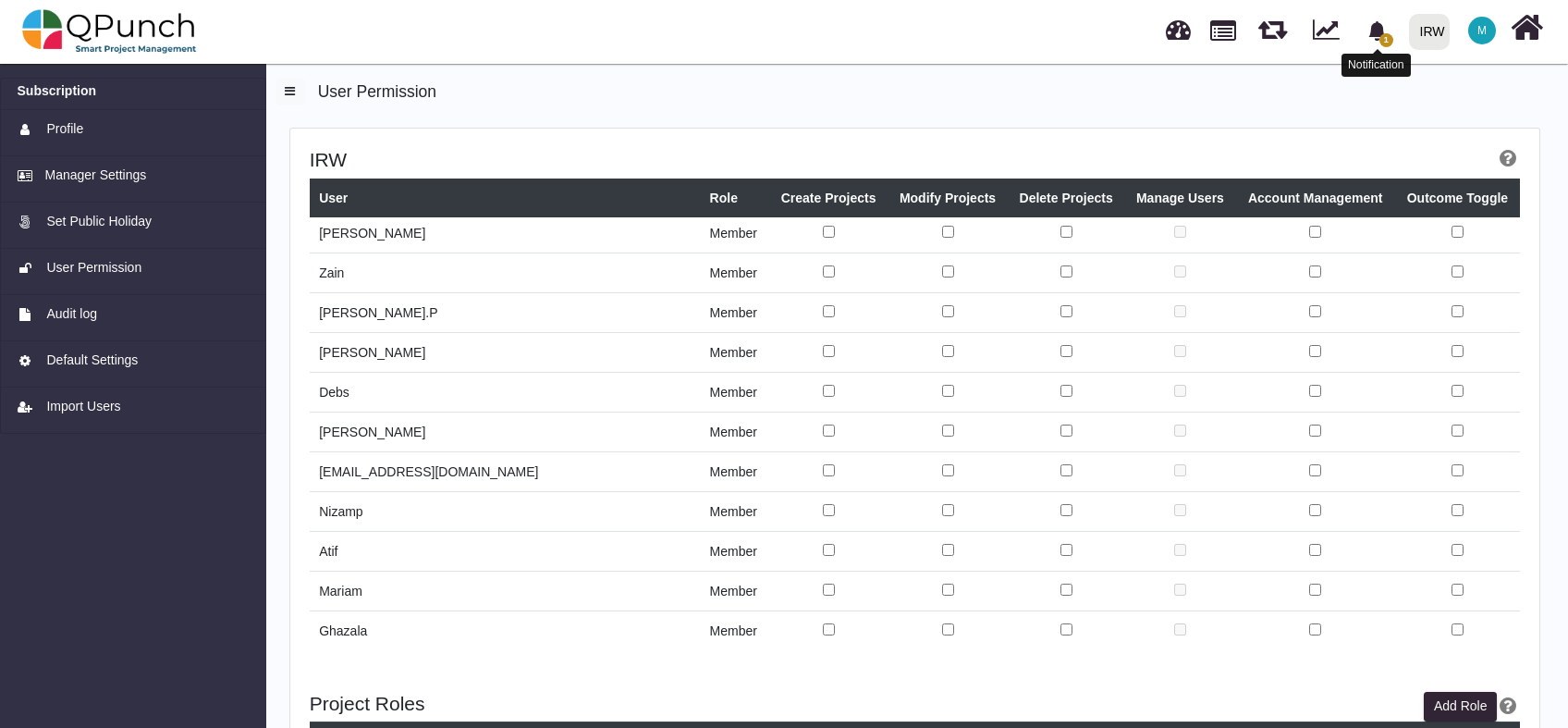
click at [1390, 37] on span "1" at bounding box center [1386, 40] width 14 height 14
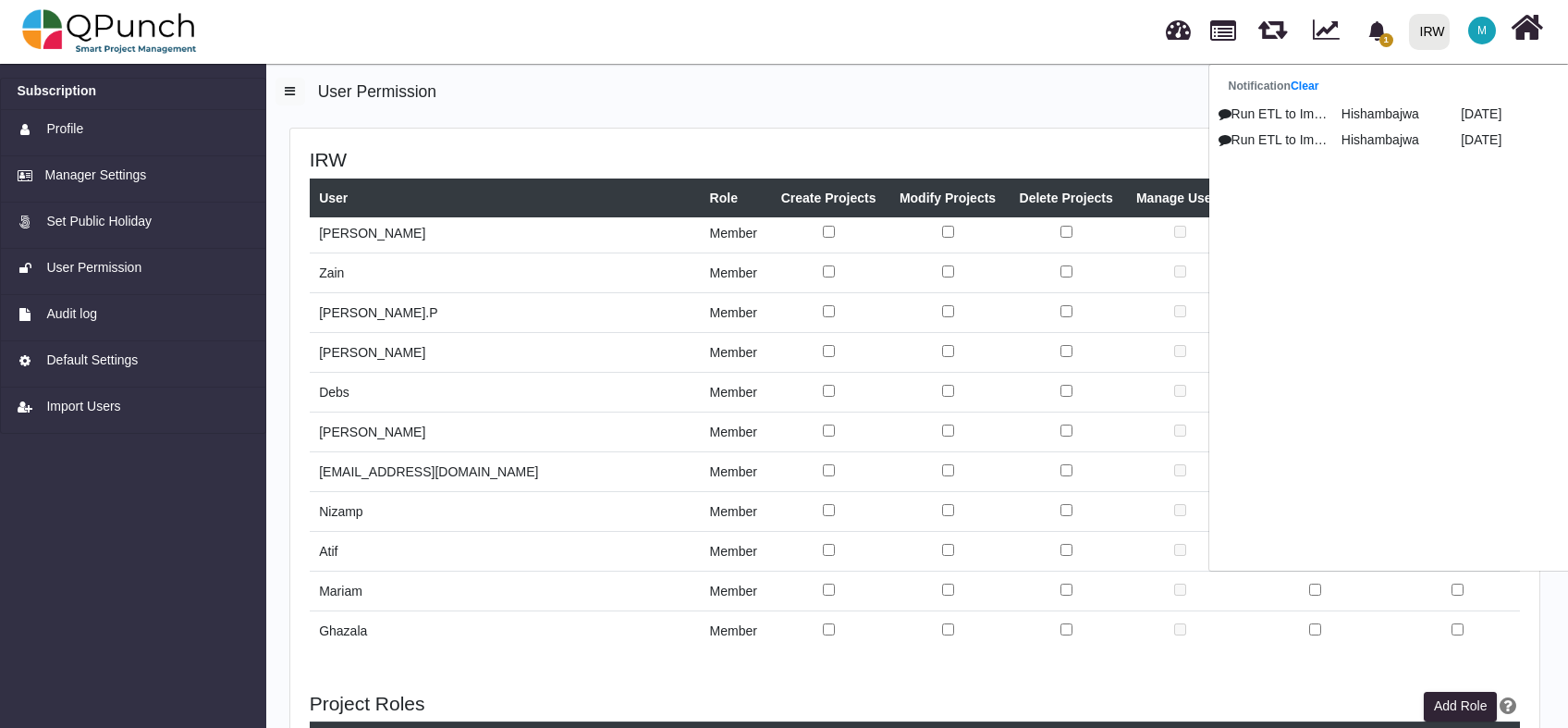
click at [1005, 89] on h5 "User Permission" at bounding box center [915, 89] width 1279 height 24
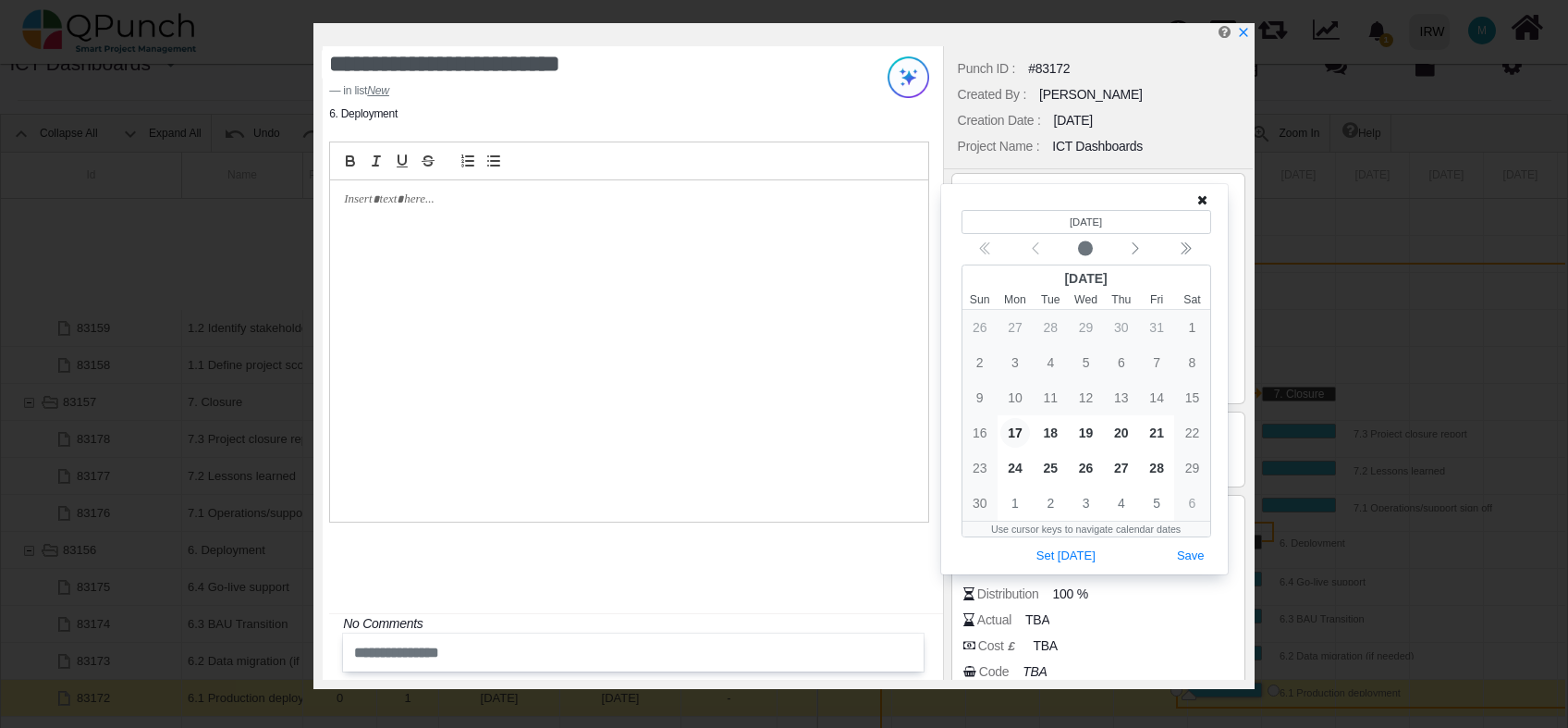
scroll to position [0, 278]
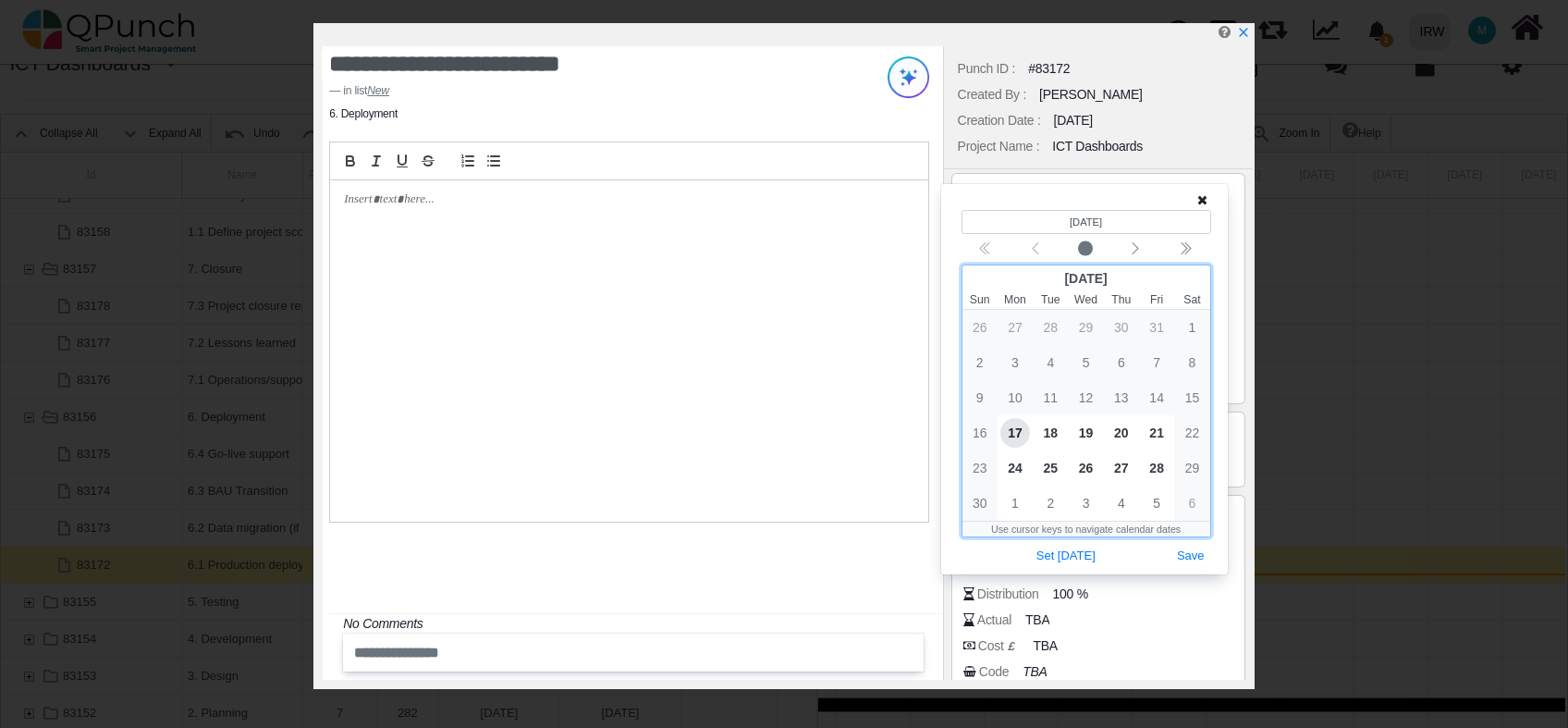
click at [1021, 432] on span "17" at bounding box center [1015, 432] width 29 height 30
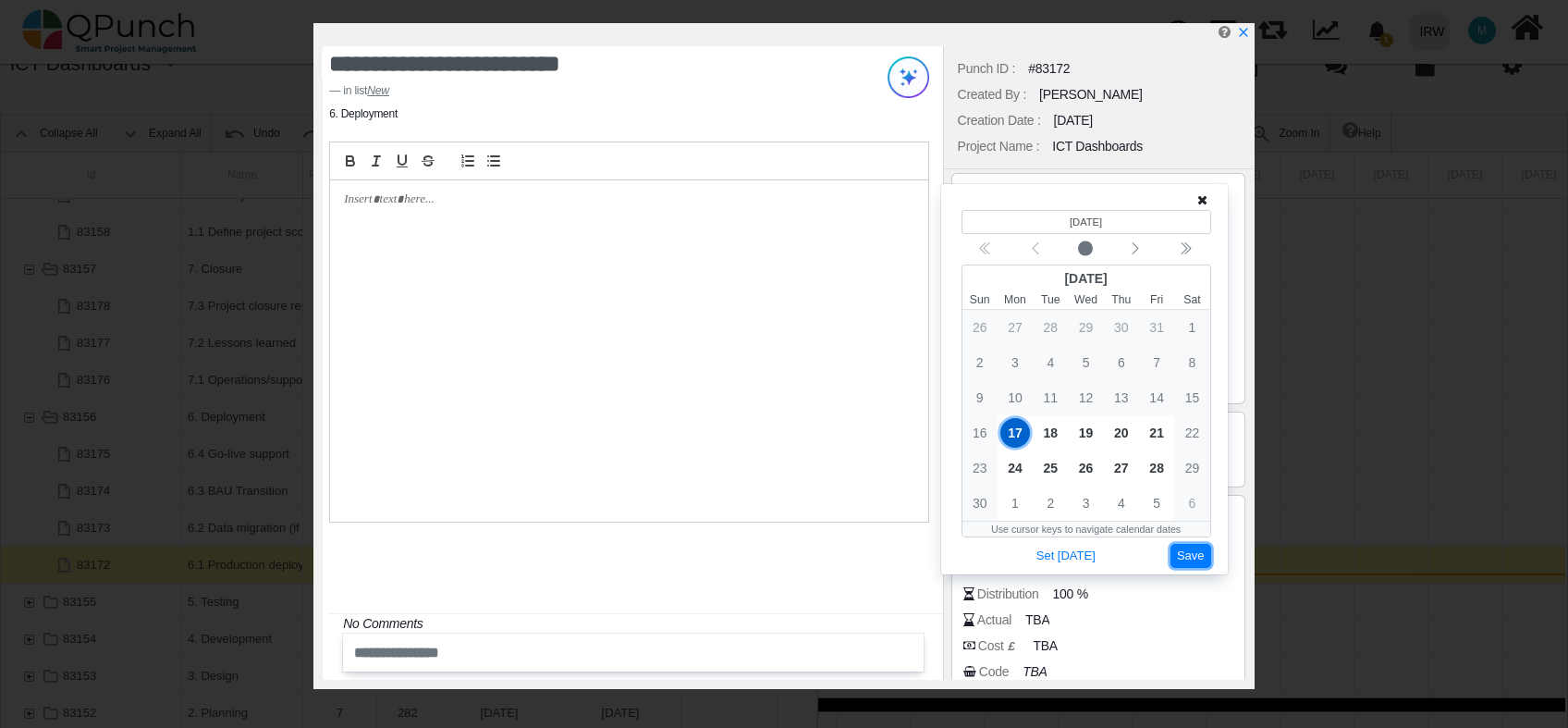
click at [1187, 553] on button "Save" at bounding box center [1191, 557] width 41 height 25
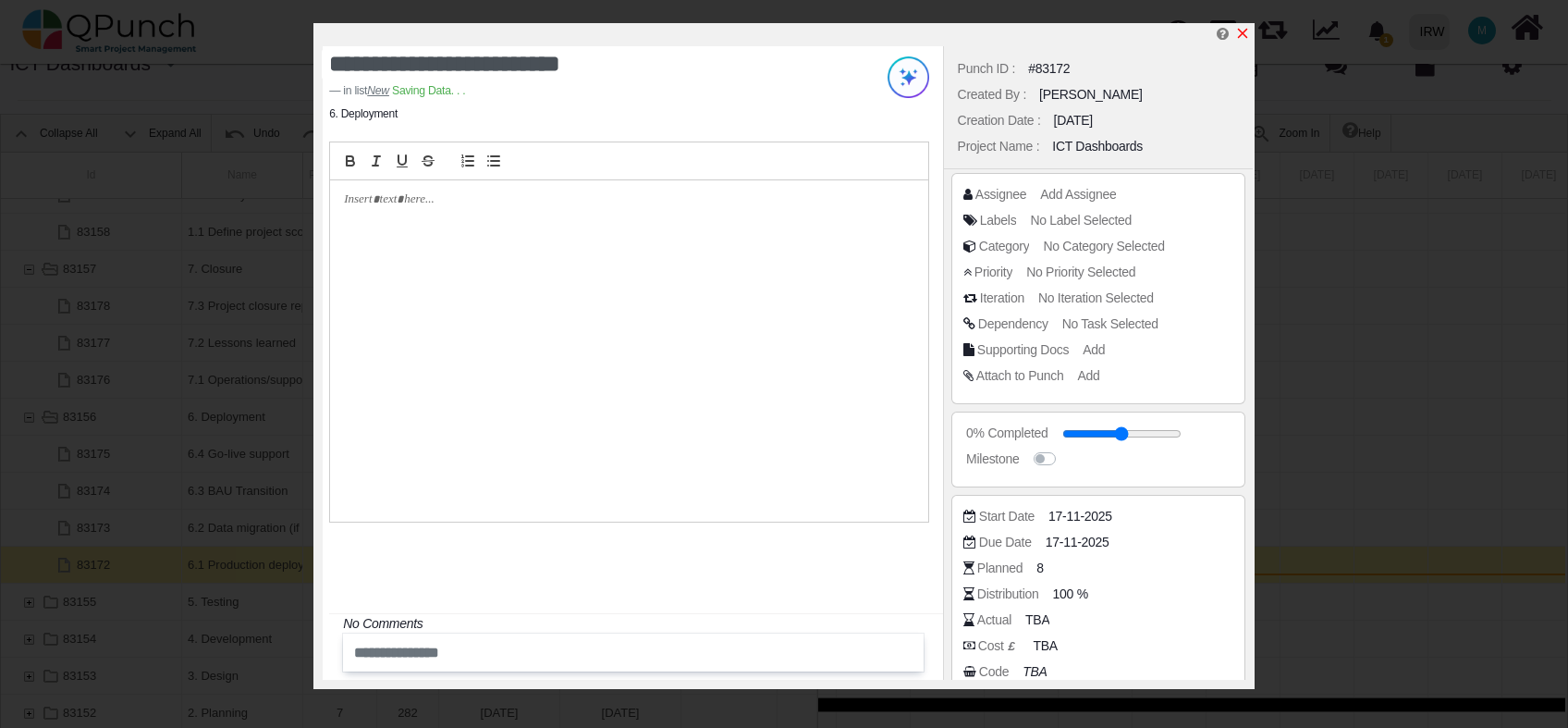
click at [1245, 30] on icon "x" at bounding box center [1243, 33] width 10 height 10
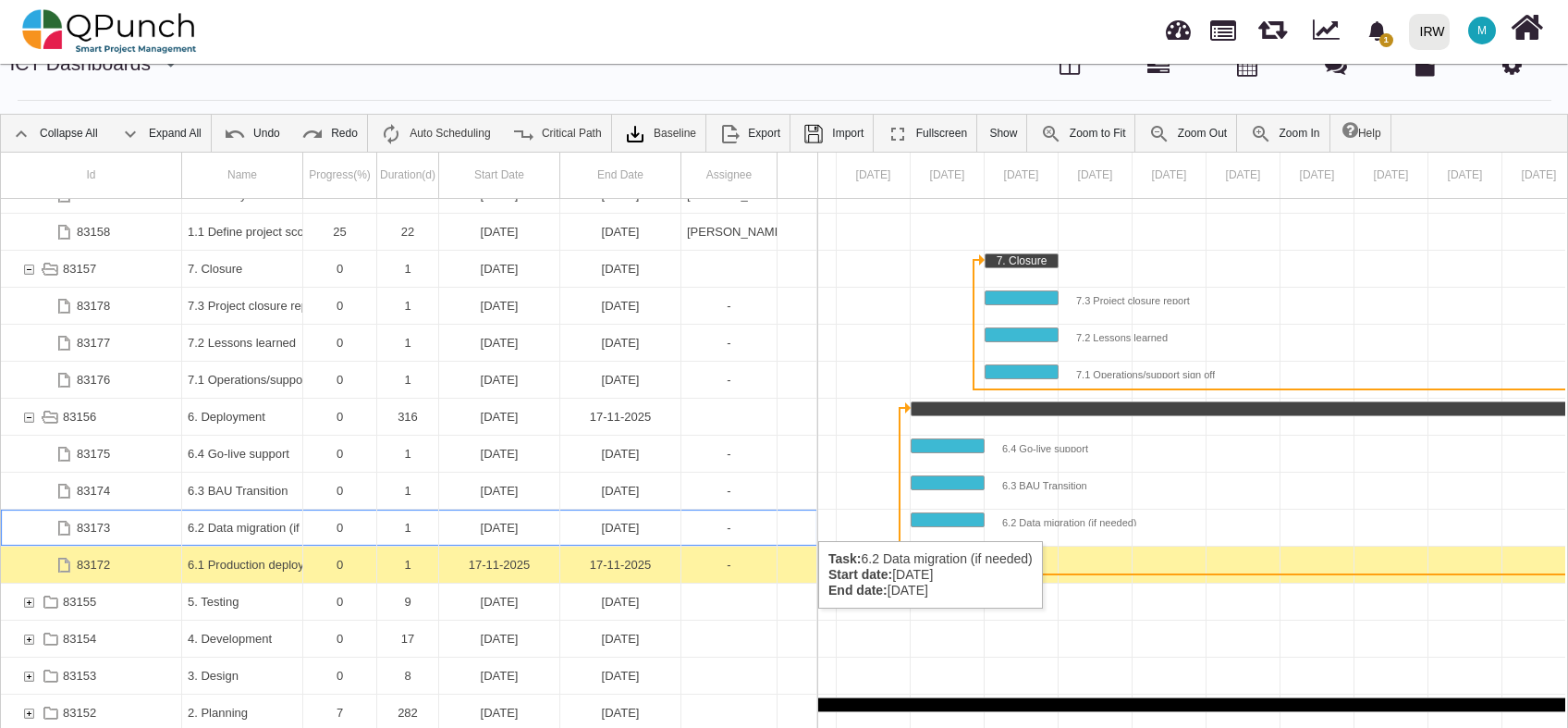
click at [279, 522] on div "6.2 Data migration (if needed)" at bounding box center [242, 528] width 109 height 36
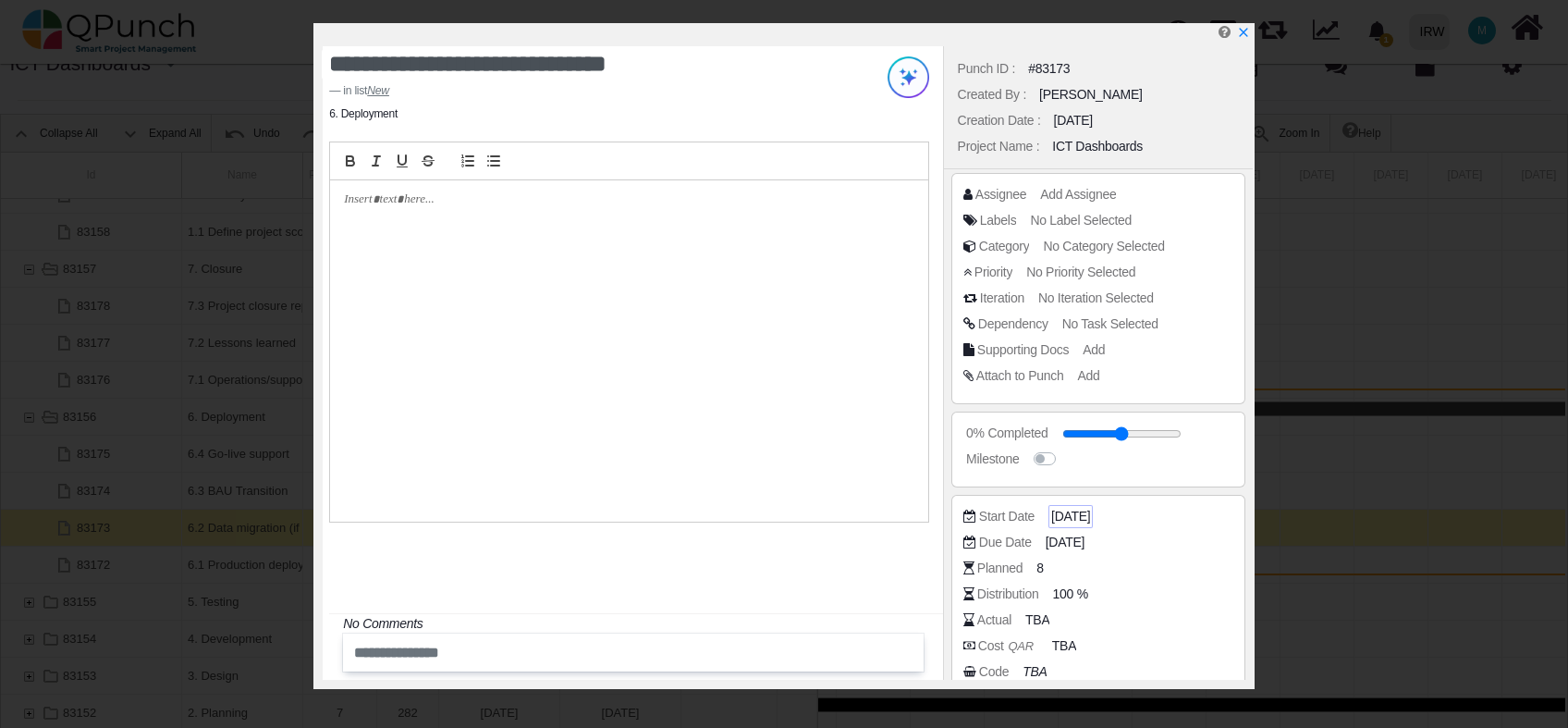
click at [1068, 514] on span "06-01-2025" at bounding box center [1070, 517] width 39 height 19
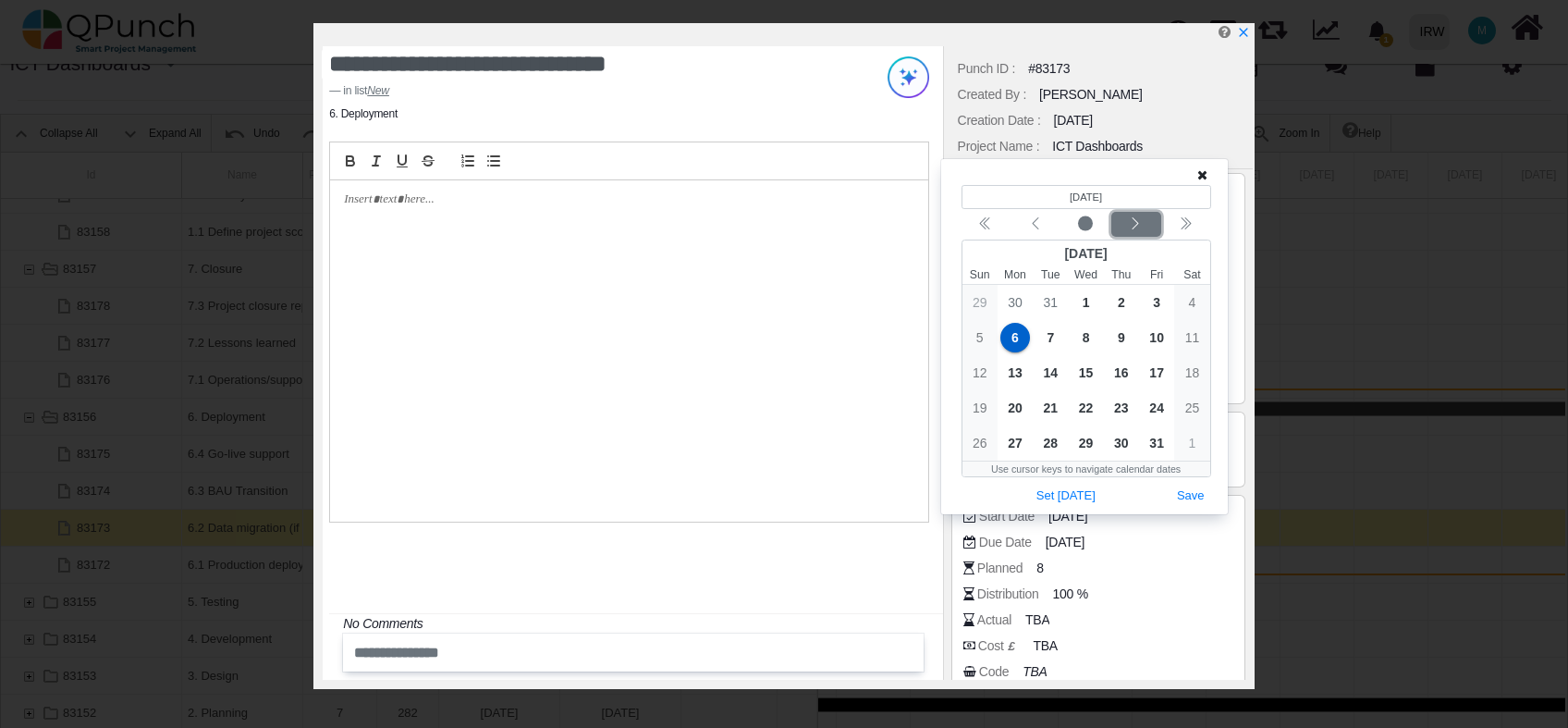
click at [1143, 226] on icon "chevron left" at bounding box center [1136, 224] width 15 height 15
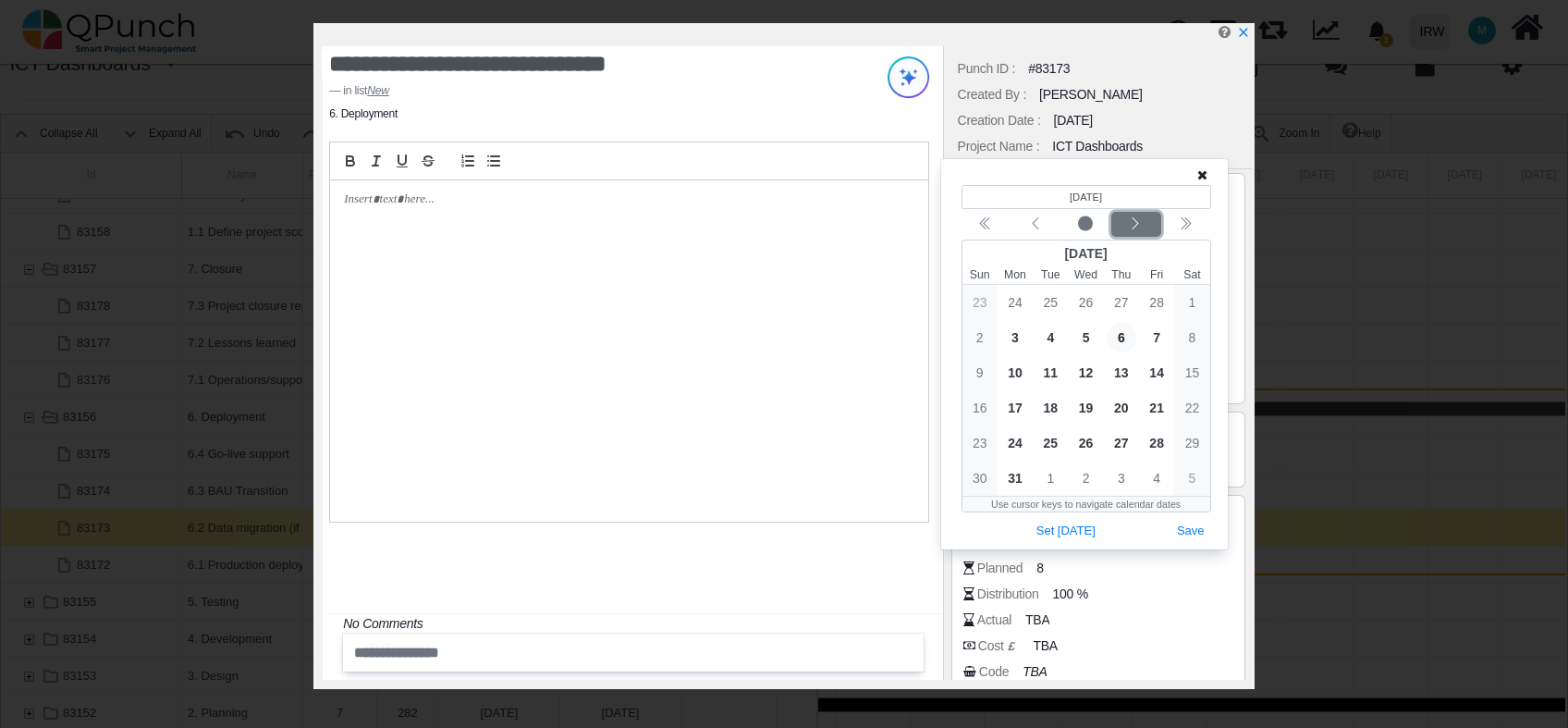
click at [1143, 226] on icon "chevron left" at bounding box center [1136, 224] width 15 height 15
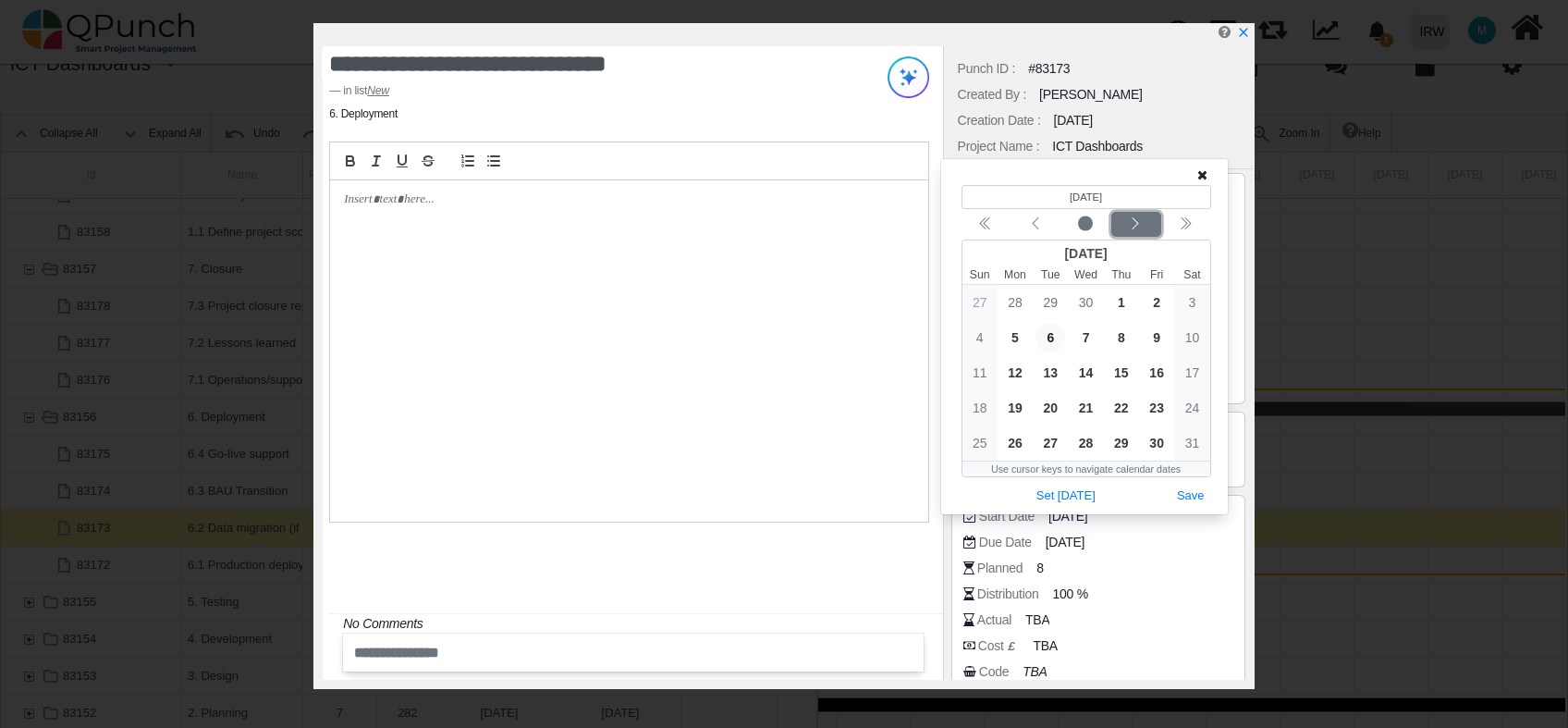
click at [1143, 226] on icon "chevron left" at bounding box center [1136, 224] width 15 height 15
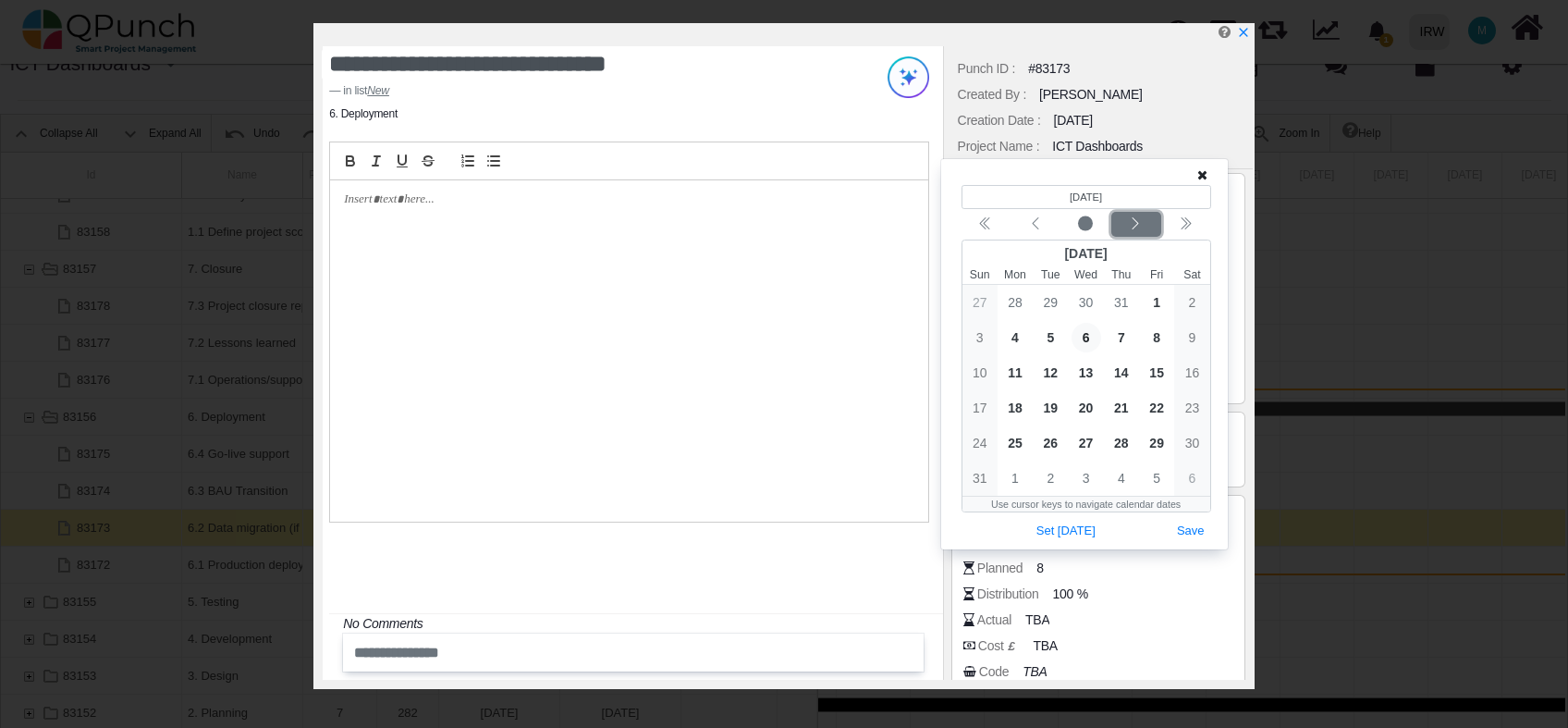
click at [1143, 226] on icon "chevron left" at bounding box center [1136, 224] width 15 height 15
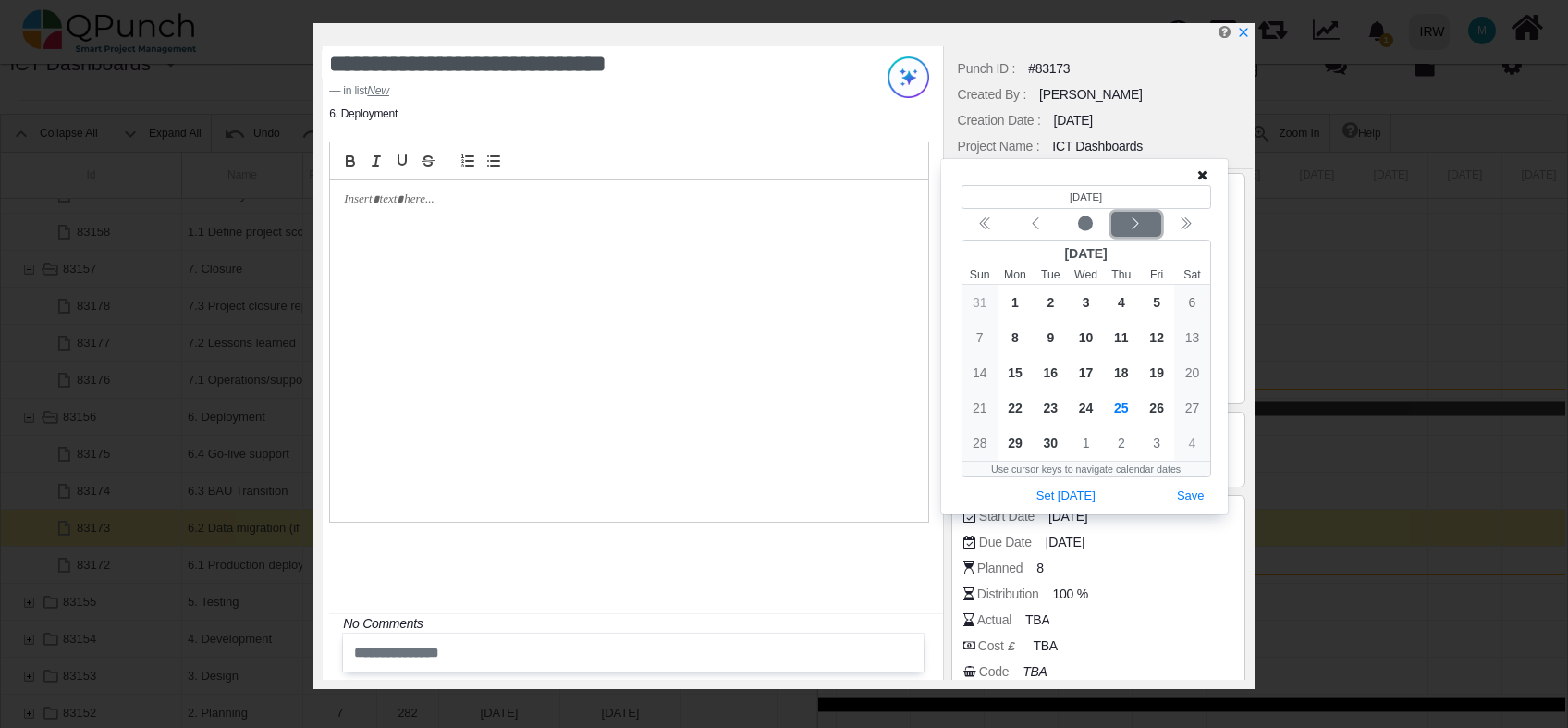
click at [1143, 226] on icon "chevron left" at bounding box center [1136, 224] width 15 height 15
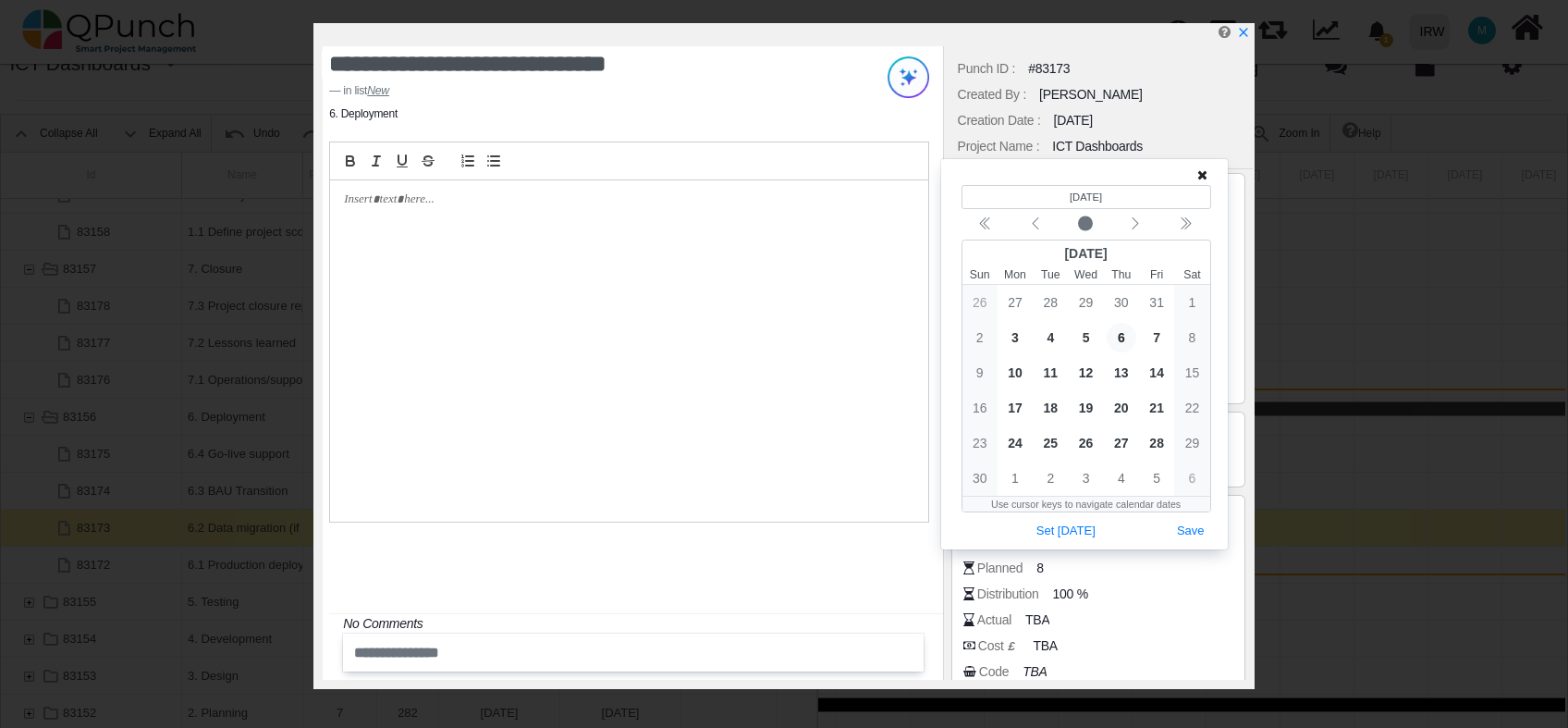
click at [1245, 33] on icon "x" at bounding box center [1244, 32] width 13 height 13
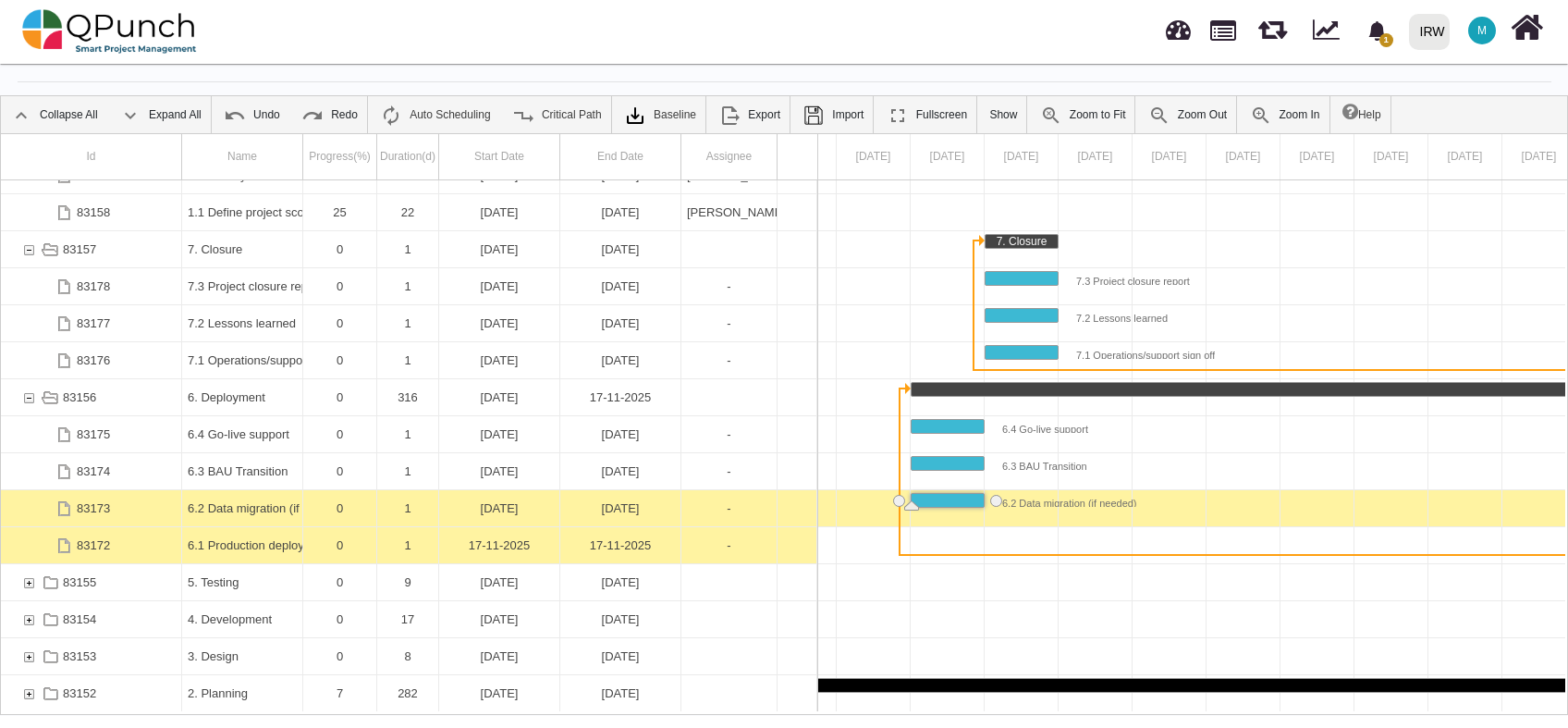
scroll to position [59, 0]
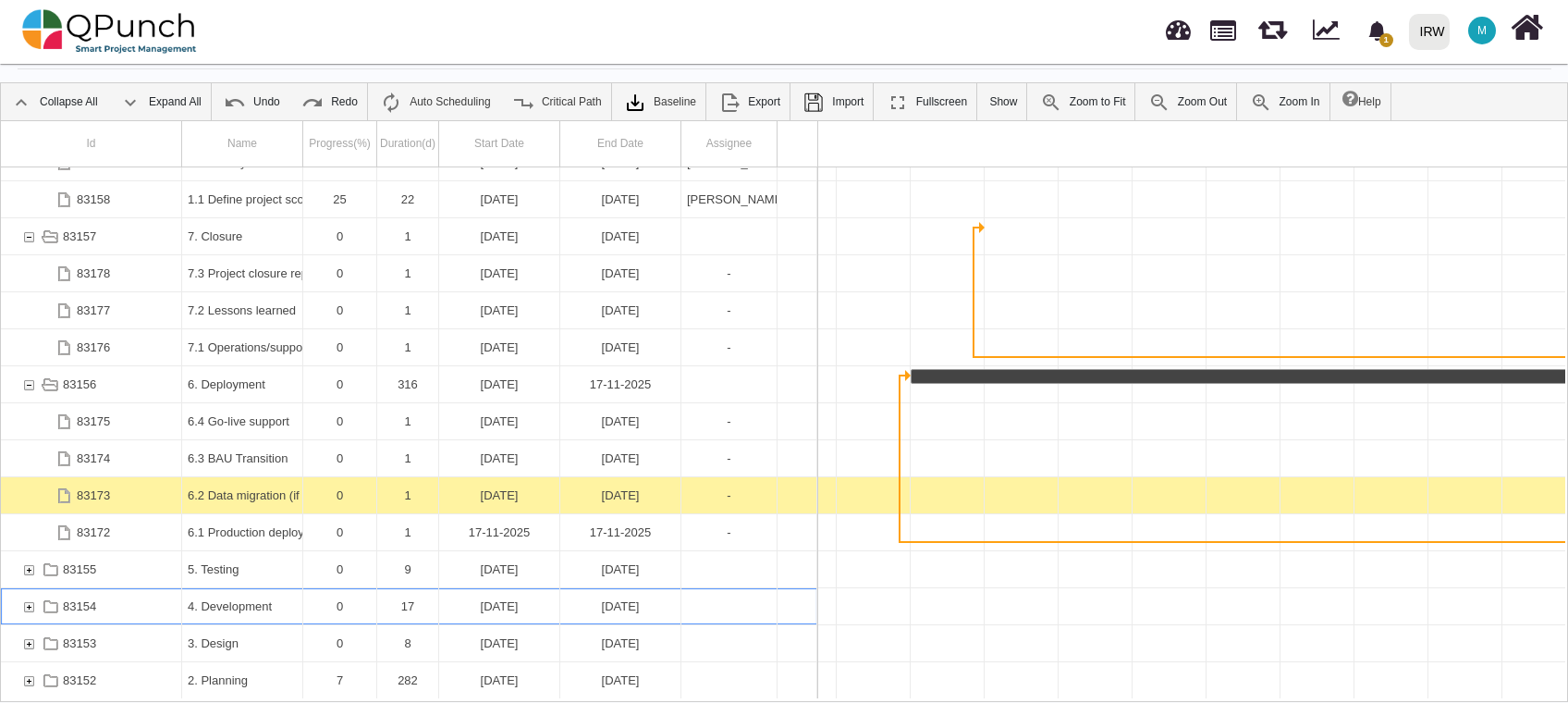
click at [23, 600] on div "83154" at bounding box center [28, 606] width 16 height 36
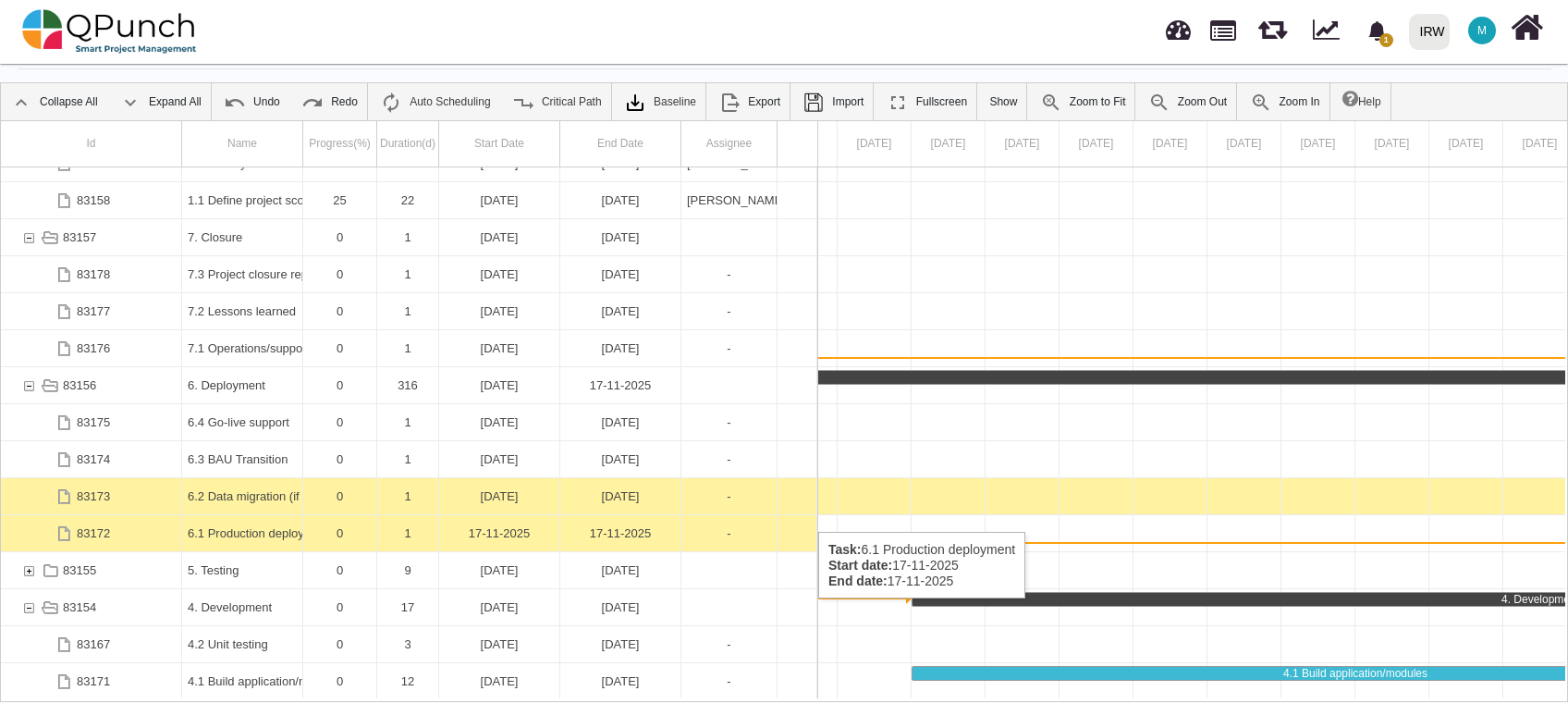
scroll to position [208, 0]
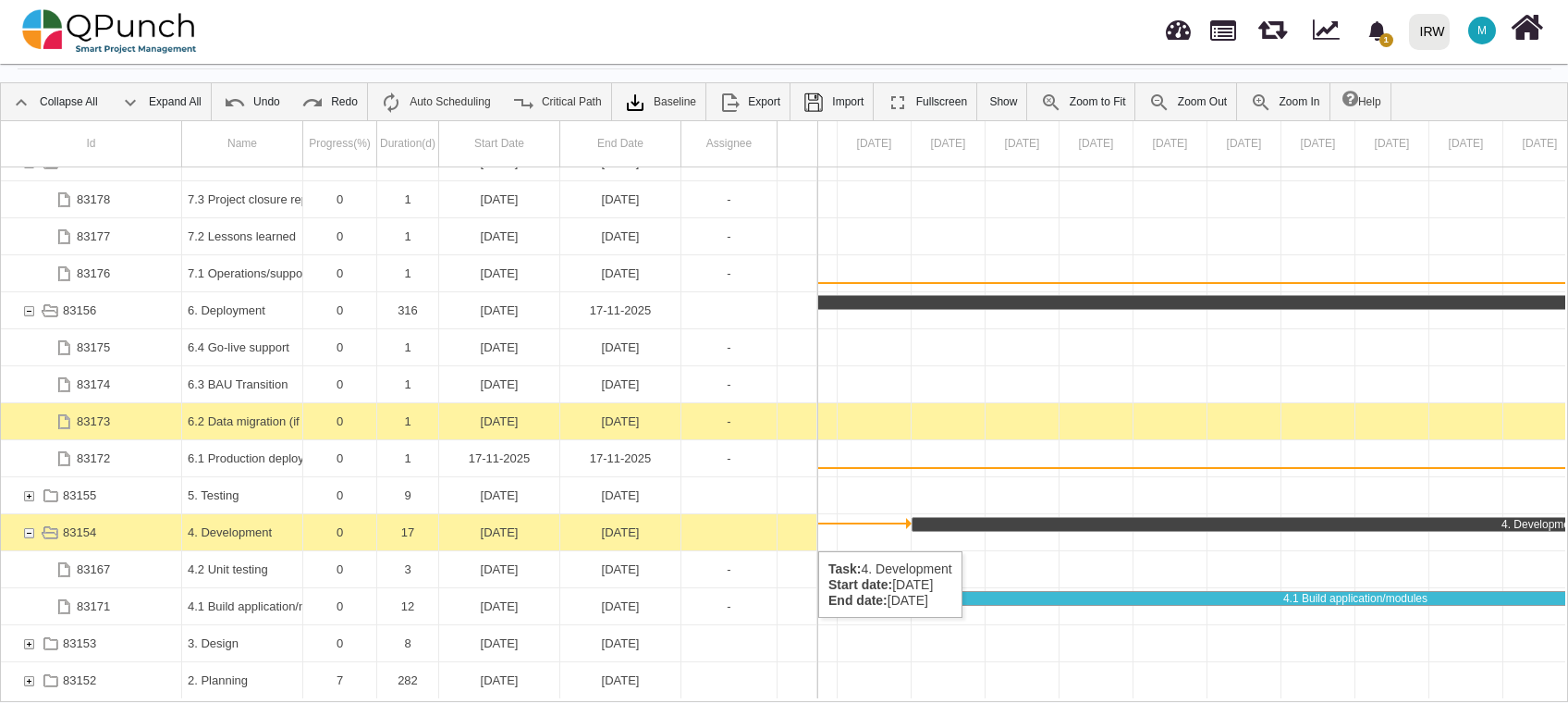
click at [27, 533] on div "83154" at bounding box center [28, 532] width 16 height 36
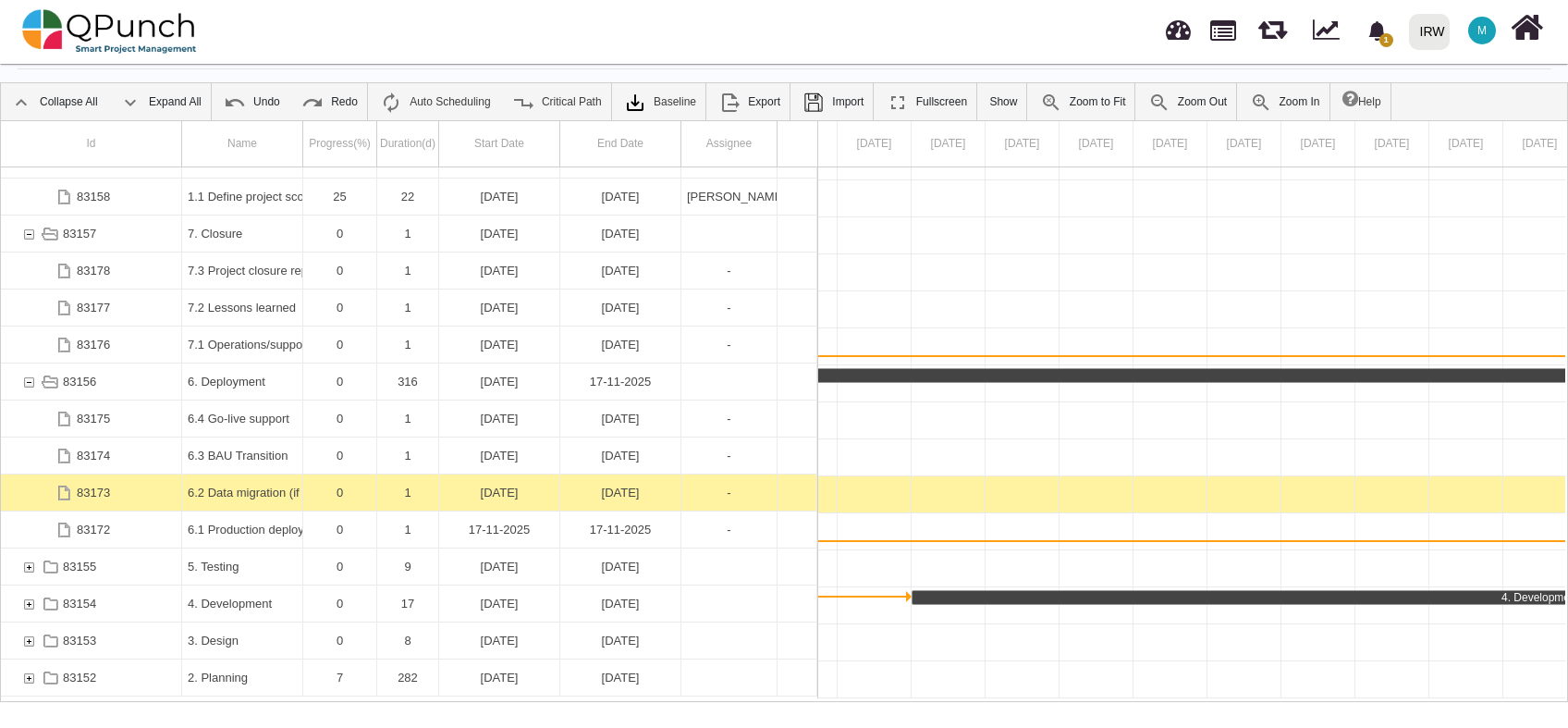
scroll to position [134, 0]
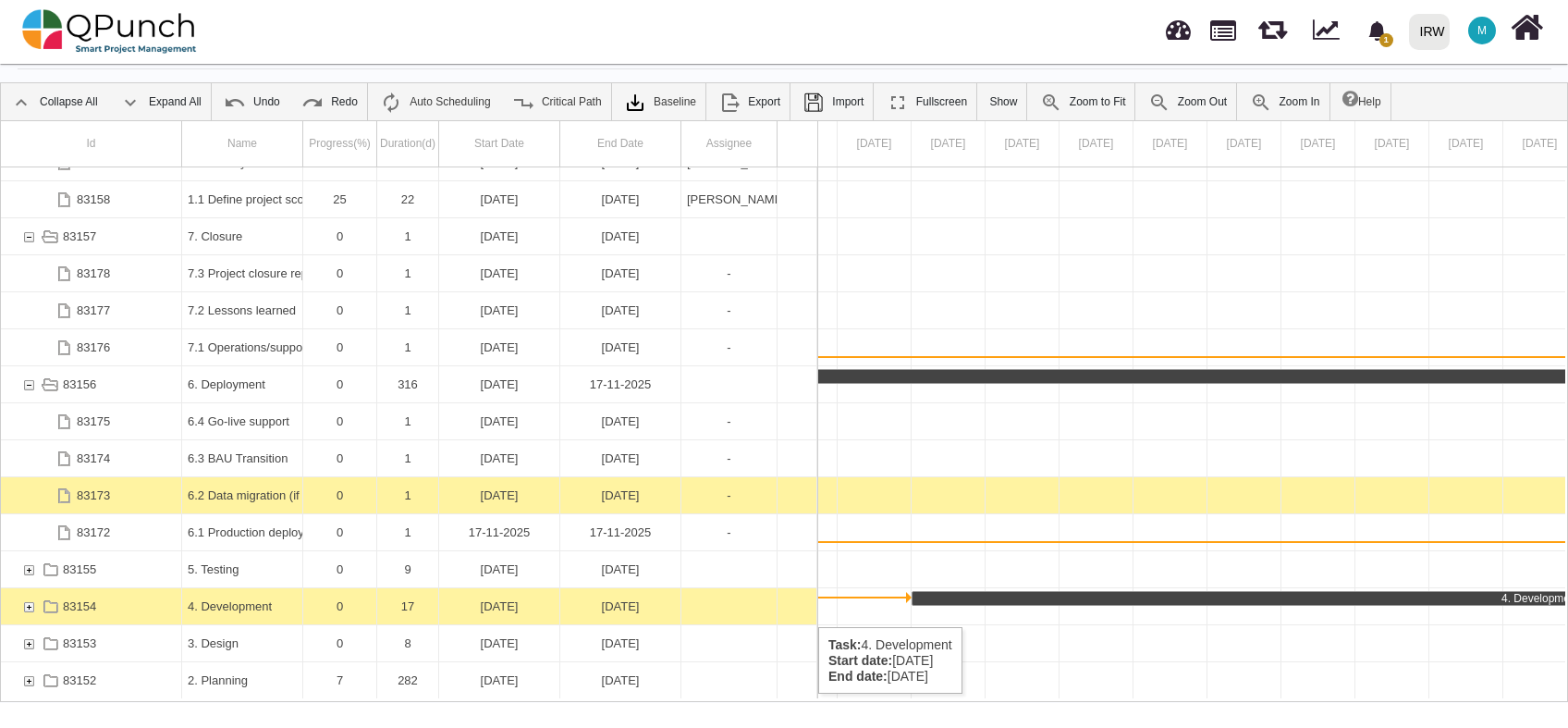
click at [27, 609] on div "83154" at bounding box center [28, 606] width 16 height 36
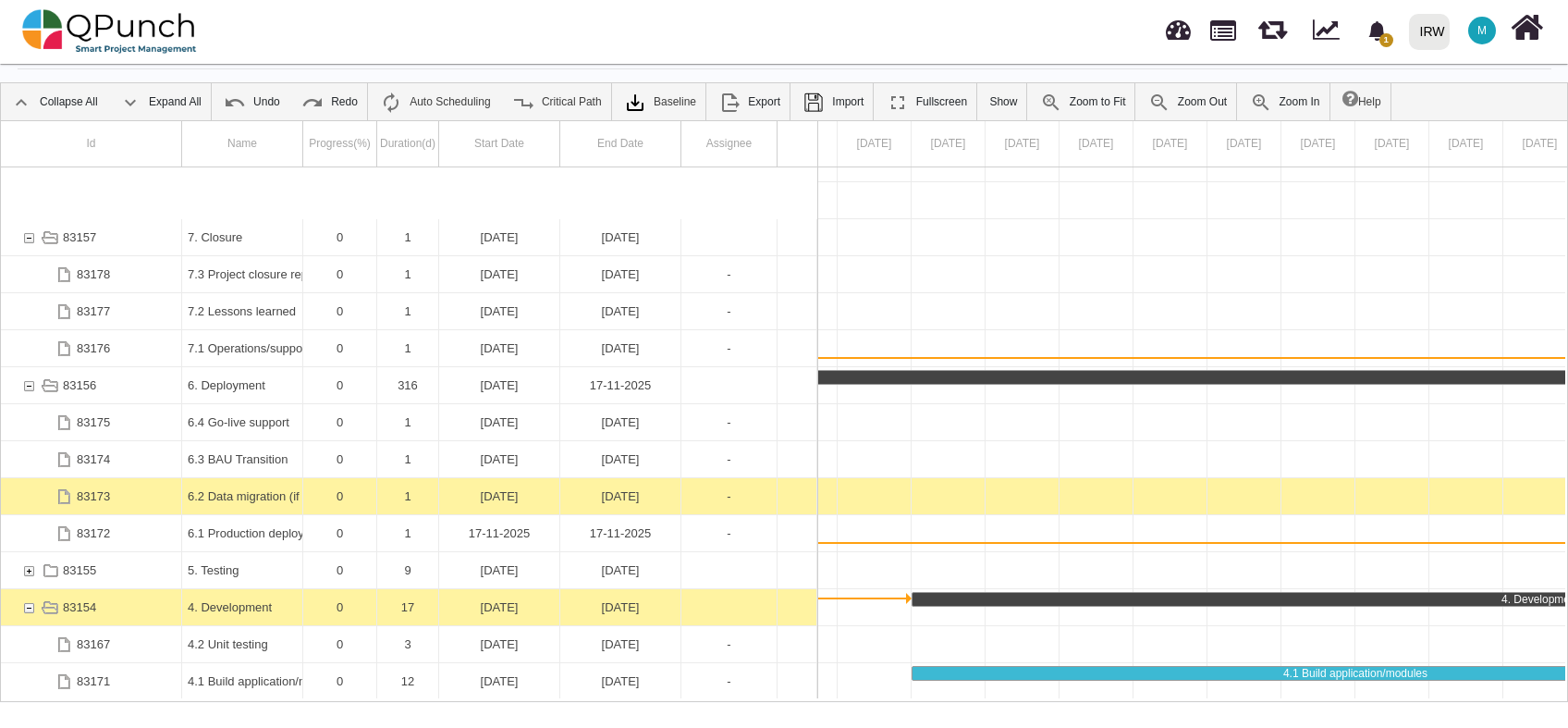
scroll to position [208, 0]
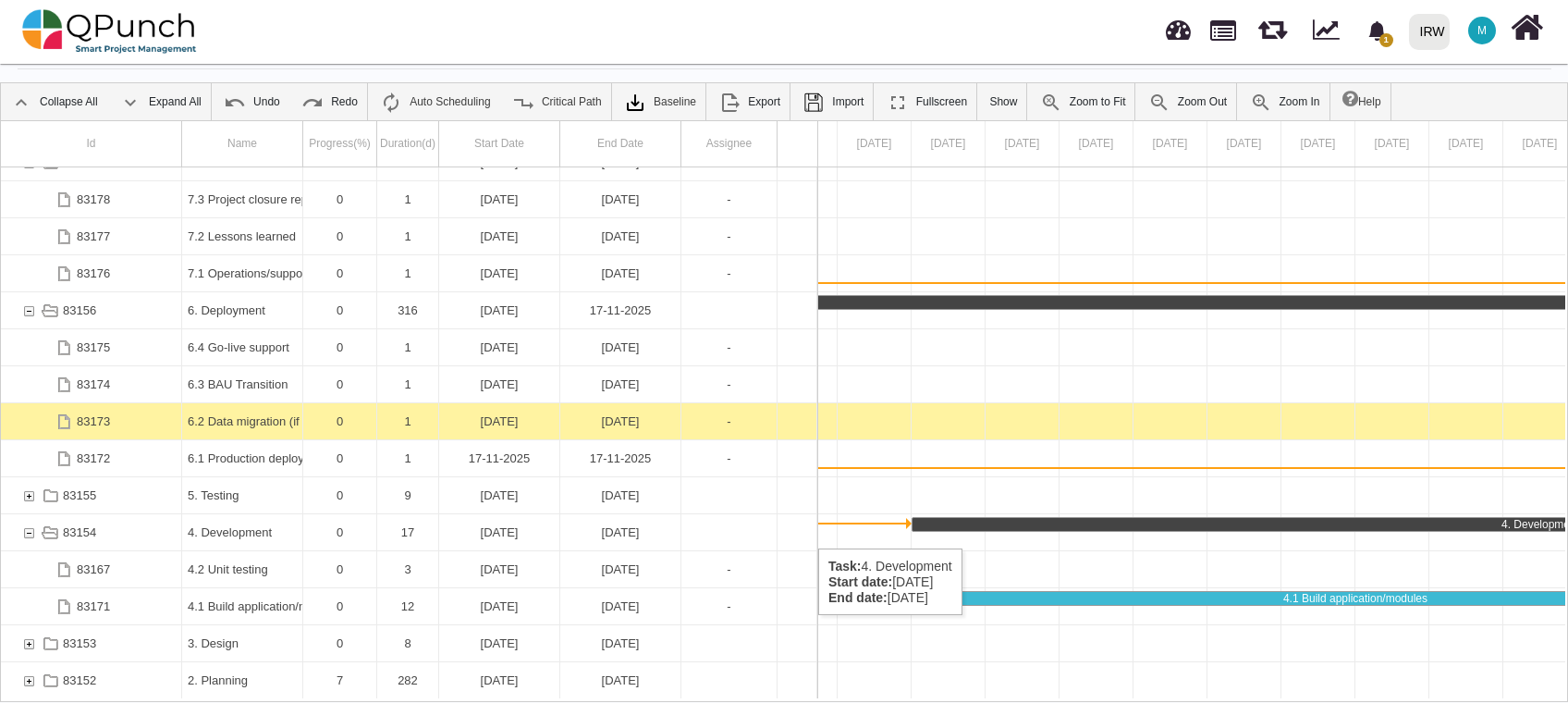
click at [26, 530] on div "83154" at bounding box center [28, 532] width 16 height 36
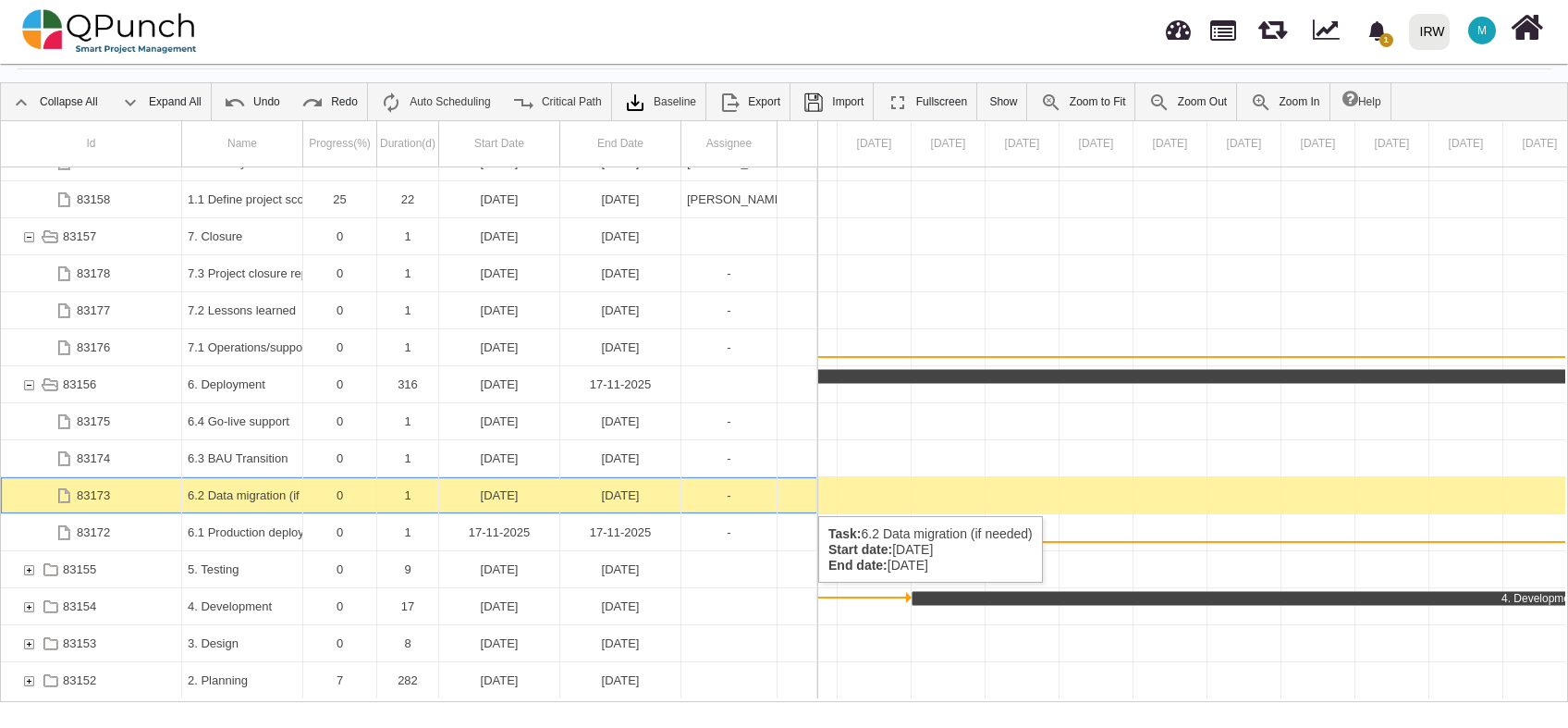
click at [513, 497] on div "06-01-2025" at bounding box center [500, 496] width 109 height 36
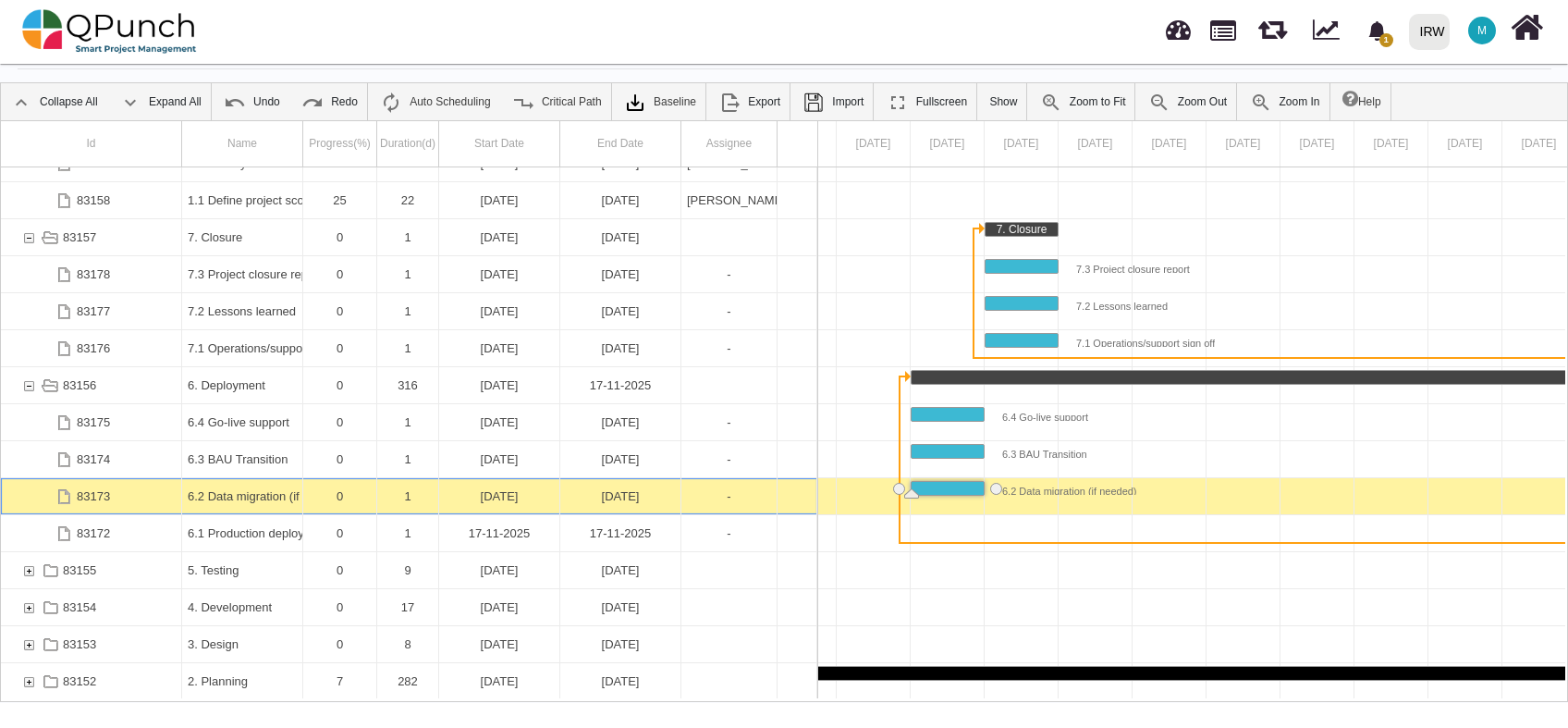
click at [513, 497] on div "06-01-2025" at bounding box center [500, 497] width 109 height 36
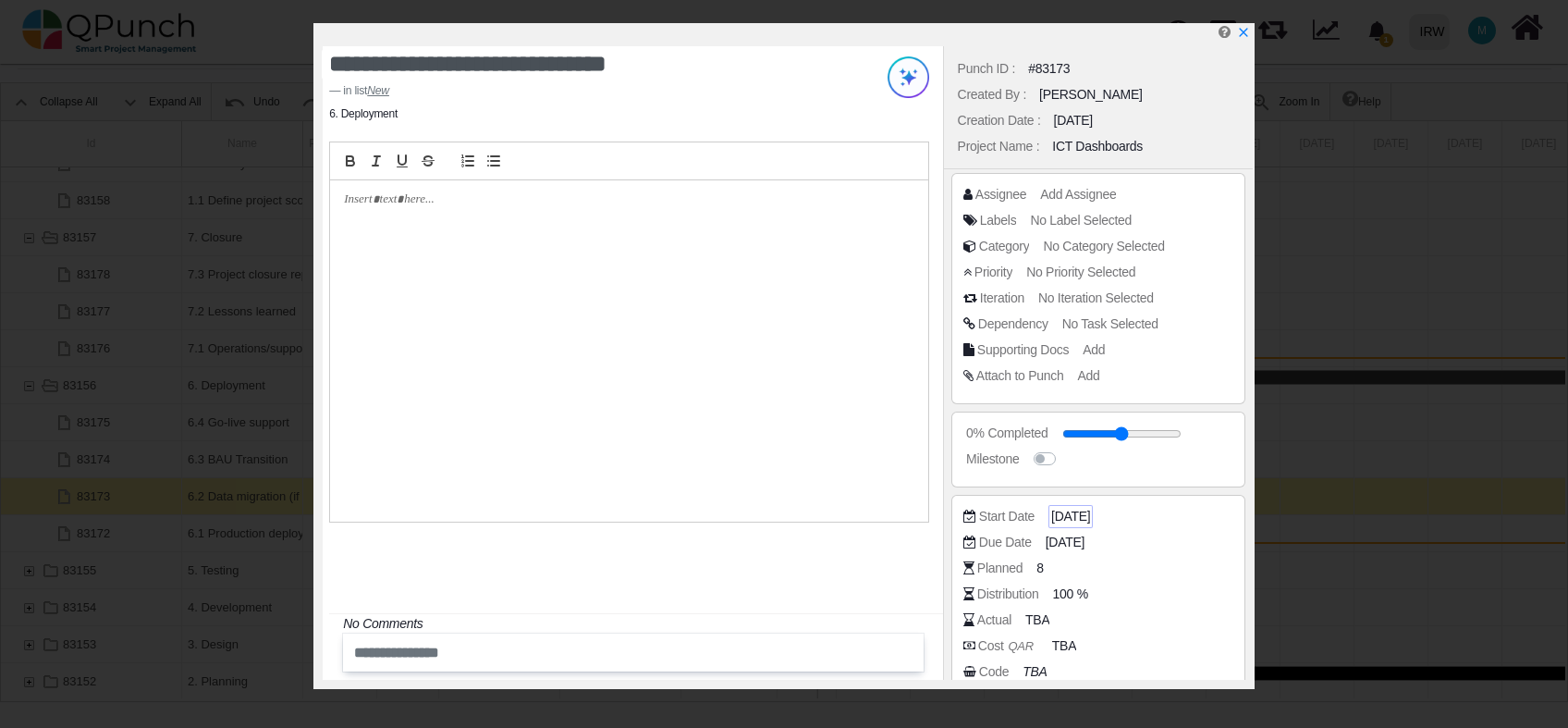
click at [1090, 511] on span "06-01-2025" at bounding box center [1070, 517] width 39 height 19
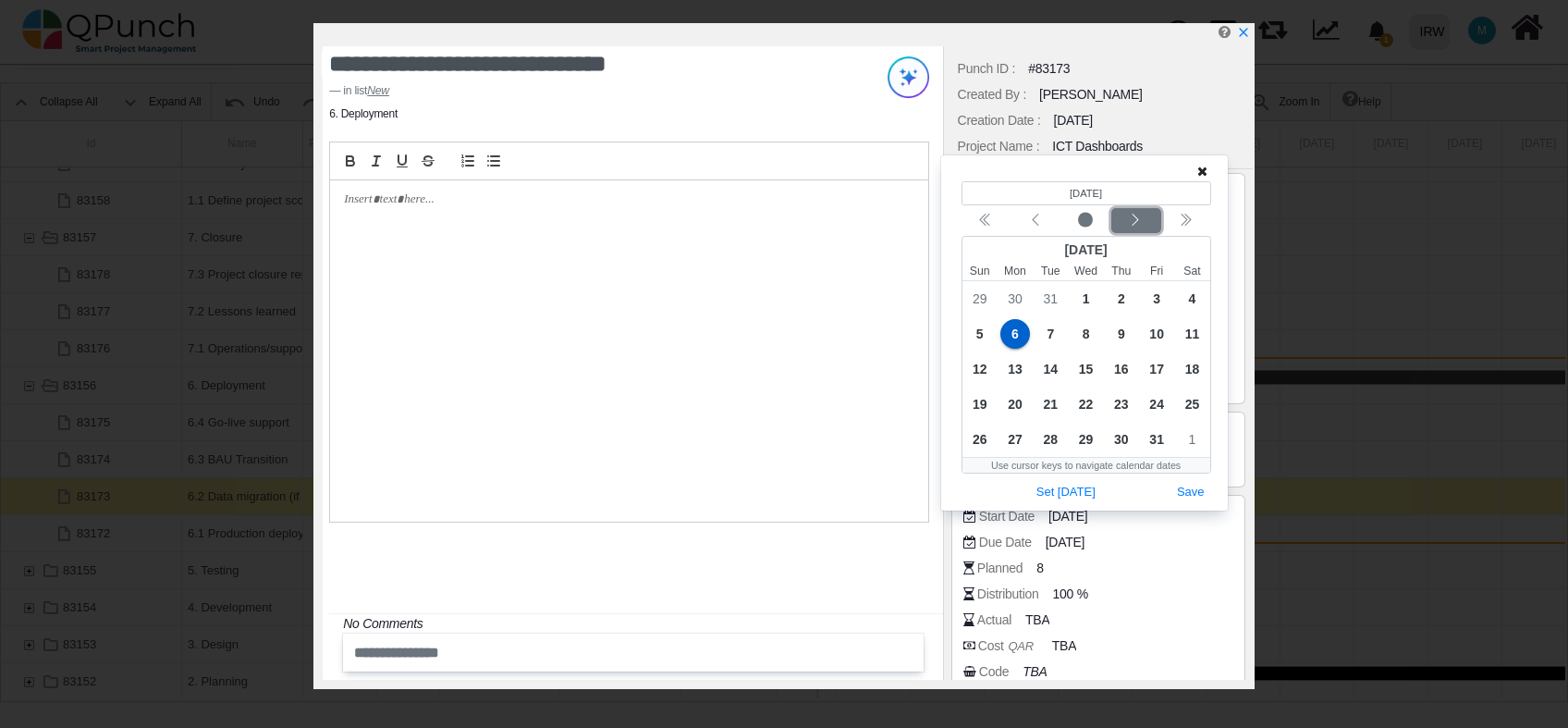
click at [1147, 224] on div "Next month" at bounding box center [1136, 221] width 44 height 18
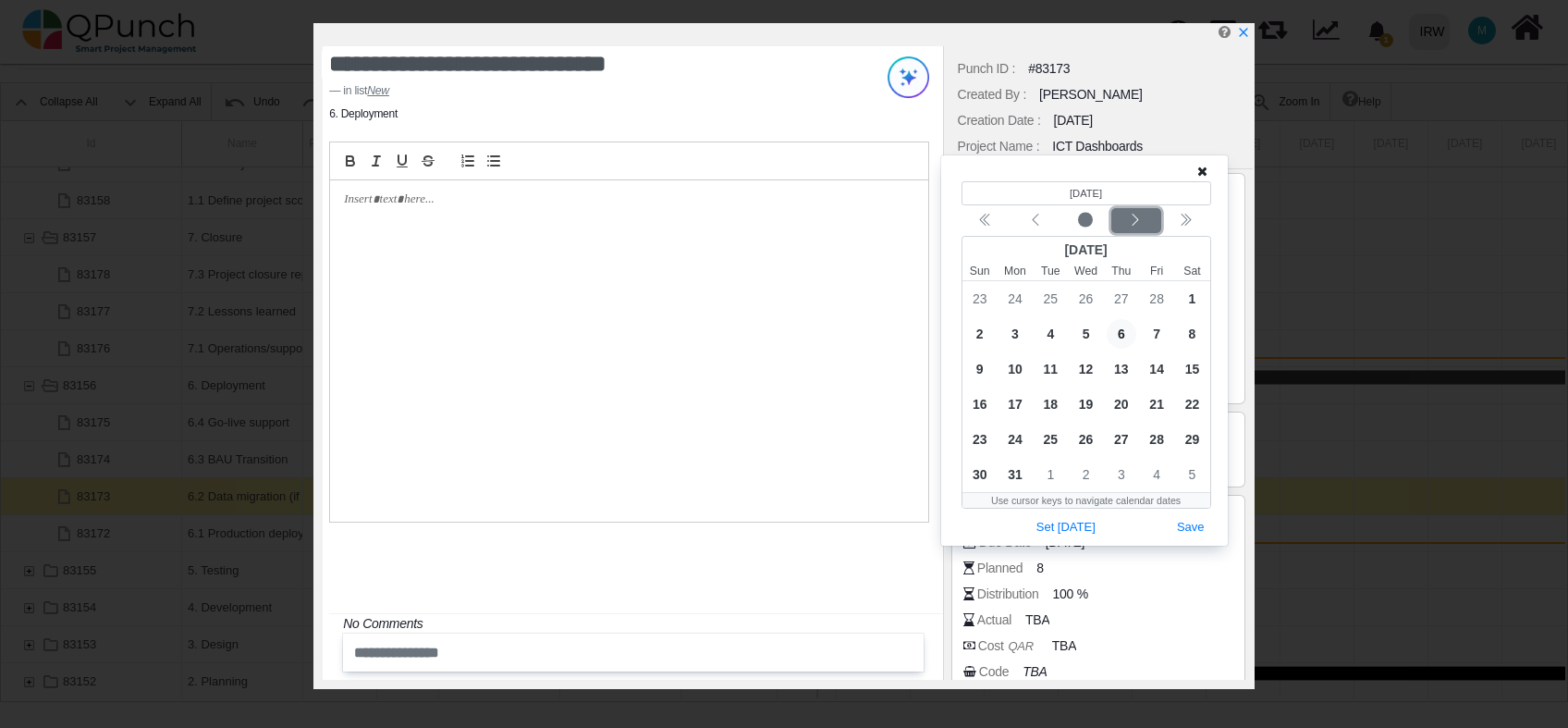
click at [1147, 224] on div "Next month" at bounding box center [1136, 221] width 44 height 18
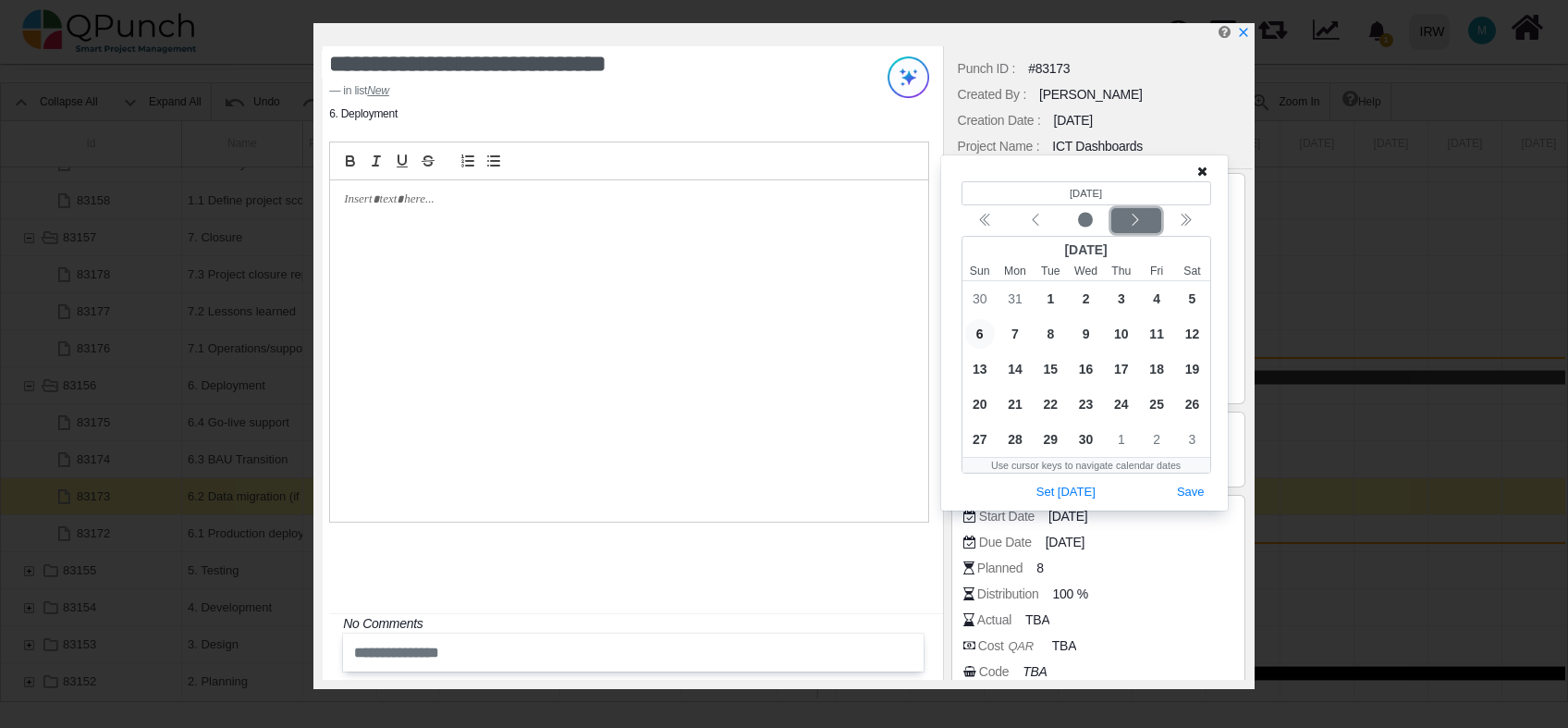
click at [1147, 224] on div "Next month" at bounding box center [1136, 221] width 44 height 18
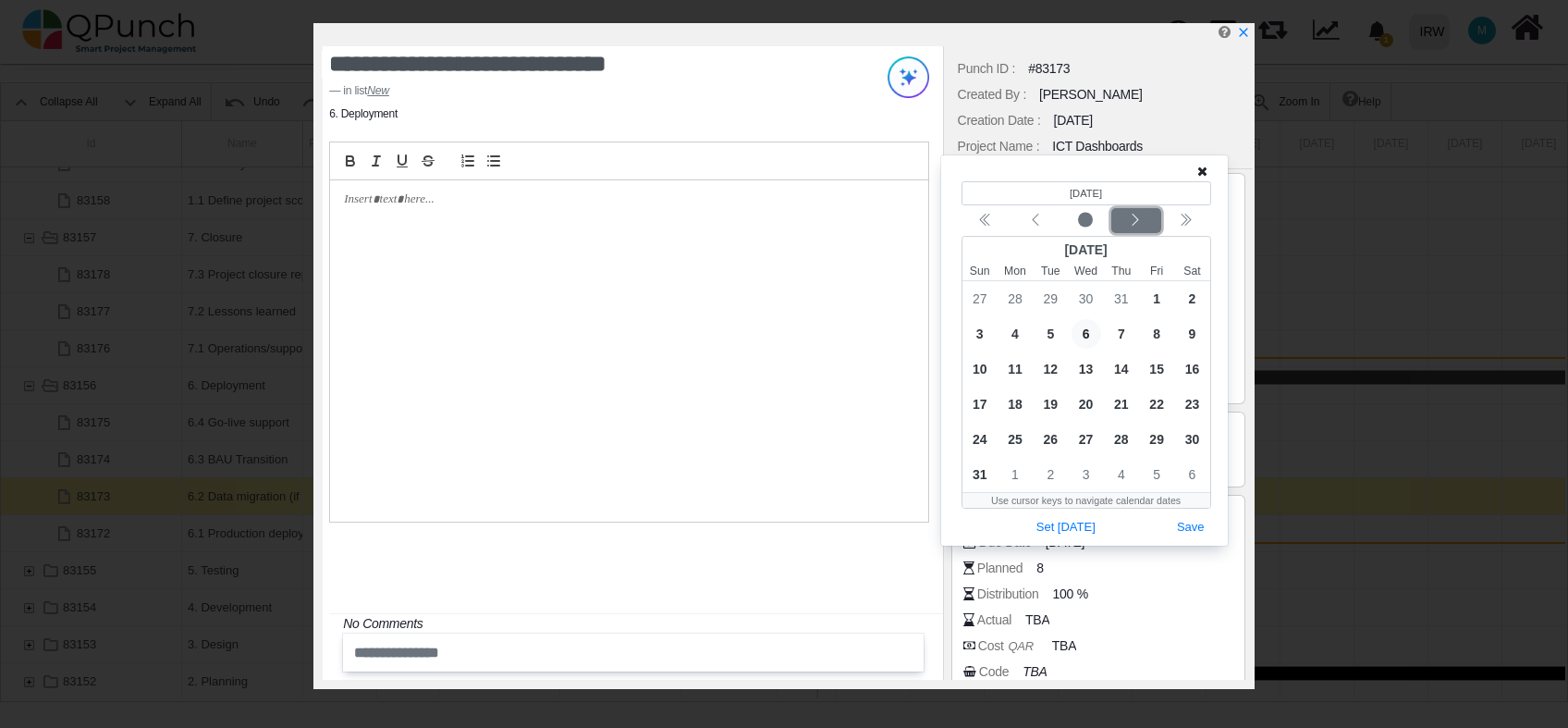
click at [1147, 224] on div "Next month" at bounding box center [1136, 221] width 44 height 18
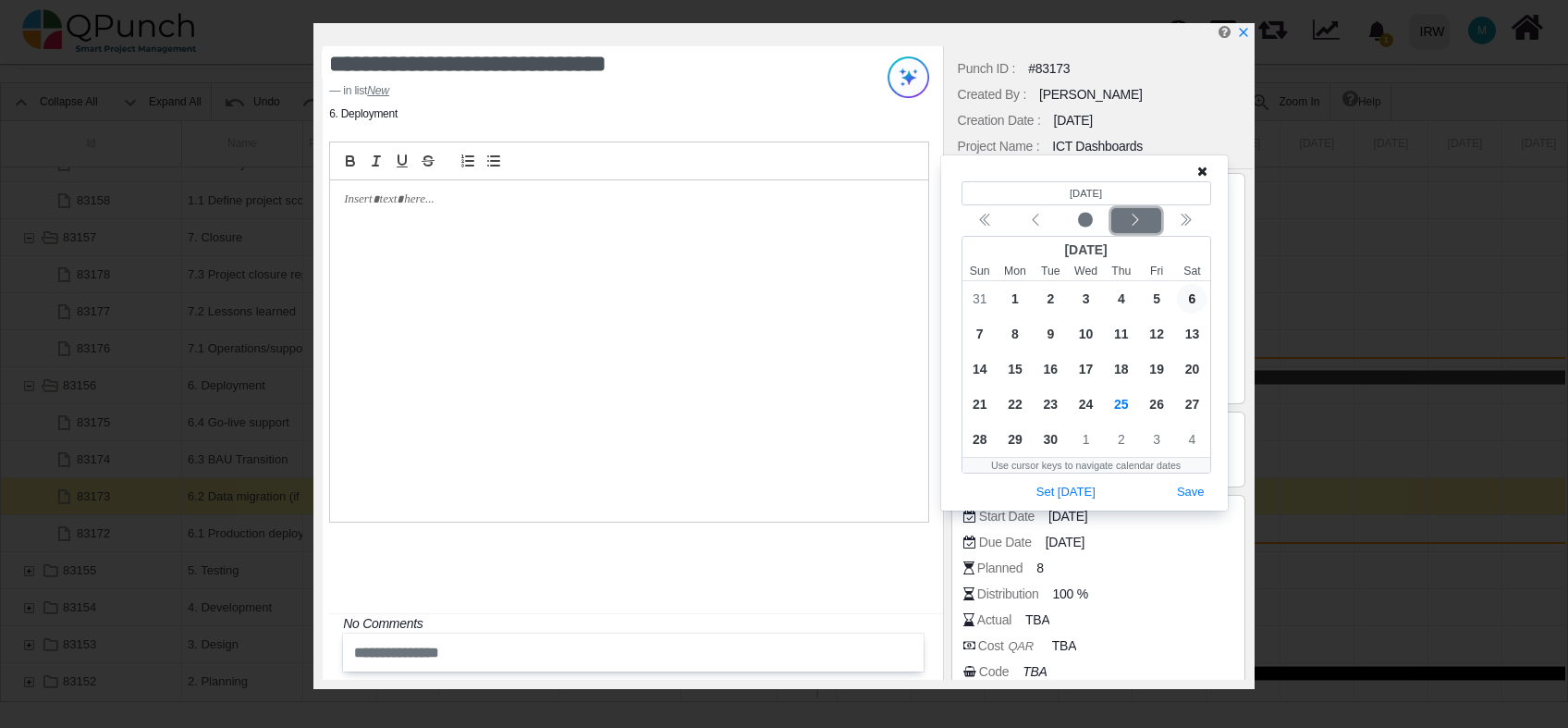
click at [1147, 224] on div "Next month" at bounding box center [1136, 221] width 44 height 18
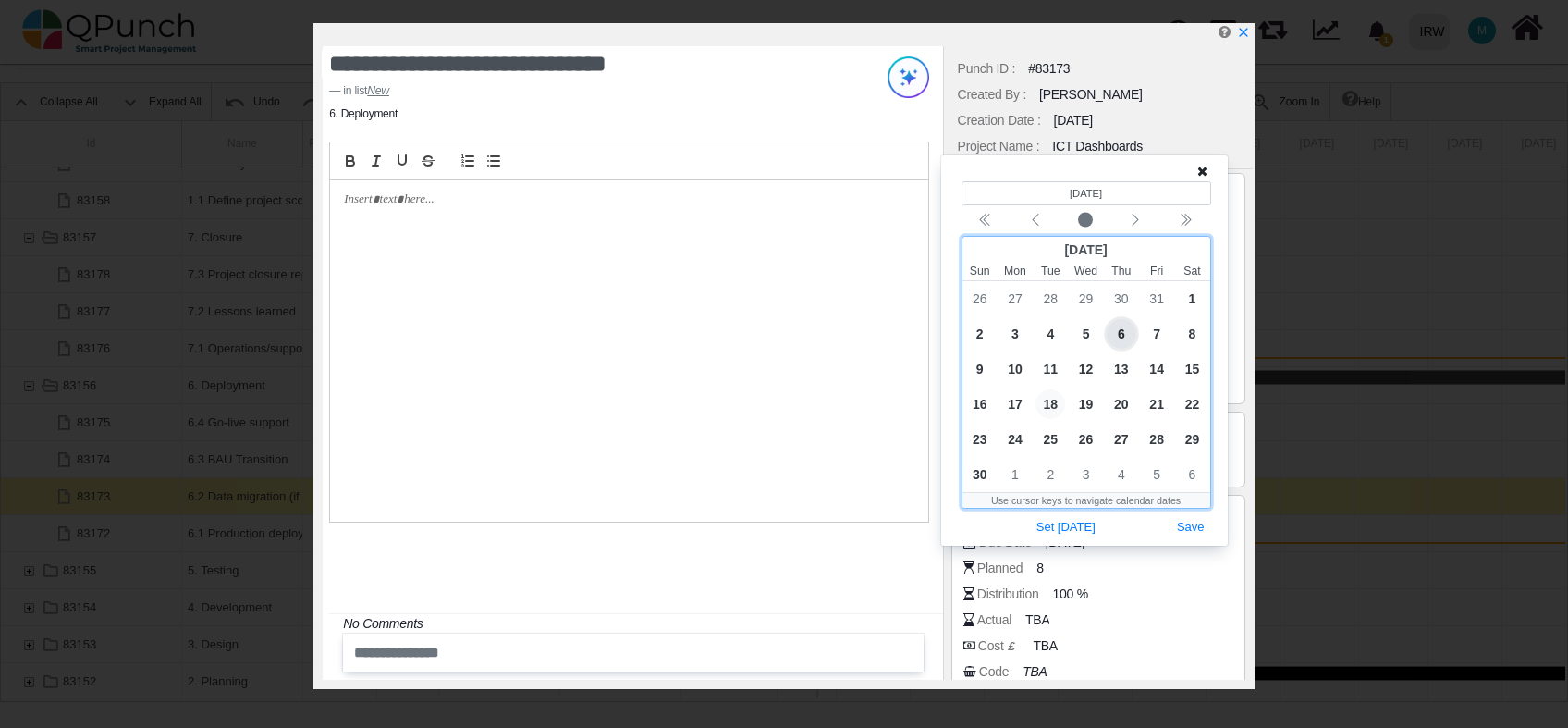
click at [1054, 407] on span "18" at bounding box center [1050, 403] width 29 height 30
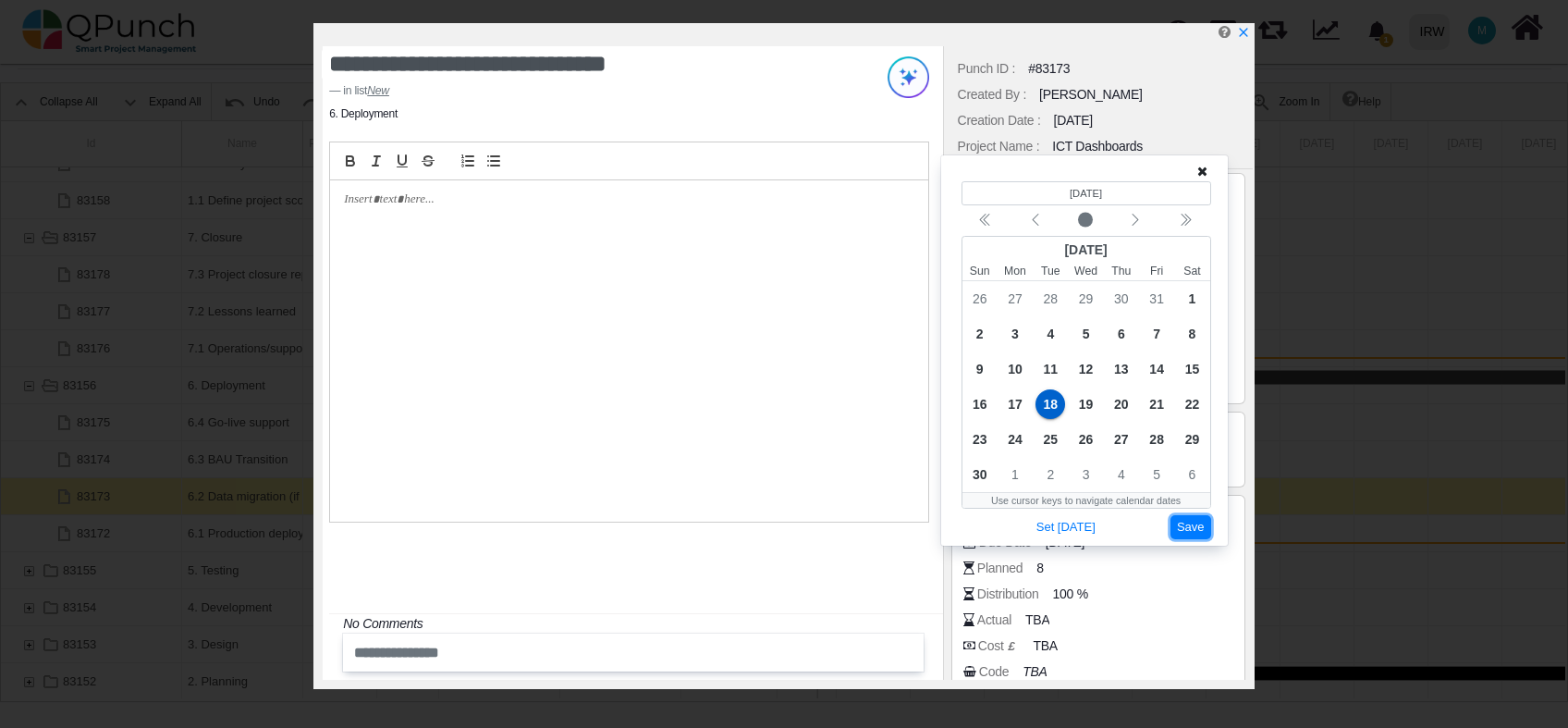
click at [1199, 526] on button "Save" at bounding box center [1191, 527] width 41 height 25
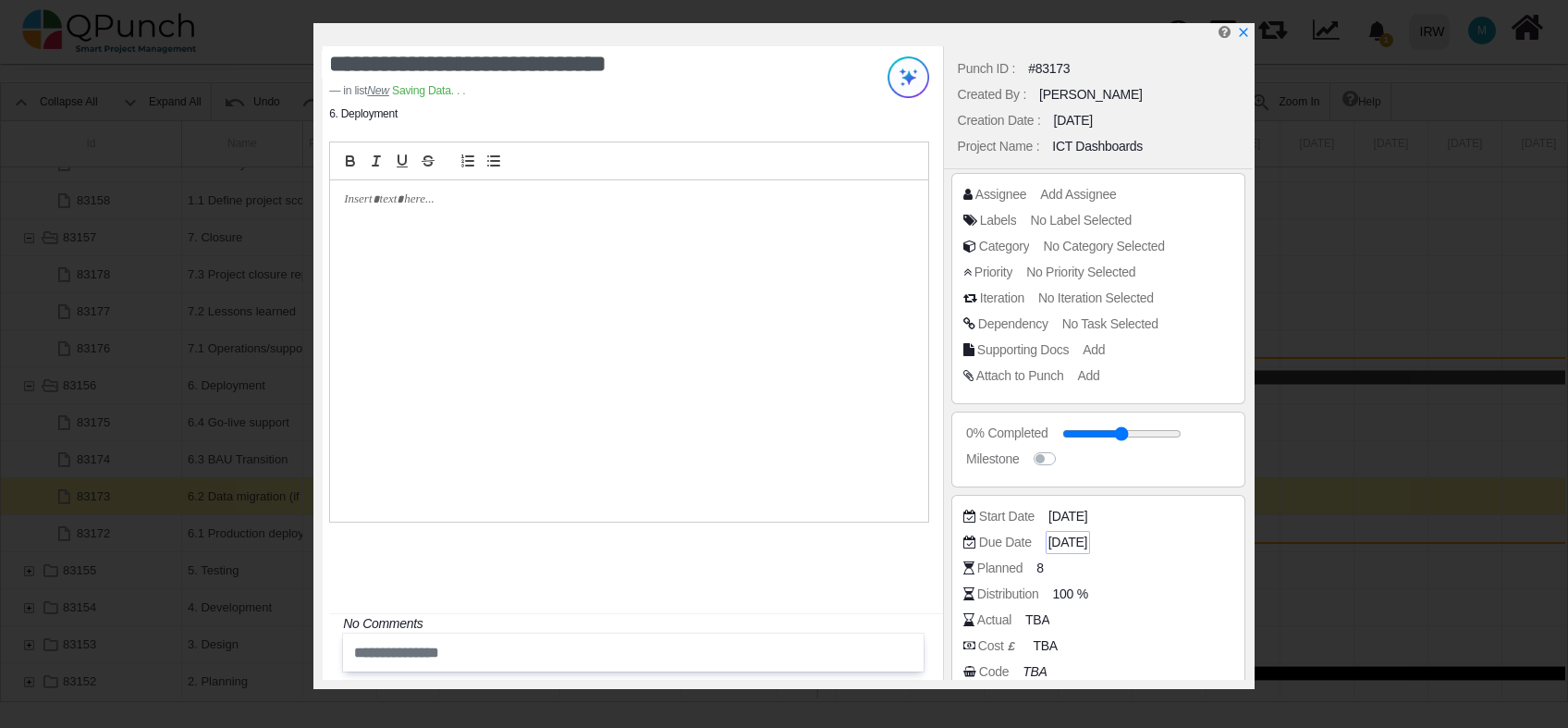
click at [1085, 542] on span "06-01-2025" at bounding box center [1068, 542] width 39 height 19
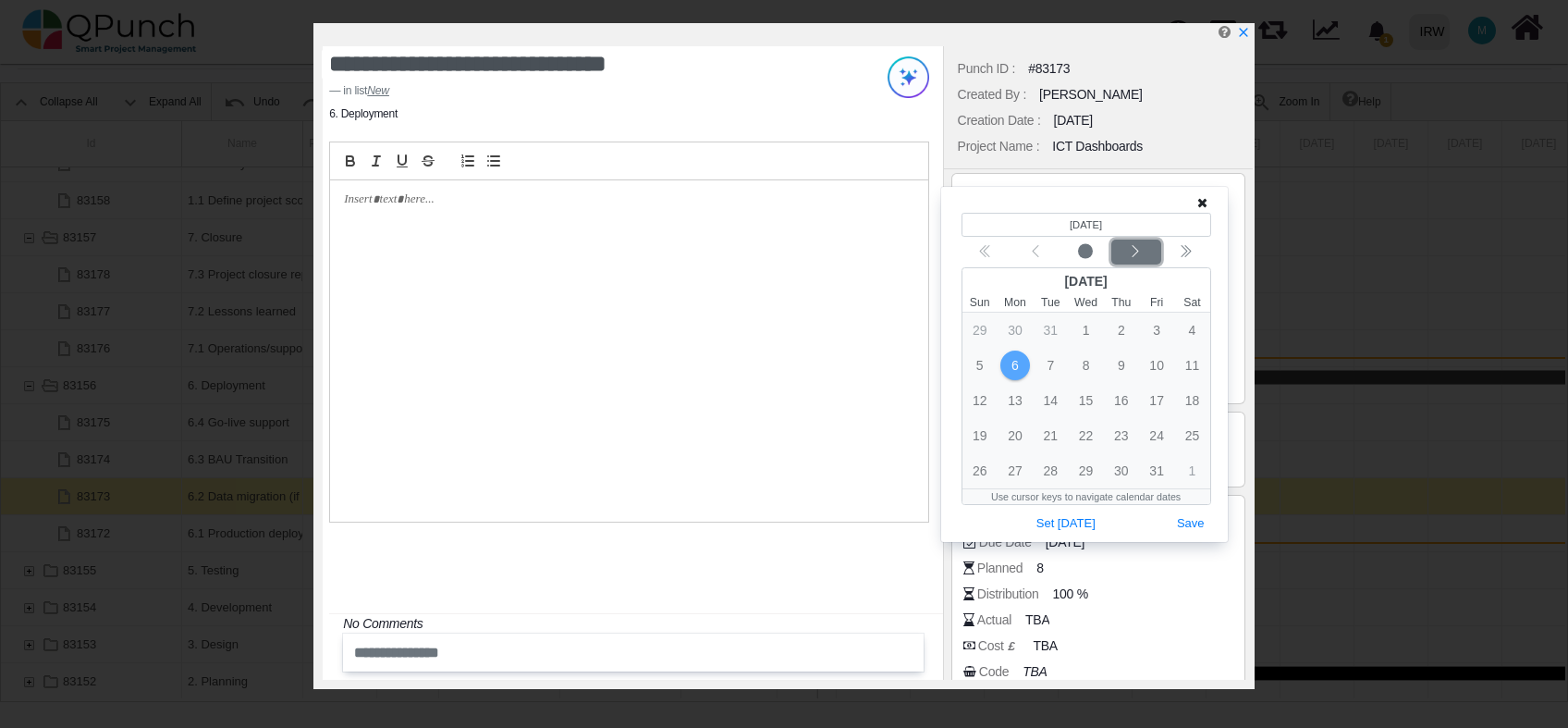
click at [1147, 244] on div "Next month" at bounding box center [1136, 252] width 44 height 18
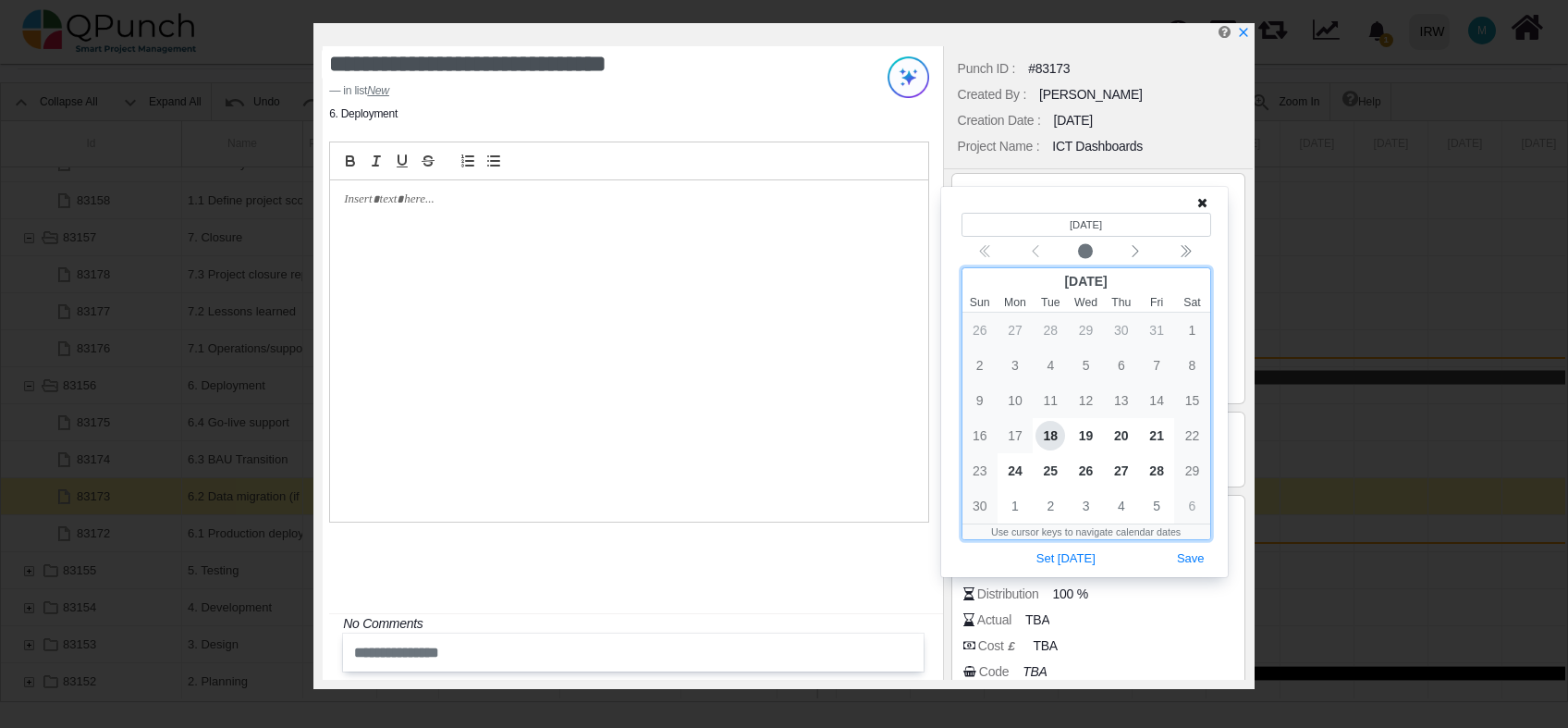
click at [1056, 434] on span "18" at bounding box center [1050, 435] width 29 height 30
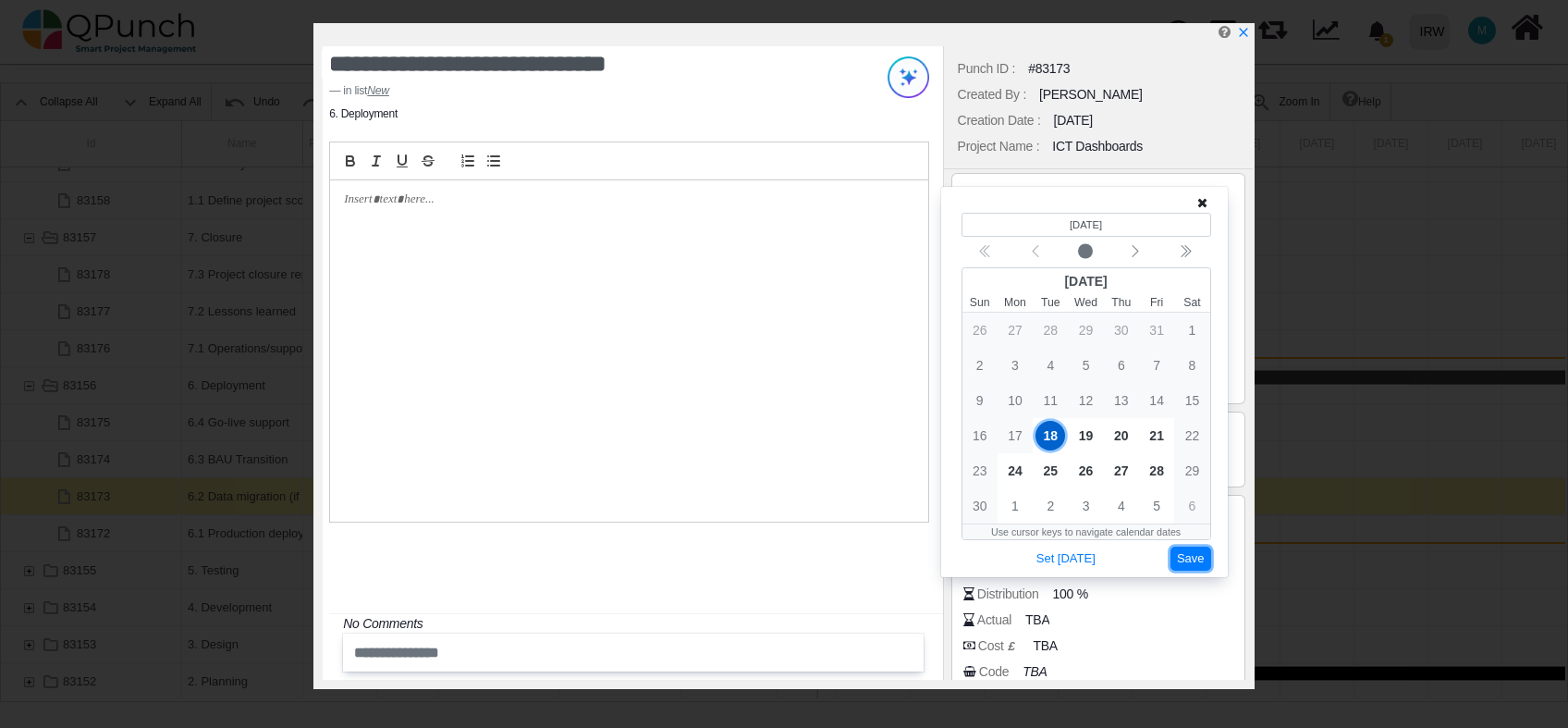
click at [1184, 557] on button "Save" at bounding box center [1191, 559] width 41 height 25
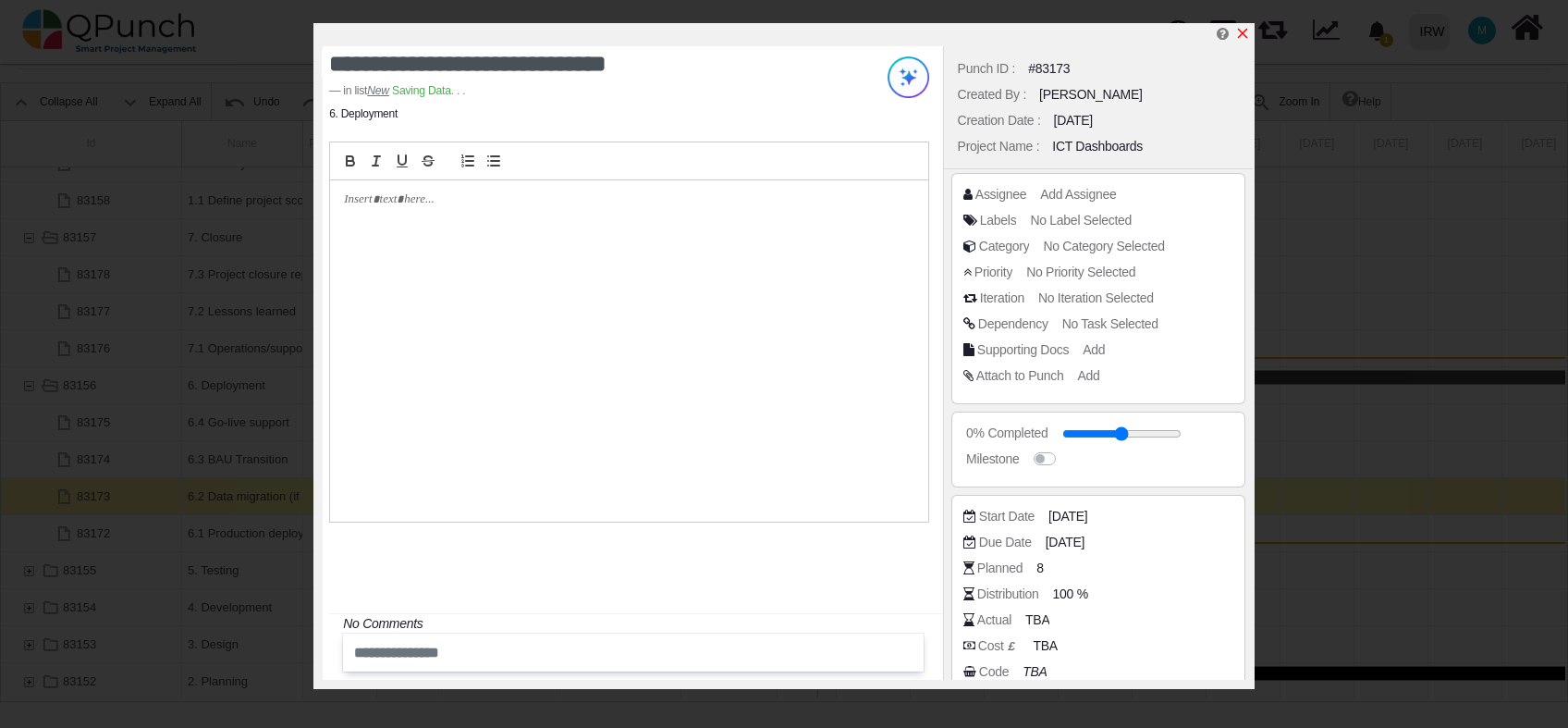
click at [1245, 39] on icon "x" at bounding box center [1244, 33] width 15 height 15
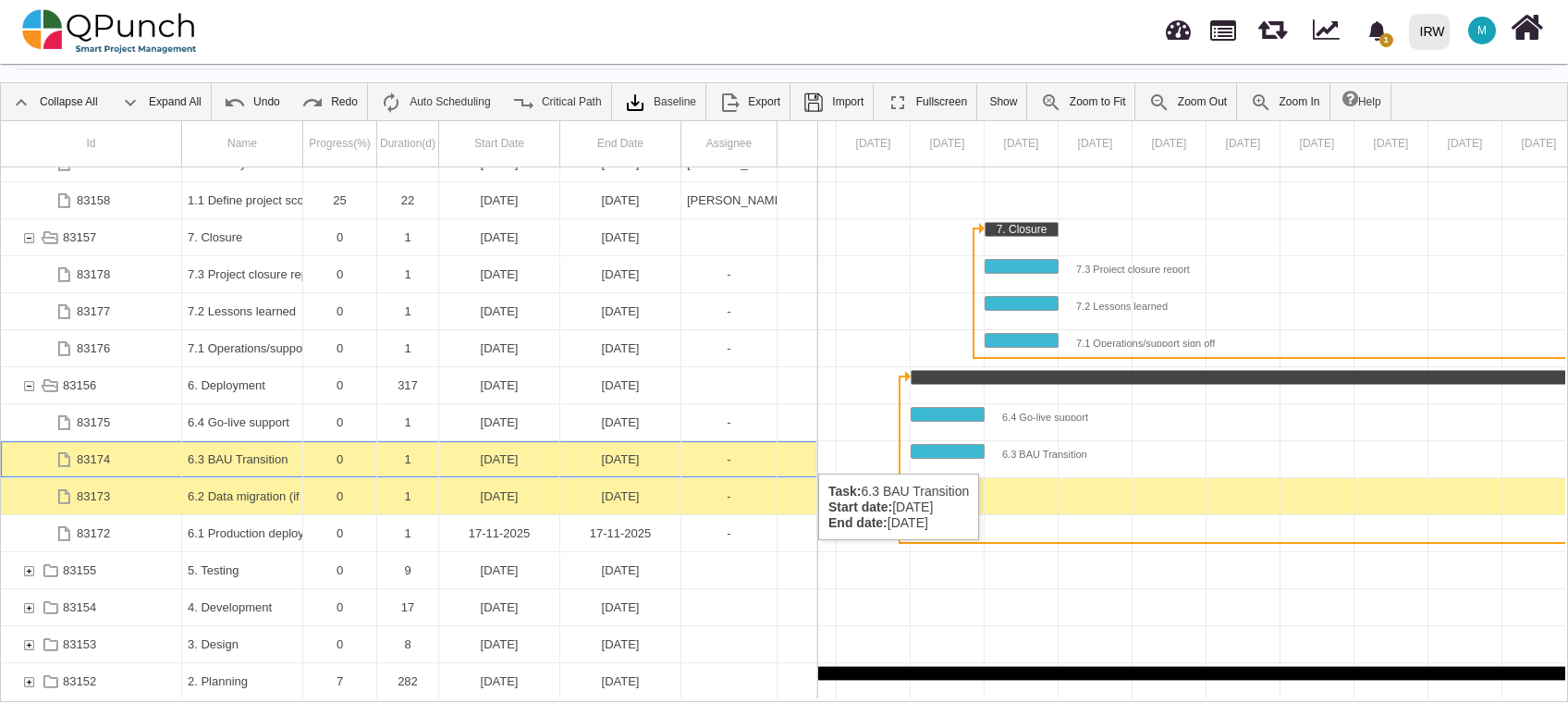
click at [247, 455] on div "6.3 BAU Transition" at bounding box center [242, 460] width 109 height 36
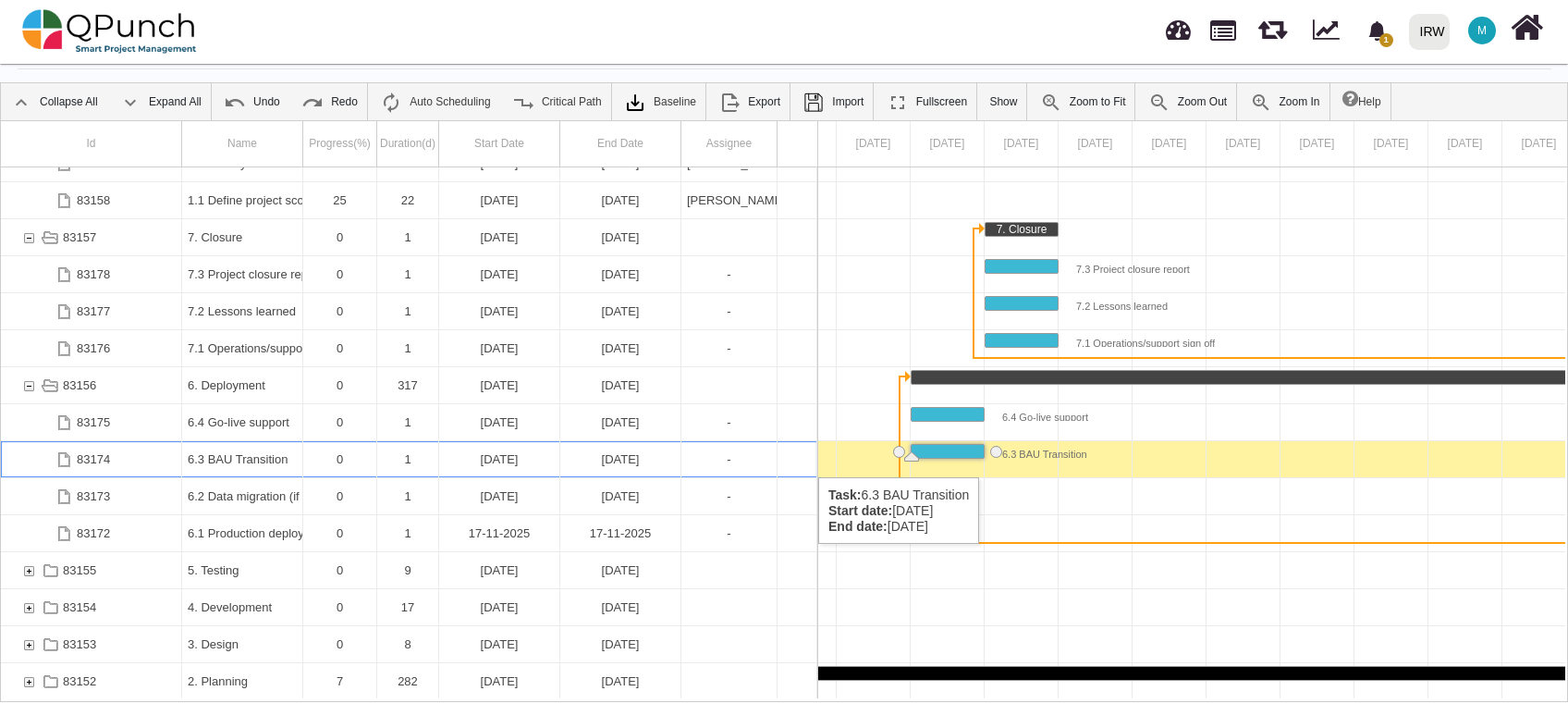
click at [604, 459] on div "06-01-2025" at bounding box center [620, 460] width 109 height 36
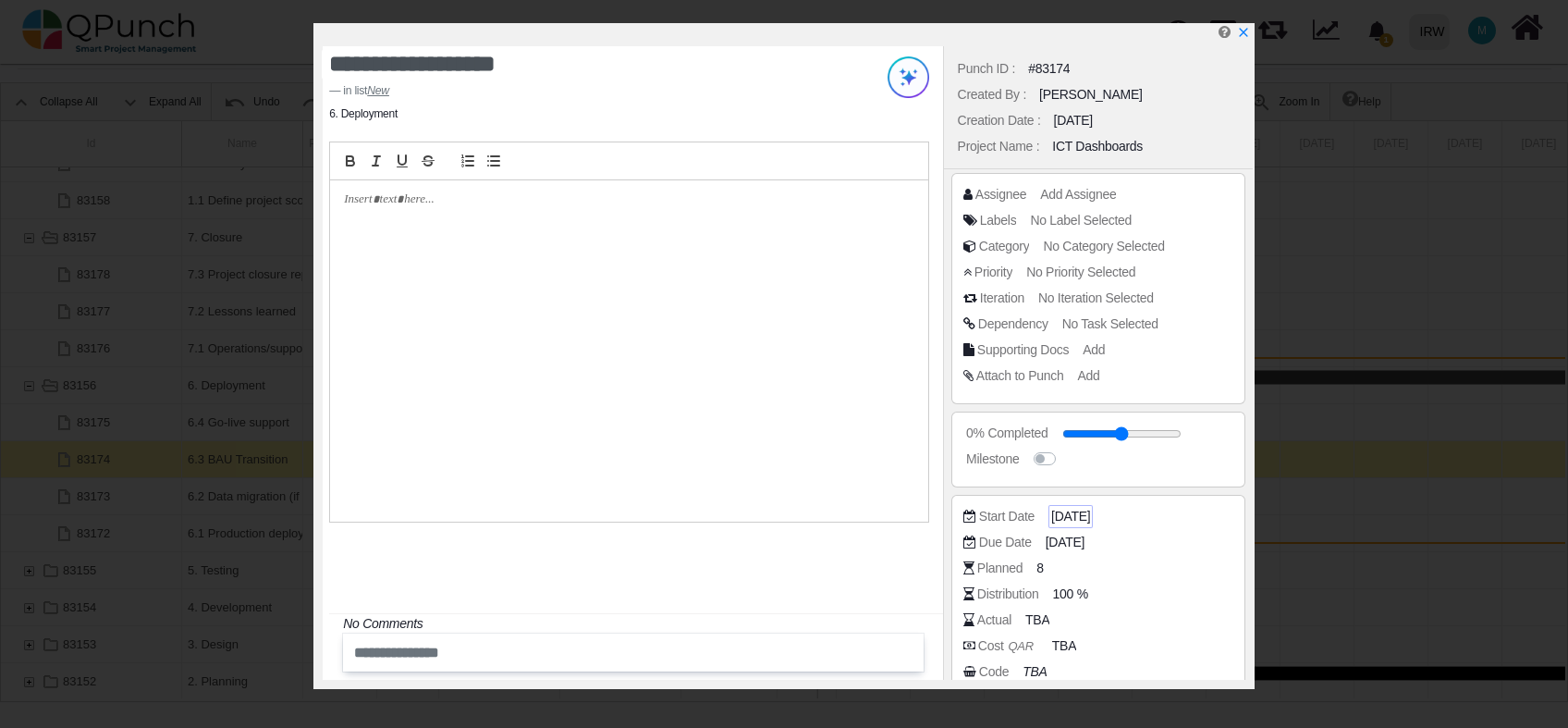
click at [1072, 517] on span "06-01-2025" at bounding box center [1070, 517] width 39 height 19
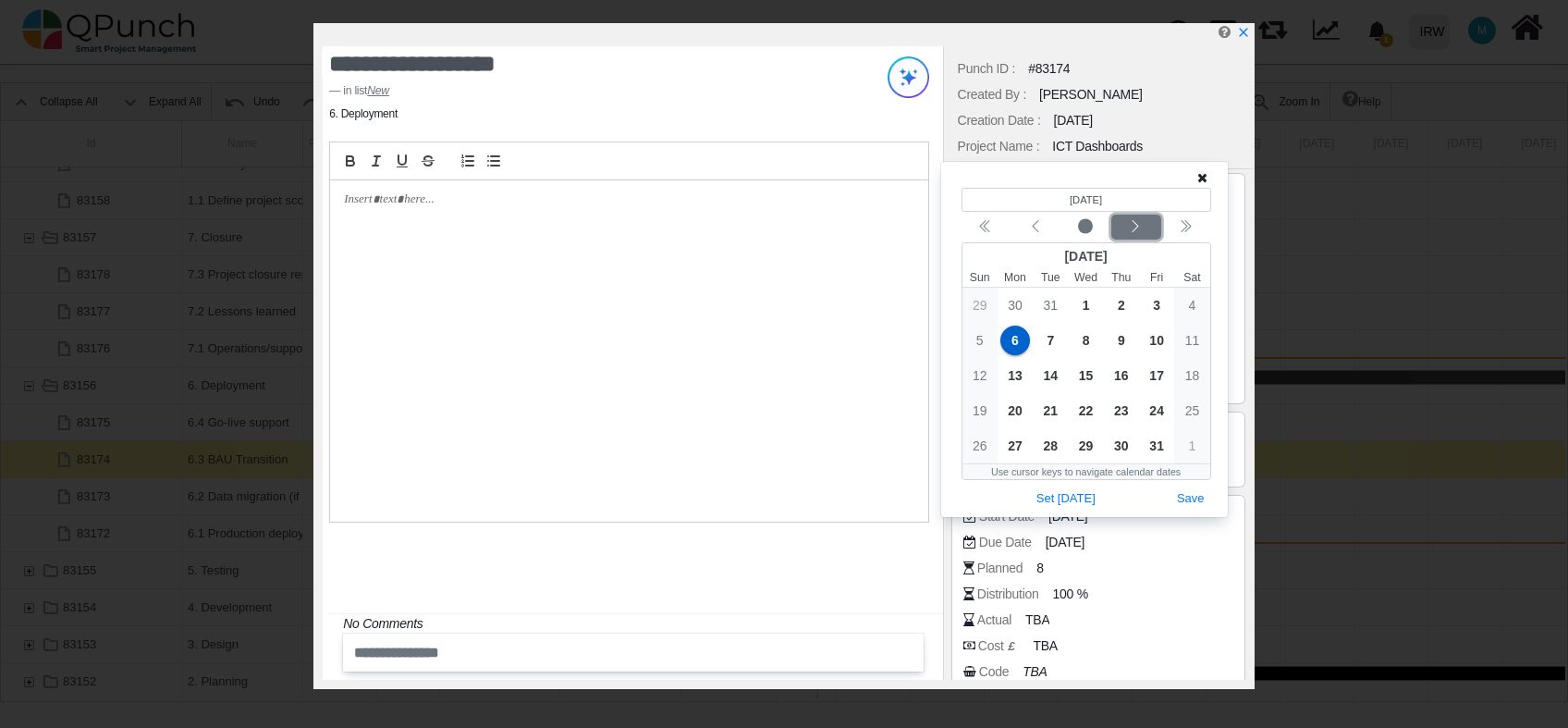
click at [1148, 215] on button "Next month" at bounding box center [1136, 226] width 49 height 25
click at [1149, 214] on button "Next month" at bounding box center [1136, 226] width 49 height 25
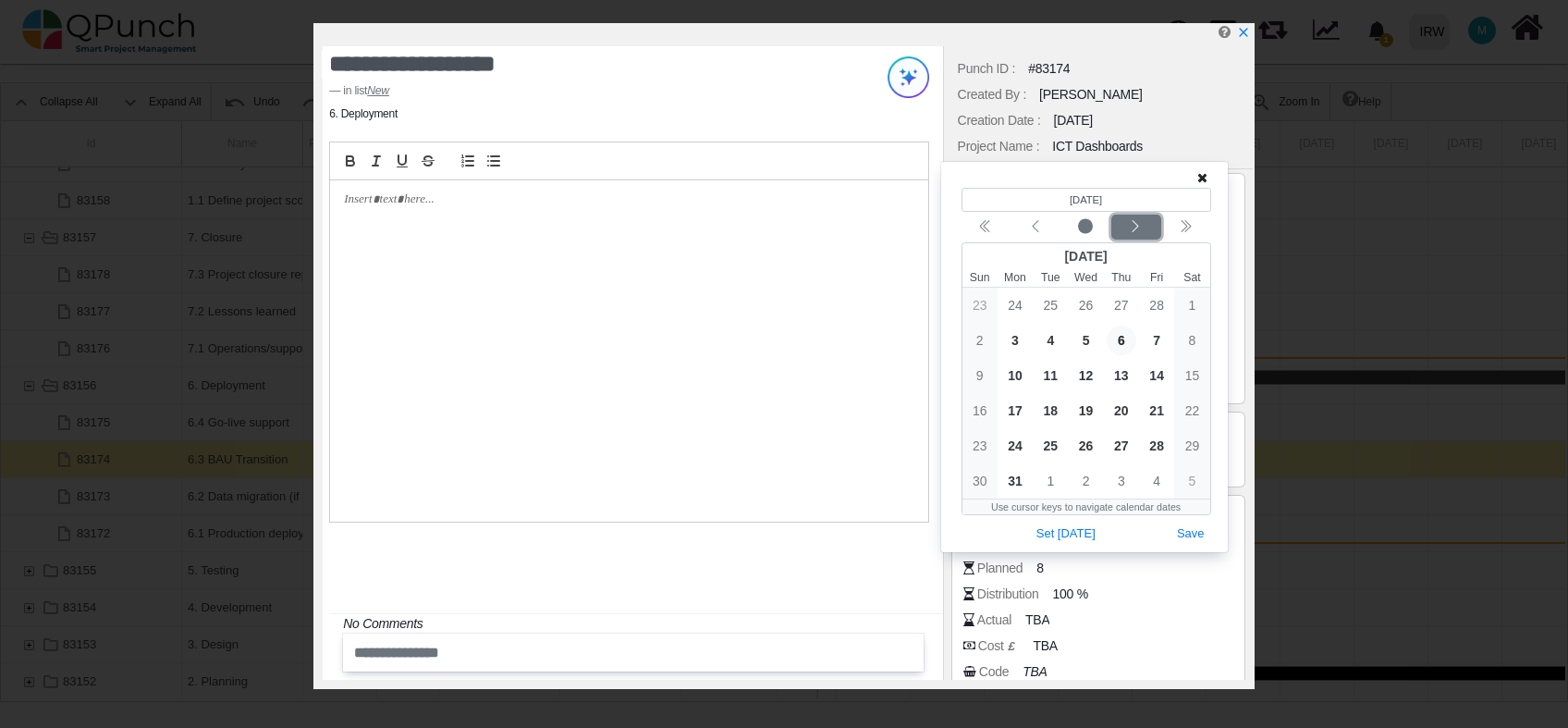
click at [1149, 214] on button "Next month" at bounding box center [1136, 226] width 49 height 25
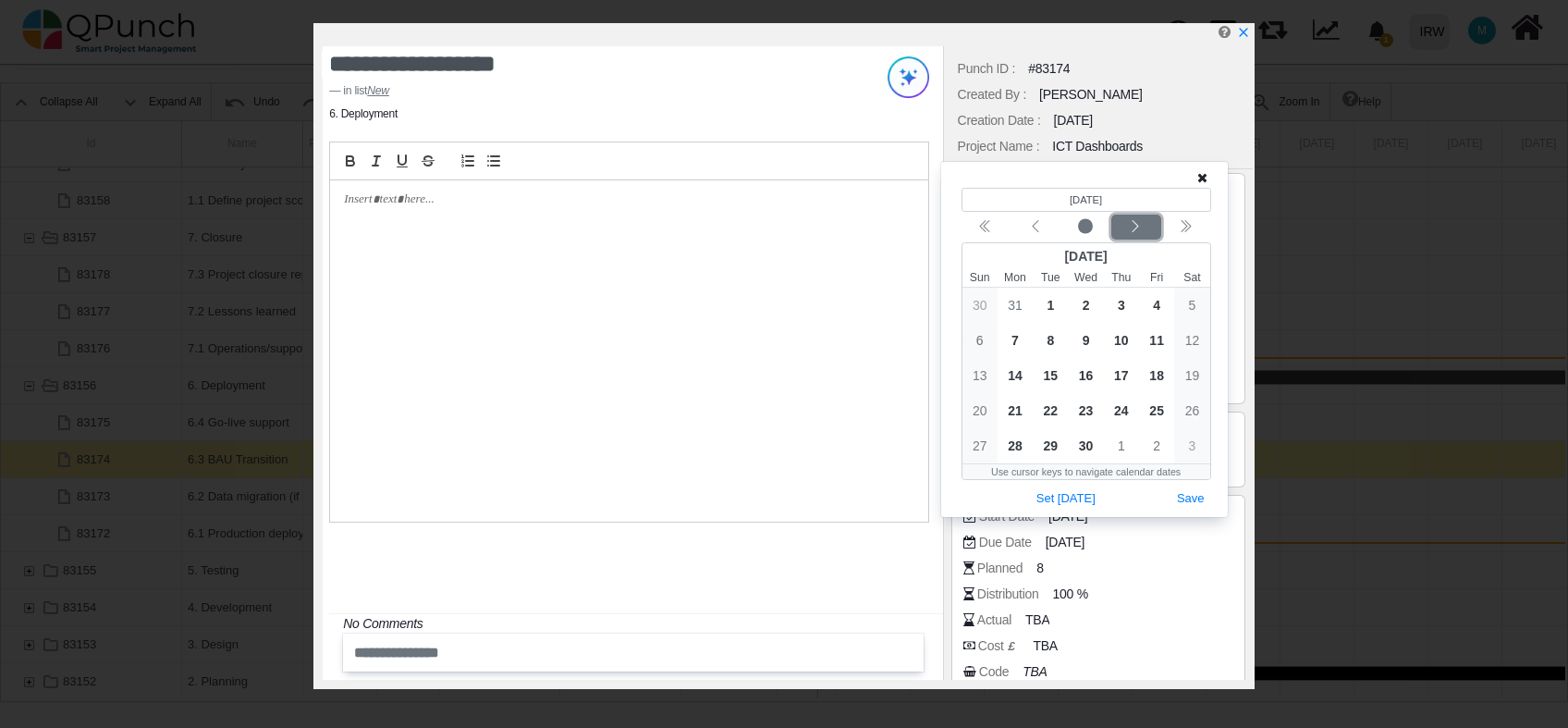
click at [1149, 214] on button "Next month" at bounding box center [1136, 226] width 49 height 25
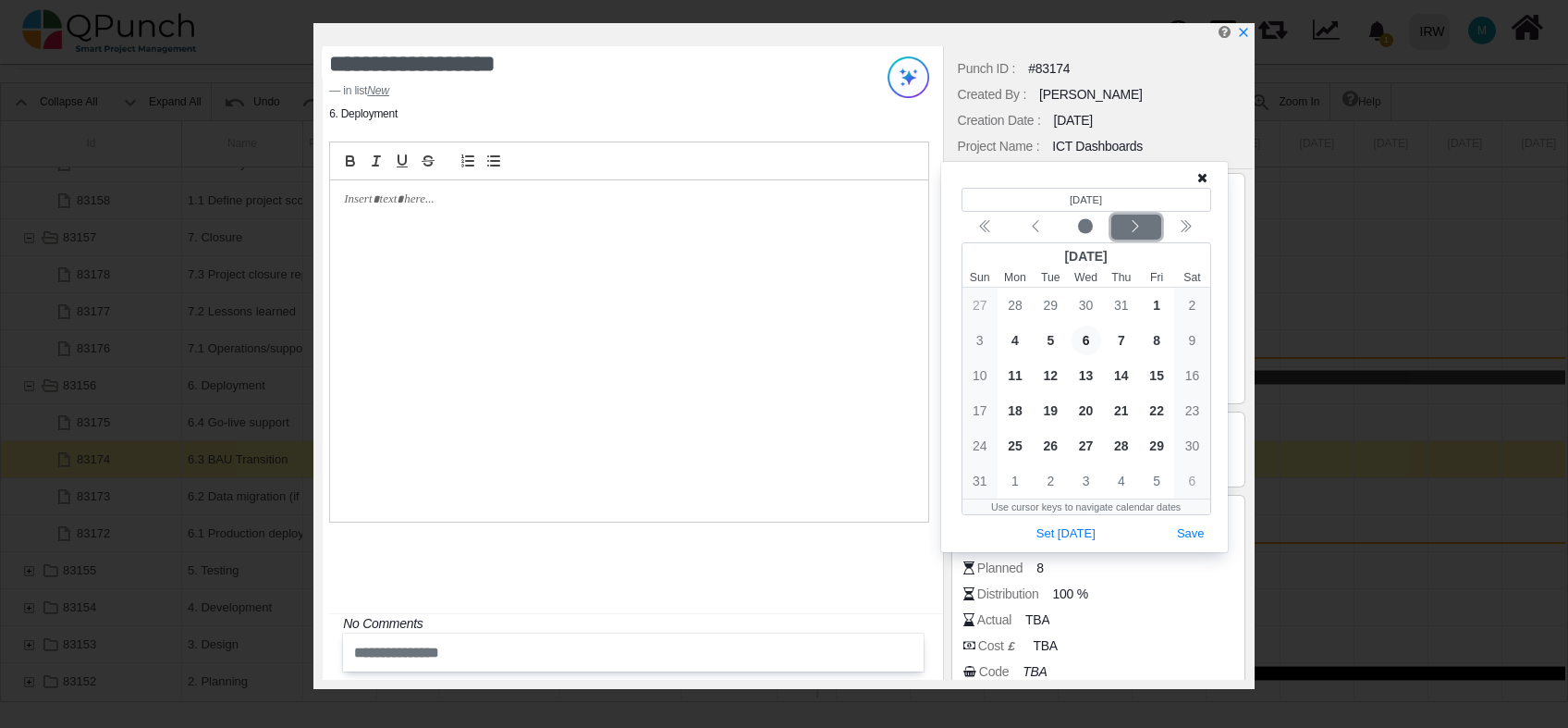
click at [1144, 222] on div "Next month" at bounding box center [1136, 226] width 44 height 18
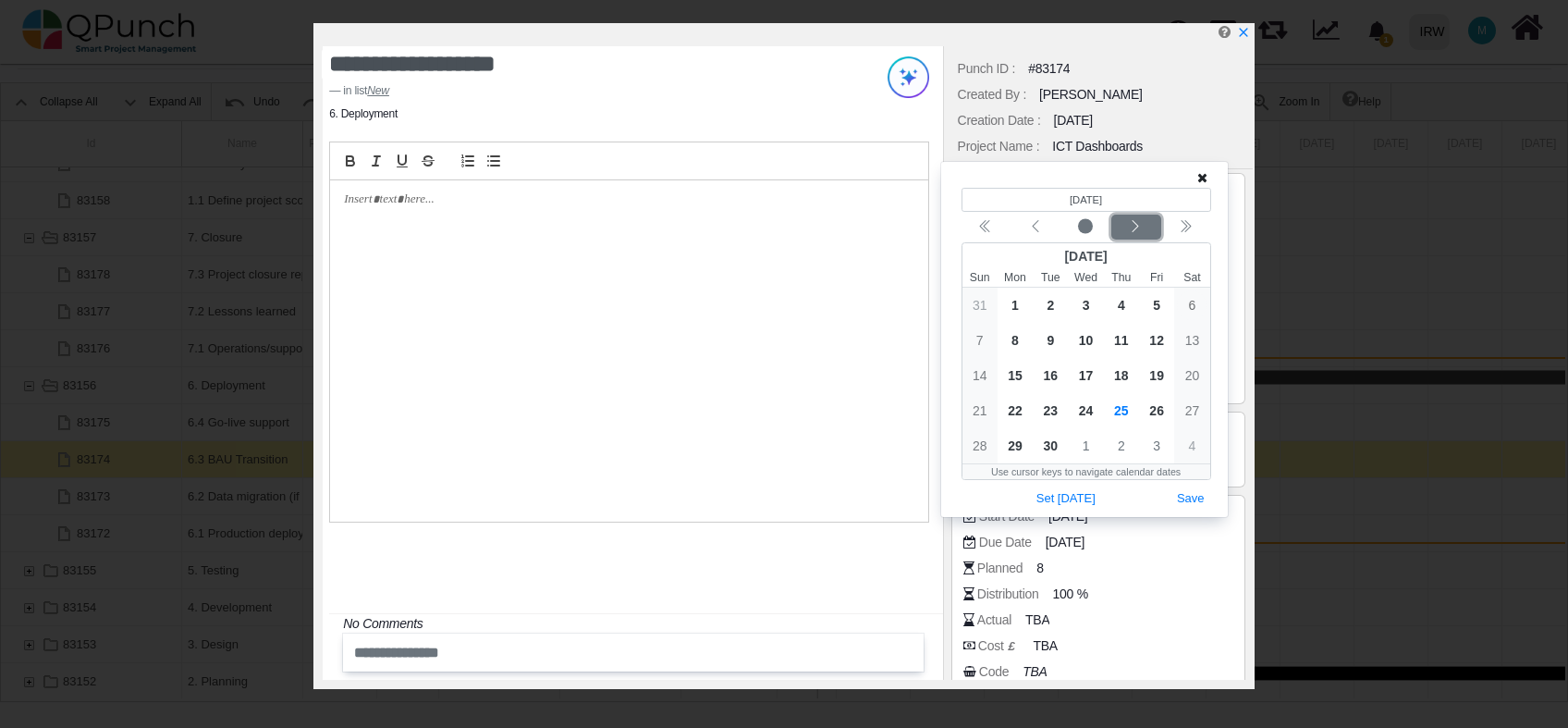
click at [1144, 222] on div "Next month" at bounding box center [1136, 226] width 44 height 18
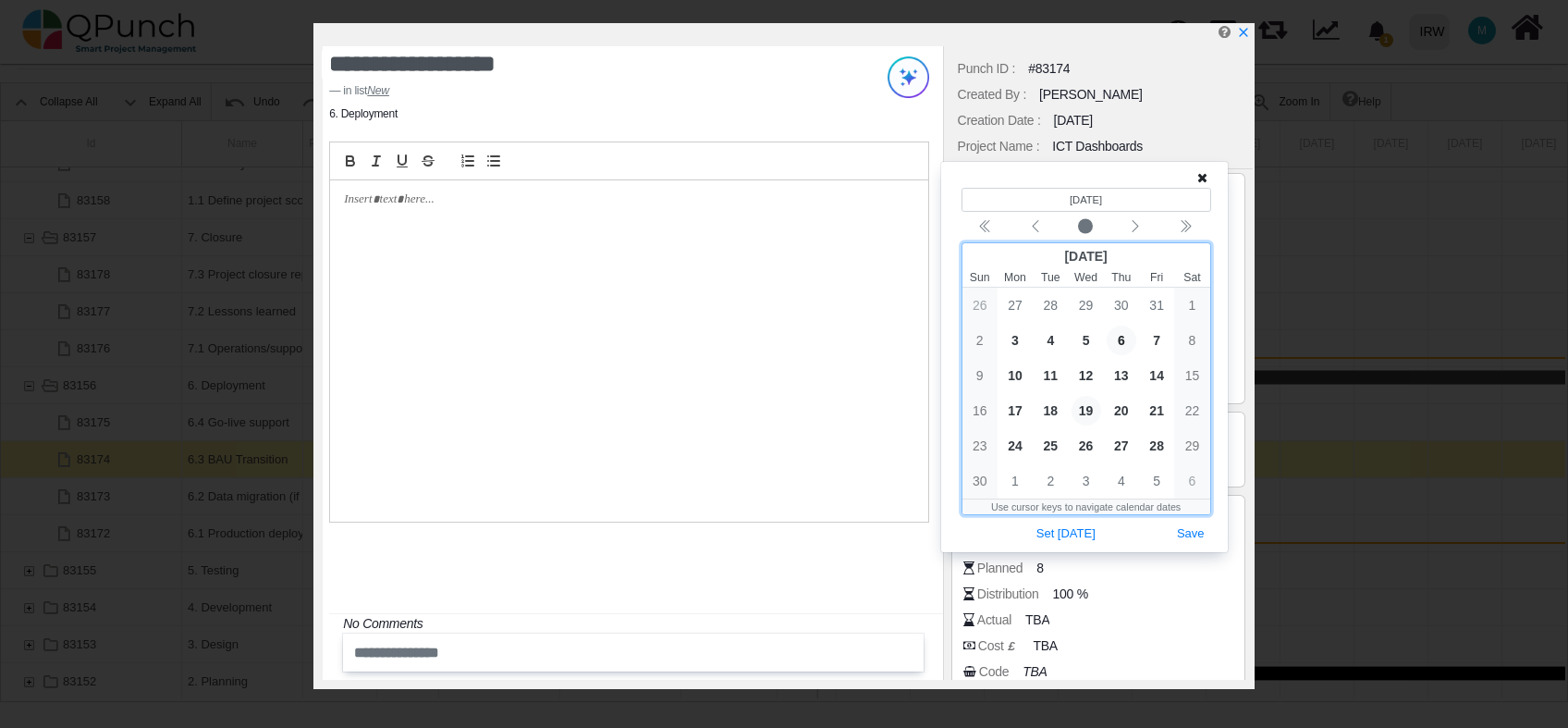
click at [1094, 407] on span "19" at bounding box center [1087, 410] width 29 height 30
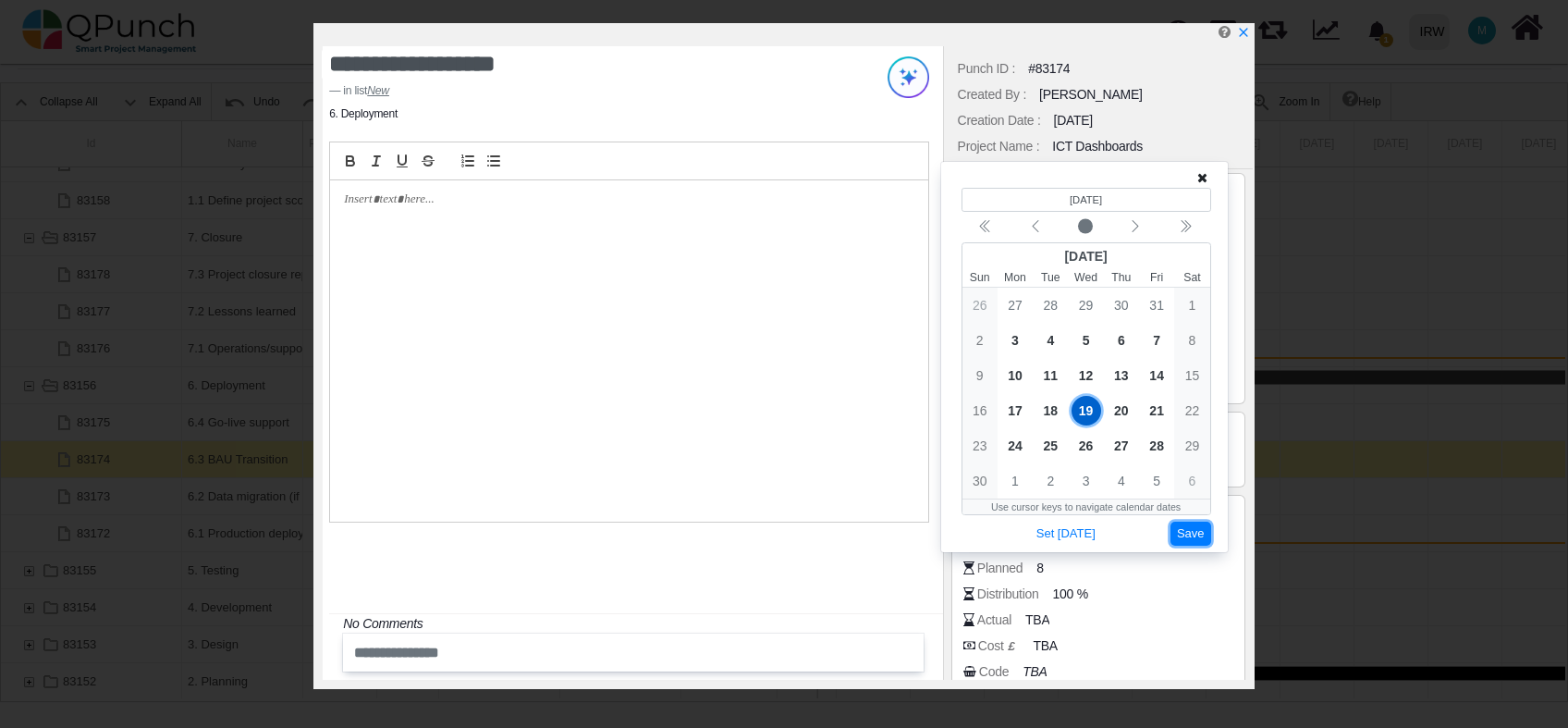
click at [1185, 532] on button "Save" at bounding box center [1191, 534] width 41 height 25
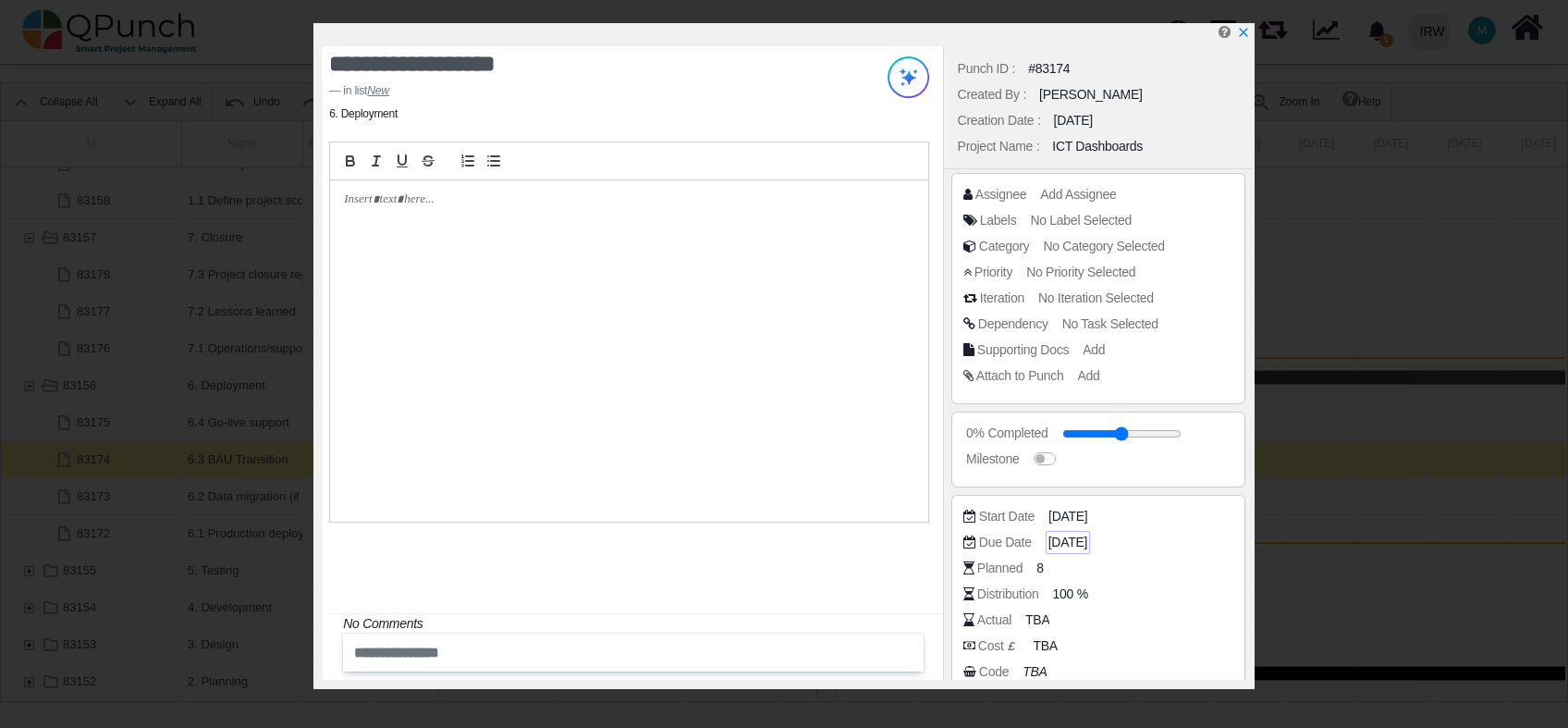
click at [1080, 544] on span "06-01-2025" at bounding box center [1068, 542] width 39 height 19
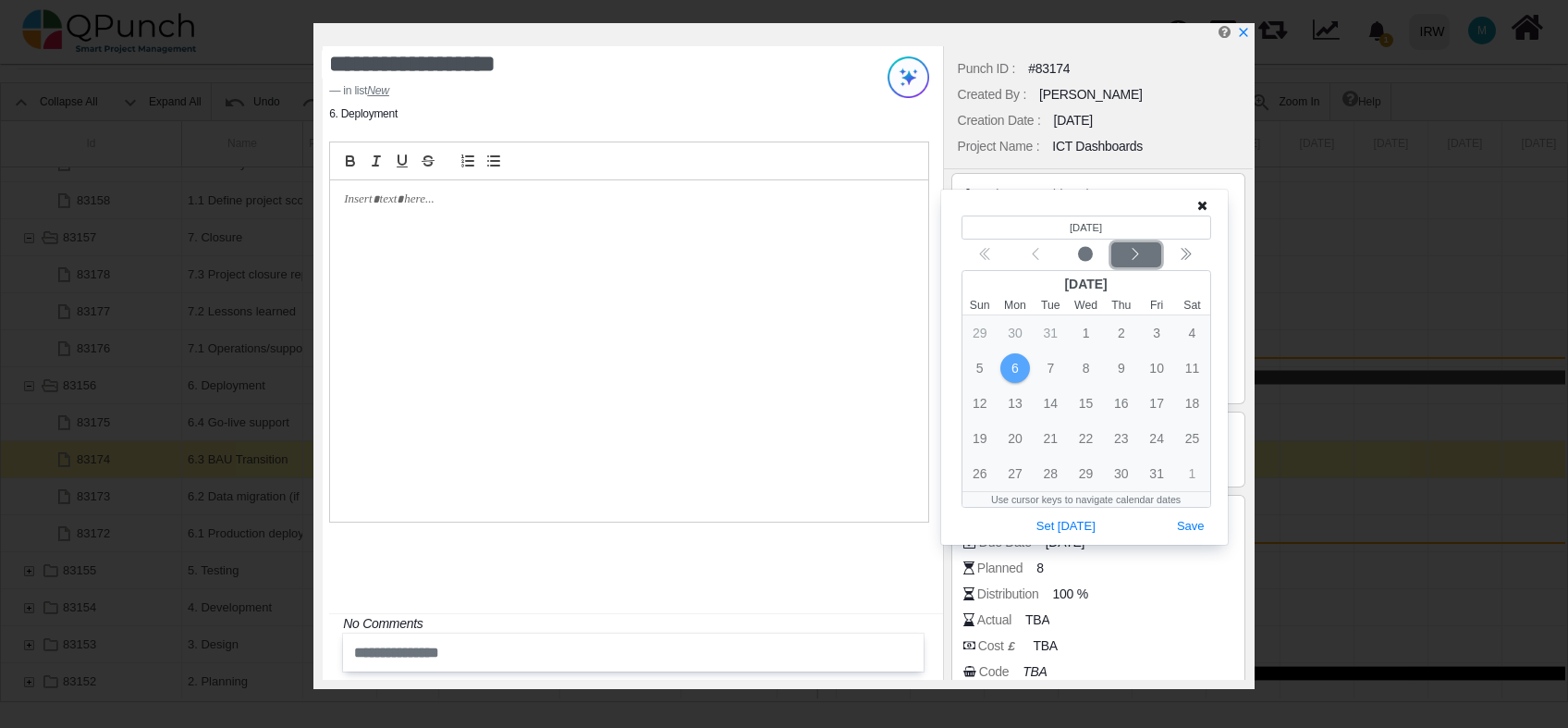
click at [1139, 254] on icon "chevron left" at bounding box center [1136, 255] width 15 height 15
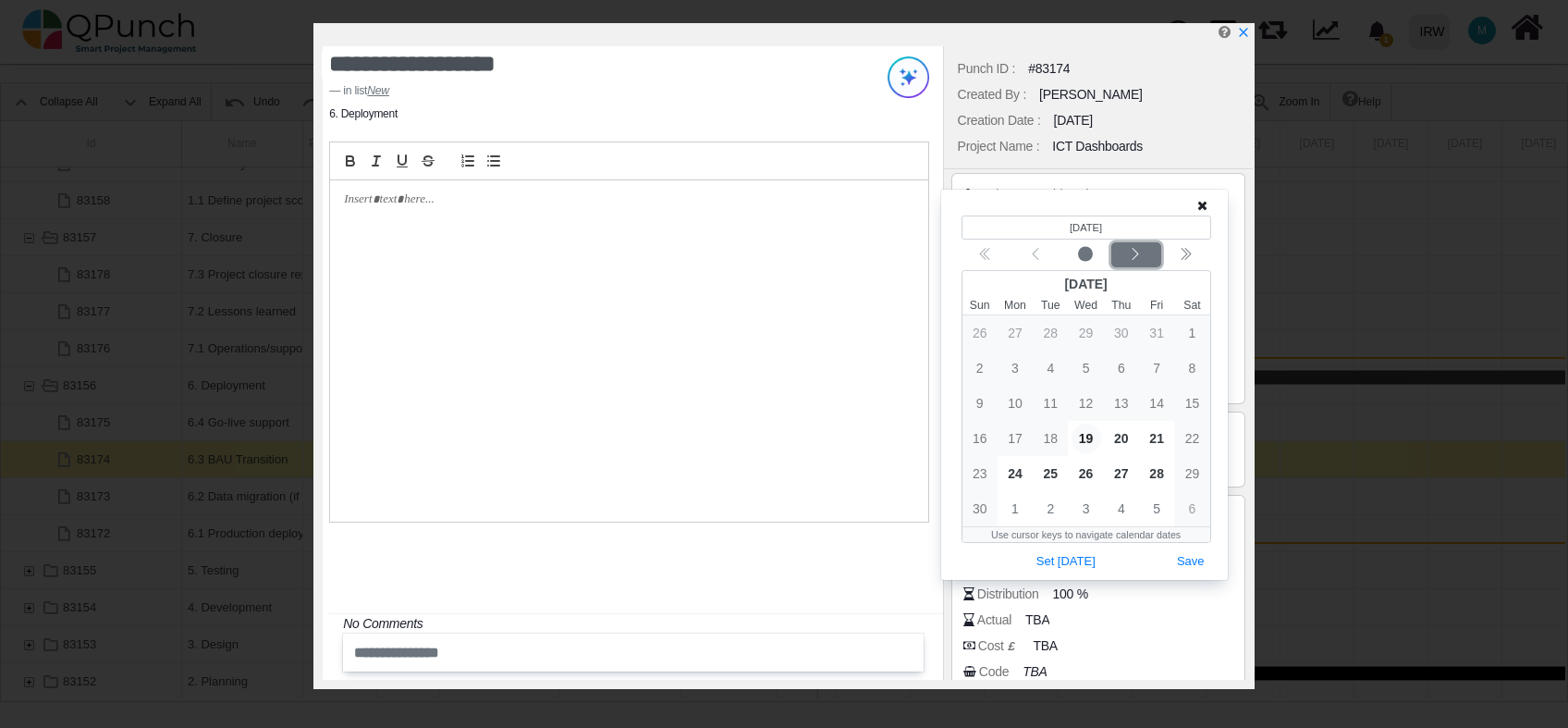
click at [1139, 254] on icon "chevron left" at bounding box center [1136, 255] width 15 height 15
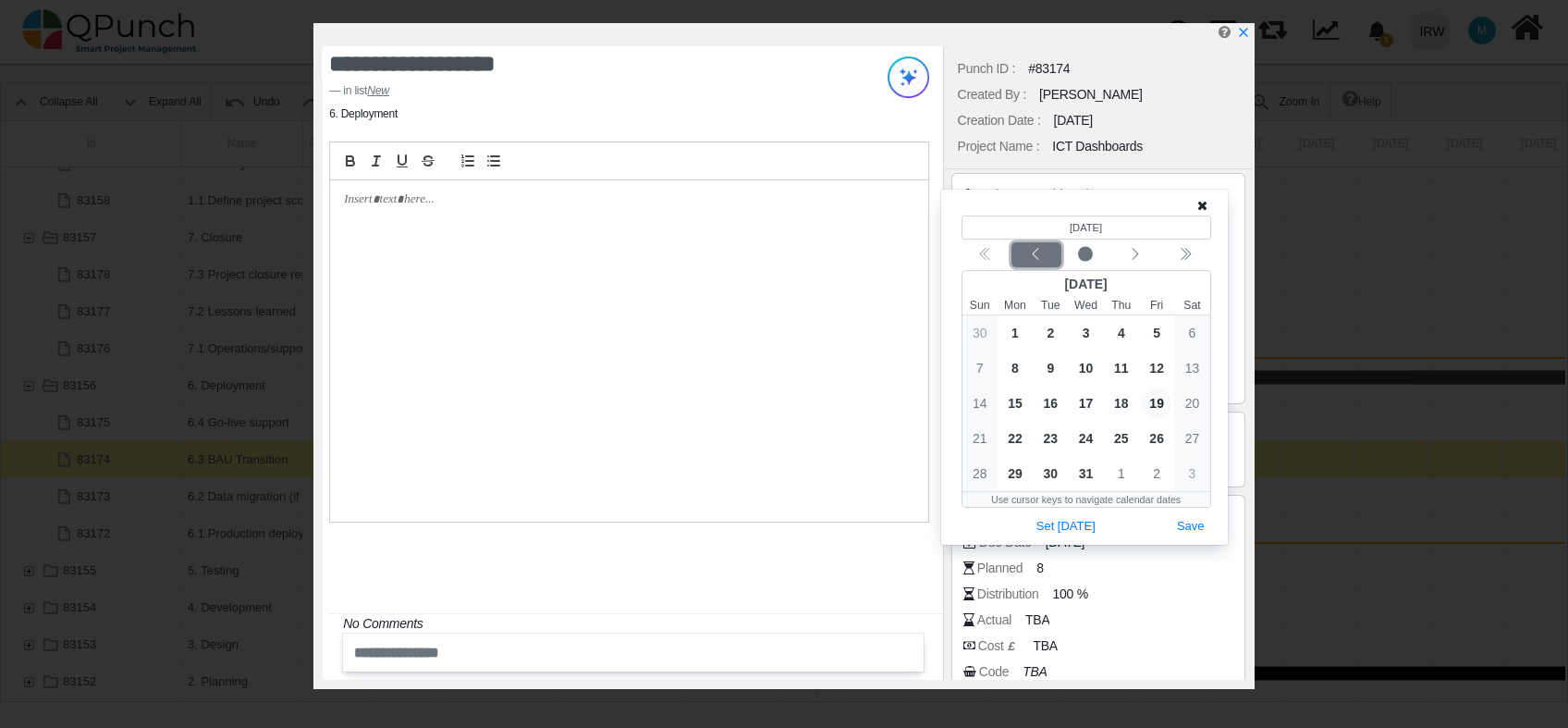
click at [1038, 255] on icon "chevron left" at bounding box center [1036, 255] width 15 height 15
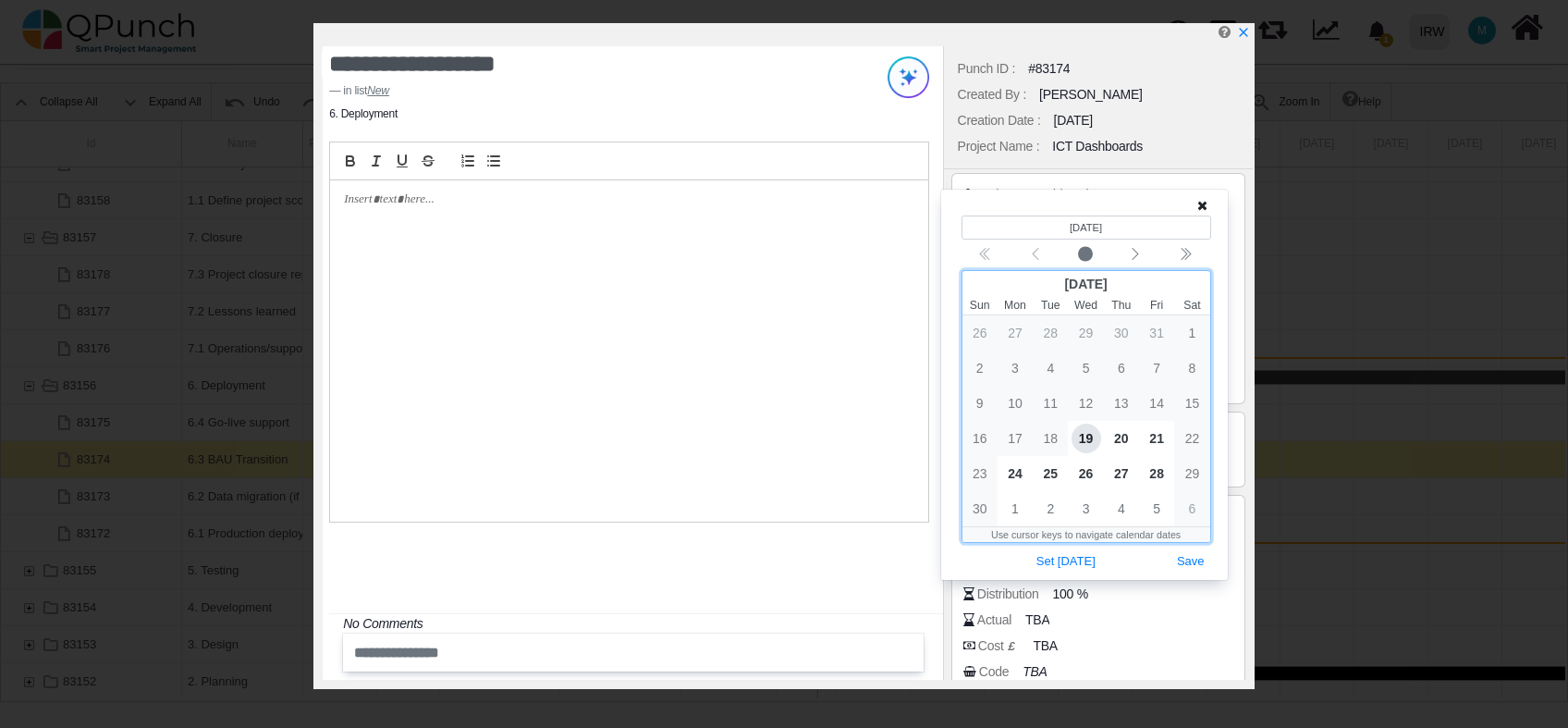
click at [1085, 429] on span "19" at bounding box center [1087, 438] width 29 height 30
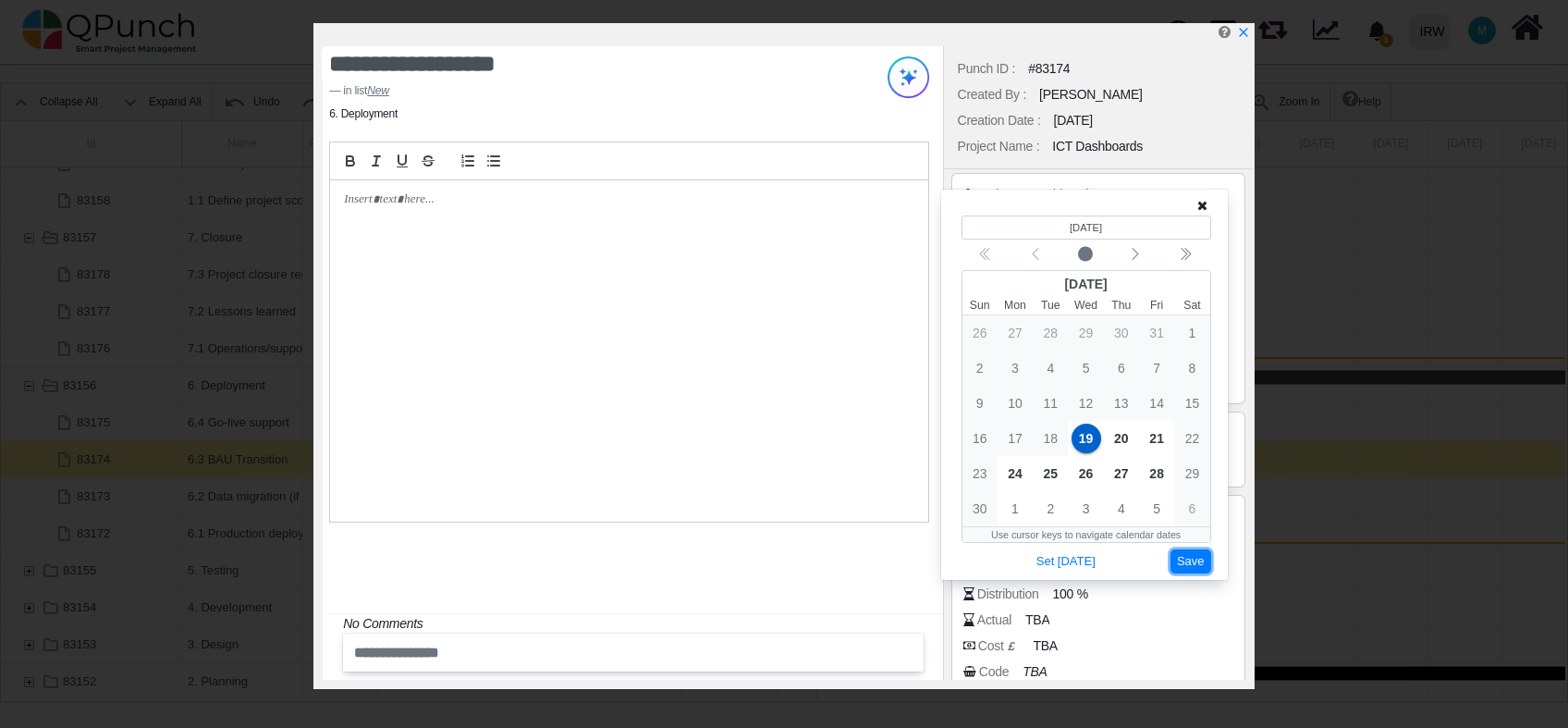
click at [1182, 566] on button "Save" at bounding box center [1191, 561] width 41 height 25
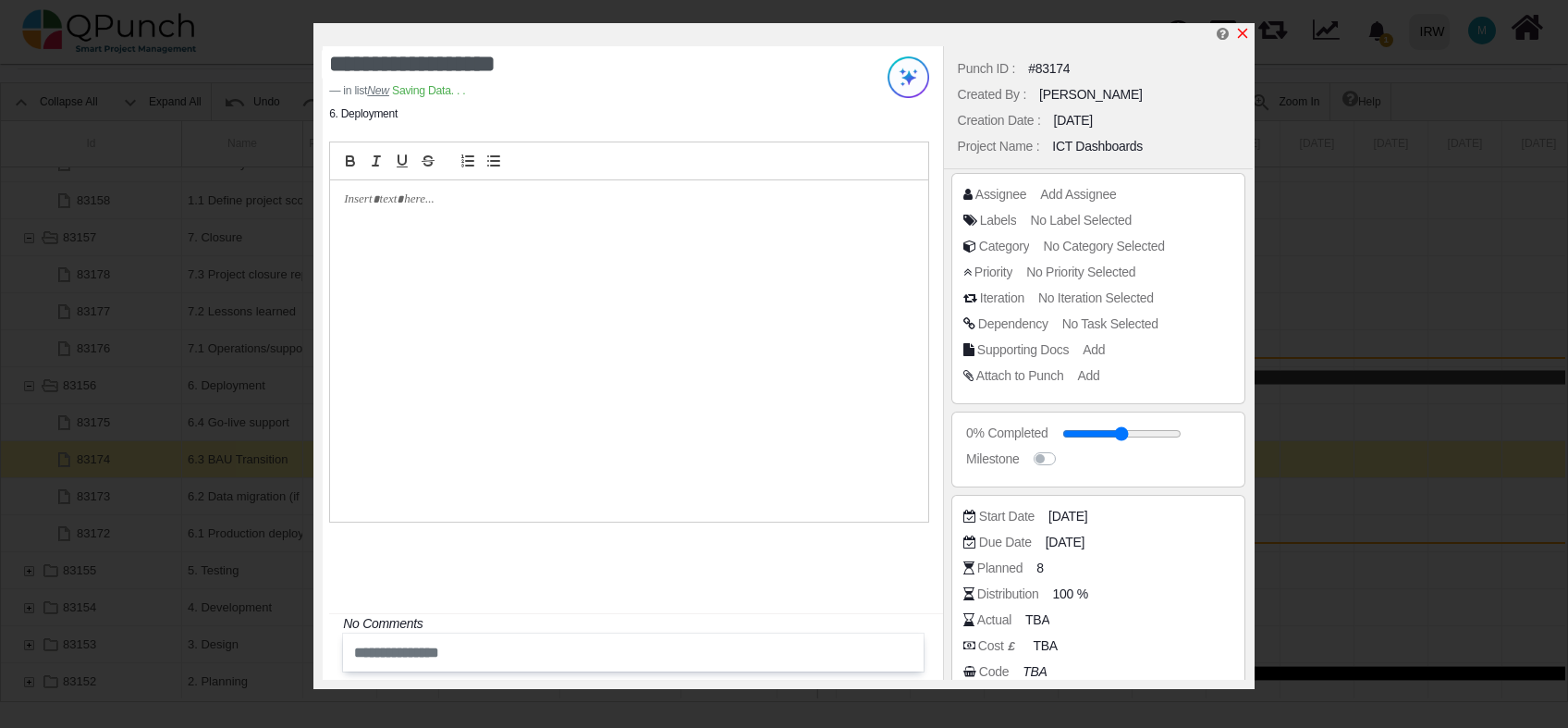
click at [1243, 33] on icon "x" at bounding box center [1243, 33] width 10 height 10
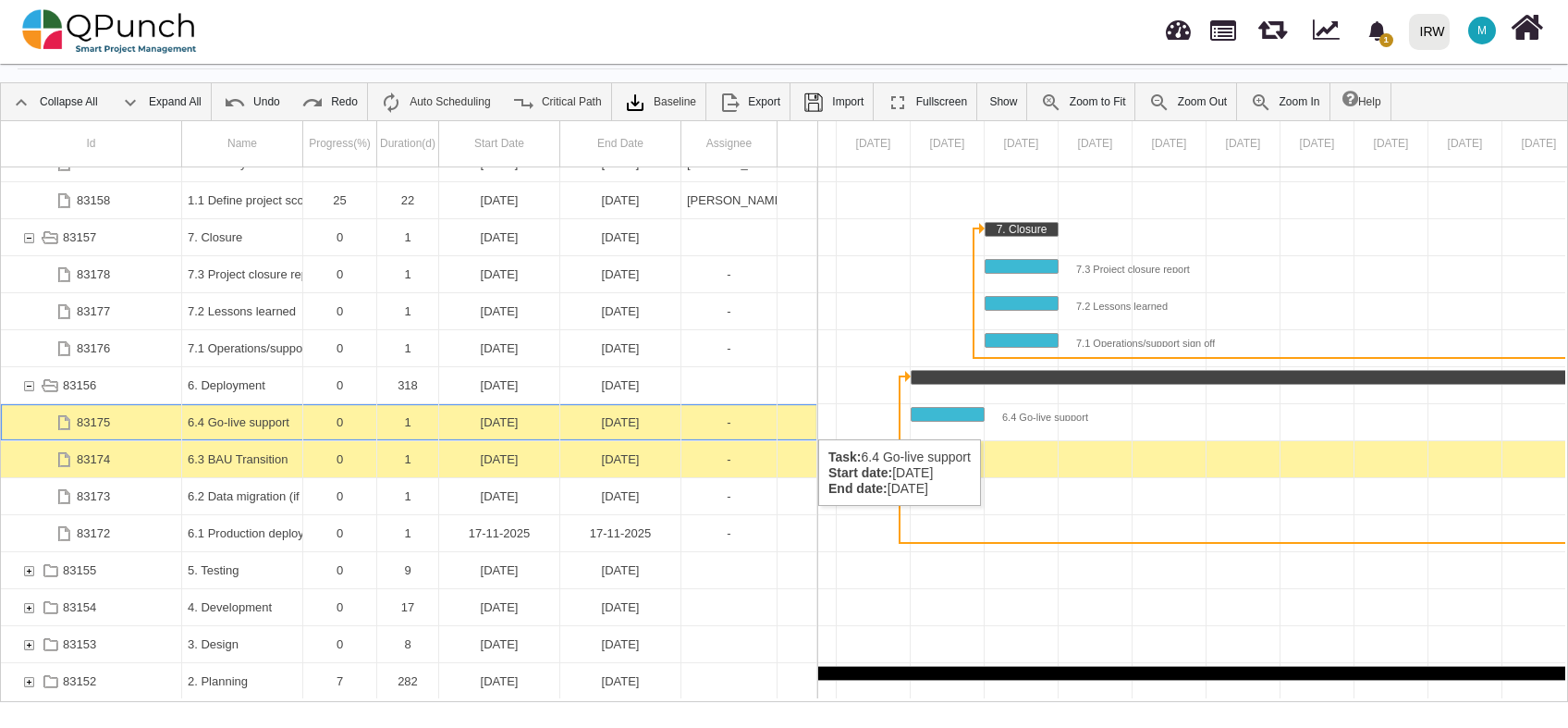
click at [599, 421] on div "06-01-2025" at bounding box center [620, 423] width 109 height 36
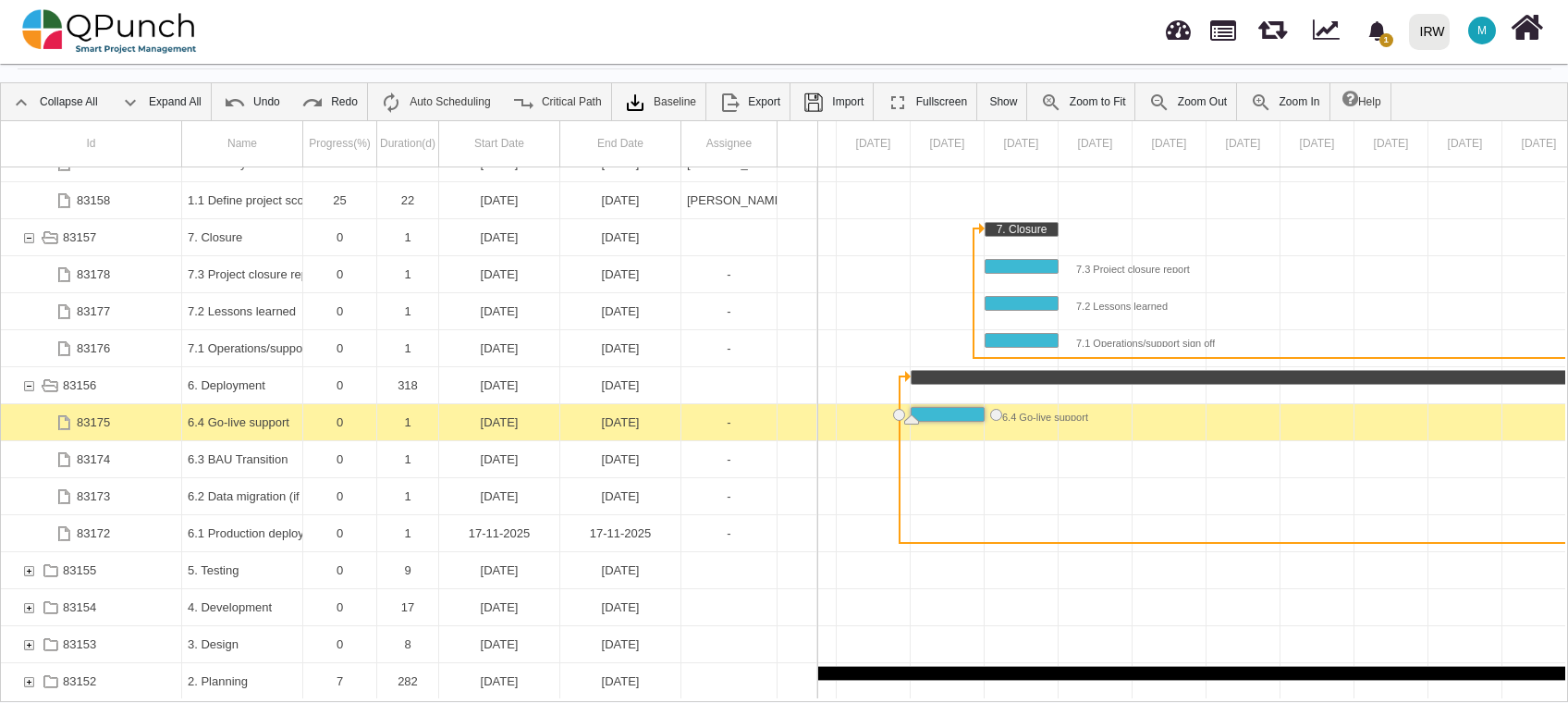
click at [599, 421] on div "06-01-2025" at bounding box center [620, 423] width 109 height 36
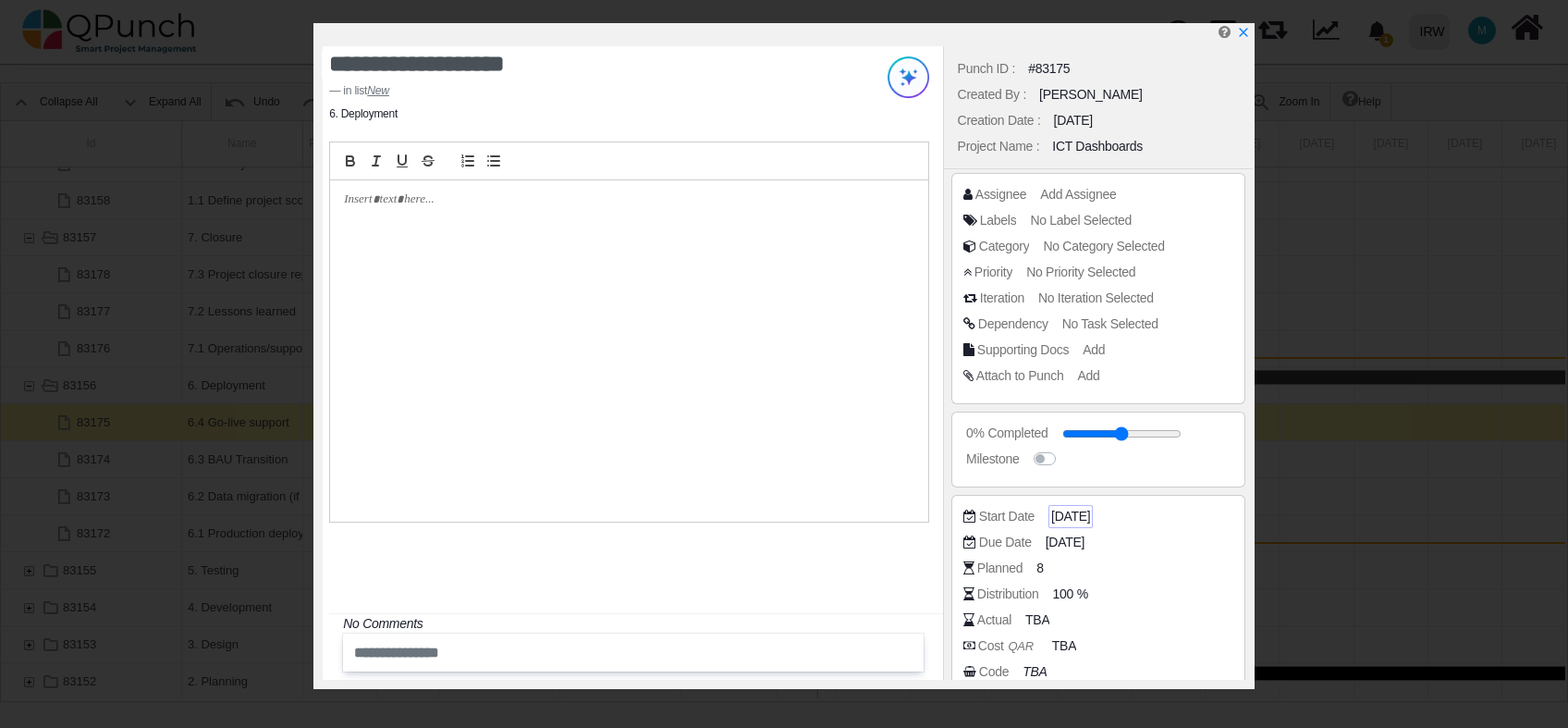
click at [1069, 511] on span "06-01-2025" at bounding box center [1070, 517] width 39 height 19
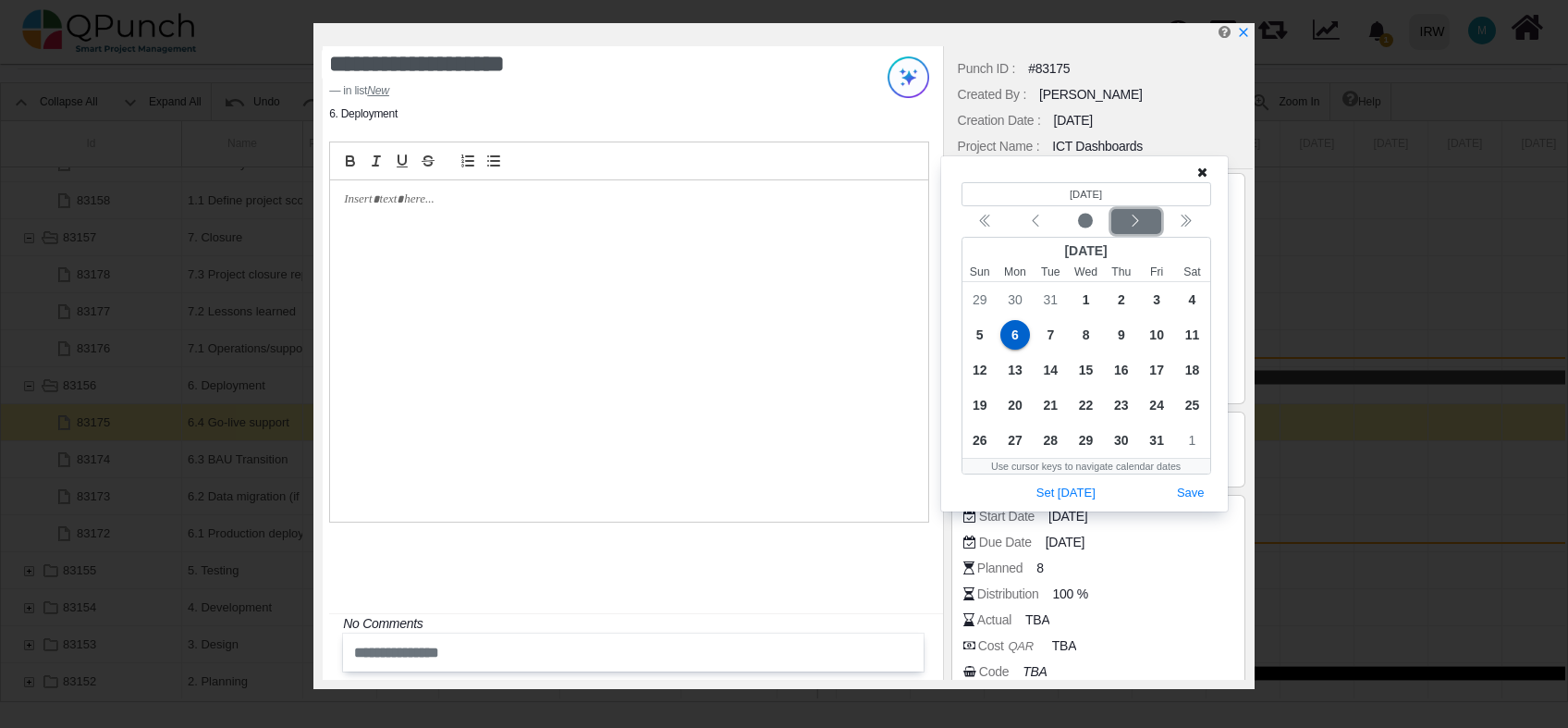
click at [1132, 221] on icon "chevron left" at bounding box center [1136, 222] width 15 height 15
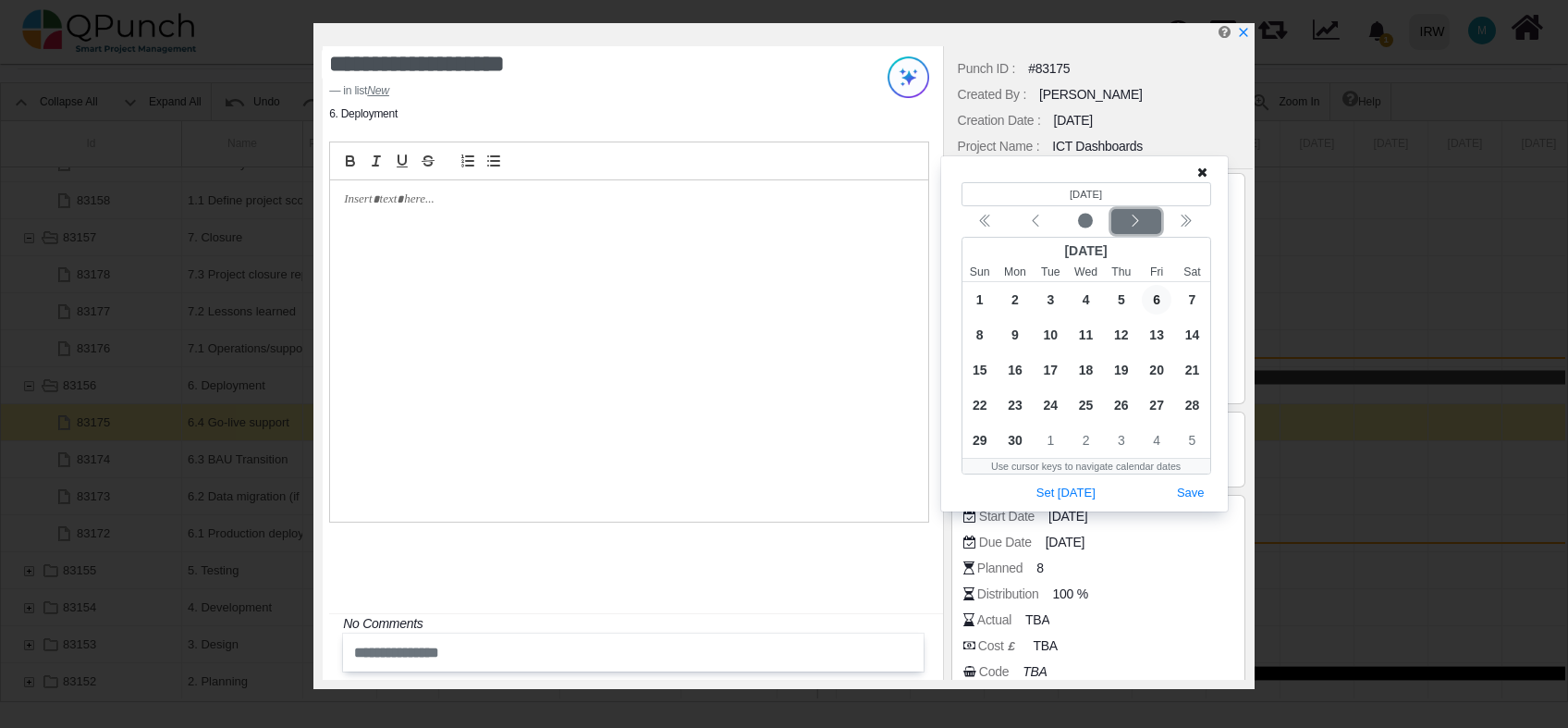
click at [1132, 221] on icon "chevron left" at bounding box center [1136, 222] width 15 height 15
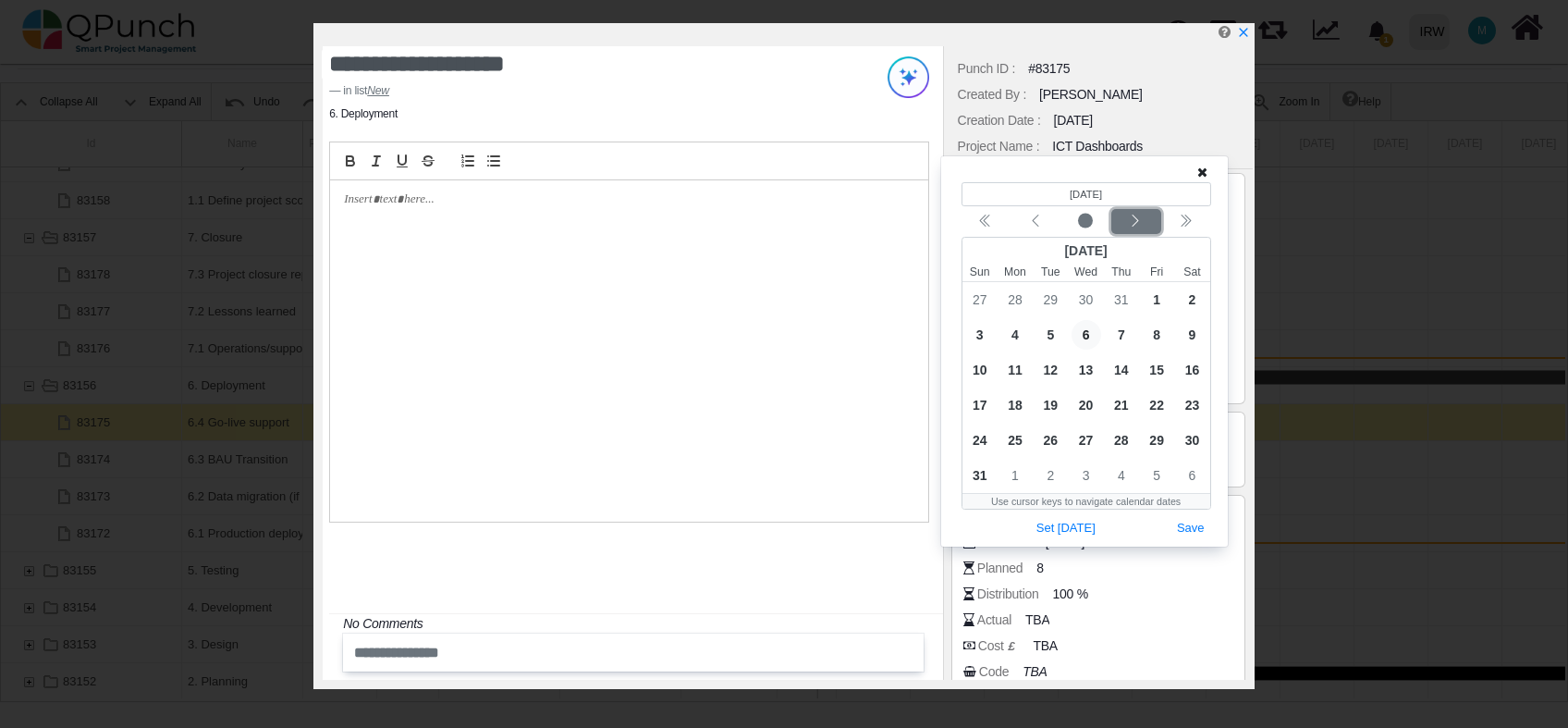
click at [1132, 221] on icon "chevron left" at bounding box center [1136, 222] width 15 height 15
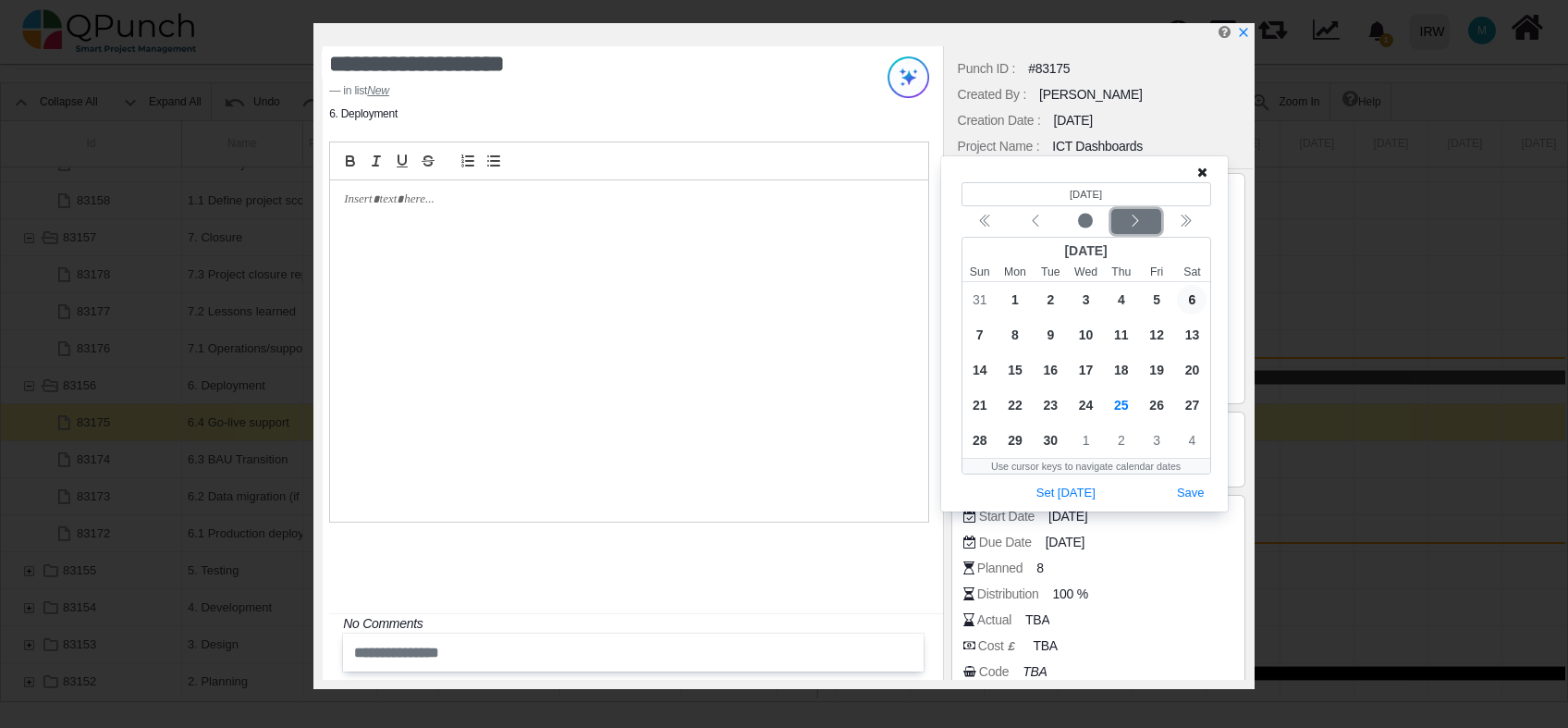
click at [1132, 221] on icon "chevron left" at bounding box center [1136, 222] width 15 height 15
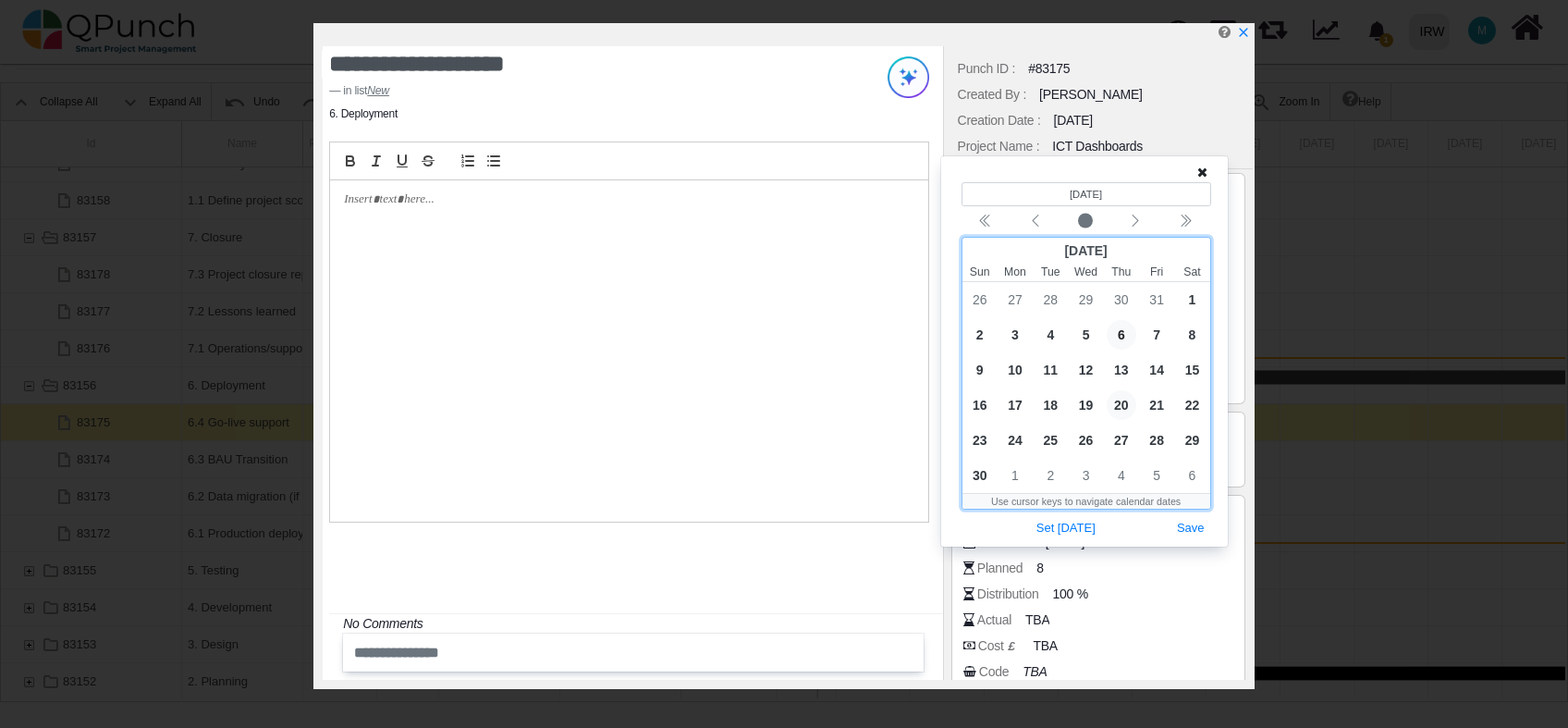
click at [1116, 410] on span "20" at bounding box center [1121, 404] width 29 height 30
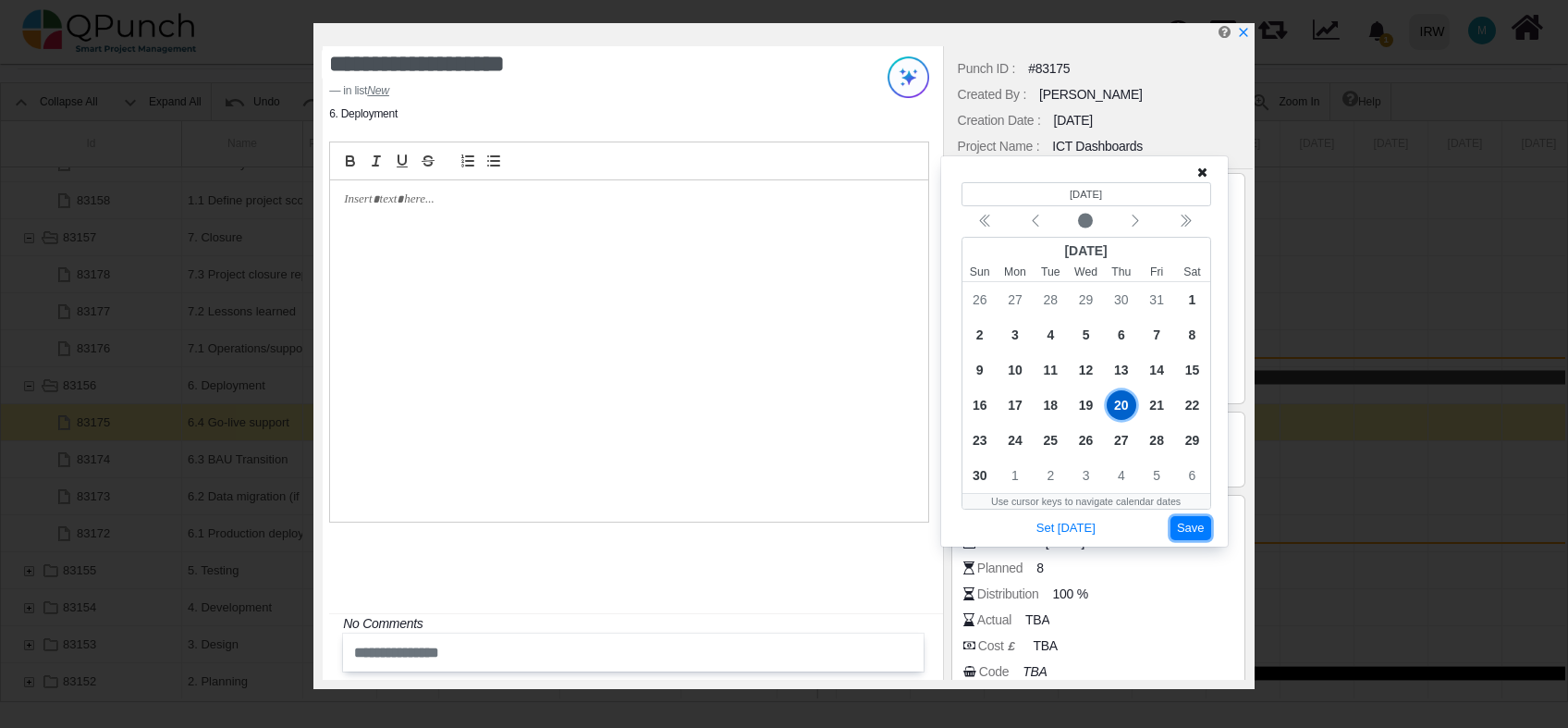
click at [1190, 527] on button "Save" at bounding box center [1191, 528] width 41 height 25
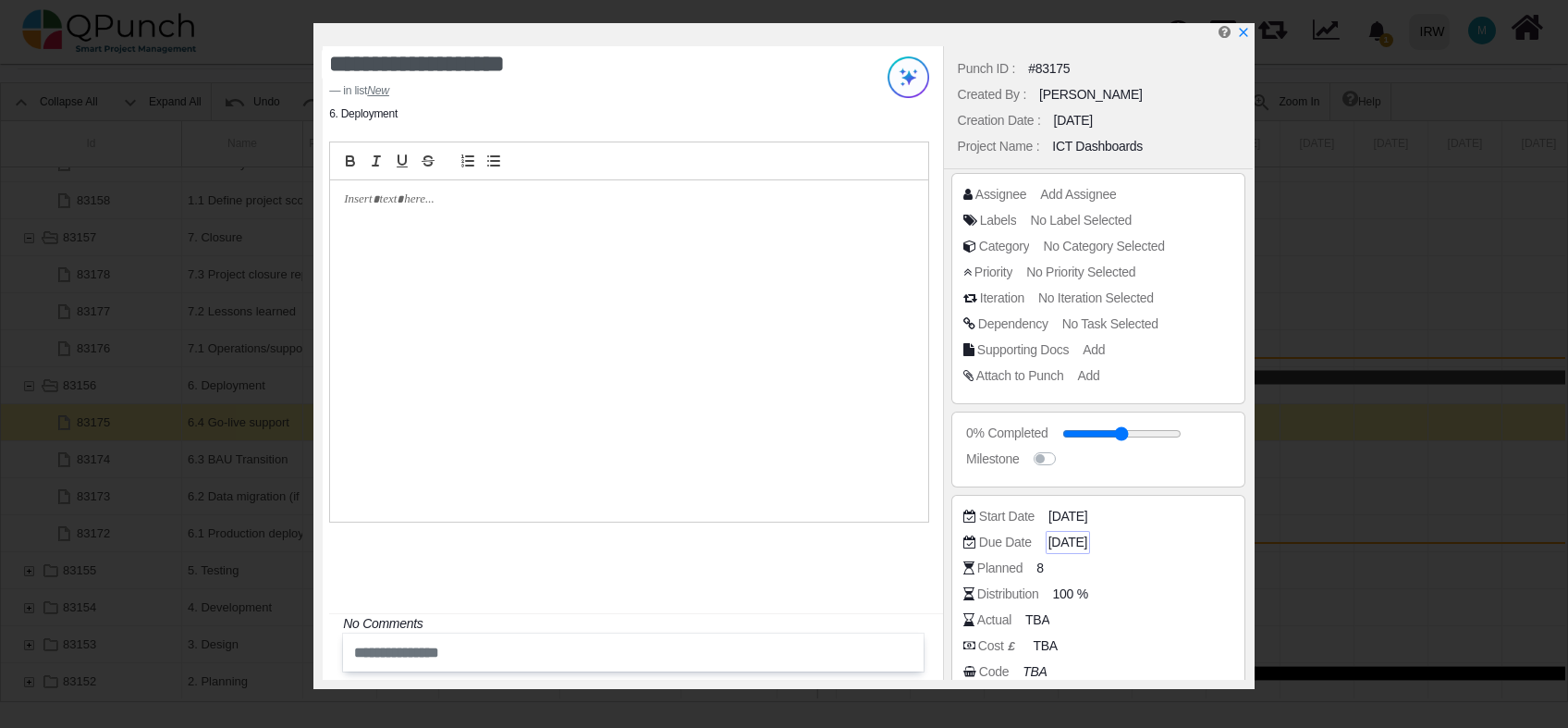
click at [1057, 547] on span "06-01-2025" at bounding box center [1068, 542] width 39 height 19
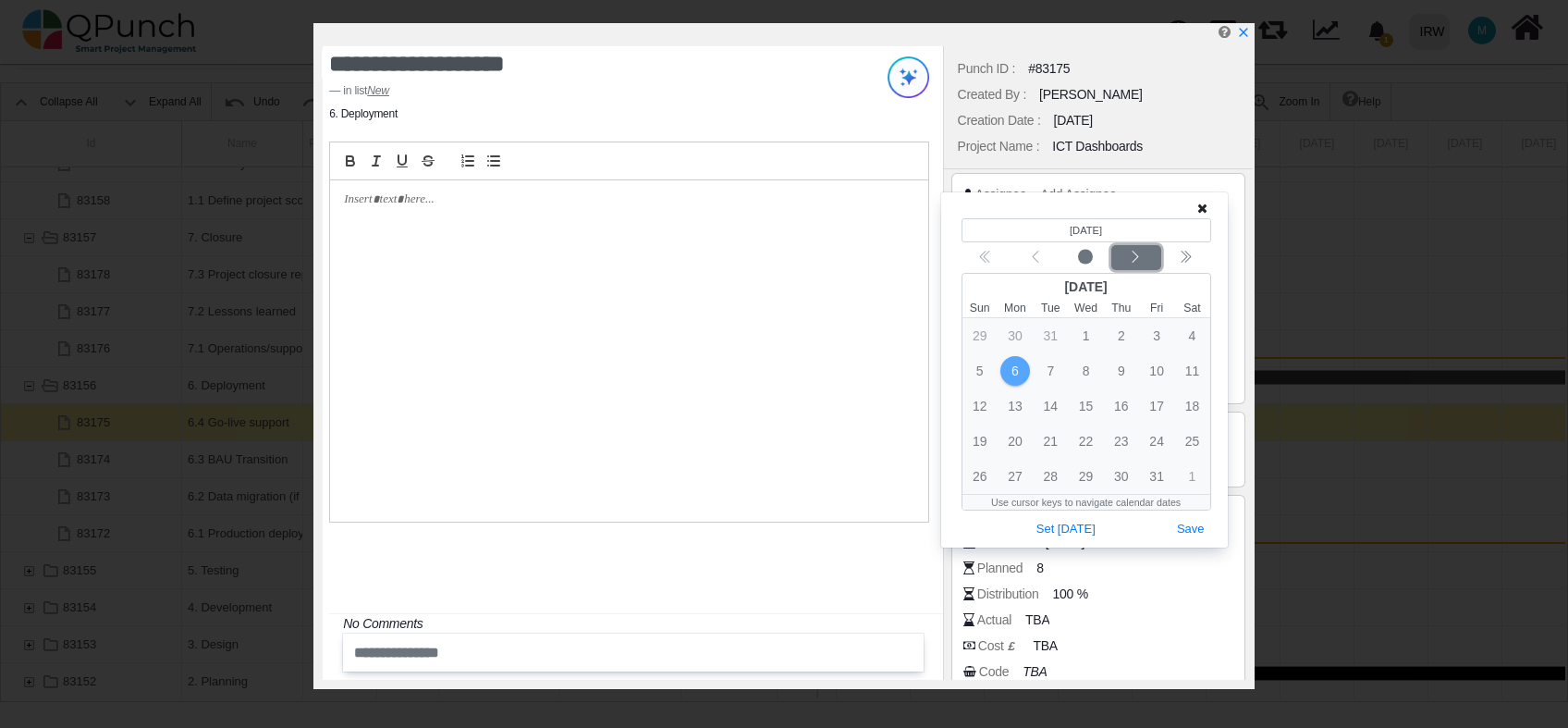
click at [1139, 264] on icon "chevron left" at bounding box center [1136, 257] width 15 height 15
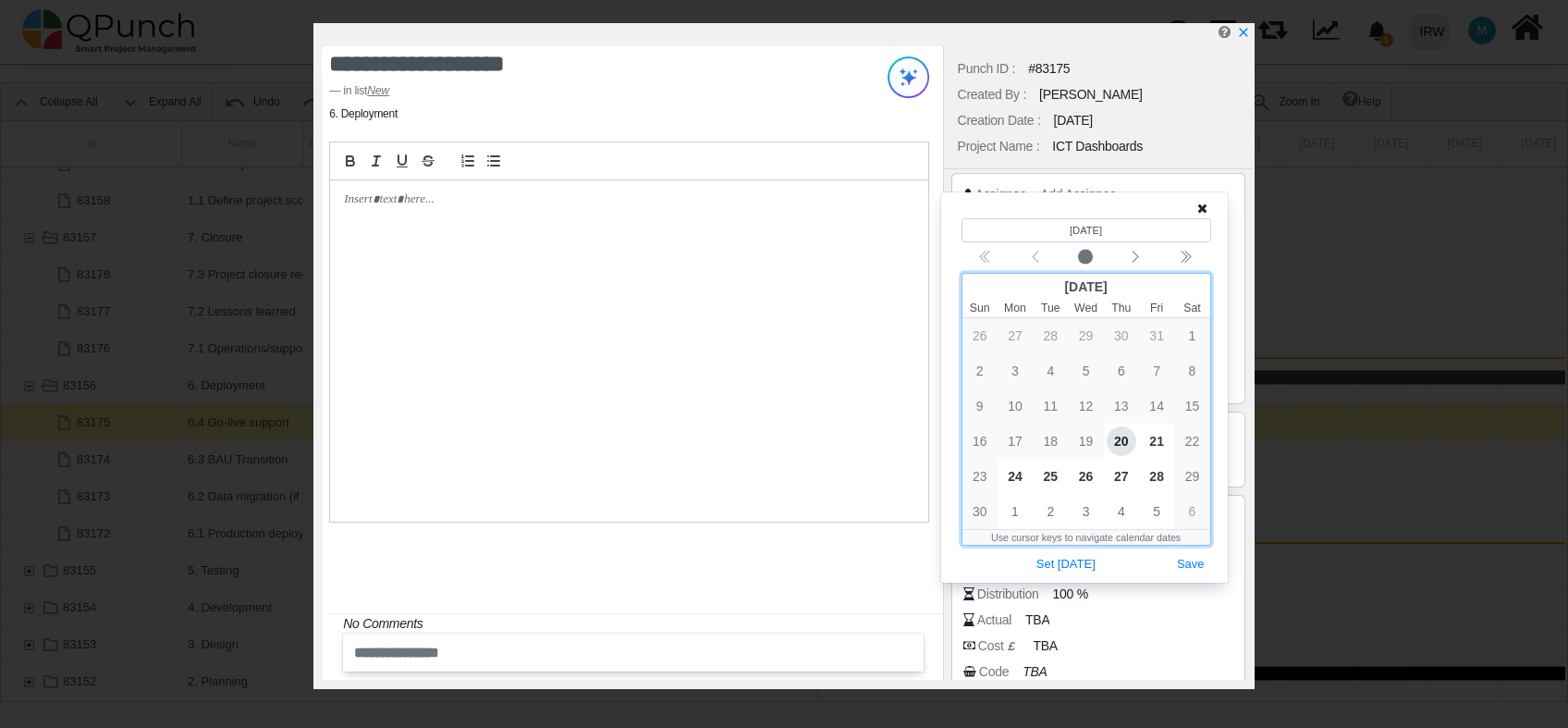
click at [1113, 435] on span "20" at bounding box center [1121, 441] width 29 height 30
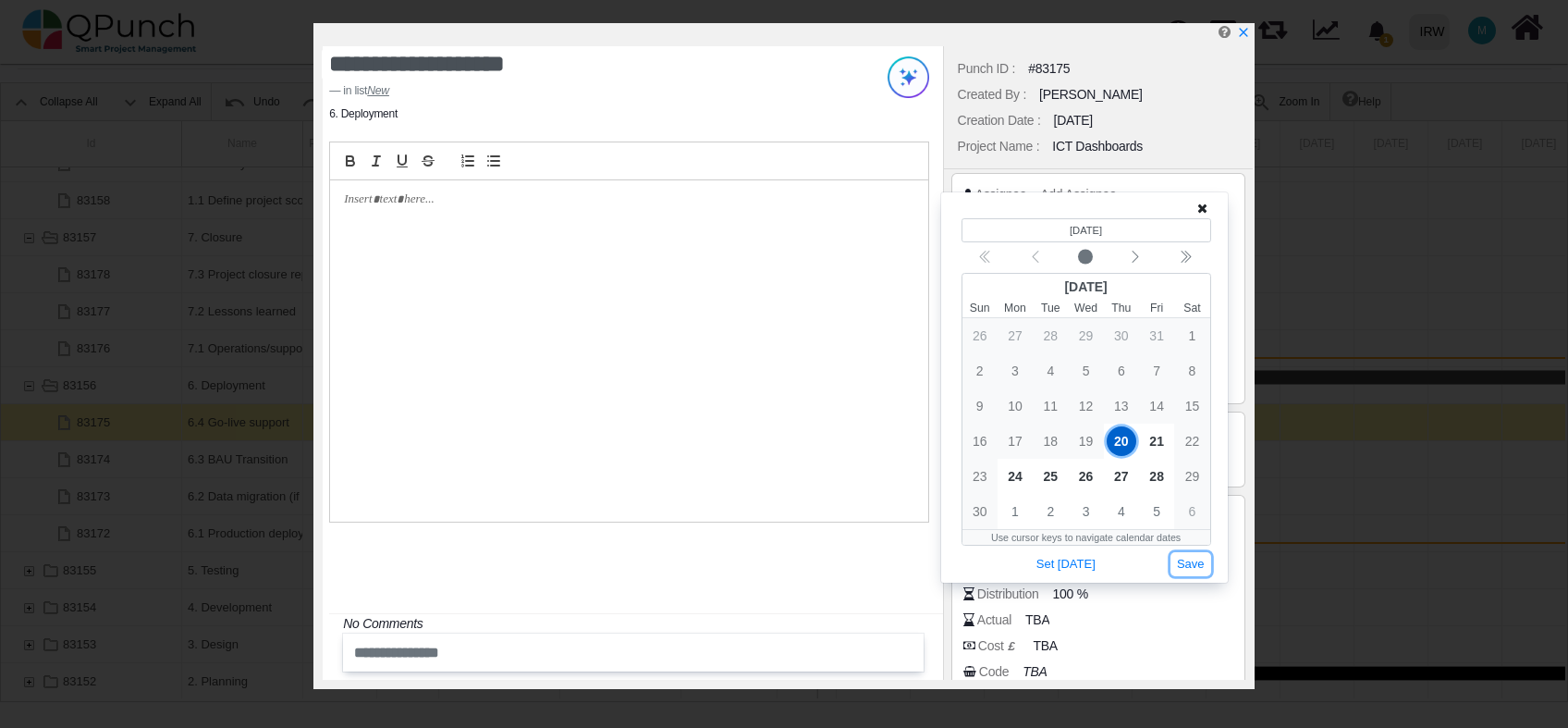
click at [1198, 560] on button "Save" at bounding box center [1191, 564] width 41 height 25
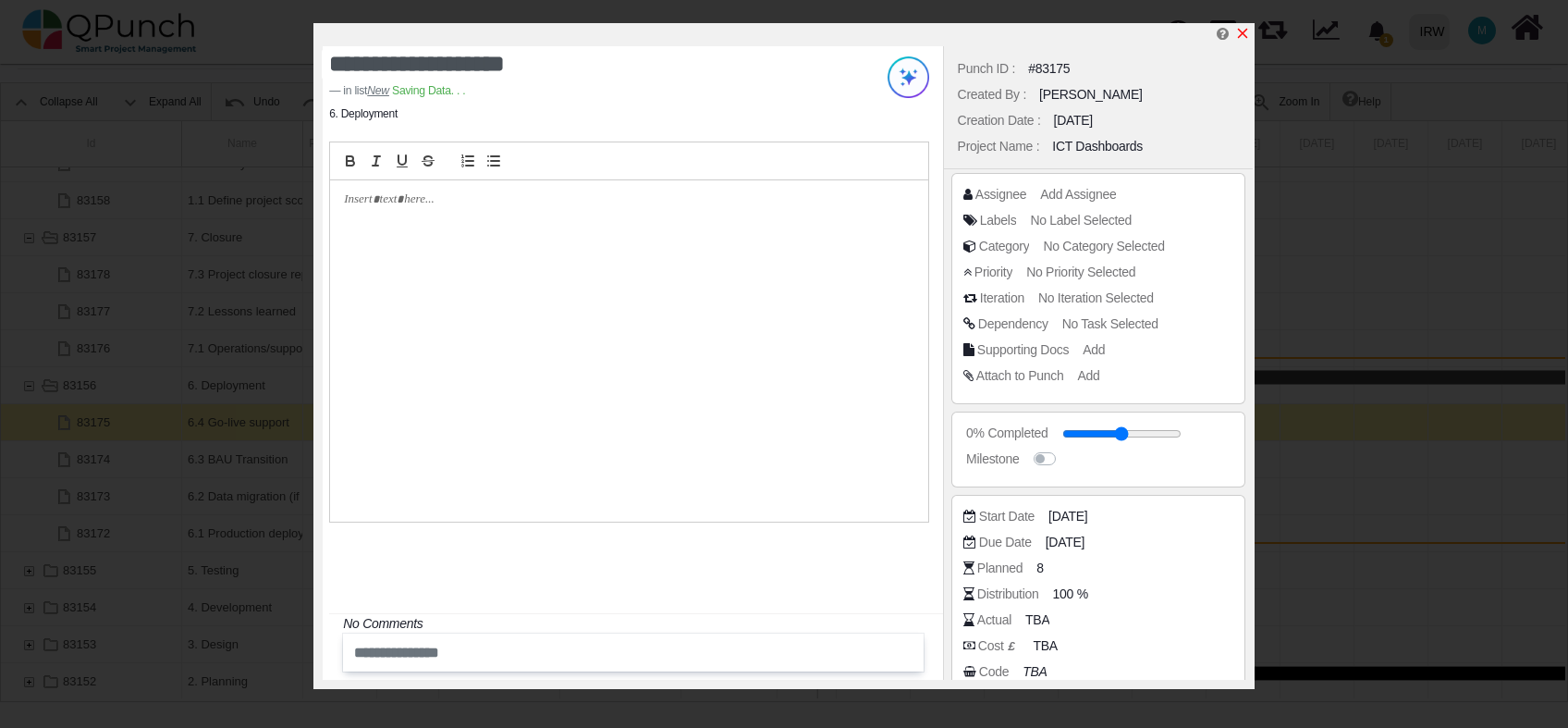
click at [1245, 32] on icon "x" at bounding box center [1243, 33] width 10 height 10
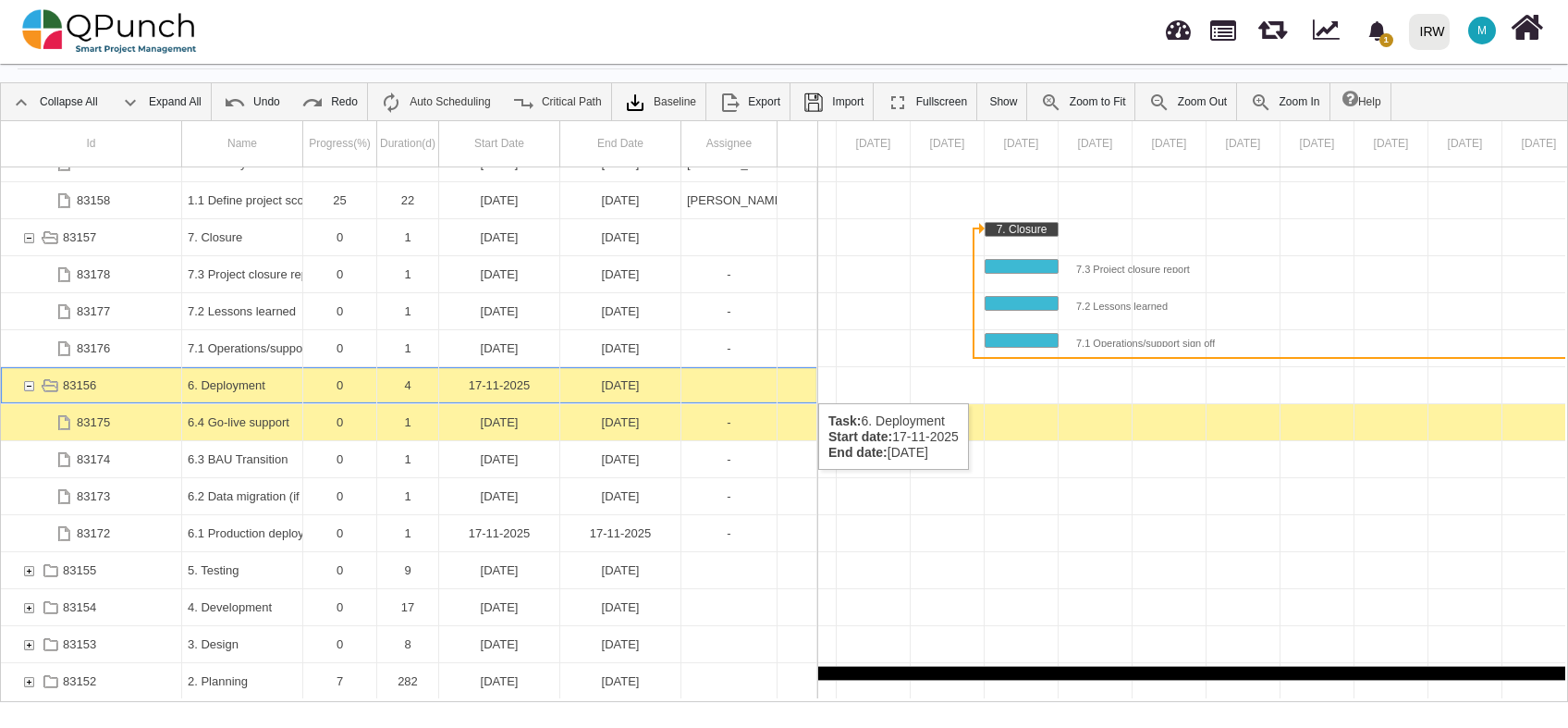
click at [28, 384] on div "83156" at bounding box center [28, 385] width 16 height 36
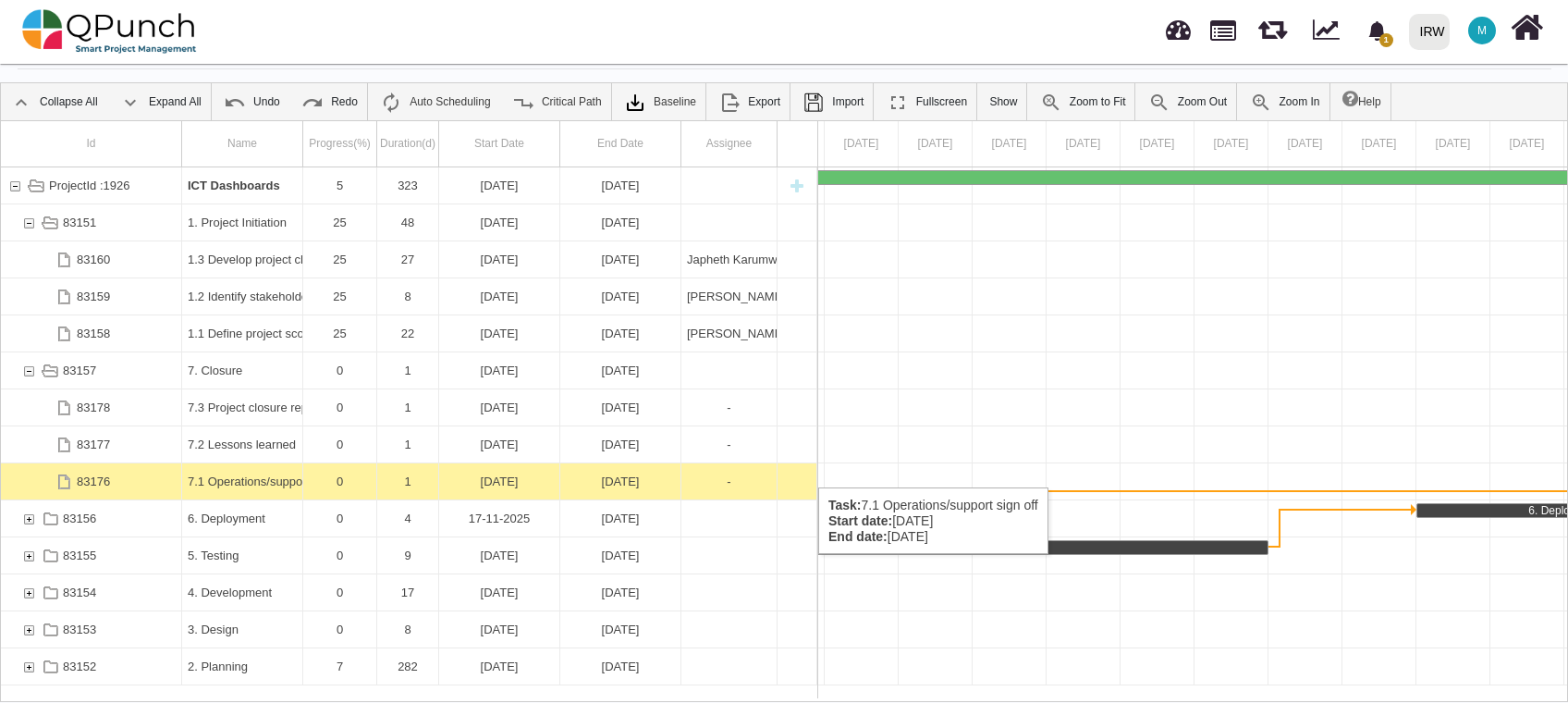
scroll to position [0, 0]
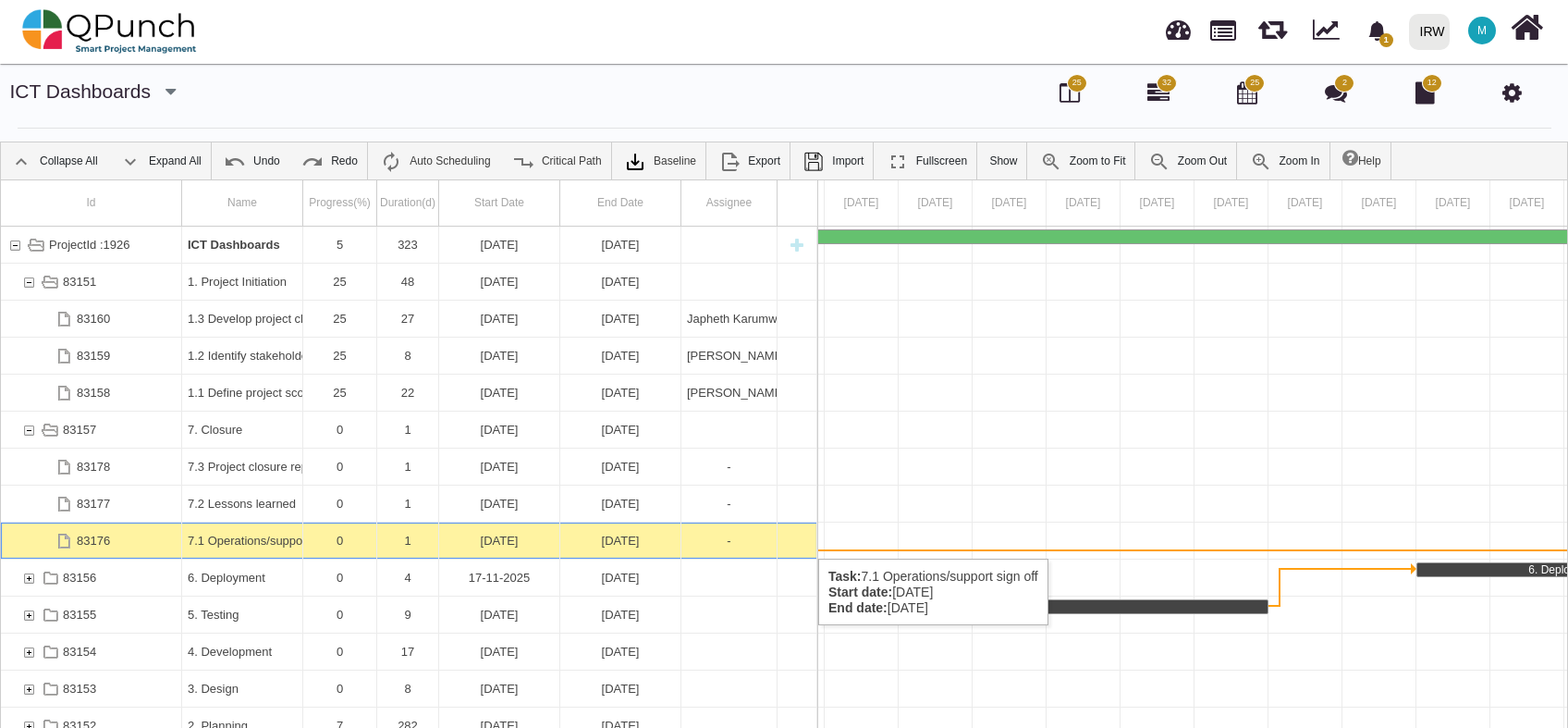
click at [622, 541] on div "07-01-2025" at bounding box center [620, 541] width 109 height 36
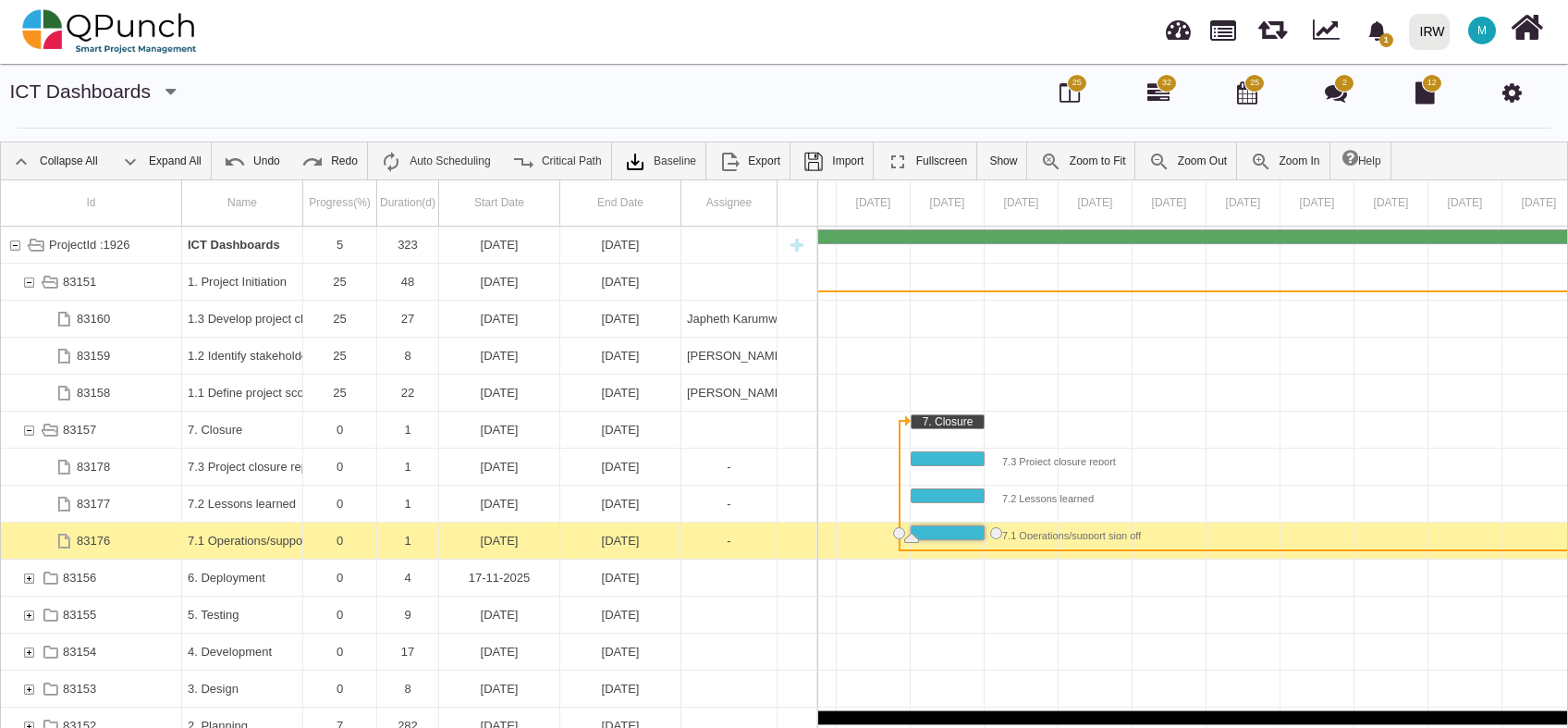
click at [622, 541] on div "07-01-2025" at bounding box center [620, 541] width 109 height 36
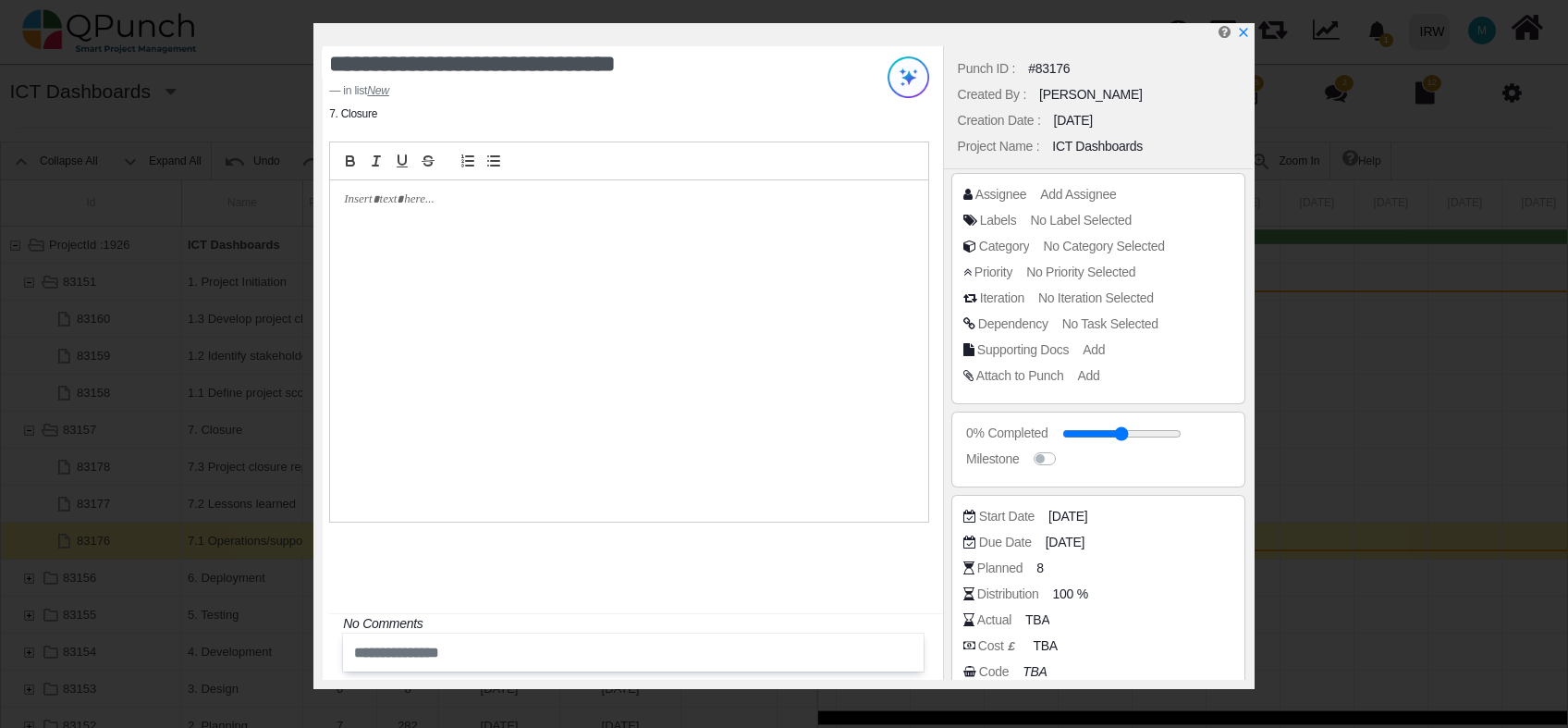
scroll to position [122, 0]
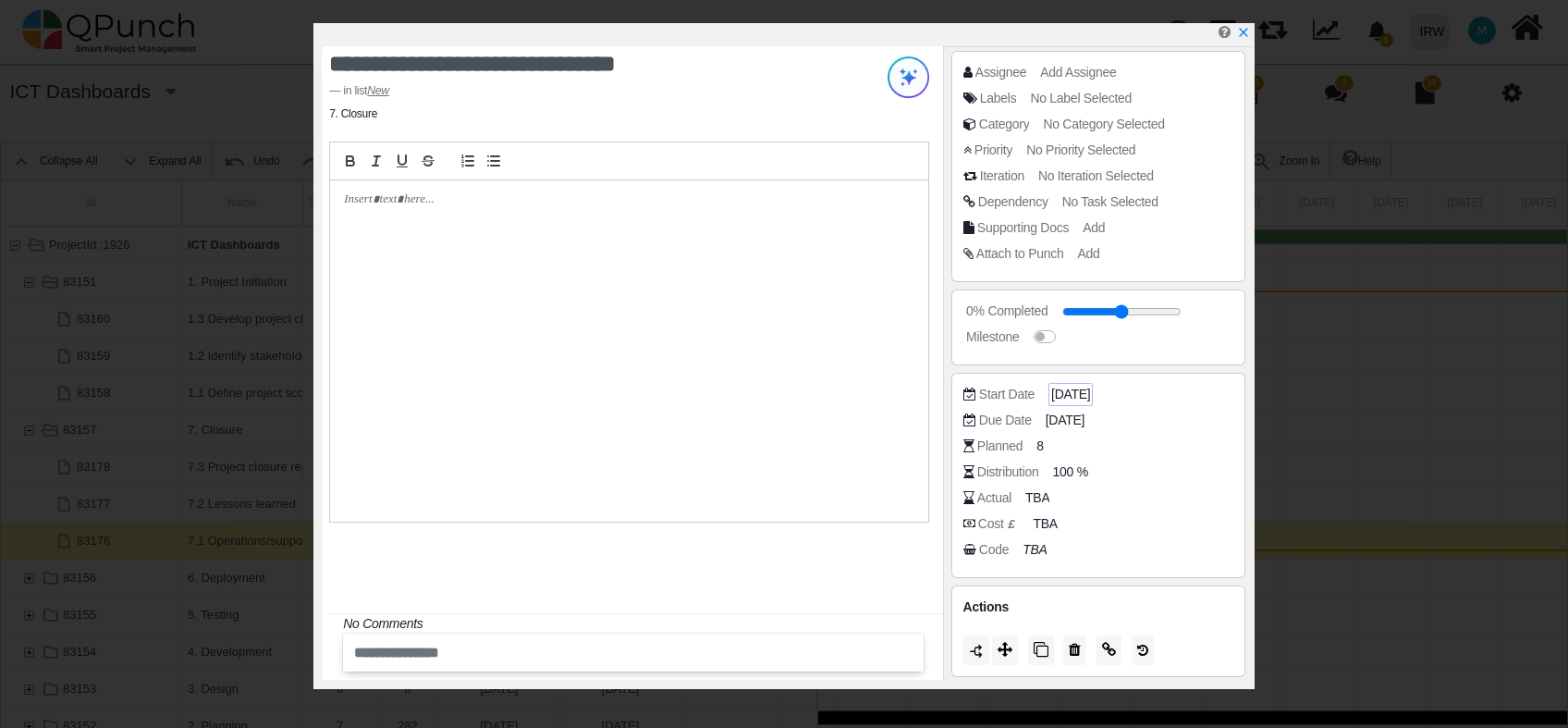
click at [1073, 395] on span "07-01-2025" at bounding box center [1070, 394] width 39 height 19
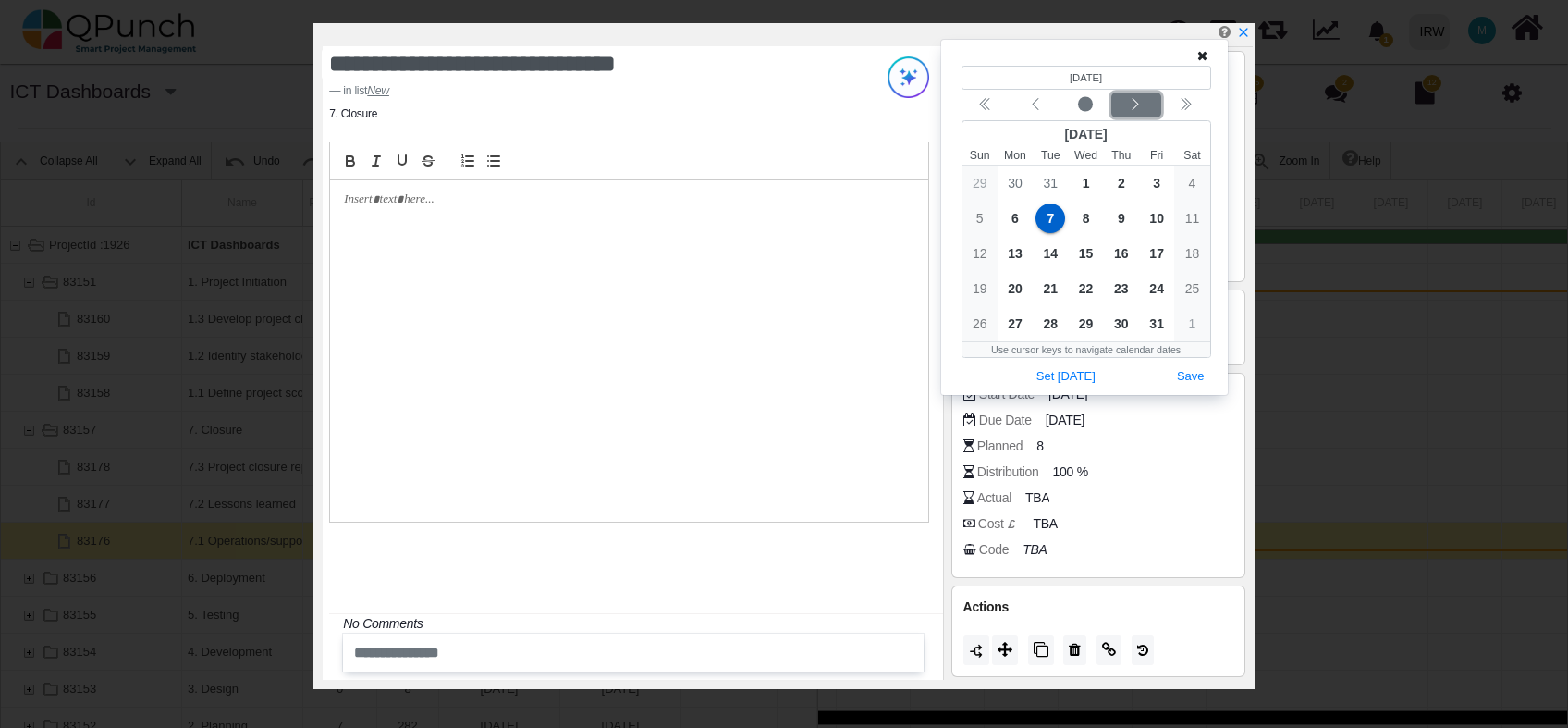
click at [1133, 112] on div "Next month" at bounding box center [1136, 105] width 44 height 18
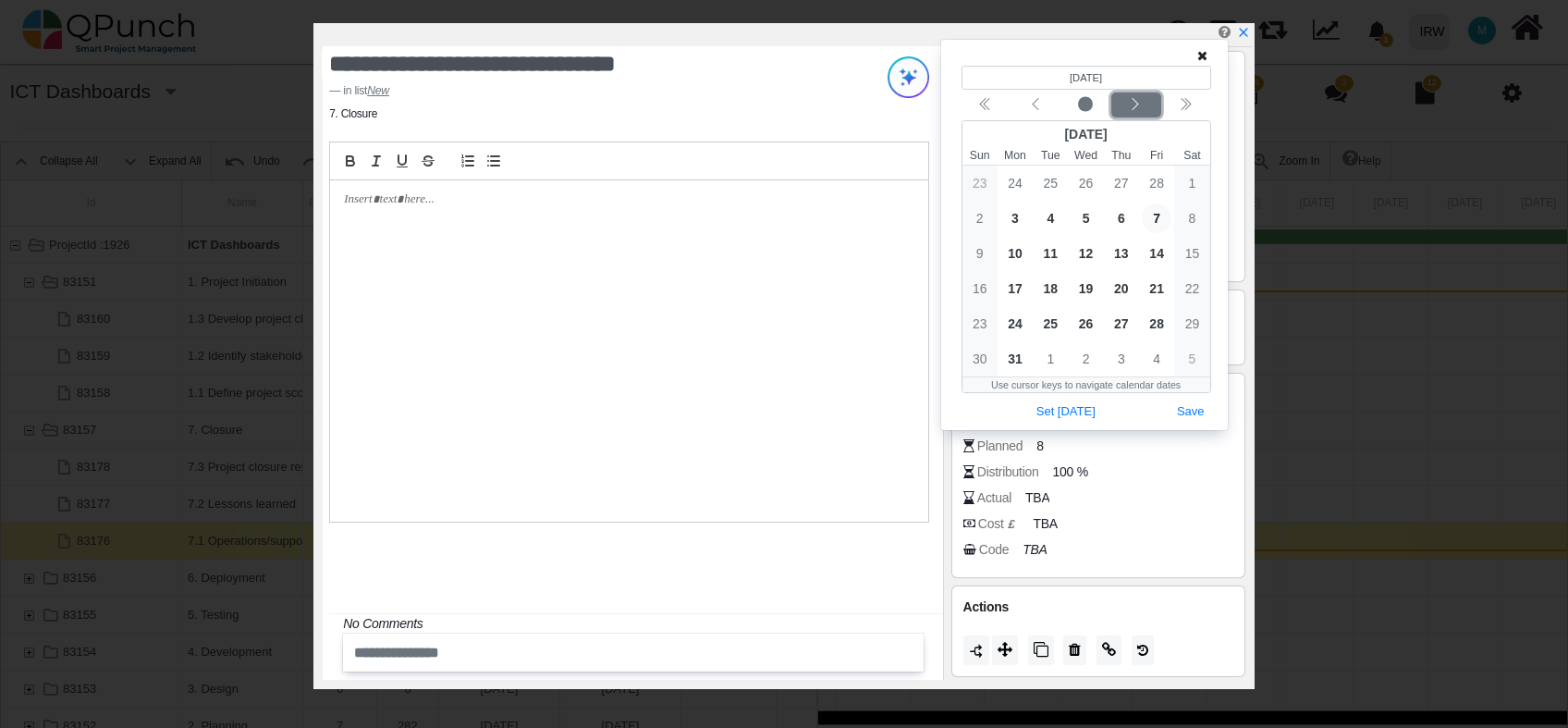
click at [1133, 112] on div "Next month" at bounding box center [1136, 105] width 44 height 18
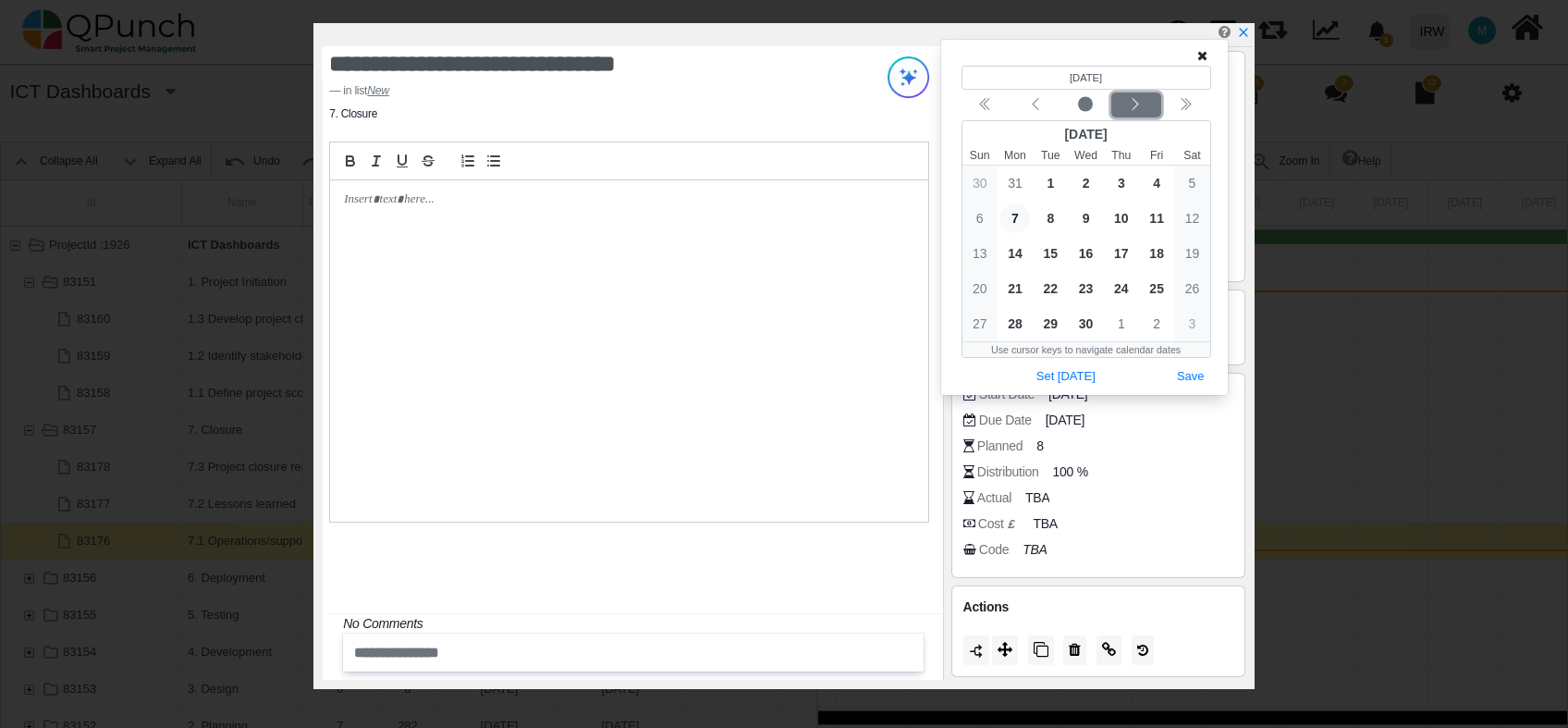
click at [1133, 112] on div "Next month" at bounding box center [1136, 105] width 44 height 18
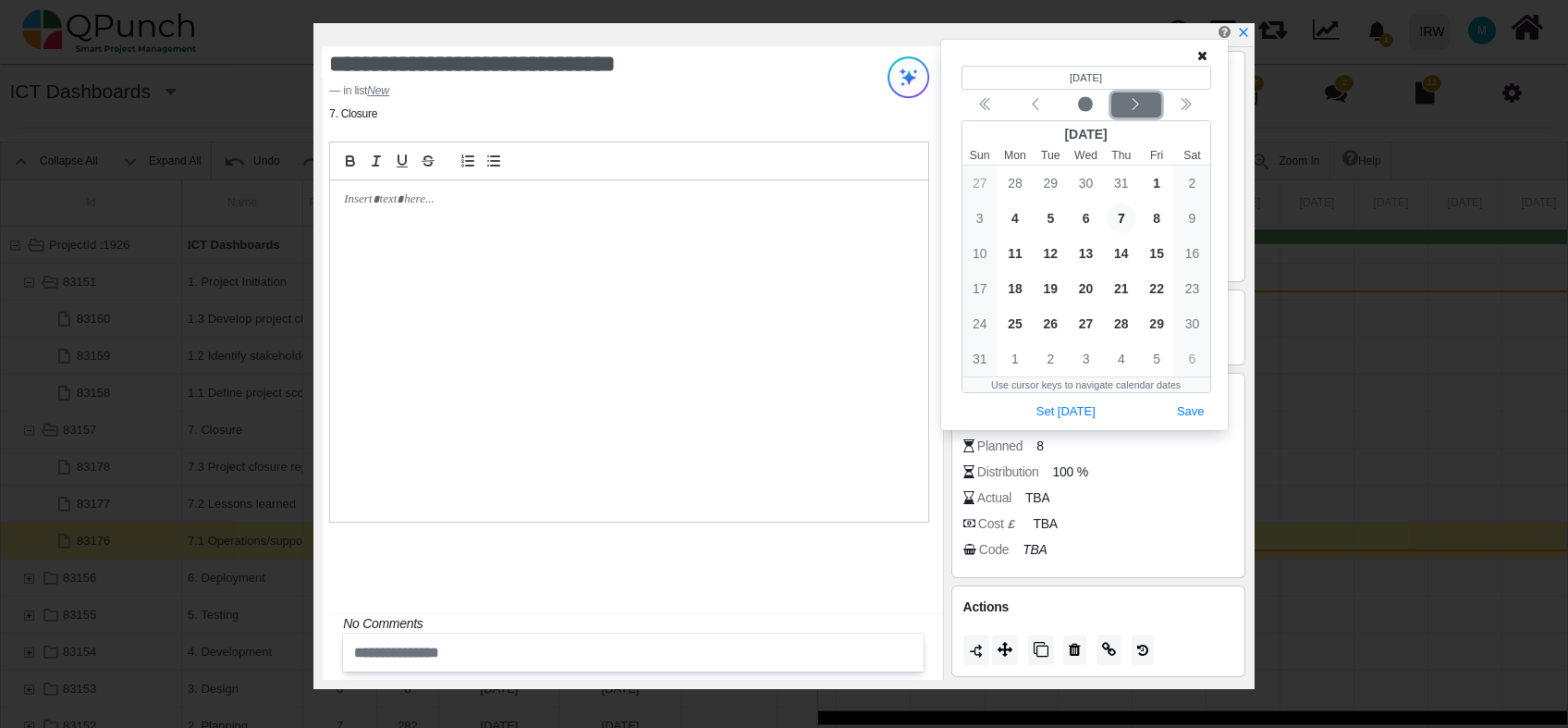
click at [1133, 112] on div "Next month" at bounding box center [1136, 105] width 44 height 18
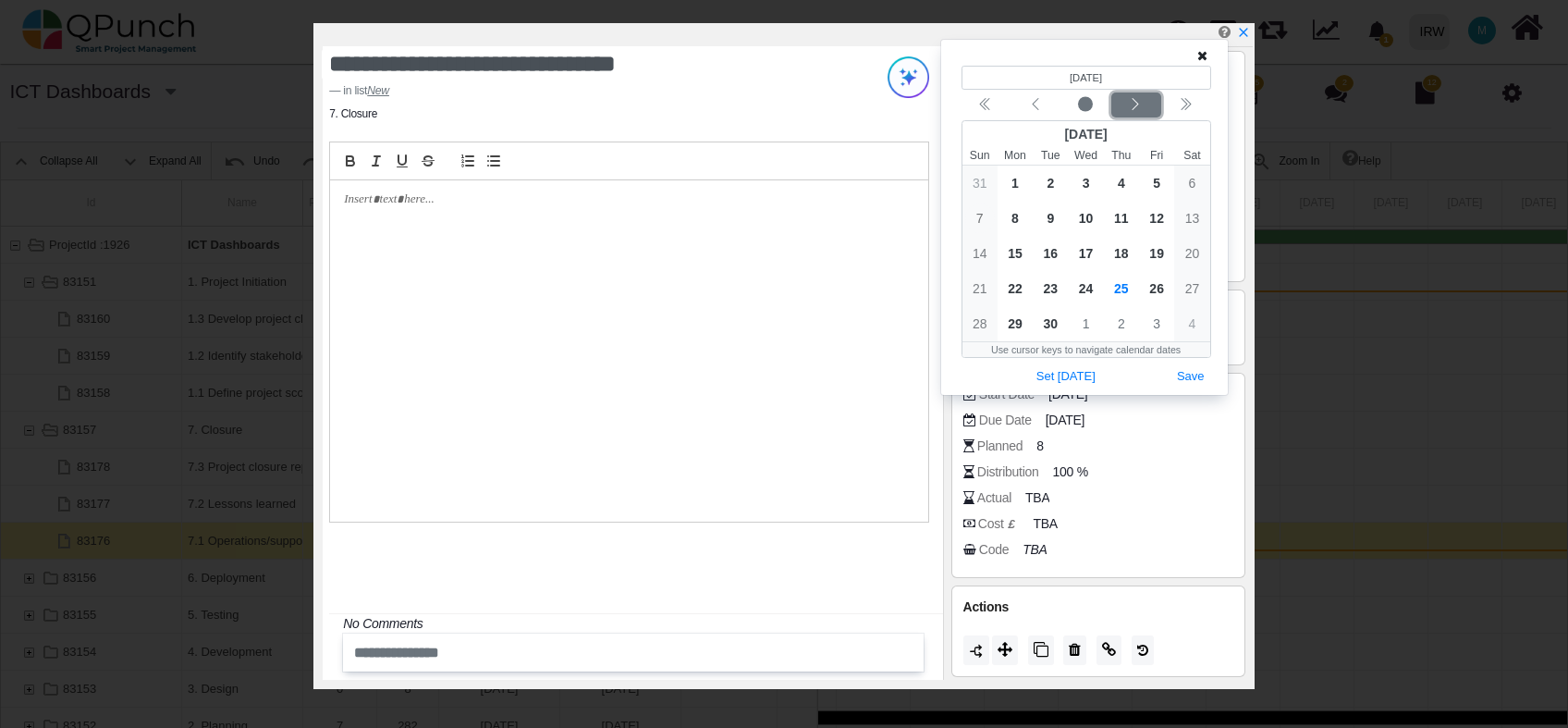
click at [1133, 108] on icon "chevron left" at bounding box center [1136, 105] width 15 height 15
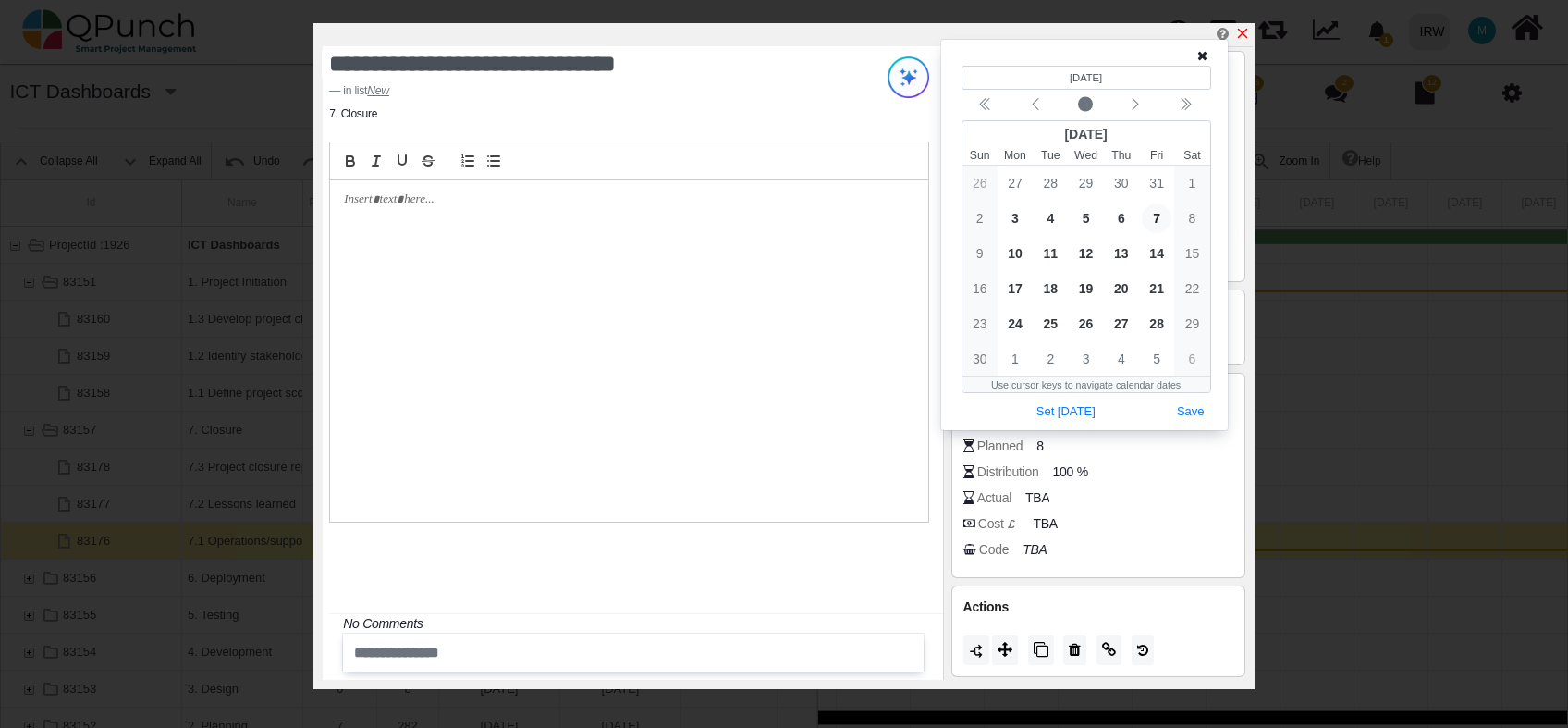
click at [1248, 36] on icon "x" at bounding box center [1244, 33] width 15 height 15
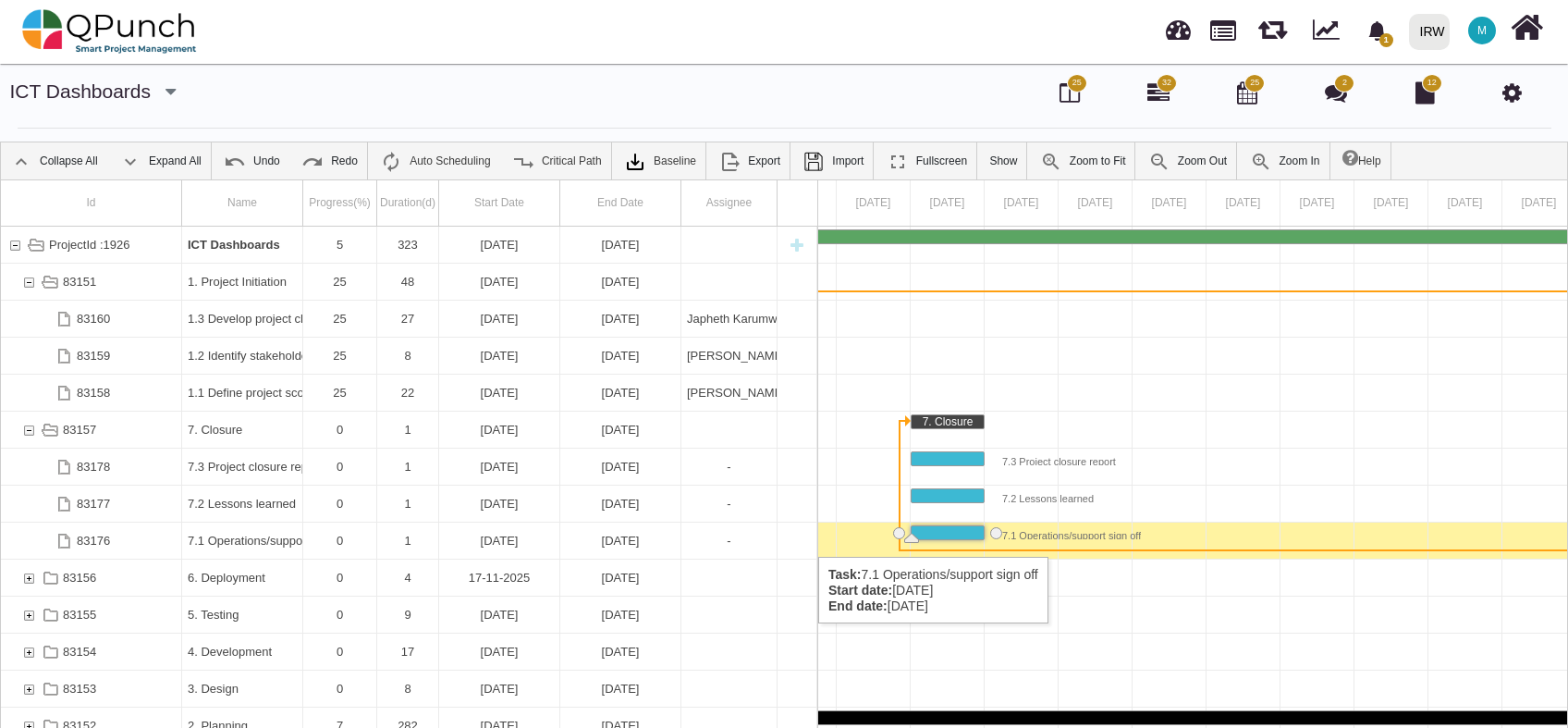
click at [601, 539] on div "07-01-2025" at bounding box center [620, 541] width 109 height 36
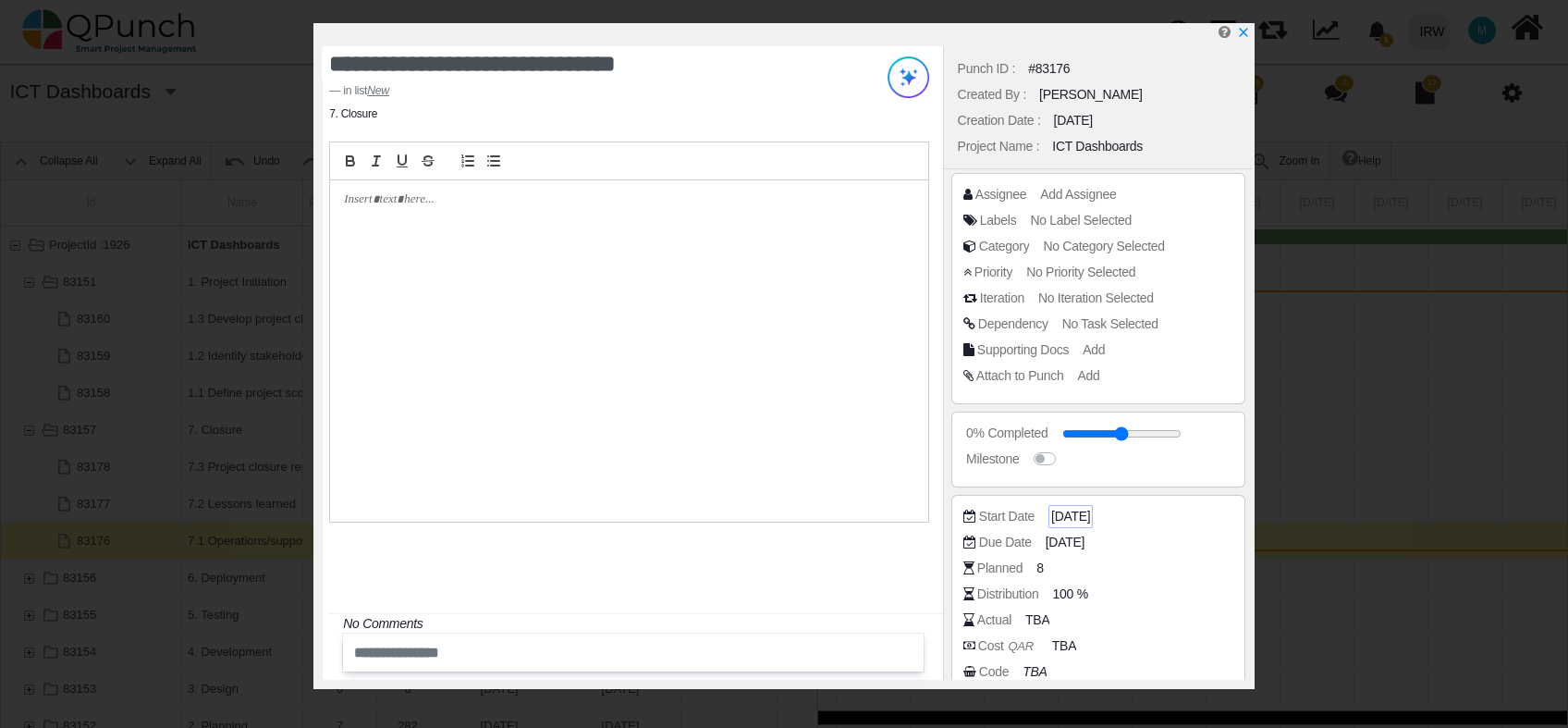
click at [1090, 511] on span "07-01-2025" at bounding box center [1070, 517] width 39 height 19
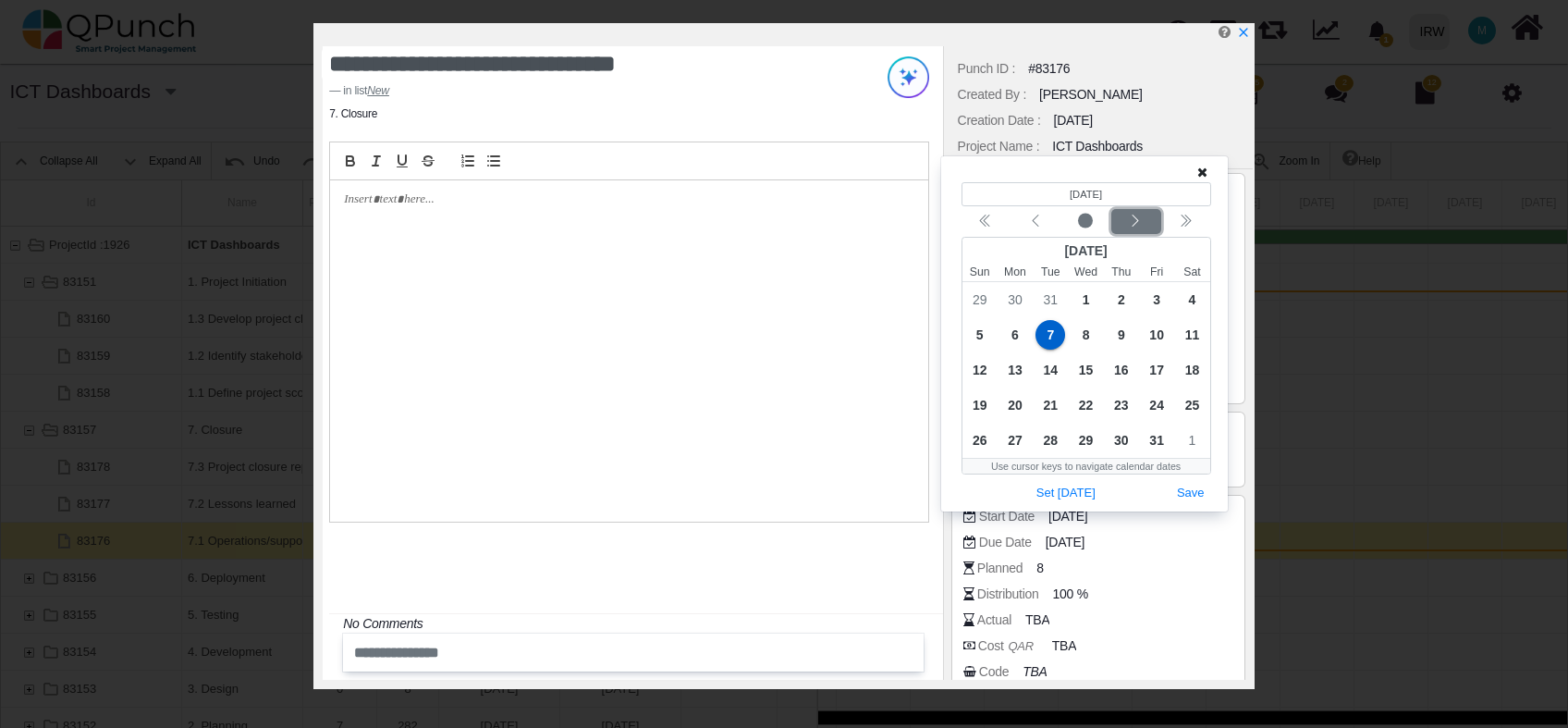
click at [1139, 223] on icon "chevron left" at bounding box center [1136, 222] width 15 height 15
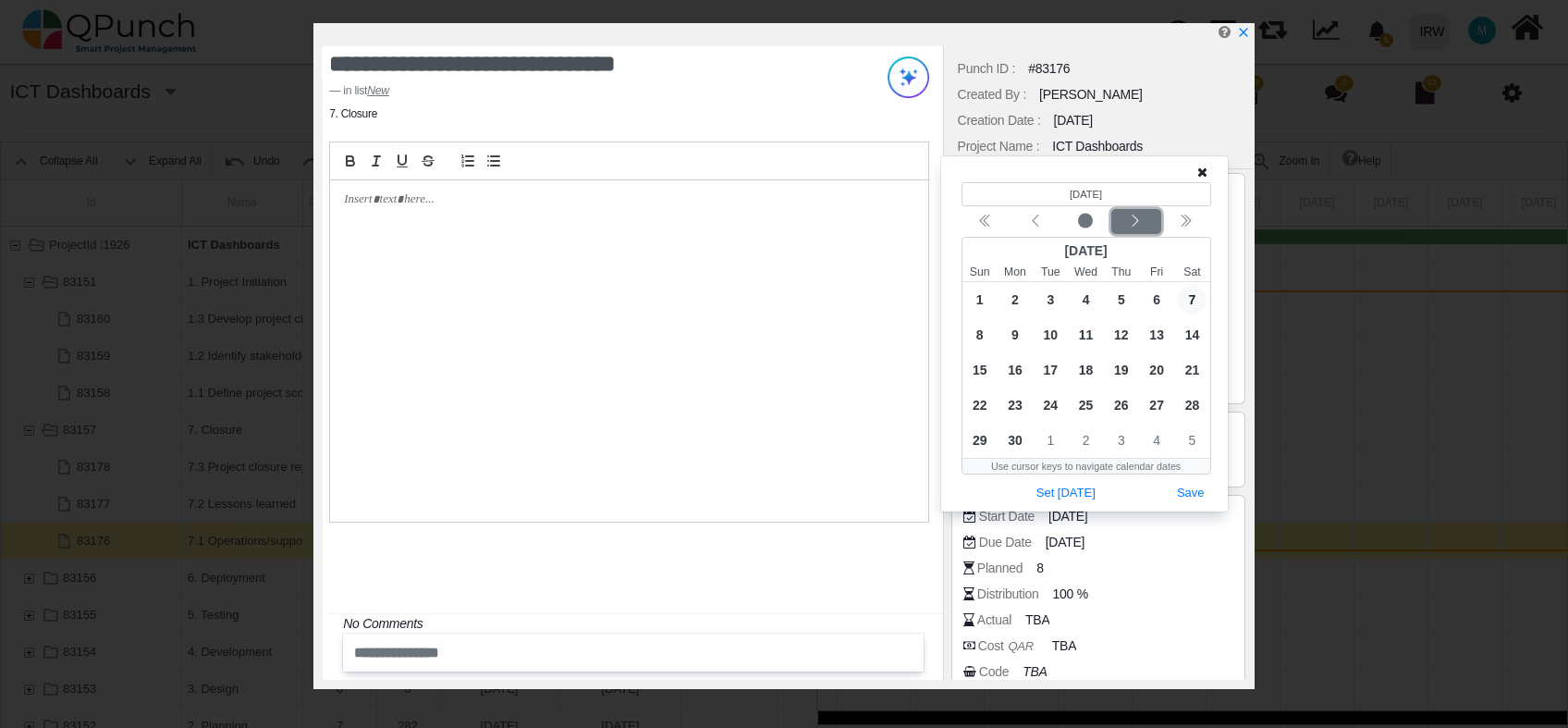
click at [1139, 223] on icon "chevron left" at bounding box center [1136, 222] width 15 height 15
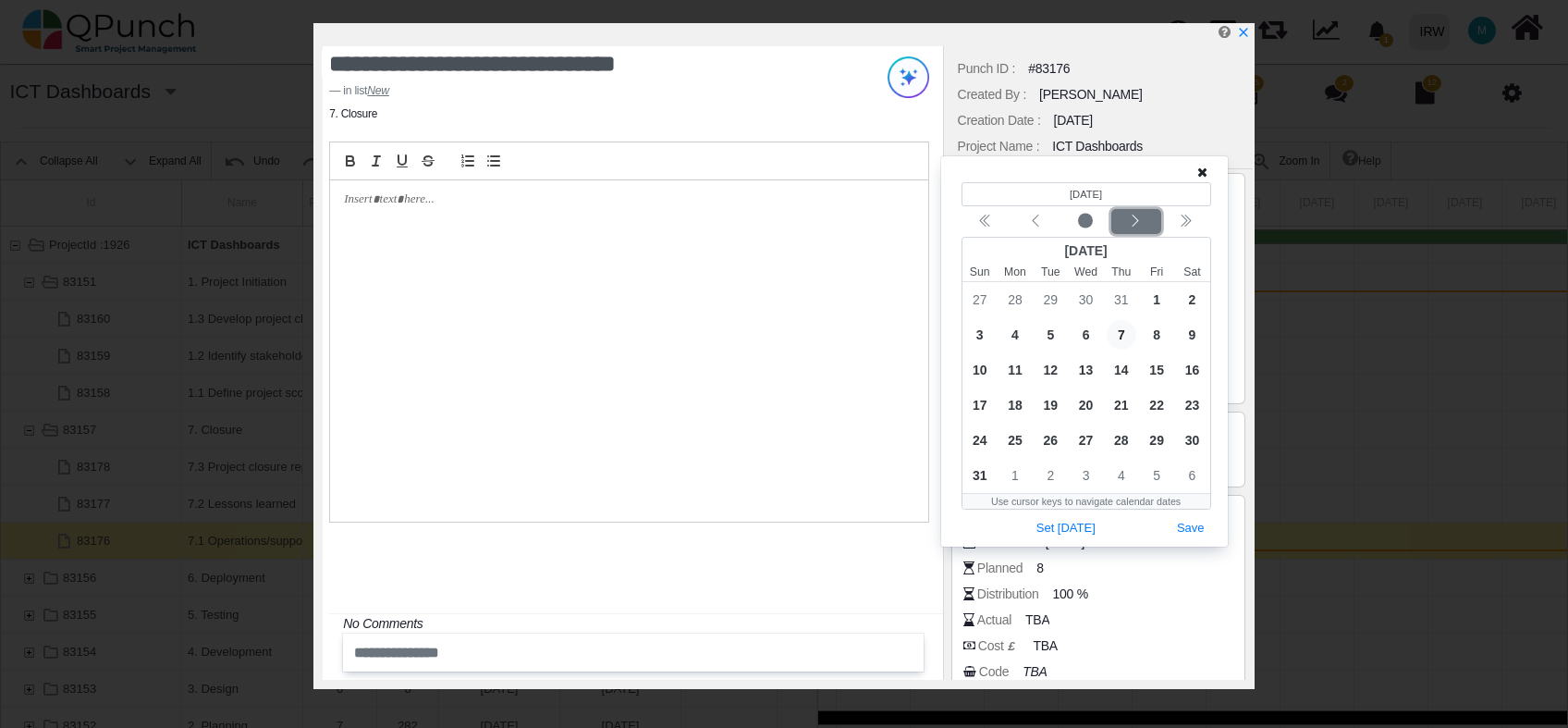
click at [1139, 223] on icon "chevron left" at bounding box center [1136, 222] width 15 height 15
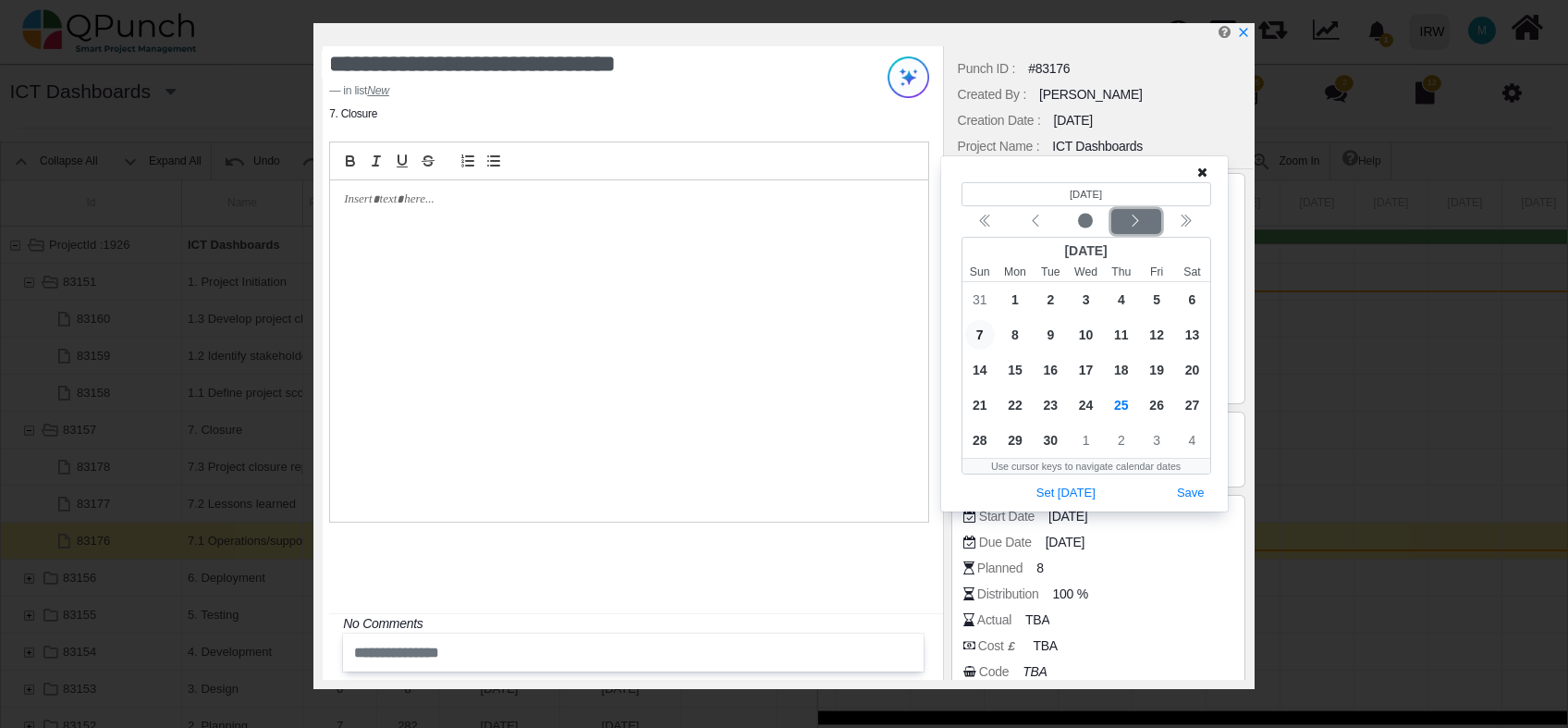
click at [1139, 223] on icon "chevron left" at bounding box center [1136, 222] width 15 height 15
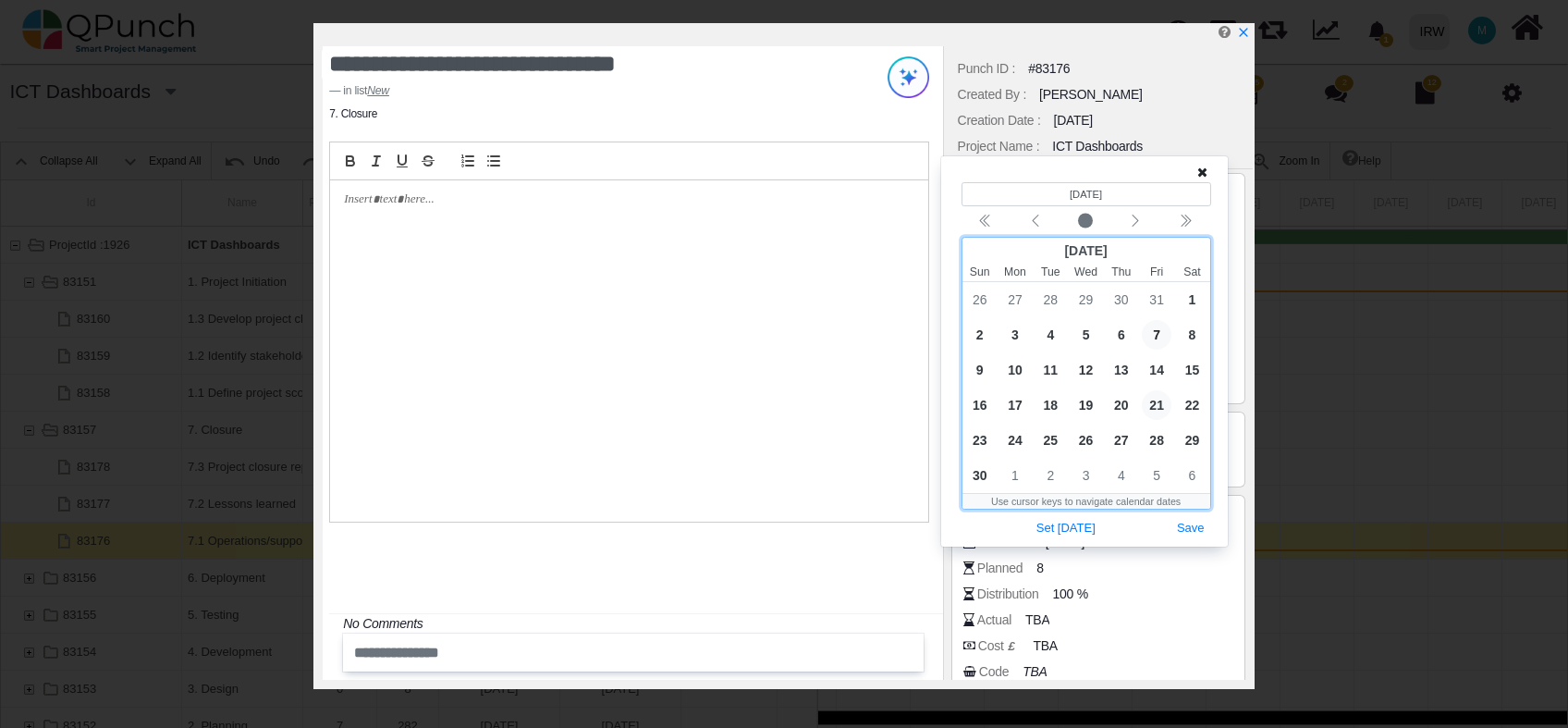
click at [1151, 411] on span "21" at bounding box center [1156, 404] width 29 height 30
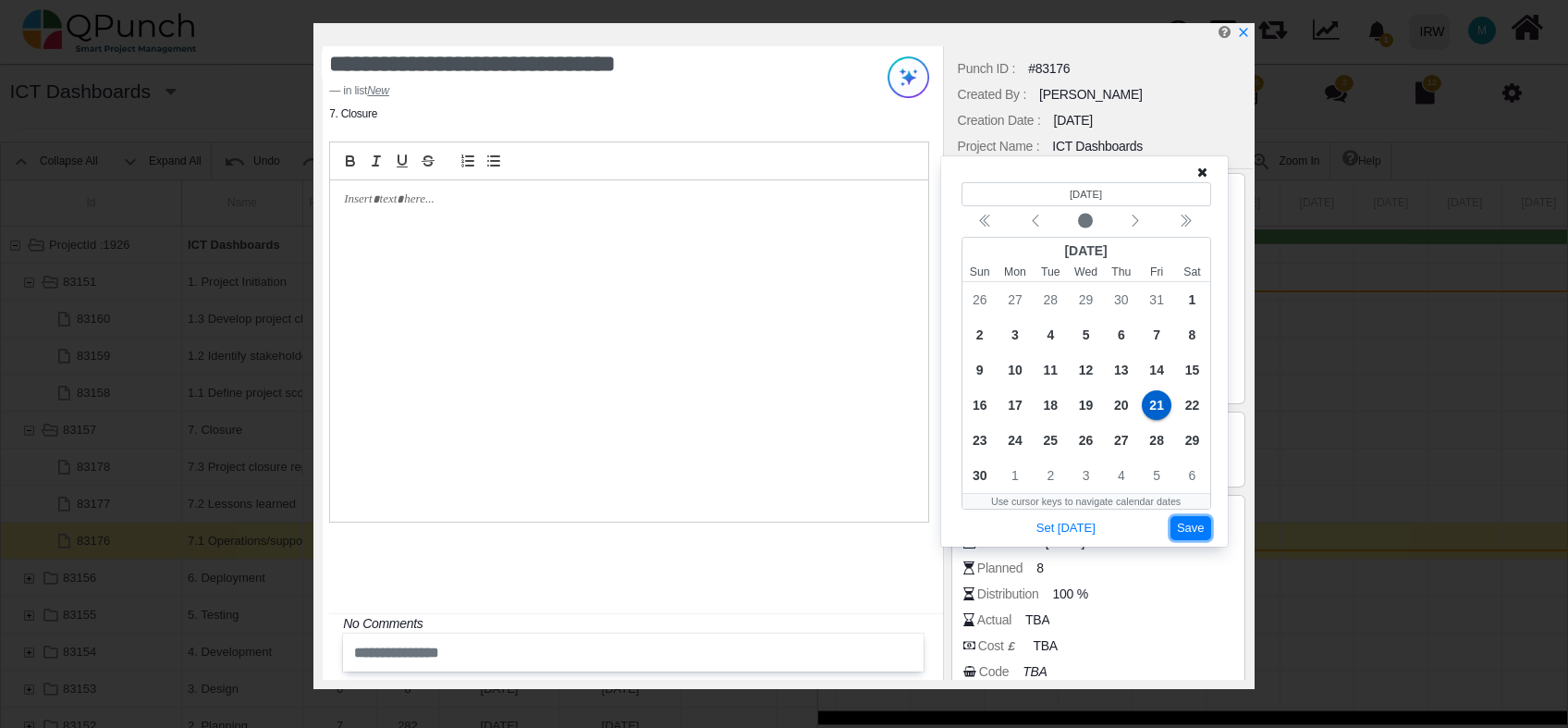
click at [1184, 527] on button "Save" at bounding box center [1191, 528] width 41 height 25
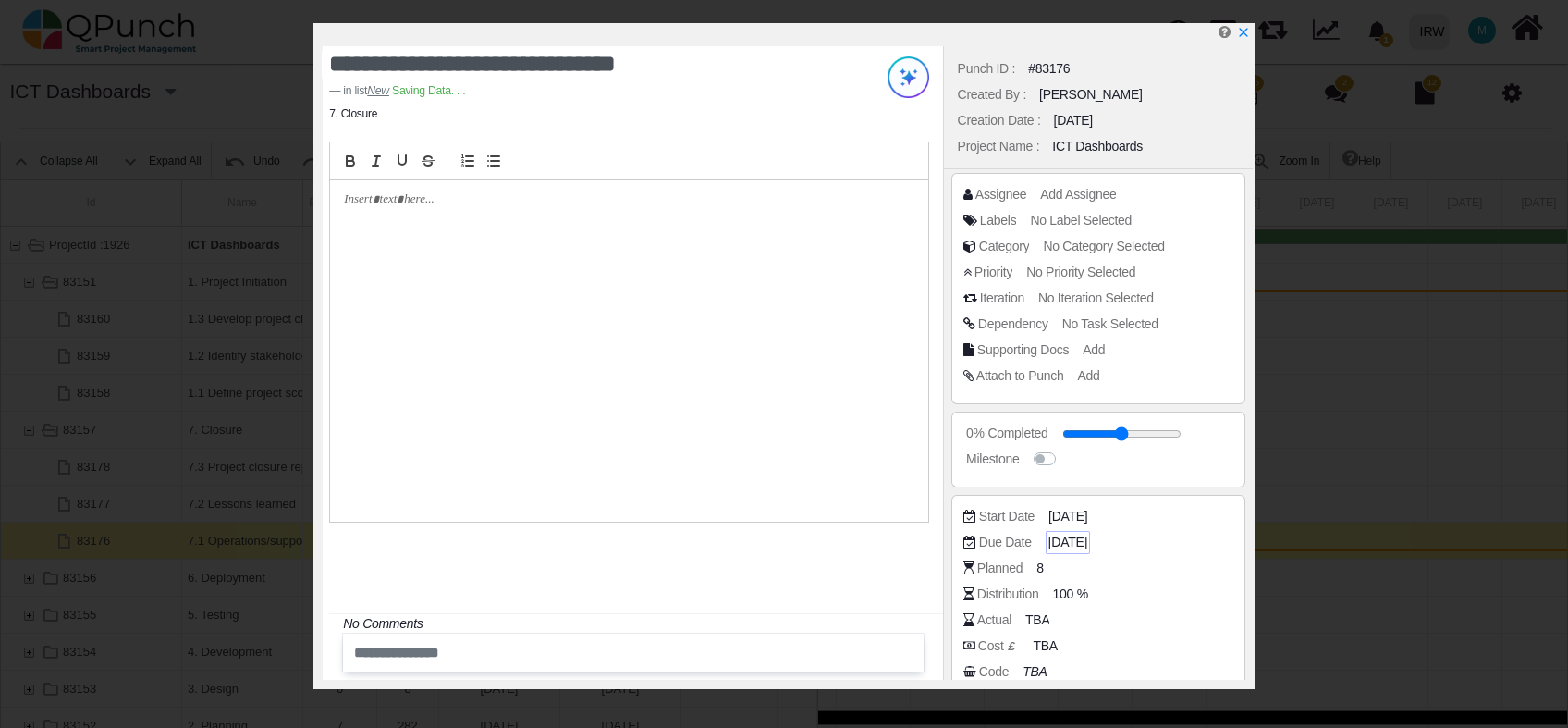
click at [1077, 545] on span "07-01-2025" at bounding box center [1068, 542] width 39 height 19
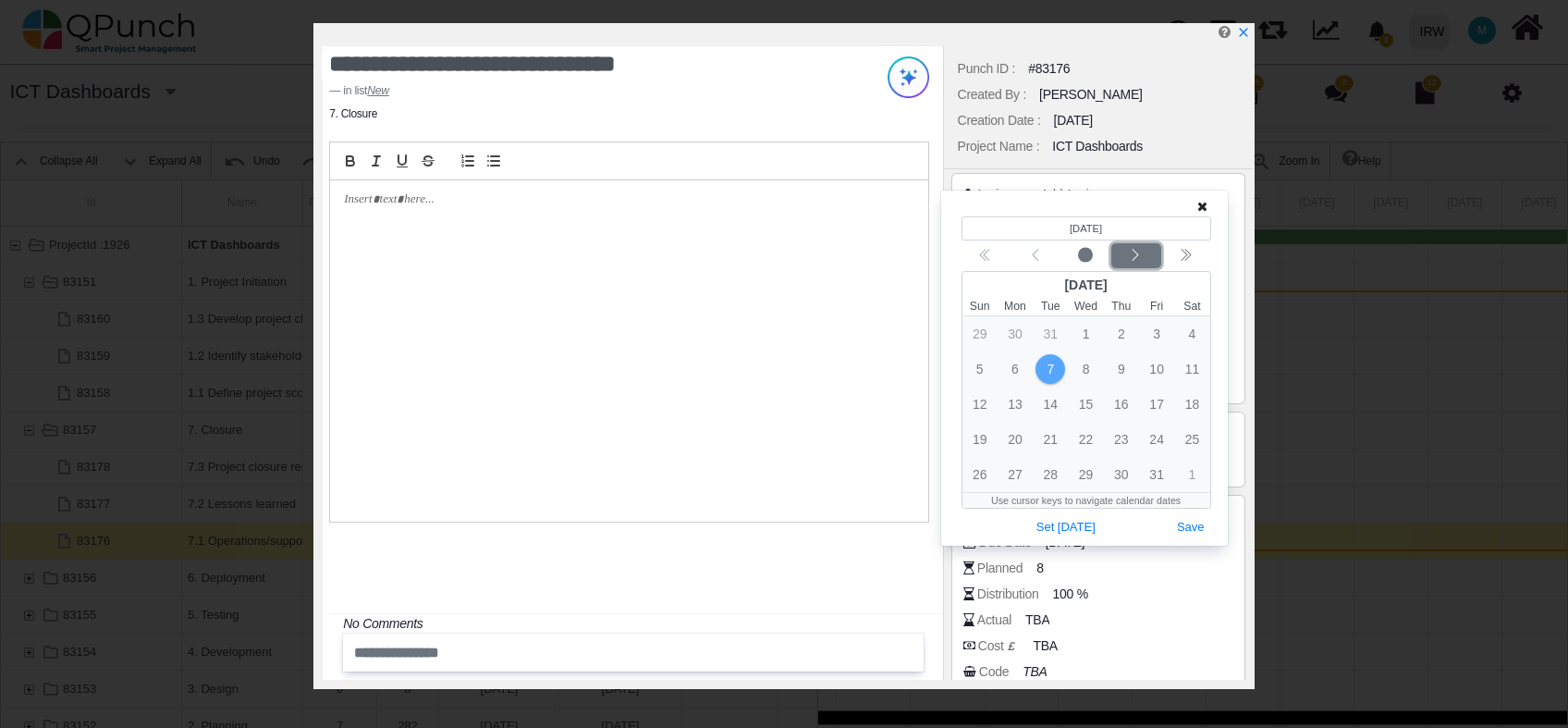
click at [1139, 253] on icon "chevron left" at bounding box center [1136, 255] width 15 height 15
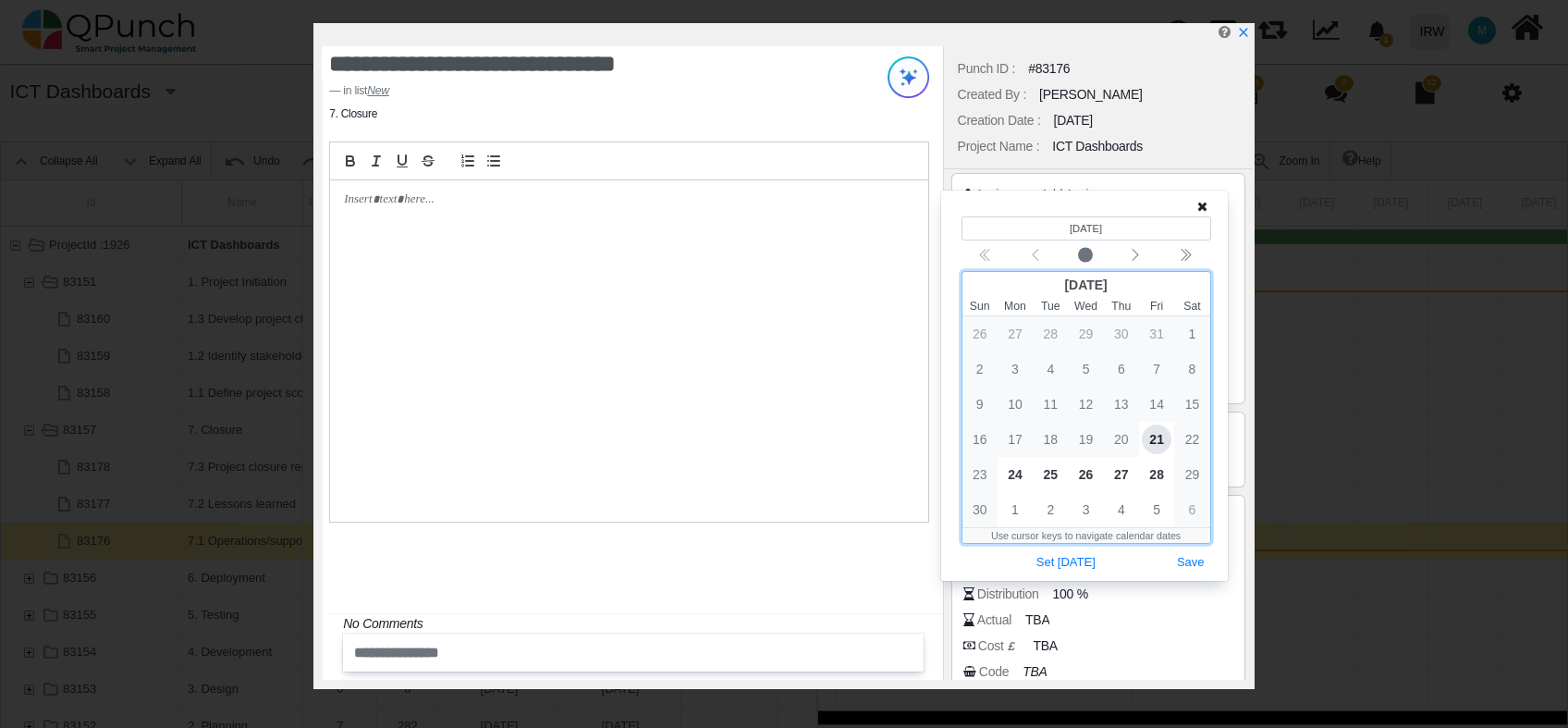
click at [1150, 444] on span "21" at bounding box center [1156, 439] width 29 height 30
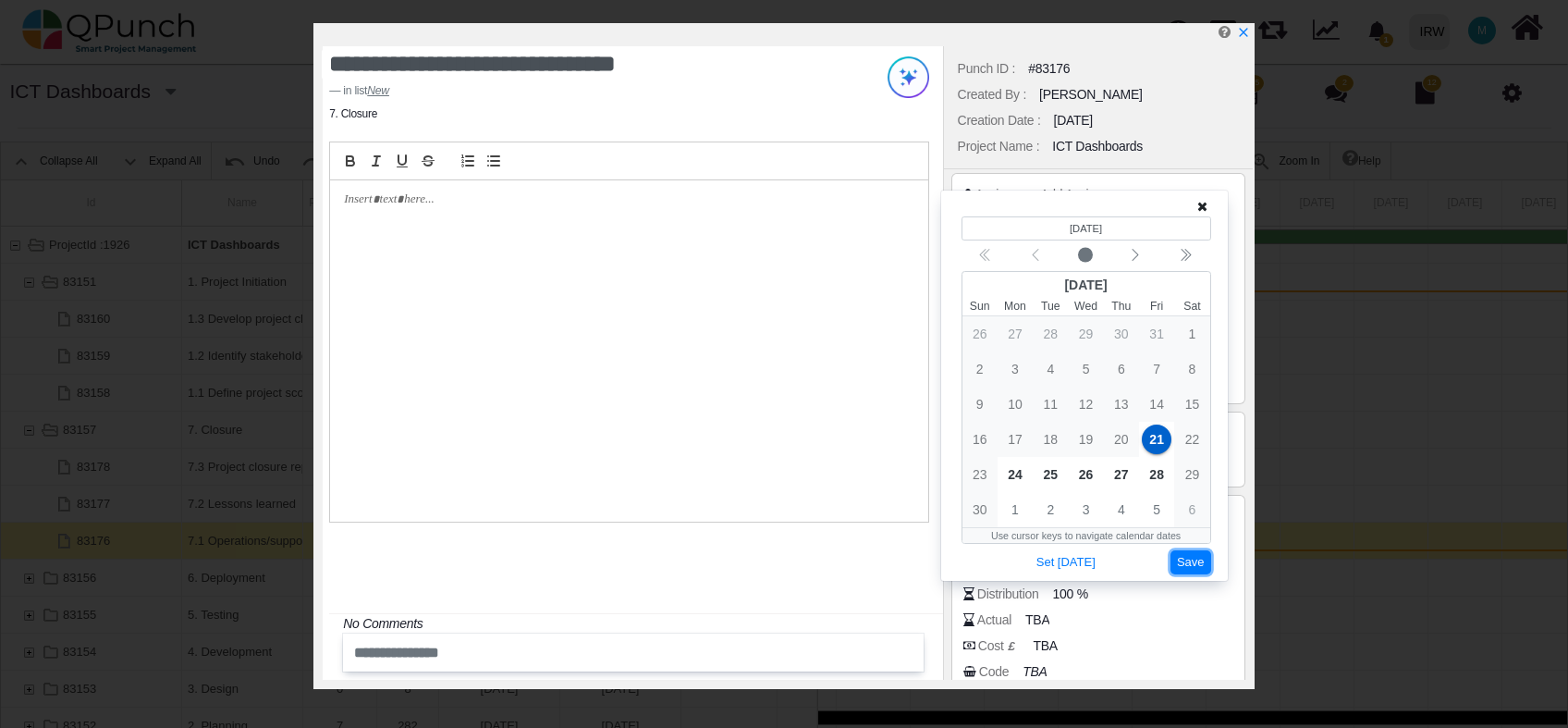
click at [1184, 565] on button "Save" at bounding box center [1191, 562] width 41 height 25
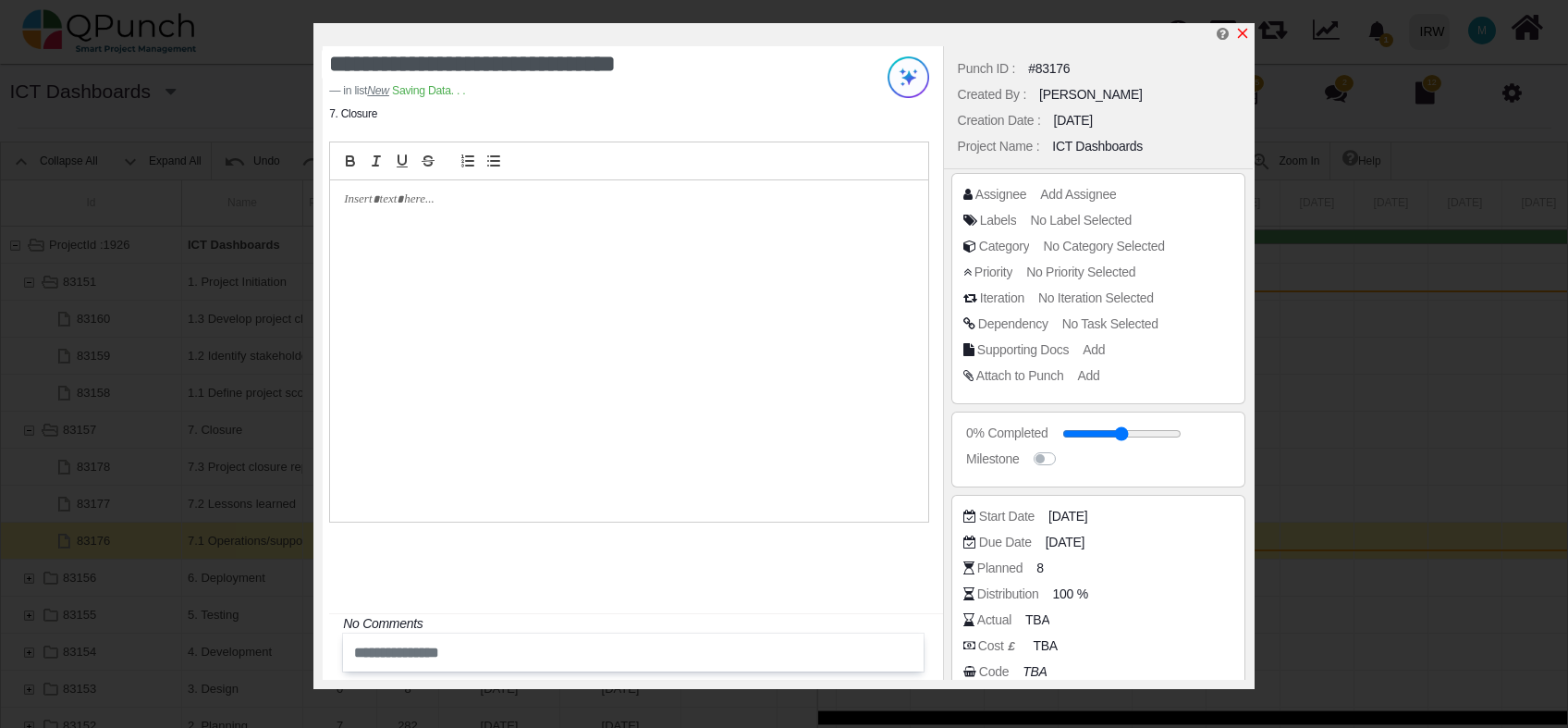
click at [1243, 33] on icon "x" at bounding box center [1243, 33] width 10 height 10
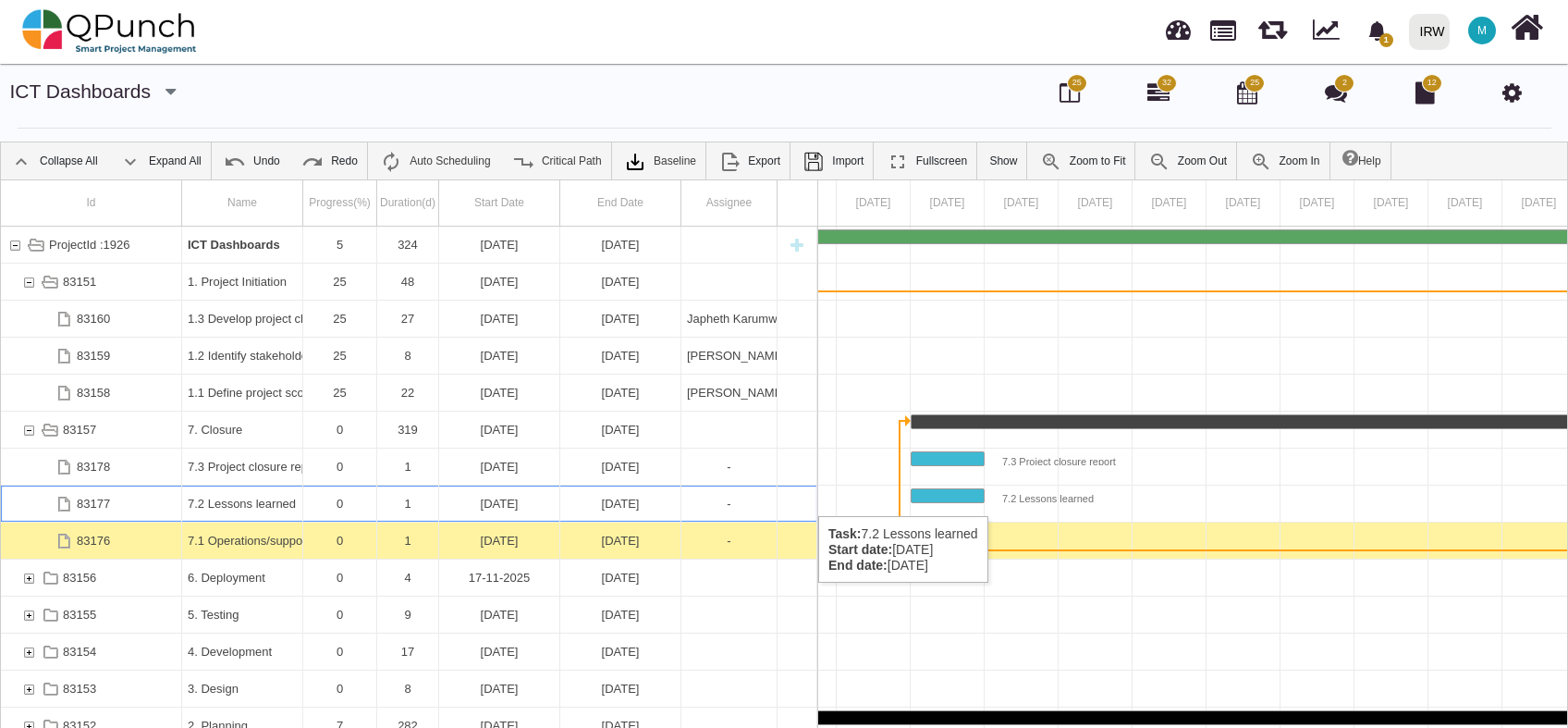
click at [281, 498] on div "7.2 Lessons learned" at bounding box center [242, 503] width 109 height 36
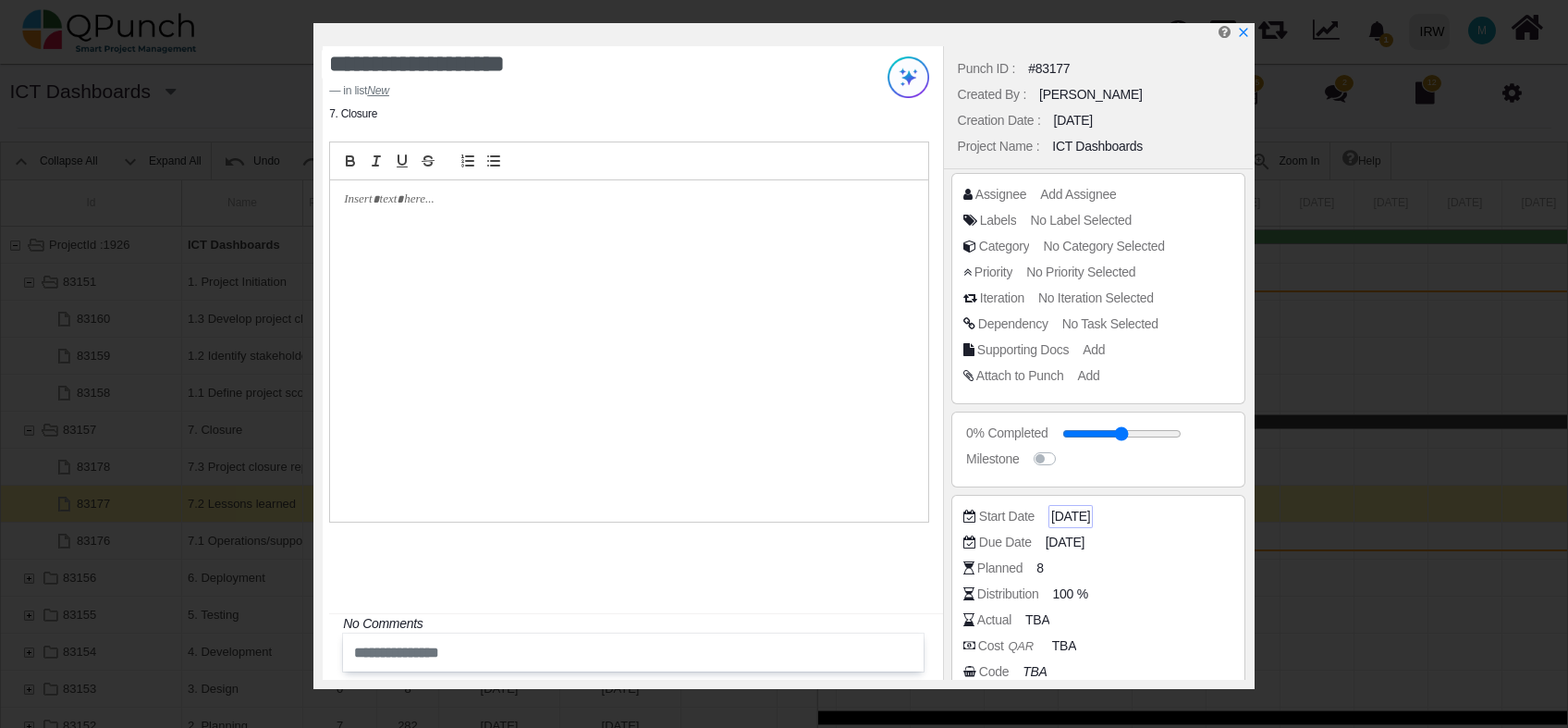
click at [1074, 521] on span "07-01-2025" at bounding box center [1070, 517] width 39 height 19
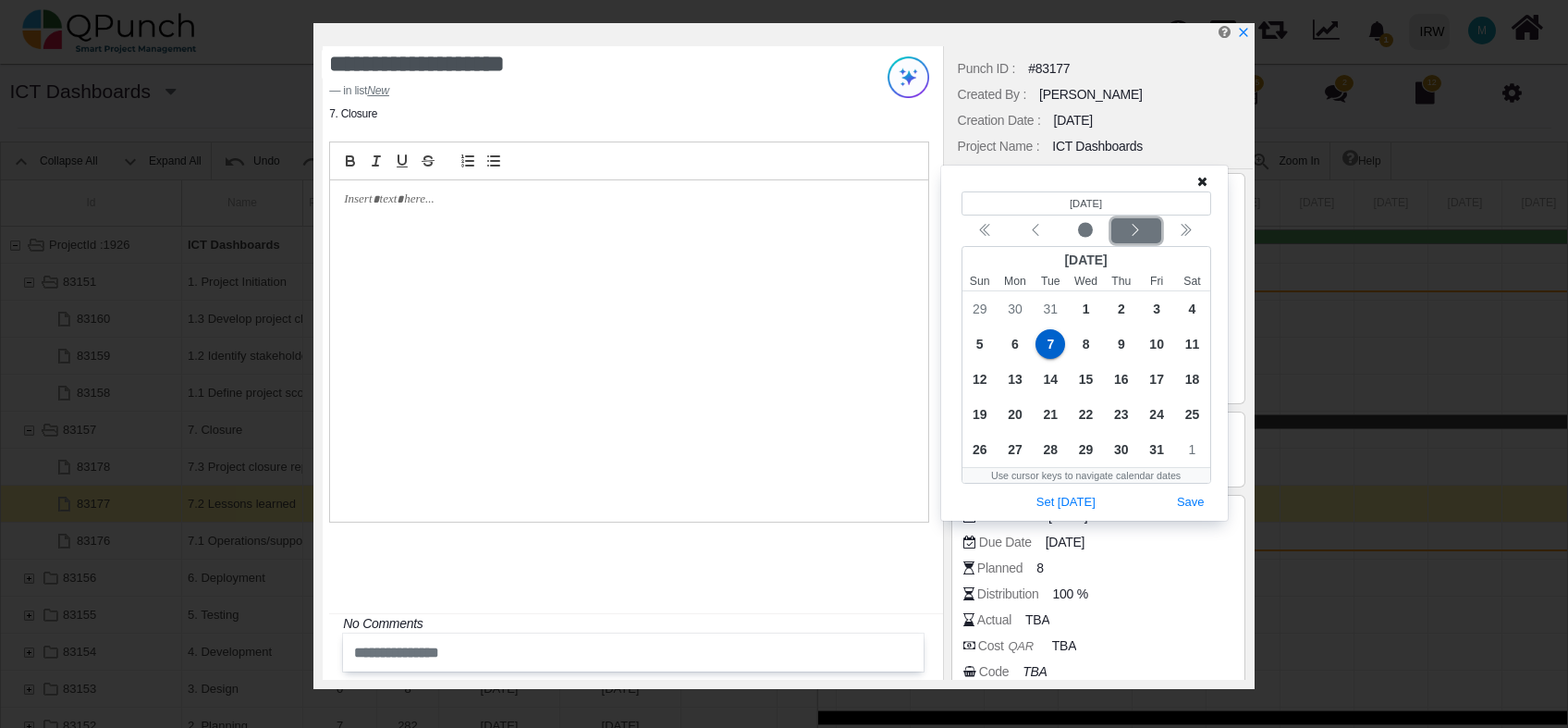
click at [1147, 225] on div "Next month" at bounding box center [1136, 230] width 44 height 18
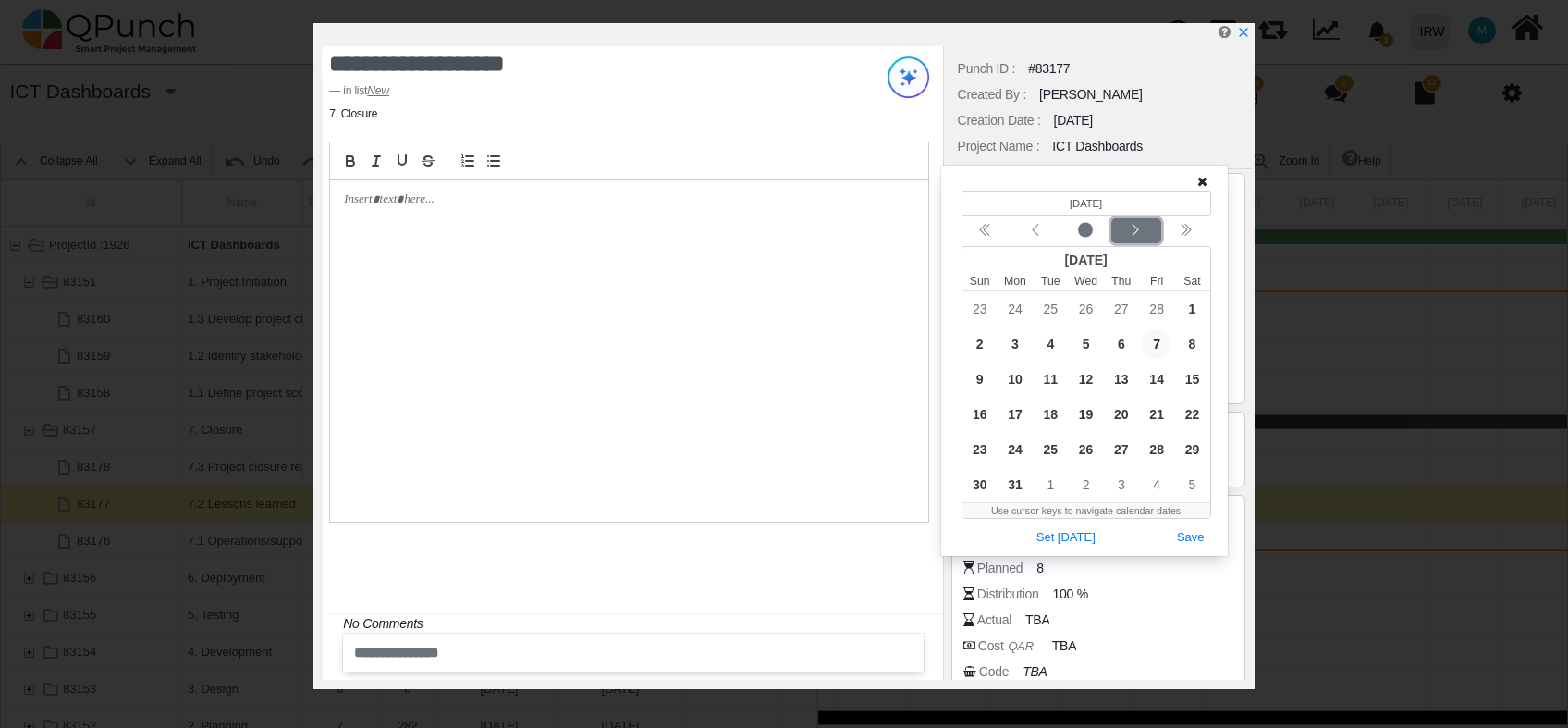
click at [1147, 225] on div "Next month" at bounding box center [1136, 230] width 44 height 18
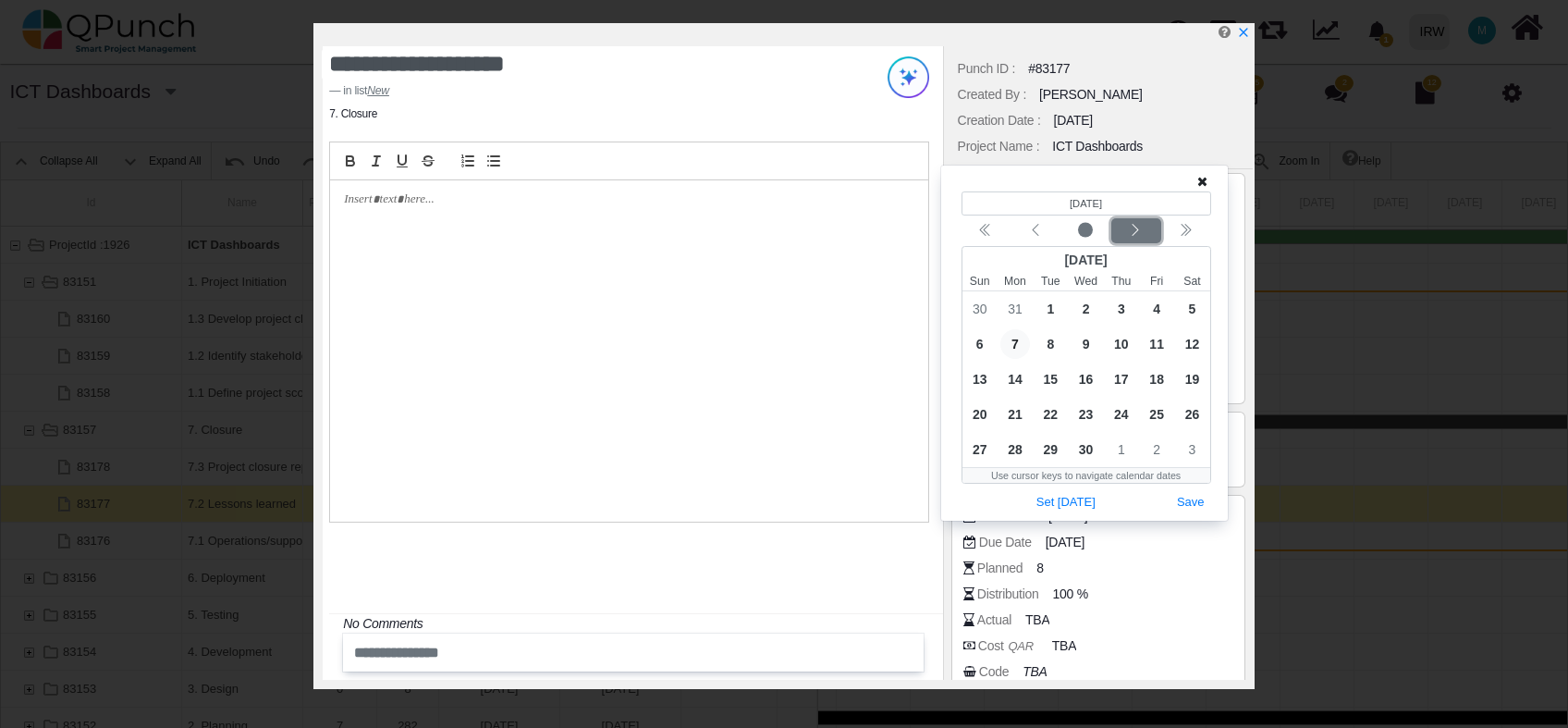
click at [1147, 225] on div "Next month" at bounding box center [1136, 230] width 44 height 18
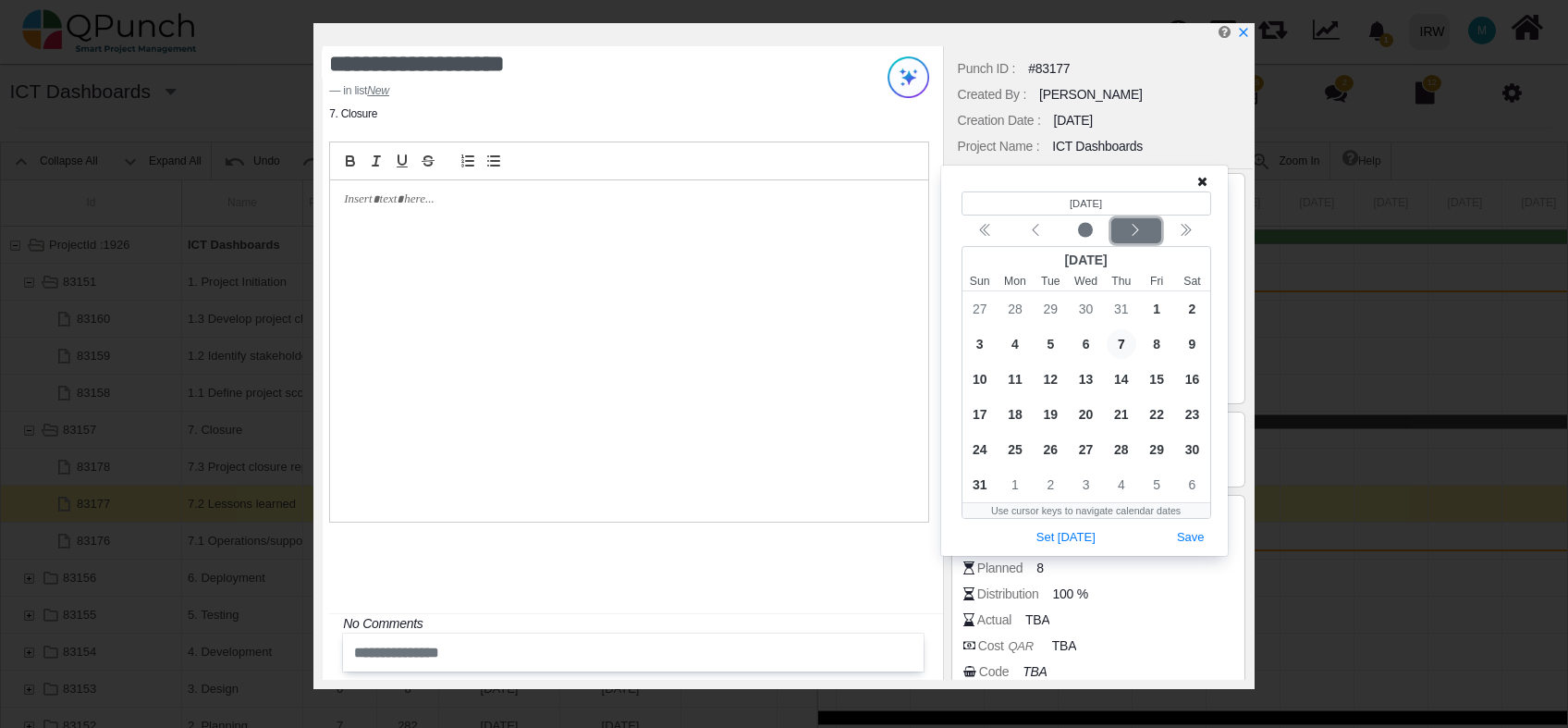
click at [1147, 225] on div "Next month" at bounding box center [1136, 230] width 44 height 18
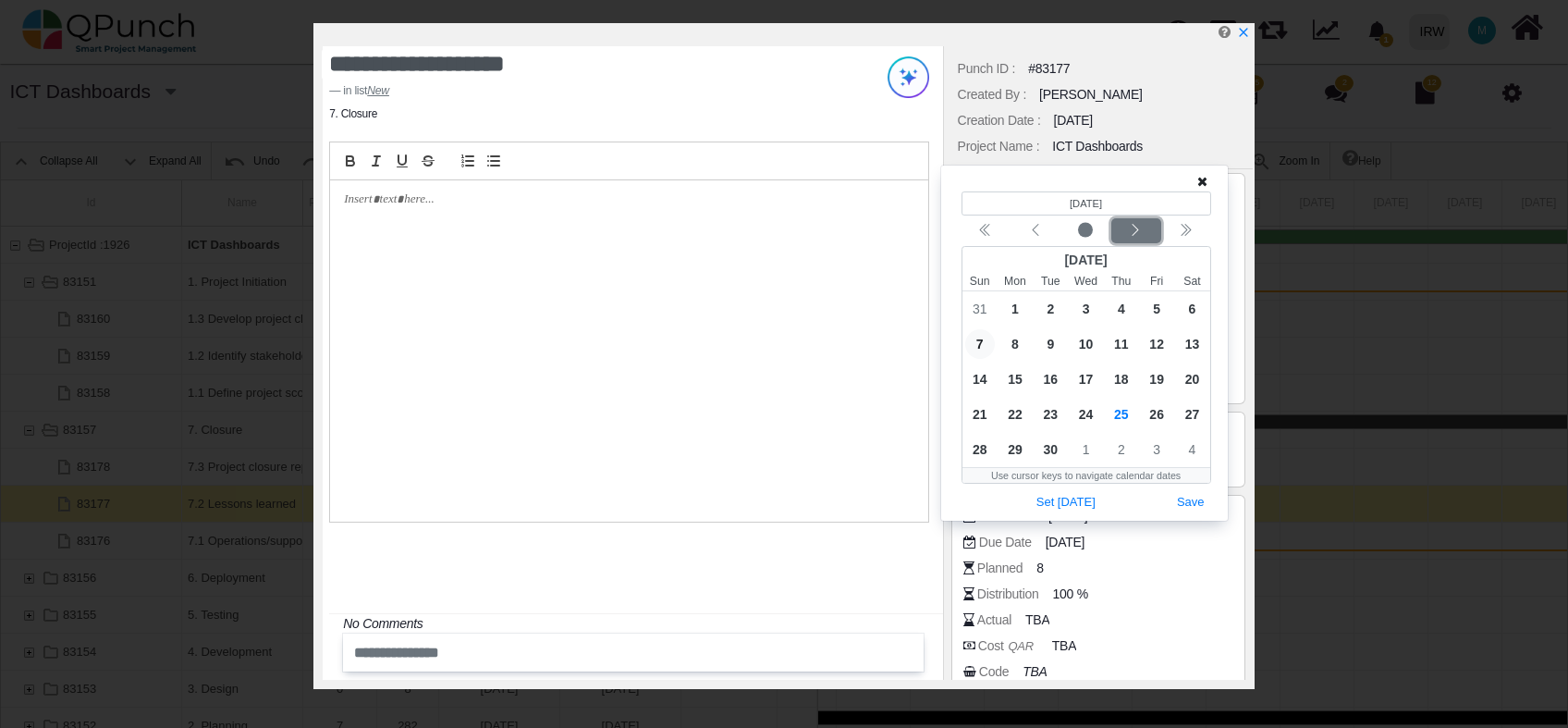
click at [1147, 225] on div "Next month" at bounding box center [1136, 230] width 44 height 18
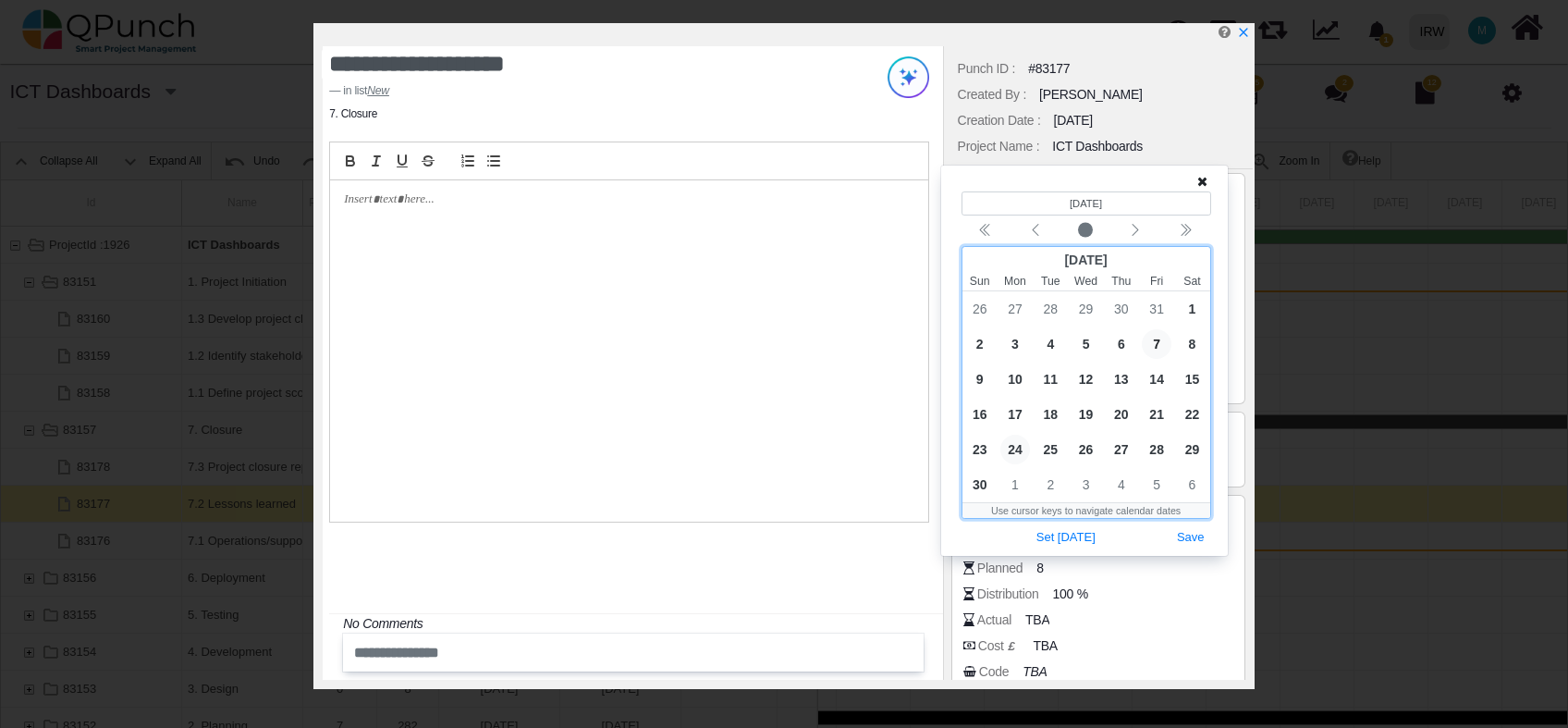
click at [1013, 452] on span "24" at bounding box center [1015, 449] width 29 height 30
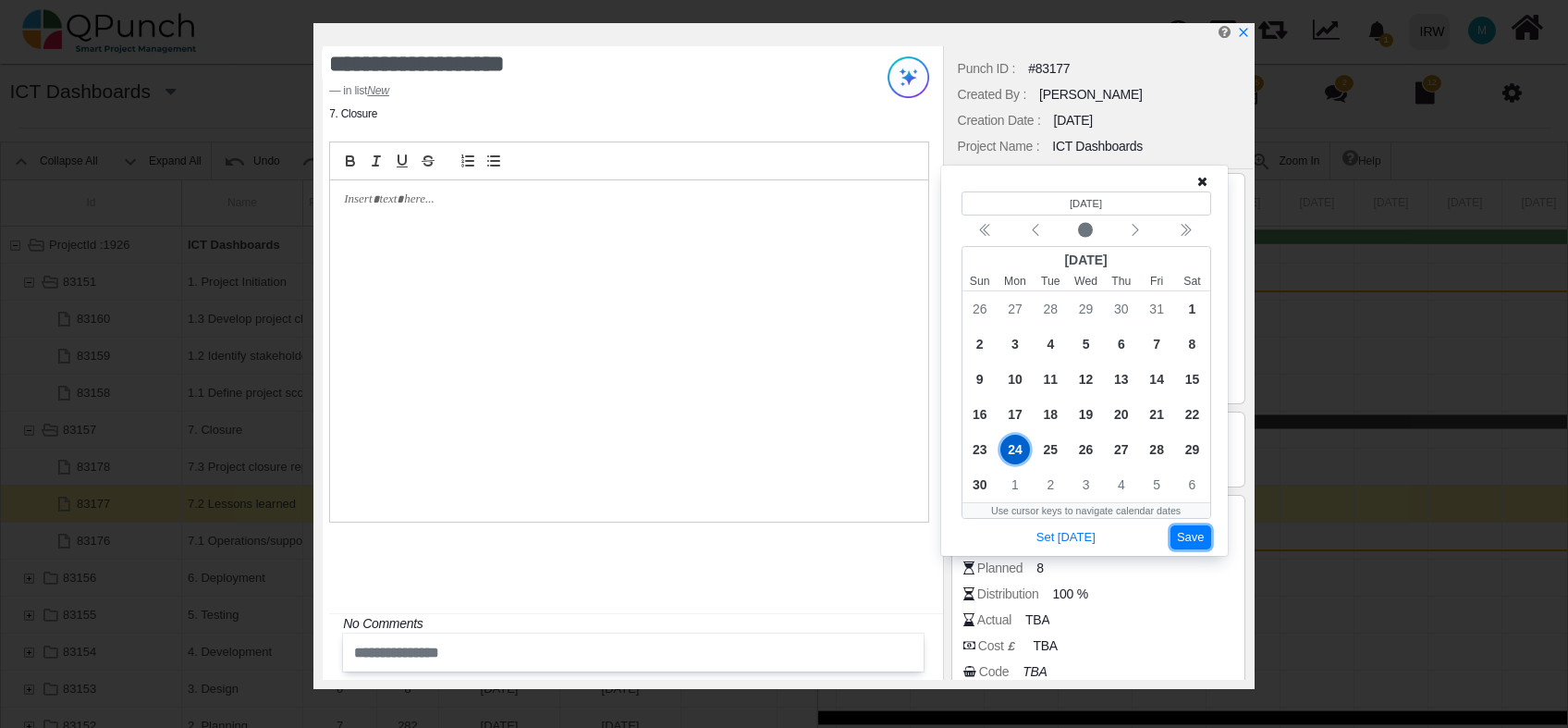
click at [1186, 541] on button "Save" at bounding box center [1191, 538] width 41 height 25
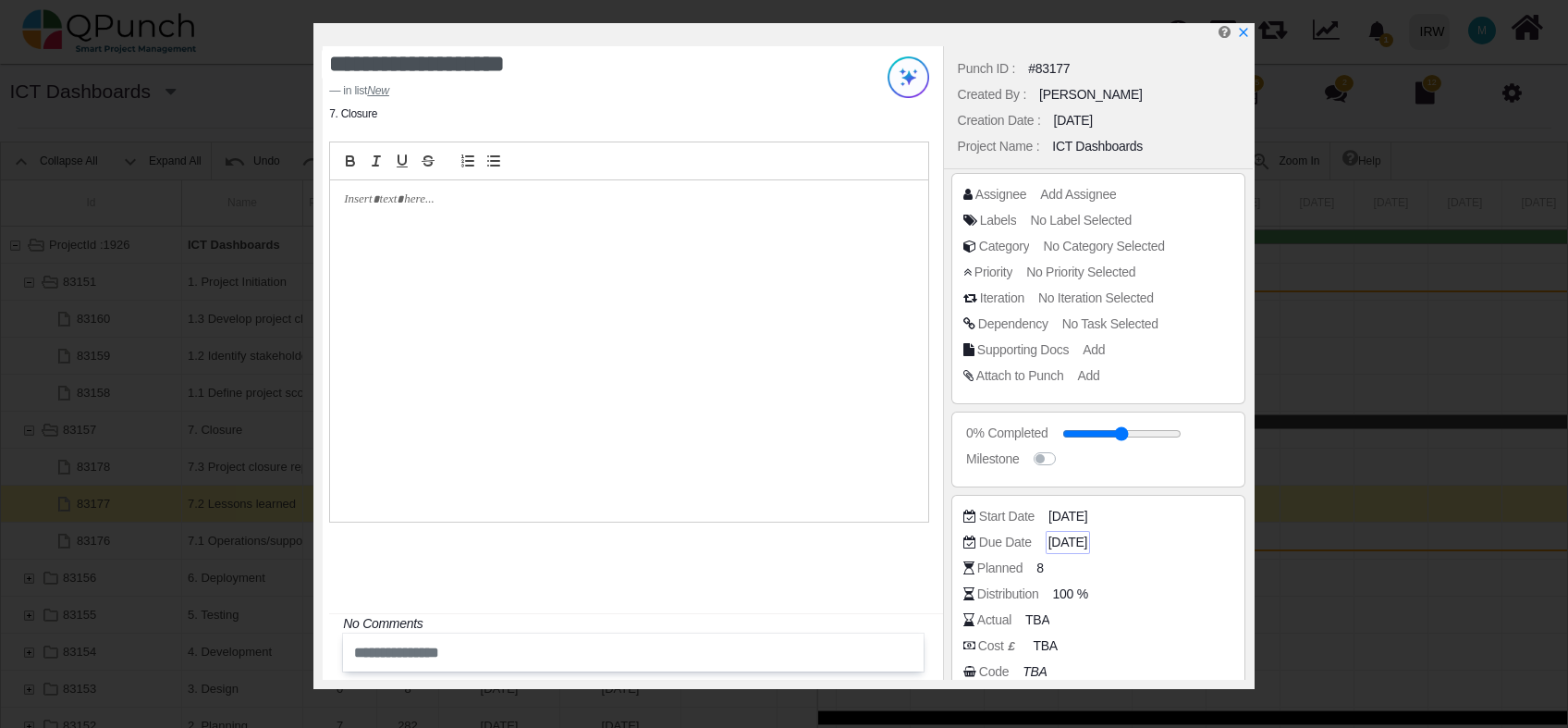
click at [1087, 539] on span "07-01-2025" at bounding box center [1068, 542] width 39 height 19
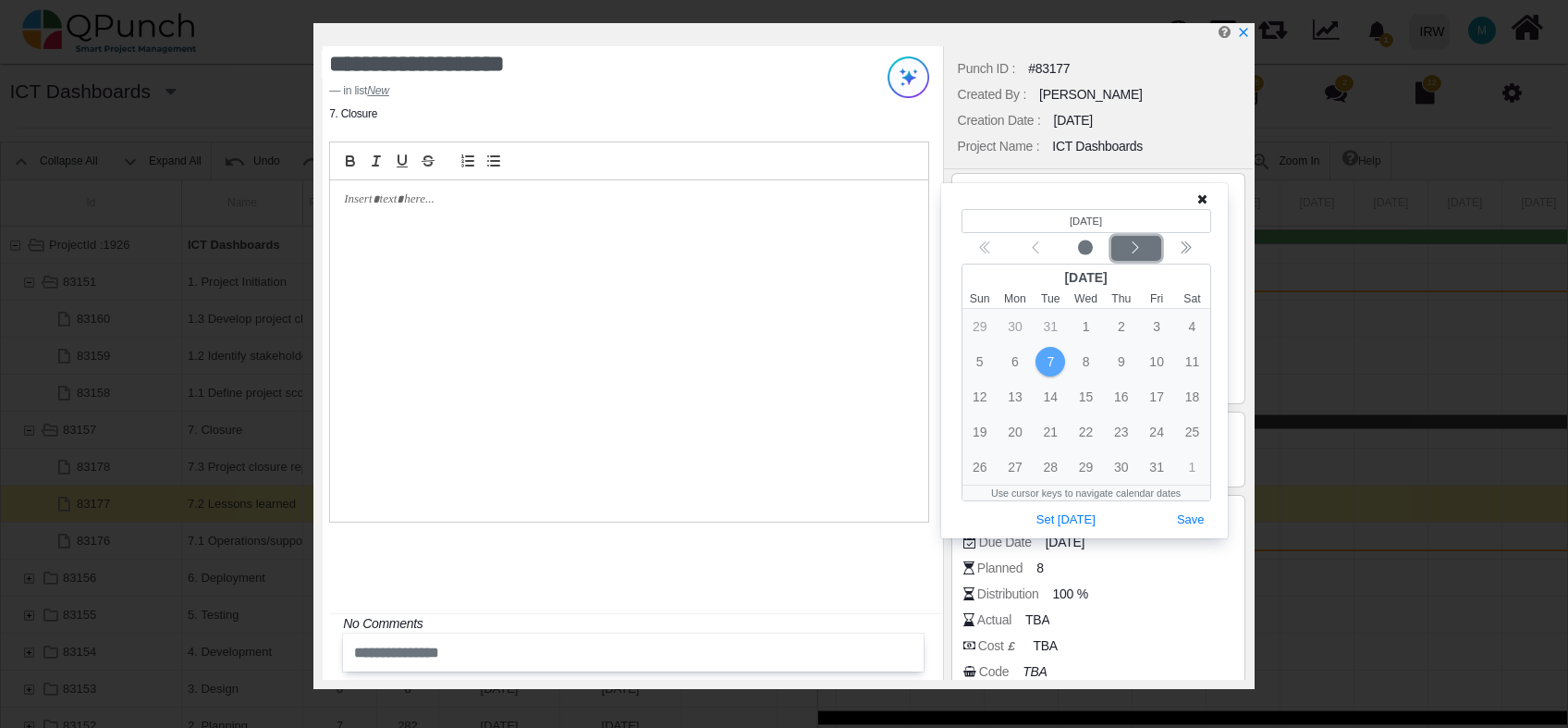
click at [1127, 248] on div "Next month" at bounding box center [1136, 248] width 44 height 18
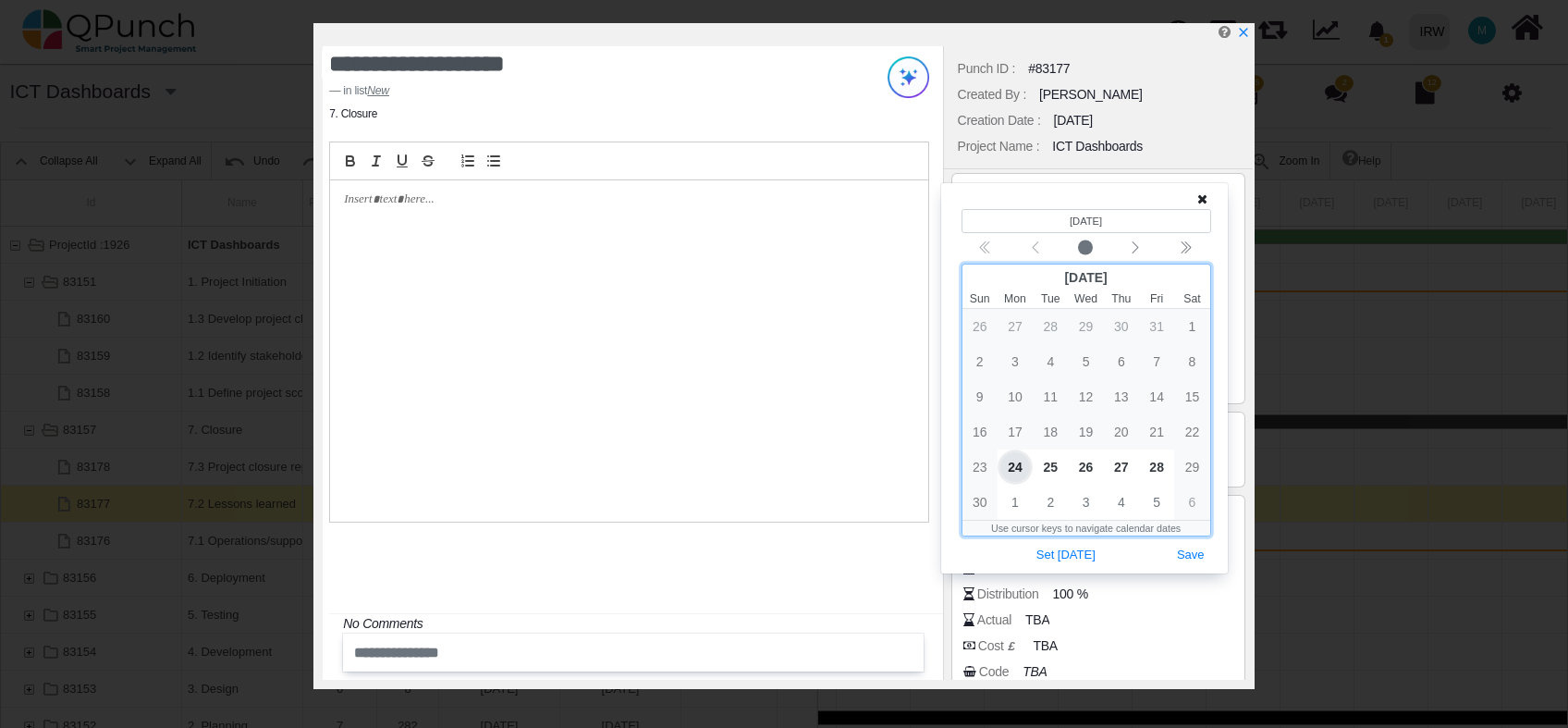
click at [1021, 465] on span "24" at bounding box center [1015, 466] width 29 height 30
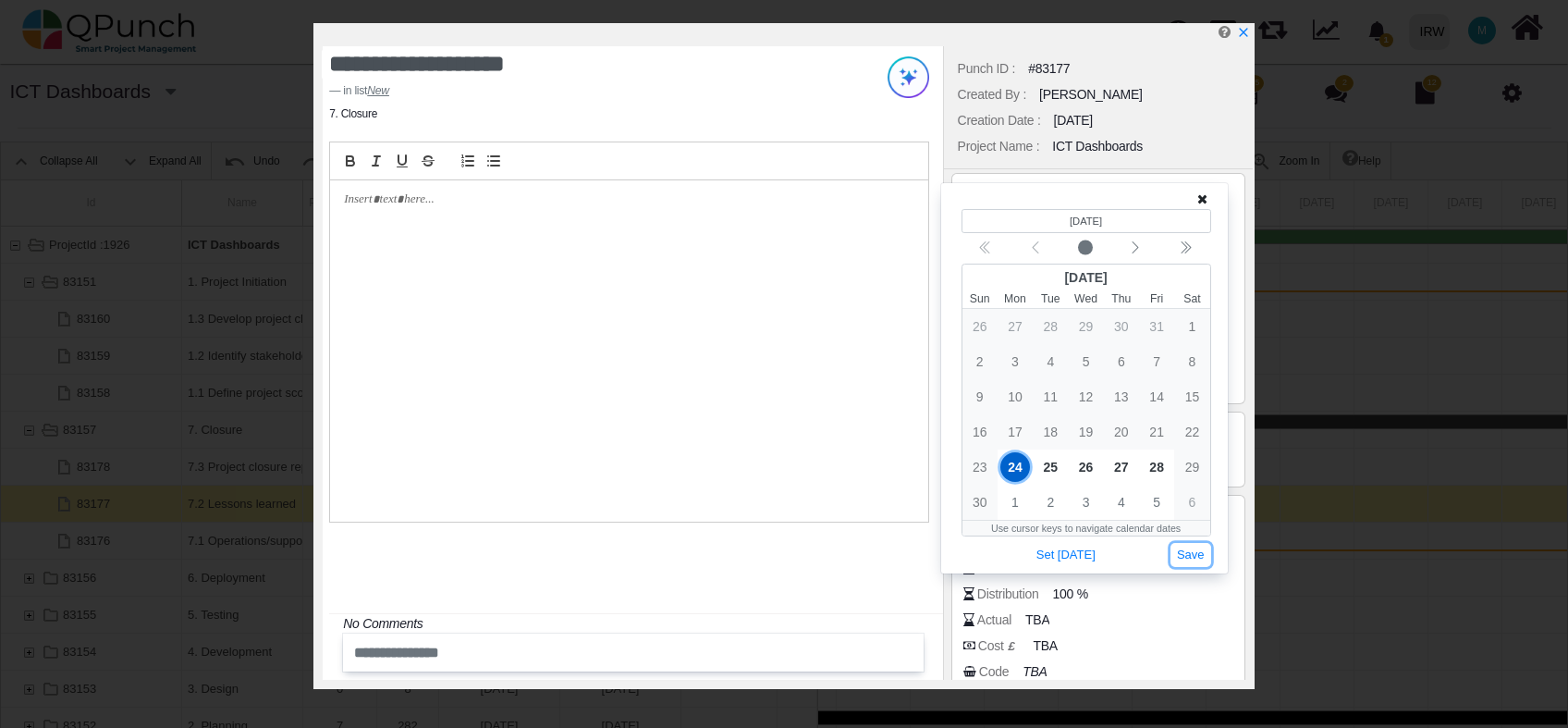
click at [1186, 552] on button "Save" at bounding box center [1191, 556] width 41 height 25
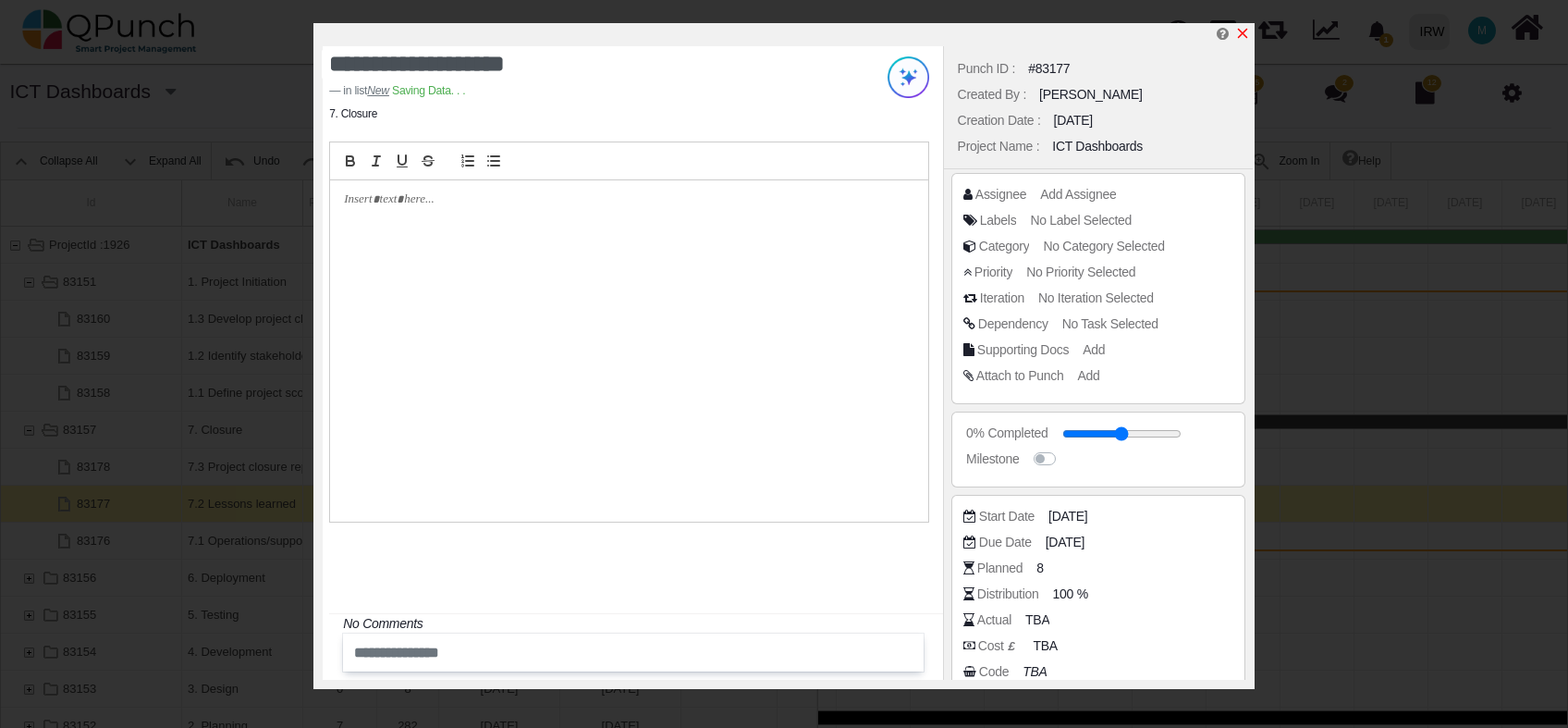
click at [1247, 31] on icon "x" at bounding box center [1244, 33] width 15 height 15
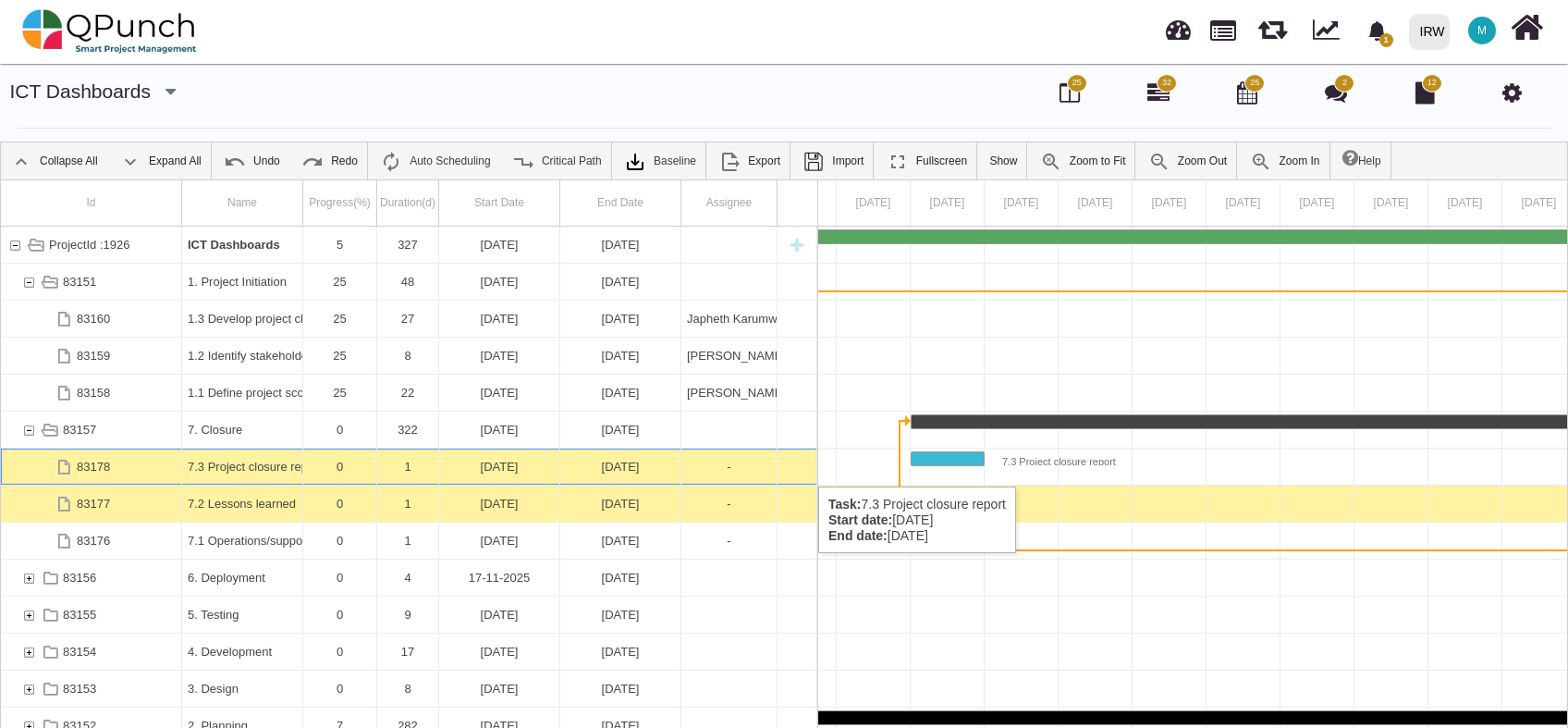
click at [506, 468] on div "07-01-2025" at bounding box center [500, 466] width 109 height 36
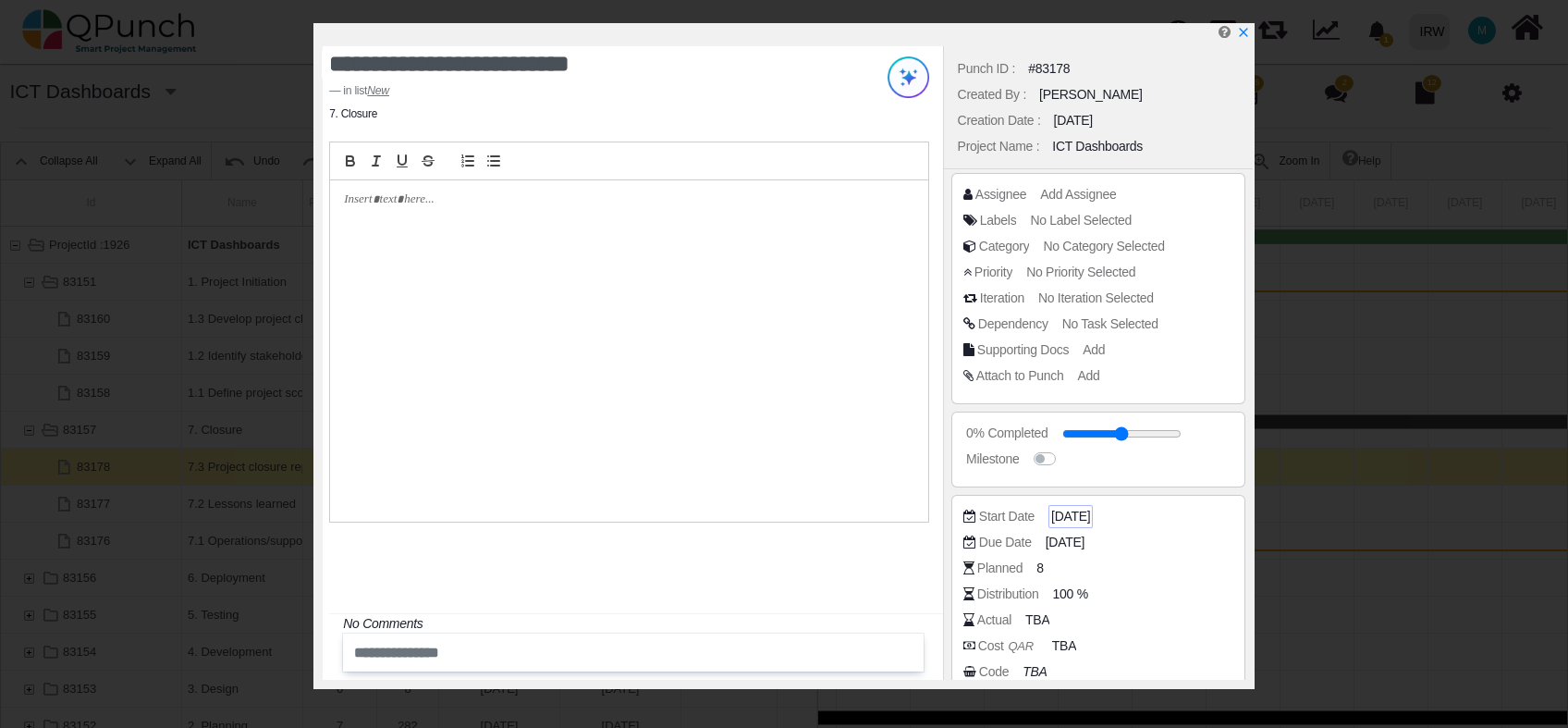
click at [1072, 512] on span "07-01-2025" at bounding box center [1070, 517] width 39 height 19
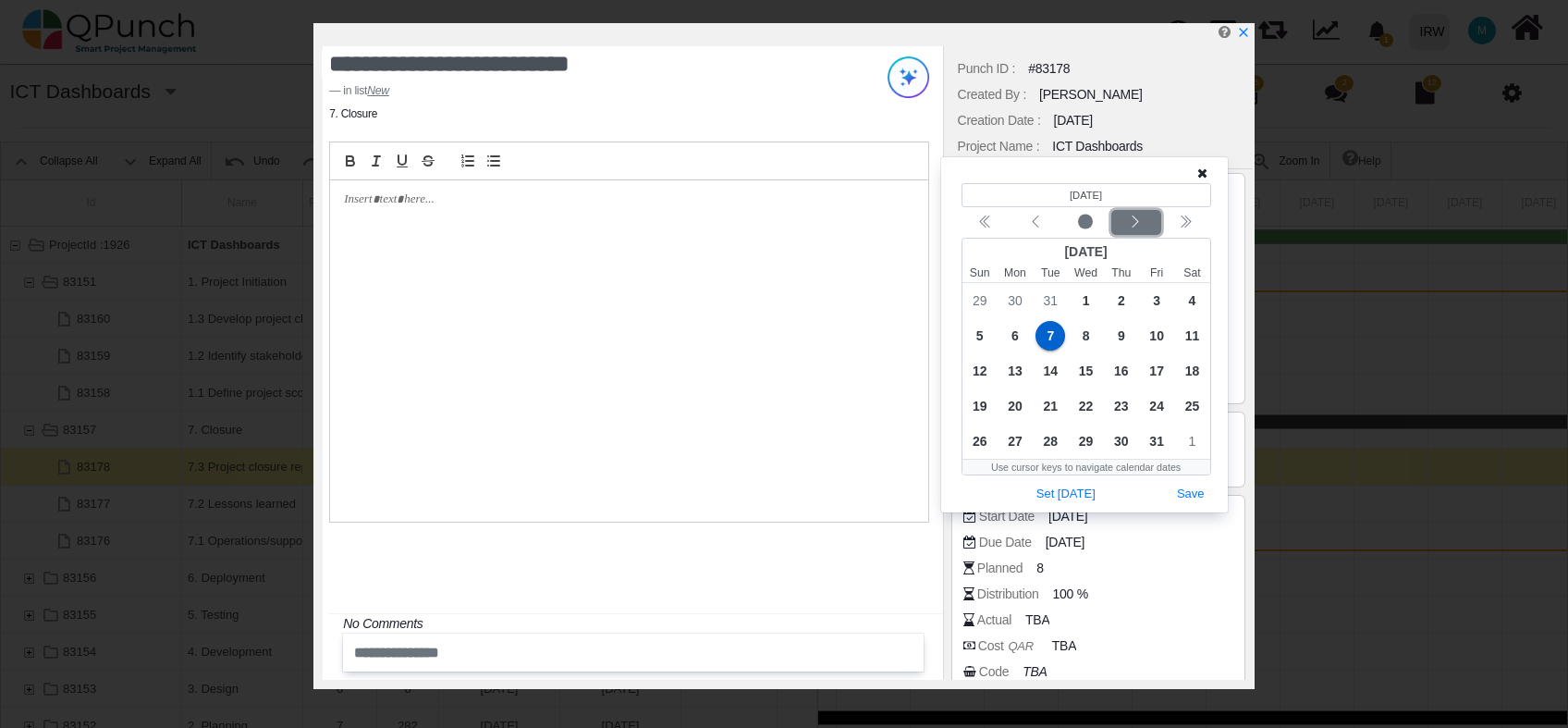
click at [1144, 227] on div "Next month" at bounding box center [1136, 223] width 44 height 18
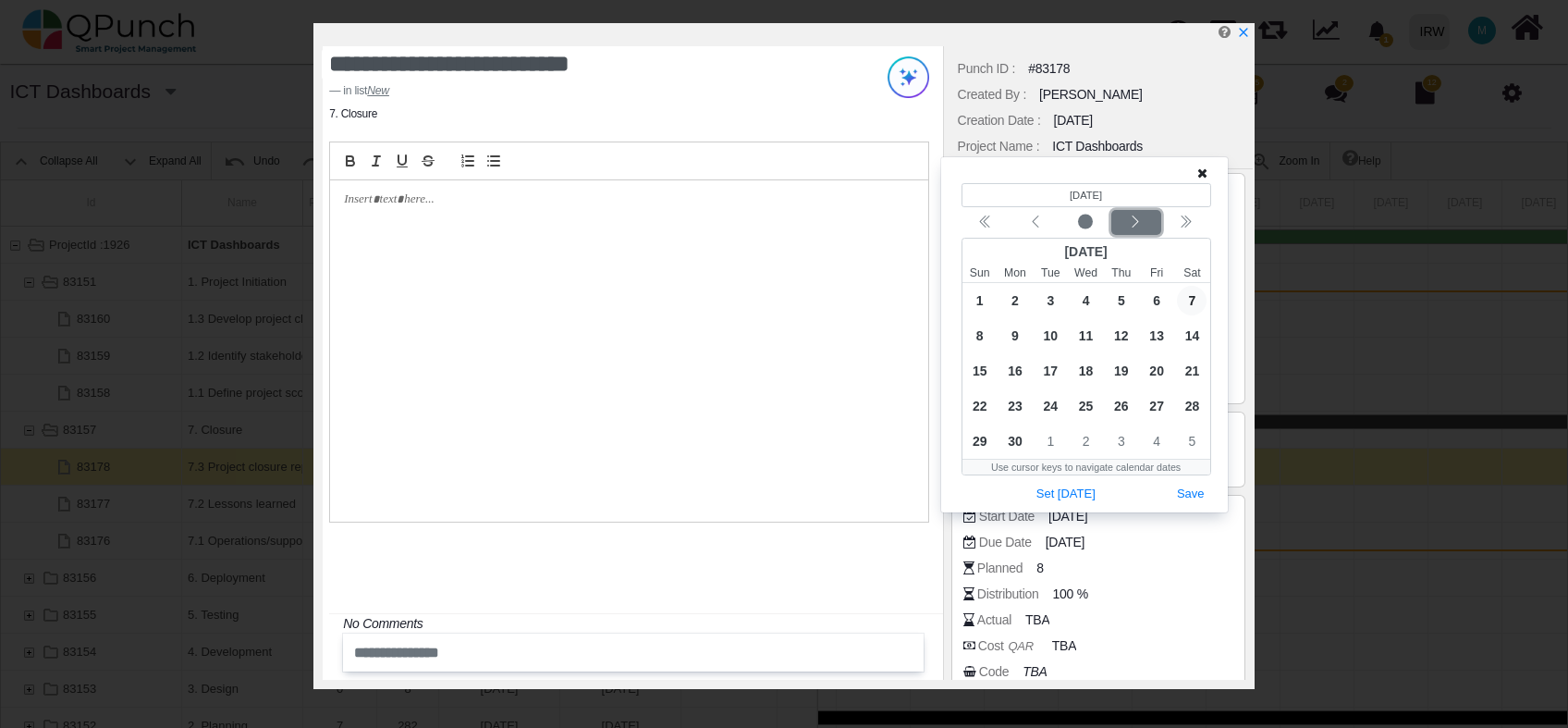
click at [1144, 227] on div "Next month" at bounding box center [1136, 223] width 44 height 18
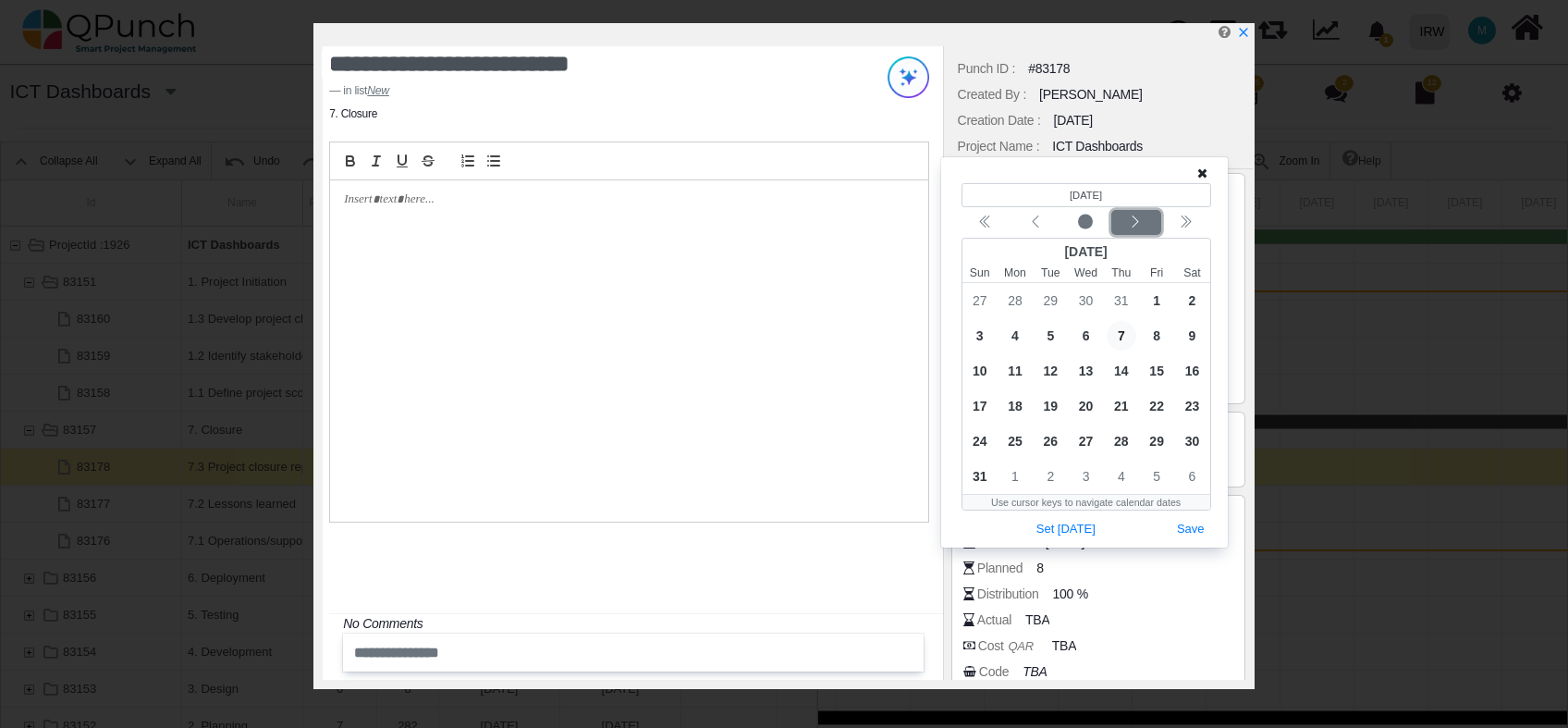
click at [1144, 227] on div "Next month" at bounding box center [1136, 223] width 44 height 18
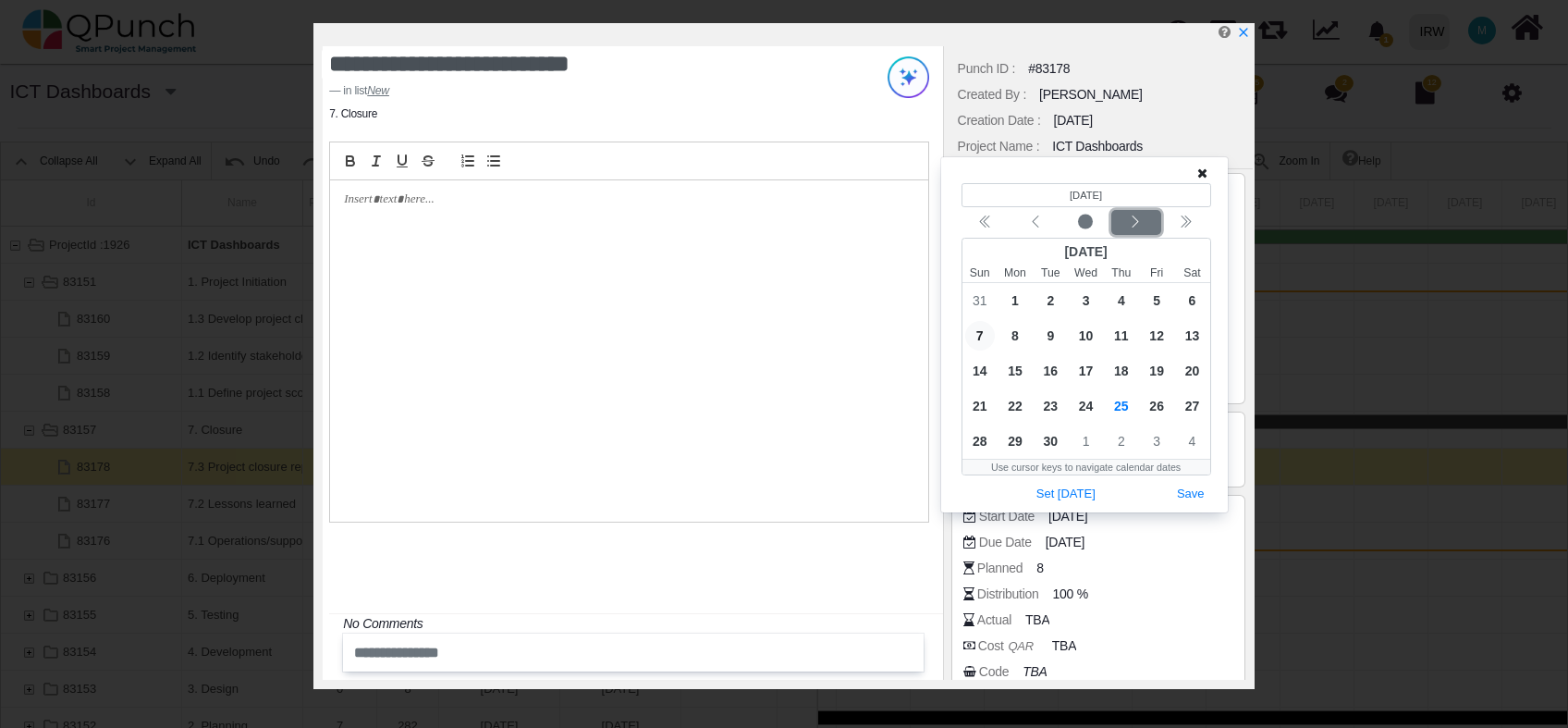
click at [1144, 227] on div "Next month" at bounding box center [1136, 223] width 44 height 18
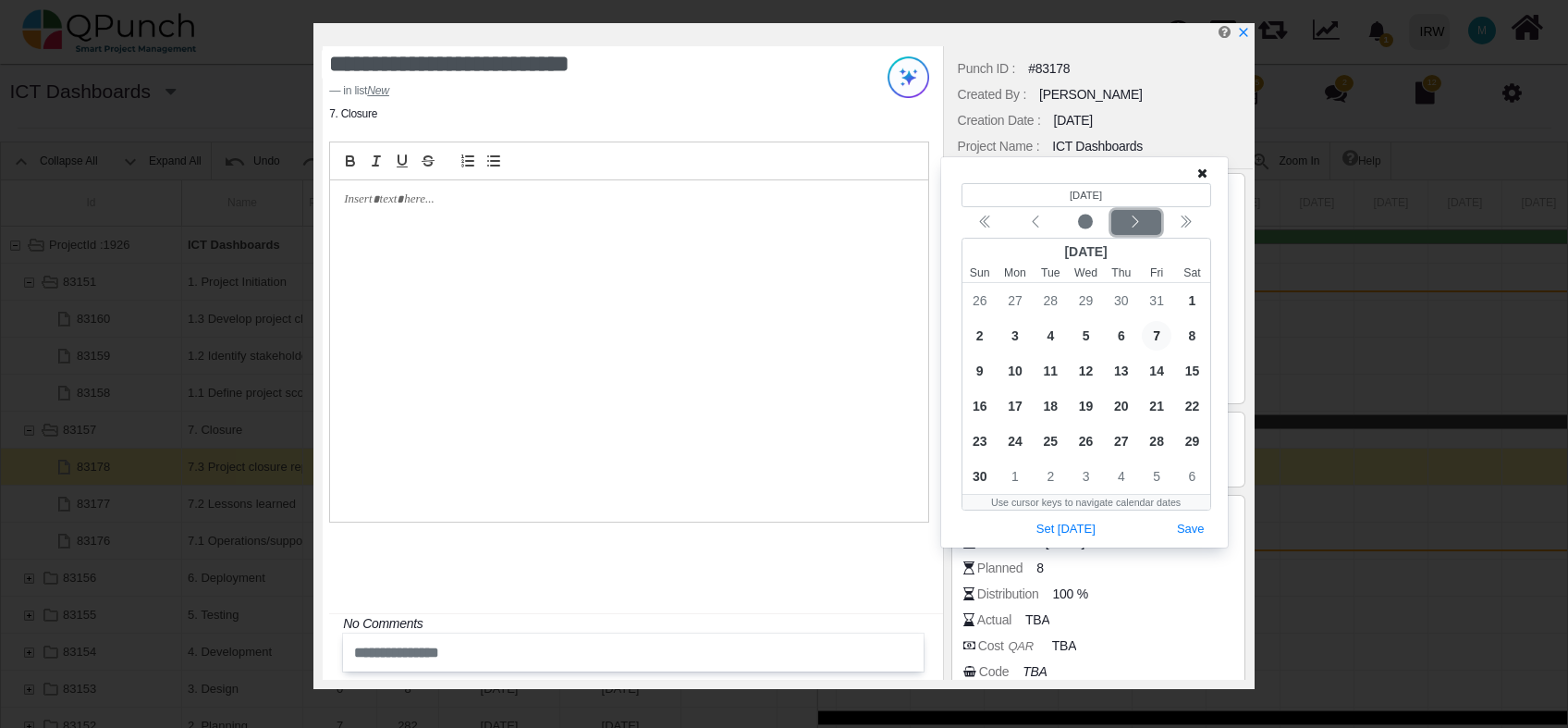
click at [1144, 227] on div "Next month" at bounding box center [1136, 223] width 44 height 18
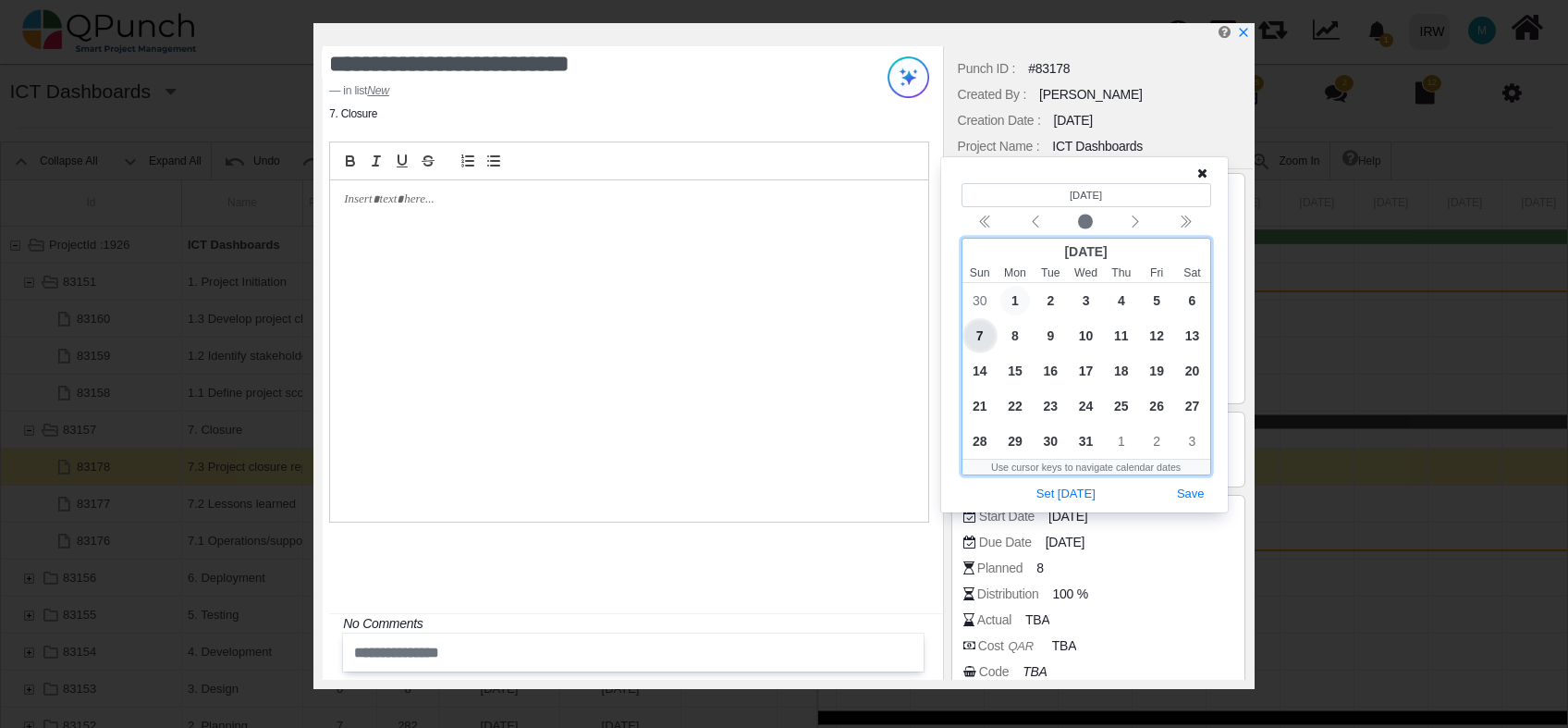
click at [1021, 301] on span "1" at bounding box center [1015, 300] width 29 height 30
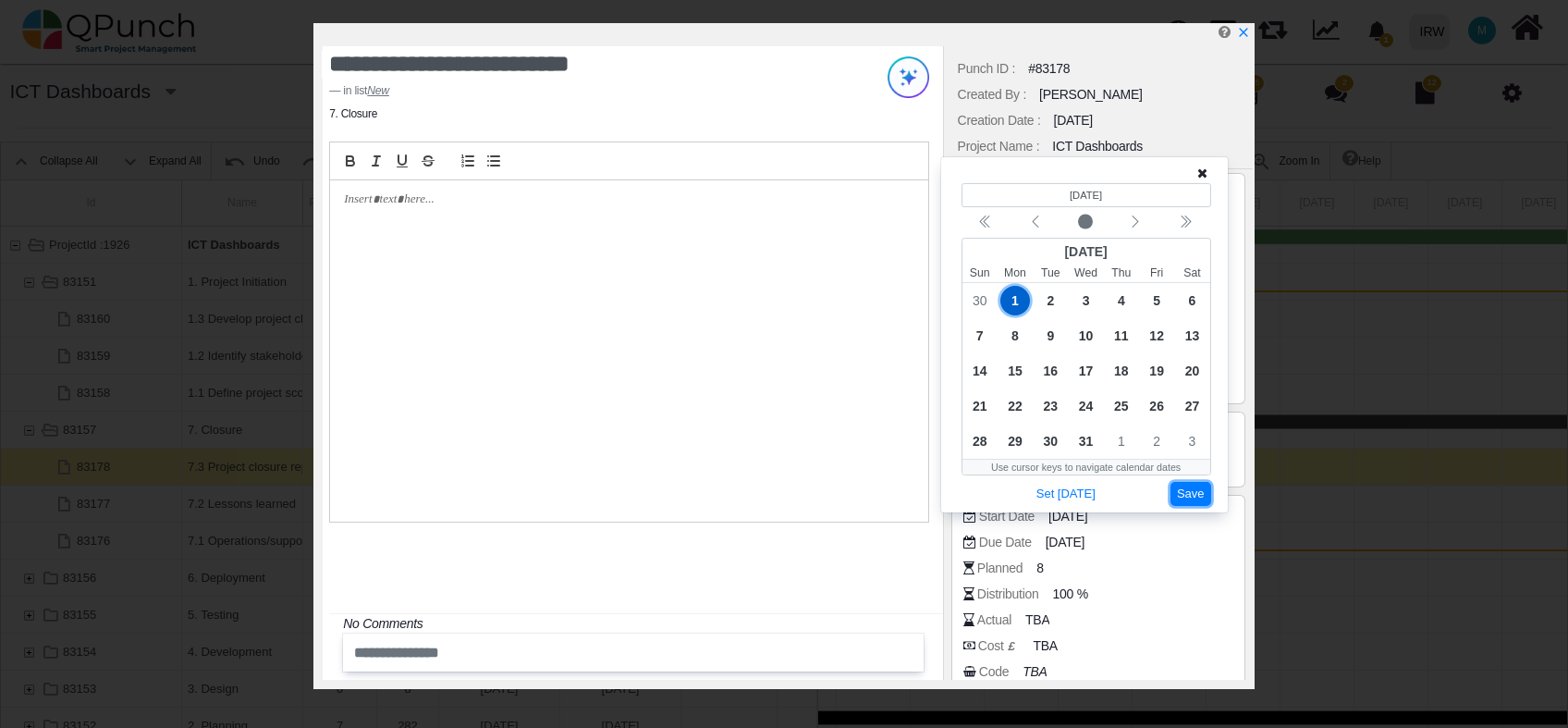
click at [1187, 500] on button "Save" at bounding box center [1191, 494] width 41 height 25
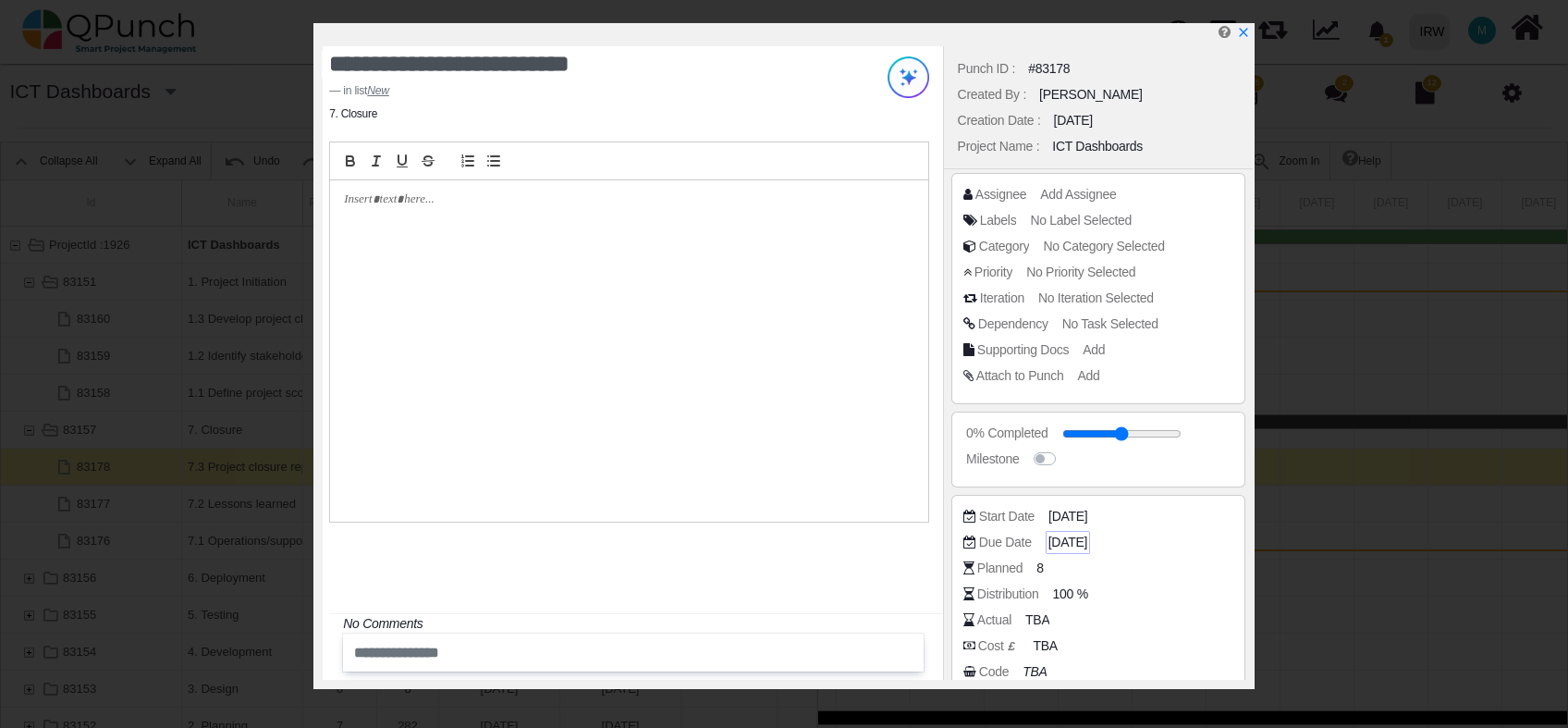
click at [1066, 540] on span "07-01-2025" at bounding box center [1068, 542] width 39 height 19
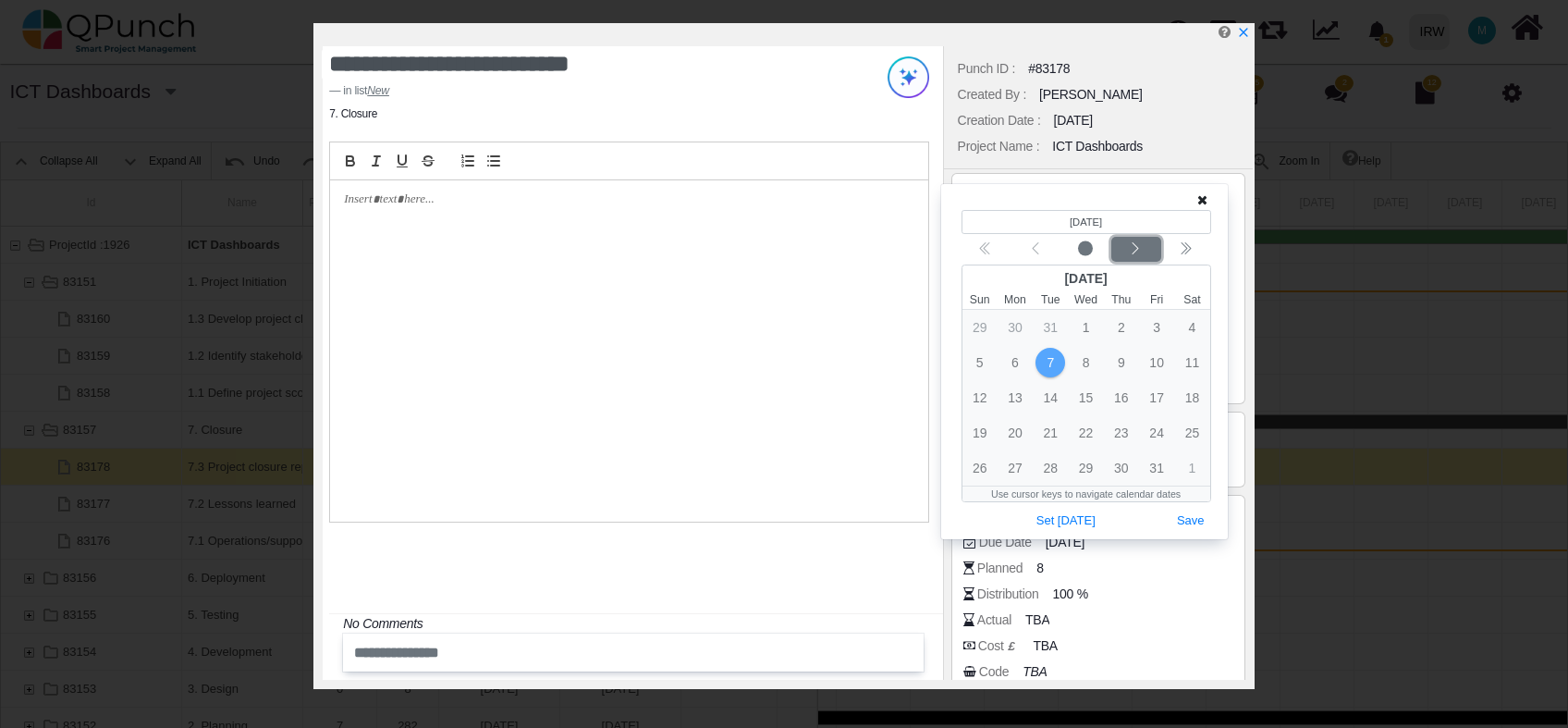
click at [1132, 248] on icon "chevron left" at bounding box center [1136, 249] width 15 height 15
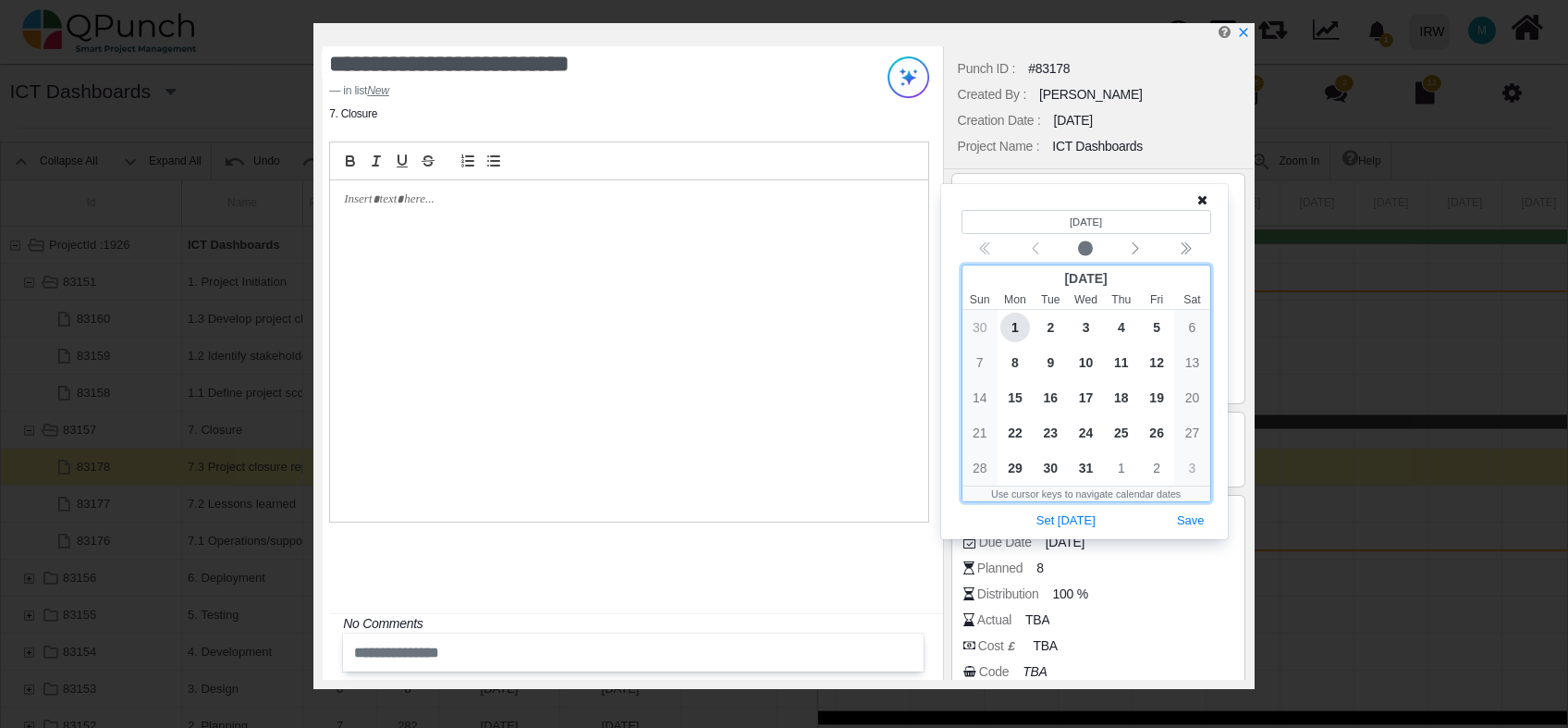
click at [1019, 324] on span "1" at bounding box center [1015, 327] width 29 height 30
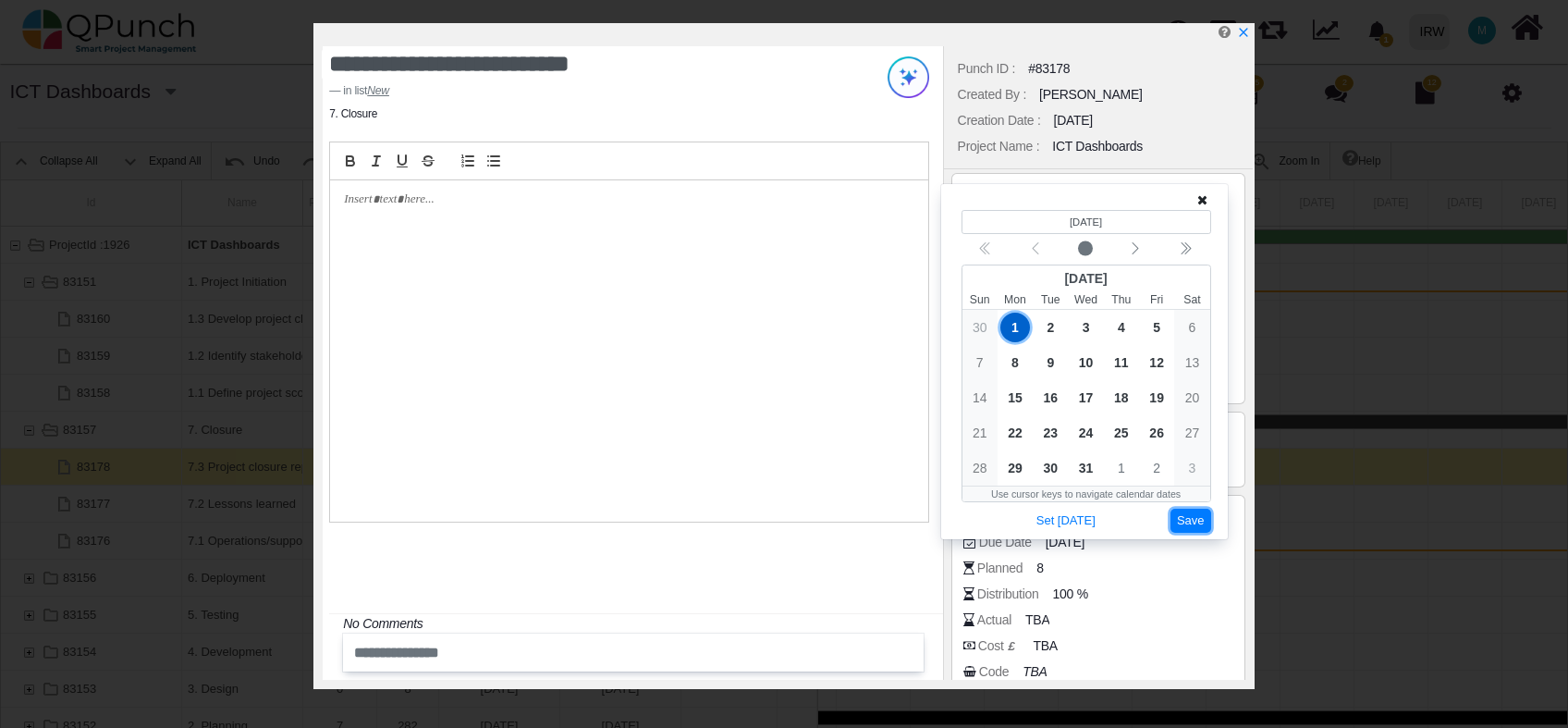
click at [1184, 518] on button "Save" at bounding box center [1191, 521] width 41 height 25
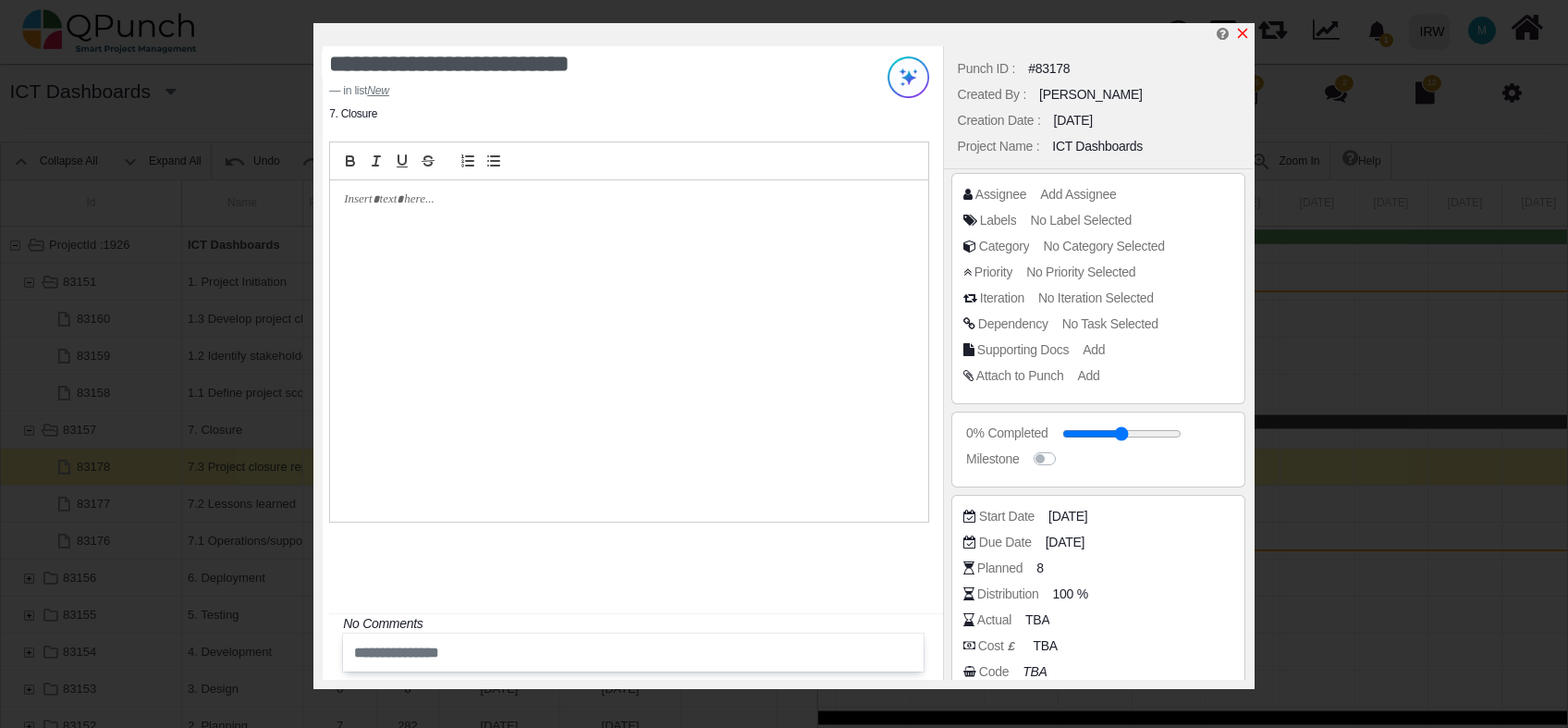
click at [1248, 31] on icon "x" at bounding box center [1244, 33] width 15 height 15
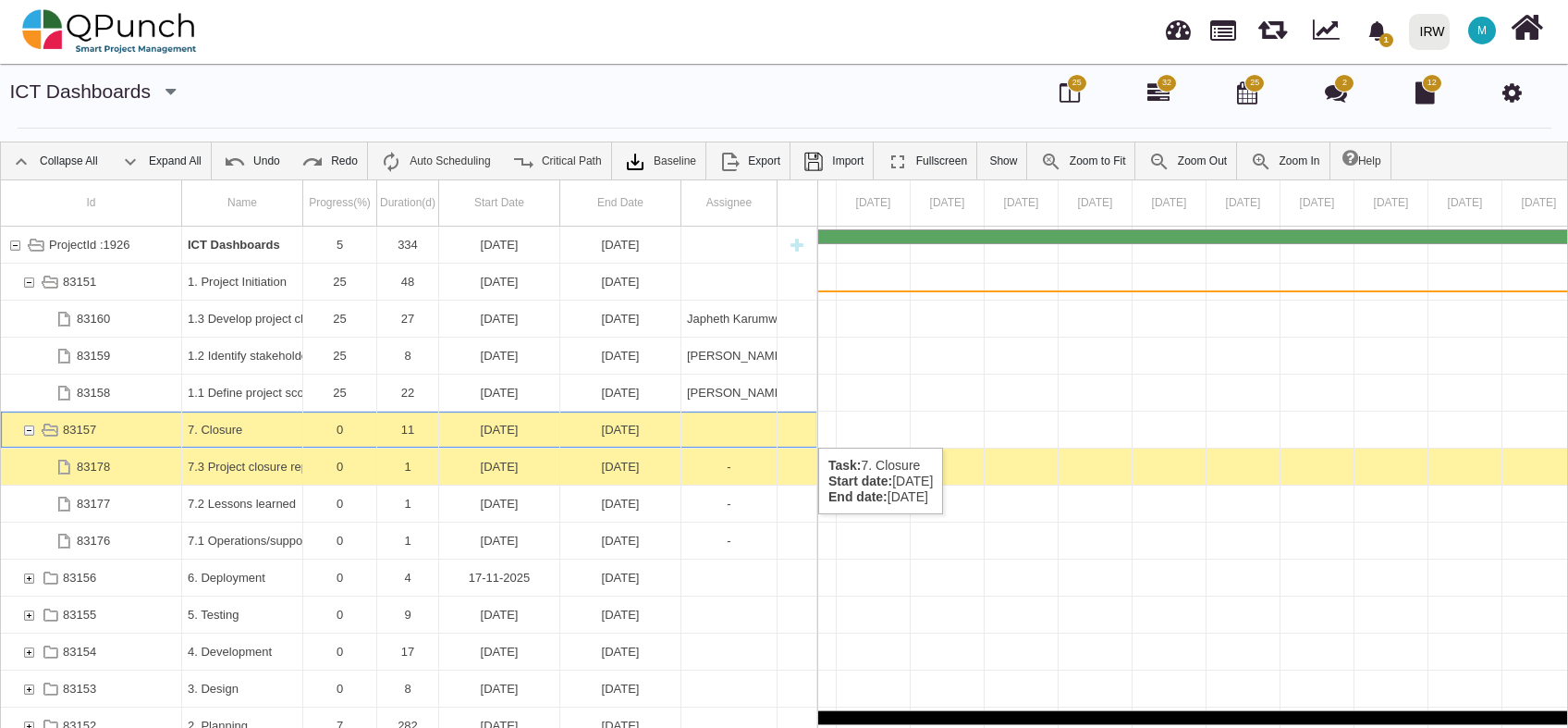
click at [29, 429] on div "83157" at bounding box center [28, 430] width 16 height 36
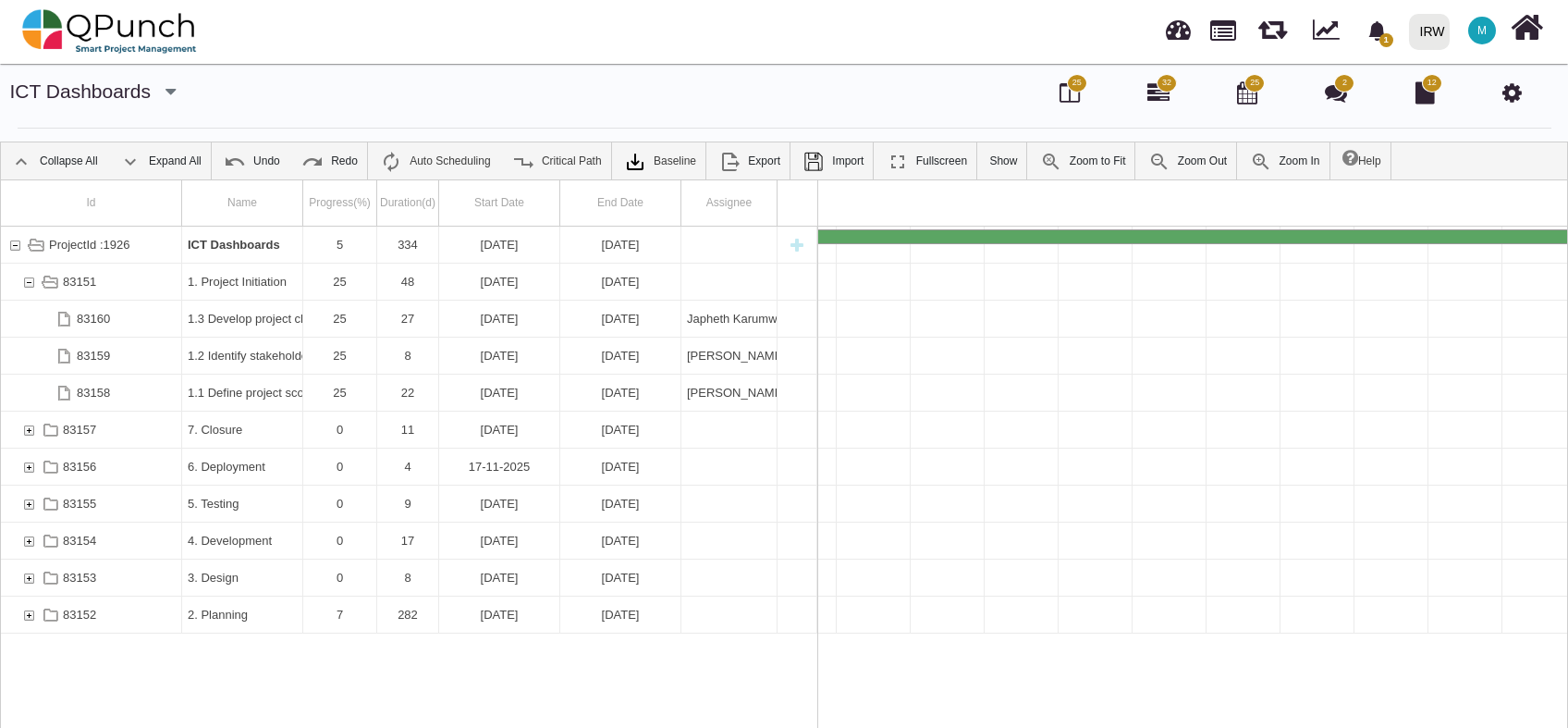
scroll to position [0, 23296]
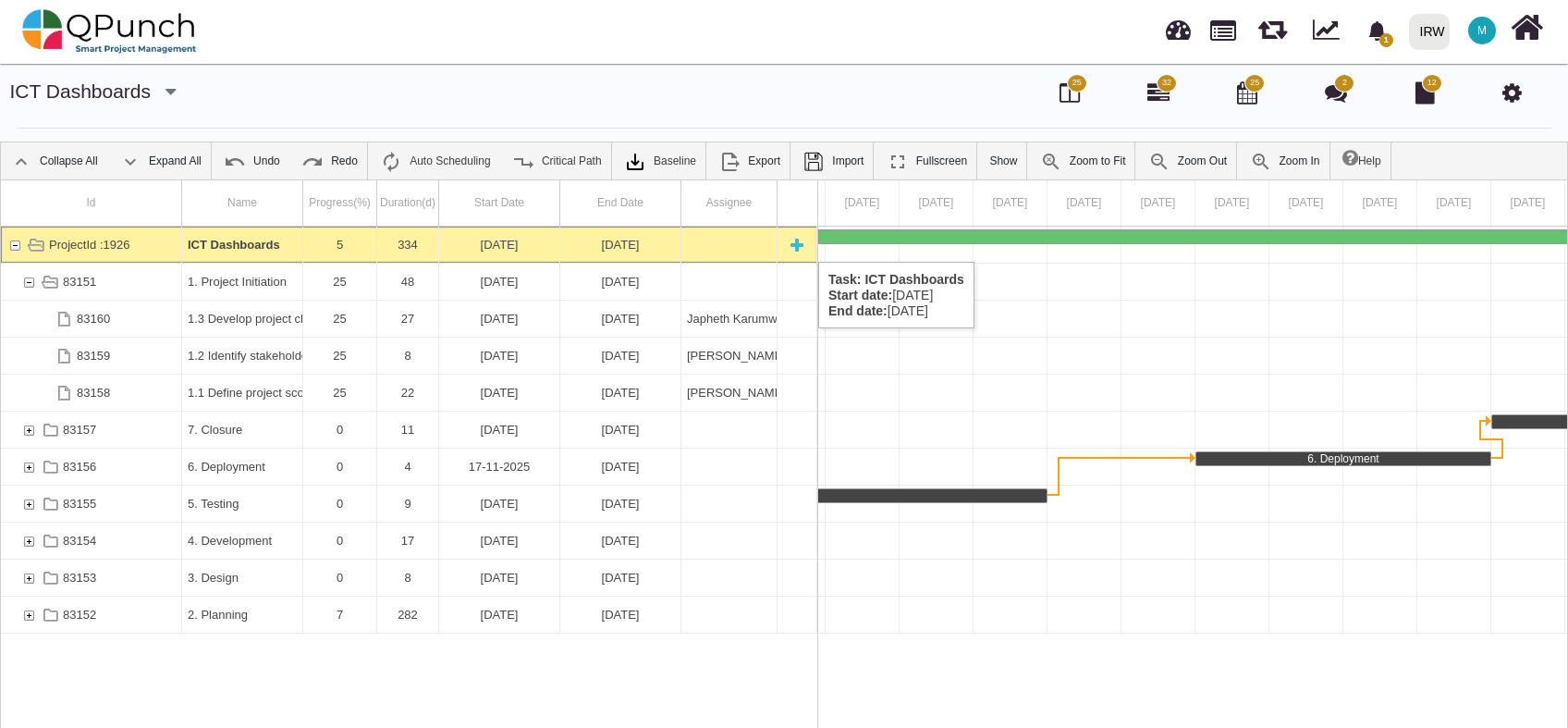
click at [16, 244] on div "ProjectId :1926" at bounding box center [14, 245] width 16 height 36
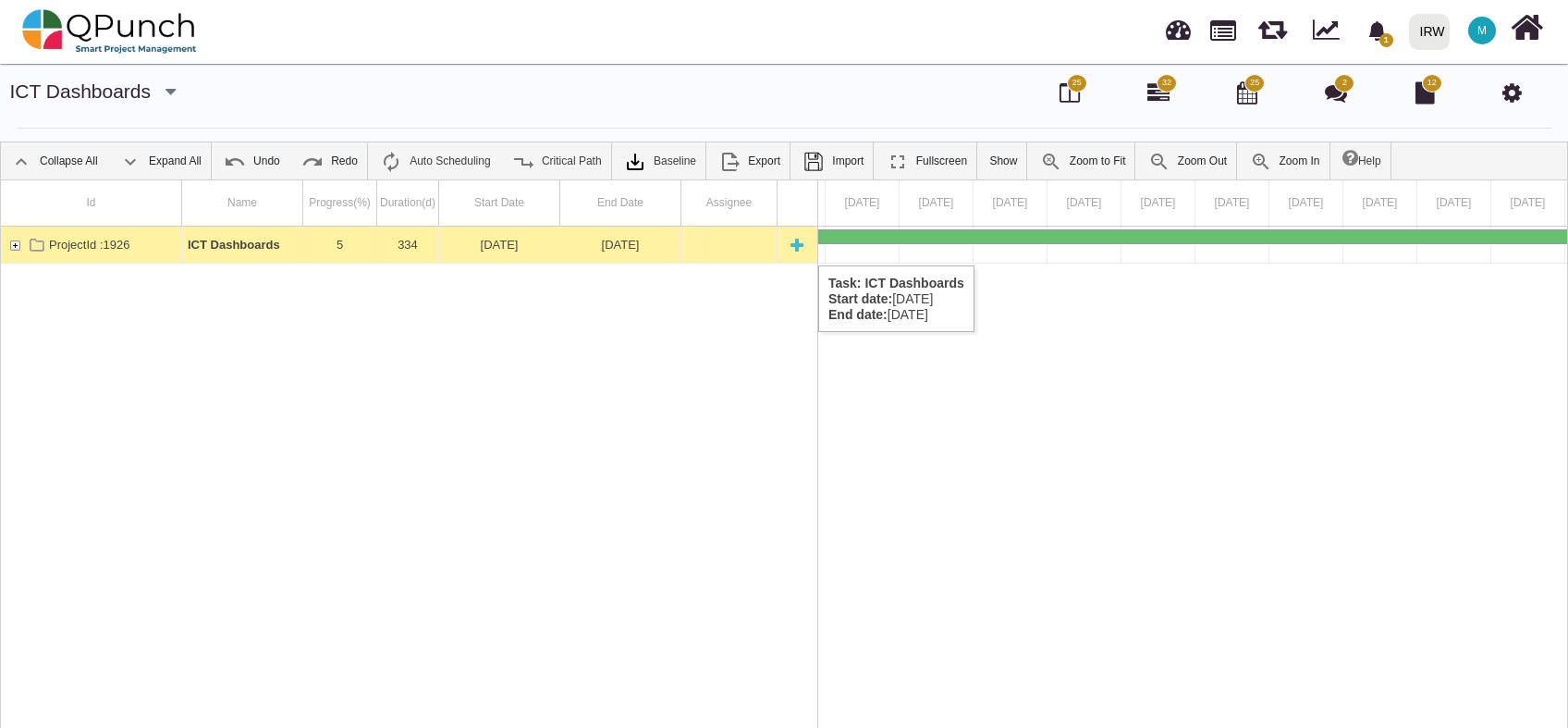
click at [16, 246] on div "ProjectId :1926" at bounding box center [14, 245] width 16 height 36
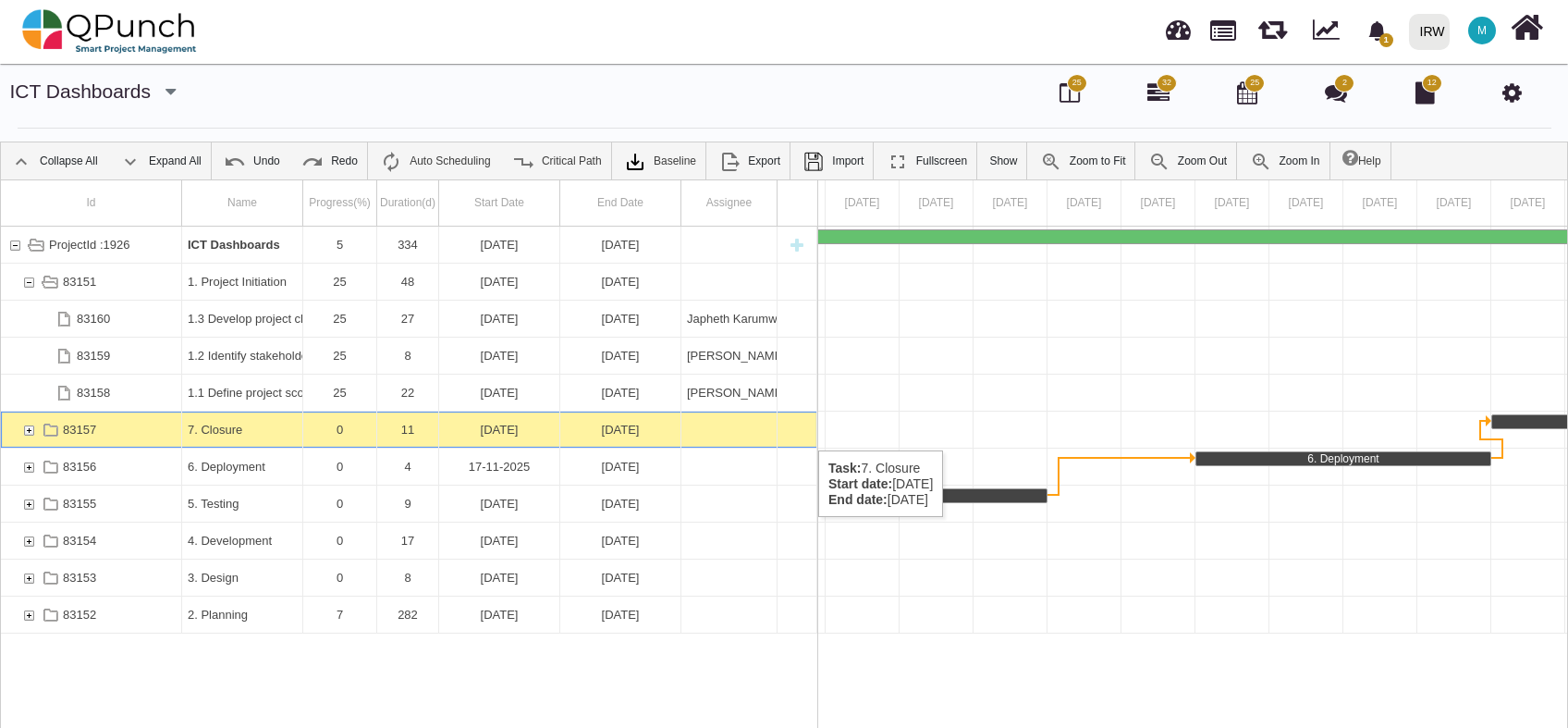
click at [24, 429] on div "83157" at bounding box center [28, 430] width 16 height 36
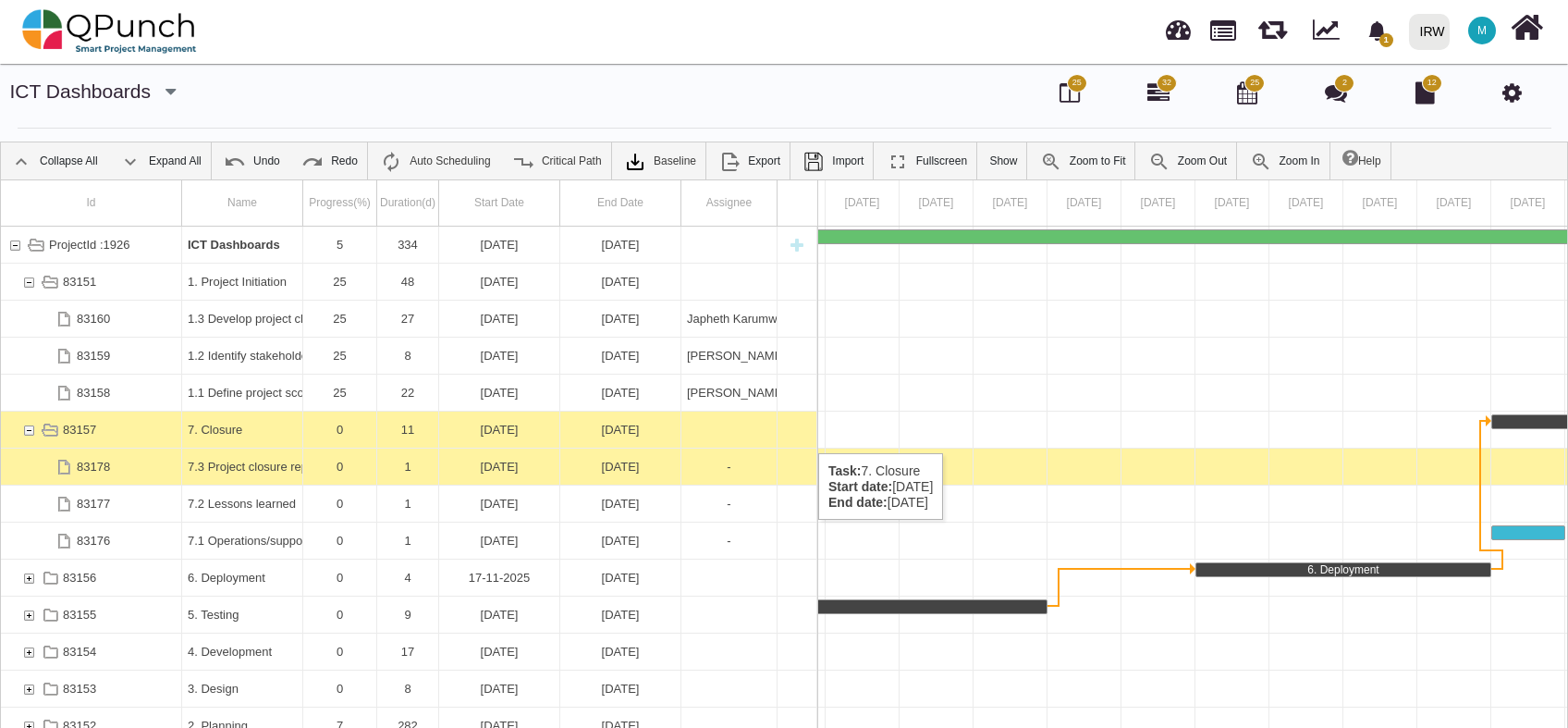
scroll to position [59, 0]
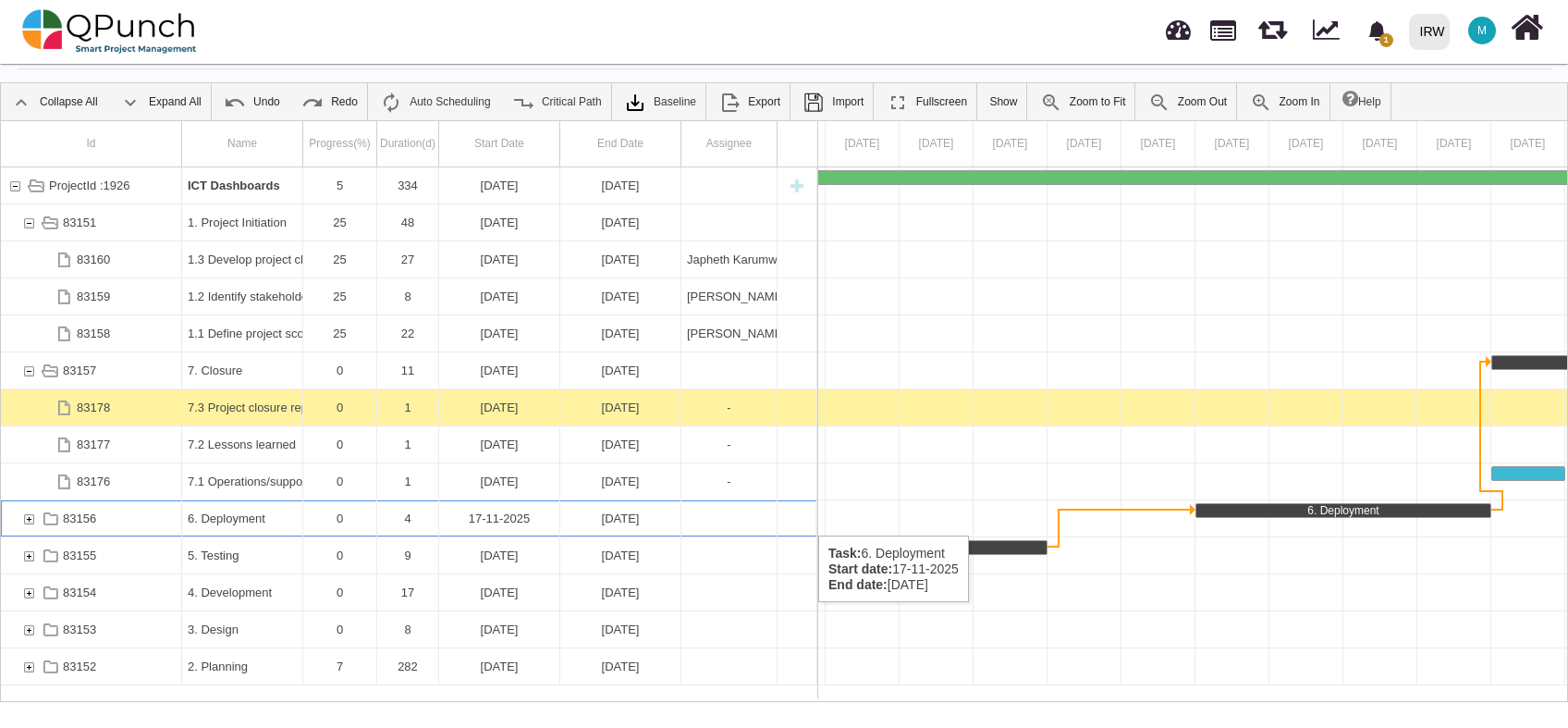
click at [27, 517] on div "83156" at bounding box center [28, 519] width 16 height 36
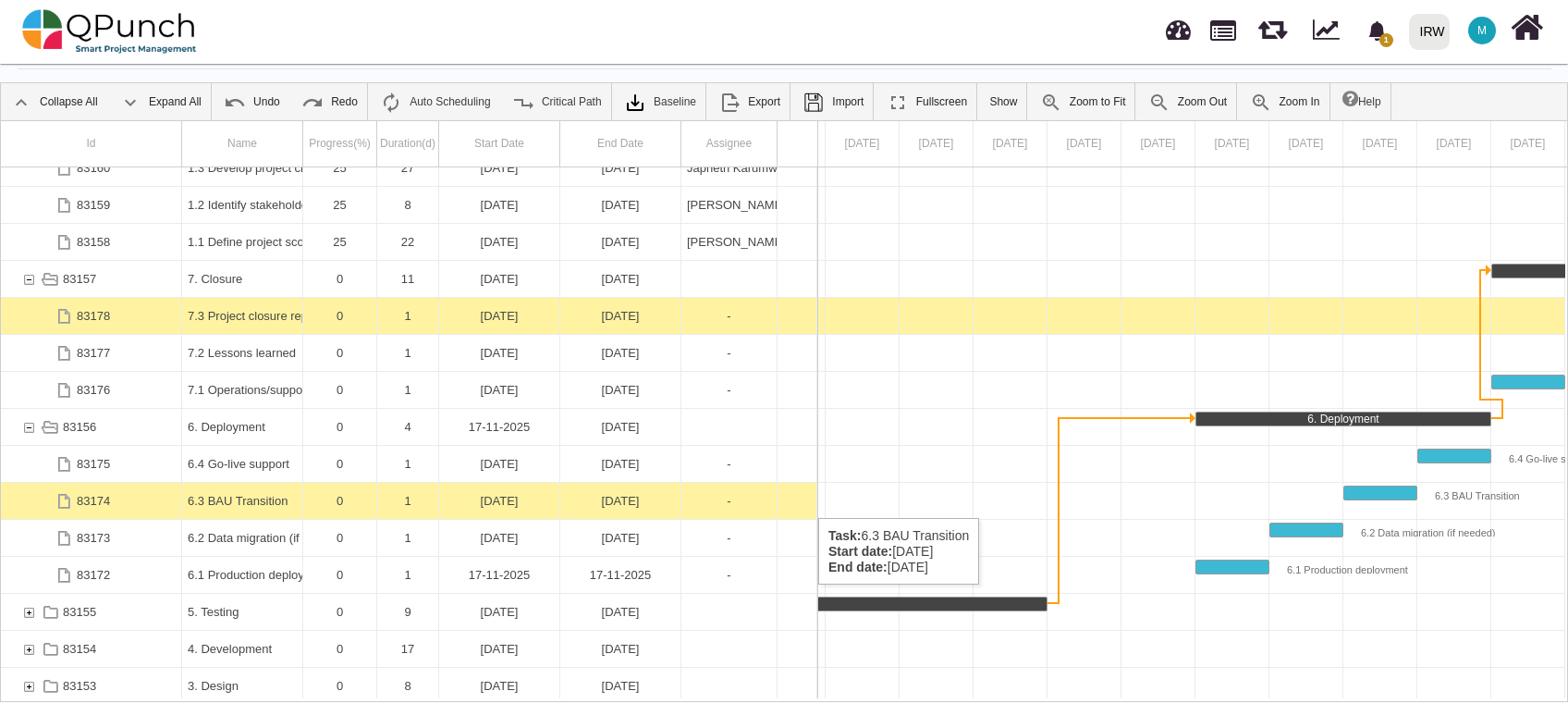
scroll to position [134, 0]
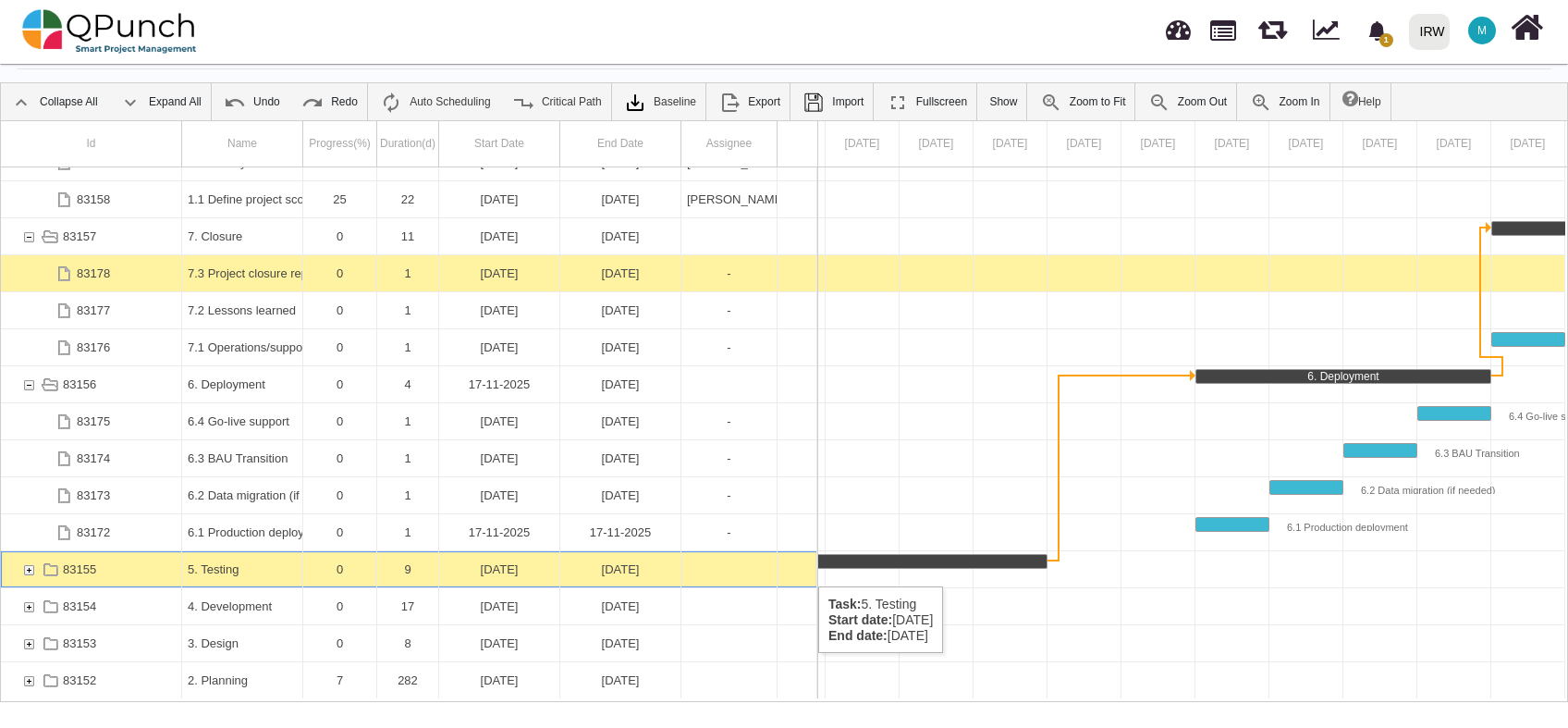
click at [29, 568] on div "83155" at bounding box center [28, 569] width 16 height 36
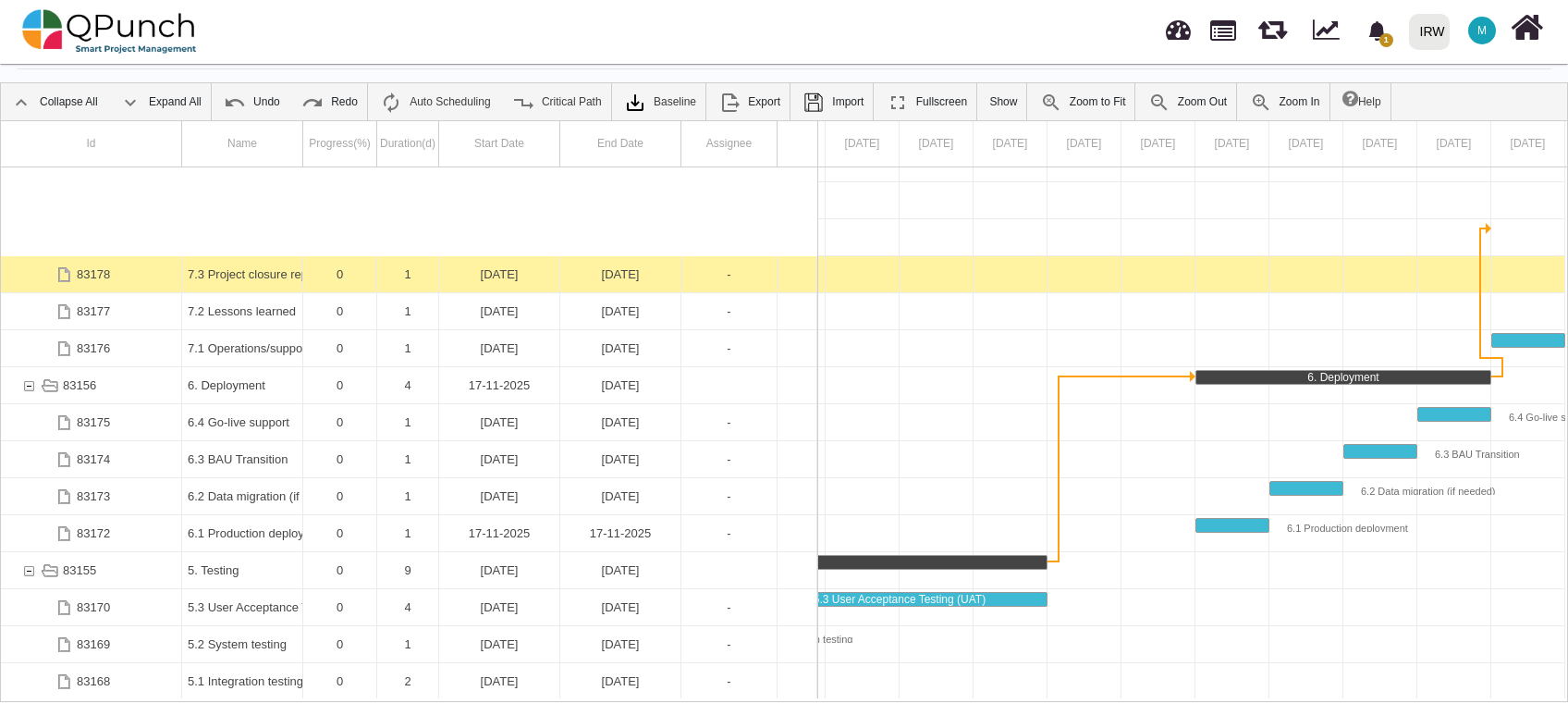
scroll to position [246, 0]
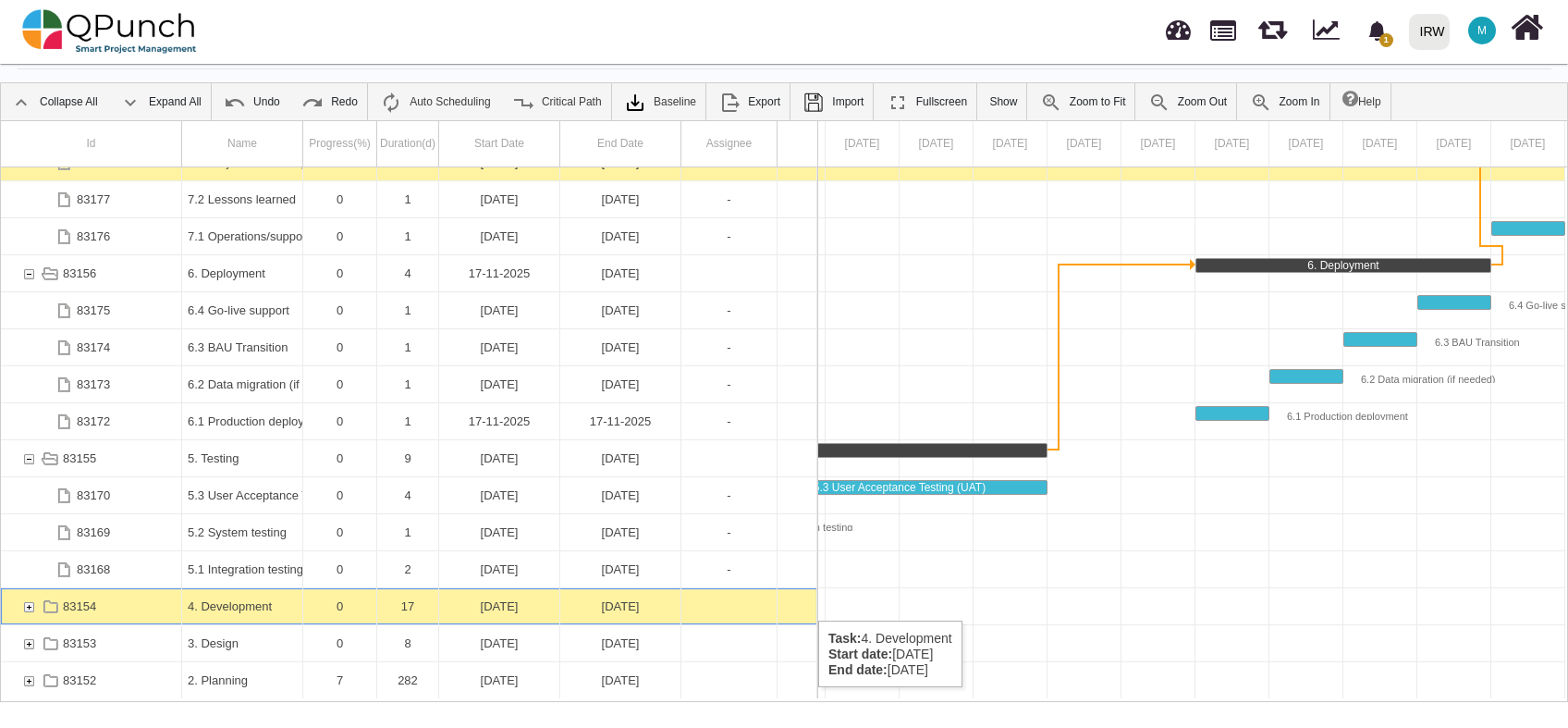
click at [26, 602] on div "83154" at bounding box center [28, 606] width 16 height 36
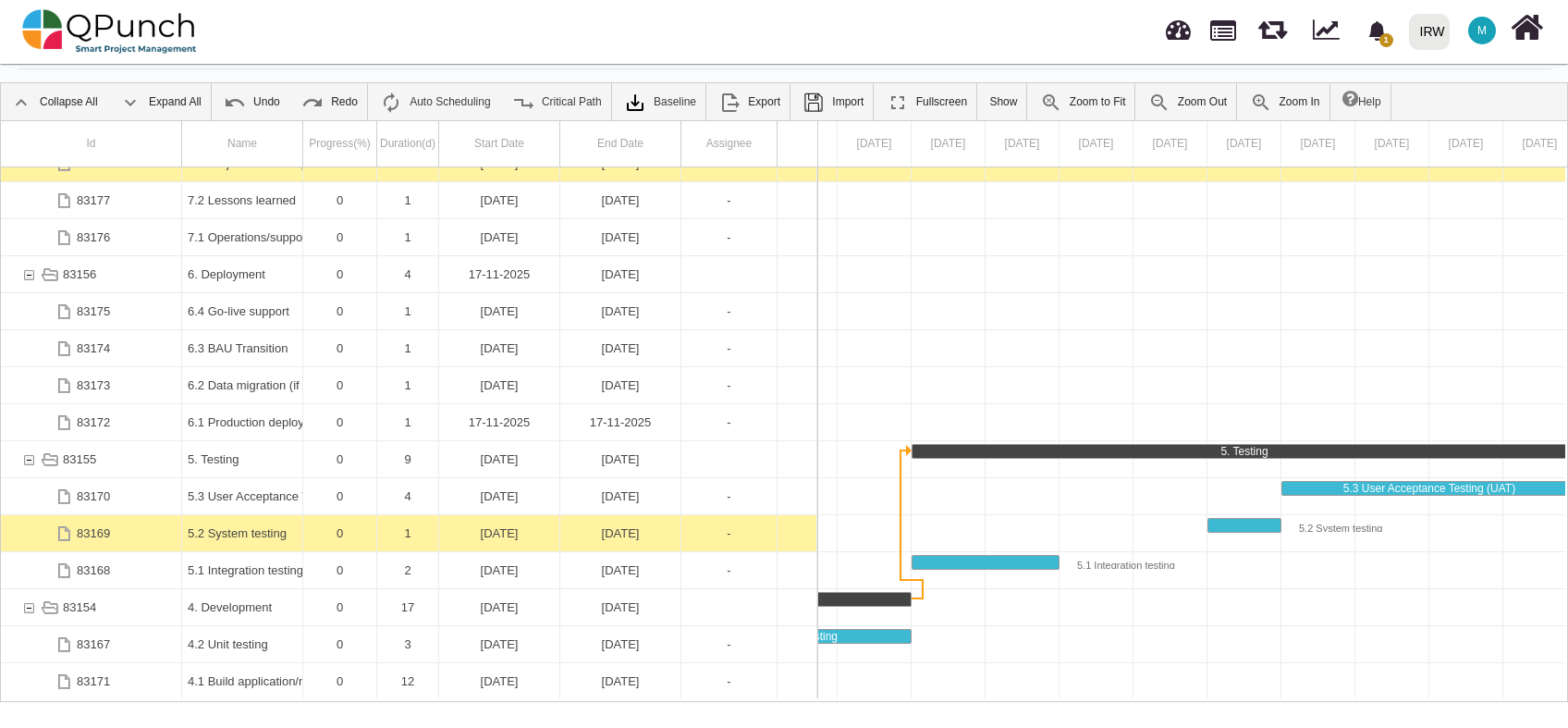
scroll to position [319, 0]
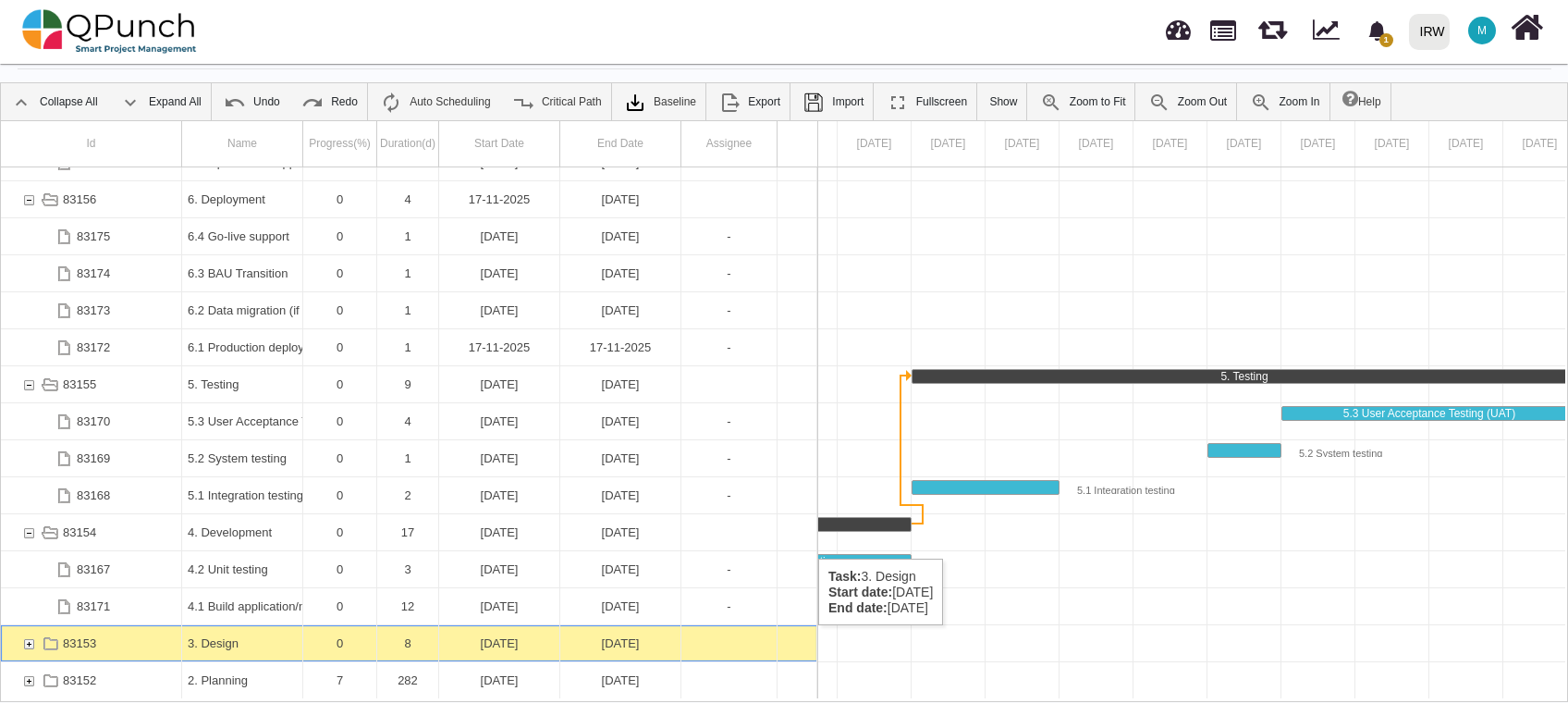
click at [29, 643] on div "83153" at bounding box center [28, 643] width 16 height 36
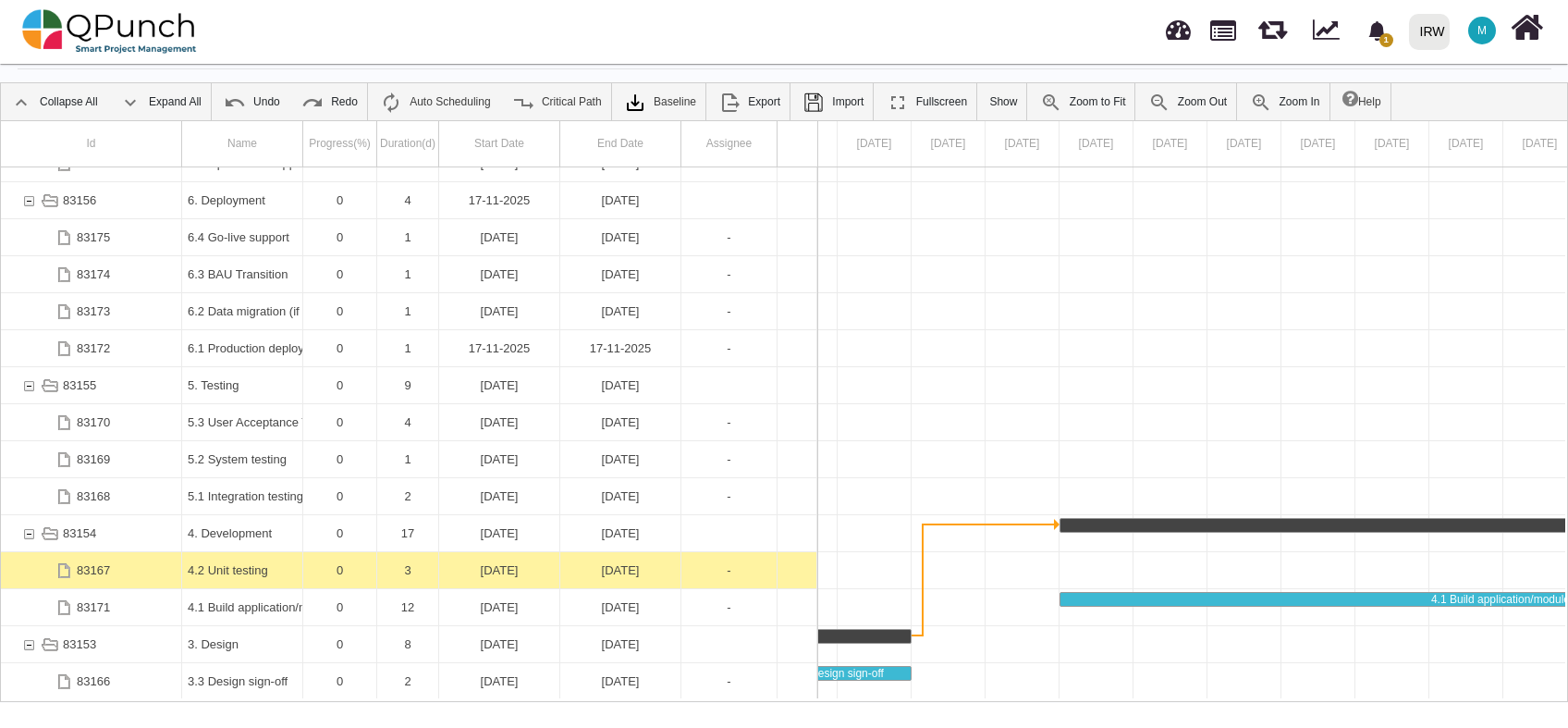
scroll to position [0, 0]
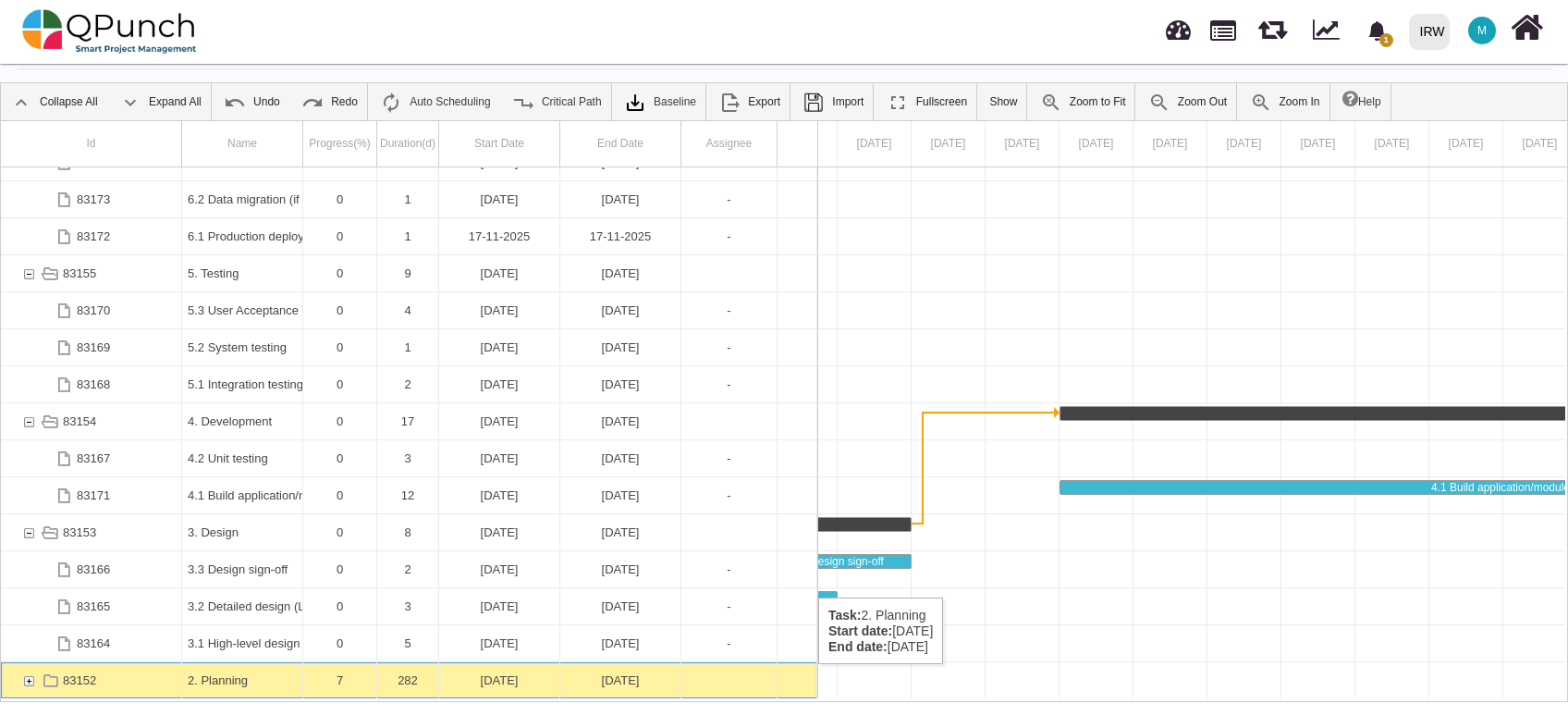
click at [27, 682] on div "83152" at bounding box center [28, 680] width 16 height 36
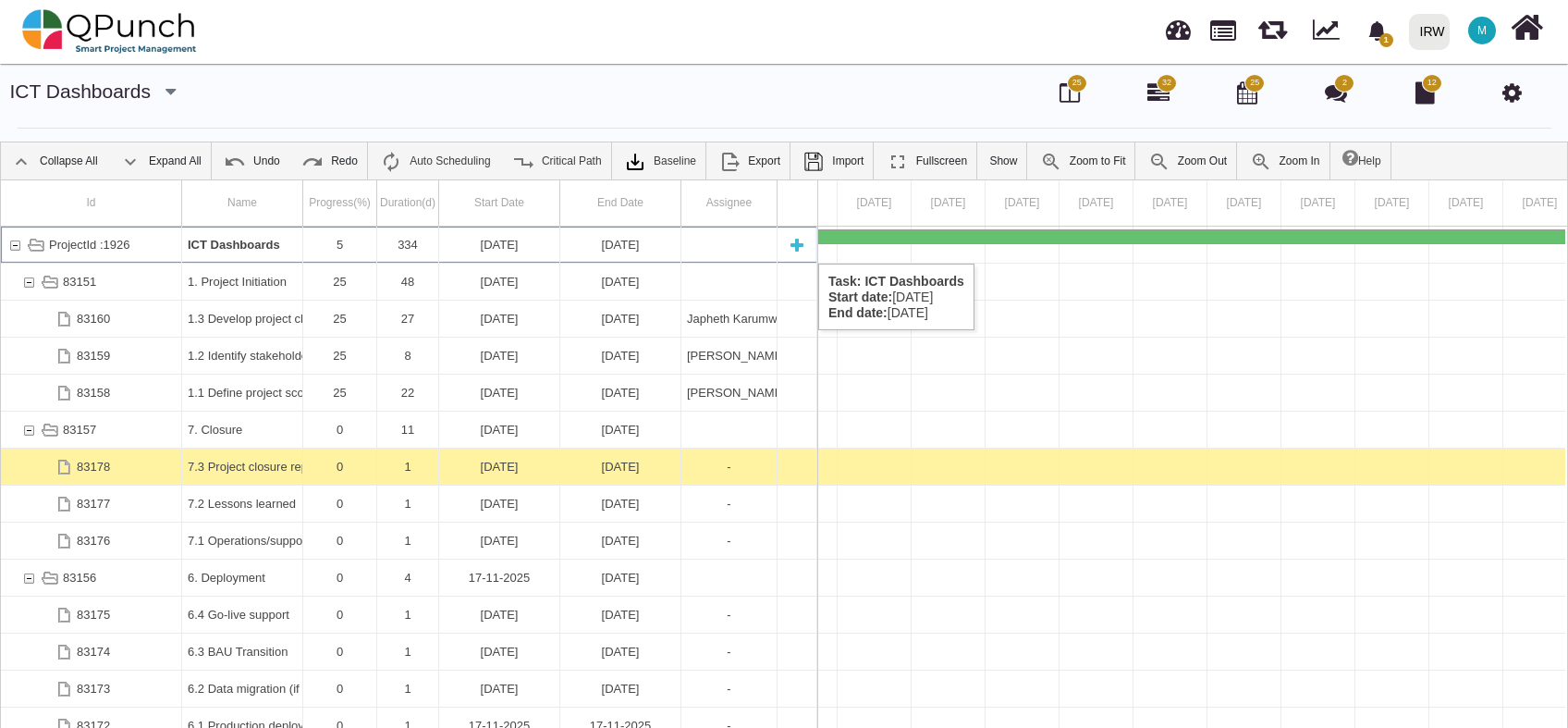
click at [491, 246] on div "02-01-2025" at bounding box center [500, 245] width 109 height 36
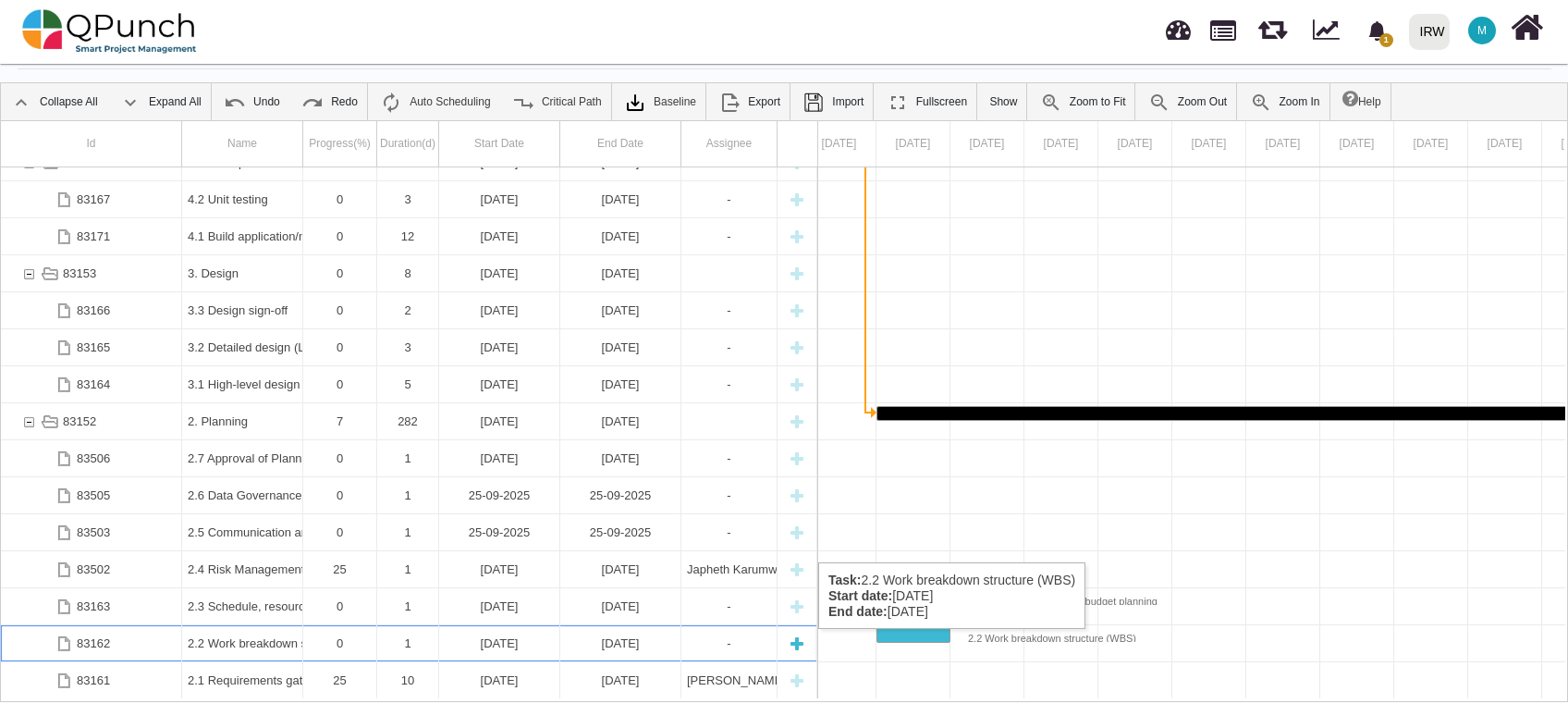
click at [510, 647] on div "02-01-2025" at bounding box center [500, 643] width 109 height 36
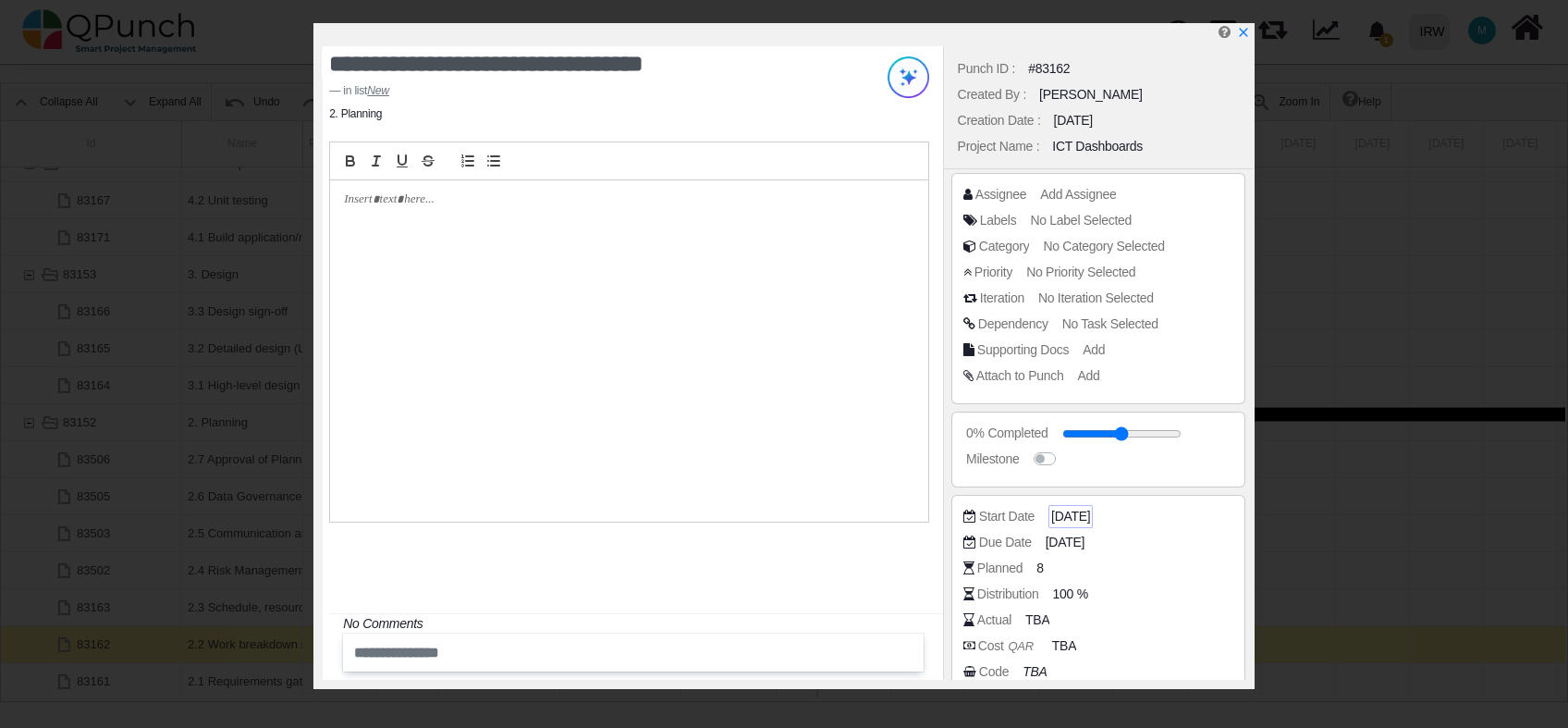
click at [1090, 511] on span "02-01-2025" at bounding box center [1070, 517] width 39 height 19
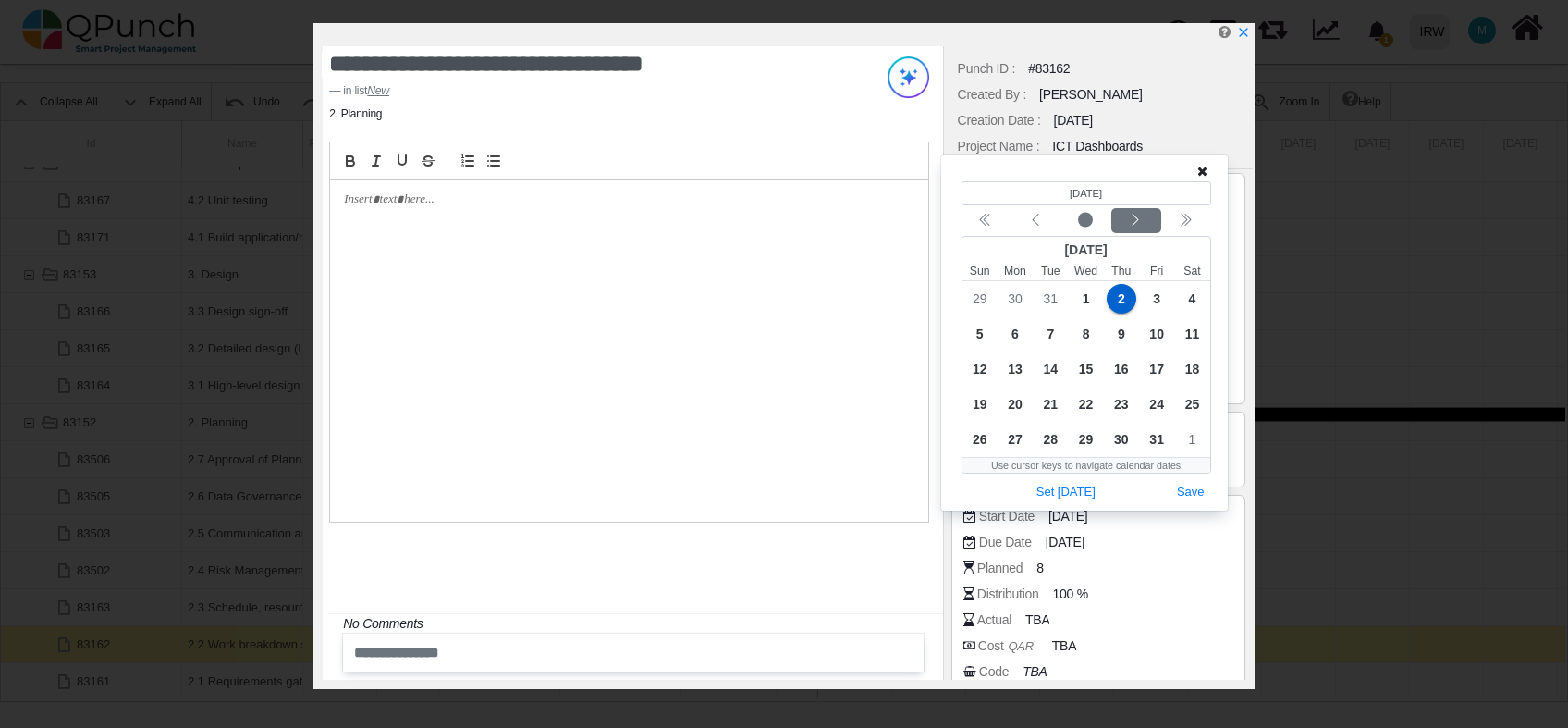
click at [1147, 225] on div "Next month" at bounding box center [1136, 221] width 44 height 18
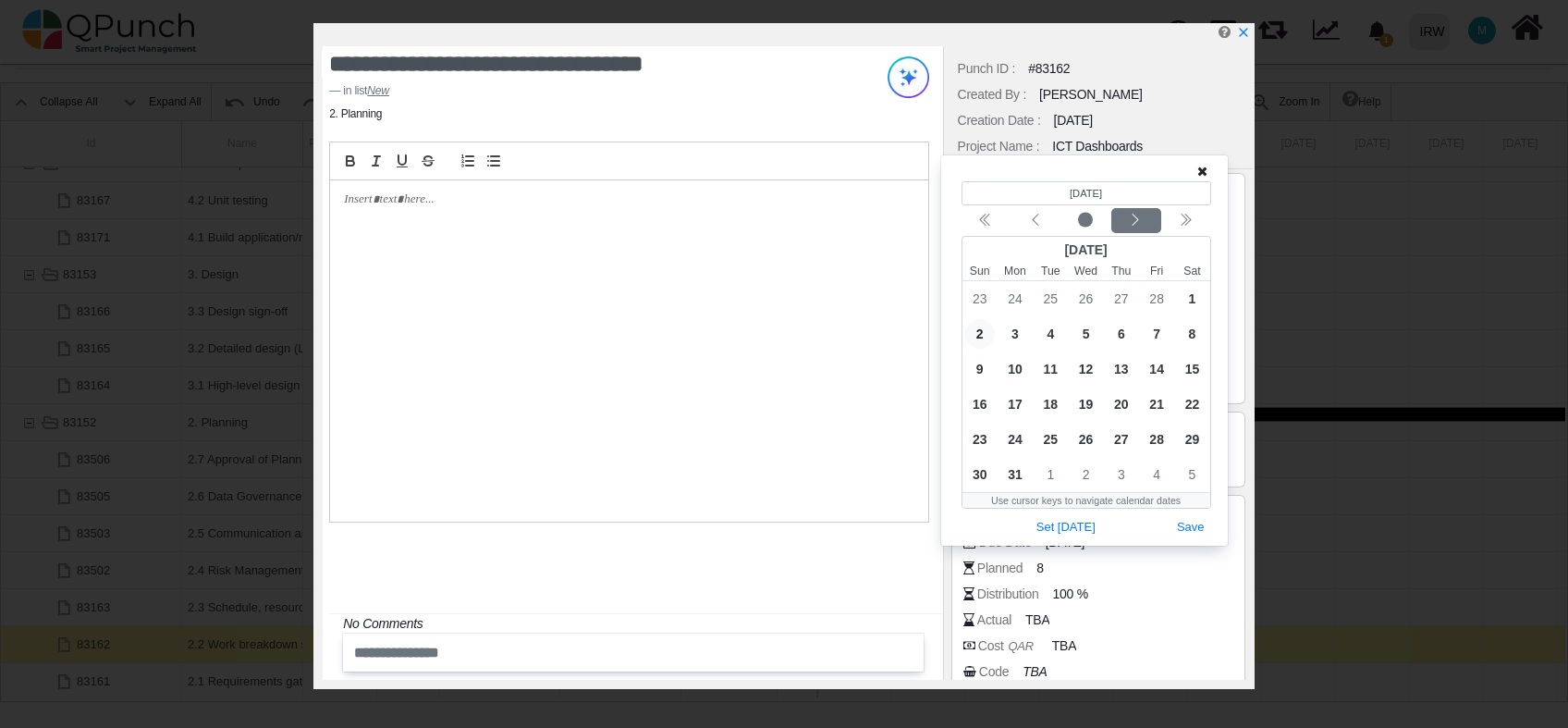
click at [1147, 225] on div "Next month" at bounding box center [1136, 221] width 44 height 18
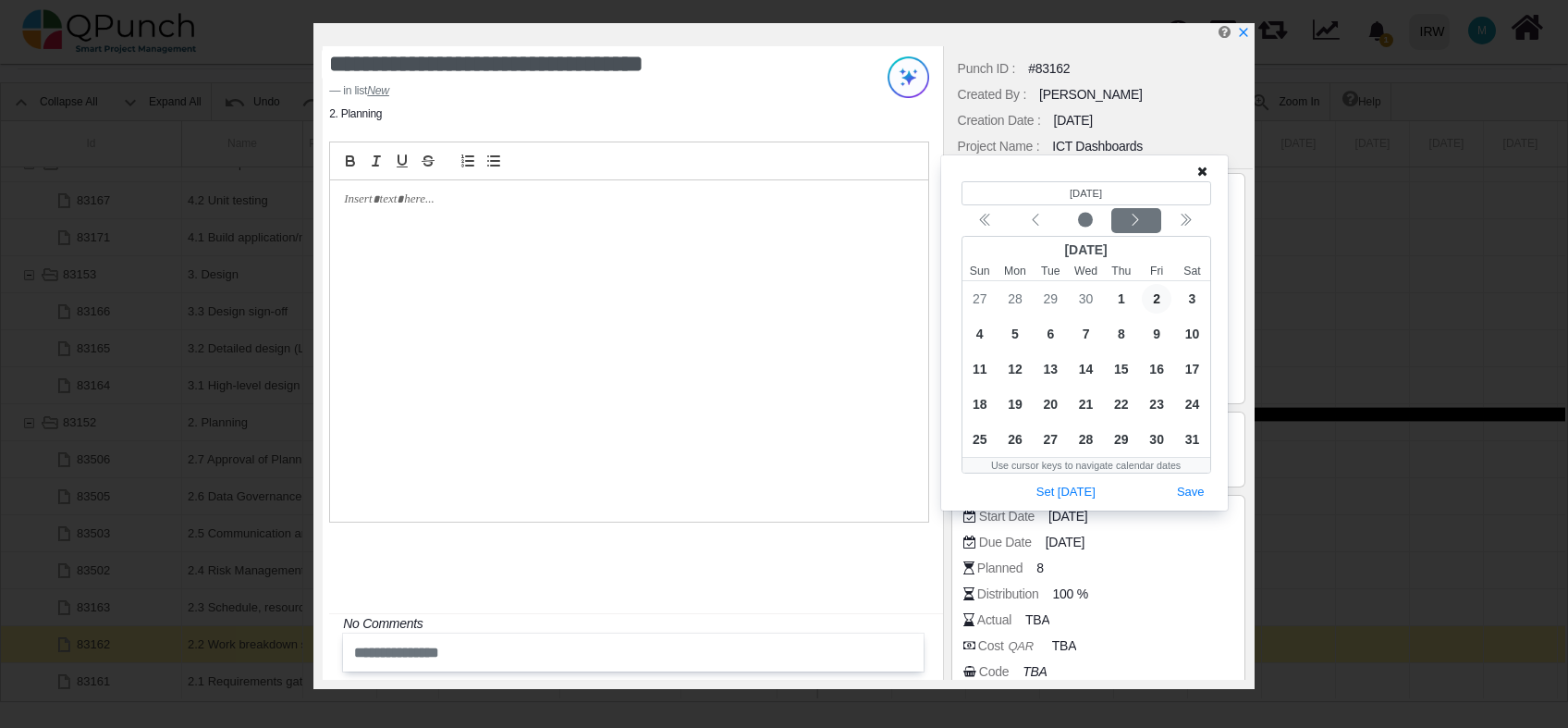
click at [1147, 225] on div "Next month" at bounding box center [1136, 221] width 44 height 18
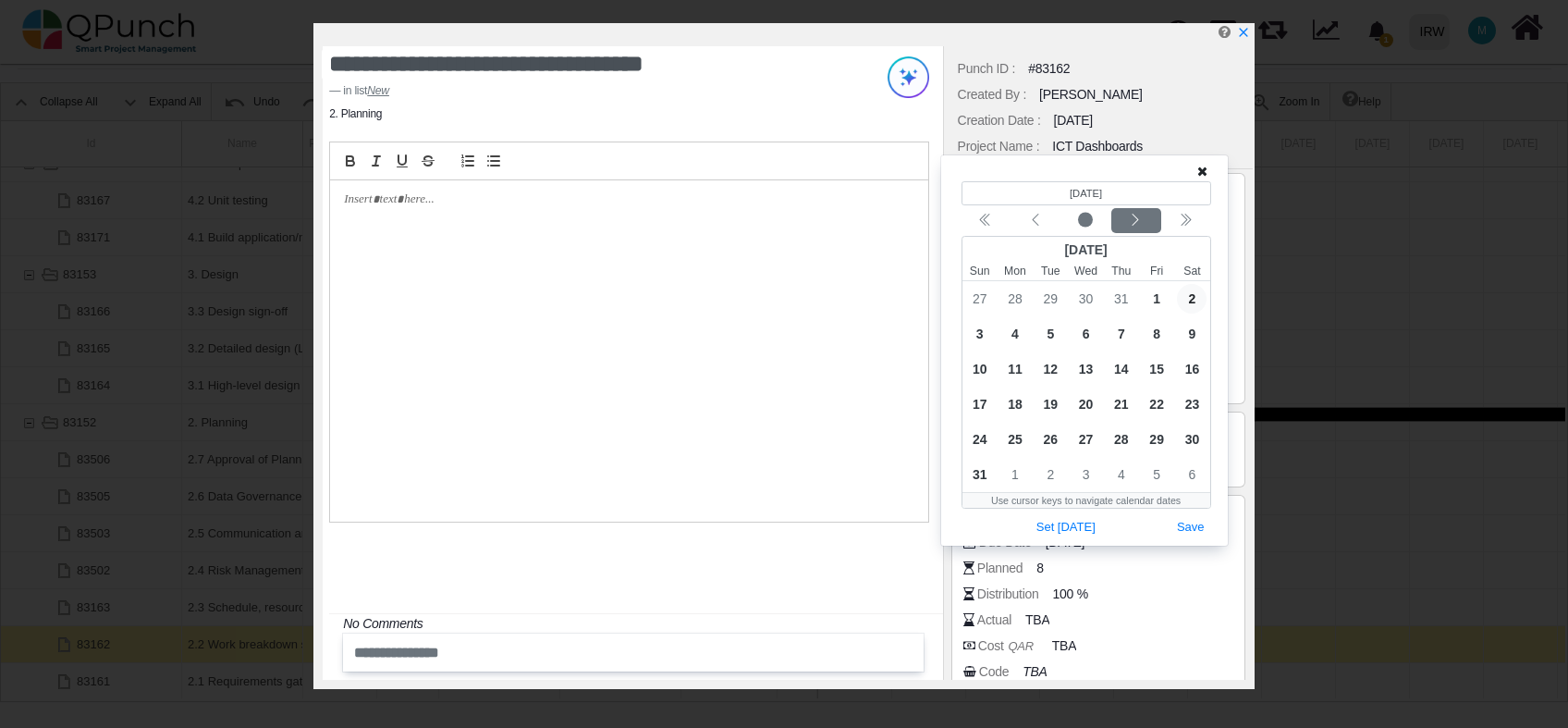
click at [1147, 225] on div "Next month" at bounding box center [1136, 221] width 44 height 18
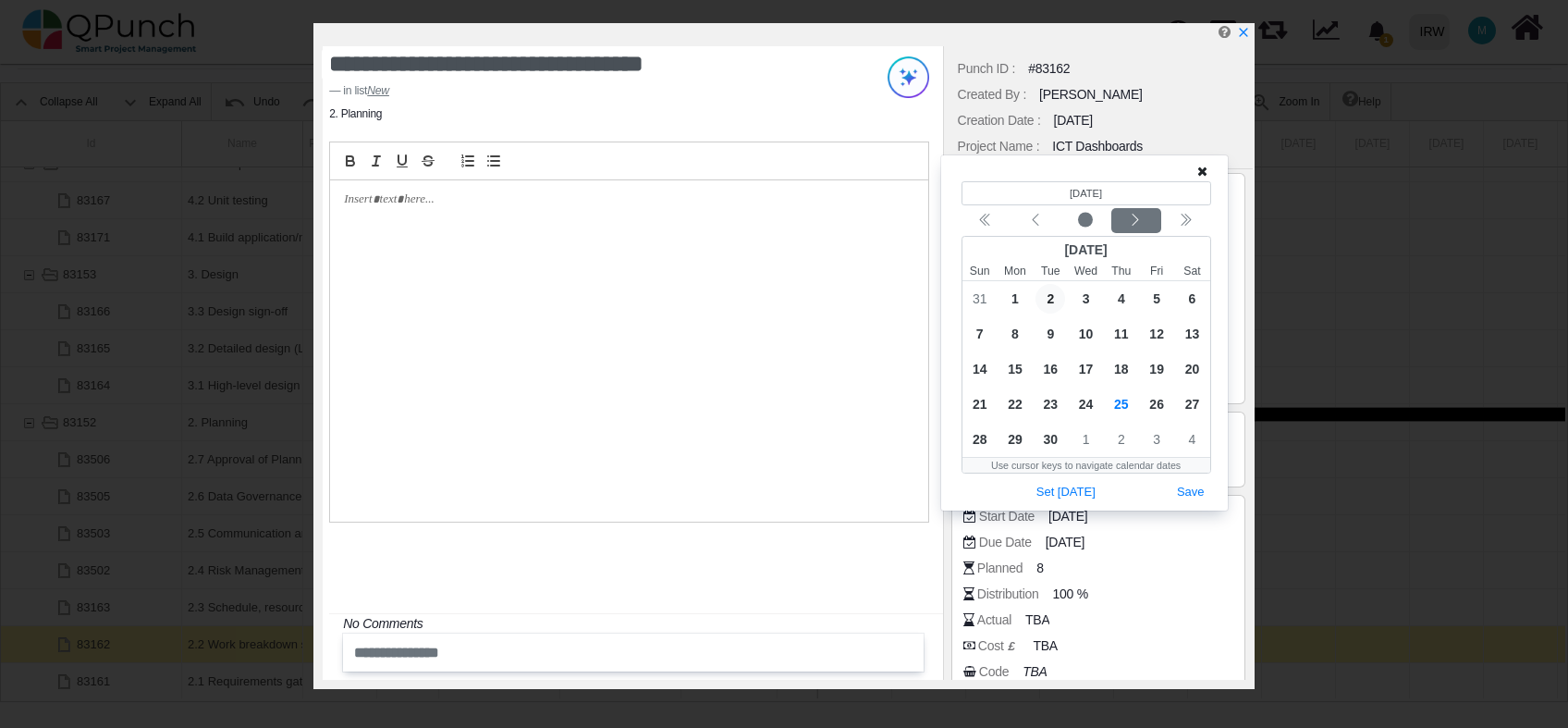
click at [1147, 224] on div "Next month" at bounding box center [1136, 221] width 44 height 18
click at [1139, 208] on button "Next month" at bounding box center [1136, 221] width 49 height 25
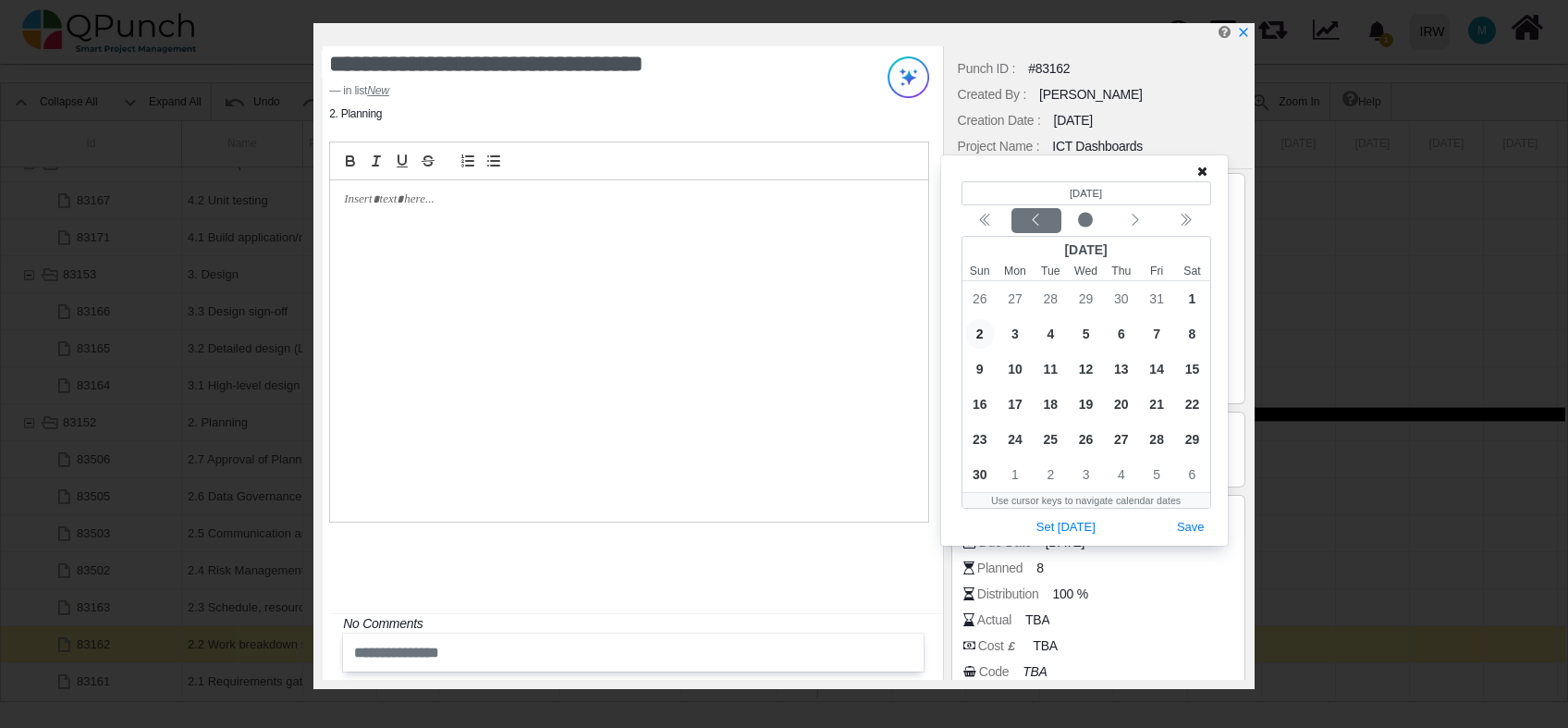
click at [1036, 225] on icon "chevron left" at bounding box center [1036, 221] width 15 height 15
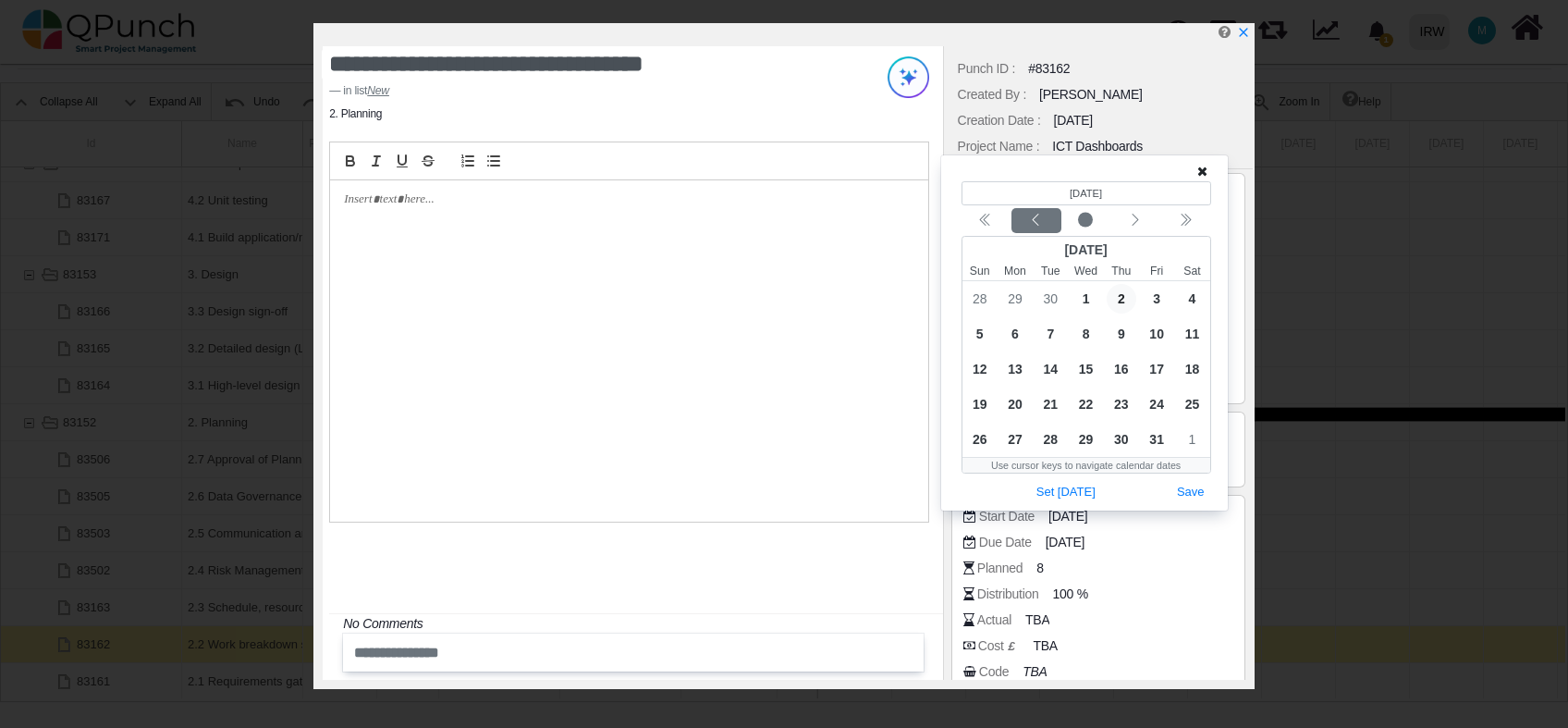
click at [1049, 221] on div "Previous month" at bounding box center [1036, 221] width 44 height 18
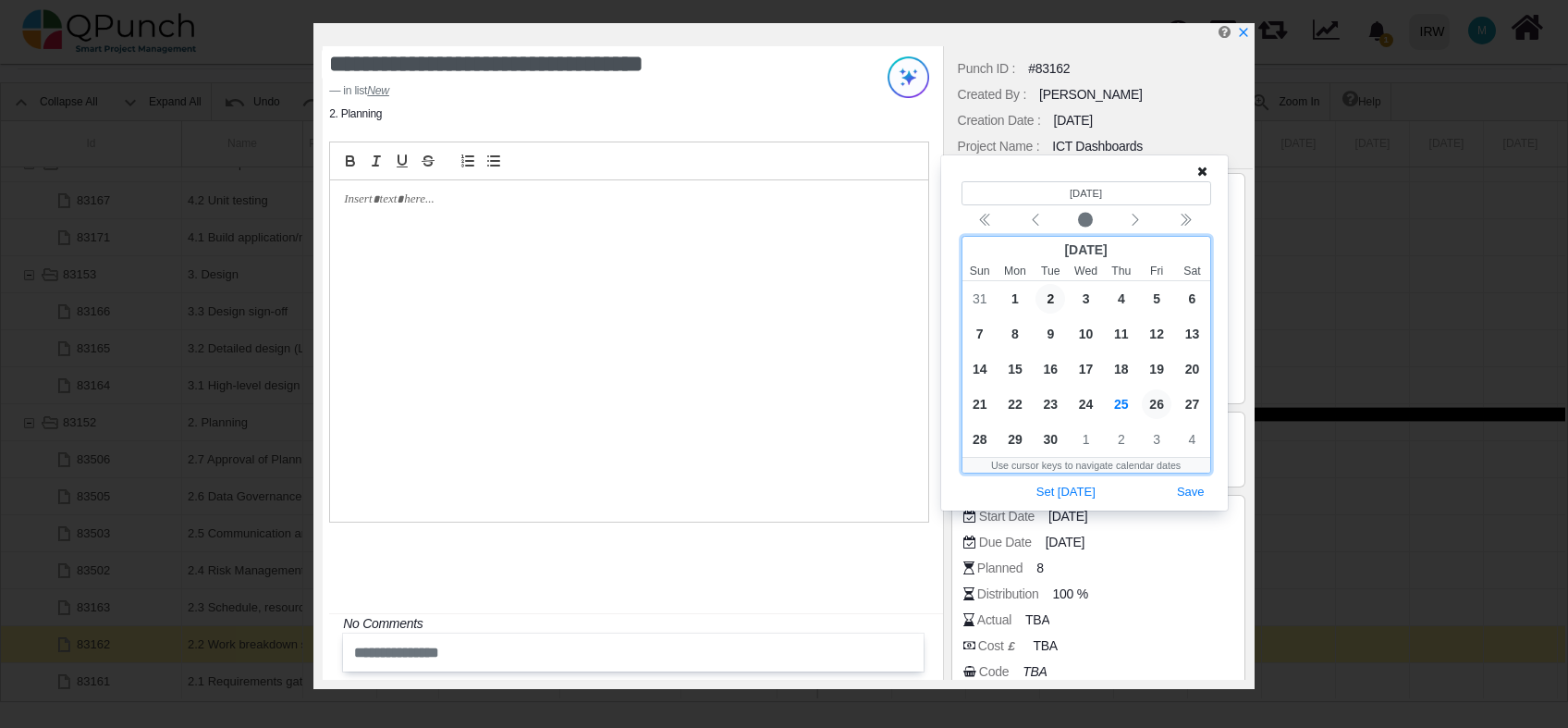
click at [1158, 396] on span "26" at bounding box center [1156, 403] width 29 height 30
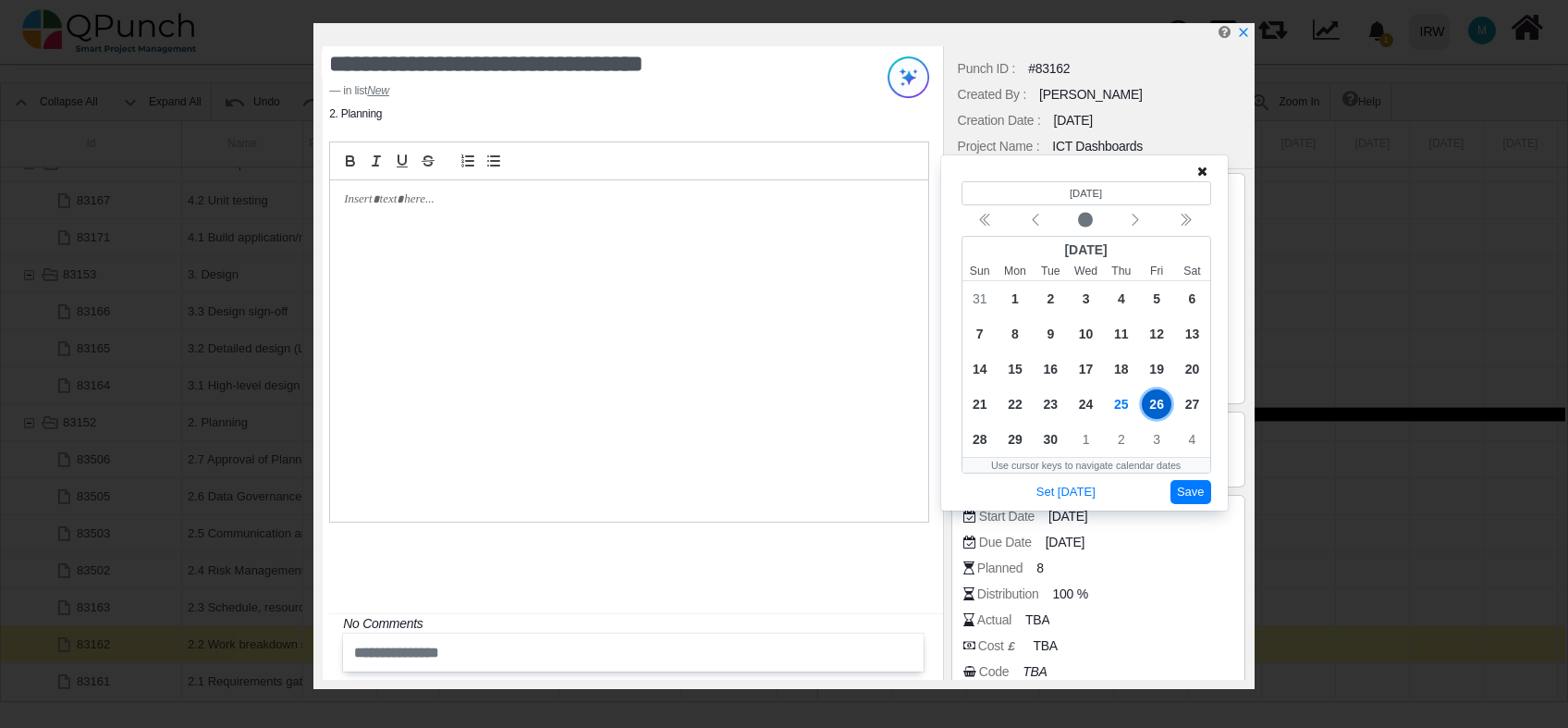
click at [1187, 494] on button "Save" at bounding box center [1191, 492] width 41 height 25
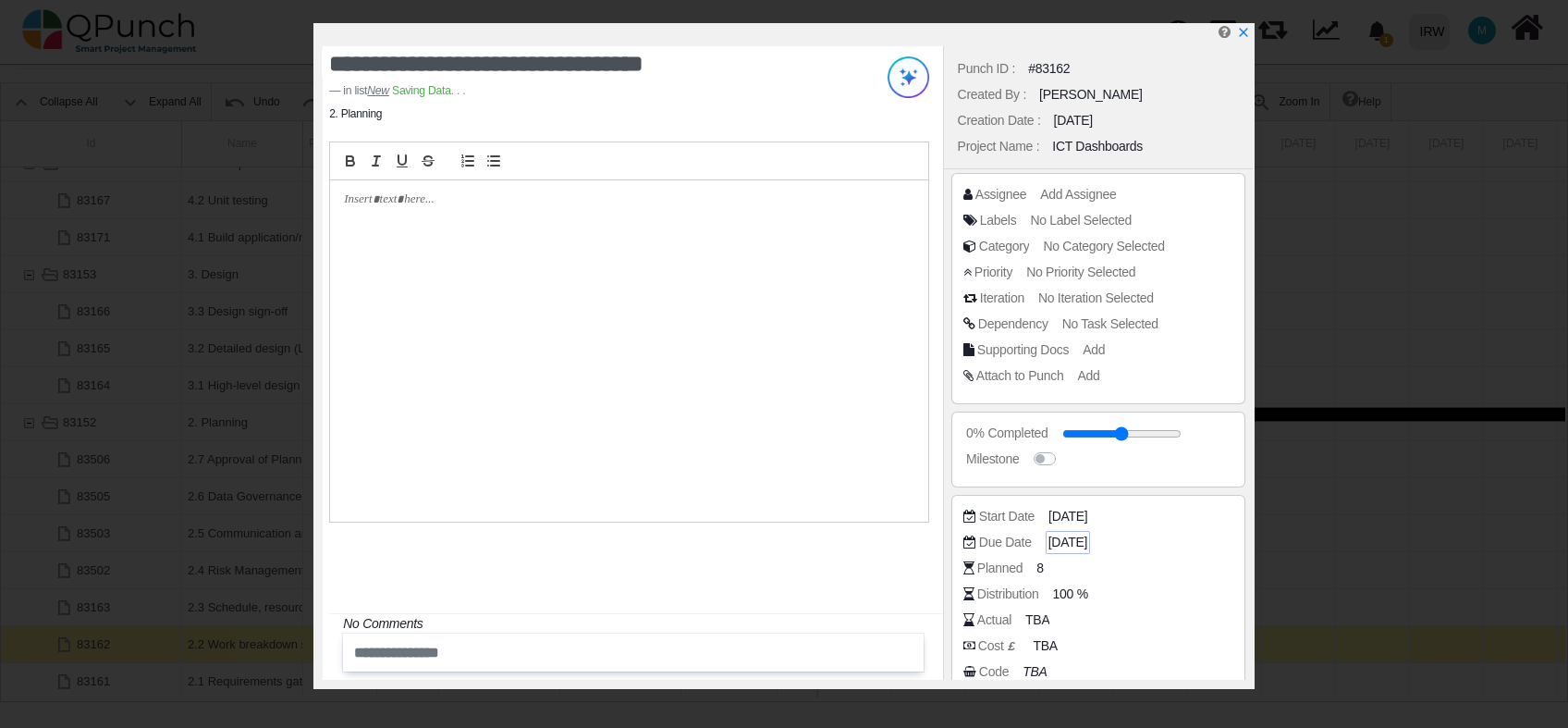
click at [1086, 538] on span "02-01-2025" at bounding box center [1068, 542] width 39 height 19
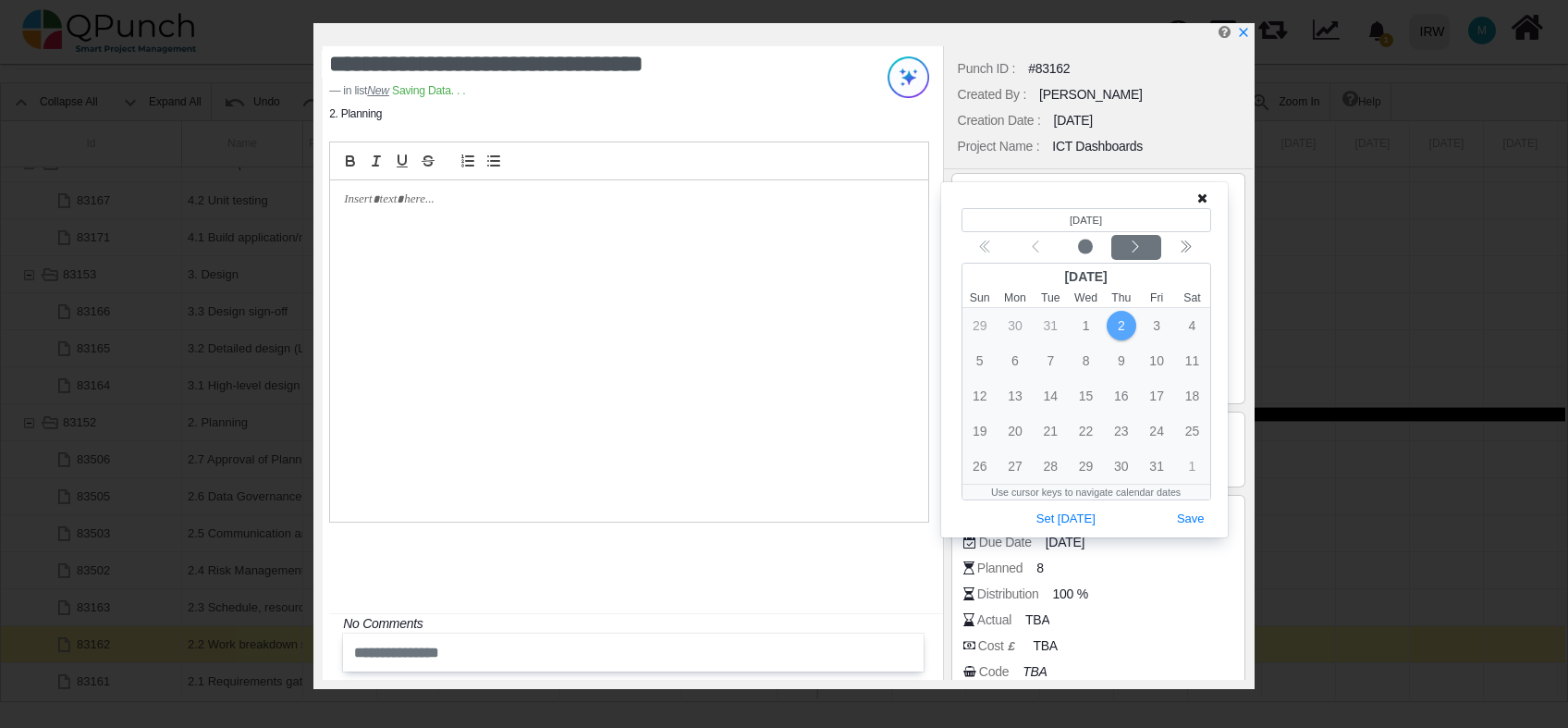
click at [1138, 246] on icon "chevron left" at bounding box center [1136, 247] width 15 height 15
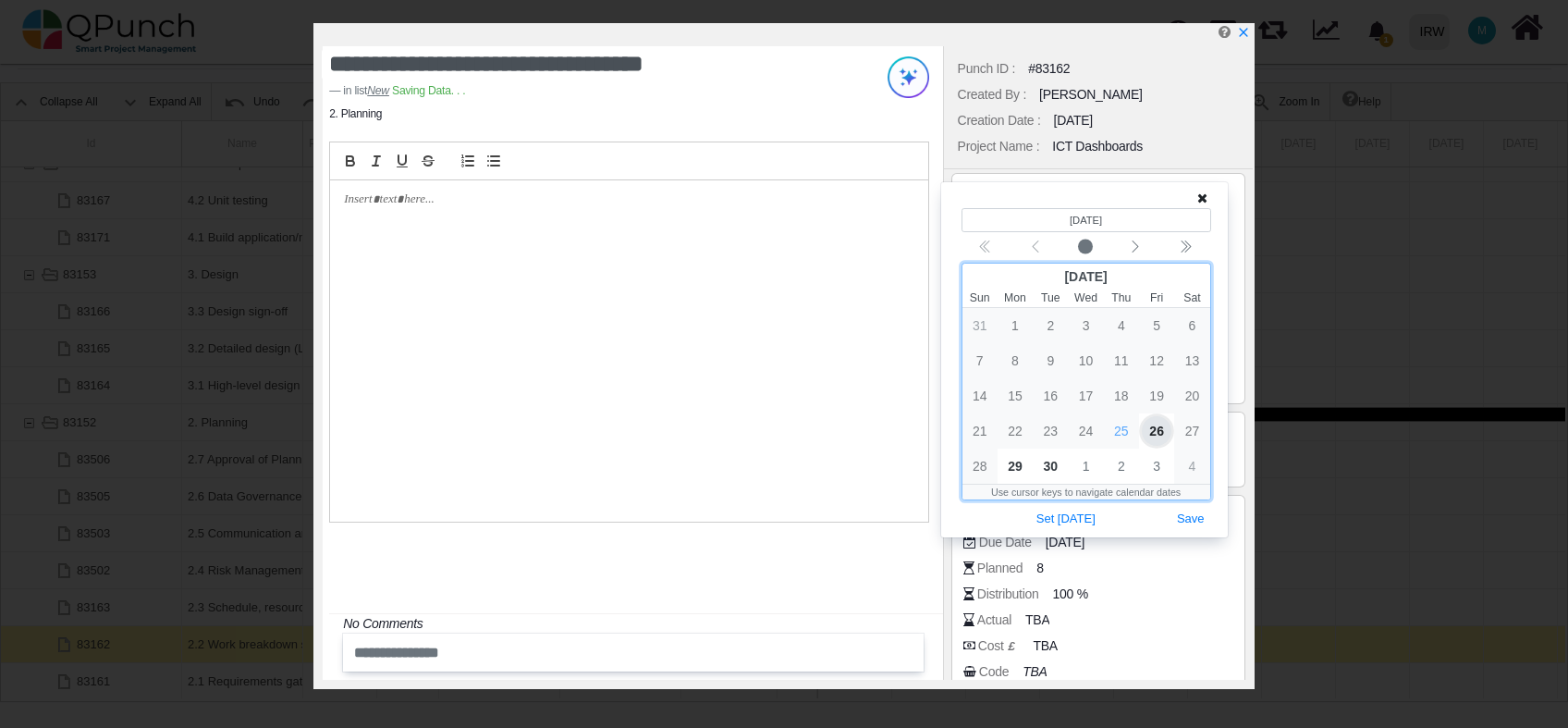
click at [1155, 427] on span "26" at bounding box center [1156, 430] width 29 height 30
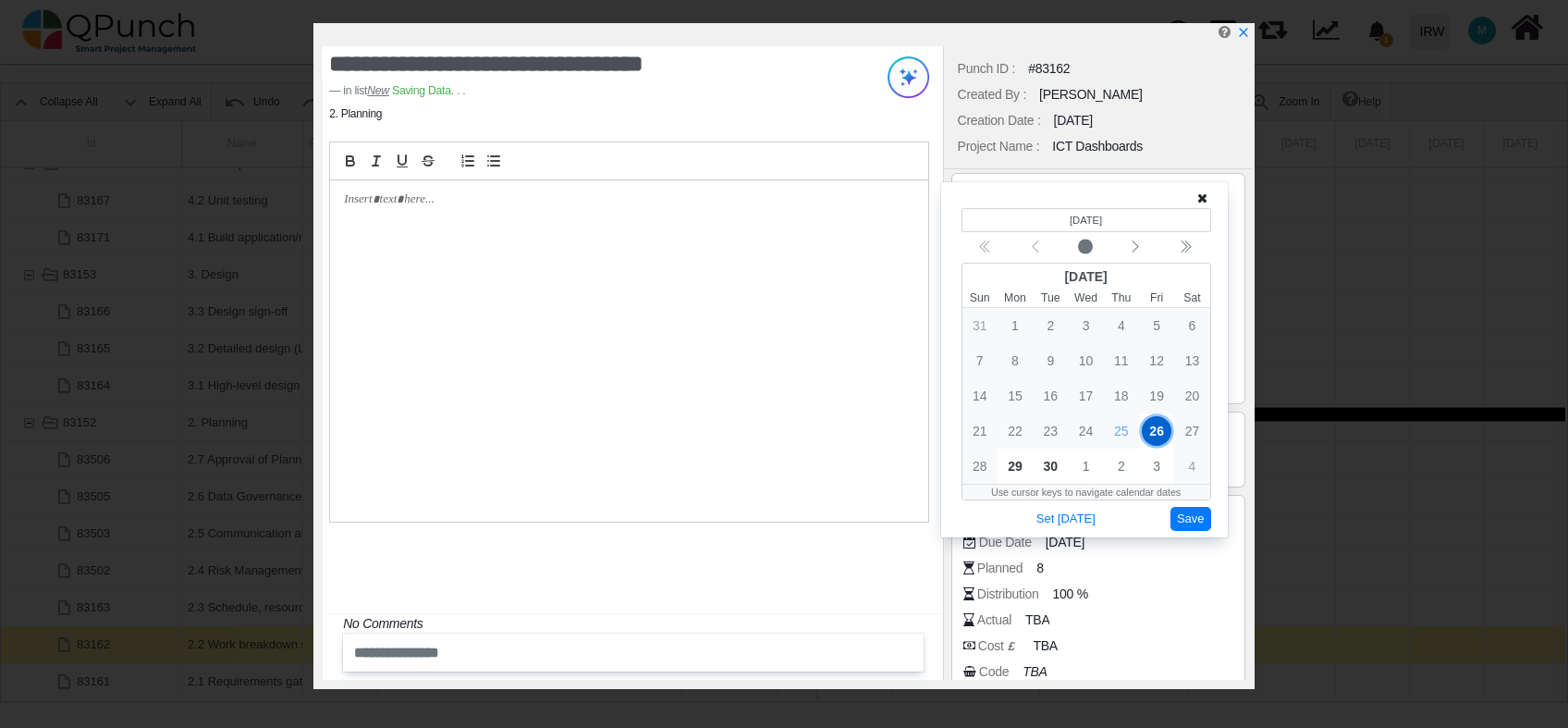
click at [1184, 521] on button "Save" at bounding box center [1191, 520] width 41 height 25
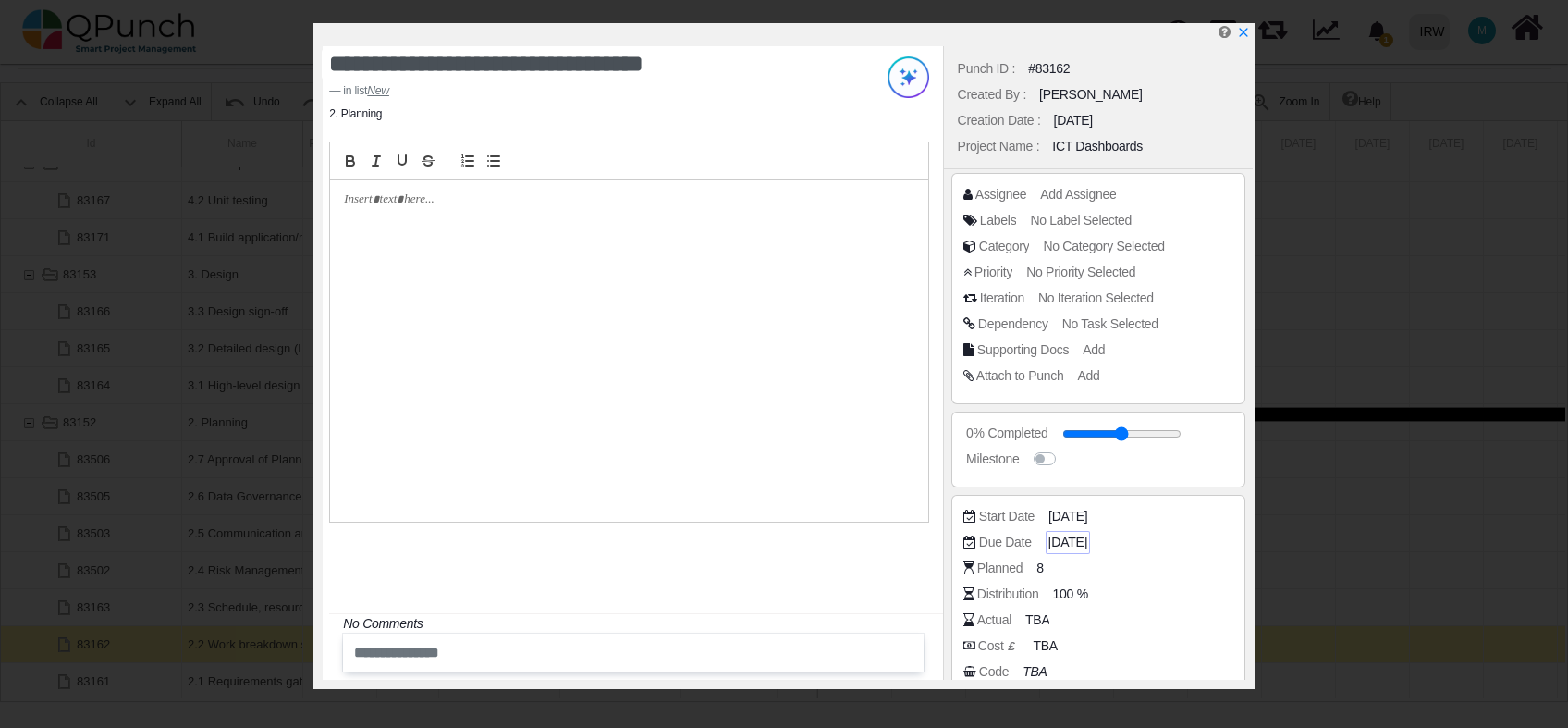
click at [1083, 541] on span "[DATE]" at bounding box center [1068, 542] width 39 height 19
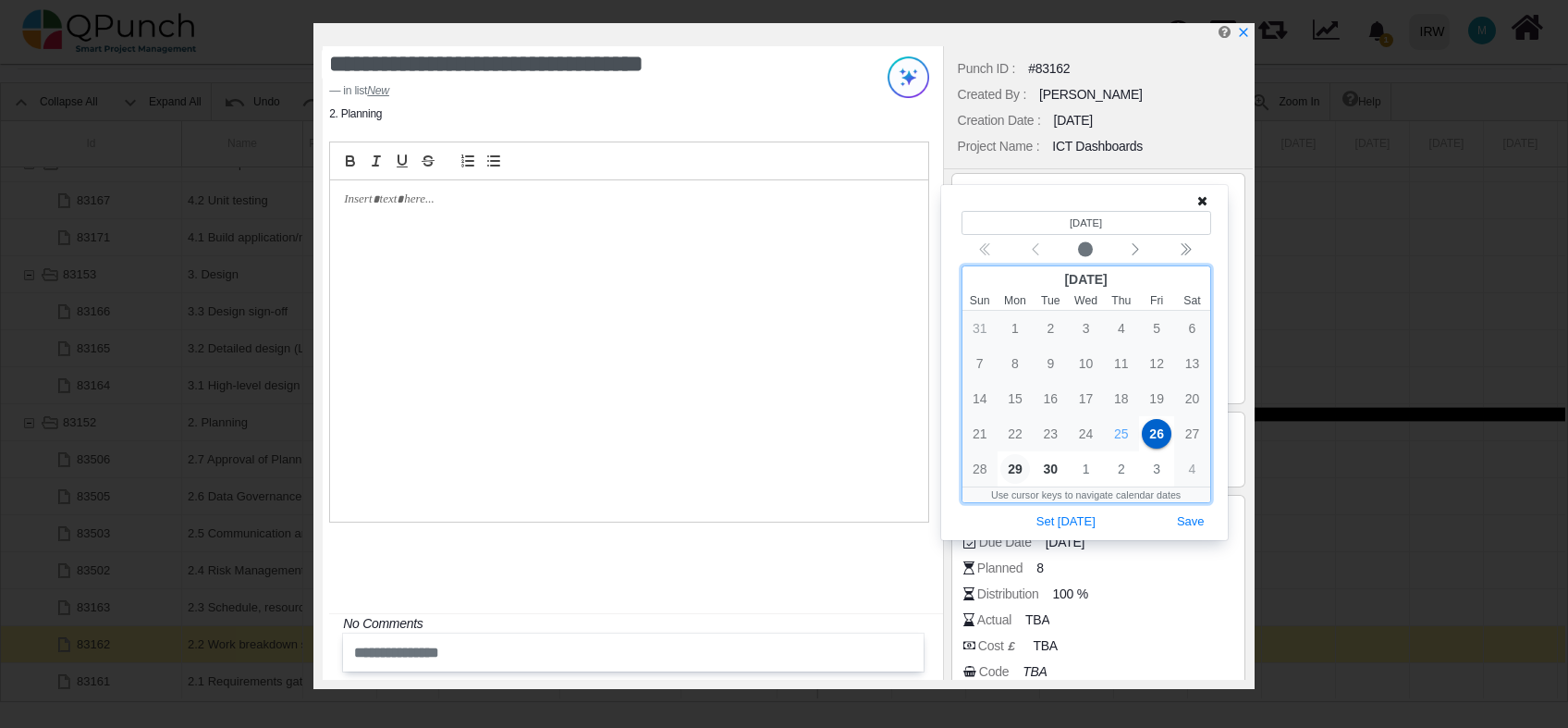
click at [1014, 469] on span "29" at bounding box center [1015, 468] width 29 height 30
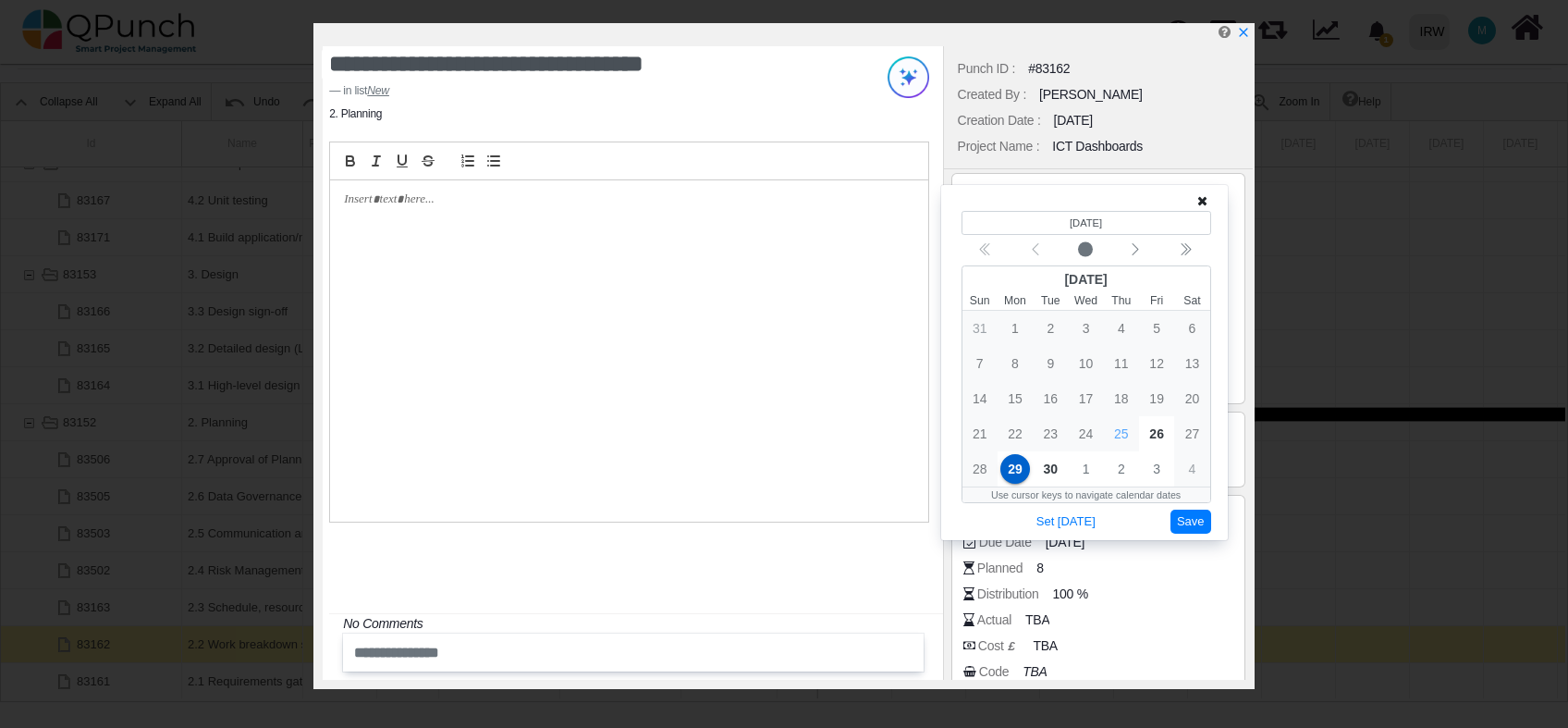
click at [1185, 521] on button "Save" at bounding box center [1191, 522] width 41 height 25
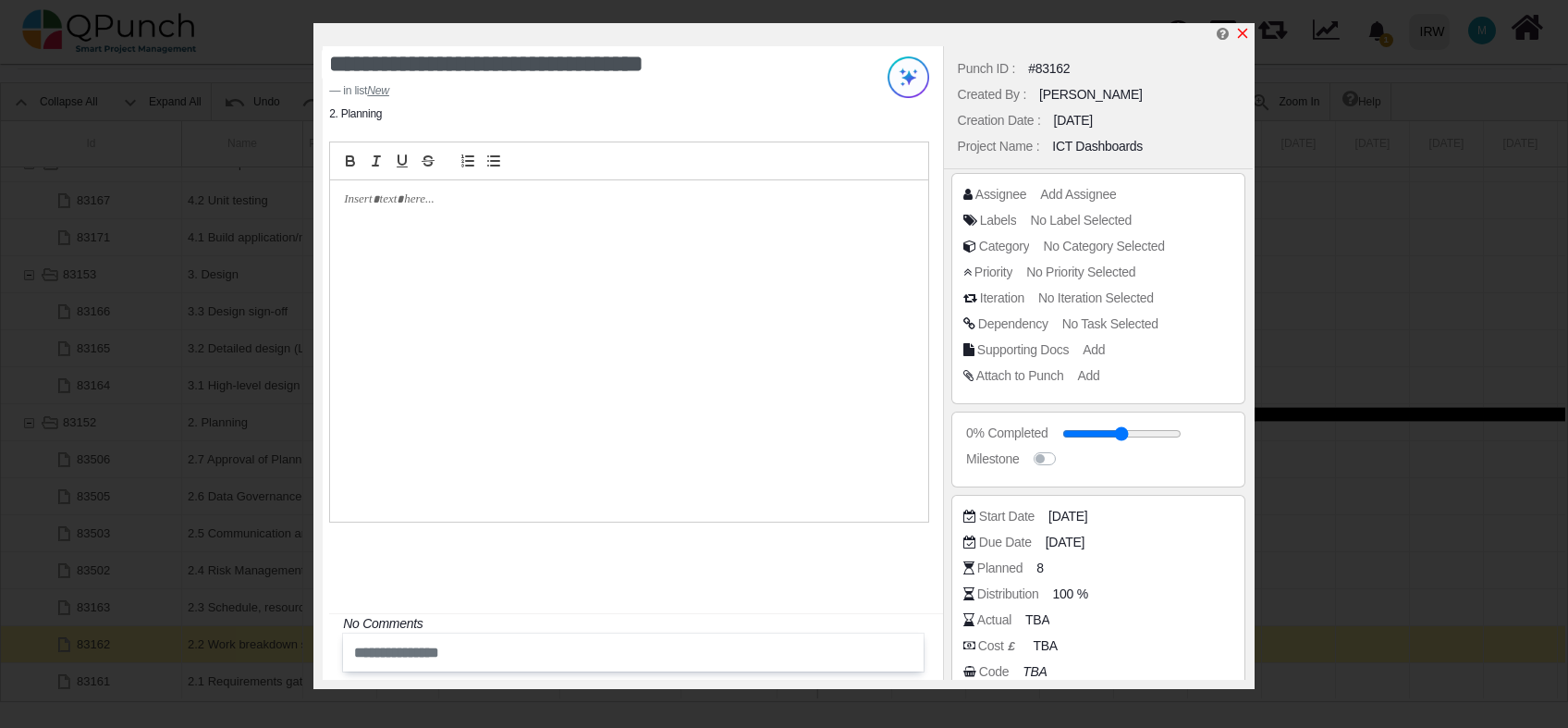
click at [1241, 36] on icon "x" at bounding box center [1243, 33] width 10 height 10
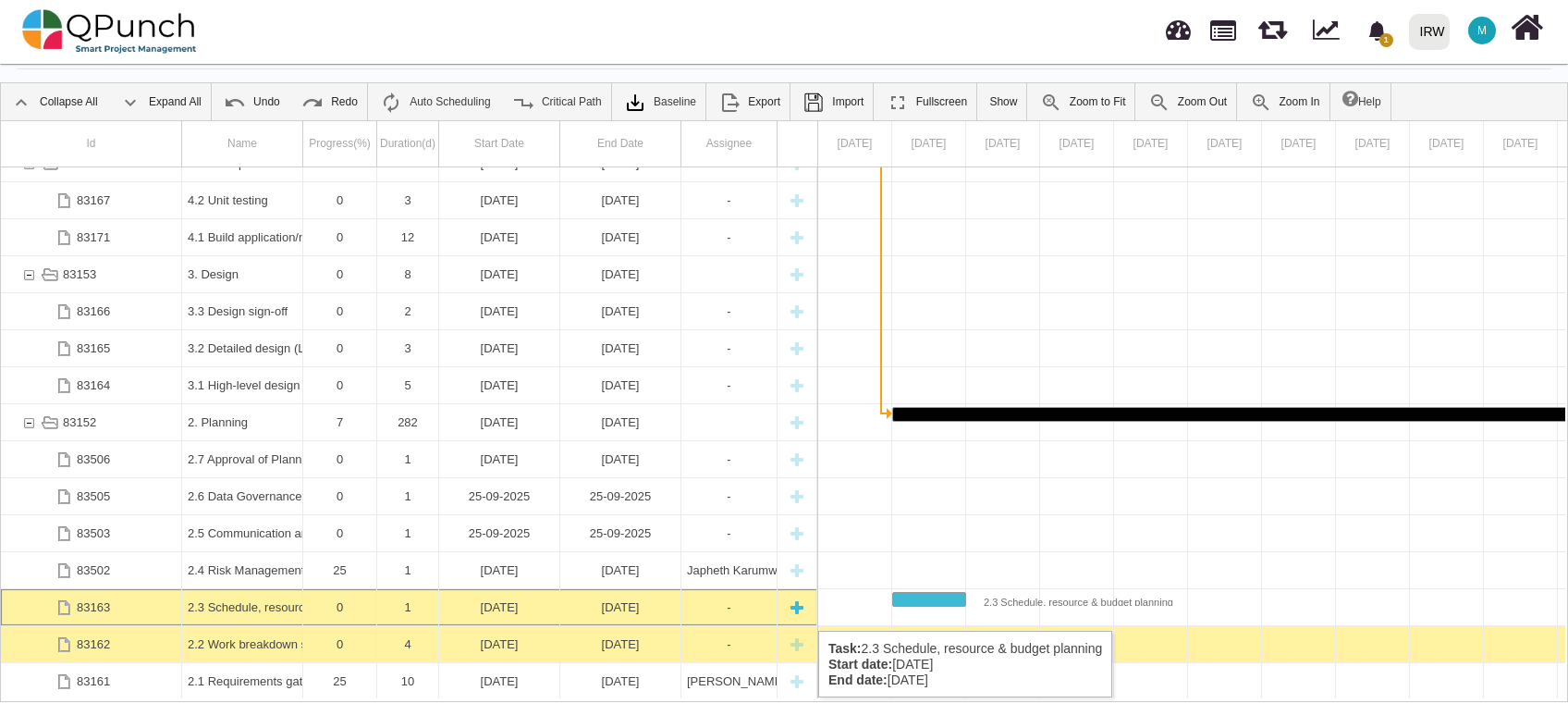
click at [609, 612] on div "02-01-2025" at bounding box center [620, 607] width 109 height 36
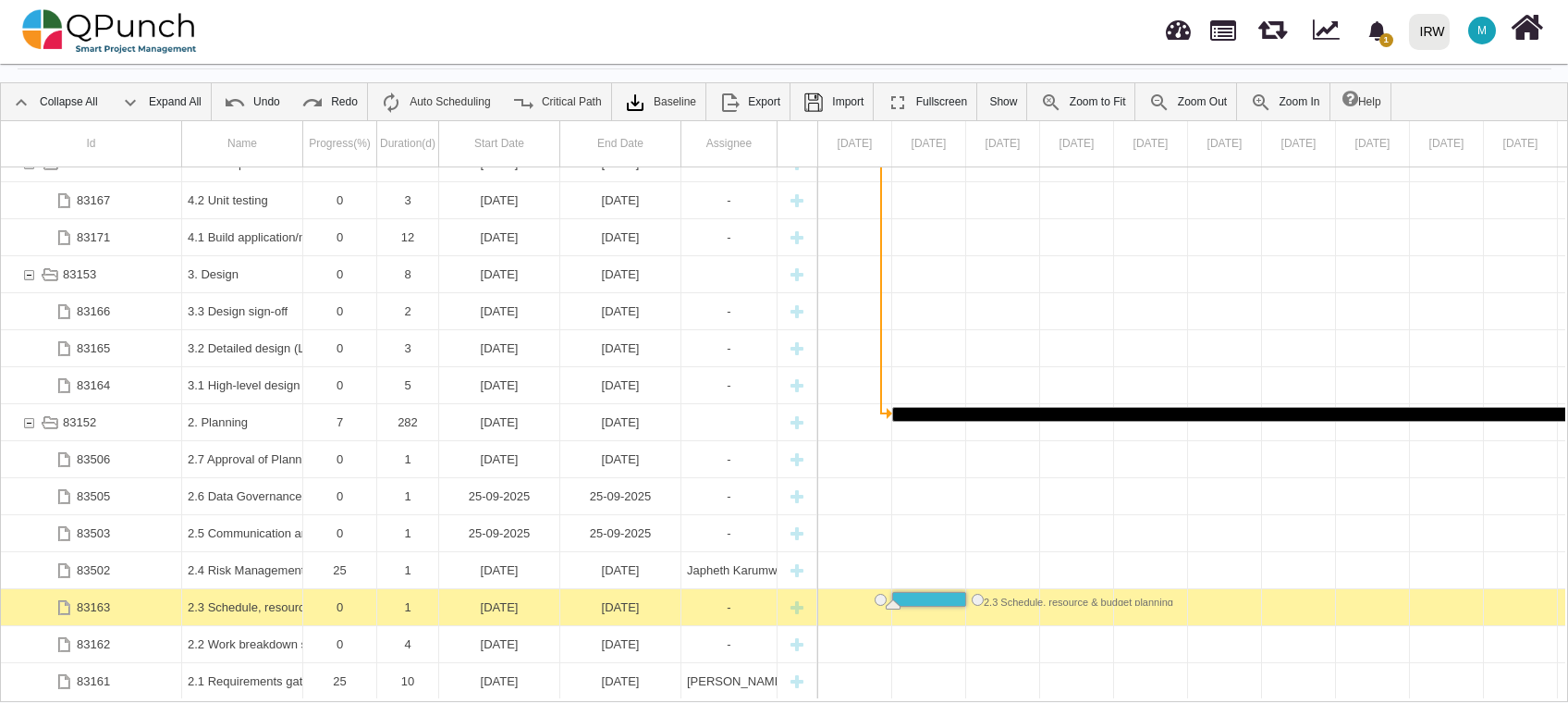
click at [609, 612] on div "02-01-2025" at bounding box center [620, 607] width 109 height 36
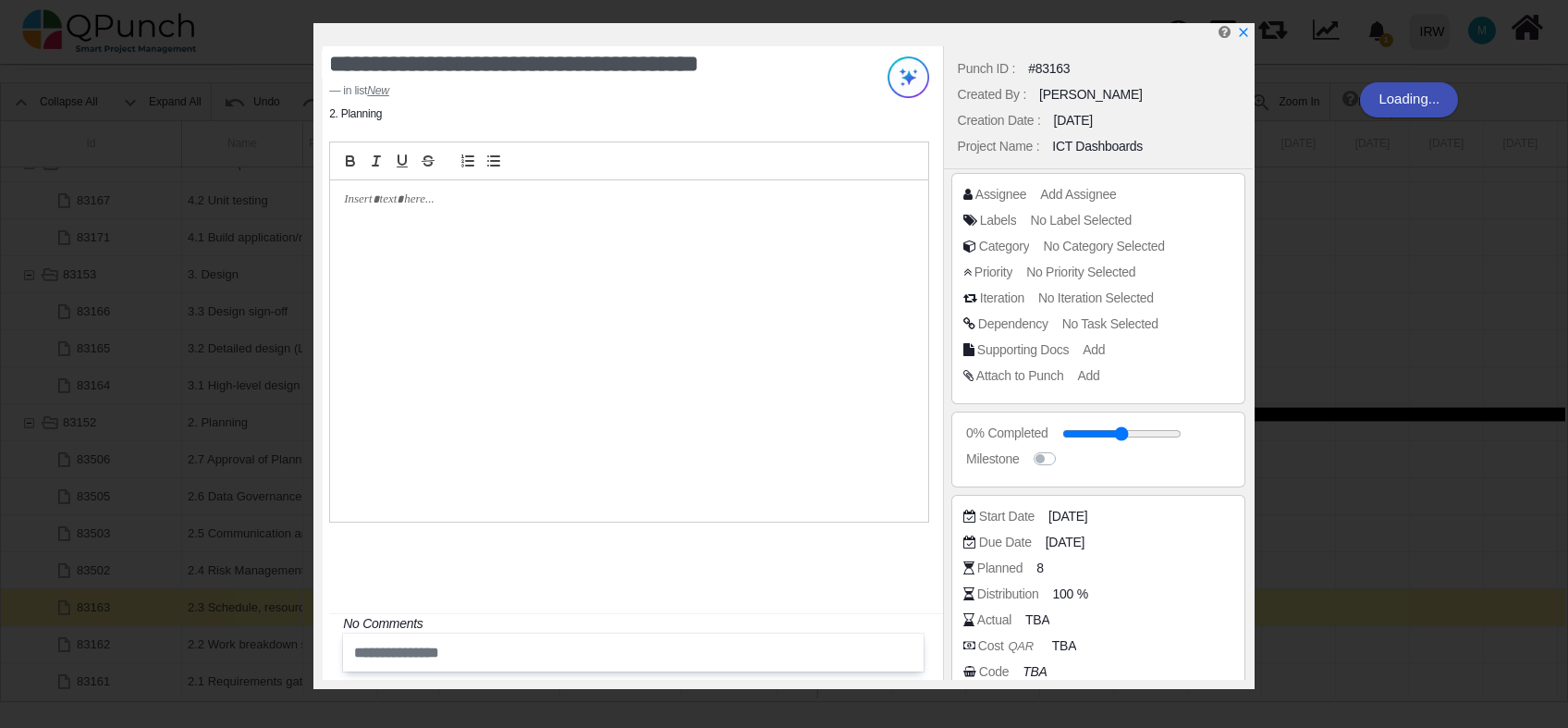
click at [1088, 515] on span "02-01-2025" at bounding box center [1068, 517] width 39 height 19
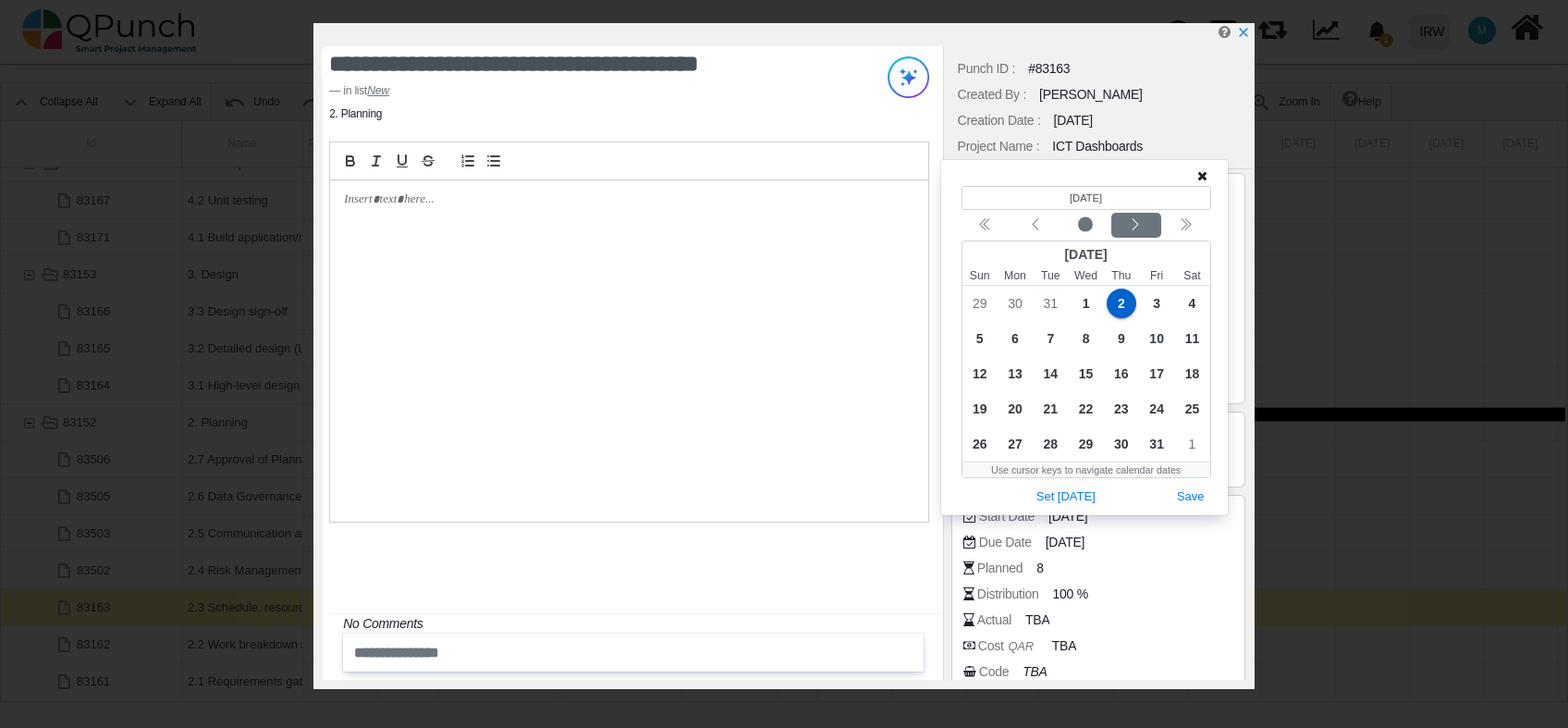
click at [1135, 226] on icon "chevron left" at bounding box center [1136, 225] width 15 height 15
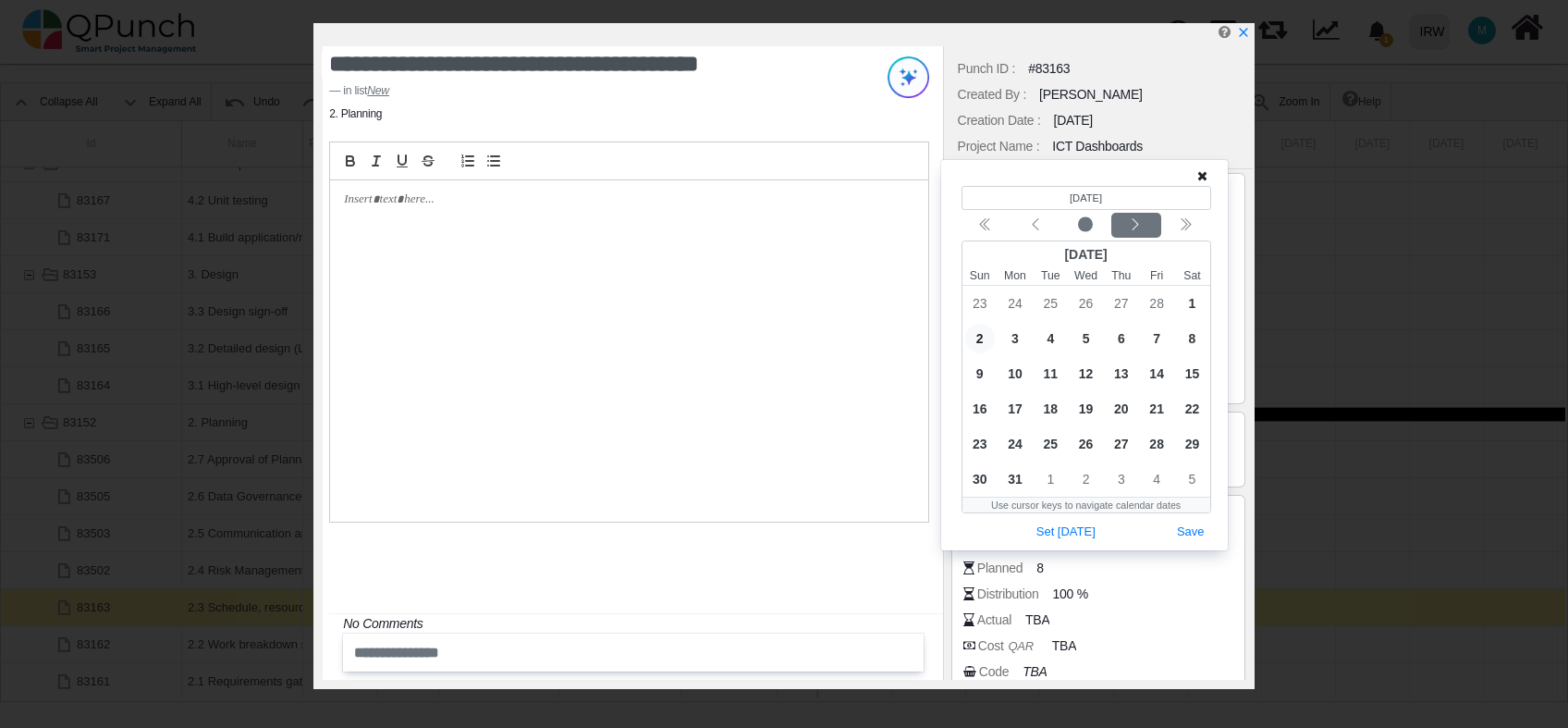
click at [1135, 226] on icon "chevron left" at bounding box center [1136, 225] width 15 height 15
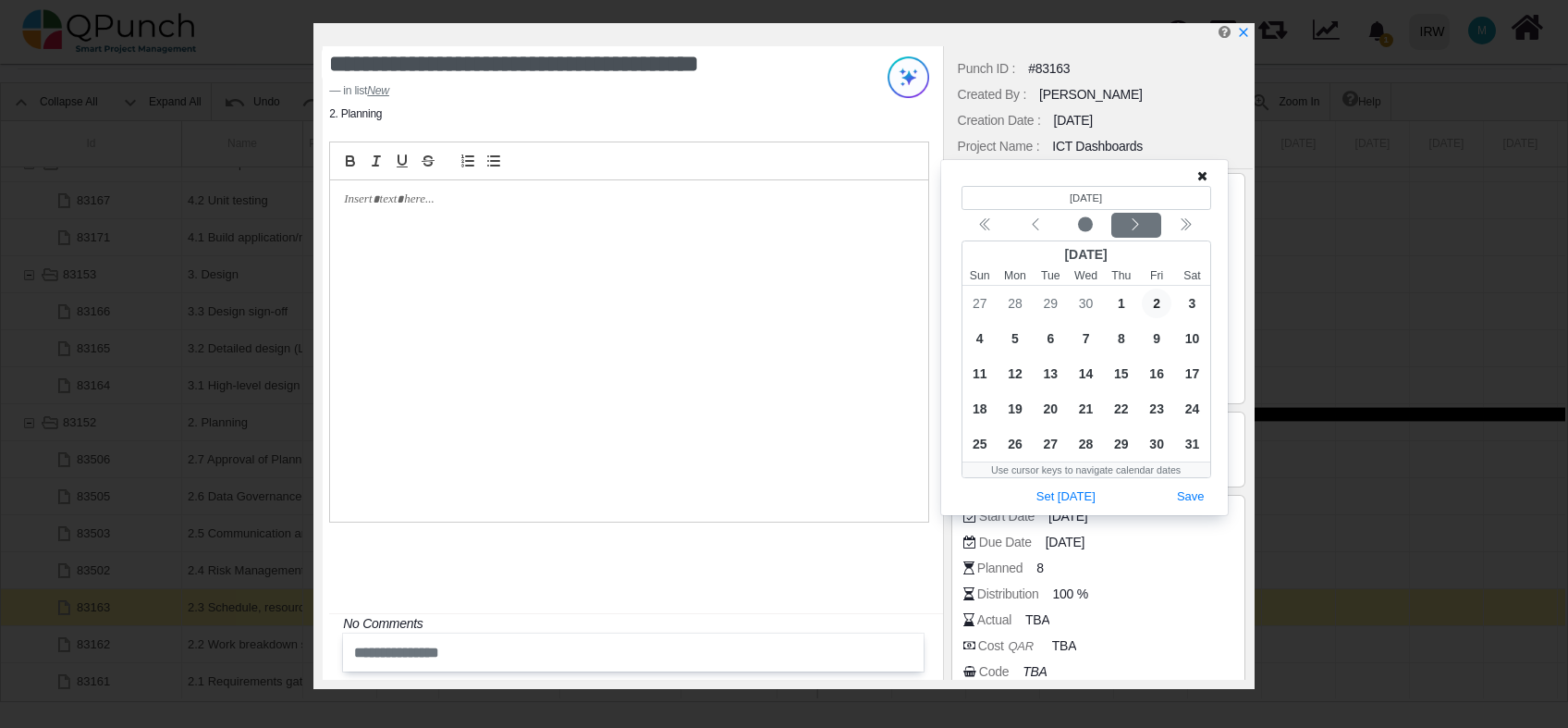
click at [1135, 226] on icon "chevron left" at bounding box center [1136, 225] width 15 height 15
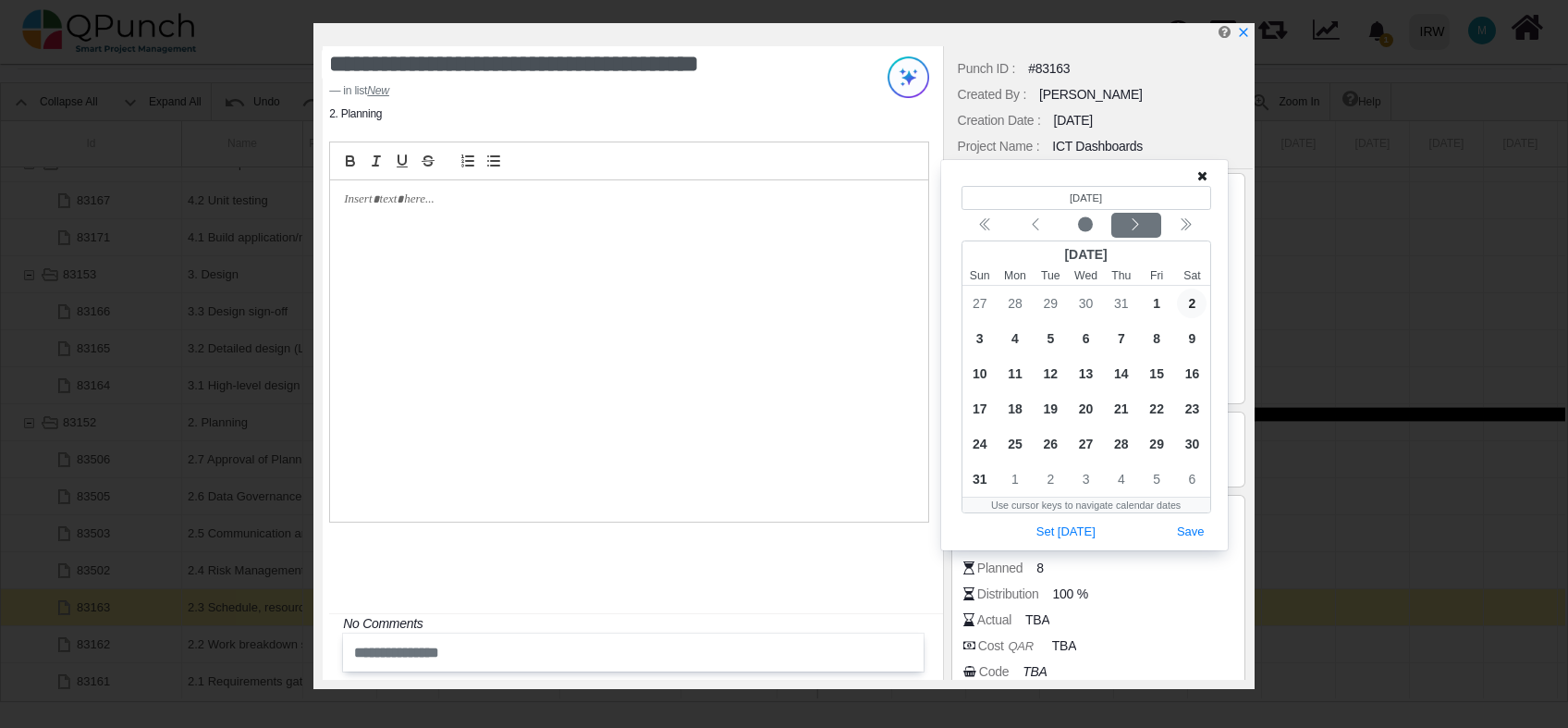
click at [1135, 226] on icon "chevron left" at bounding box center [1136, 225] width 15 height 15
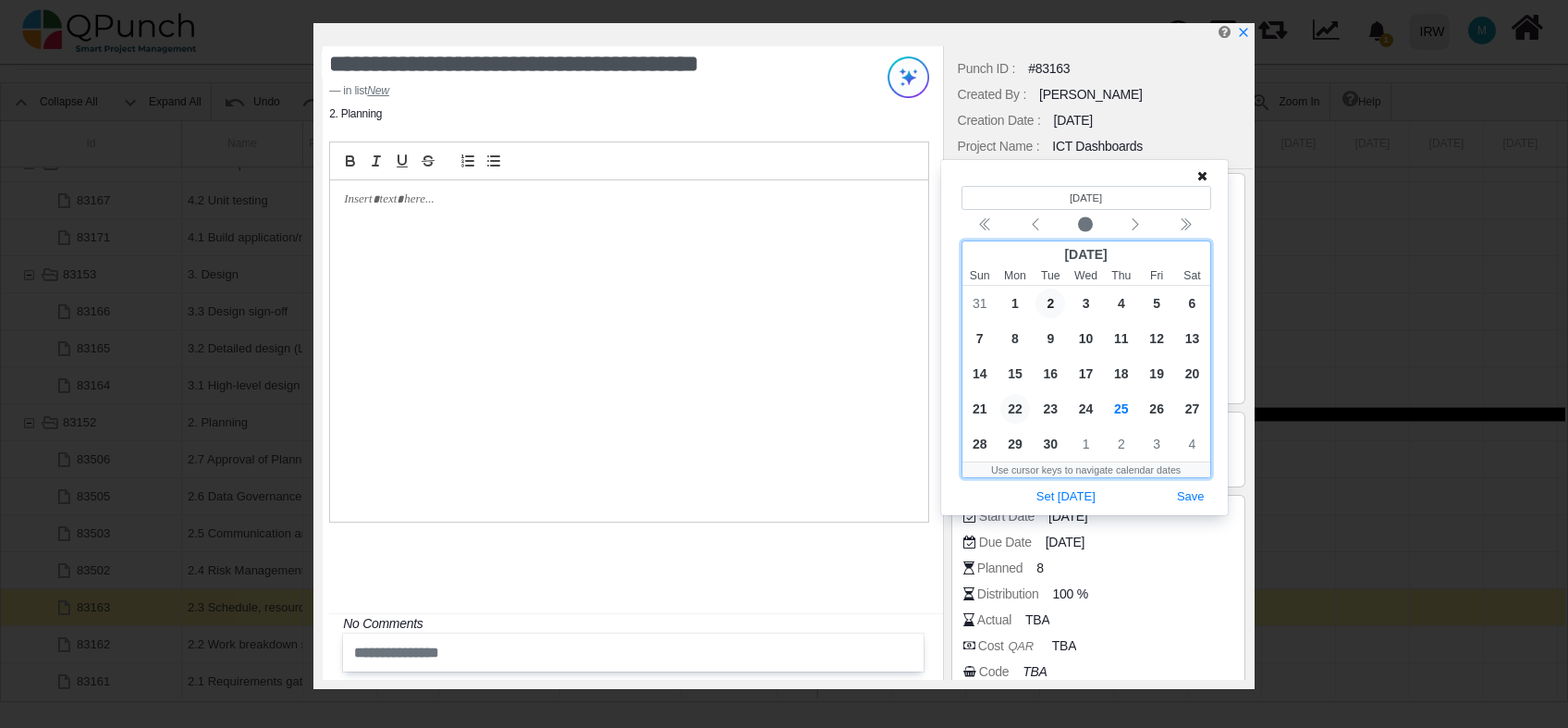
click at [1016, 412] on span "22" at bounding box center [1015, 408] width 29 height 30
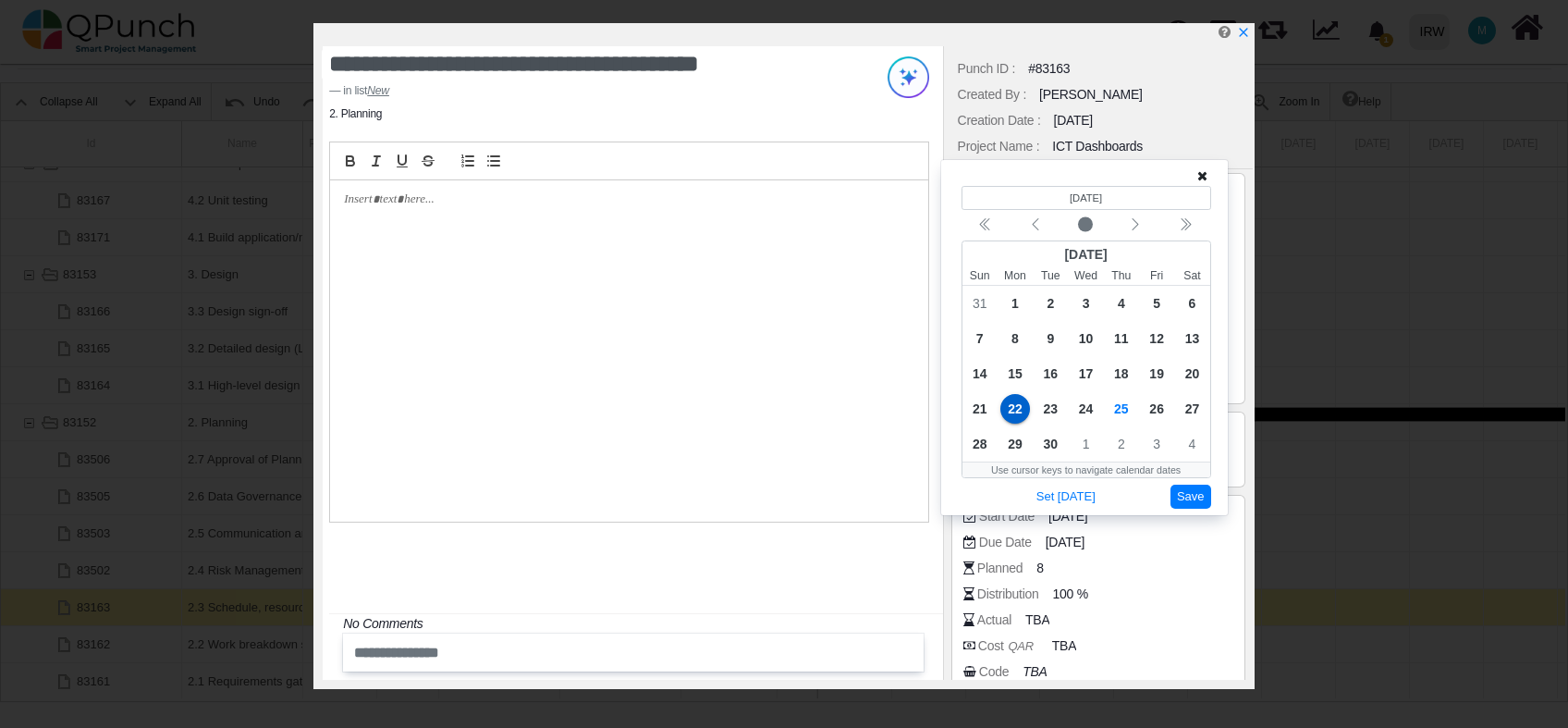
click at [1192, 502] on button "Save" at bounding box center [1191, 497] width 41 height 25
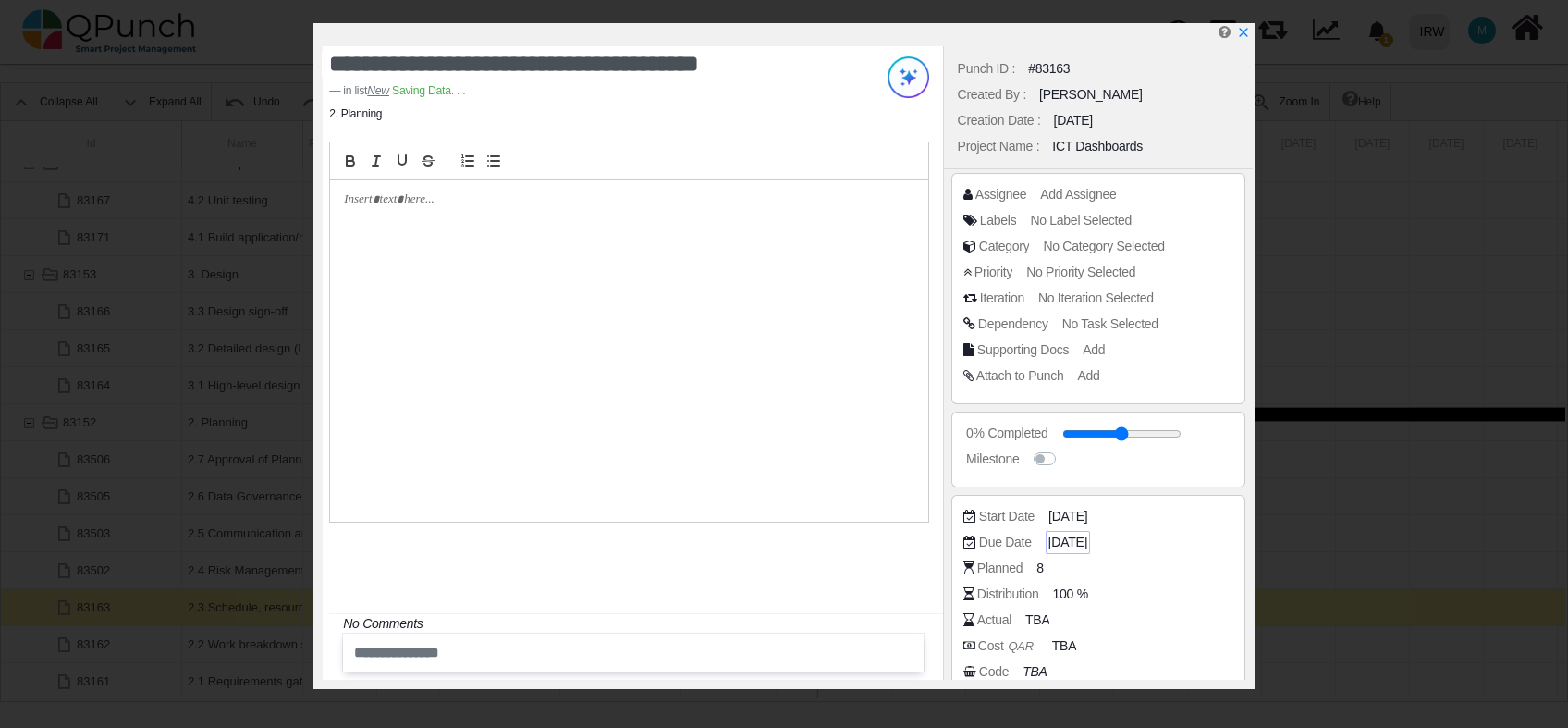
click at [1086, 544] on span "02-01-2025" at bounding box center [1068, 542] width 39 height 19
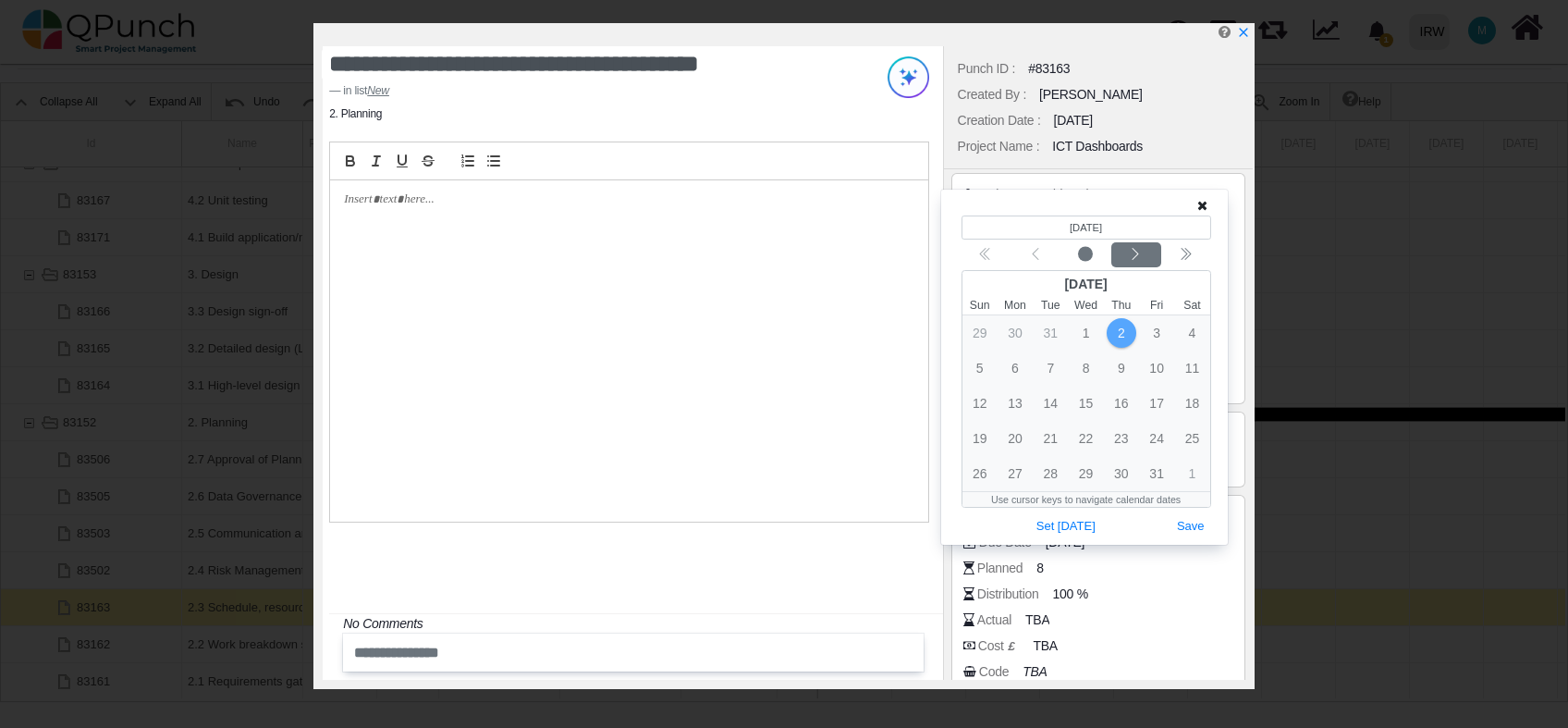
click at [1142, 264] on button "Next month" at bounding box center [1136, 255] width 49 height 25
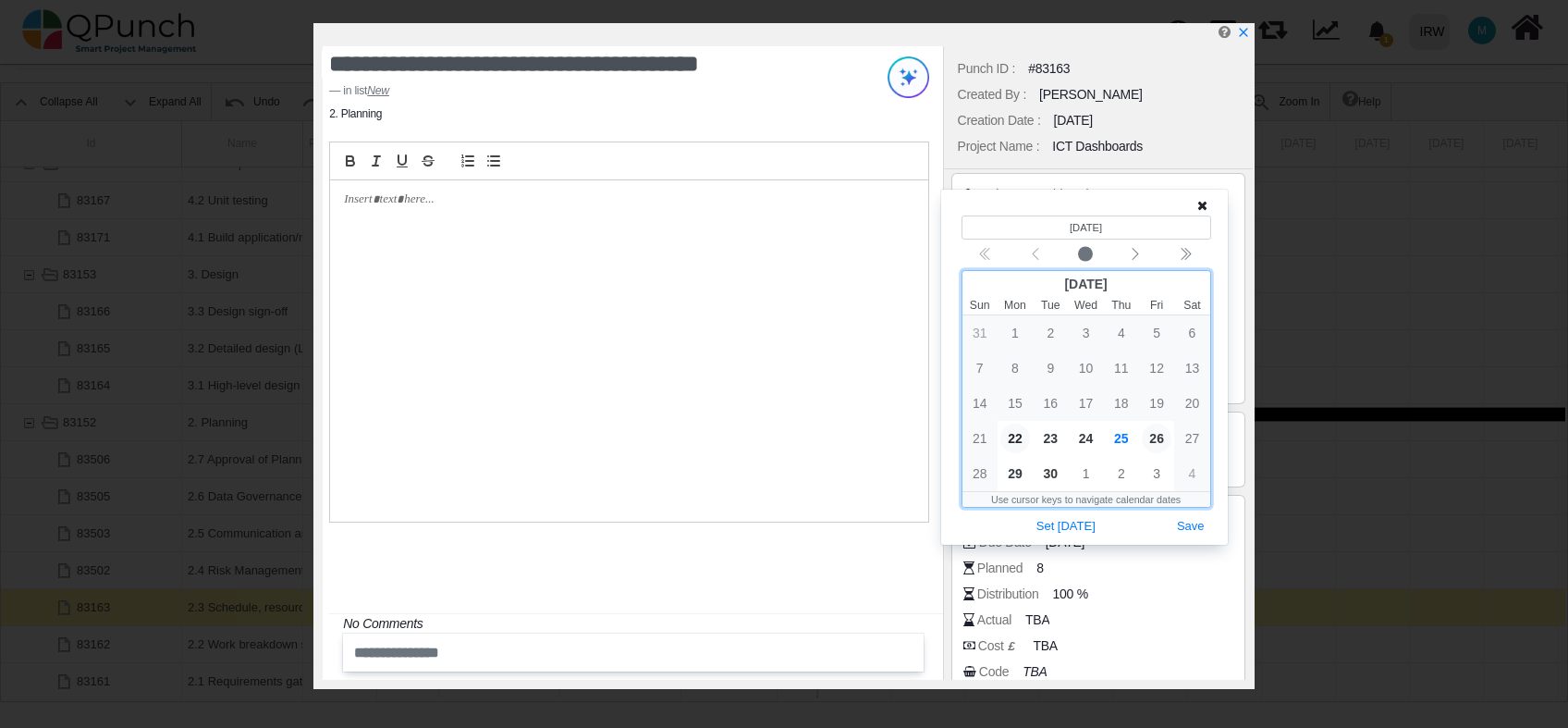
click at [1158, 435] on span "26" at bounding box center [1156, 438] width 29 height 30
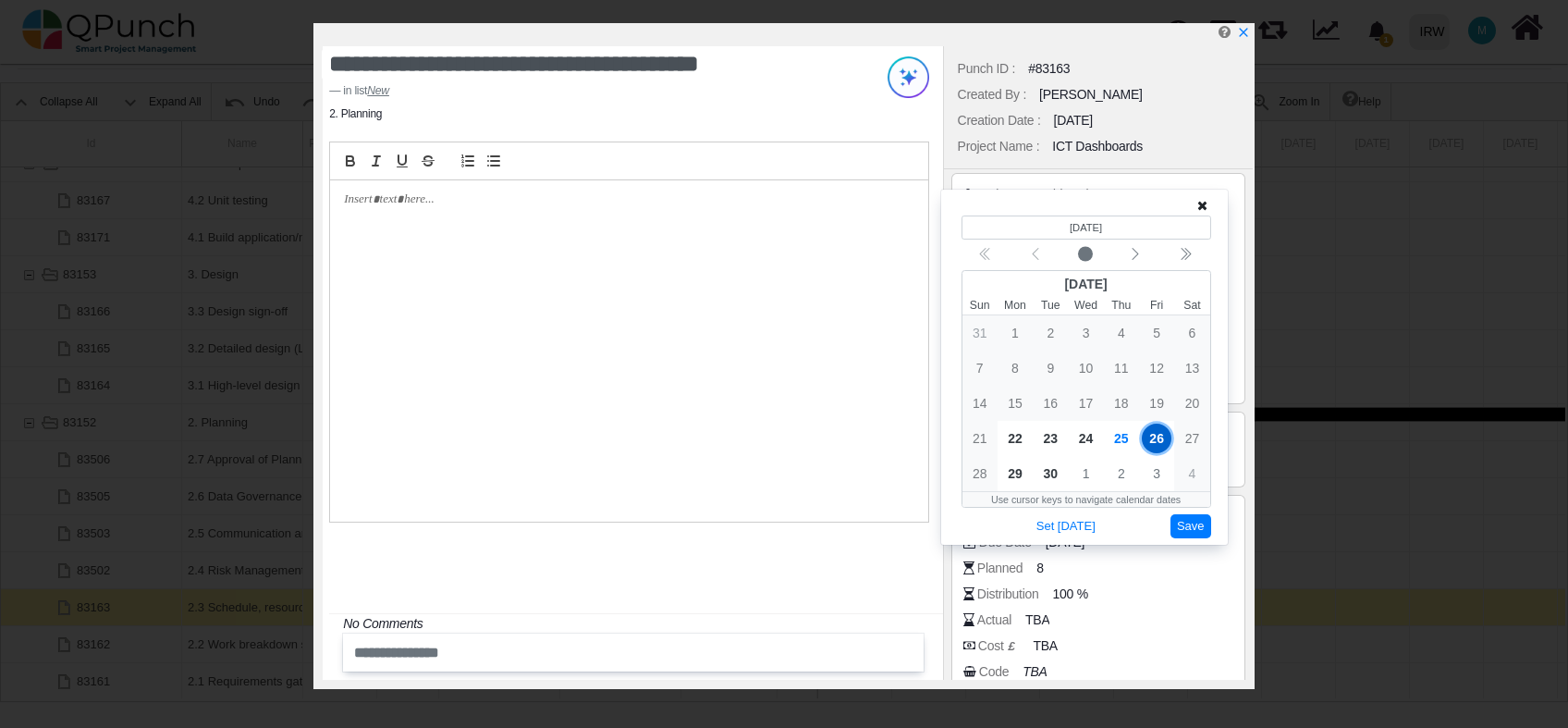
click at [1205, 529] on button "Save" at bounding box center [1191, 526] width 41 height 25
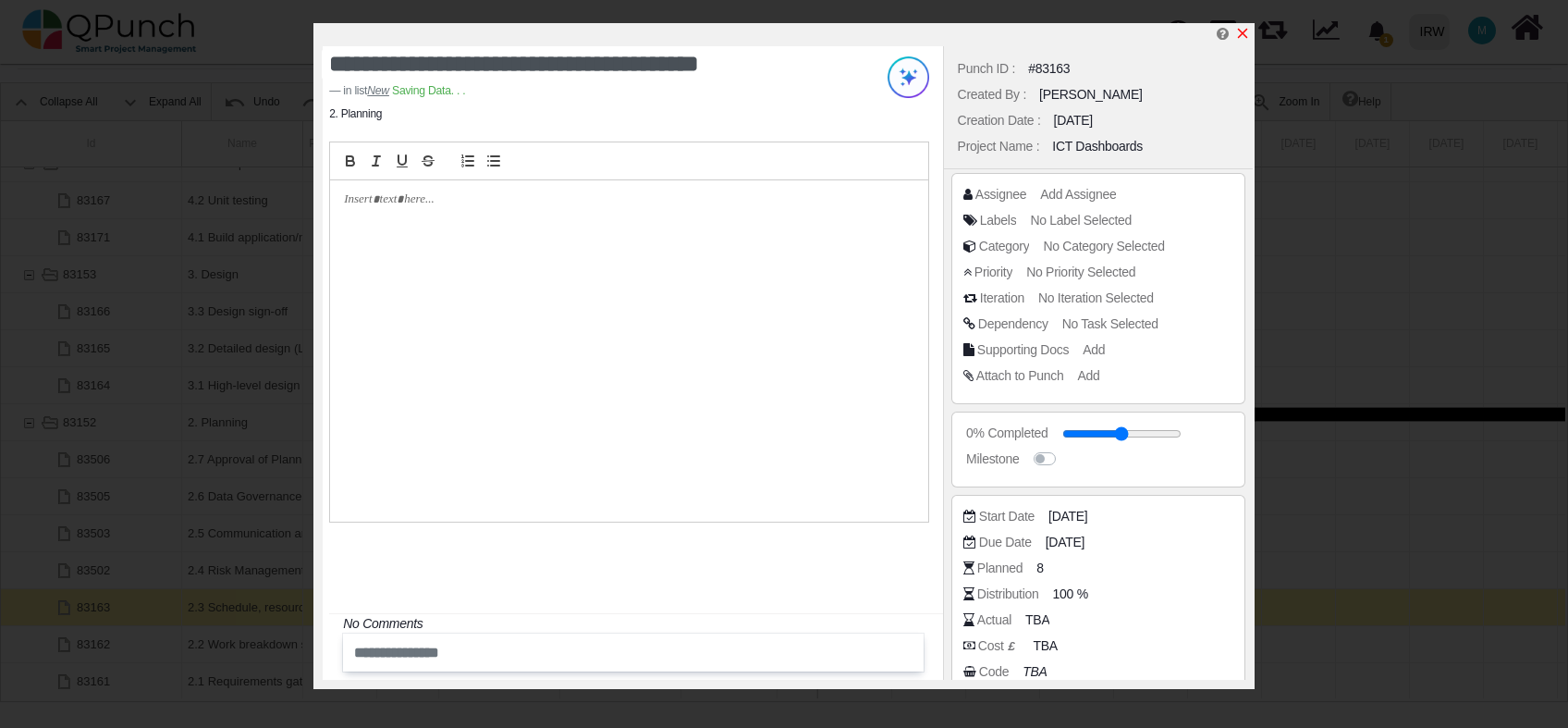
click at [1240, 29] on icon "x" at bounding box center [1244, 33] width 15 height 15
click at [1245, 30] on icon "x" at bounding box center [1243, 33] width 10 height 10
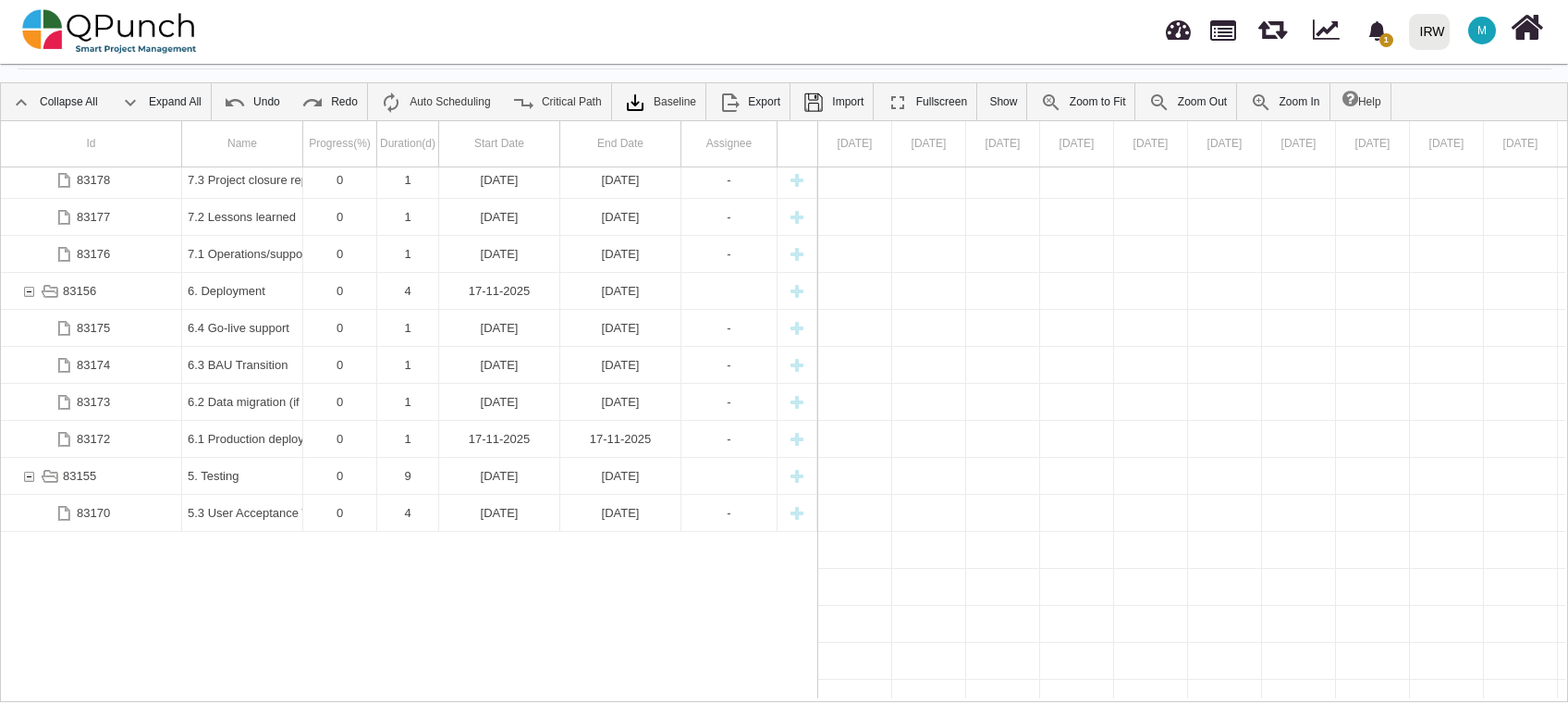
scroll to position [16, 0]
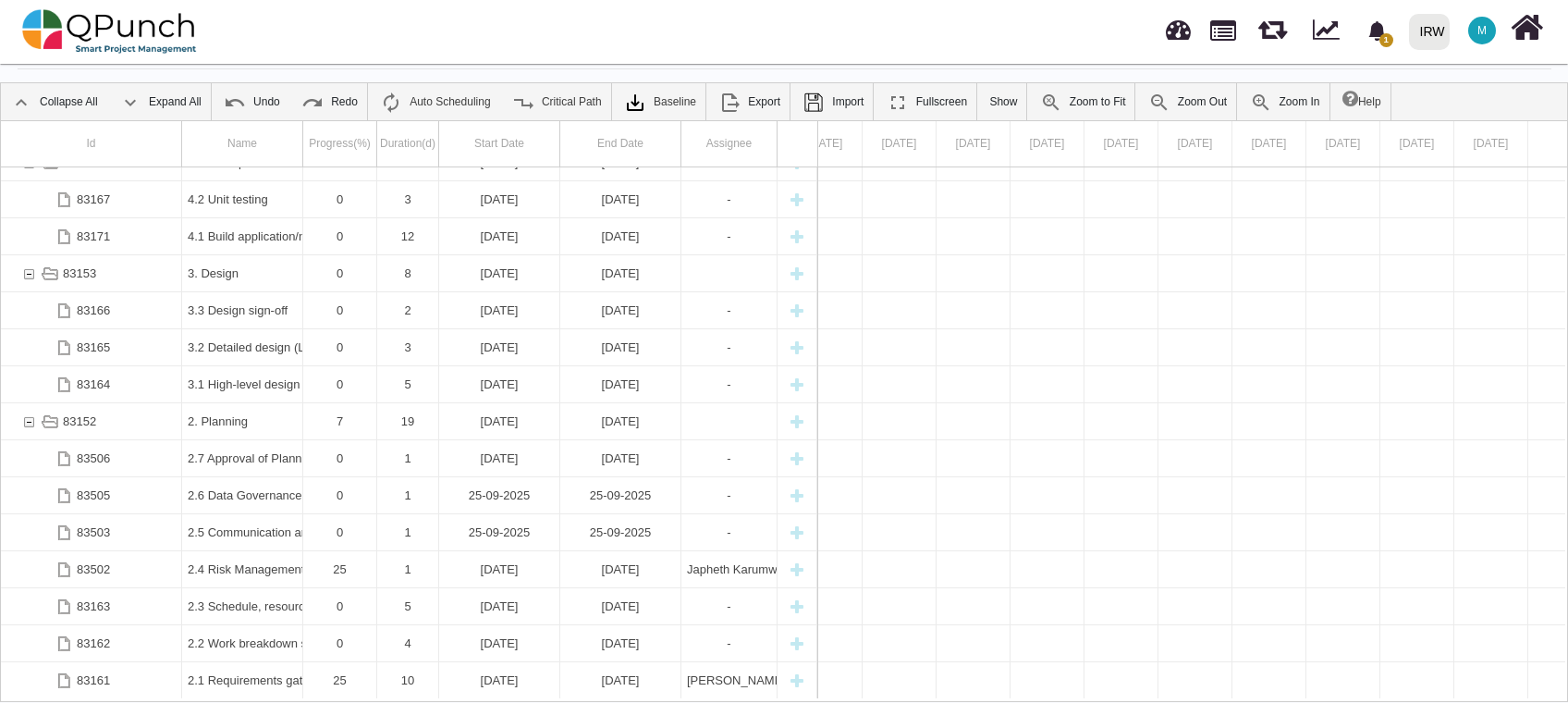
scroll to position [0, 1376]
click at [1076, 97] on link "Zoom to Fit" at bounding box center [1084, 101] width 105 height 37
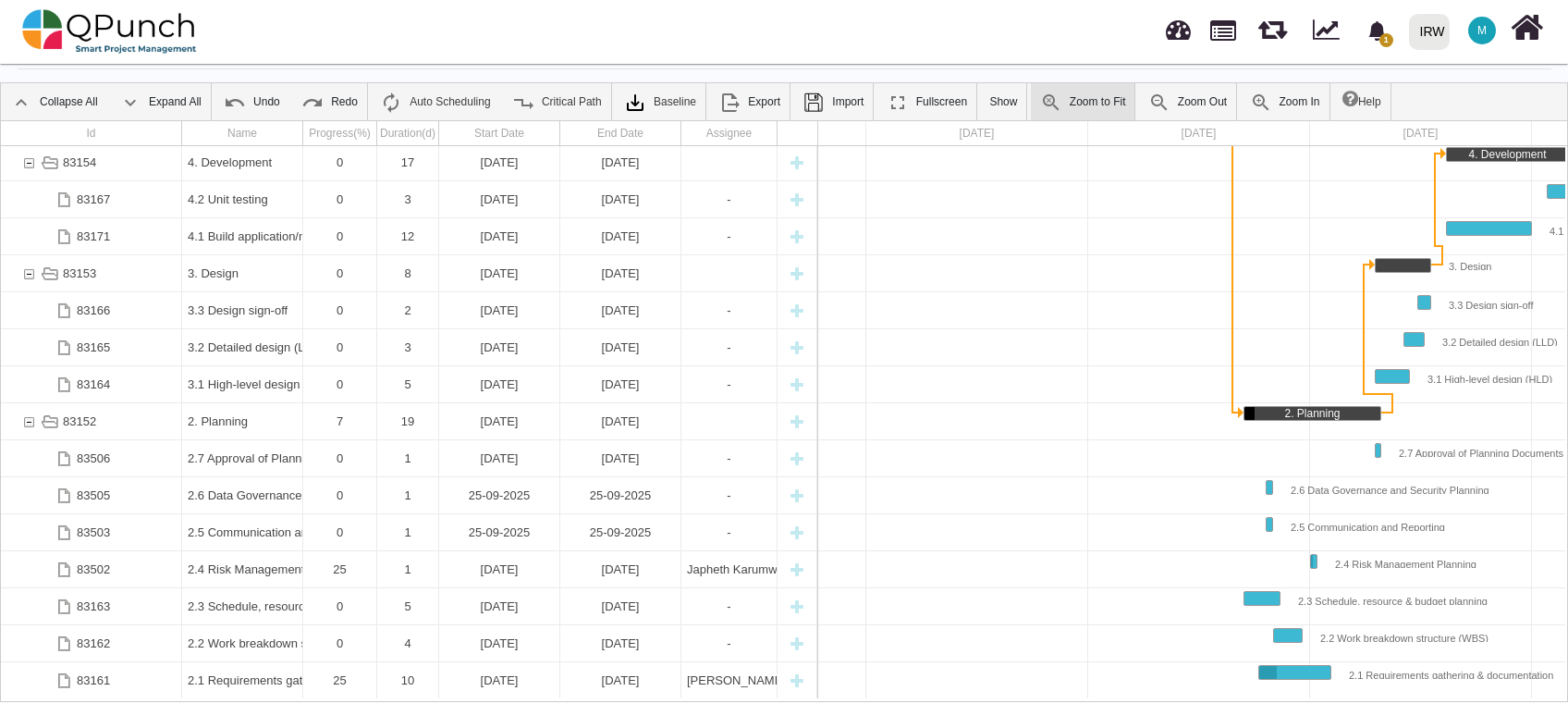
click at [1076, 97] on link "Zoom to Fit" at bounding box center [1084, 101] width 105 height 37
